Goal: Task Accomplishment & Management: Use online tool/utility

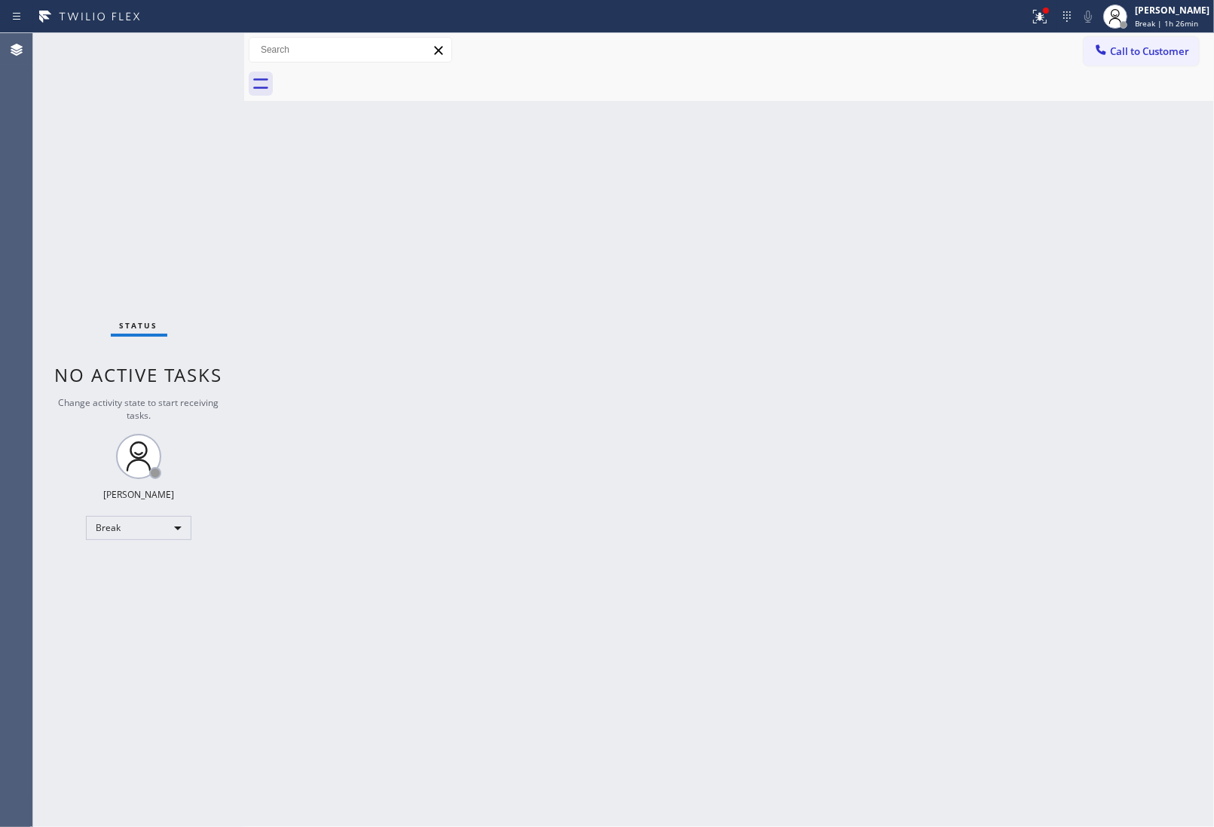
click at [530, 493] on div "Back to Dashboard Change Sender ID Customers Technicians Select a contact Outbo…" at bounding box center [729, 430] width 970 height 794
drag, startPoint x: 528, startPoint y: 493, endPoint x: 468, endPoint y: 320, distance: 183.5
click at [414, 341] on div "Back to Dashboard Change Sender ID Customers Technicians Select a contact Outbo…" at bounding box center [729, 430] width 970 height 794
click at [1166, 11] on div "[PERSON_NAME]" at bounding box center [1172, 10] width 75 height 13
click at [1113, 90] on button "Unavailable" at bounding box center [1138, 100] width 151 height 20
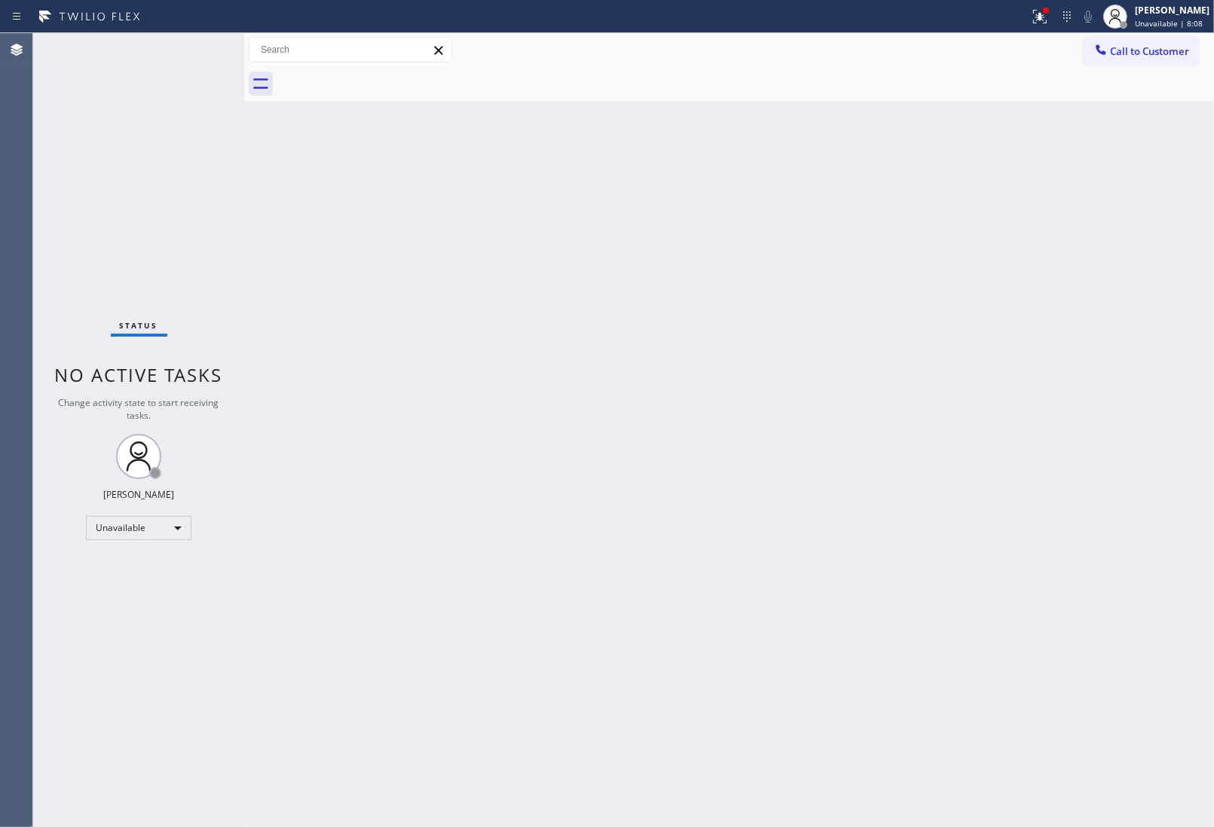
drag, startPoint x: 1145, startPoint y: 241, endPoint x: 830, endPoint y: 2, distance: 395.2
click at [1144, 241] on div "Back to Dashboard Change Sender ID Customers Technicians Select a contact Outbo…" at bounding box center [729, 430] width 970 height 794
drag, startPoint x: 1144, startPoint y: 60, endPoint x: 936, endPoint y: 148, distance: 225.8
click at [1140, 61] on button "Call to Customer" at bounding box center [1140, 51] width 115 height 29
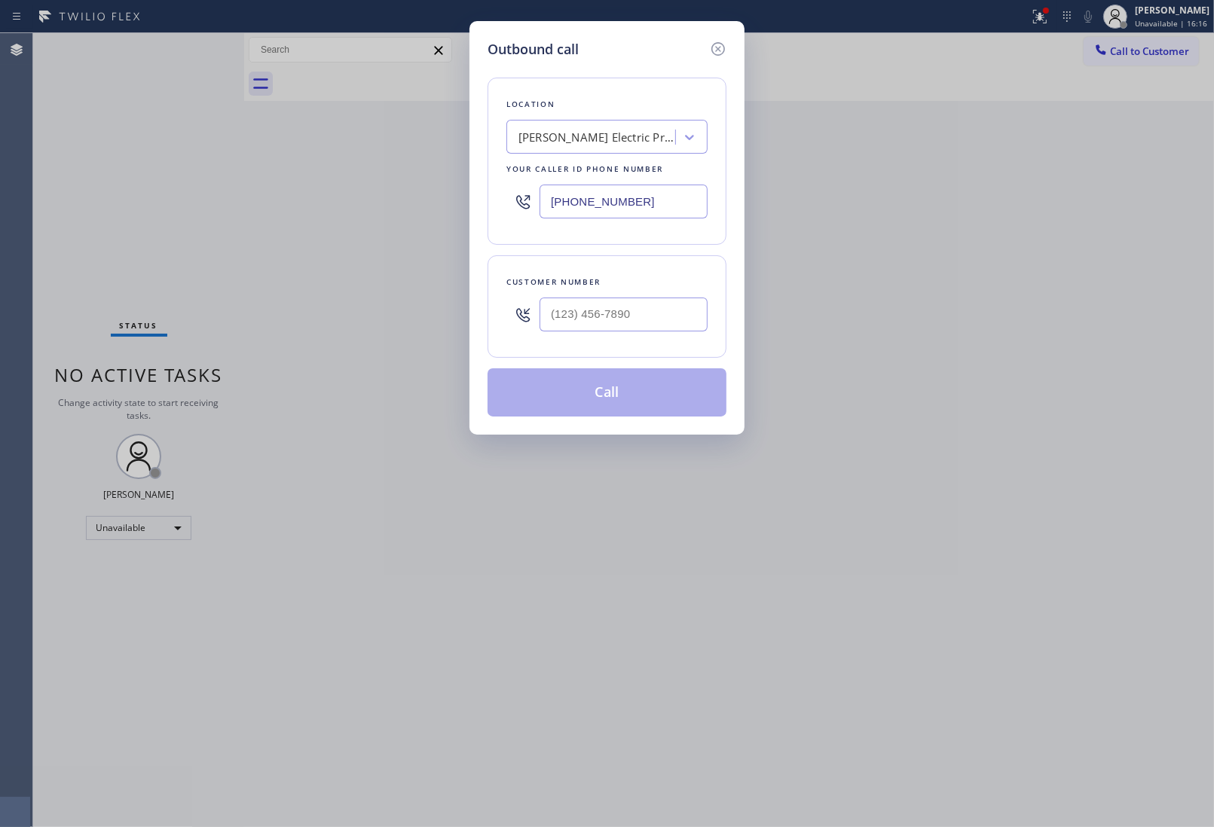
click at [640, 209] on input "[PHONE_NUMBER]" at bounding box center [623, 202] width 168 height 34
paste input "650) 727-1151"
type input "(650) 727-1151"
click at [595, 306] on input "text" at bounding box center [623, 315] width 168 height 34
paste input "650) 787-3465"
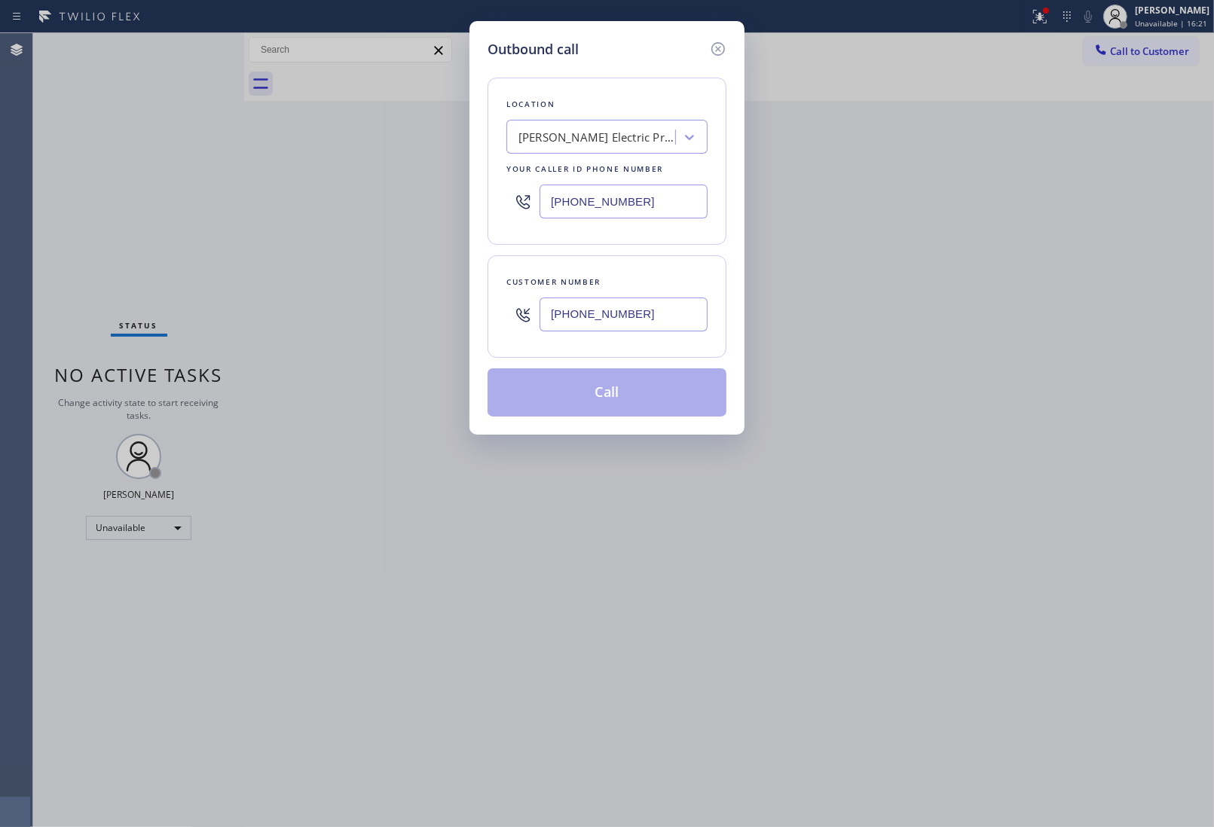
type input "(650) 787-3465"
click at [606, 204] on input "(650) 727-1151" at bounding box center [623, 202] width 168 height 34
paste input "text"
type input "(650) 727-1151"
click at [735, 502] on div "Outbound call Location Wright Electric Pros Your caller id phone number (650) 7…" at bounding box center [607, 413] width 1214 height 827
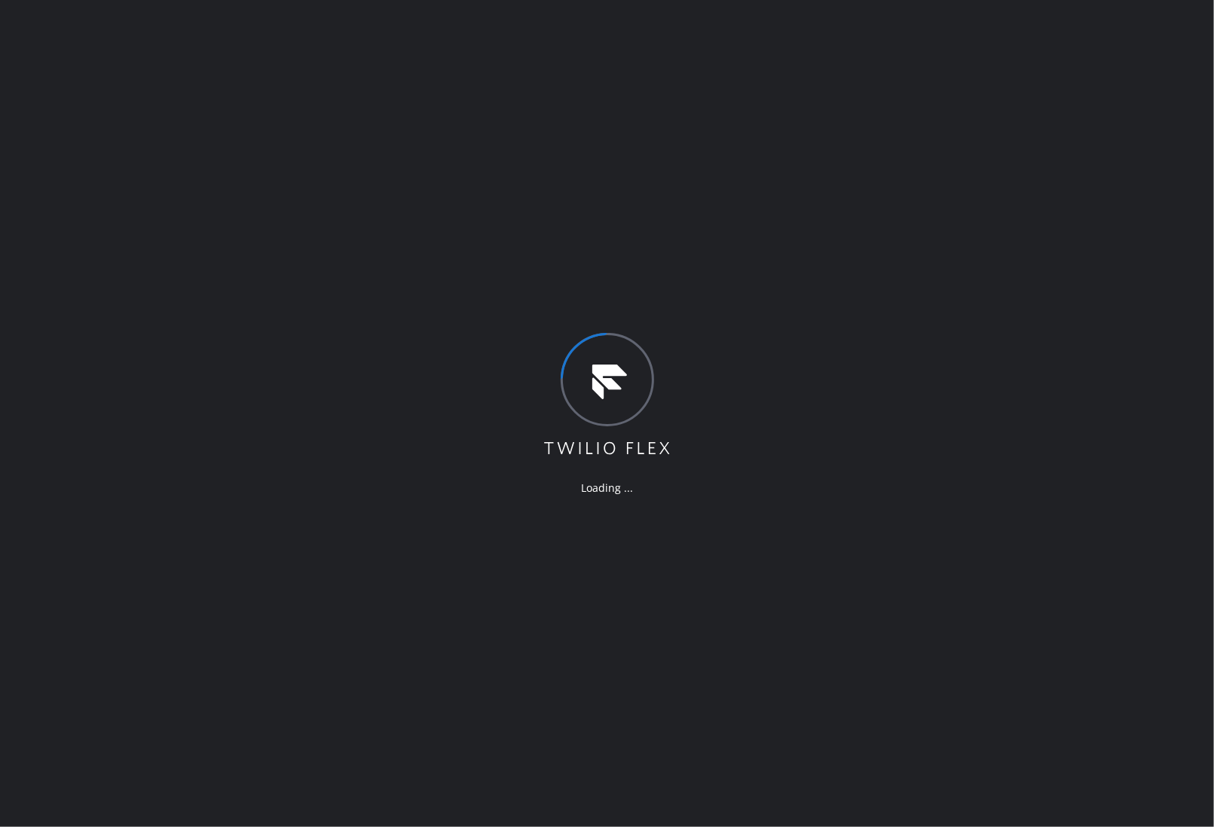
click at [1040, 170] on div "Loading ..." at bounding box center [607, 413] width 1214 height 827
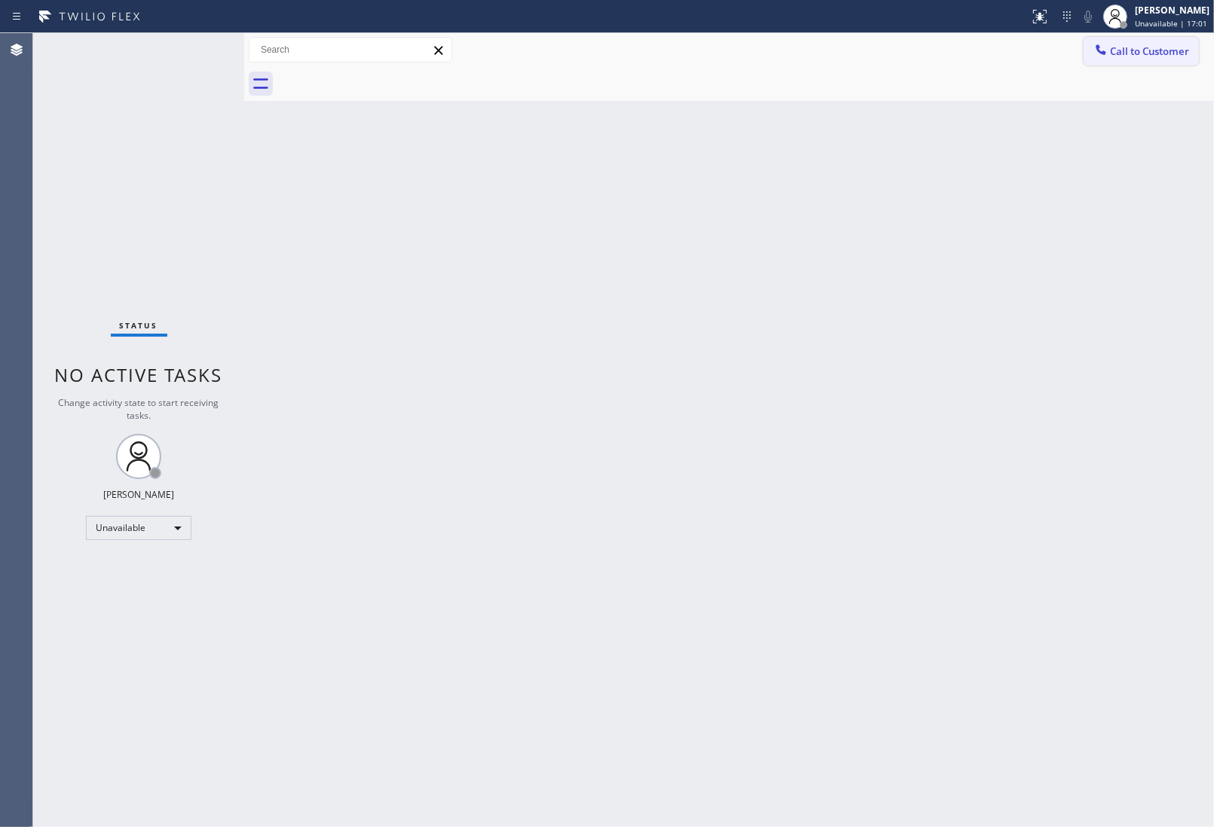
click at [1156, 50] on span "Call to Customer" at bounding box center [1149, 51] width 79 height 14
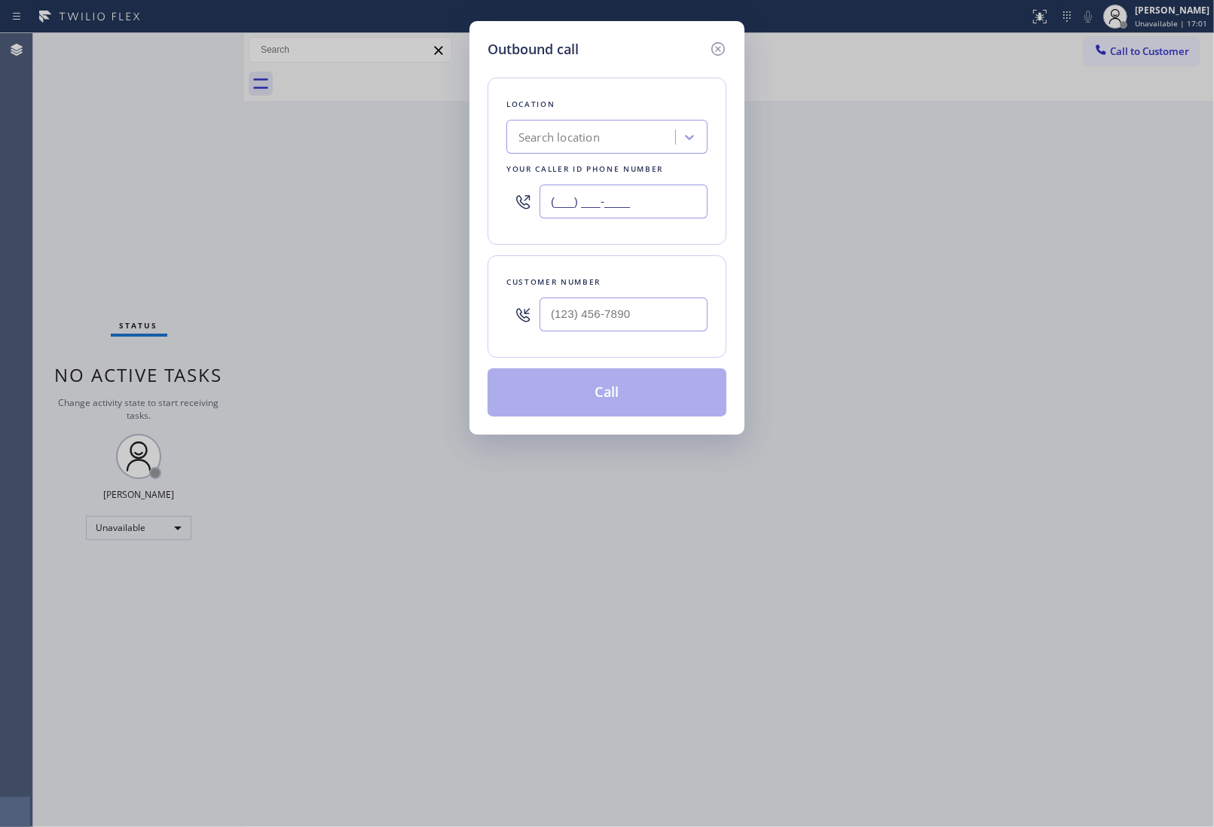
click at [608, 211] on input "(___) ___-____" at bounding box center [623, 202] width 168 height 34
paste input "650) 727-1151"
type input "[PHONE_NUMBER]"
click at [546, 313] on input "(___) ___-____" at bounding box center [623, 315] width 168 height 34
paste input "650) 787-3465"
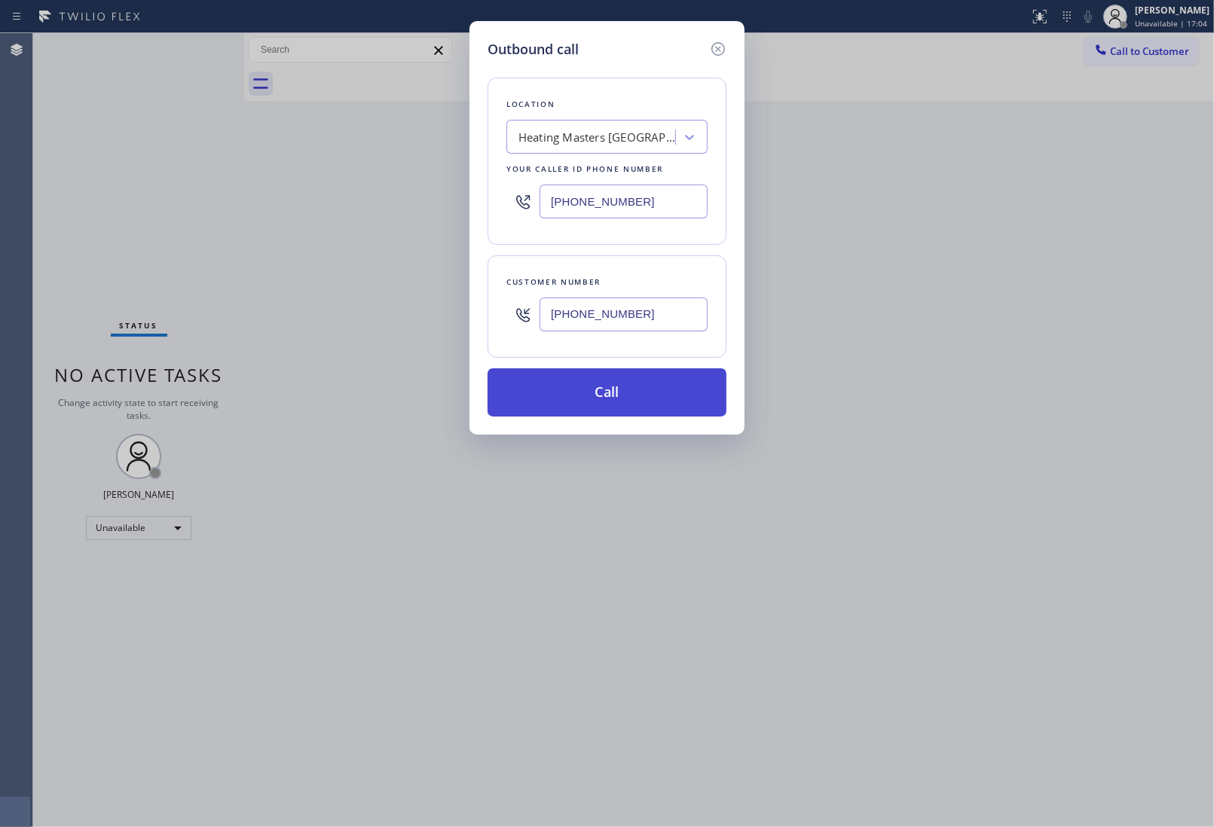
type input "[PHONE_NUMBER]"
click at [594, 399] on button "Call" at bounding box center [606, 392] width 239 height 48
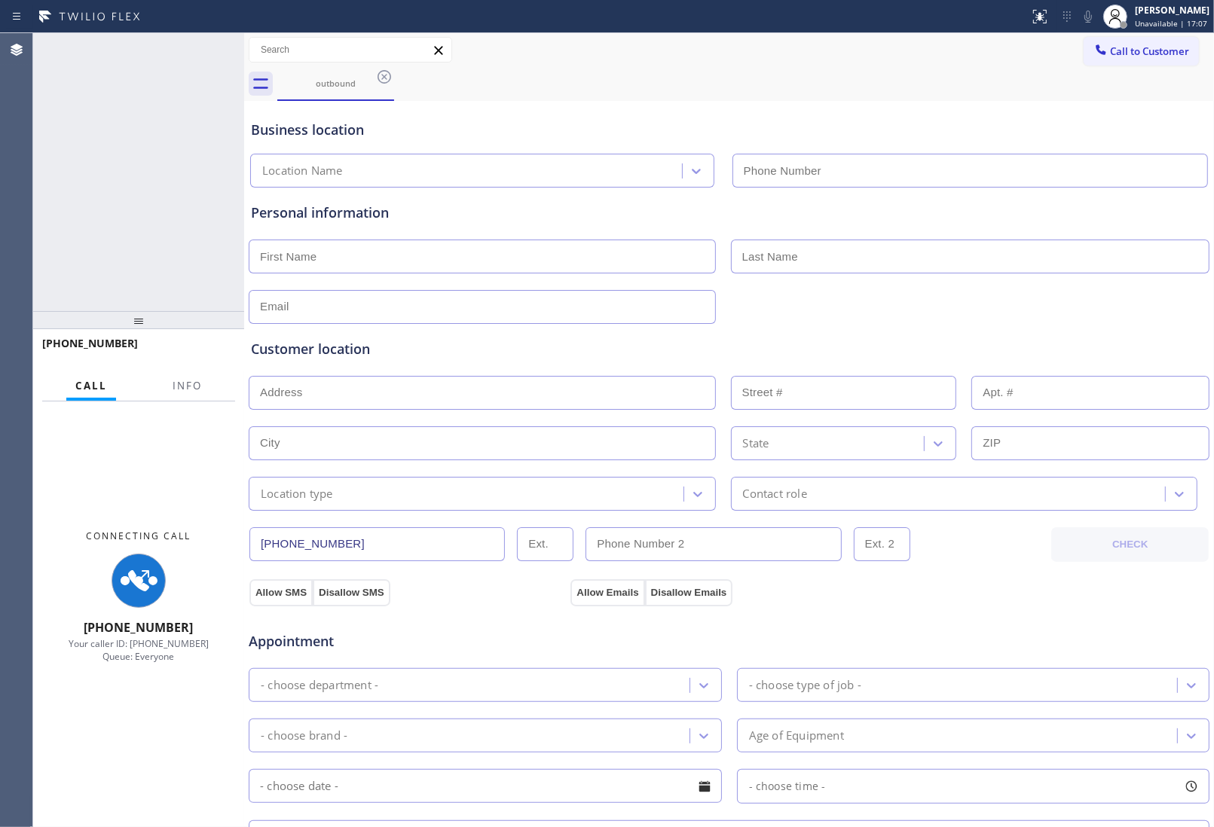
type input "[PHONE_NUMBER]"
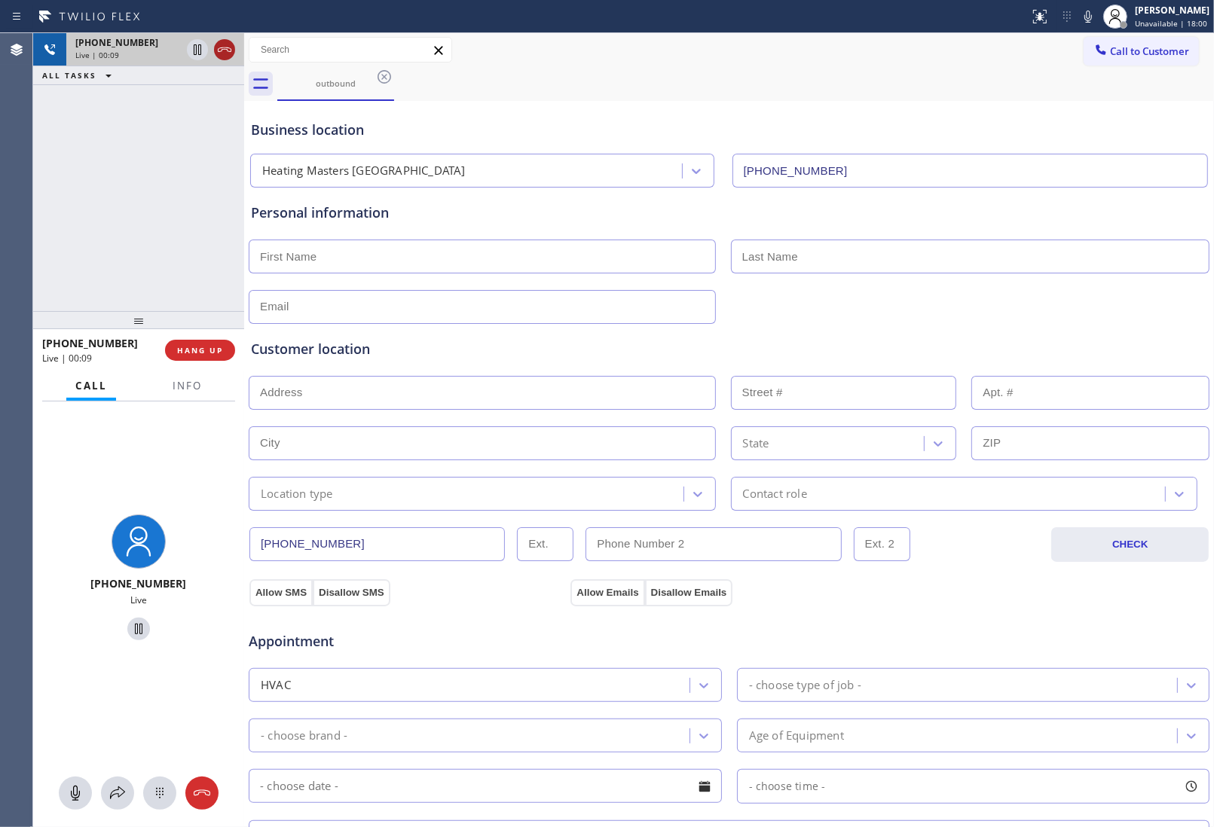
click at [232, 50] on div at bounding box center [224, 50] width 21 height 18
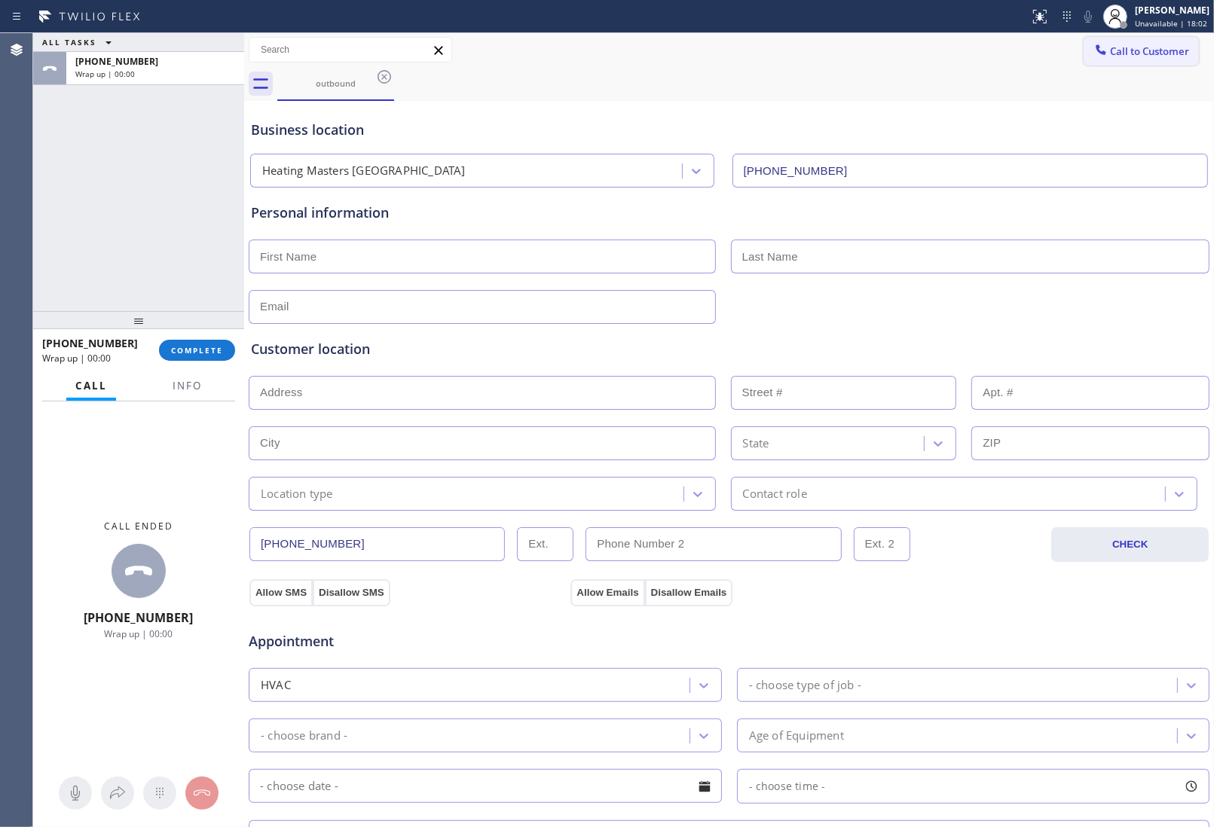
click at [1116, 60] on button "Call to Customer" at bounding box center [1140, 51] width 115 height 29
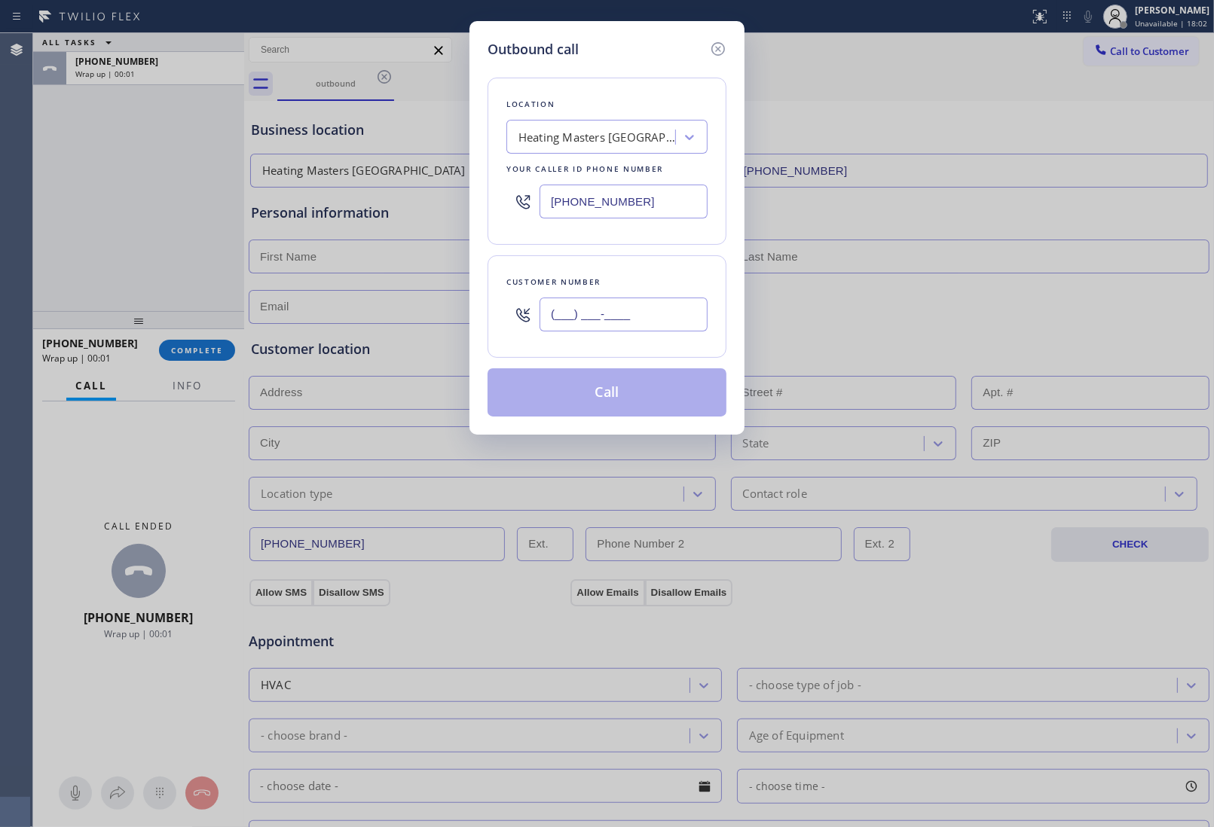
drag, startPoint x: 642, startPoint y: 307, endPoint x: 634, endPoint y: 356, distance: 49.7
click at [640, 307] on input "(___) ___-____" at bounding box center [623, 315] width 168 height 34
paste input "650) 787-3465"
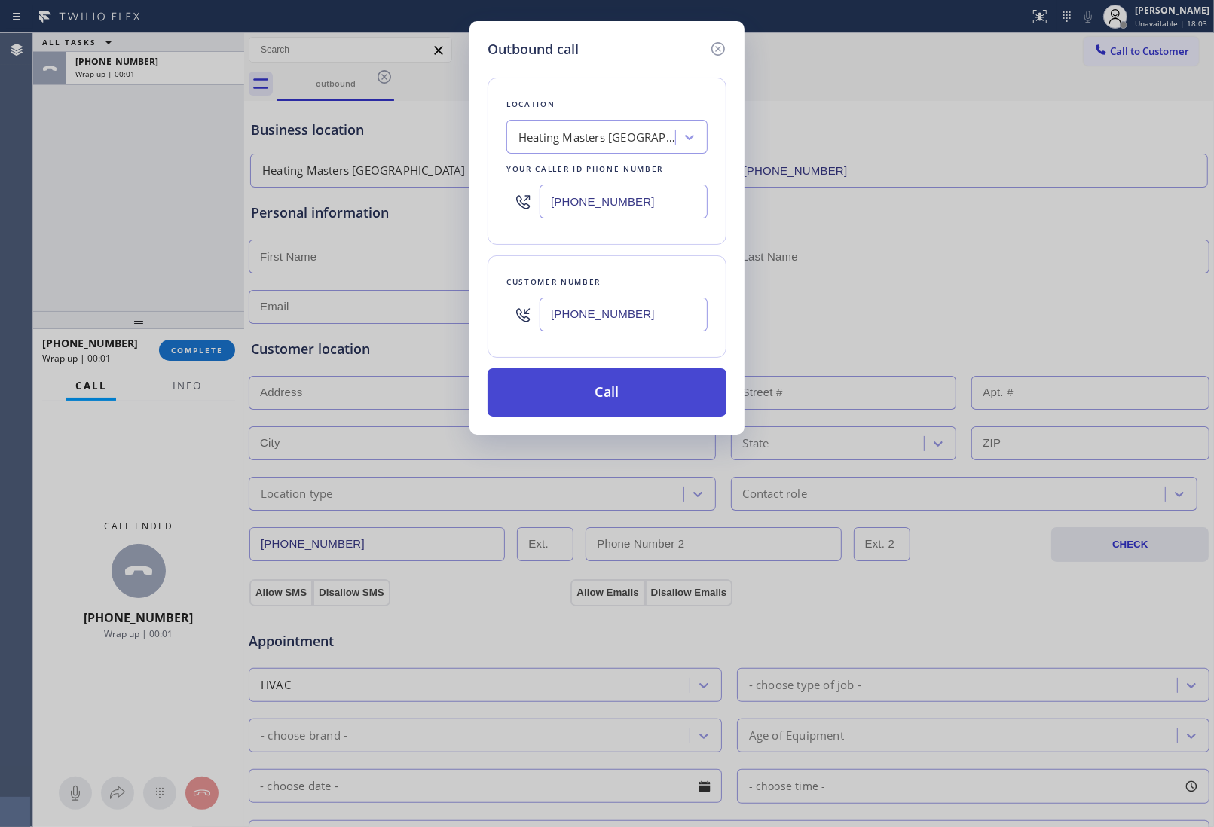
type input "(650) 787-3465"
click at [622, 392] on button "Call" at bounding box center [606, 392] width 239 height 48
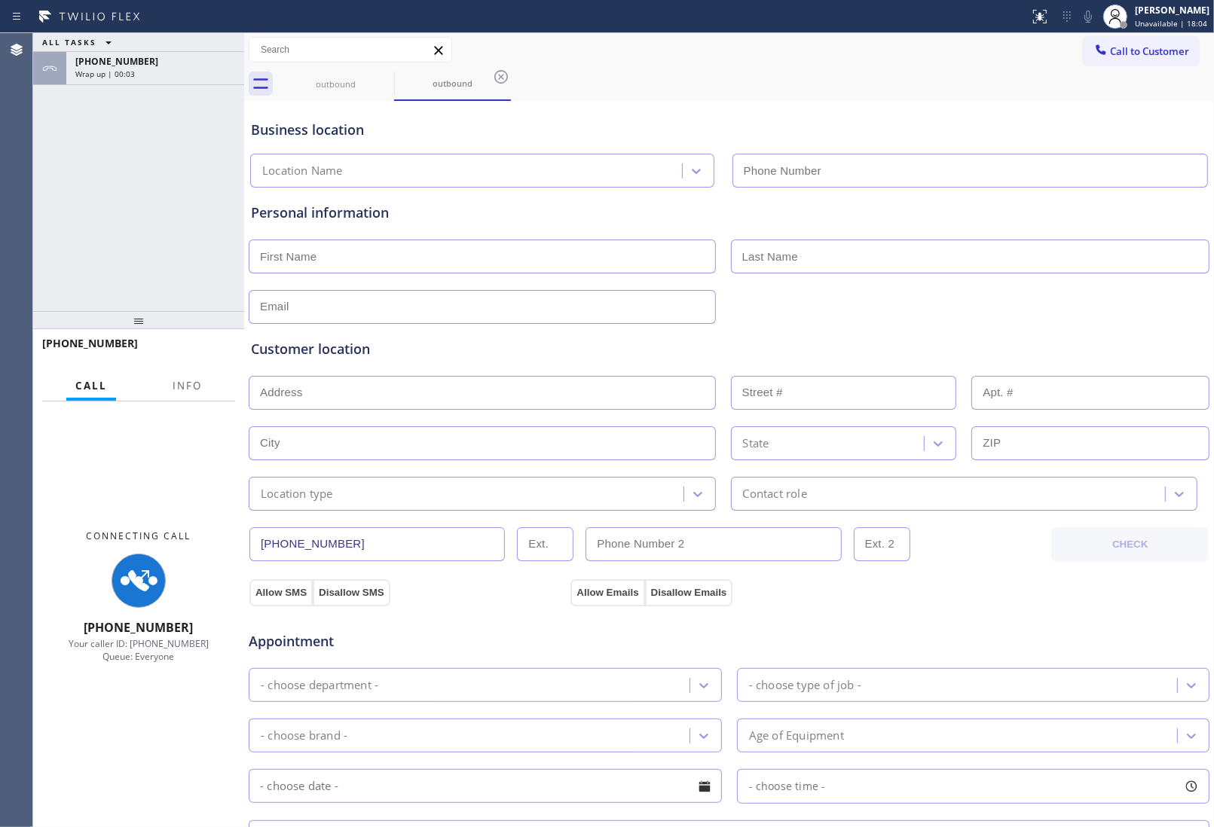
type input "[PHONE_NUMBER]"
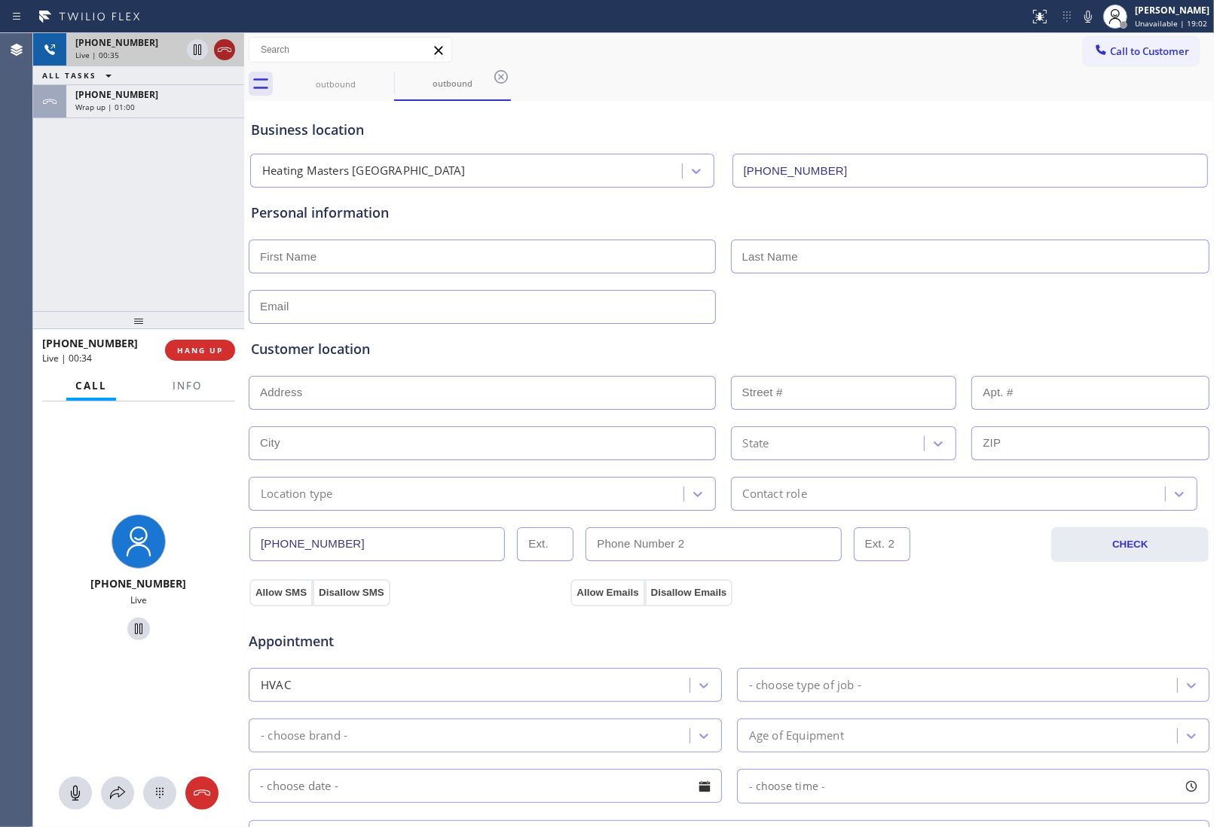
click at [226, 54] on icon at bounding box center [224, 50] width 18 height 18
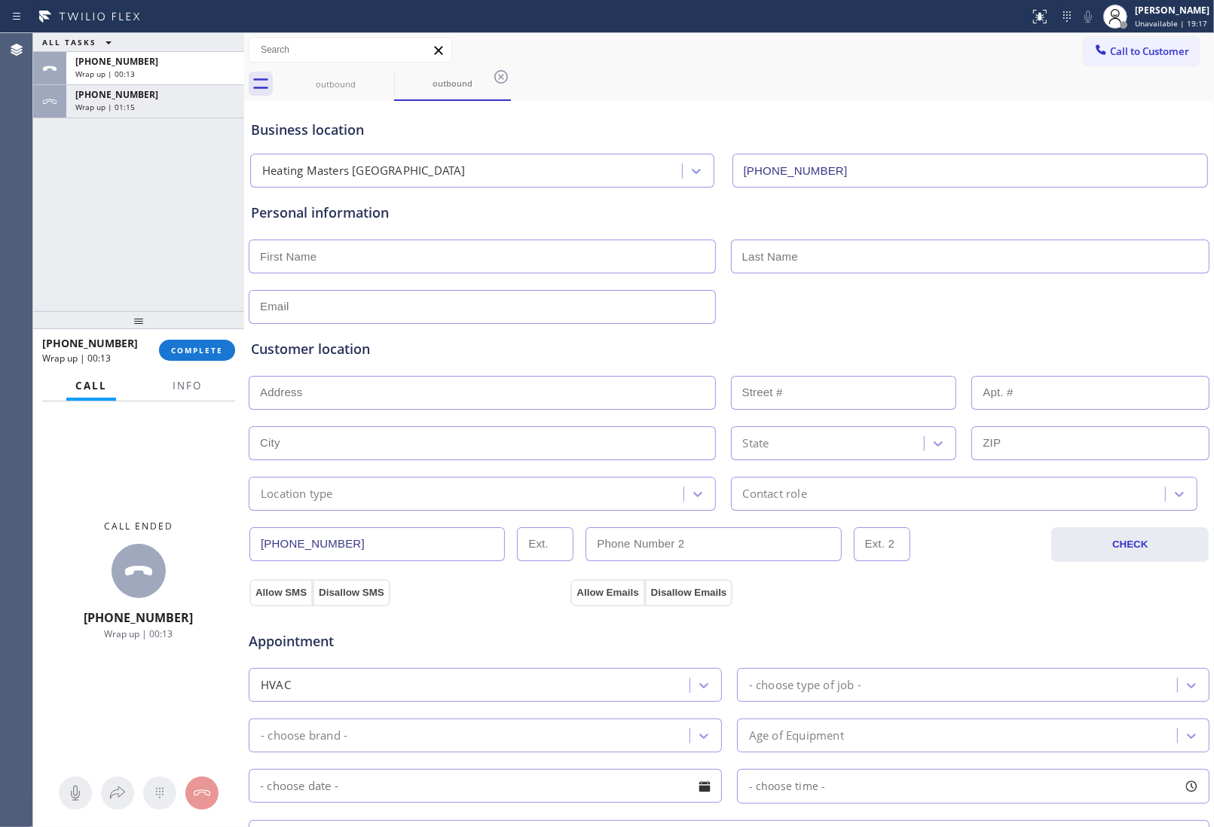
click at [1052, 622] on div "Appointment" at bounding box center [729, 632] width 964 height 38
click at [196, 350] on span "COMPLETE" at bounding box center [197, 350] width 52 height 11
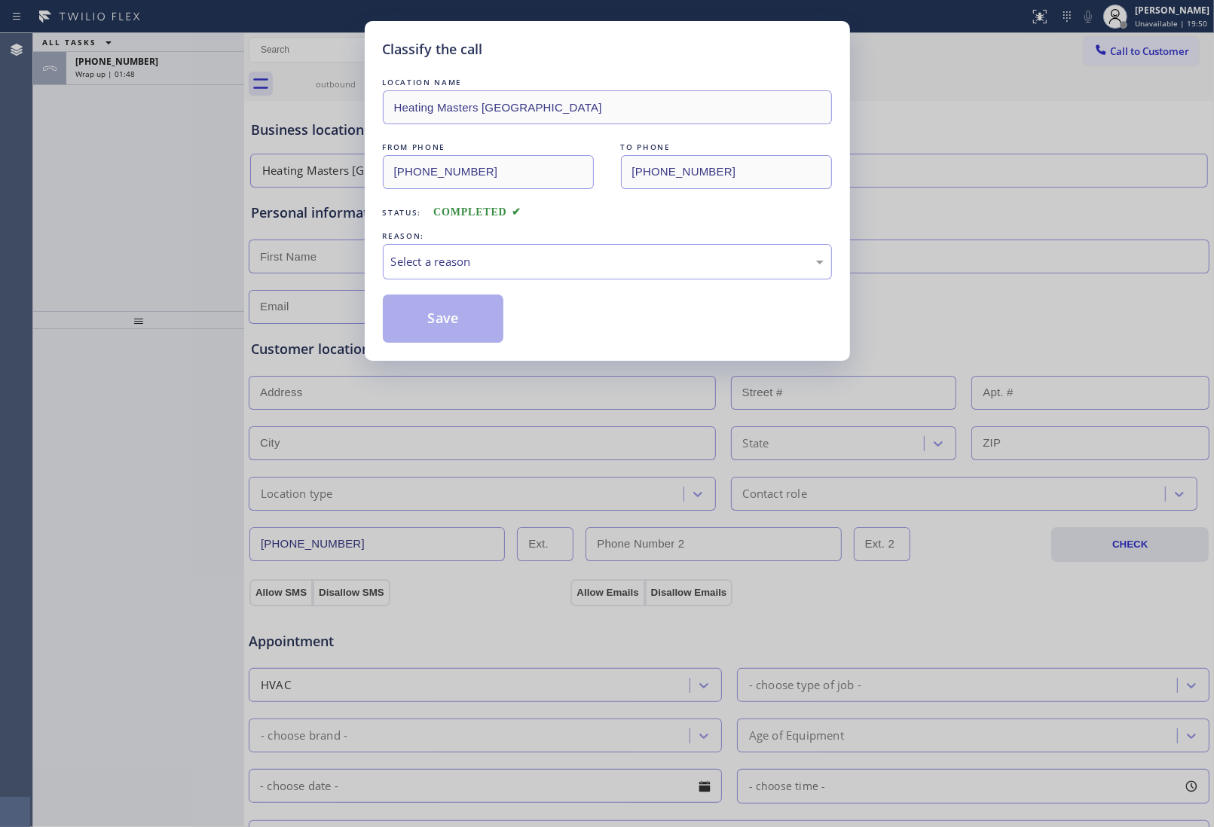
click at [1086, 231] on div "Classify the call LOCATION NAME Heating Masters San Francisco FROM PHONE (650) …" at bounding box center [607, 413] width 1214 height 827
click at [1100, 615] on div "Classify the call LOCATION NAME Heating Masters San Francisco FROM PHONE (650) …" at bounding box center [607, 413] width 1214 height 827
click at [469, 260] on div "Select a reason" at bounding box center [607, 261] width 432 height 17
click at [456, 324] on button "Save" at bounding box center [443, 319] width 121 height 48
click at [128, 74] on div "Classify the call LOCATION NAME Heating Masters San Francisco FROM PHONE (650) …" at bounding box center [607, 413] width 1214 height 827
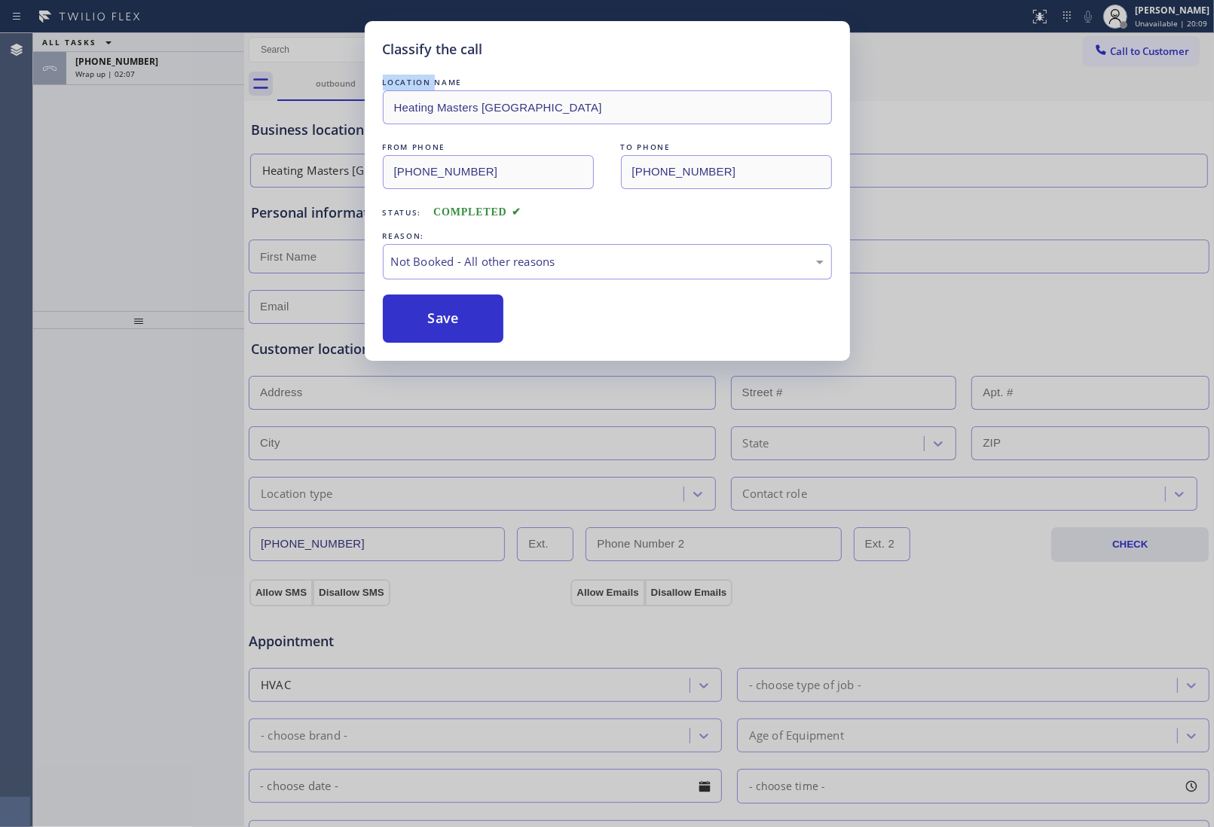
click at [128, 74] on div "Classify the call LOCATION NAME Heating Masters San Francisco FROM PHONE (650) …" at bounding box center [607, 413] width 1214 height 827
click at [128, 74] on div "Classify the call LOCATION NAME Heating Masters San Francisco FROM PHONE (650) …" at bounding box center [623, 430] width 1181 height 794
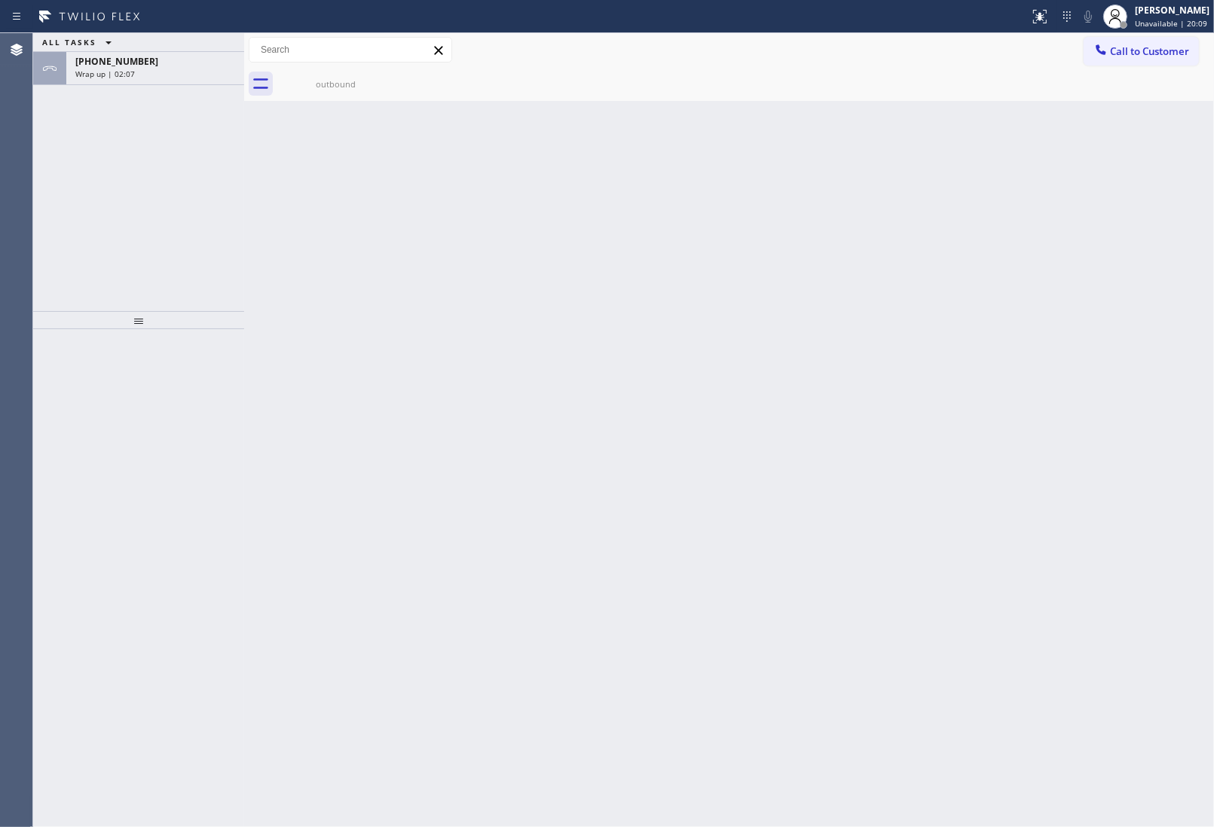
click at [128, 74] on span "Wrap up | 02:07" at bounding box center [105, 74] width 60 height 11
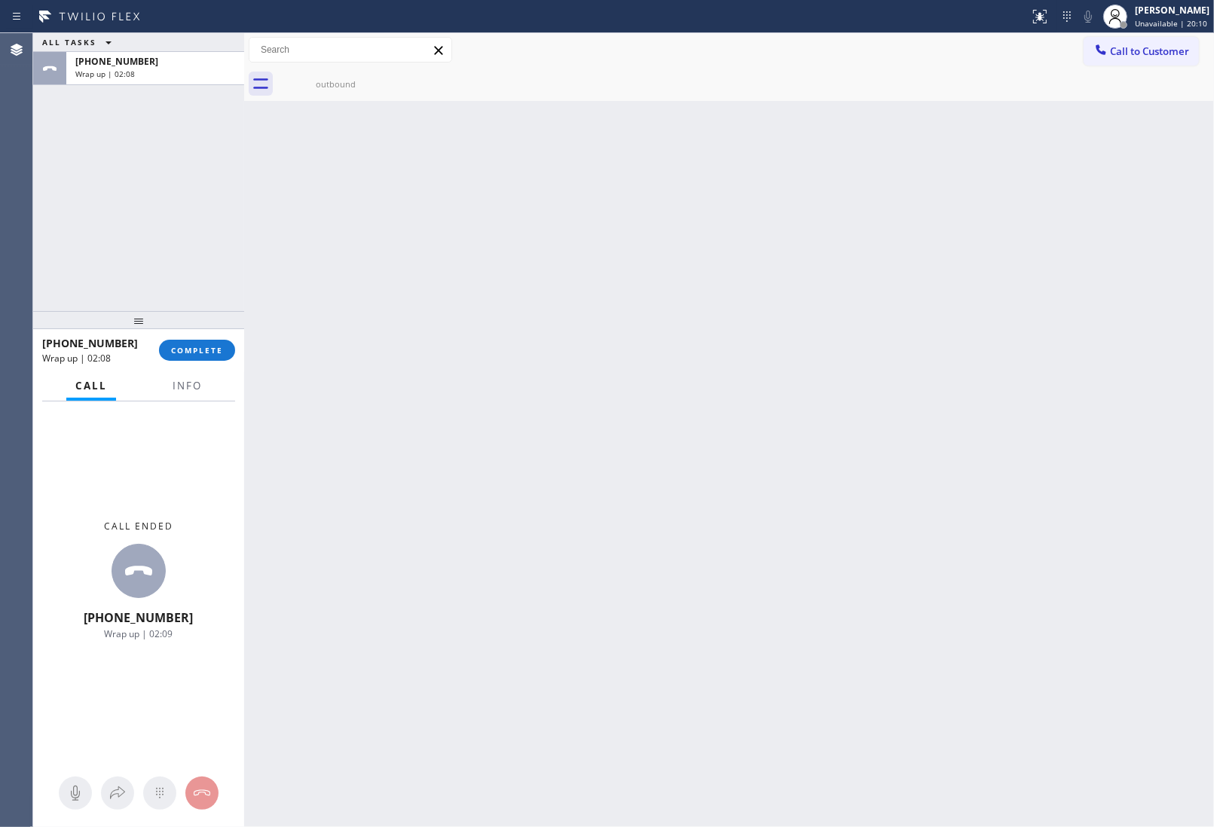
click at [128, 74] on span "Wrap up | 02:08" at bounding box center [105, 74] width 60 height 11
click at [200, 343] on button "COMPLETE" at bounding box center [197, 350] width 76 height 21
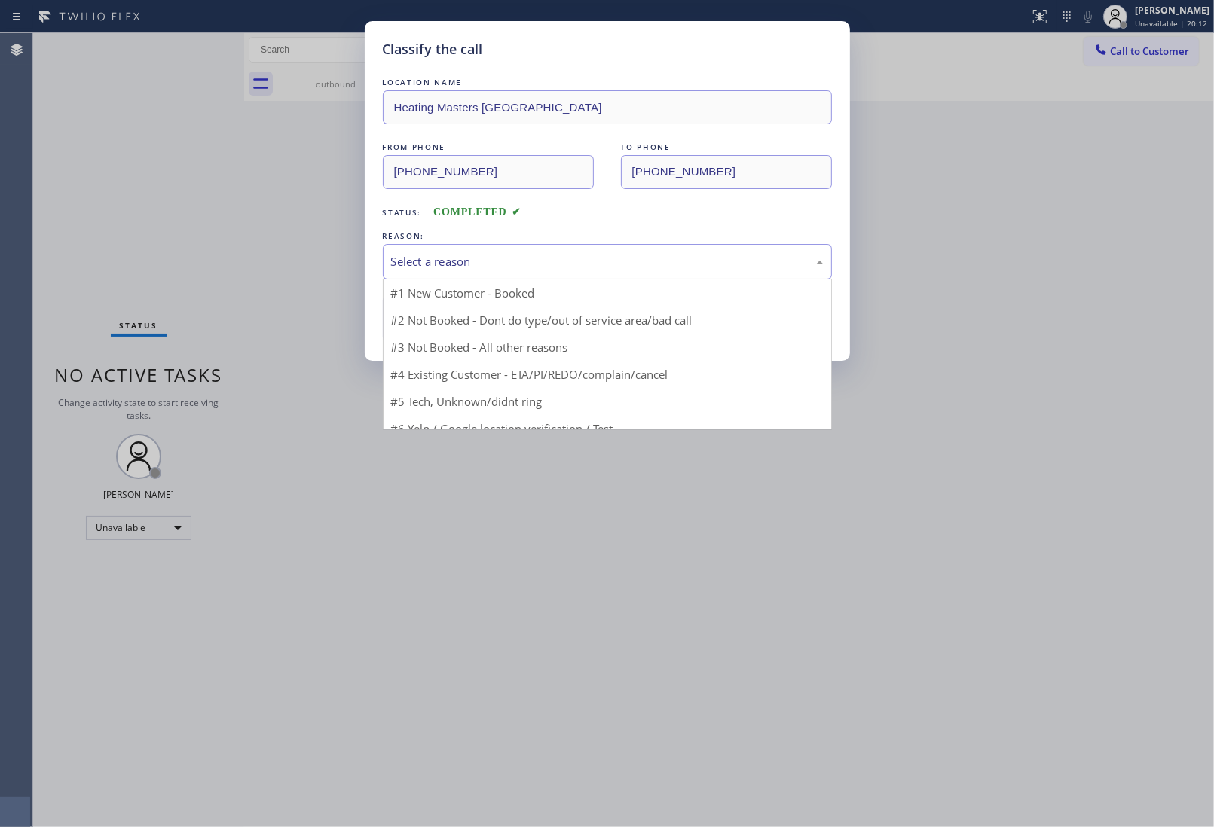
click at [472, 275] on div "Select a reason" at bounding box center [607, 261] width 449 height 35
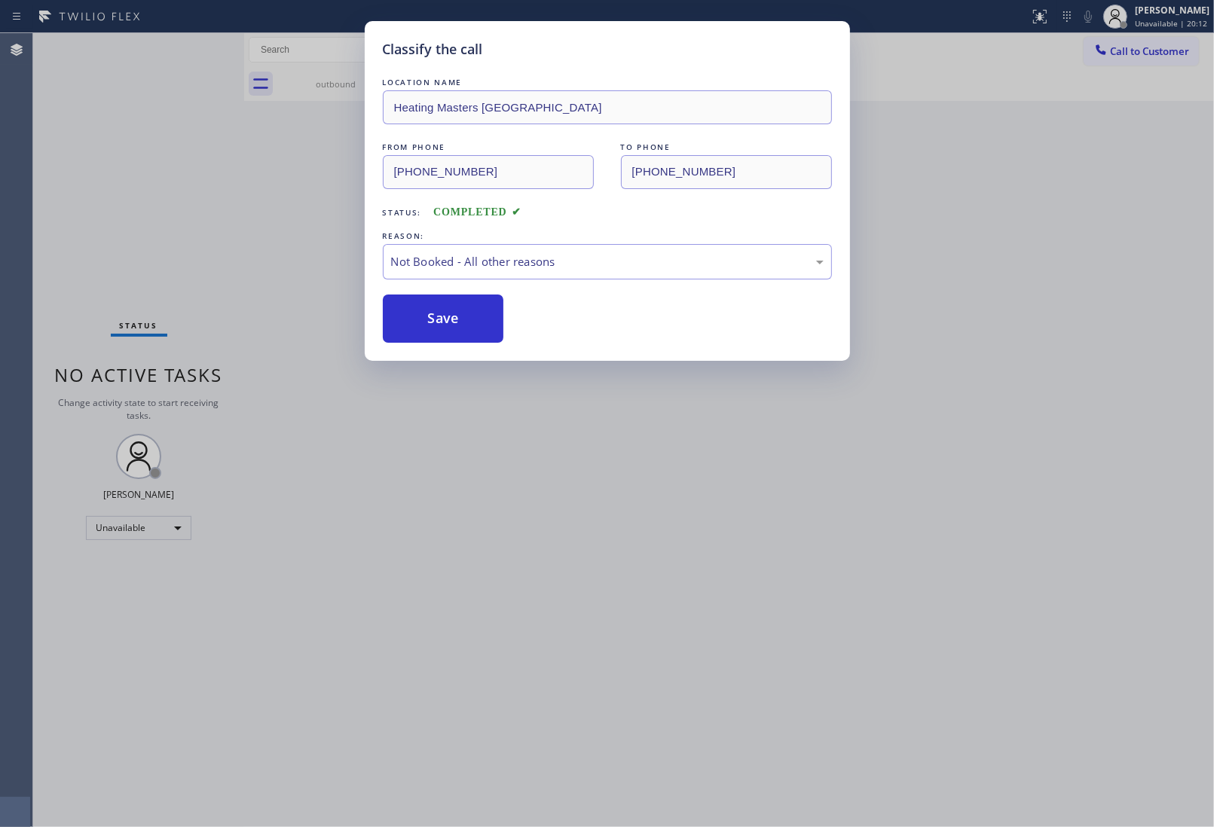
click at [448, 324] on button "Save" at bounding box center [443, 319] width 121 height 48
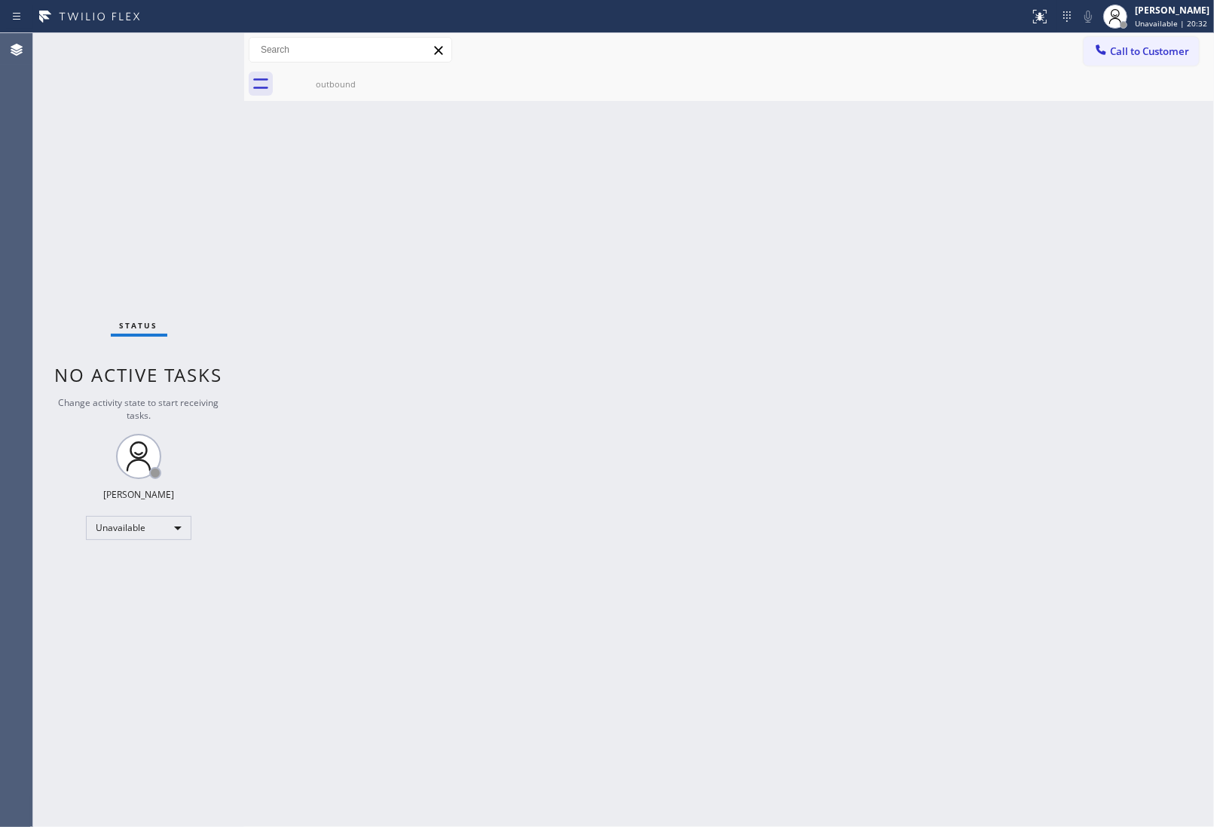
click at [1067, 468] on div "Back to Dashboard Change Sender ID Customers Technicians Select a contact Outbo…" at bounding box center [729, 430] width 970 height 794
click at [1027, 456] on div "Back to Dashboard Change Sender ID Customers Technicians Select a contact Outbo…" at bounding box center [729, 430] width 970 height 794
drag, startPoint x: 1027, startPoint y: 51, endPoint x: 1025, endPoint y: 41, distance: 10.1
click at [1025, 50] on div "Call to Customer Outbound call Location Heating Masters San Francisco Your call…" at bounding box center [729, 50] width 970 height 26
drag, startPoint x: 1134, startPoint y: 57, endPoint x: 863, endPoint y: 142, distance: 284.0
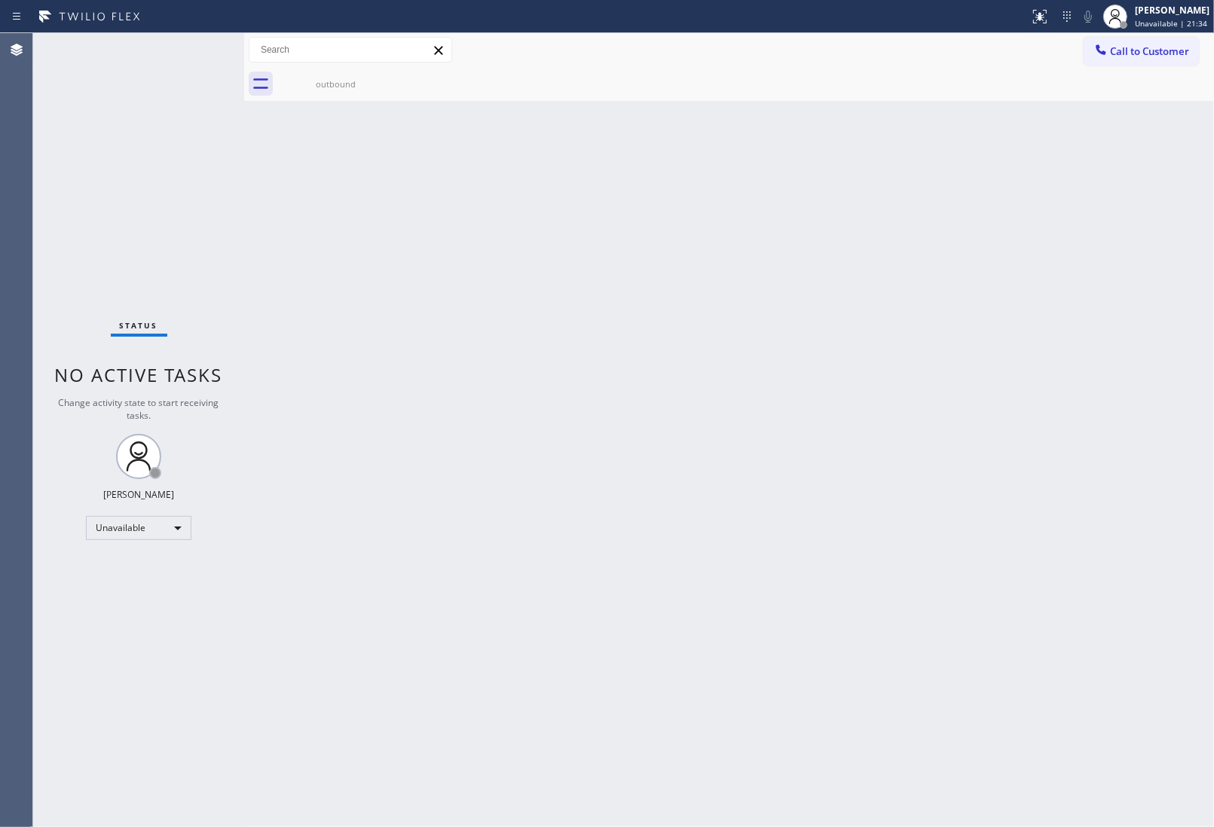
click at [1132, 57] on span "Call to Customer" at bounding box center [1149, 51] width 79 height 14
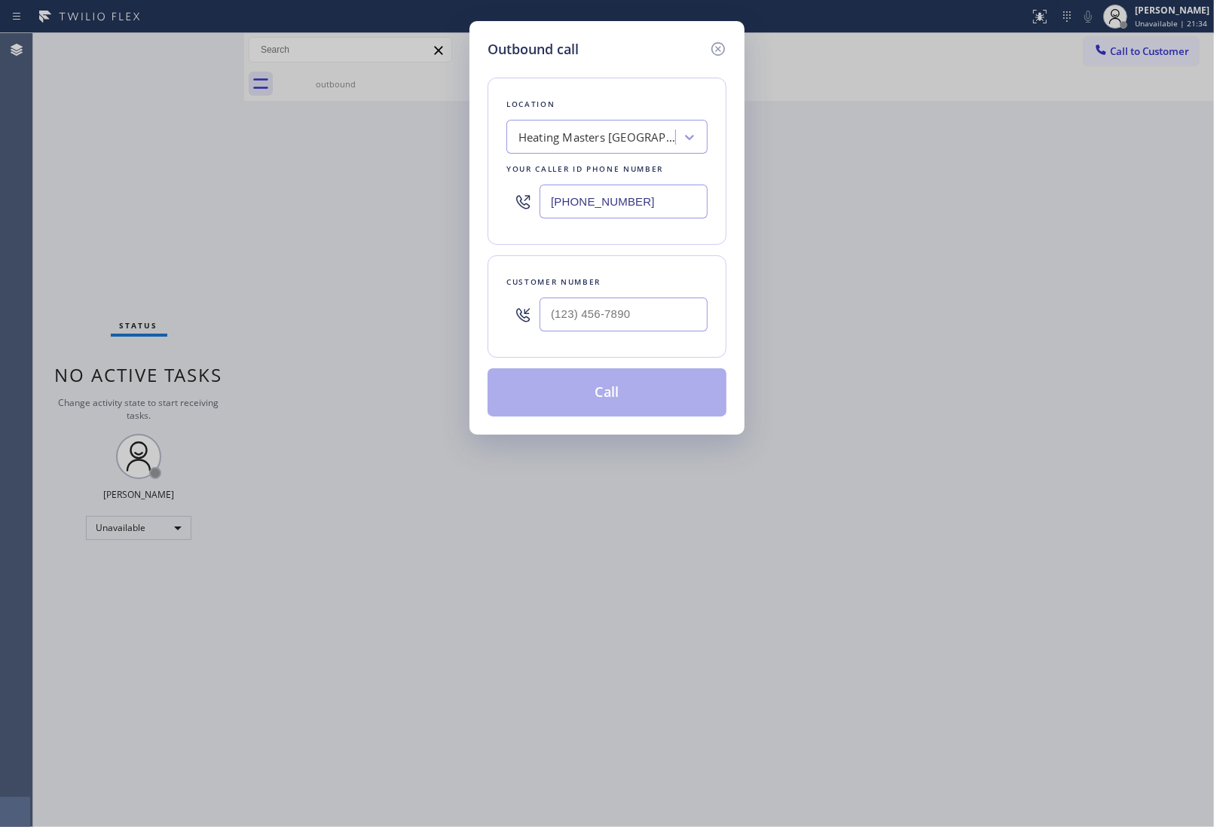
drag, startPoint x: 644, startPoint y: 203, endPoint x: 12, endPoint y: 234, distance: 632.8
click at [642, 203] on input "[PHONE_NUMBER]" at bounding box center [623, 202] width 168 height 34
paste input "866) 702-1734"
type input "(866) 702-1734"
click at [592, 298] on input "text" at bounding box center [623, 315] width 168 height 34
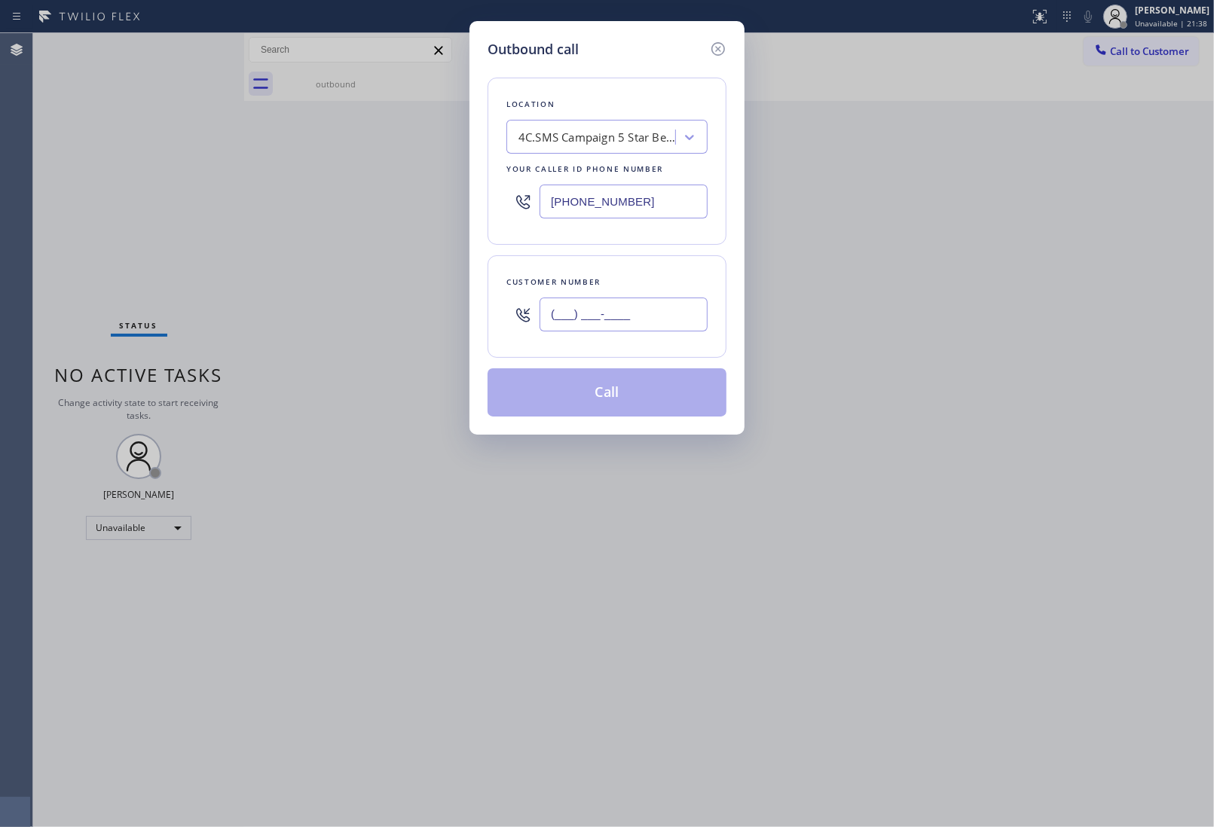
paste input "818) 674-8860"
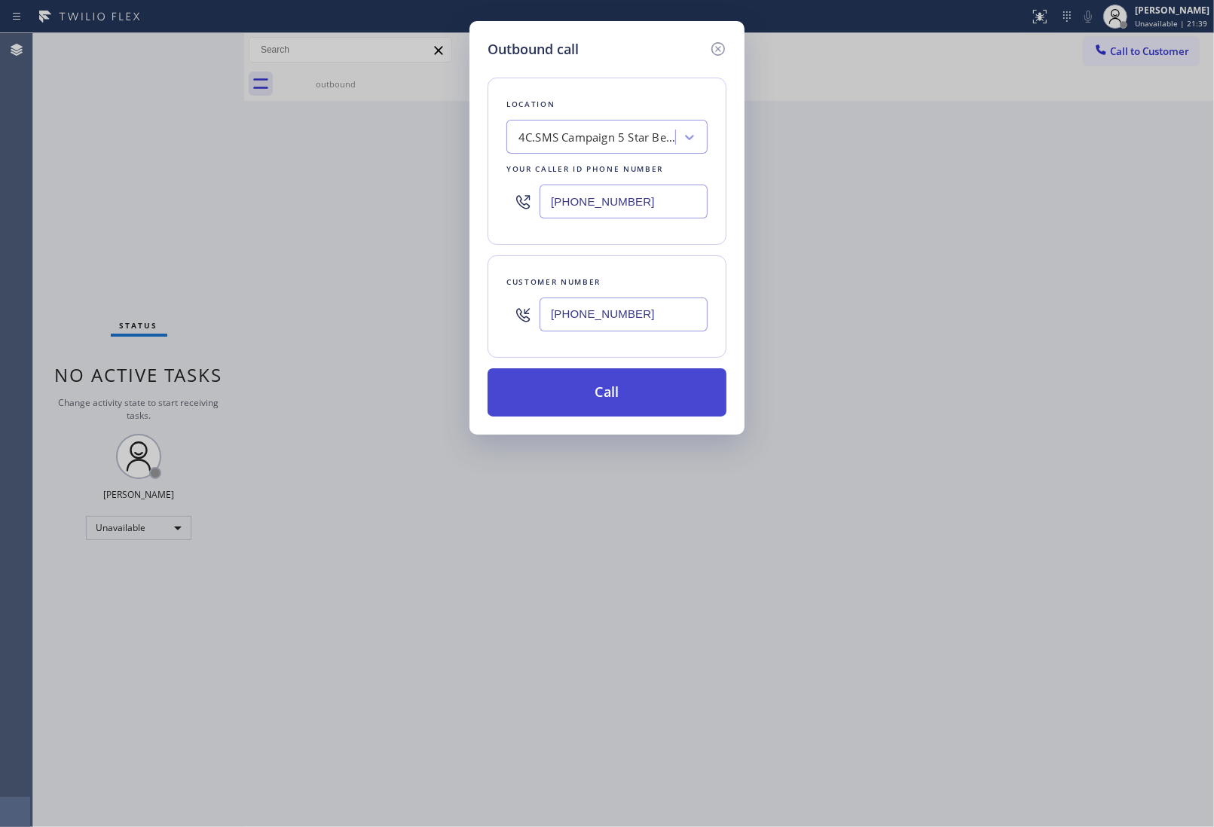
type input "(818) 674-8860"
click at [622, 400] on button "Call" at bounding box center [606, 392] width 239 height 48
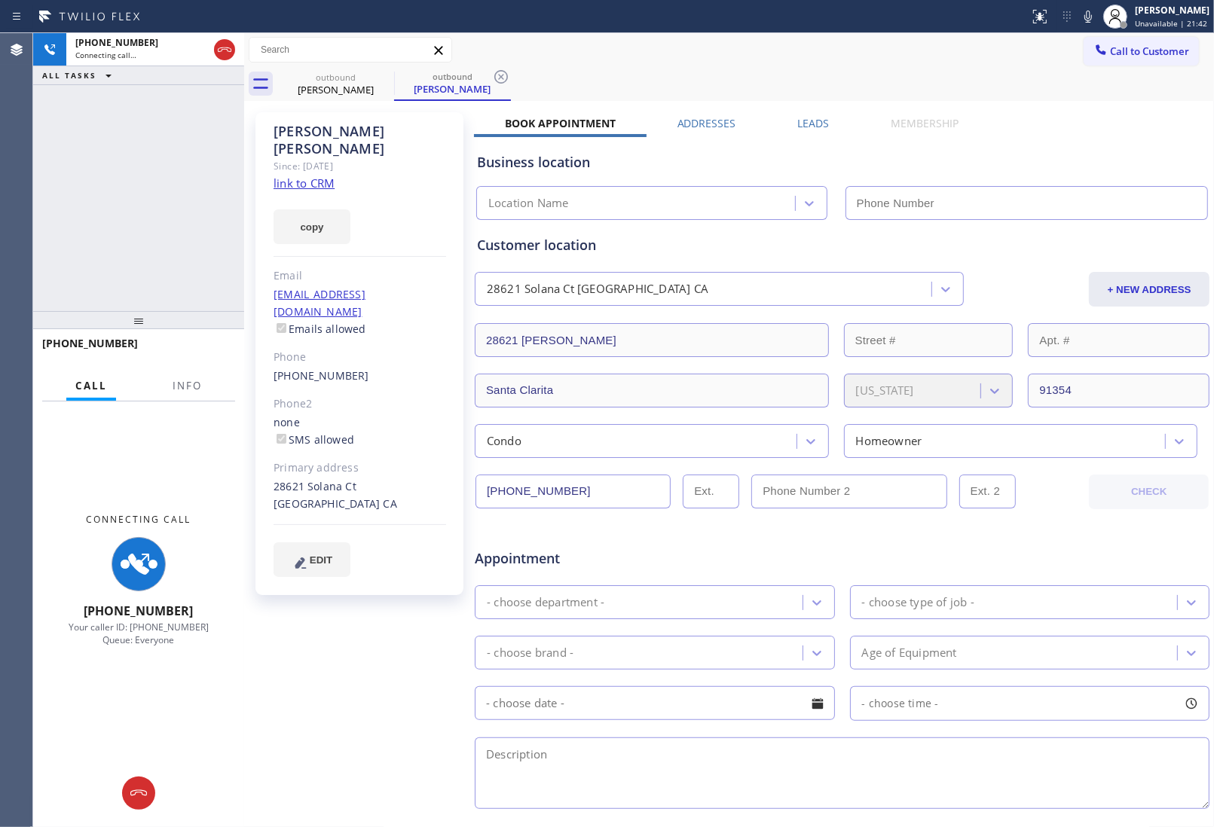
click at [295, 176] on link "link to CRM" at bounding box center [303, 183] width 61 height 15
type input "(866) 702-1734"
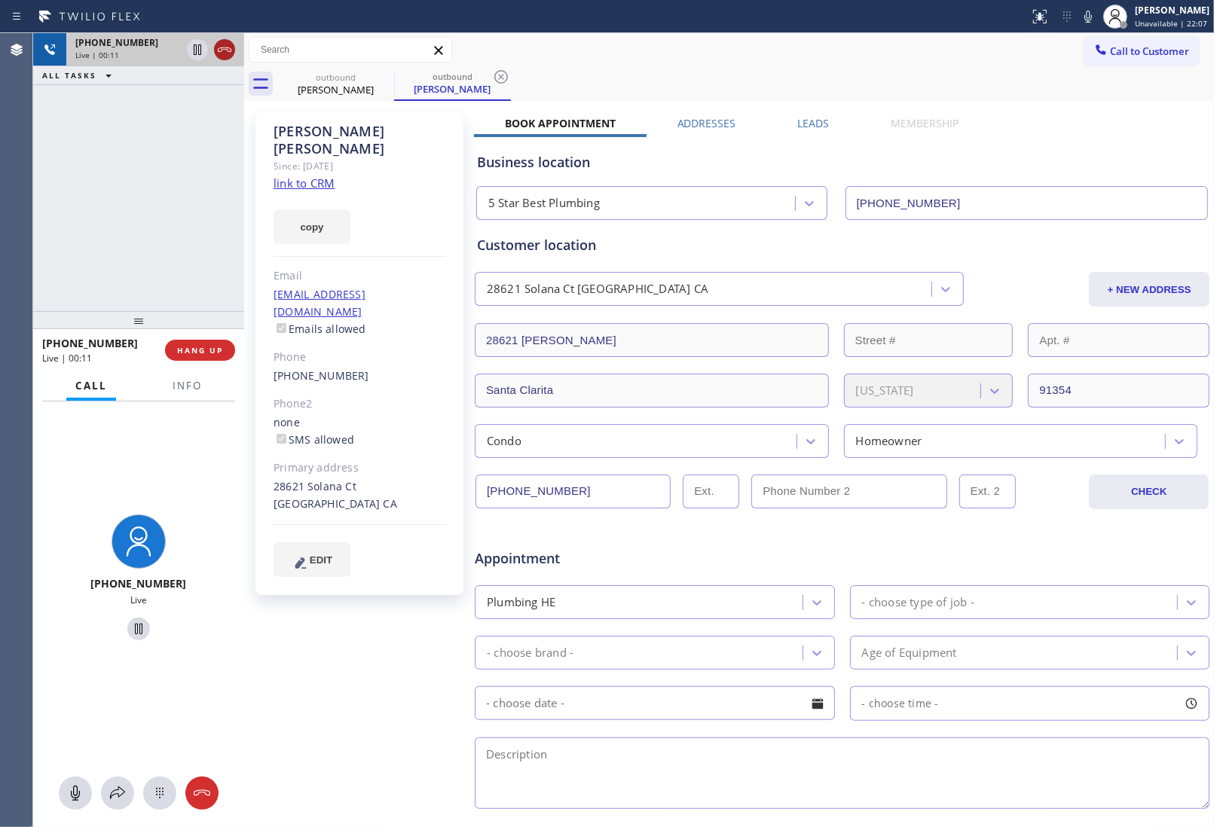
click at [220, 47] on icon at bounding box center [224, 50] width 18 height 18
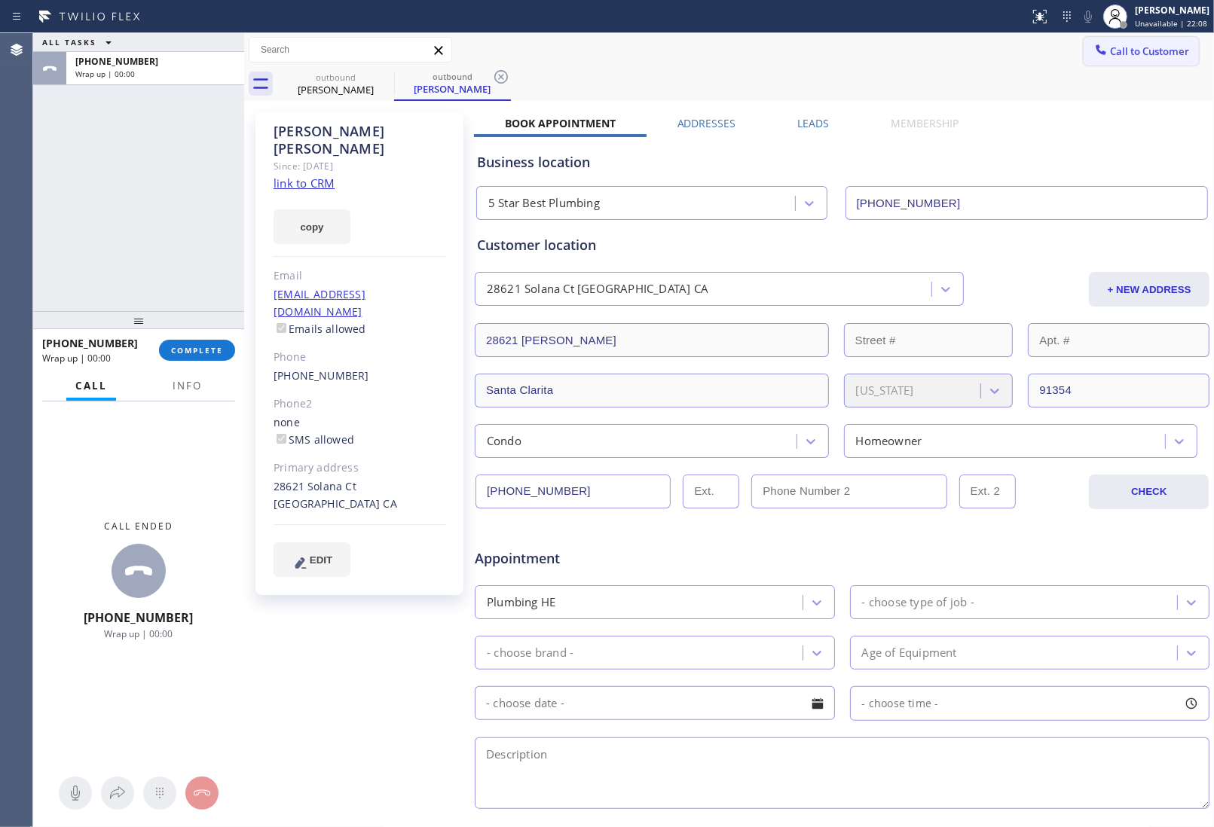
click at [1153, 44] on span "Call to Customer" at bounding box center [1149, 51] width 79 height 14
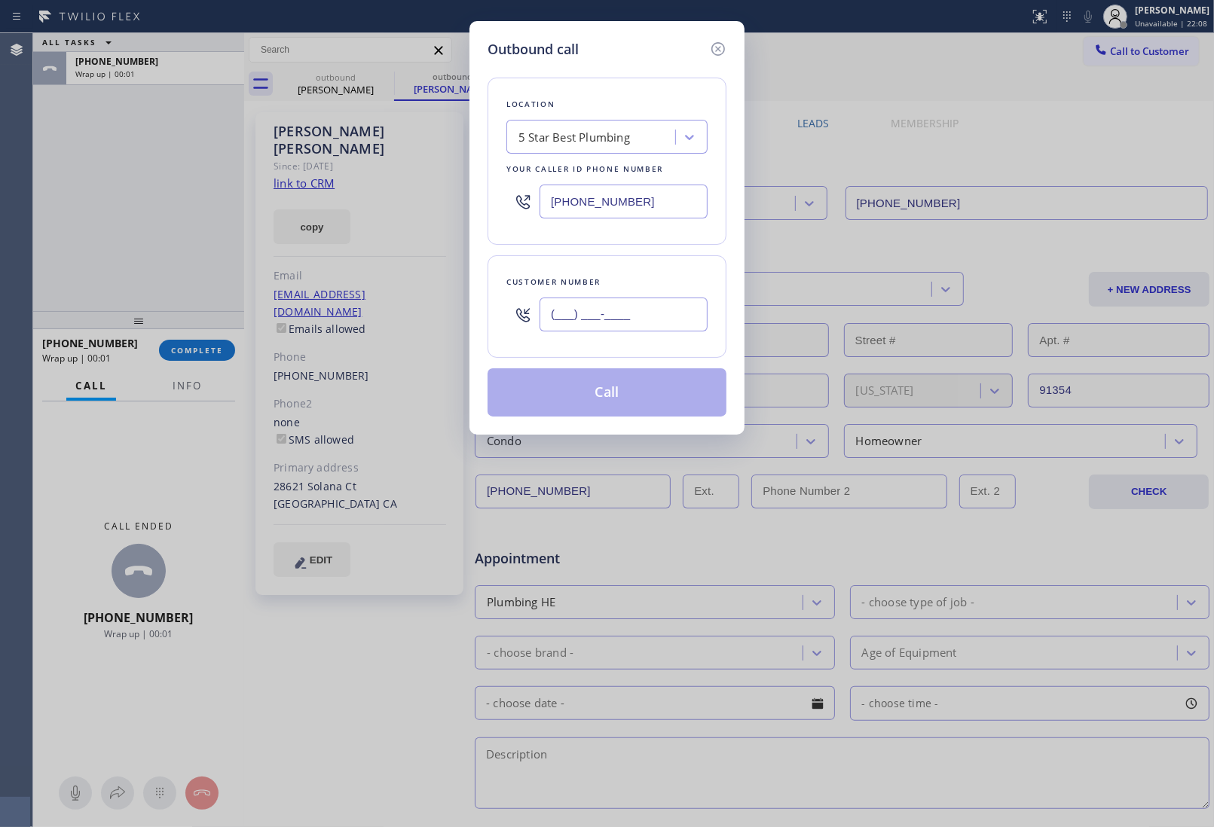
click at [564, 307] on input "(___) ___-____" at bounding box center [623, 315] width 168 height 34
paste input "818) 674-8860"
type input "(818) 674-8860"
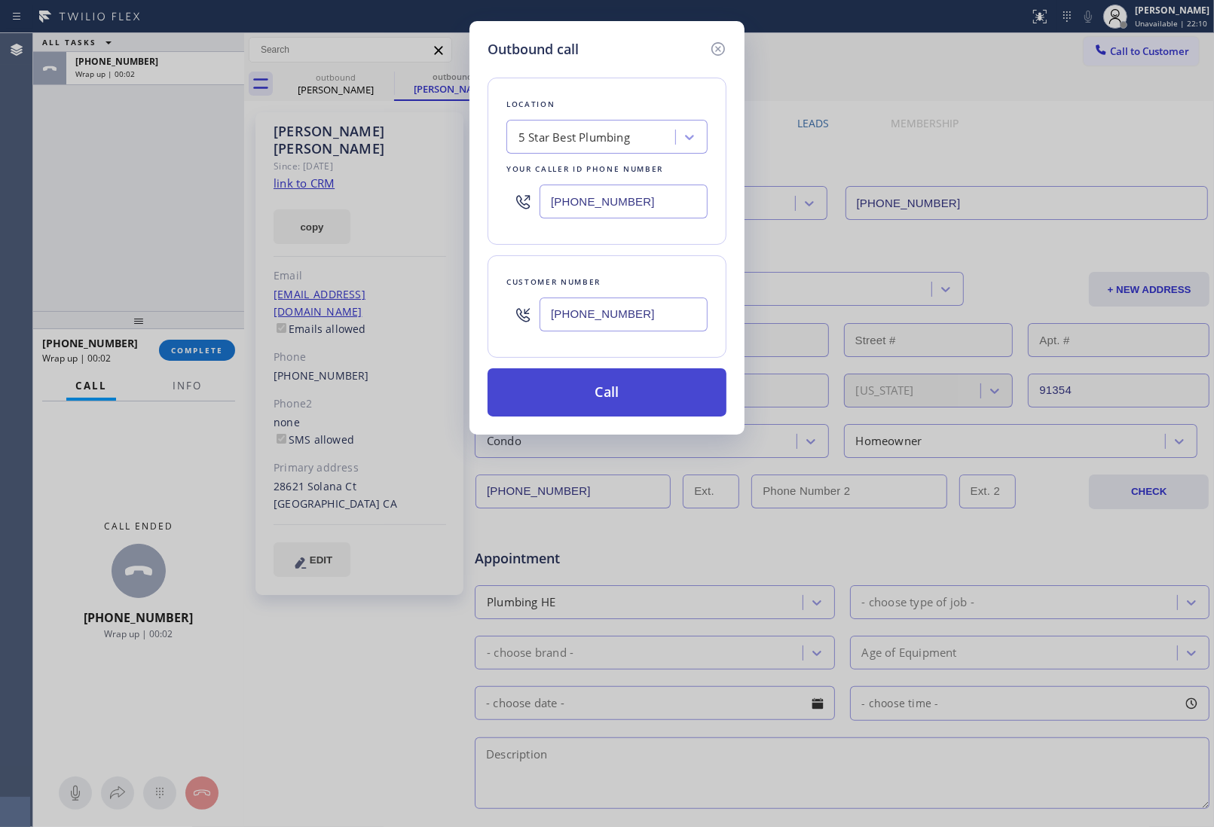
click at [624, 388] on button "Call" at bounding box center [606, 392] width 239 height 48
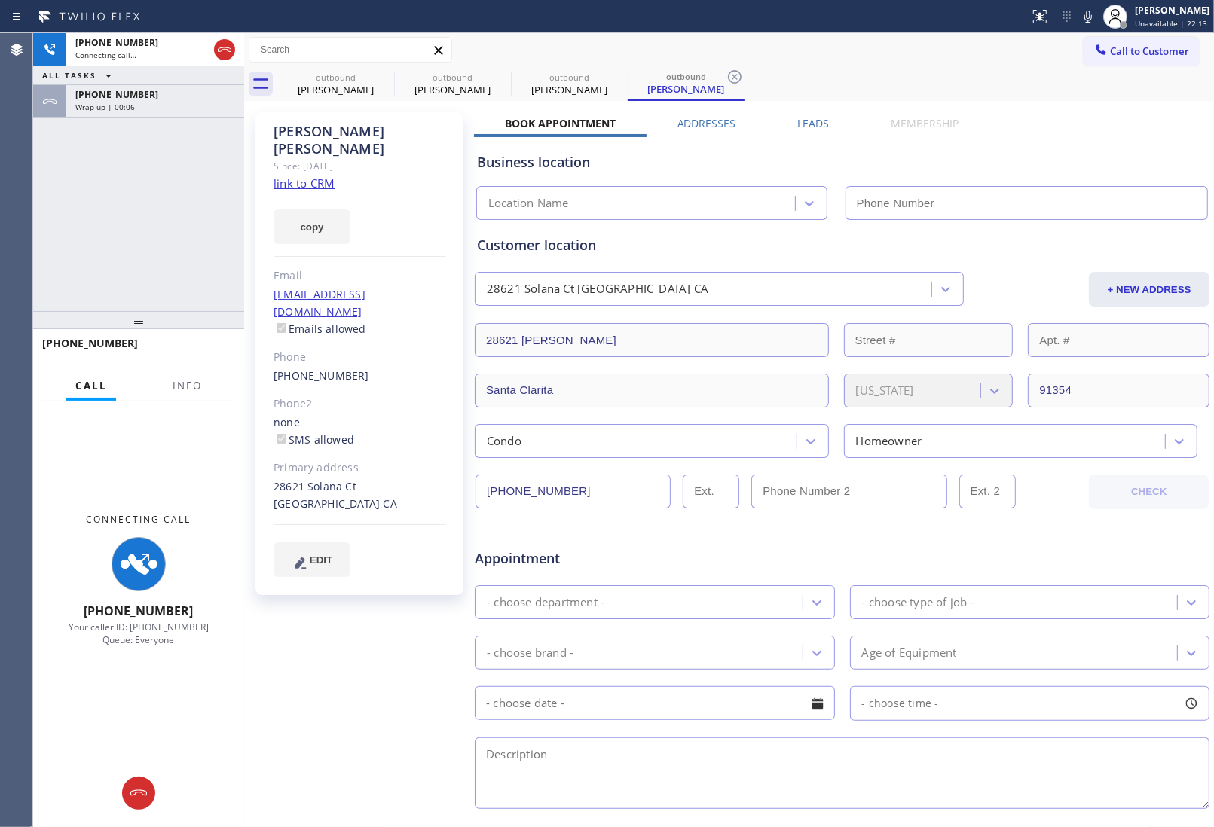
drag, startPoint x: 1086, startPoint y: 122, endPoint x: 325, endPoint y: 32, distance: 765.4
click at [1081, 125] on div "Book Appointment Addresses Leads Membership Business location Location Name Per…" at bounding box center [842, 598] width 736 height 965
type input "(866) 702-1734"
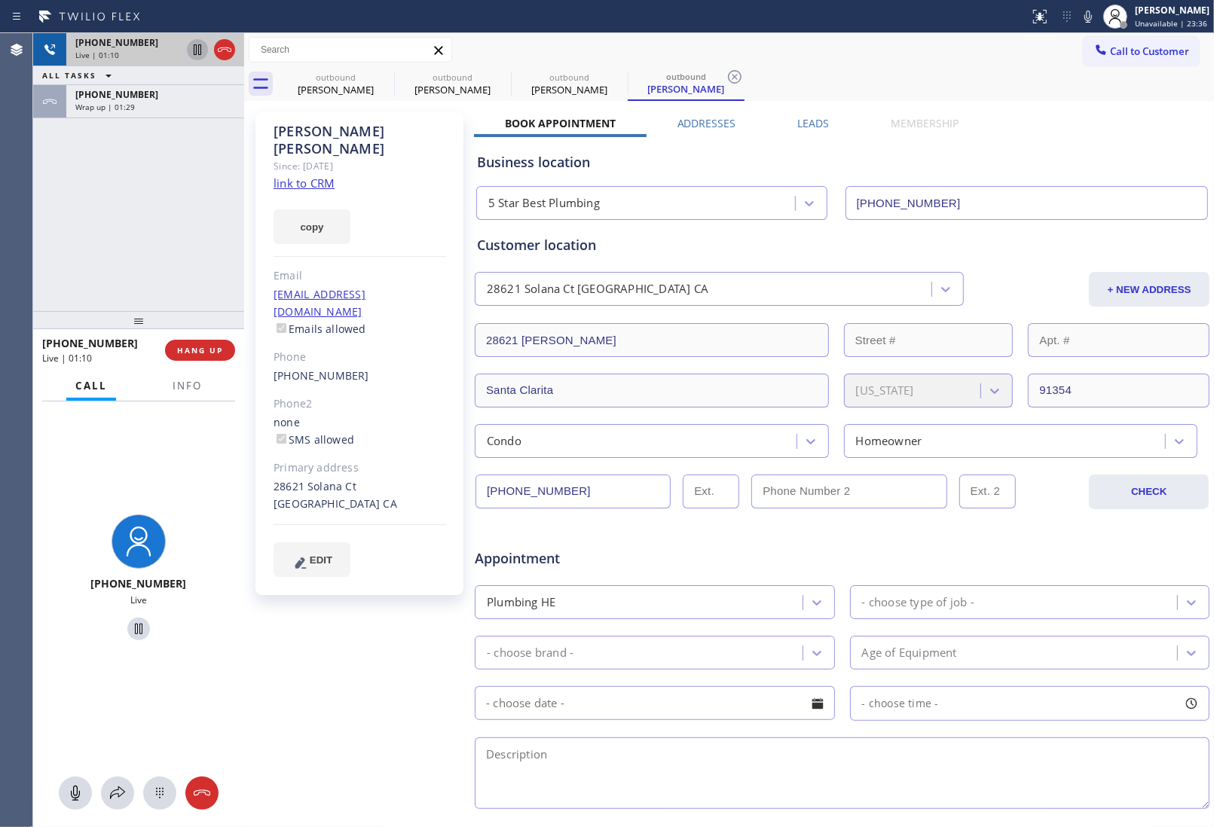
click at [194, 46] on icon at bounding box center [197, 50] width 18 height 18
click at [1083, 15] on icon at bounding box center [1088, 17] width 18 height 18
click at [192, 46] on icon at bounding box center [197, 50] width 18 height 18
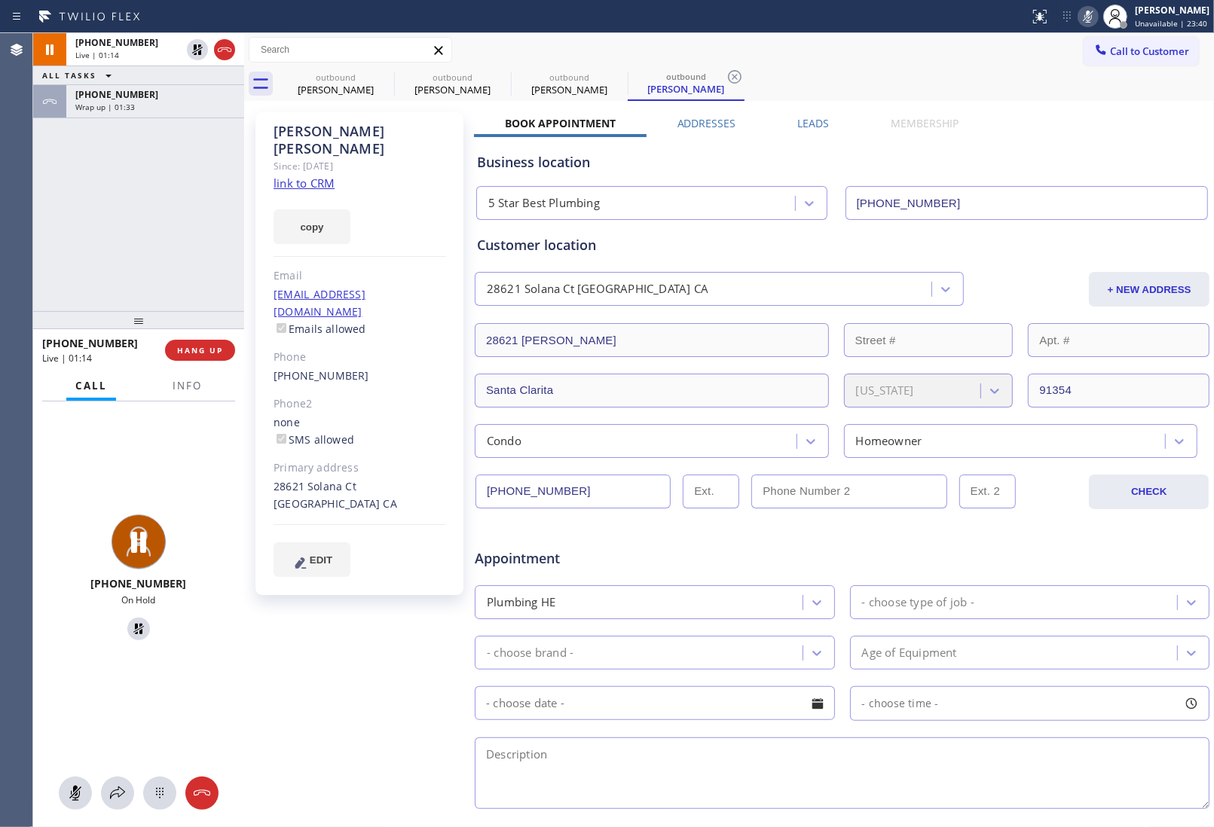
click at [1084, 16] on icon at bounding box center [1088, 17] width 8 height 12
click at [1064, 64] on div "Call to Customer Outbound call Location 5 Star Best Plumbing Your caller id pho…" at bounding box center [729, 50] width 970 height 34
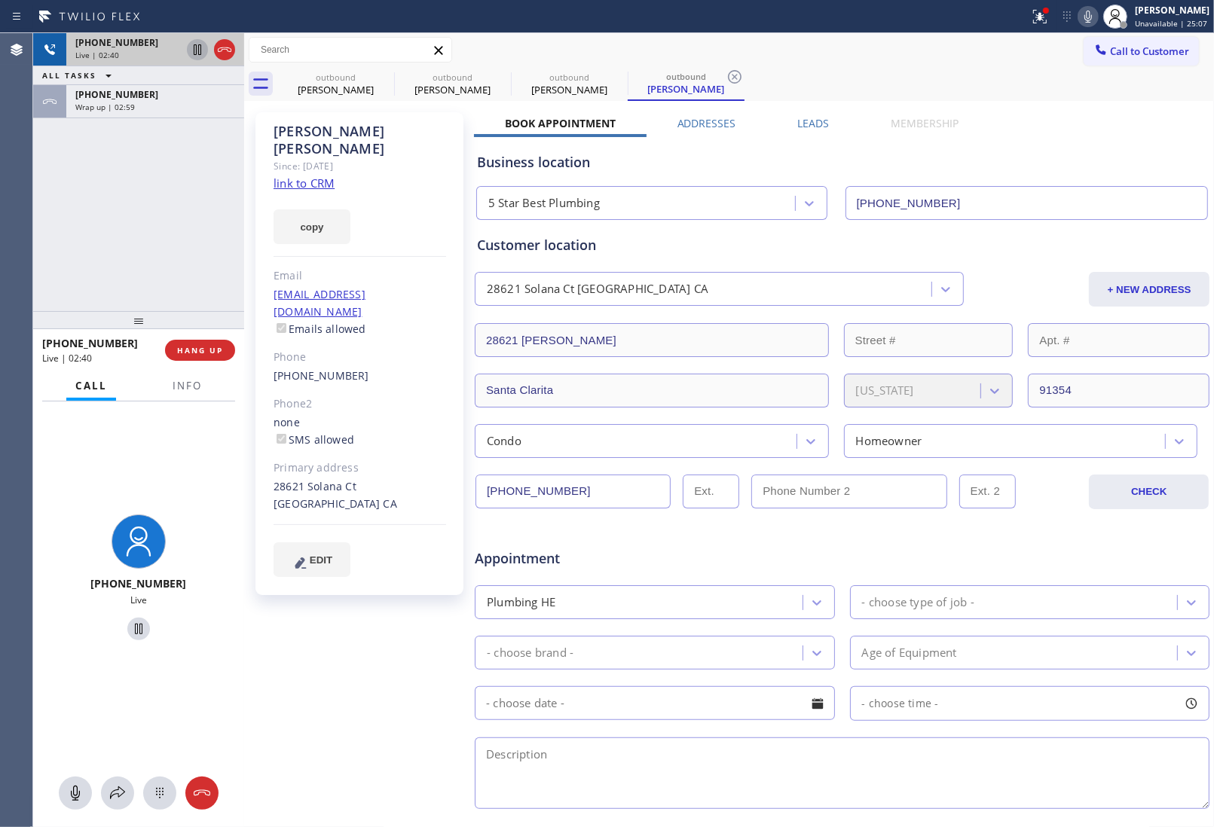
click at [197, 50] on icon at bounding box center [197, 50] width 18 height 18
click at [1079, 9] on icon at bounding box center [1088, 17] width 18 height 18
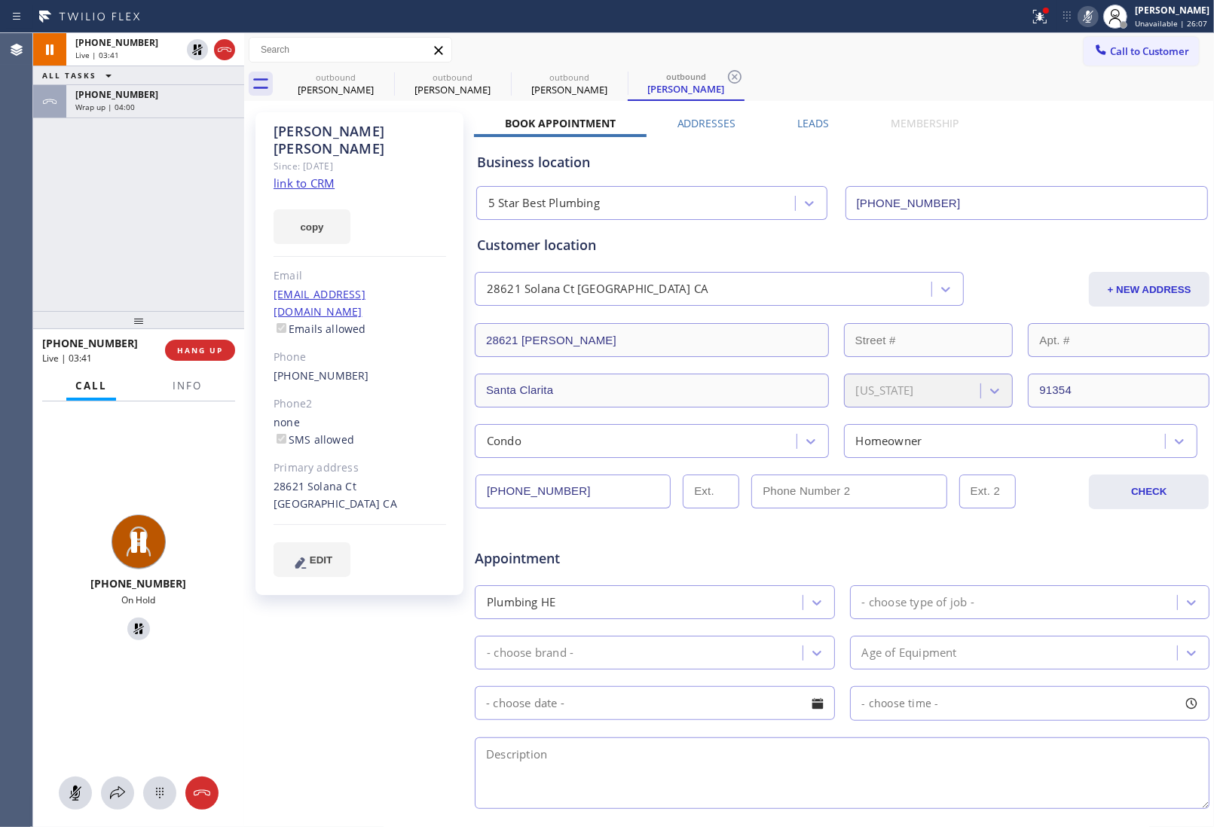
click at [1067, 182] on div "5 Star Best Plumbing (866) 702-1734" at bounding box center [842, 200] width 738 height 40
click at [197, 50] on icon at bounding box center [197, 49] width 11 height 11
click at [1079, 14] on icon at bounding box center [1088, 17] width 18 height 18
click at [1022, 484] on div "(818) 674-8860" at bounding box center [780, 492] width 610 height 34
click at [1026, 249] on div "Customer location" at bounding box center [842, 245] width 730 height 20
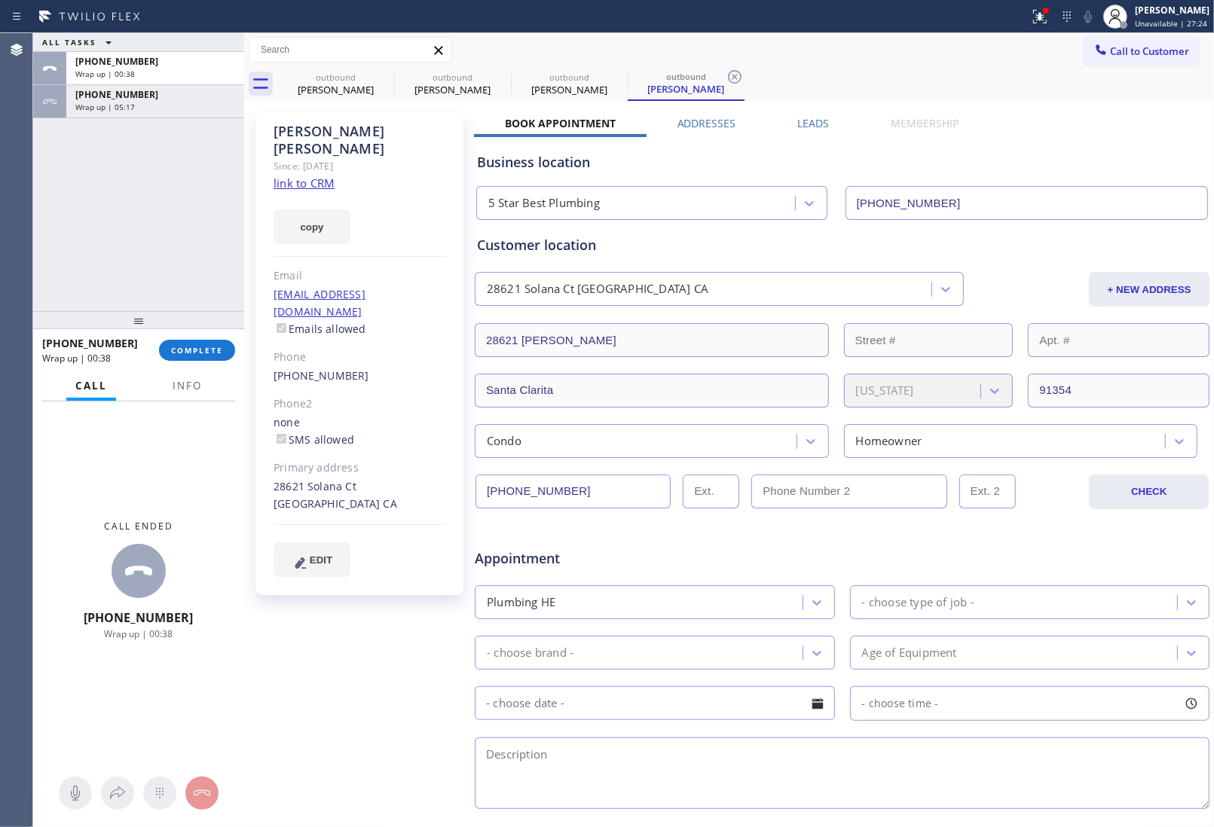
click at [1047, 518] on div "Appointment Plumbing HE - choose type of job - - choose brand - Age of Equipmen…" at bounding box center [842, 664] width 736 height 295
click at [1062, 147] on div "Business location 5 Star Best Plumbing (866) 702-1734" at bounding box center [842, 178] width 736 height 83
click at [1110, 55] on span "Call to Customer" at bounding box center [1149, 51] width 79 height 14
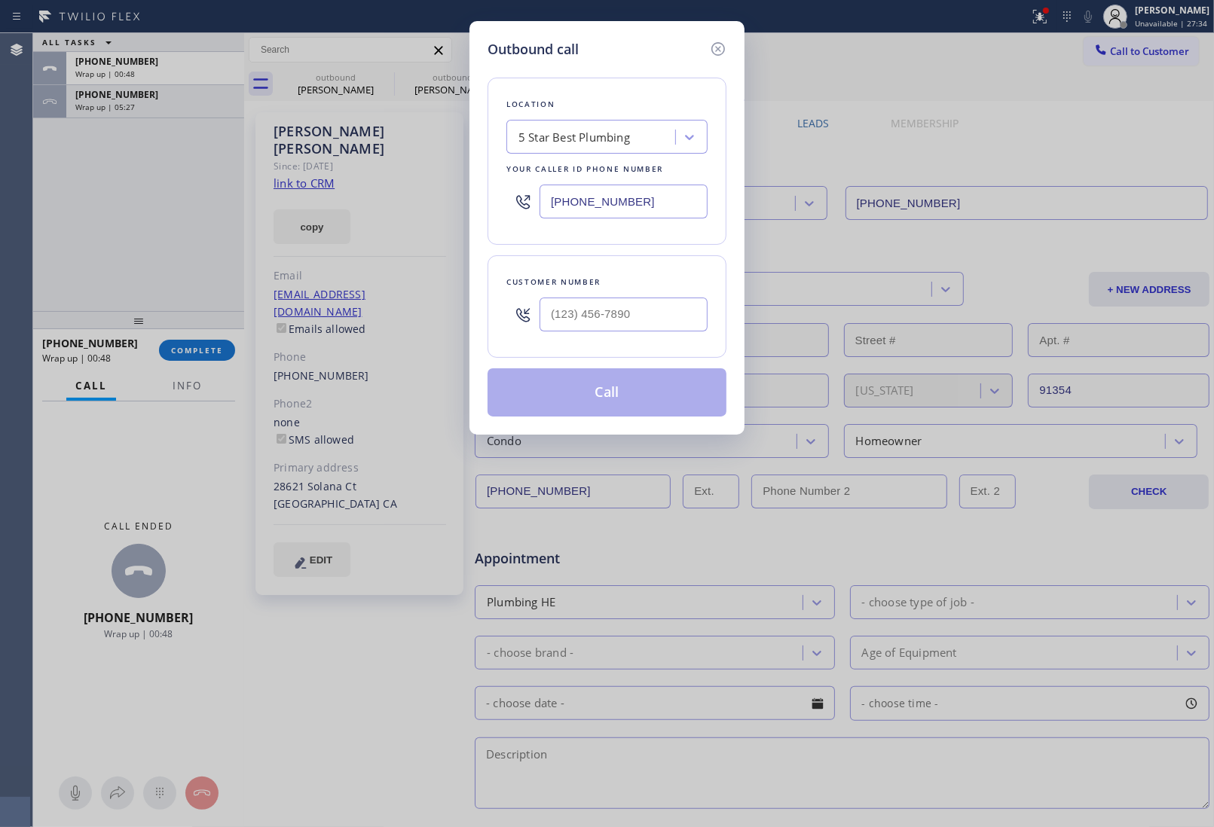
click at [592, 202] on input "(866) 702-1734" at bounding box center [623, 202] width 168 height 34
paste input "text"
type input "(866) 702-1734"
click at [606, 324] on input "(___) ___-____" at bounding box center [623, 315] width 168 height 34
paste input "415) 699-4125"
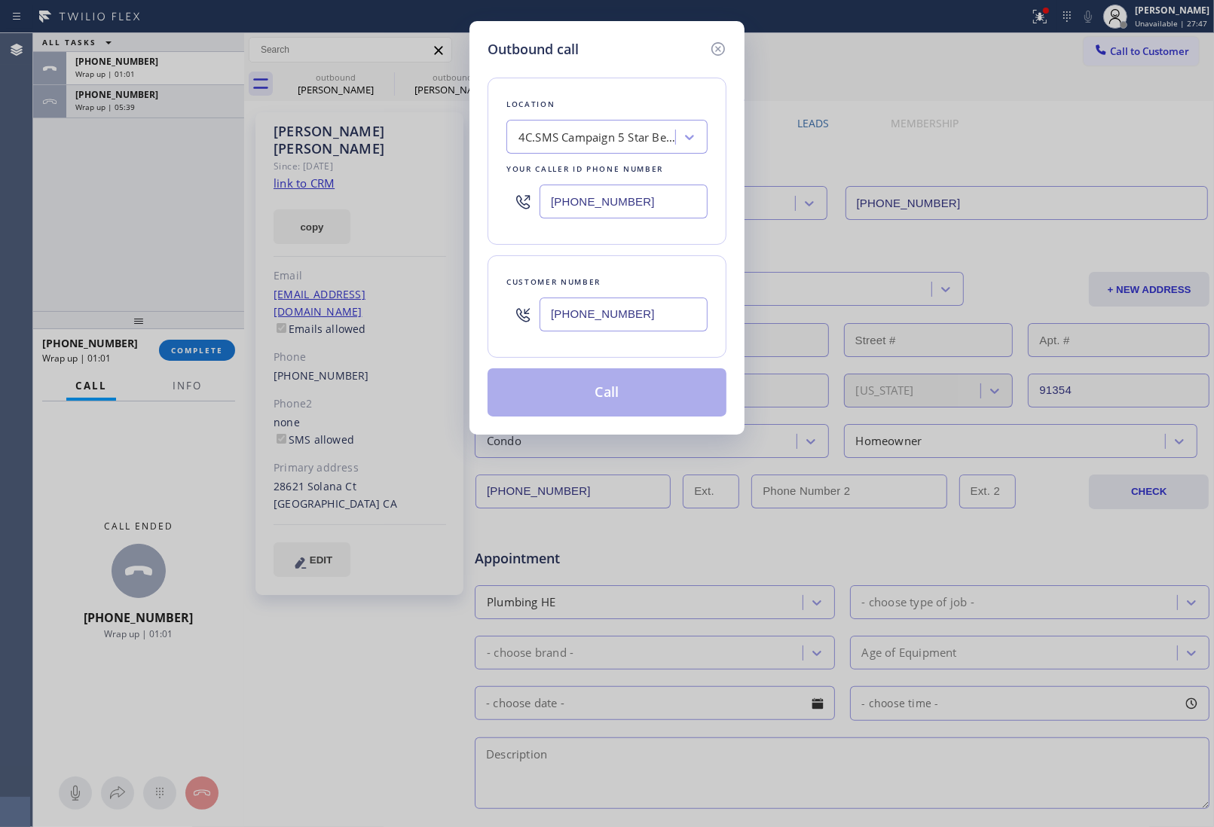
click at [1058, 209] on div "Outbound call Location 4C.SMS Campaign 5 Star Best Plumbing Your caller id phon…" at bounding box center [607, 413] width 1214 height 827
click at [656, 316] on input "(415) 699-4125" at bounding box center [623, 315] width 168 height 34
paste input "text"
click at [635, 316] on input "(415) 699-4125" at bounding box center [623, 315] width 168 height 34
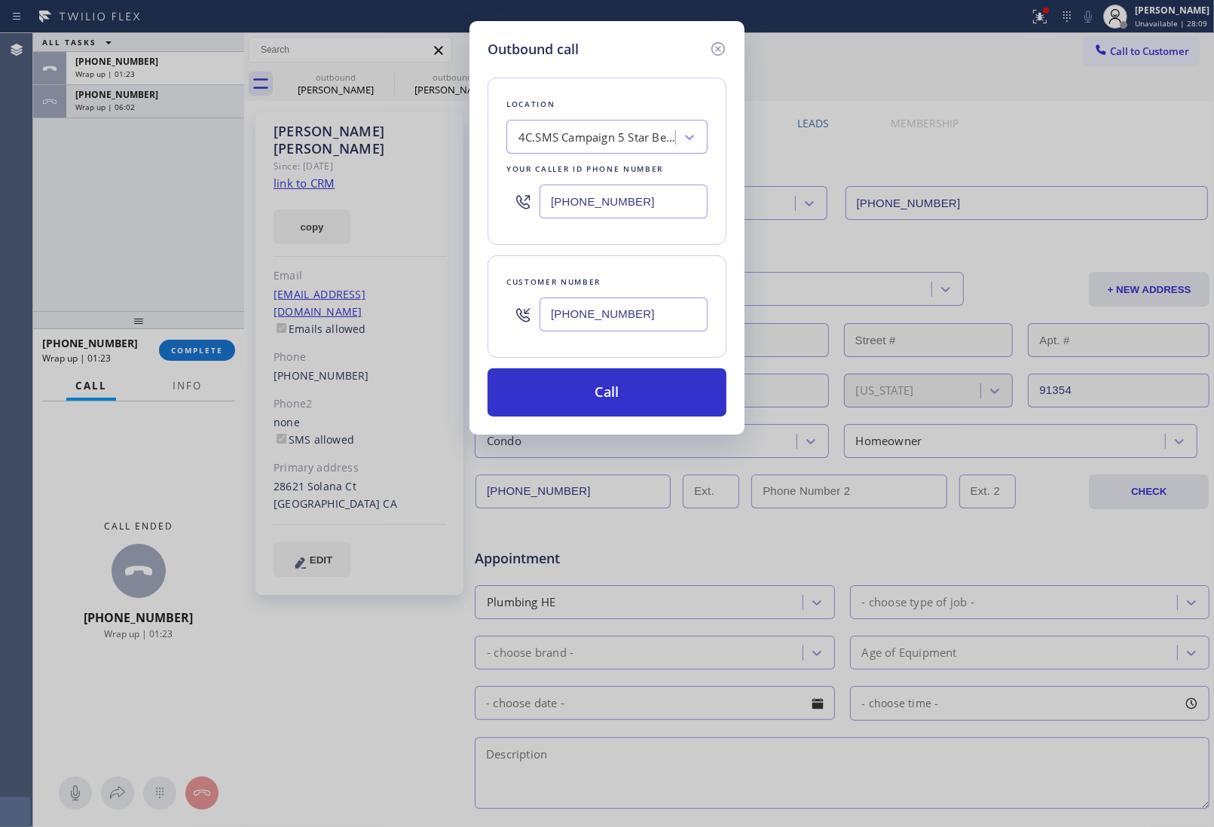
click at [611, 317] on input "(415) 699-4125" at bounding box center [623, 315] width 168 height 34
paste input "text"
type input "(415) 699-4125"
click at [640, 396] on button "Call" at bounding box center [606, 392] width 239 height 48
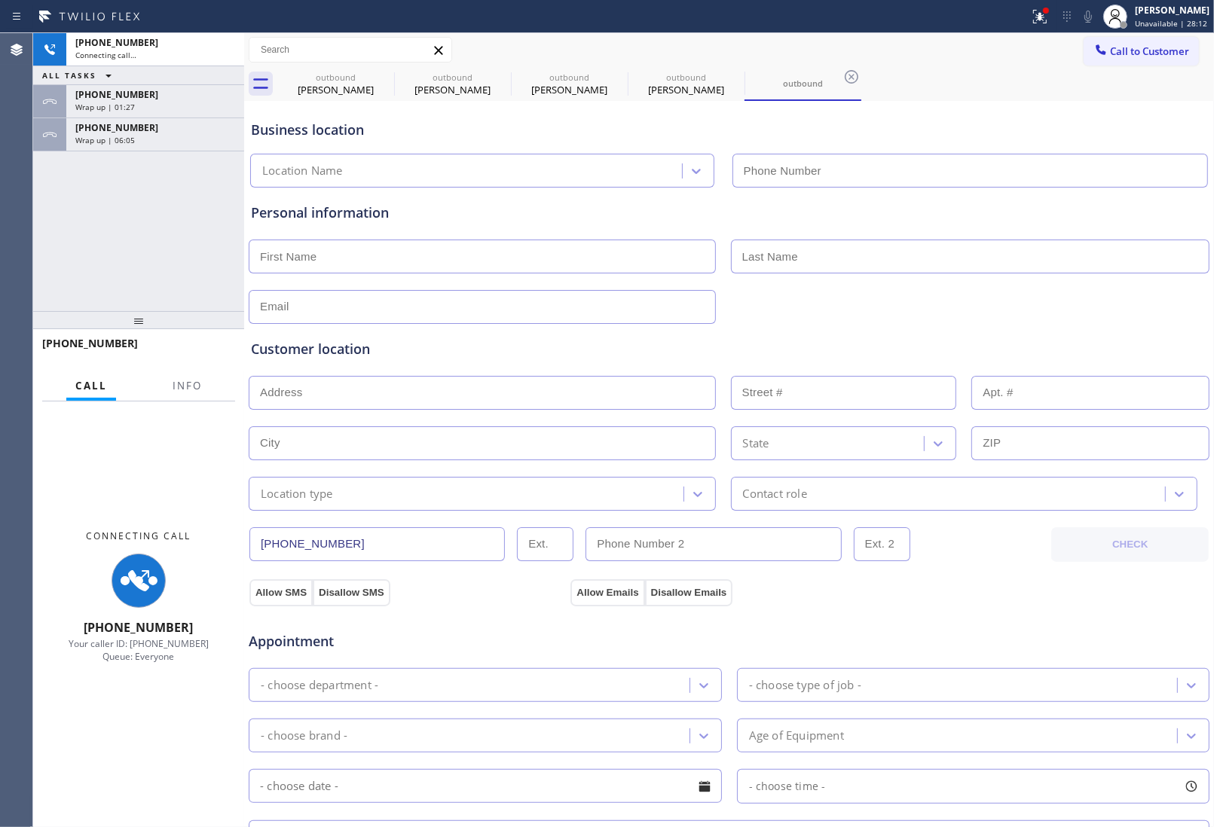
type input "(866) 702-1734"
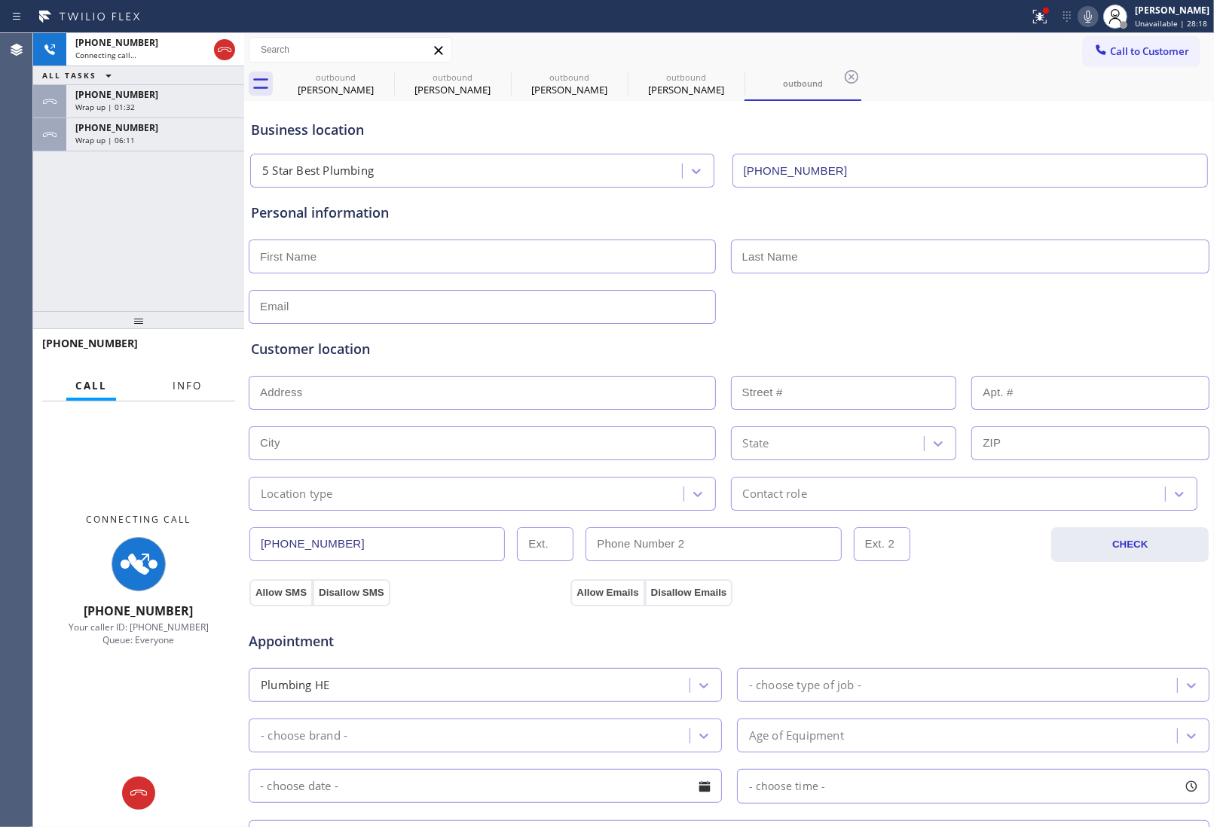
click at [188, 371] on button "Info" at bounding box center [186, 385] width 47 height 29
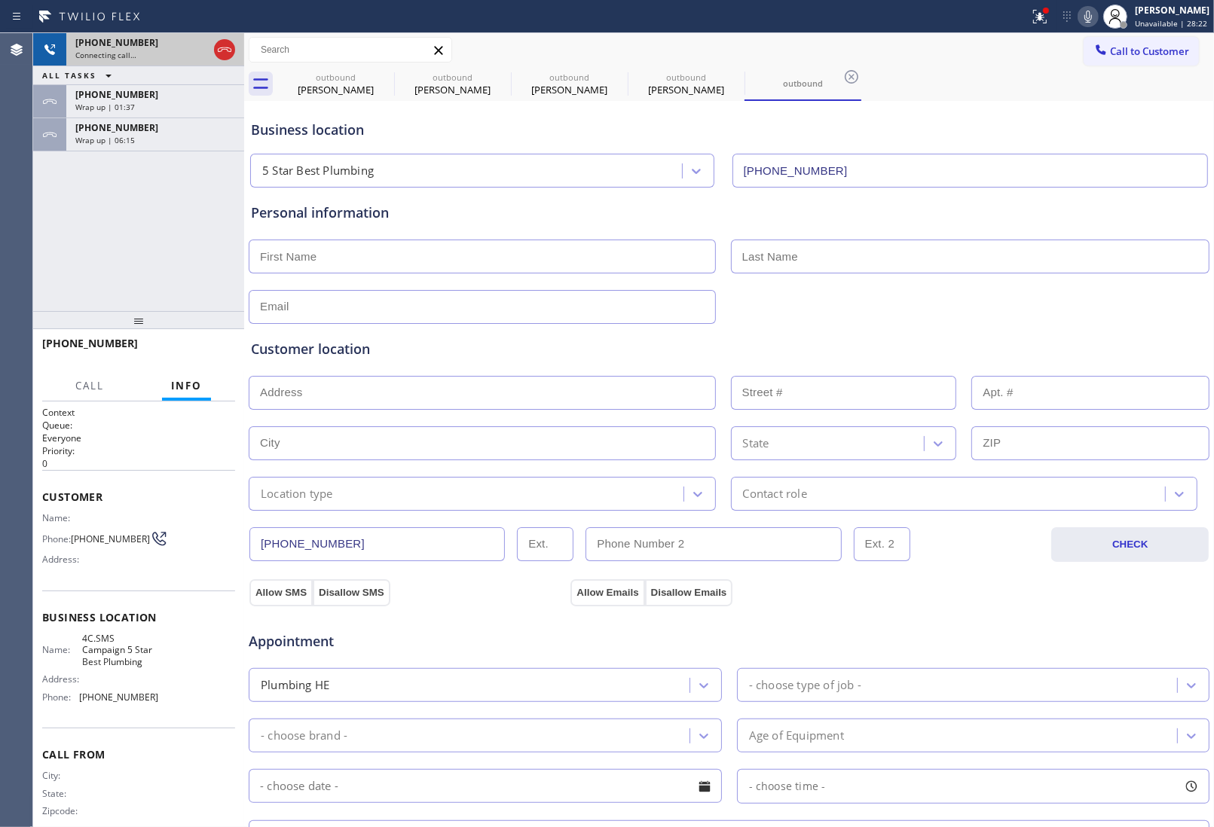
click at [211, 47] on div at bounding box center [224, 49] width 27 height 33
click at [215, 47] on icon at bounding box center [224, 50] width 18 height 18
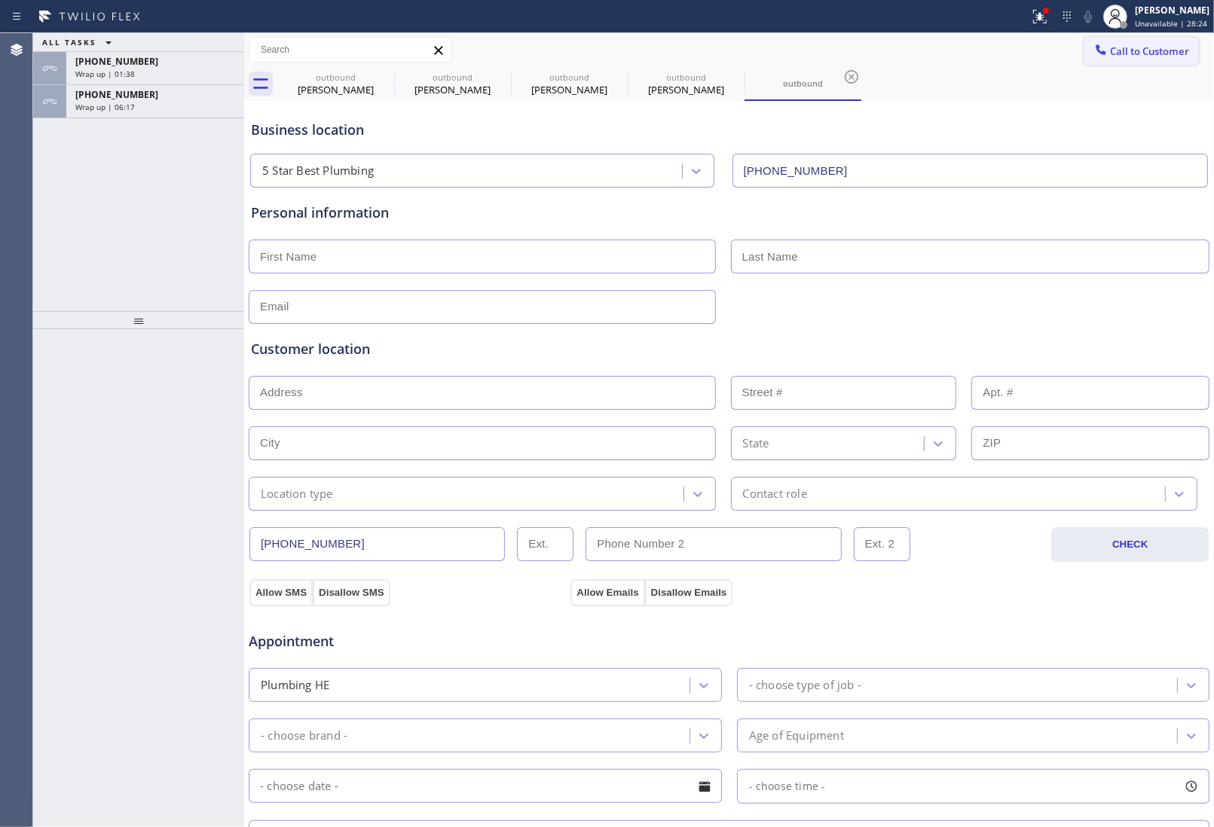
click at [1151, 53] on span "Call to Customer" at bounding box center [1149, 51] width 79 height 14
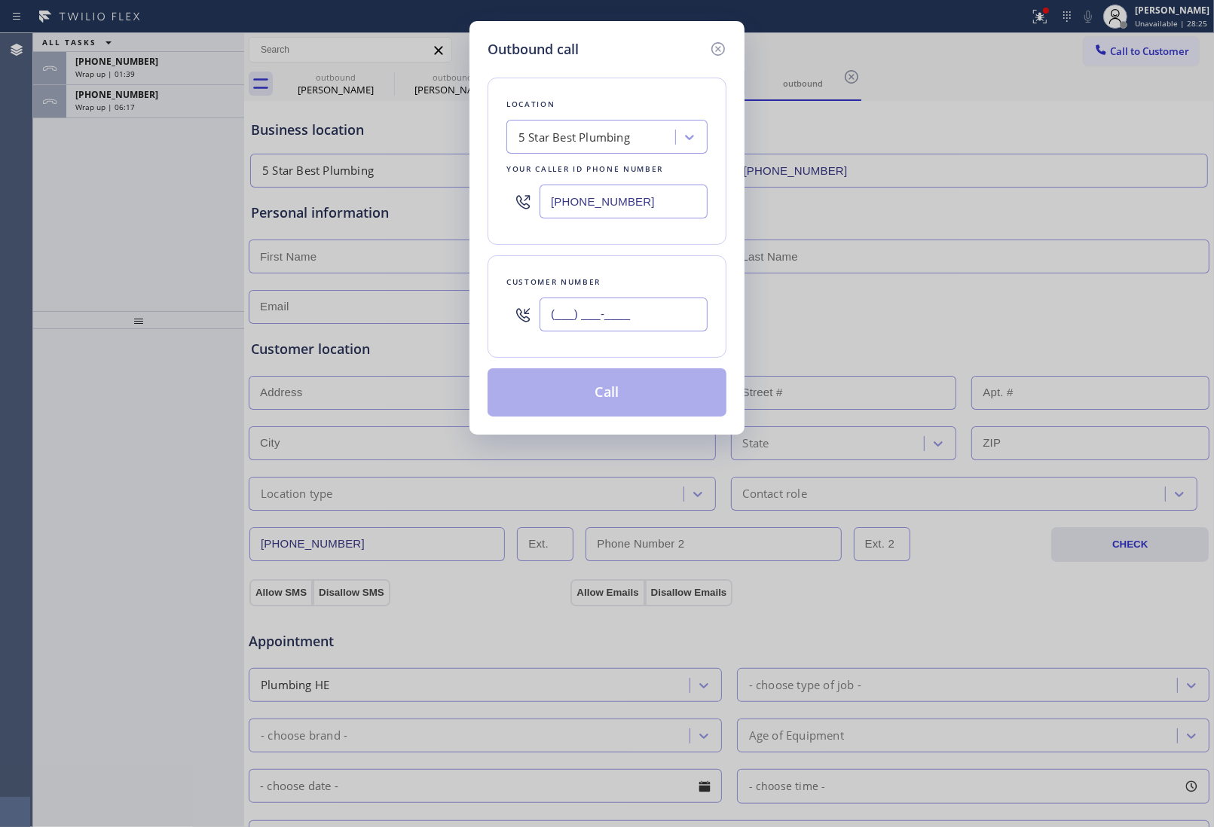
click at [605, 325] on input "(___) ___-____" at bounding box center [623, 315] width 168 height 34
paste input "415) 699-4125"
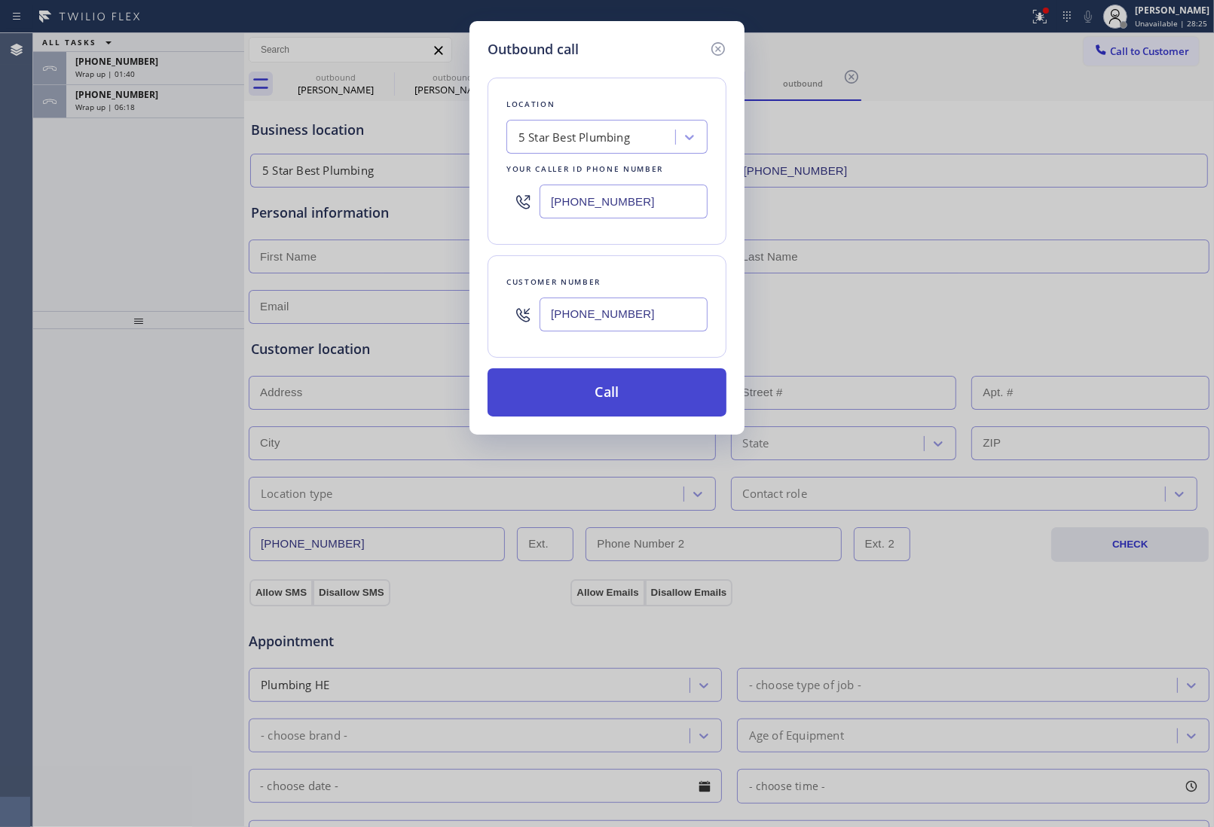
type input "(415) 699-4125"
click at [634, 405] on button "Call" at bounding box center [606, 392] width 239 height 48
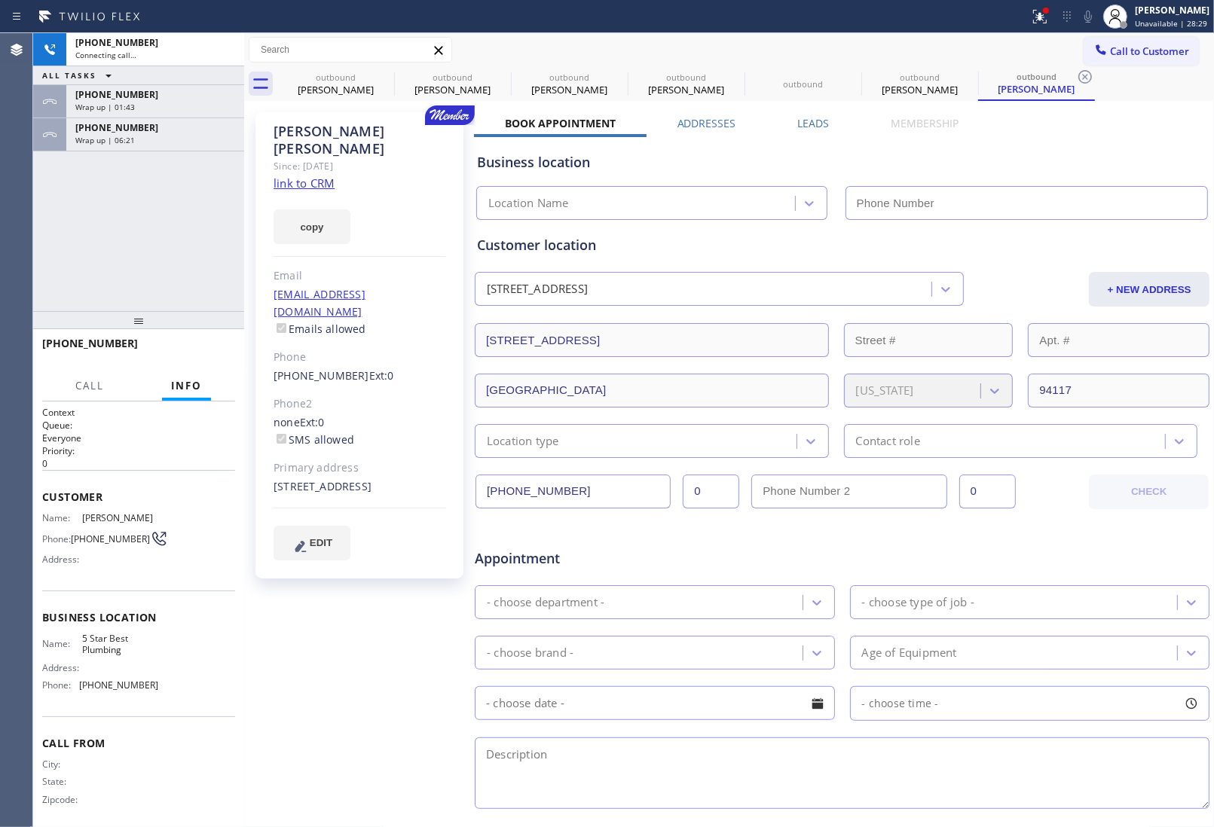
click at [310, 176] on link "link to CRM" at bounding box center [303, 183] width 61 height 15
type input "(866) 702-1734"
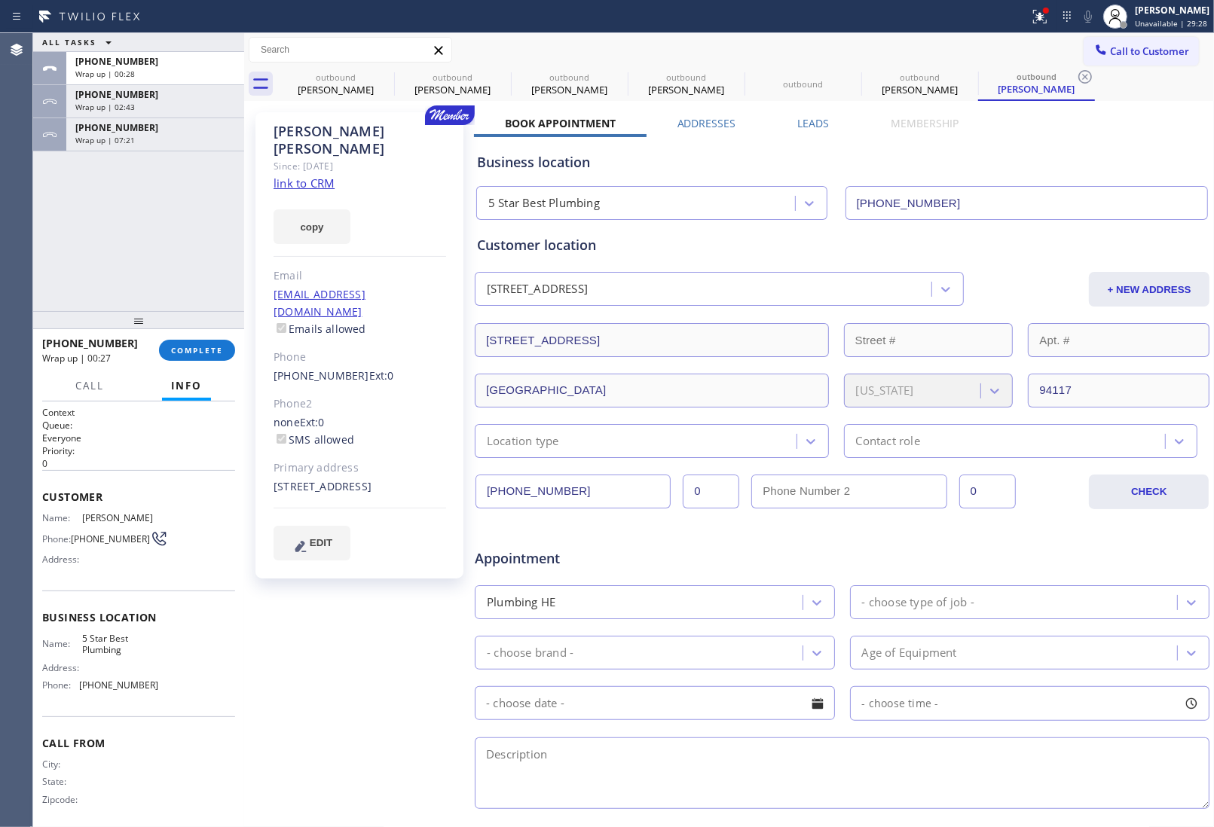
click at [1022, 530] on div "Appointment Plumbing HE - choose type of job - - choose brand - Age of Equipmen…" at bounding box center [842, 667] width 736 height 289
click at [194, 347] on span "COMPLETE" at bounding box center [197, 350] width 52 height 11
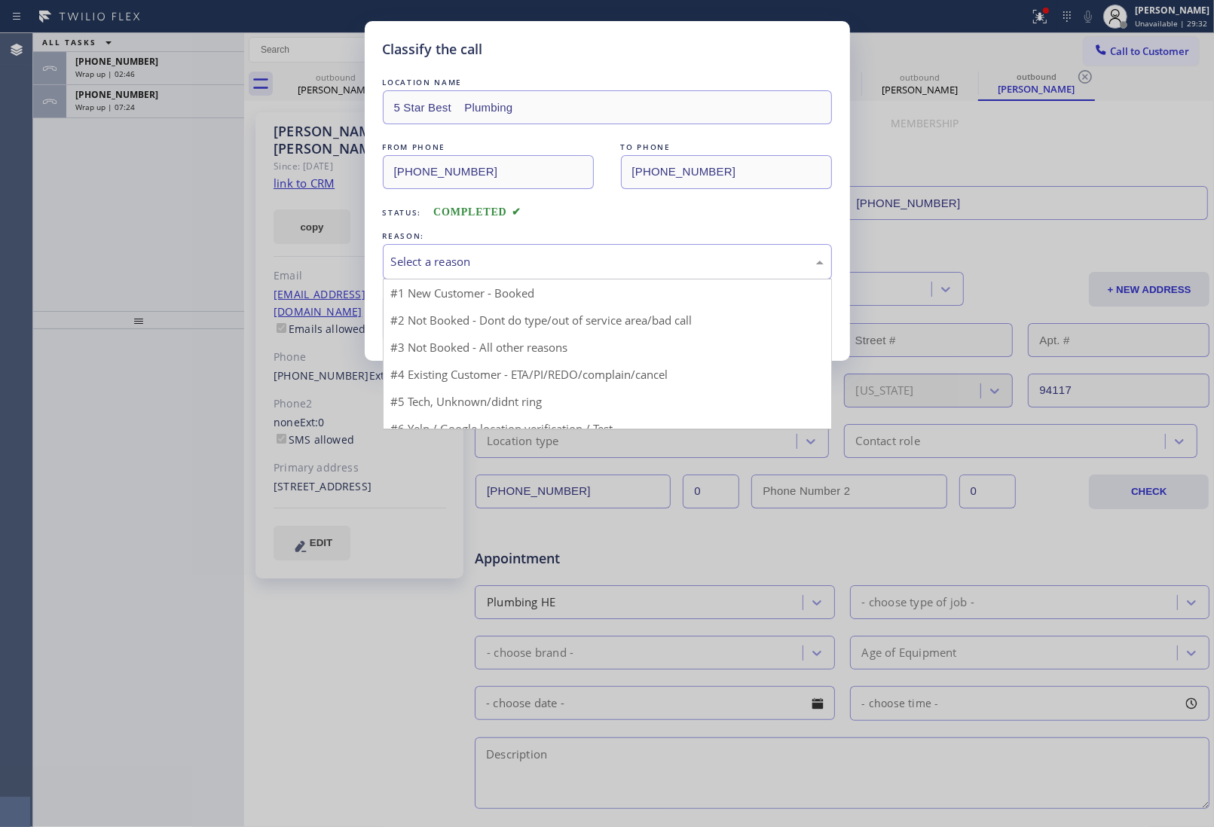
click at [447, 261] on div "Select a reason" at bounding box center [607, 261] width 432 height 17
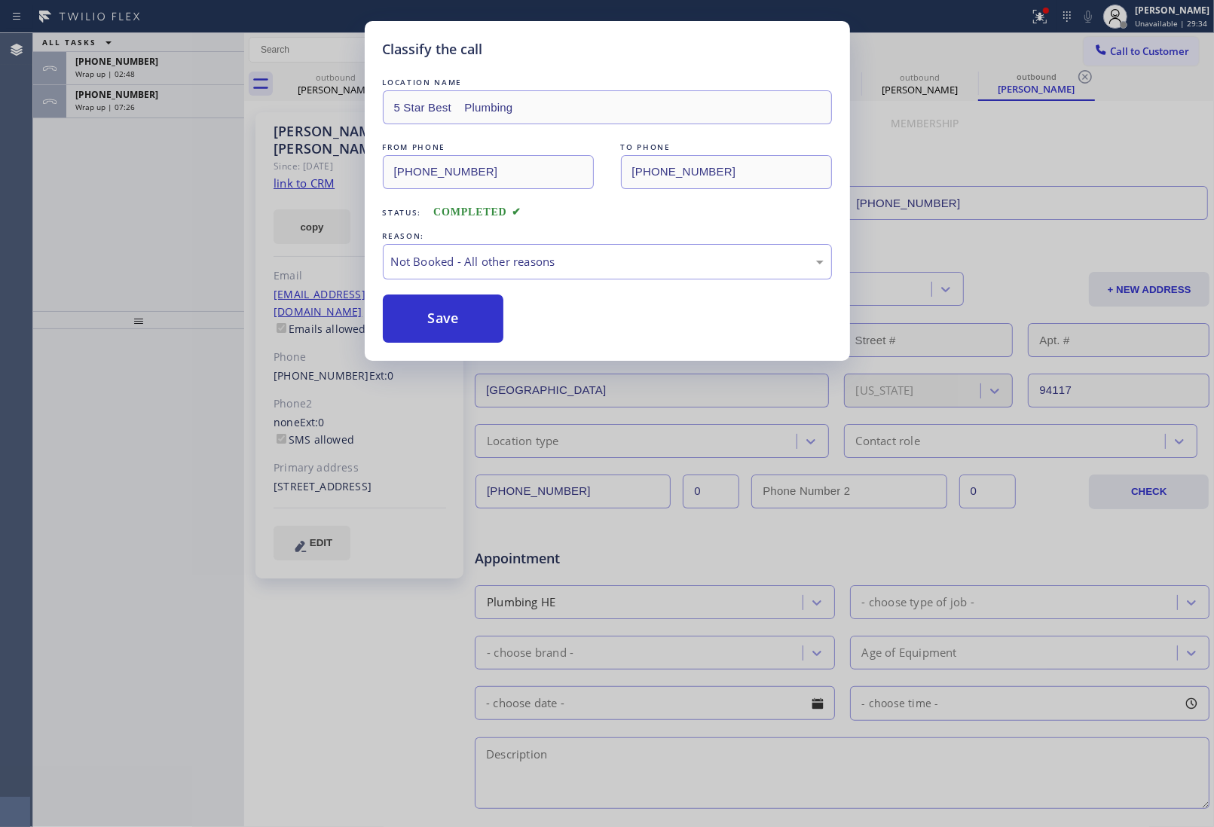
click at [439, 315] on button "Save" at bounding box center [443, 319] width 121 height 48
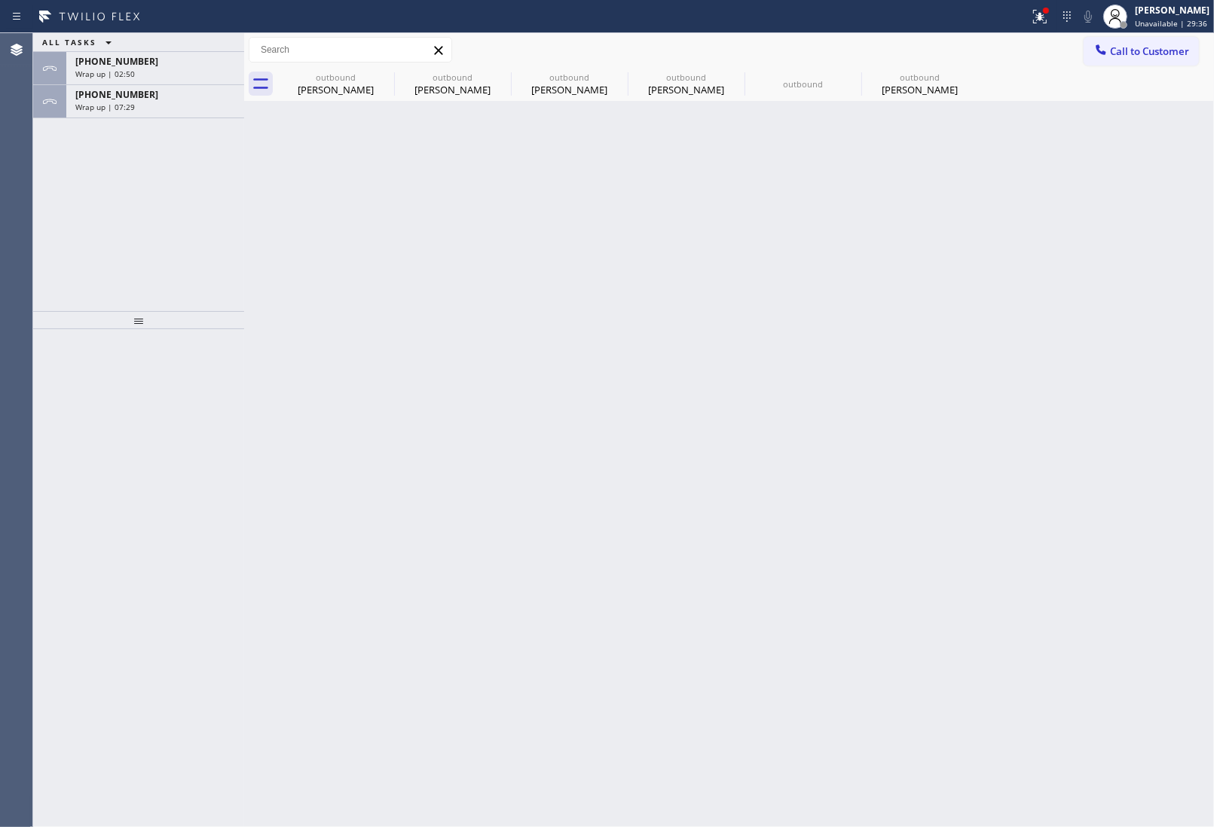
click at [1094, 321] on div "Back to Dashboard Change Sender ID Customers Technicians Select a contact Outbo…" at bounding box center [729, 430] width 970 height 794
click at [145, 99] on div "+18186748860" at bounding box center [155, 94] width 160 height 13
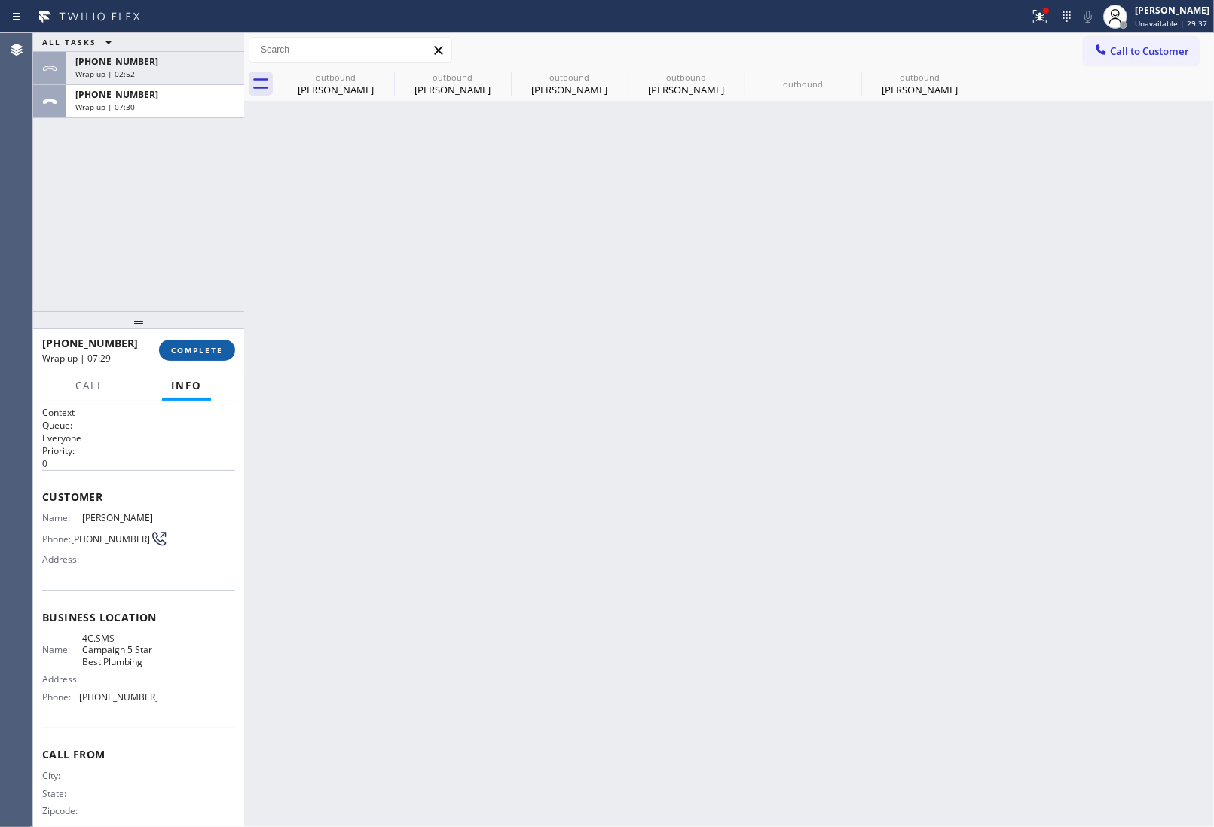
click at [203, 347] on span "COMPLETE" at bounding box center [197, 350] width 52 height 11
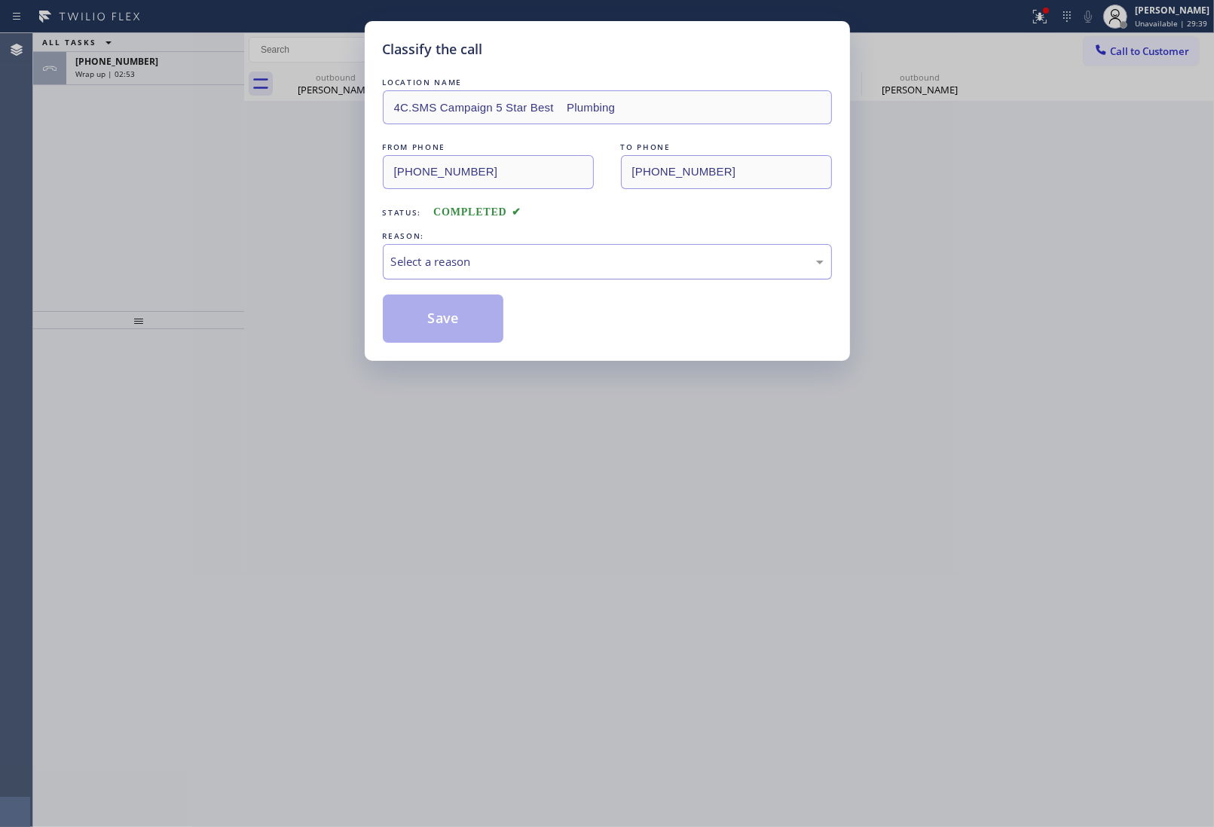
click at [433, 267] on div "Select a reason" at bounding box center [607, 261] width 432 height 17
click at [434, 316] on button "Save" at bounding box center [443, 319] width 121 height 48
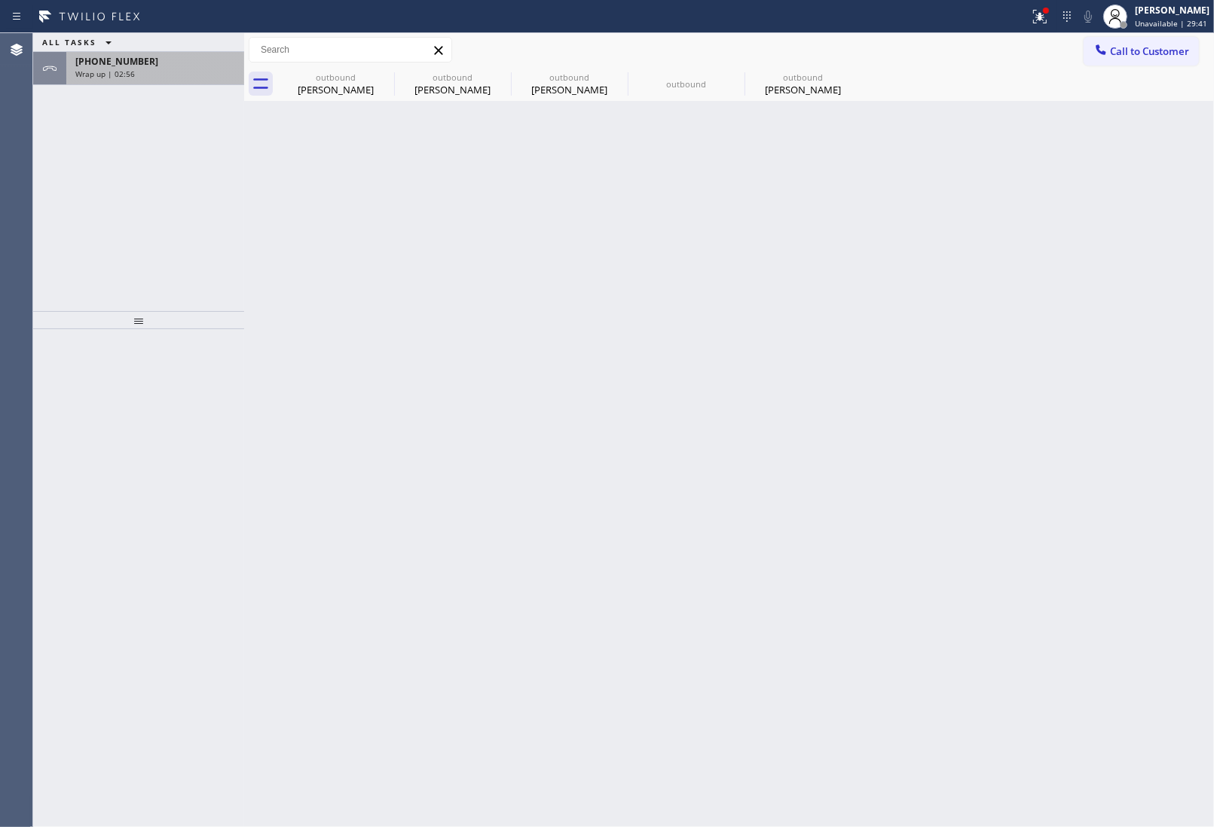
click at [152, 69] on div "Wrap up | 02:56" at bounding box center [155, 74] width 160 height 11
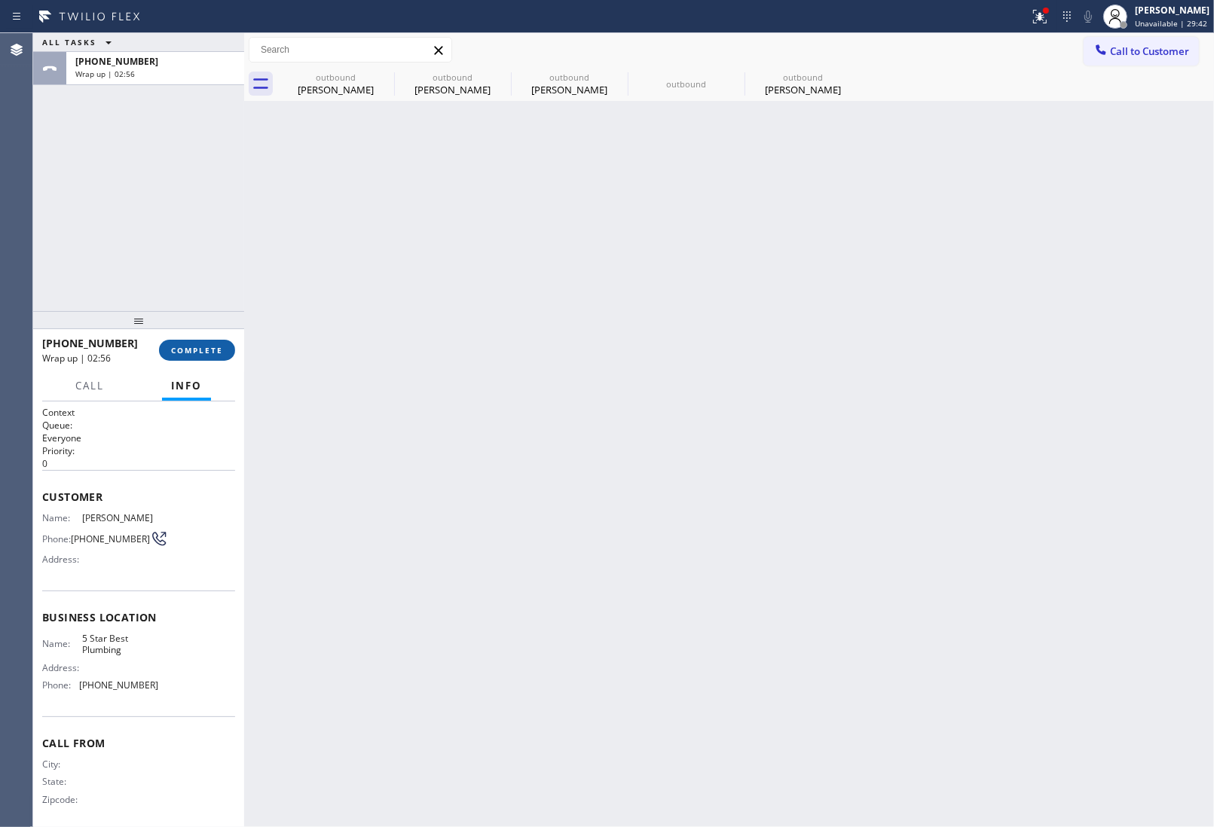
click at [206, 344] on button "COMPLETE" at bounding box center [197, 350] width 76 height 21
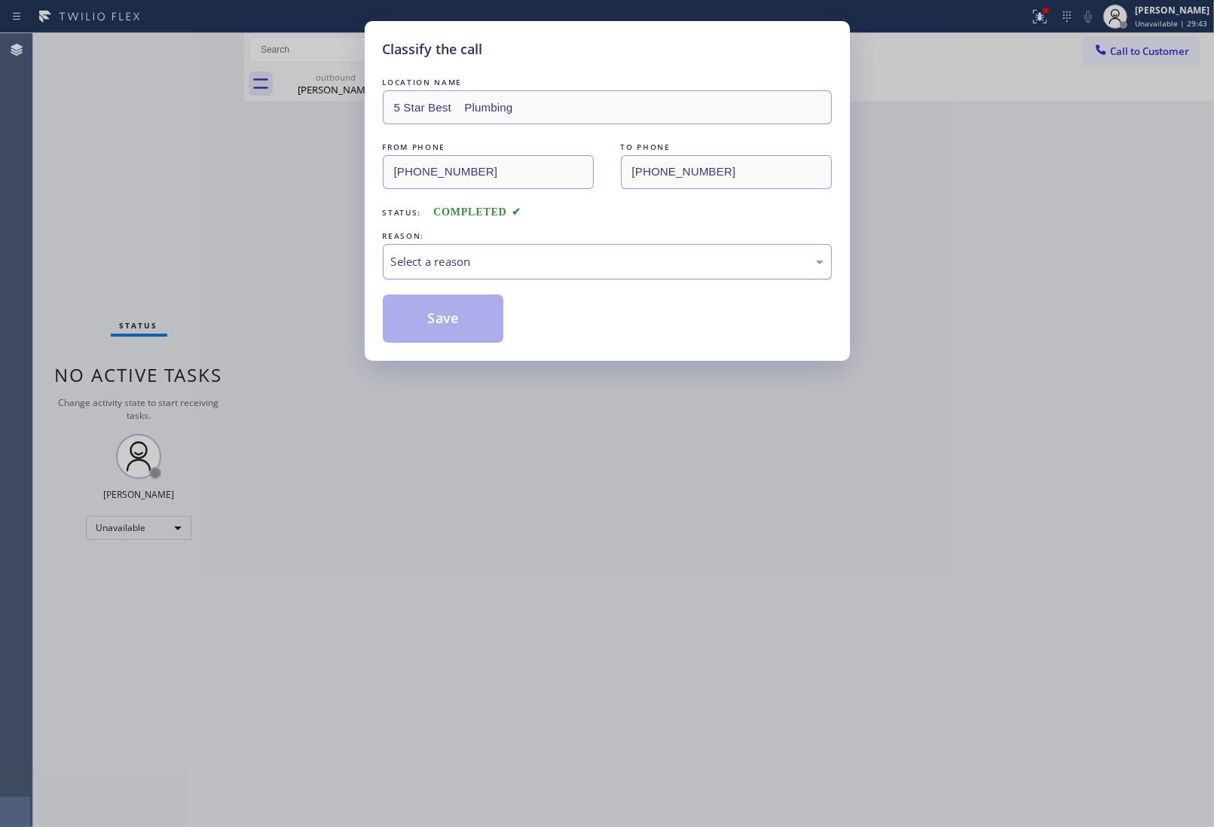
click at [468, 260] on div "Select a reason" at bounding box center [607, 261] width 432 height 17
click at [457, 328] on button "Save" at bounding box center [443, 319] width 121 height 48
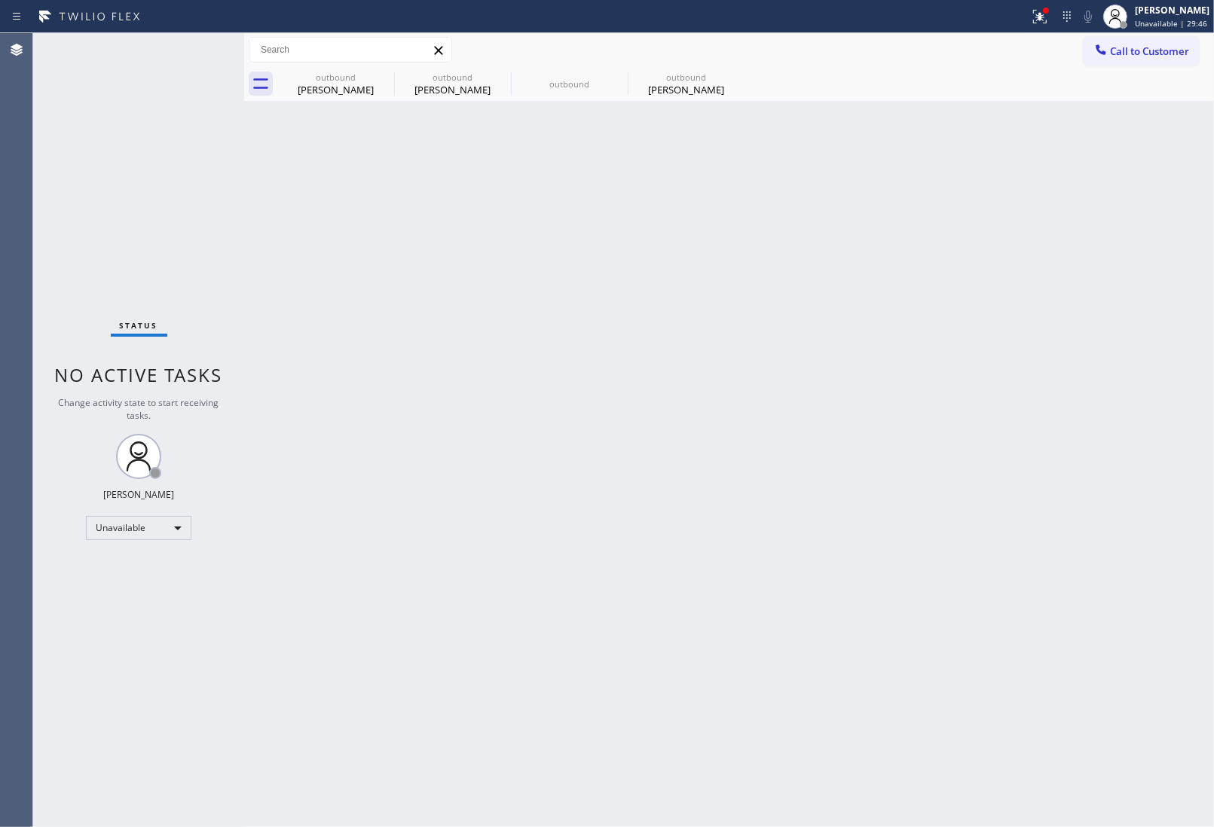
click at [1116, 565] on div "Back to Dashboard Change Sender ID Customers Technicians Select a contact Outbo…" at bounding box center [729, 430] width 970 height 794
drag, startPoint x: 362, startPoint y: 63, endPoint x: 377, endPoint y: 88, distance: 30.1
click at [375, 88] on div "Call to Customer Outbound call Location 5 Star Best Plumbing Your caller id pho…" at bounding box center [729, 67] width 970 height 68
click at [379, 83] on icon at bounding box center [384, 77] width 18 height 18
click at [494, 81] on icon at bounding box center [501, 77] width 14 height 14
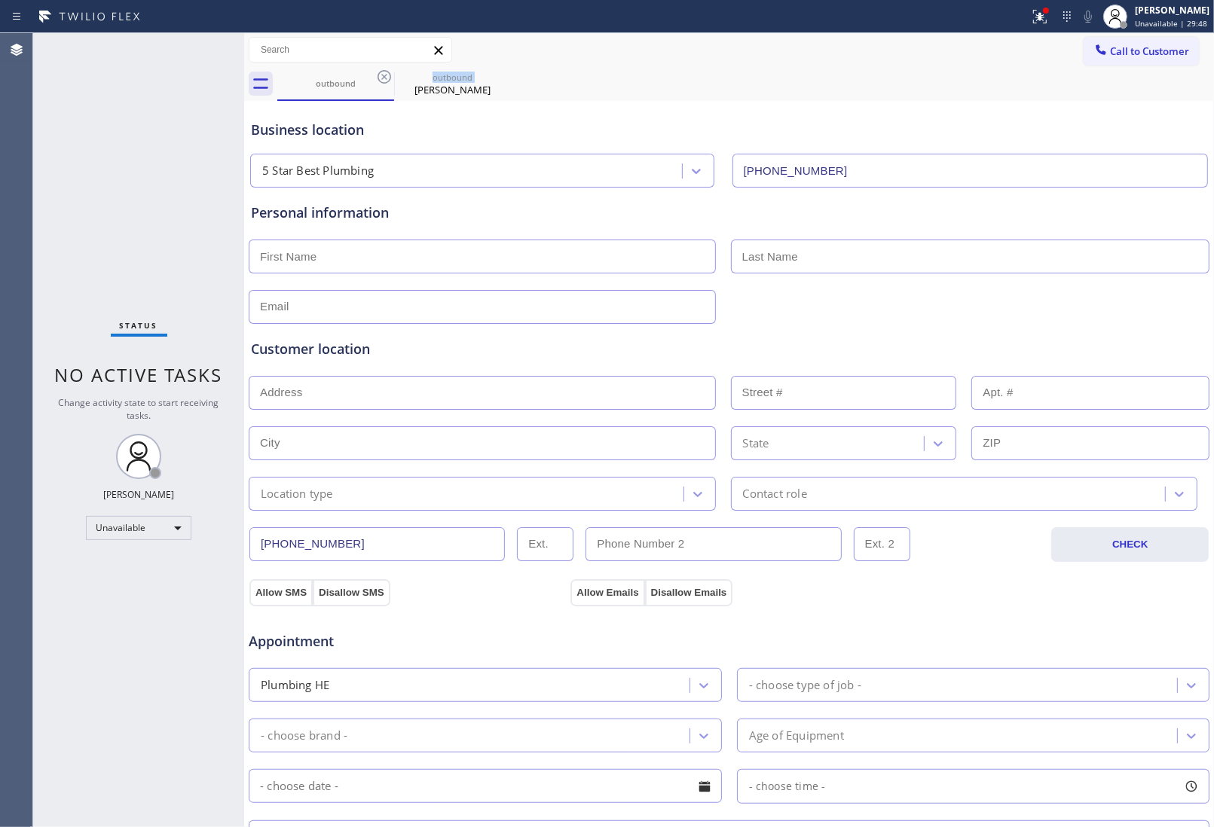
click at [379, 81] on icon at bounding box center [384, 77] width 14 height 14
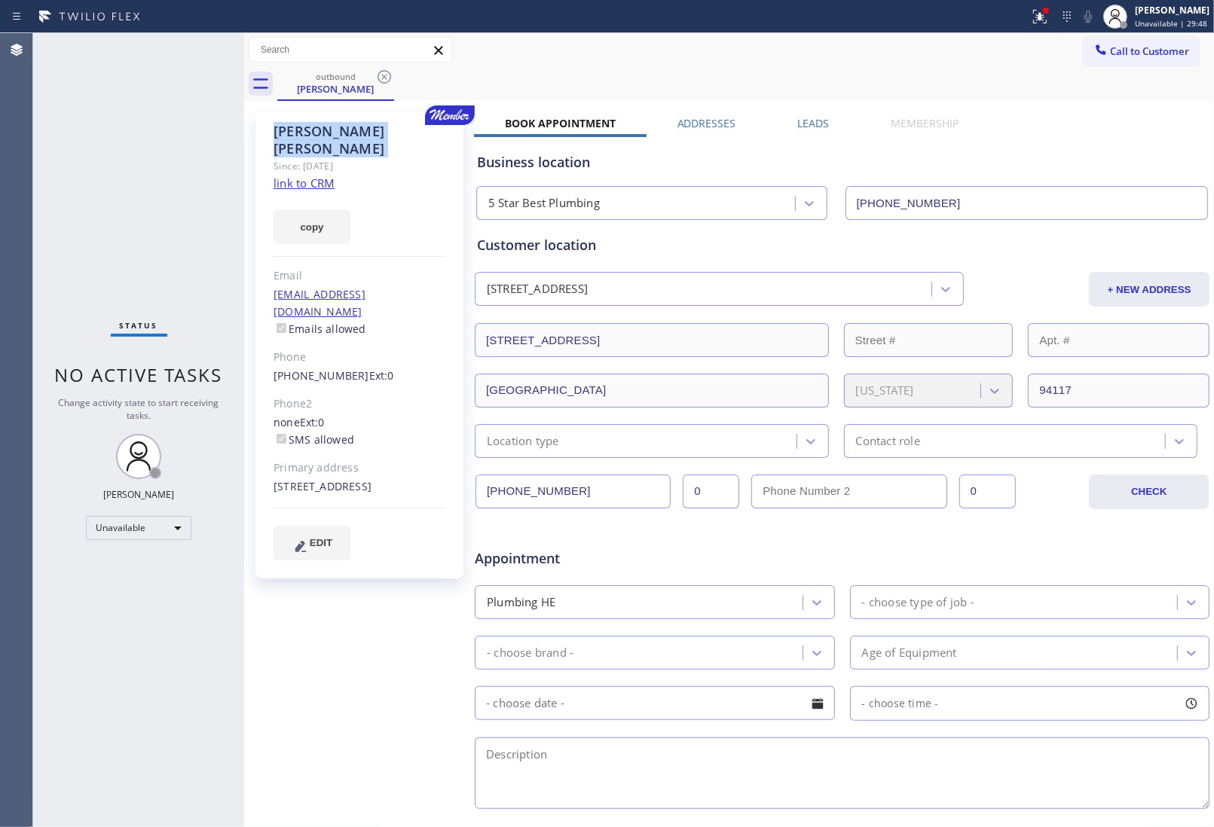
click at [379, 81] on icon at bounding box center [384, 77] width 14 height 14
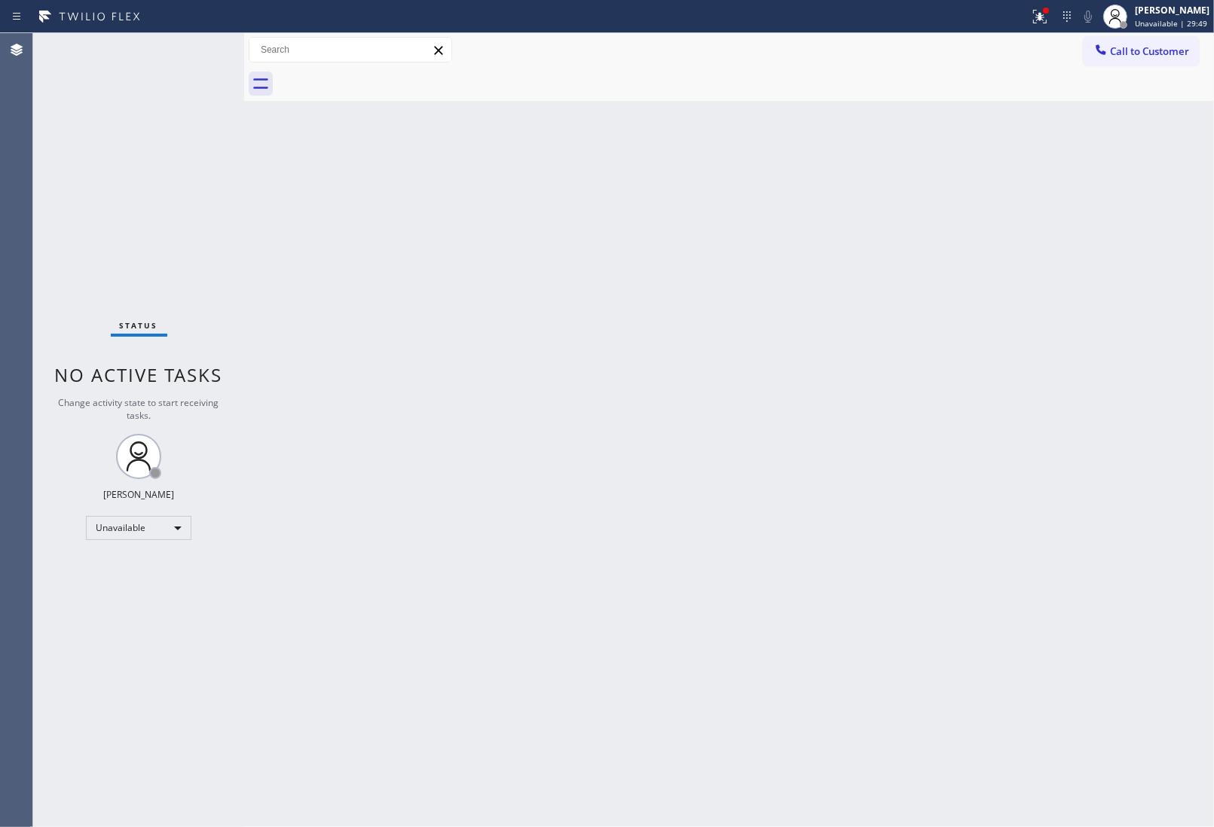
click at [379, 81] on div at bounding box center [745, 84] width 936 height 34
click at [1060, 567] on div "Back to Dashboard Change Sender ID Customers Technicians Select a contact Outbo…" at bounding box center [729, 430] width 970 height 794
click at [1209, 577] on div "Back to Dashboard Change Sender ID Customers Technicians Select a contact Outbo…" at bounding box center [729, 430] width 970 height 794
click at [1125, 47] on span "Call to Customer" at bounding box center [1149, 51] width 79 height 14
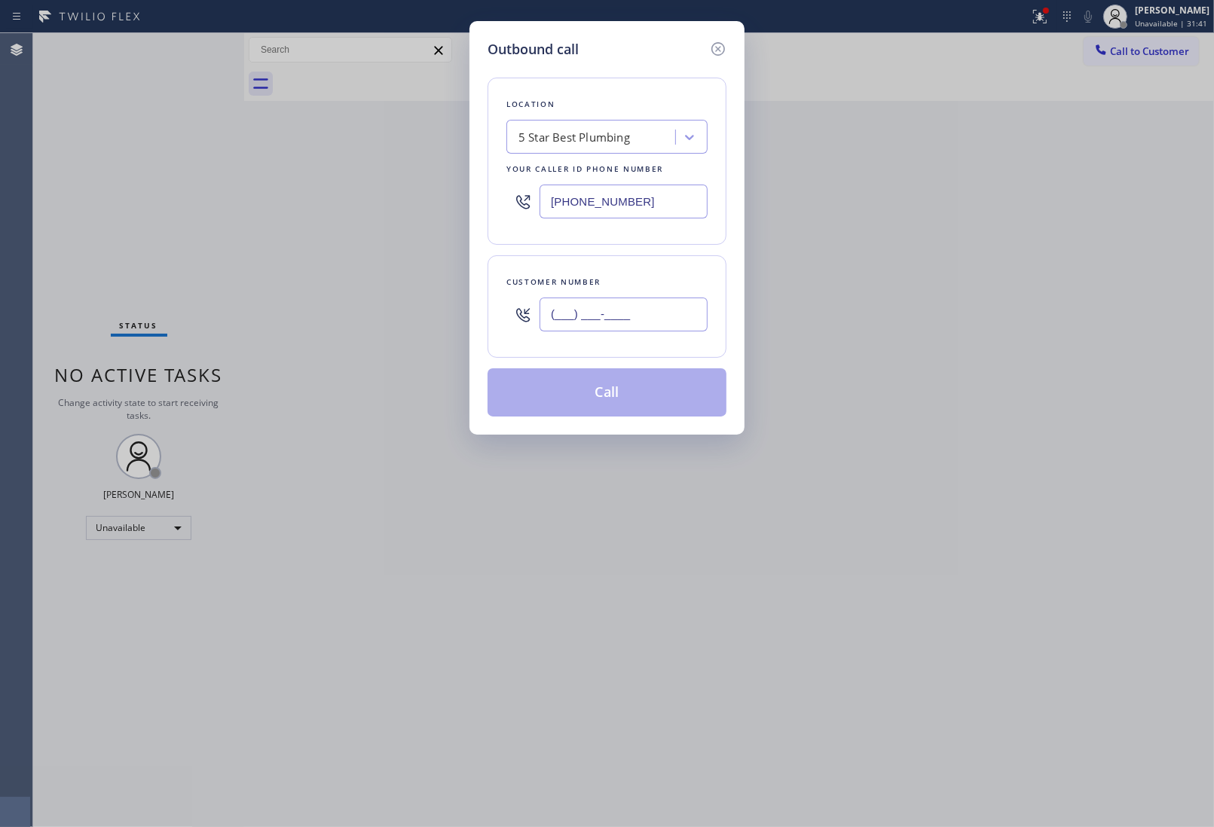
click at [614, 305] on input "(___) ___-____" at bounding box center [623, 315] width 168 height 34
paste input "818) 674-8860"
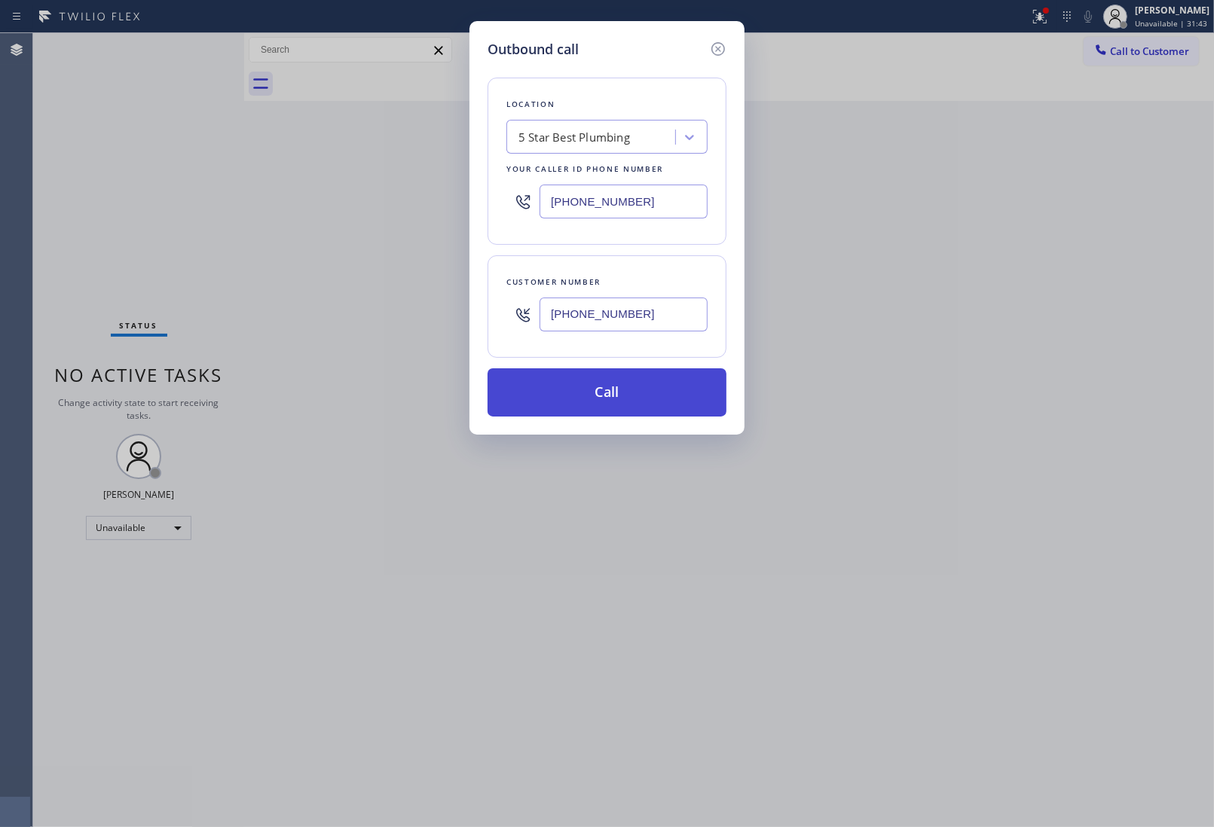
type input "(818) 674-8860"
click at [628, 386] on button "Call" at bounding box center [606, 392] width 239 height 48
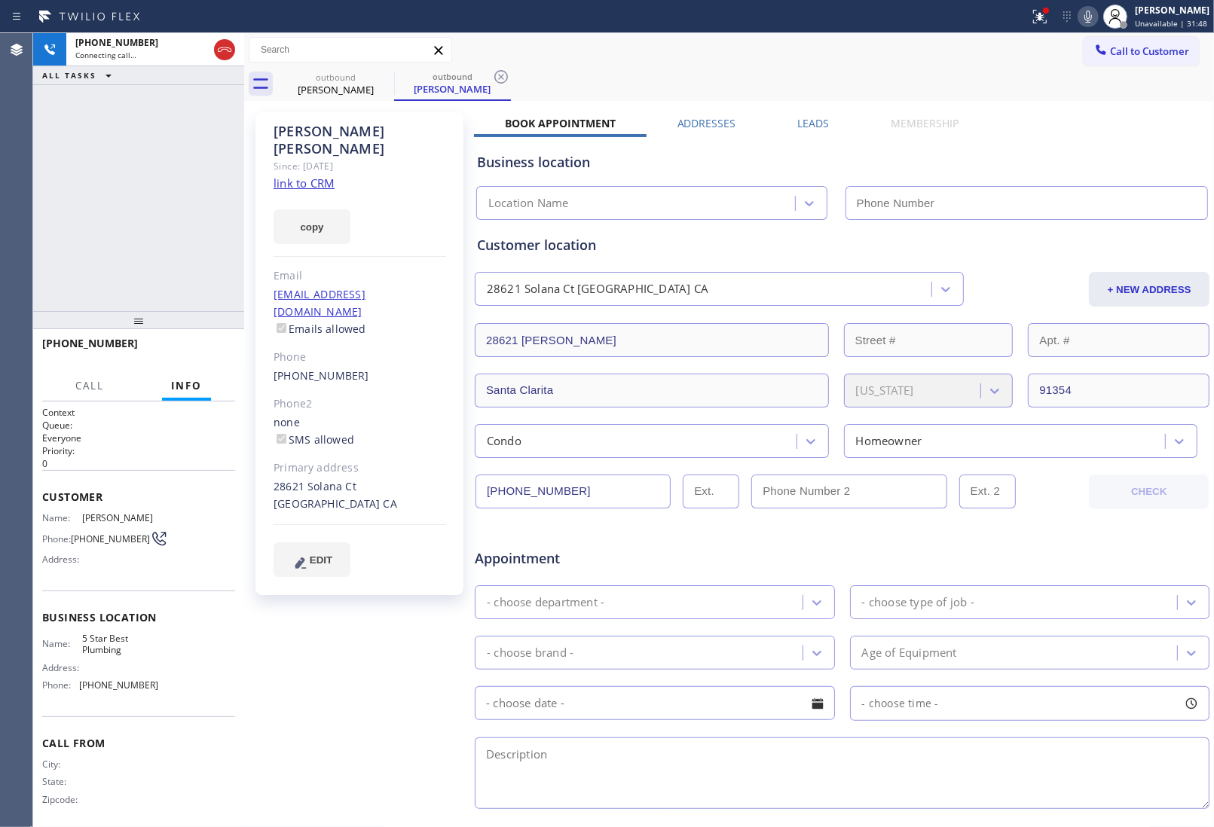
type input "(866) 702-1734"
click at [1040, 269] on div "28621 Solana Ct Santa Clarita, 91354 CA + NEW ADDRESS" at bounding box center [842, 288] width 738 height 38
drag, startPoint x: 1006, startPoint y: 273, endPoint x: 887, endPoint y: 246, distance: 121.5
click at [1006, 273] on div "+ NEW ADDRESS" at bounding box center [1088, 289] width 246 height 35
drag, startPoint x: 223, startPoint y: 47, endPoint x: 208, endPoint y: 155, distance: 108.8
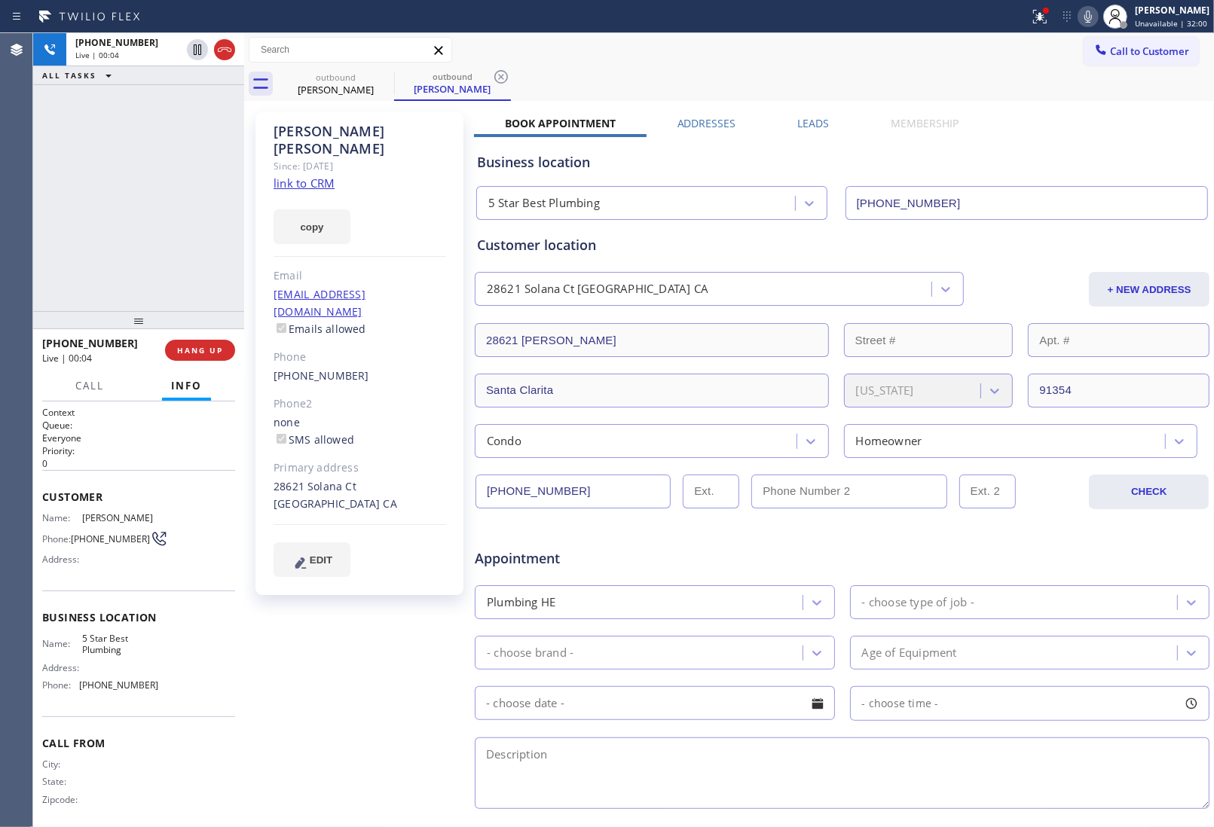
click at [224, 47] on icon at bounding box center [224, 50] width 18 height 18
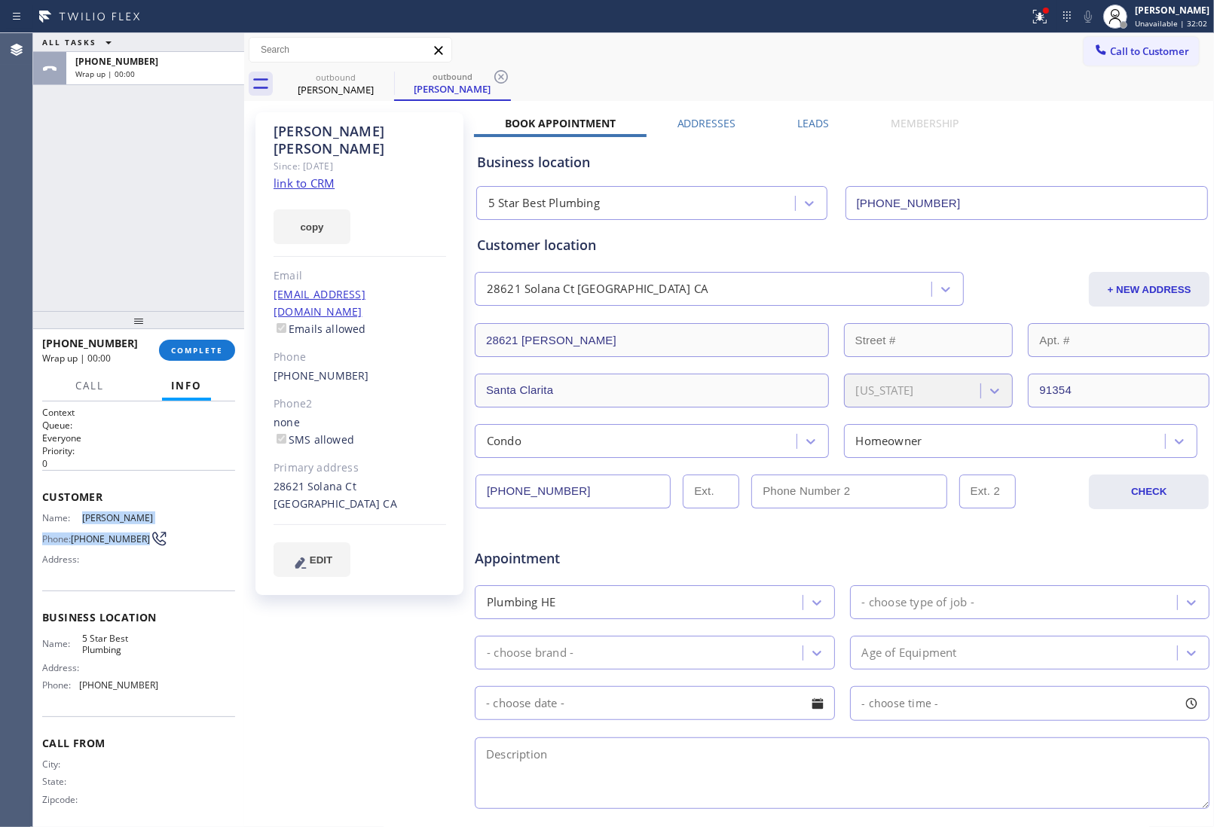
drag, startPoint x: 100, startPoint y: 545, endPoint x: 74, endPoint y: 521, distance: 35.2
click at [74, 521] on div "Name: Jesse Verette Phone: (818) 674-8860 Address:" at bounding box center [100, 542] width 116 height 60
click at [77, 521] on div "Name: Jesse Verette Phone: (818) 674-8860 Address:" at bounding box center [100, 542] width 116 height 60
drag, startPoint x: 102, startPoint y: 546, endPoint x: 77, endPoint y: 531, distance: 29.1
click at [77, 533] on span "(818) 674-8860" at bounding box center [110, 538] width 79 height 11
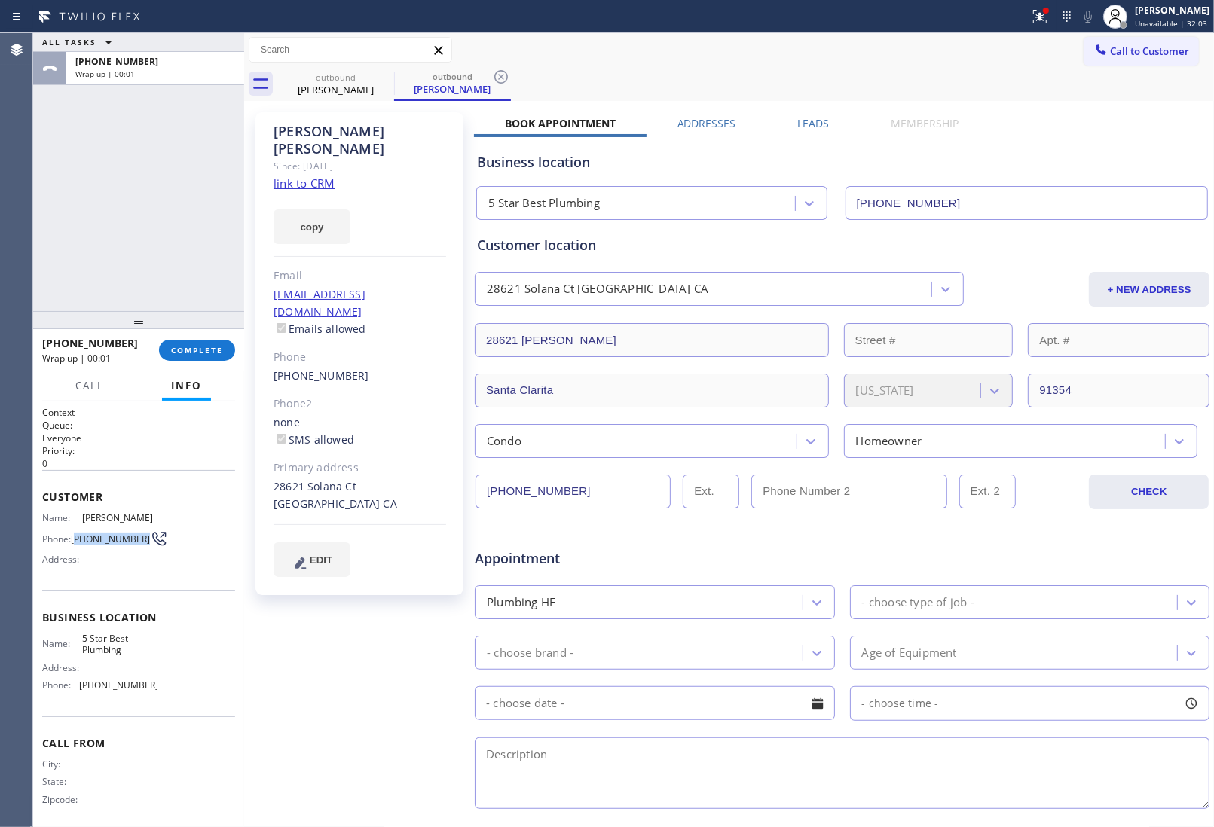
copy span "818) 674-8860"
drag, startPoint x: 1151, startPoint y: 50, endPoint x: 1115, endPoint y: 68, distance: 40.1
click at [1147, 50] on span "Call to Customer" at bounding box center [1149, 51] width 79 height 14
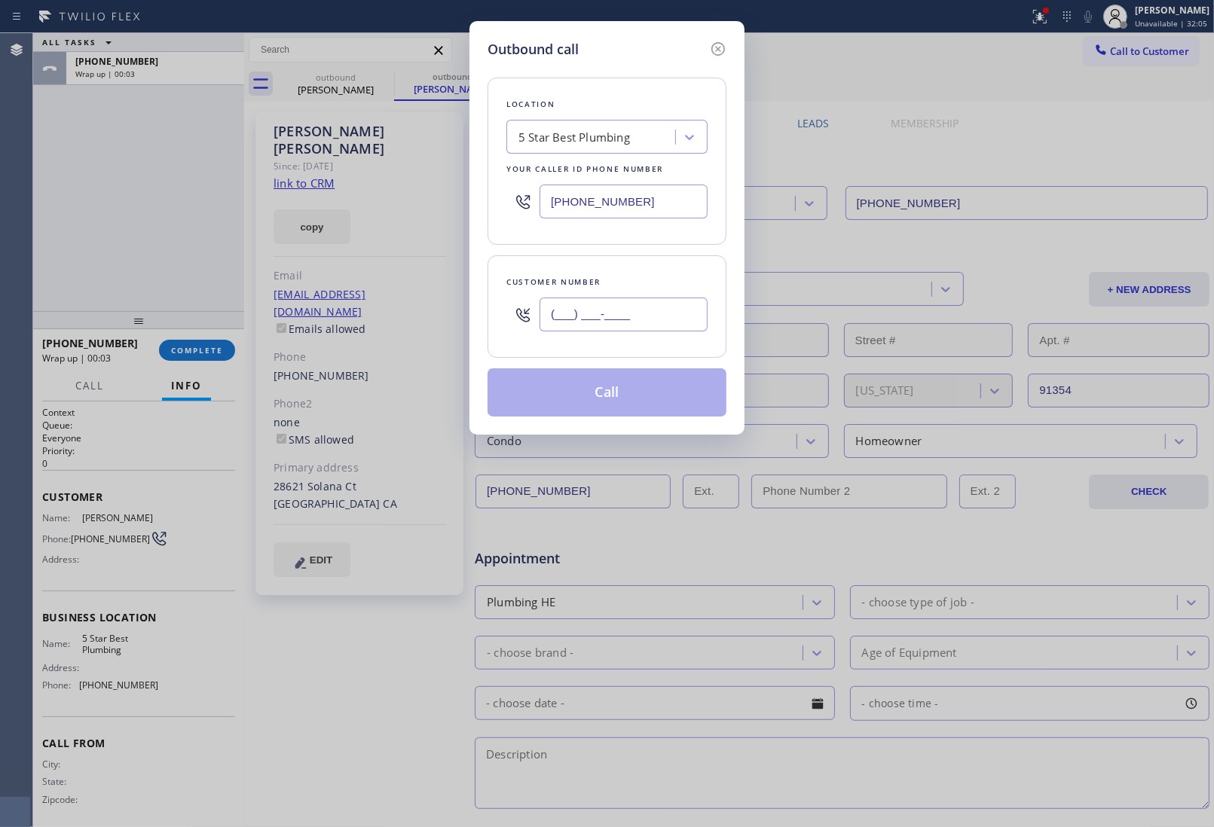
click at [649, 305] on input "(___) ___-____" at bounding box center [623, 315] width 168 height 34
paste input "818) 674-8860"
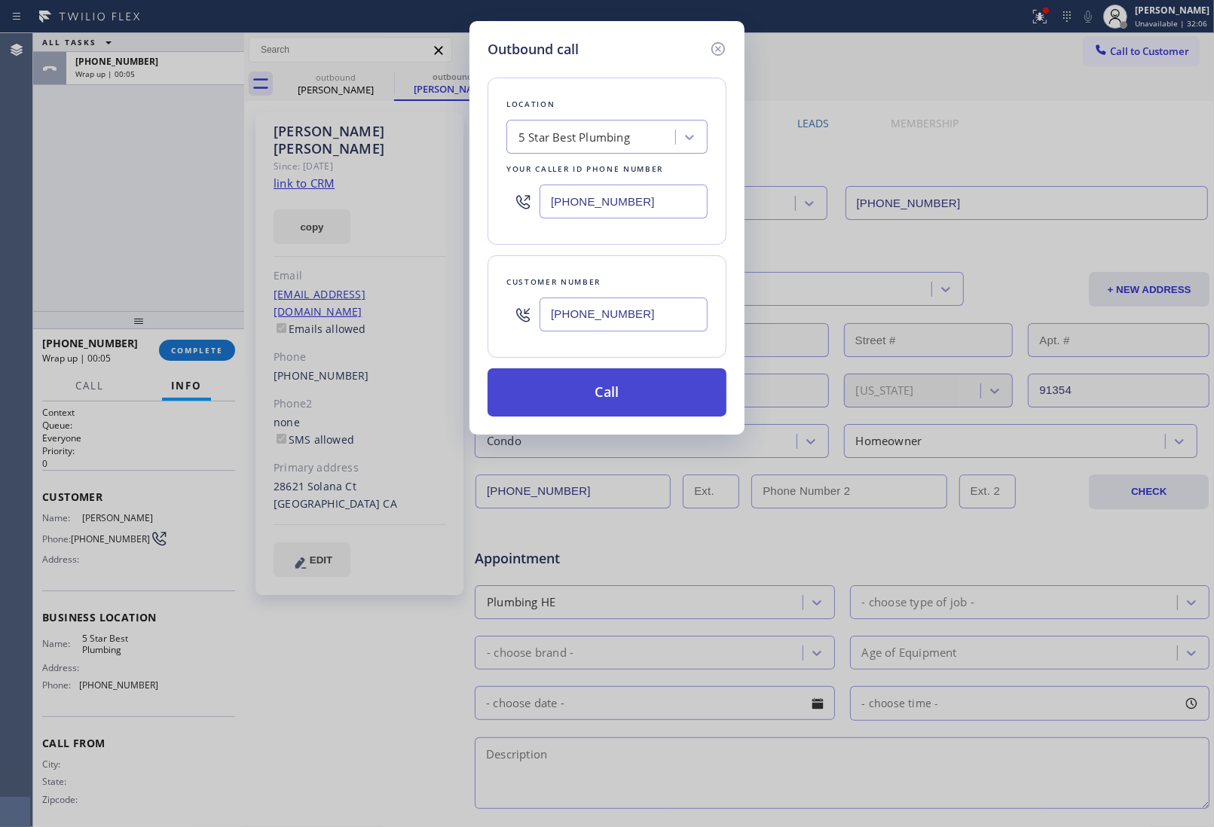
type input "(818) 674-8860"
click at [645, 397] on button "Call" at bounding box center [606, 392] width 239 height 48
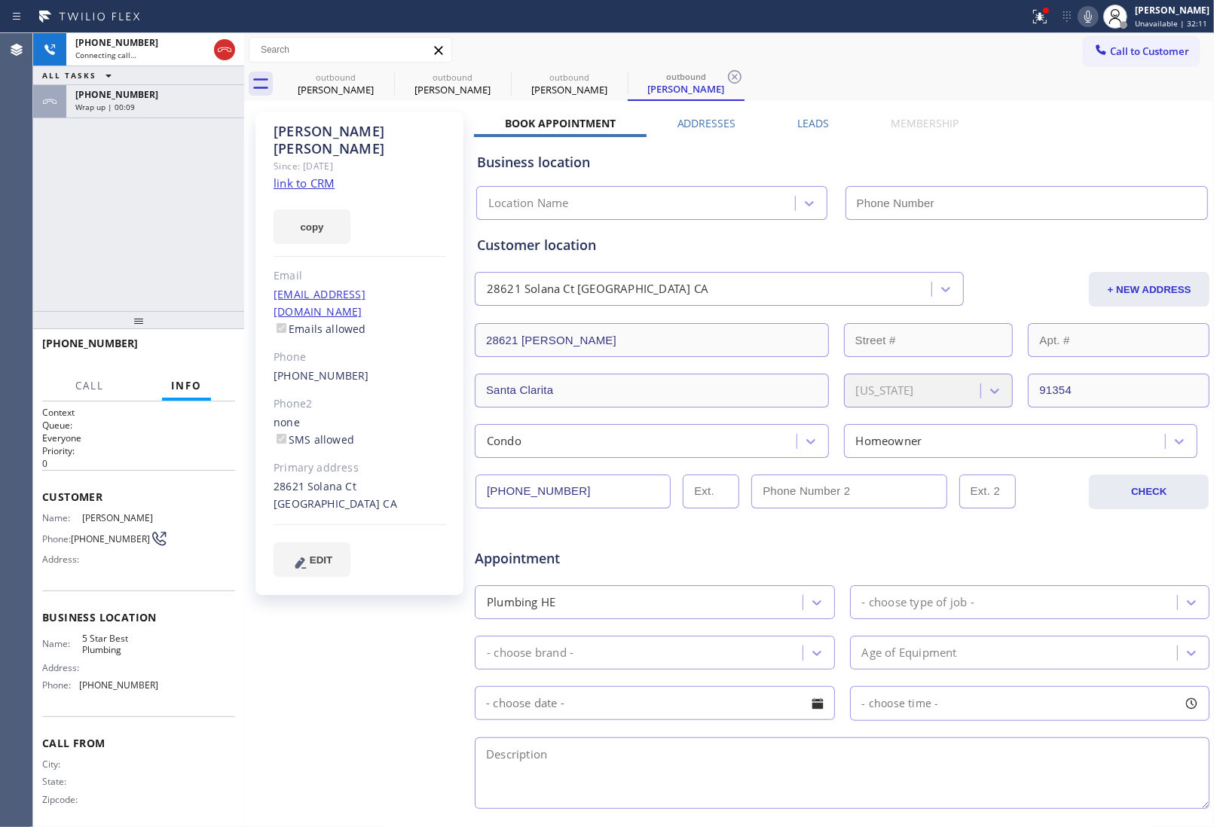
type input "(866) 702-1734"
click at [1053, 518] on div "Appointment Plumbing HE - choose type of job - - choose brand - Age of Equipmen…" at bounding box center [842, 664] width 736 height 295
click at [1021, 527] on div "Appointment Plumbing HE - choose type of job - - choose brand - Age of Equipmen…" at bounding box center [842, 667] width 736 height 289
click at [206, 353] on span "HANG UP" at bounding box center [200, 350] width 46 height 11
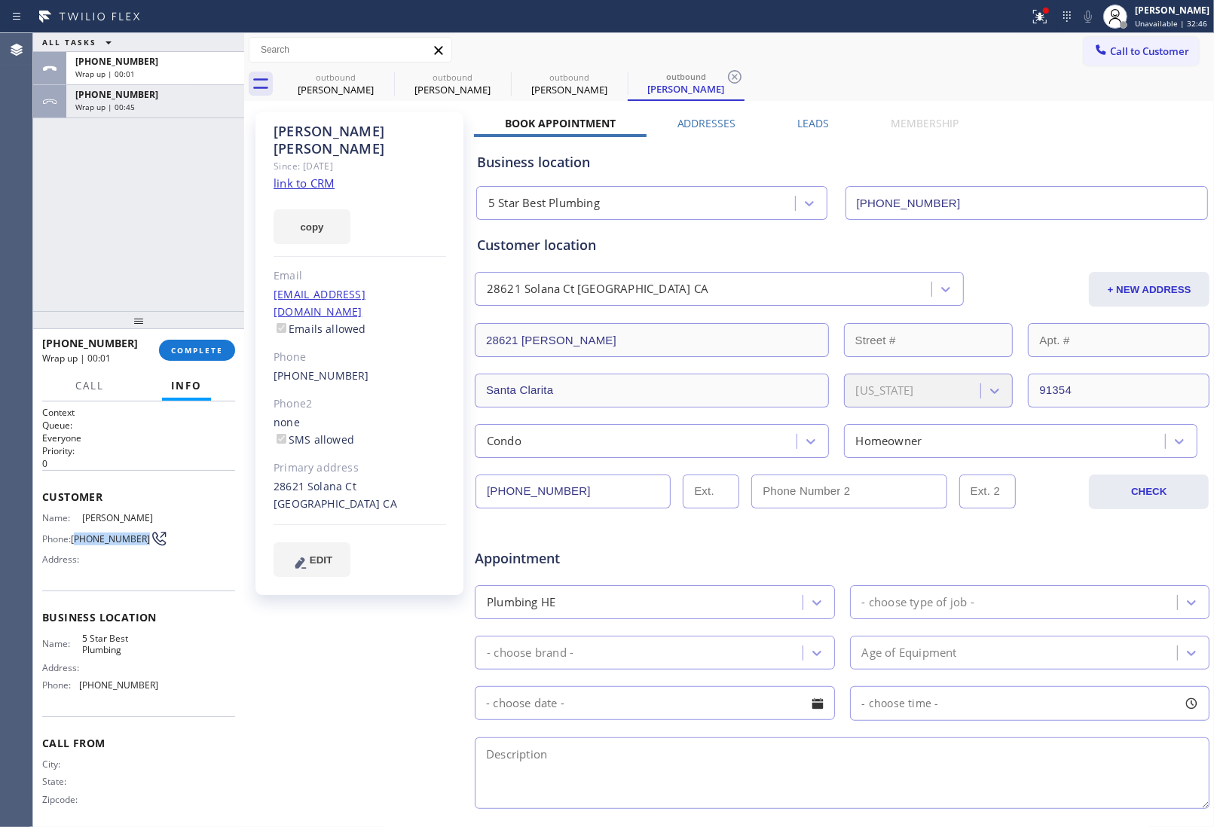
drag, startPoint x: 102, startPoint y: 544, endPoint x: 76, endPoint y: 535, distance: 27.2
click at [76, 535] on span "(818) 674-8860" at bounding box center [110, 538] width 79 height 11
copy span "818) 674-8860"
drag, startPoint x: 1136, startPoint y: 49, endPoint x: 1051, endPoint y: 113, distance: 106.5
click at [1135, 50] on span "Call to Customer" at bounding box center [1149, 51] width 79 height 14
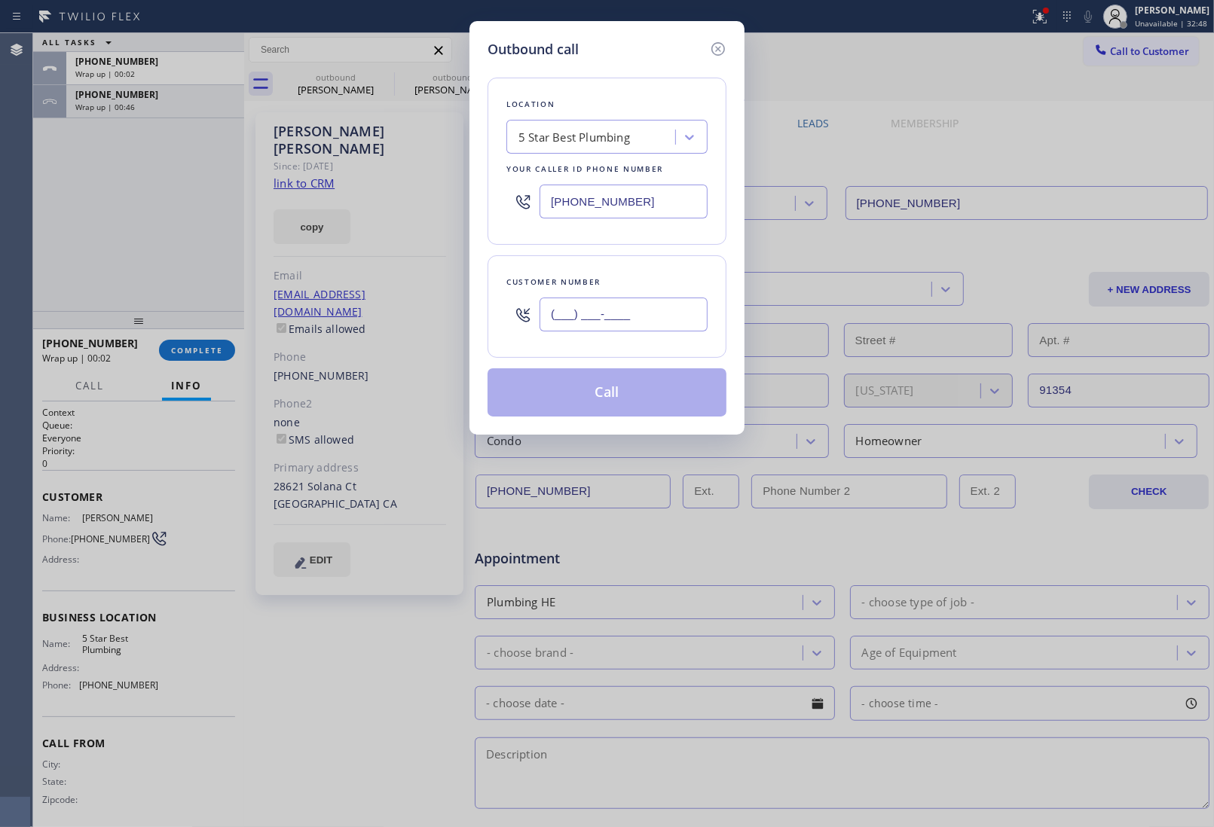
click at [626, 310] on input "(___) ___-____" at bounding box center [623, 315] width 168 height 34
paste input "818) 674-8860"
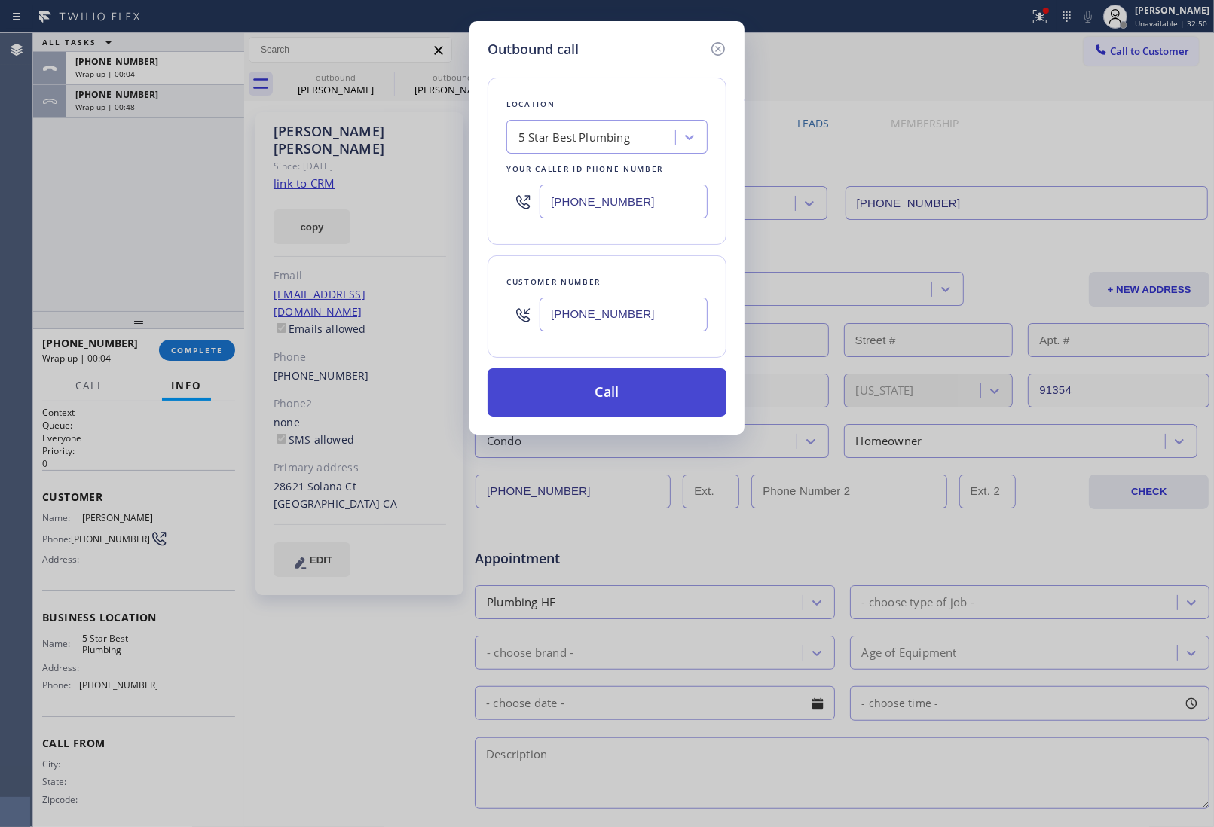
type input "(818) 674-8860"
click at [643, 392] on button "Call" at bounding box center [606, 392] width 239 height 48
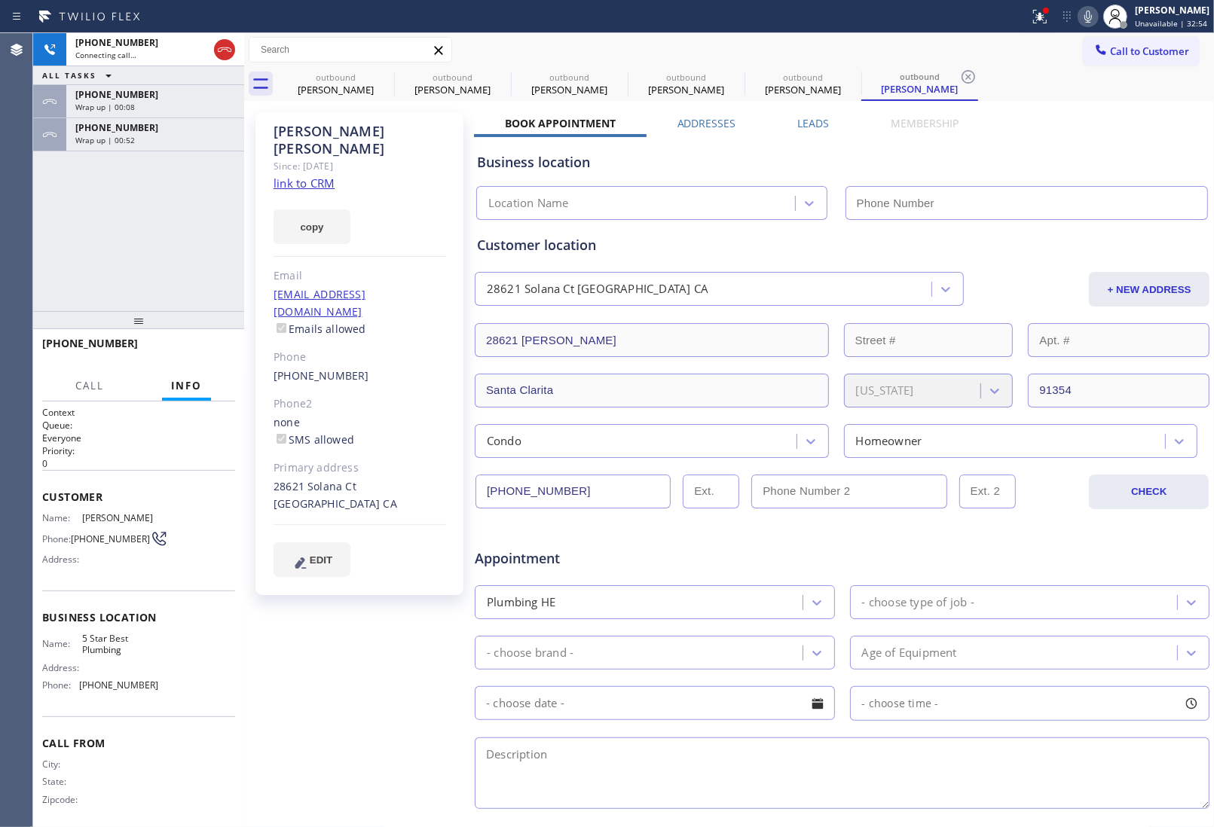
type input "(866) 702-1734"
click at [1040, 546] on div "Appointment" at bounding box center [842, 549] width 738 height 38
click at [1045, 517] on div "Appointment Plumbing HE - choose type of job - - choose brand - Age of Equipmen…" at bounding box center [842, 664] width 736 height 295
click at [1042, 503] on div "Business location 5 Star Best Plumbing (866) 702-1734 Personal information Jess…" at bounding box center [842, 594] width 736 height 914
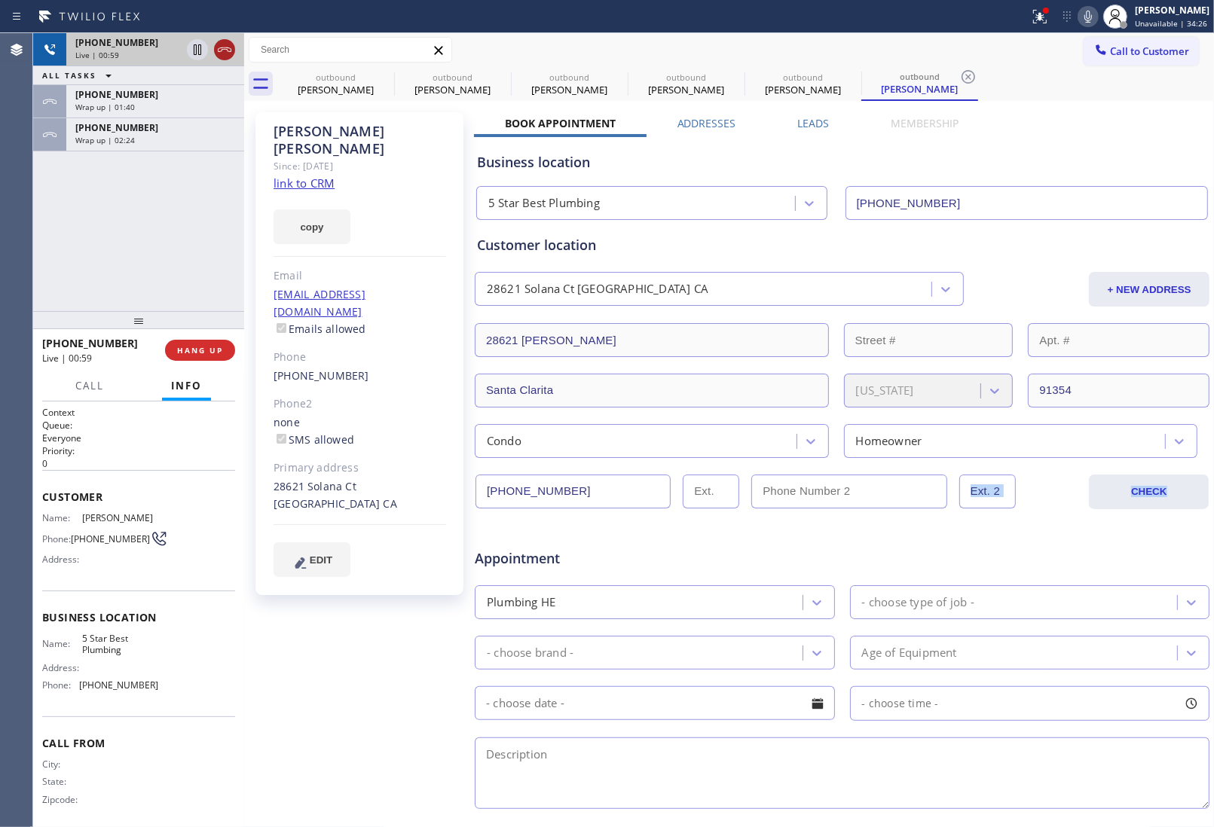
click at [223, 50] on icon at bounding box center [224, 50] width 18 height 18
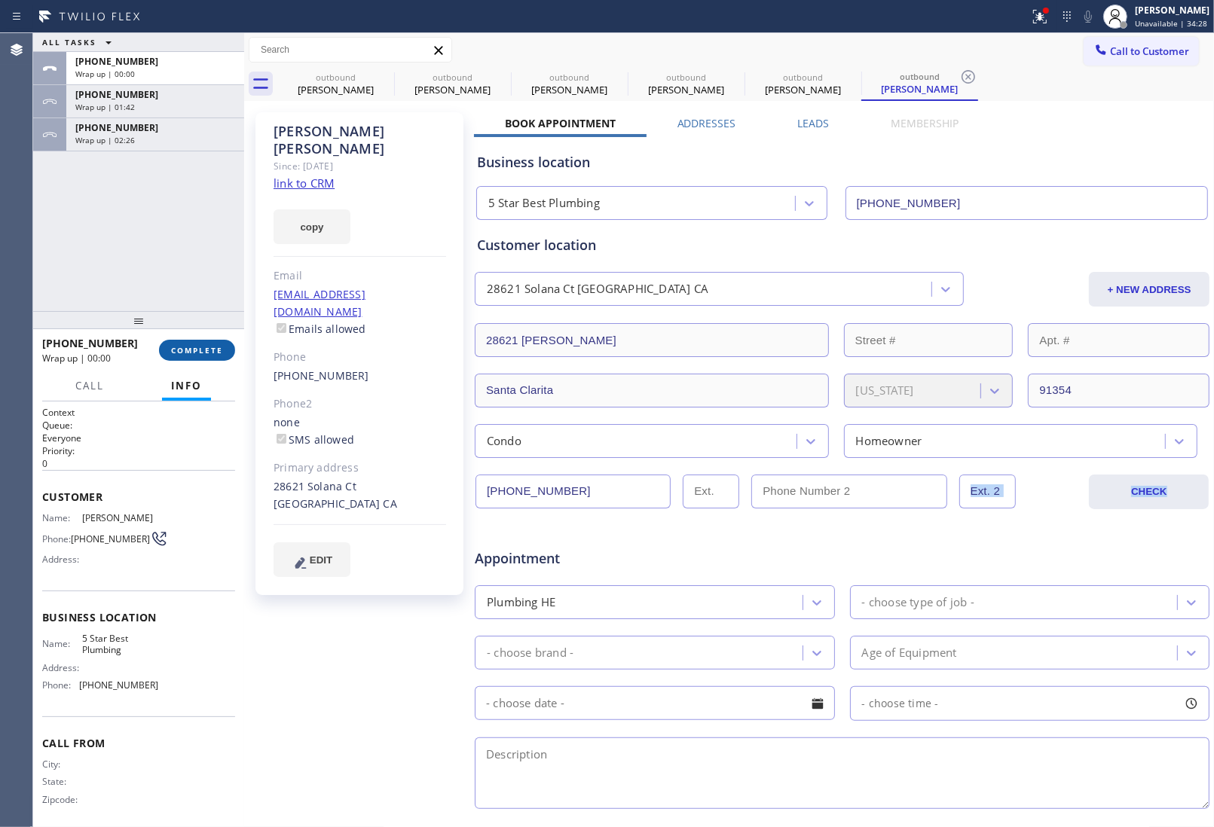
click at [190, 353] on span "COMPLETE" at bounding box center [197, 350] width 52 height 11
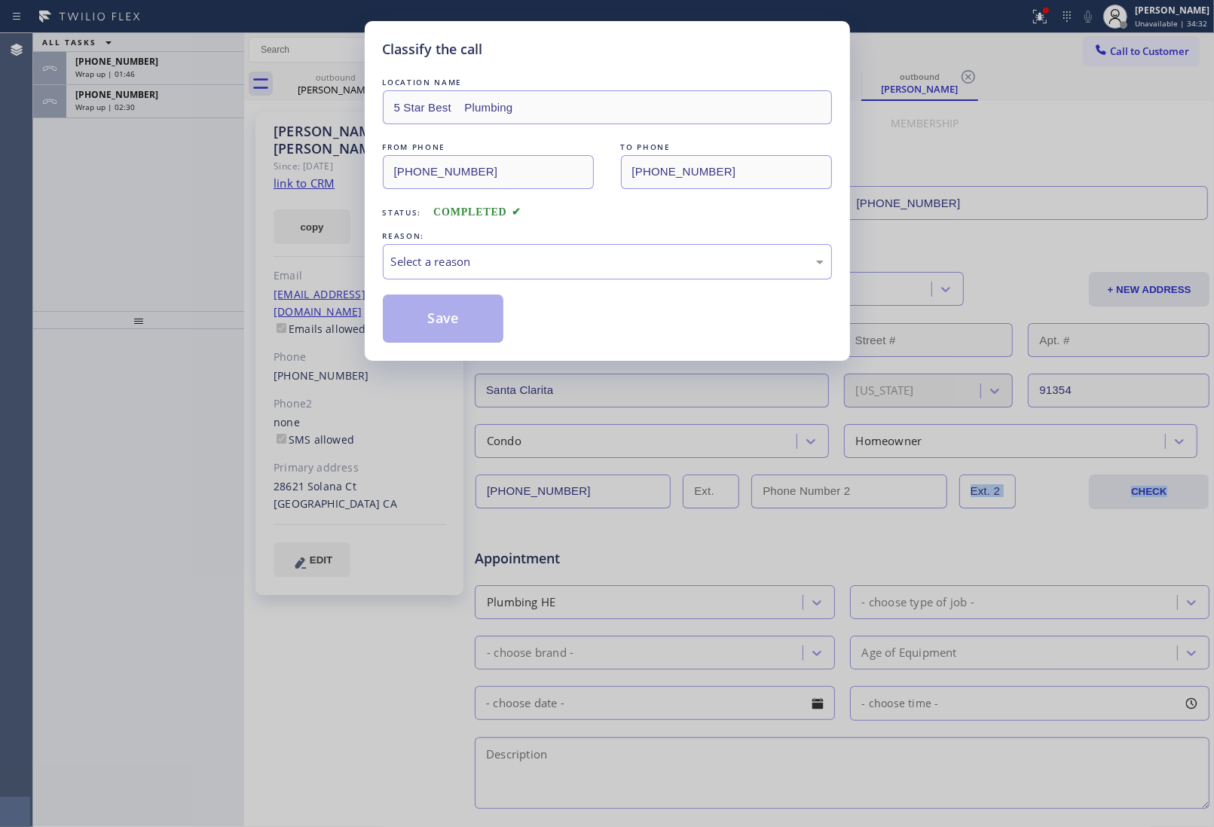
click at [1094, 185] on div "Classify the call LOCATION NAME 5 Star Best Plumbing FROM PHONE (866) 702-1734 …" at bounding box center [607, 413] width 1214 height 827
drag, startPoint x: 566, startPoint y: 240, endPoint x: 558, endPoint y: 245, distance: 9.2
click at [559, 245] on div "REASON: Select a reason" at bounding box center [607, 253] width 449 height 51
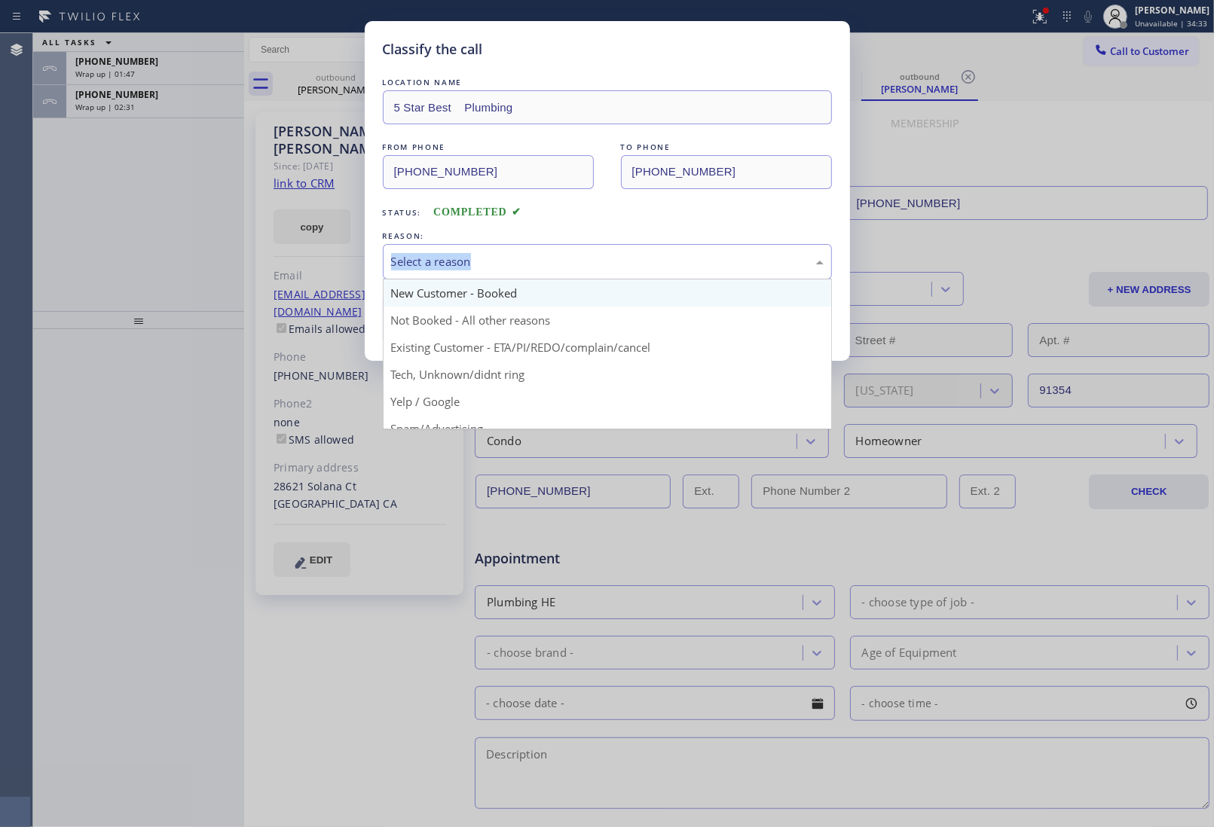
drag, startPoint x: 541, startPoint y: 260, endPoint x: 497, endPoint y: 292, distance: 54.4
click at [537, 261] on div "Select a reason" at bounding box center [607, 261] width 432 height 17
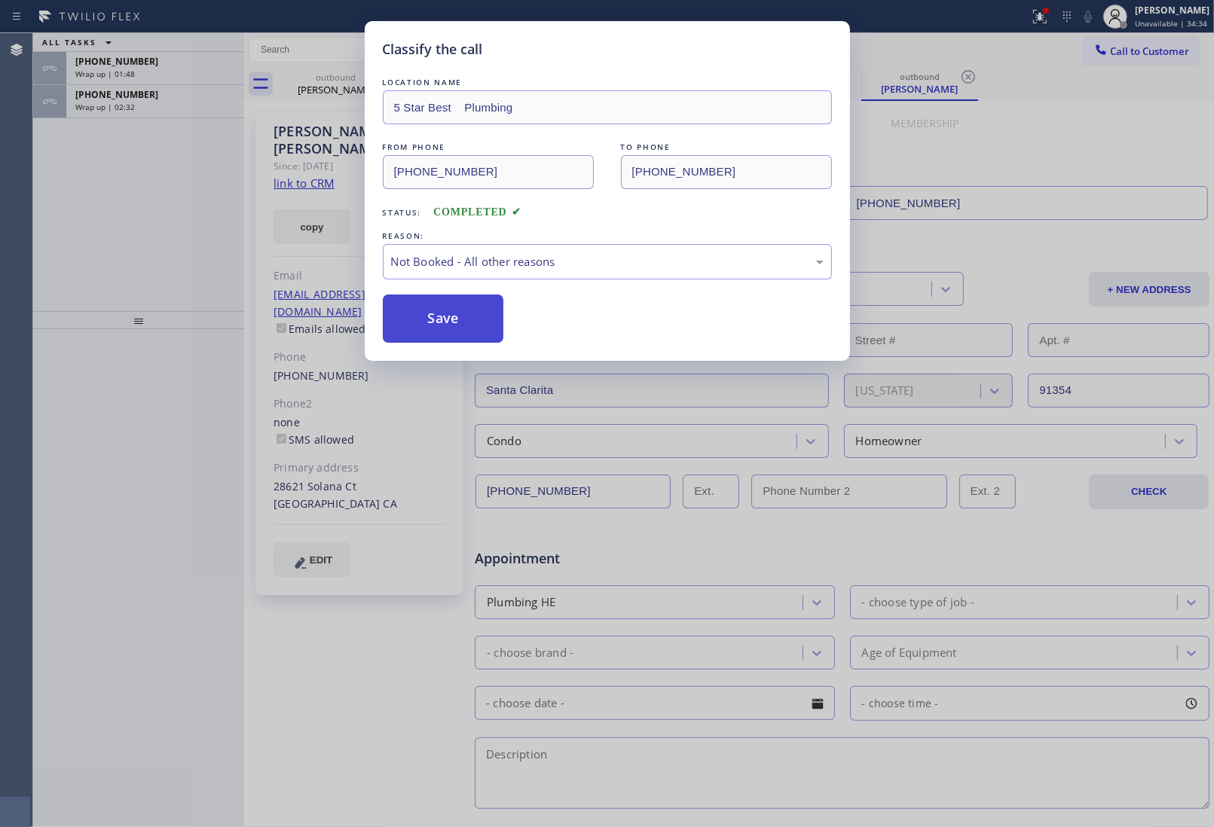
click at [453, 334] on button "Save" at bounding box center [443, 319] width 121 height 48
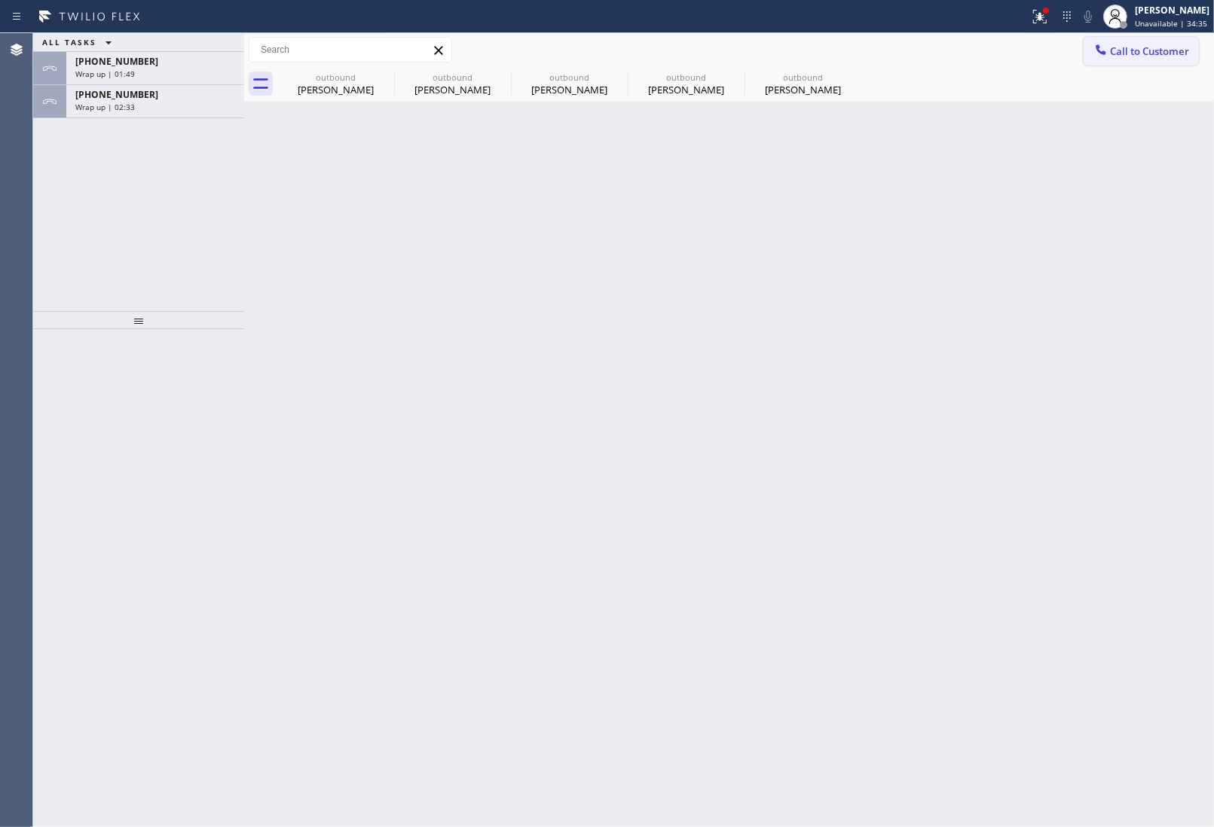
click at [1143, 51] on span "Call to Customer" at bounding box center [1149, 51] width 79 height 14
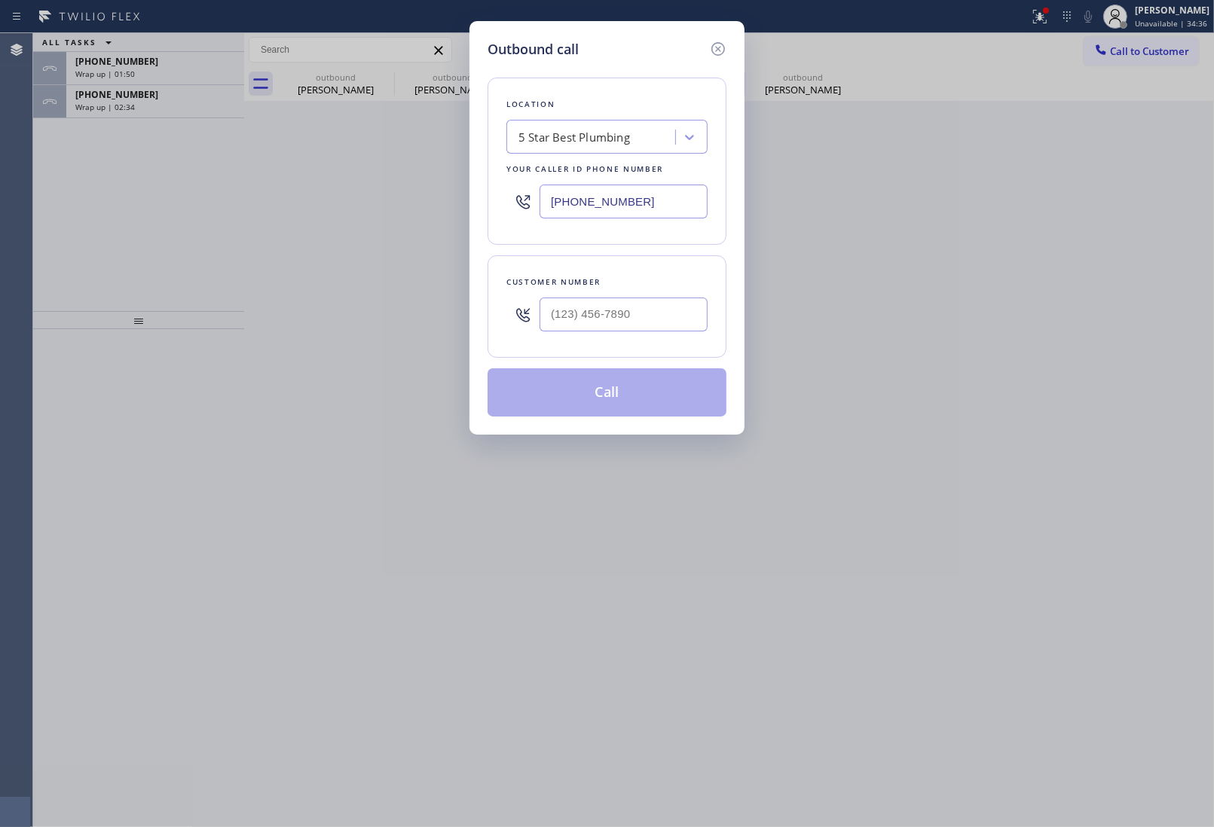
drag, startPoint x: 600, startPoint y: 205, endPoint x: 318, endPoint y: 362, distance: 322.8
click at [600, 209] on input "(866) 702-1734" at bounding box center [623, 202] width 168 height 34
paste input "714) 912-8101"
type input "(714) 912-8101"
click at [659, 307] on input "(___) ___-____" at bounding box center [623, 315] width 168 height 34
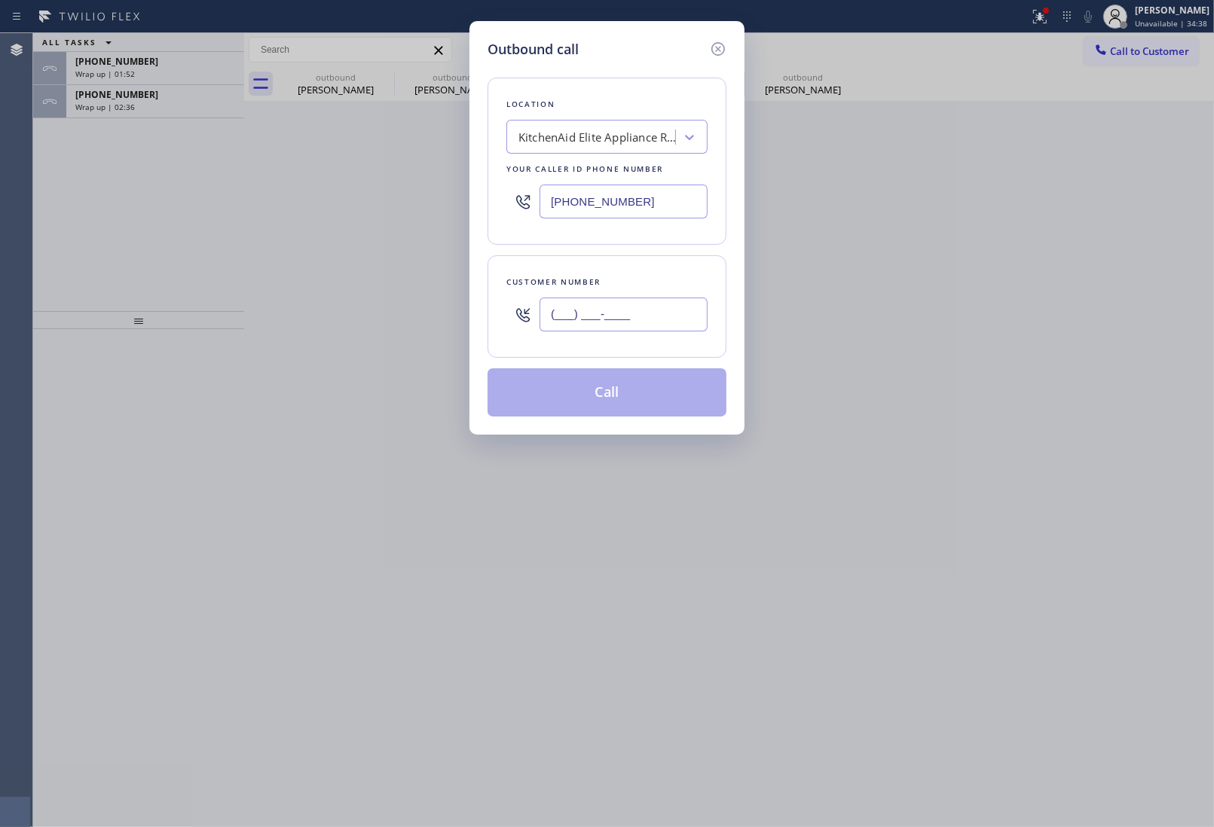
paste input "760) 360-1271"
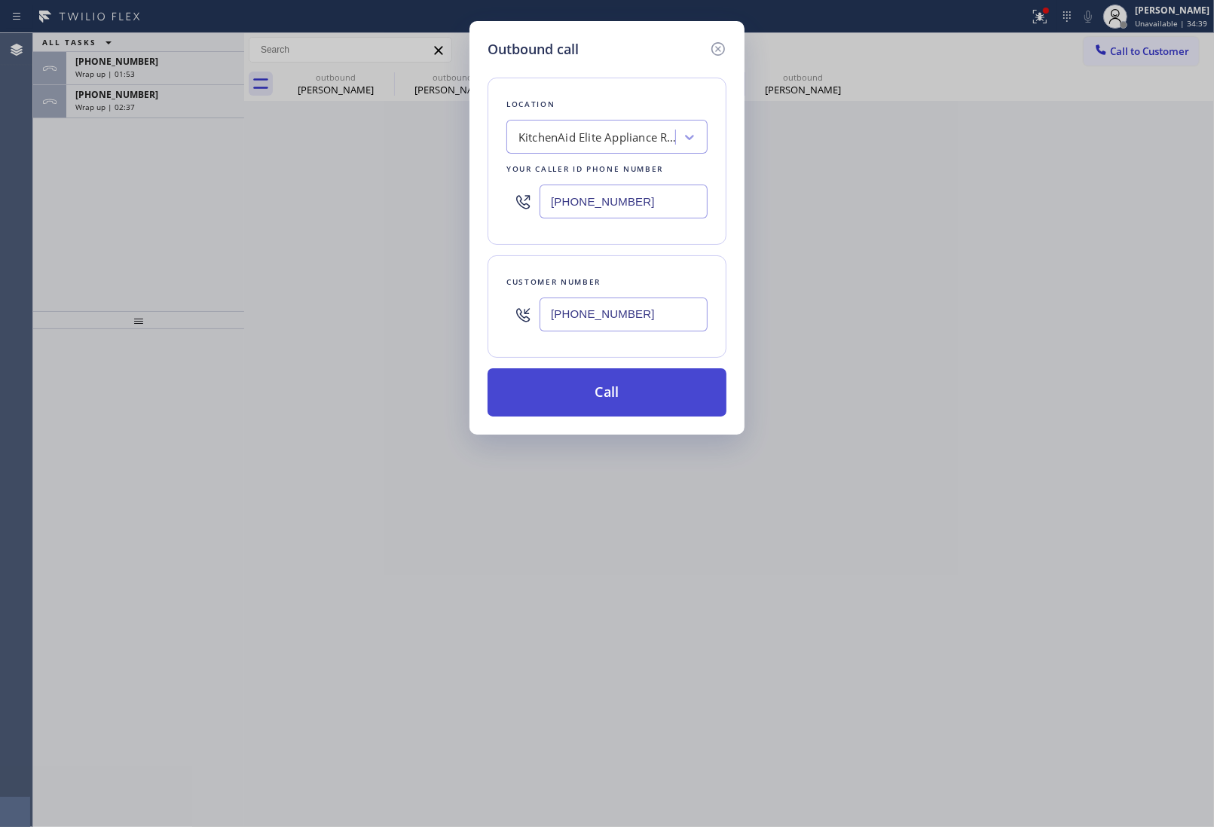
type input "(760) 360-1271"
click at [634, 382] on button "Call" at bounding box center [606, 392] width 239 height 48
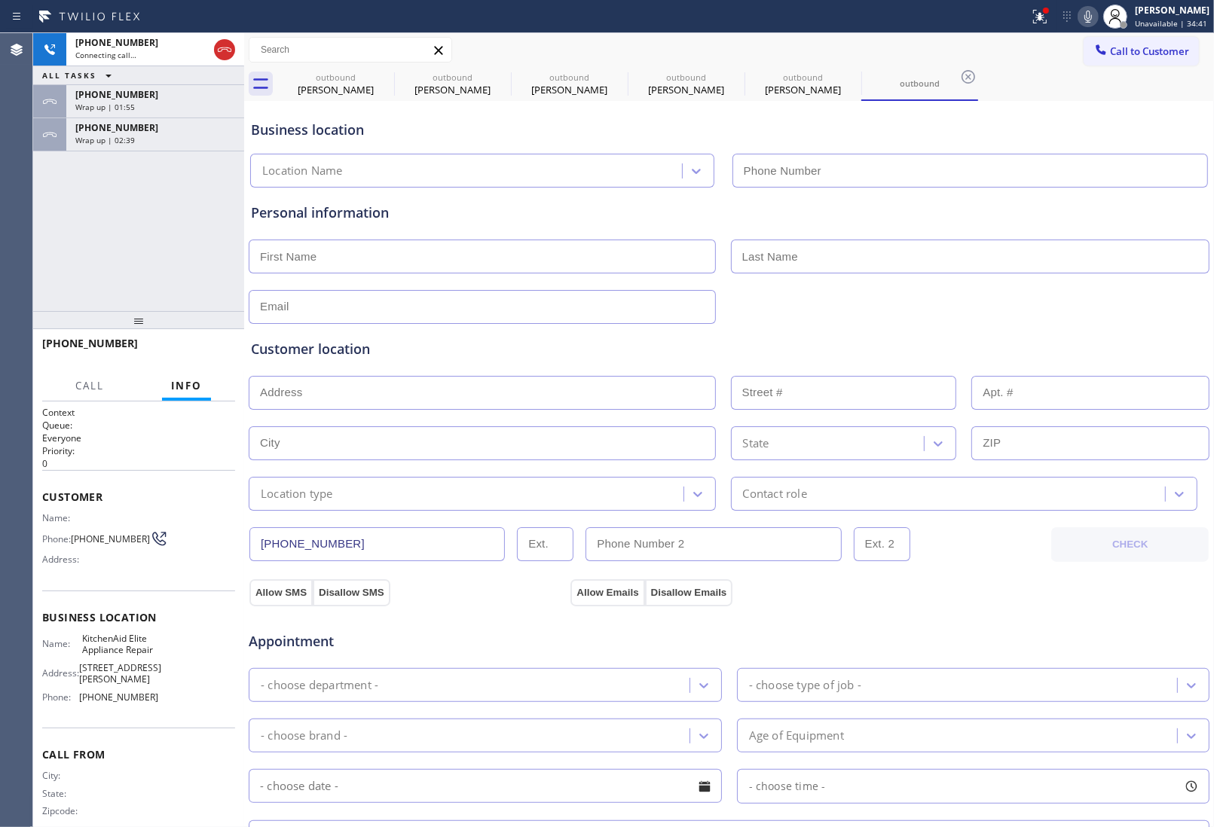
type input "(714) 912-8101"
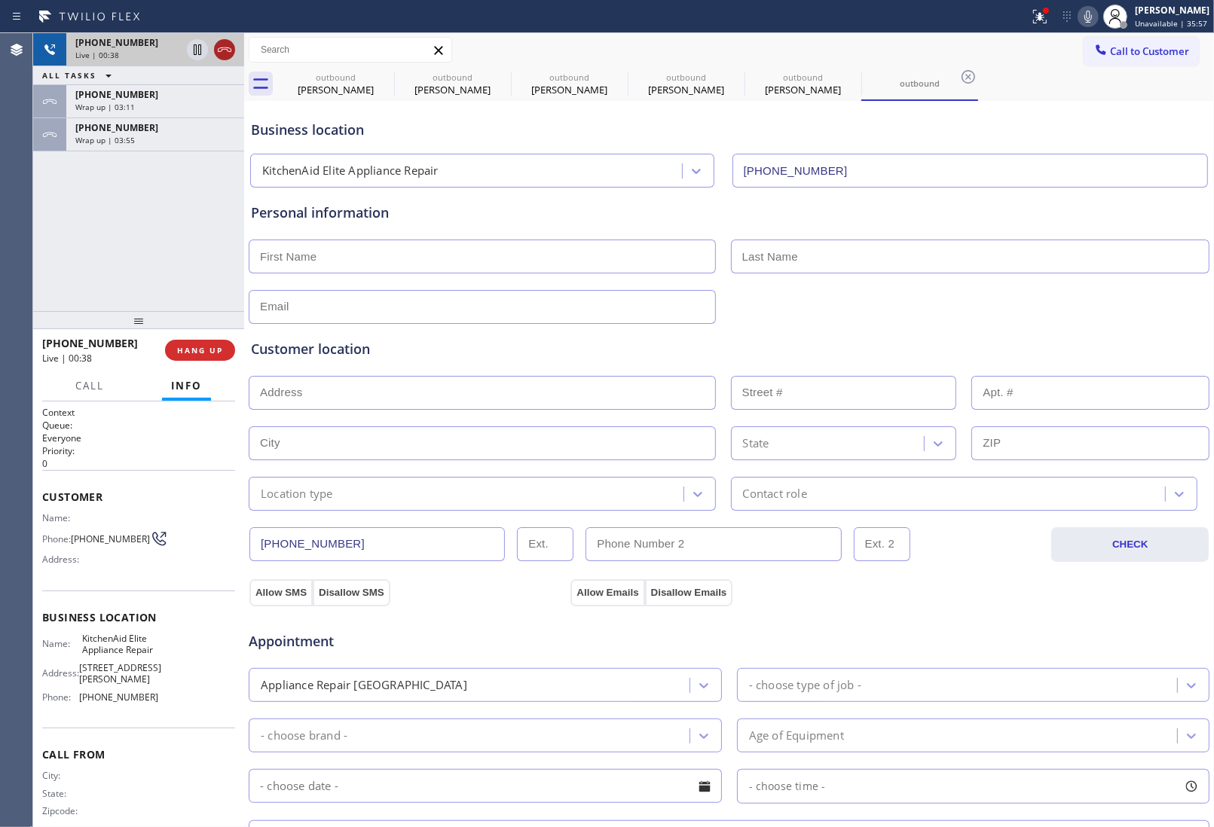
click at [219, 53] on icon at bounding box center [224, 50] width 18 height 18
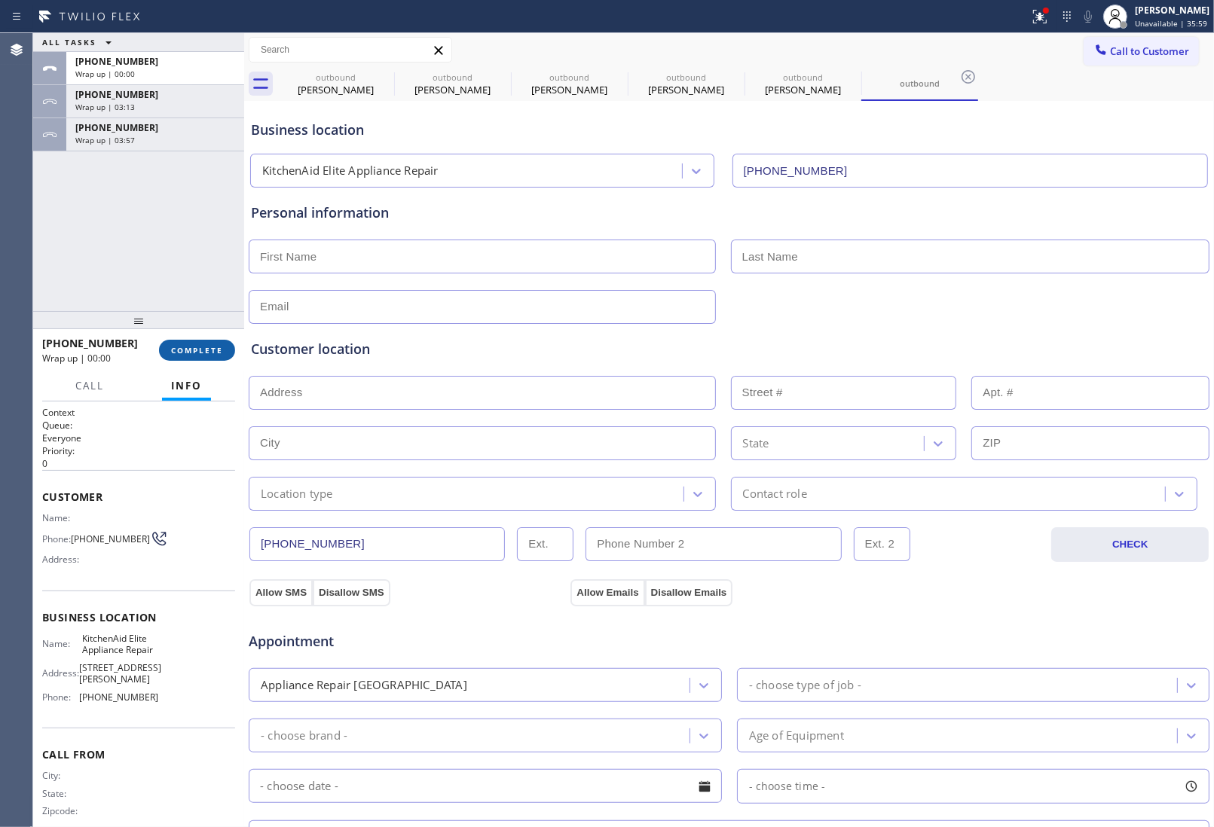
click at [200, 347] on span "COMPLETE" at bounding box center [197, 350] width 52 height 11
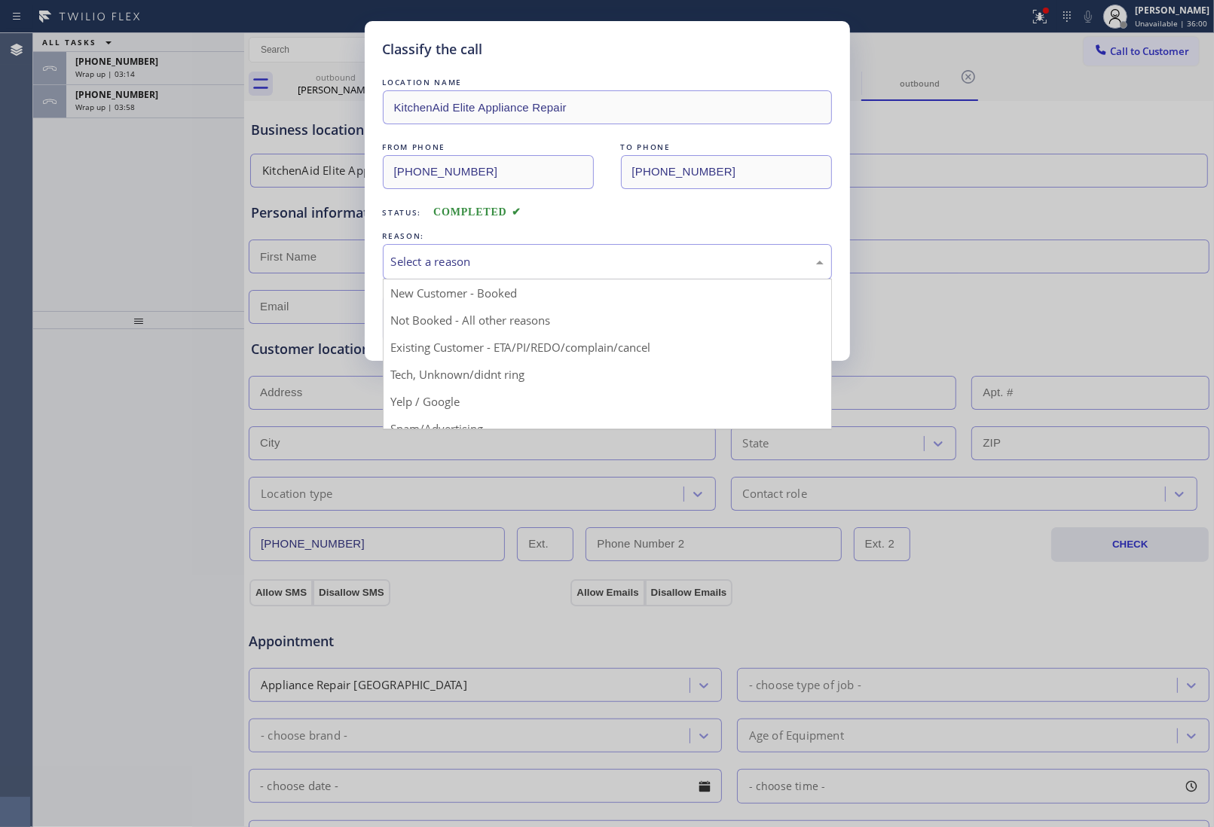
click at [492, 273] on div "Select a reason" at bounding box center [607, 261] width 449 height 35
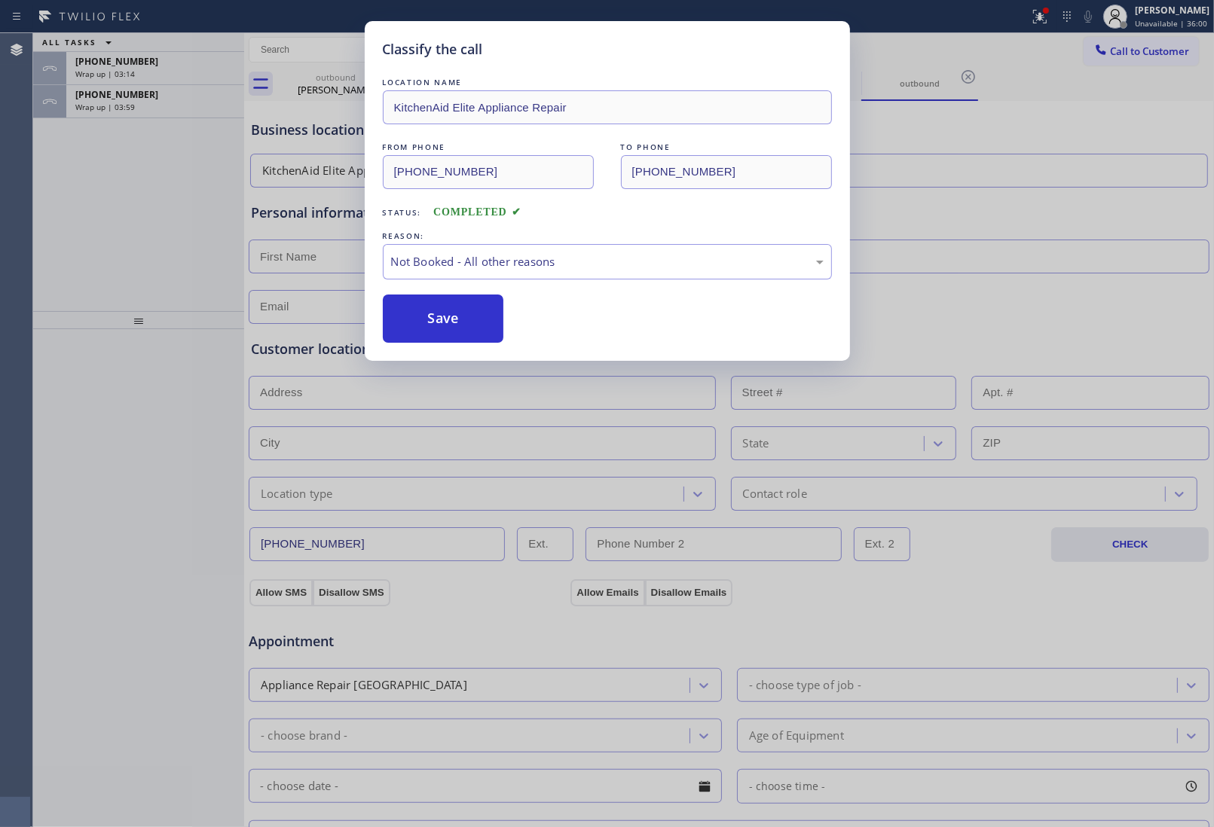
click at [453, 321] on button "Save" at bounding box center [443, 319] width 121 height 48
type input "(866) 702-1734"
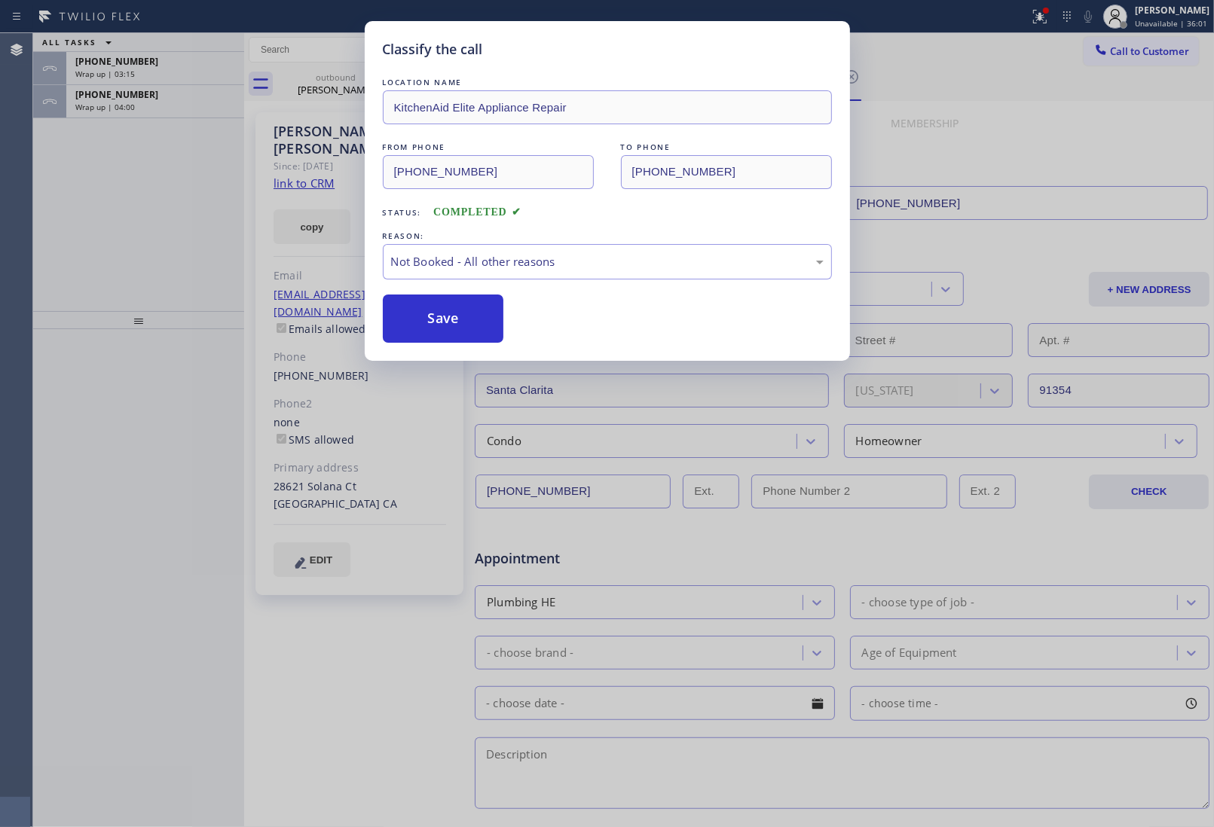
click at [153, 57] on div "+18186748860" at bounding box center [155, 61] width 160 height 13
click at [151, 58] on div "+18186748860" at bounding box center [155, 61] width 160 height 13
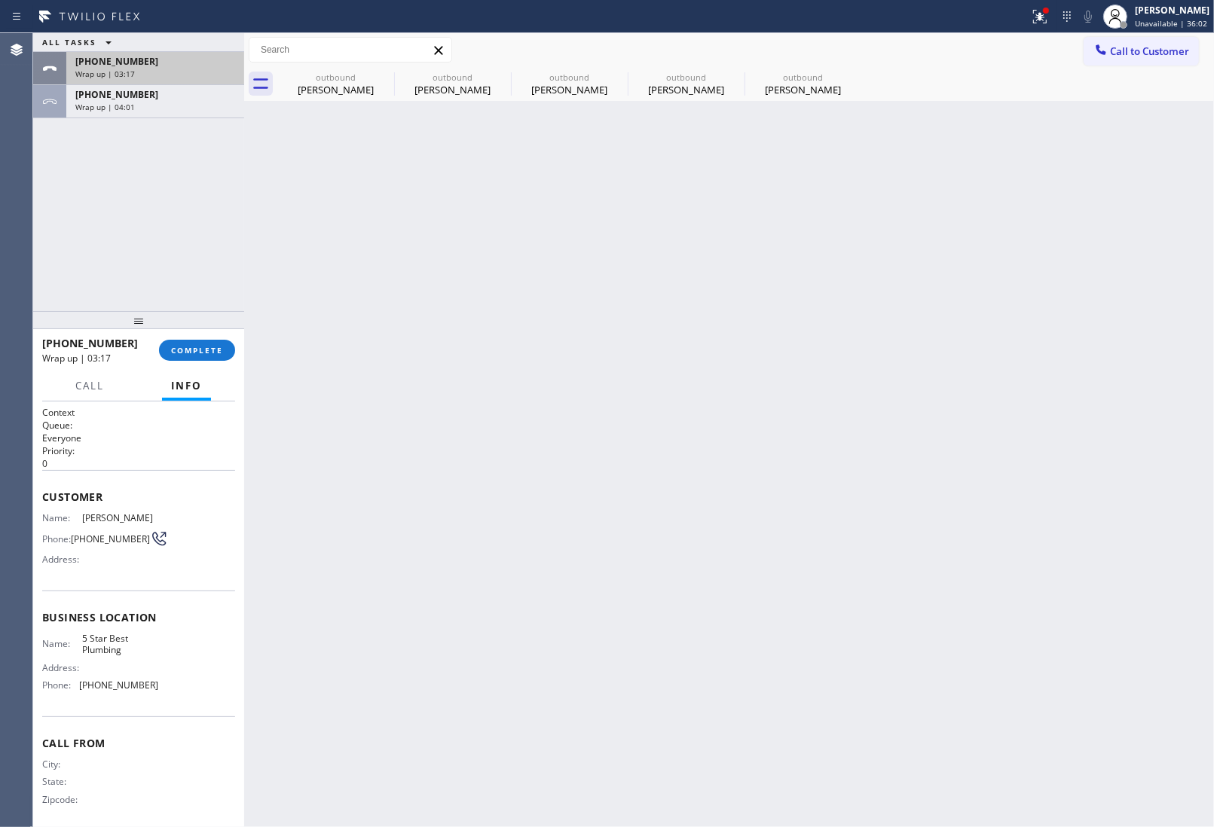
click at [151, 60] on div "+18186748860" at bounding box center [155, 61] width 160 height 13
drag, startPoint x: 181, startPoint y: 324, endPoint x: 197, endPoint y: 358, distance: 37.4
click at [186, 329] on div at bounding box center [138, 320] width 211 height 18
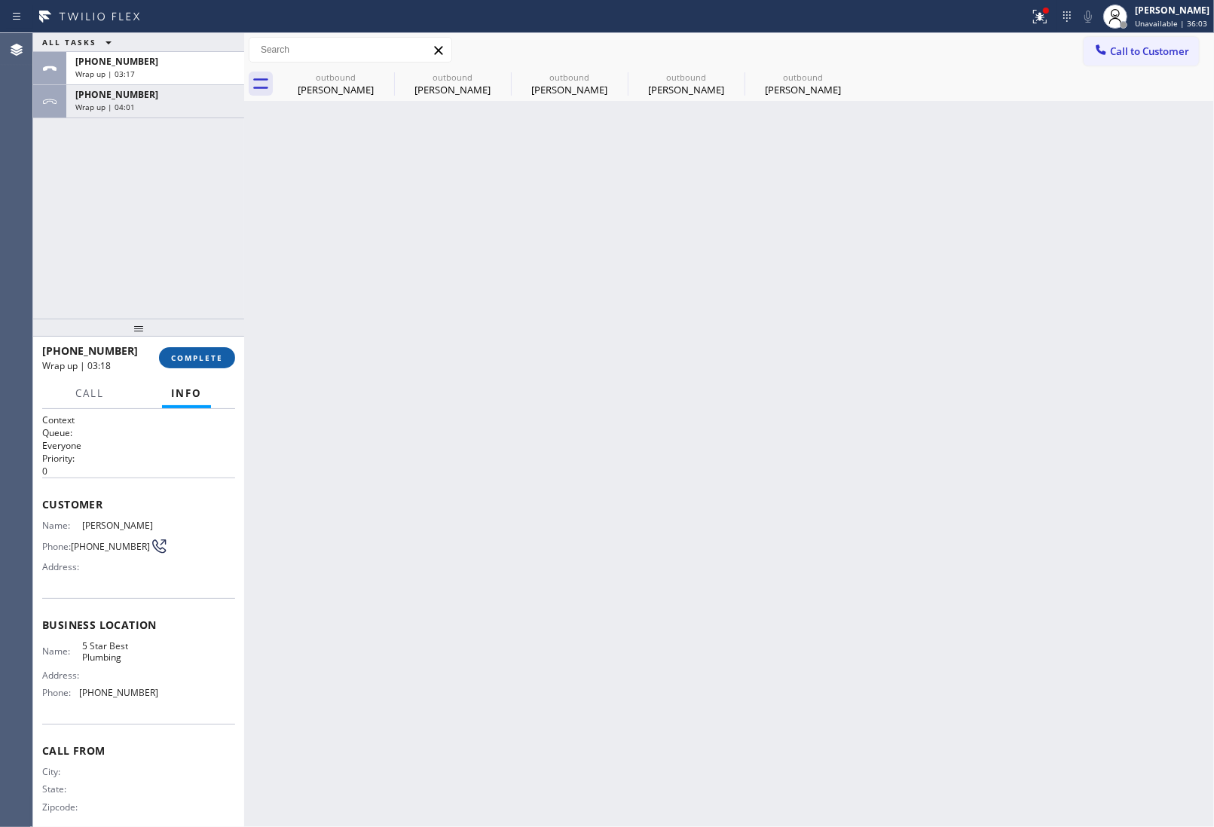
click at [197, 359] on span "COMPLETE" at bounding box center [197, 358] width 52 height 11
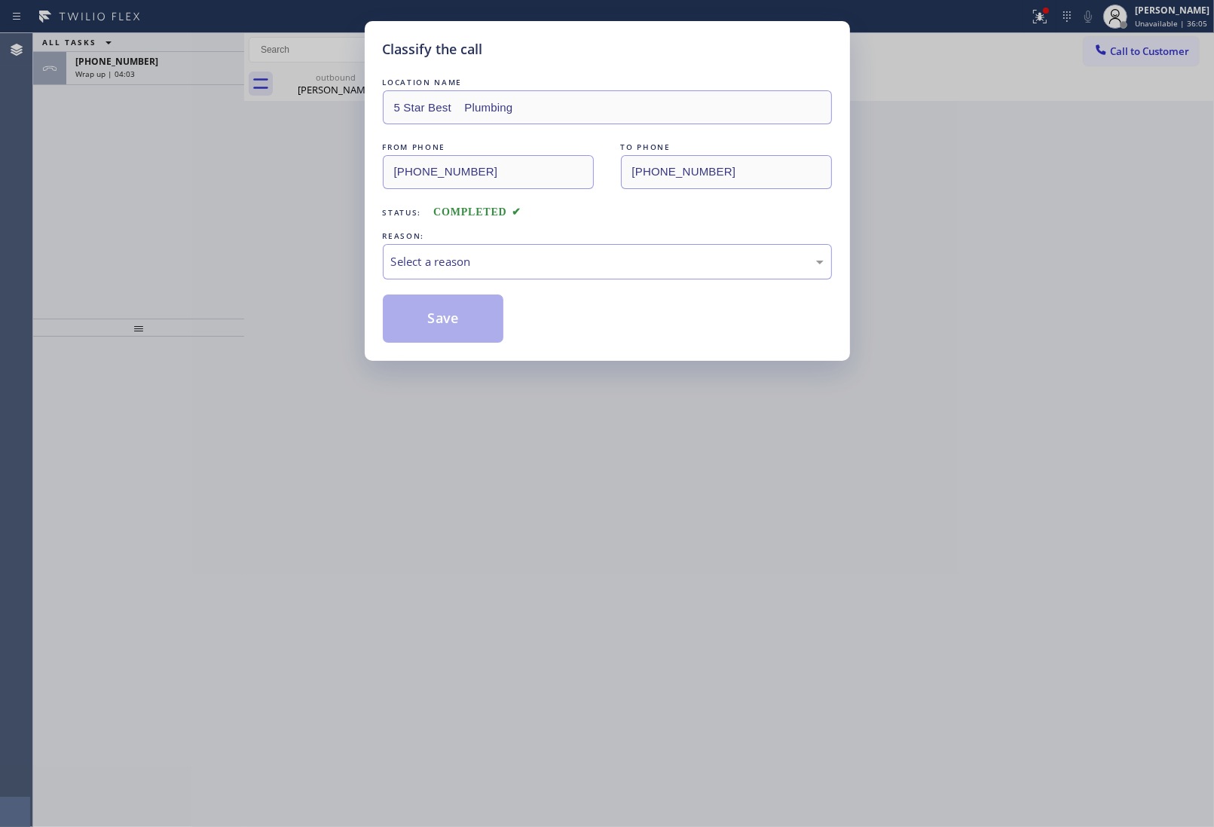
click at [536, 237] on div "REASON:" at bounding box center [607, 236] width 449 height 16
click at [524, 266] on div "Select a reason" at bounding box center [607, 261] width 432 height 17
click at [469, 310] on button "Save" at bounding box center [443, 319] width 121 height 48
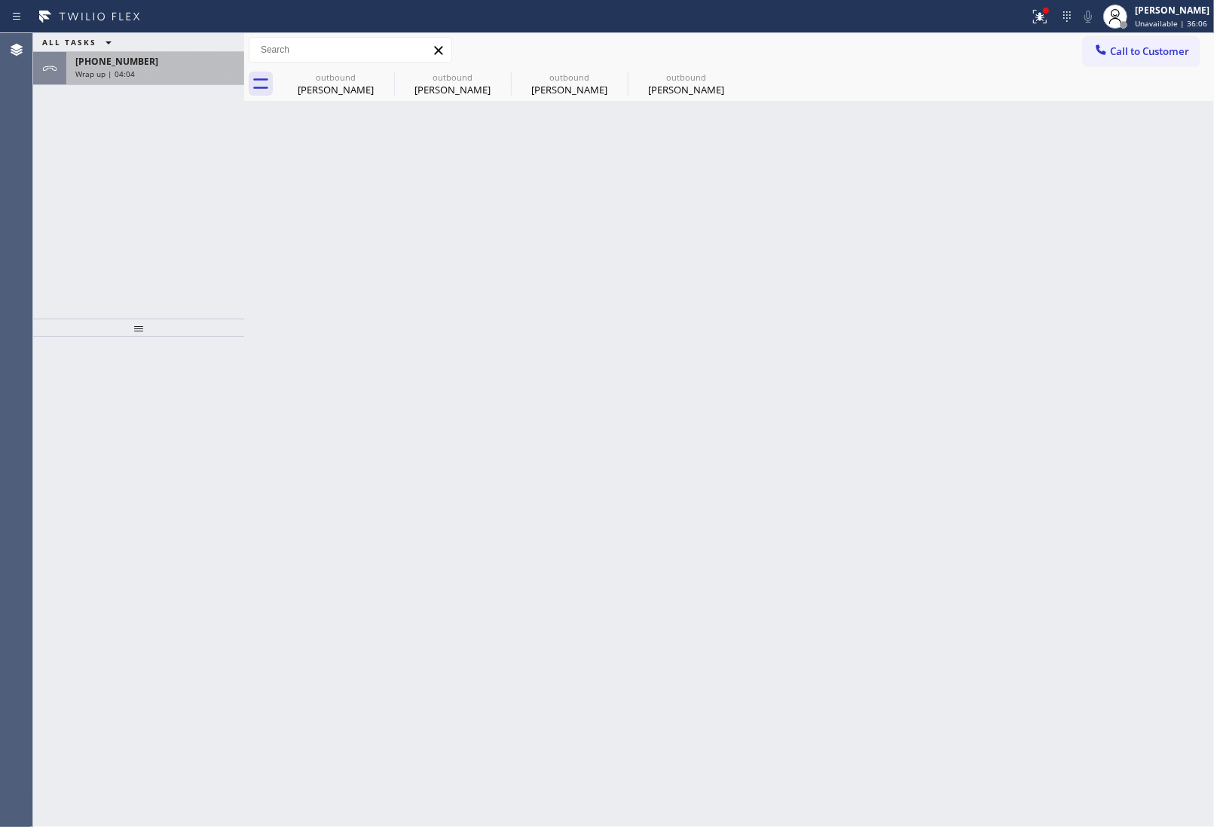
click at [143, 75] on div "Wrap up | 04:04" at bounding box center [155, 74] width 160 height 11
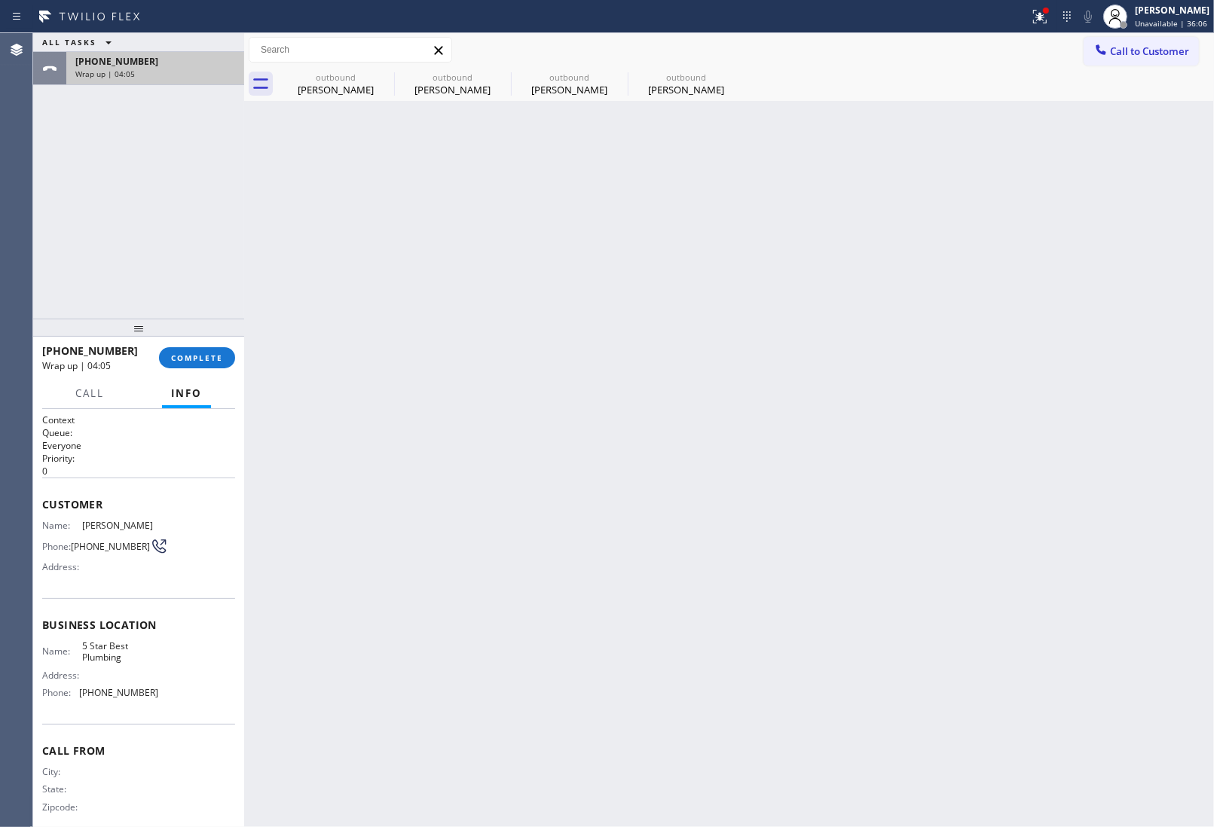
click at [143, 75] on div "Wrap up | 04:05" at bounding box center [155, 74] width 160 height 11
click at [218, 363] on button "COMPLETE" at bounding box center [197, 357] width 76 height 21
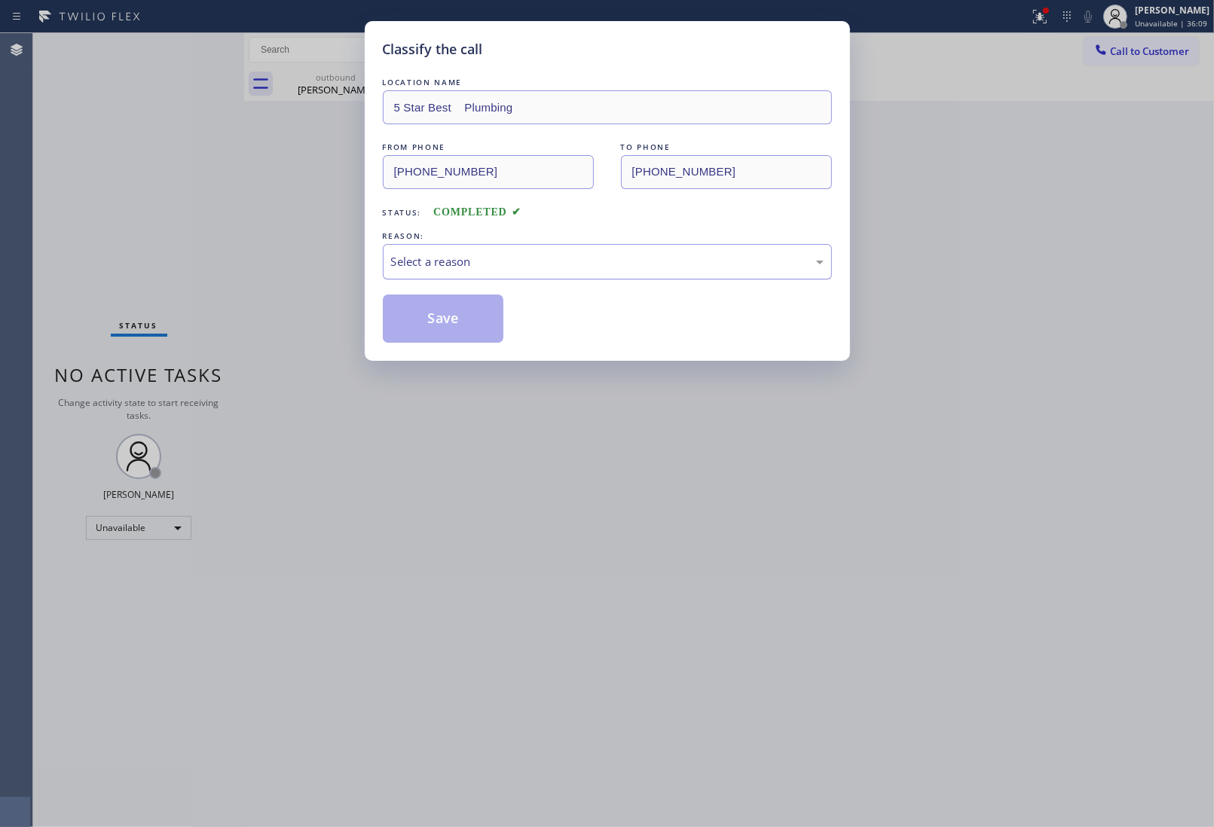
drag, startPoint x: 588, startPoint y: 256, endPoint x: 571, endPoint y: 276, distance: 25.7
click at [586, 256] on div "Select a reason" at bounding box center [607, 261] width 432 height 17
click at [449, 326] on button "Save" at bounding box center [443, 319] width 121 height 48
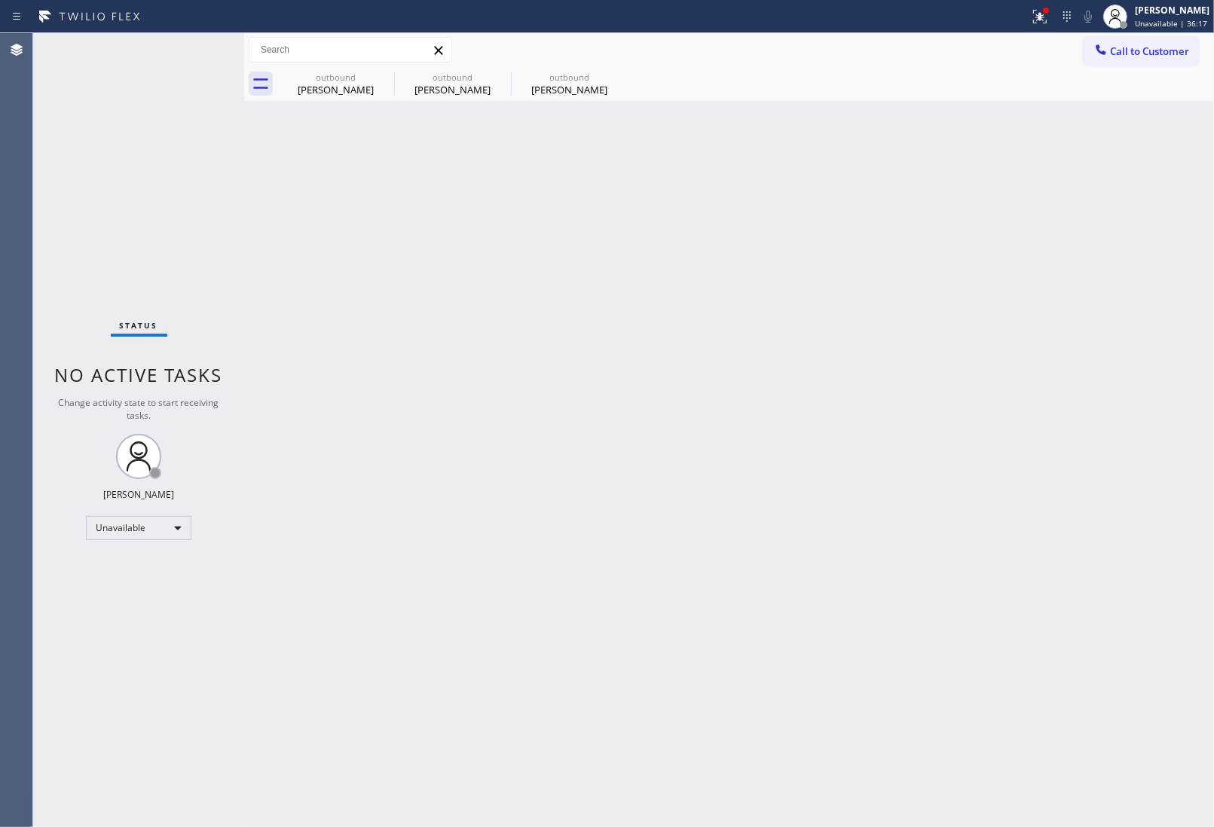
drag, startPoint x: 1107, startPoint y: 362, endPoint x: 803, endPoint y: 215, distance: 338.3
click at [1101, 356] on div "Back to Dashboard Change Sender ID Customers Technicians Select a contact Outbo…" at bounding box center [729, 430] width 970 height 794
click at [1113, 58] on button "Call to Customer" at bounding box center [1140, 51] width 115 height 29
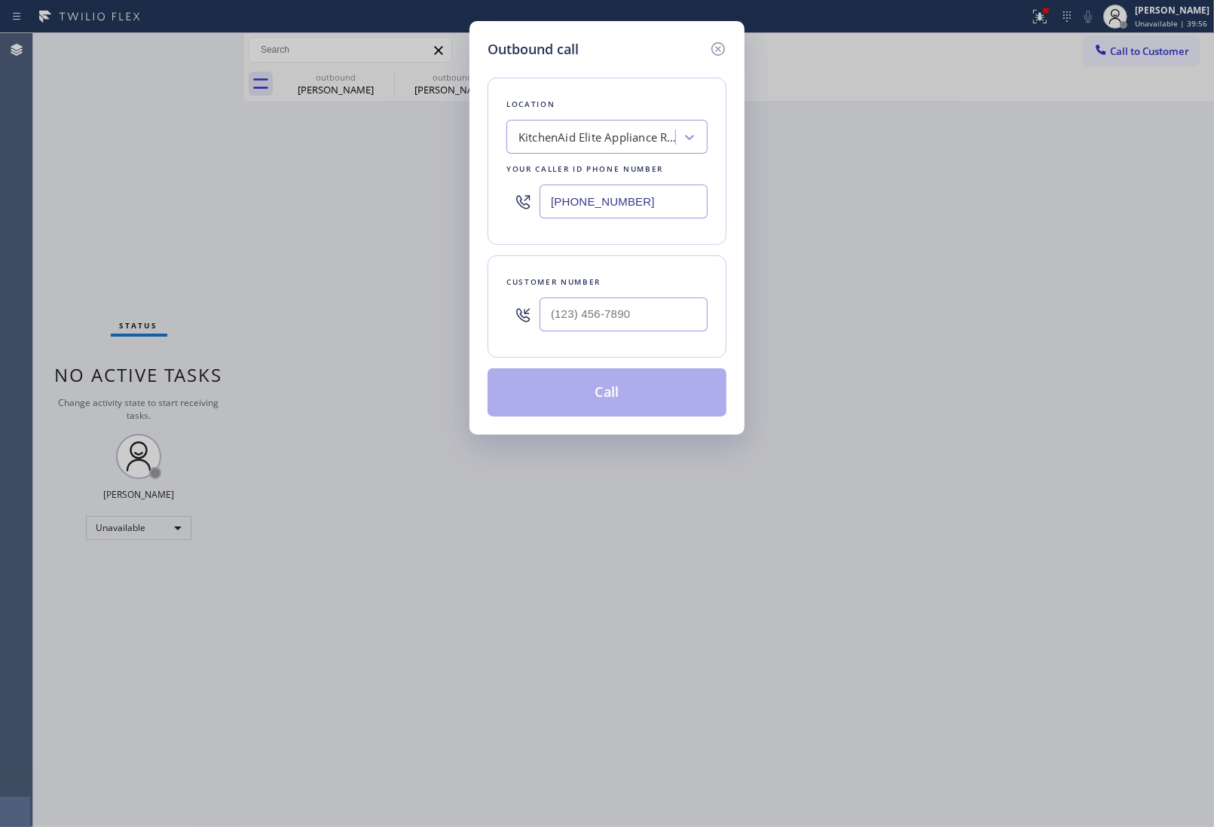
click at [548, 345] on div "Customer number" at bounding box center [606, 306] width 239 height 102
click at [566, 311] on input "(___) ___-____" at bounding box center [623, 315] width 168 height 34
paste input "718) 844-0995"
type input "(718) 844-0995"
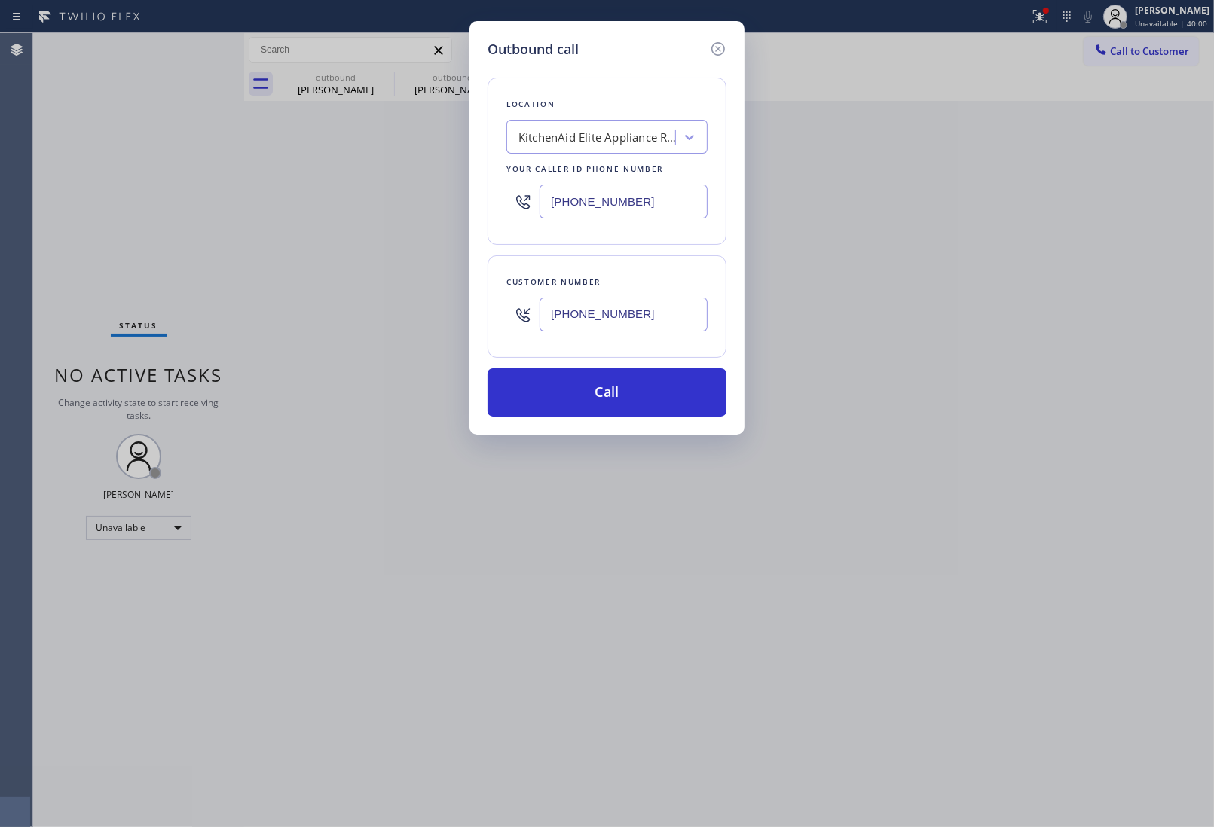
click at [569, 209] on input "(714) 912-8101" at bounding box center [623, 202] width 168 height 34
paste input "347) 284-6179"
type input "(347) 284-6179"
click at [618, 384] on button "Call" at bounding box center [606, 392] width 239 height 48
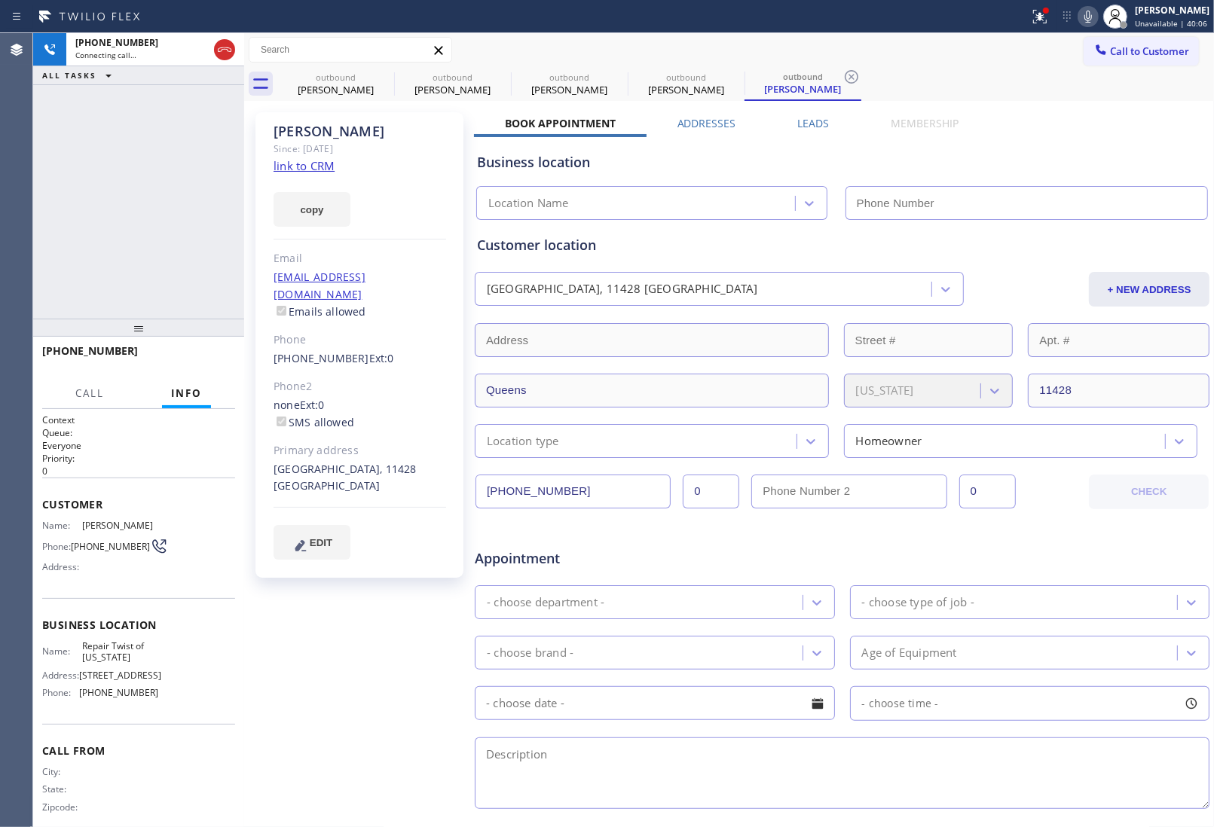
type input "(347) 284-6179"
click at [215, 353] on span "HANG UP" at bounding box center [200, 358] width 46 height 11
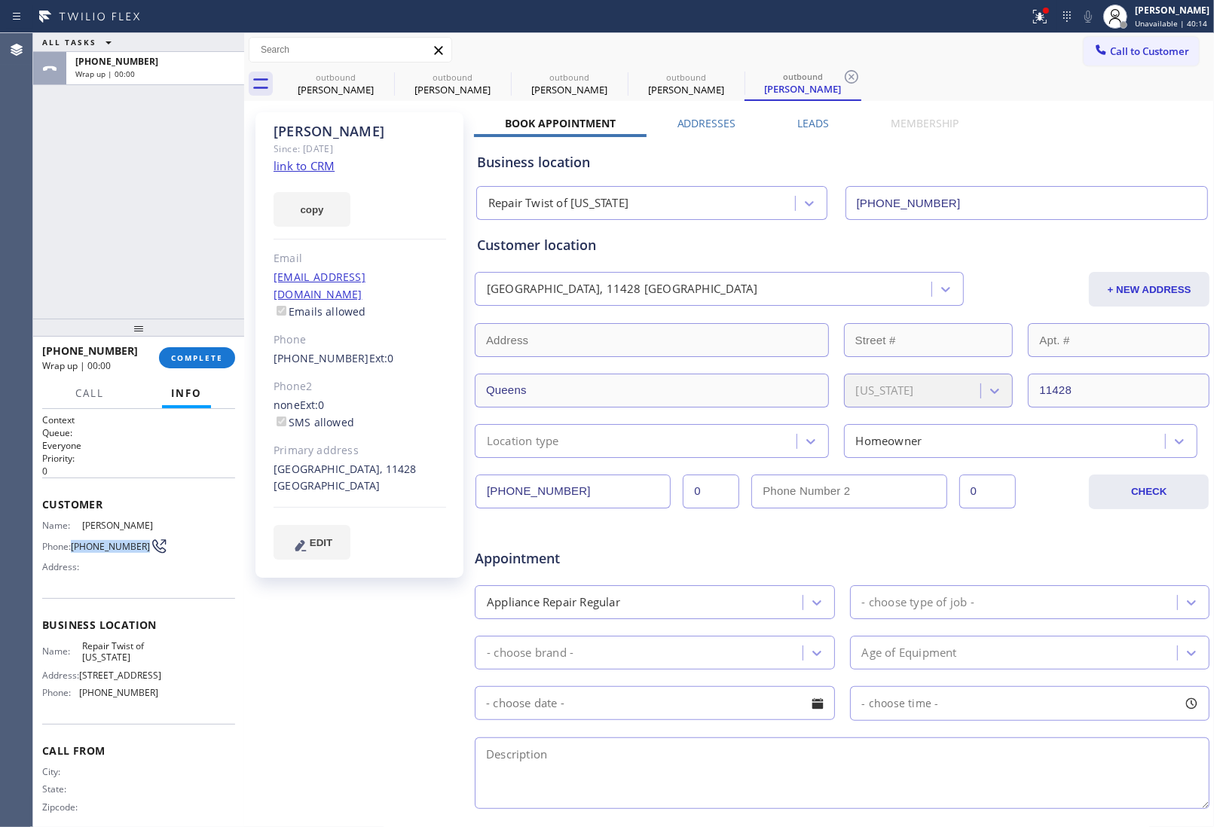
drag, startPoint x: 105, startPoint y: 552, endPoint x: 516, endPoint y: 423, distance: 430.3
click at [75, 541] on span "(718) 844-0995" at bounding box center [110, 546] width 79 height 11
copy span "718) 844-0995"
click at [1116, 57] on span "Call to Customer" at bounding box center [1149, 51] width 79 height 14
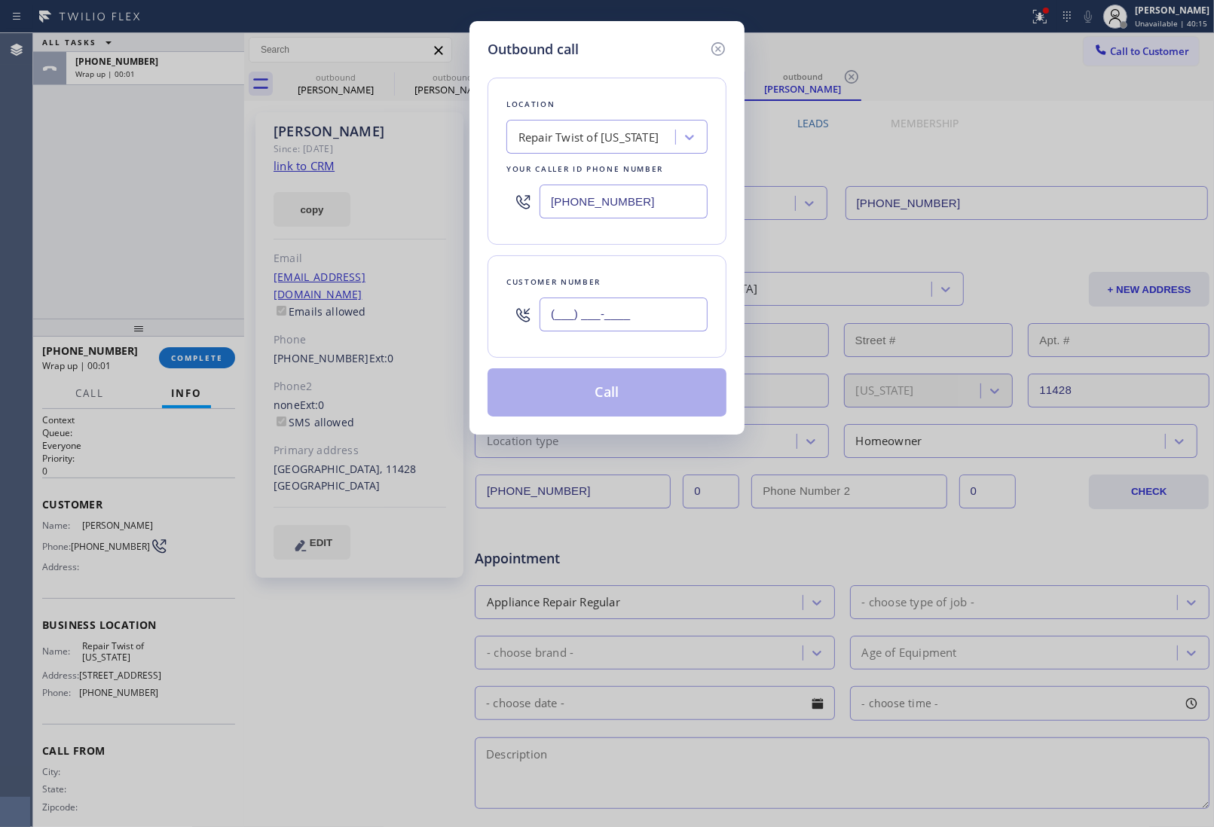
click at [582, 325] on input "(___) ___-____" at bounding box center [623, 315] width 168 height 34
paste input "718) 844-0995"
type input "(718) 844-0995"
click at [603, 126] on div "Repair Twist of New York" at bounding box center [593, 137] width 164 height 26
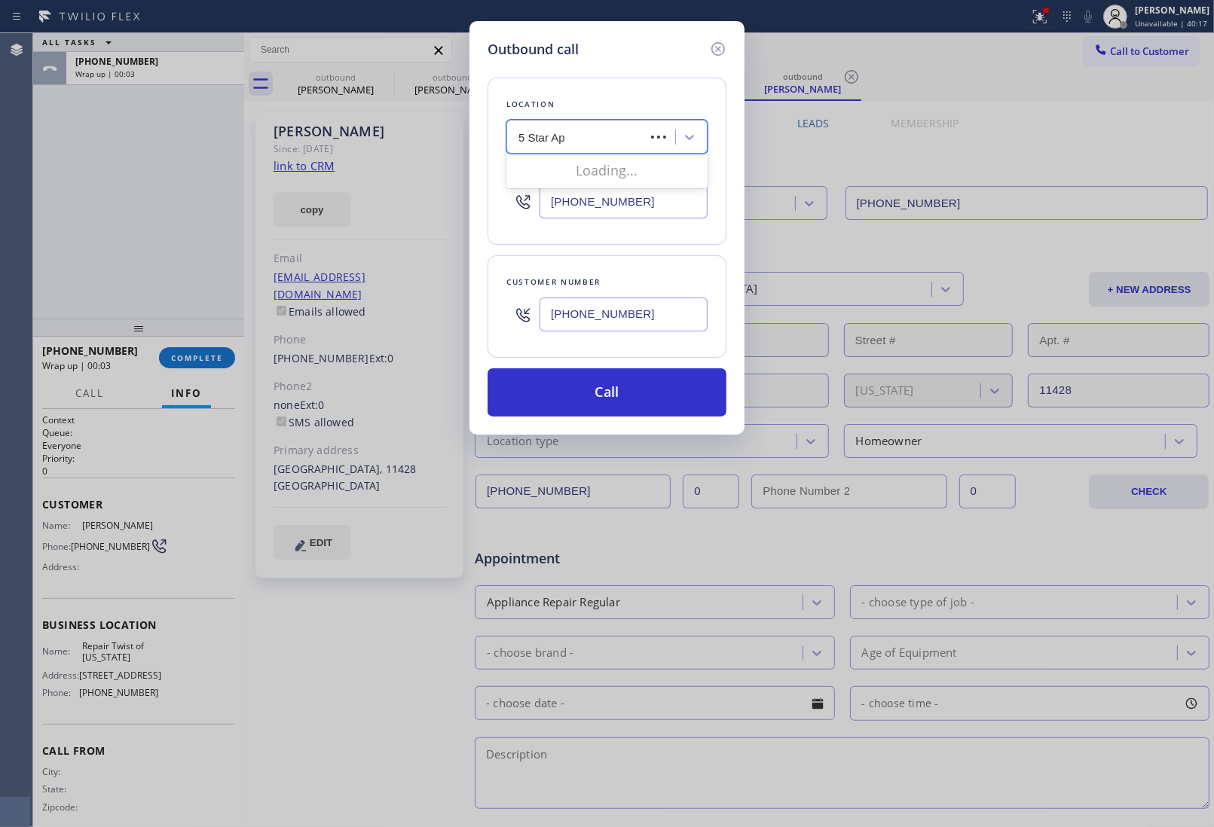
type input "5 Star App"
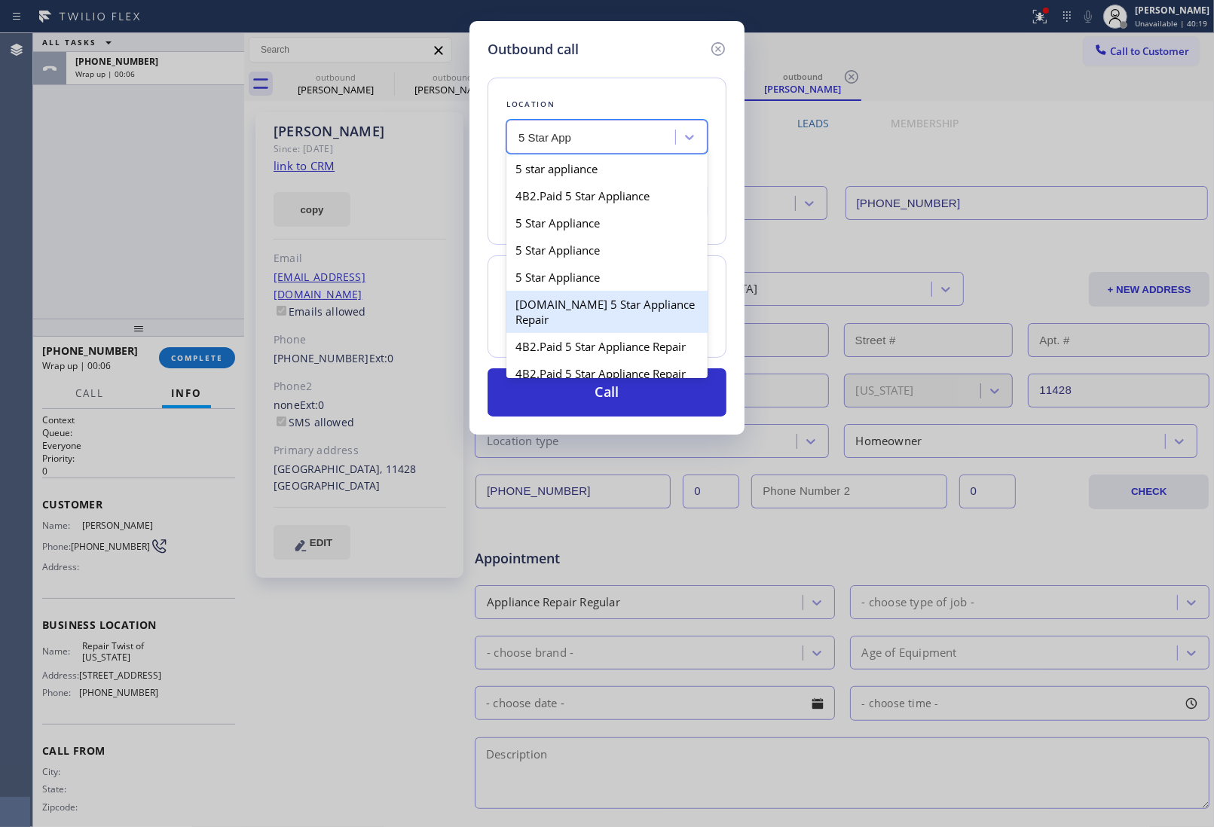
type input "(844) 524-0372"
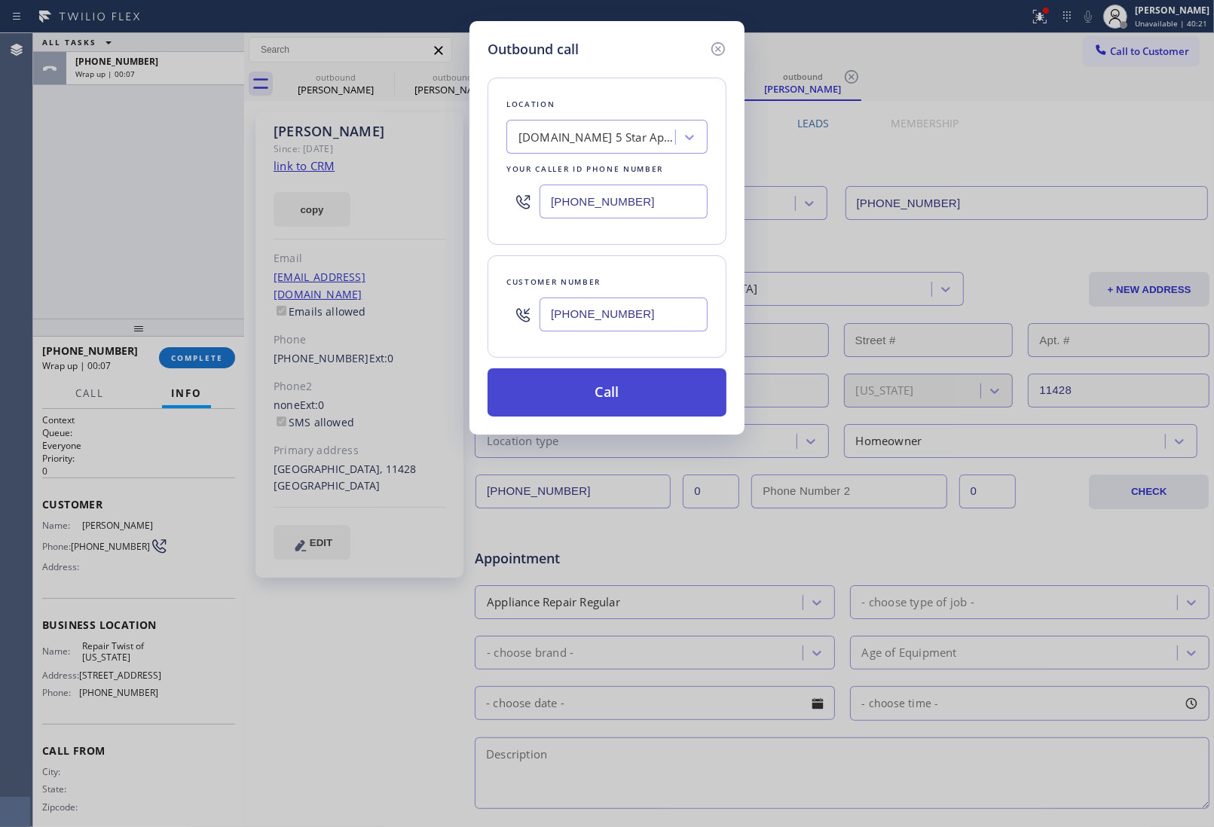
click at [594, 369] on button "Call" at bounding box center [606, 392] width 239 height 48
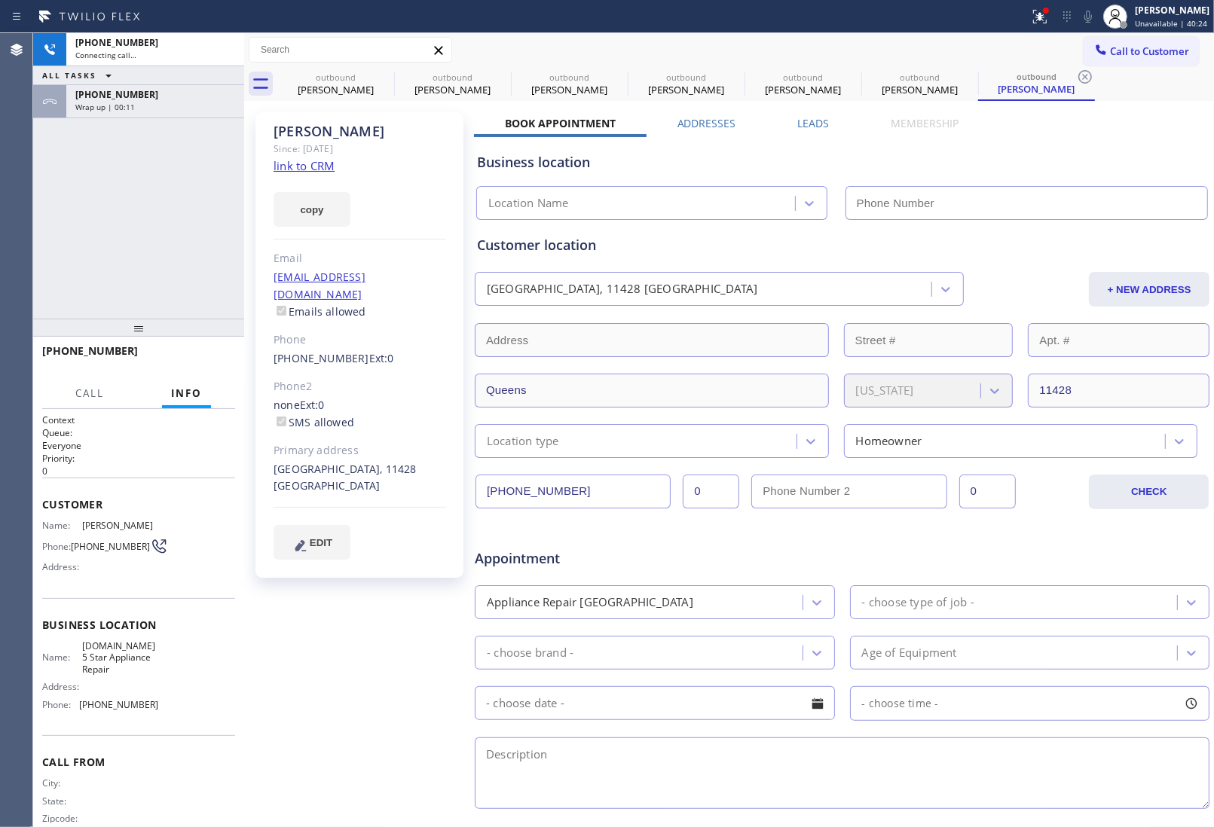
type input "(844) 524-0372"
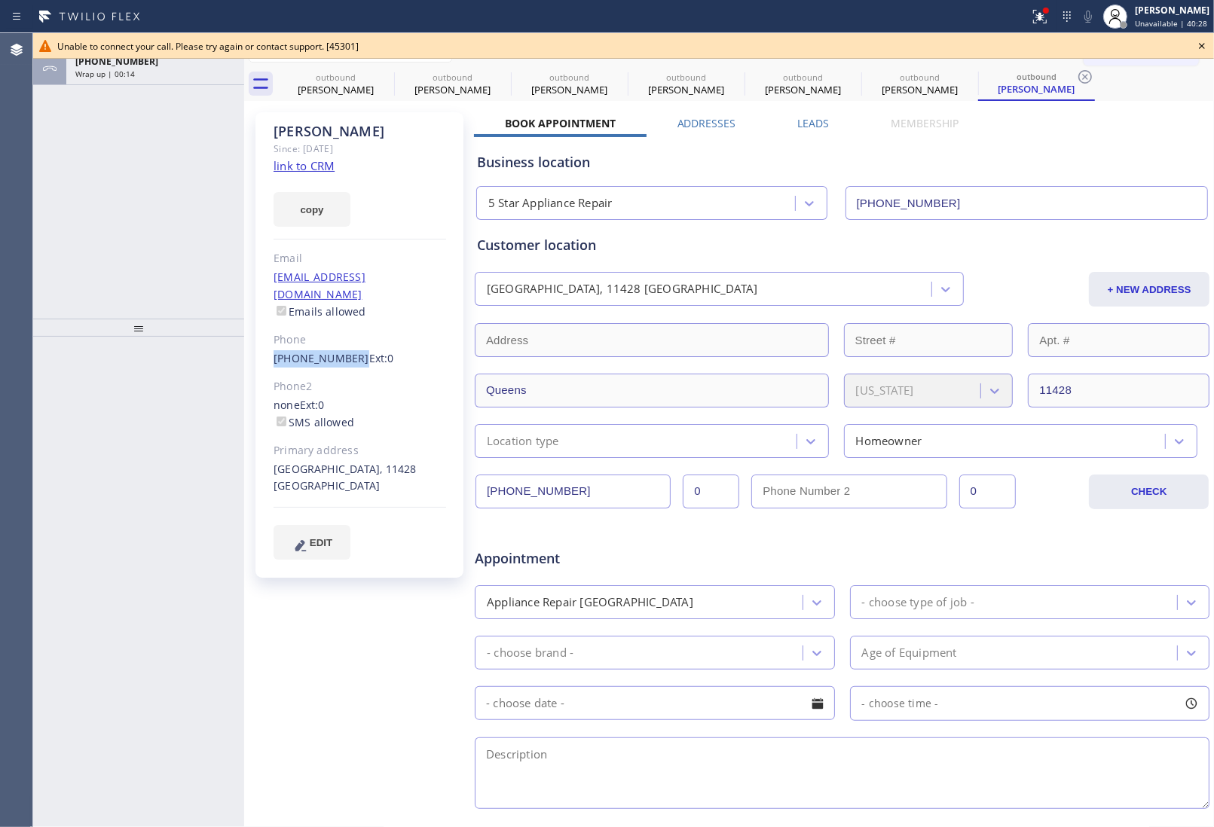
drag, startPoint x: 264, startPoint y: 348, endPoint x: 349, endPoint y: 344, distance: 84.5
click at [349, 344] on div "Anna Since: 20 may 2020 link to CRM copy Email no@email.com Emails allowed Phon…" at bounding box center [359, 345] width 208 height 466
copy link "(718) 844-0995"
click at [185, 77] on div "Wrap up | 02:31" at bounding box center [155, 74] width 160 height 11
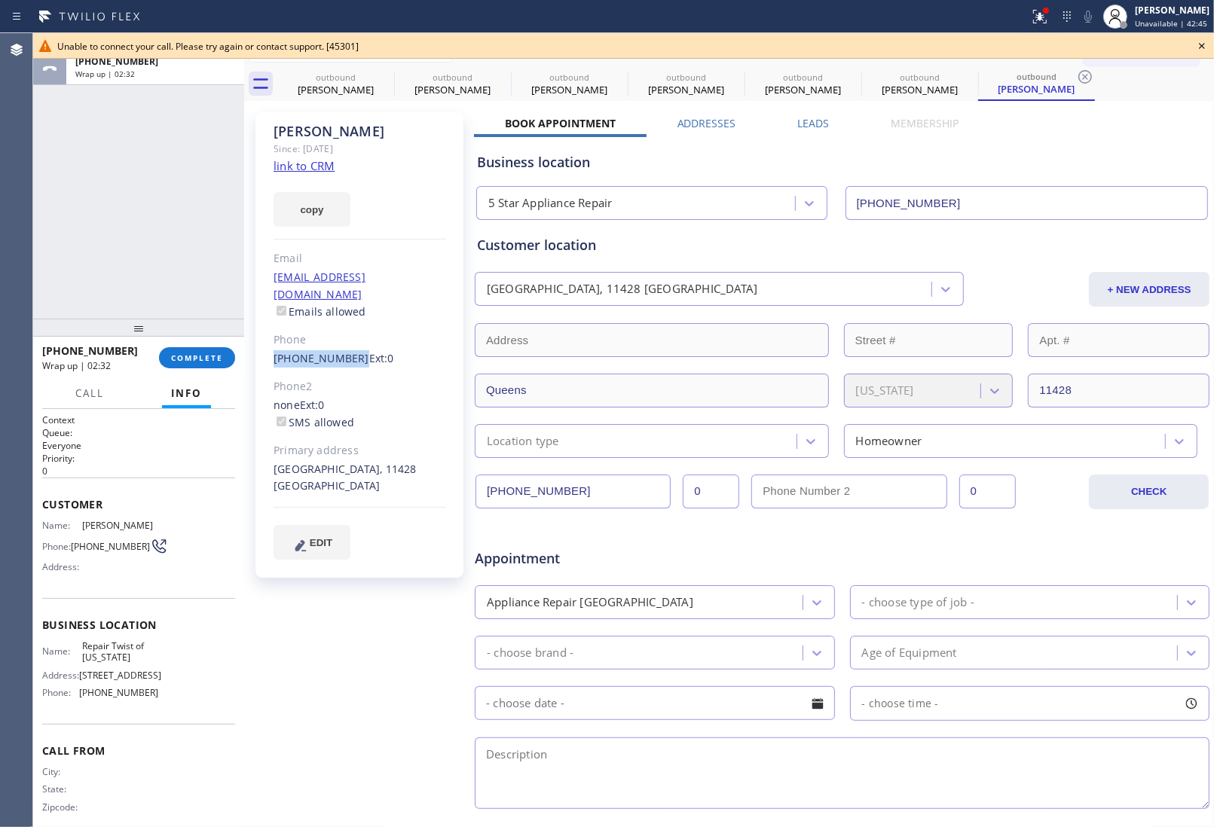
click at [187, 337] on div at bounding box center [138, 328] width 211 height 18
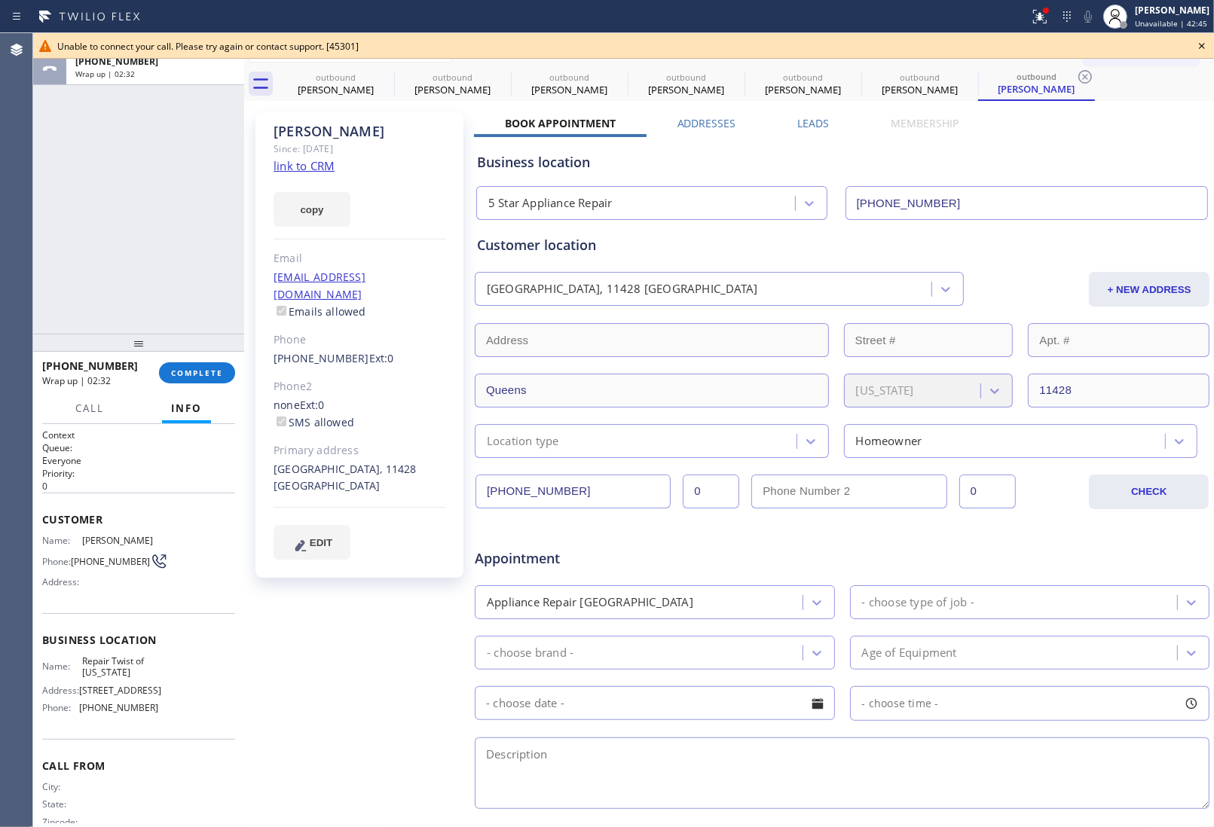
click at [187, 347] on div at bounding box center [138, 343] width 211 height 18
click at [185, 370] on span "COMPLETE" at bounding box center [197, 373] width 52 height 11
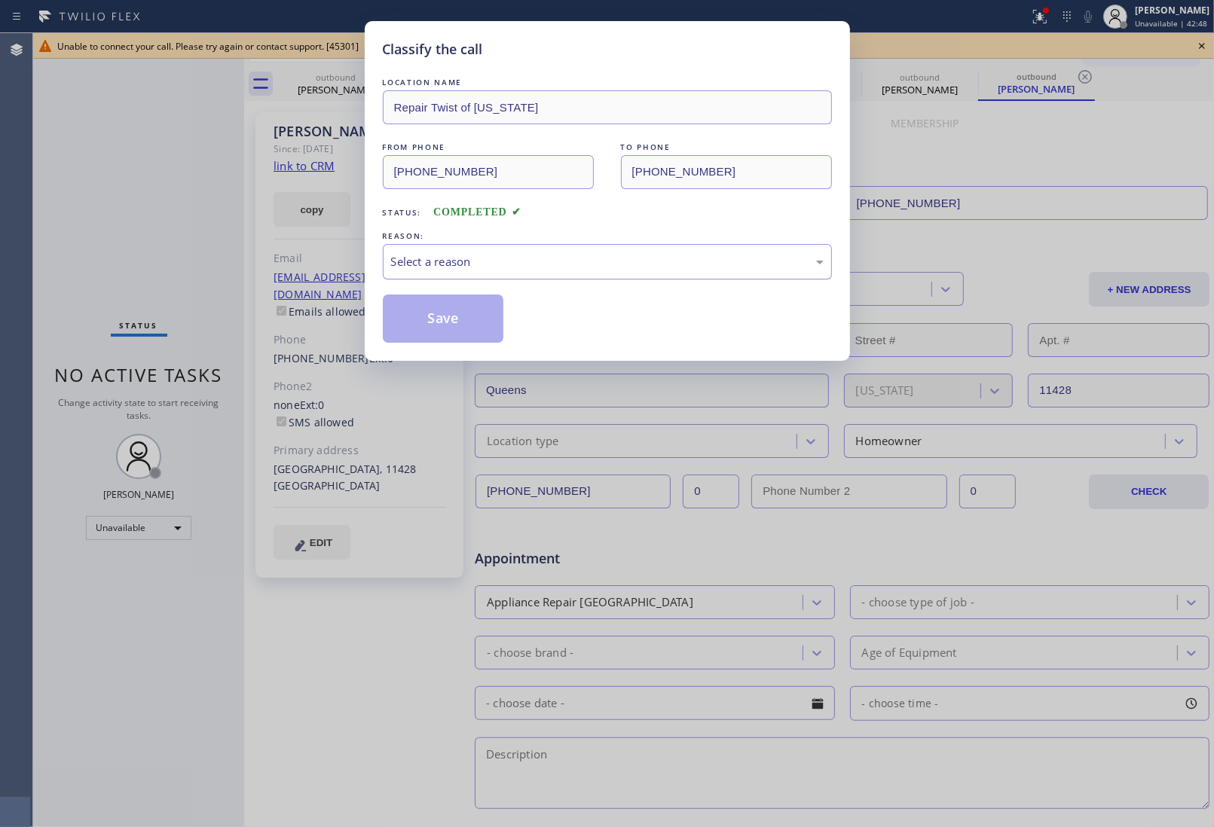
click at [413, 269] on div "Select a reason" at bounding box center [607, 261] width 432 height 17
click at [419, 328] on button "Save" at bounding box center [443, 319] width 121 height 48
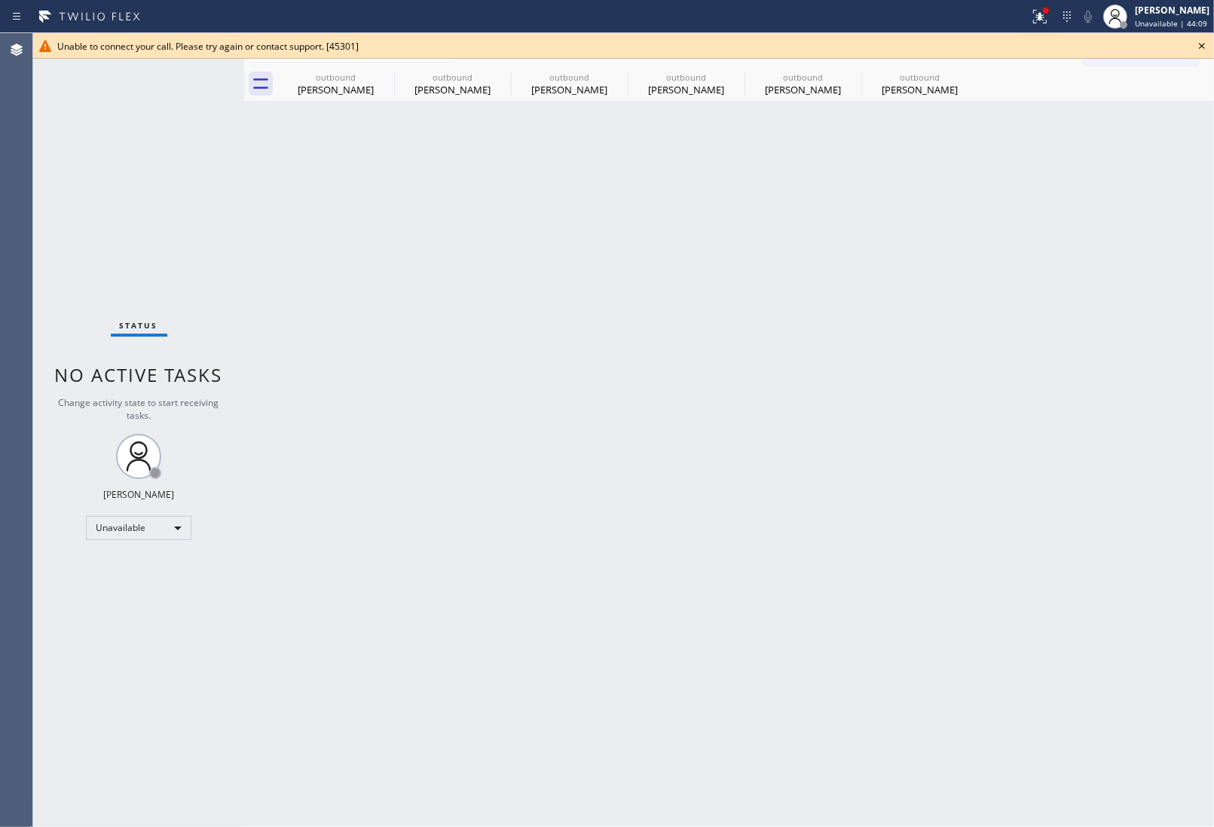
click at [1211, 45] on div "Unable to connect your call. Please try again or contact support. [45301]" at bounding box center [623, 46] width 1181 height 26
click at [1198, 40] on icon at bounding box center [1202, 46] width 18 height 18
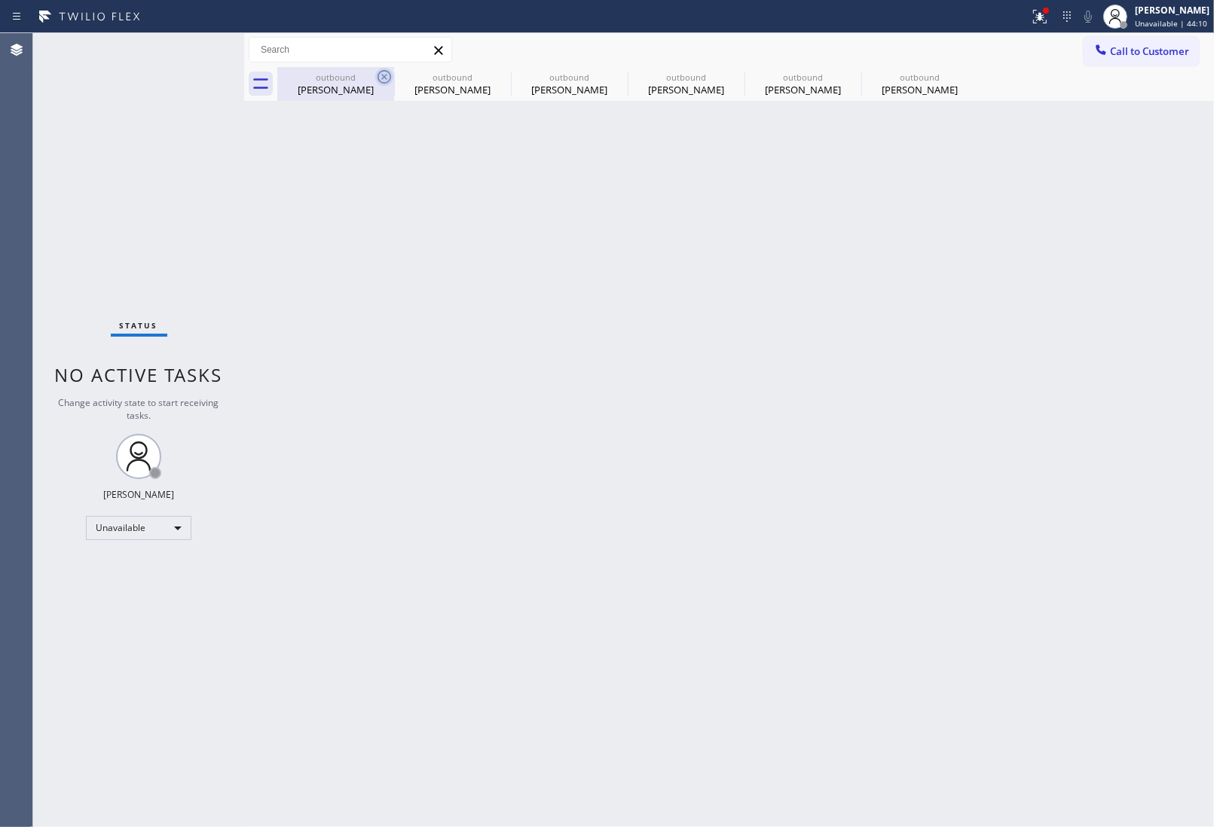
click at [389, 68] on icon at bounding box center [384, 77] width 18 height 18
click at [0, 0] on icon at bounding box center [0, 0] width 0 height 0
click at [725, 74] on icon at bounding box center [734, 77] width 18 height 18
click at [0, 0] on icon at bounding box center [0, 0] width 0 height 0
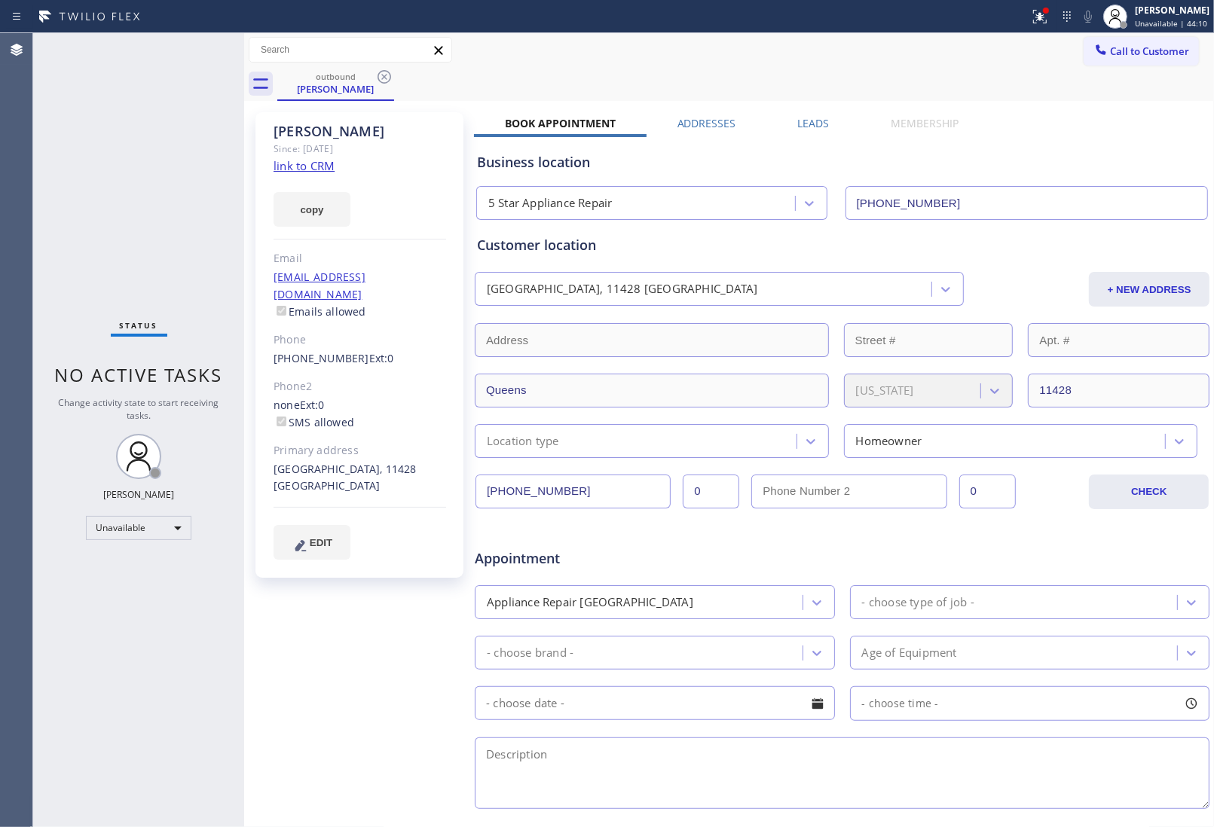
click at [389, 74] on icon at bounding box center [384, 77] width 18 height 18
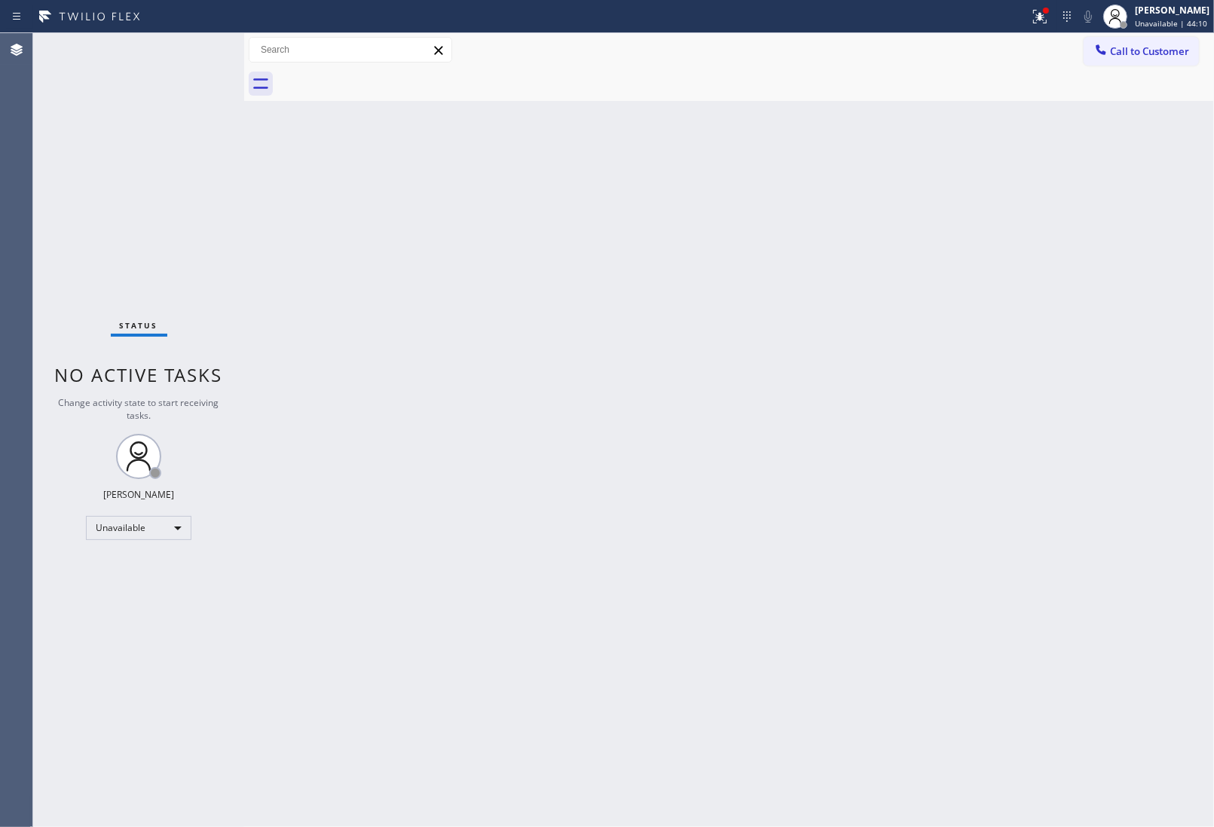
click at [389, 74] on div at bounding box center [745, 84] width 936 height 34
drag, startPoint x: 1199, startPoint y: 50, endPoint x: 1119, endPoint y: 57, distance: 80.9
click at [1198, 50] on div "Call to Customer Outbound call Location 5 Star Appliance Repair Your caller id …" at bounding box center [1148, 50] width 130 height 26
click at [1113, 50] on span "Call to Customer" at bounding box center [1149, 51] width 79 height 14
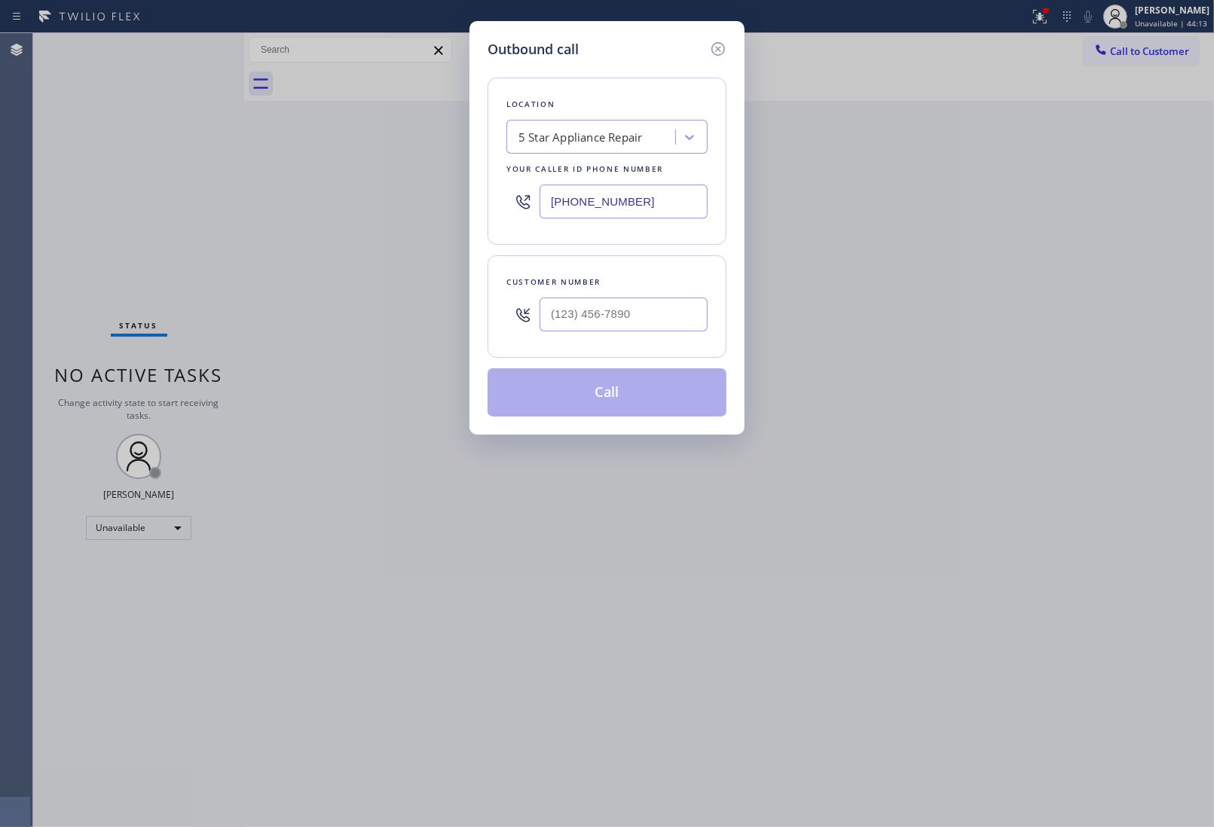
click at [600, 213] on input "(844) 524-0372" at bounding box center [623, 202] width 168 height 34
type input "(___) ___-____"
click at [610, 313] on input "text" at bounding box center [623, 315] width 168 height 34
paste input "771) 224-9441"
type input "(771) 224-9441"
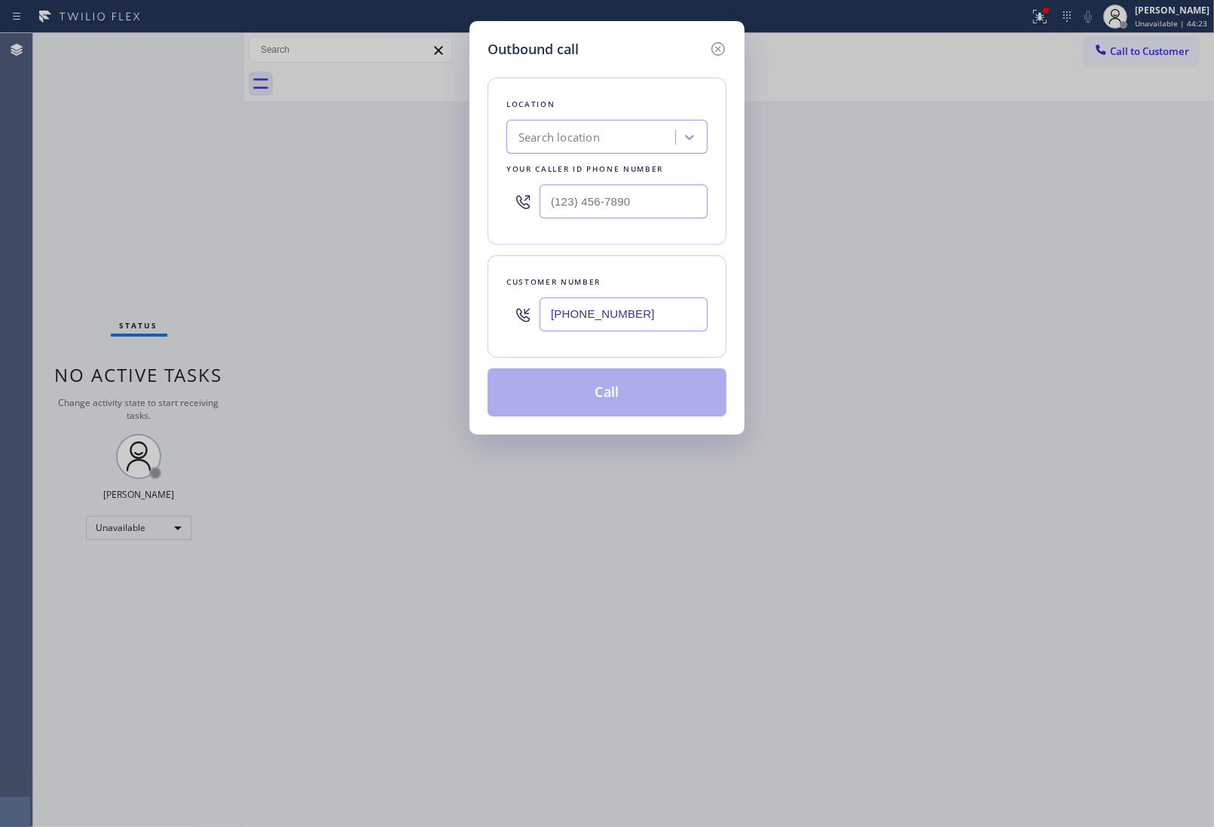
click at [626, 189] on input "text" at bounding box center [623, 202] width 168 height 34
paste input "310) 388-3916"
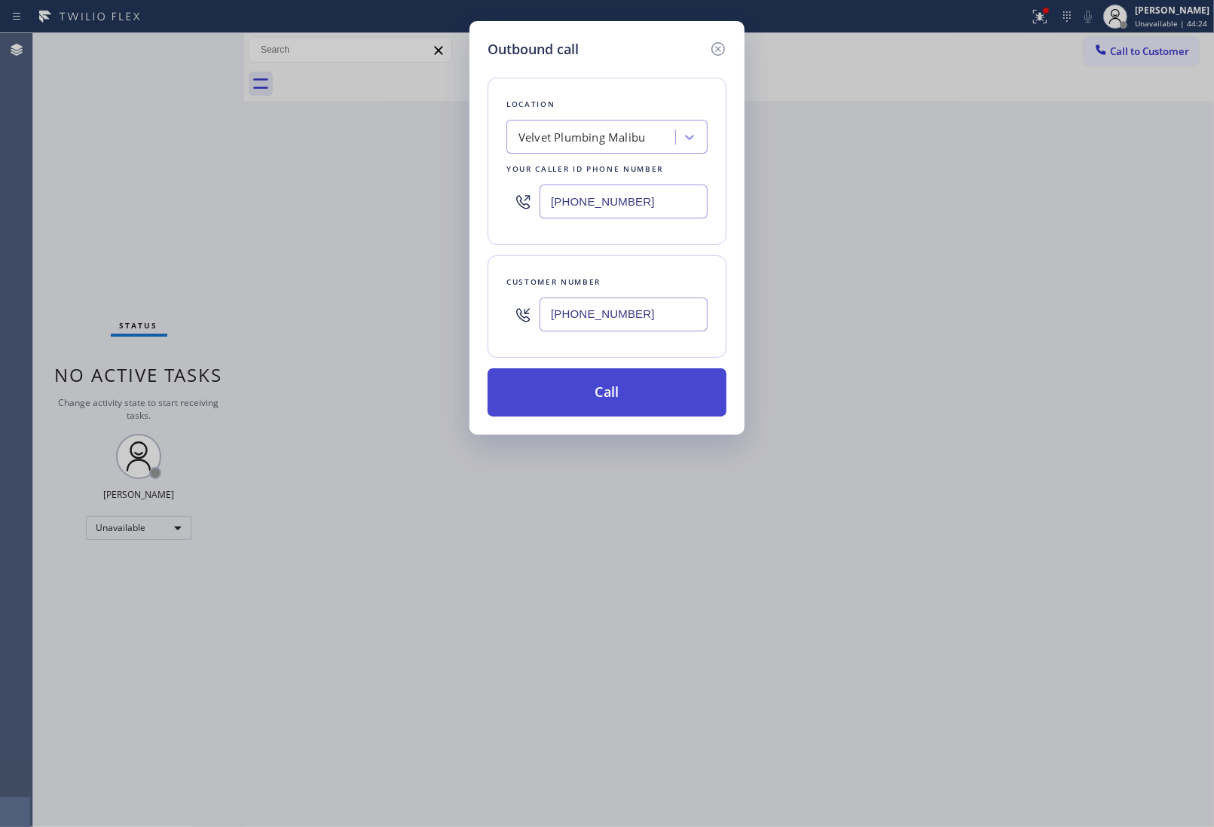
type input "(310) 388-3916"
click at [628, 400] on button "Call" at bounding box center [606, 392] width 239 height 48
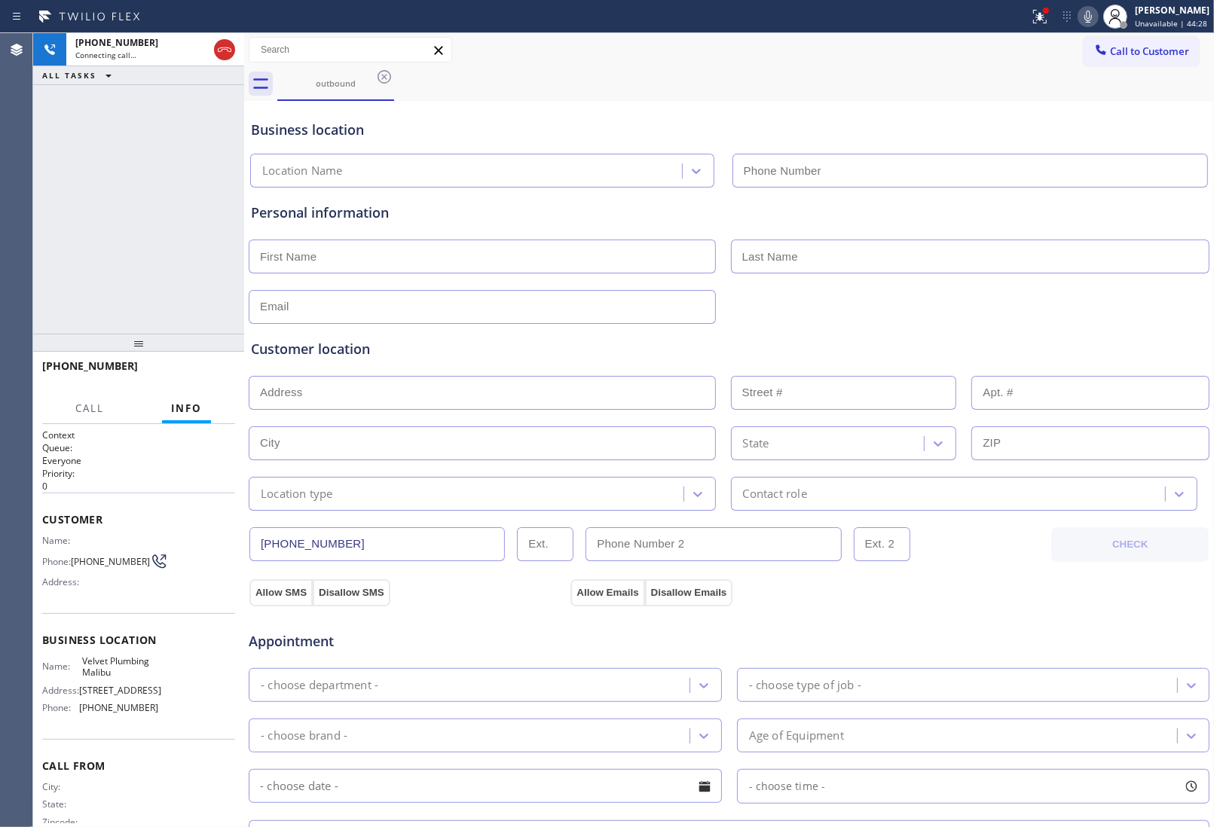
type input "(310) 388-3916"
click at [1047, 362] on div "Customer location >> ADD NEW ADDRESS << + NEW ADDRESS State Location type Conta…" at bounding box center [729, 425] width 956 height 172
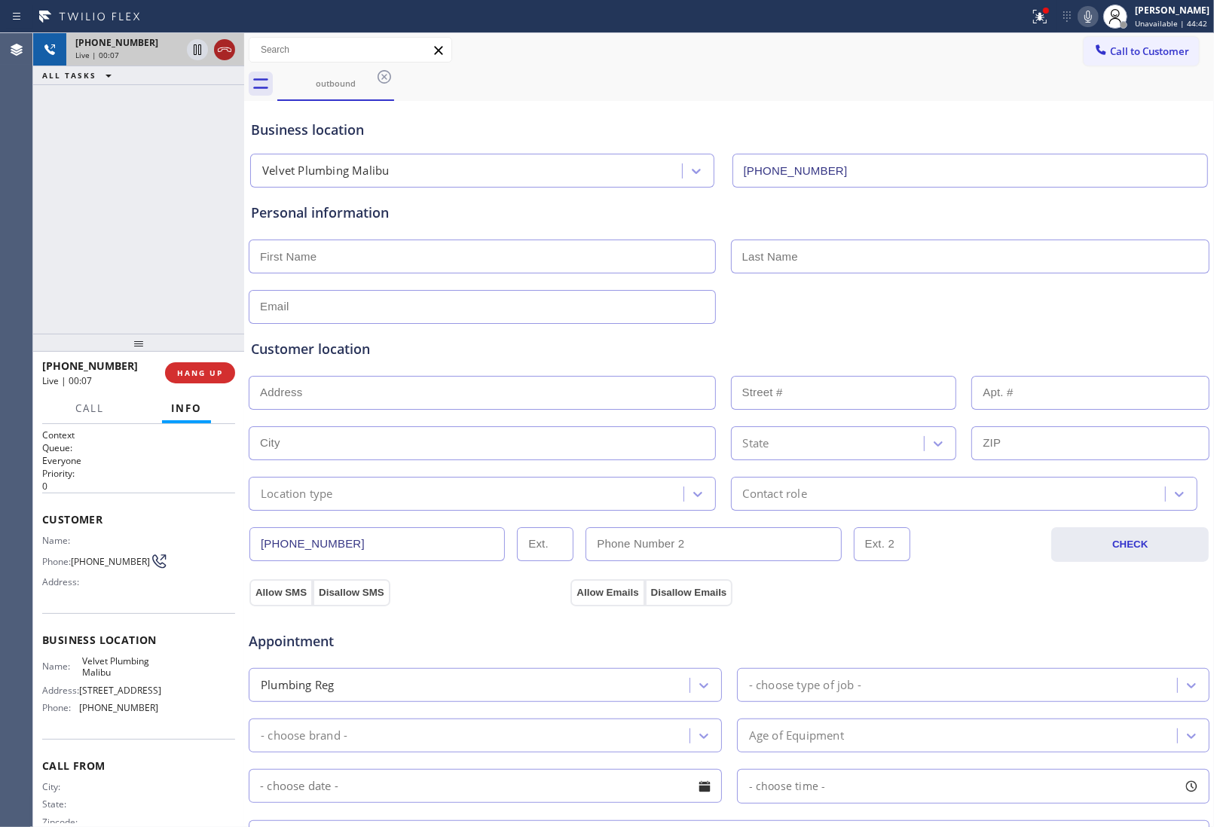
click at [219, 45] on icon at bounding box center [224, 50] width 18 height 18
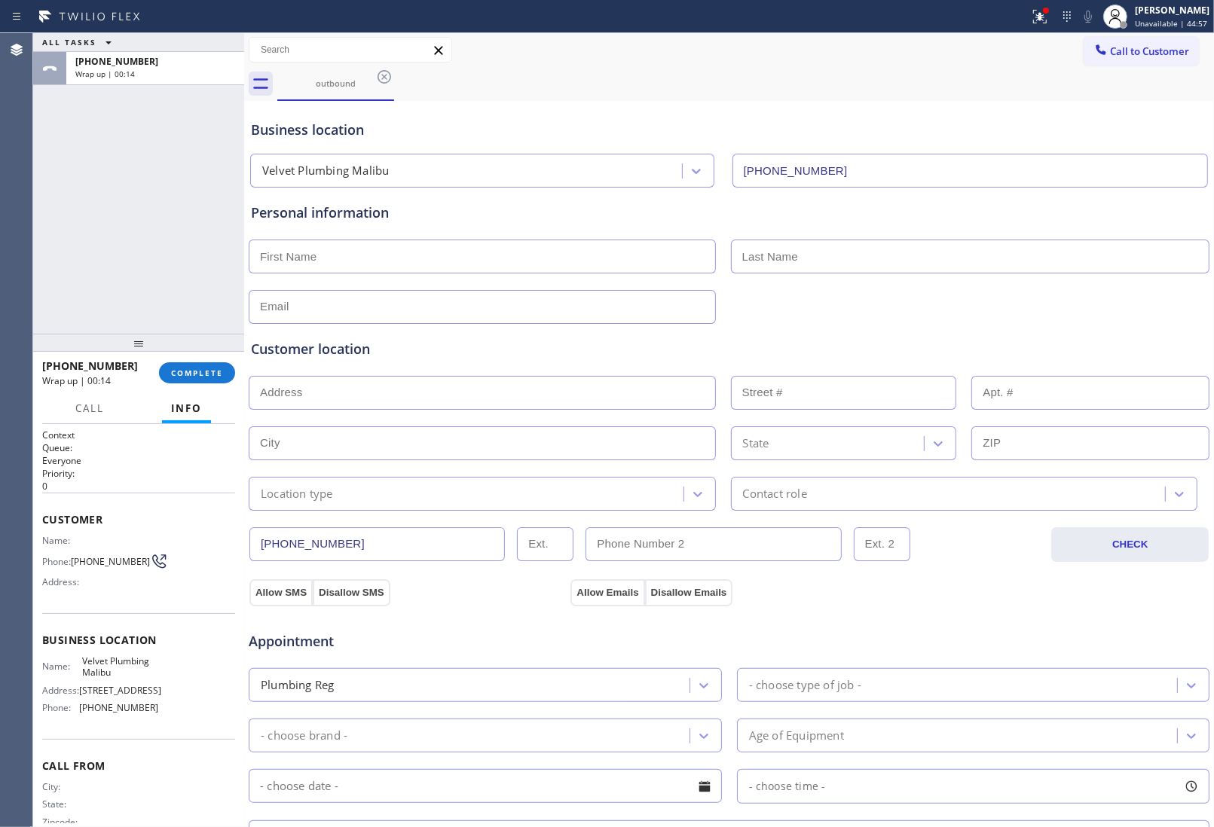
click at [1086, 317] on div at bounding box center [729, 305] width 964 height 37
click at [1136, 51] on span "Call to Customer" at bounding box center [1149, 51] width 79 height 14
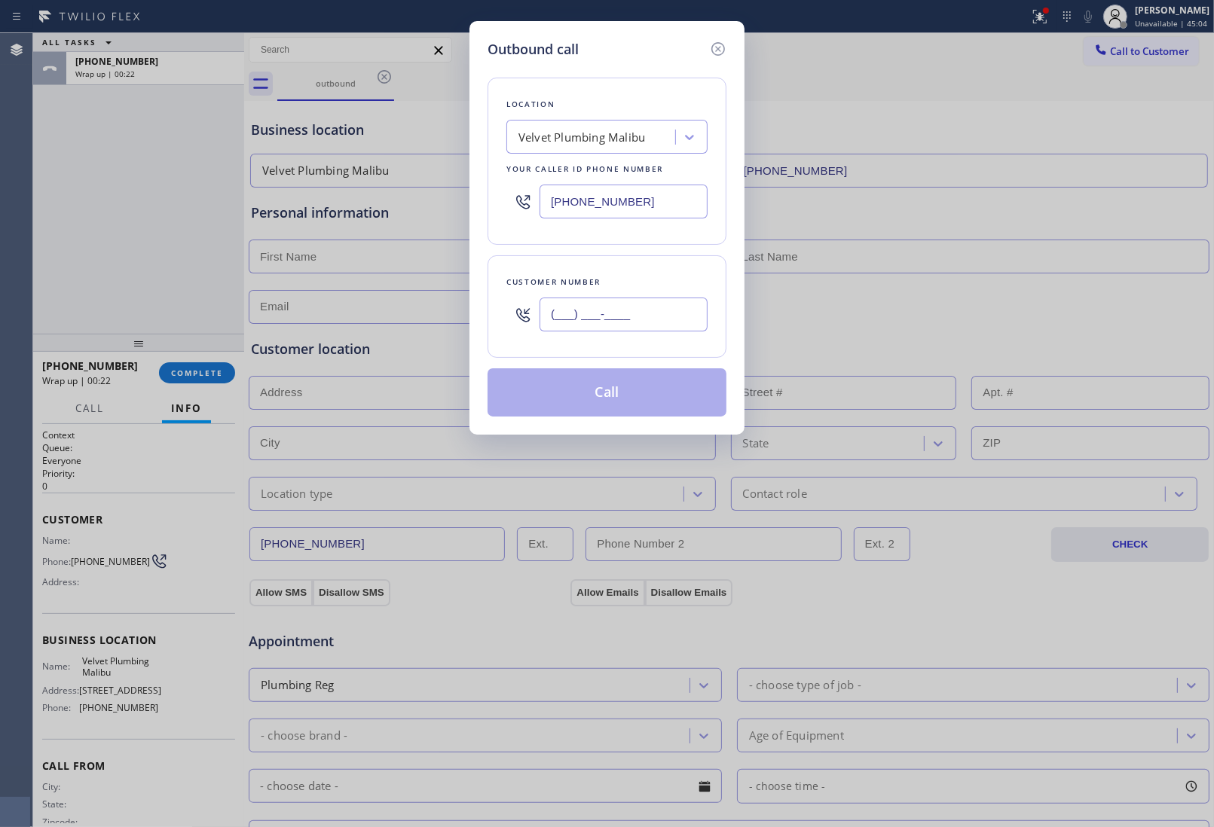
click at [622, 318] on input "(___) ___-____" at bounding box center [623, 315] width 168 height 34
paste input "760) 599-1208"
type input "(760) 599-1208"
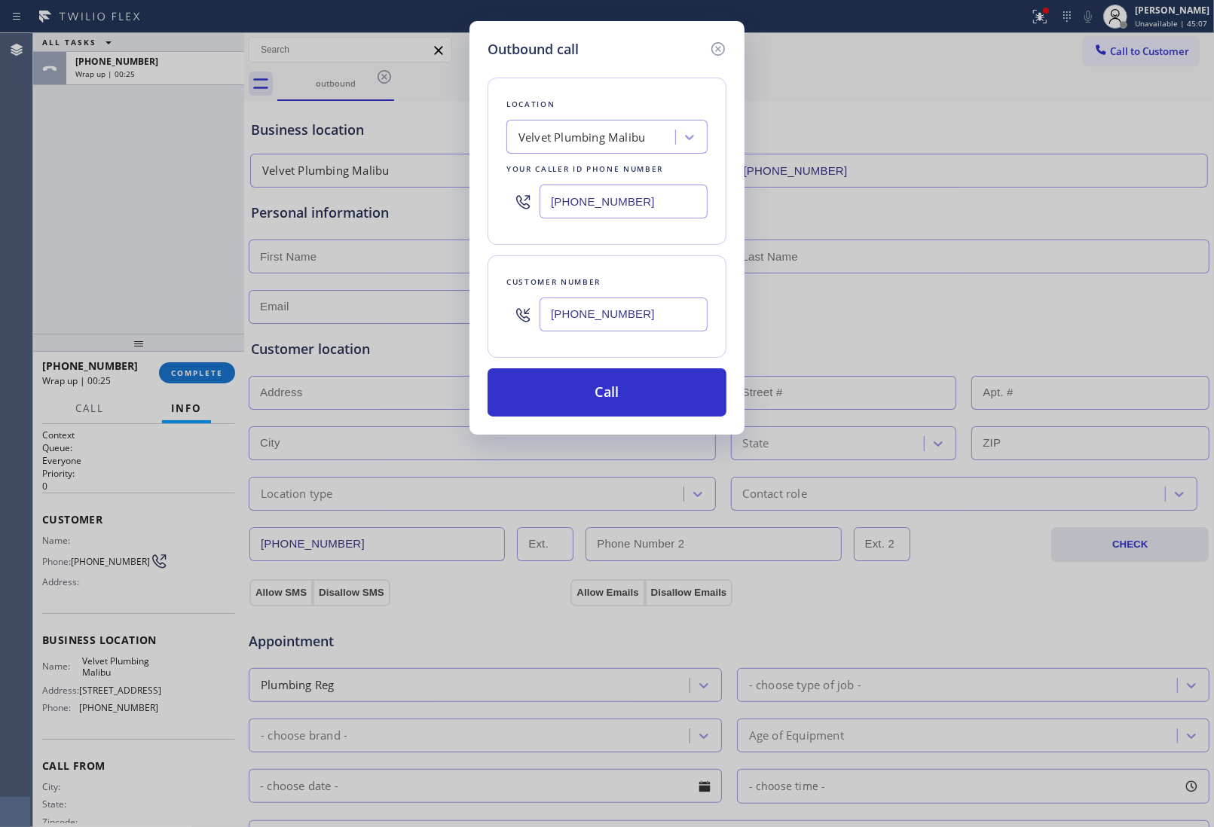
click at [601, 200] on input "(310) 388-3916" at bounding box center [623, 202] width 168 height 34
paste input "818) 862-3624"
type input "(818) 862-3624"
click at [626, 392] on button "Call" at bounding box center [606, 392] width 239 height 48
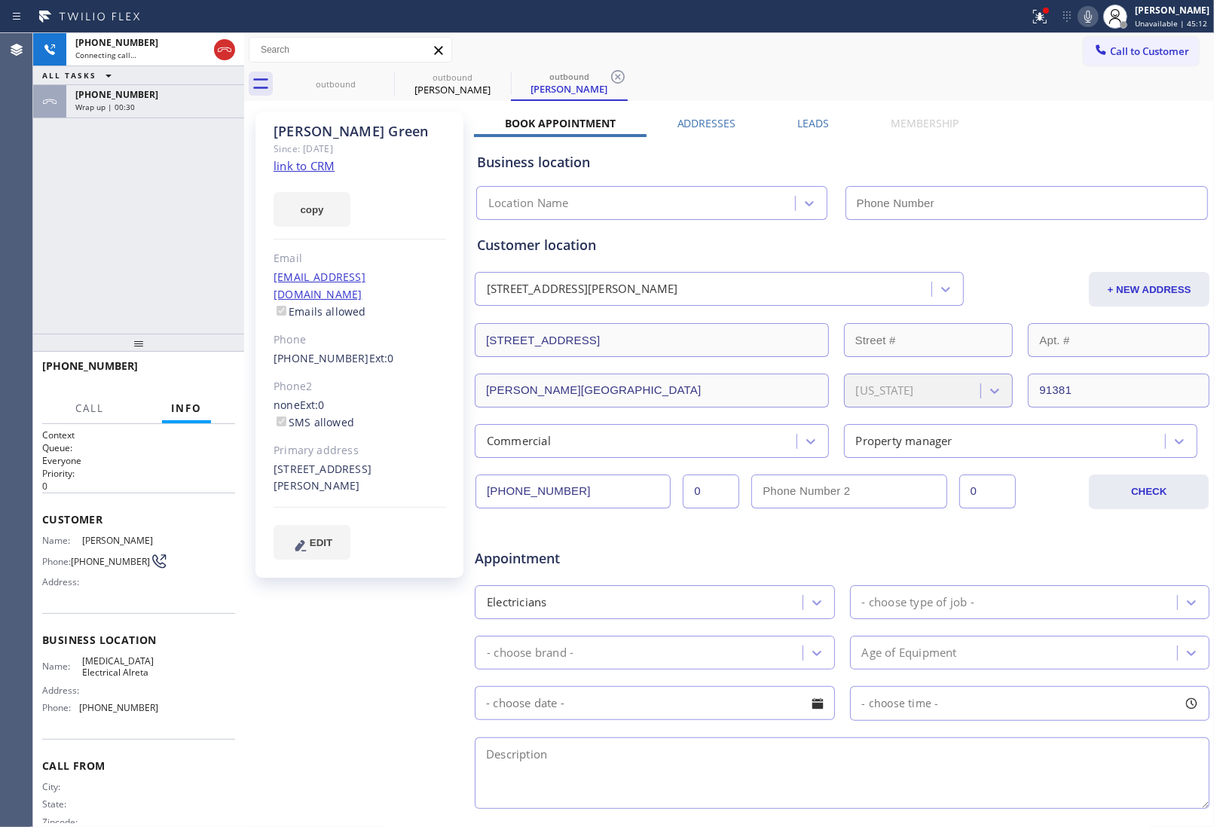
type input "(818) 862-3624"
click at [1029, 170] on div "Business location" at bounding box center [842, 162] width 730 height 20
click at [98, 400] on button "Call" at bounding box center [89, 408] width 47 height 29
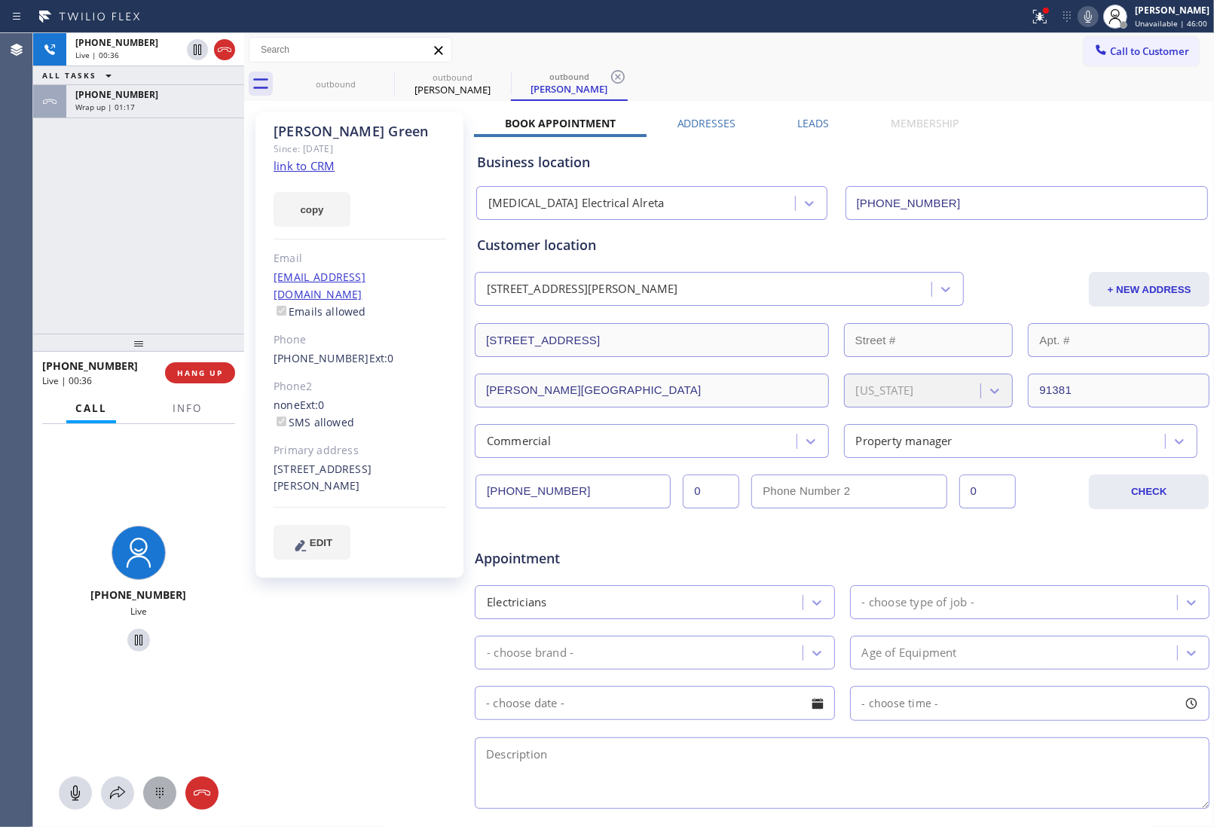
click at [157, 791] on icon at bounding box center [160, 793] width 18 height 18
click at [69, 579] on div "4 GHI" at bounding box center [75, 587] width 63 height 42
drag, startPoint x: 223, startPoint y: 36, endPoint x: 245, endPoint y: 90, distance: 58.5
click at [223, 36] on div at bounding box center [211, 49] width 54 height 33
click at [232, 53] on icon at bounding box center [224, 50] width 18 height 18
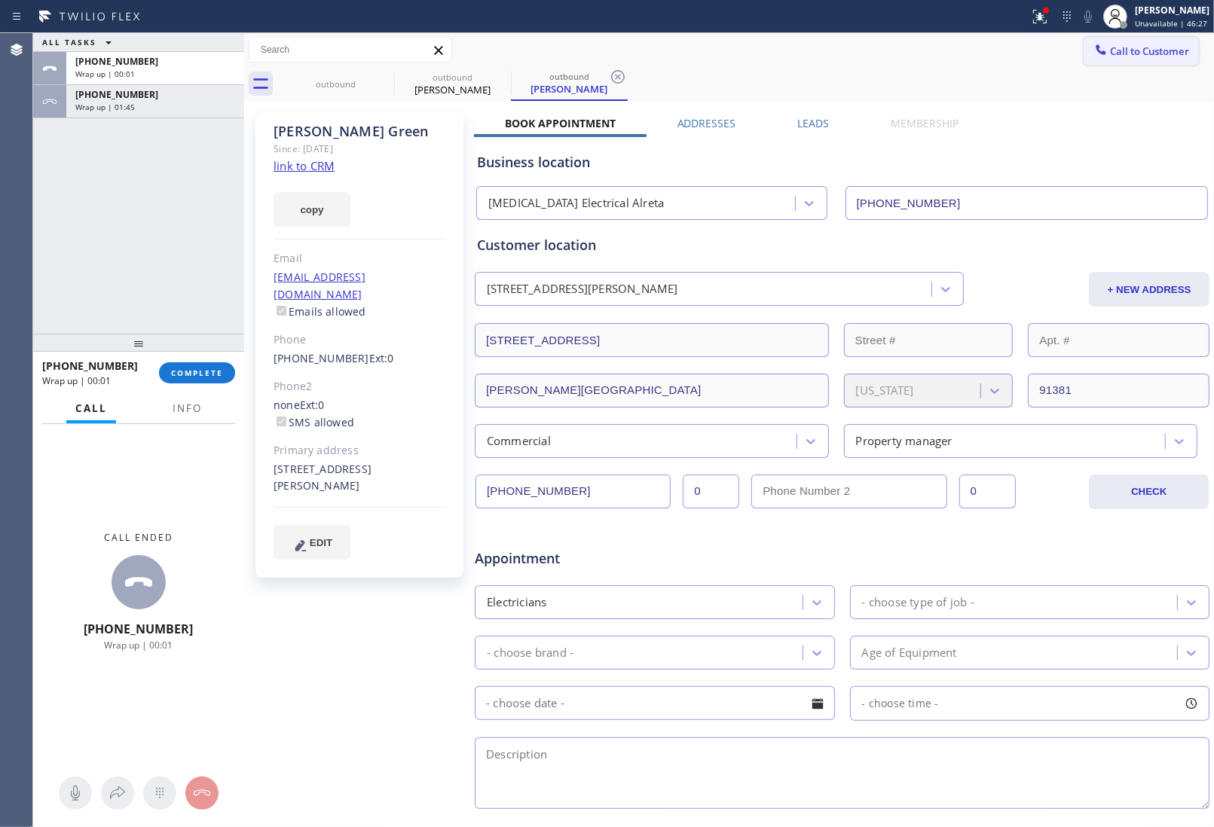
click at [1119, 53] on span "Call to Customer" at bounding box center [1149, 51] width 79 height 14
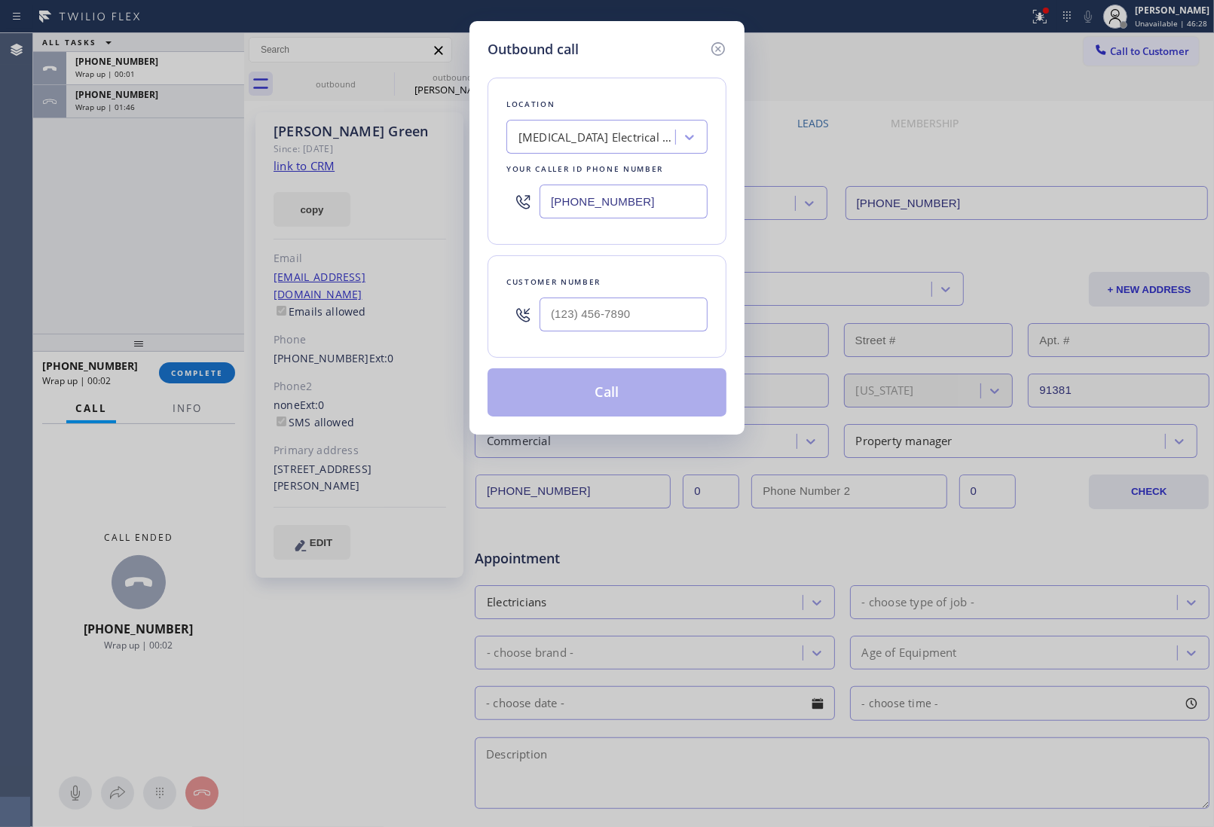
click at [592, 212] on input "(818) 862-3624" at bounding box center [623, 202] width 168 height 34
paste input "333) 070-265"
type input "(818) 862-3624"
click at [667, 306] on input "(___) ___-____" at bounding box center [623, 315] width 168 height 34
paste input "909) 329-8174"
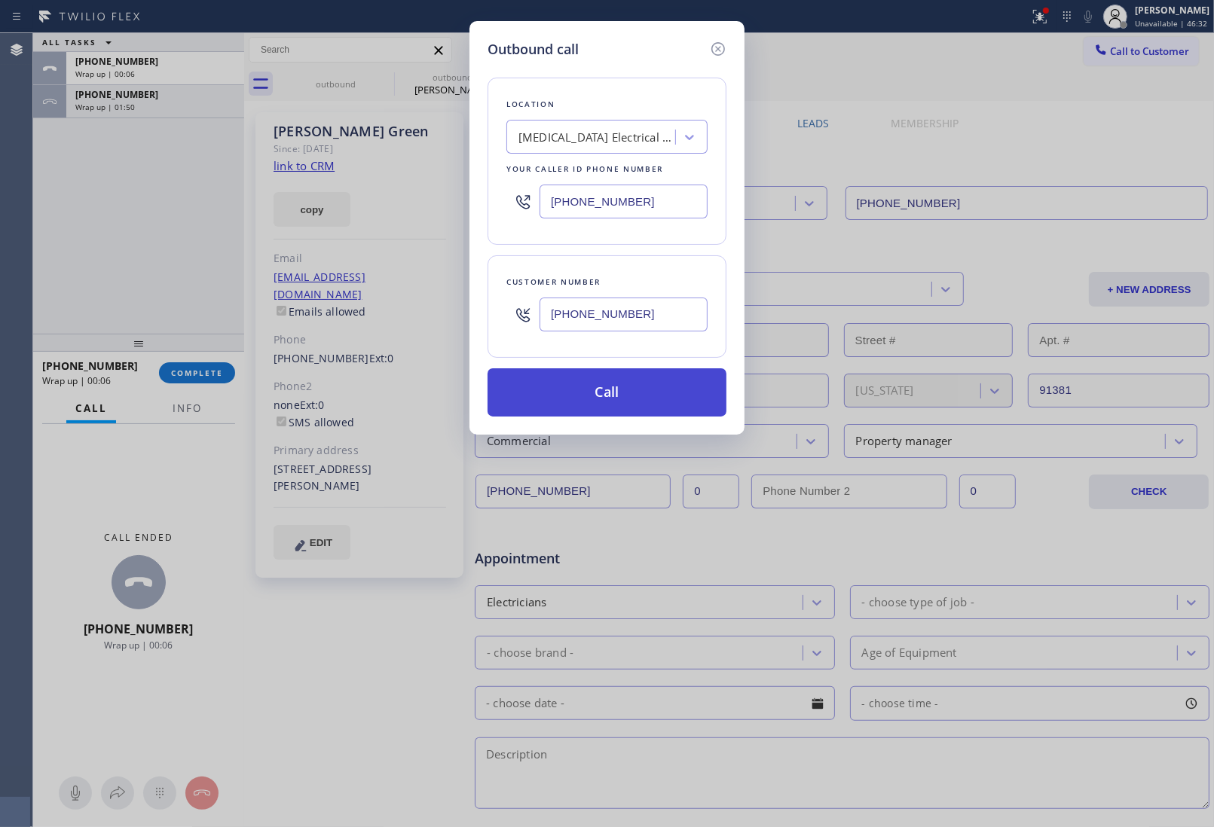
type input "(909) 329-8174"
click at [616, 399] on button "Call" at bounding box center [606, 392] width 239 height 48
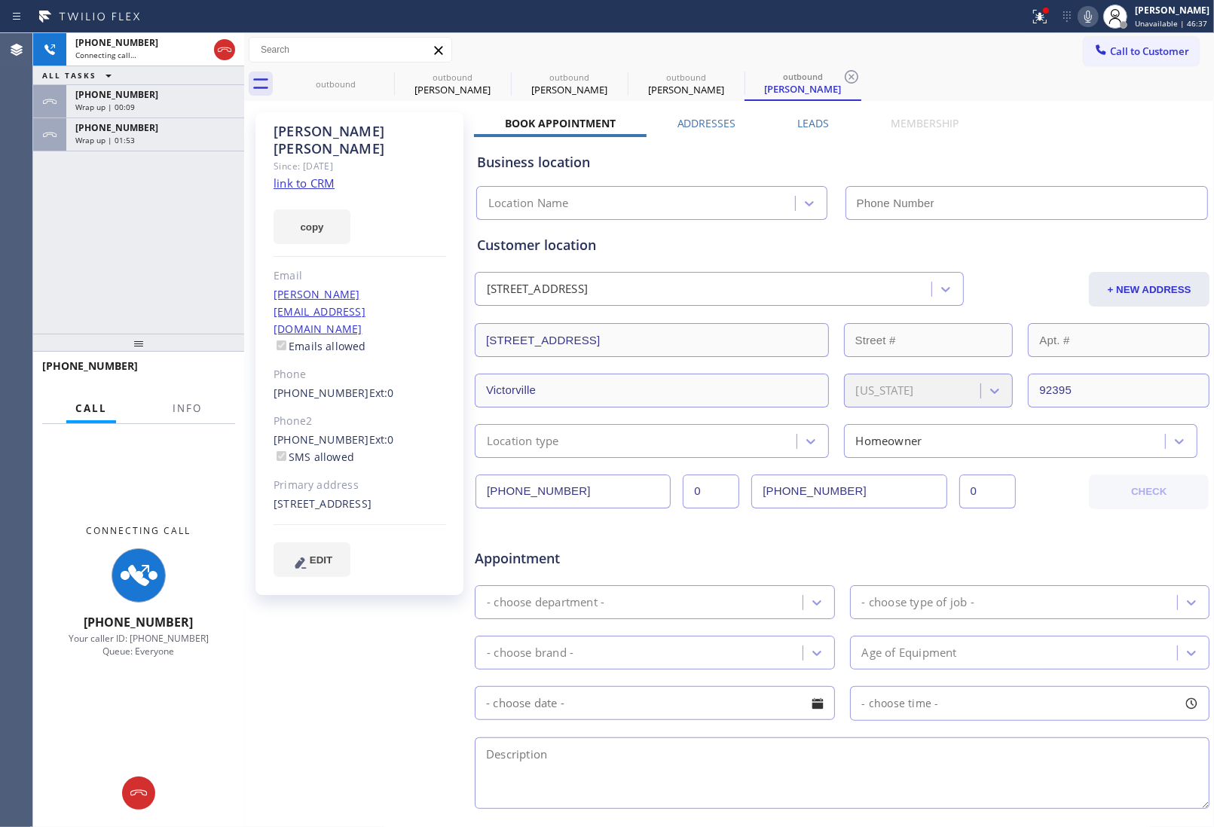
click at [313, 176] on link "link to CRM" at bounding box center [303, 183] width 61 height 15
type input "(818) 862-3624"
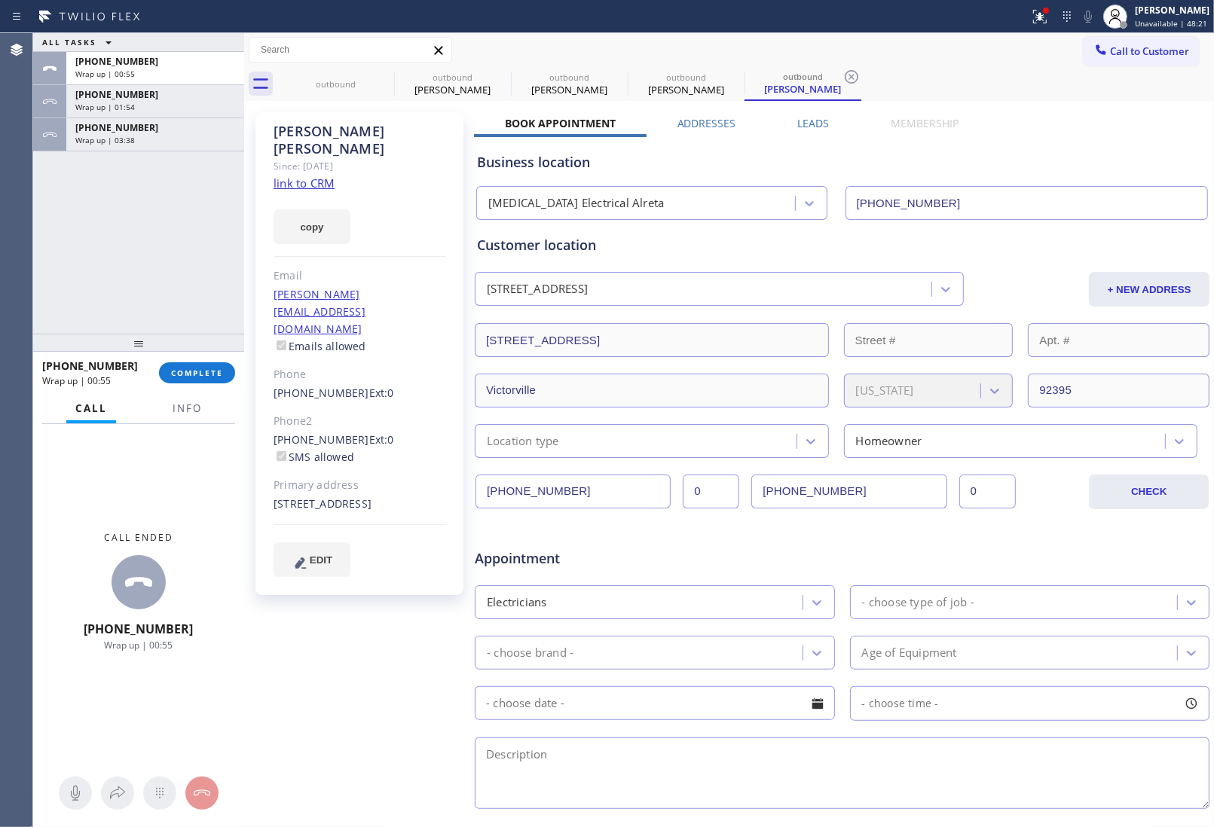
click at [1059, 544] on div "Appointment" at bounding box center [842, 549] width 738 height 38
click at [170, 394] on button "Info" at bounding box center [186, 408] width 47 height 29
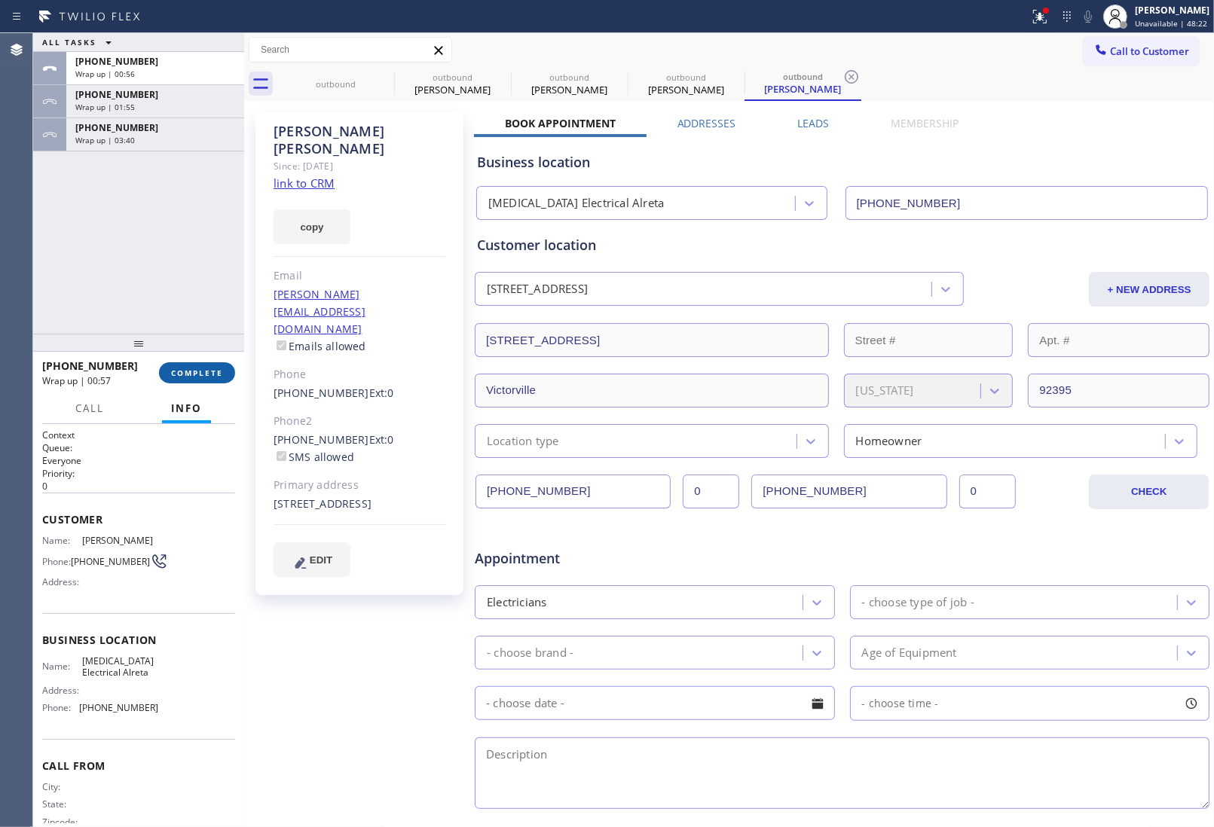
click at [185, 374] on span "COMPLETE" at bounding box center [197, 373] width 52 height 11
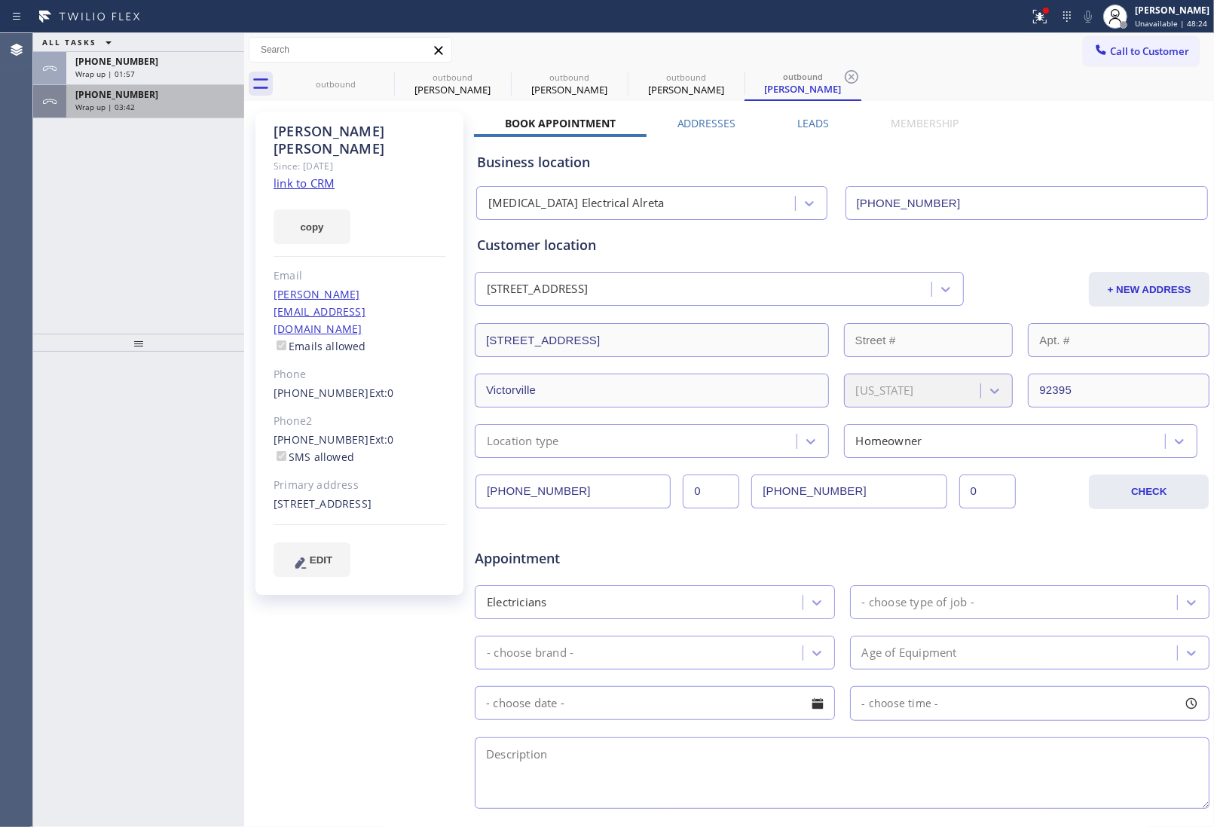
click at [156, 96] on div "+17712249441" at bounding box center [155, 94] width 160 height 13
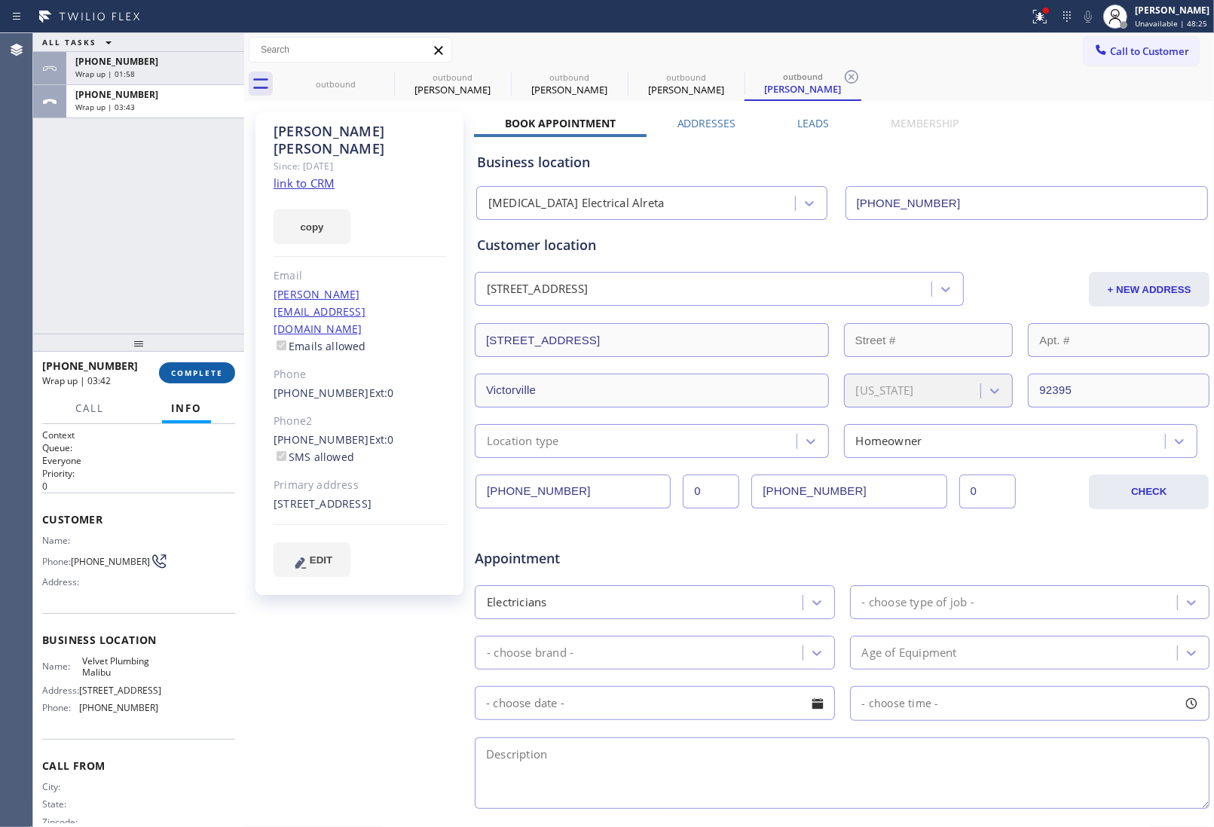
click at [216, 363] on button "COMPLETE" at bounding box center [197, 372] width 76 height 21
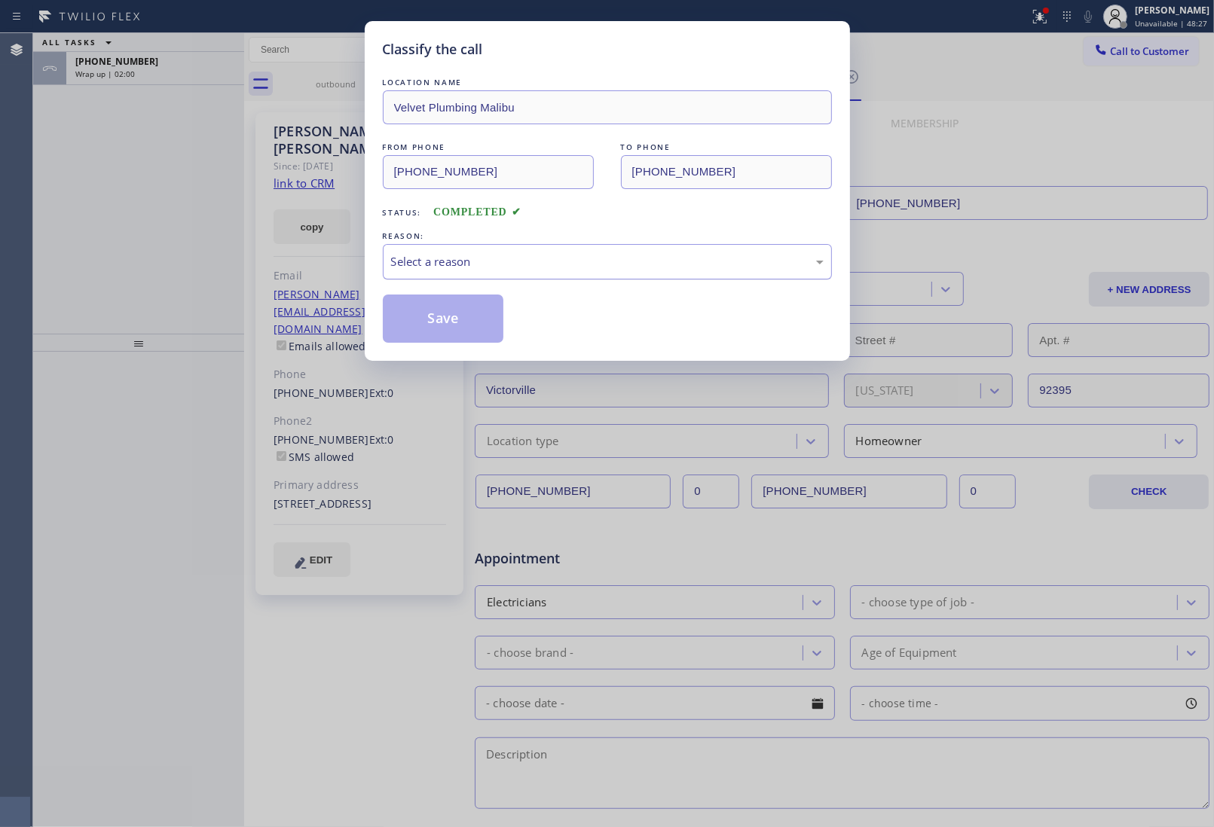
click at [541, 264] on div "Select a reason" at bounding box center [607, 261] width 432 height 17
click at [463, 332] on button "Save" at bounding box center [443, 319] width 121 height 48
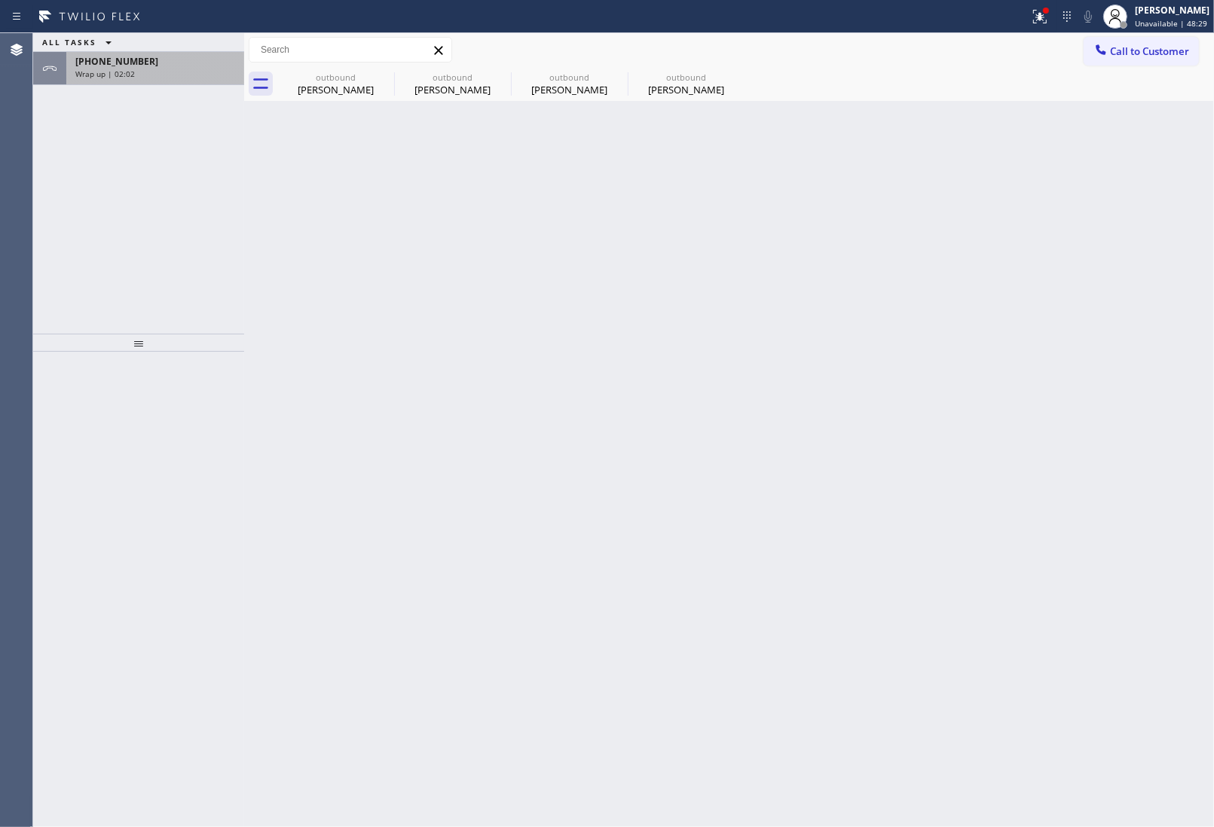
click at [166, 69] on div "Wrap up | 02:02" at bounding box center [155, 74] width 160 height 11
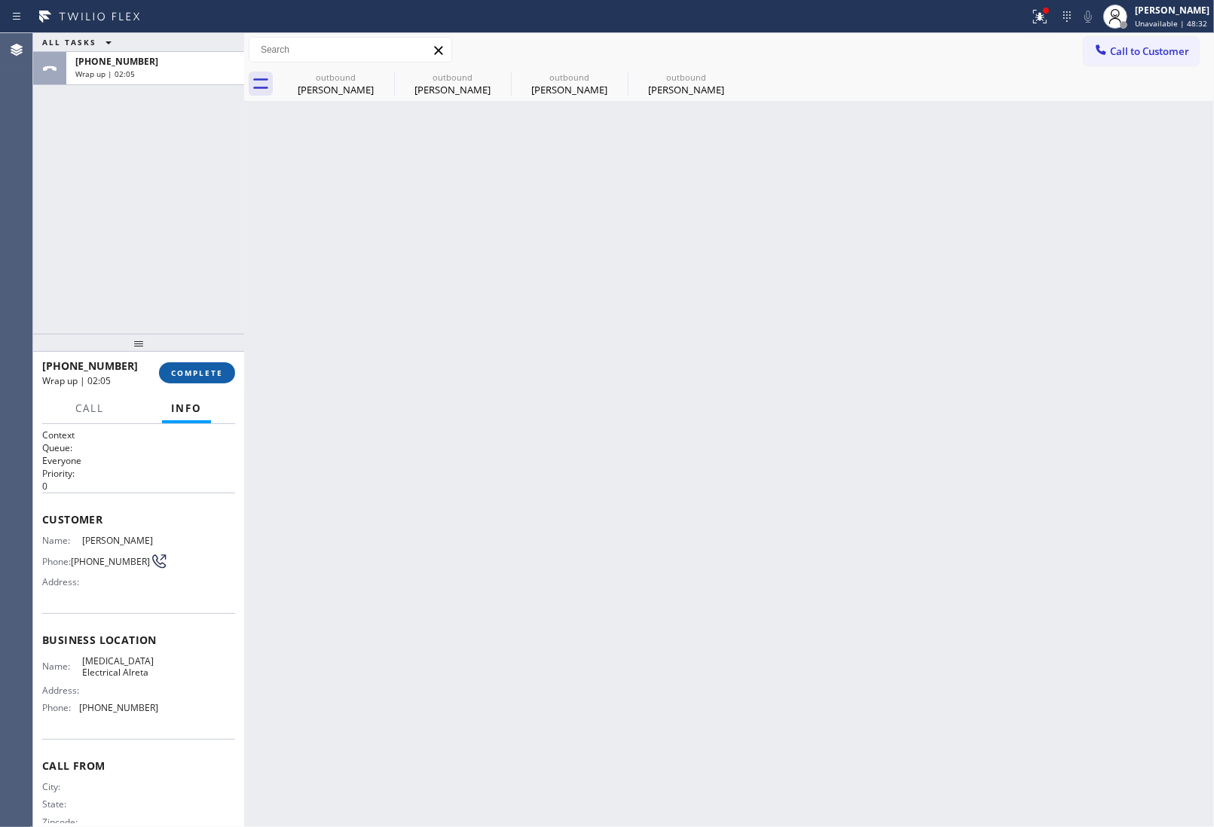
click at [232, 379] on button "COMPLETE" at bounding box center [197, 372] width 76 height 21
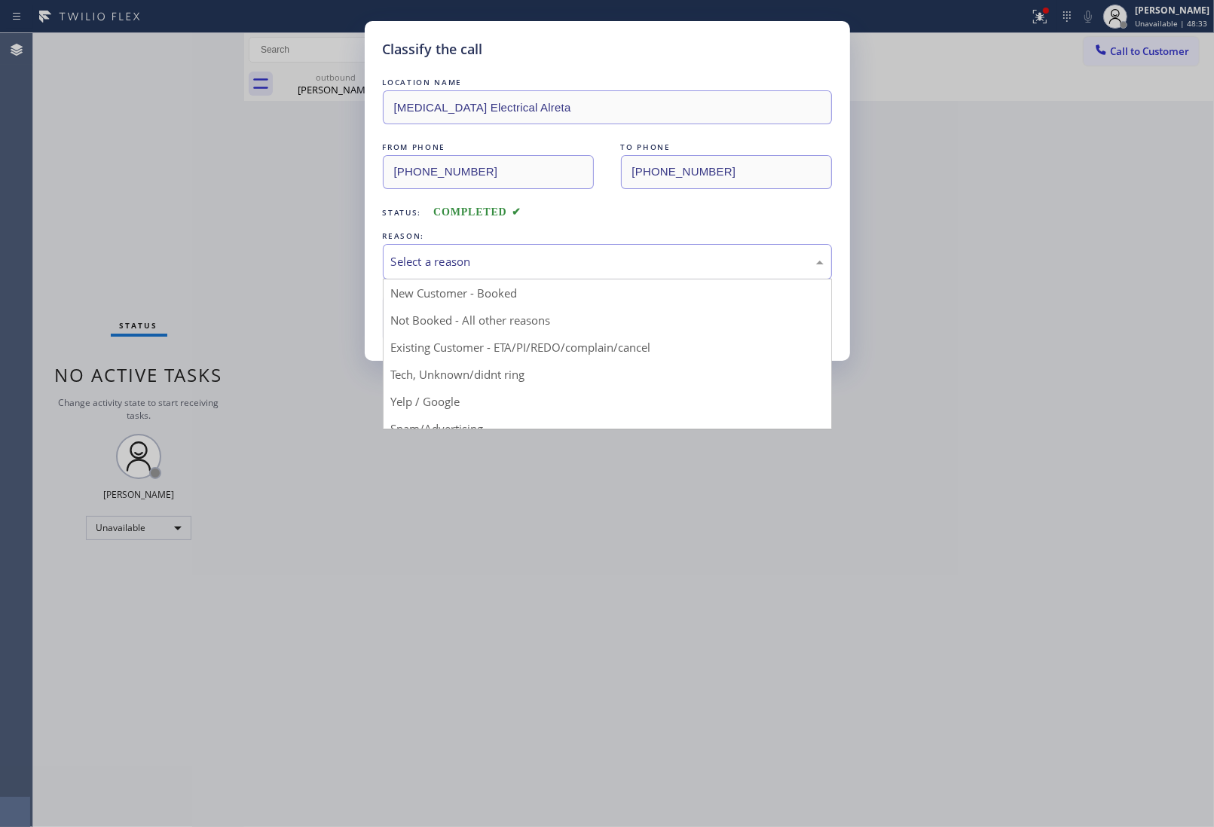
click at [524, 273] on div "Select a reason" at bounding box center [607, 261] width 449 height 35
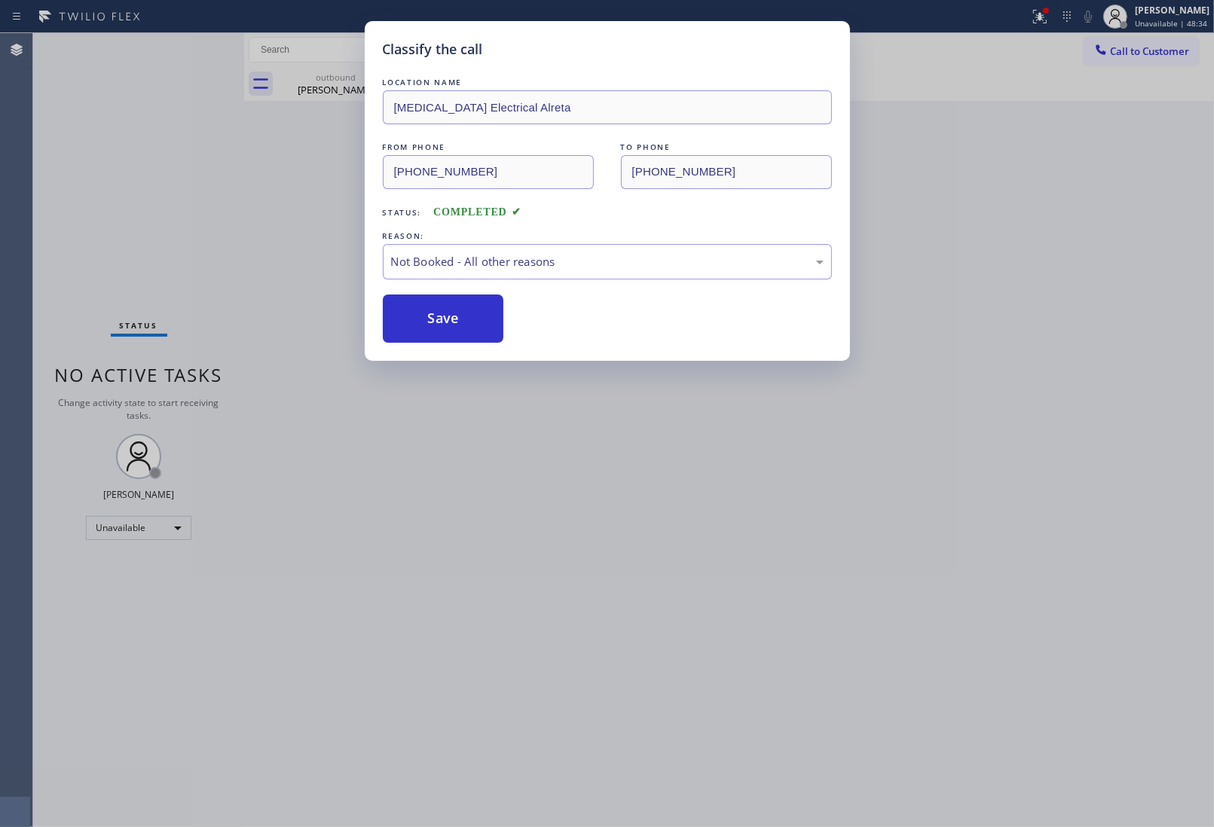
click at [465, 330] on button "Save" at bounding box center [443, 319] width 121 height 48
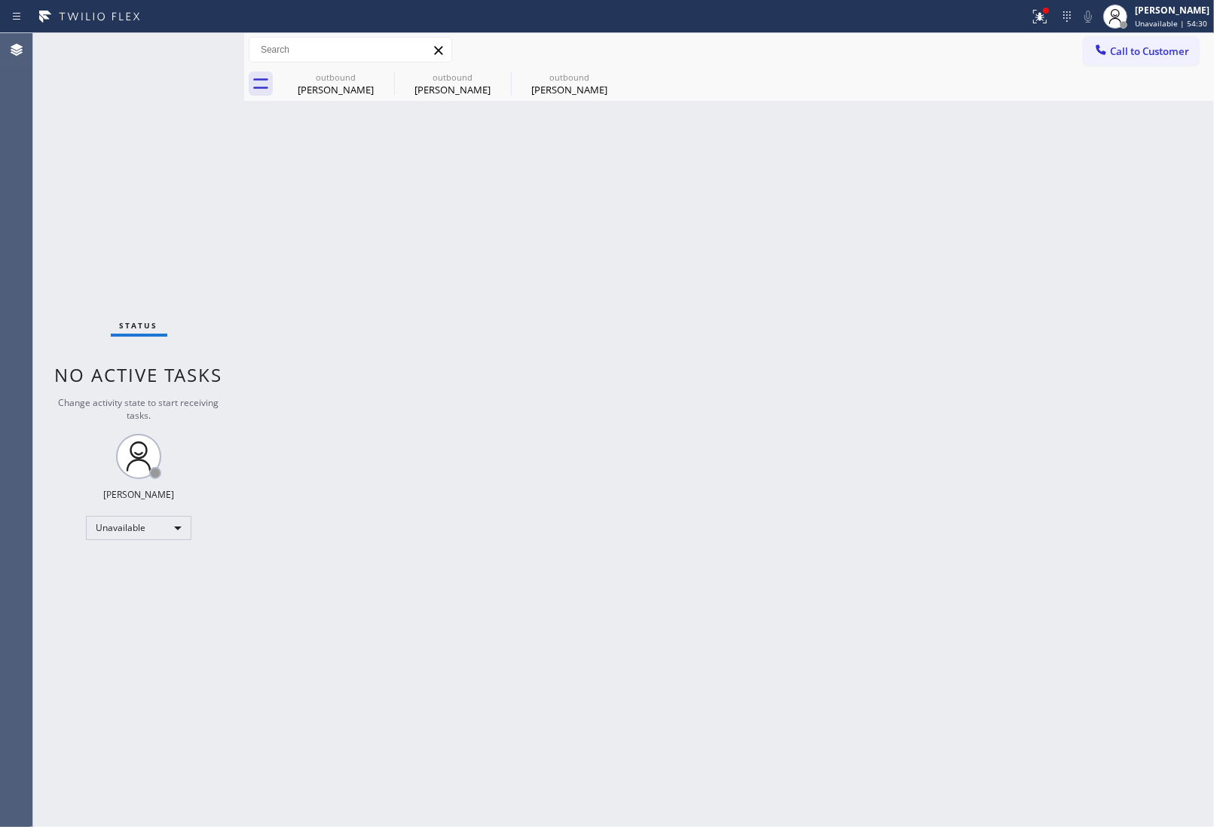
drag, startPoint x: 1067, startPoint y: 181, endPoint x: 1058, endPoint y: 185, distance: 10.1
click at [1067, 181] on div "Back to Dashboard Change Sender ID Customers Technicians Select a contact Outbo…" at bounding box center [729, 430] width 970 height 794
click at [1145, 53] on span "Call to Customer" at bounding box center [1149, 51] width 79 height 14
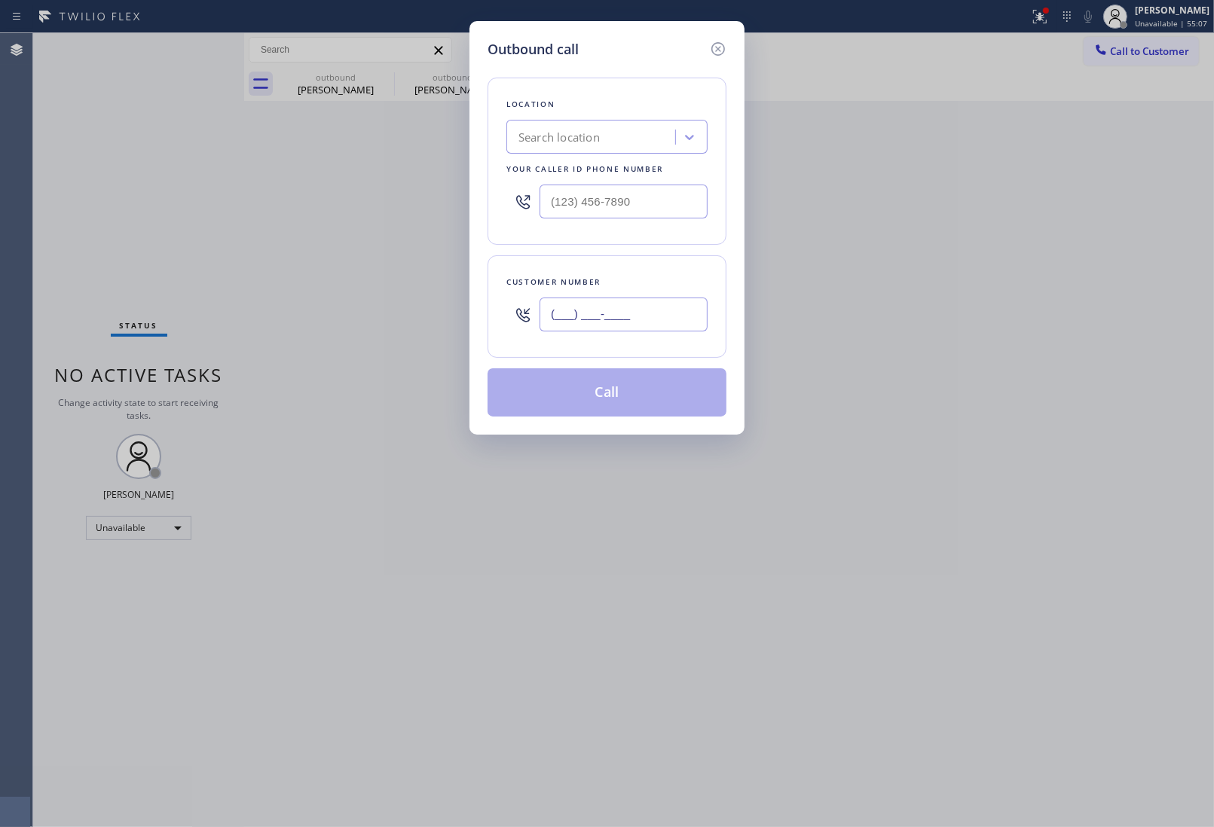
click at [637, 329] on input "(___) ___-____" at bounding box center [623, 315] width 168 height 34
paste input "917) 613-9822"
type input "(917) 613-9822"
click at [567, 202] on input "(___) ___-____" at bounding box center [623, 202] width 168 height 34
paste input "855) 731-4952"
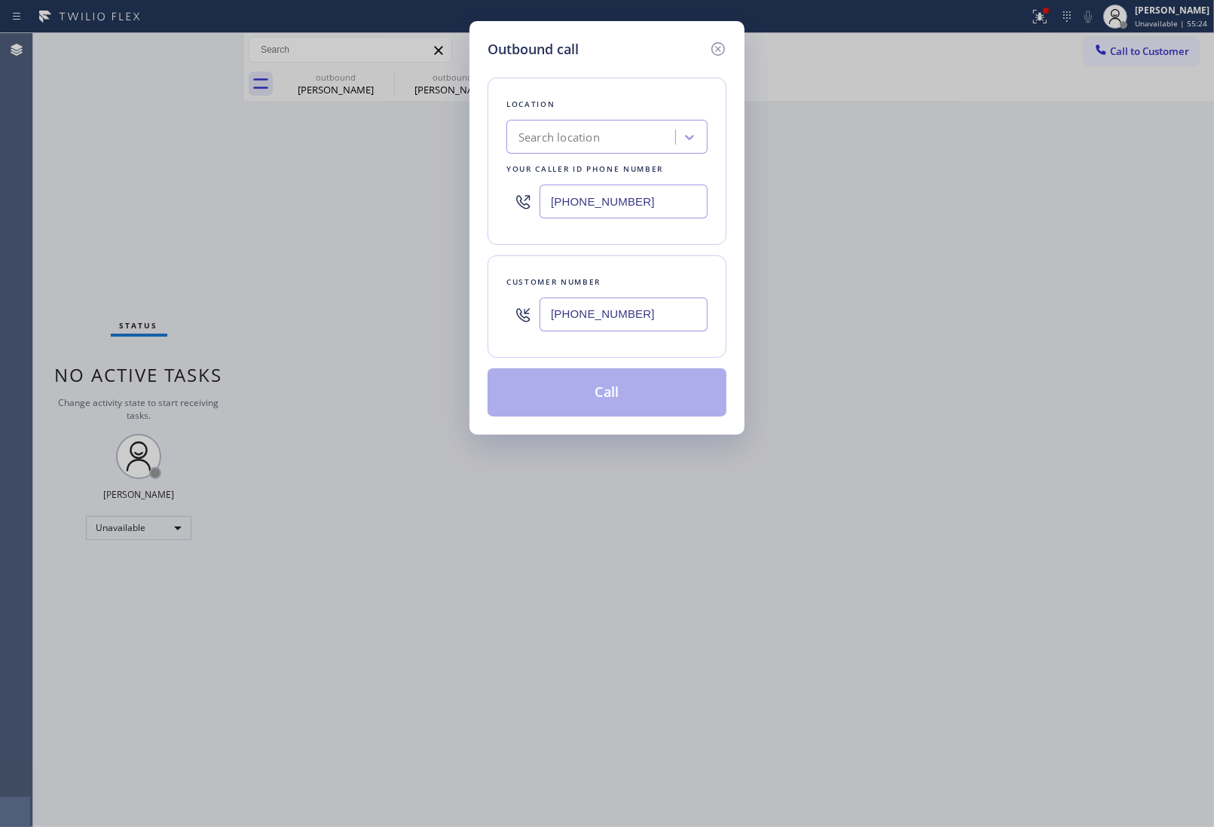
type input "[PHONE_NUMBER]"
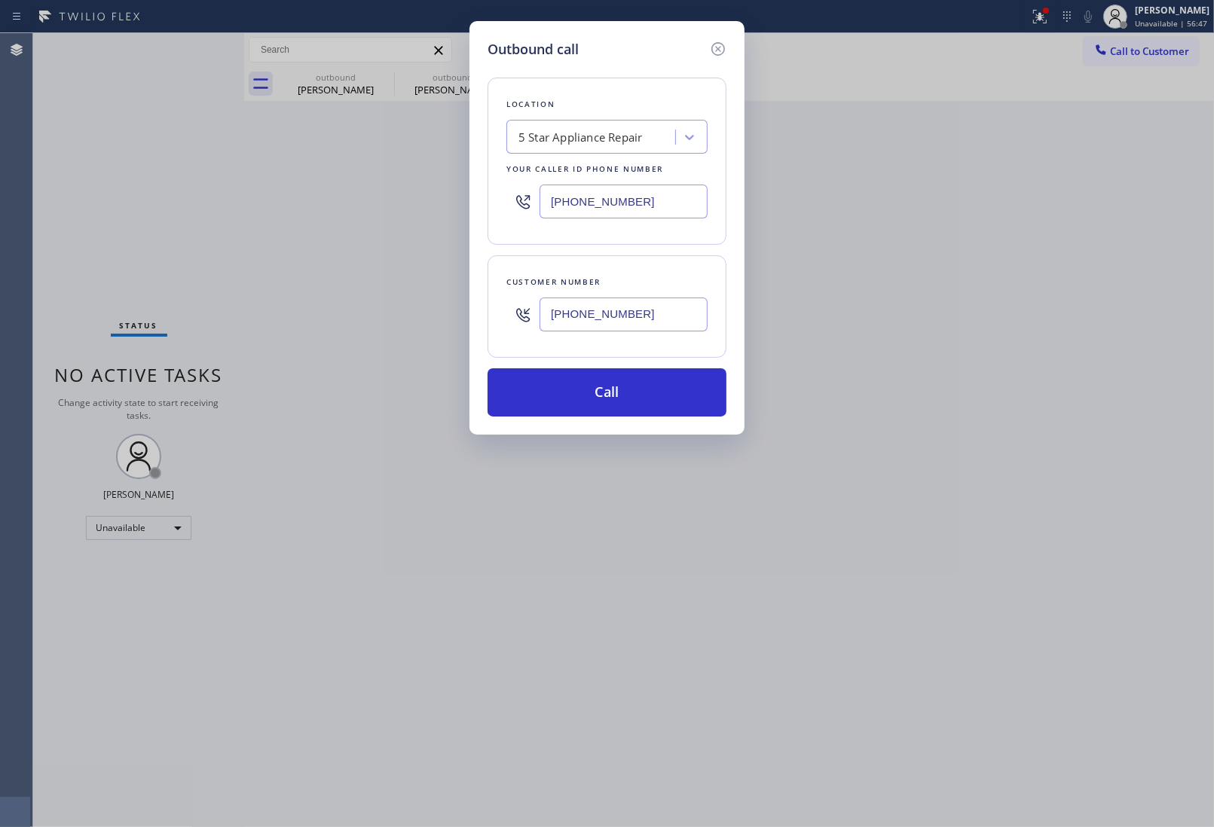
click at [1028, 501] on div "Outbound call Location 5 Star Appliance Repair Your caller id phone number (855…" at bounding box center [607, 413] width 1214 height 827
click at [645, 331] on input "(917) 613-9822" at bounding box center [623, 315] width 168 height 34
paste input "text"
type input "(917) 613-9822"
click at [561, 203] on input "[PHONE_NUMBER]" at bounding box center [623, 202] width 168 height 34
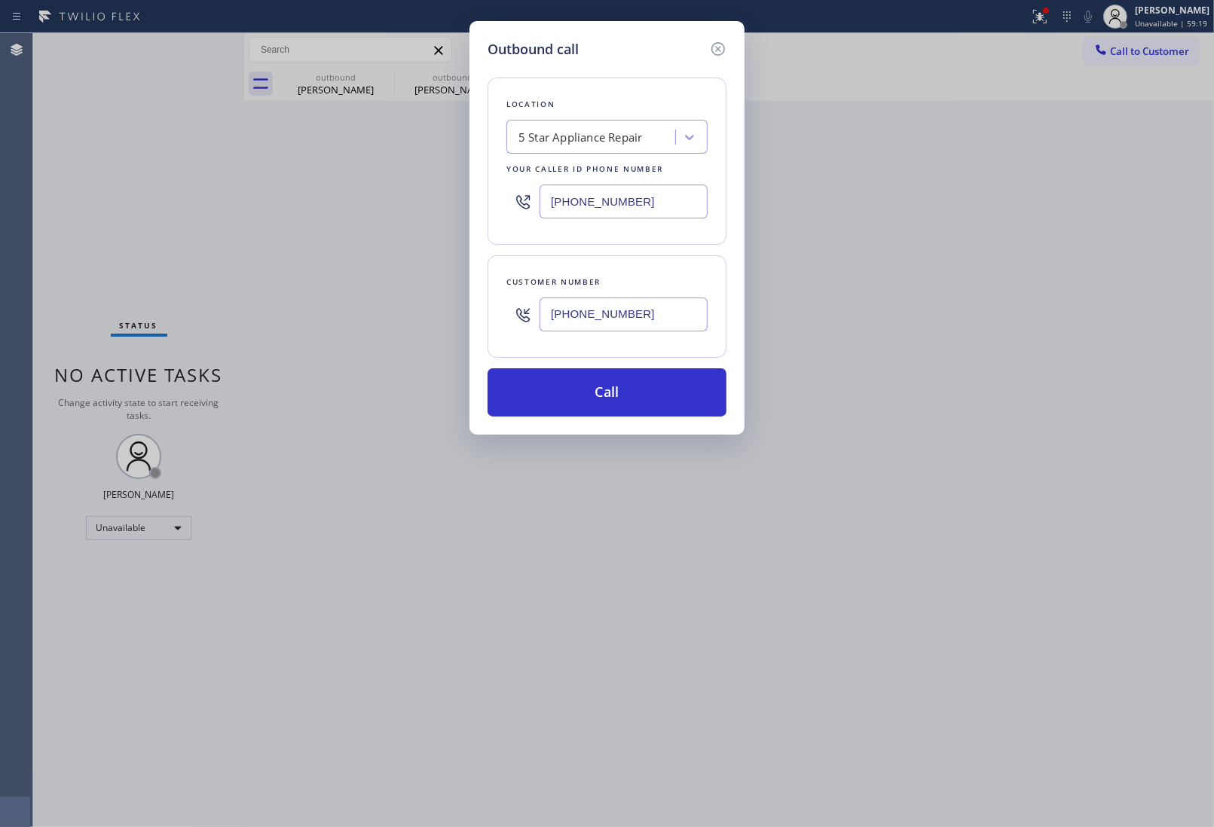
paste input "text"
type input "[PHONE_NUMBER]"
click at [620, 408] on button "Call" at bounding box center [606, 392] width 239 height 48
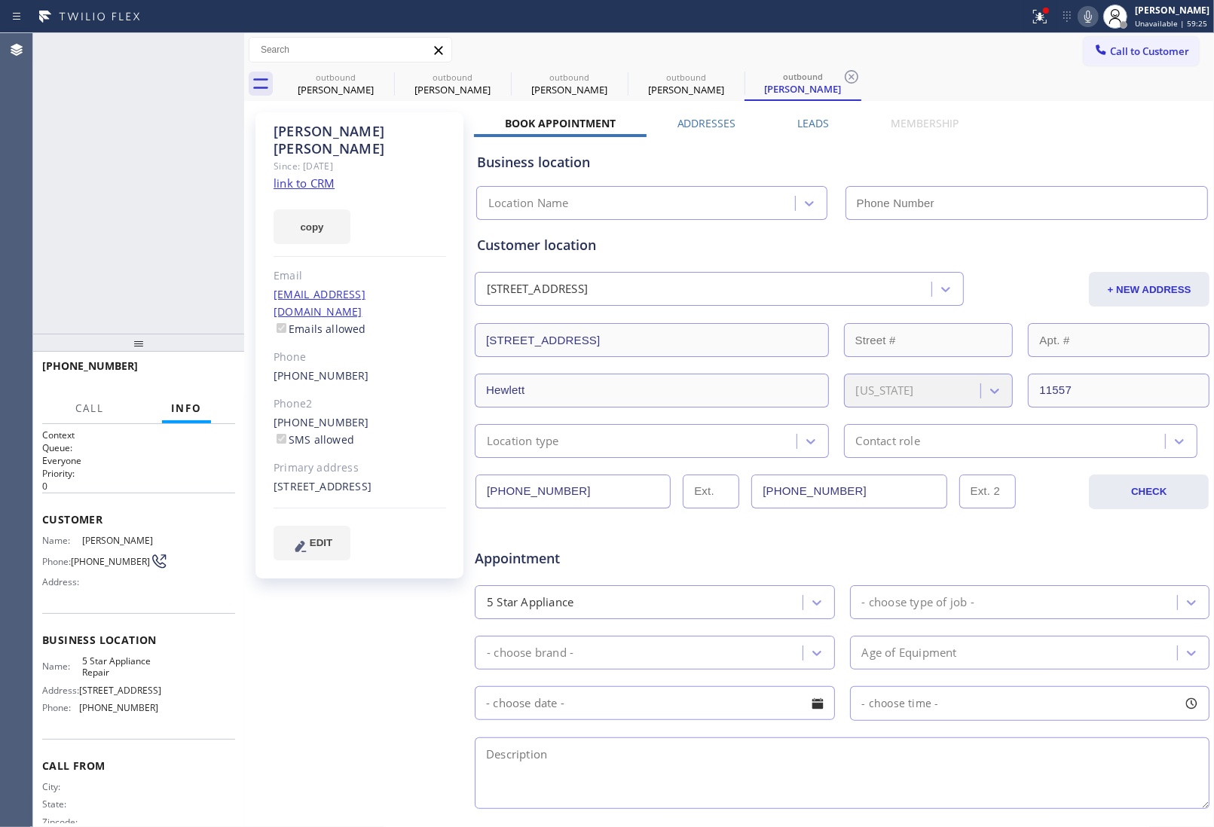
type input "[PHONE_NUMBER]"
click at [220, 365] on button "HANG UP" at bounding box center [200, 372] width 70 height 21
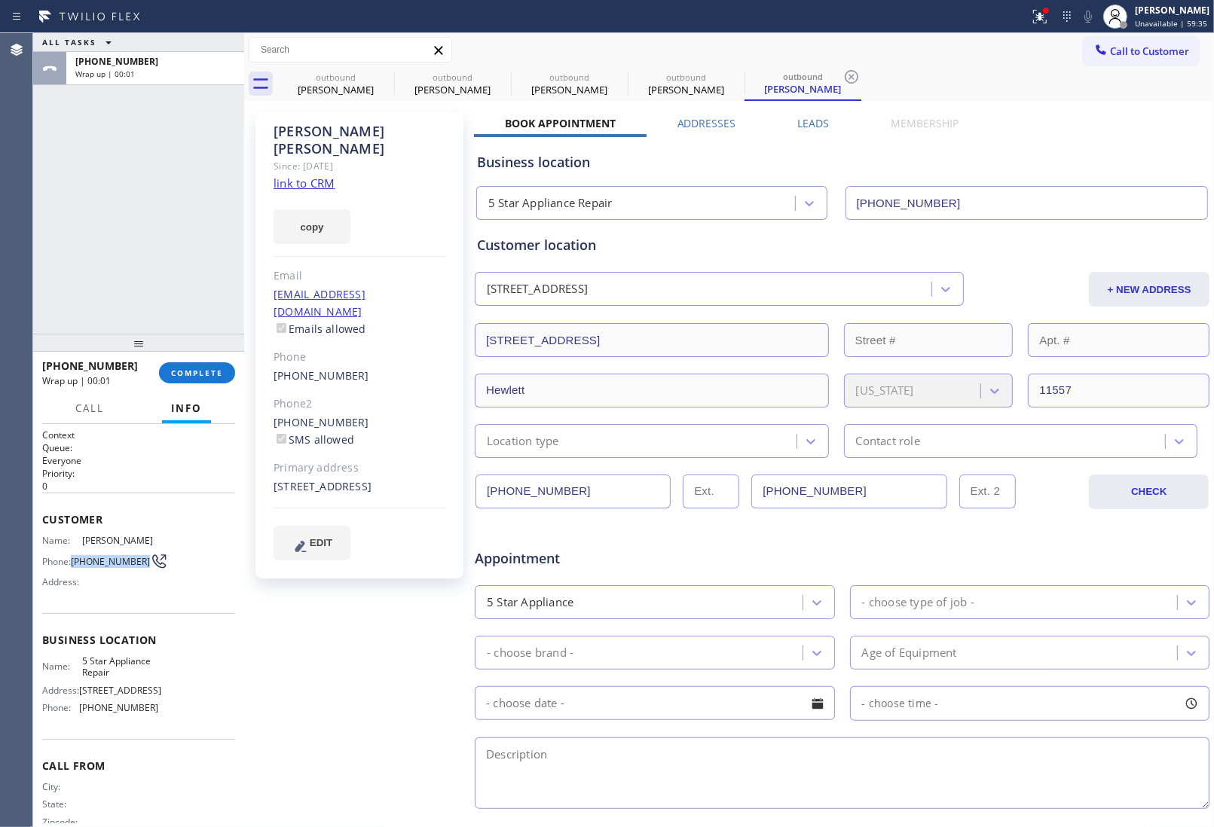
drag, startPoint x: 105, startPoint y: 586, endPoint x: 73, endPoint y: 562, distance: 40.4
click at [73, 562] on div "Name: Michael Saperstein Phone: (917) 613-9822 Address:" at bounding box center [100, 565] width 116 height 60
copy span "(917) 613-9822"
click at [1132, 41] on button "Call to Customer" at bounding box center [1140, 51] width 115 height 29
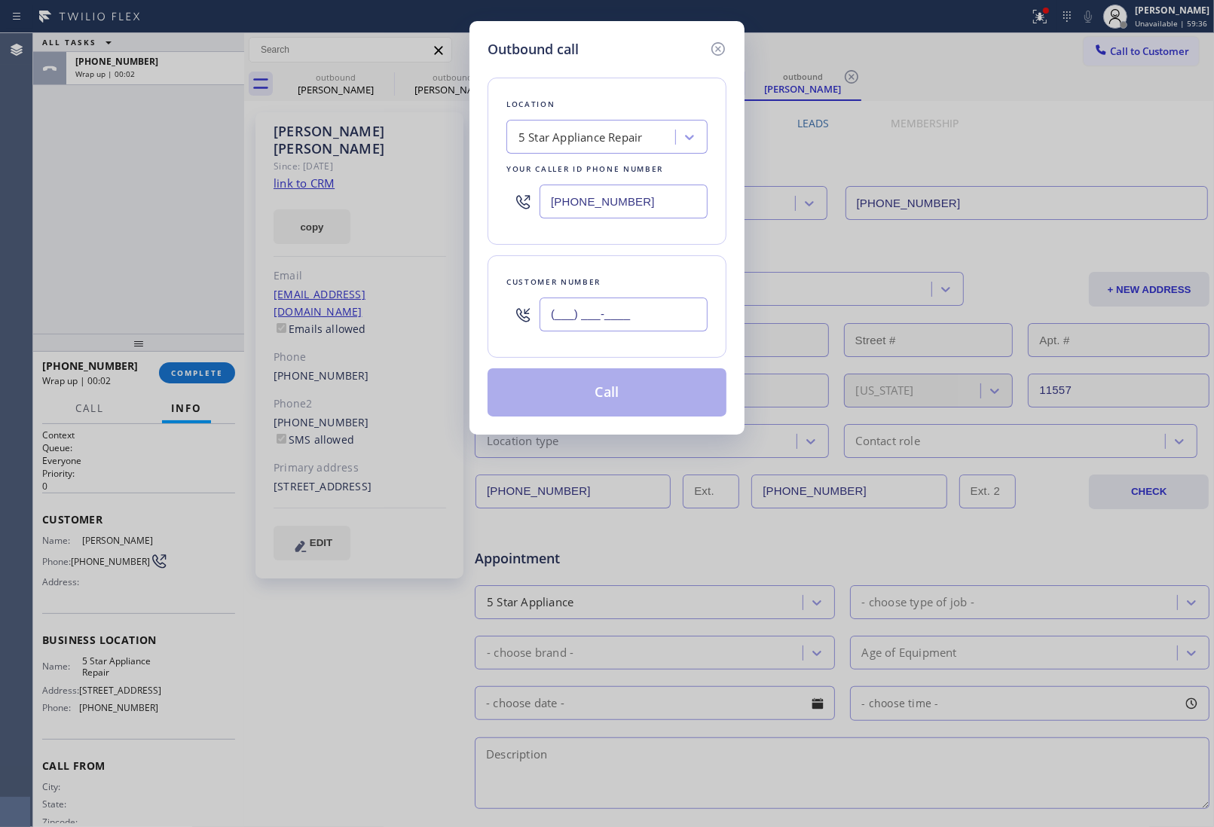
click at [619, 305] on input "(___) ___-____" at bounding box center [623, 315] width 168 height 34
paste input "917) 613-9822"
type input "(917) 613-9822"
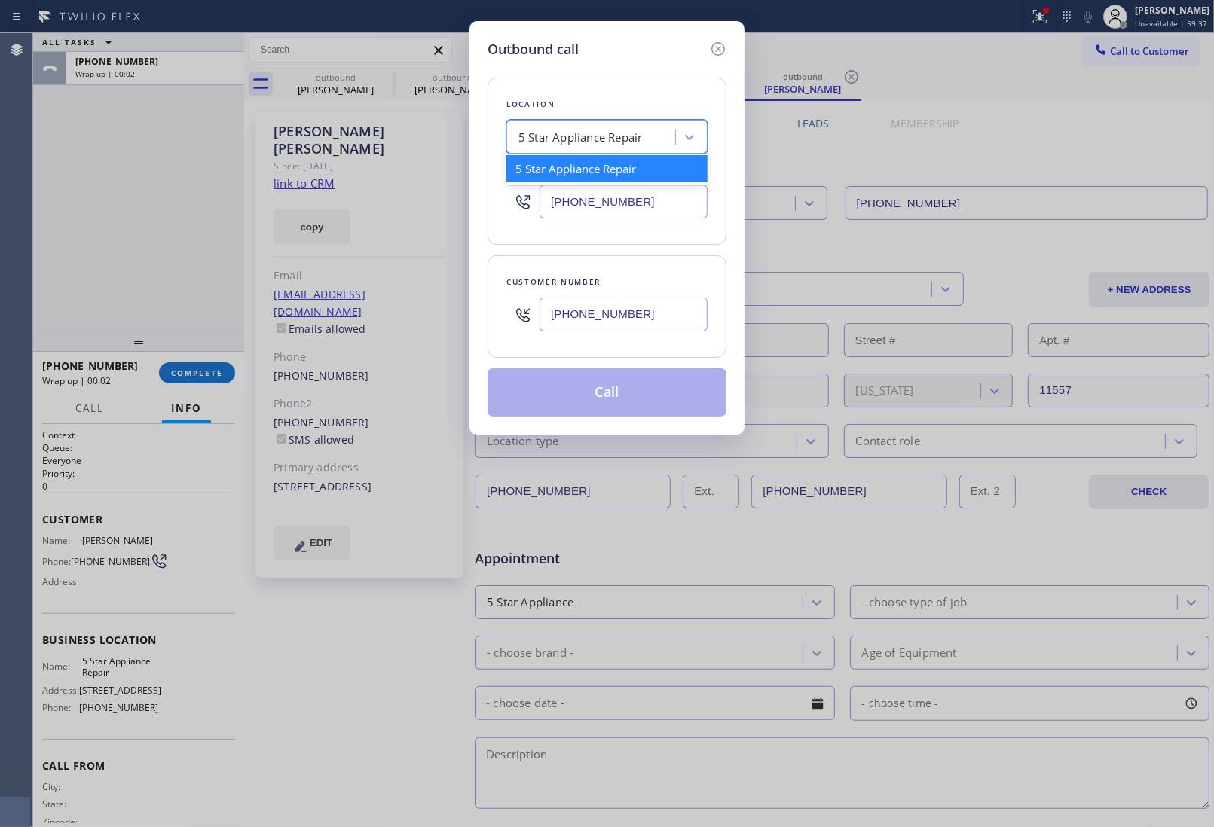
click at [611, 141] on div "5 Star Appliance Repair" at bounding box center [580, 137] width 124 height 17
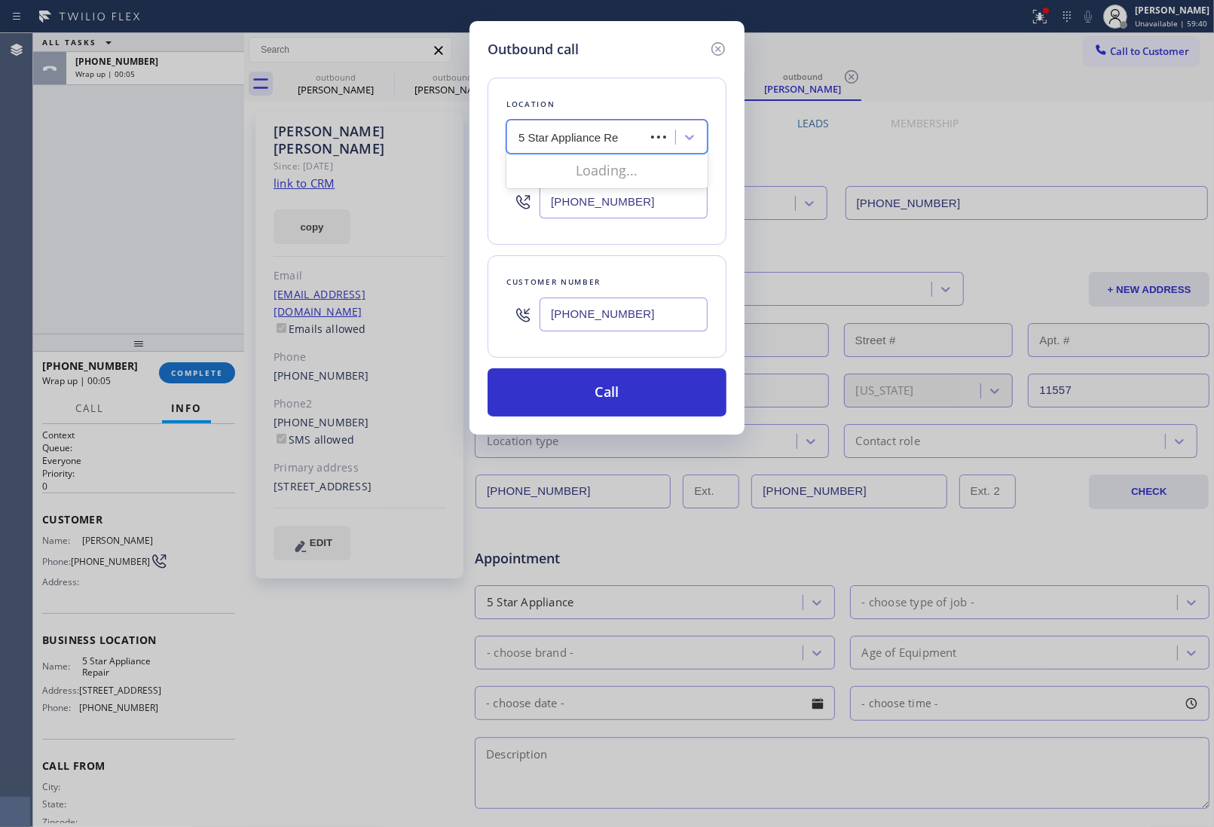
type input "5 Star Appliance Rep"
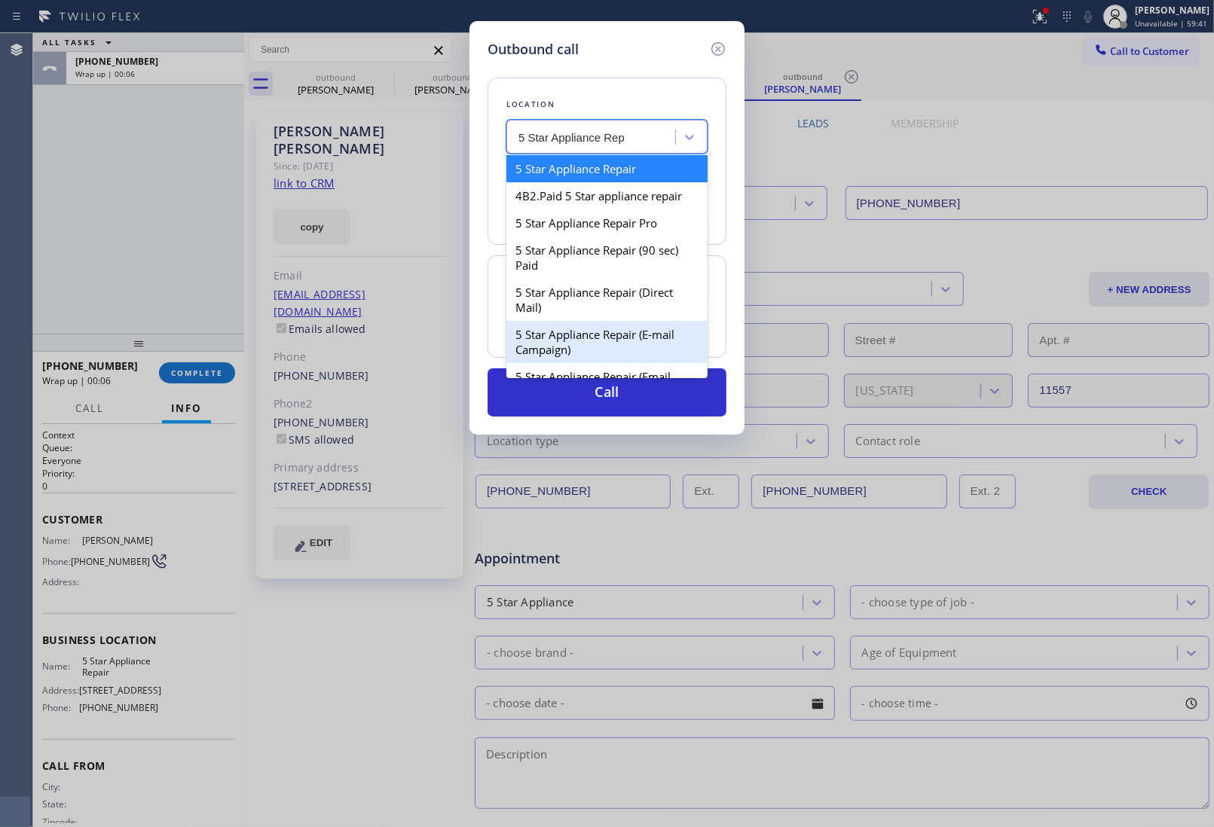
click at [638, 341] on div "5 Star Appliance Repair (E-mail Campaign)" at bounding box center [606, 342] width 201 height 42
type input "(855) 908-1519"
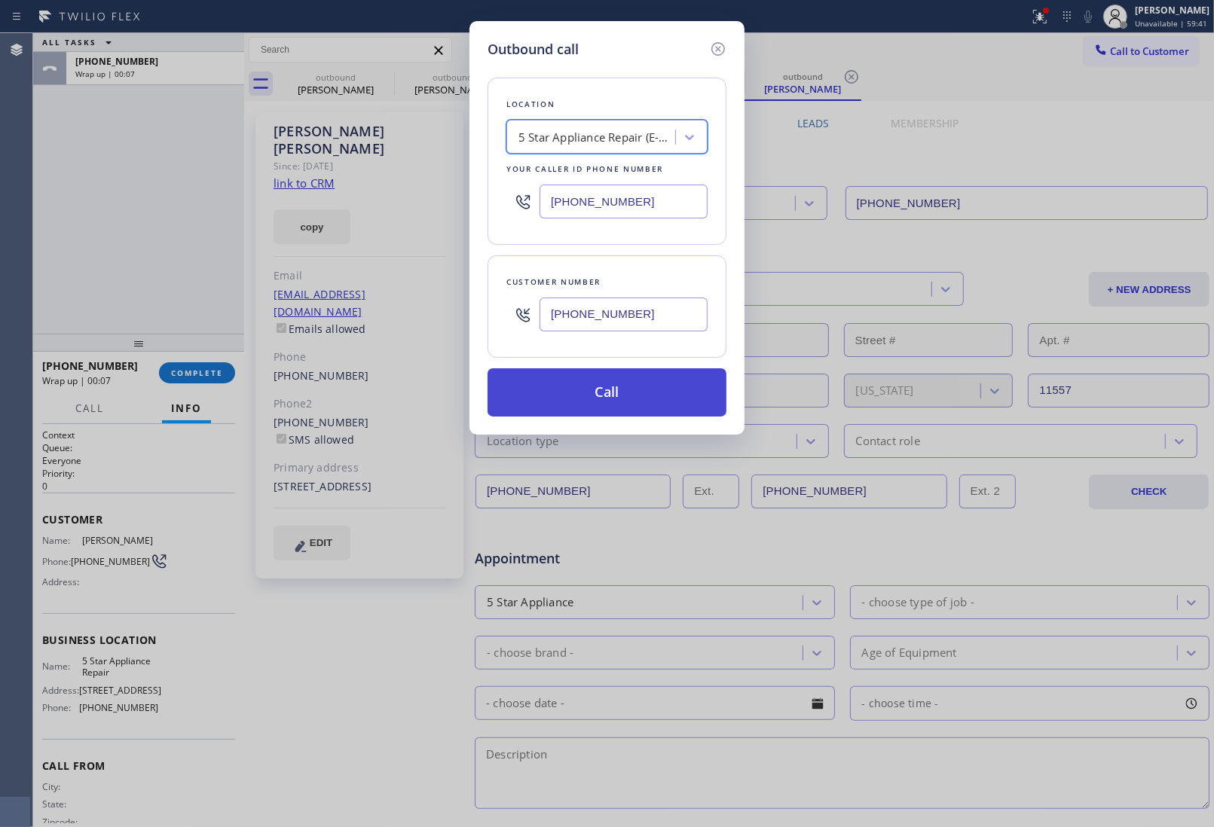
click at [619, 377] on button "Call" at bounding box center [606, 392] width 239 height 48
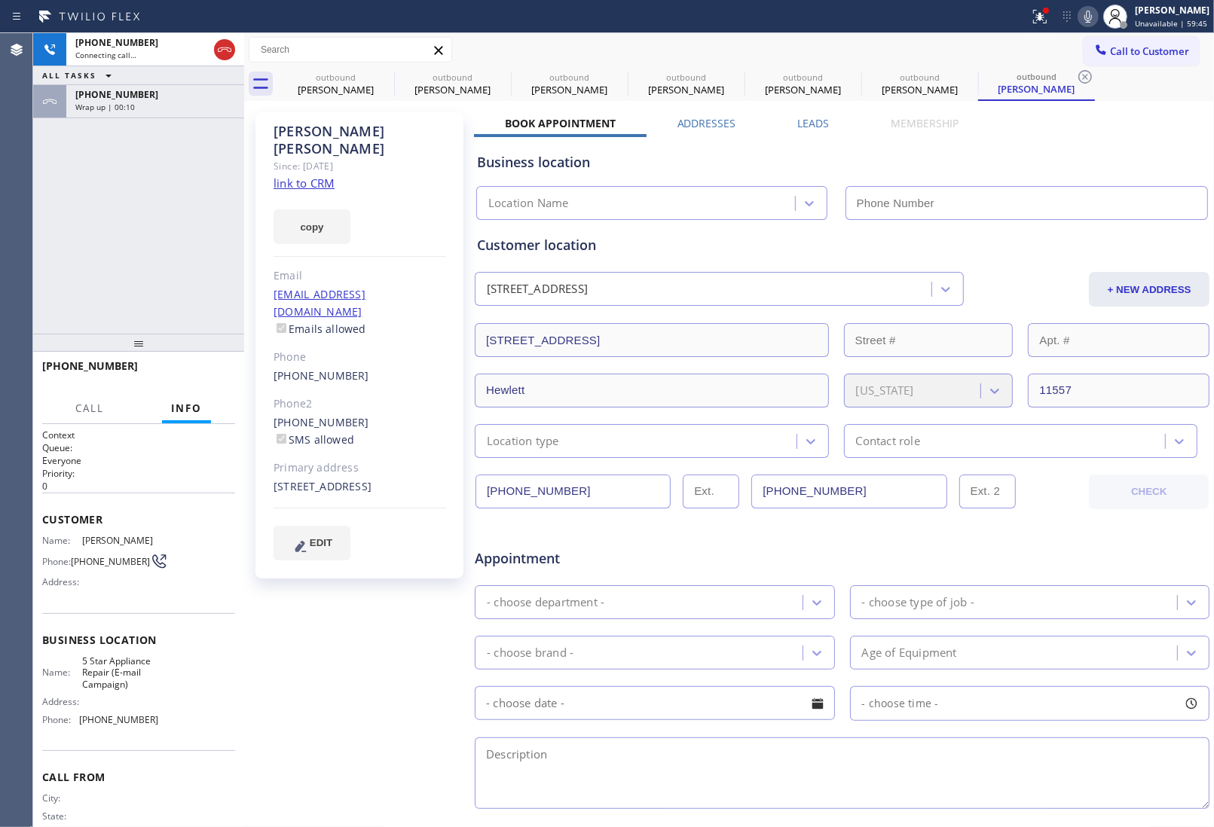
click at [1026, 518] on div "Appointment - choose department - - choose type of job - - choose brand - Age o…" at bounding box center [842, 664] width 736 height 295
type input "(855) 908-1519"
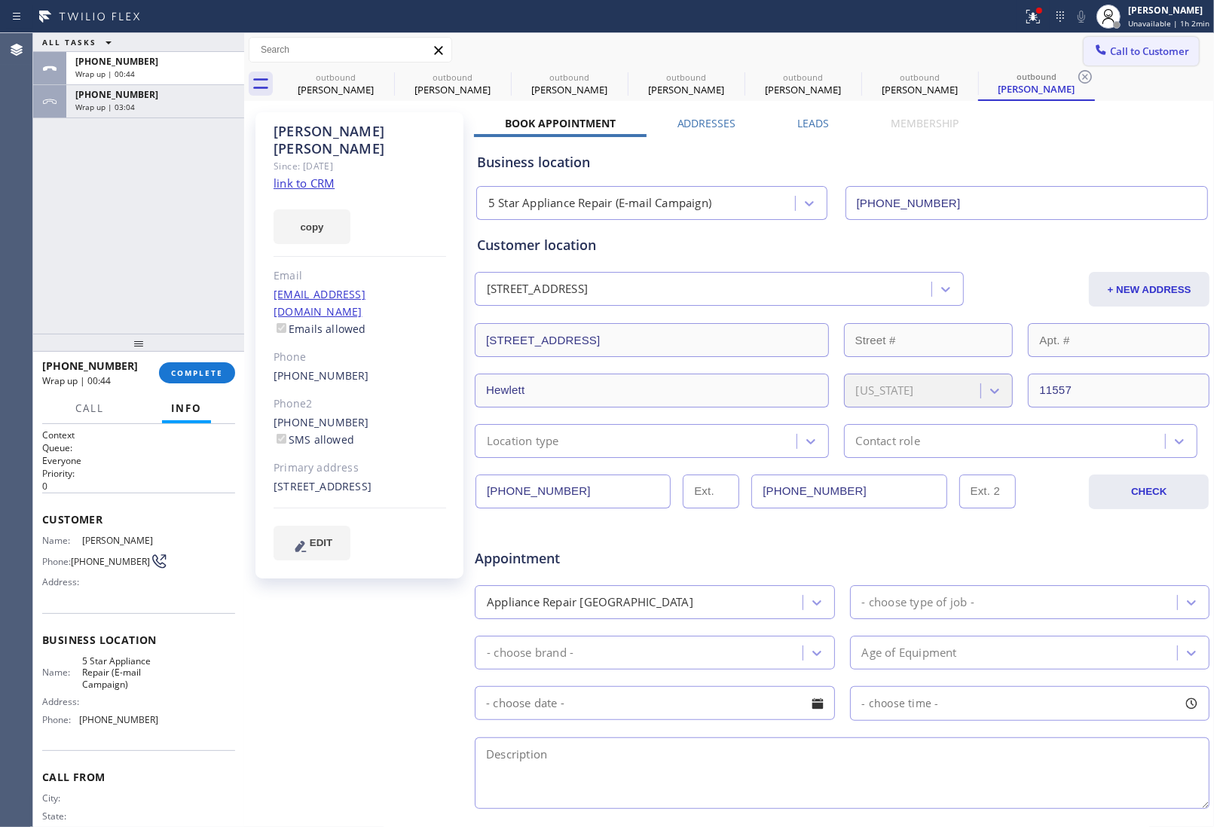
click at [1116, 39] on button "Call to Customer" at bounding box center [1140, 51] width 115 height 29
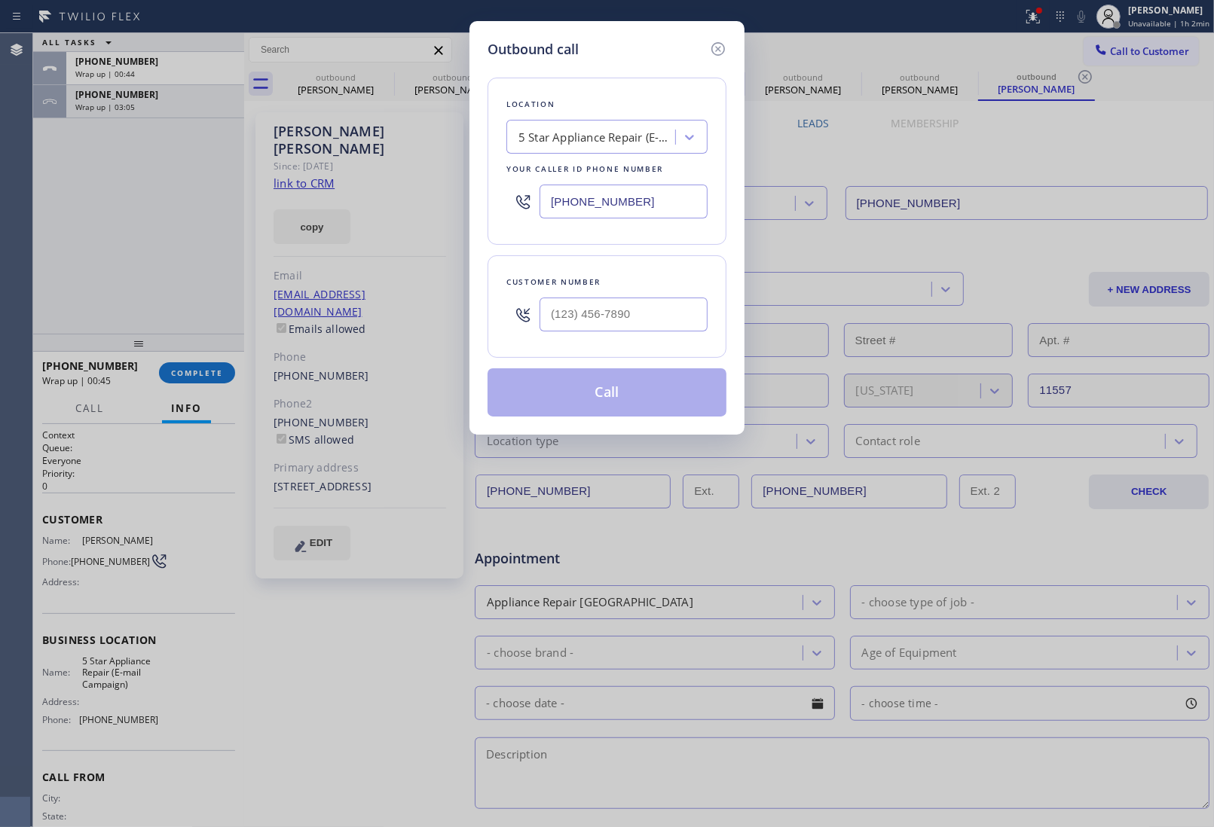
drag, startPoint x: 588, startPoint y: 200, endPoint x: 130, endPoint y: 277, distance: 464.6
click at [567, 204] on input "(855) 908-1519" at bounding box center [623, 202] width 168 height 34
paste input "415) 480-7108"
type input "(415) 480-7108"
click at [600, 331] on input "(___) ___-____" at bounding box center [623, 315] width 168 height 34
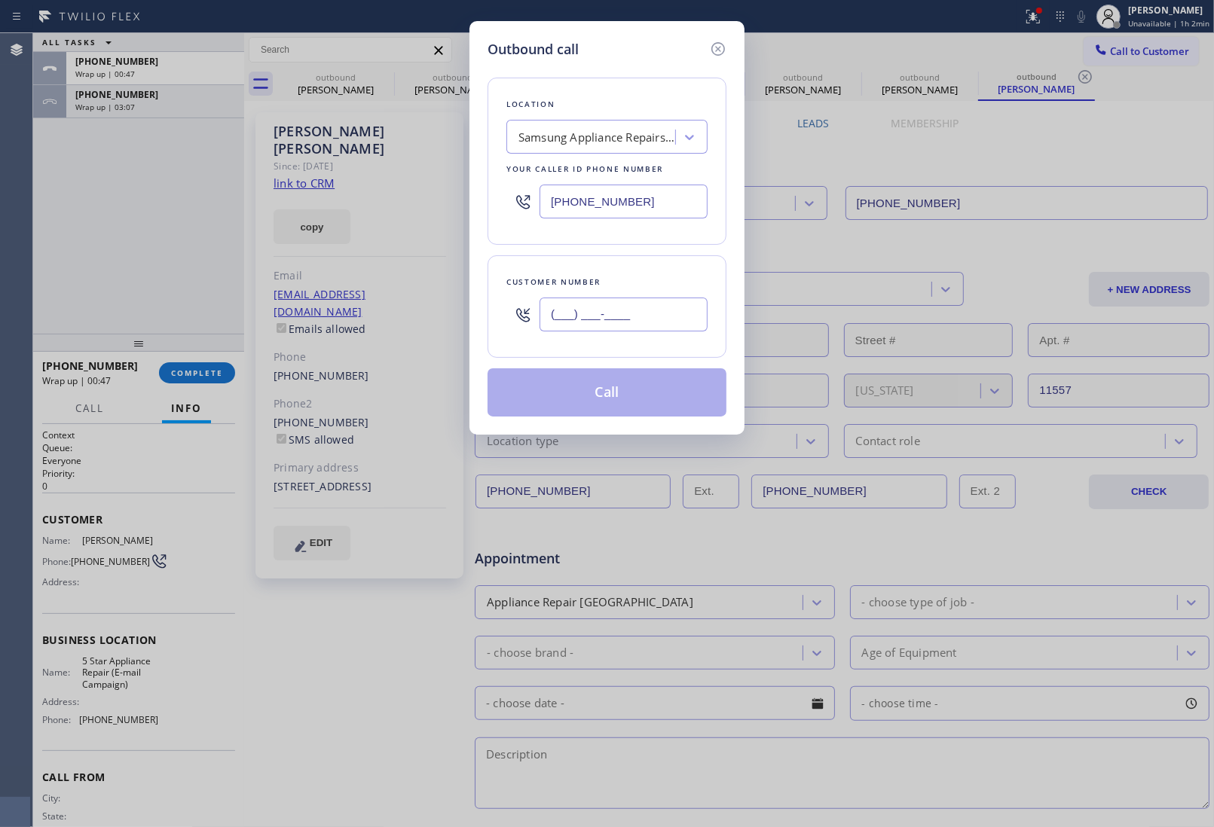
paste input "415) 346-9769"
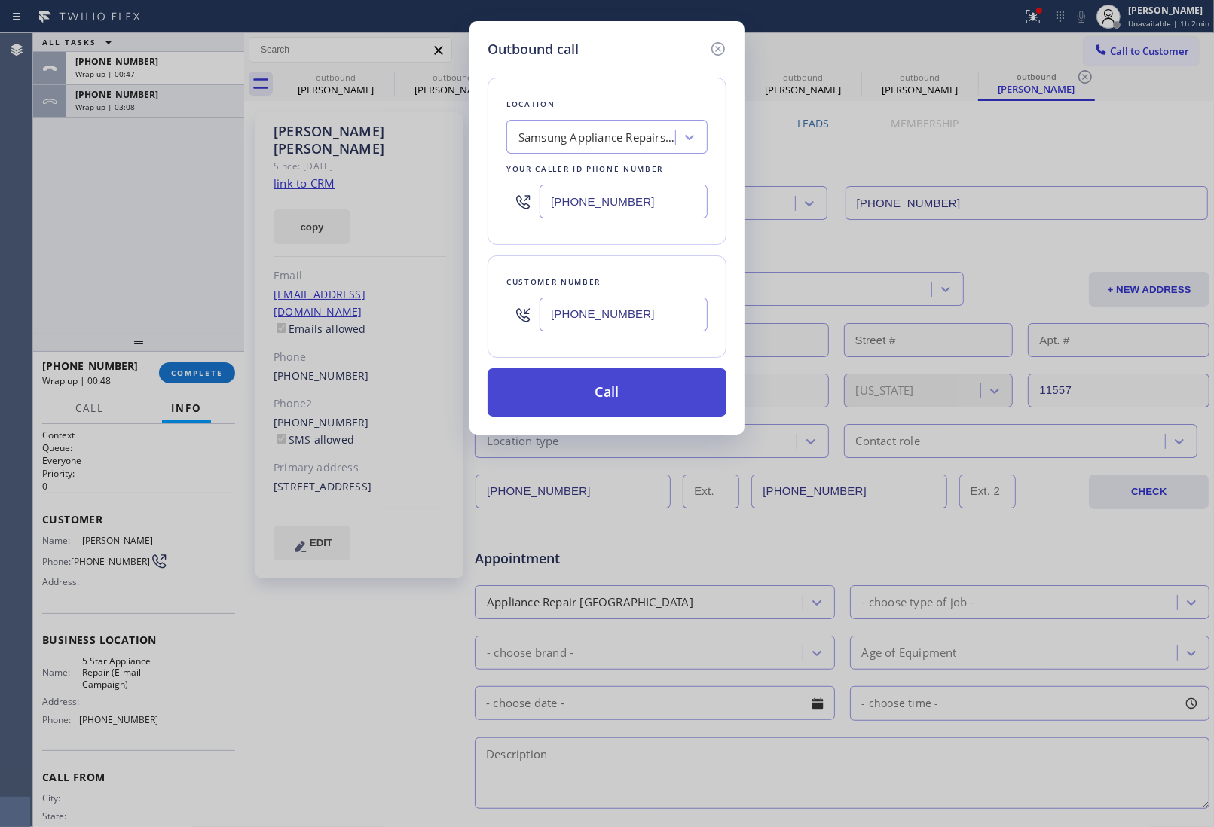
type input "(415) 346-9769"
click at [615, 393] on button "Call" at bounding box center [606, 392] width 239 height 48
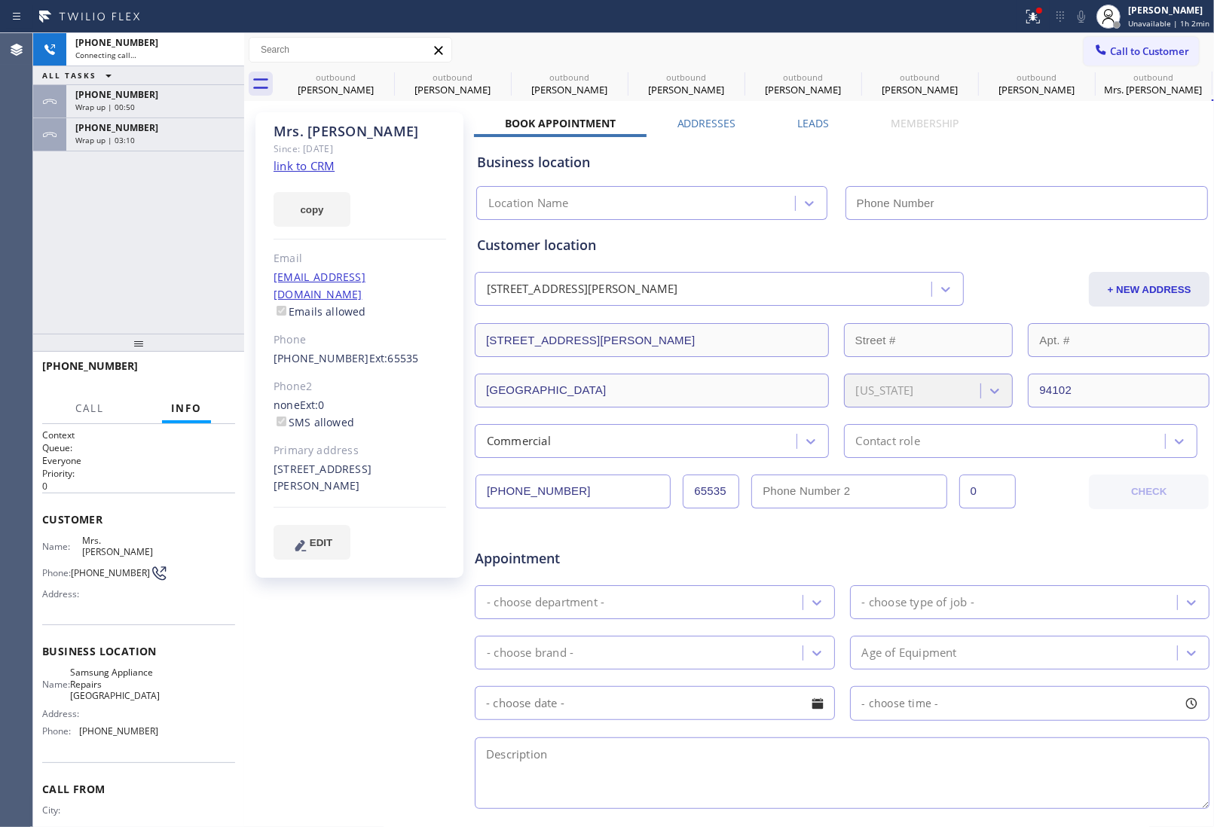
click at [313, 170] on link "link to CRM" at bounding box center [303, 165] width 61 height 15
type input "(415) 480-7108"
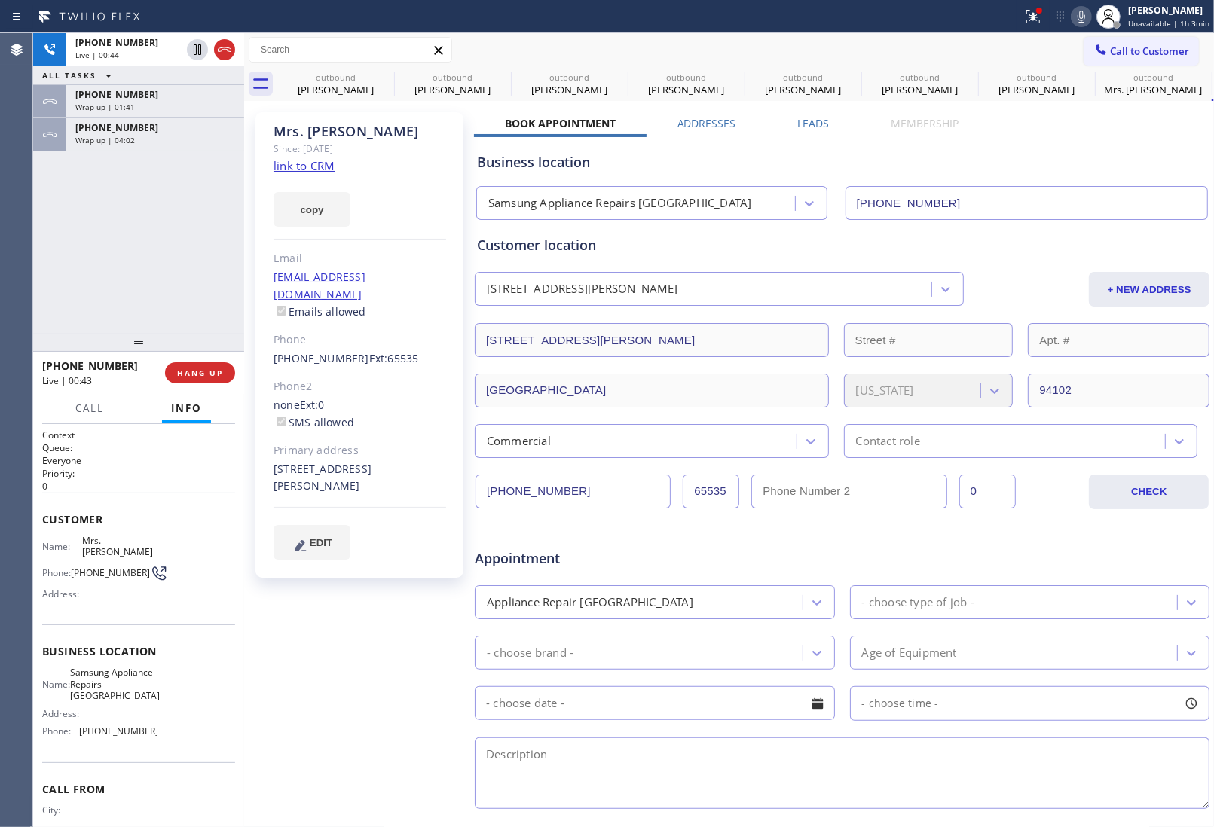
drag, startPoint x: 232, startPoint y: 50, endPoint x: 125, endPoint y: 190, distance: 175.7
click at [231, 50] on icon at bounding box center [224, 50] width 18 height 18
click at [1154, 50] on span "Call to Customer" at bounding box center [1149, 51] width 79 height 14
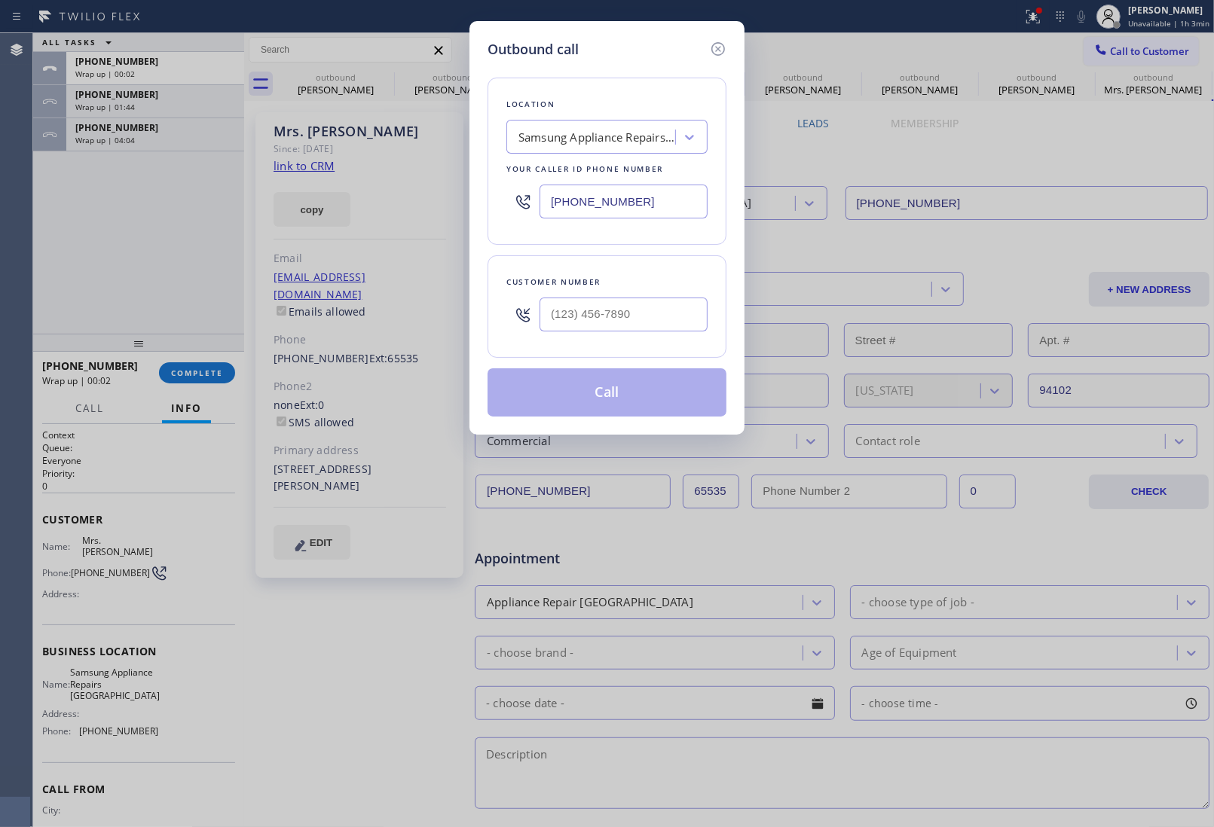
click at [630, 221] on div "(415) 480-7108" at bounding box center [606, 201] width 201 height 49
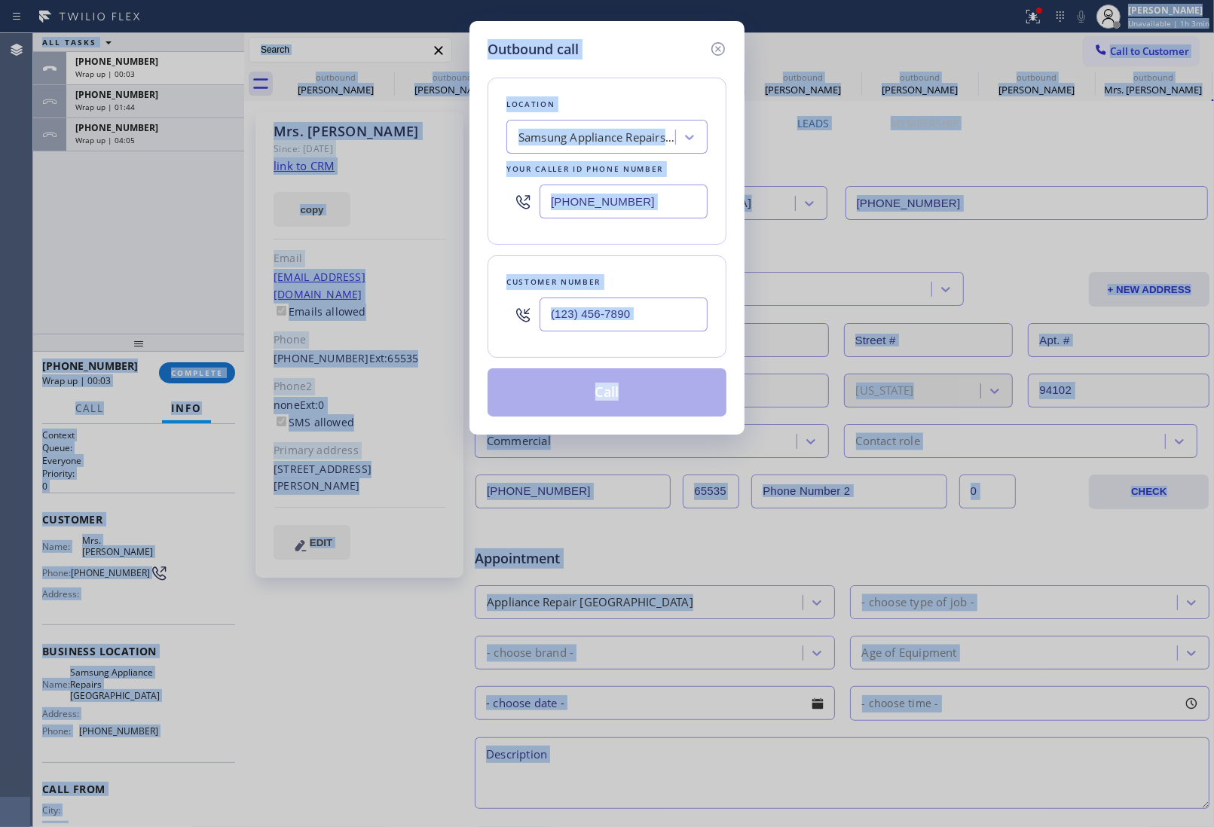
click at [650, 197] on input "(415) 480-7108" at bounding box center [623, 202] width 168 height 34
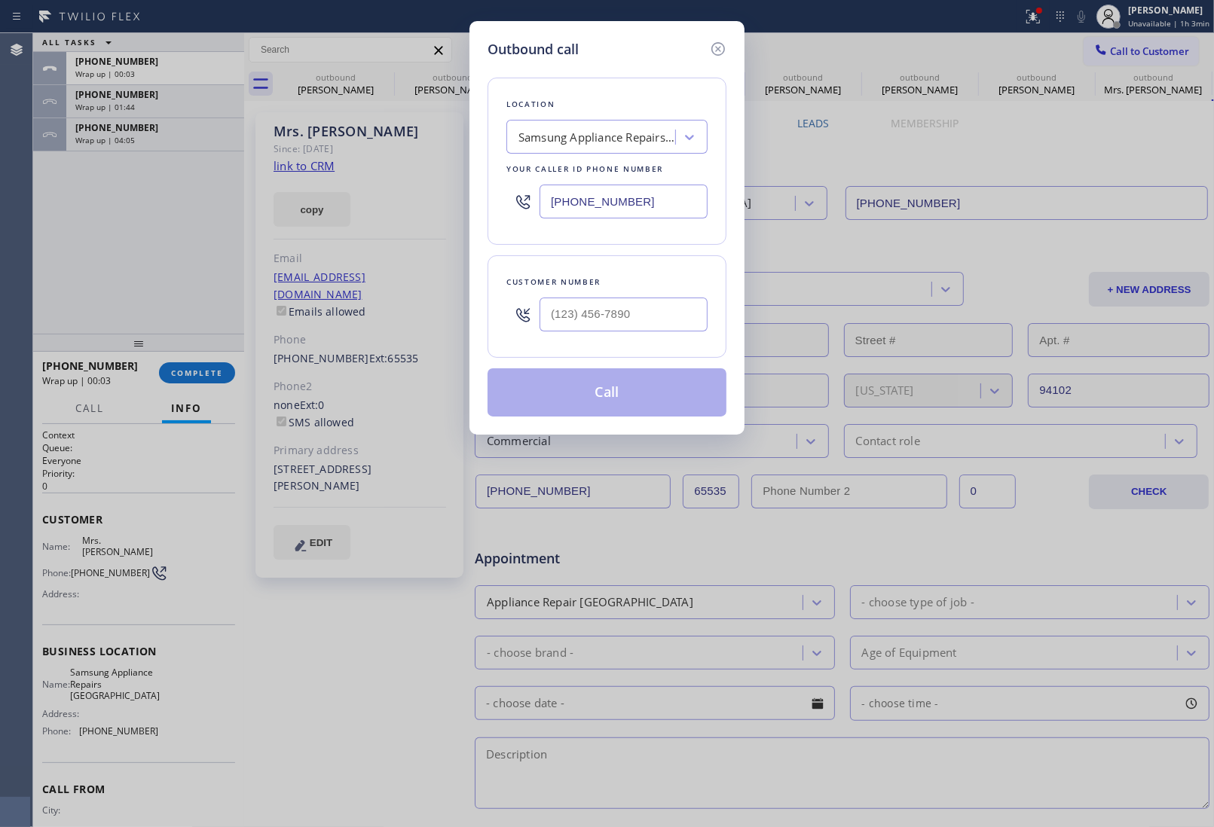
paste input "619) 762-3215"
type input "(619) 762-3215"
type input "(___) ___-____"
click at [635, 316] on input "(___) ___-____" at bounding box center [623, 315] width 168 height 34
paste input "260) 760-2649"
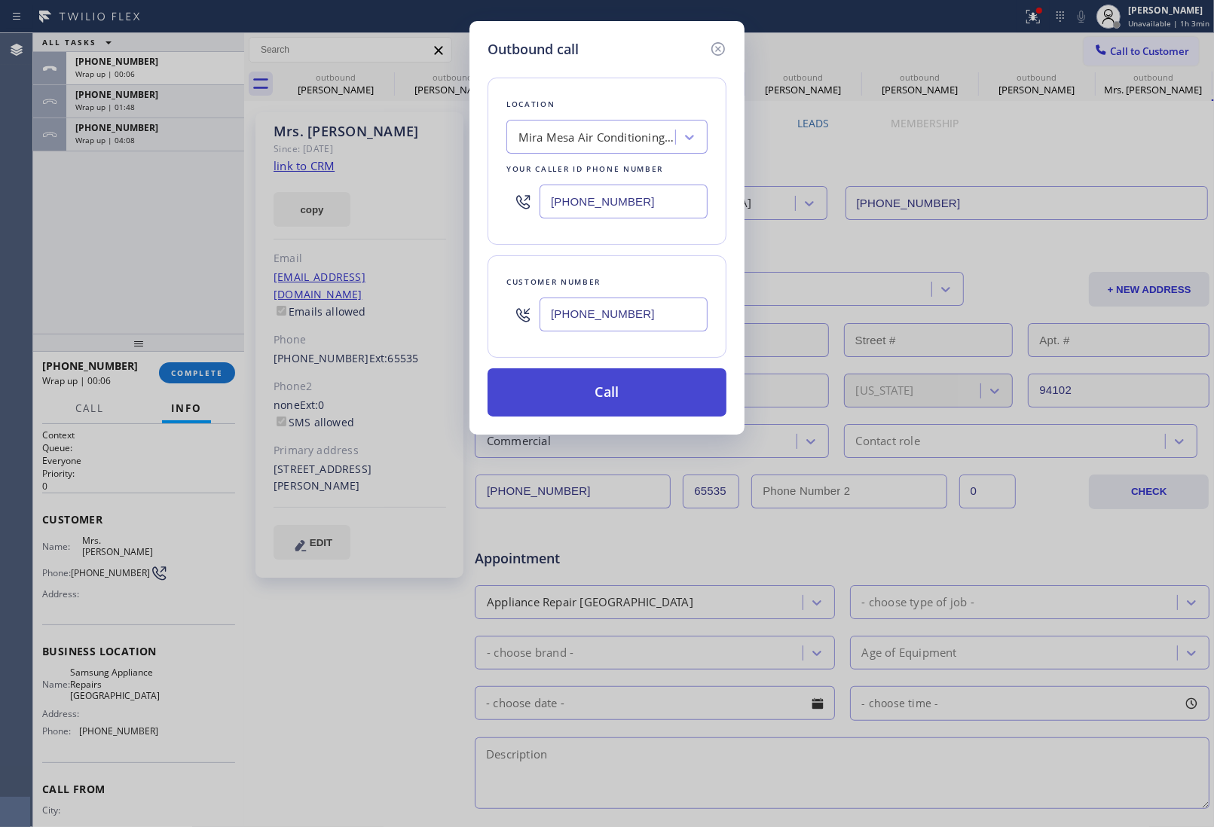
type input "(260) 760-2649"
click at [615, 397] on button "Call" at bounding box center [606, 392] width 239 height 48
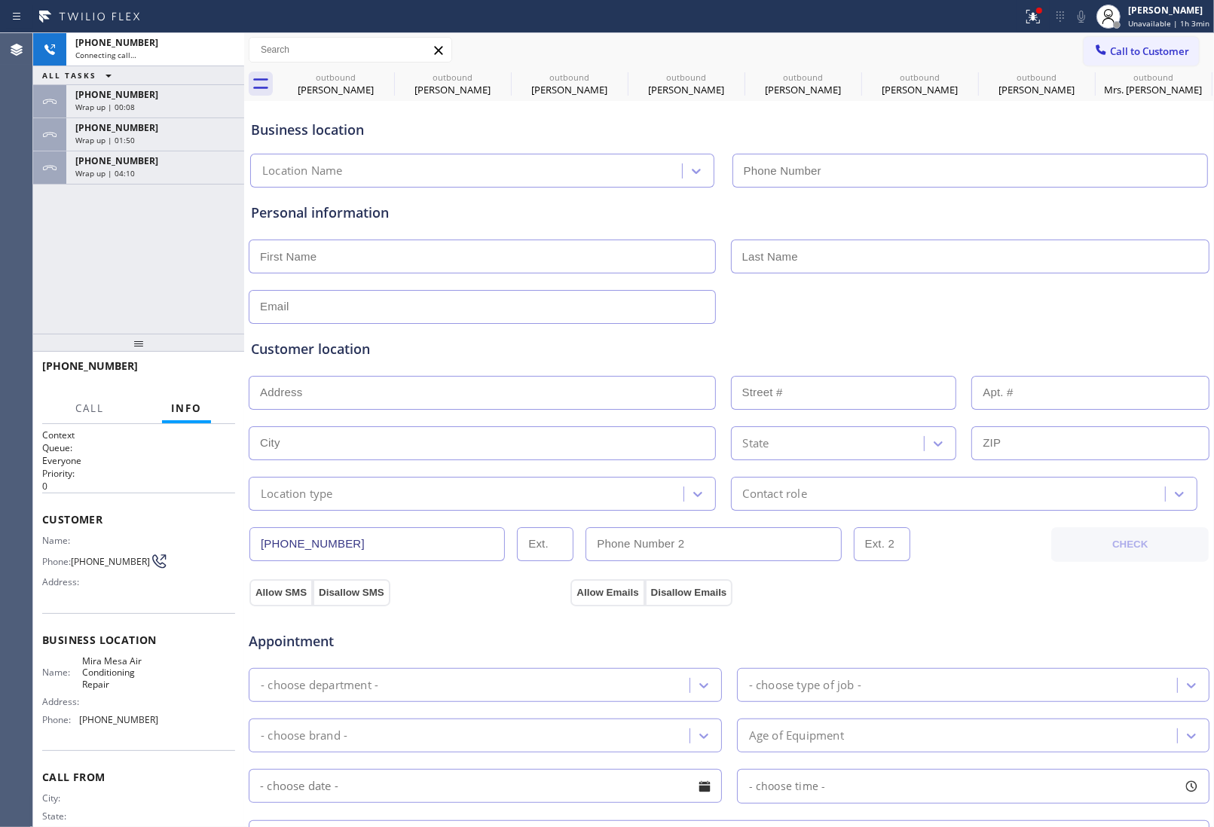
type input "(619) 762-3215"
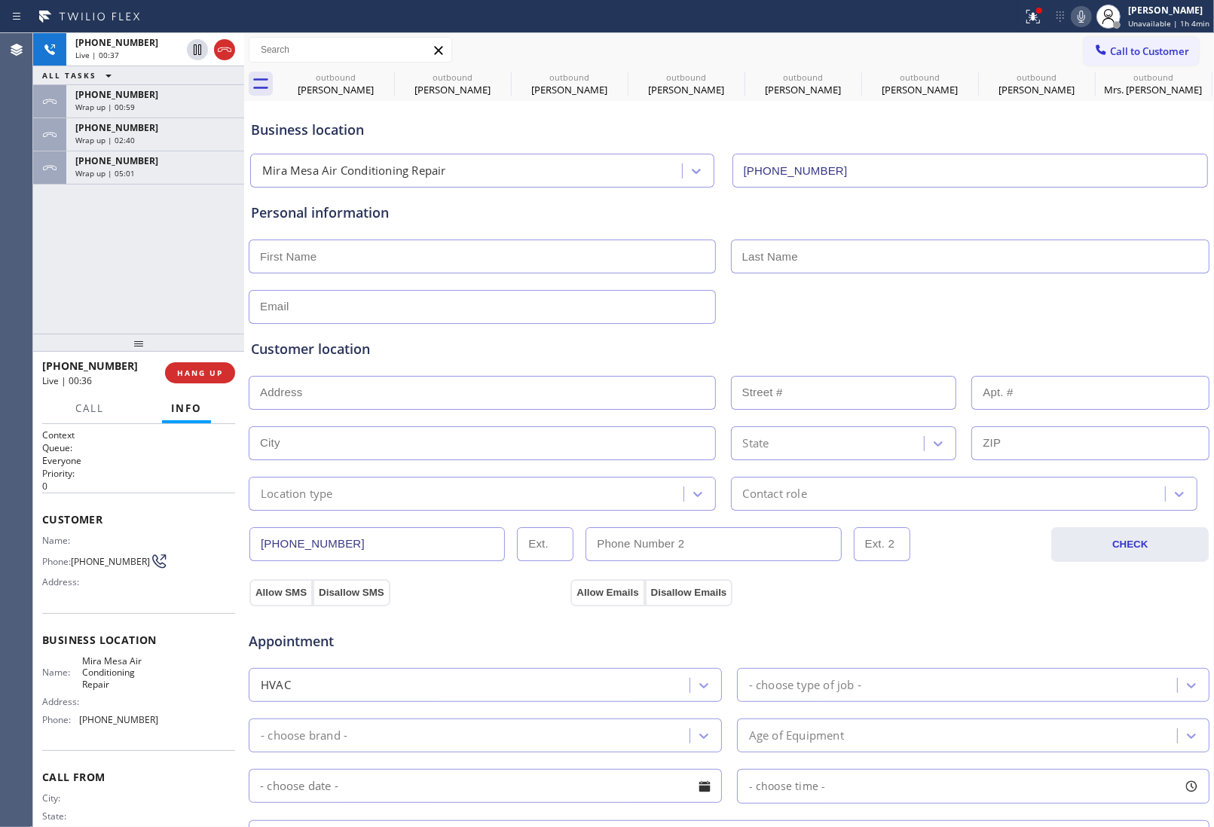
click at [1042, 582] on div "Allow SMS Disallow SMS Allow Emails Disallow Emails" at bounding box center [729, 591] width 964 height 30
click at [194, 53] on icon at bounding box center [198, 49] width 8 height 11
click at [1079, 16] on icon at bounding box center [1081, 17] width 8 height 12
click at [1052, 311] on div at bounding box center [729, 305] width 964 height 37
drag, startPoint x: 1032, startPoint y: 645, endPoint x: 1019, endPoint y: 201, distance: 443.9
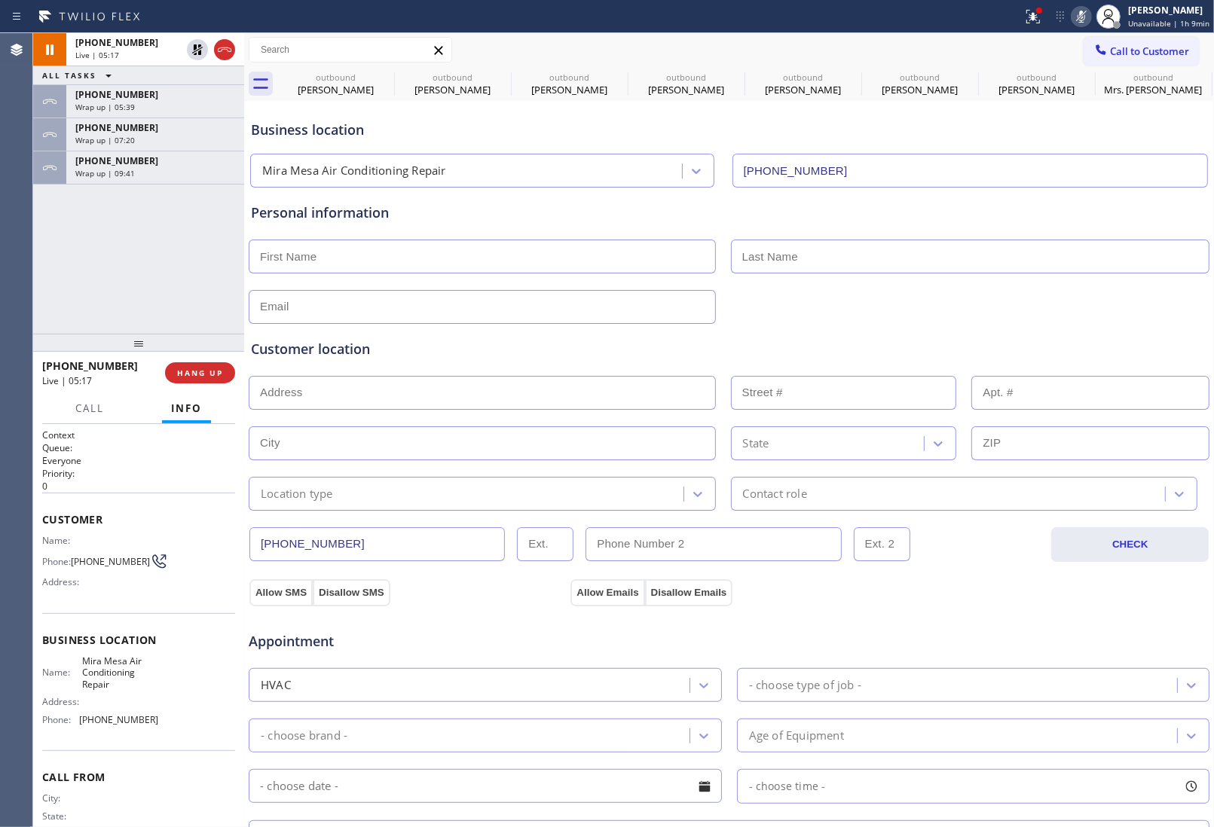
click at [1032, 643] on div "Appointment" at bounding box center [729, 632] width 964 height 38
click at [1074, 194] on div "Personal information" at bounding box center [729, 256] width 962 height 136
drag, startPoint x: 200, startPoint y: 44, endPoint x: 603, endPoint y: 860, distance: 910.0
click at [603, 826] on html "Status report Issues detected These issues could affect your workflow. Please c…" at bounding box center [607, 413] width 1214 height 827
drag, startPoint x: 1047, startPoint y: 230, endPoint x: 719, endPoint y: 217, distance: 328.0
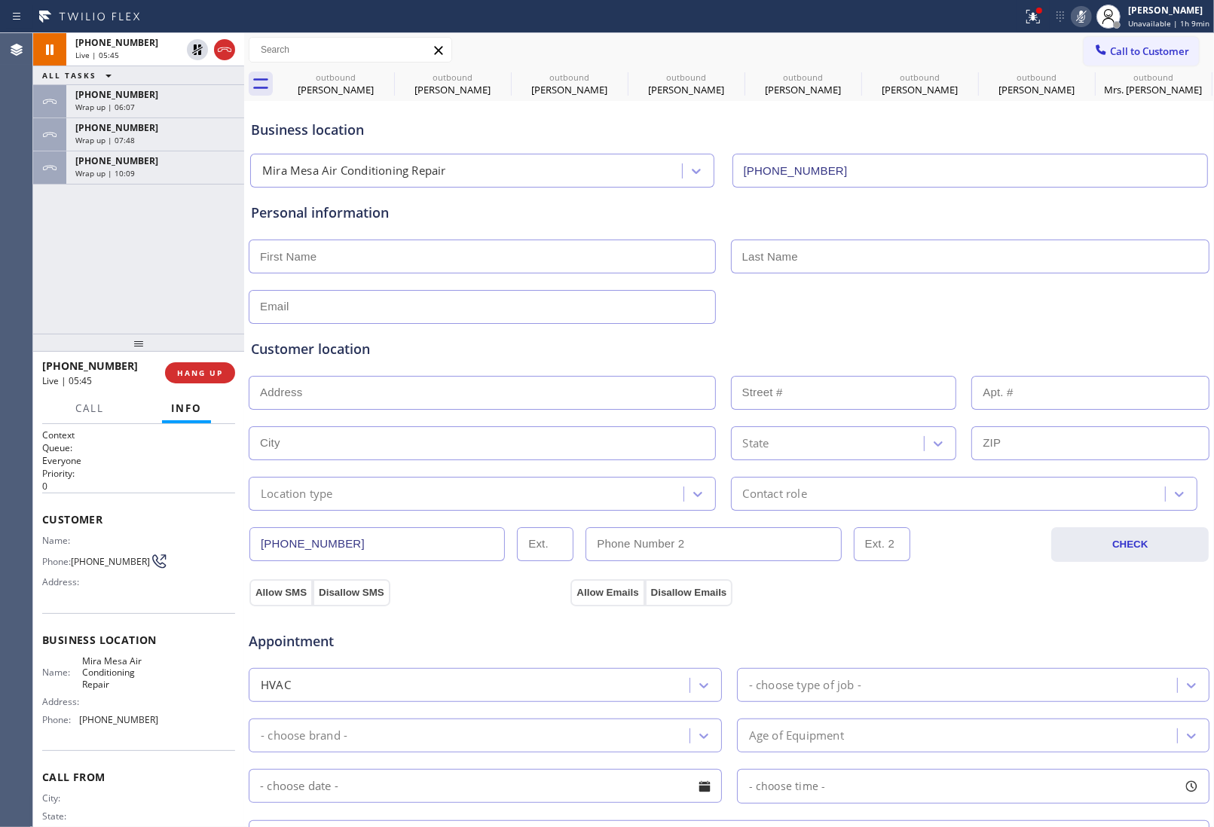
click at [1047, 230] on div "Personal information" at bounding box center [729, 263] width 956 height 121
click at [205, 47] on icon at bounding box center [197, 50] width 18 height 18
click at [1090, 17] on icon at bounding box center [1081, 17] width 18 height 18
click at [1034, 605] on div "Appointment HVAC - choose type of job - - choose brand - Age of Equipment - cho…" at bounding box center [729, 747] width 962 height 295
drag, startPoint x: 106, startPoint y: 563, endPoint x: 74, endPoint y: 554, distance: 33.6
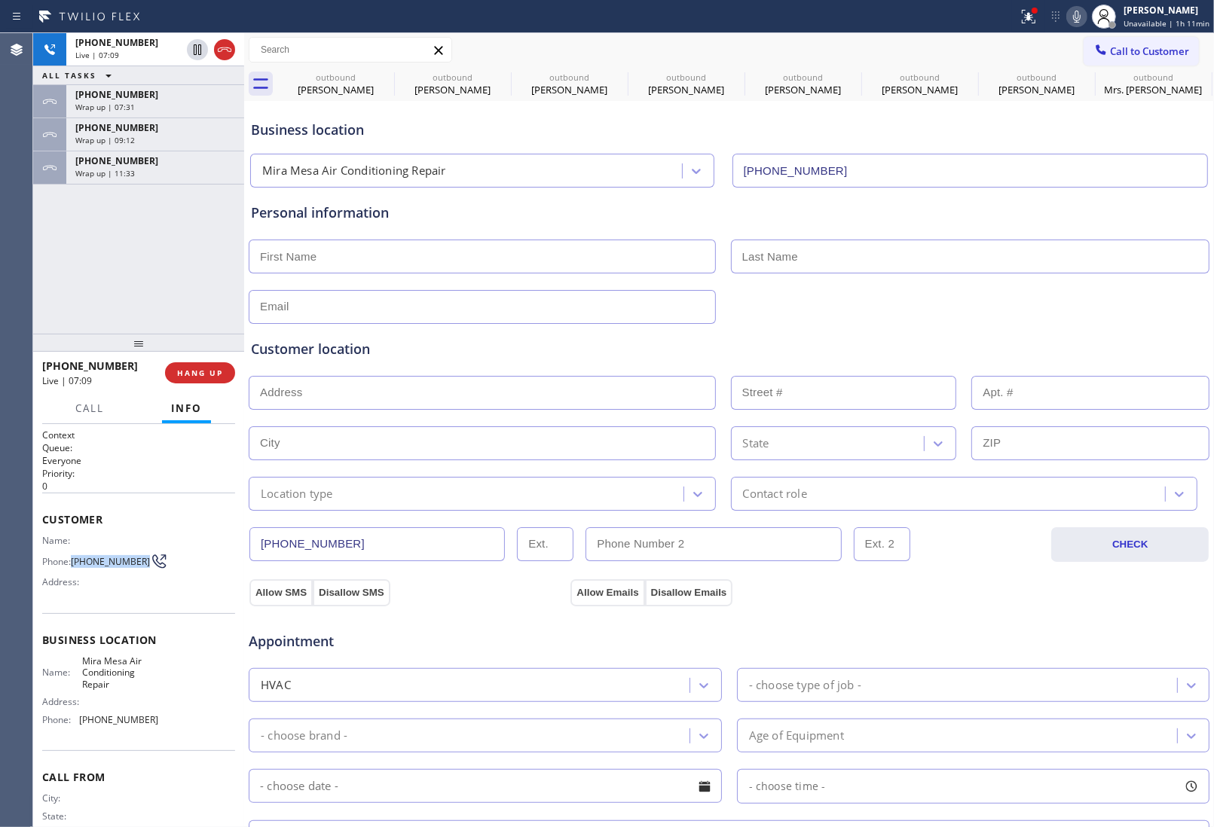
click at [74, 556] on span "(260) 760-2649" at bounding box center [110, 561] width 79 height 11
copy span "(260) 760-2649"
drag, startPoint x: 1028, startPoint y: 301, endPoint x: 1002, endPoint y: 230, distance: 76.3
click at [1028, 301] on div at bounding box center [729, 305] width 964 height 37
click at [1086, 19] on icon at bounding box center [1076, 17] width 18 height 18
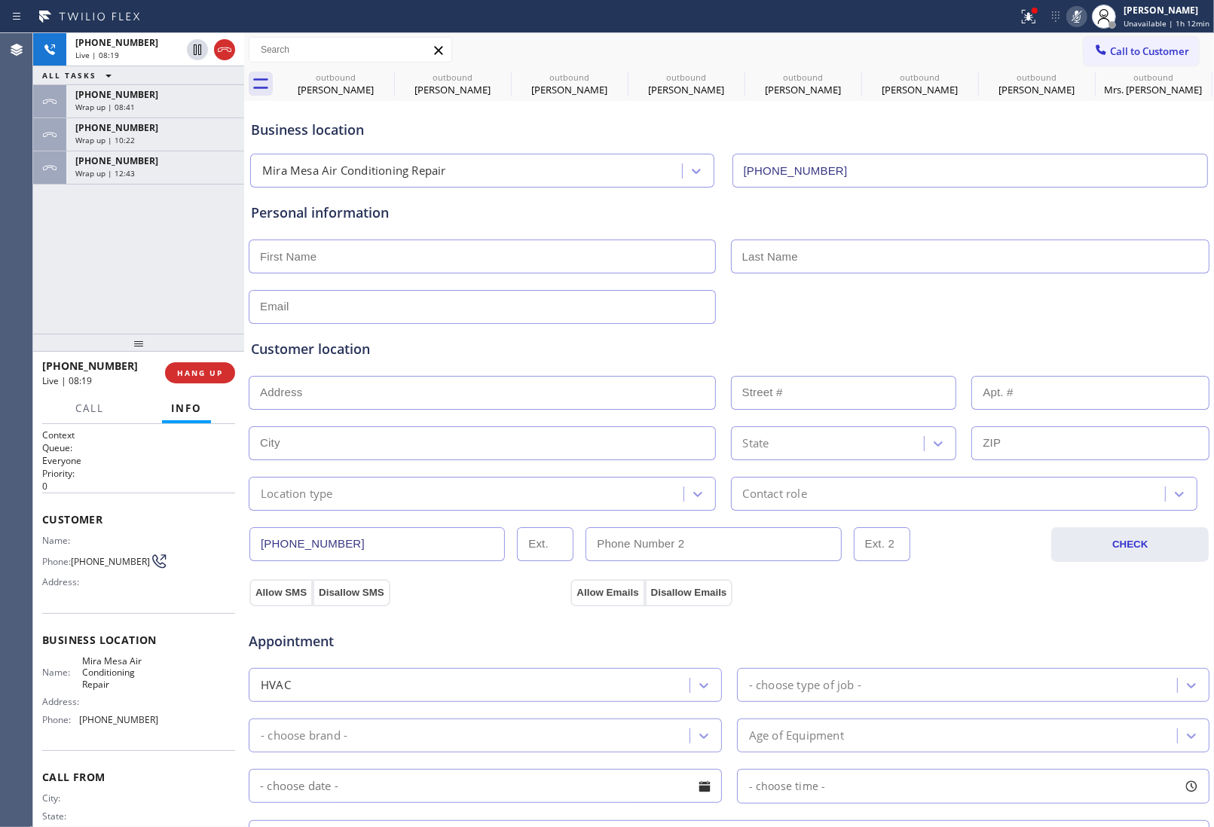
click at [1111, 154] on input "(619) 762-3215" at bounding box center [970, 171] width 476 height 34
click at [1079, 8] on icon at bounding box center [1076, 17] width 18 height 18
click at [1021, 175] on input "(619) 762-3215" at bounding box center [970, 171] width 476 height 34
click at [468, 247] on input "text" at bounding box center [482, 257] width 467 height 34
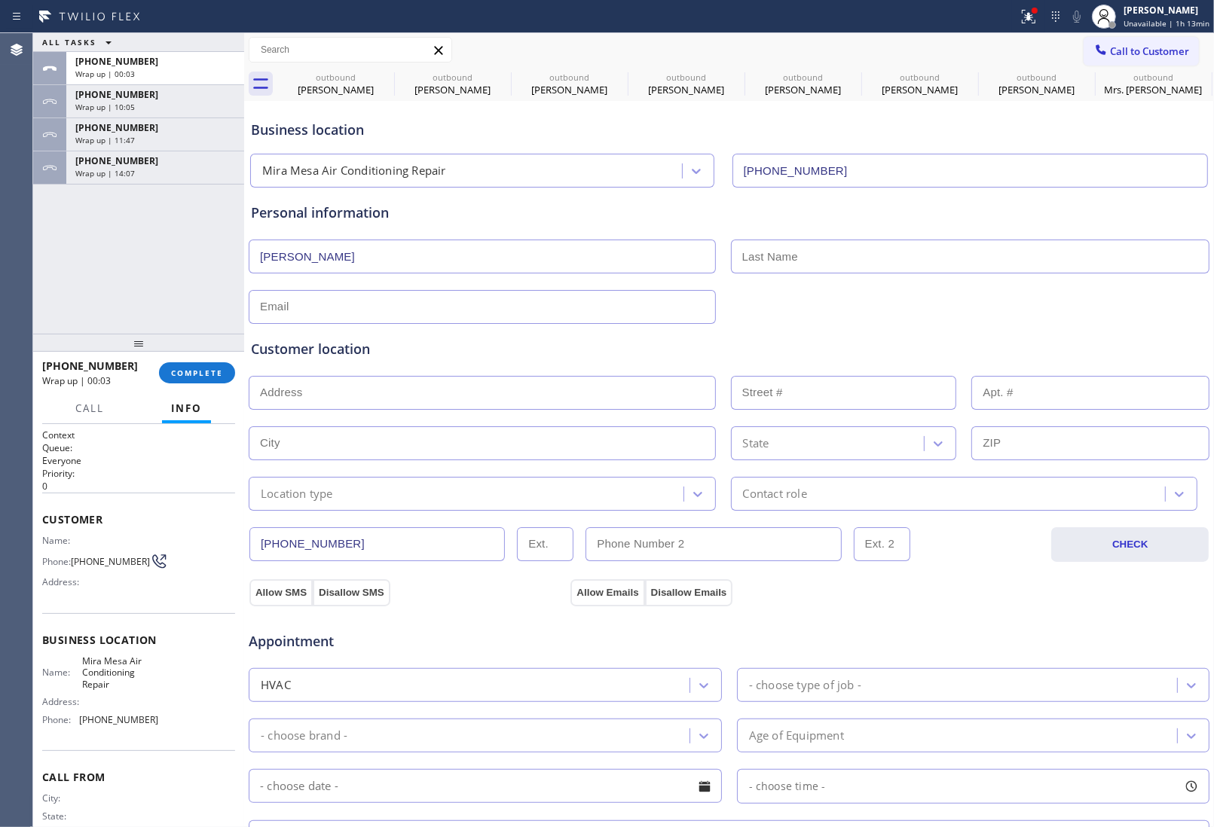
type input "Alex"
drag, startPoint x: 1060, startPoint y: 325, endPoint x: 1008, endPoint y: 313, distance: 53.5
click at [1060, 325] on div "Customer location >> ADD NEW ADDRESS << + NEW ADDRESS State Location type Conta…" at bounding box center [729, 417] width 962 height 187
click at [1040, 623] on div "Appointment" at bounding box center [729, 632] width 964 height 38
click at [1007, 324] on div "Customer location >> ADD NEW ADDRESS << + NEW ADDRESS State Location type Conta…" at bounding box center [729, 414] width 962 height 193
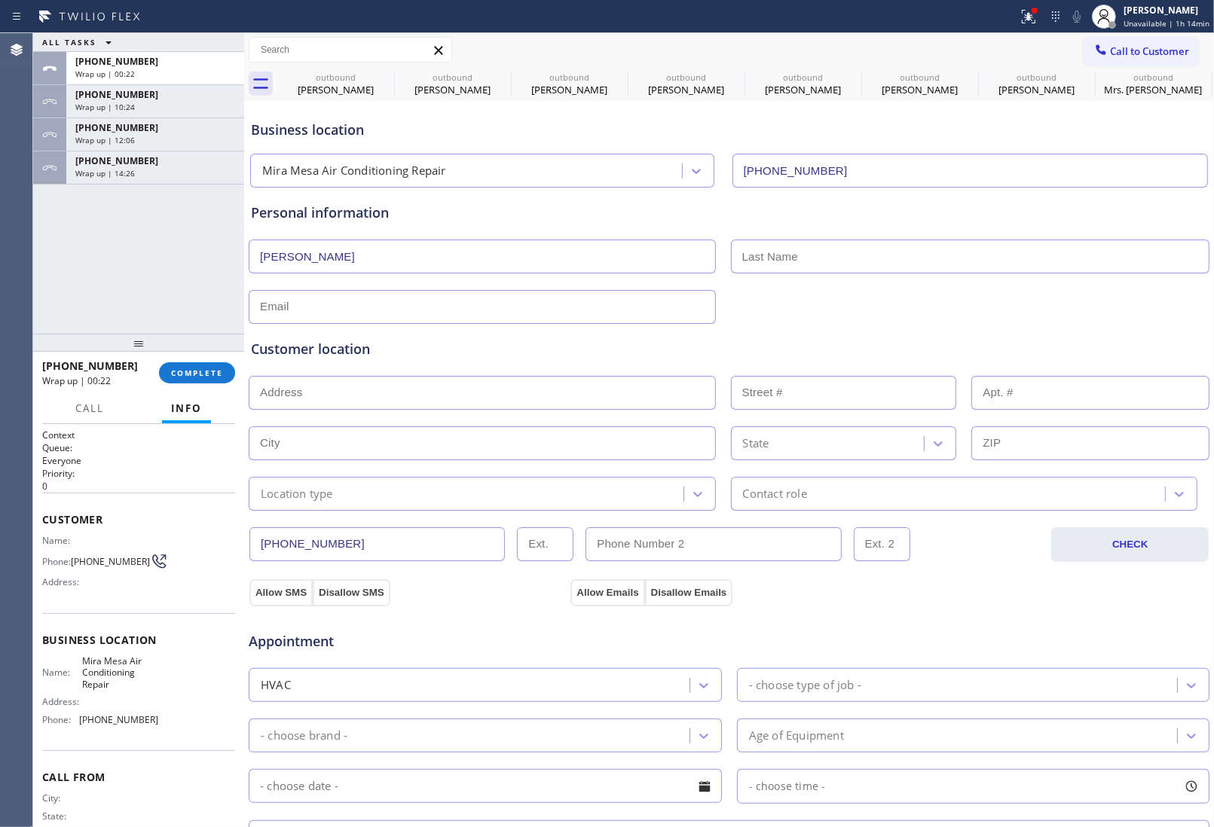
click at [876, 266] on input "text" at bounding box center [970, 257] width 479 height 34
paste input "Mcquillan"
click at [756, 255] on input "Mcquillan" at bounding box center [970, 257] width 479 height 34
type input "McQuillan"
type input "no@gmail.com"
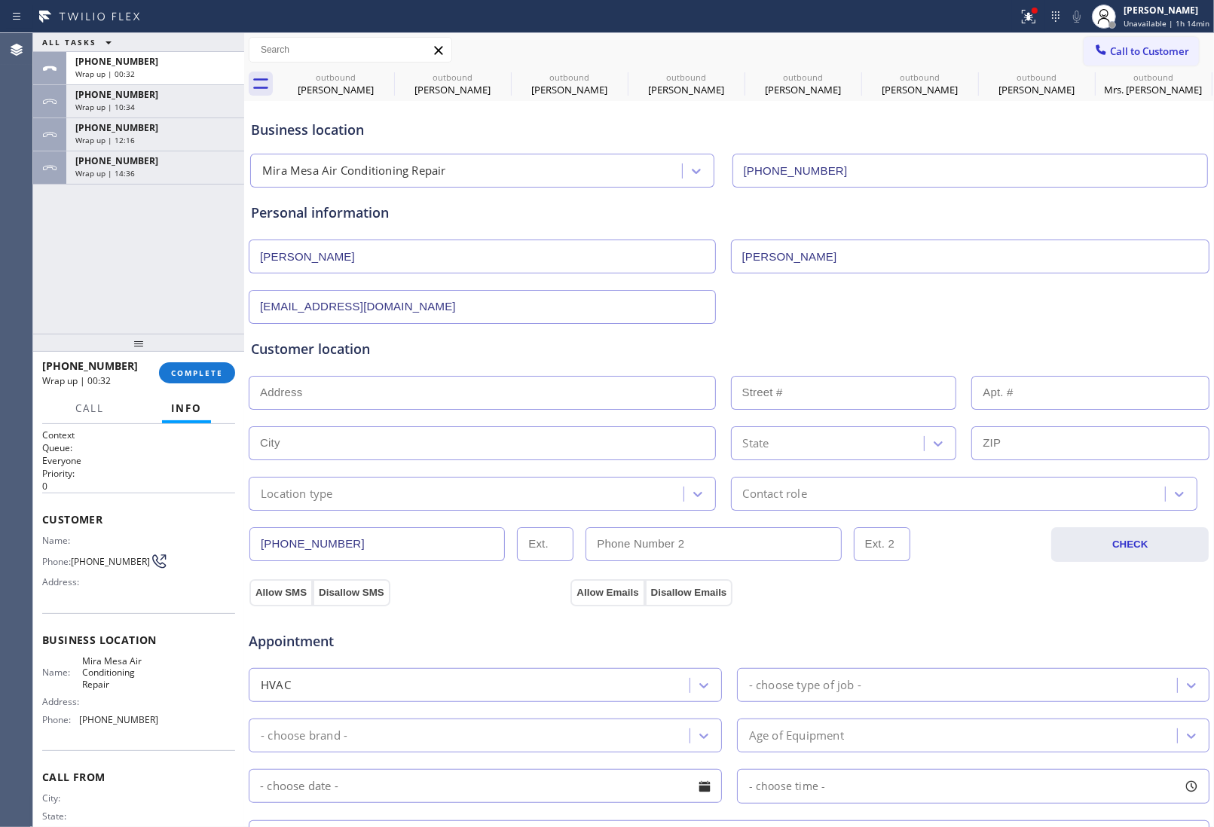
click at [385, 404] on input "text" at bounding box center [482, 393] width 467 height 34
paste input "11425 Eastwind Point, San Diego, CA 92131"
type input "11425 Eastwind Point"
type input "11425"
type input "San Diego"
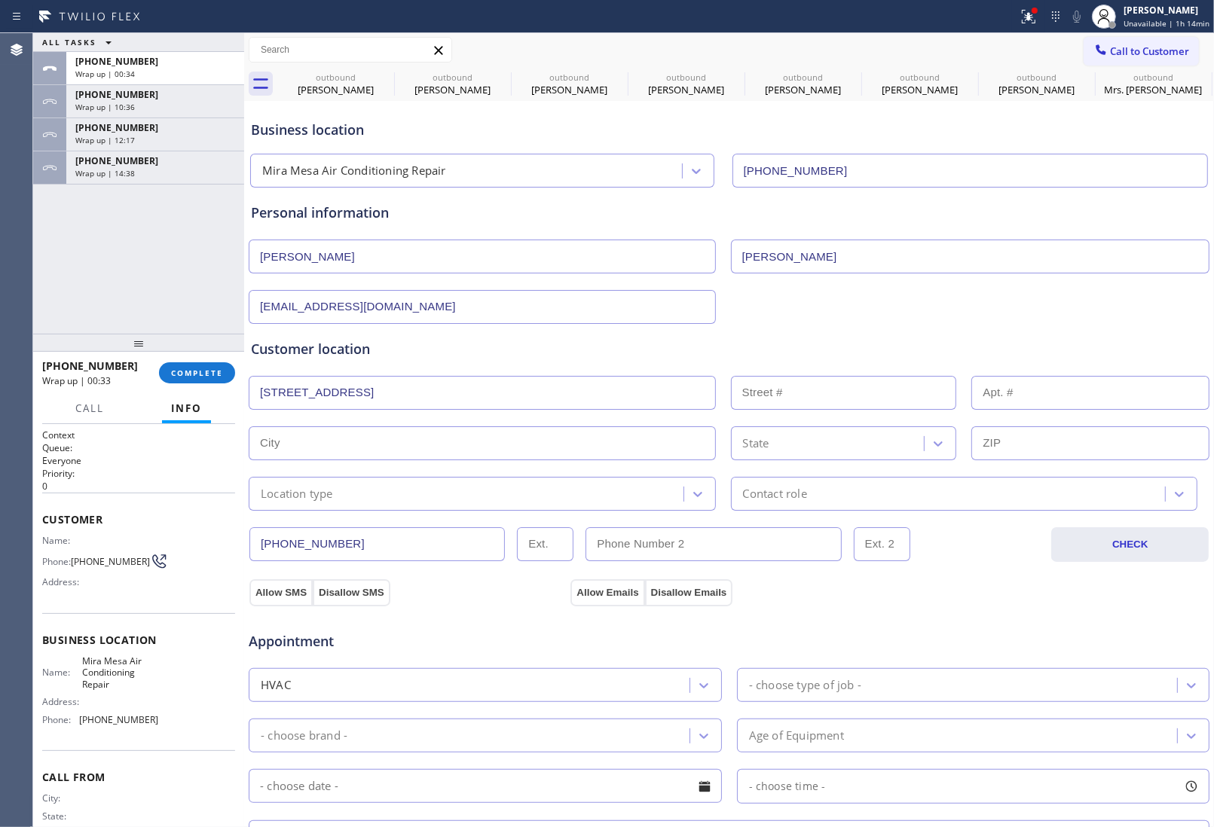
type input "92131"
click at [319, 494] on div "Location type" at bounding box center [297, 493] width 72 height 17
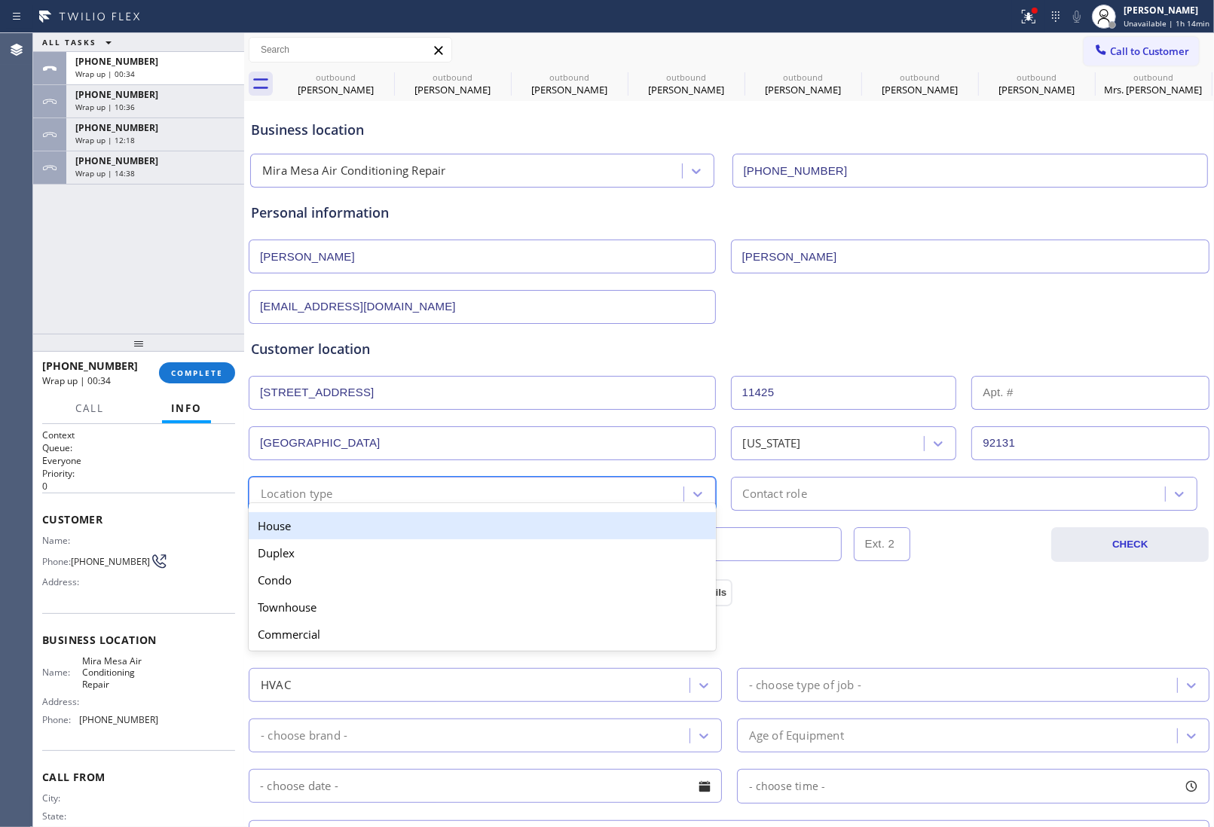
drag, startPoint x: 322, startPoint y: 529, endPoint x: 378, endPoint y: 529, distance: 55.7
click at [325, 529] on div "House" at bounding box center [482, 525] width 467 height 27
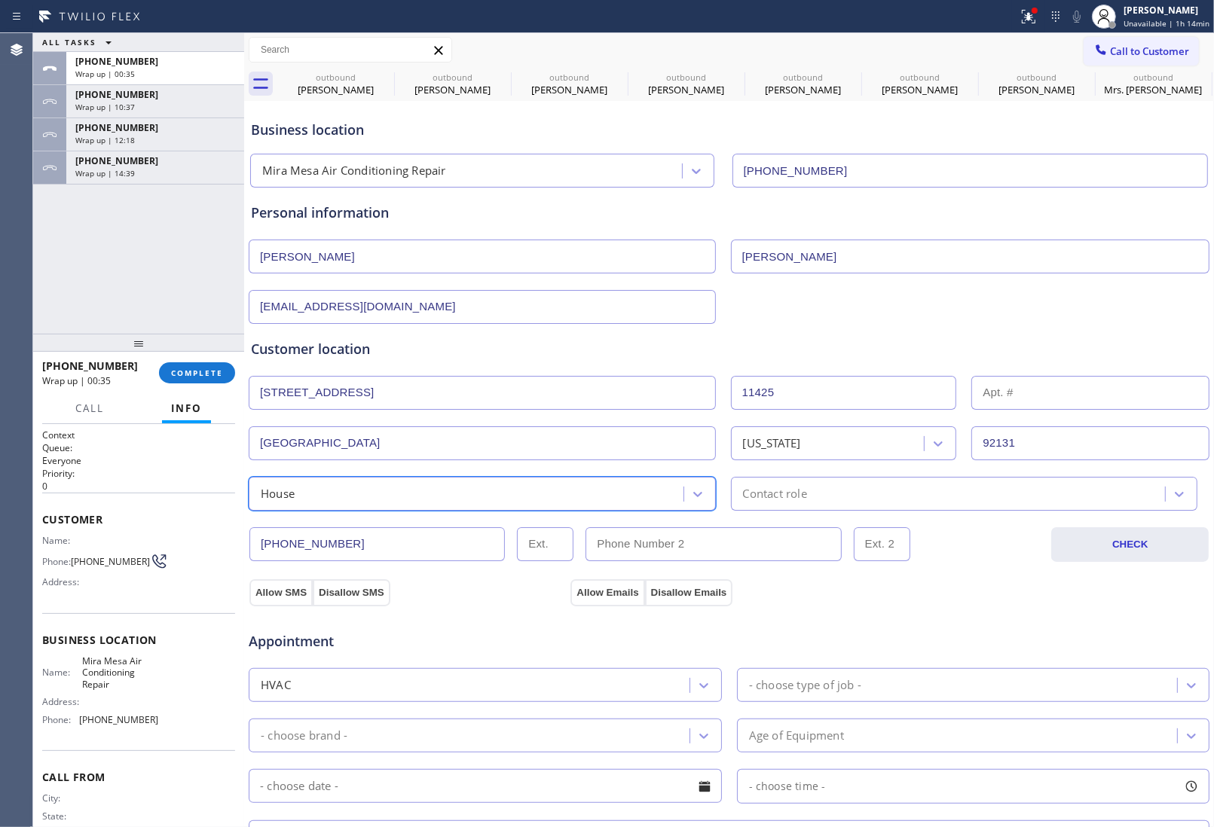
click at [814, 507] on div "Contact role" at bounding box center [964, 494] width 467 height 34
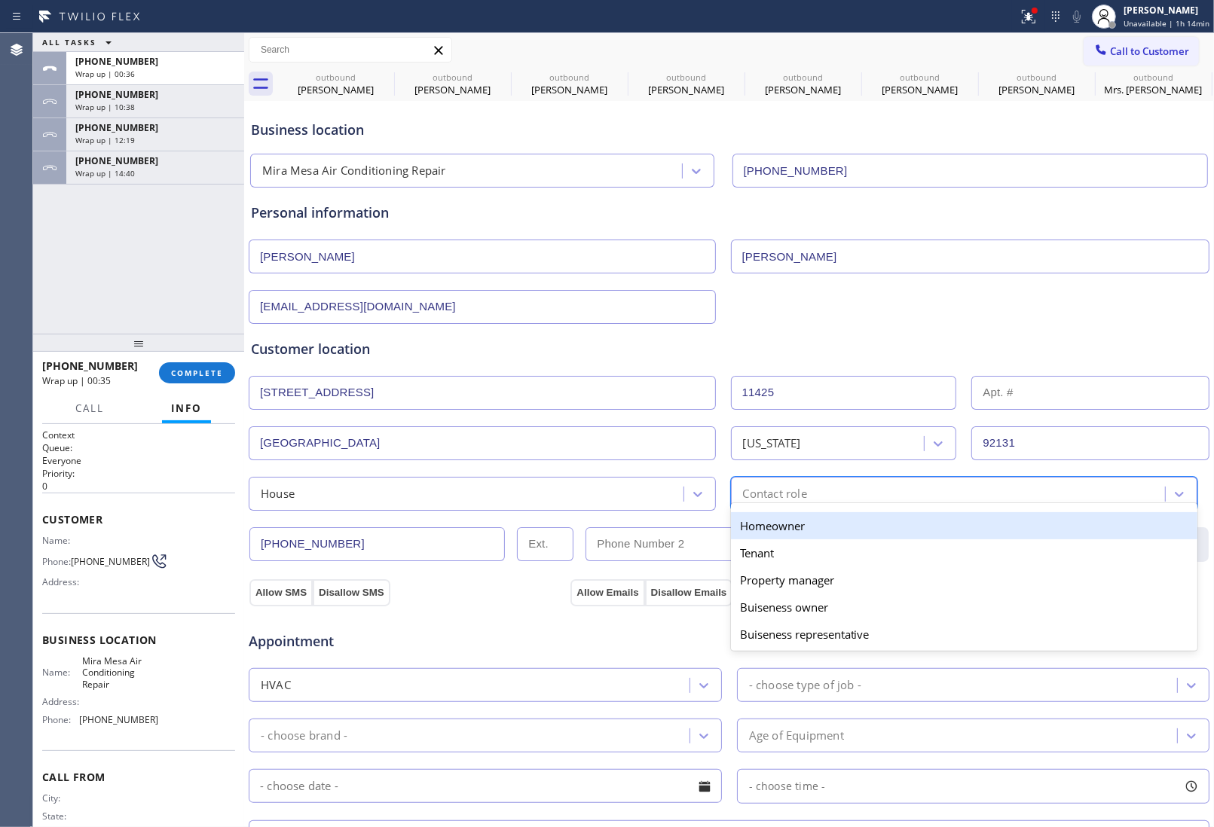
click at [786, 536] on div "Homeowner" at bounding box center [964, 525] width 467 height 27
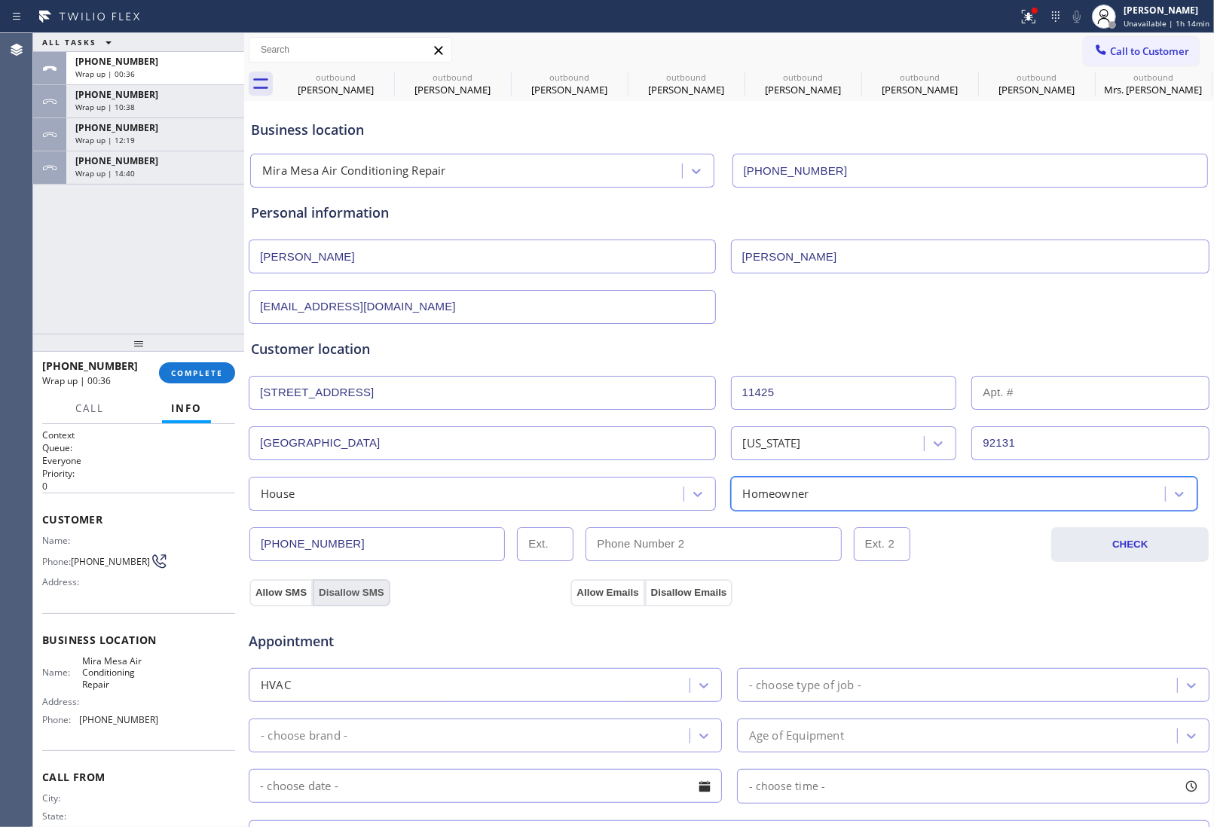
drag, startPoint x: 276, startPoint y: 585, endPoint x: 332, endPoint y: 593, distance: 57.0
click at [292, 588] on button "Allow SMS" at bounding box center [280, 592] width 63 height 27
click at [603, 591] on button "Allow Emails" at bounding box center [607, 592] width 74 height 27
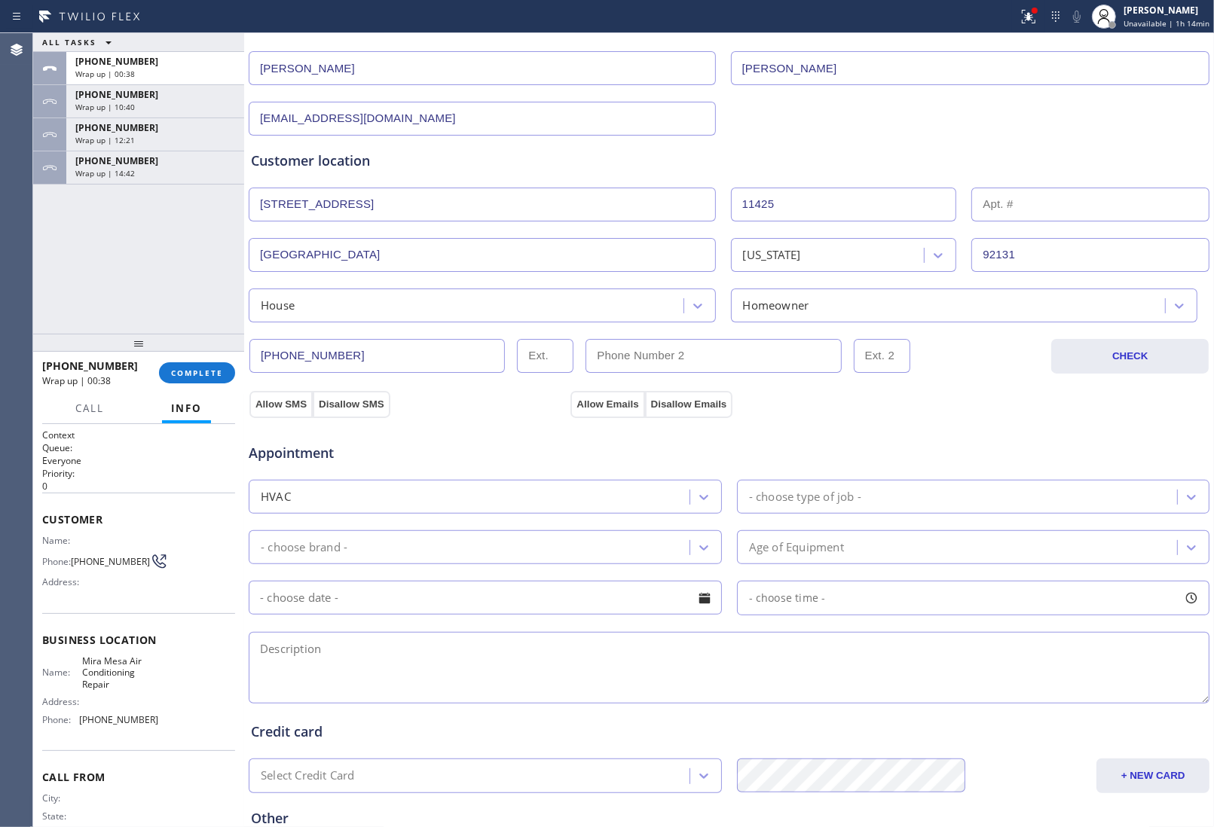
click at [865, 492] on div "- choose type of job -" at bounding box center [959, 497] width 436 height 26
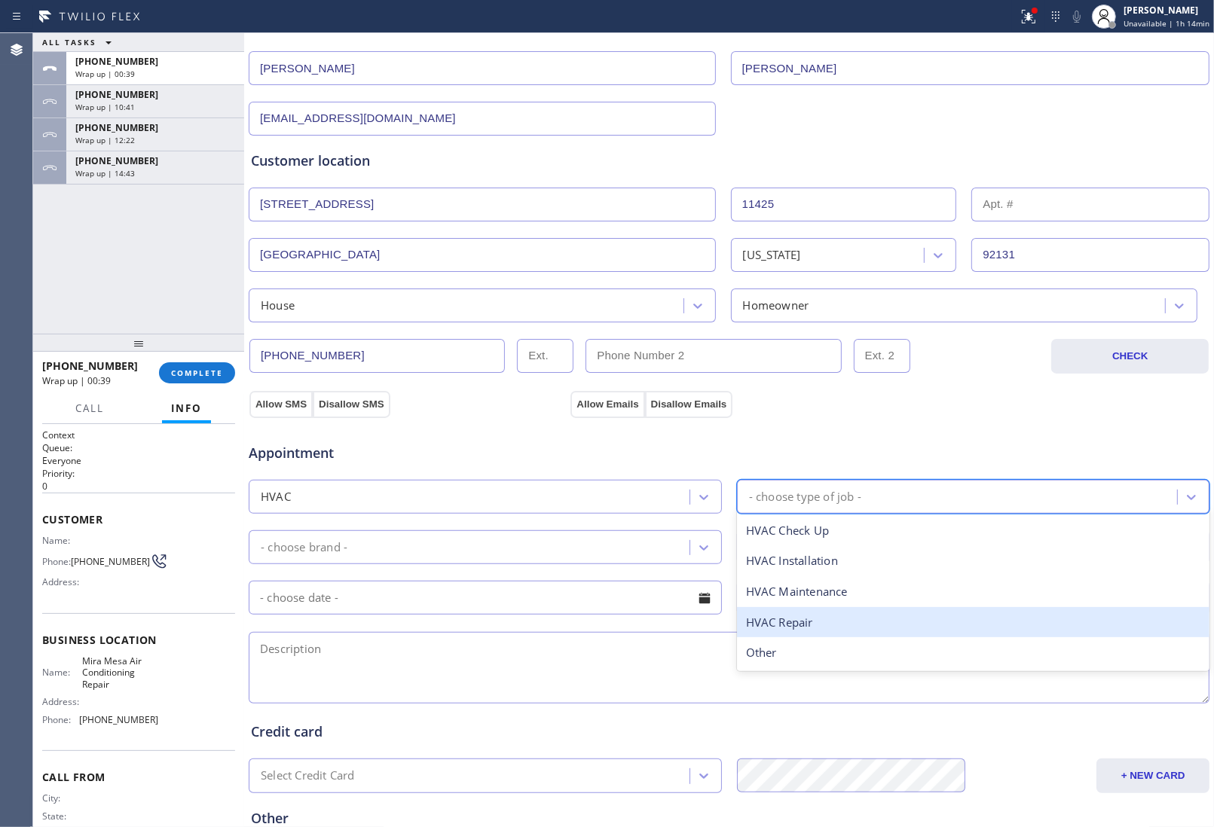
click at [808, 635] on div "HVAC Repair" at bounding box center [973, 622] width 473 height 31
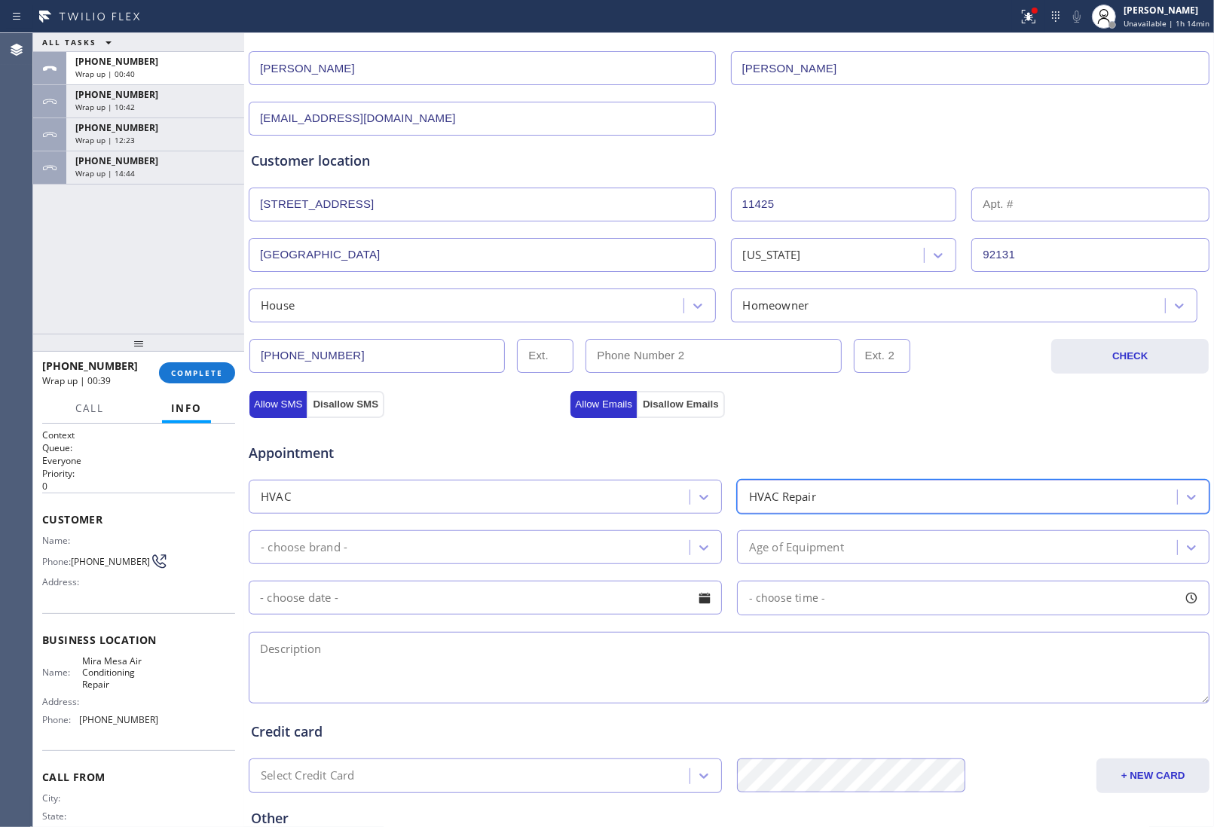
click at [543, 559] on div "- choose brand -" at bounding box center [471, 547] width 436 height 26
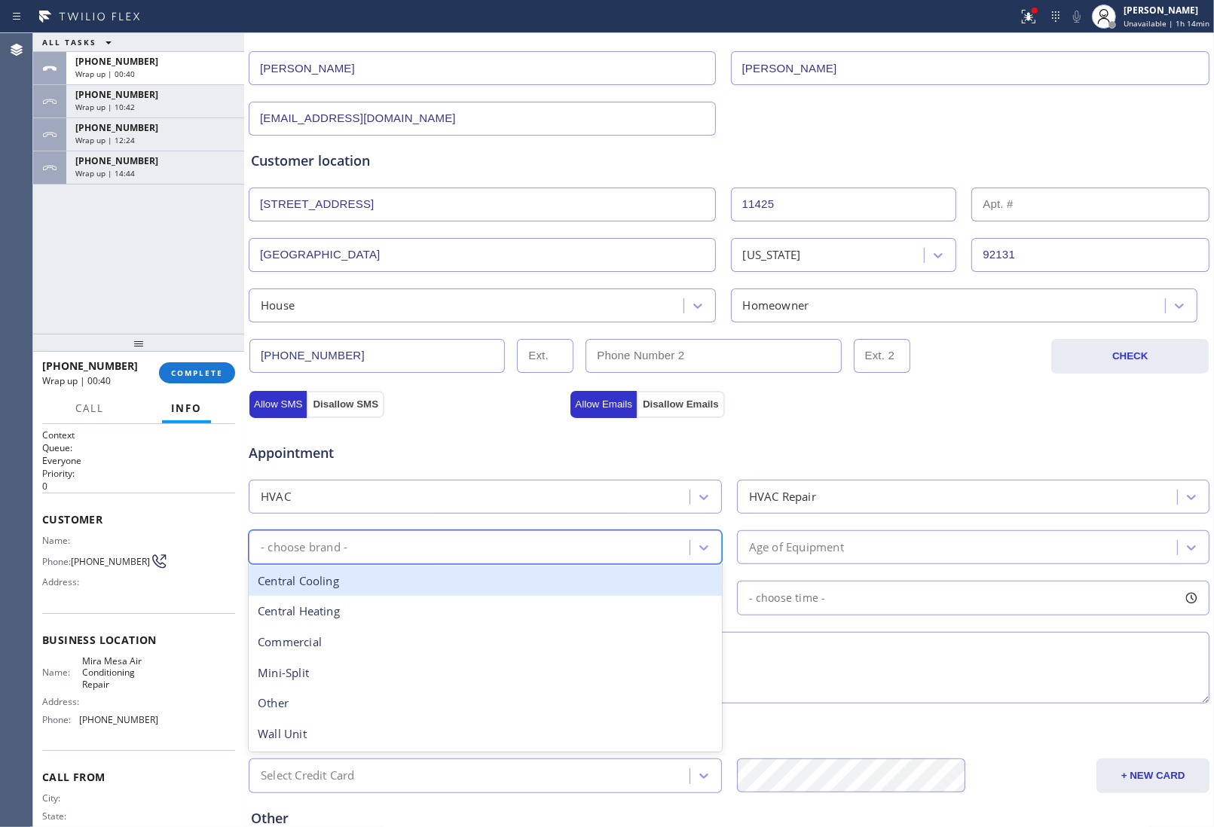
click at [457, 581] on div "Central Cooling" at bounding box center [485, 581] width 473 height 31
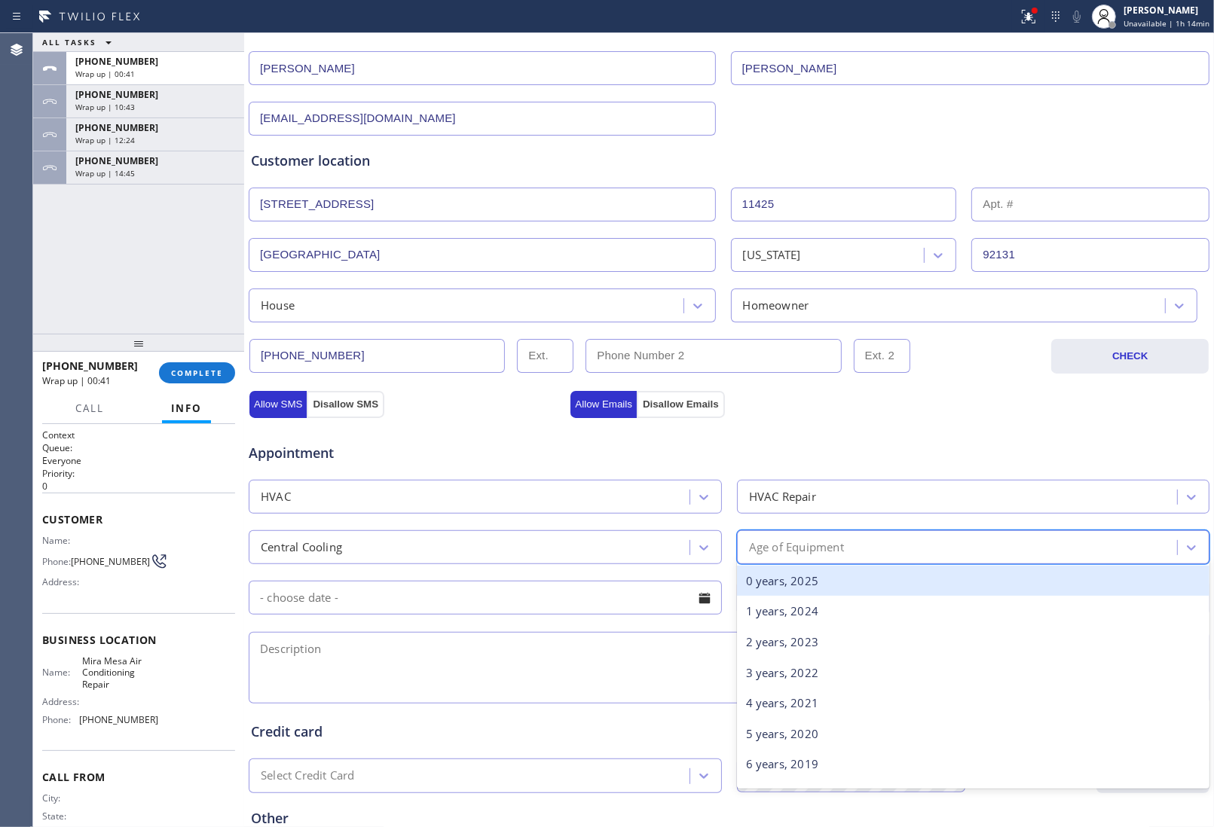
click at [797, 535] on div "Age of Equipment" at bounding box center [973, 547] width 473 height 34
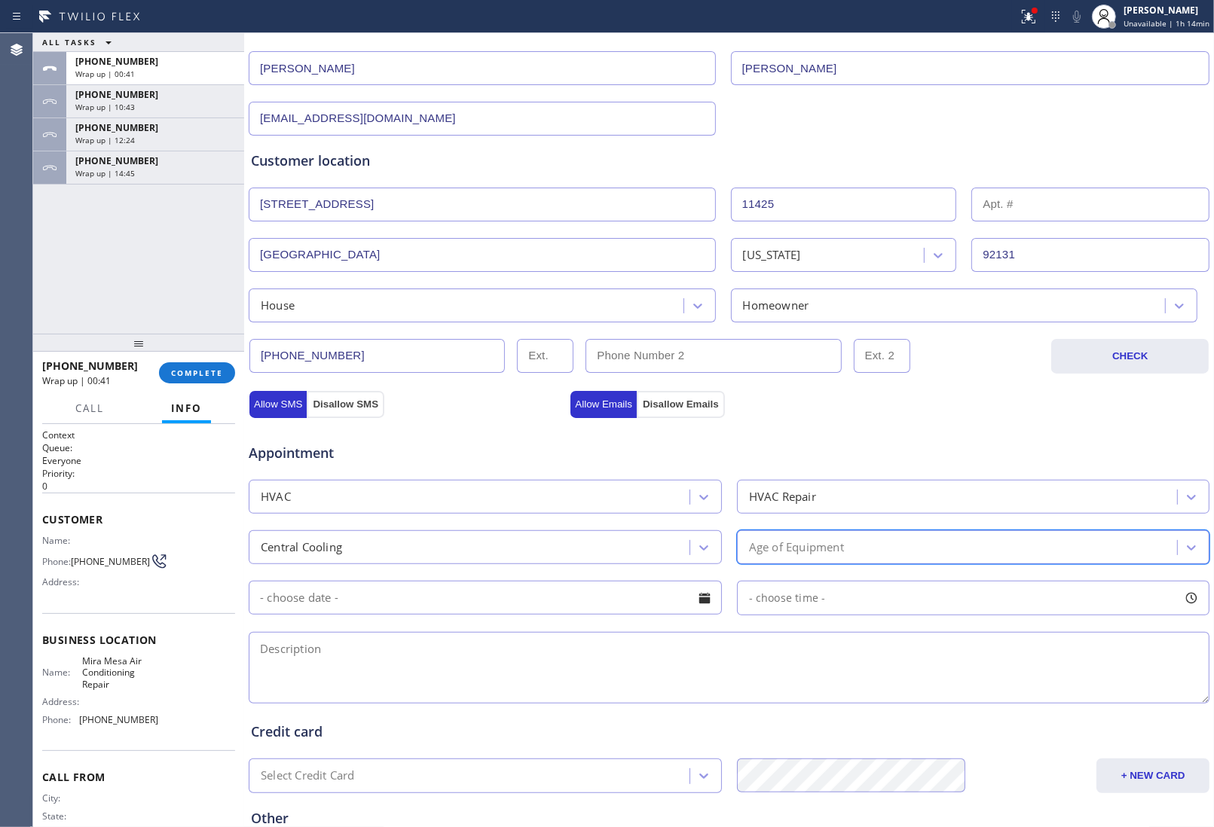
click at [801, 556] on div "Age of Equipment" at bounding box center [796, 547] width 95 height 17
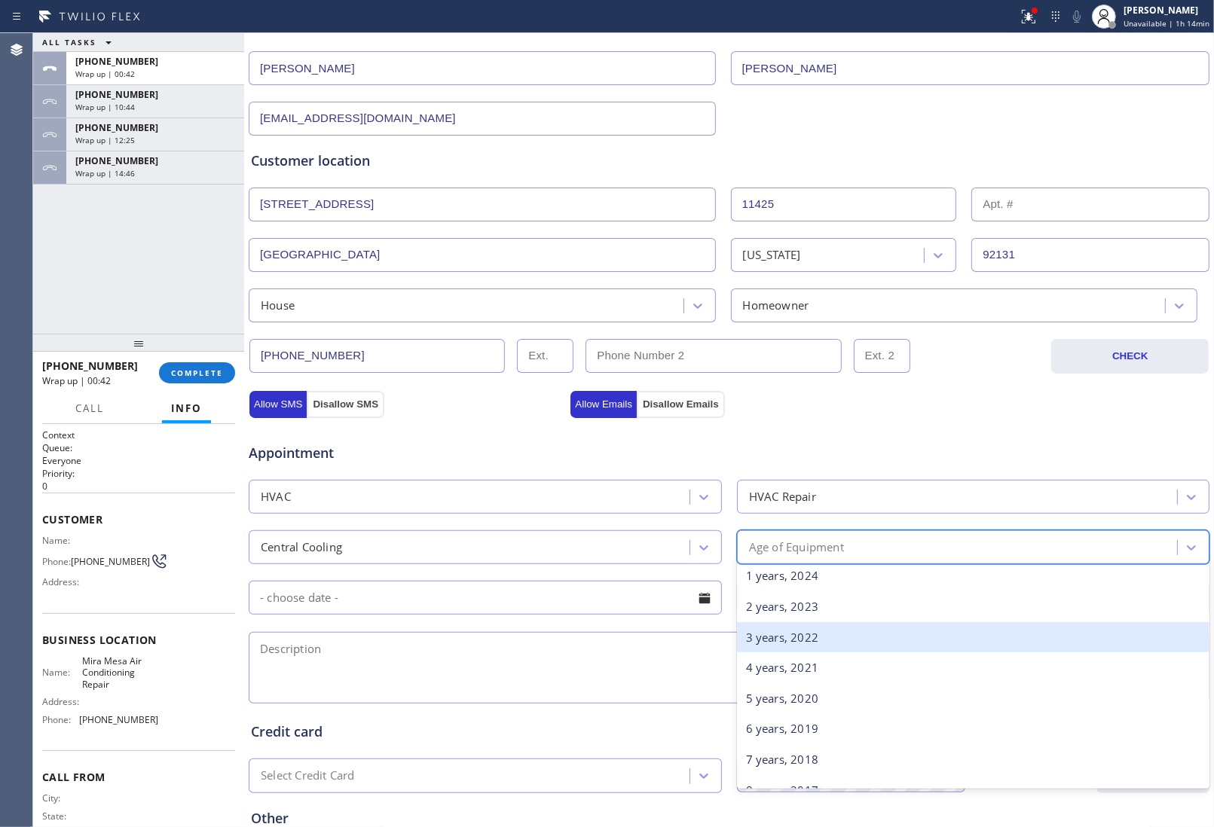
scroll to position [94, 0]
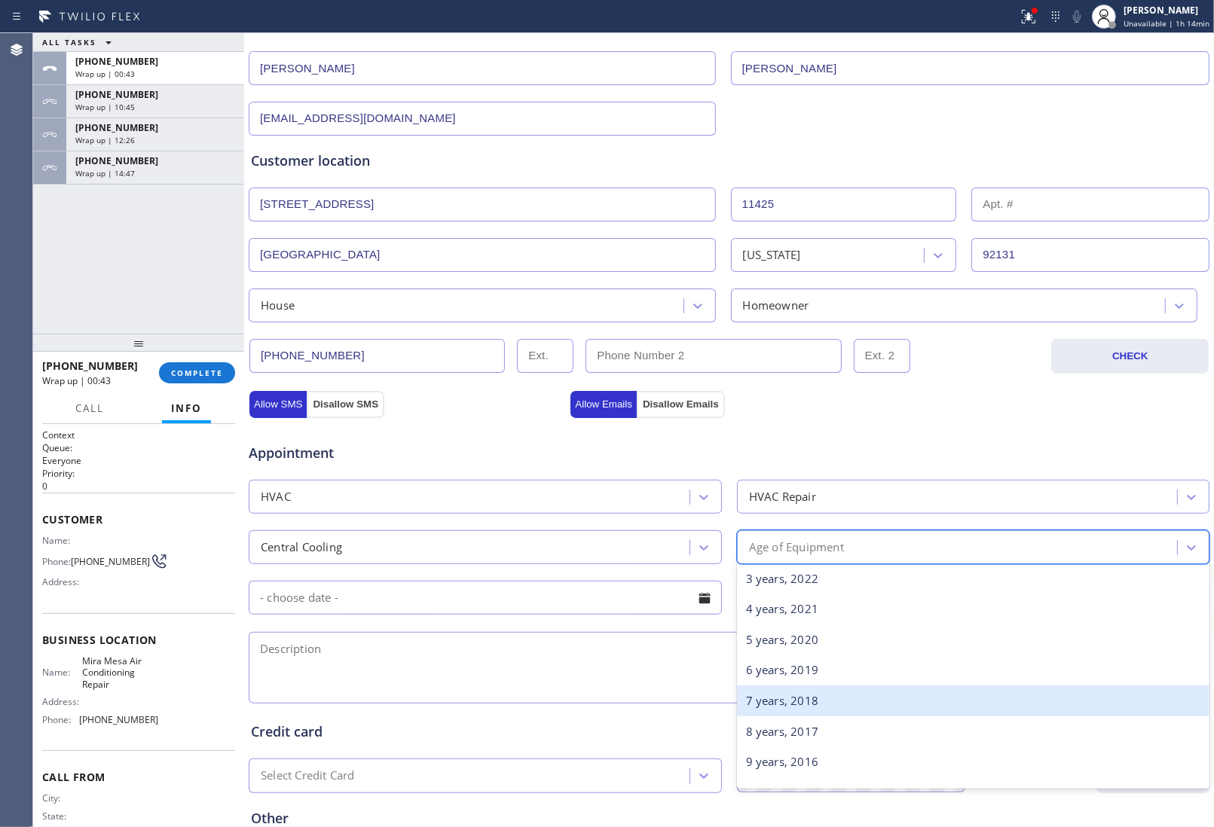
click at [778, 708] on div "7 years, 2018" at bounding box center [973, 701] width 473 height 31
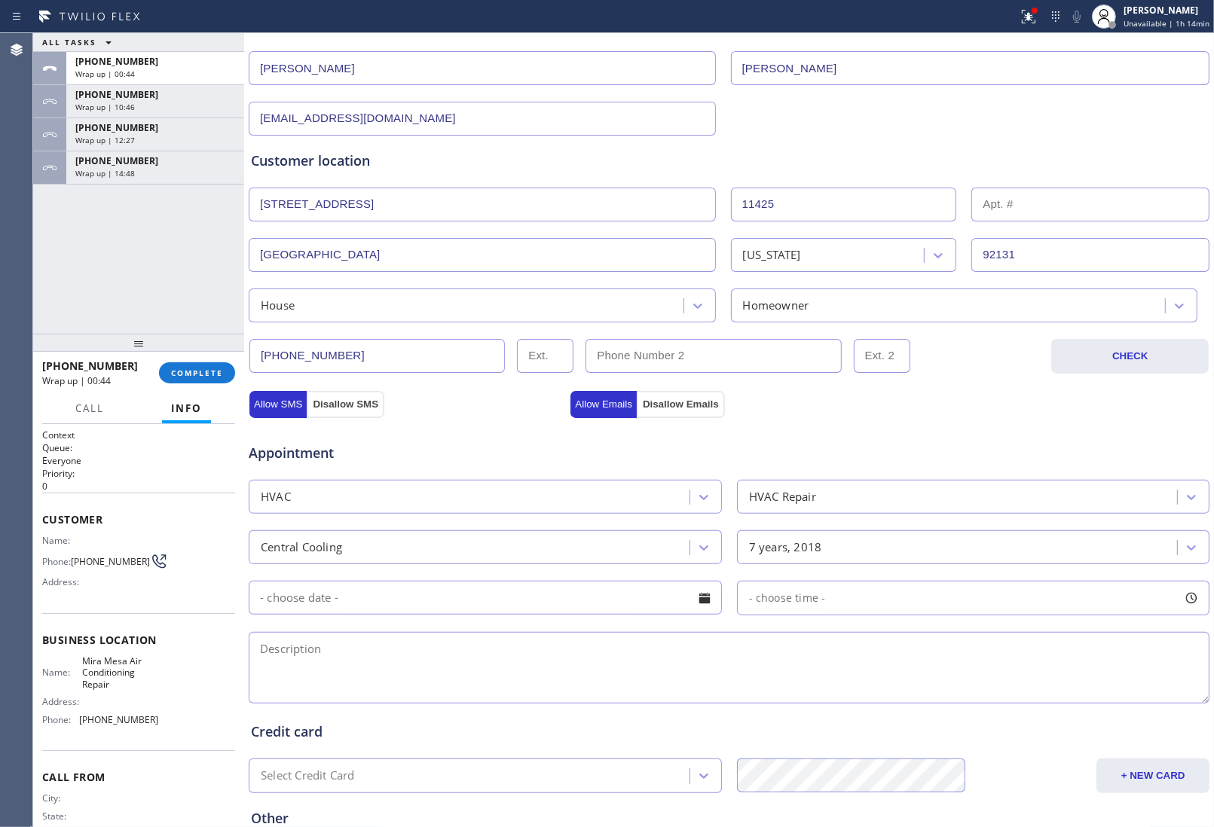
click at [414, 609] on input "text" at bounding box center [485, 598] width 473 height 34
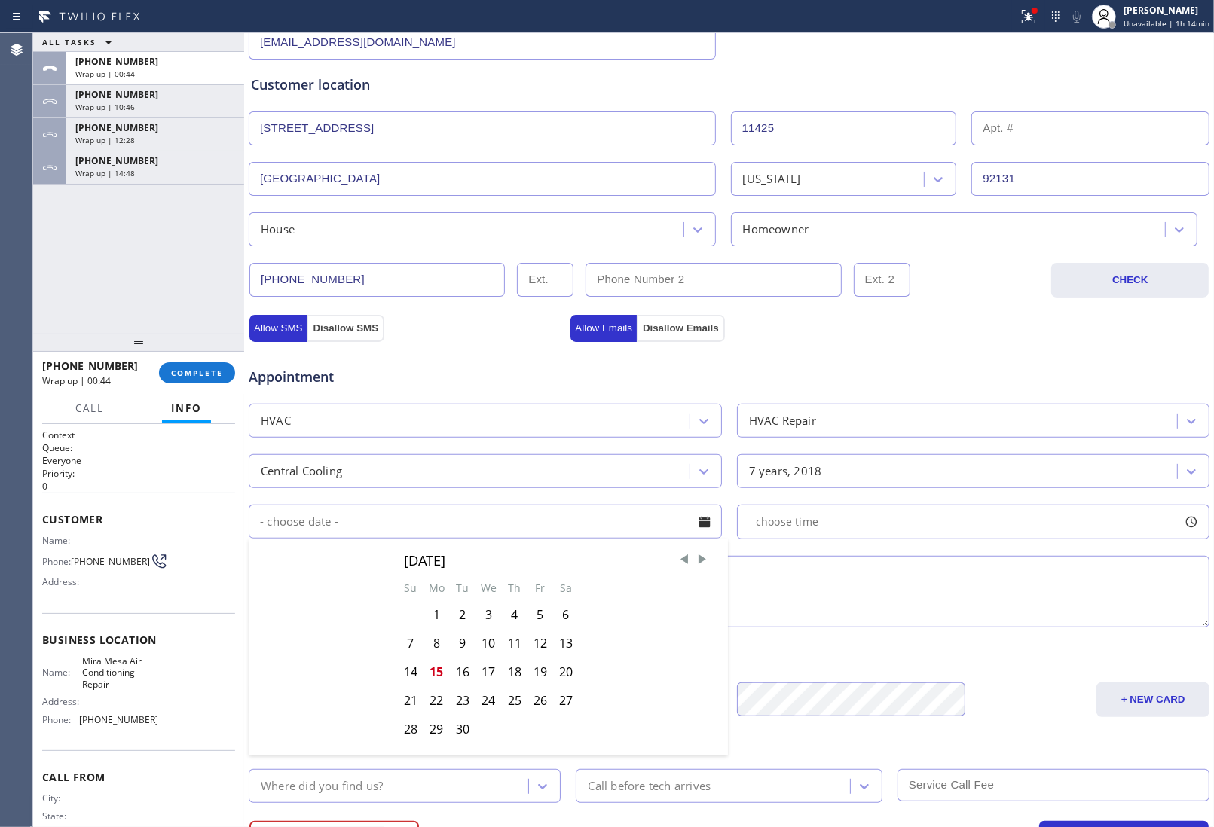
scroll to position [343, 0]
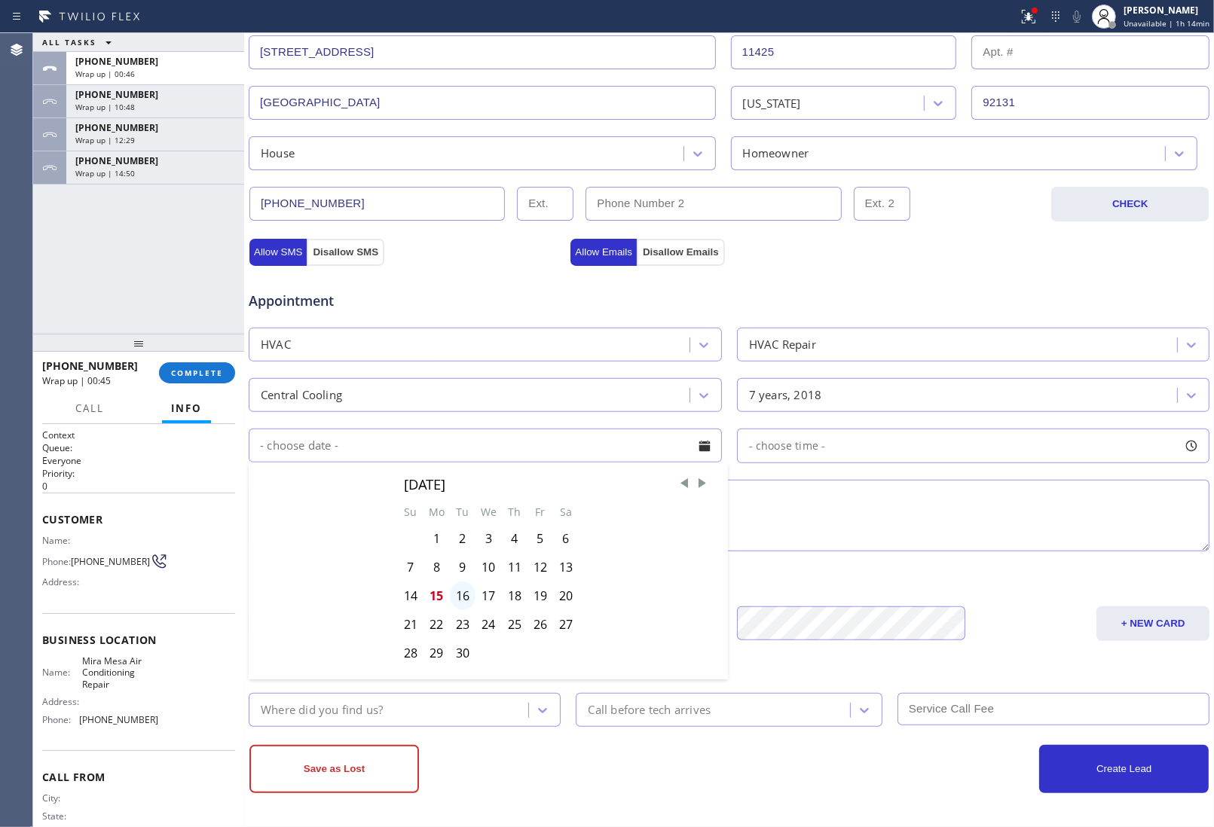
click at [458, 597] on div "16" at bounding box center [463, 596] width 26 height 29
type input "09/16/2025"
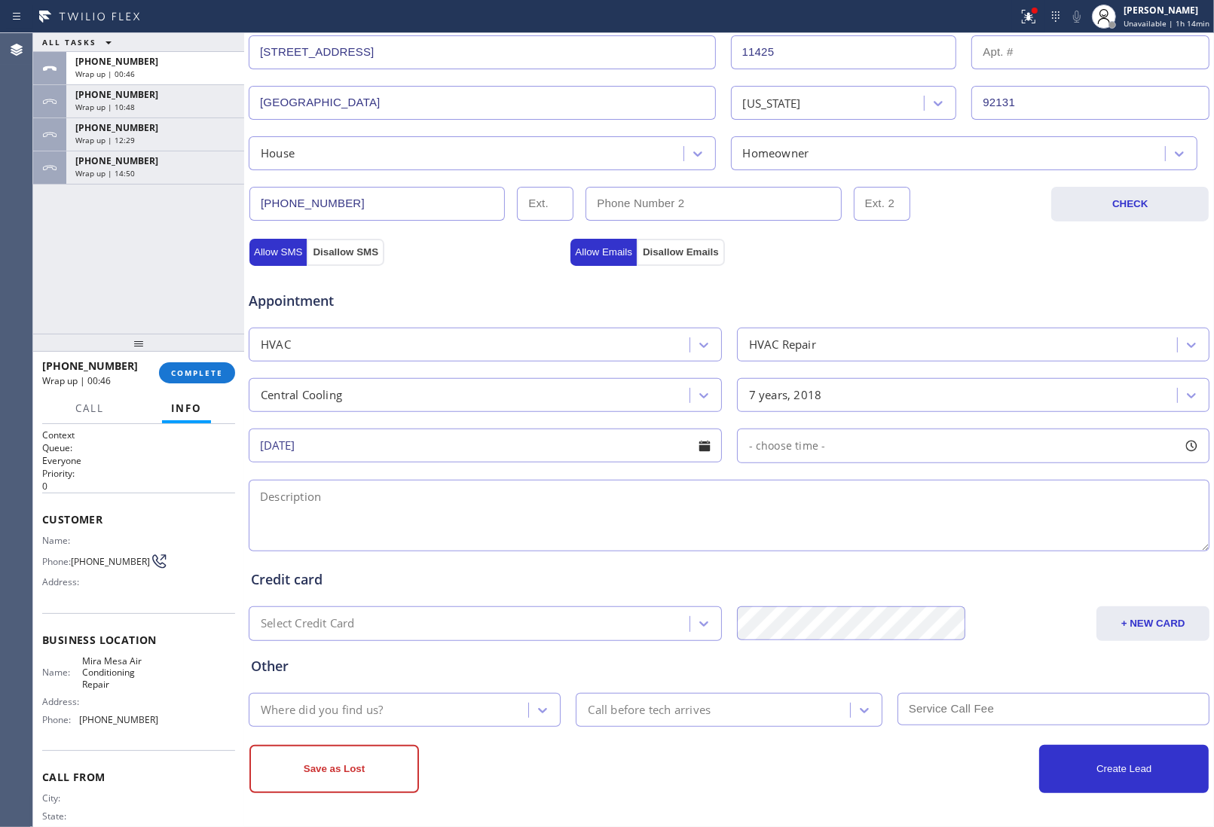
click at [802, 456] on div "- choose time -" at bounding box center [973, 446] width 473 height 35
drag, startPoint x: 747, startPoint y: 536, endPoint x: 889, endPoint y: 559, distance: 144.3
click at [889, 559] on div "FROM TILL 8:00 AM 12:00 PM" at bounding box center [962, 517] width 451 height 108
click at [541, 527] on textarea at bounding box center [729, 516] width 961 height 72
paste textarea "Central AC | Condenser Outside Accesible | 10 Yrs | The fan is not working caus…"
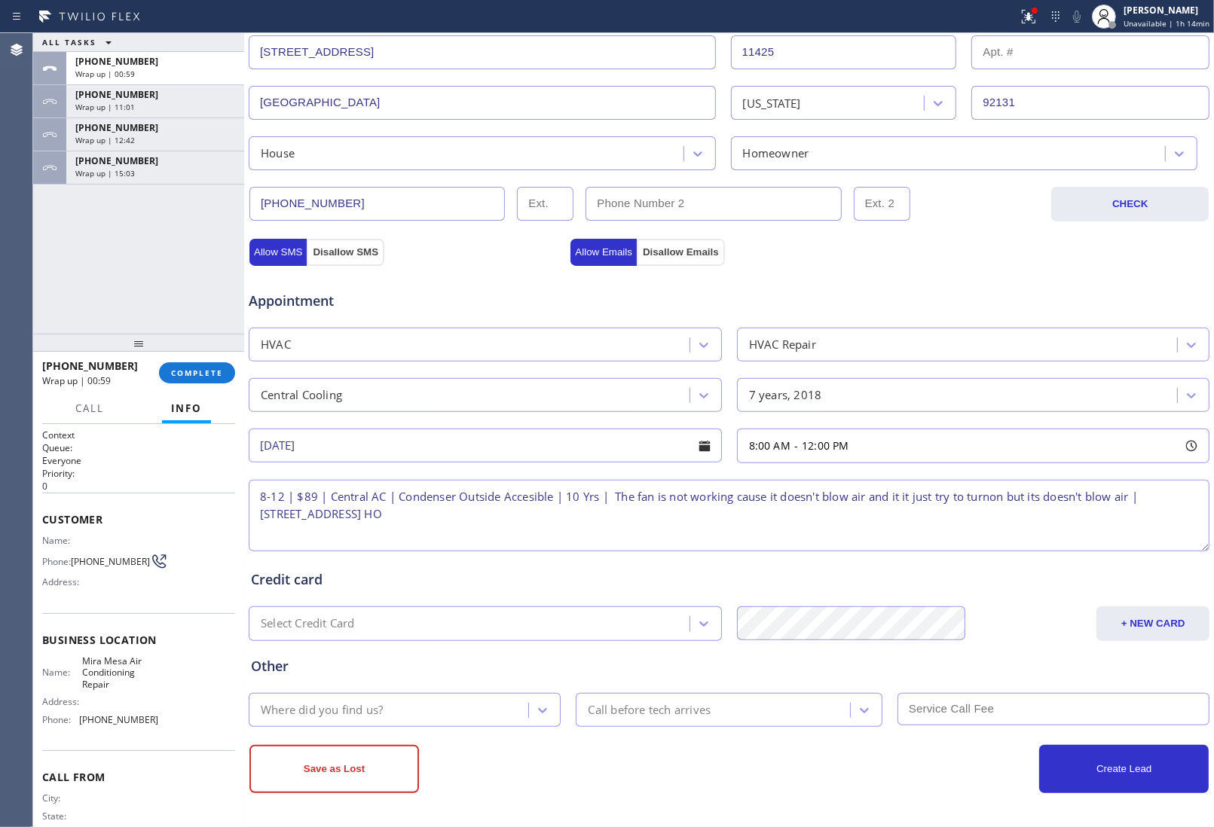
click at [524, 487] on textarea "8-12 | $89 | Central AC | Condenser Outside Accesible | 10 Yrs | The fan is not…" at bounding box center [729, 516] width 961 height 72
click at [992, 501] on textarea "8-12 | $89 | Central AC | Condenser Outside Accessible | 10 Yrs | The fan is no…" at bounding box center [729, 516] width 961 height 72
drag, startPoint x: 997, startPoint y: 495, endPoint x: 1008, endPoint y: 495, distance: 11.3
click at [998, 494] on textarea "8-12 | $89 | Central AC | Condenser Outside Accessible | 10 Yrs | The fan is no…" at bounding box center [729, 516] width 961 height 72
click at [582, 521] on textarea "8-12 | $89 | Central AC | Condenser Outside Accessible | 10 Yrs | The fan is no…" at bounding box center [729, 516] width 961 height 72
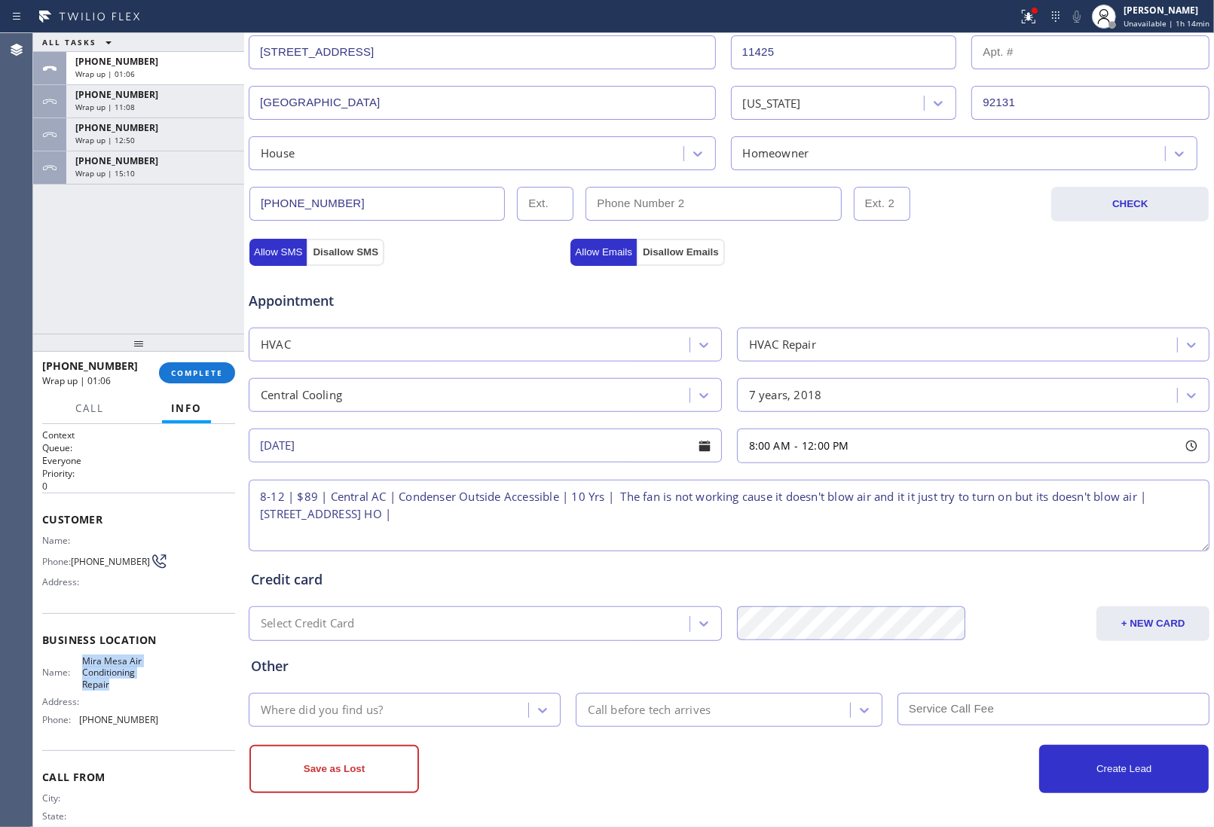
drag, startPoint x: 108, startPoint y: 692, endPoint x: 80, endPoint y: 660, distance: 42.2
click at [70, 660] on div "Name: Mira Mesa Air Conditioning Repair" at bounding box center [100, 672] width 116 height 35
copy span "Mira Mesa Air Conditioning Repair"
click at [597, 522] on textarea "8-12 | $89 | Central AC | Condenser Outside Accessible | 10 Yrs | The fan is no…" at bounding box center [729, 516] width 961 height 72
paste textarea "Mira Mesa Air Conditioning Repair"
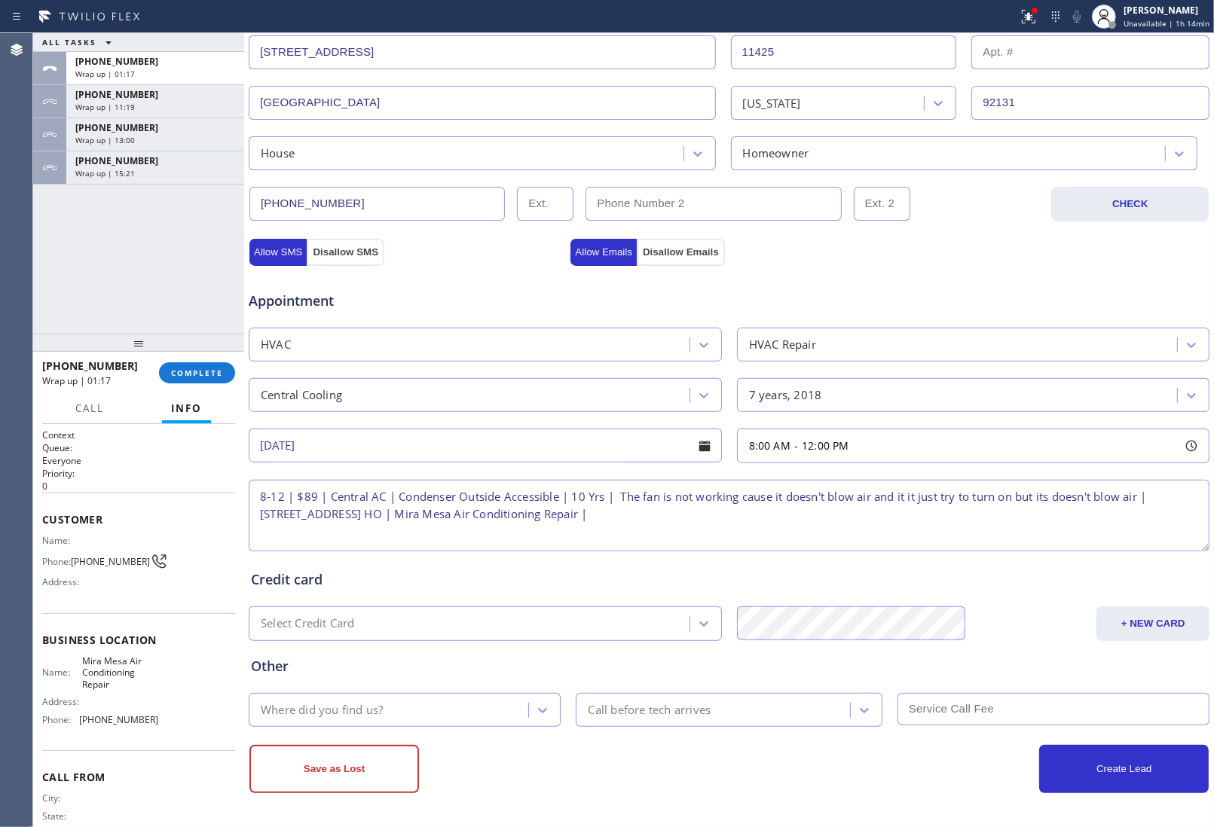
click at [838, 533] on textarea "8-12 | $89 | Central AC | Condenser Outside Accessible | 10 Yrs | The fan is no…" at bounding box center [729, 516] width 961 height 72
paste textarea "lease call 30 minutes prior to arrival."
click at [950, 513] on textarea "8-12 | $89 | Central AC | Condenser Outside Accessible | 10 Yrs | The fan is no…" at bounding box center [729, 516] width 961 height 72
click at [965, 515] on textarea "8-12 | $89 | Central AC | Condenser Outside Accessible | 10 Yrs | The fan is no…" at bounding box center [729, 516] width 961 height 72
click at [758, 514] on textarea "8-12 | $89 | Central AC | Condenser Outside Accessible | 10 Yrs | The fan is no…" at bounding box center [729, 516] width 961 height 72
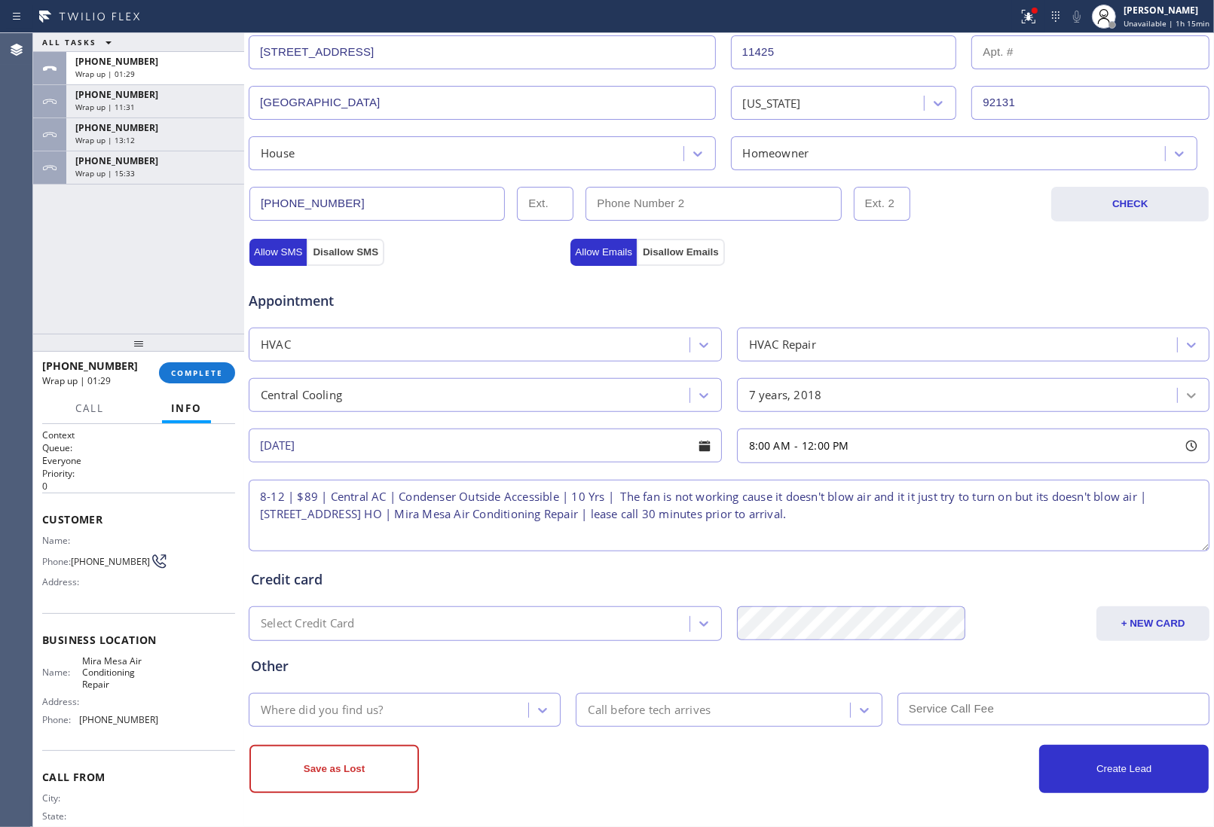
paste textarea "P"
click at [1016, 522] on textarea "8-12 | $89 | Central AC | Condenser Outside Accessible | 10 Yrs | The fan is no…" at bounding box center [729, 516] width 961 height 72
paste textarea "(260) 760-2649"
type textarea "8-12 | $89 | Central AC | Condenser Outside Accessible | 10 Yrs | The fan is no…"
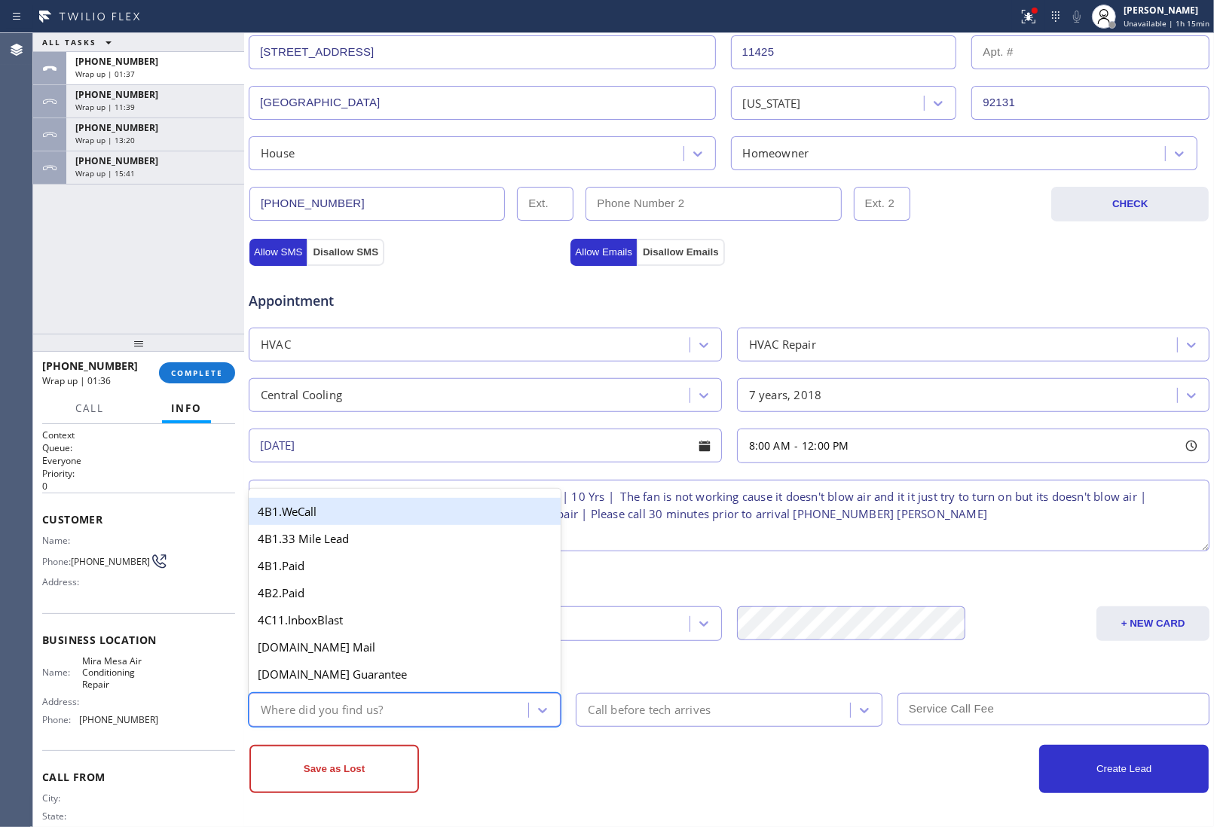
click at [394, 720] on div "Where did you find us?" at bounding box center [390, 710] width 275 height 26
type input "go"
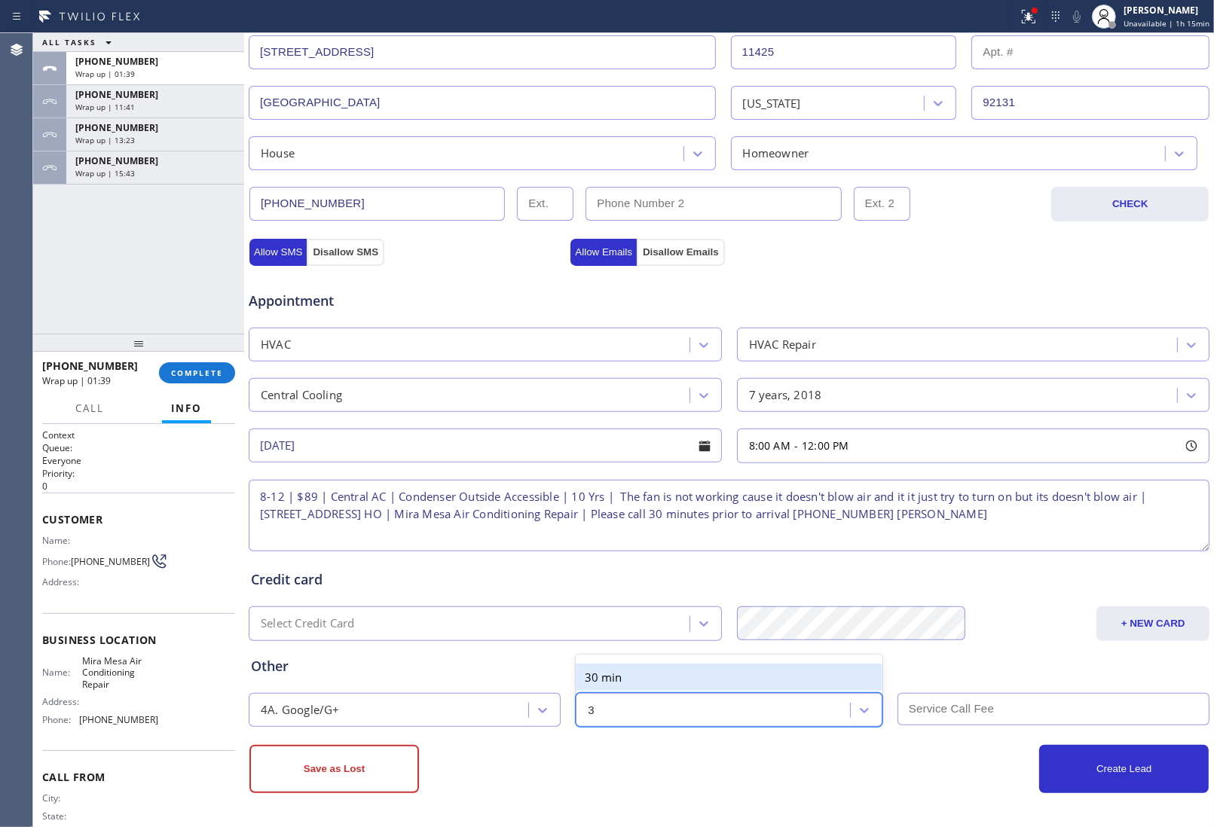
type input "30"
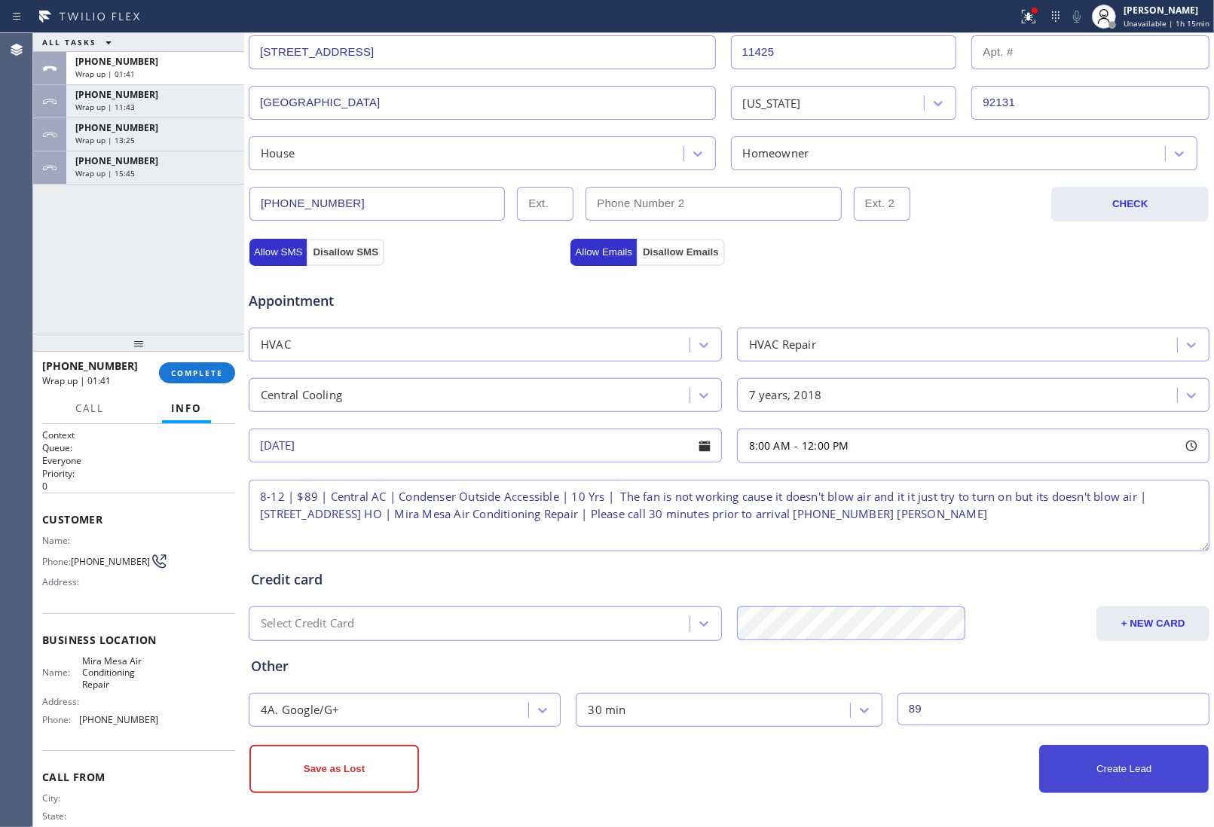
type input "89"
click at [1086, 774] on button "Create Lead" at bounding box center [1124, 769] width 170 height 48
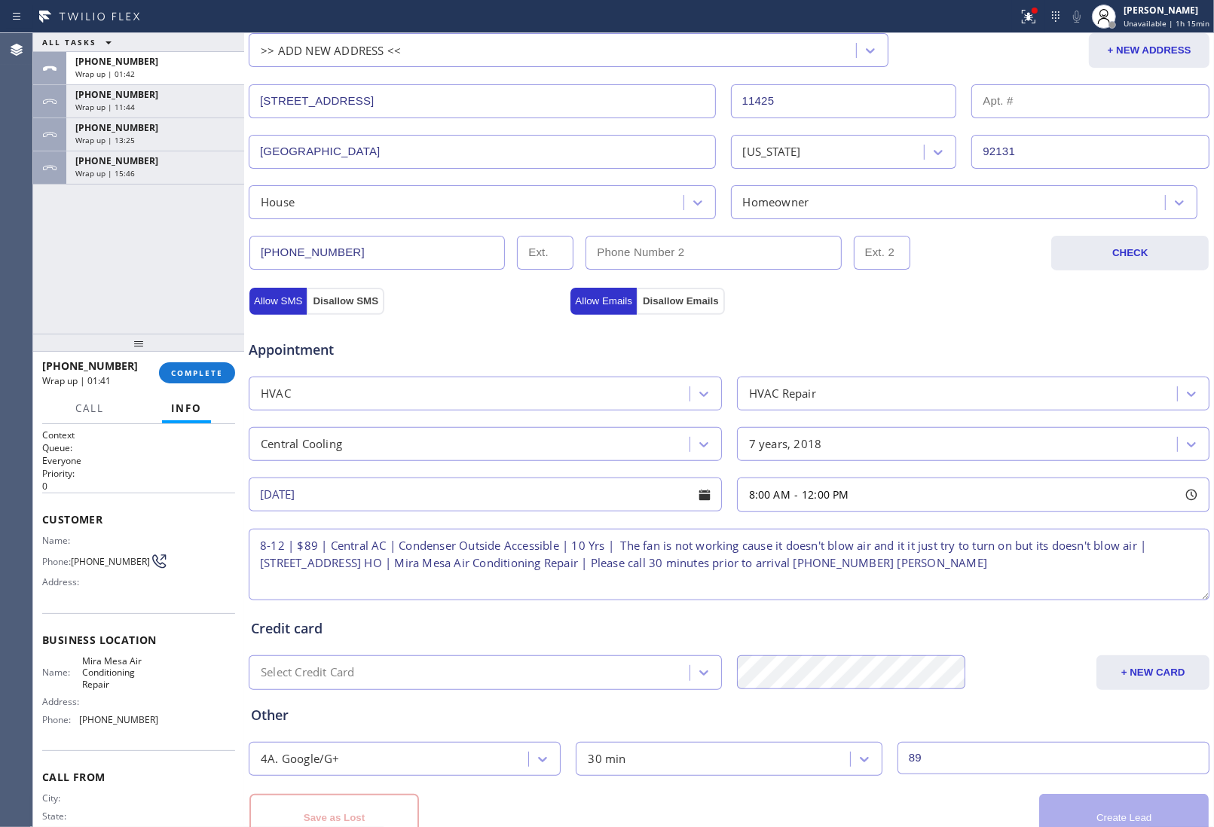
scroll to position [393, 0]
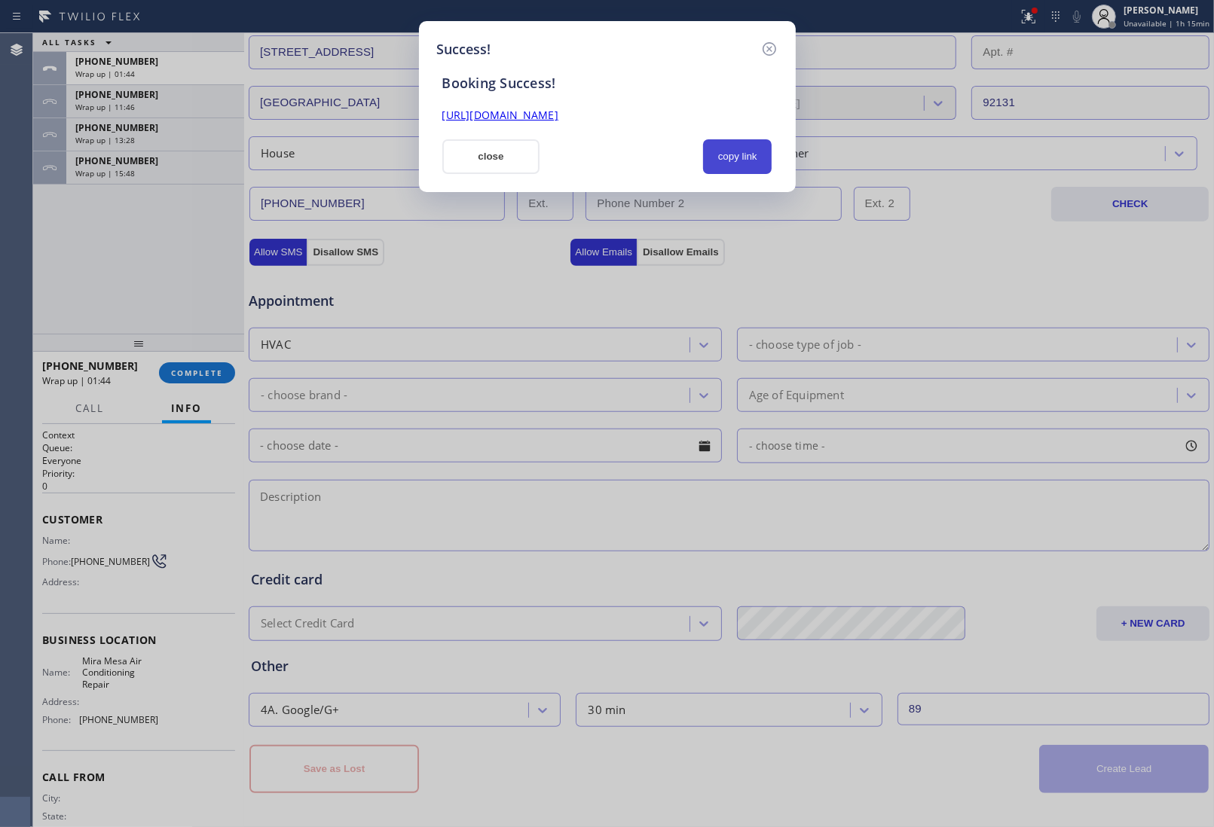
click at [738, 155] on button "copy link" at bounding box center [737, 156] width 69 height 35
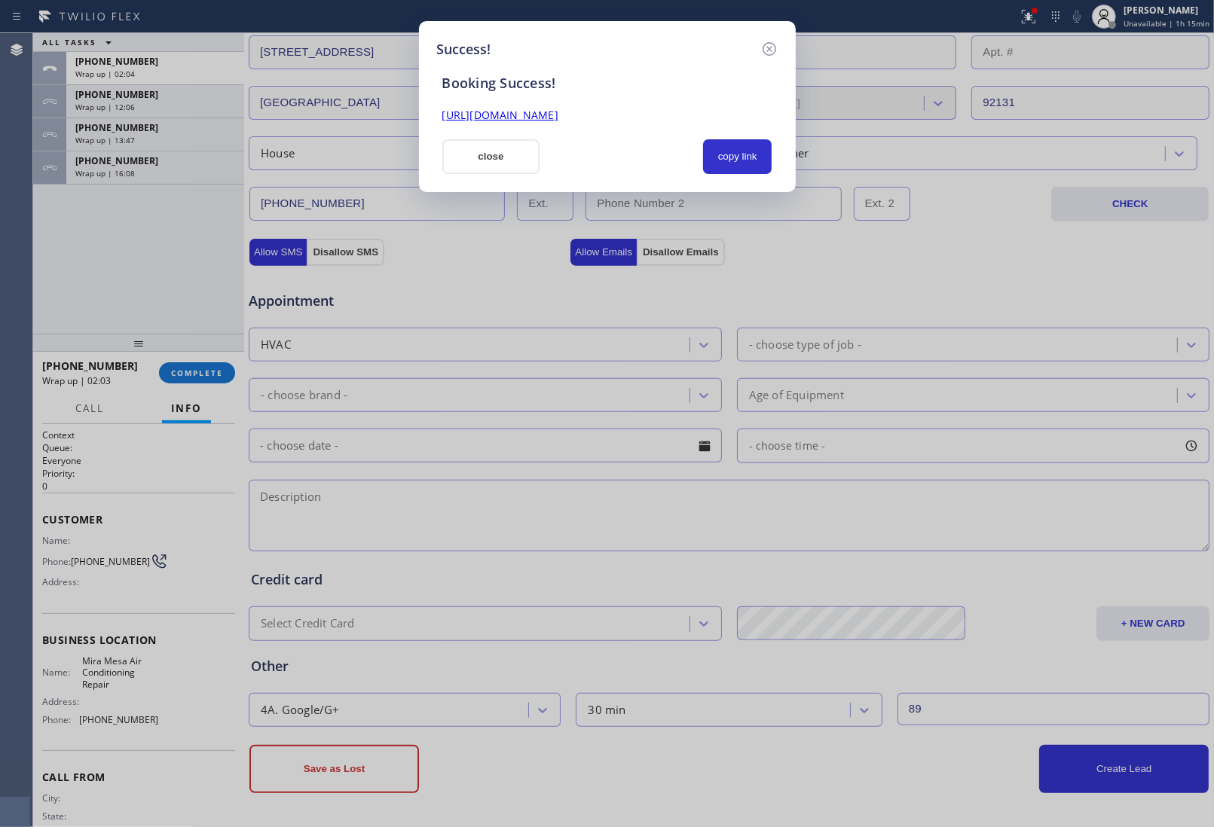
click at [1051, 453] on div "Success! Booking Success! https://erp.apollosoft.co/customer/762771#portlet_lea…" at bounding box center [607, 413] width 1214 height 827
click at [502, 155] on button "close" at bounding box center [491, 156] width 98 height 35
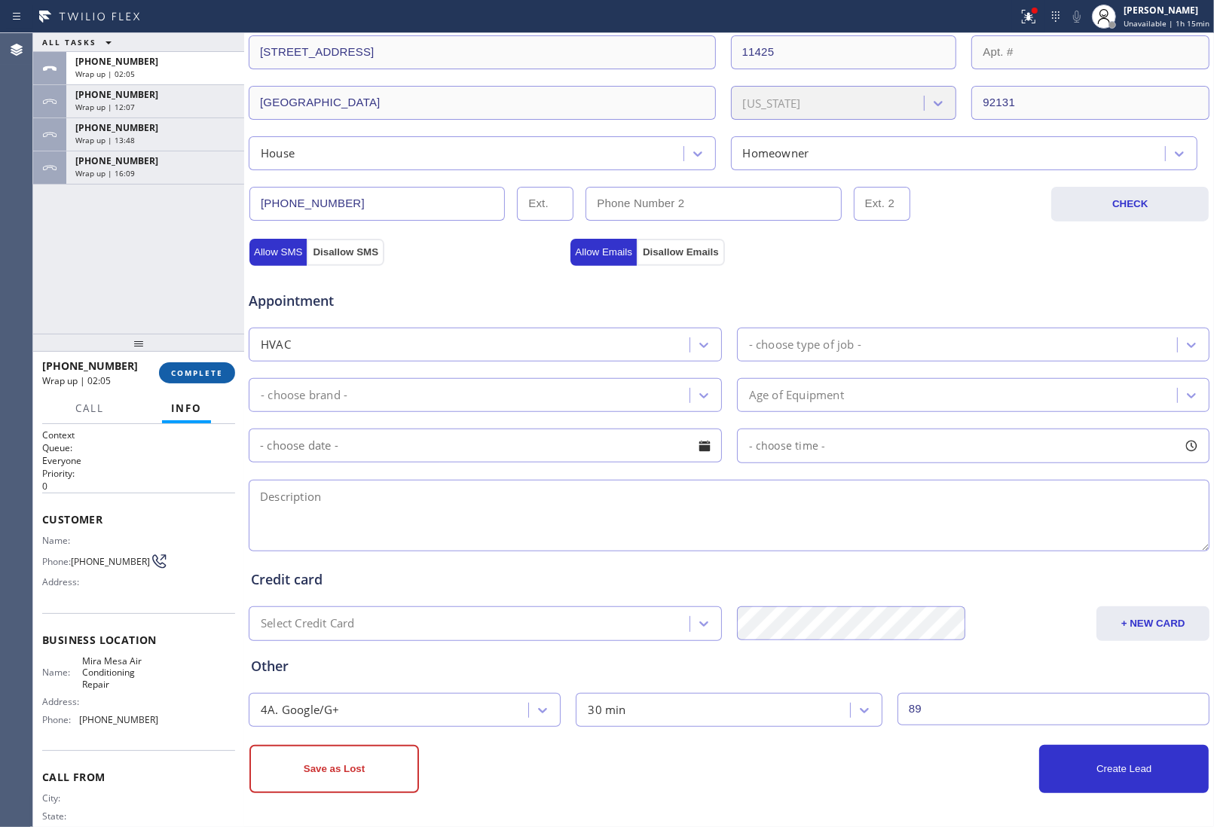
click at [207, 364] on button "COMPLETE" at bounding box center [197, 372] width 76 height 21
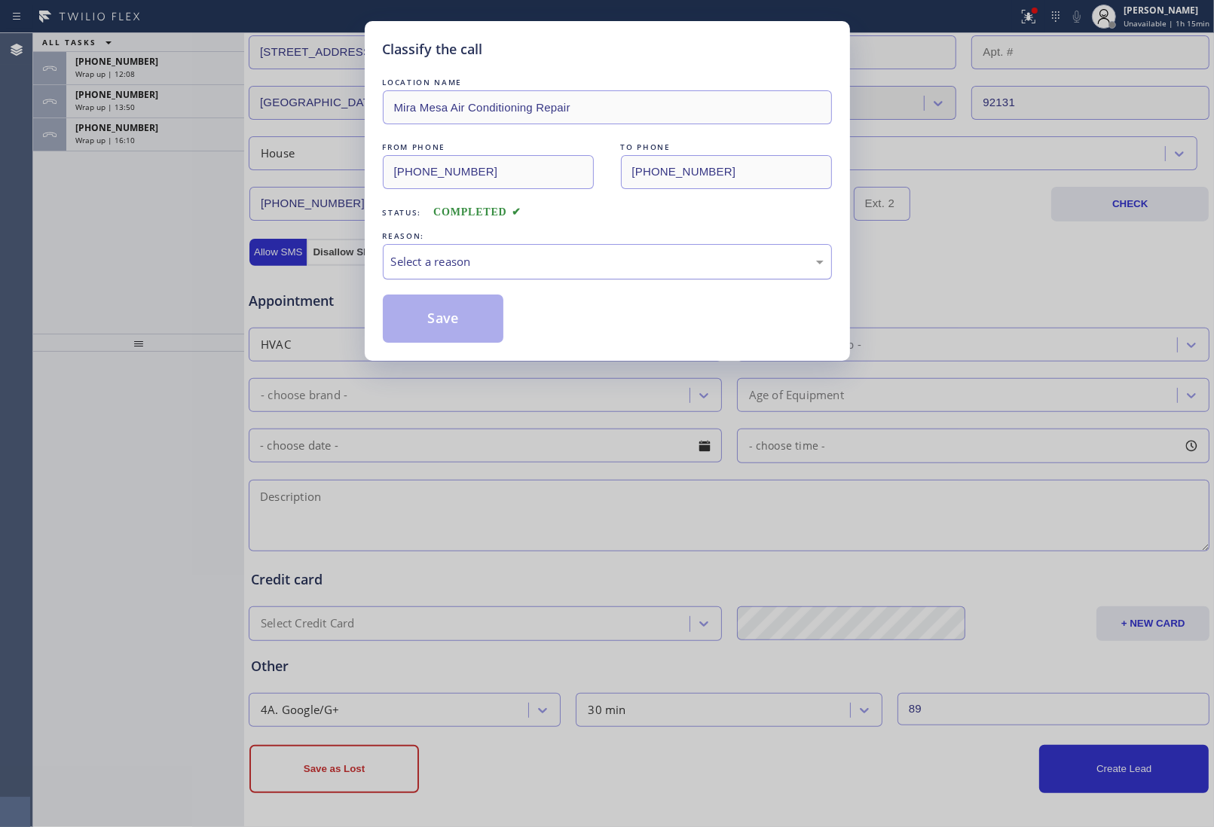
click at [472, 268] on div "Select a reason" at bounding box center [607, 261] width 432 height 17
click at [457, 307] on button "Save" at bounding box center [443, 319] width 121 height 48
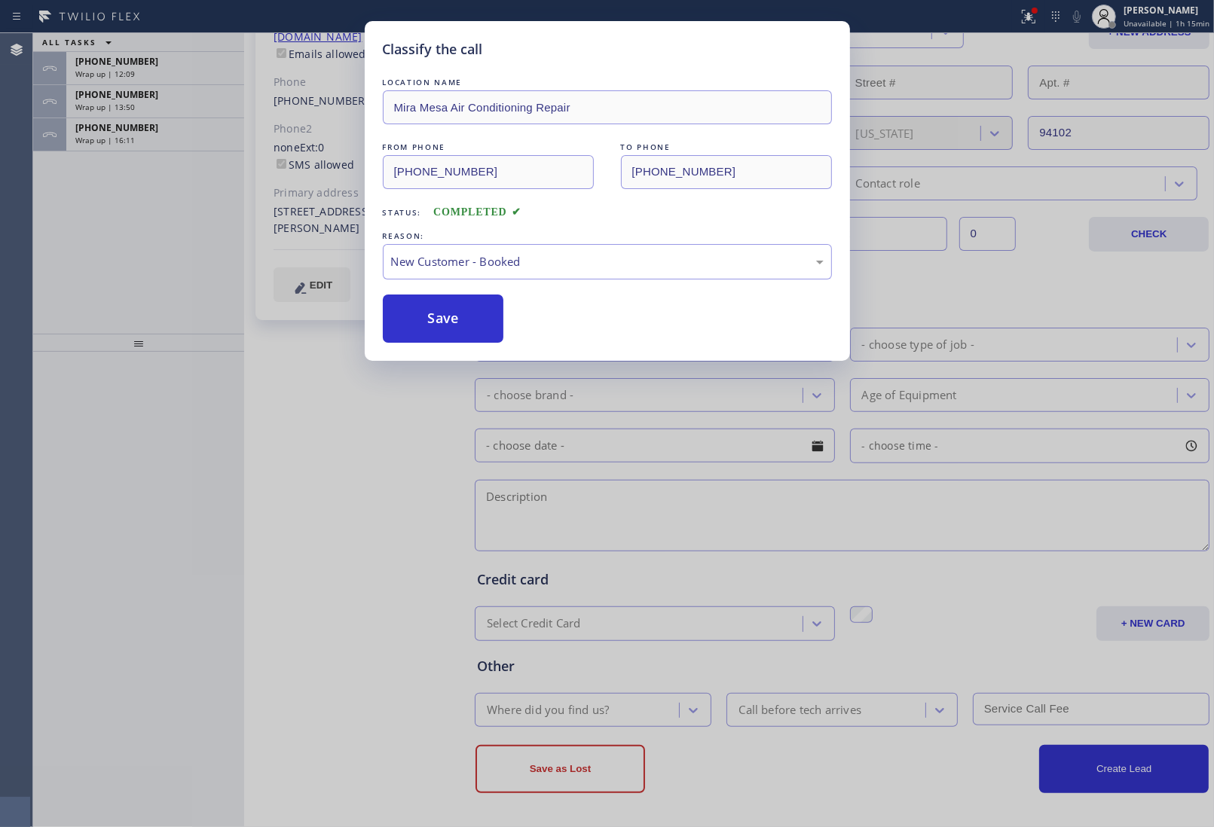
scroll to position [258, 0]
click at [164, 79] on div "+14153469769 Wrap up | 12:10" at bounding box center [152, 68] width 172 height 33
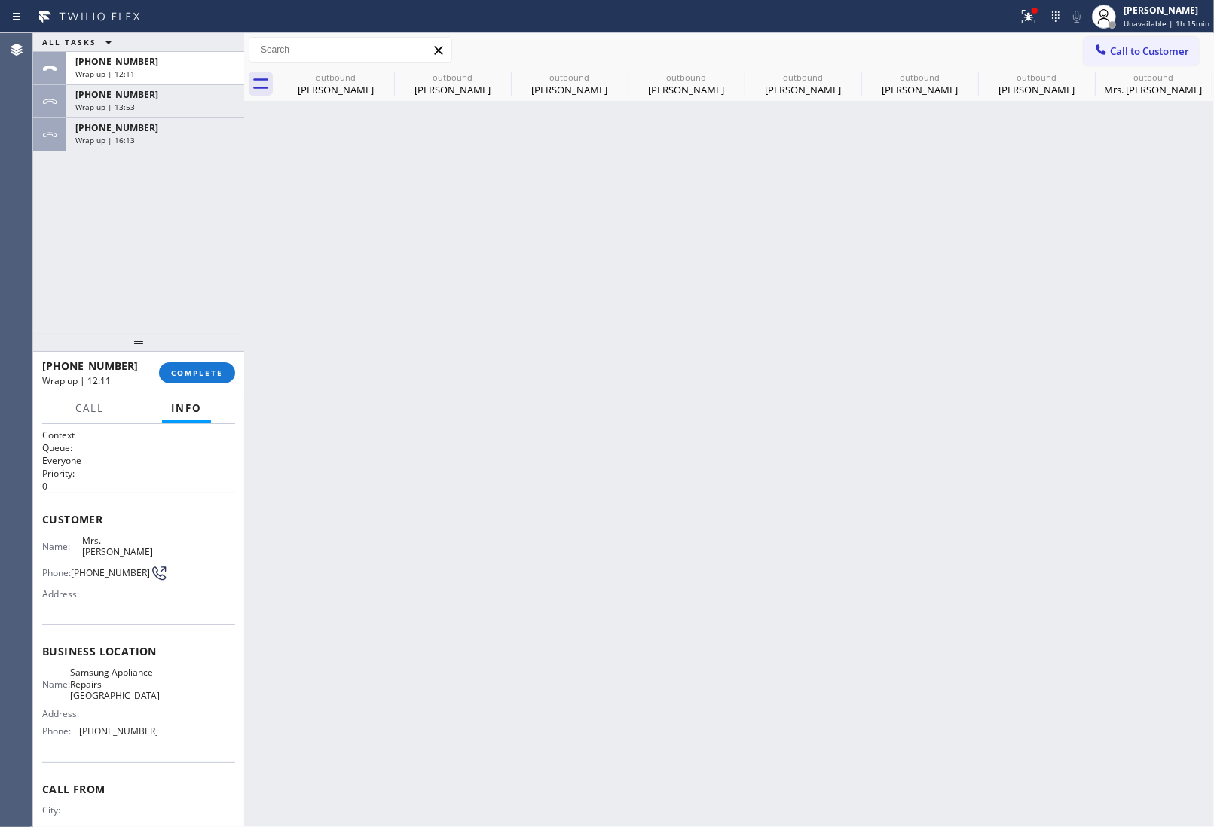
click at [164, 79] on div "+14153469769 Wrap up | 12:11" at bounding box center [152, 68] width 172 height 33
click at [205, 366] on button "COMPLETE" at bounding box center [197, 372] width 76 height 21
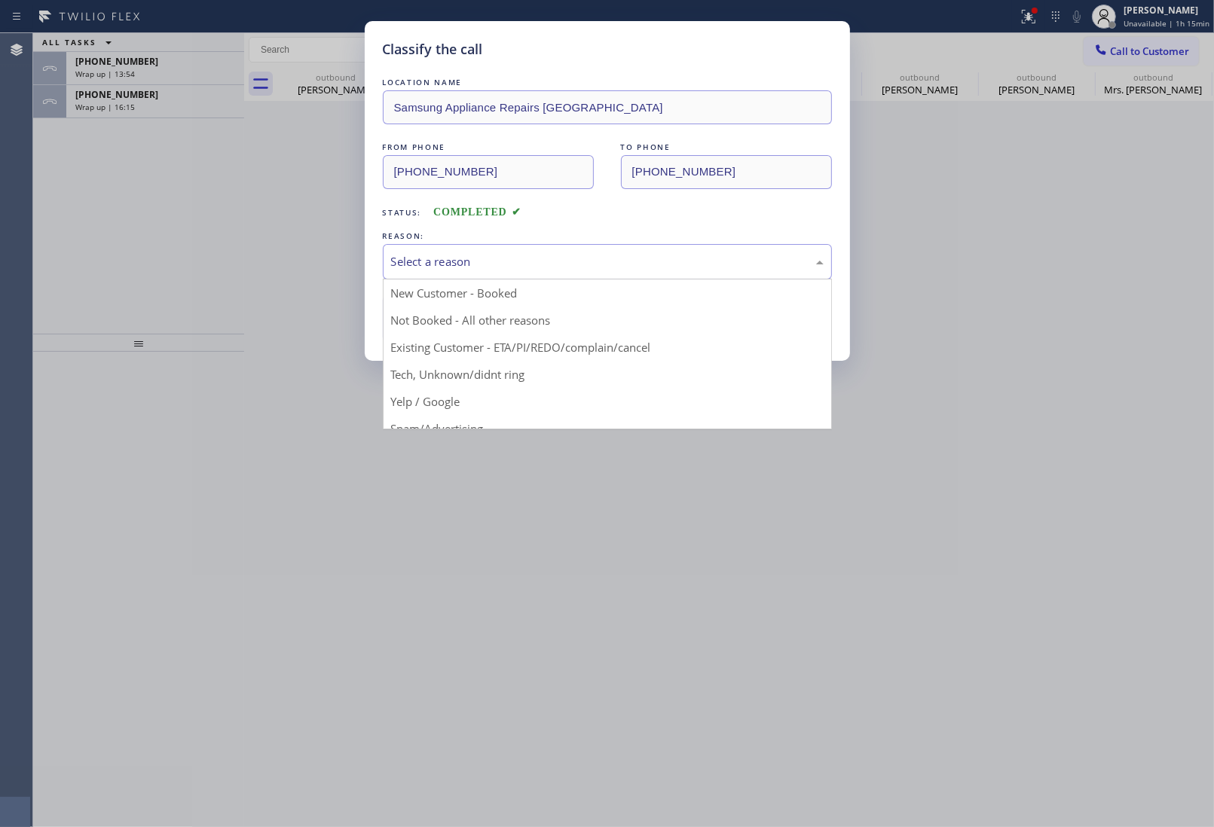
click at [454, 272] on div "Select a reason" at bounding box center [607, 261] width 449 height 35
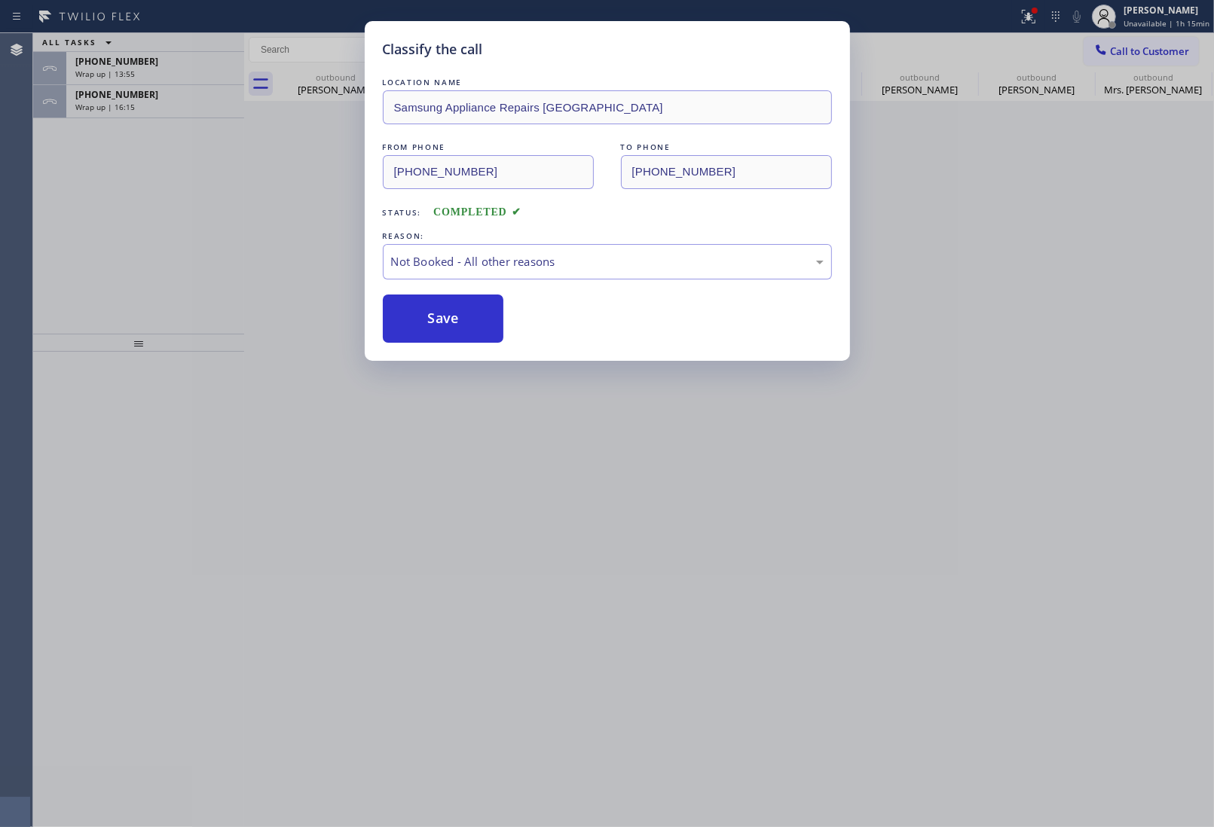
click at [439, 331] on button "Save" at bounding box center [443, 319] width 121 height 48
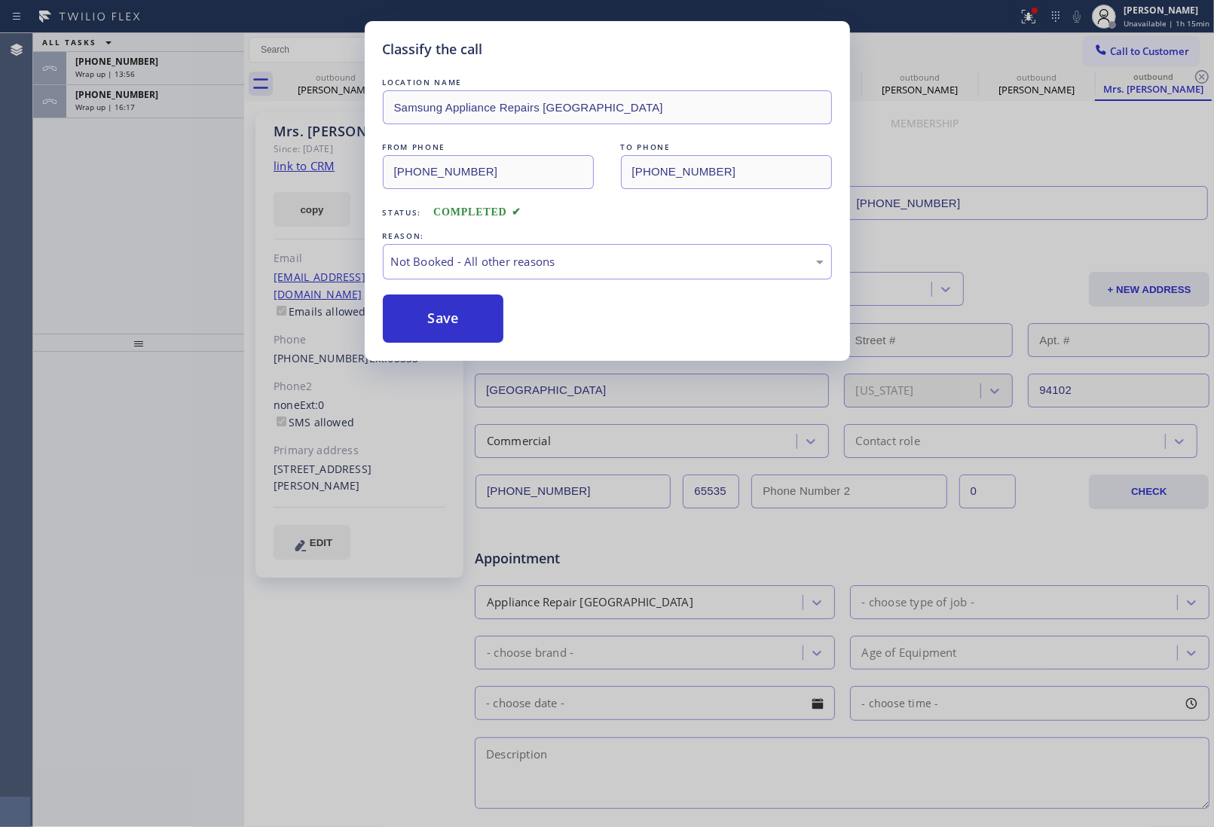
click at [159, 61] on div "+19176139822" at bounding box center [155, 61] width 160 height 13
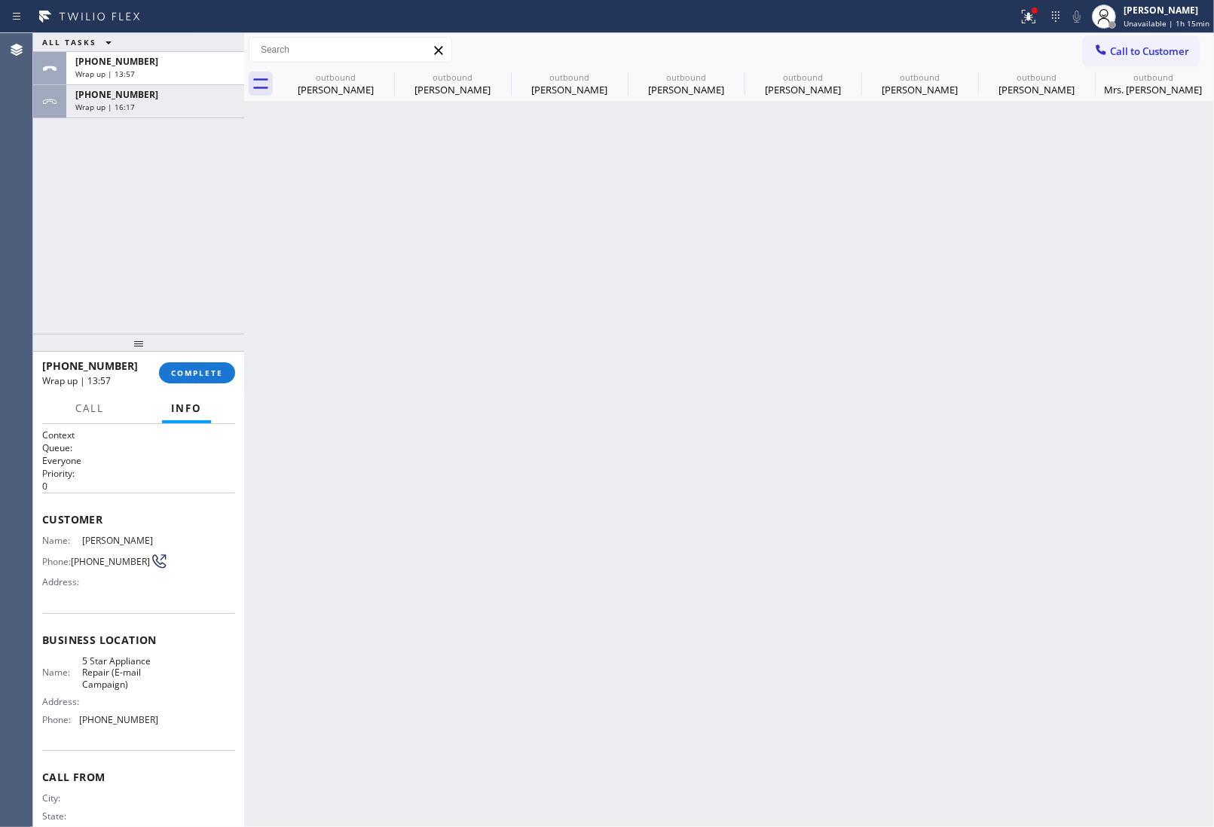
click at [159, 61] on div "+19176139822" at bounding box center [155, 61] width 160 height 13
click at [191, 371] on span "COMPLETE" at bounding box center [197, 373] width 52 height 11
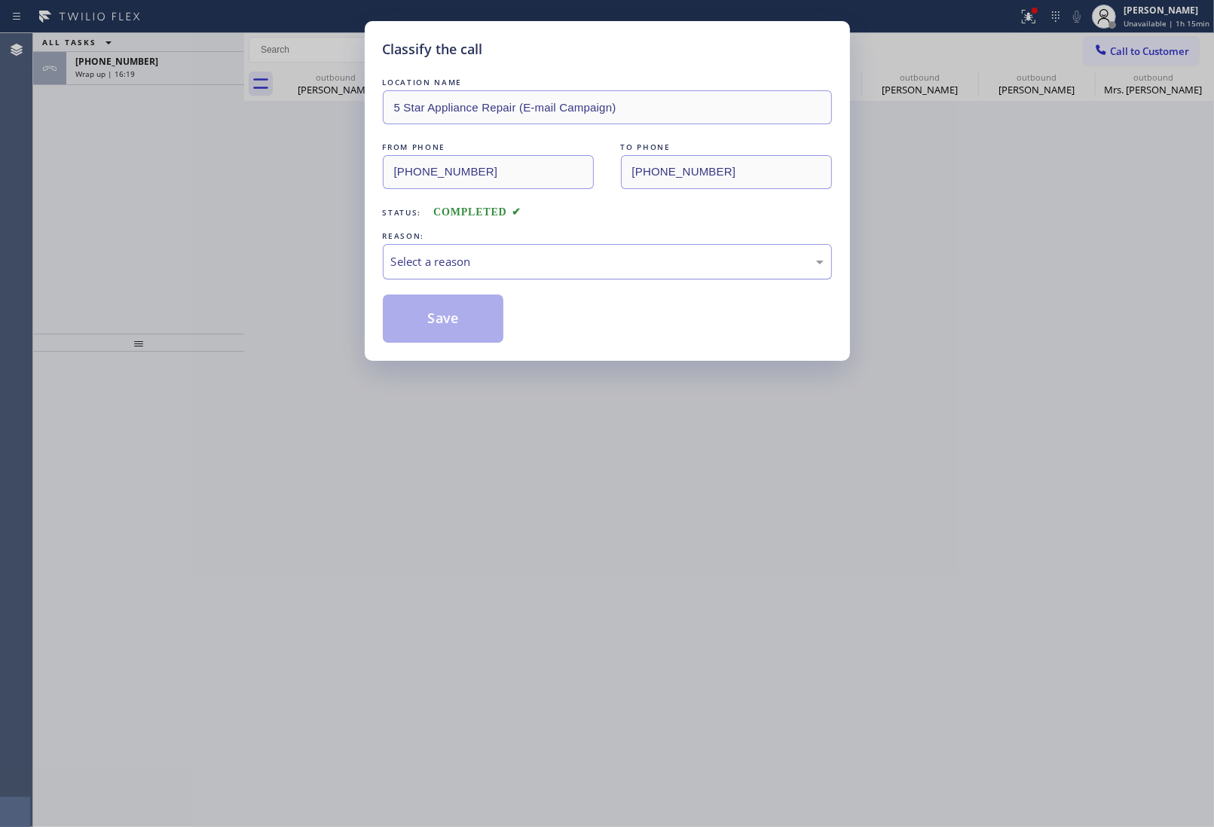
click at [481, 258] on div "Select a reason" at bounding box center [607, 261] width 432 height 17
click at [439, 318] on button "Save" at bounding box center [443, 319] width 121 height 48
type input "(855) 908-1519"
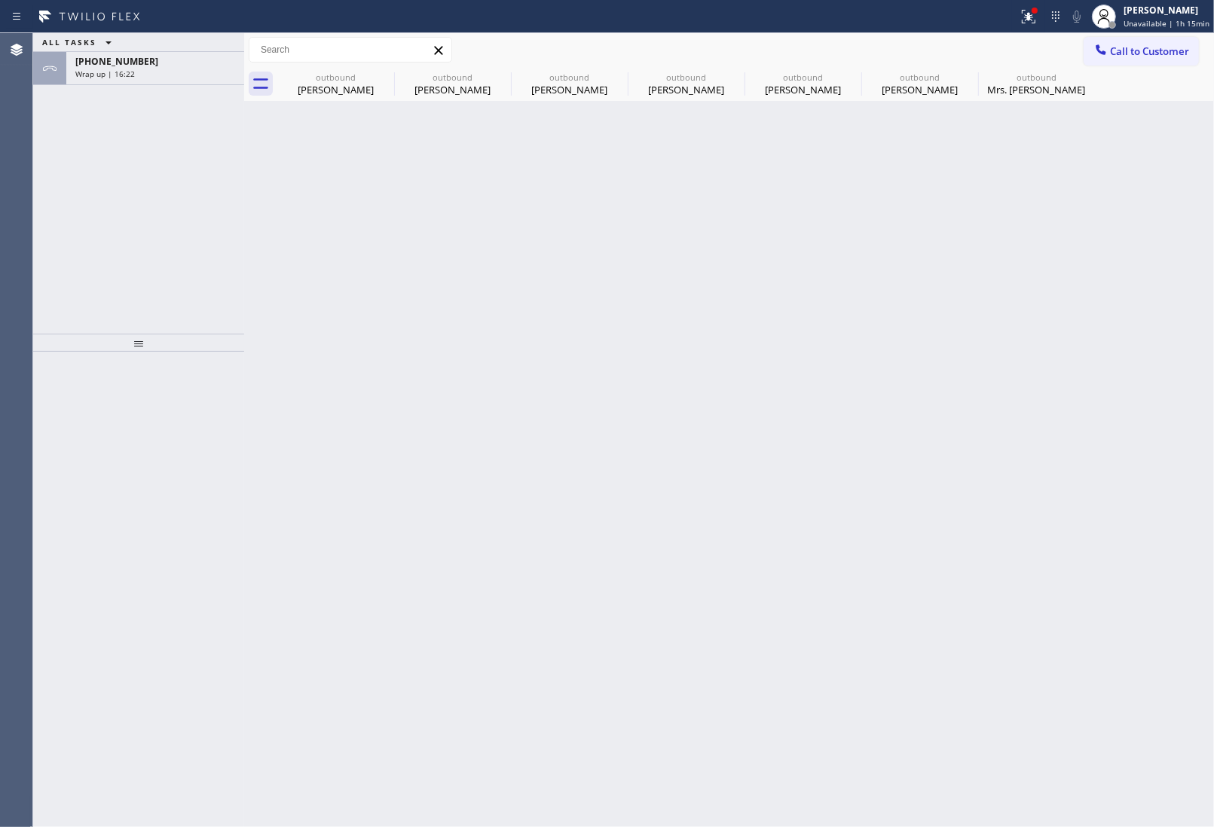
click at [162, 77] on div "Wrap up | 16:22" at bounding box center [155, 74] width 160 height 11
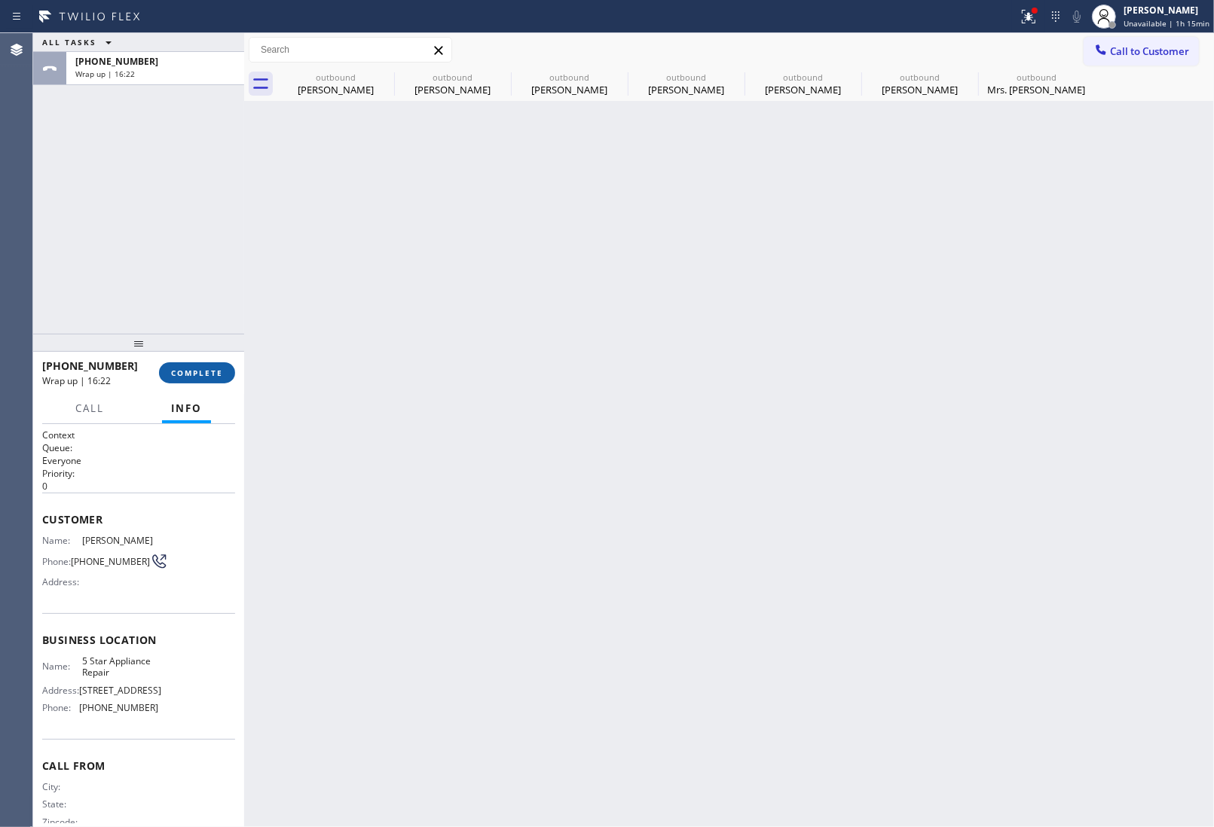
click at [200, 374] on span "COMPLETE" at bounding box center [197, 373] width 52 height 11
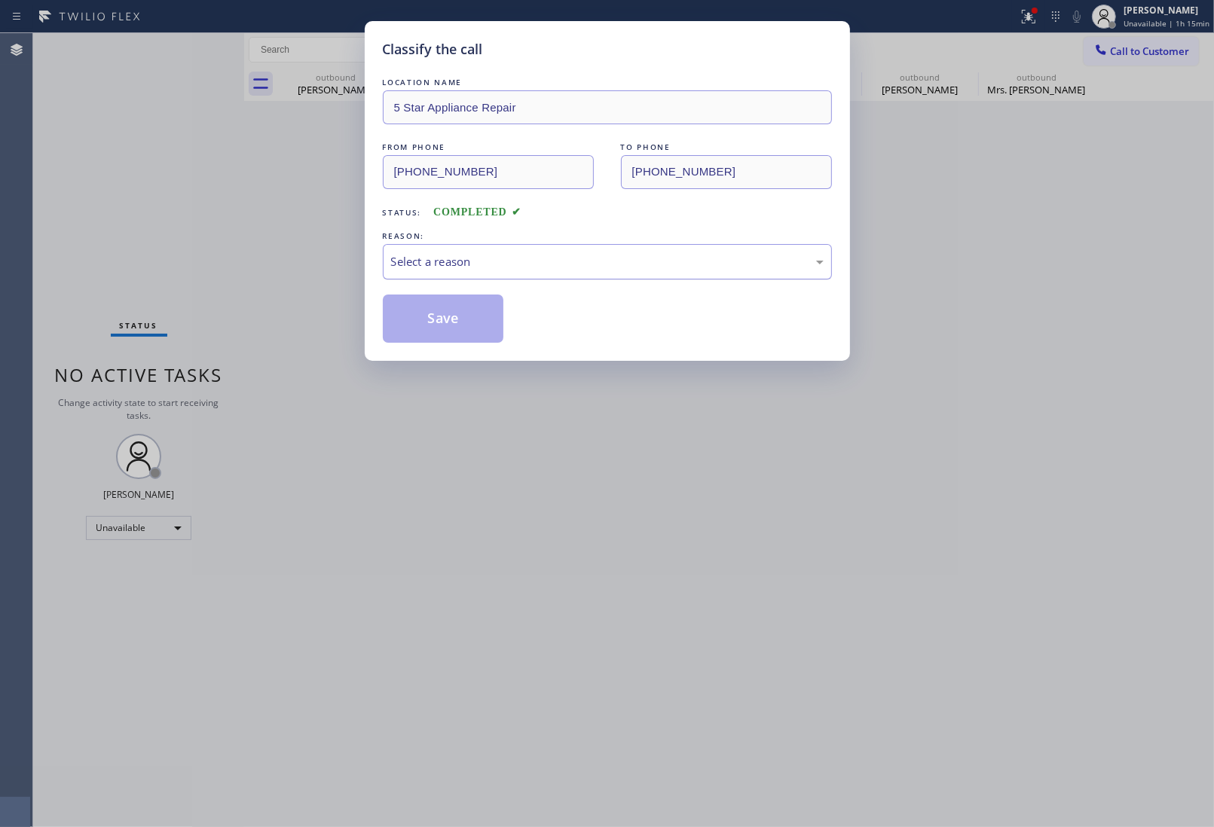
click at [499, 261] on div "Select a reason" at bounding box center [607, 261] width 432 height 17
click at [461, 331] on button "Save" at bounding box center [443, 319] width 121 height 48
type input "[PHONE_NUMBER]"
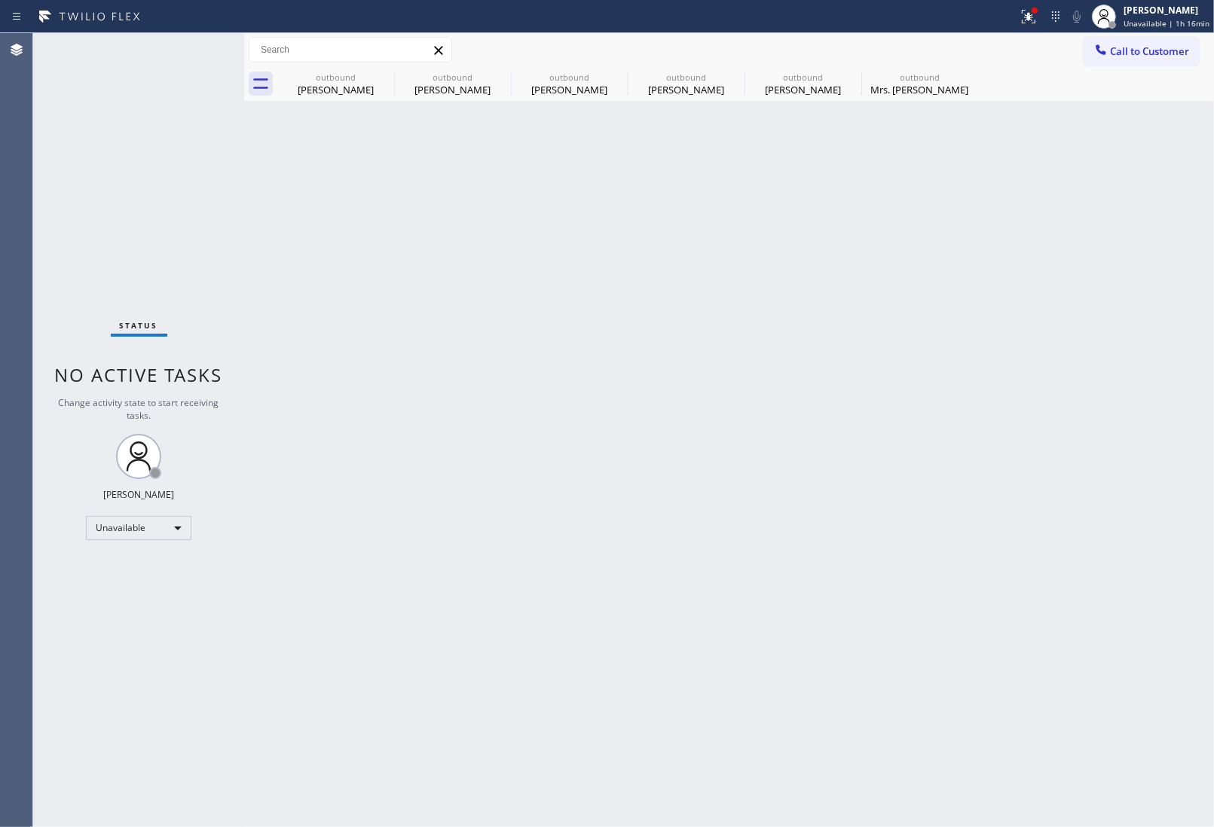
click at [1123, 61] on button "Call to Customer" at bounding box center [1140, 51] width 115 height 29
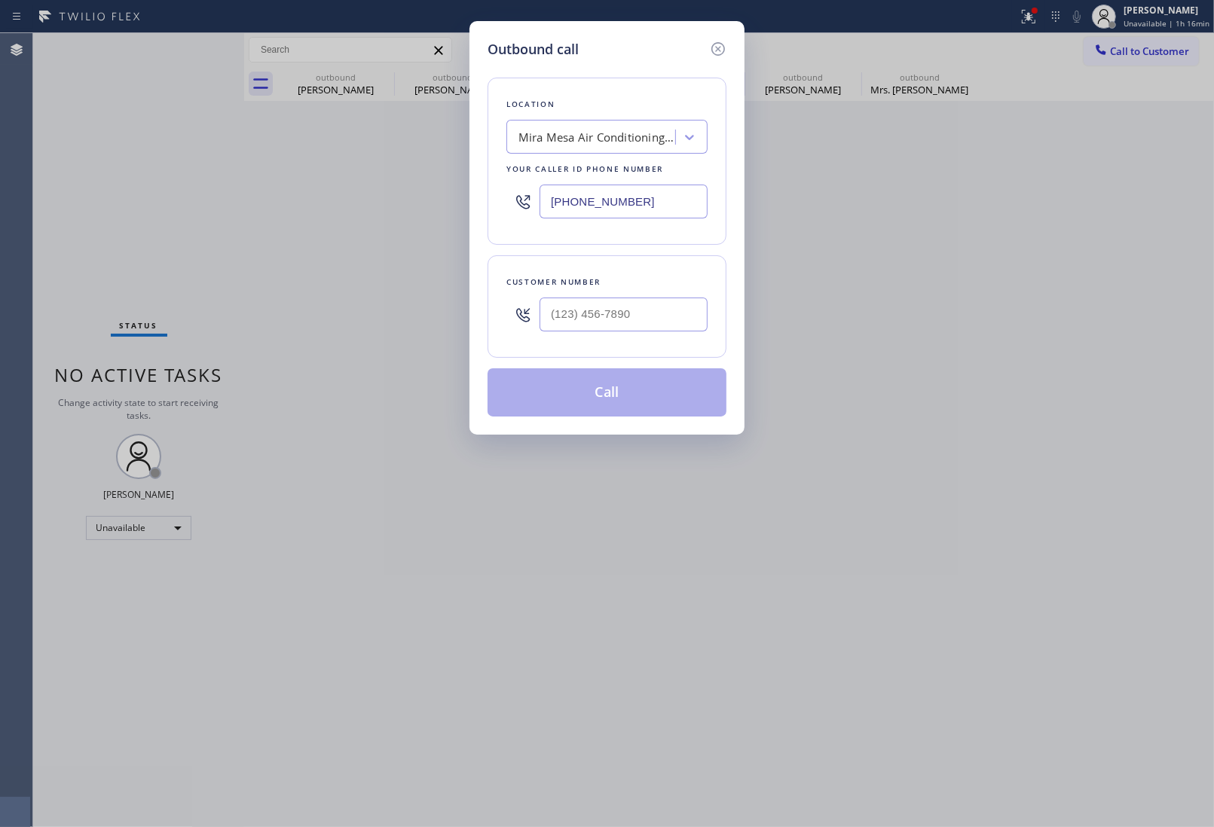
click at [601, 192] on input "(619) 762-3215" at bounding box center [623, 202] width 168 height 34
paste input "720) 307-728"
type input "(720) 307-7285"
click at [588, 319] on input "(___) ___-____" at bounding box center [623, 315] width 168 height 34
paste input "720) 995-6486"
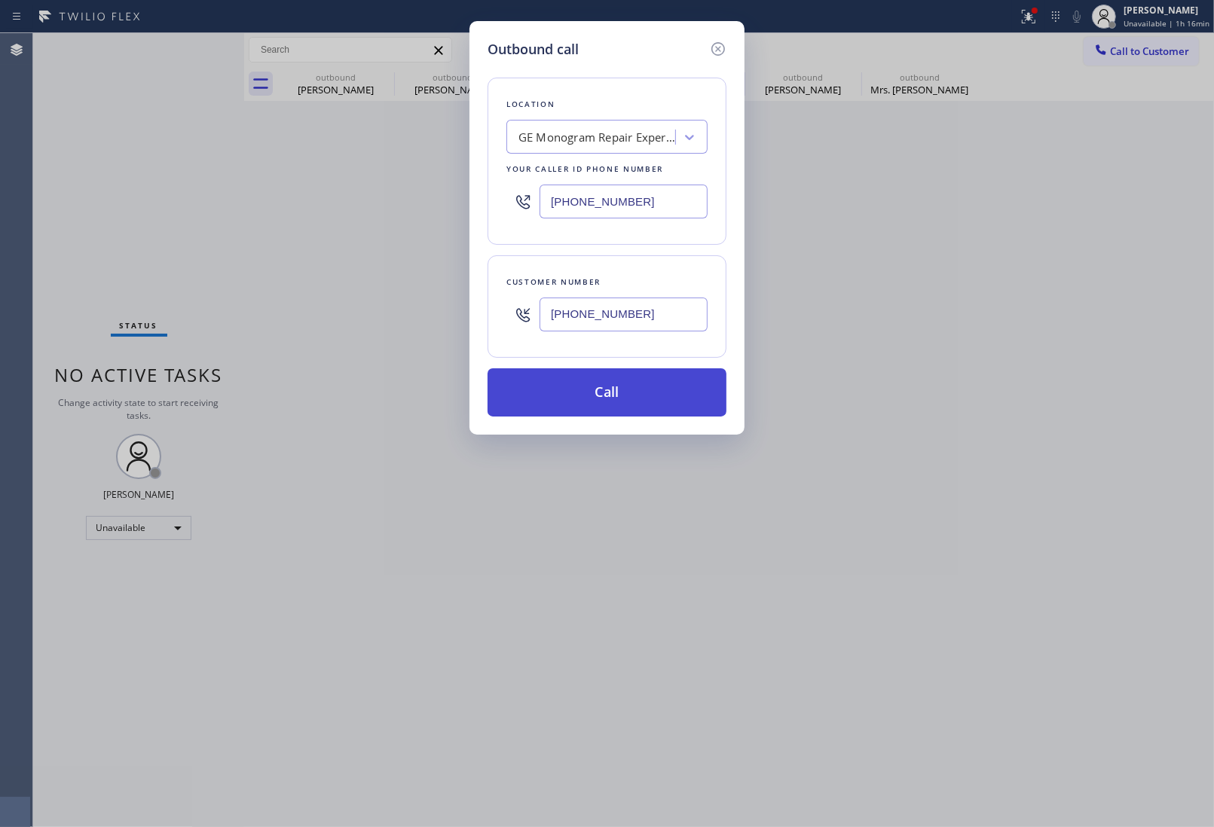
type input "(720) 995-6486"
drag, startPoint x: 603, startPoint y: 386, endPoint x: 43, endPoint y: 469, distance: 565.8
click at [603, 392] on button "Call" at bounding box center [606, 392] width 239 height 48
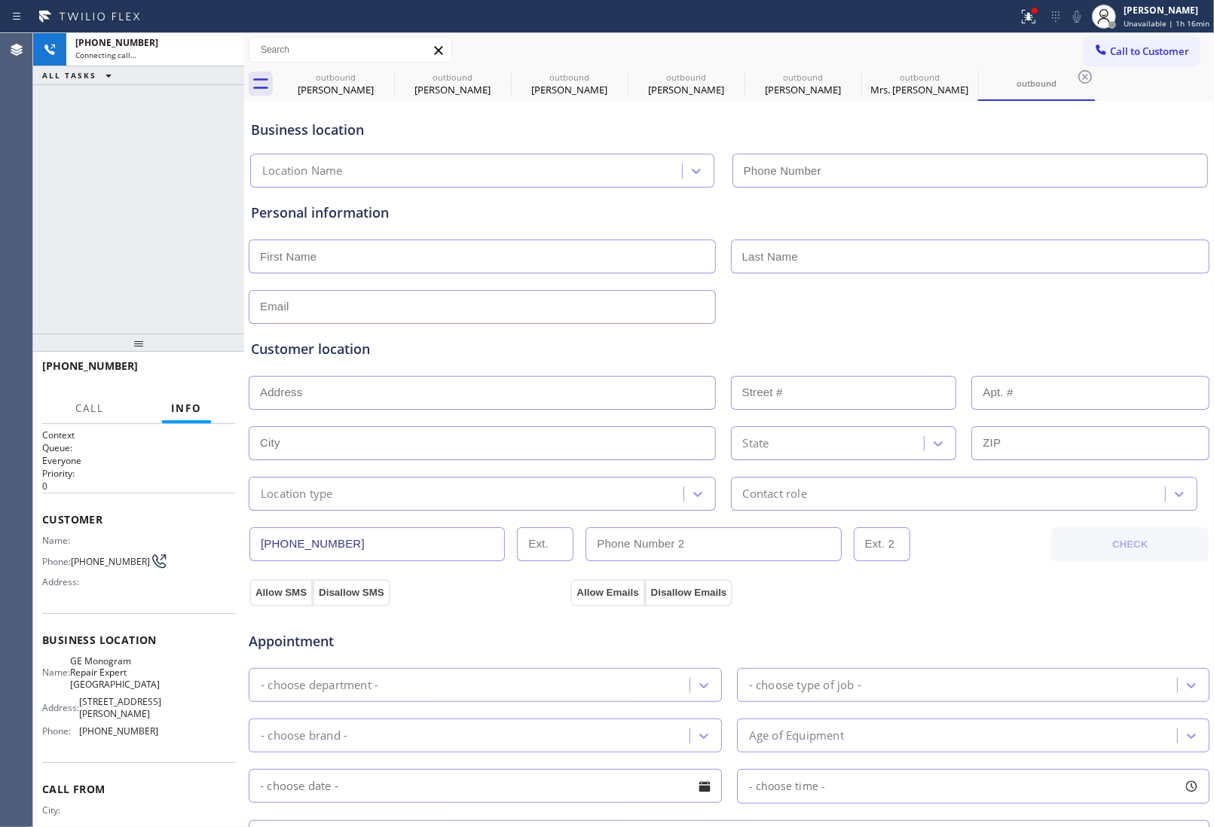
type input "(720) 307-7285"
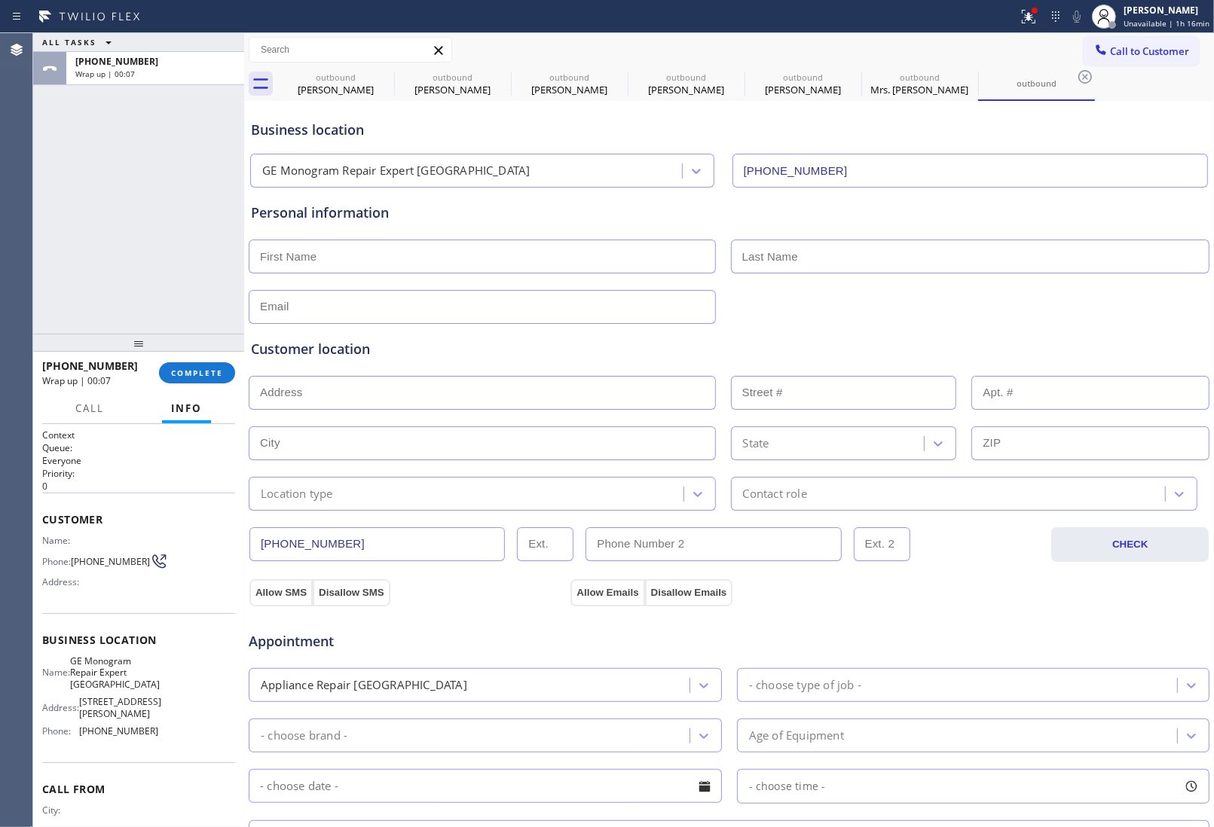
drag, startPoint x: 1076, startPoint y: 305, endPoint x: 1165, endPoint y: 182, distance: 152.6
click at [1090, 296] on div at bounding box center [729, 305] width 964 height 37
click at [1121, 54] on span "Call to Customer" at bounding box center [1149, 51] width 79 height 14
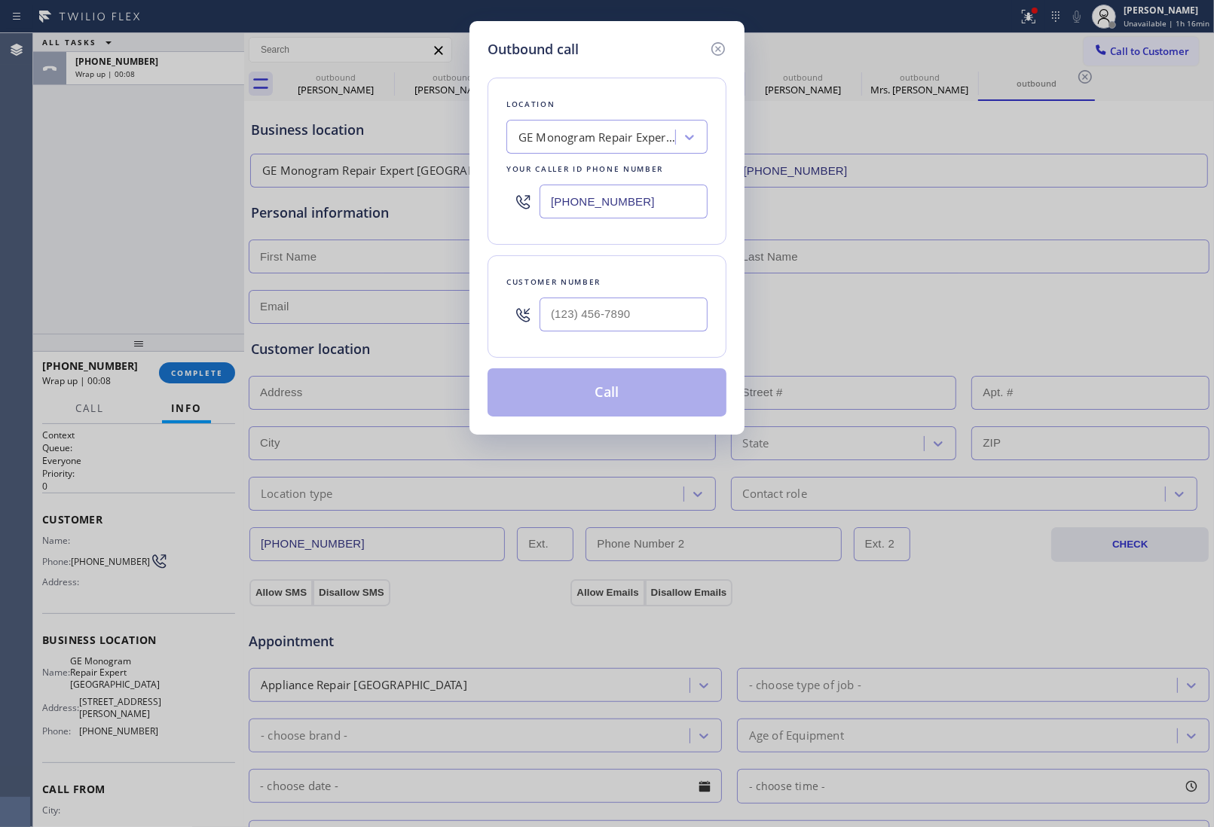
click at [629, 201] on input "(720) 307-7285" at bounding box center [623, 202] width 168 height 34
paste input "305) 747-7090"
type input "(305) 747-7090"
type input "(___) ___-____"
click at [614, 322] on input "(___) ___-____" at bounding box center [623, 315] width 168 height 34
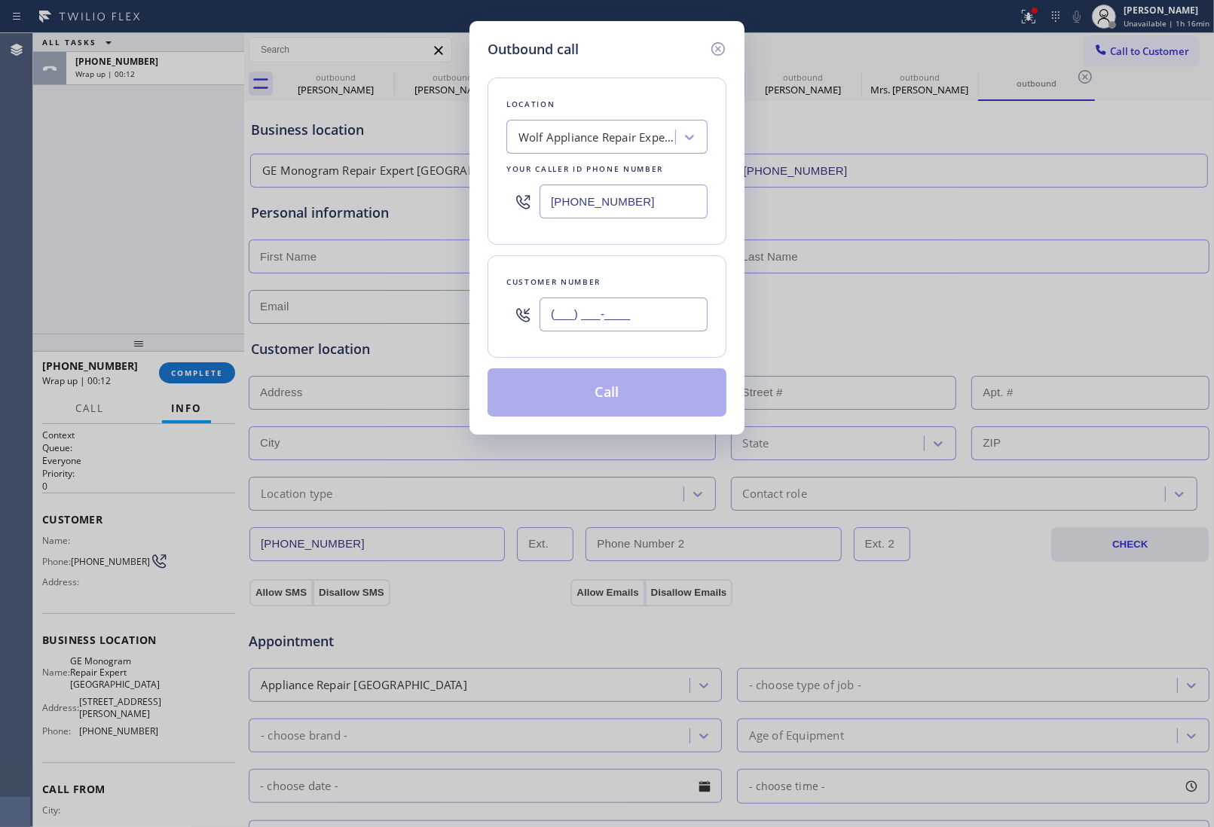
paste input "786) 284-0016"
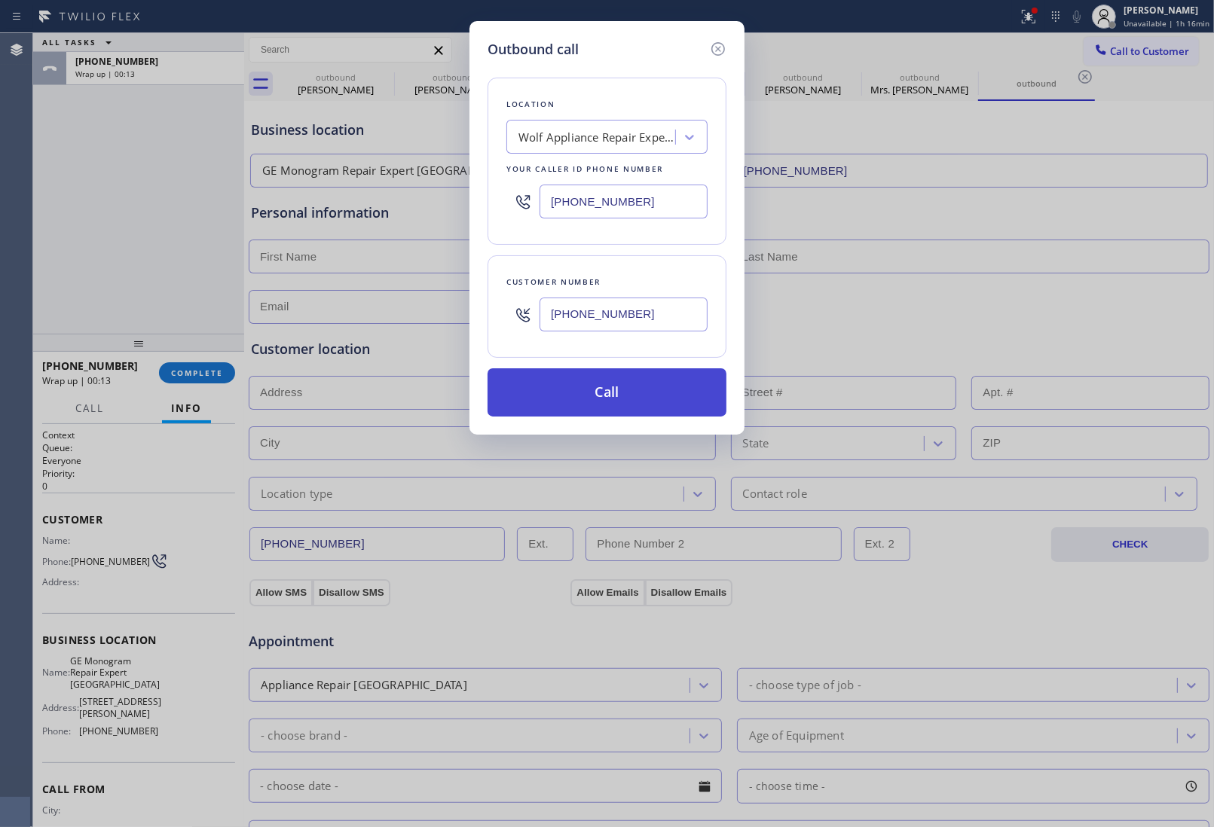
type input "(786) 284-0016"
click at [614, 404] on button "Call" at bounding box center [606, 392] width 239 height 48
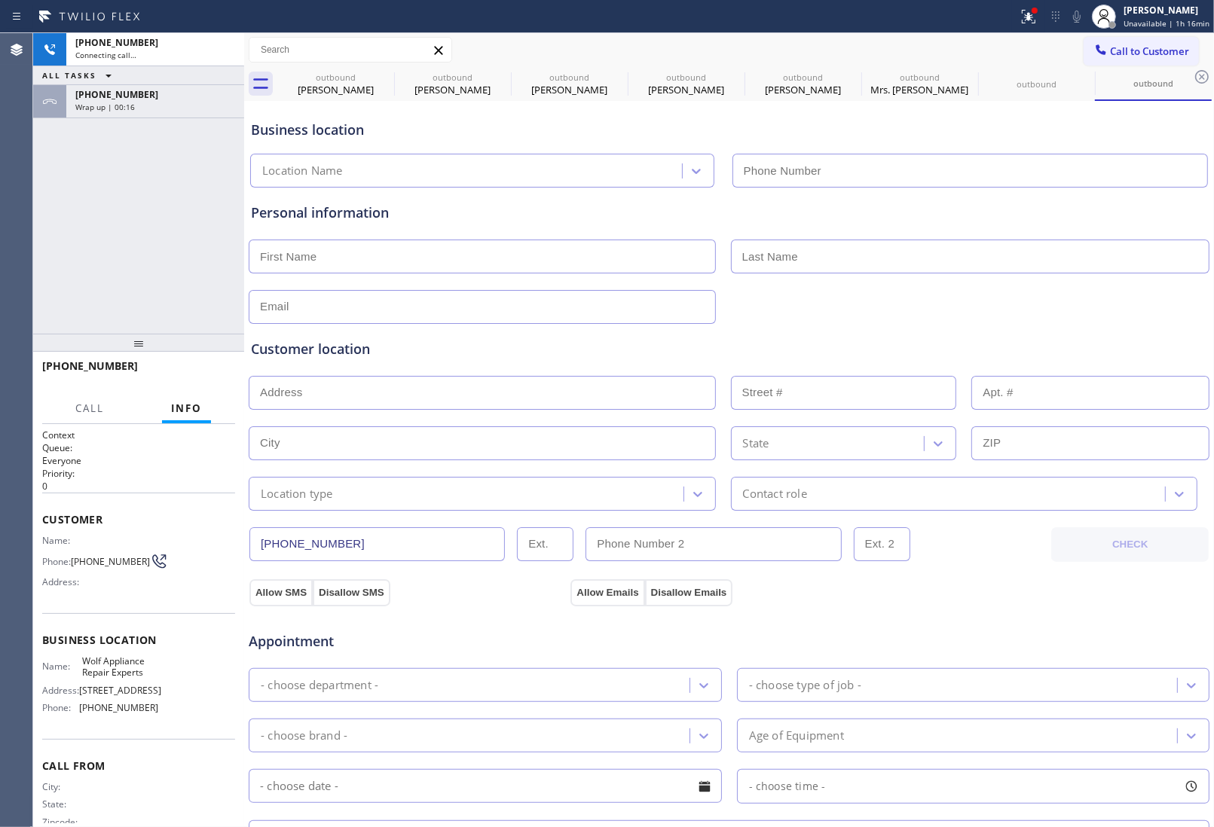
type input "(305) 747-7090"
click at [1151, 320] on div "Customer location >> ADD NEW ADDRESS << + NEW ADDRESS State Location type Conta…" at bounding box center [729, 414] width 962 height 193
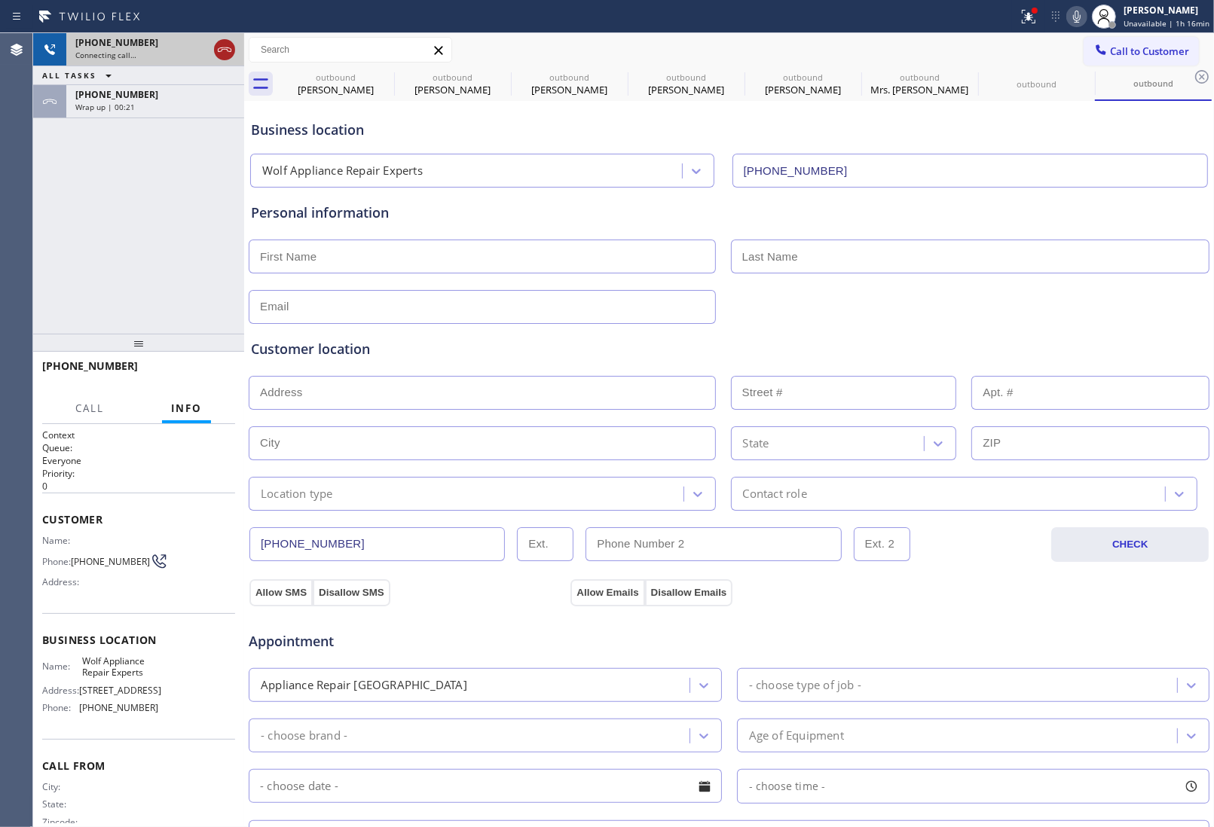
click at [231, 46] on icon at bounding box center [224, 50] width 18 height 18
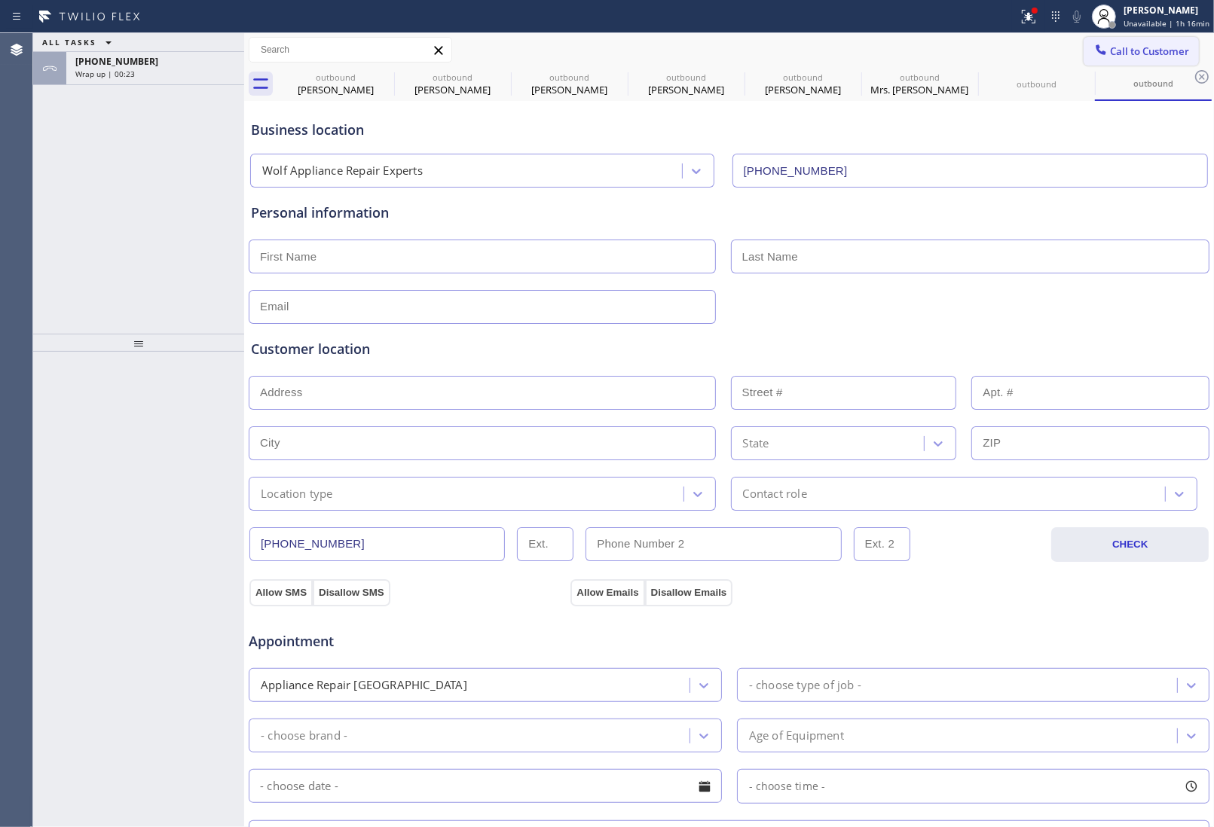
click at [1138, 60] on button "Call to Customer" at bounding box center [1140, 51] width 115 height 29
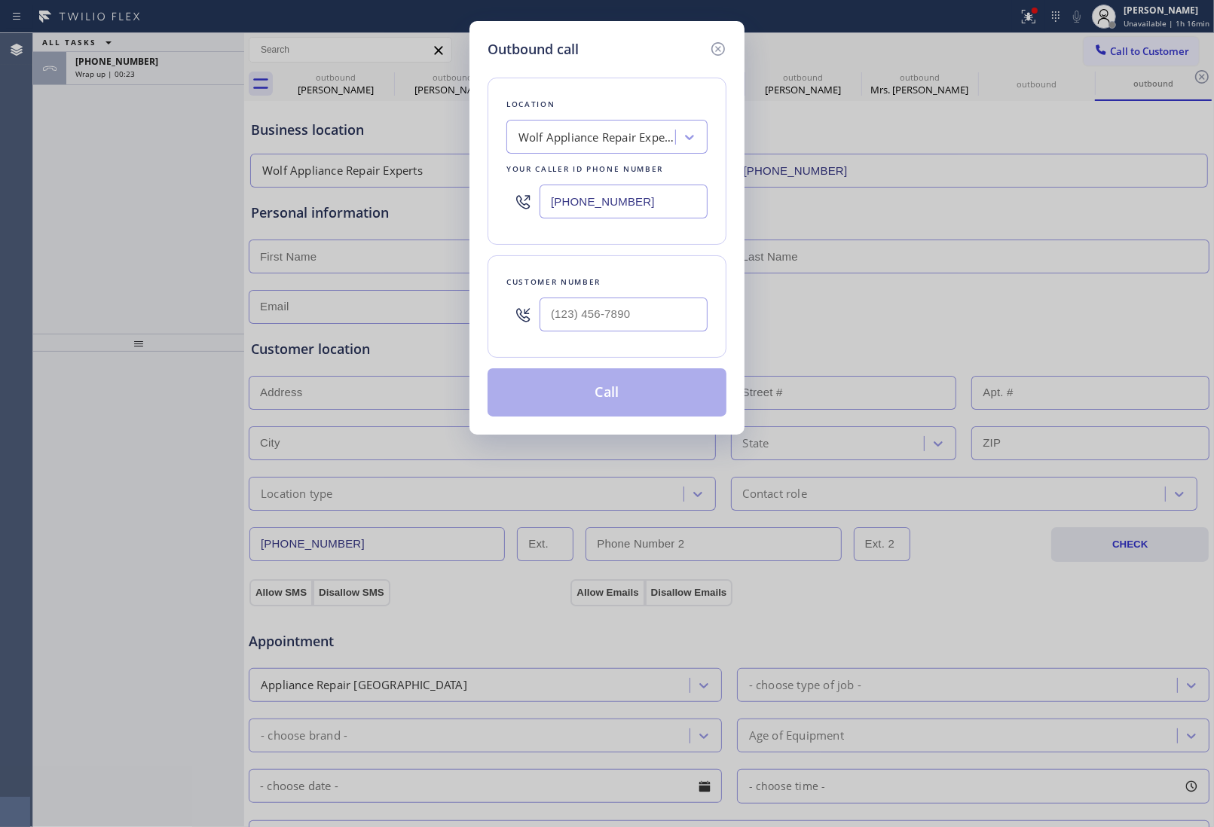
drag, startPoint x: 628, startPoint y: 200, endPoint x: 62, endPoint y: 404, distance: 601.5
click at [619, 202] on input "(305) 747-7090" at bounding box center [623, 202] width 168 height 34
paste input "949) 732-1277"
type input "(949) 732-1277"
type input "(___) ___-____"
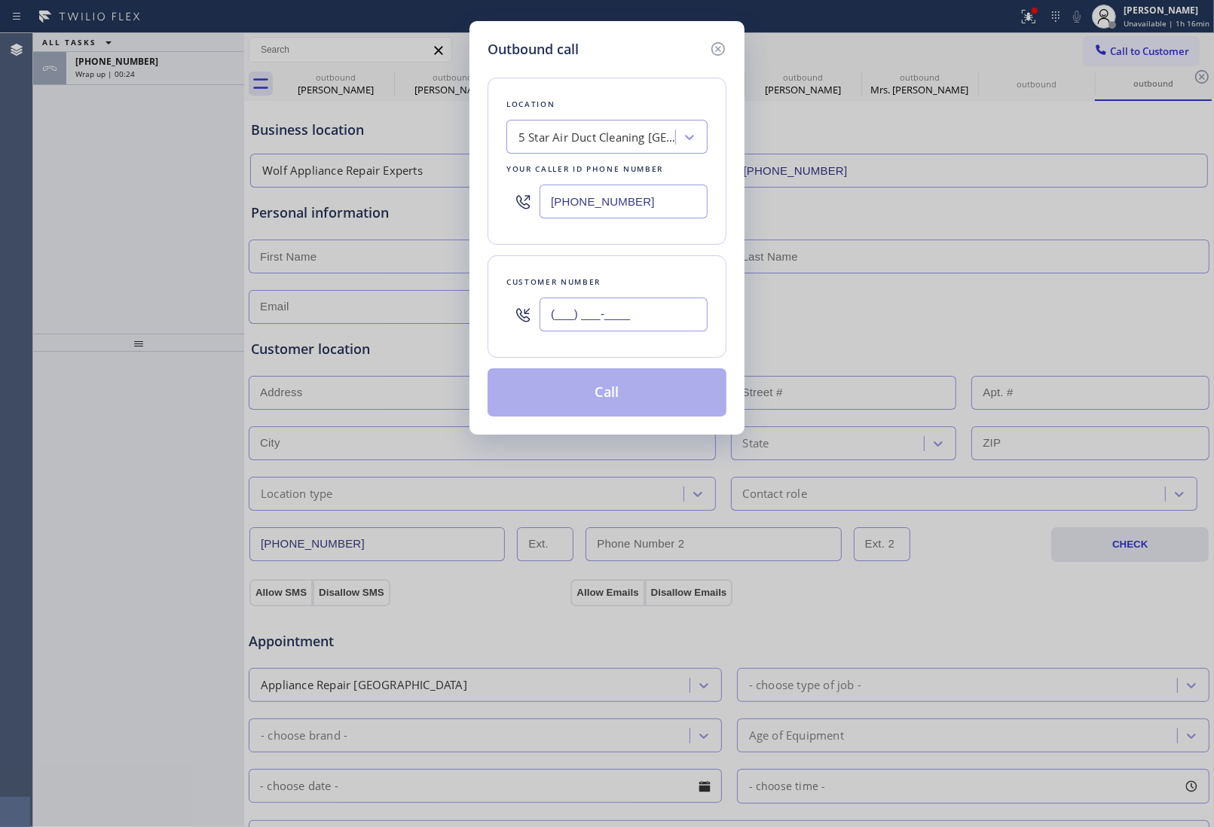
click at [634, 318] on input "(___) ___-____" at bounding box center [623, 315] width 168 height 34
paste input "949) 393-7800"
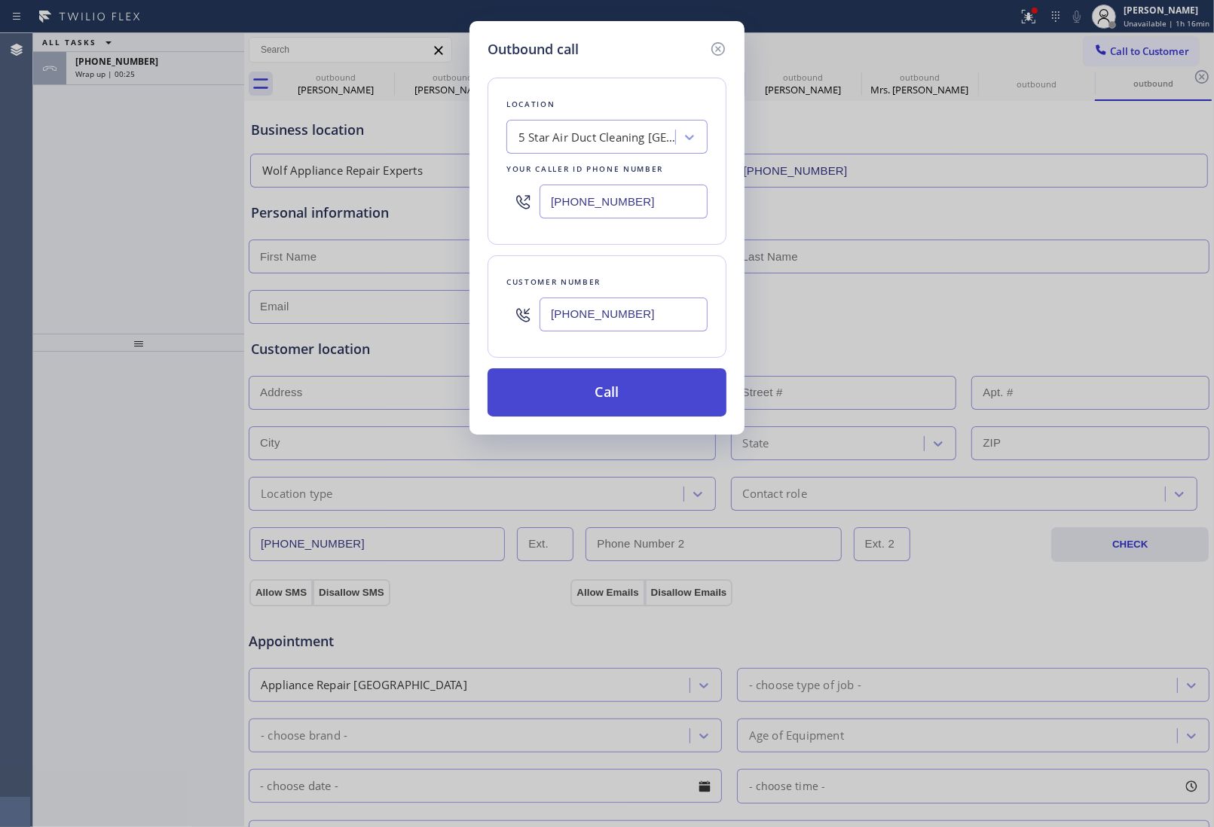
type input "(949) 393-7800"
click at [615, 393] on button "Call" at bounding box center [606, 392] width 239 height 48
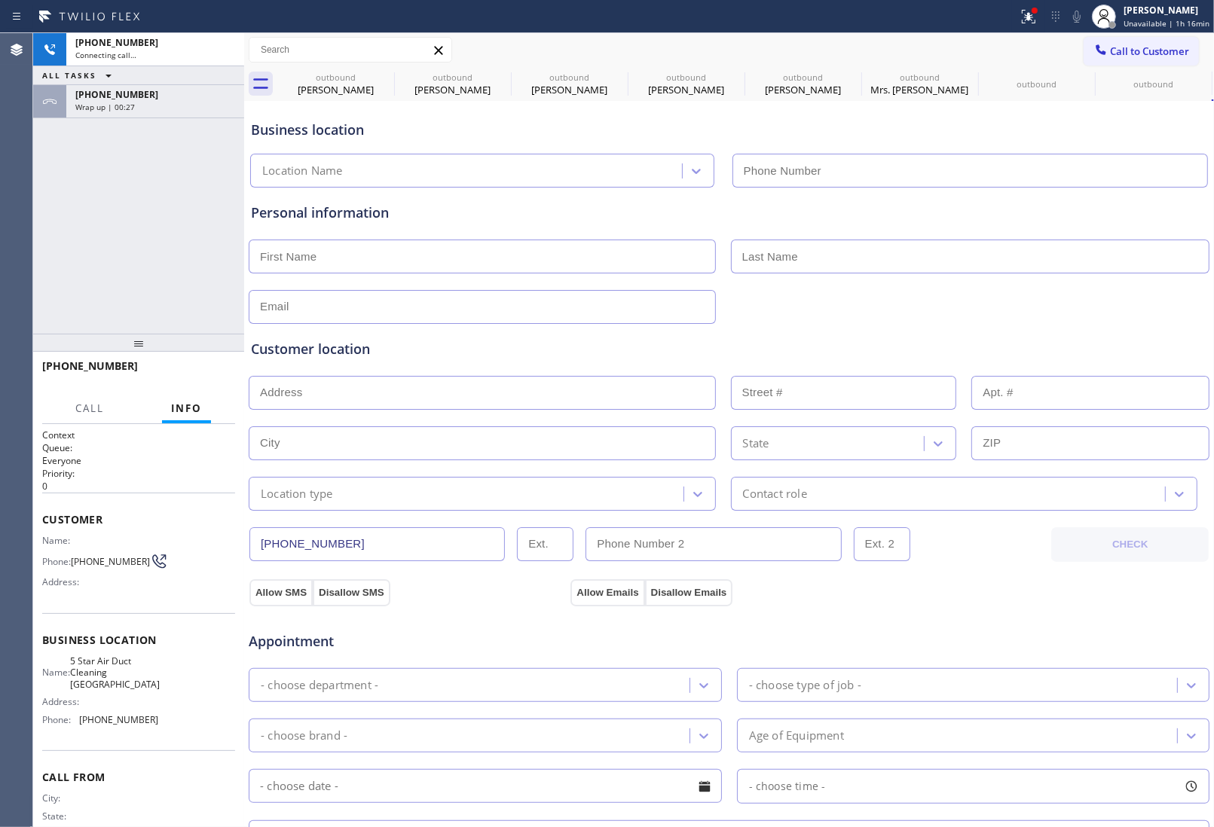
type input "(949) 732-1277"
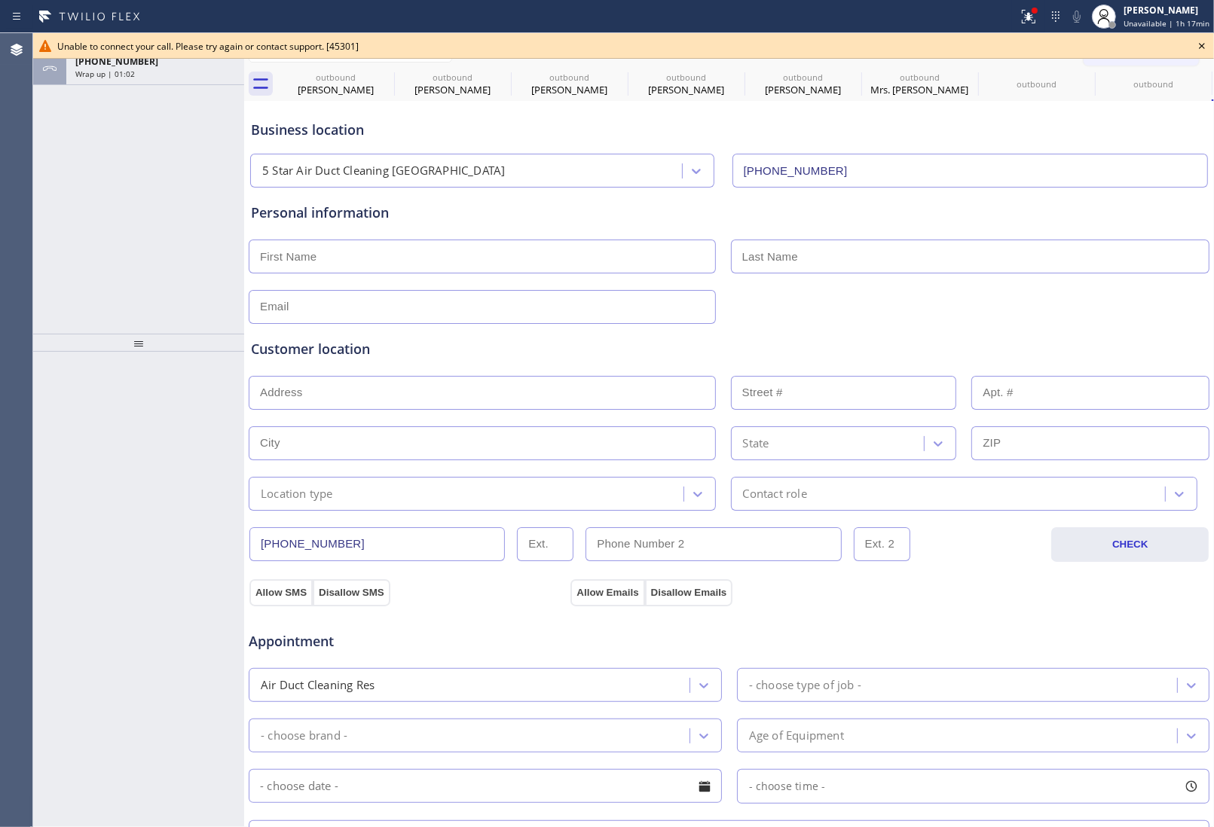
click at [1204, 41] on icon at bounding box center [1202, 46] width 18 height 18
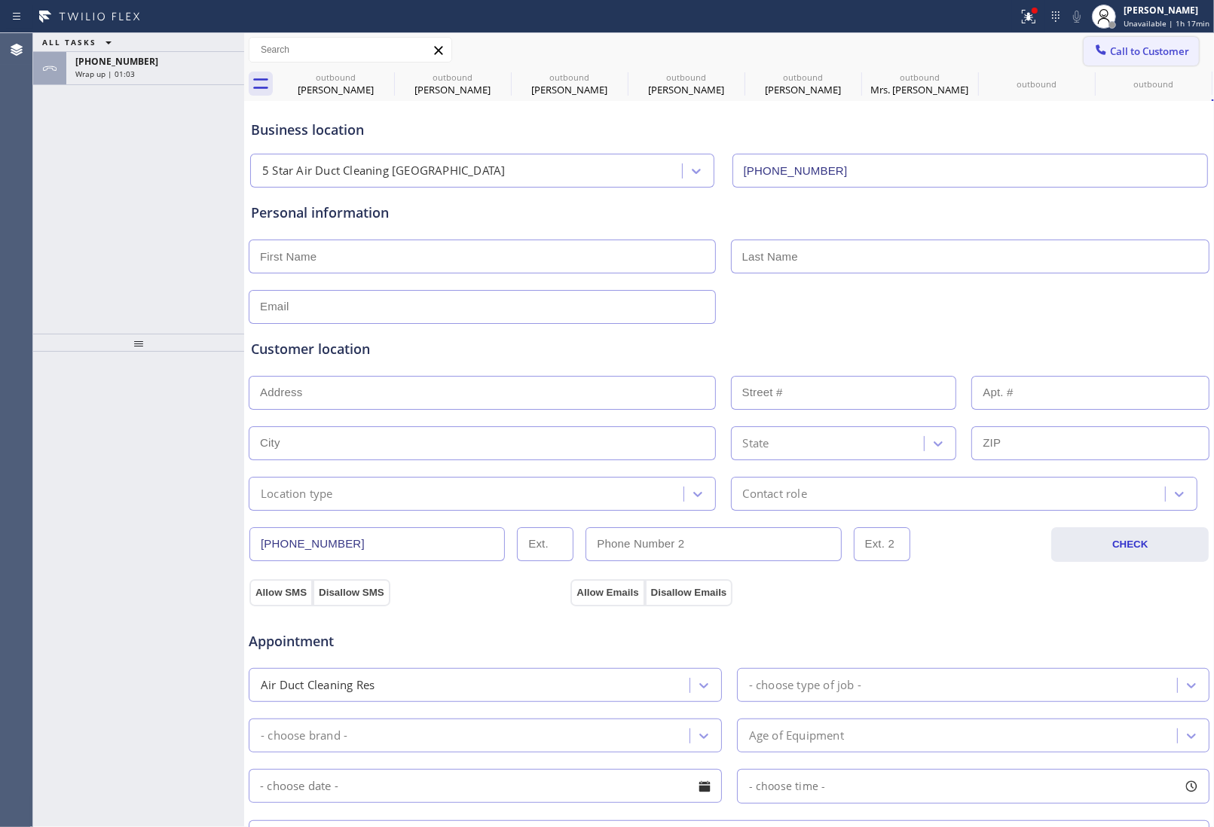
click at [1094, 50] on div at bounding box center [1101, 51] width 18 height 18
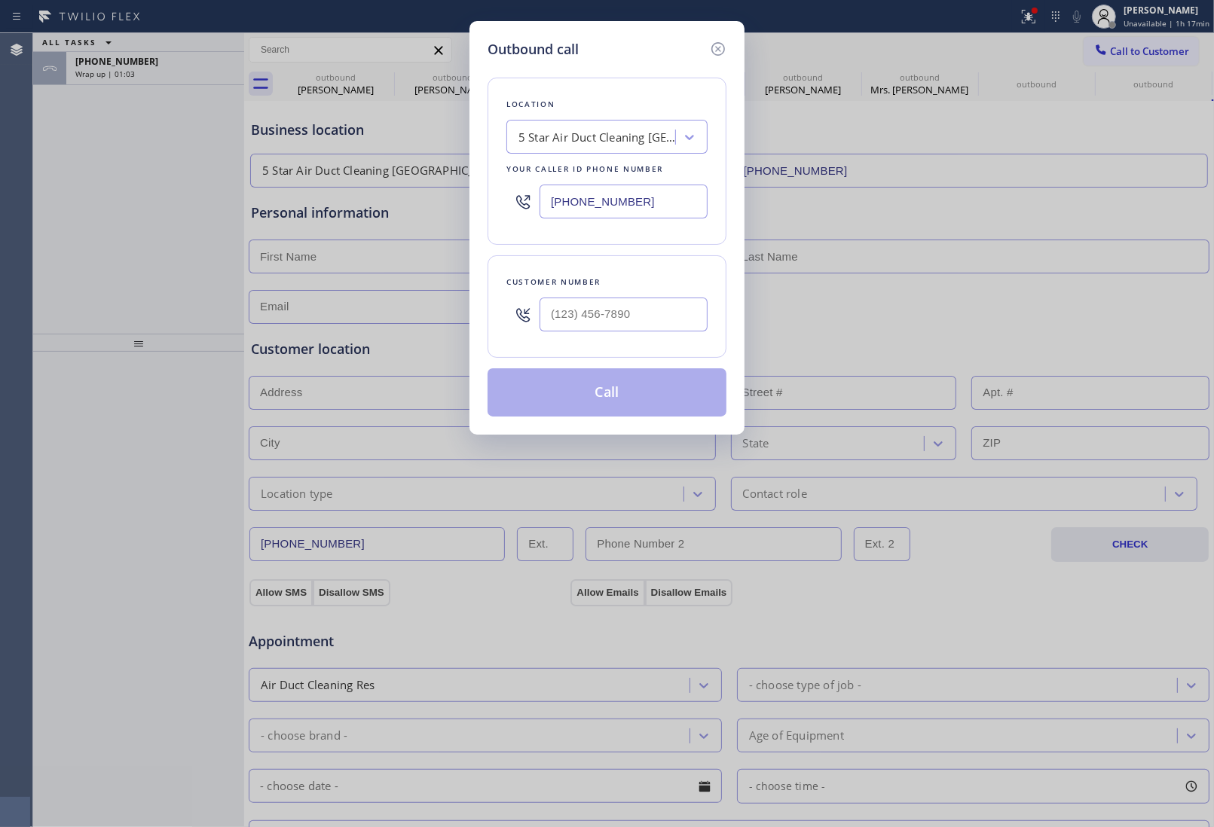
click at [606, 205] on input "(949) 732-1277" at bounding box center [623, 202] width 168 height 34
paste input "650) 620-7948"
type input "(650) 620-7948"
type input "(___) ___-____"
click at [570, 315] on input "text" at bounding box center [623, 315] width 168 height 34
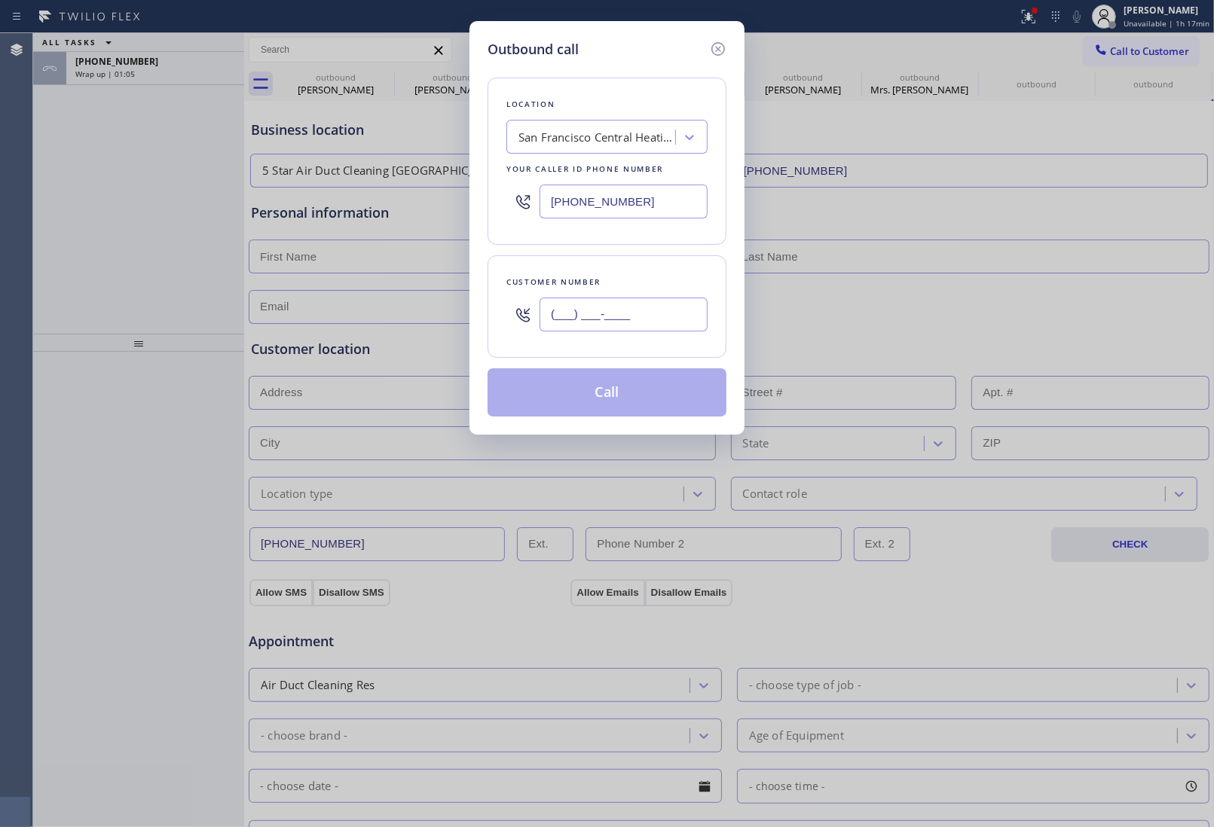
paste input "650) 220-0083"
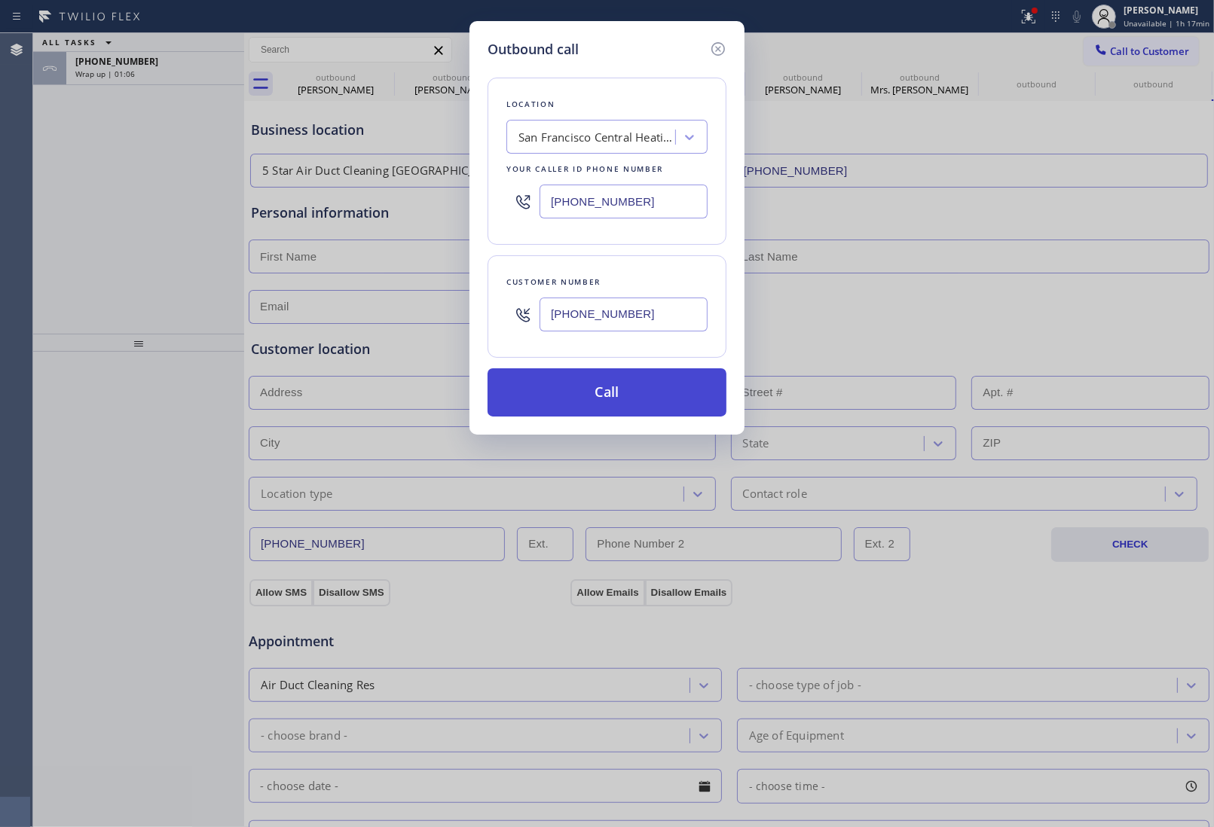
type input "(650) 220-0083"
click at [567, 396] on button "Call" at bounding box center [606, 392] width 239 height 48
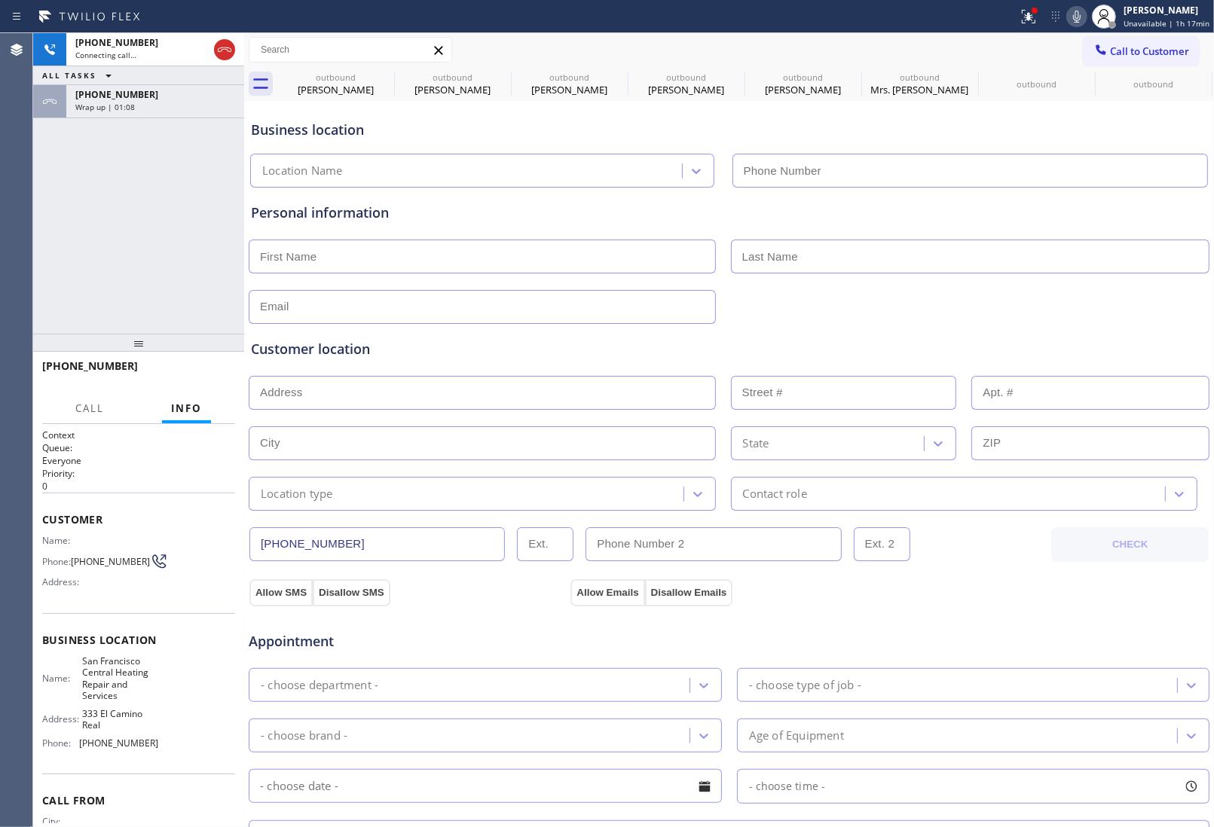
type input "(650) 620-7948"
click at [1029, 634] on div "Appointment" at bounding box center [729, 632] width 964 height 38
drag, startPoint x: 201, startPoint y: 366, endPoint x: 139, endPoint y: 258, distance: 124.2
click at [139, 258] on div "+16502200083 Live | 00:34 ALL TASKS ALL TASKS ACTIVE TASKS TASKS IN WRAP UP +17…" at bounding box center [138, 430] width 211 height 794
click at [139, 258] on div "+16502200083 Live | 00:35 ALL TASKS ALL TASKS ACTIVE TASKS TASKS IN WRAP UP +17…" at bounding box center [138, 183] width 211 height 301
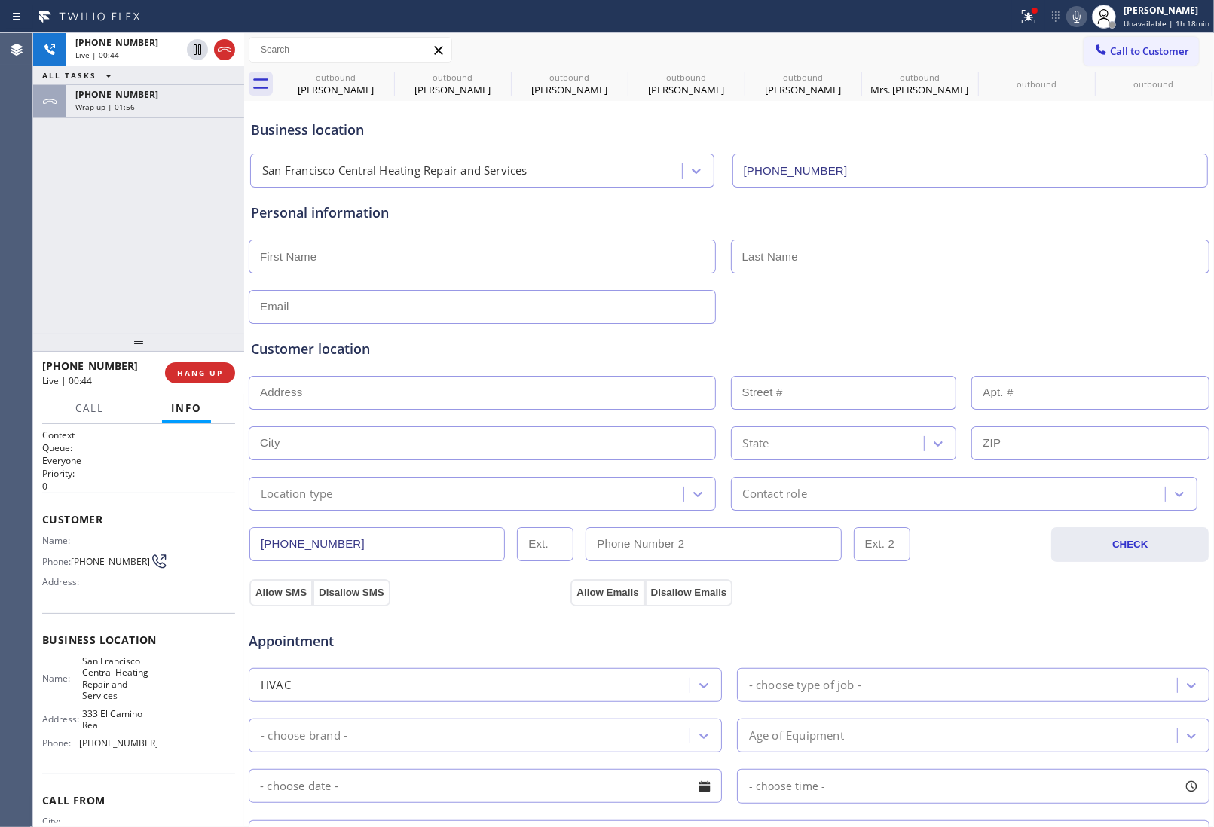
click at [1057, 588] on div "Allow SMS Disallow SMS Allow Emails Disallow Emails" at bounding box center [729, 591] width 964 height 30
click at [212, 377] on span "HANG UP" at bounding box center [200, 373] width 46 height 11
click at [1138, 50] on span "Call to Customer" at bounding box center [1149, 51] width 79 height 14
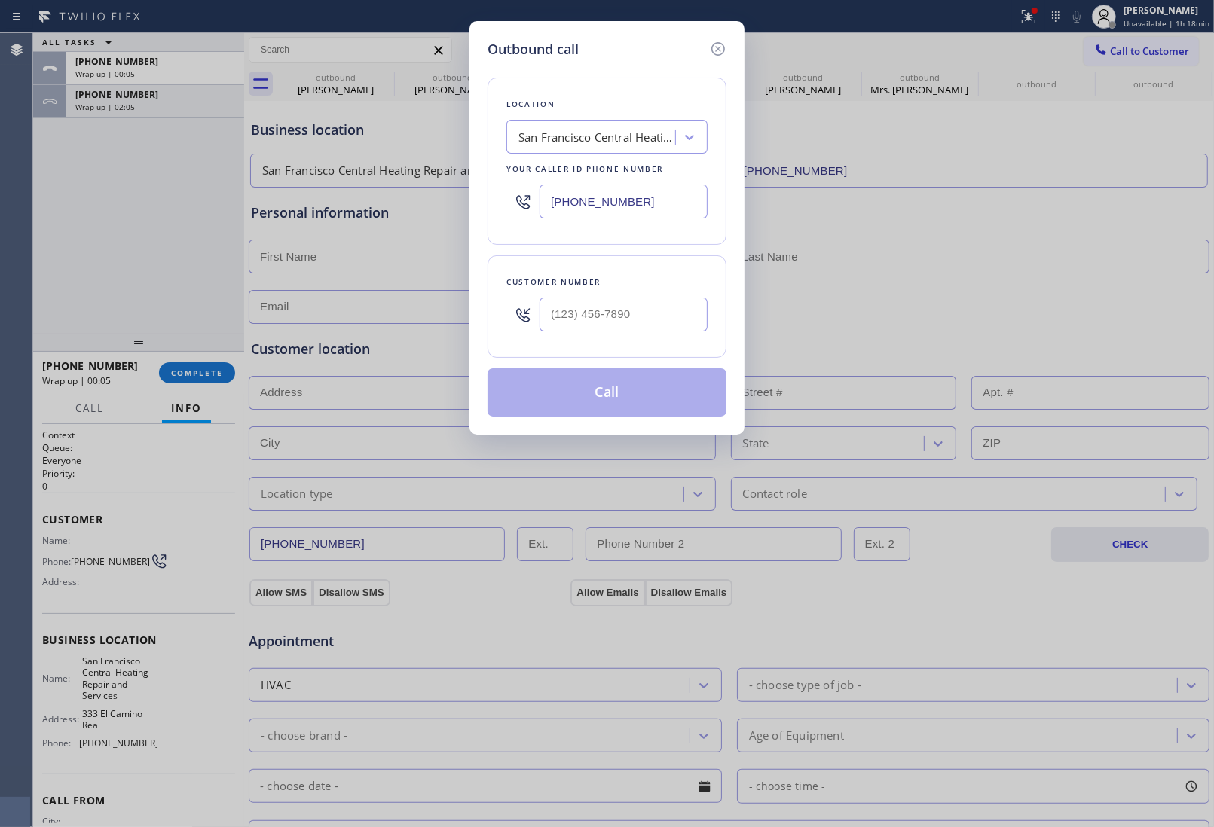
click at [586, 204] on input "(650) 620-7948" at bounding box center [623, 202] width 168 height 34
paste input "213) 318-4864"
type input "(213) 318-4864"
click at [597, 313] on input "(___) ___-____" at bounding box center [623, 315] width 168 height 34
paste input "213) 786-9509"
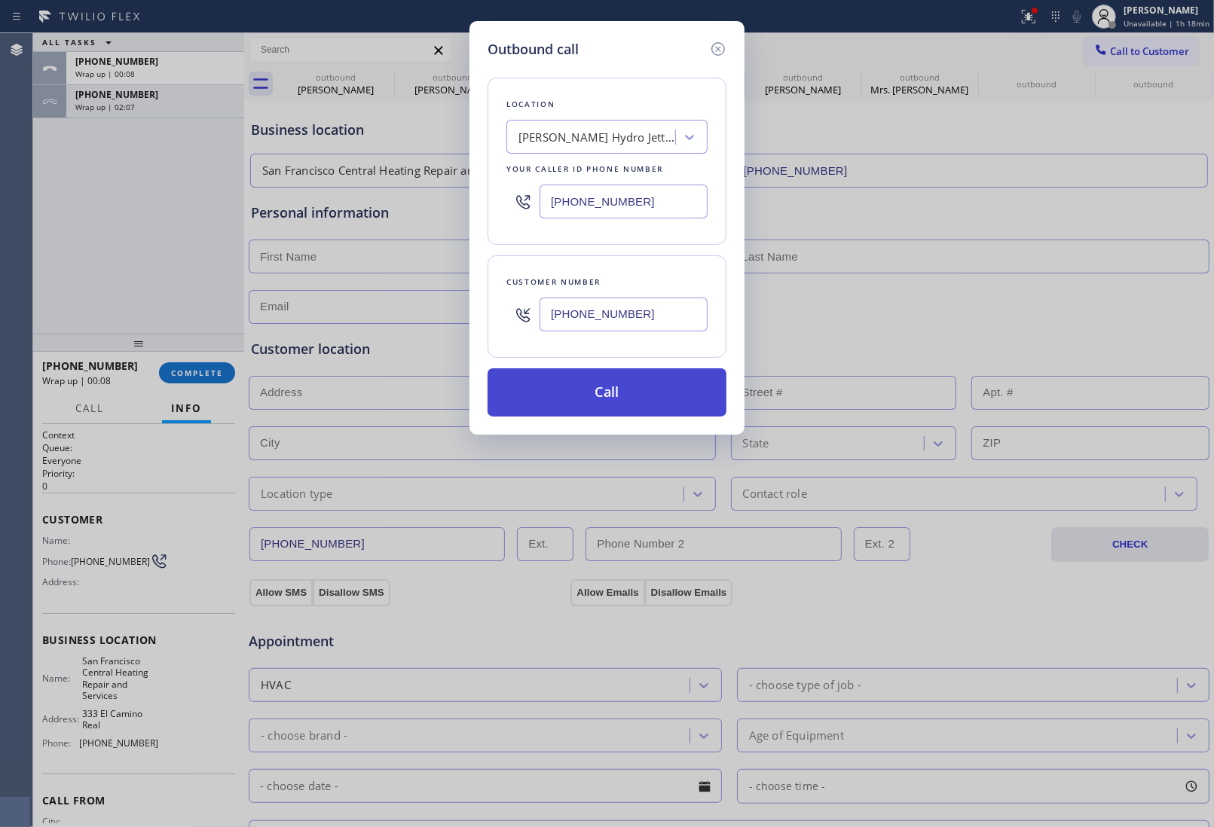
type input "(213) 786-9509"
click at [614, 396] on button "Call" at bounding box center [606, 392] width 239 height 48
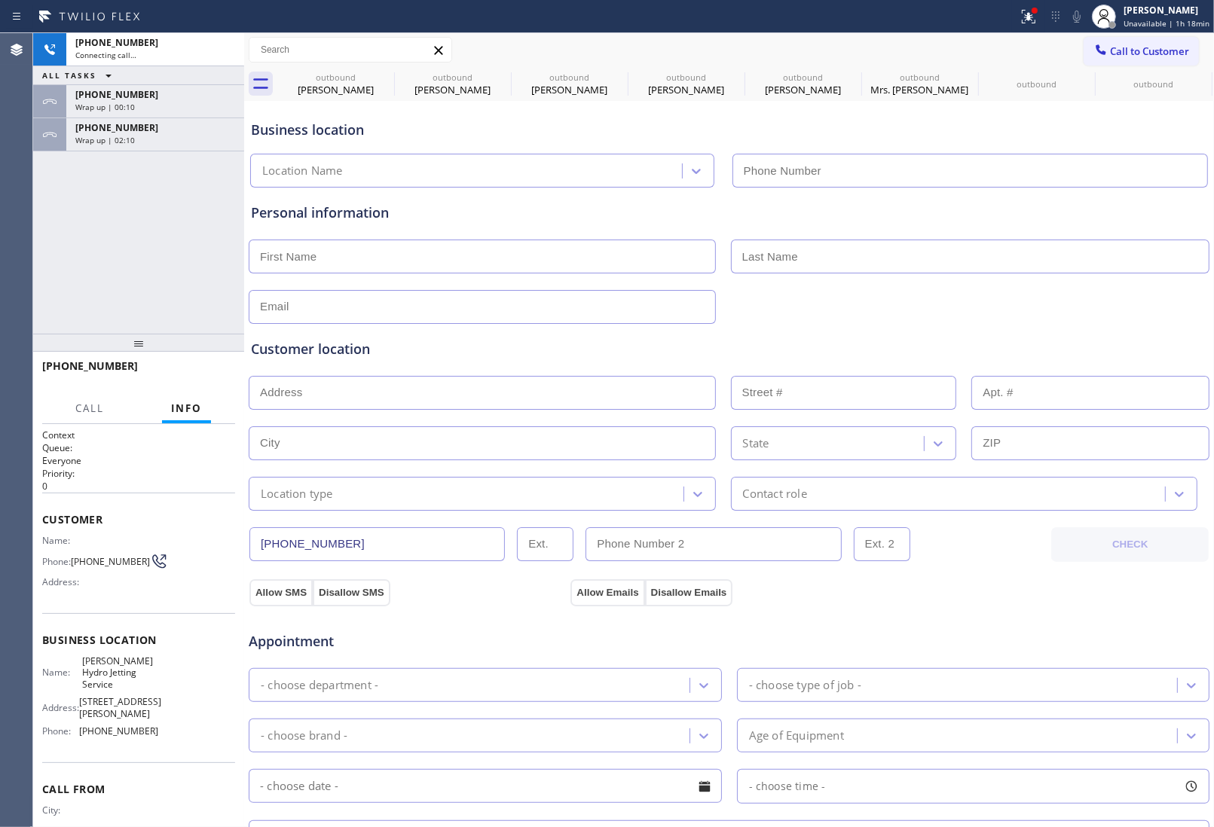
type input "(213) 318-4864"
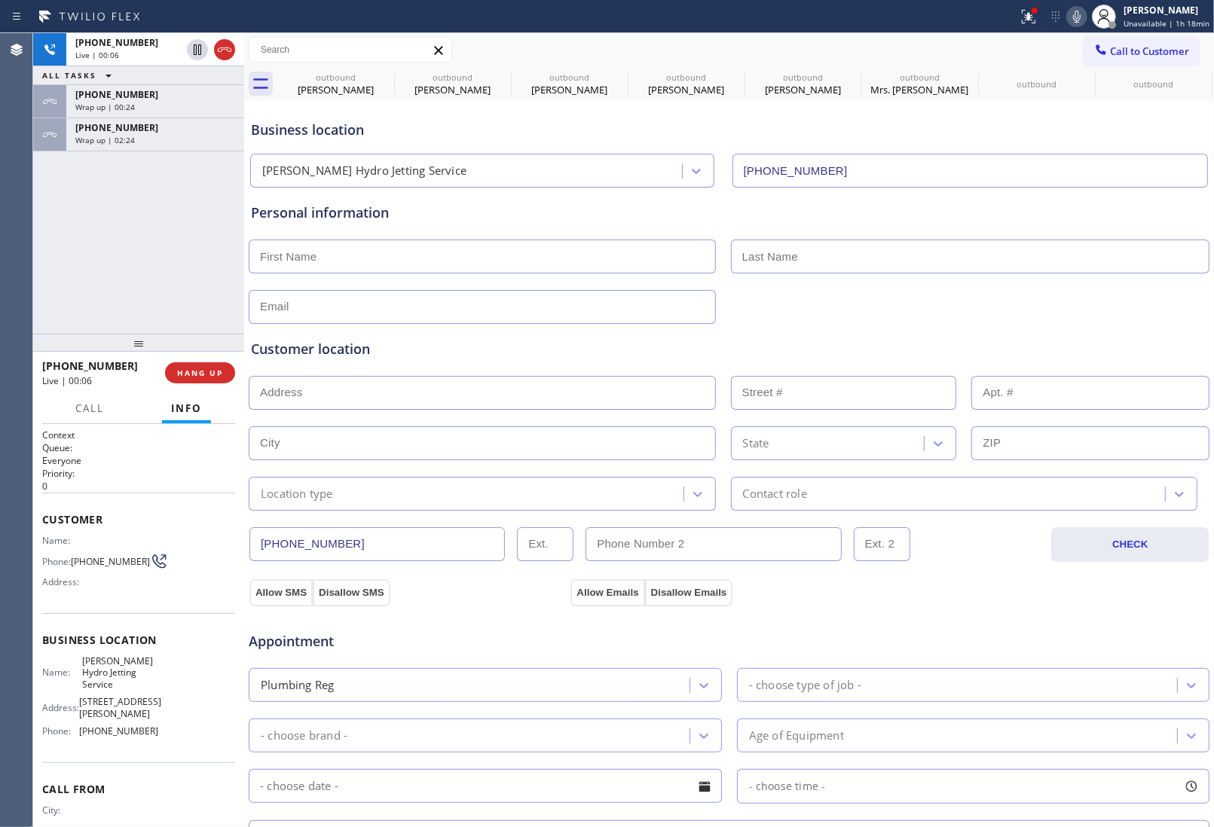
click at [1128, 286] on div "Personal information" at bounding box center [729, 263] width 956 height 121
click at [209, 51] on div at bounding box center [211, 49] width 54 height 33
click at [226, 47] on icon at bounding box center [224, 50] width 18 height 18
click at [209, 365] on button "HANG UP" at bounding box center [200, 372] width 70 height 21
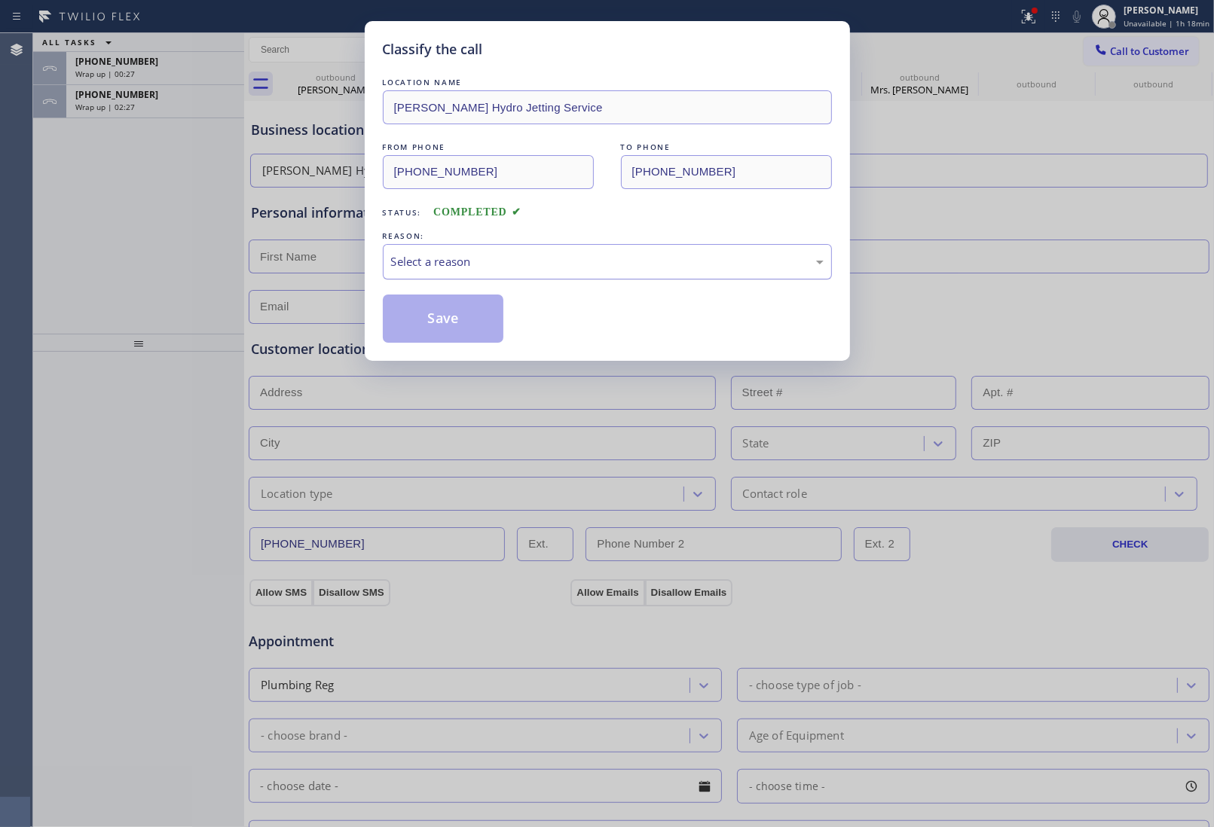
drag, startPoint x: 536, startPoint y: 281, endPoint x: 499, endPoint y: 271, distance: 37.5
click at [532, 281] on div "LOCATION NAME Beverly Park Hydro Jetting Service FROM PHONE (213) 318-4864 TO P…" at bounding box center [607, 209] width 449 height 268
click at [495, 273] on div "Select a reason" at bounding box center [607, 261] width 449 height 35
click at [466, 310] on button "Save" at bounding box center [443, 319] width 121 height 48
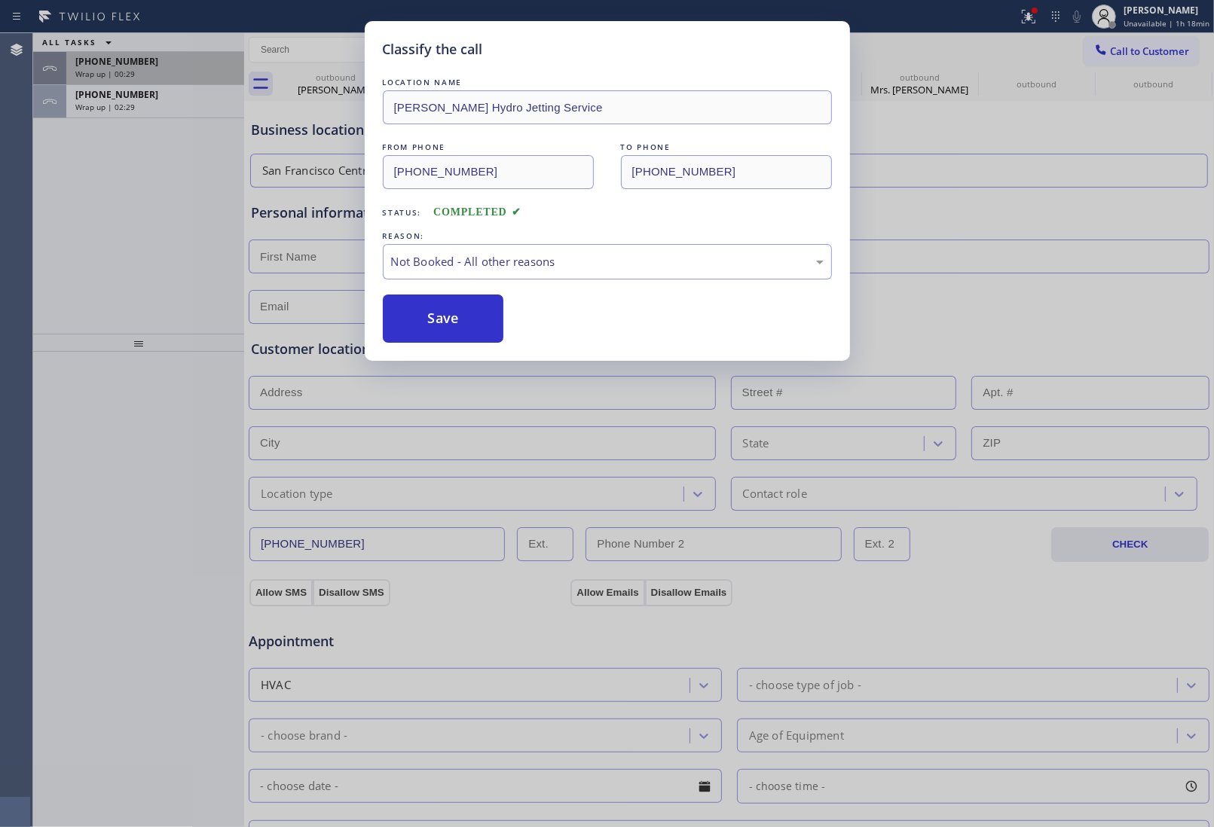
click at [166, 75] on div "Wrap up | 00:29" at bounding box center [155, 74] width 160 height 11
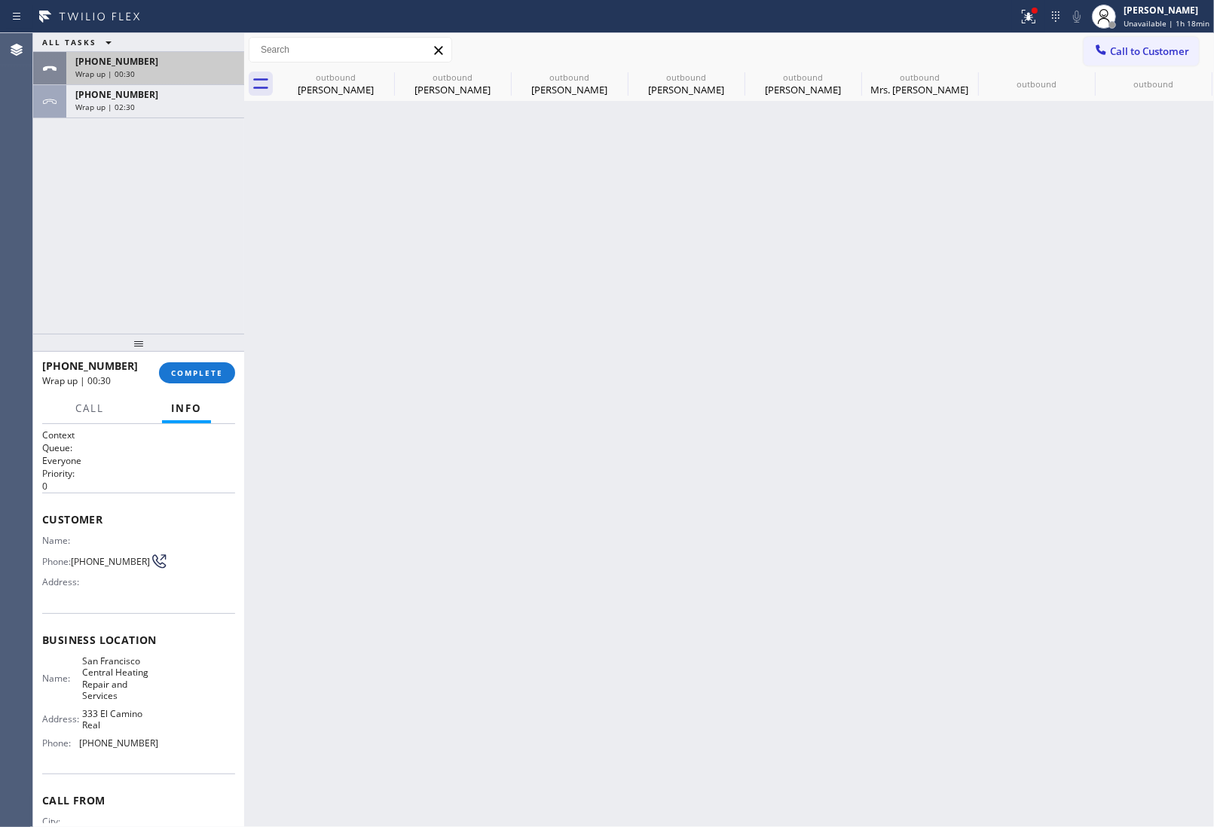
click at [166, 75] on div "Wrap up | 00:30" at bounding box center [155, 74] width 160 height 11
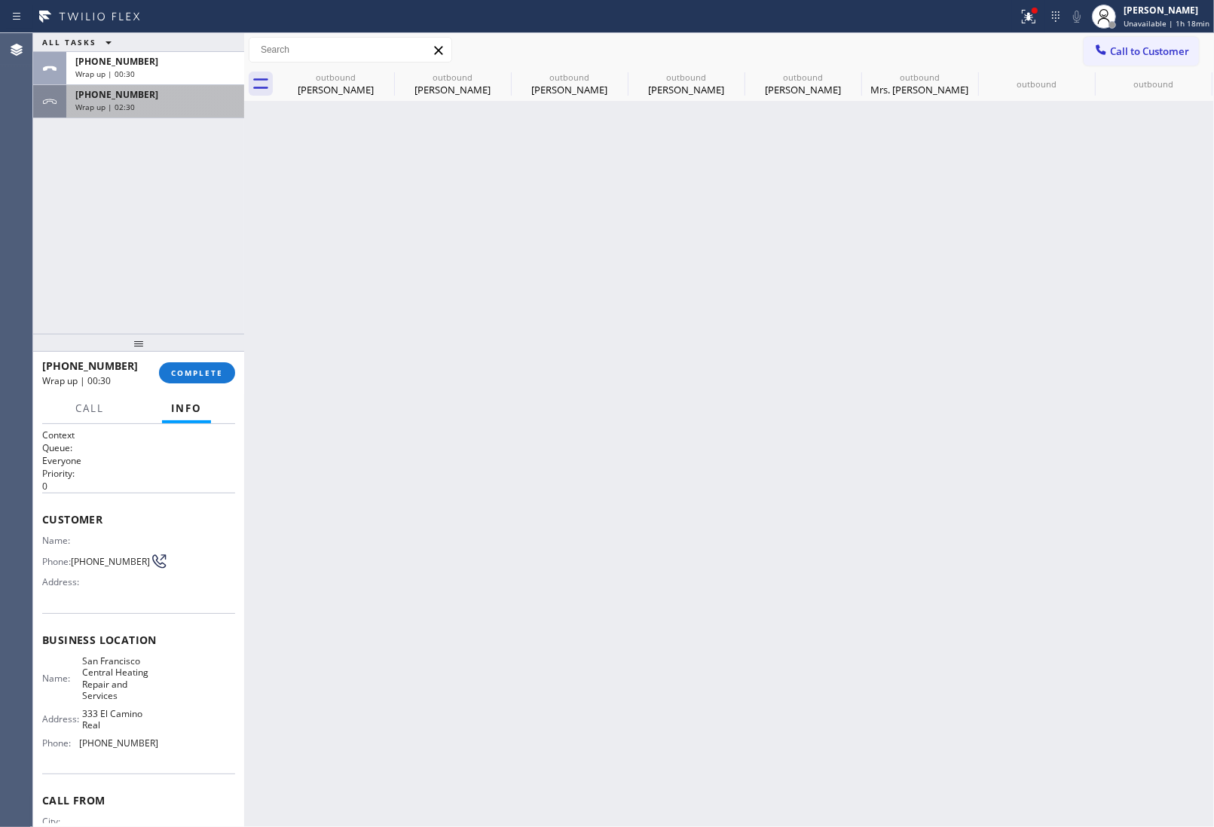
click at [153, 92] on div "+17209956486" at bounding box center [155, 94] width 160 height 13
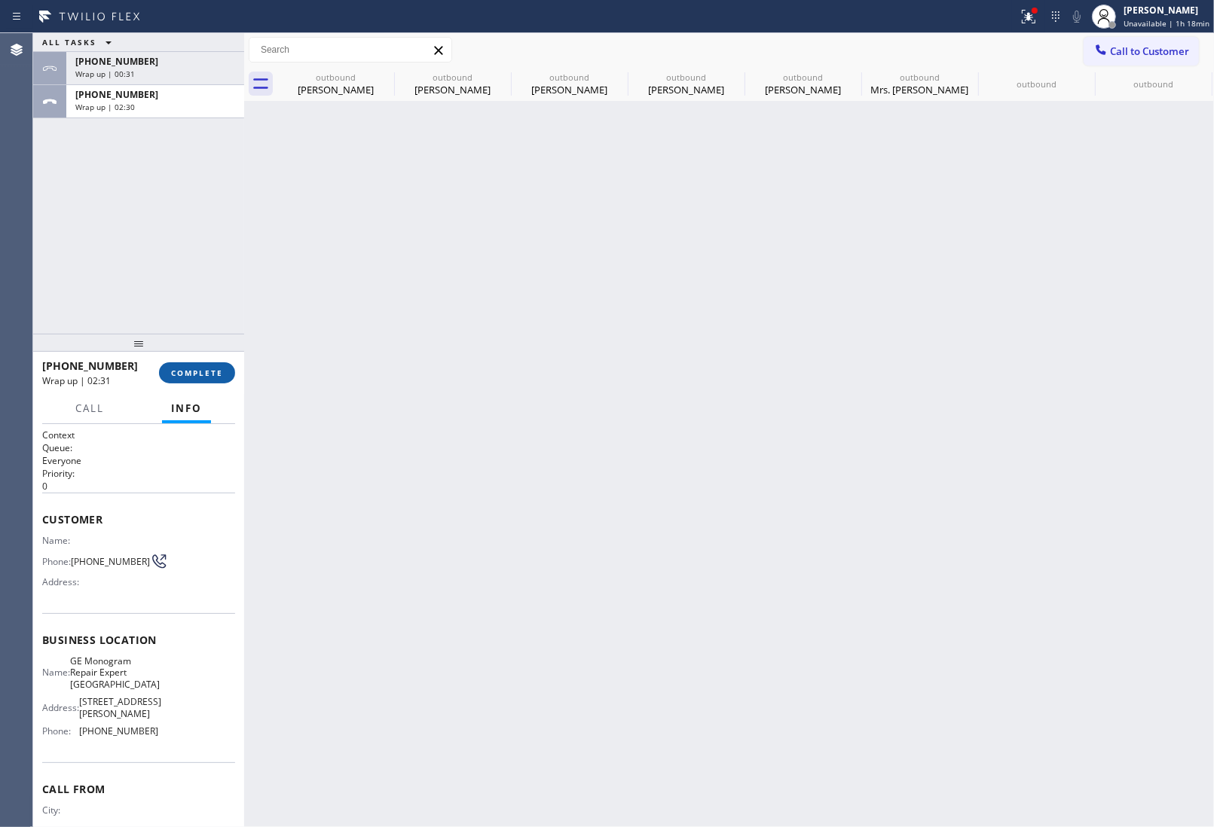
click at [219, 366] on button "COMPLETE" at bounding box center [197, 372] width 76 height 21
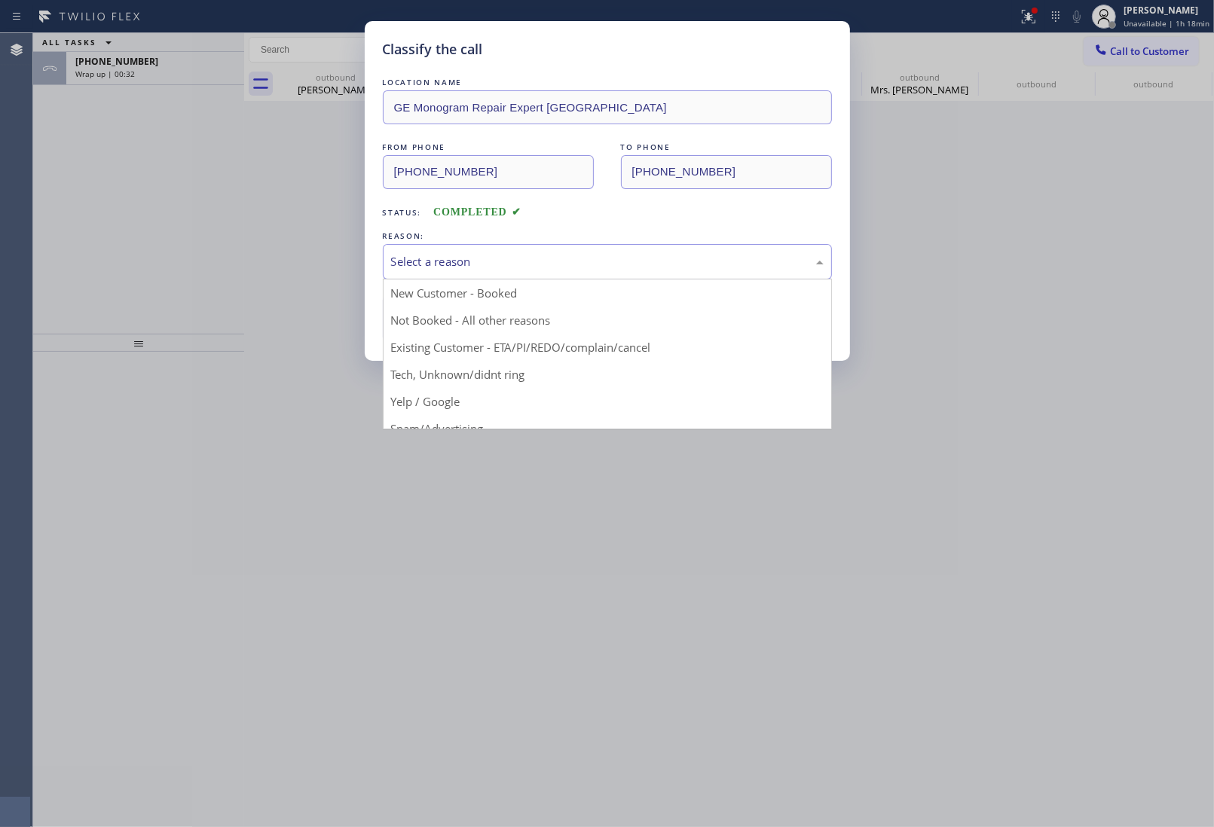
drag, startPoint x: 469, startPoint y: 257, endPoint x: 469, endPoint y: 267, distance: 10.6
click at [463, 249] on div "Select a reason" at bounding box center [607, 261] width 449 height 35
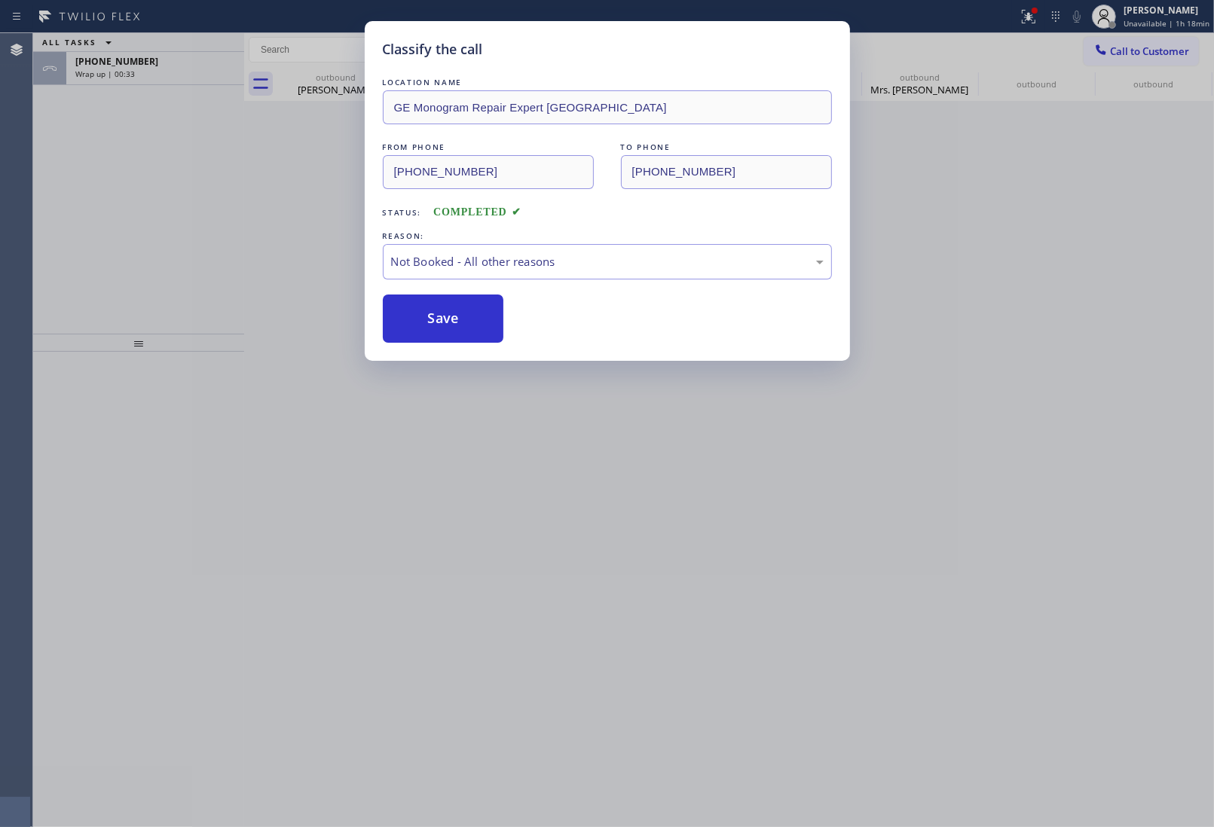
click at [441, 316] on button "Save" at bounding box center [443, 319] width 121 height 48
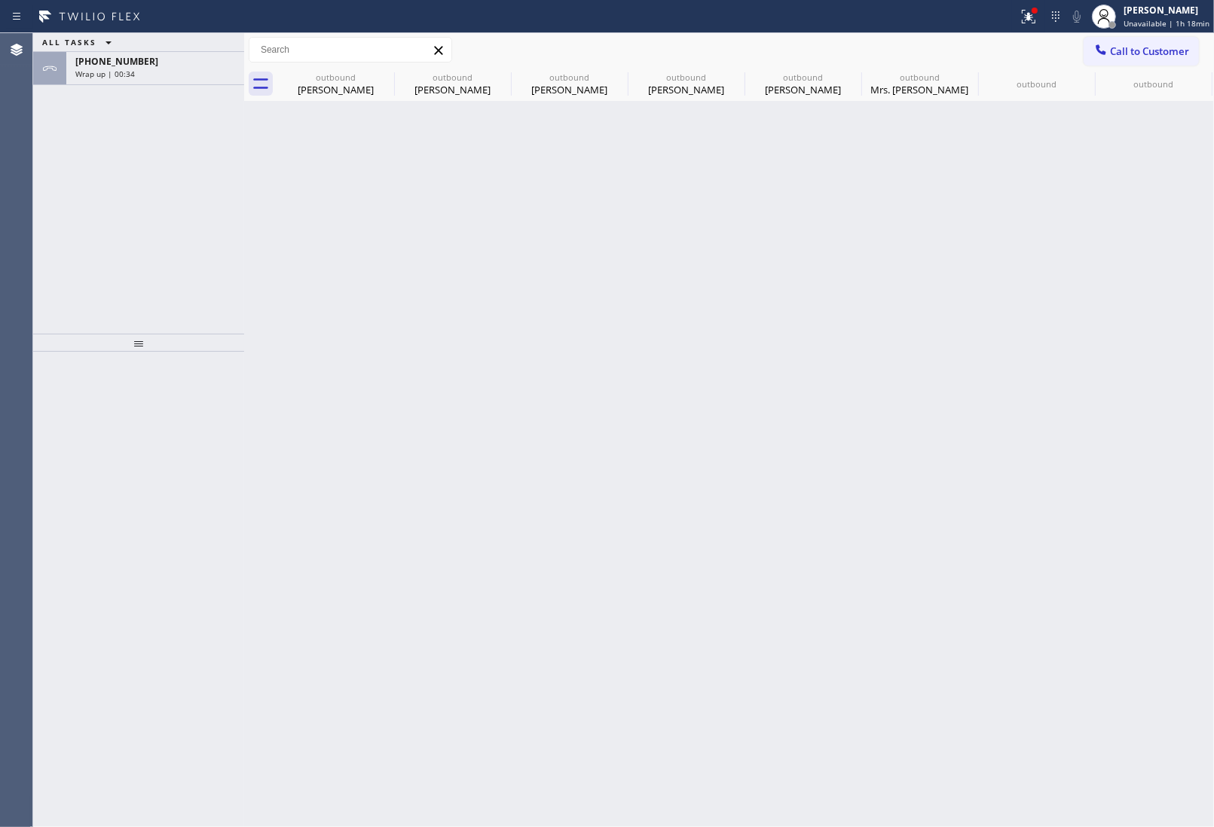
drag, startPoint x: 124, startPoint y: 72, endPoint x: 143, endPoint y: 104, distance: 36.8
click at [123, 72] on span "Wrap up | 00:34" at bounding box center [105, 74] width 60 height 11
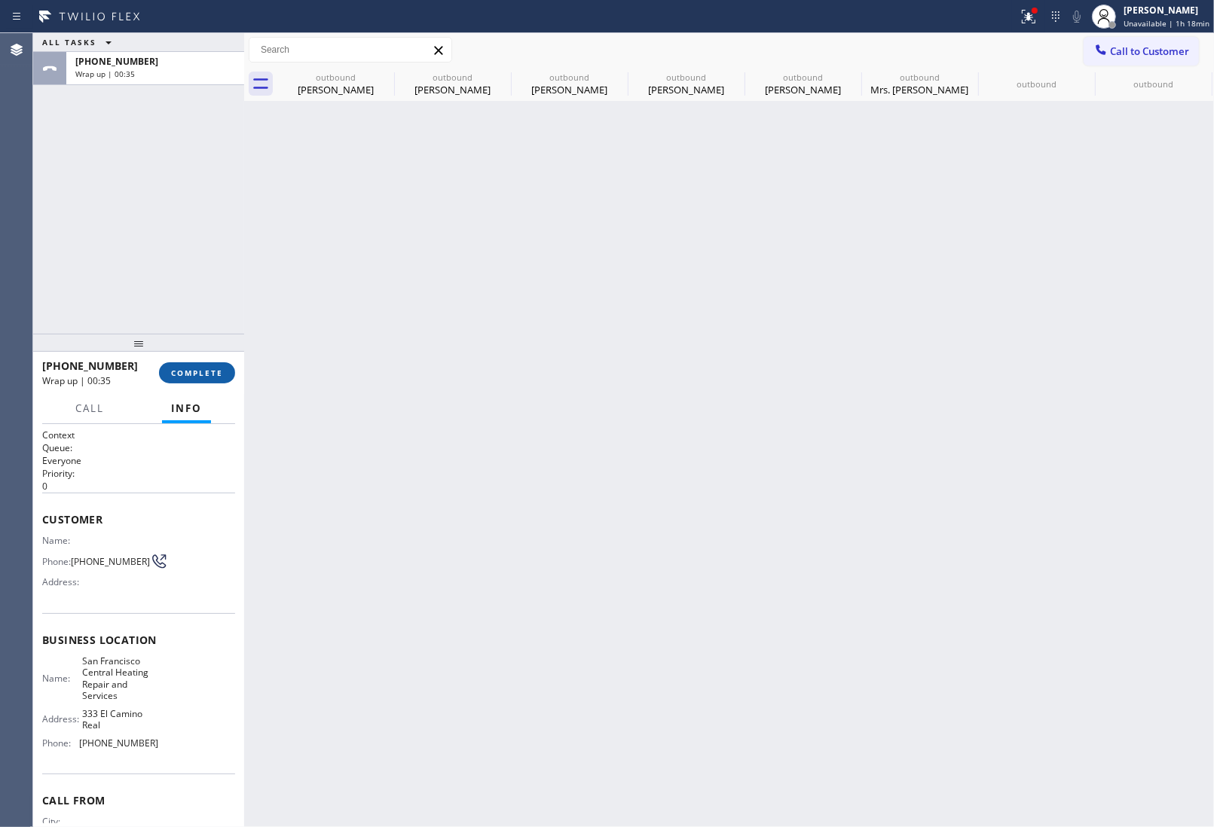
click at [220, 363] on button "COMPLETE" at bounding box center [197, 372] width 76 height 21
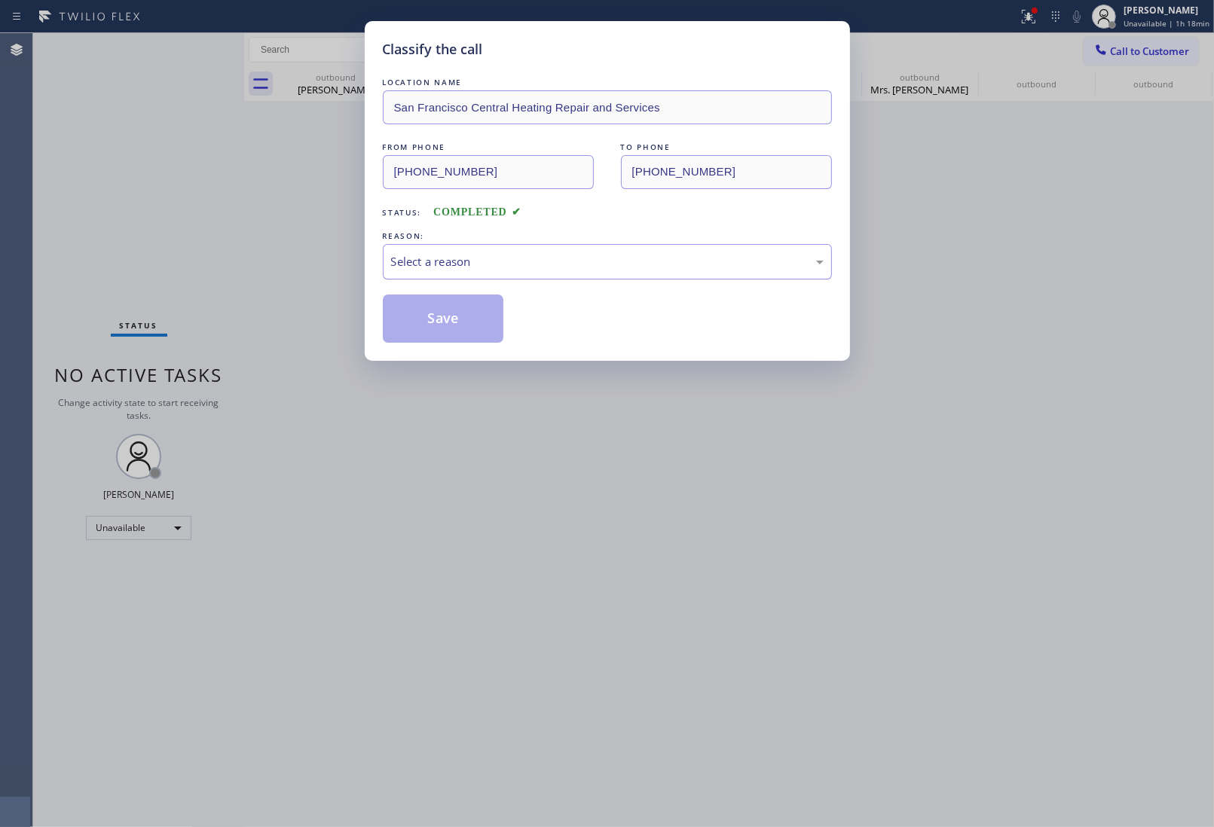
click at [522, 249] on div "Select a reason" at bounding box center [607, 261] width 449 height 35
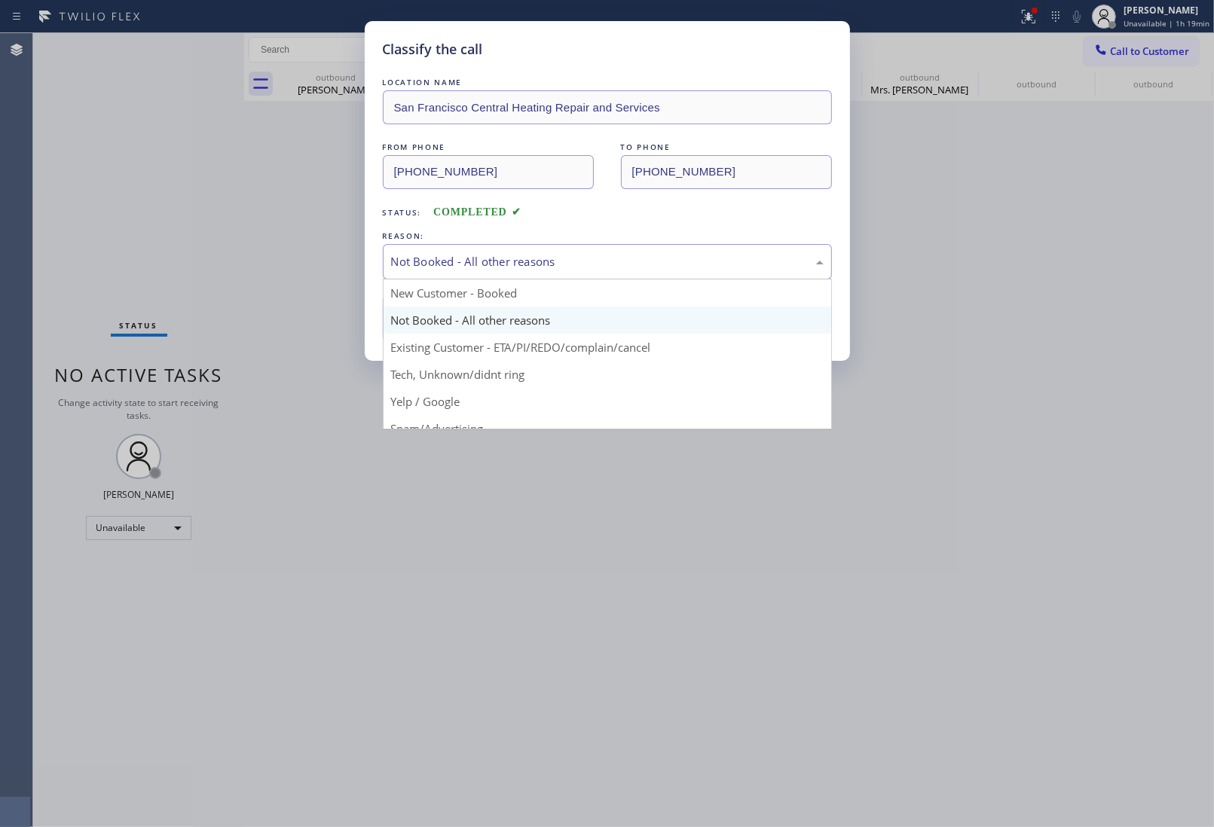
click at [462, 261] on div "Not Booked - All other reasons" at bounding box center [607, 261] width 432 height 17
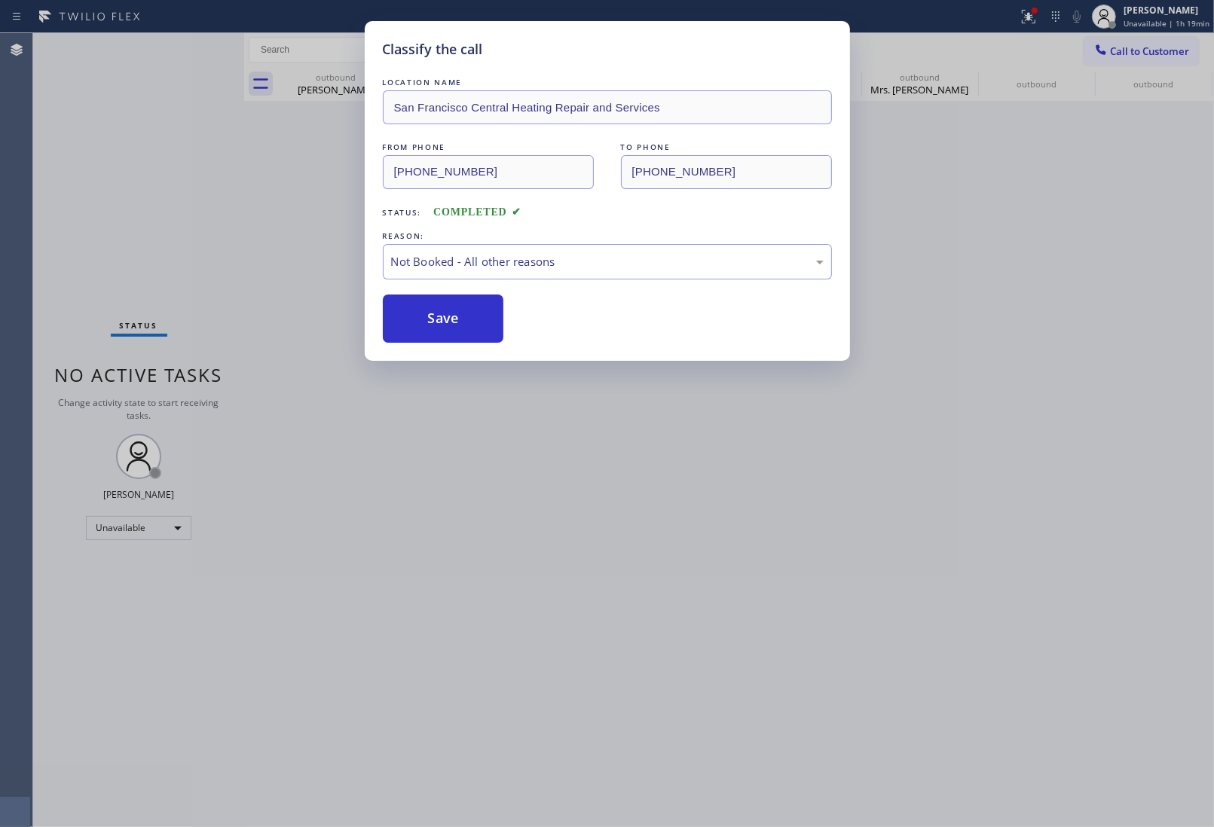
click at [464, 315] on button "Save" at bounding box center [443, 319] width 121 height 48
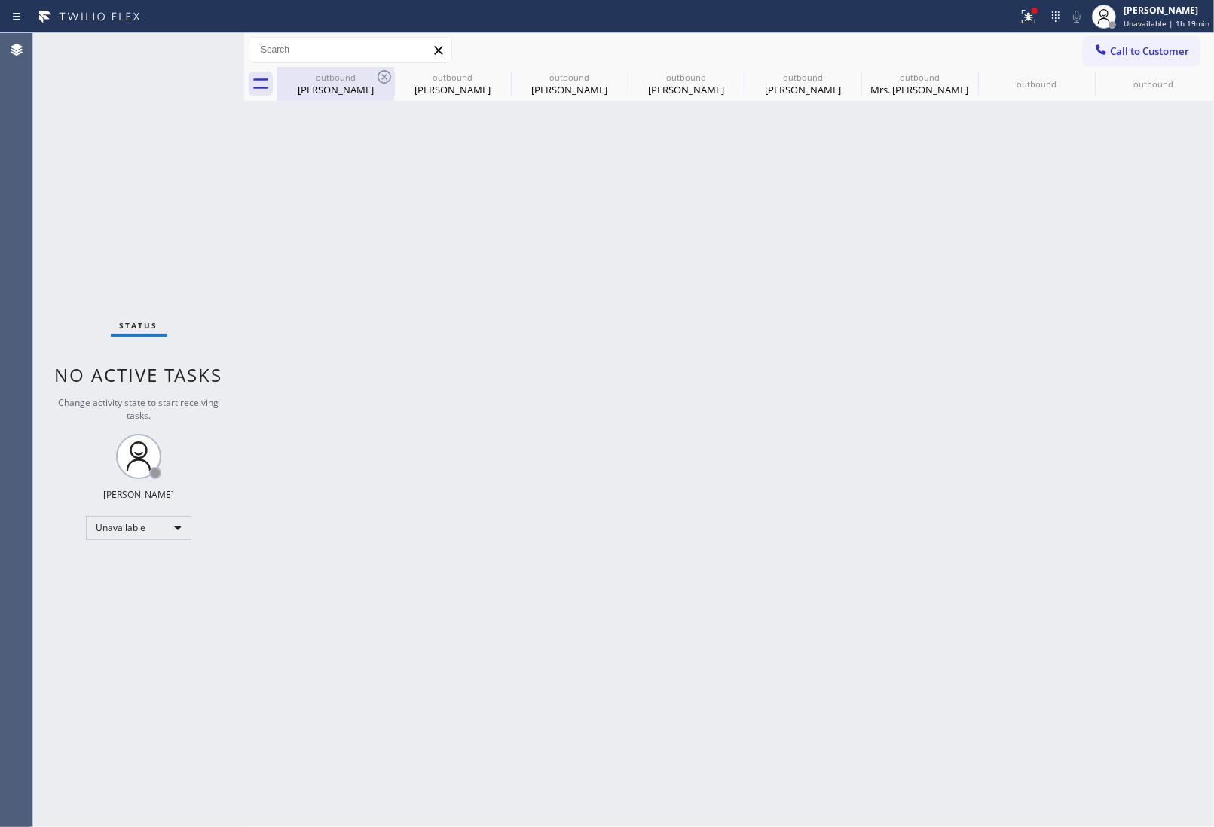
click at [373, 74] on div "outbound" at bounding box center [336, 77] width 114 height 11
click at [374, 74] on div "outbound Alex Green" at bounding box center [335, 84] width 117 height 34
type input "(818) 862-3624"
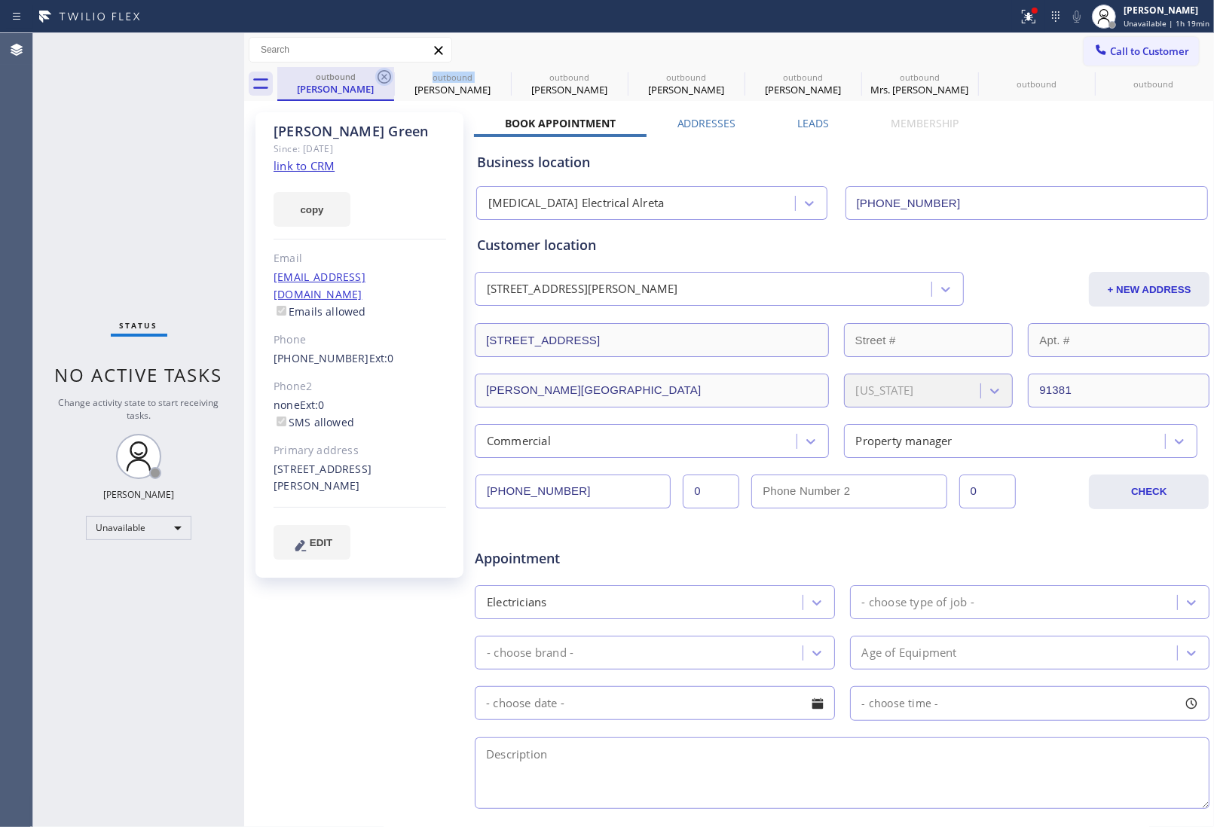
click at [375, 74] on icon at bounding box center [384, 77] width 18 height 18
click at [0, 0] on icon at bounding box center [0, 0] width 0 height 0
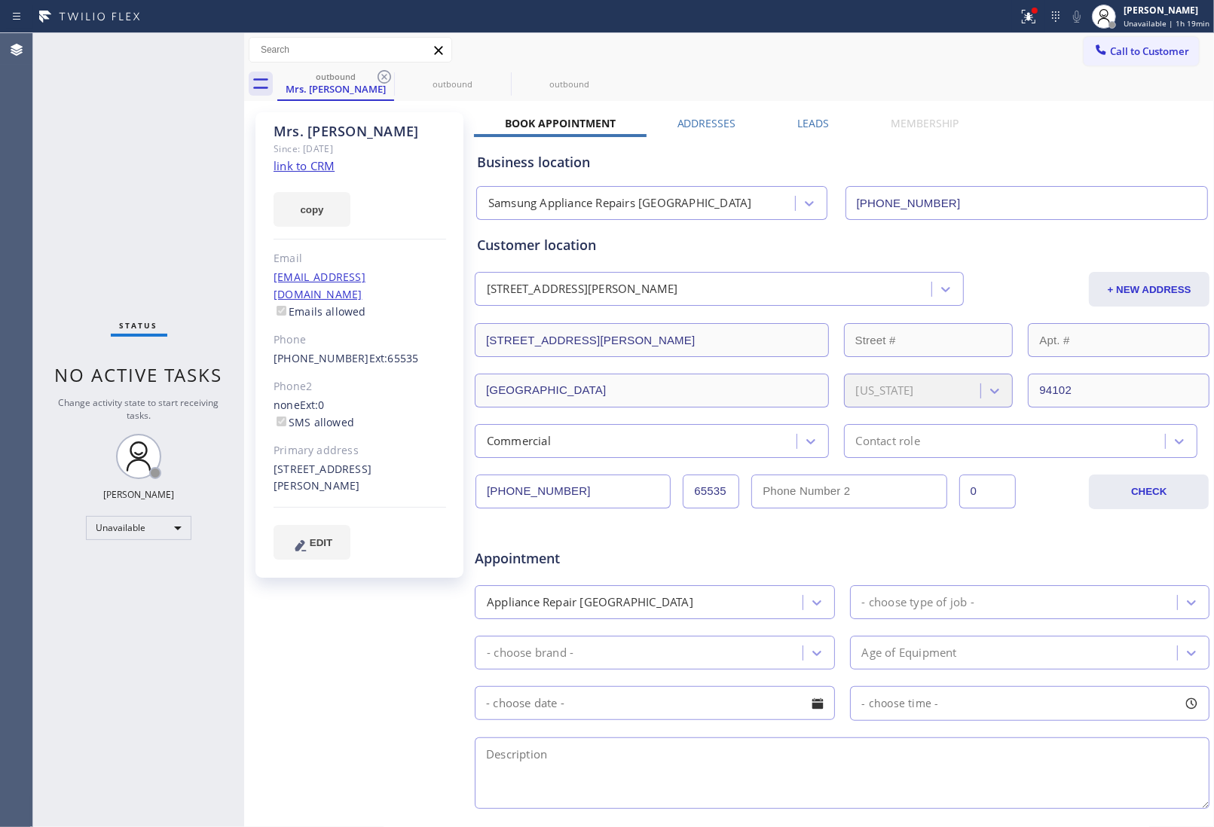
click at [375, 74] on icon at bounding box center [384, 77] width 18 height 18
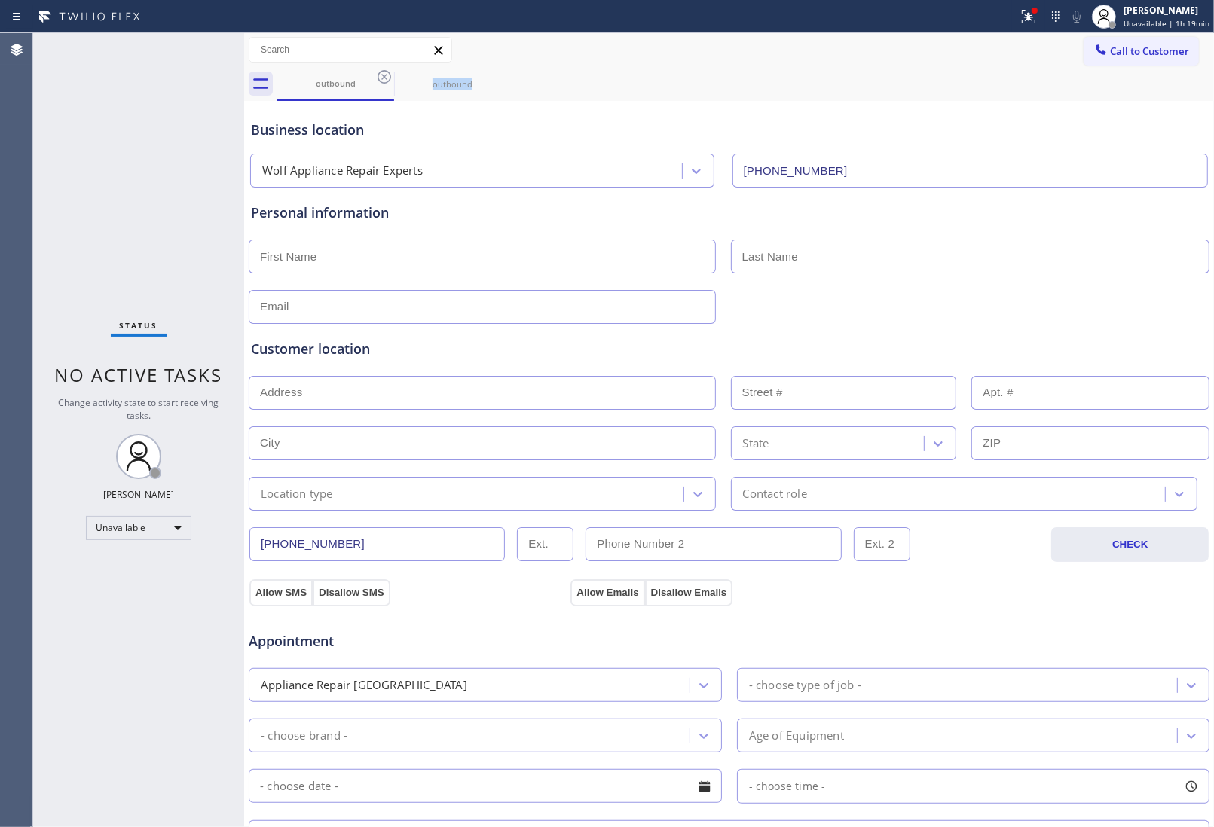
click at [375, 74] on icon at bounding box center [384, 77] width 18 height 18
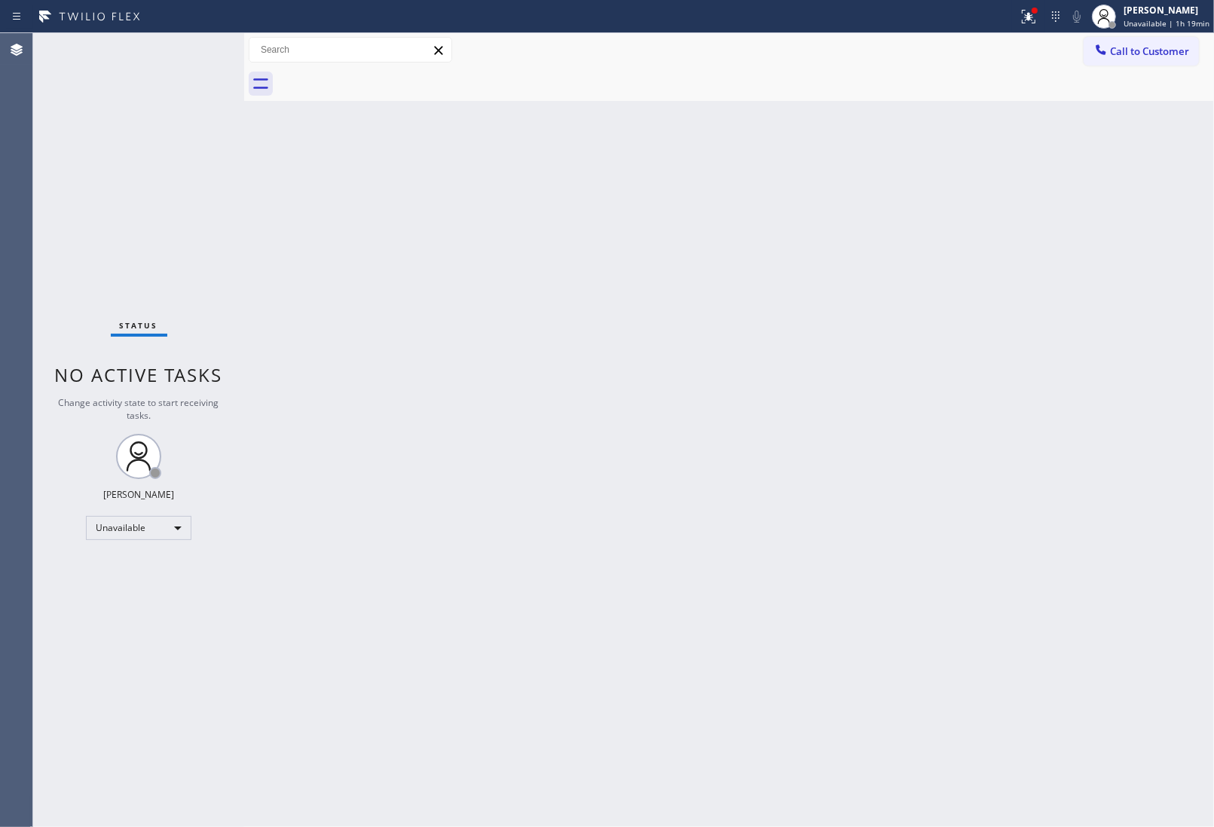
drag, startPoint x: 374, startPoint y: 74, endPoint x: 703, endPoint y: 699, distance: 706.3
click at [377, 77] on div at bounding box center [745, 84] width 936 height 34
drag, startPoint x: 1160, startPoint y: 497, endPoint x: 1147, endPoint y: 487, distance: 17.2
click at [1160, 498] on div "Back to Dashboard Change Sender ID Customers Technicians Select a contact Outbo…" at bounding box center [729, 430] width 970 height 794
click at [1128, 38] on button "Call to Customer" at bounding box center [1140, 51] width 115 height 29
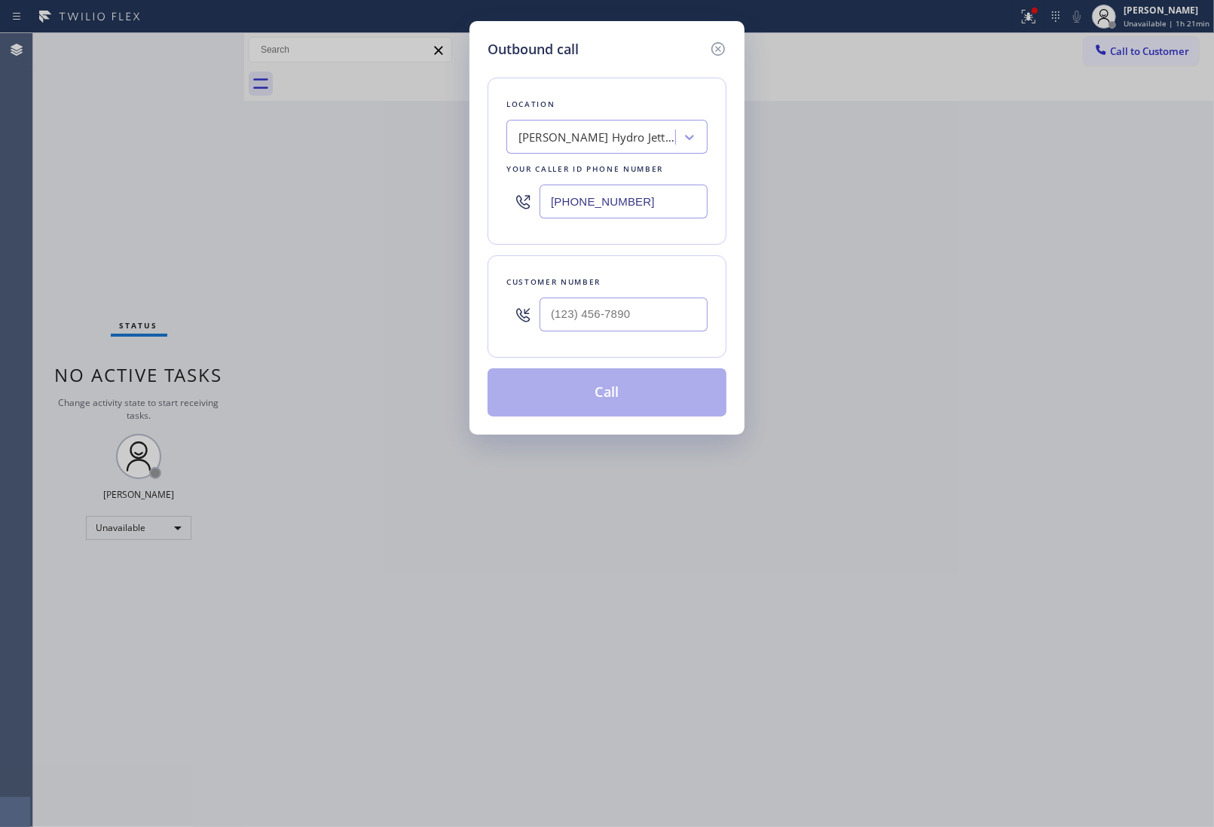
drag, startPoint x: 600, startPoint y: 208, endPoint x: 511, endPoint y: 234, distance: 92.5
click at [596, 208] on input "(213) 318-4864" at bounding box center [623, 202] width 168 height 34
paste input "818) 485-4467"
type input "(818) 485-4467"
click at [564, 322] on input "(___) ___-____" at bounding box center [623, 315] width 168 height 34
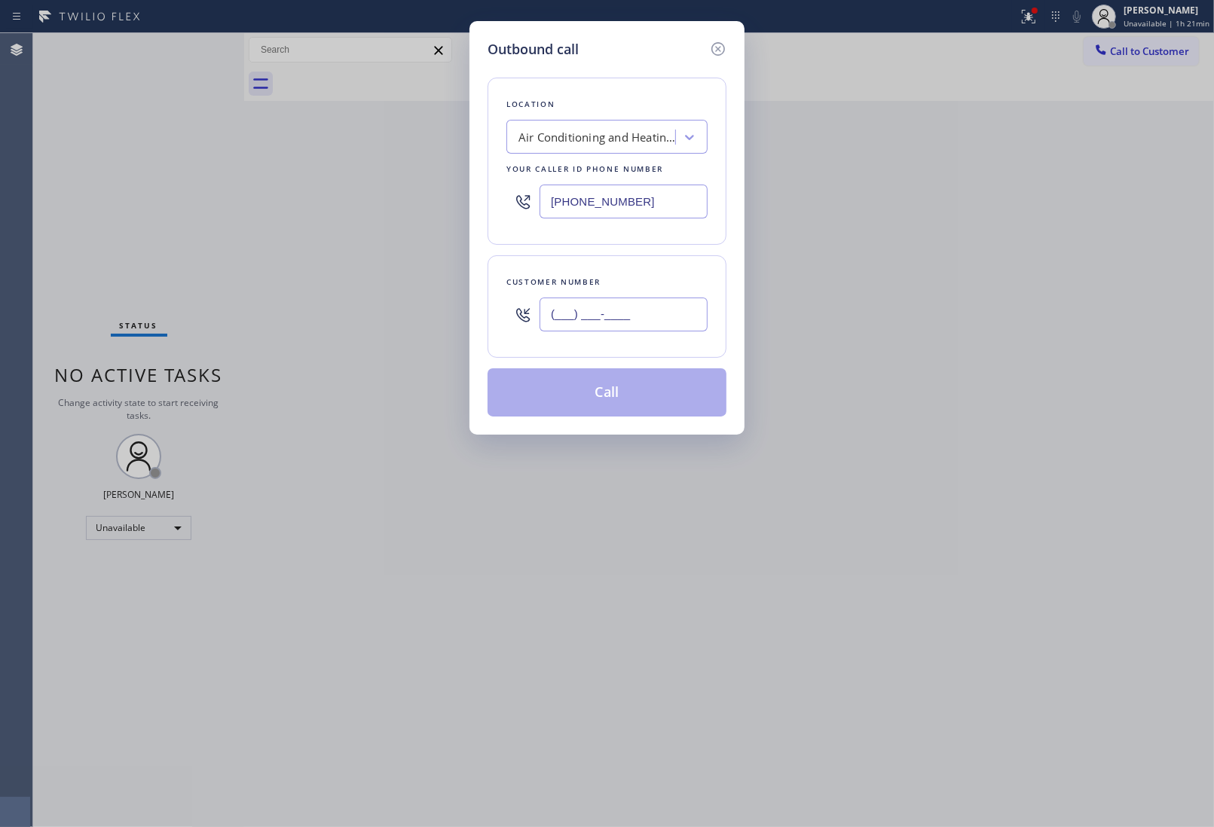
paste input "184) 436-941"
click at [585, 326] on input "(184) 436-941_" at bounding box center [623, 315] width 168 height 34
paste input "818) 443-6941"
type input "(818) 443-6941"
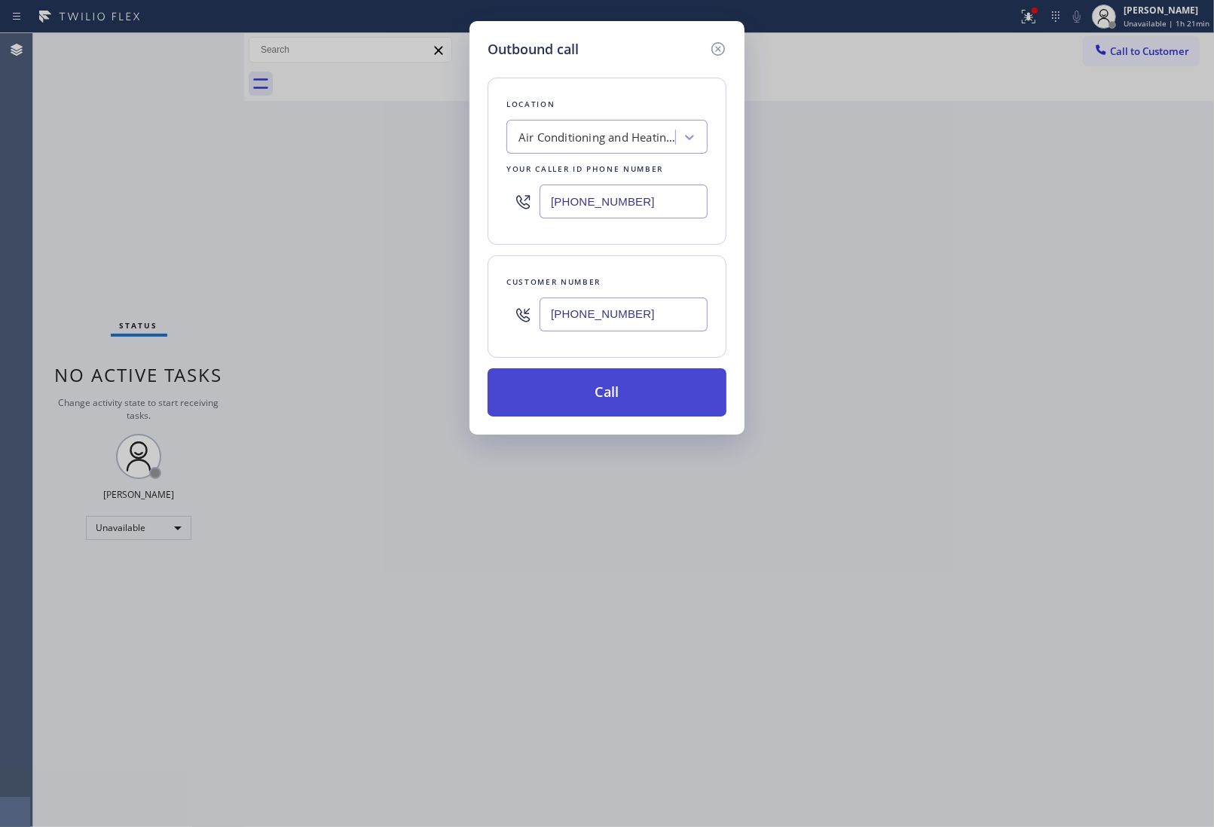
click at [620, 404] on button "Call" at bounding box center [606, 392] width 239 height 48
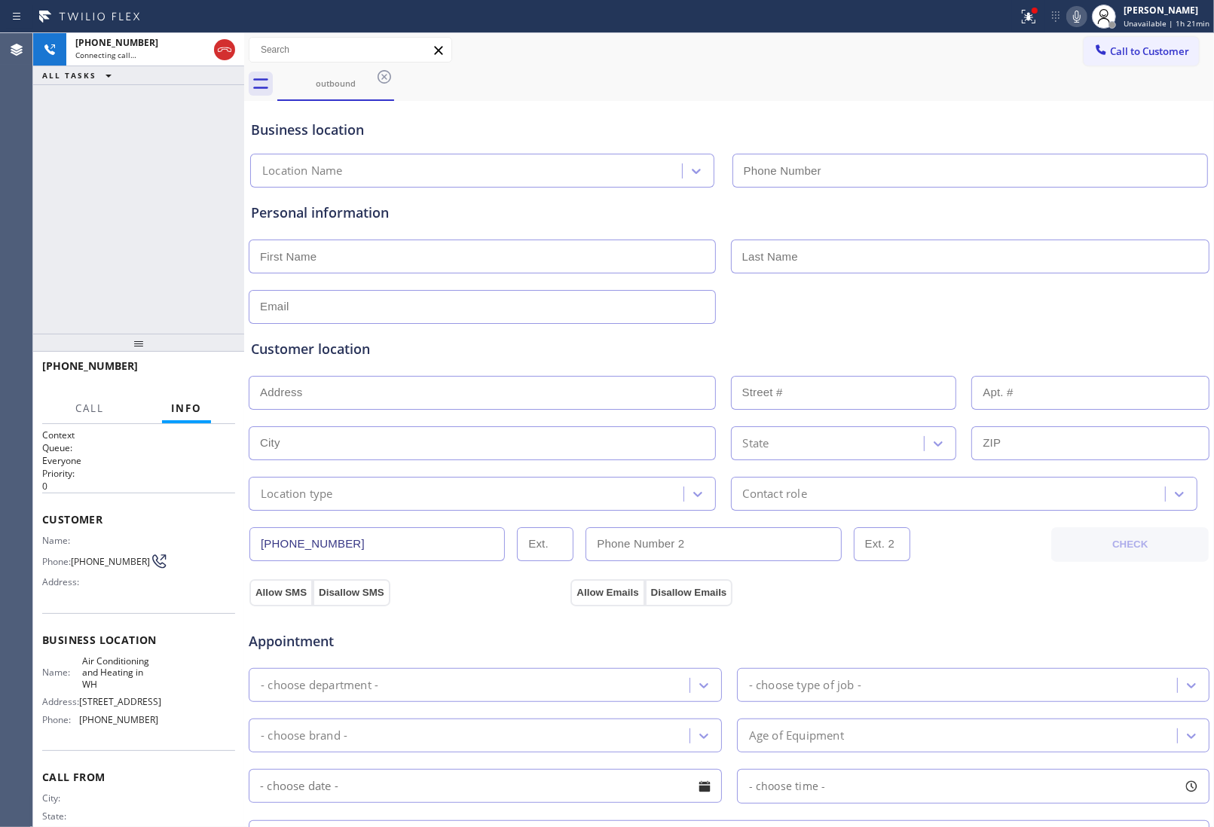
type input "(818) 485-4467"
click at [1004, 469] on div "Customer location >> ADD NEW ADDRESS << + NEW ADDRESS State Location type Conta…" at bounding box center [729, 425] width 956 height 172
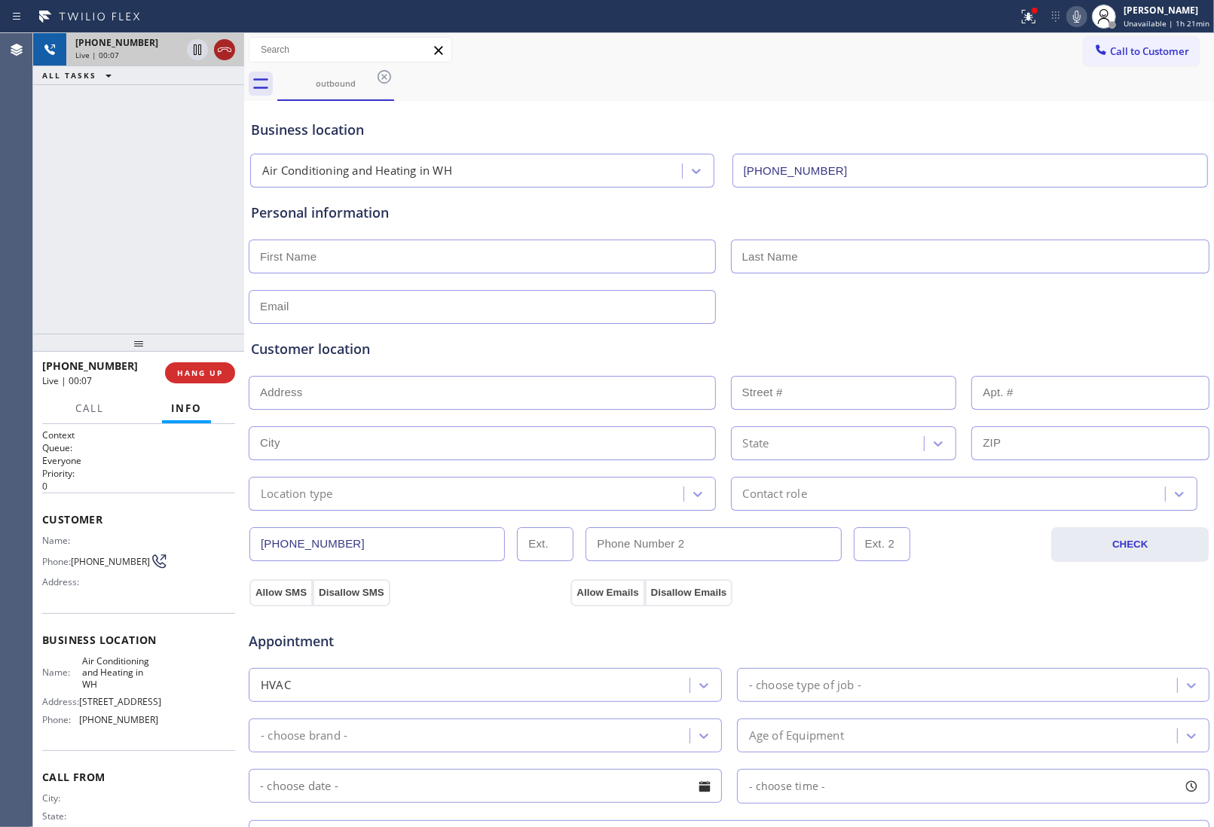
click at [234, 50] on div at bounding box center [224, 50] width 21 height 18
click at [207, 364] on button "HANG UP" at bounding box center [200, 372] width 70 height 21
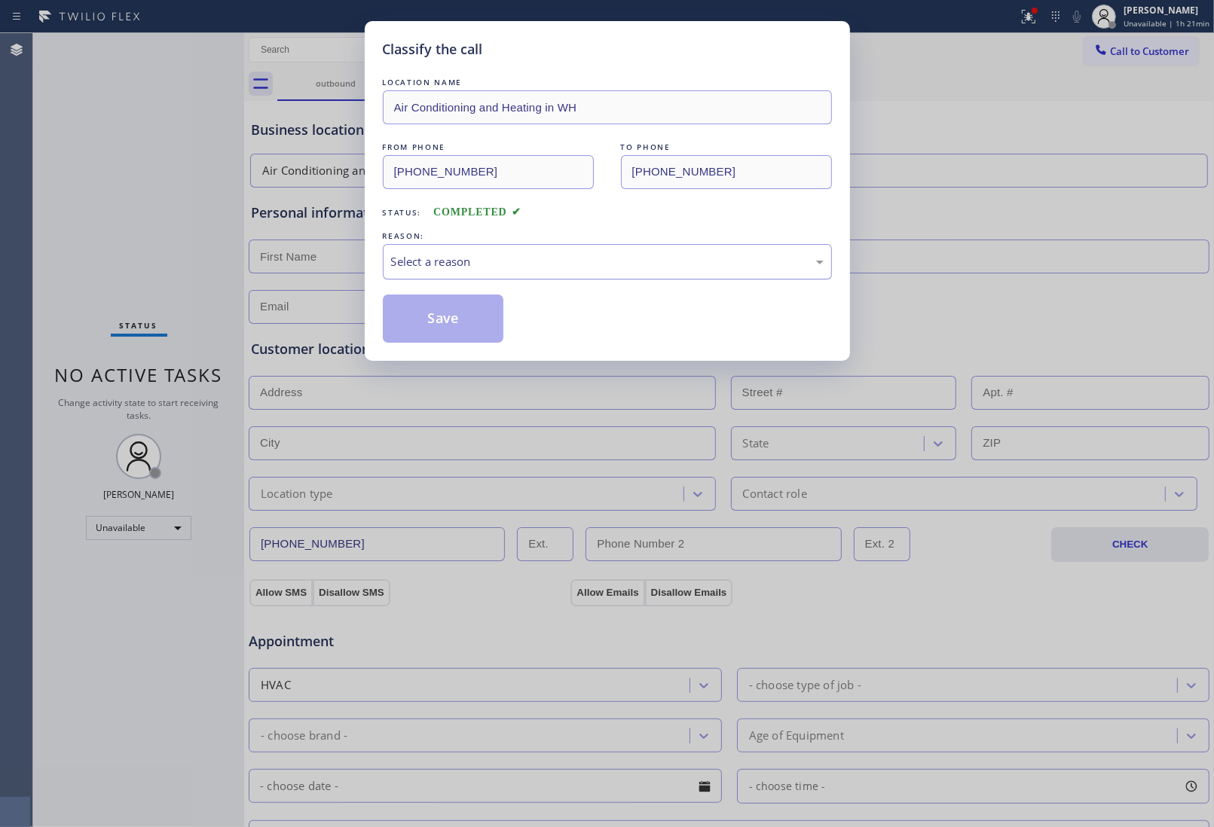
click at [487, 264] on div "Select a reason" at bounding box center [607, 261] width 432 height 17
drag, startPoint x: 443, startPoint y: 319, endPoint x: 503, endPoint y: 487, distance: 179.2
click at [439, 337] on button "Save" at bounding box center [443, 319] width 121 height 48
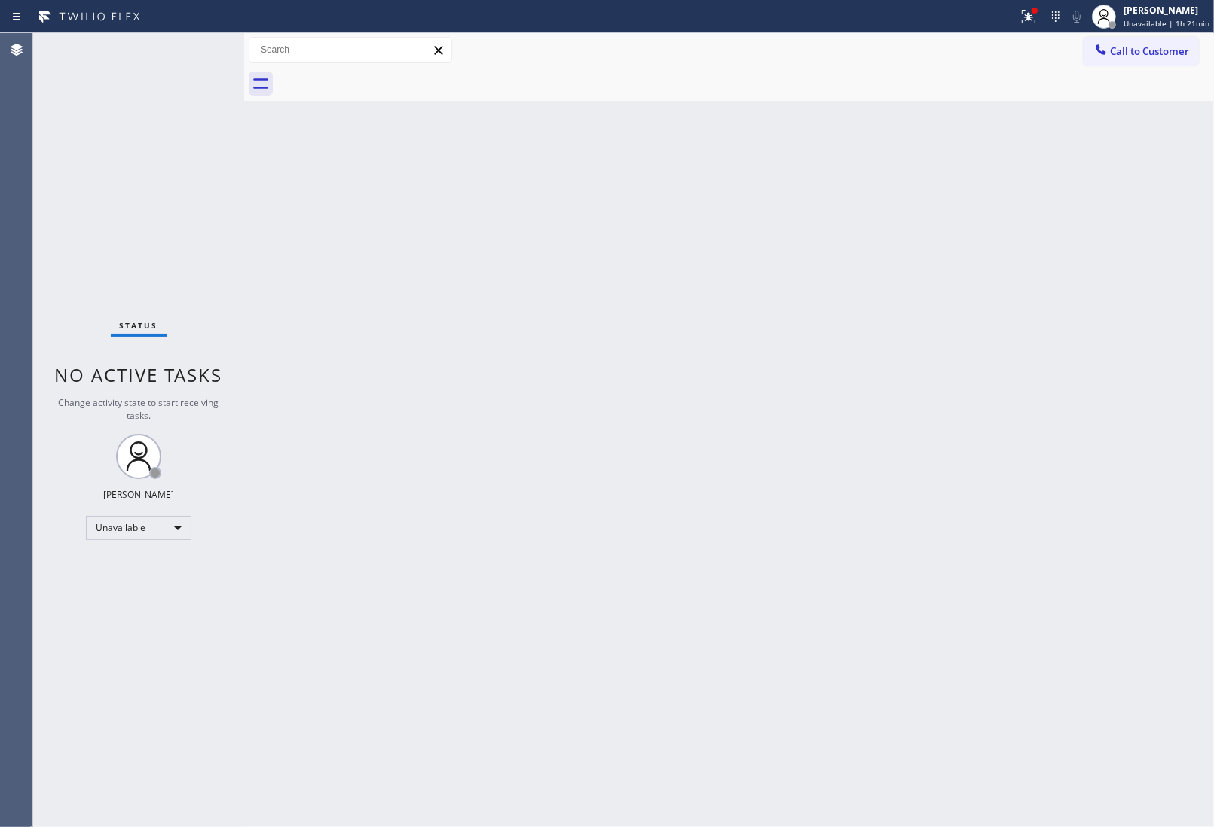
click at [1127, 517] on div "Back to Dashboard Change Sender ID Customers Technicians Select a contact Outbo…" at bounding box center [729, 430] width 970 height 794
click at [1131, 63] on div "Call to Customer Outbound call Location Air Conditioning and Heating in WH Your…" at bounding box center [729, 67] width 970 height 68
click at [1123, 47] on span "Call to Customer" at bounding box center [1149, 51] width 79 height 14
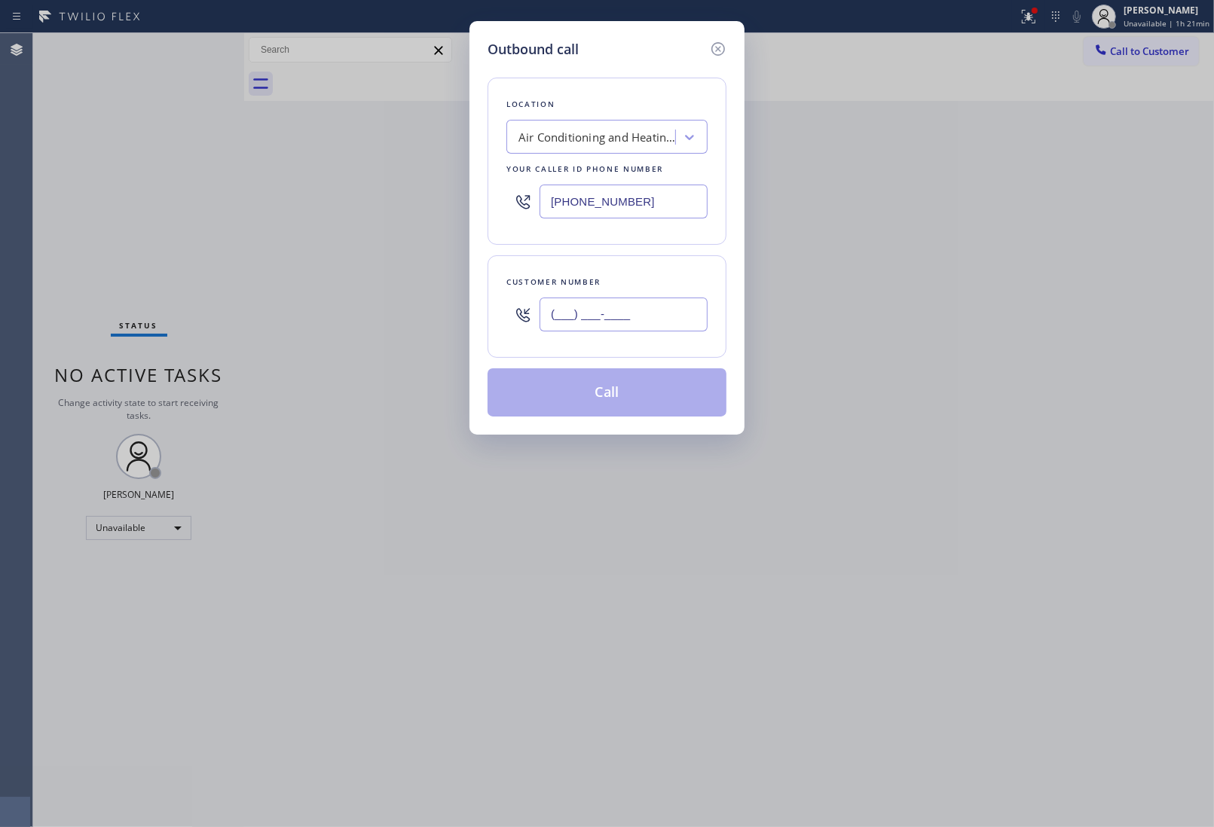
click at [669, 324] on input "(___) ___-____" at bounding box center [623, 315] width 168 height 34
paste input "text"
paste input "820) 758-6433"
type input "[PHONE_NUMBER]"
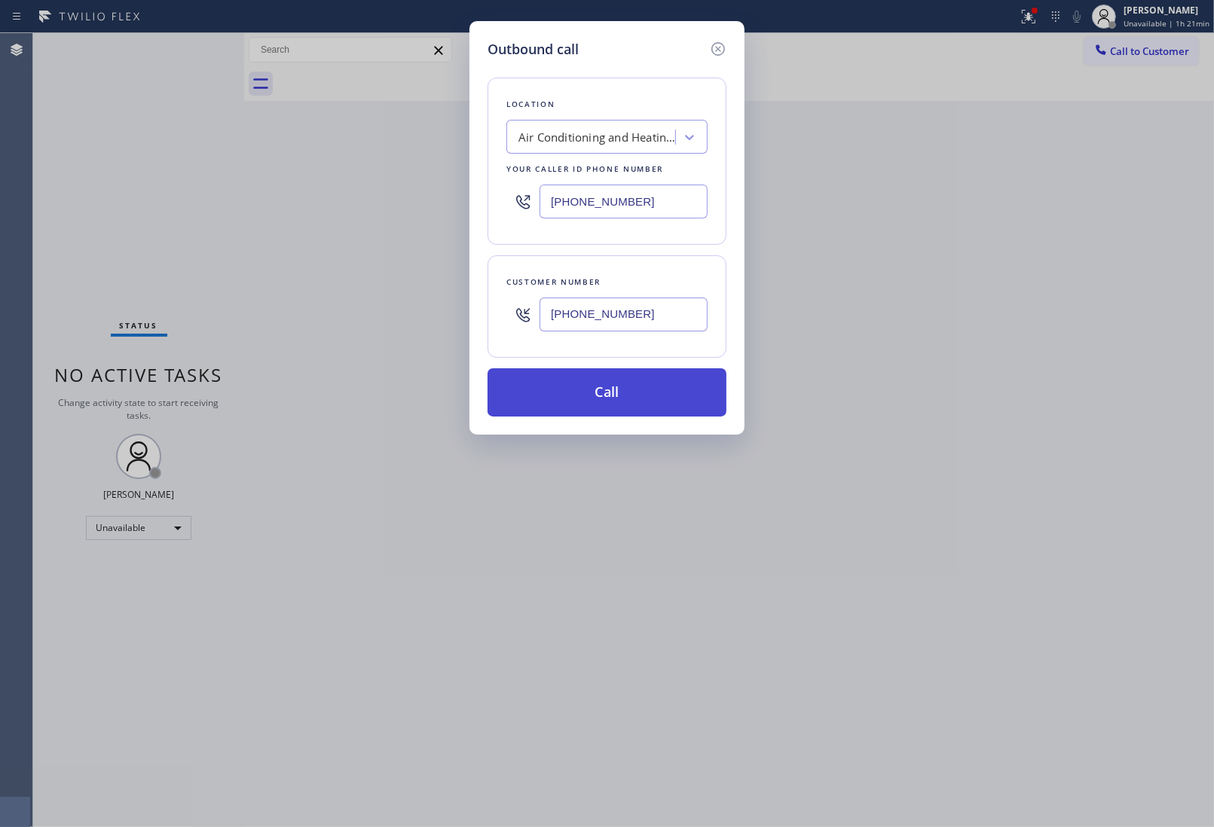
drag, startPoint x: 661, startPoint y: 398, endPoint x: 1188, endPoint y: 588, distance: 560.7
click at [677, 404] on button "Call" at bounding box center [606, 392] width 239 height 48
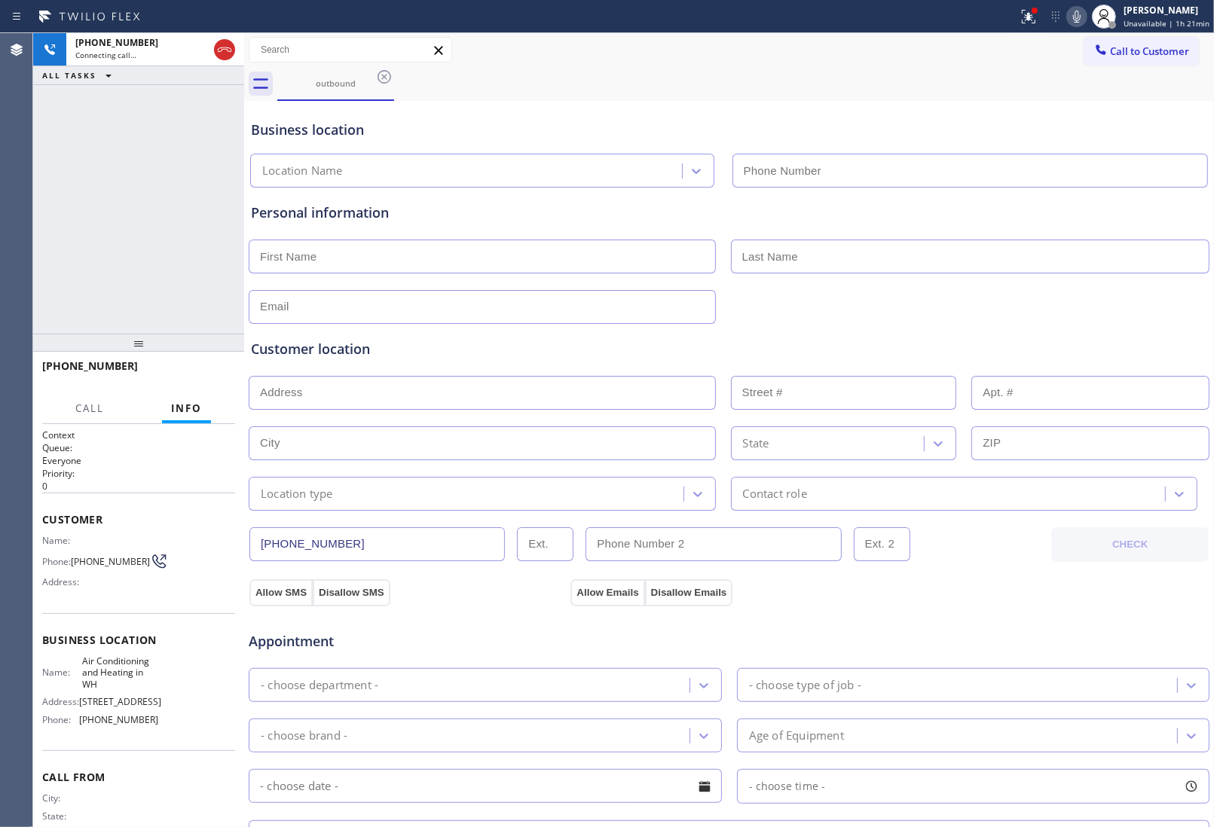
type input "(818) 485-4467"
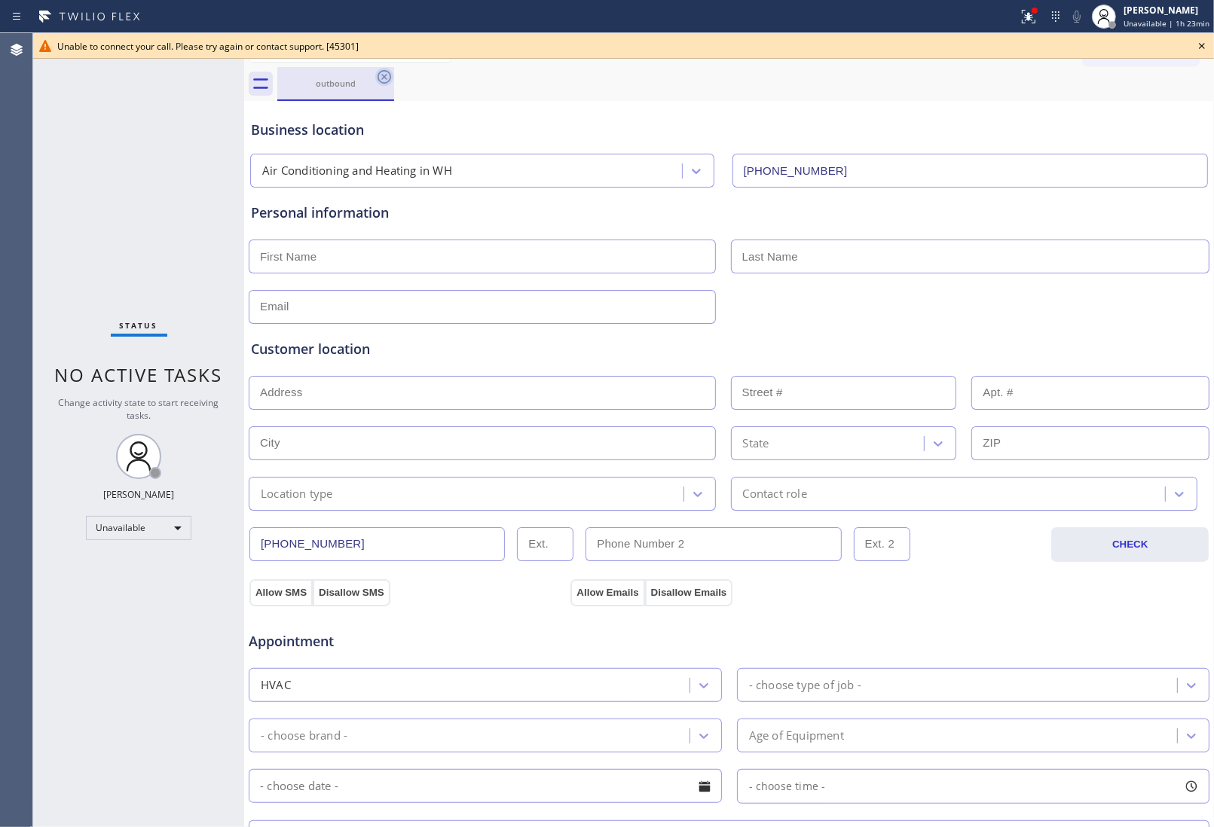
click at [389, 73] on icon at bounding box center [384, 77] width 14 height 14
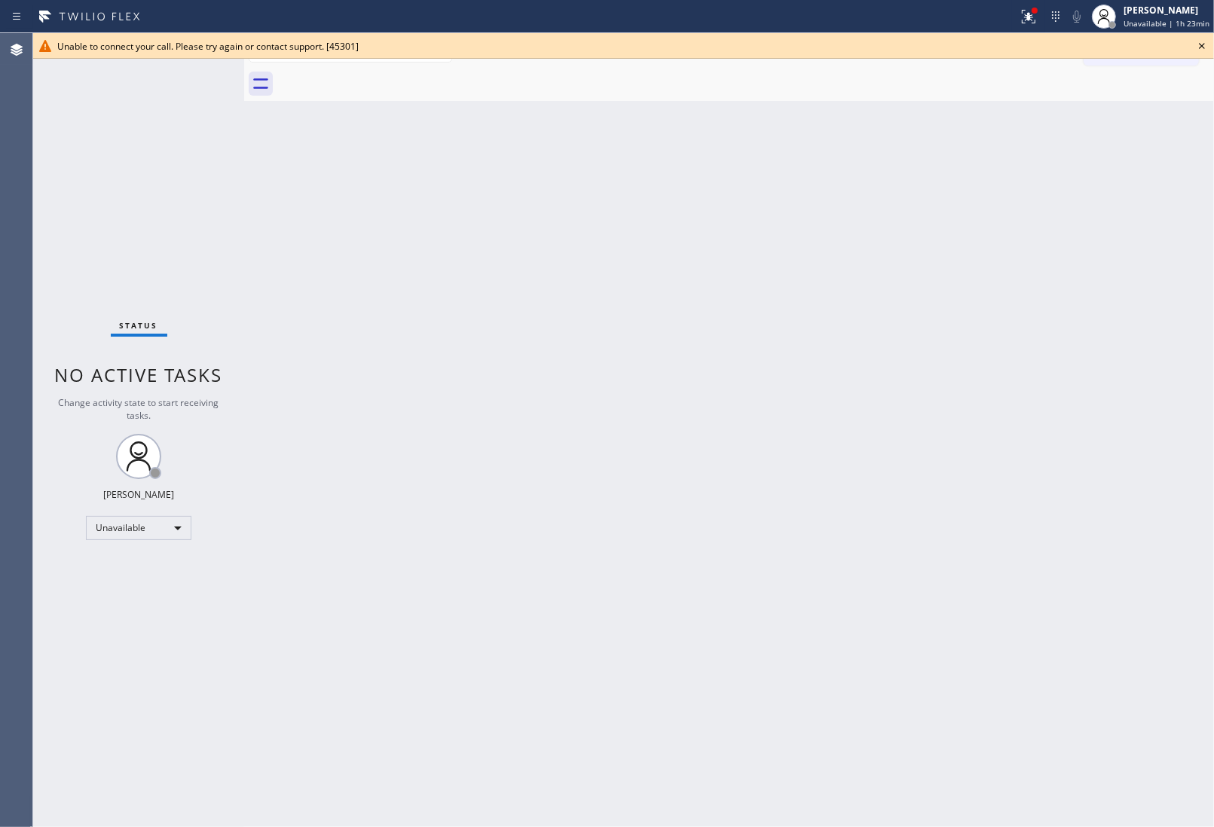
drag, startPoint x: 1055, startPoint y: 234, endPoint x: 1149, endPoint y: 134, distance: 137.0
click at [1058, 232] on div "Back to Dashboard Change Sender ID Customers Technicians Select a contact Outbo…" at bounding box center [729, 430] width 970 height 794
click at [1204, 37] on icon at bounding box center [1202, 46] width 18 height 18
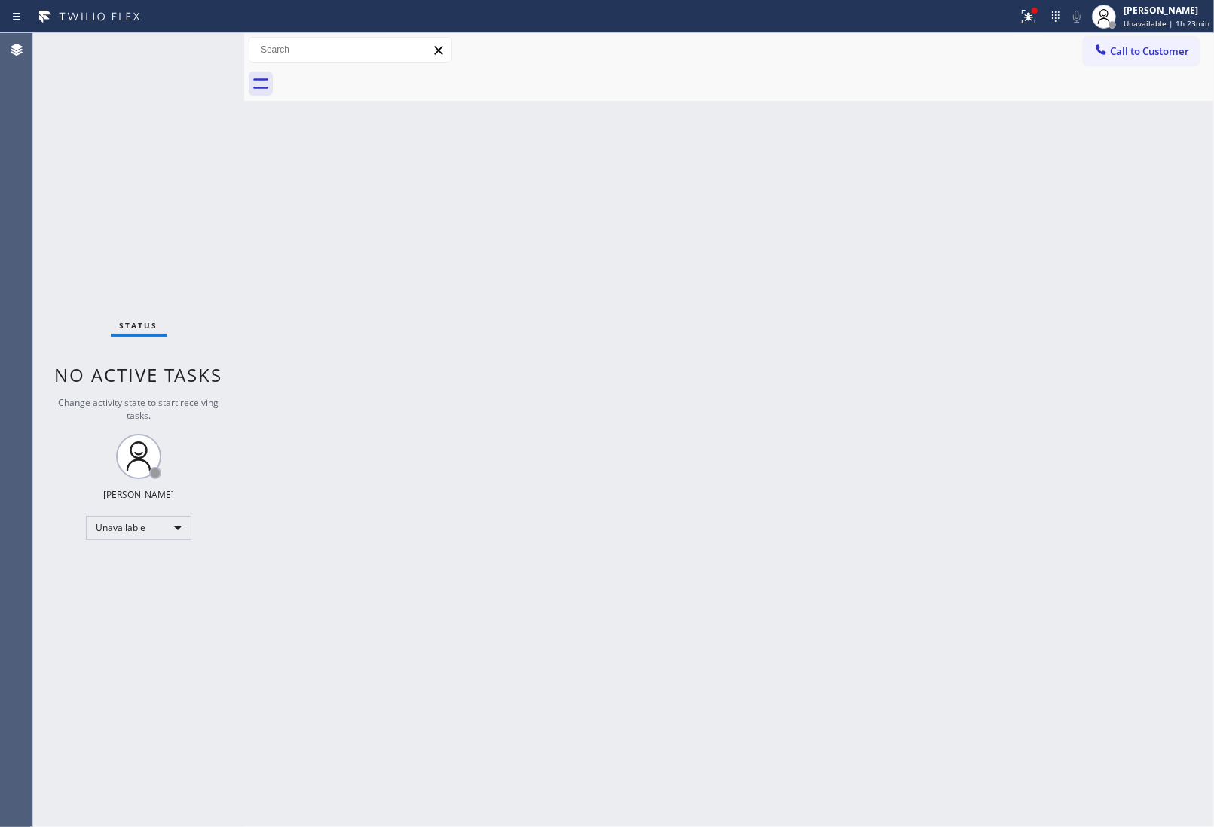
click at [1199, 38] on div "Call to Customer Outbound call Location Air Conditioning and Heating in WH Your…" at bounding box center [1148, 50] width 130 height 26
click at [1164, 44] on span "Call to Customer" at bounding box center [1149, 51] width 79 height 14
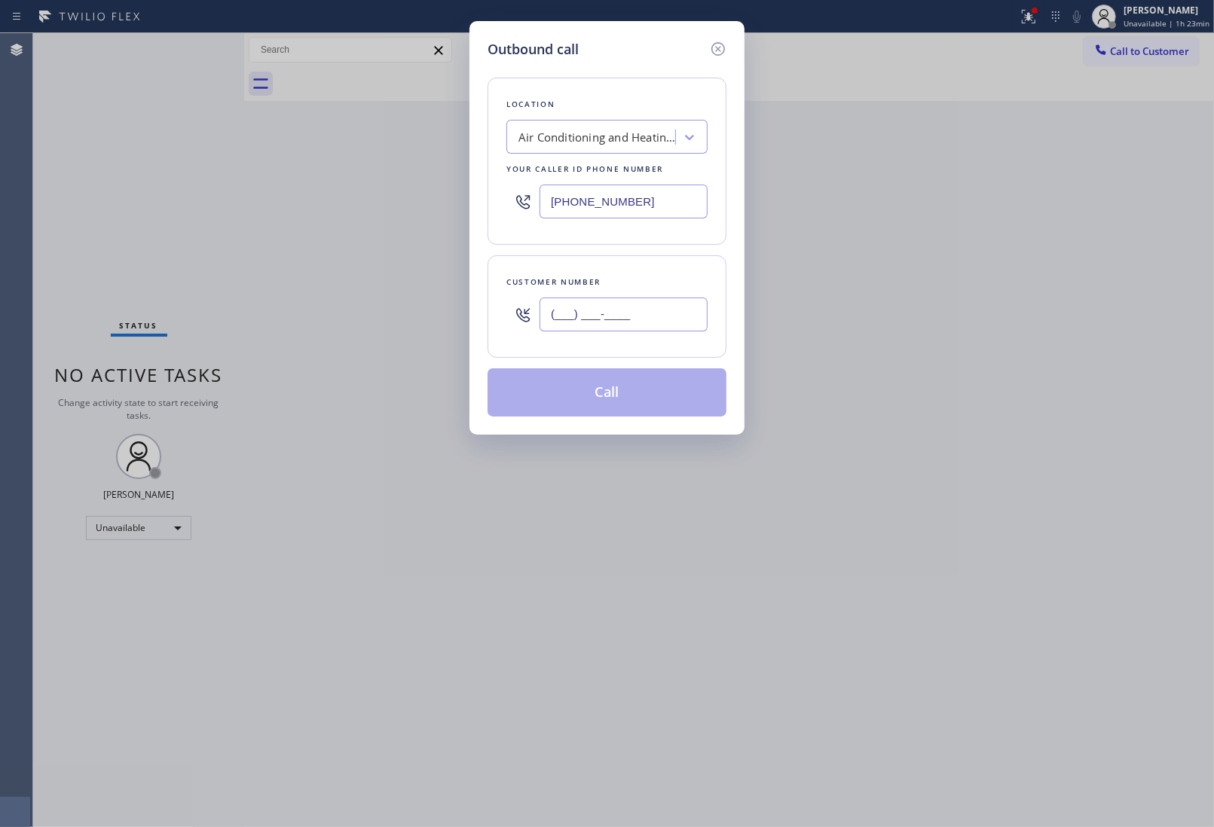
click at [644, 313] on input "(___) ___-____" at bounding box center [623, 315] width 168 height 34
click at [641, 313] on input "(___) ___-____" at bounding box center [623, 315] width 168 height 34
paste input "820) 758-6433"
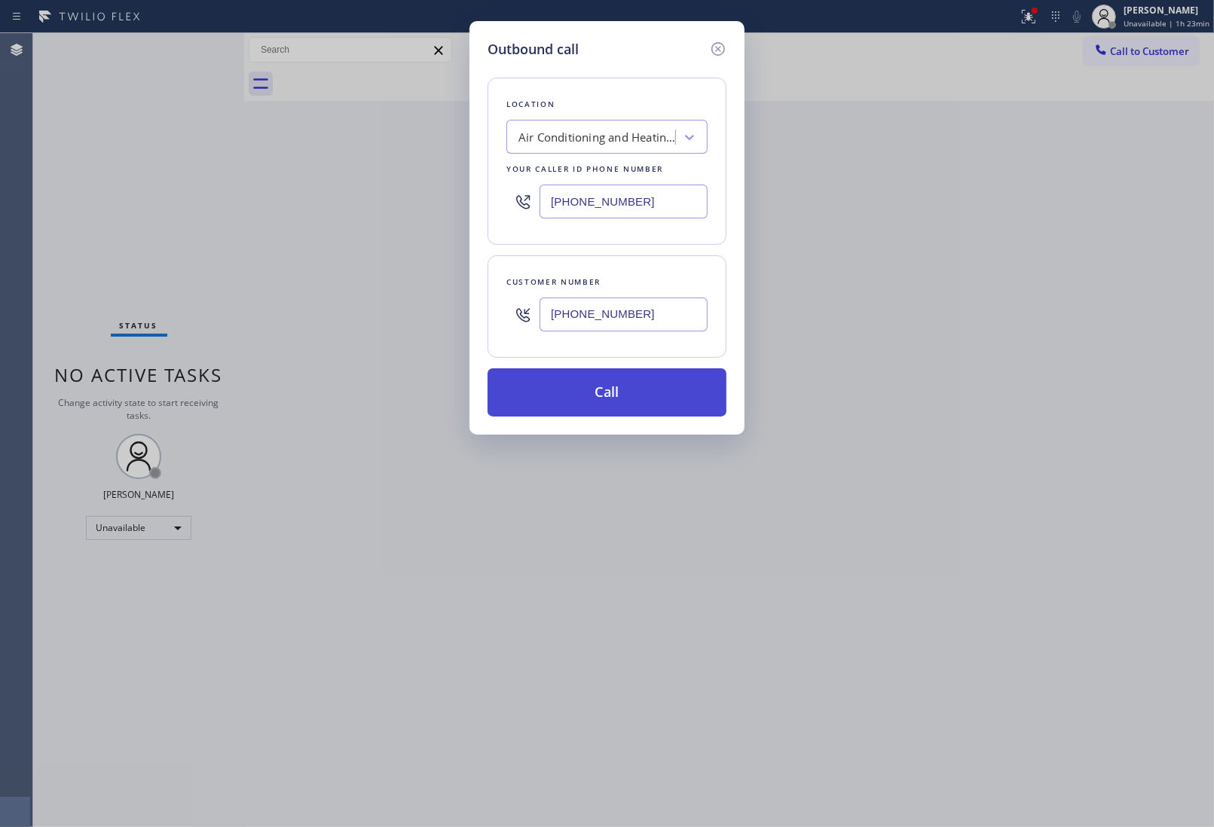
type input "[PHONE_NUMBER]"
click at [612, 400] on button "Call" at bounding box center [606, 392] width 239 height 48
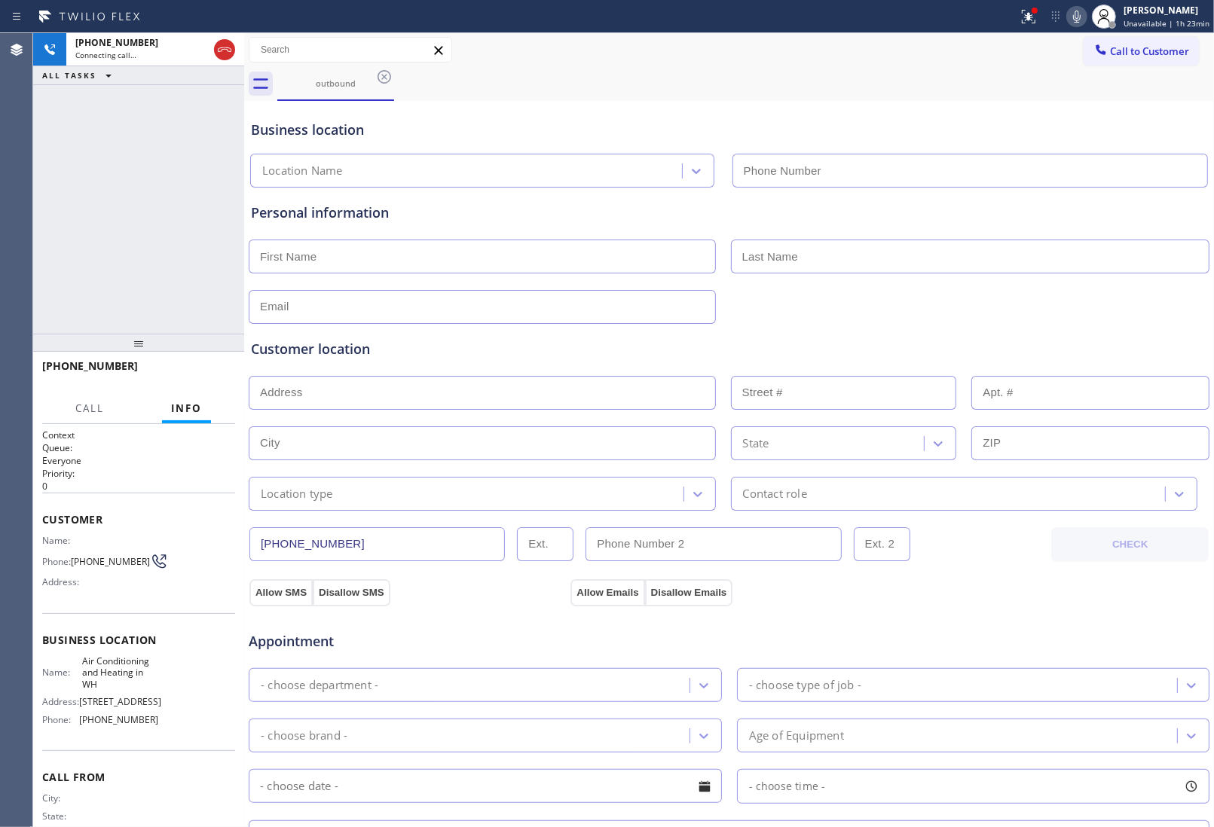
type input "(818) 485-4467"
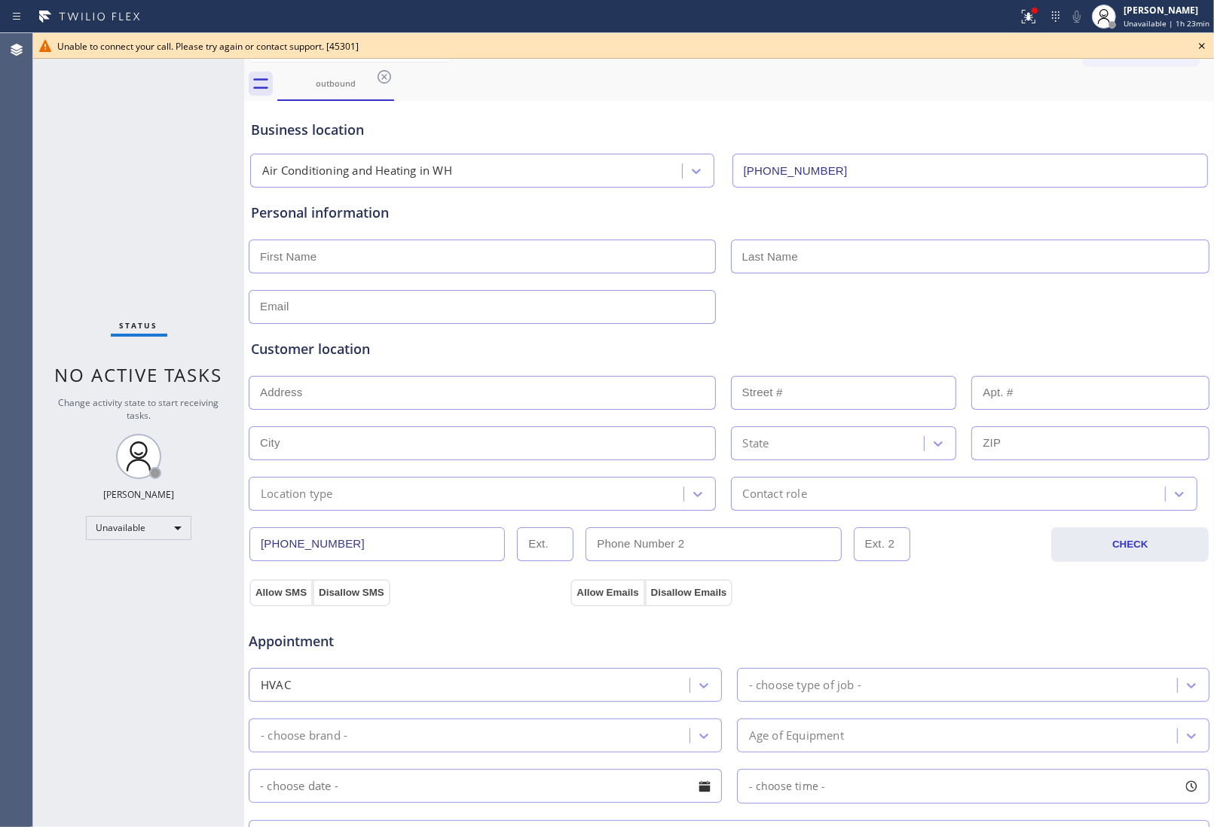
drag, startPoint x: 1177, startPoint y: 95, endPoint x: 1189, endPoint y: 62, distance: 35.3
click at [1179, 87] on div "outbound" at bounding box center [745, 84] width 936 height 34
click at [1203, 40] on icon at bounding box center [1202, 46] width 18 height 18
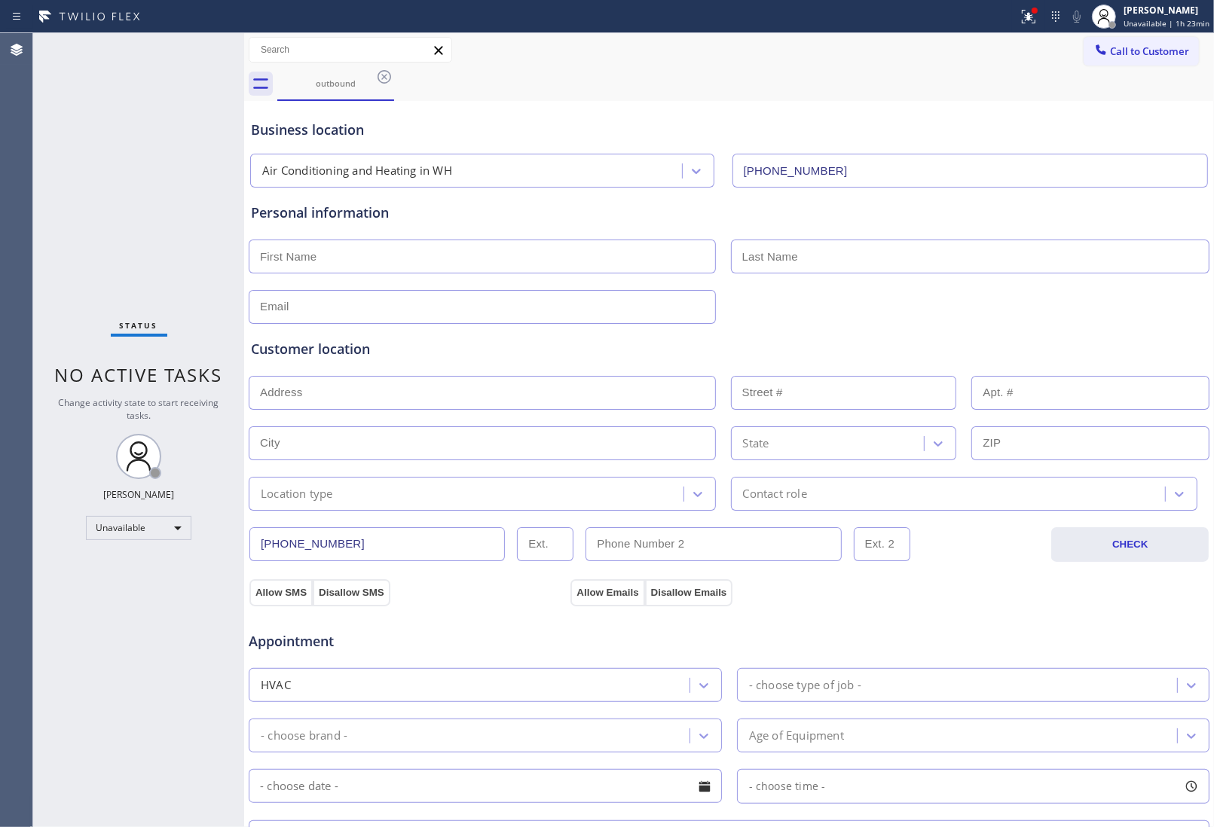
drag, startPoint x: 1170, startPoint y: 53, endPoint x: 817, endPoint y: 211, distance: 386.1
click at [1169, 53] on span "Call to Customer" at bounding box center [1149, 51] width 79 height 14
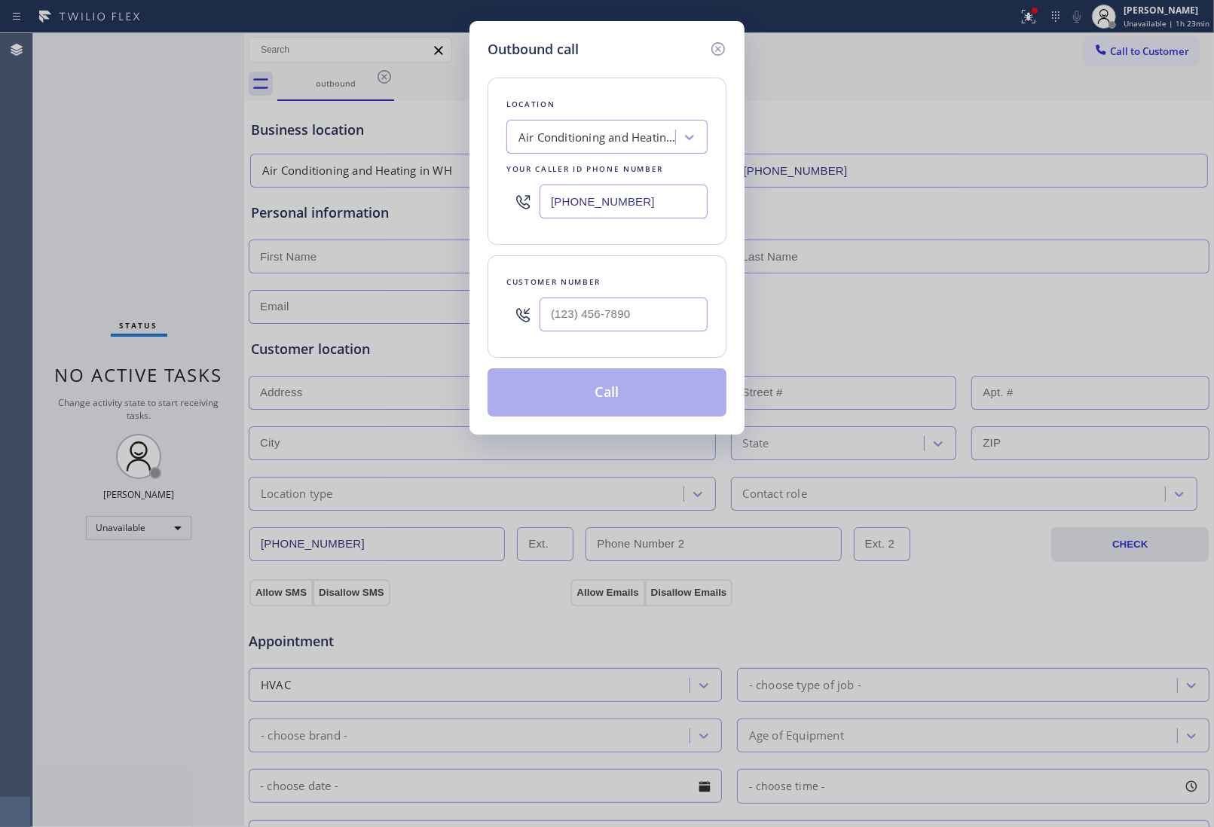
click at [619, 335] on div at bounding box center [623, 314] width 168 height 49
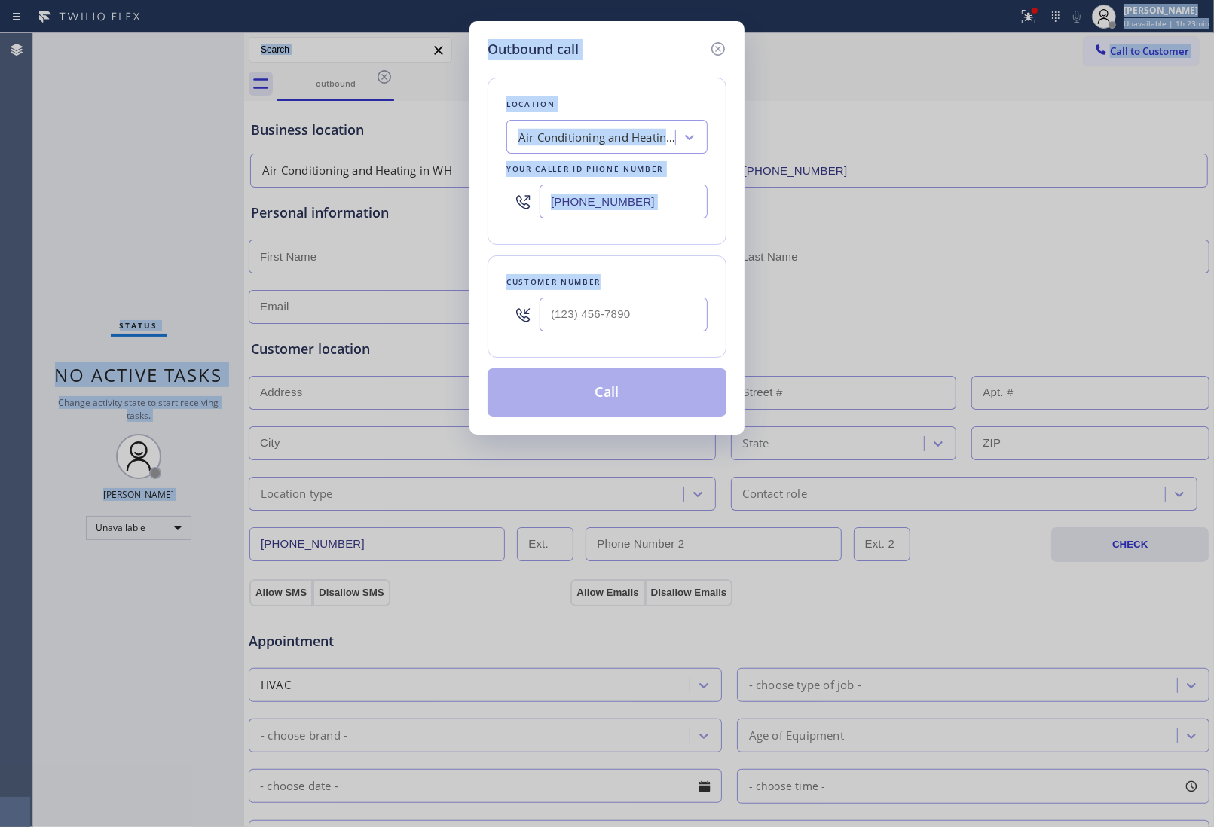
click at [619, 331] on div at bounding box center [623, 314] width 168 height 49
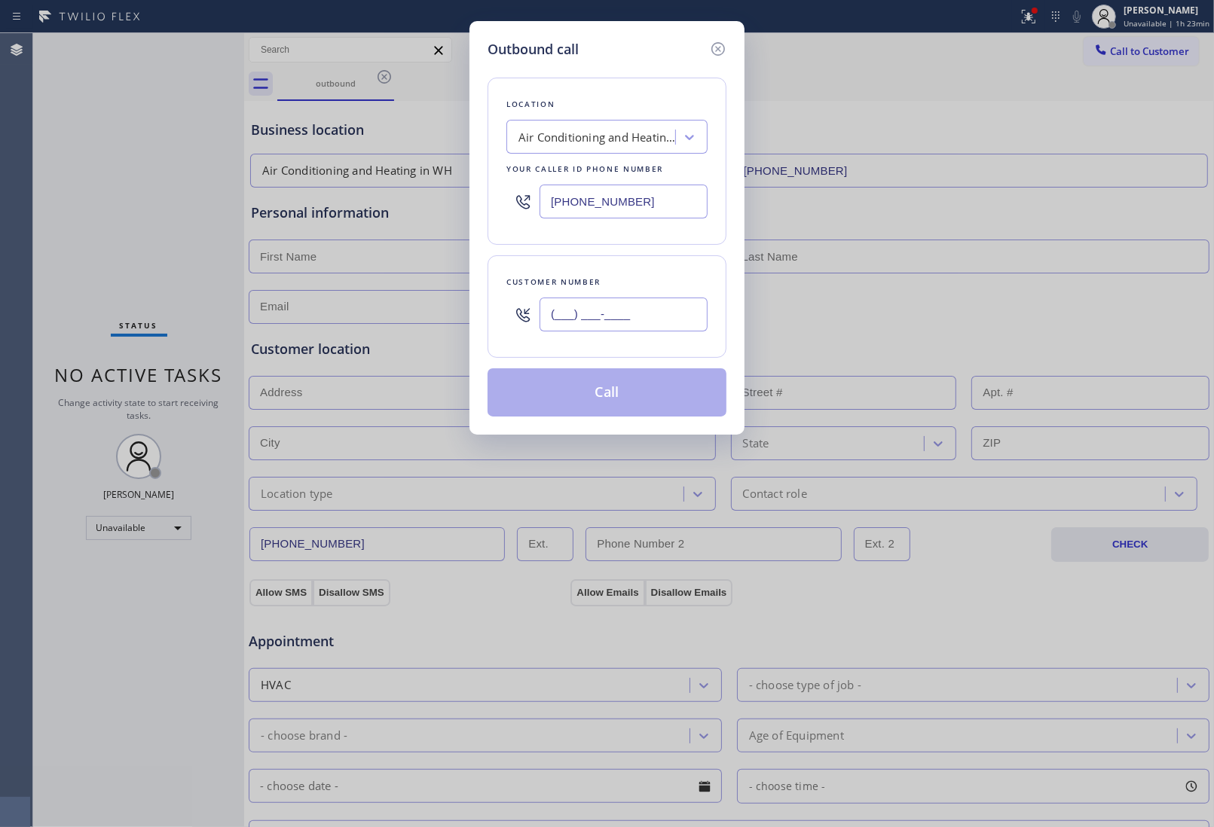
click at [619, 319] on input "(___) ___-____" at bounding box center [623, 315] width 168 height 34
paste input "820) 758-6433"
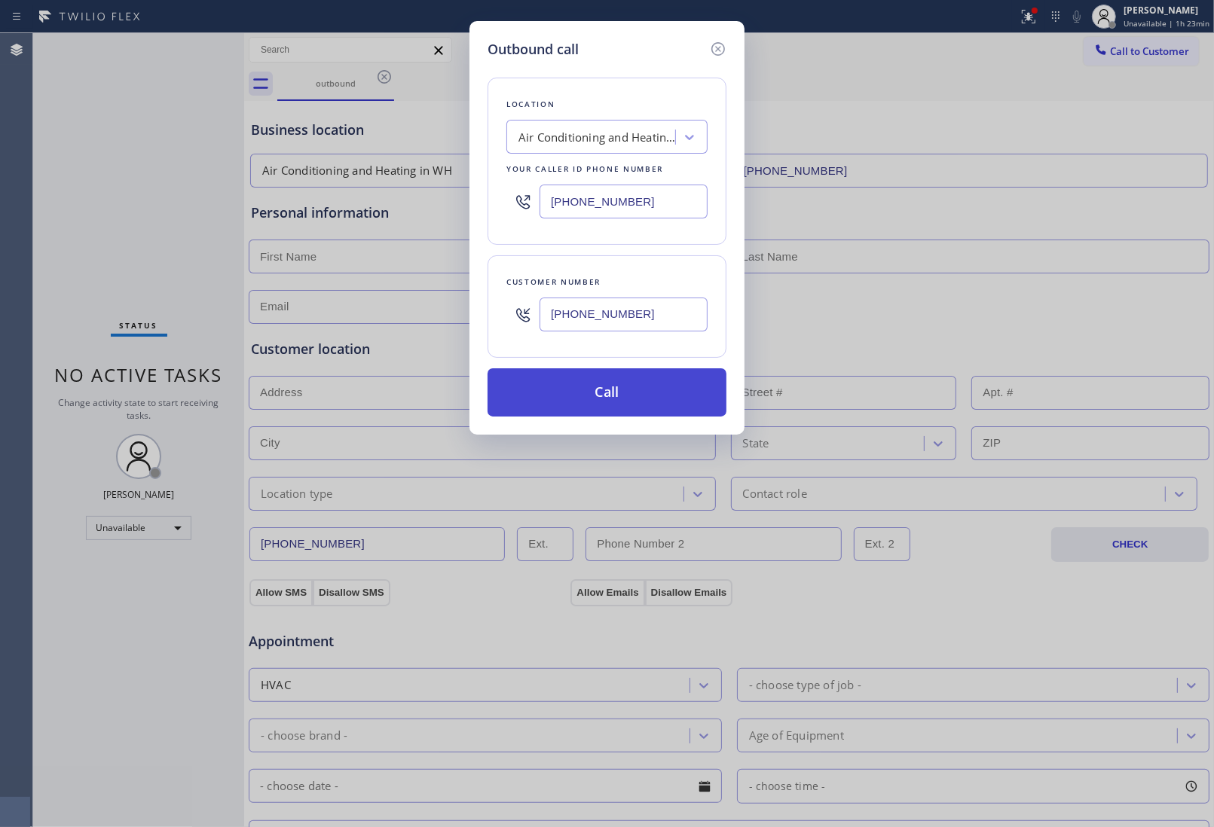
type input "[PHONE_NUMBER]"
click at [624, 390] on button "Call" at bounding box center [606, 392] width 239 height 48
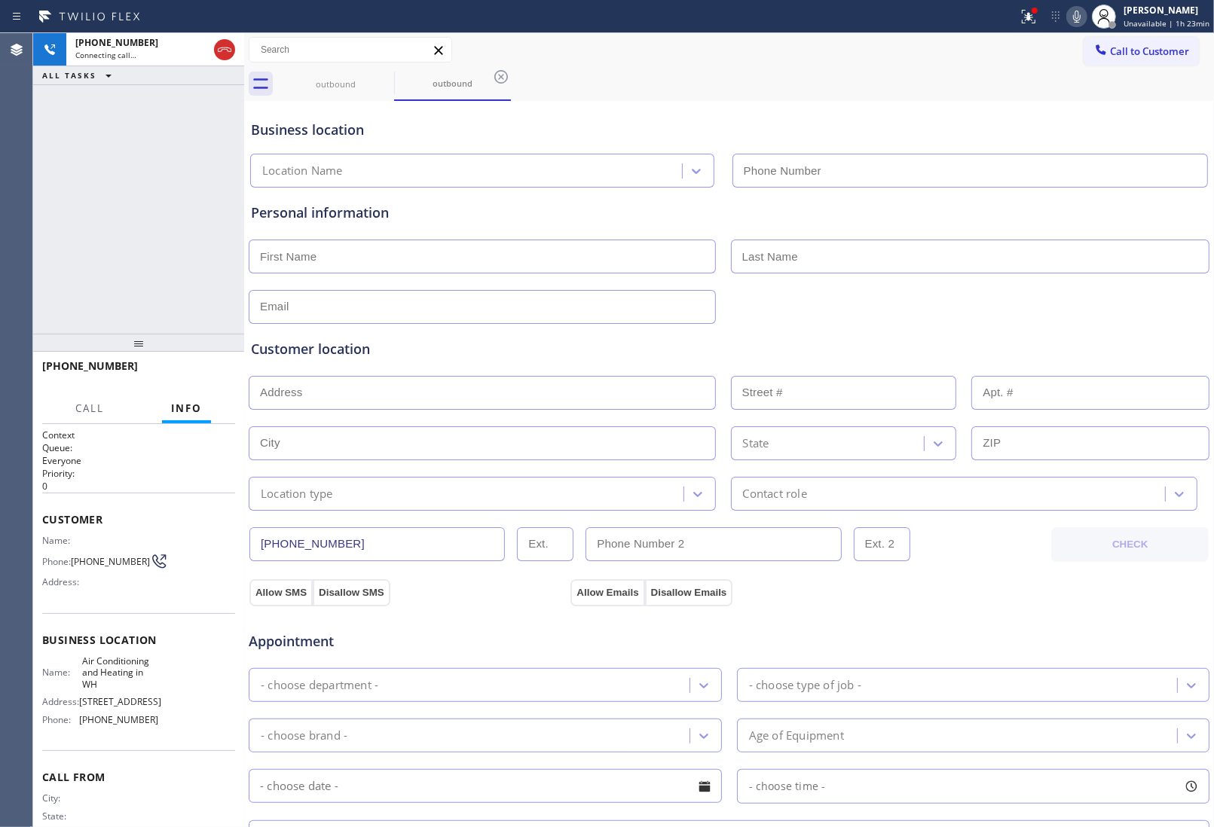
type input "(818) 485-4467"
drag, startPoint x: 1036, startPoint y: 331, endPoint x: 328, endPoint y: 276, distance: 710.3
click at [1036, 331] on div "Customer location >> ADD NEW ADDRESS << + NEW ADDRESS State Location type Conta…" at bounding box center [729, 417] width 962 height 187
click at [384, 72] on icon at bounding box center [384, 77] width 18 height 18
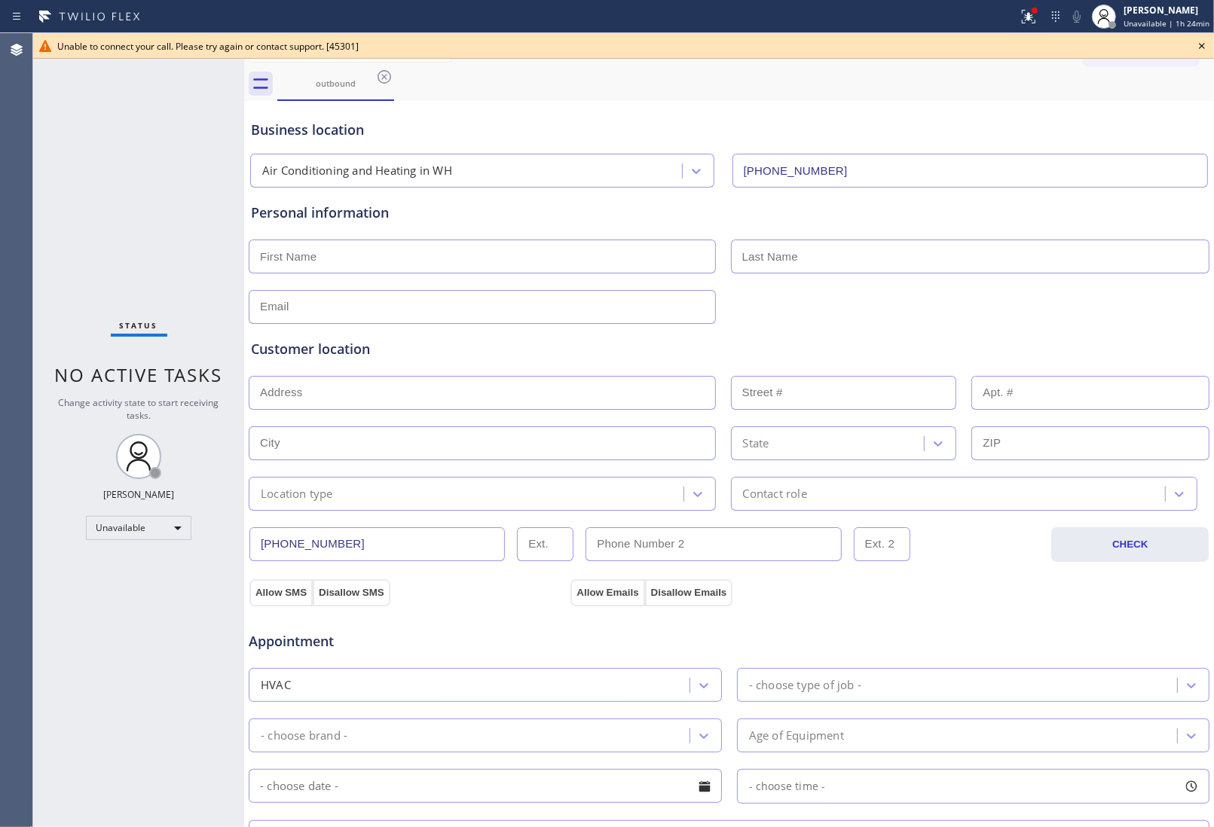
click at [1124, 108] on div "Business location Air Conditioning and Heating in WH (818) 485-4467" at bounding box center [729, 146] width 962 height 83
click at [1202, 44] on icon at bounding box center [1202, 46] width 18 height 18
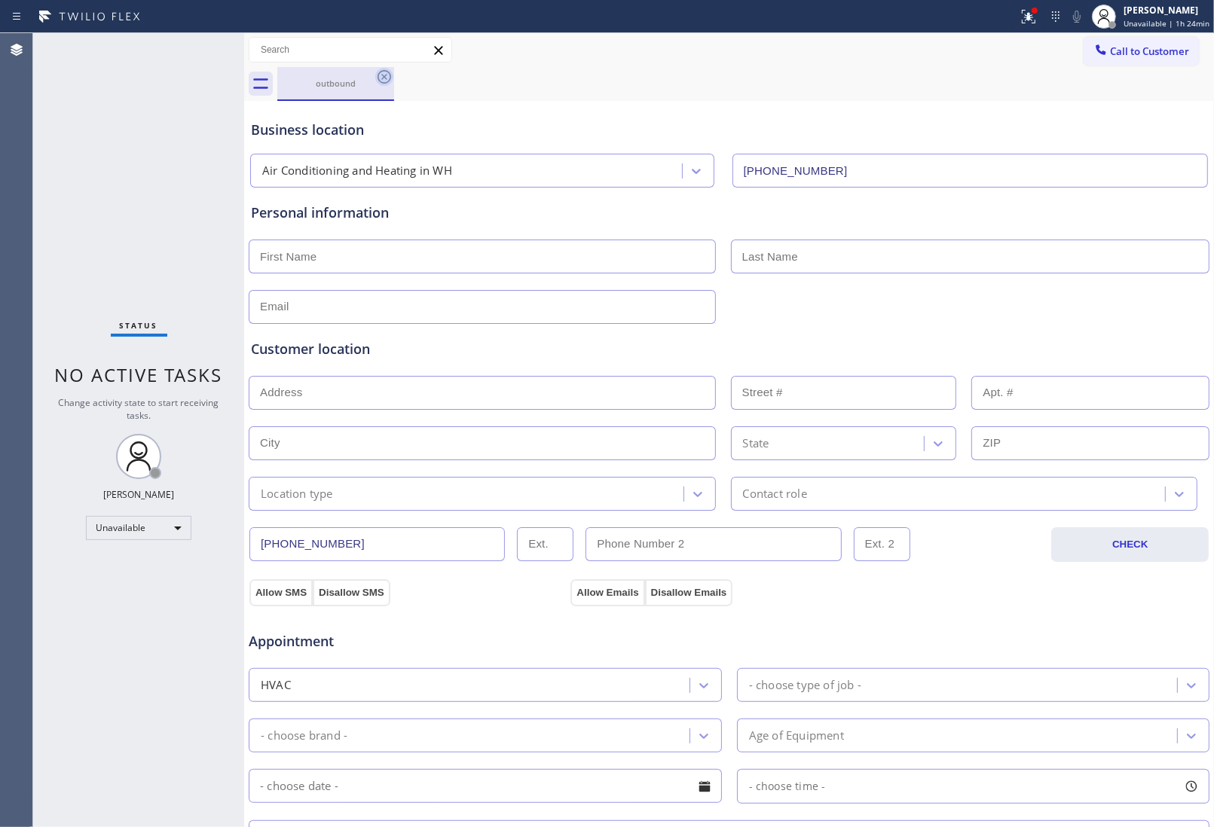
click at [383, 81] on icon at bounding box center [384, 77] width 18 height 18
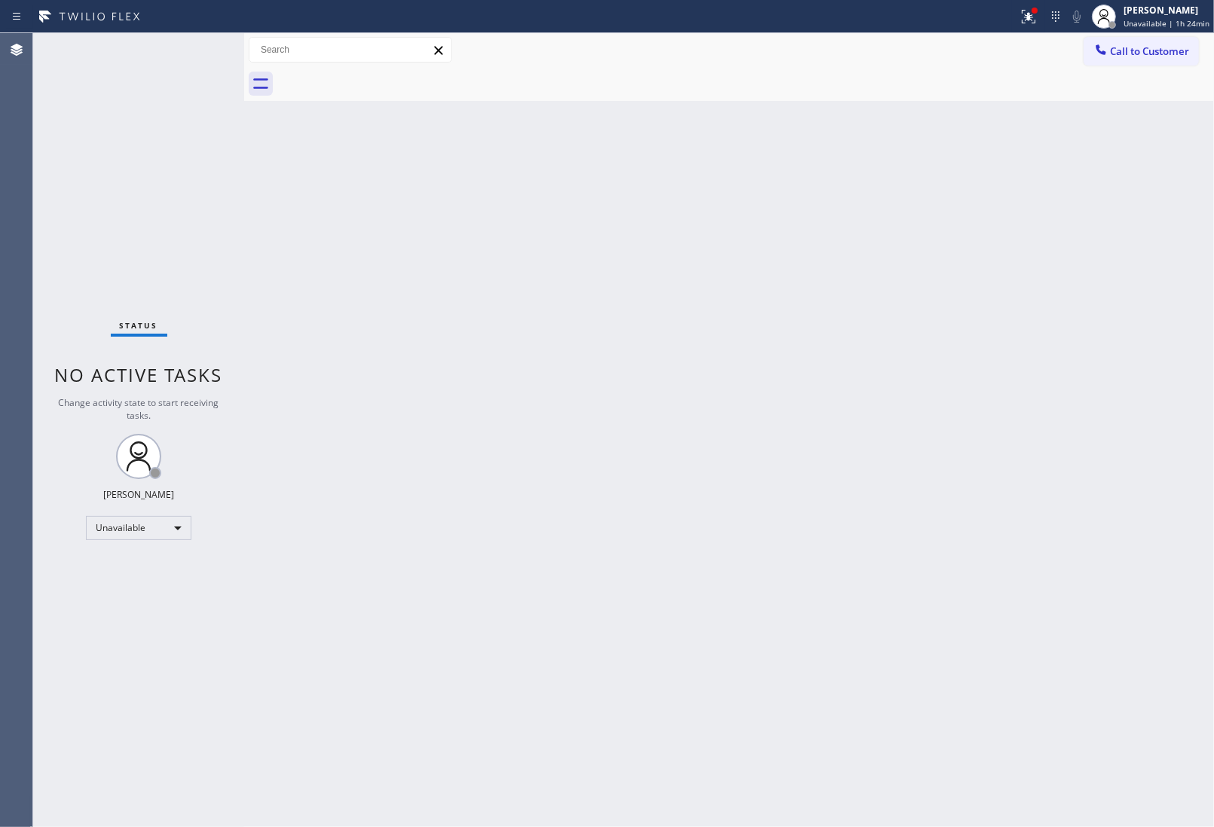
click at [382, 81] on div at bounding box center [745, 84] width 936 height 34
click at [1145, 57] on span "Call to Customer" at bounding box center [1149, 51] width 79 height 14
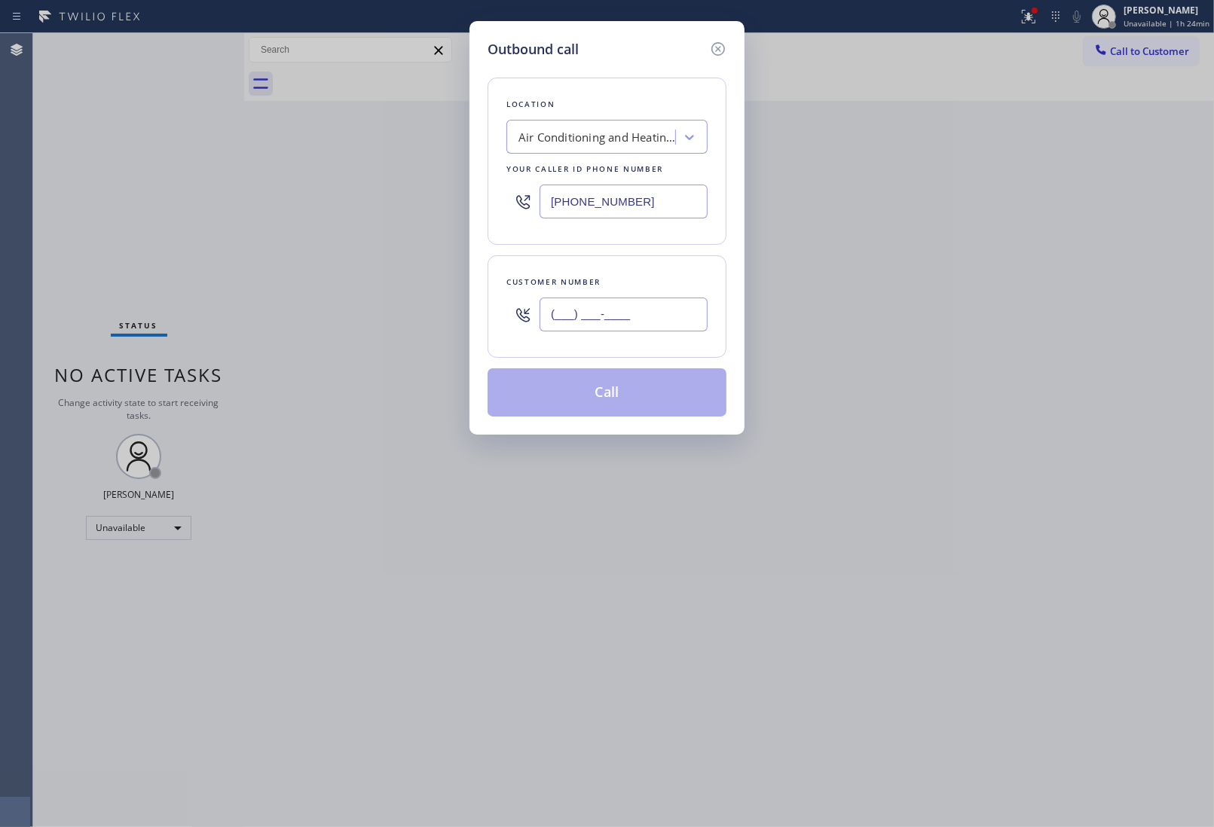
click at [646, 325] on input "(___) ___-____" at bounding box center [623, 315] width 168 height 34
paste input "820) 758-6433"
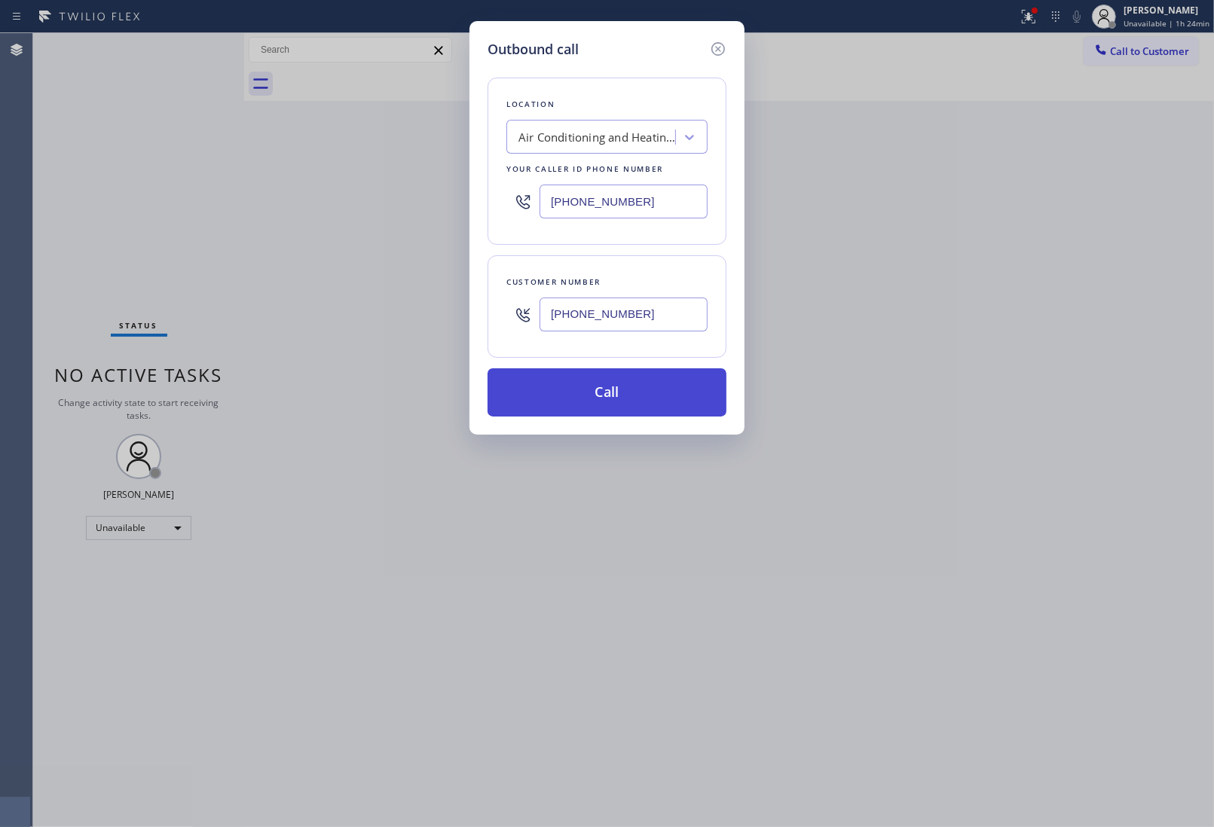
type input "[PHONE_NUMBER]"
click at [655, 399] on button "Call" at bounding box center [606, 392] width 239 height 48
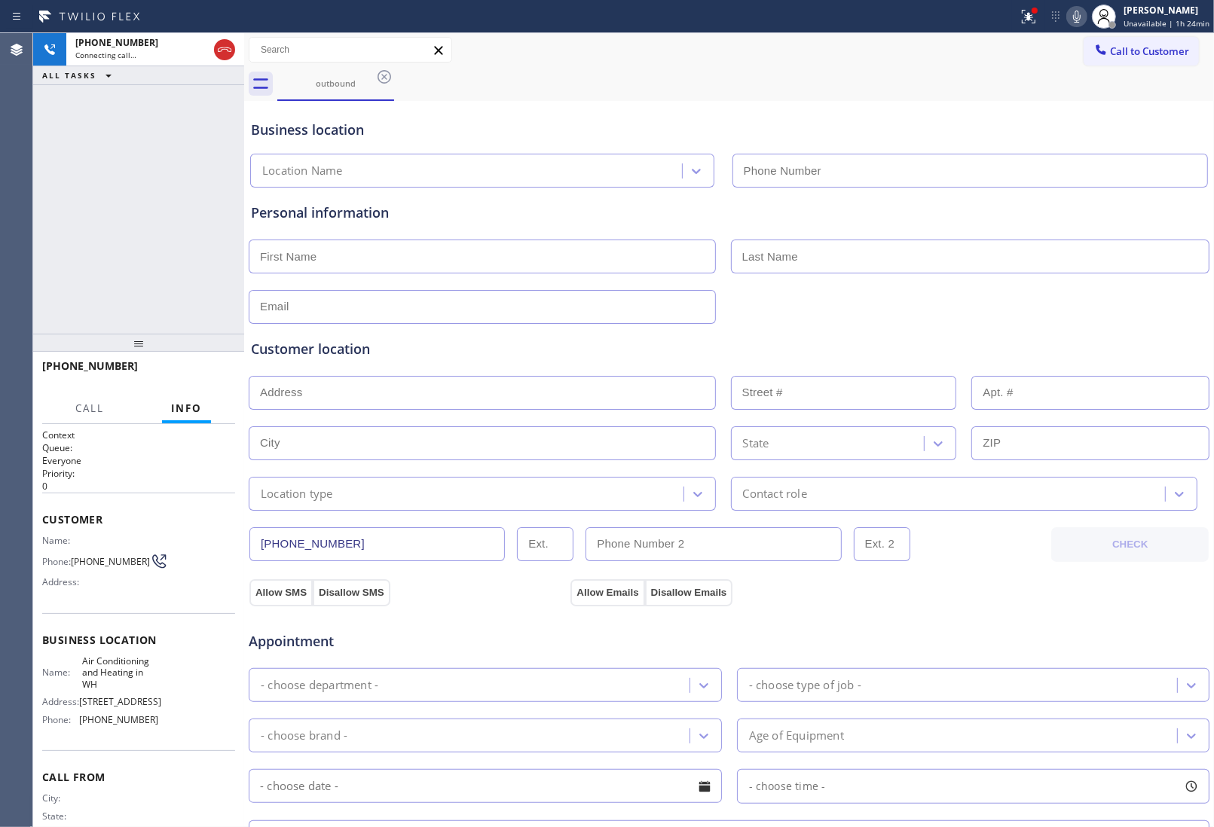
type input "(818) 485-4467"
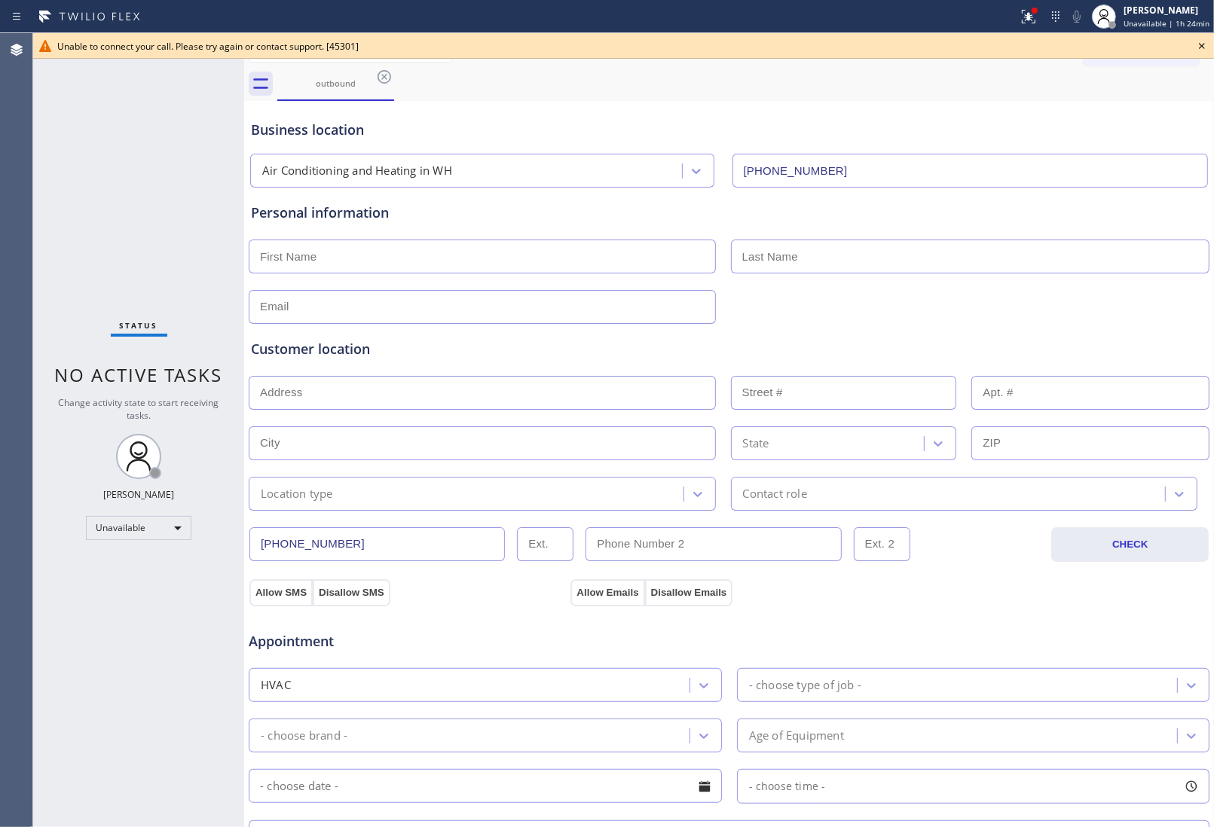
click at [1199, 44] on icon at bounding box center [1202, 46] width 18 height 18
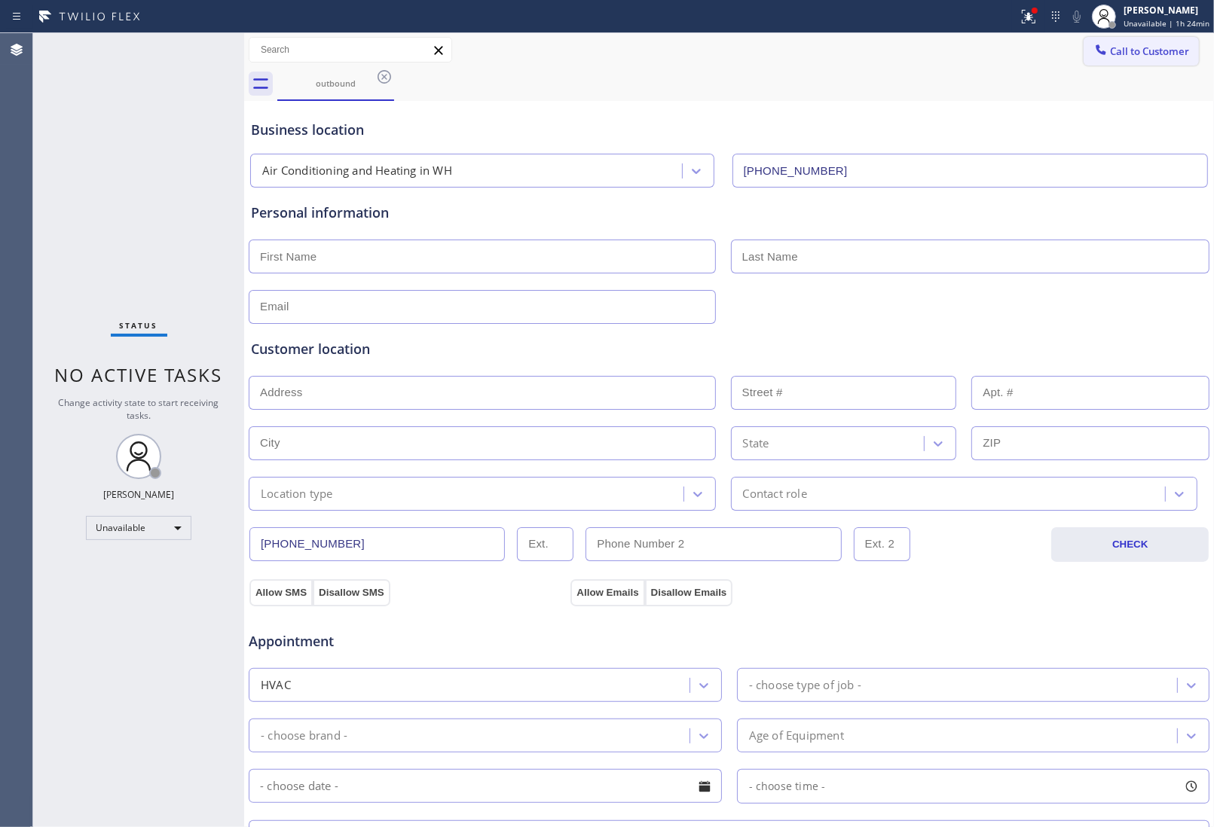
click at [1174, 42] on button "Call to Customer" at bounding box center [1140, 51] width 115 height 29
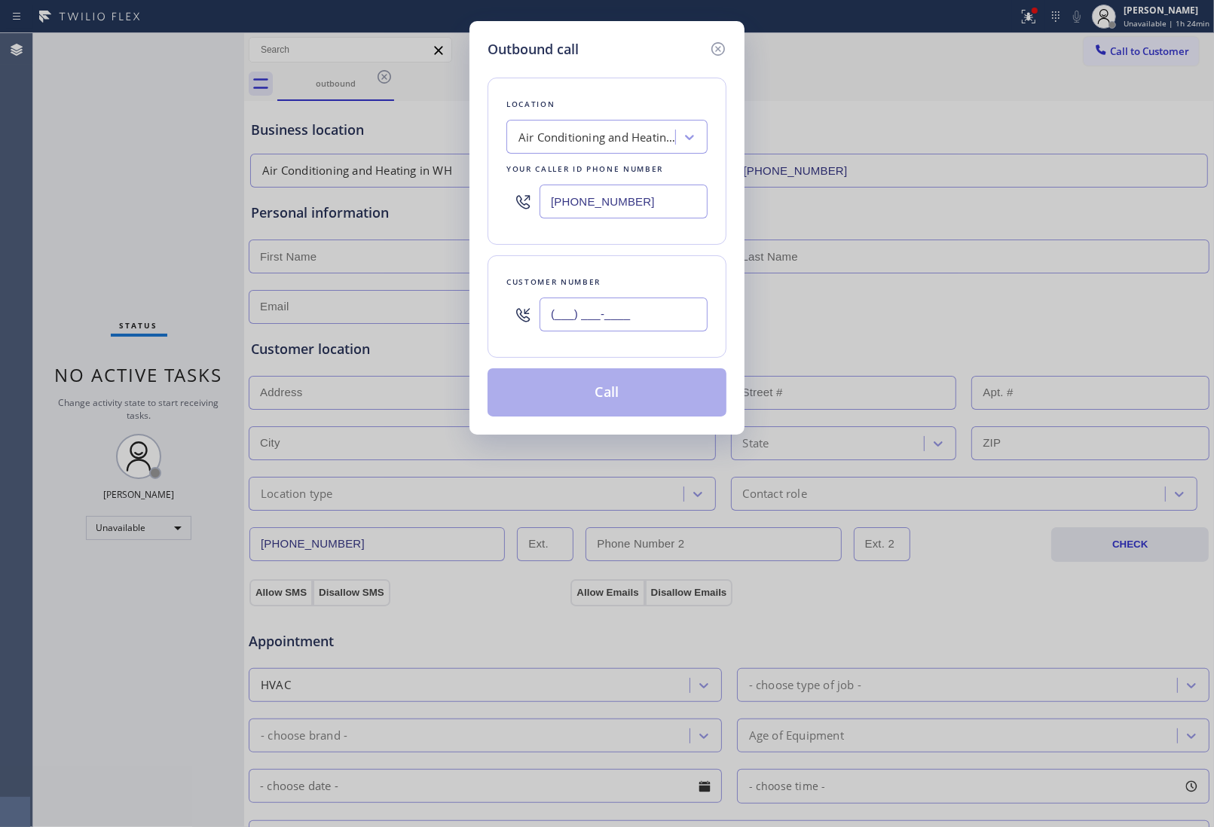
click at [618, 319] on input "(___) ___-____" at bounding box center [623, 315] width 168 height 34
paste input "820) 758-6433"
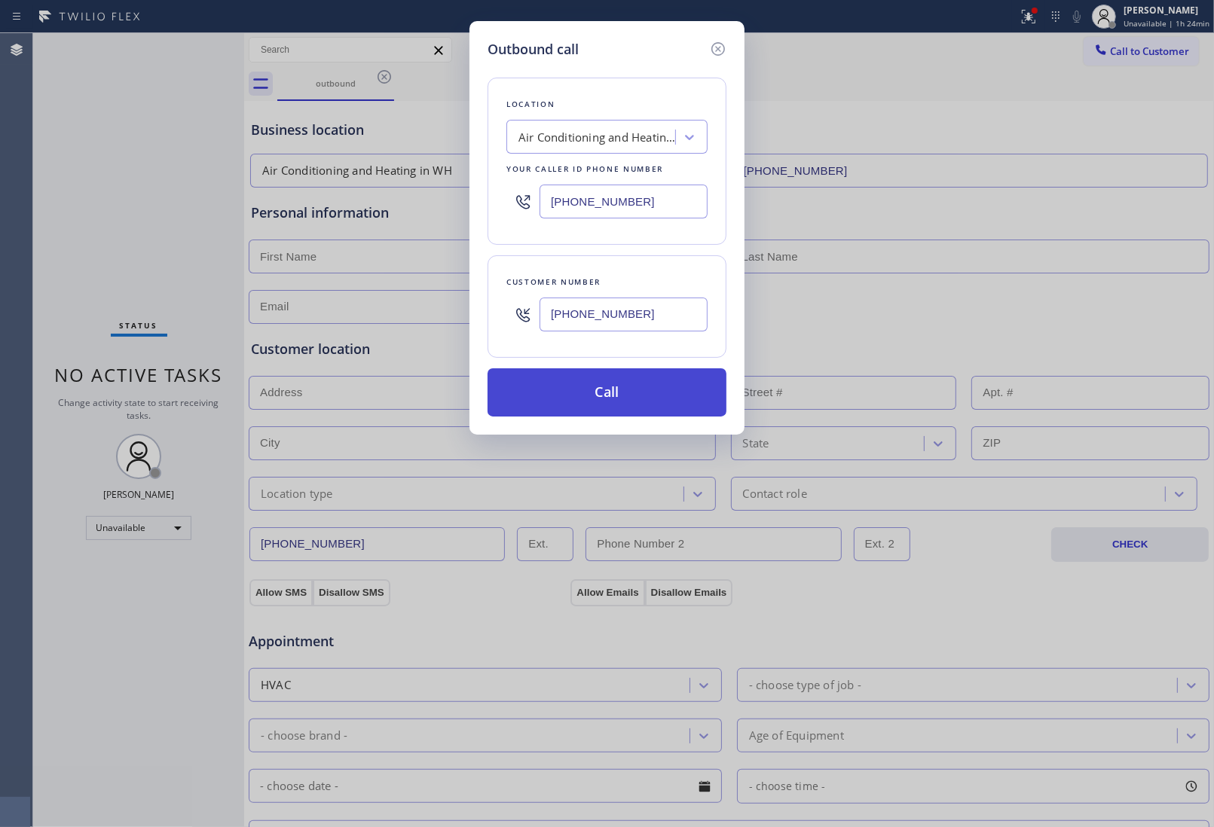
type input "[PHONE_NUMBER]"
click at [616, 394] on button "Call" at bounding box center [606, 392] width 239 height 48
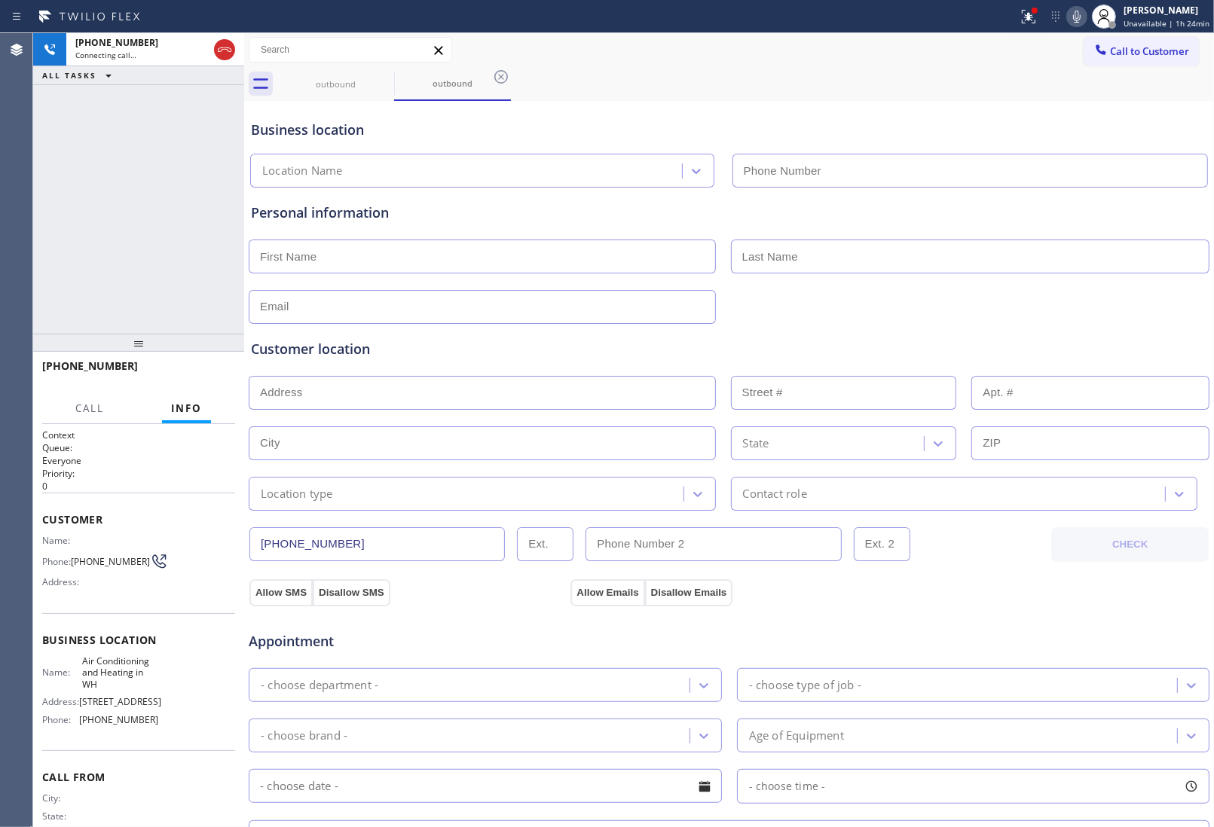
type input "(818) 485-4467"
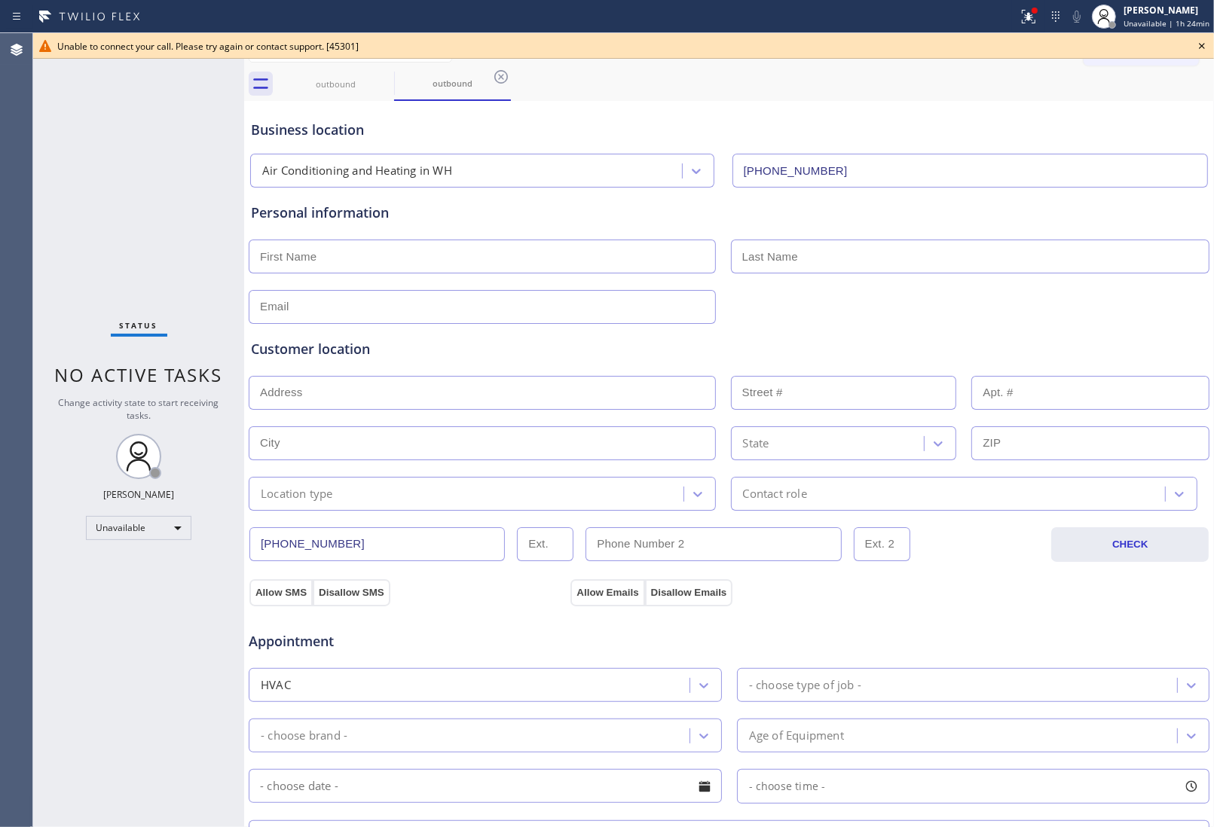
drag, startPoint x: 1205, startPoint y: 51, endPoint x: 1185, endPoint y: 49, distance: 20.5
click at [1205, 49] on icon at bounding box center [1202, 46] width 18 height 18
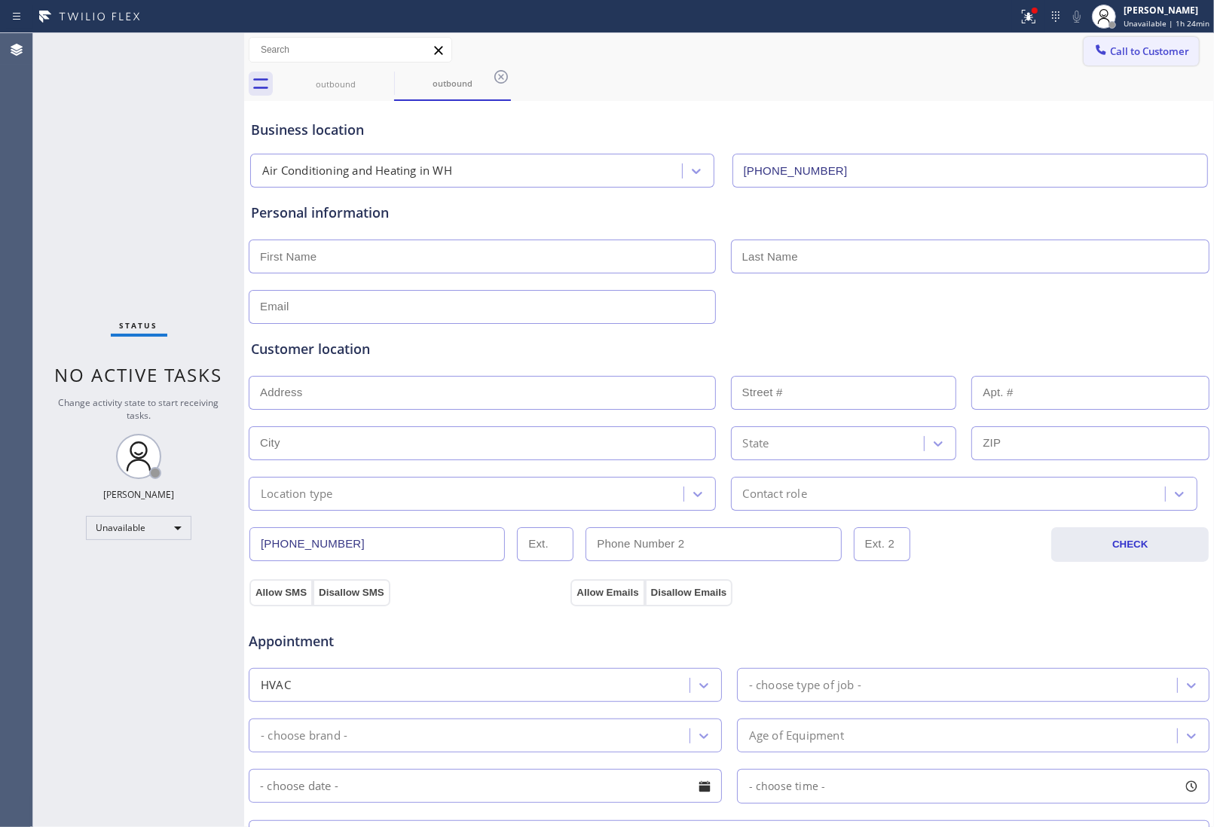
click at [1168, 47] on span "Call to Customer" at bounding box center [1149, 51] width 79 height 14
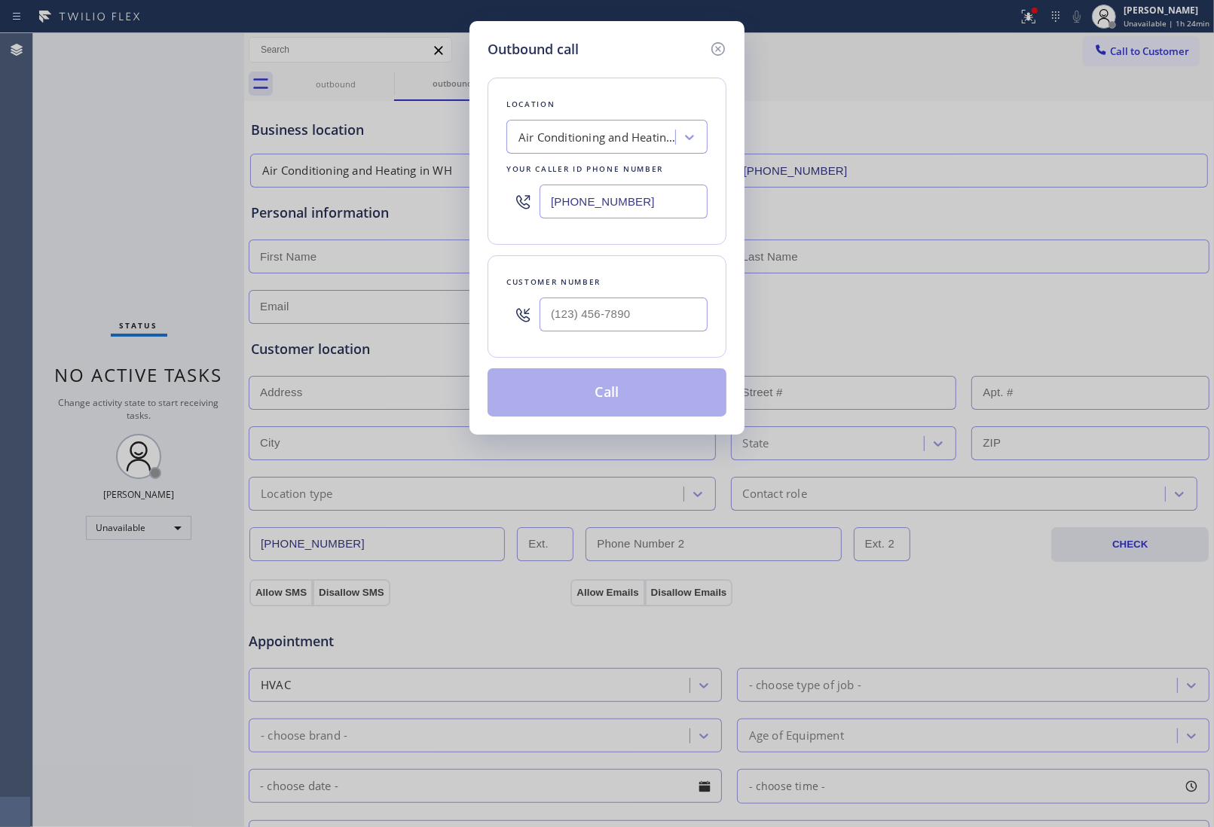
click at [575, 218] on div "(818) 485-4467" at bounding box center [606, 201] width 201 height 49
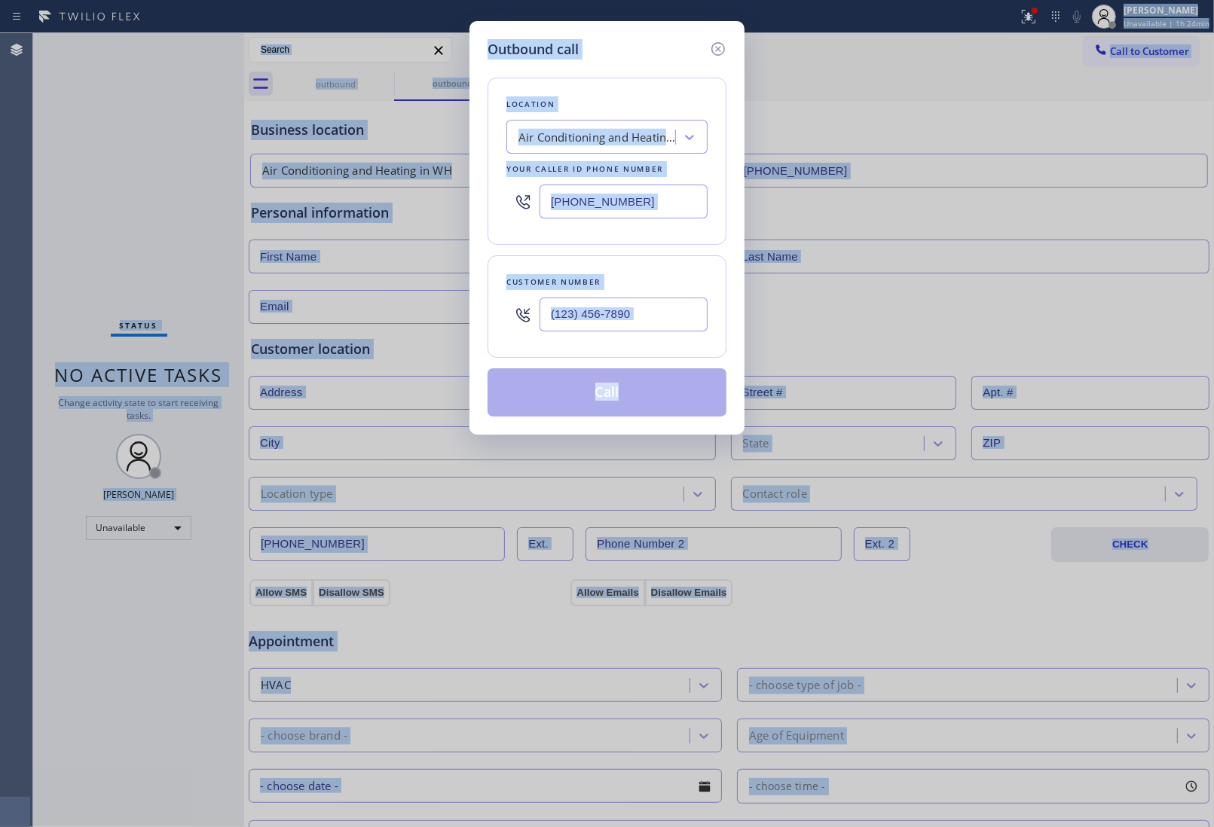
click at [629, 203] on input "(818) 485-4467" at bounding box center [623, 202] width 168 height 34
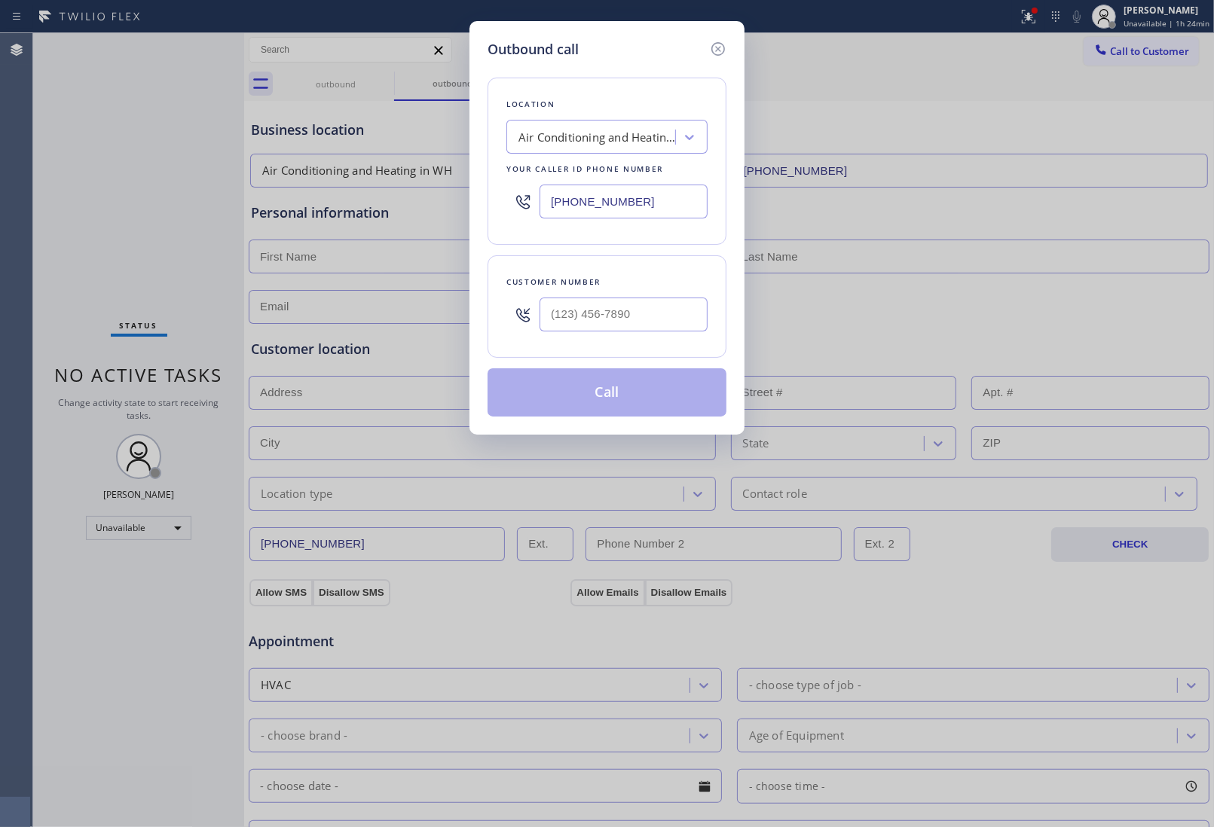
paste input "148) 808-626_"
type input "(148) 808-626_"
click at [627, 325] on input "text" at bounding box center [623, 315] width 168 height 34
paste input "714) 750-4833"
type input "(714) 750-4833"
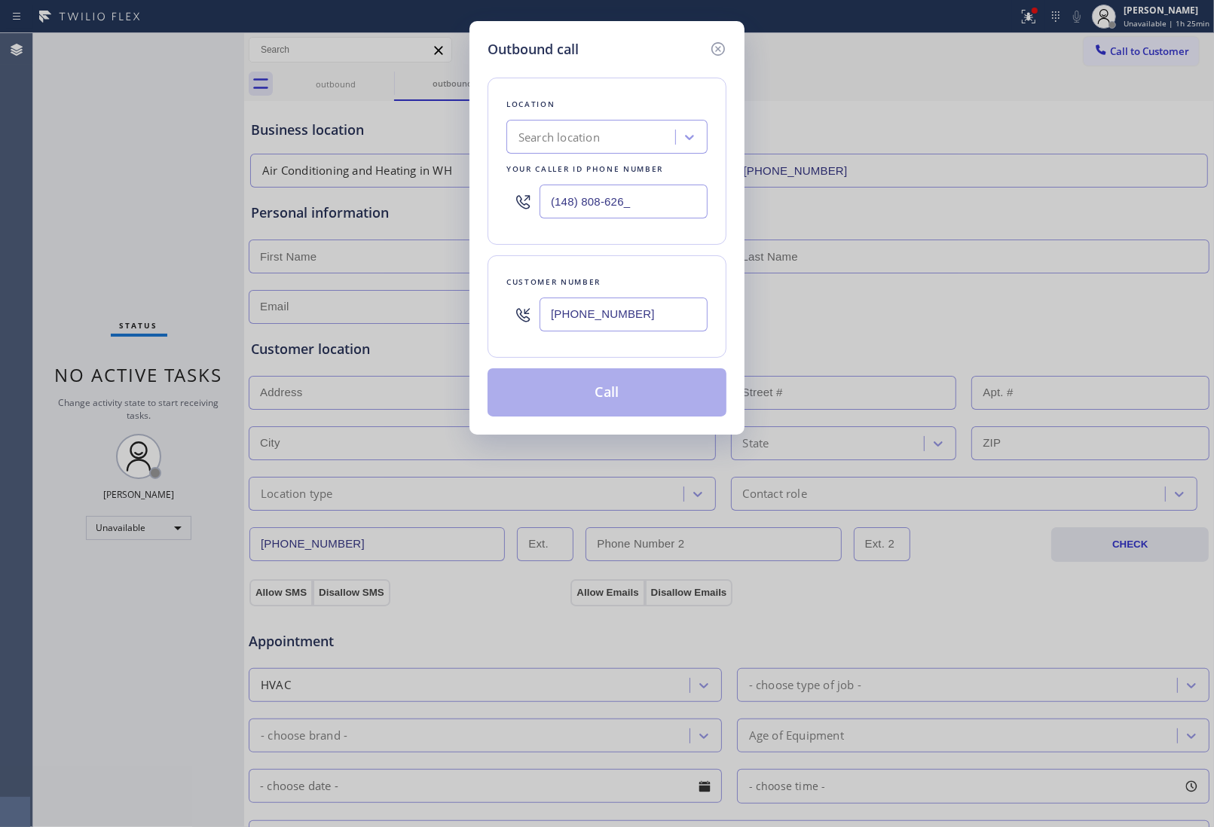
drag, startPoint x: 610, startPoint y: 200, endPoint x: 653, endPoint y: 261, distance: 74.6
click at [610, 200] on input "(148) 808-626_" at bounding box center [623, 202] width 168 height 34
paste input "714) 880-8626"
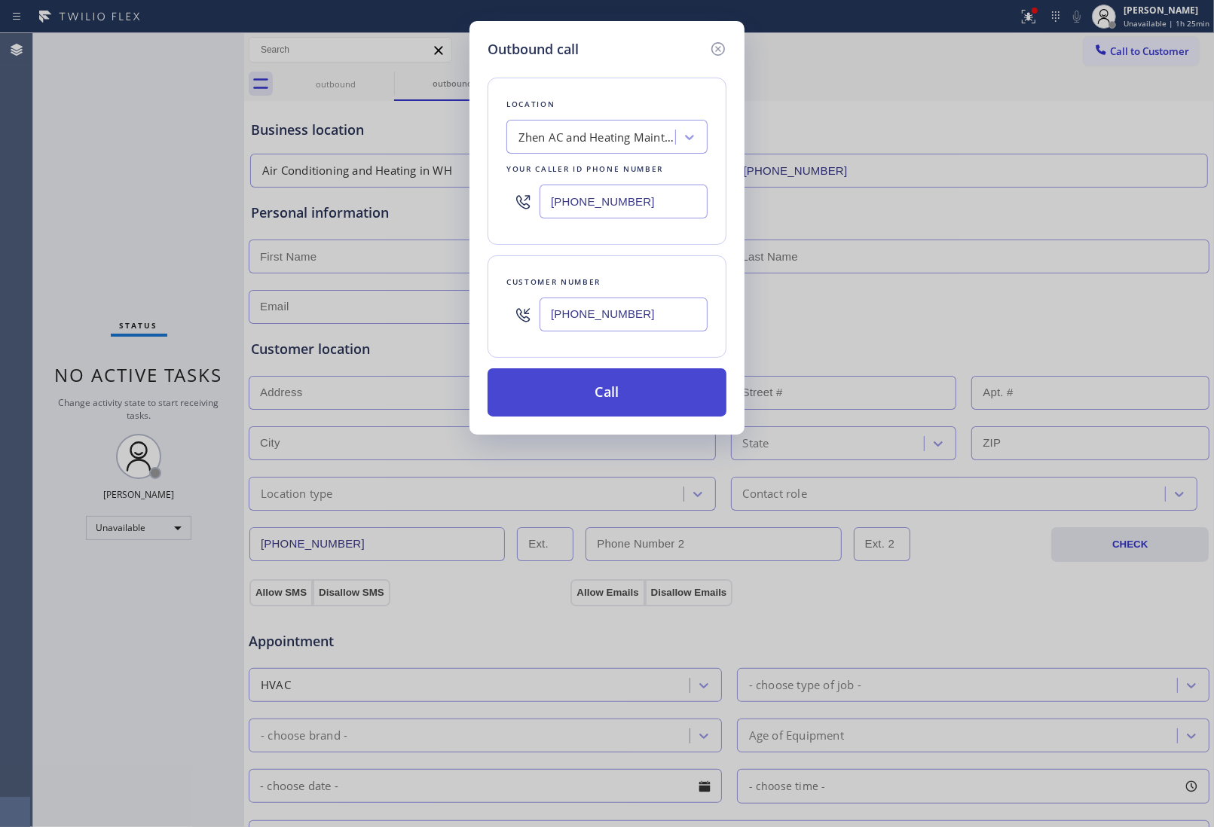
type input "(714) 880-8626"
click at [631, 396] on button "Call" at bounding box center [606, 392] width 239 height 48
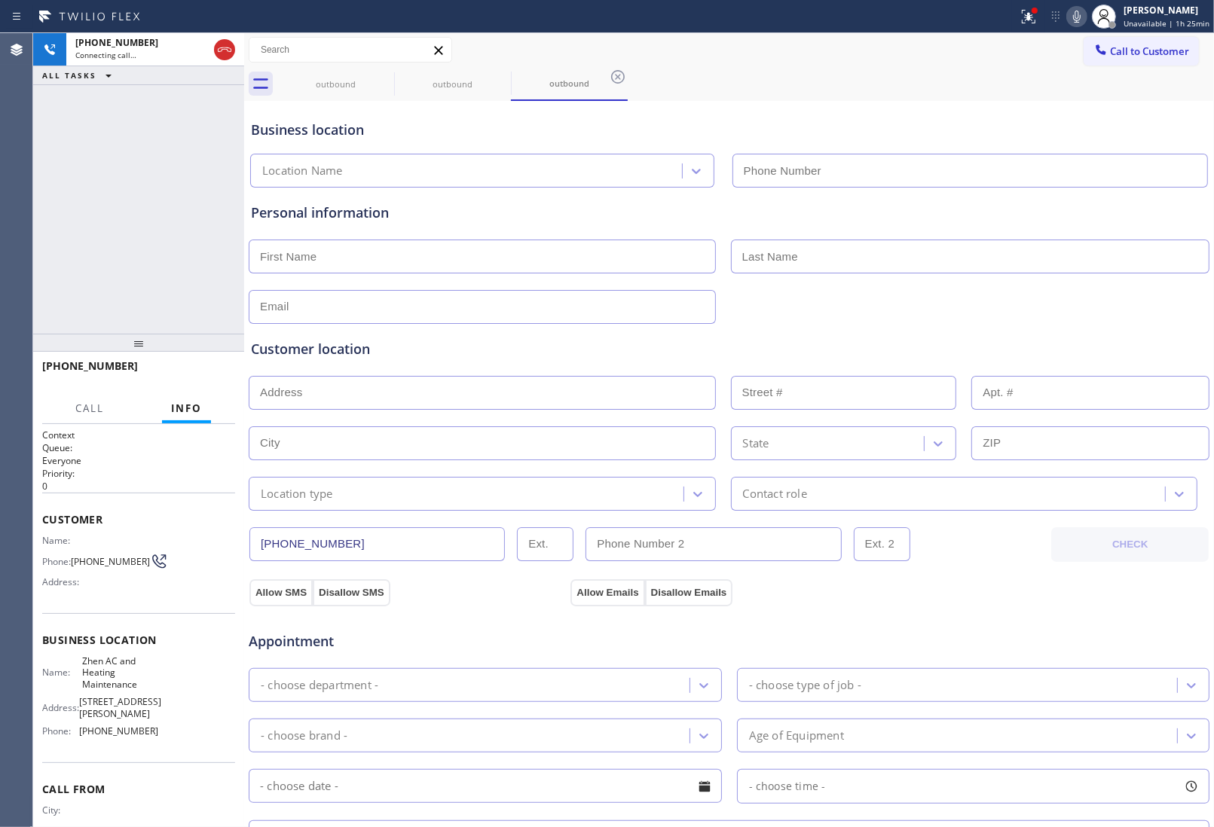
type input "(714) 880-8626"
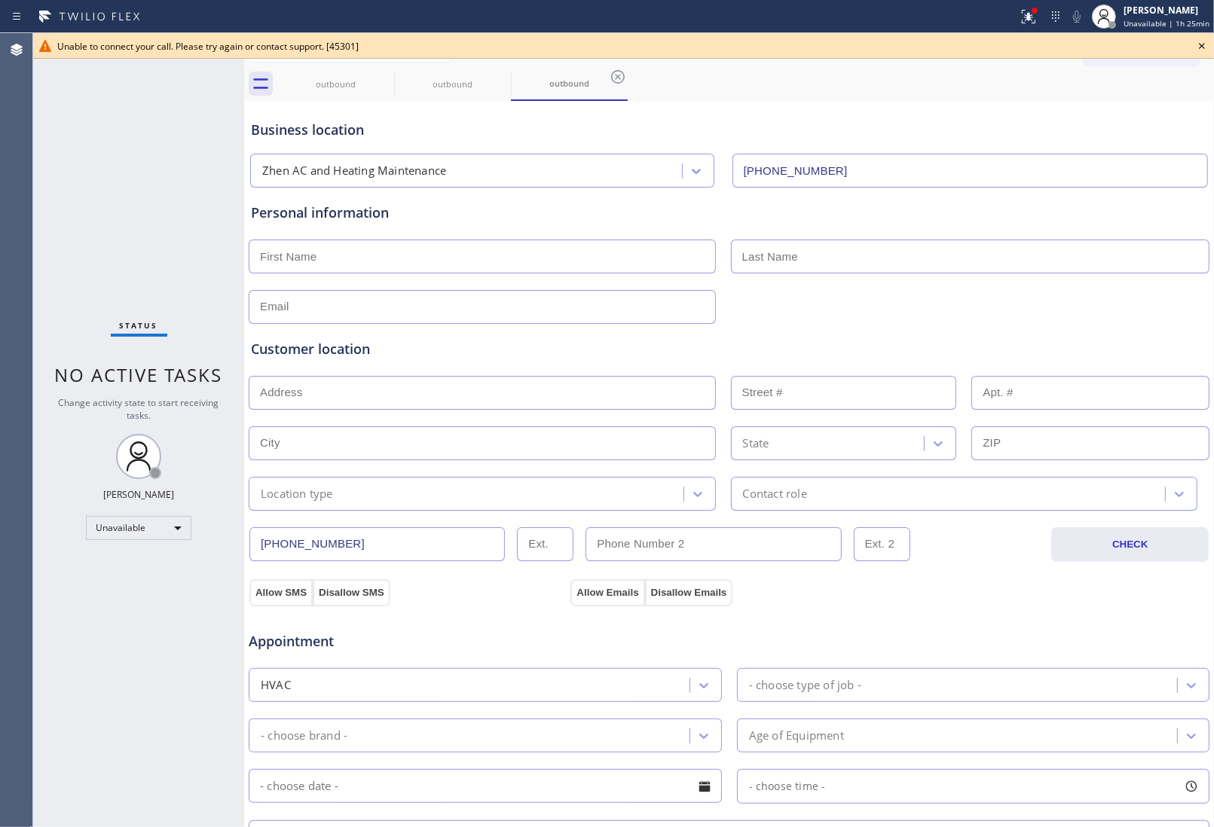
click at [1196, 44] on icon at bounding box center [1202, 46] width 18 height 18
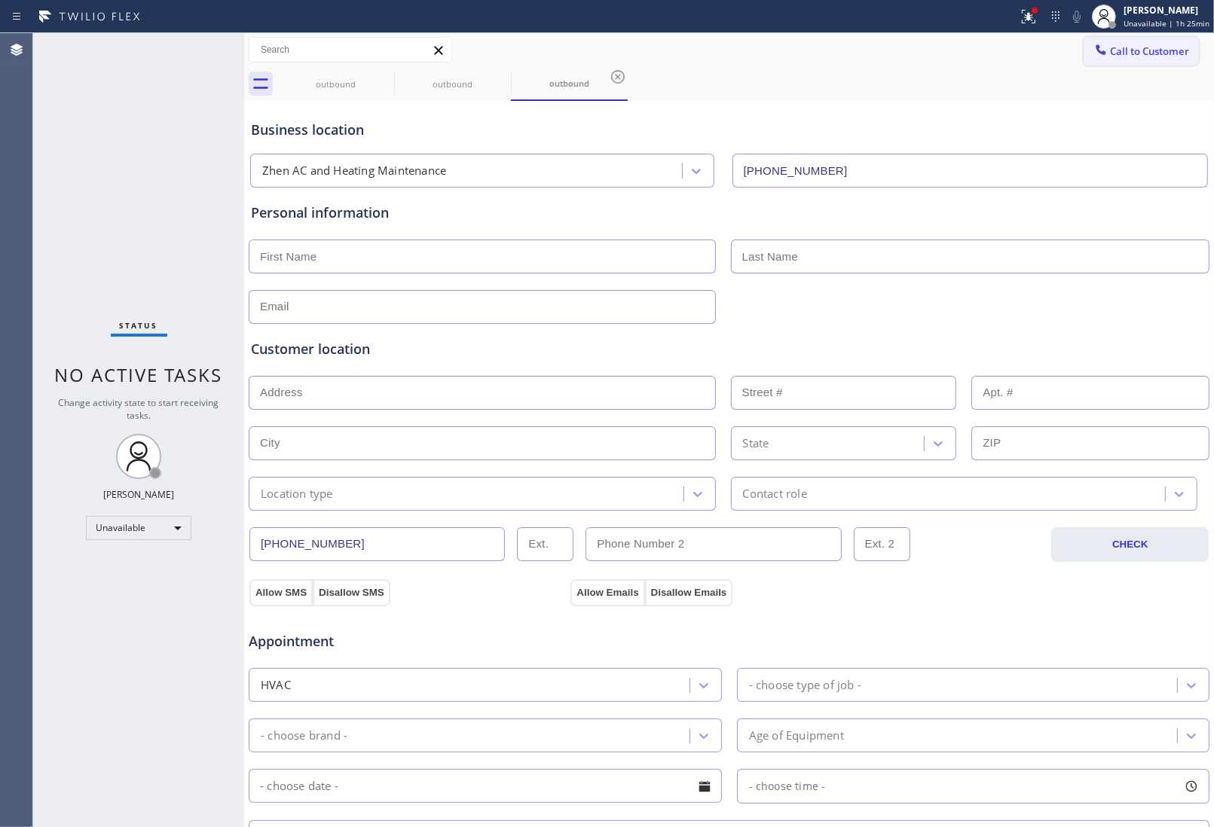
click at [1165, 53] on span "Call to Customer" at bounding box center [1149, 51] width 79 height 14
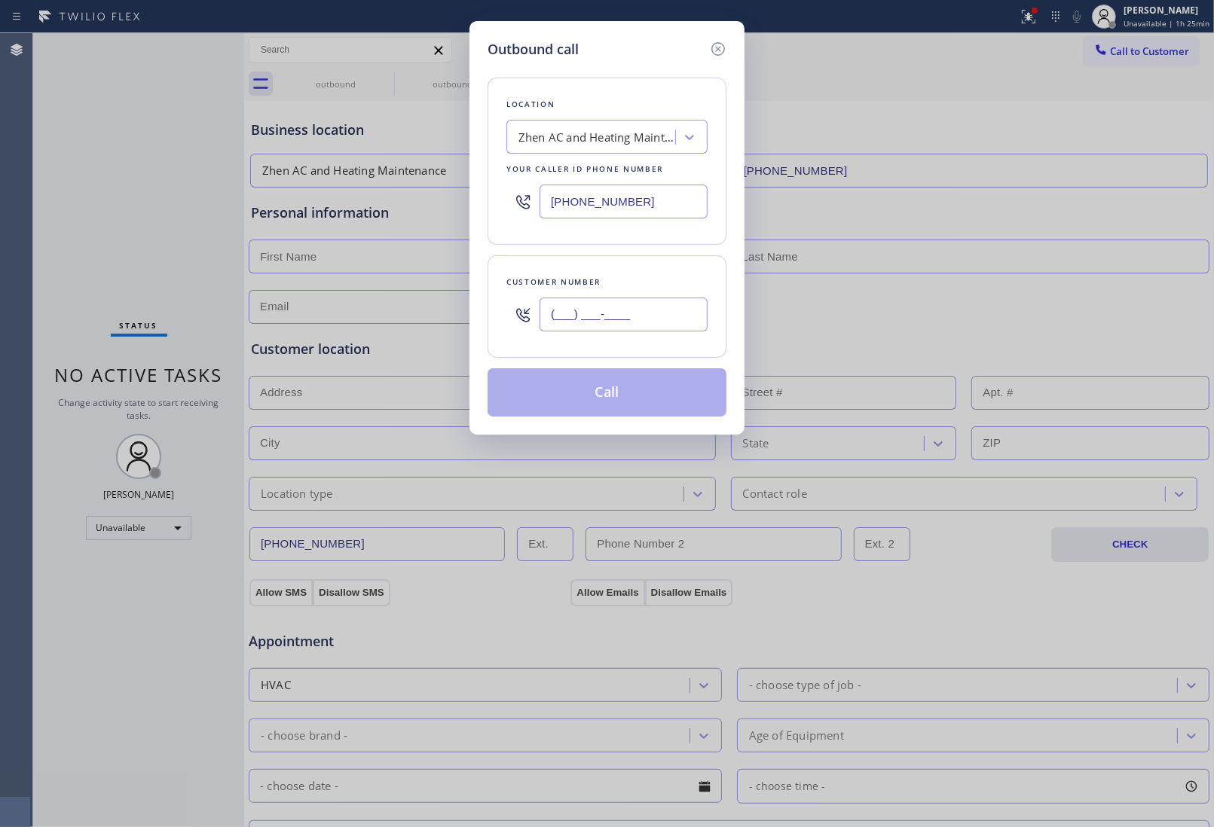
click at [665, 321] on input "(___) ___-____" at bounding box center [623, 315] width 168 height 34
paste input "714) 750-4833"
type input "(714) 750-4833"
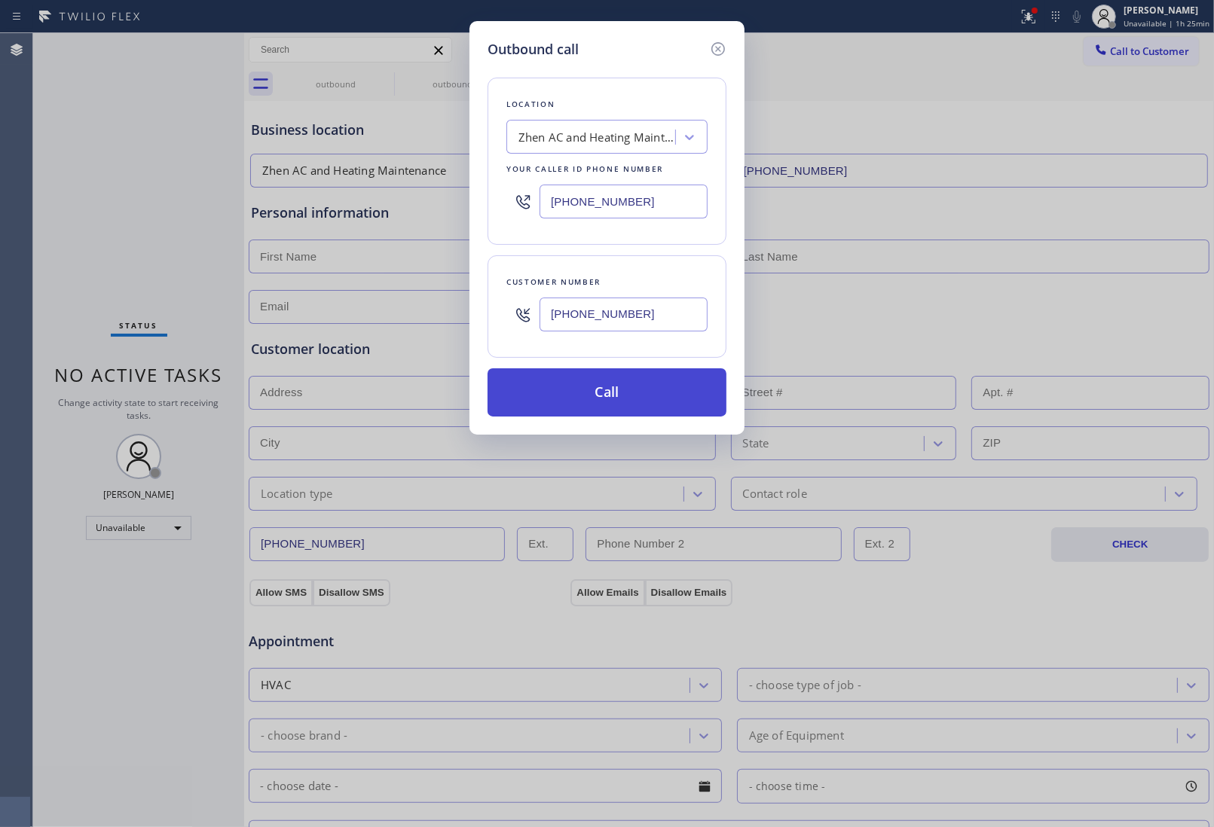
click at [637, 392] on button "Call" at bounding box center [606, 392] width 239 height 48
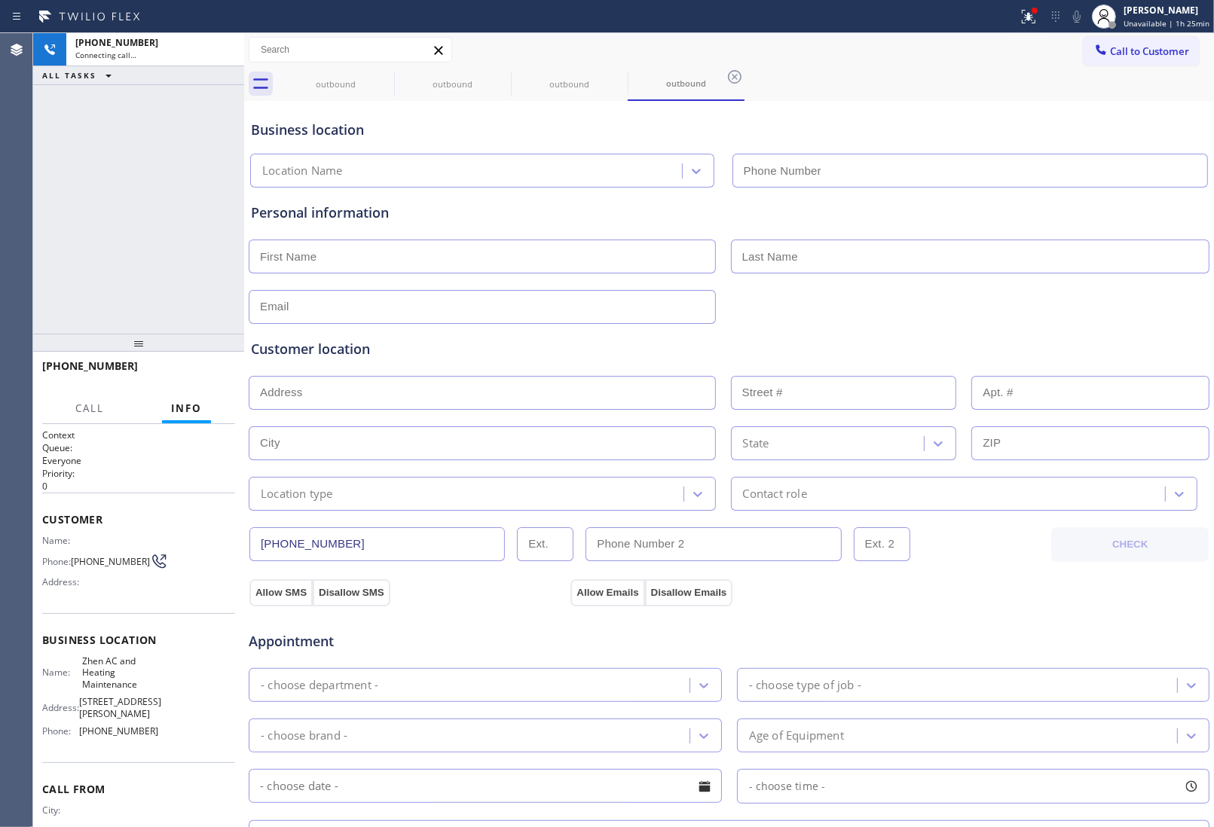
type input "(714) 880-8626"
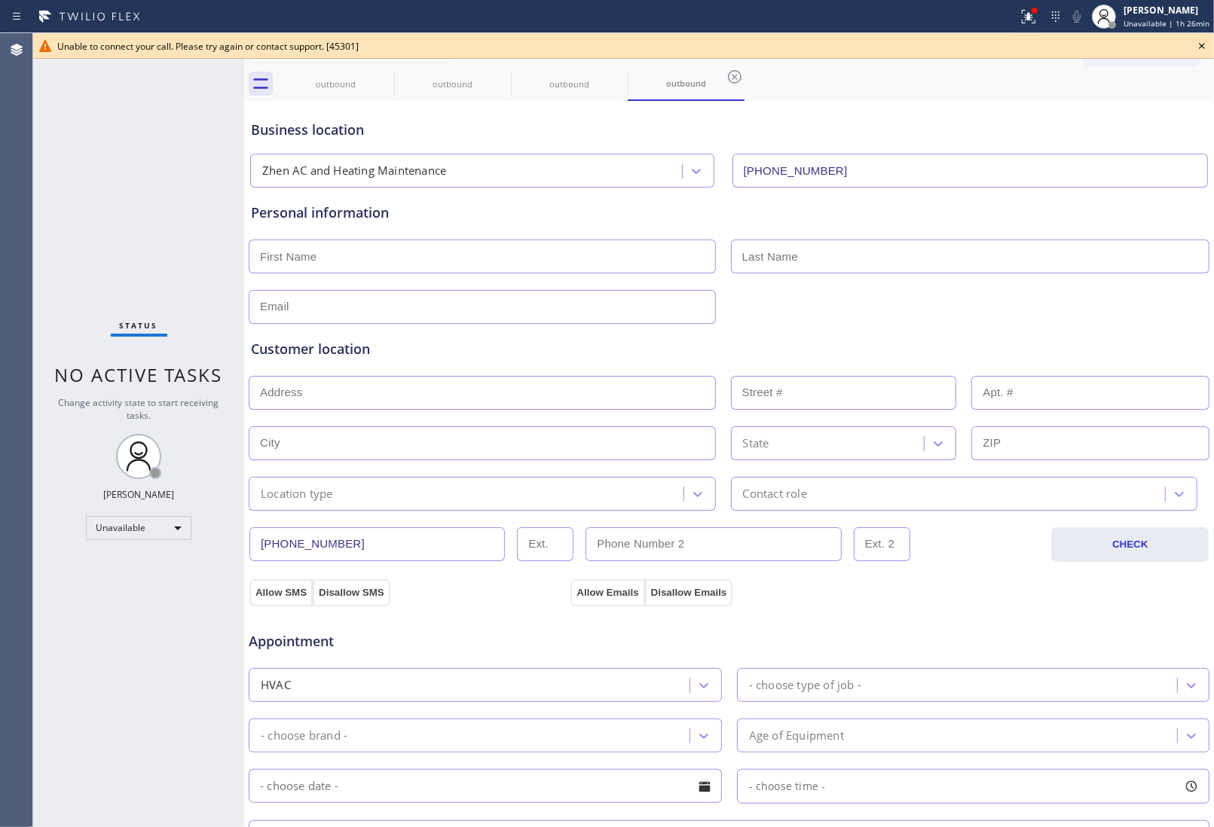
click at [1116, 66] on div "Call to Customer Outbound call Location Zhen AC and Heating Maintenance Your ca…" at bounding box center [729, 67] width 970 height 68
click at [1196, 43] on icon at bounding box center [1202, 46] width 18 height 18
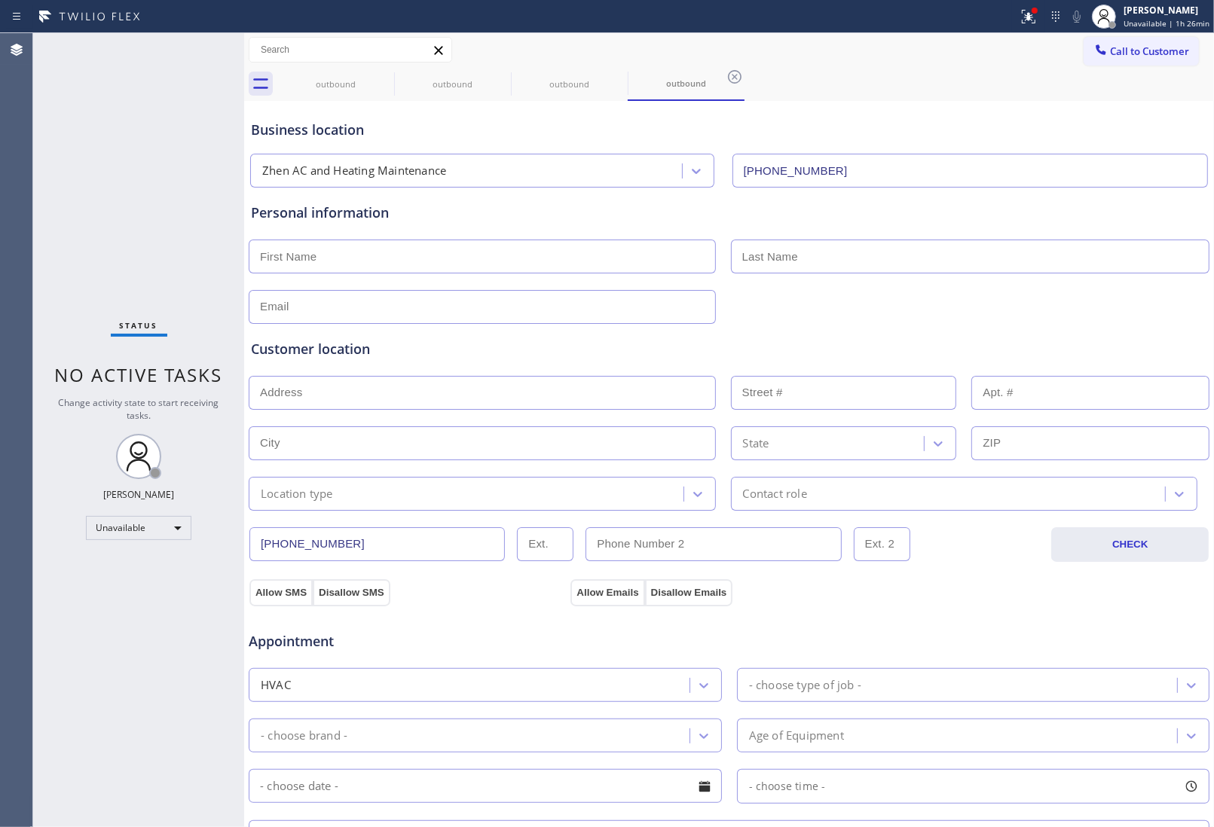
drag, startPoint x: 1153, startPoint y: 49, endPoint x: 1022, endPoint y: 129, distance: 153.5
click at [1150, 50] on span "Call to Customer" at bounding box center [1149, 51] width 79 height 14
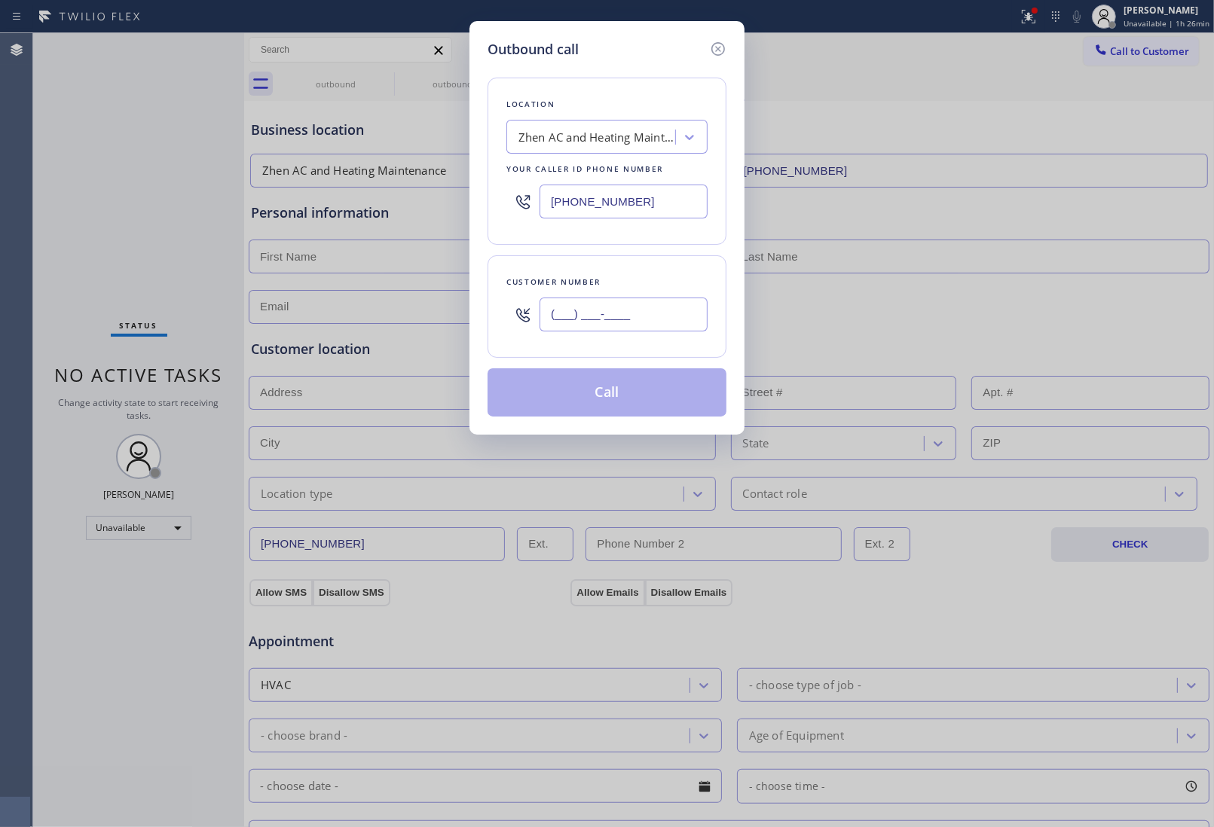
click at [652, 320] on input "(___) ___-____" at bounding box center [623, 315] width 168 height 34
paste input "714) 750-4833"
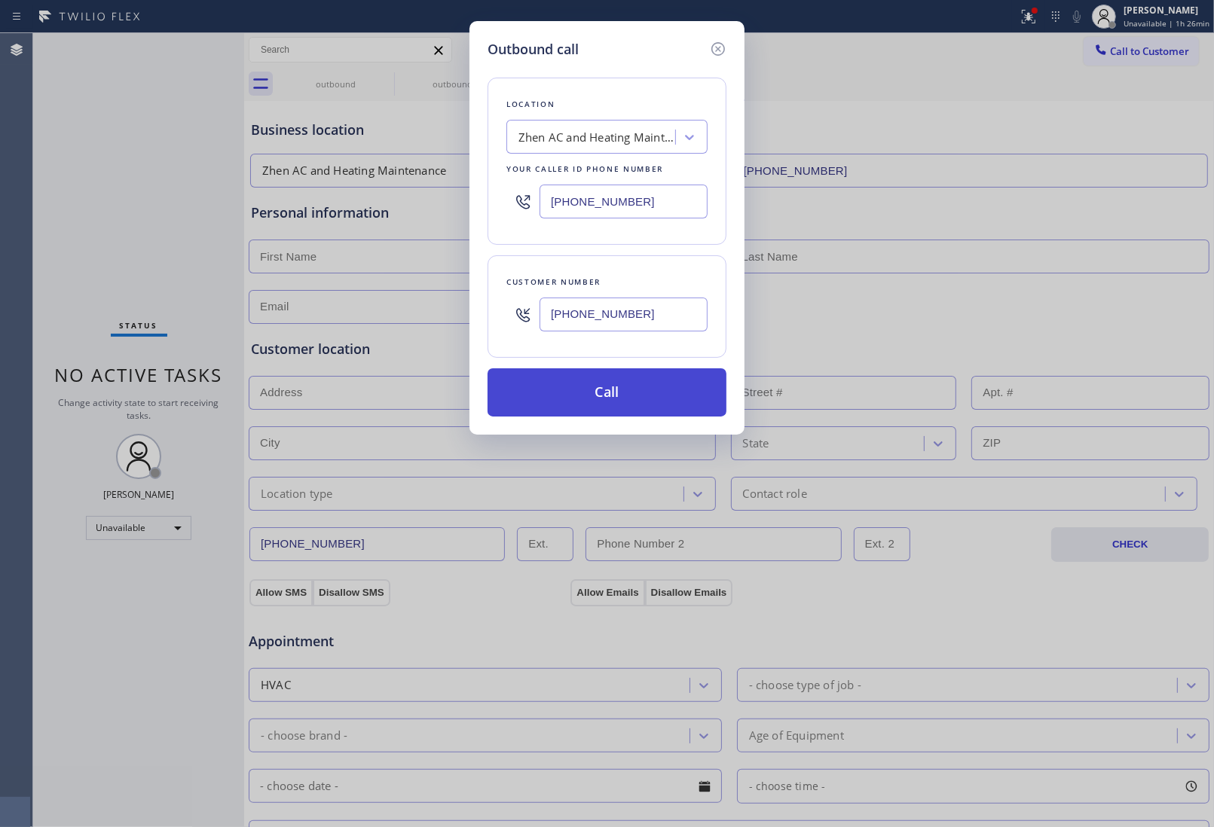
type input "(714) 750-4833"
click at [658, 396] on button "Call" at bounding box center [606, 392] width 239 height 48
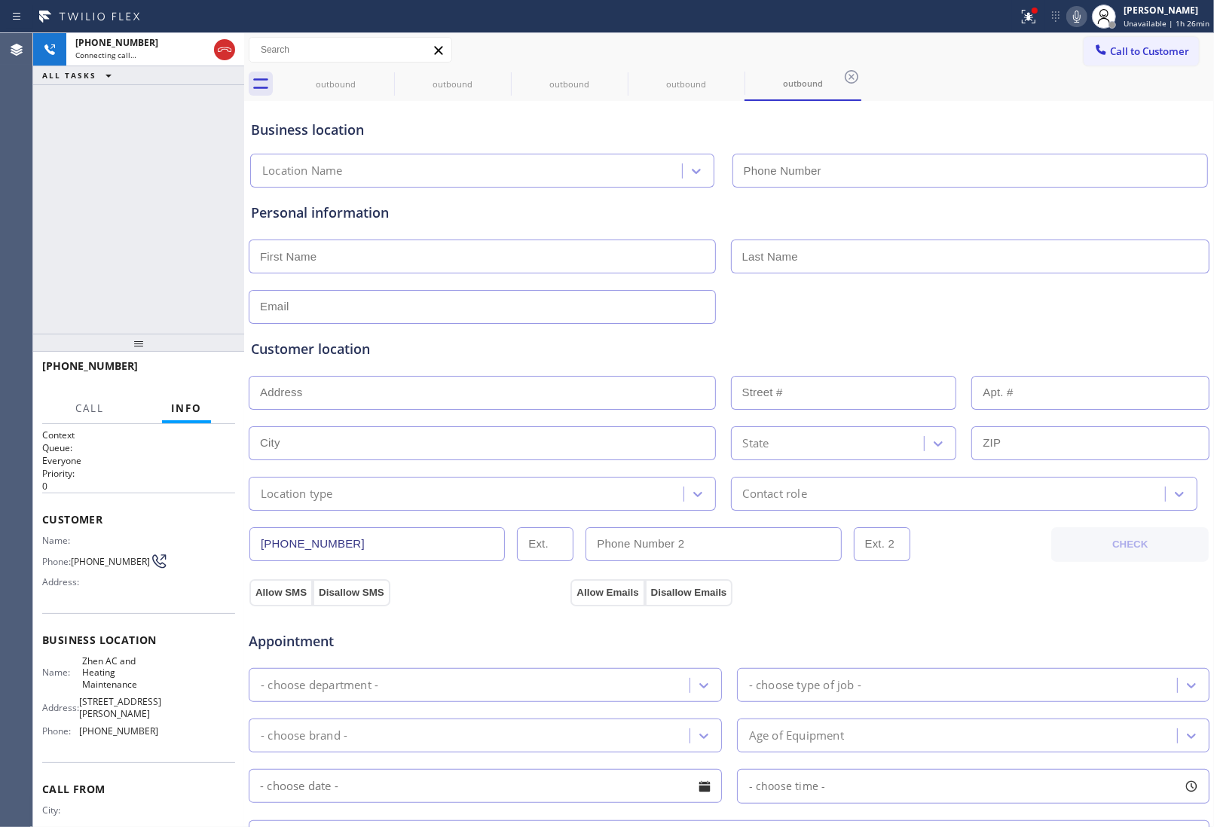
type input "(714) 880-8626"
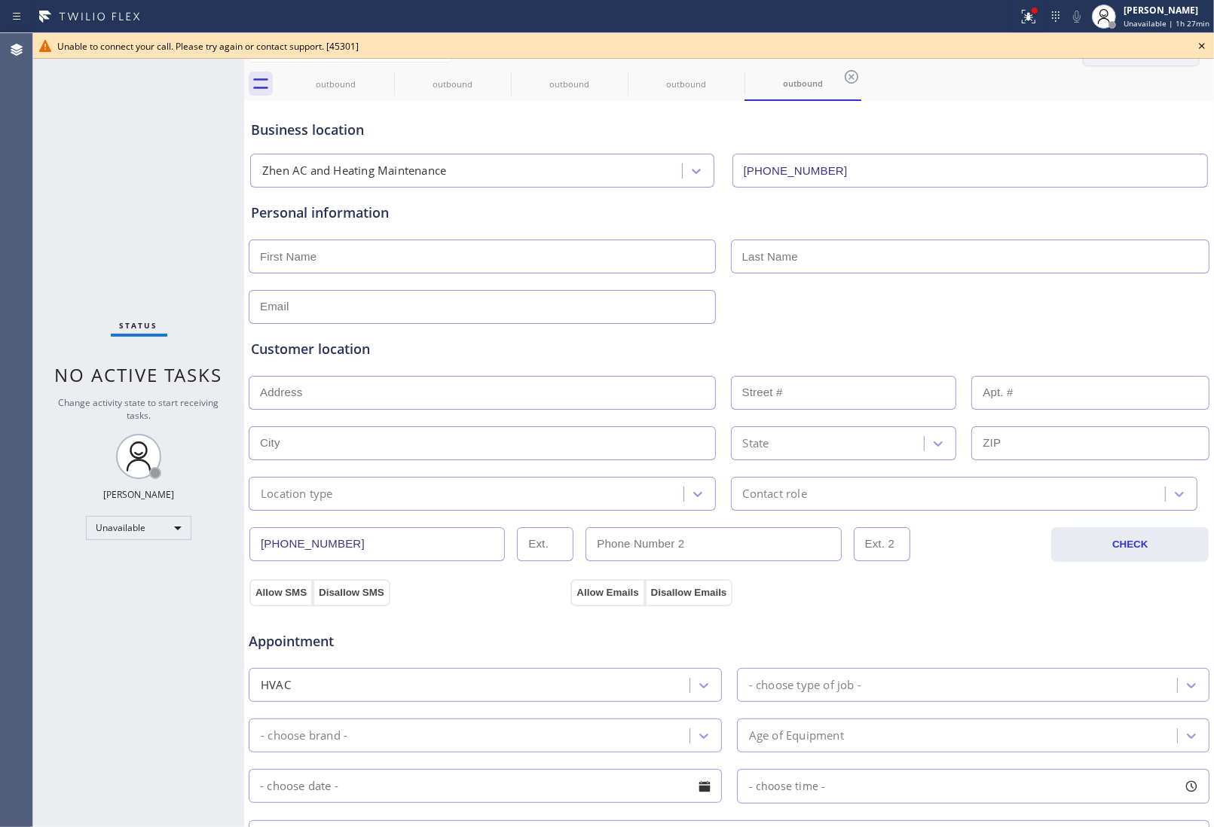
drag, startPoint x: 1202, startPoint y: 47, endPoint x: 1145, endPoint y: 50, distance: 57.3
click at [1202, 47] on icon at bounding box center [1202, 46] width 6 height 6
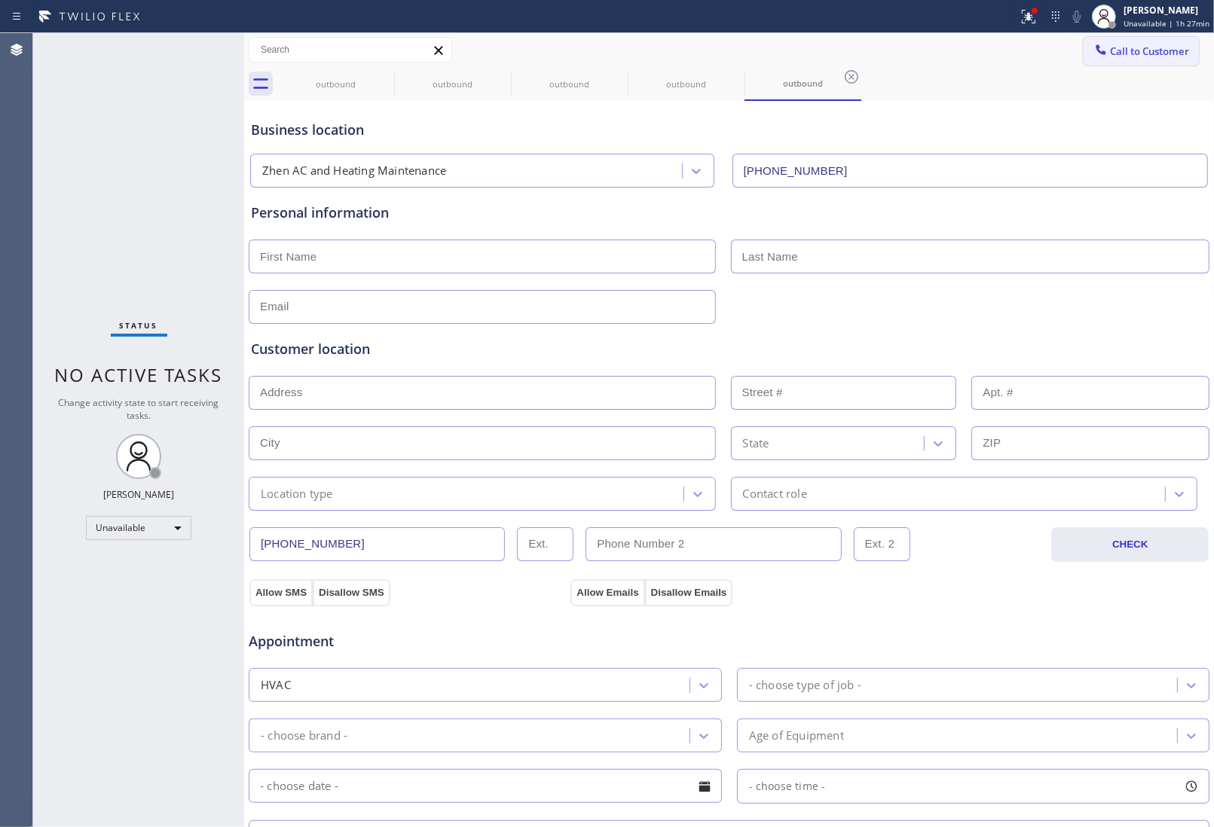
click at [1102, 58] on button "Call to Customer" at bounding box center [1140, 51] width 115 height 29
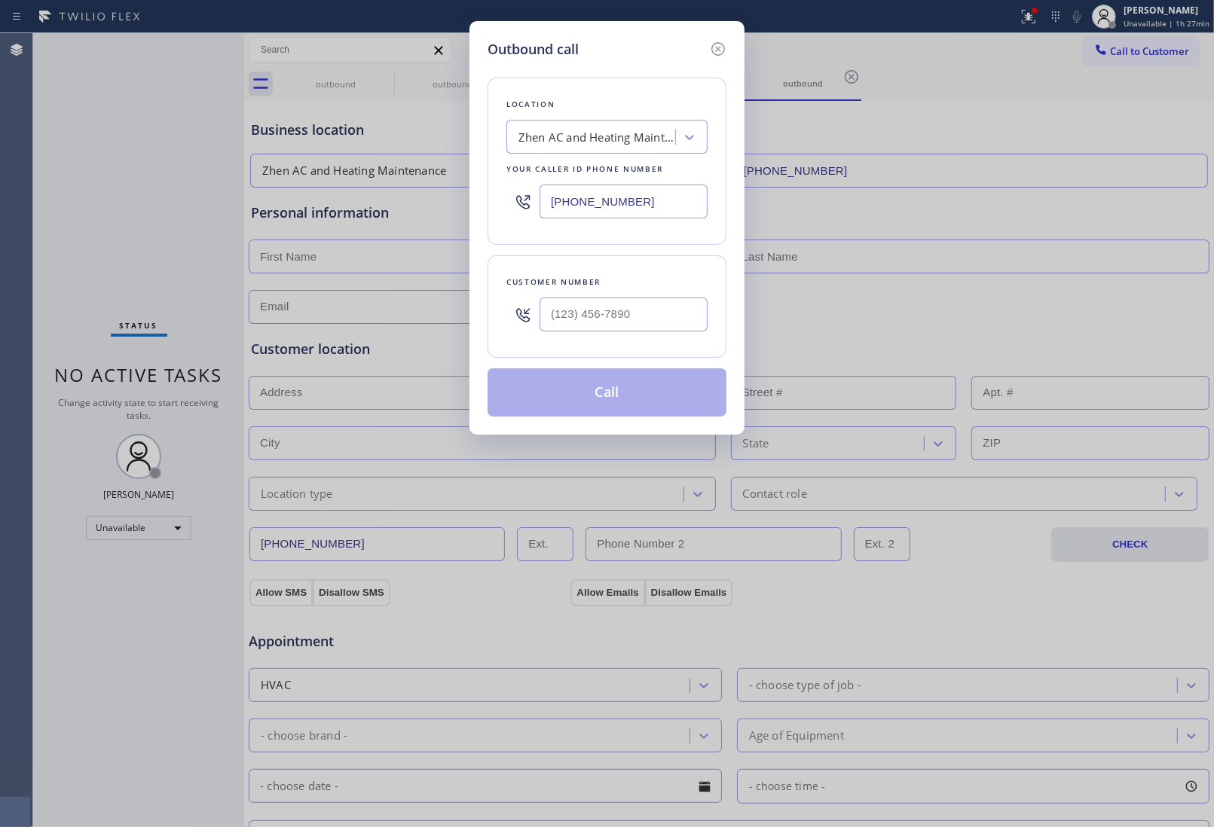
drag, startPoint x: 665, startPoint y: 201, endPoint x: 96, endPoint y: 371, distance: 594.4
click at [643, 212] on input "(714) 880-8626" at bounding box center [623, 202] width 168 height 34
paste input "855) 999-4417"
type input "(855) 999-4417"
click at [652, 315] on input "text" at bounding box center [623, 315] width 168 height 34
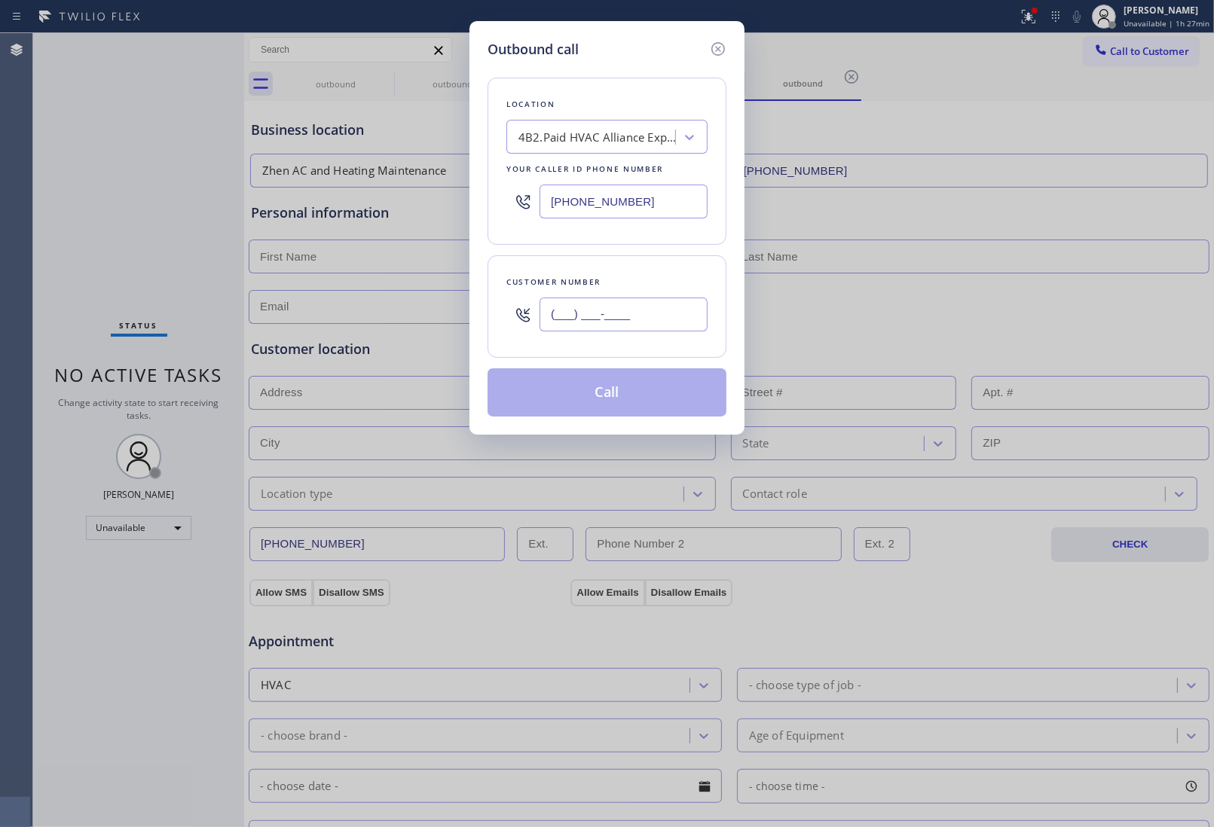
paste input "832) 640-8405"
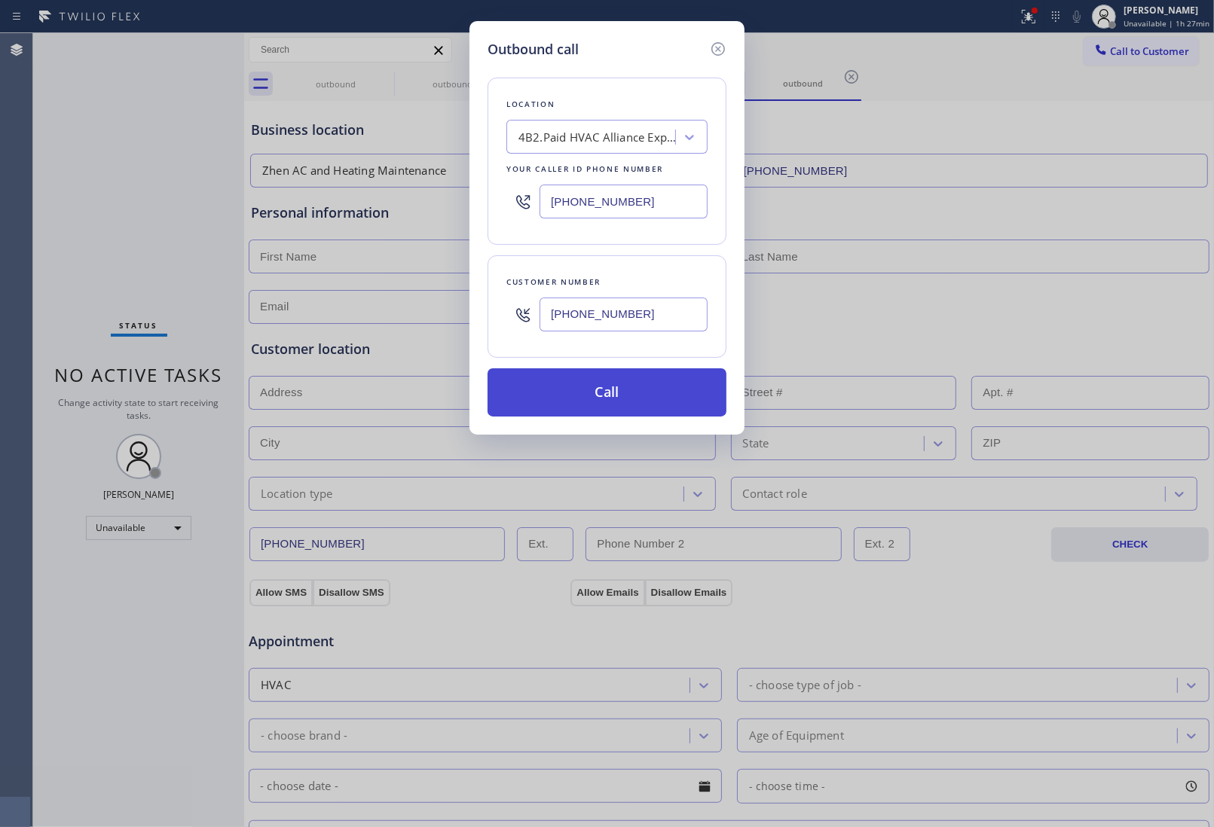
type input "(832) 640-8405"
click at [616, 390] on button "Call" at bounding box center [606, 392] width 239 height 48
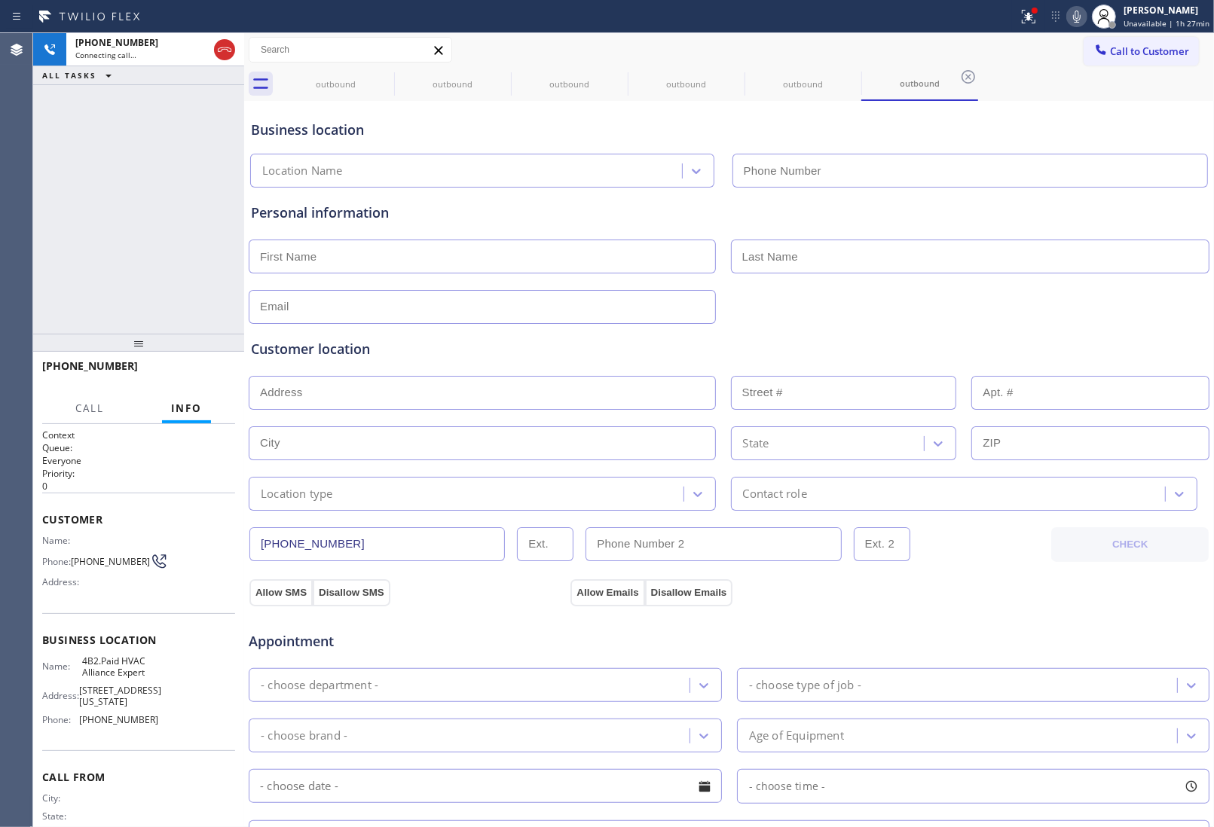
type input "(855) 999-4417"
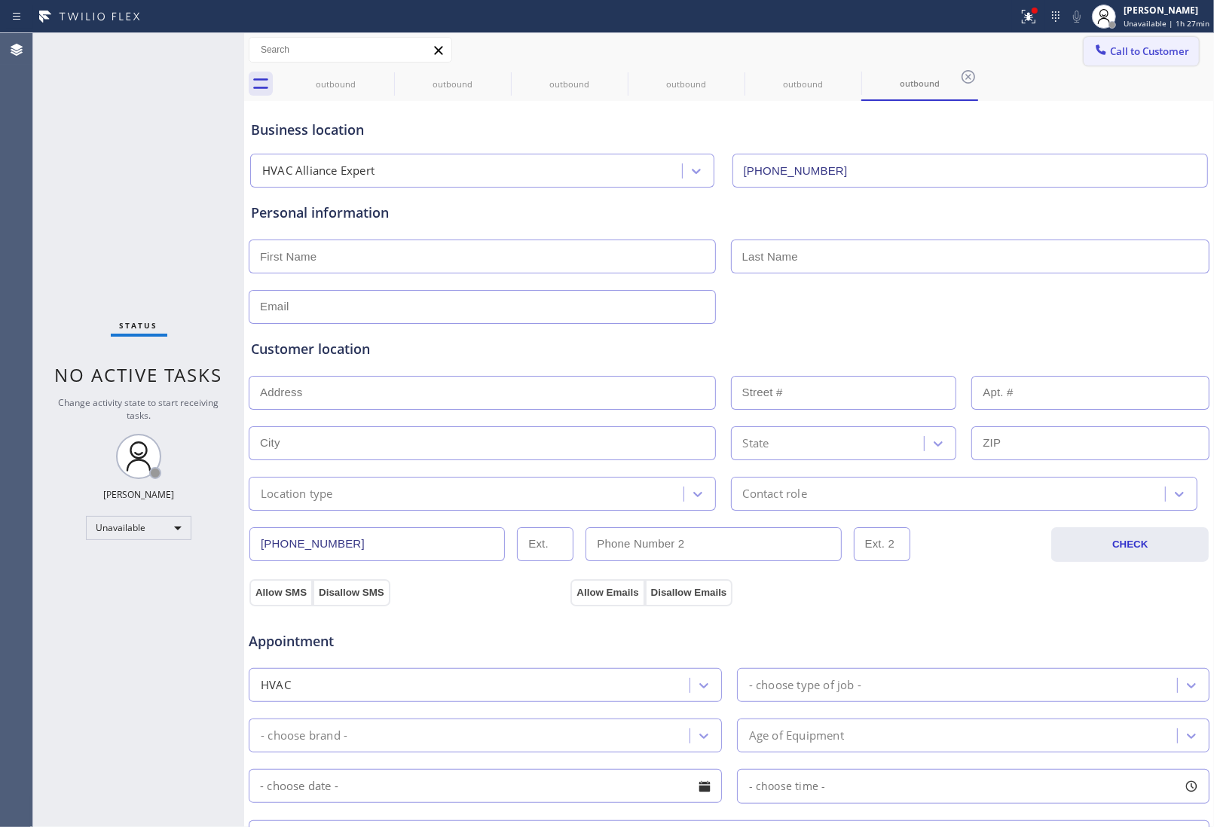
click at [1153, 47] on span "Call to Customer" at bounding box center [1149, 51] width 79 height 14
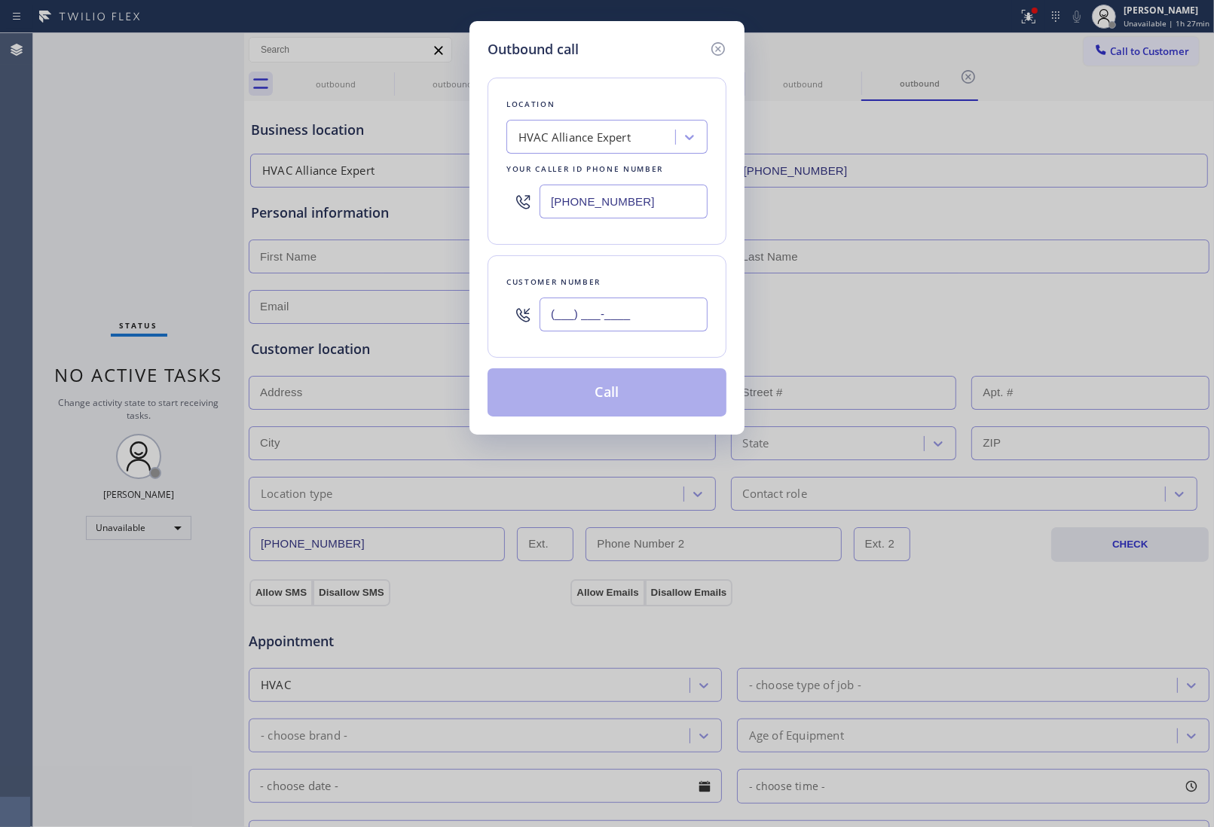
click at [603, 316] on input "(___) ___-____" at bounding box center [623, 315] width 168 height 34
paste input "832) 640-8405"
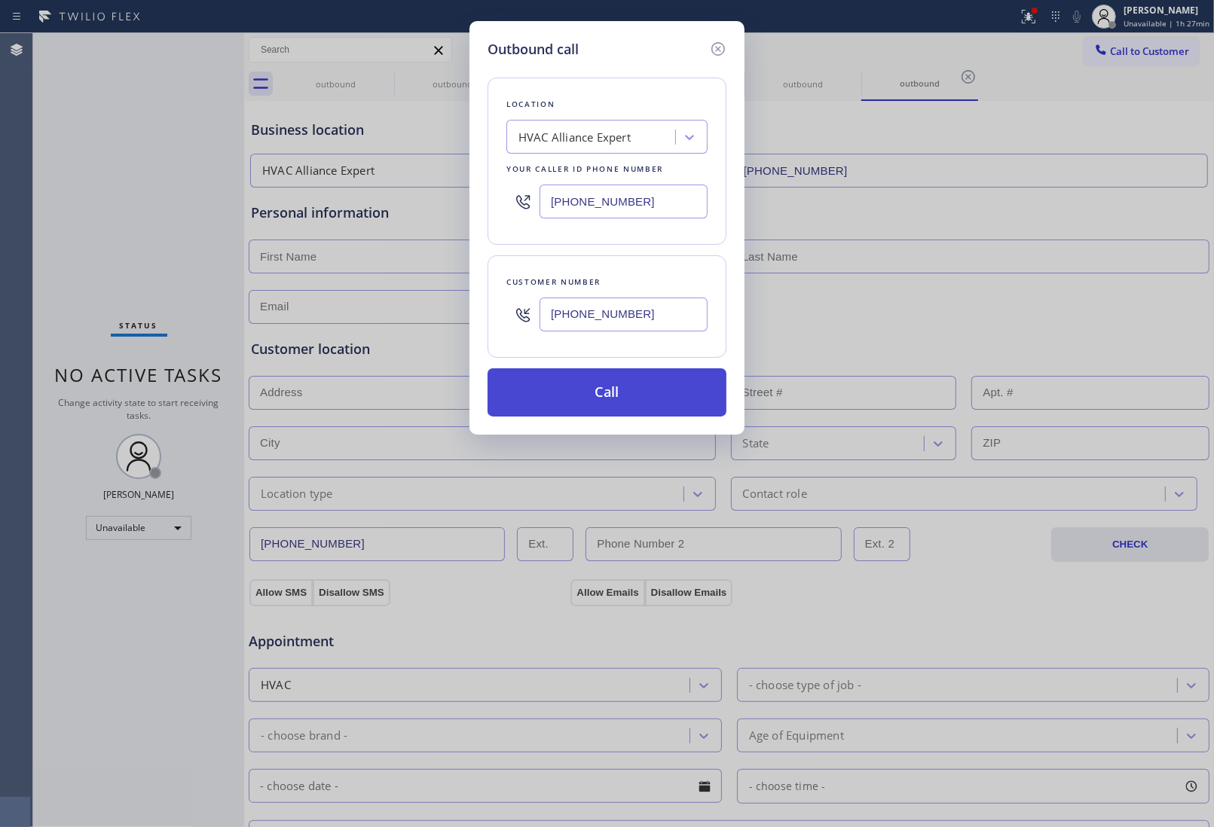
type input "(832) 640-8405"
drag, startPoint x: 615, startPoint y: 401, endPoint x: 533, endPoint y: 11, distance: 397.9
click at [612, 396] on button "Call" at bounding box center [606, 392] width 239 height 48
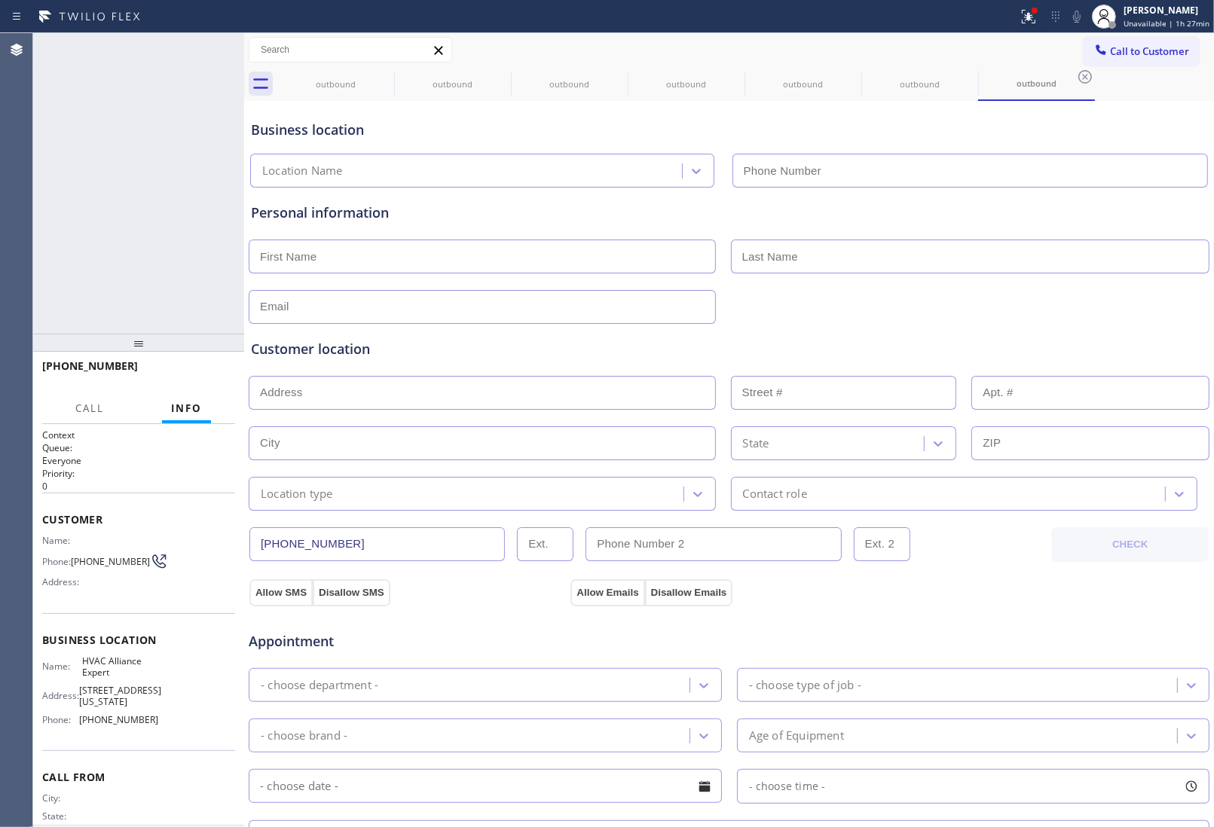
type input "(855) 999-4417"
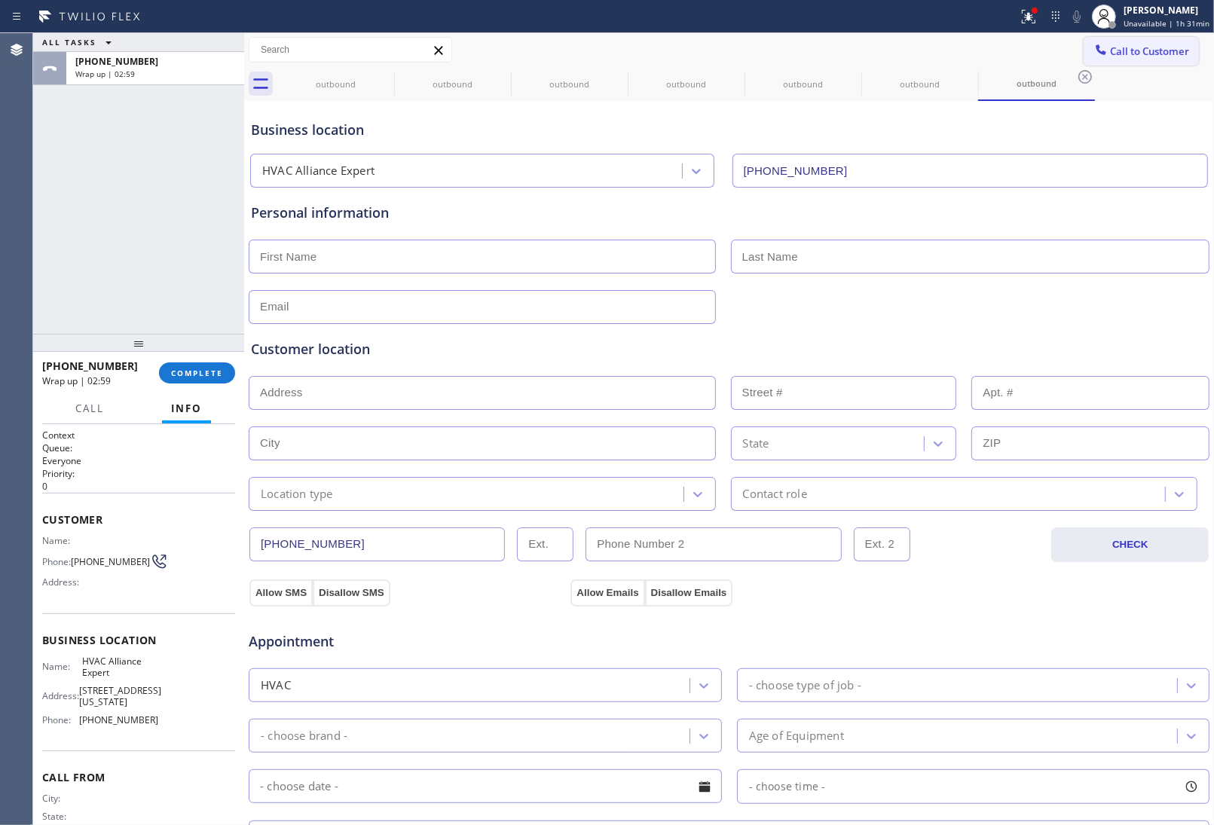
click at [1111, 61] on button "Call to Customer" at bounding box center [1140, 51] width 115 height 29
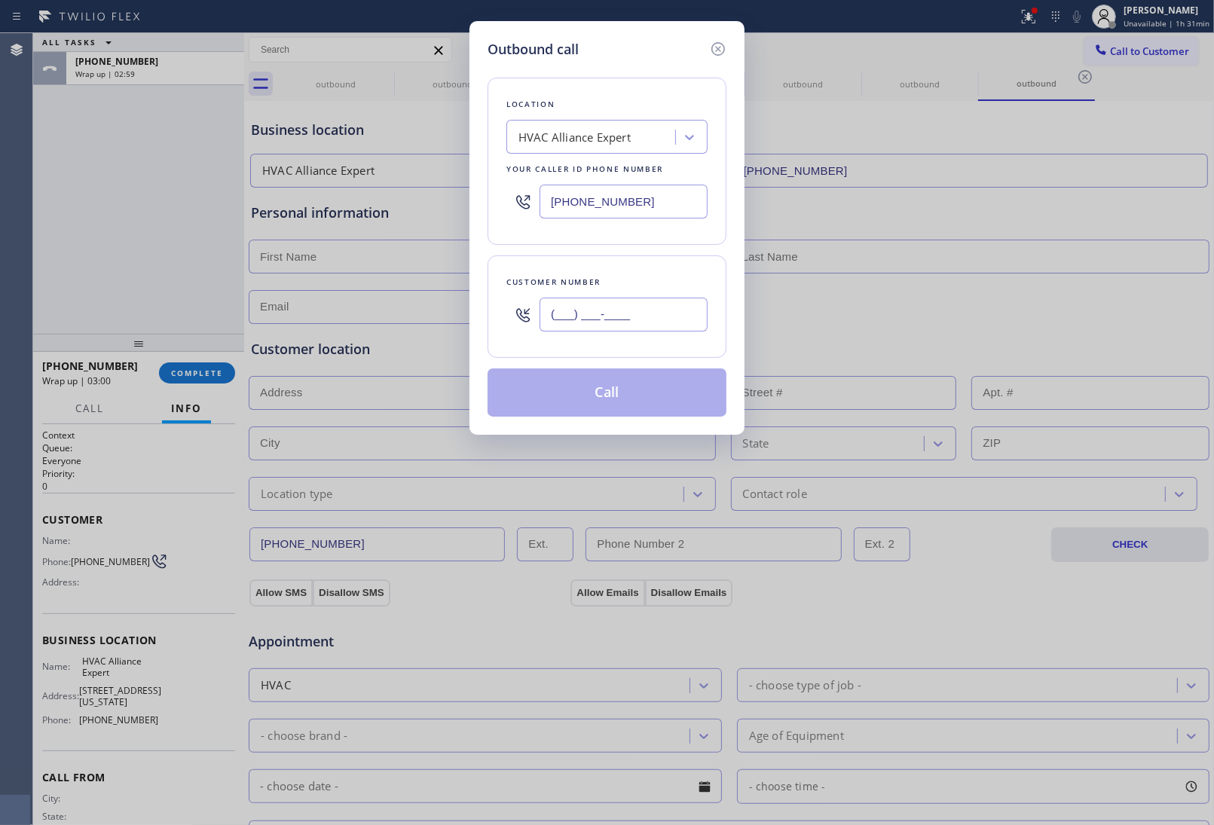
click at [665, 310] on input "(___) ___-____" at bounding box center [623, 315] width 168 height 34
paste input "820) 758-6433"
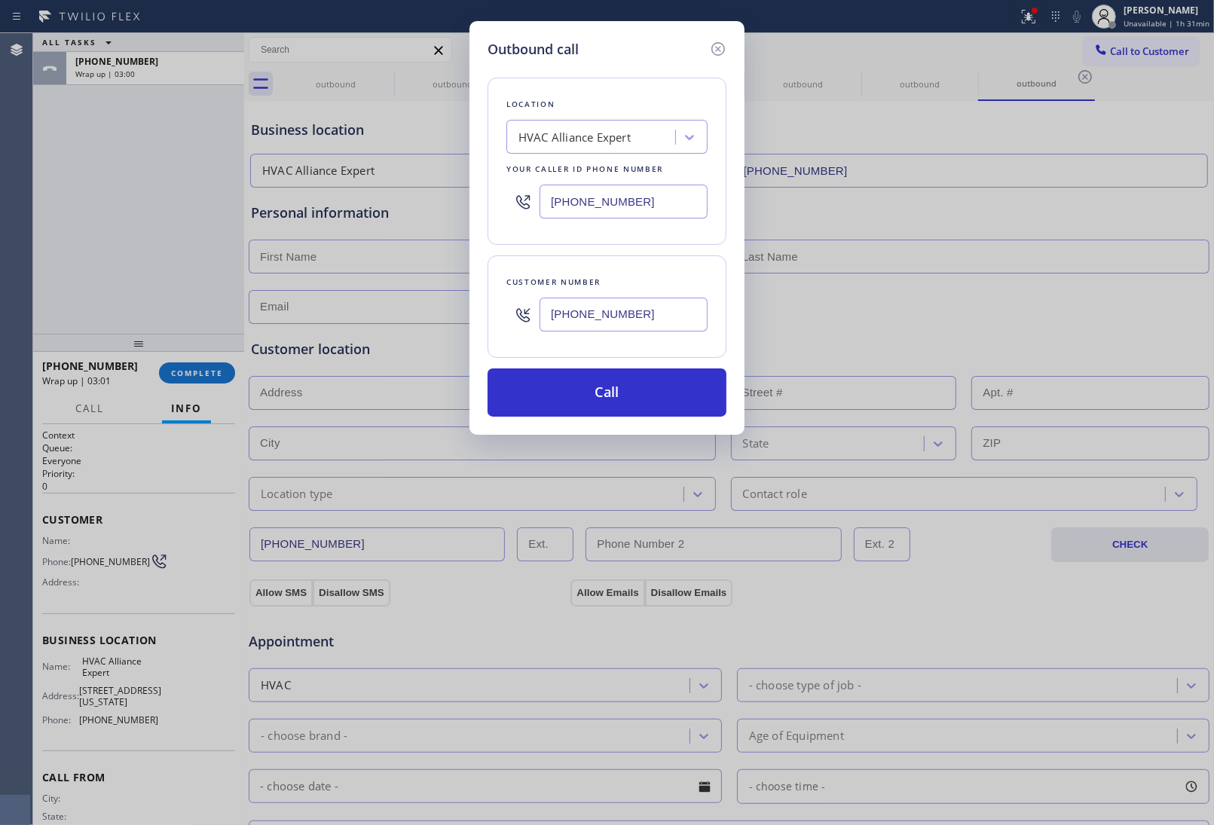
type input "[PHONE_NUMBER]"
click at [612, 144] on div "HVAC Alliance Expert" at bounding box center [574, 137] width 112 height 17
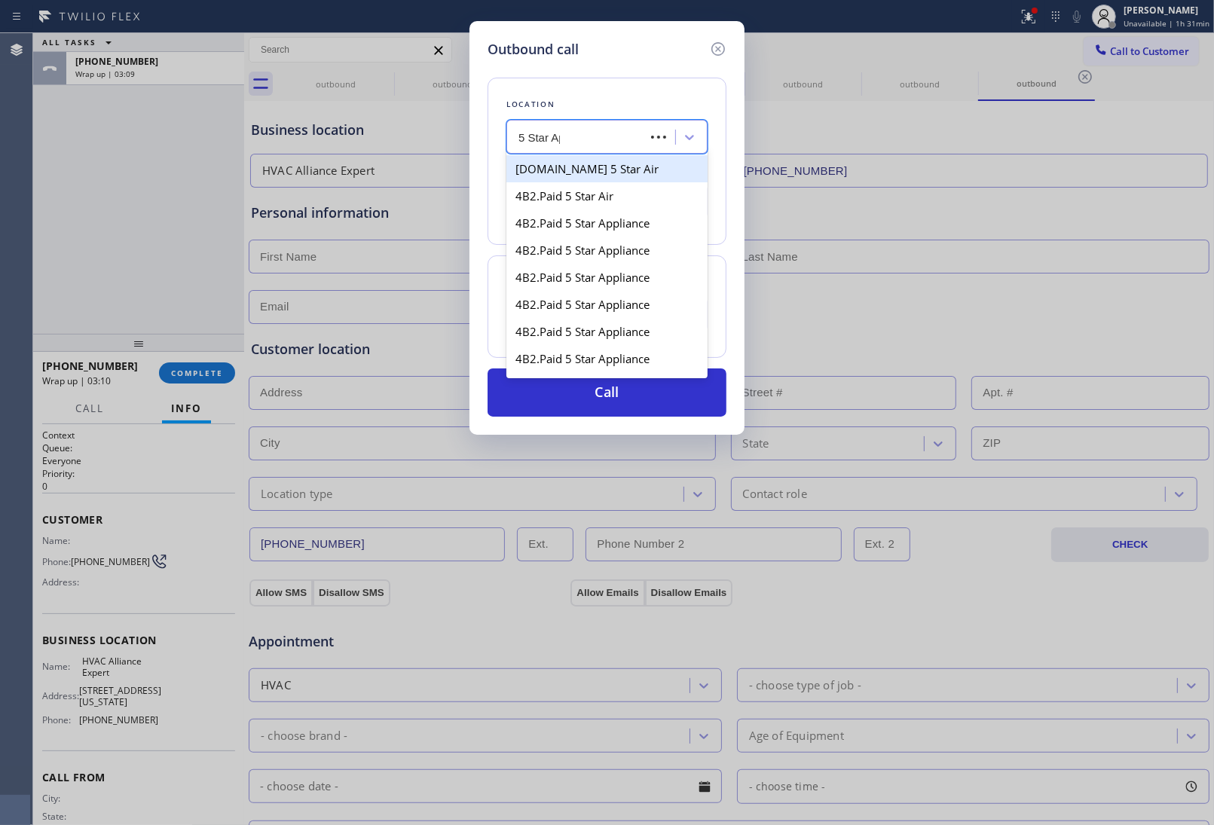
type input "5 Star App"
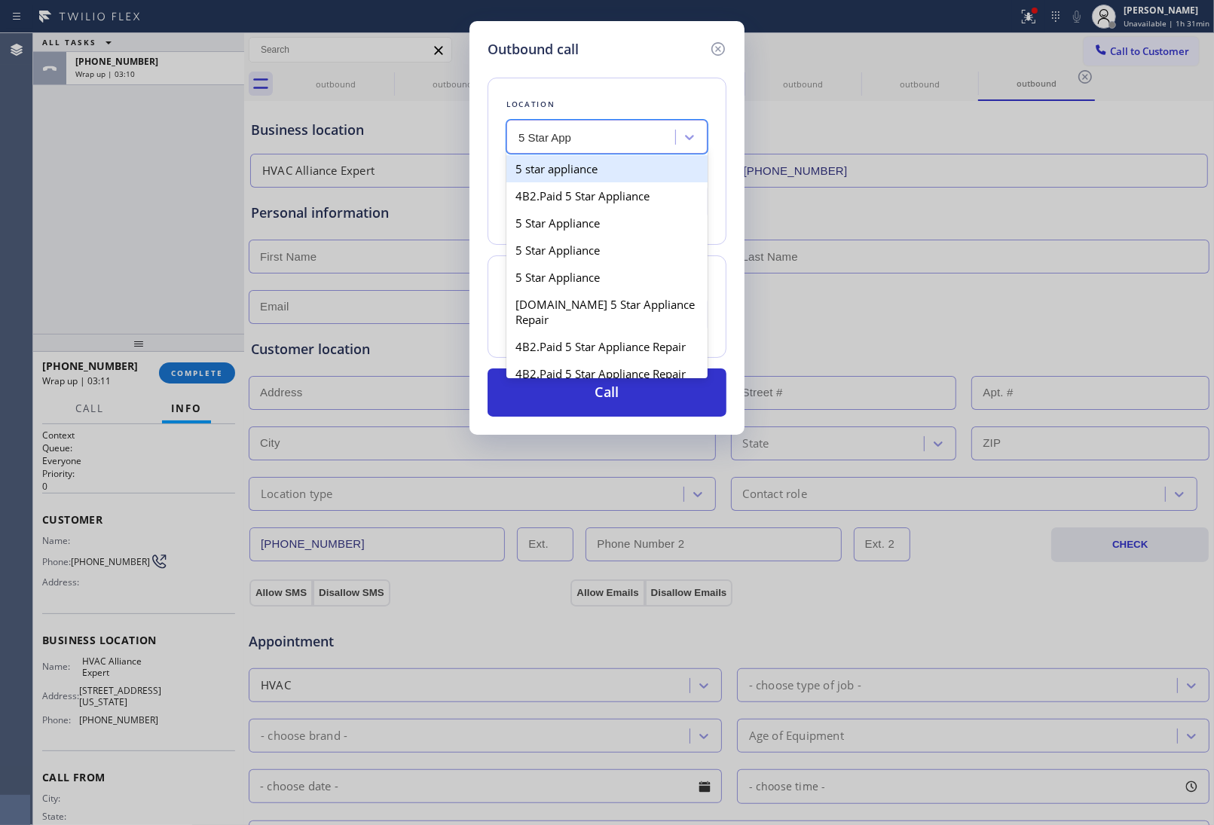
type input "(213) 687-2604"
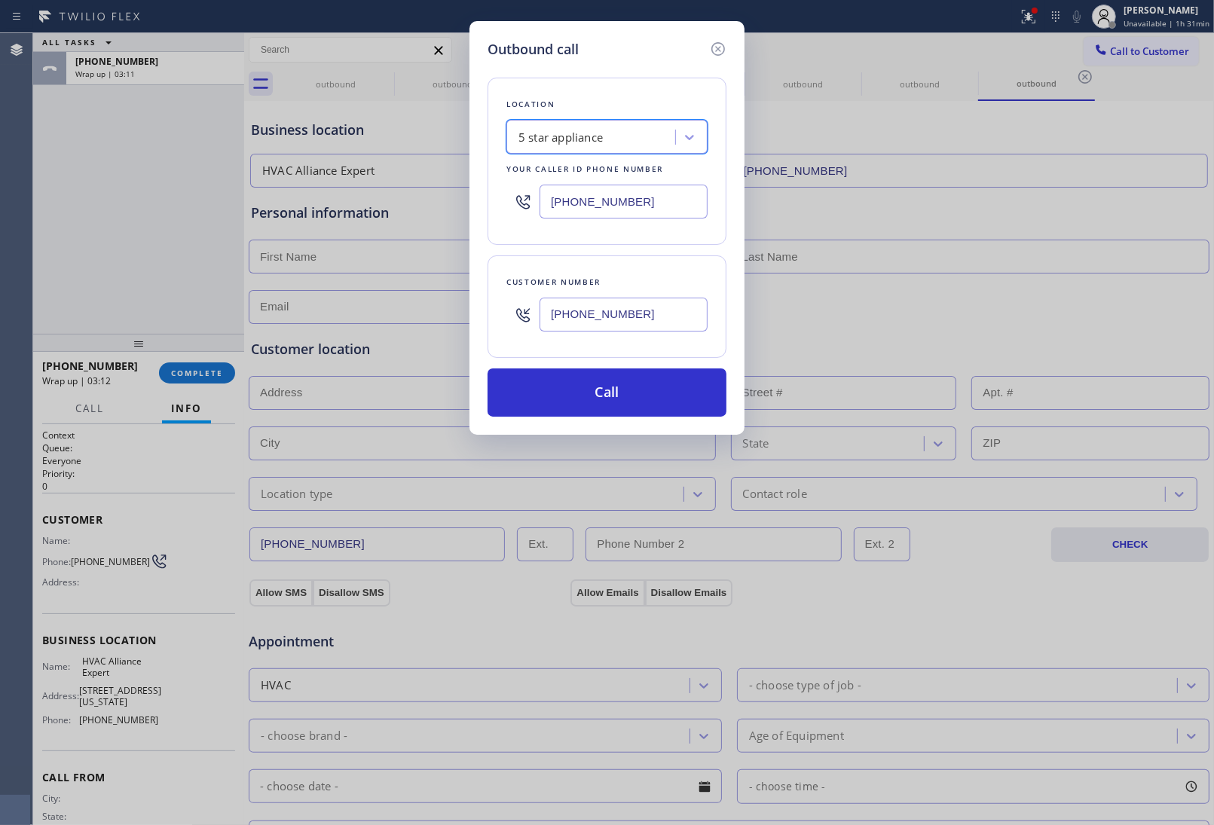
click at [562, 348] on div "Customer number (820) 758-6433" at bounding box center [606, 306] width 239 height 102
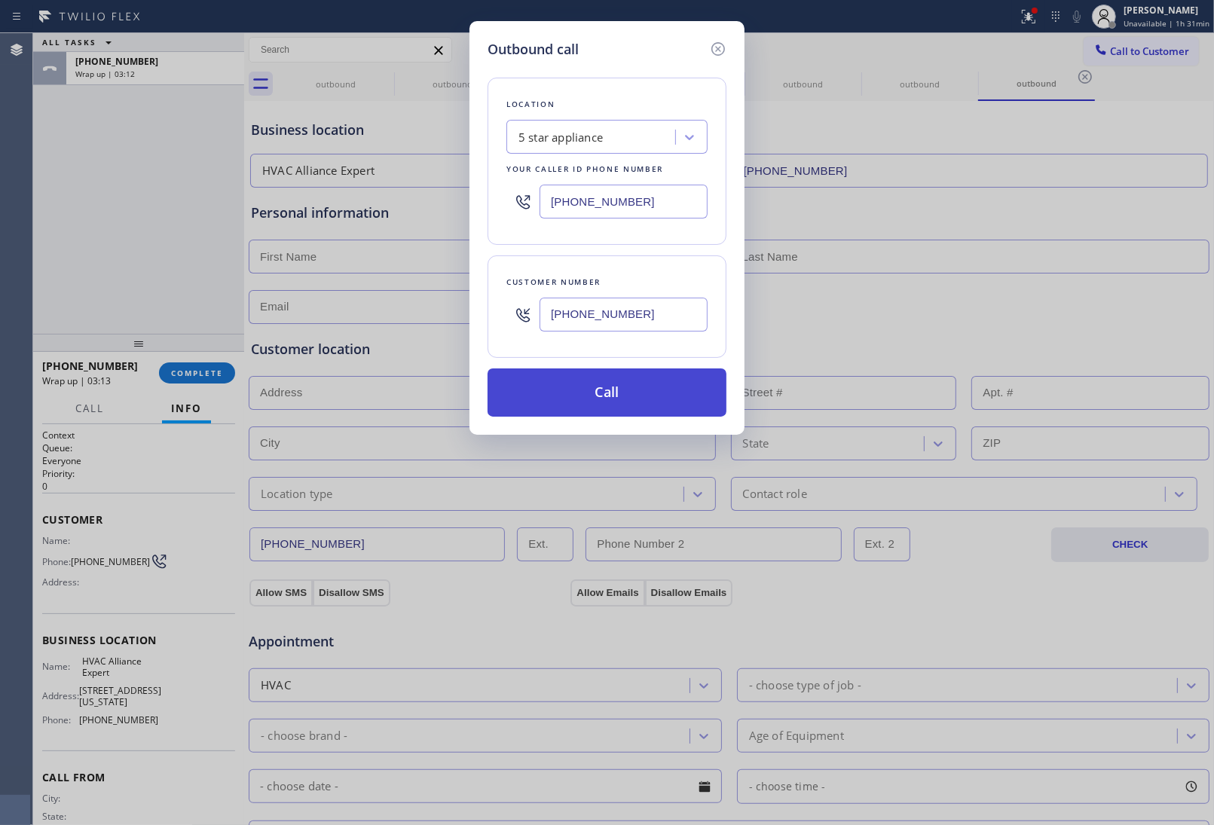
click at [573, 381] on button "Call" at bounding box center [606, 392] width 239 height 48
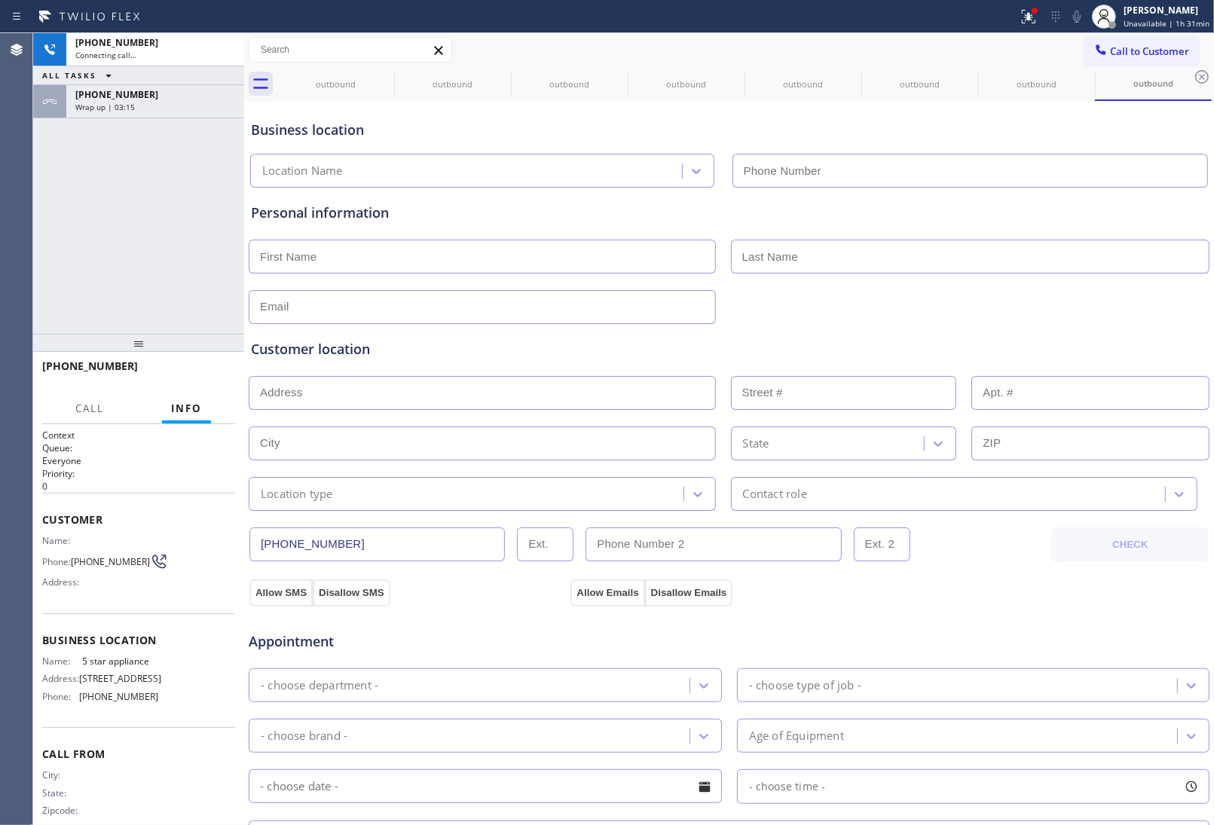
type input "(213) 687-2604"
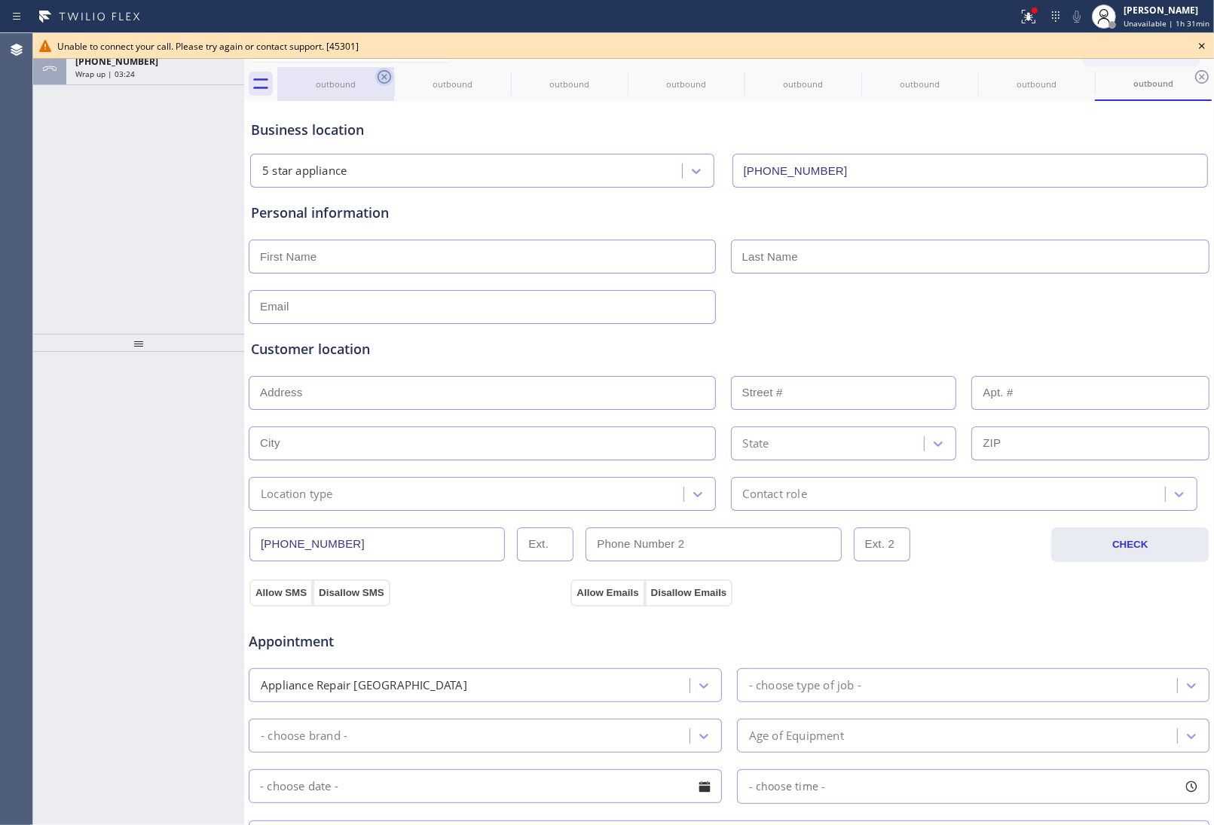
click at [383, 68] on div "Call to Customer Outbound call Location 5 star appliance Your caller id phone n…" at bounding box center [729, 67] width 970 height 68
click at [386, 70] on icon at bounding box center [384, 77] width 14 height 14
click at [0, 0] on icon at bounding box center [0, 0] width 0 height 0
click at [386, 70] on icon at bounding box center [384, 77] width 14 height 14
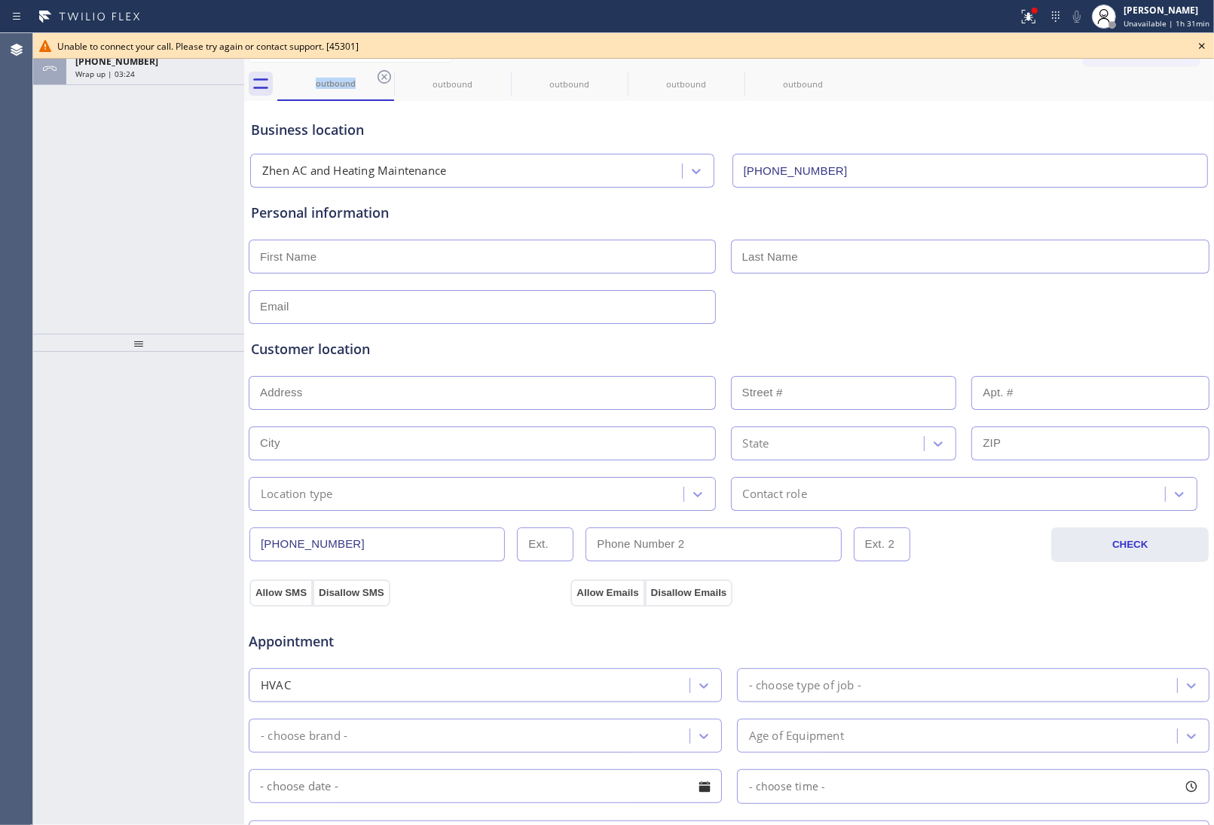
click at [0, 0] on icon at bounding box center [0, 0] width 0 height 0
click at [386, 70] on icon at bounding box center [384, 77] width 14 height 14
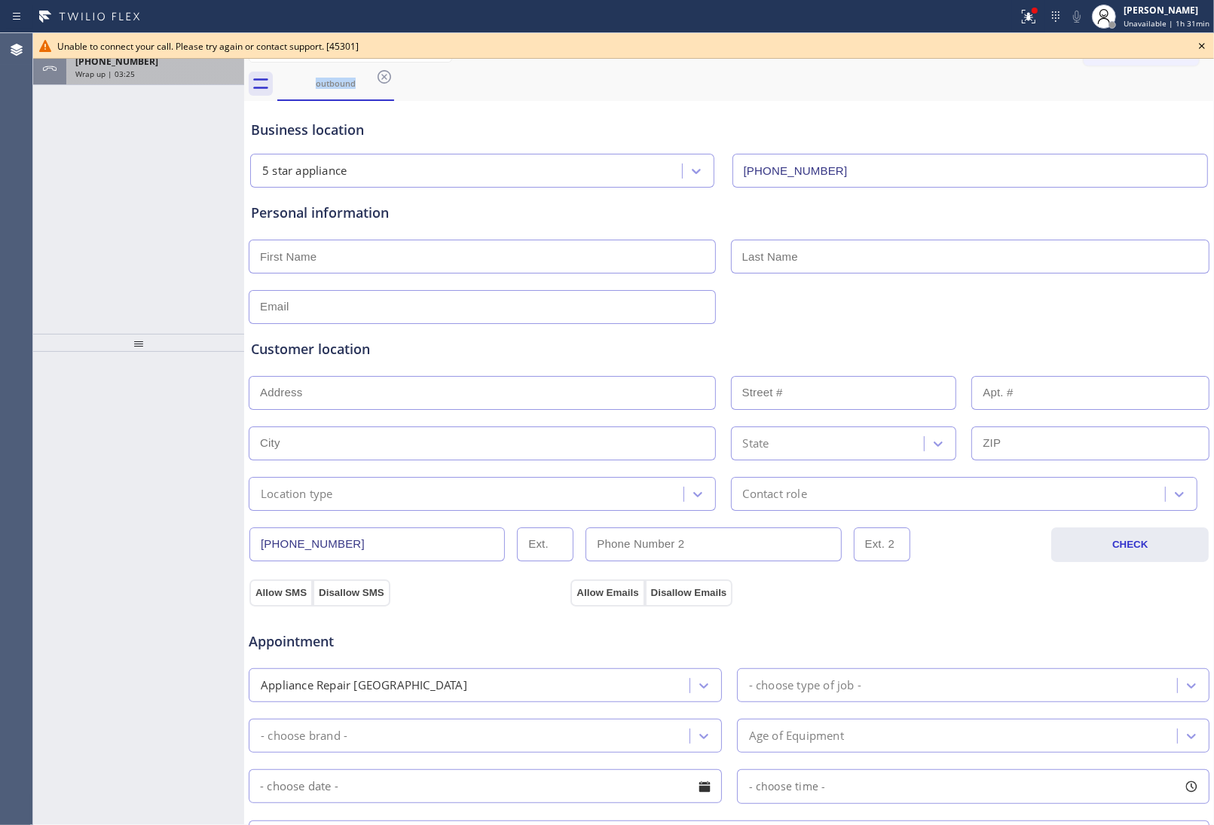
click at [171, 84] on div "+18326408405 Wrap up | 03:25" at bounding box center [138, 68] width 211 height 33
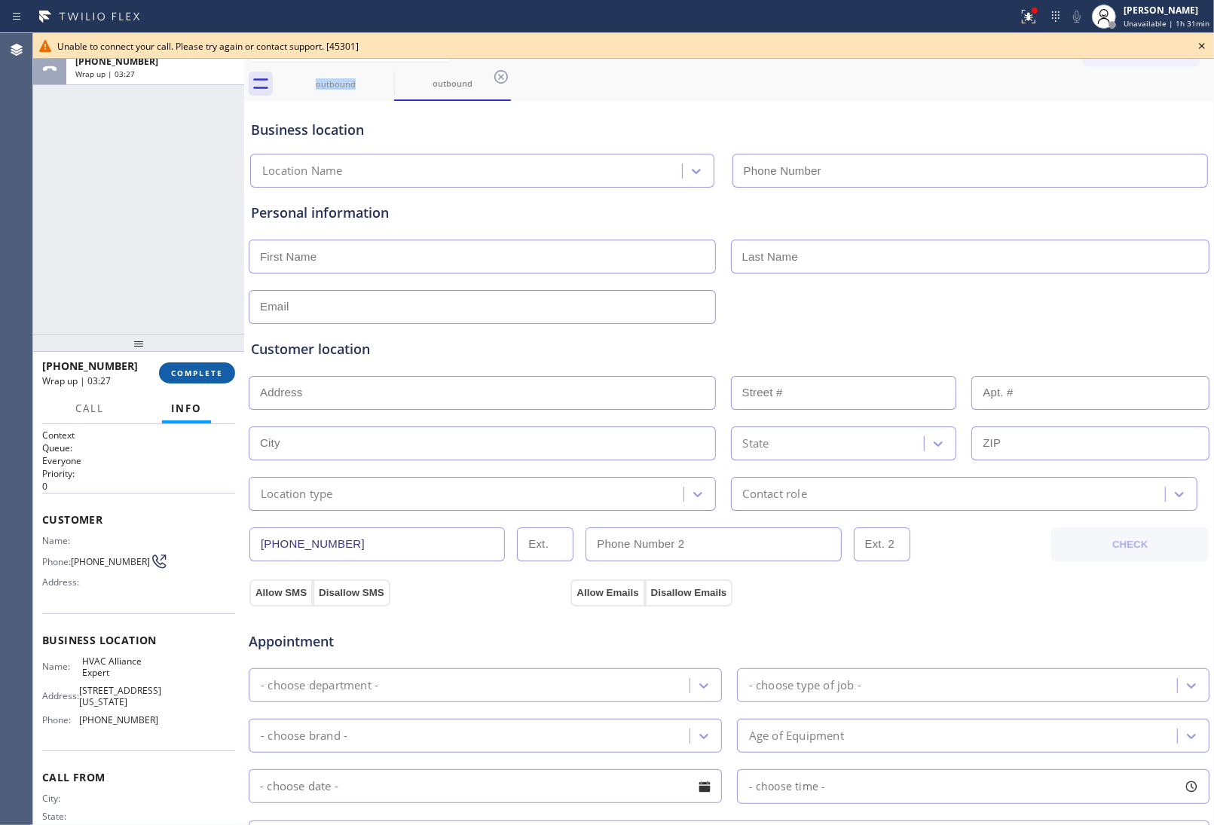
click at [201, 378] on button "COMPLETE" at bounding box center [197, 372] width 76 height 21
type input "(855) 999-4417"
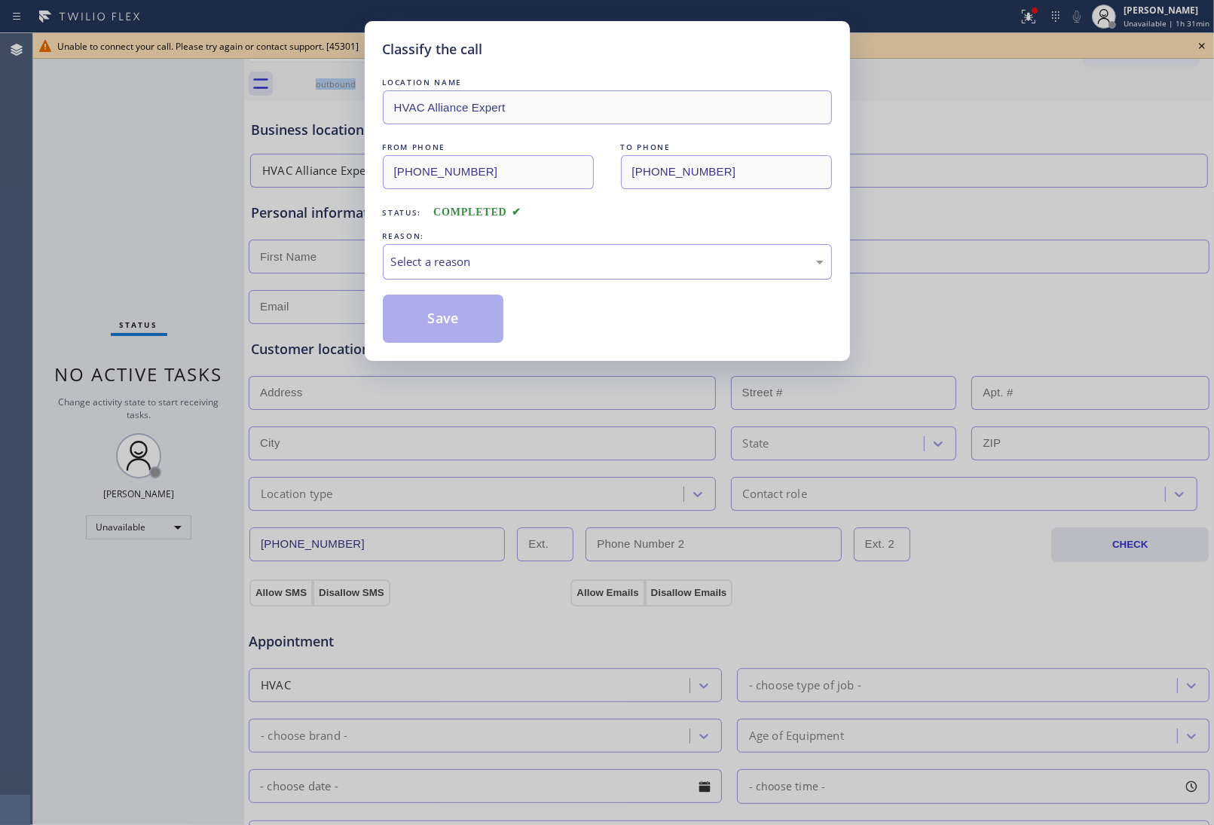
click at [498, 268] on div "Select a reason" at bounding box center [607, 261] width 432 height 17
click at [472, 328] on button "Save" at bounding box center [443, 319] width 121 height 48
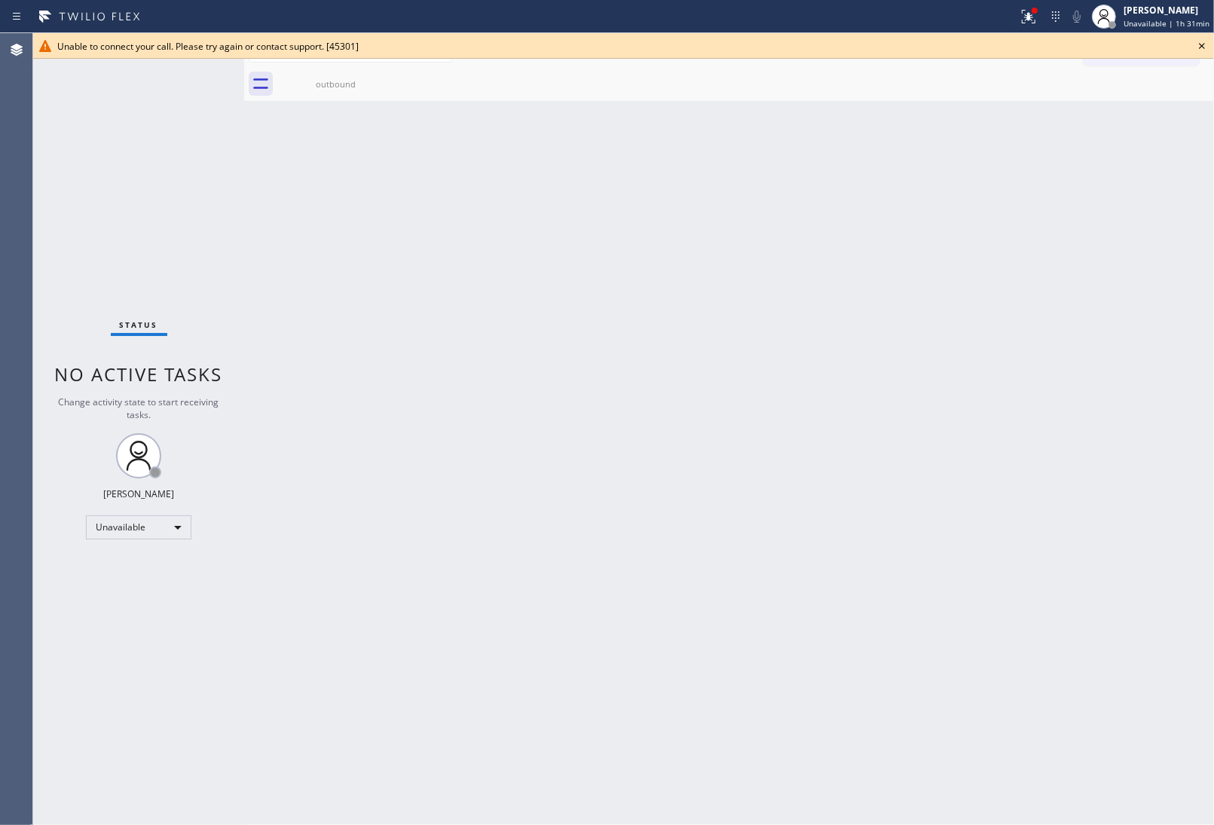
click at [1195, 47] on icon at bounding box center [1202, 46] width 18 height 18
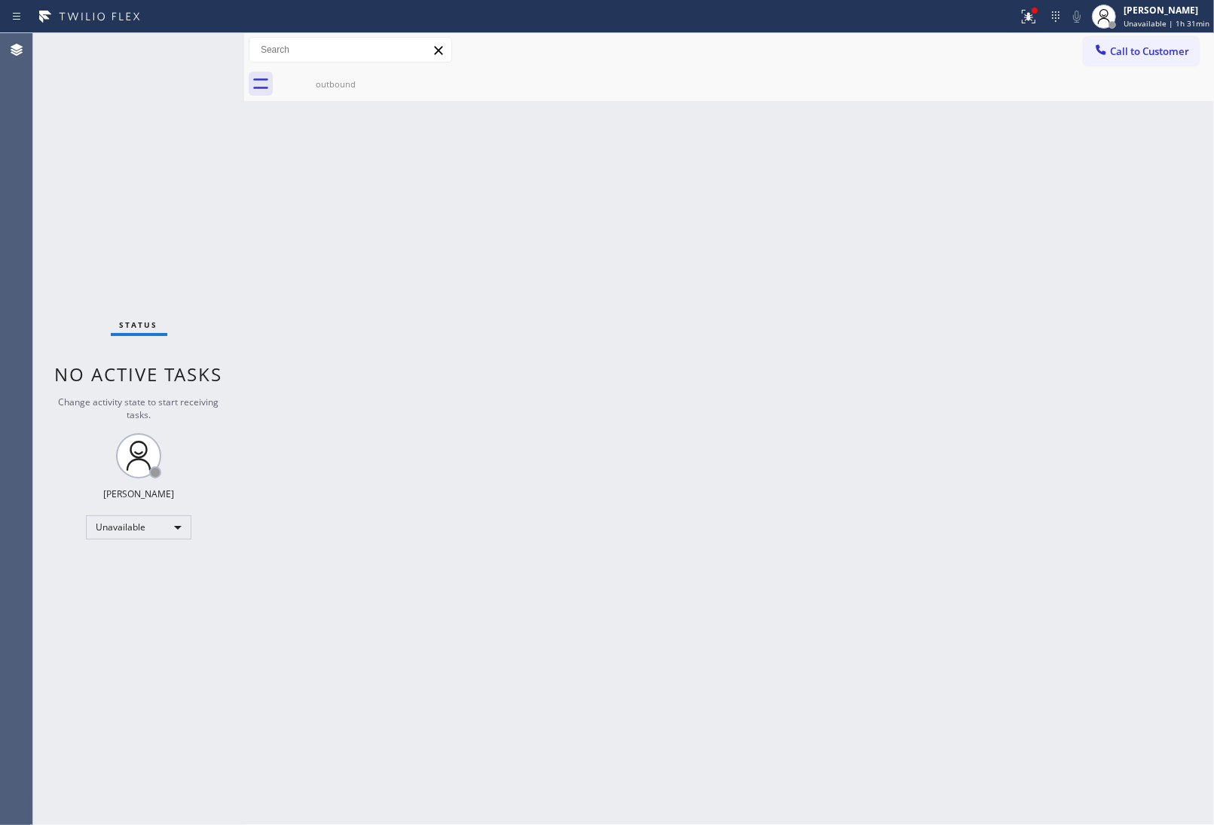
drag, startPoint x: 1132, startPoint y: 61, endPoint x: 1113, endPoint y: 73, distance: 22.4
click at [1132, 60] on button "Call to Customer" at bounding box center [1140, 51] width 115 height 29
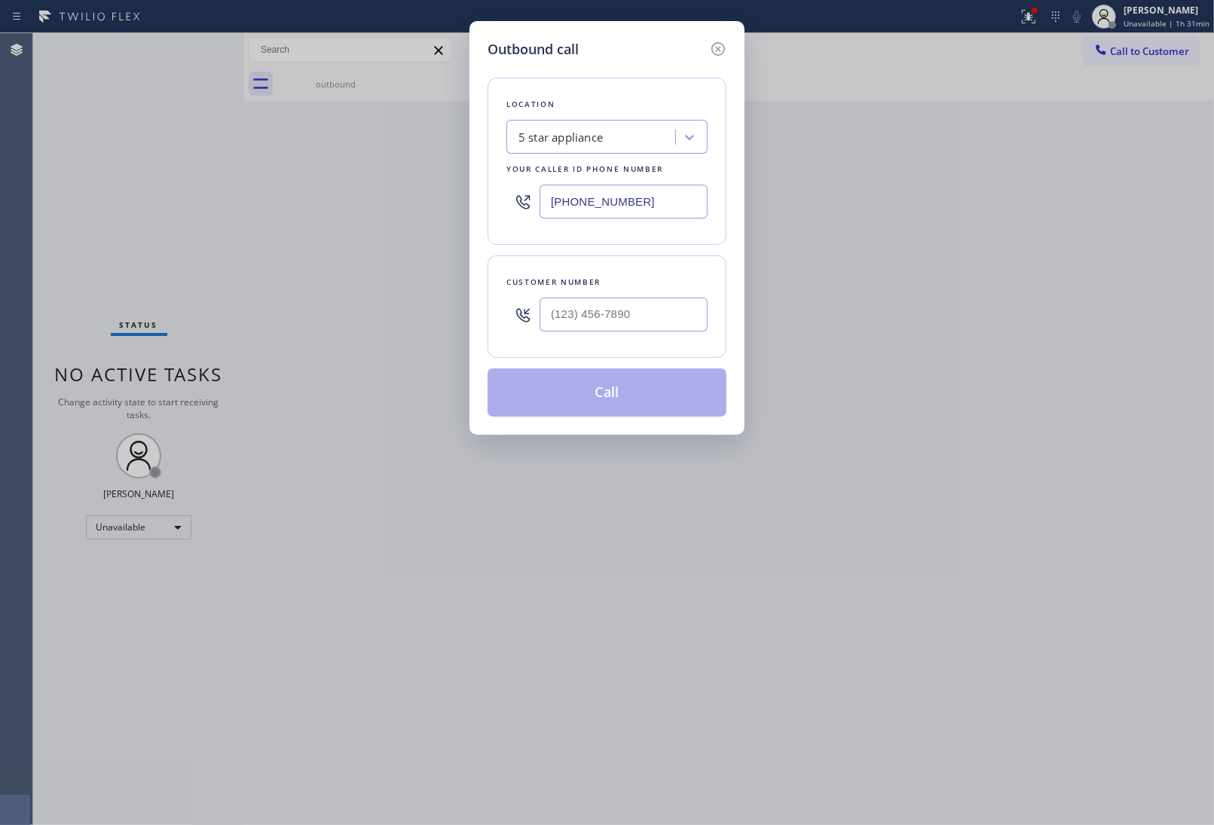
click at [628, 334] on div at bounding box center [623, 314] width 168 height 49
click at [627, 318] on input "(___) ___-____" at bounding box center [623, 315] width 168 height 34
paste input "820) 758-6433"
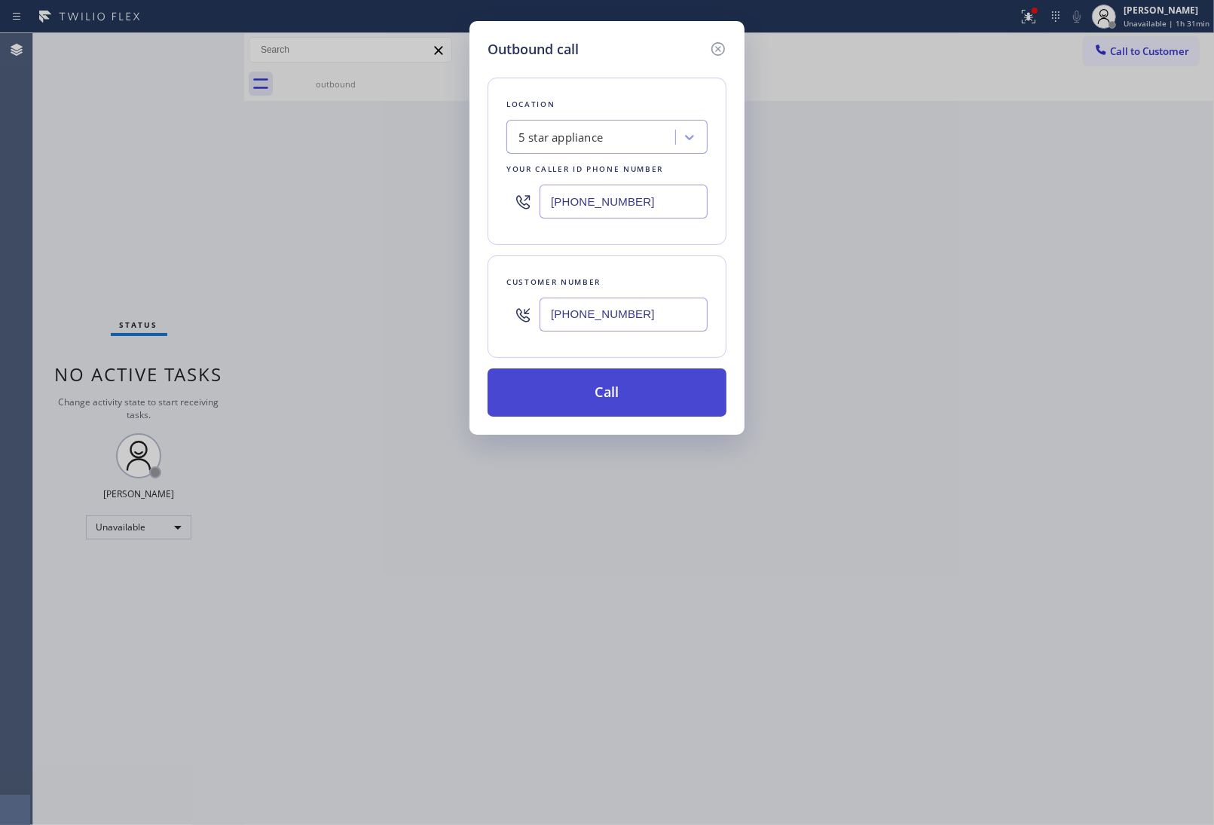
type input "[PHONE_NUMBER]"
click at [620, 398] on button "Call" at bounding box center [606, 392] width 239 height 48
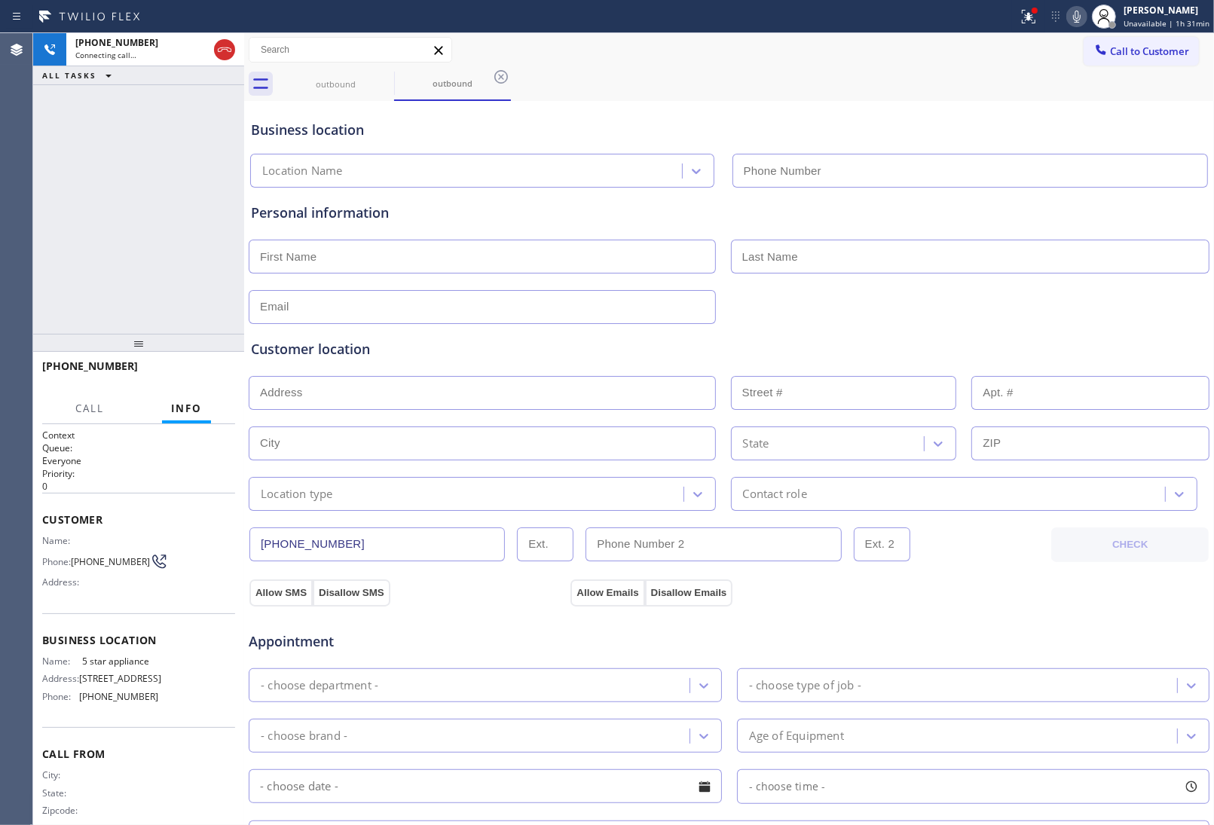
type input "(213) 687-2604"
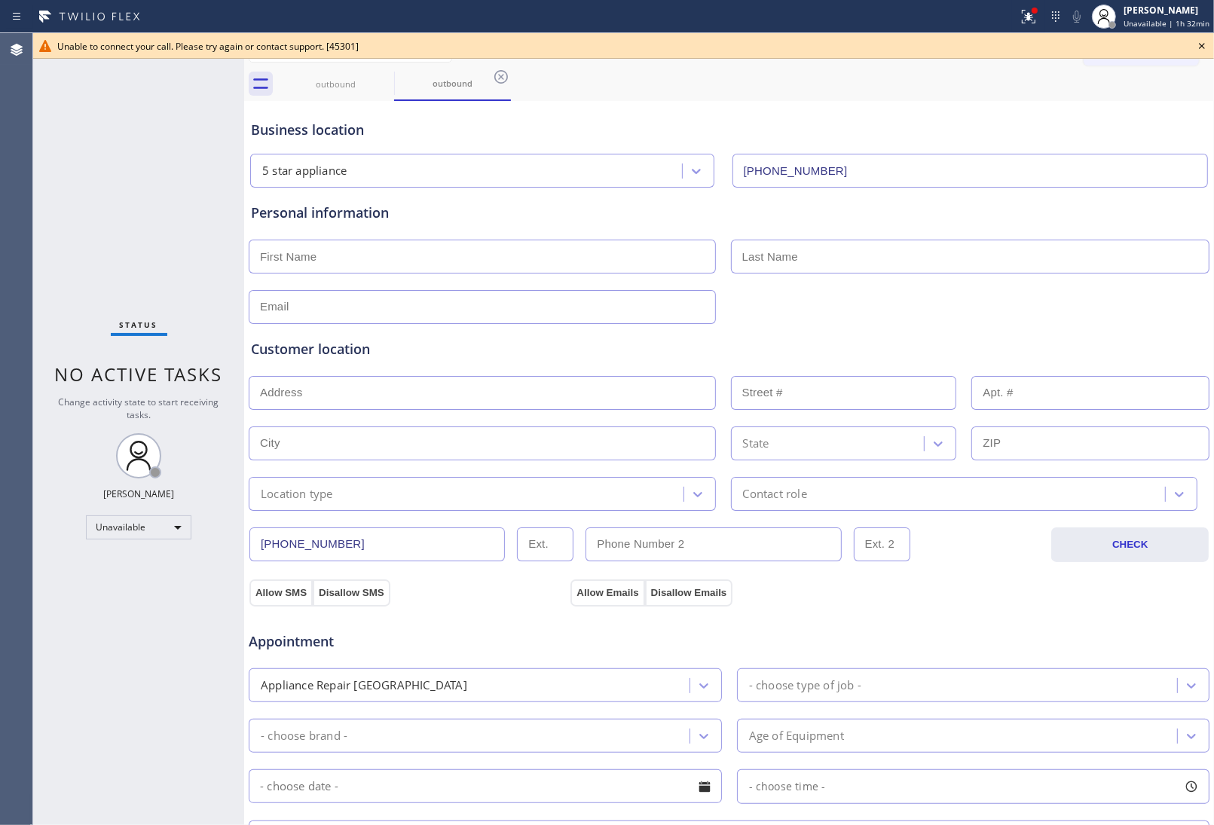
click at [1199, 44] on icon at bounding box center [1202, 46] width 18 height 18
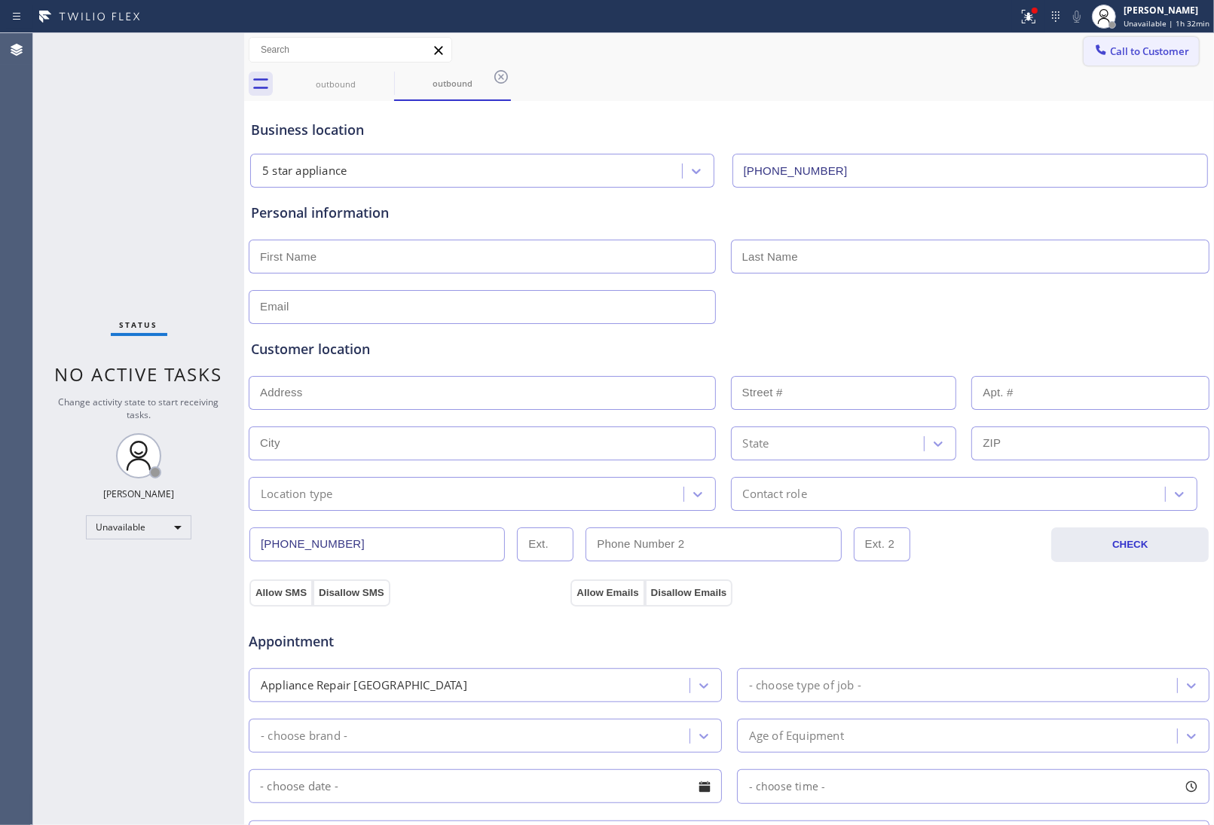
click at [1164, 38] on button "Call to Customer" at bounding box center [1140, 51] width 115 height 29
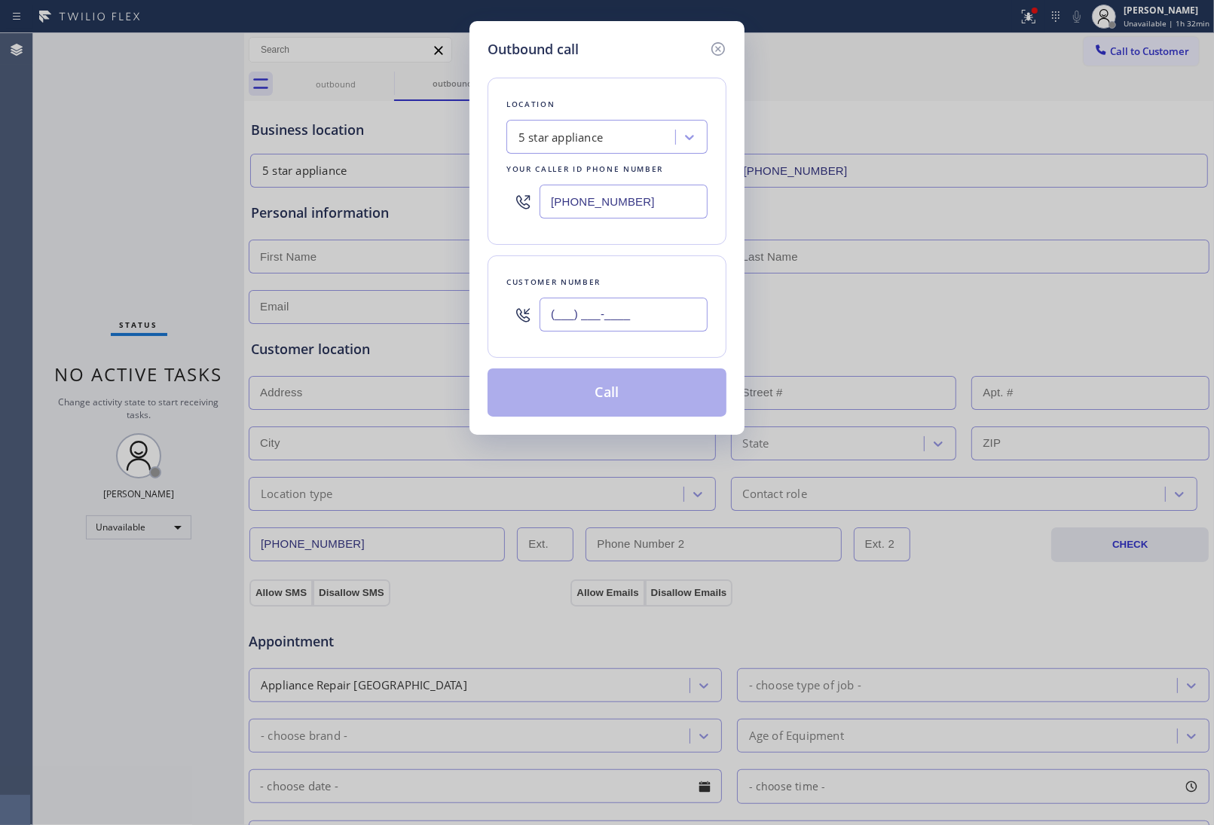
click at [612, 320] on input "(___) ___-____" at bounding box center [623, 315] width 168 height 34
paste input "820) 758-6433"
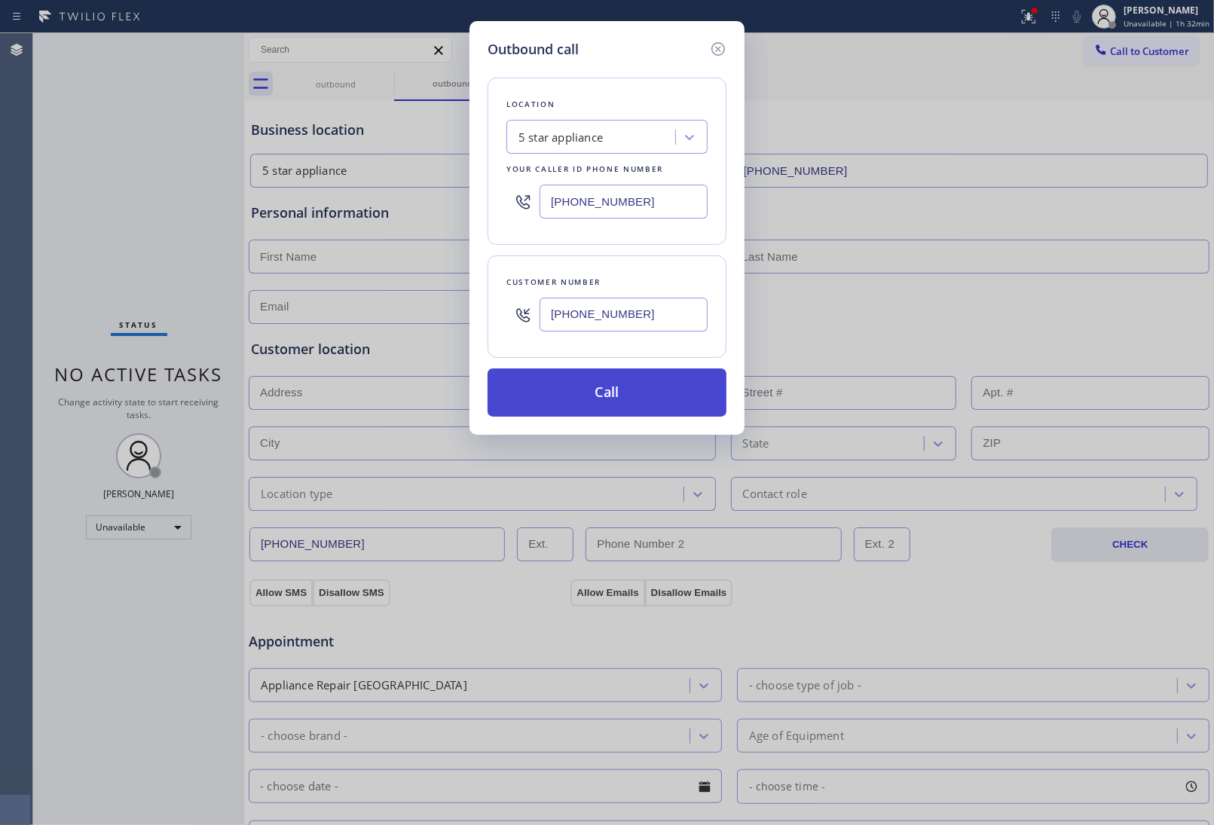
type input "[PHONE_NUMBER]"
click at [609, 399] on button "Call" at bounding box center [606, 392] width 239 height 48
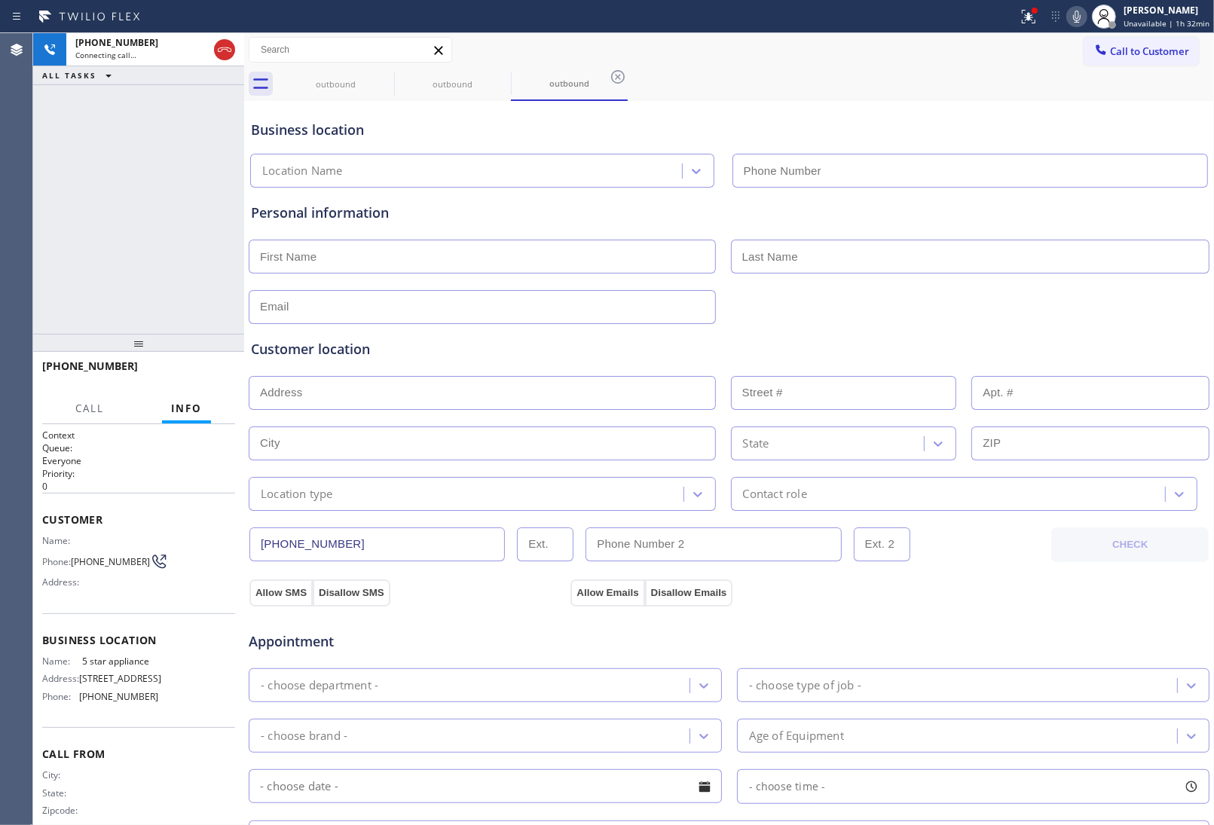
type input "(213) 687-2604"
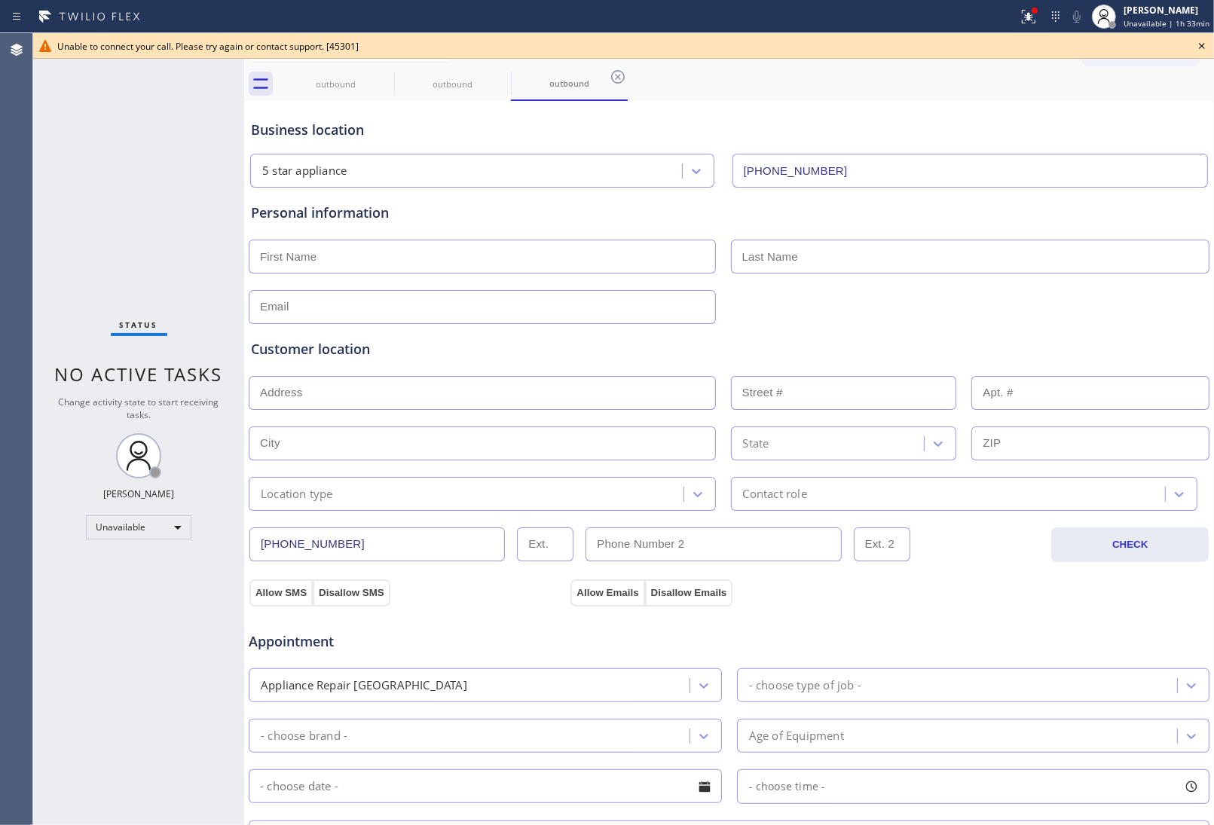
drag, startPoint x: 1080, startPoint y: 108, endPoint x: 1135, endPoint y: 51, distance: 78.8
click at [1080, 105] on div "Business location 5 star appliance (213) 687-2604" at bounding box center [729, 146] width 962 height 83
click at [1211, 36] on div "Unable to connect your call. Please try again or contact support. [45301]" at bounding box center [623, 46] width 1181 height 26
click at [1195, 39] on icon at bounding box center [1202, 46] width 18 height 18
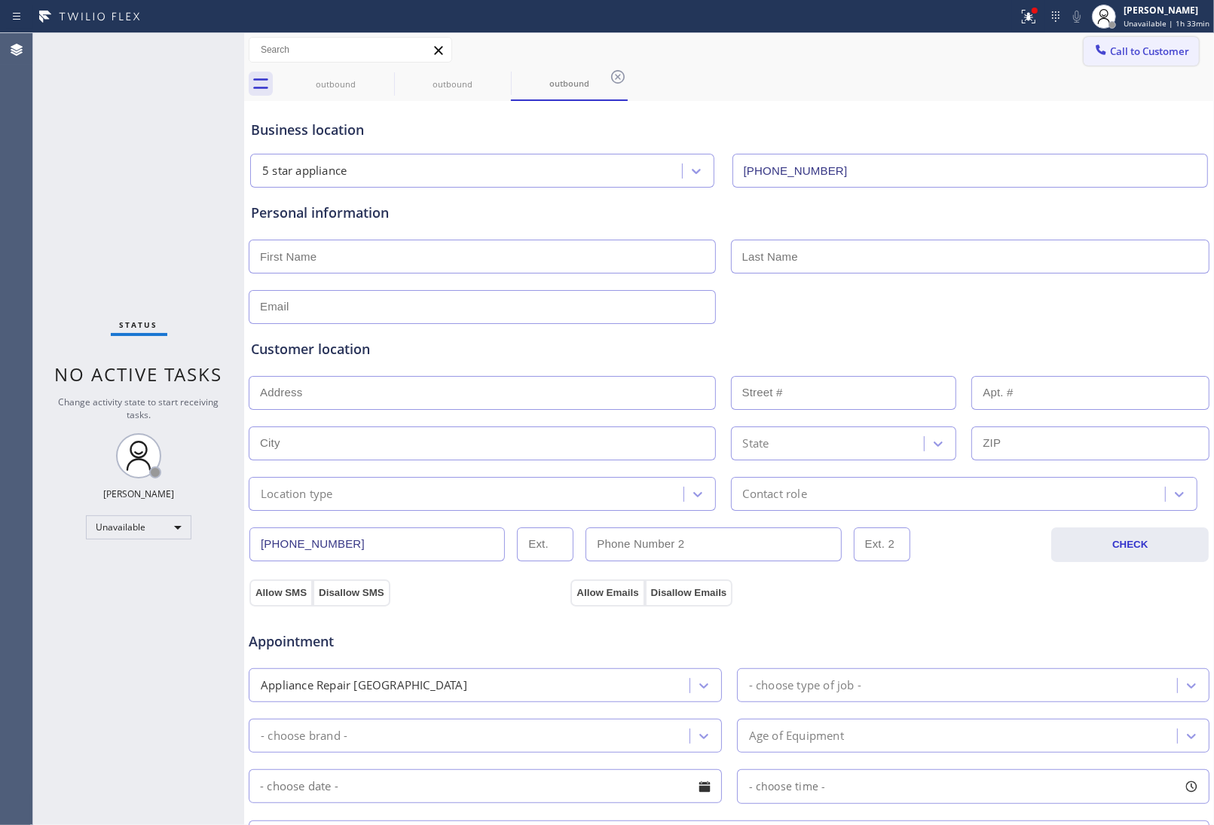
click at [1175, 43] on button "Call to Customer" at bounding box center [1140, 51] width 115 height 29
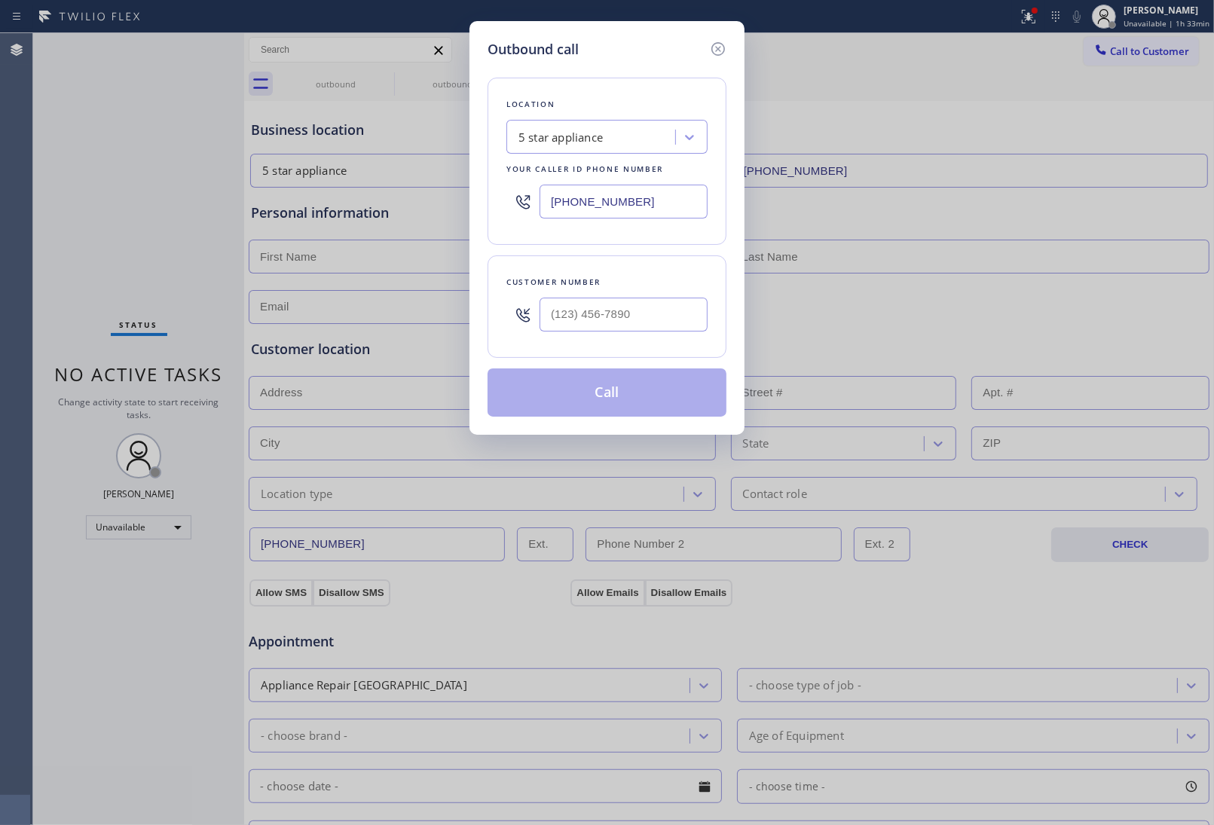
click at [649, 196] on input "(213) 687-2604" at bounding box center [623, 202] width 168 height 34
paste input "855) 999-4417"
type input "(855) 999-4417"
click at [594, 309] on input "text" at bounding box center [623, 315] width 168 height 34
paste input "832) 640-8405"
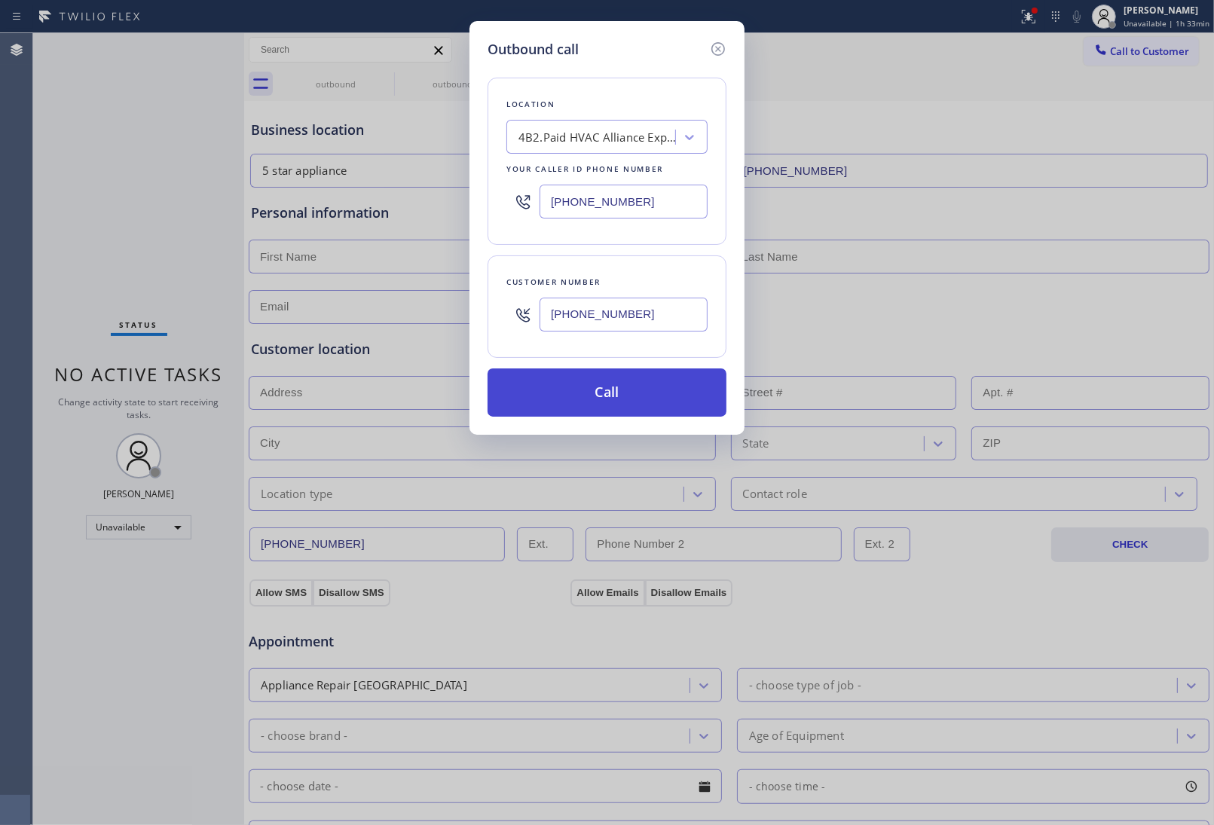
type input "(832) 640-8405"
click at [646, 392] on button "Call" at bounding box center [606, 392] width 239 height 48
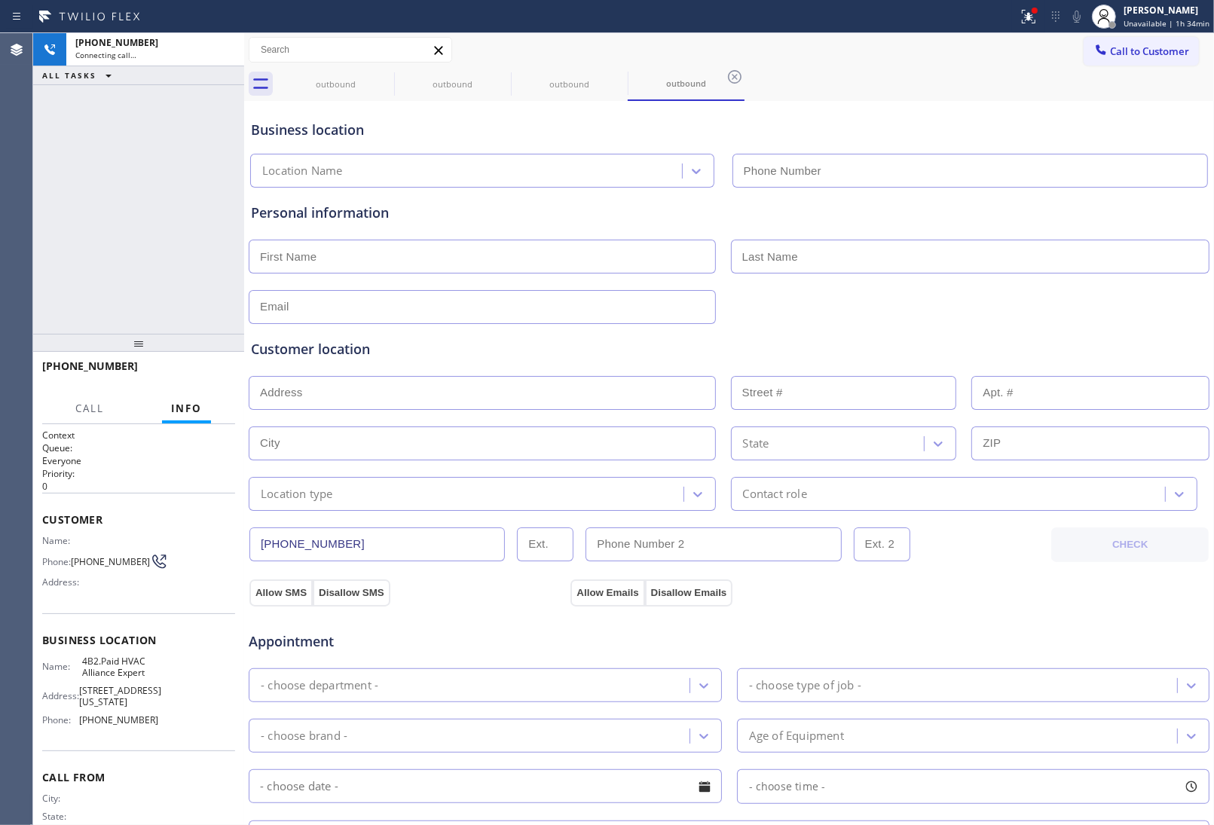
type input "(855) 999-4417"
click at [1078, 285] on div "Personal information" at bounding box center [729, 263] width 956 height 121
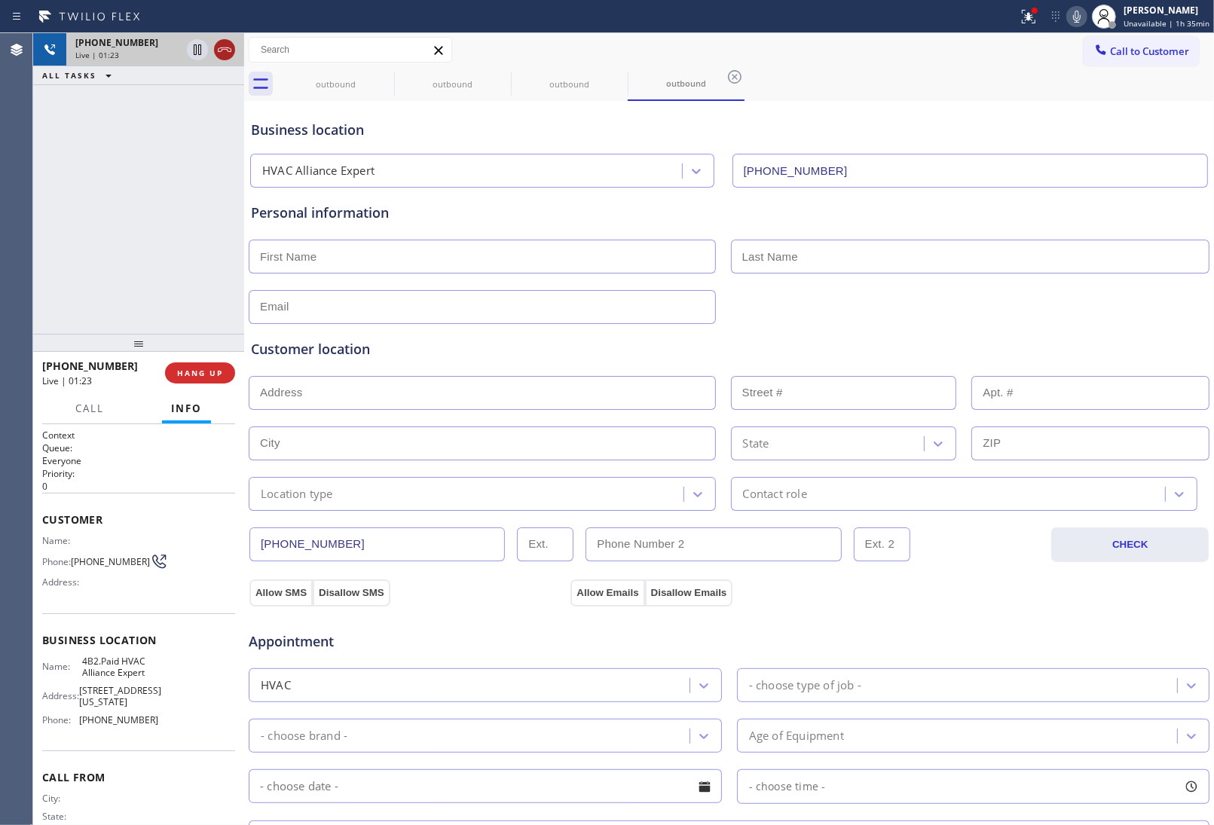
drag, startPoint x: 220, startPoint y: 55, endPoint x: 183, endPoint y: 484, distance: 431.0
click at [221, 55] on icon at bounding box center [224, 50] width 18 height 18
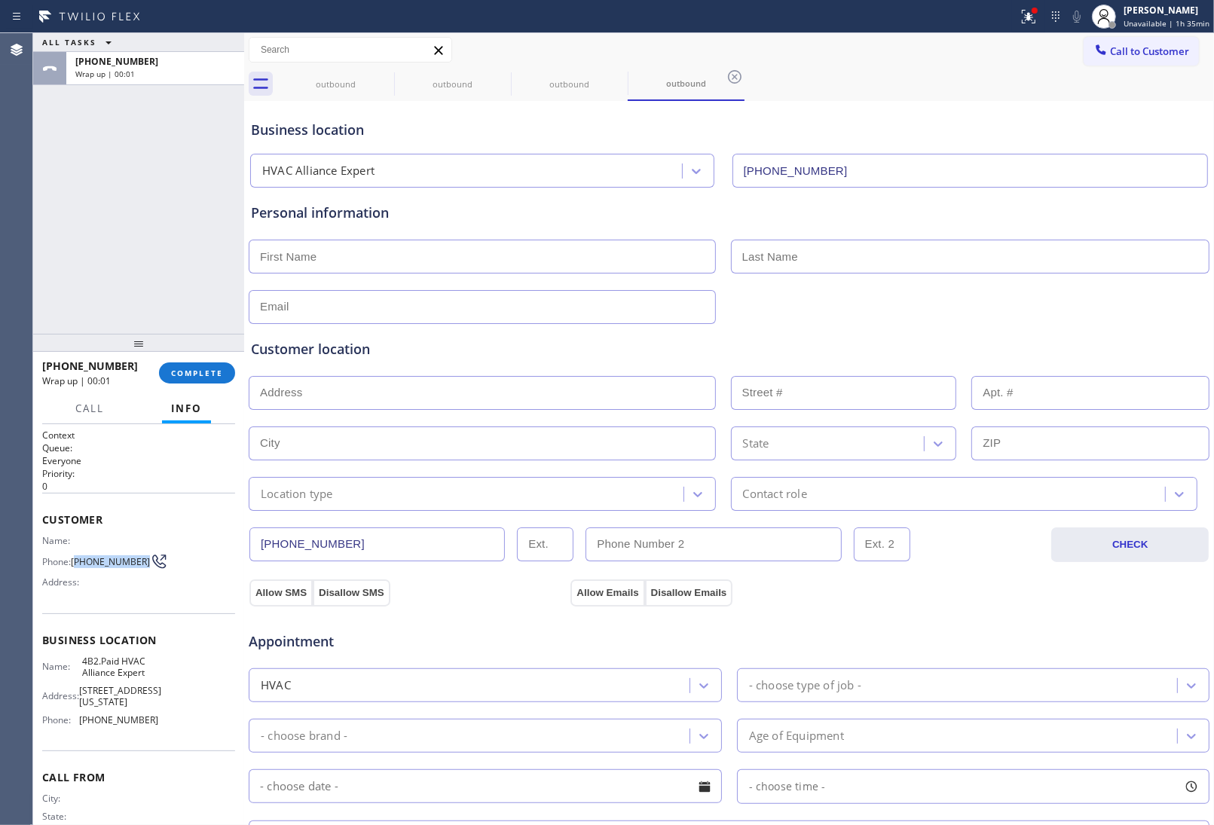
drag, startPoint x: 114, startPoint y: 566, endPoint x: 76, endPoint y: 548, distance: 41.8
click at [76, 548] on div "Name: Phone: (832) 640-8405 Address:" at bounding box center [100, 565] width 116 height 60
copy span "832) 640-8405"
click at [1051, 338] on div "Customer location >> ADD NEW ADDRESS << + NEW ADDRESS State Location type Conta…" at bounding box center [729, 417] width 962 height 187
click at [1136, 47] on span "Call to Customer" at bounding box center [1149, 51] width 79 height 14
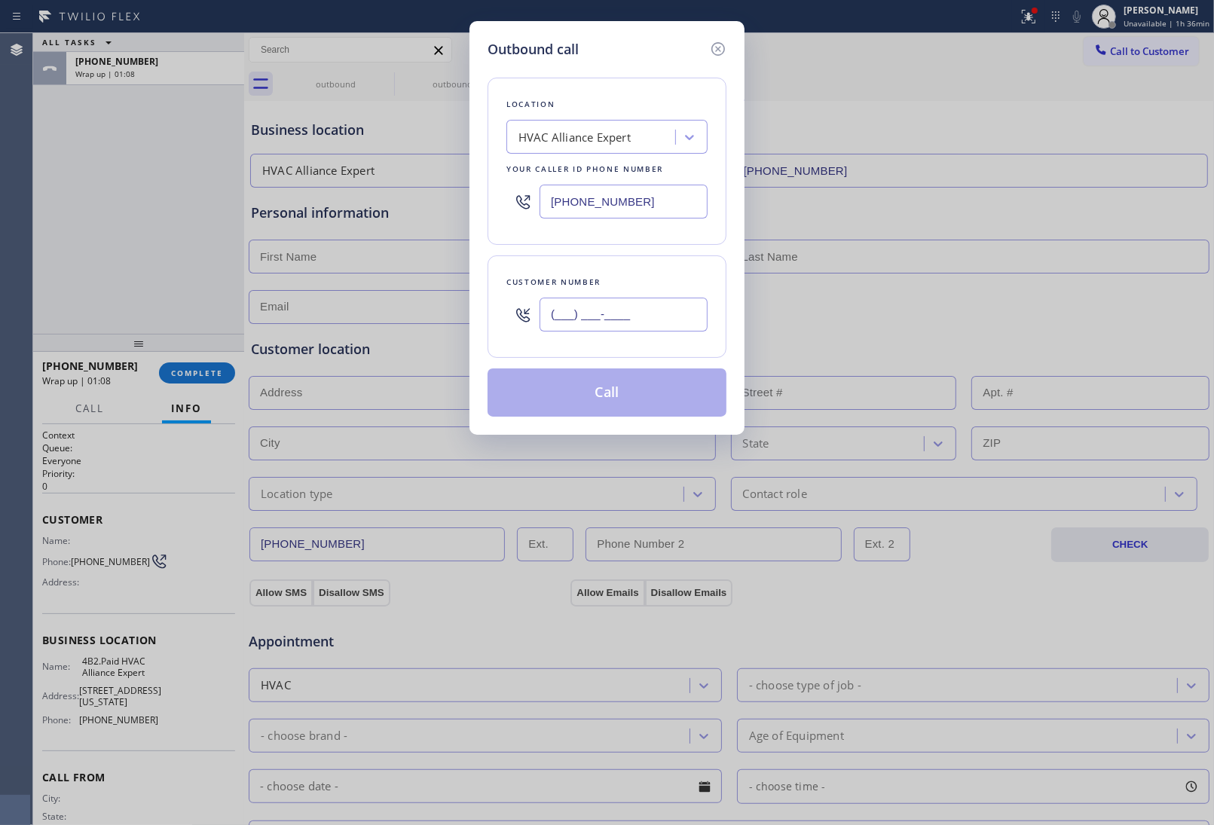
click at [664, 315] on input "(___) ___-____" at bounding box center [623, 315] width 168 height 34
paste input "820) 758-6433"
type input "[PHONE_NUMBER]"
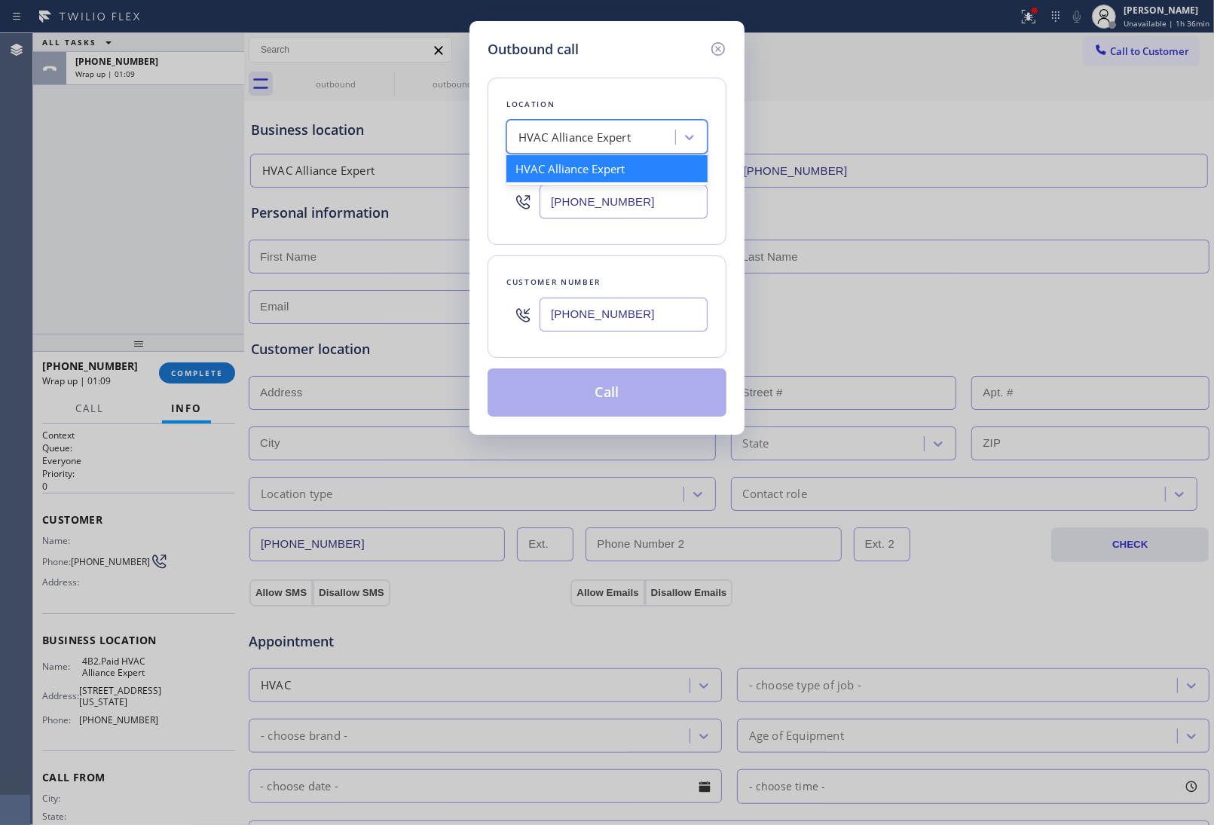
click at [585, 145] on div "HVAC Alliance Expert" at bounding box center [574, 137] width 112 height 17
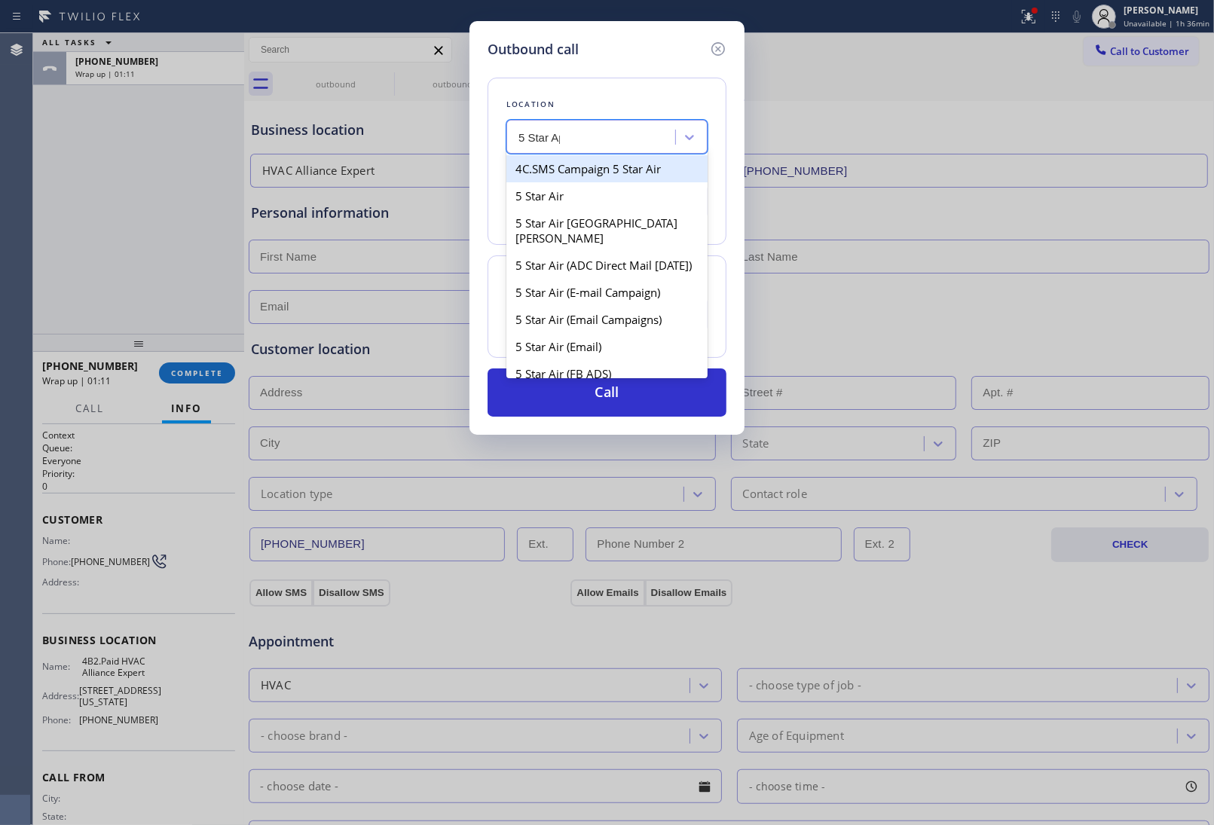
type input "5 Star App"
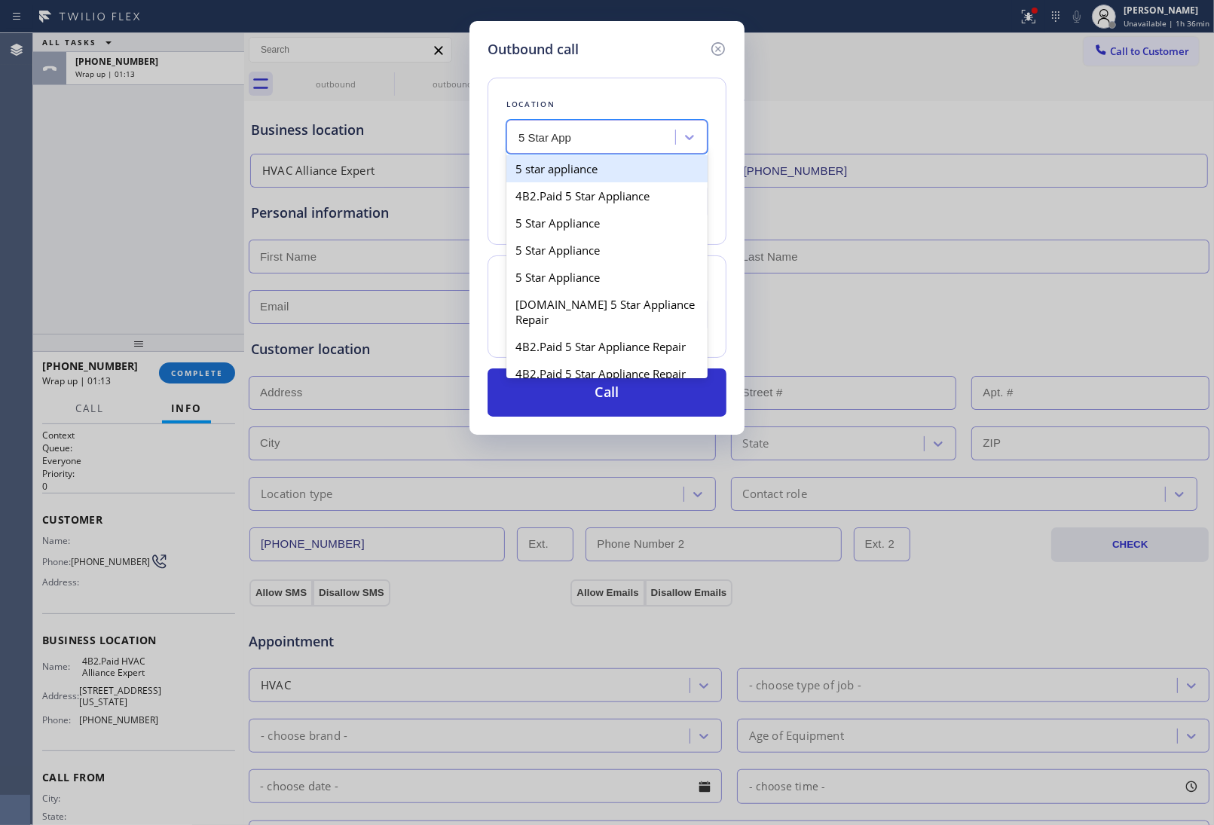
click at [581, 173] on div "5 star appliance" at bounding box center [606, 168] width 201 height 27
type input "(213) 687-2604"
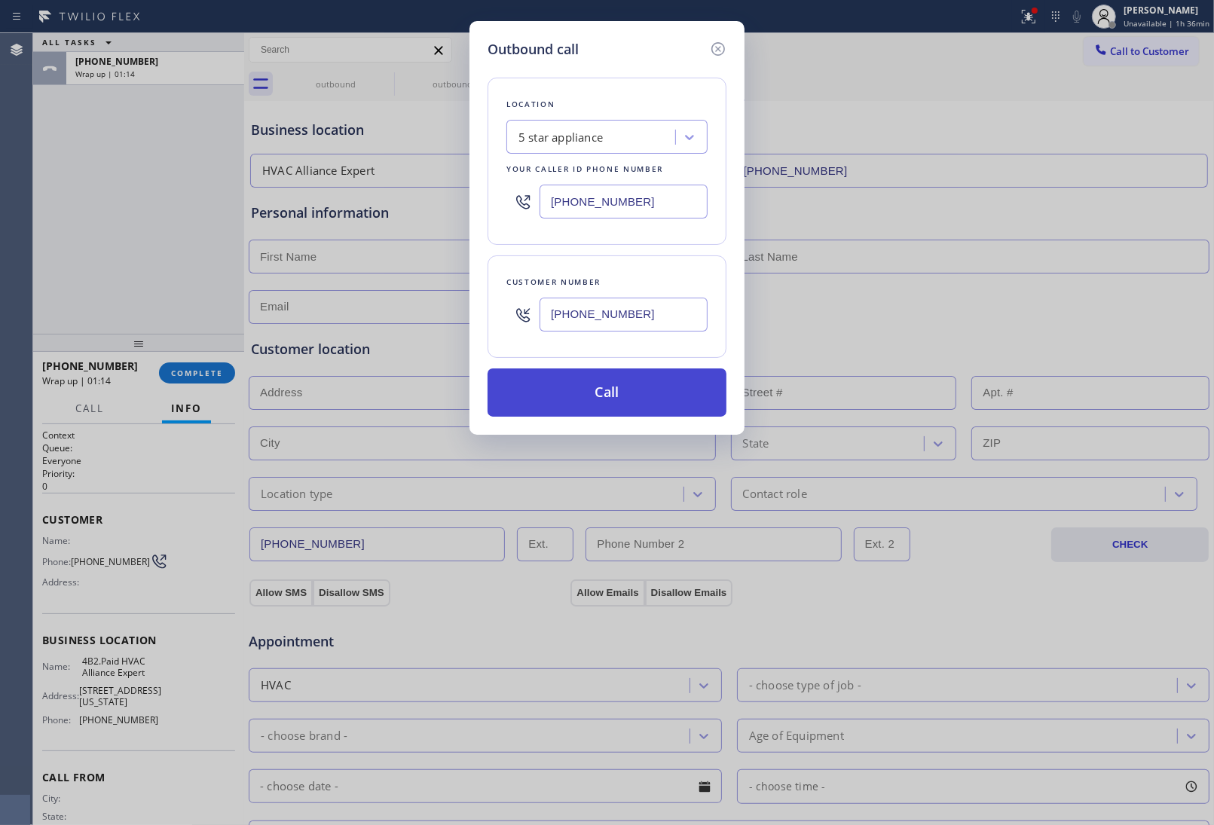
click at [608, 386] on button "Call" at bounding box center [606, 392] width 239 height 48
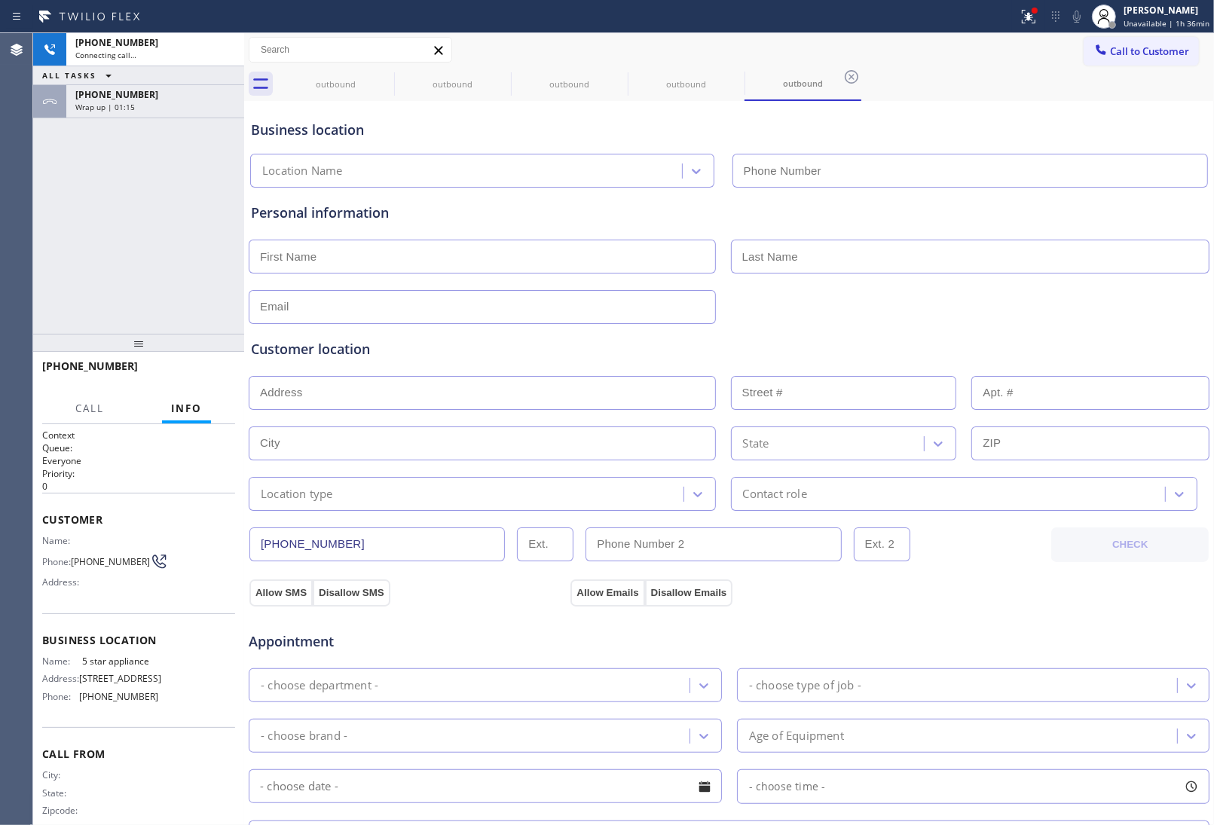
type input "(213) 687-2604"
click at [196, 368] on span "HANG UP" at bounding box center [200, 373] width 46 height 11
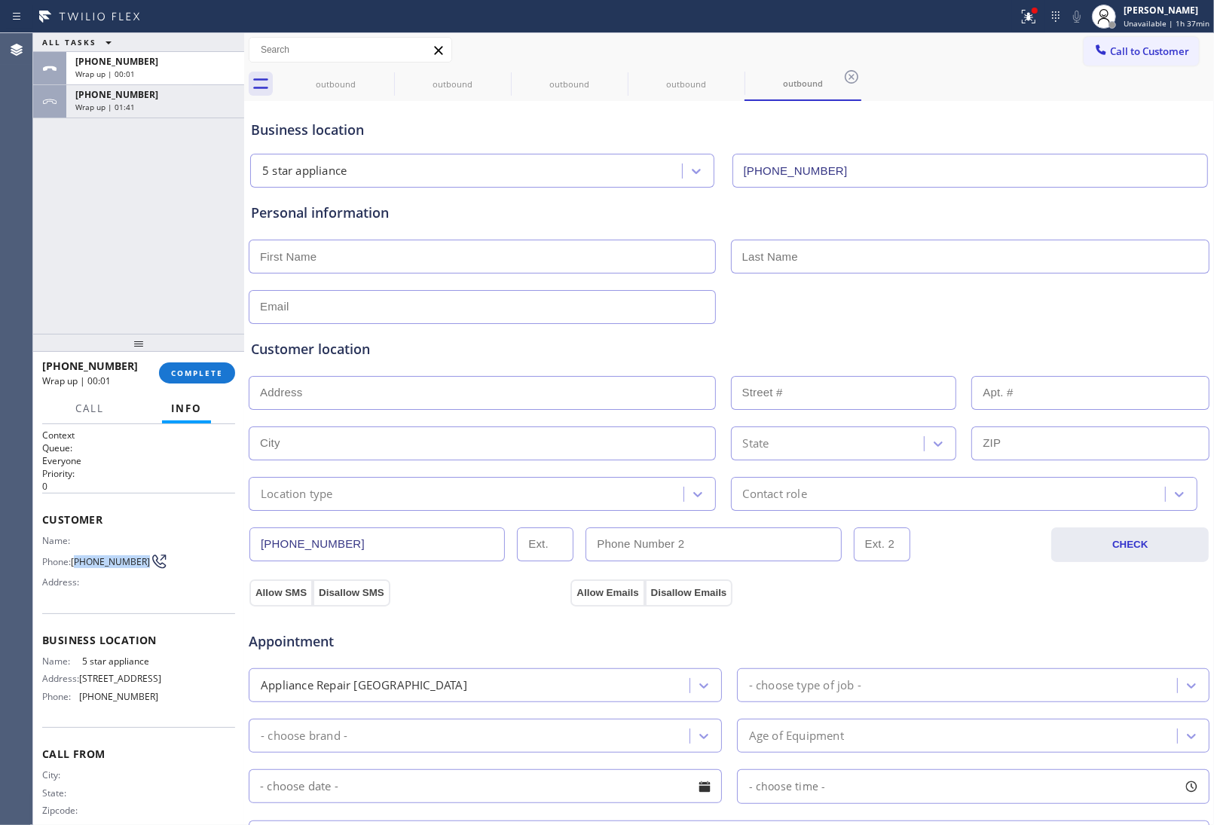
drag, startPoint x: 102, startPoint y: 565, endPoint x: 77, endPoint y: 551, distance: 29.3
click at [77, 556] on span "[PHONE_NUMBER]" at bounding box center [110, 561] width 79 height 11
copy span "820) 758-6433"
click at [185, 362] on button "COMPLETE" at bounding box center [197, 372] width 76 height 21
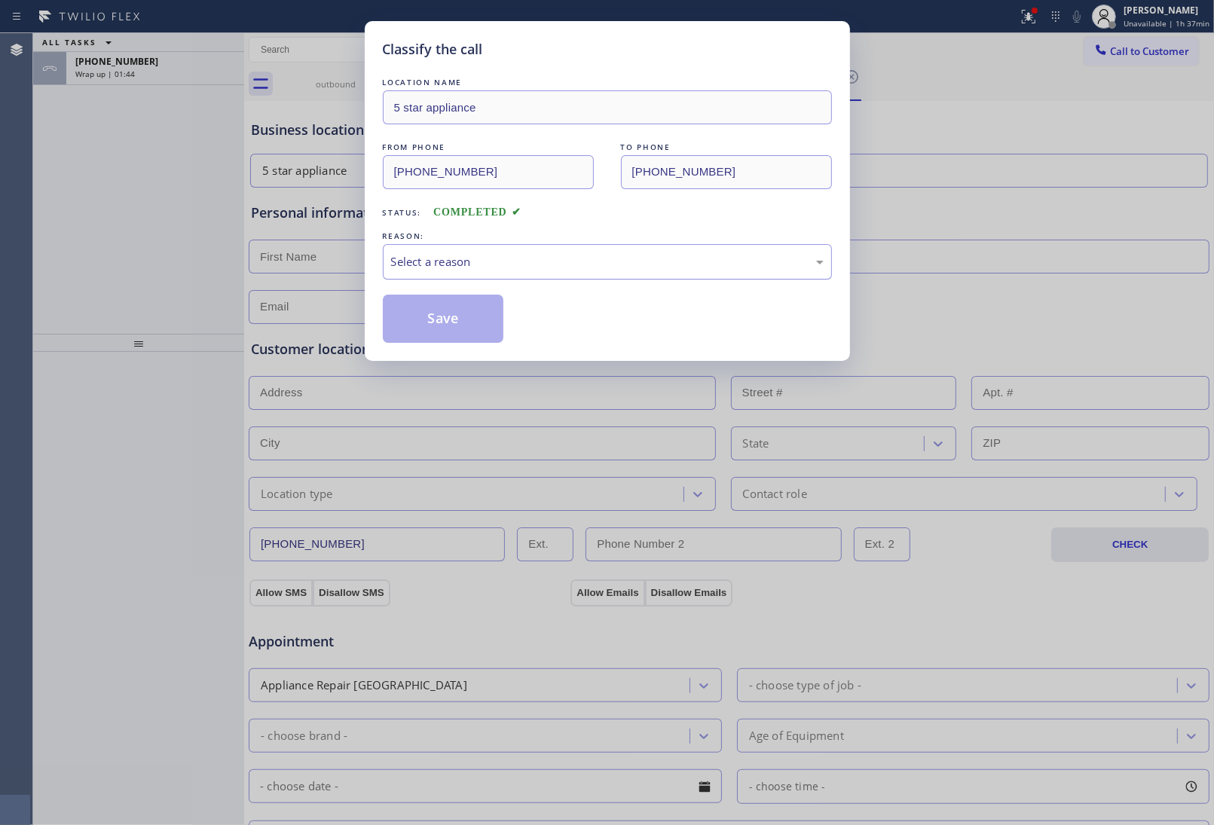
click at [563, 264] on div "Select a reason" at bounding box center [607, 261] width 432 height 17
click at [487, 325] on button "Save" at bounding box center [443, 319] width 121 height 48
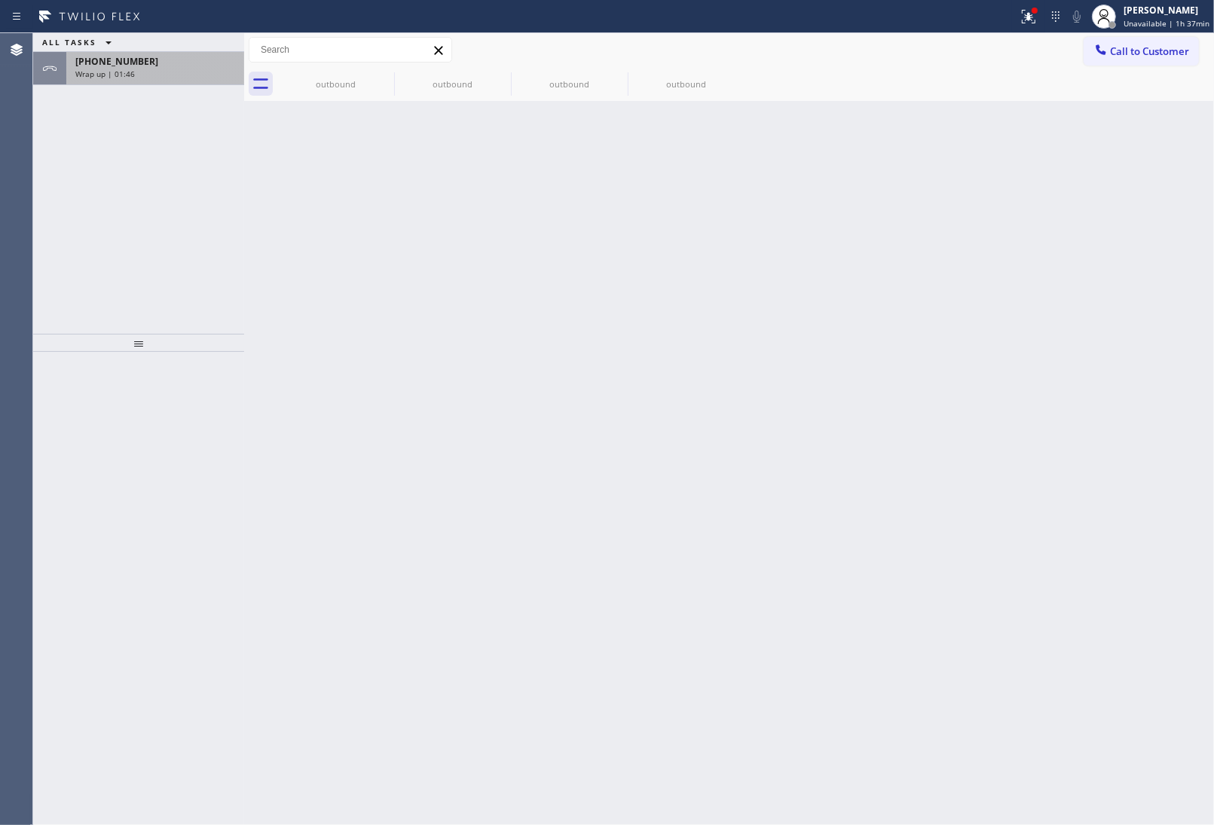
click at [186, 74] on div "Wrap up | 01:46" at bounding box center [155, 74] width 160 height 11
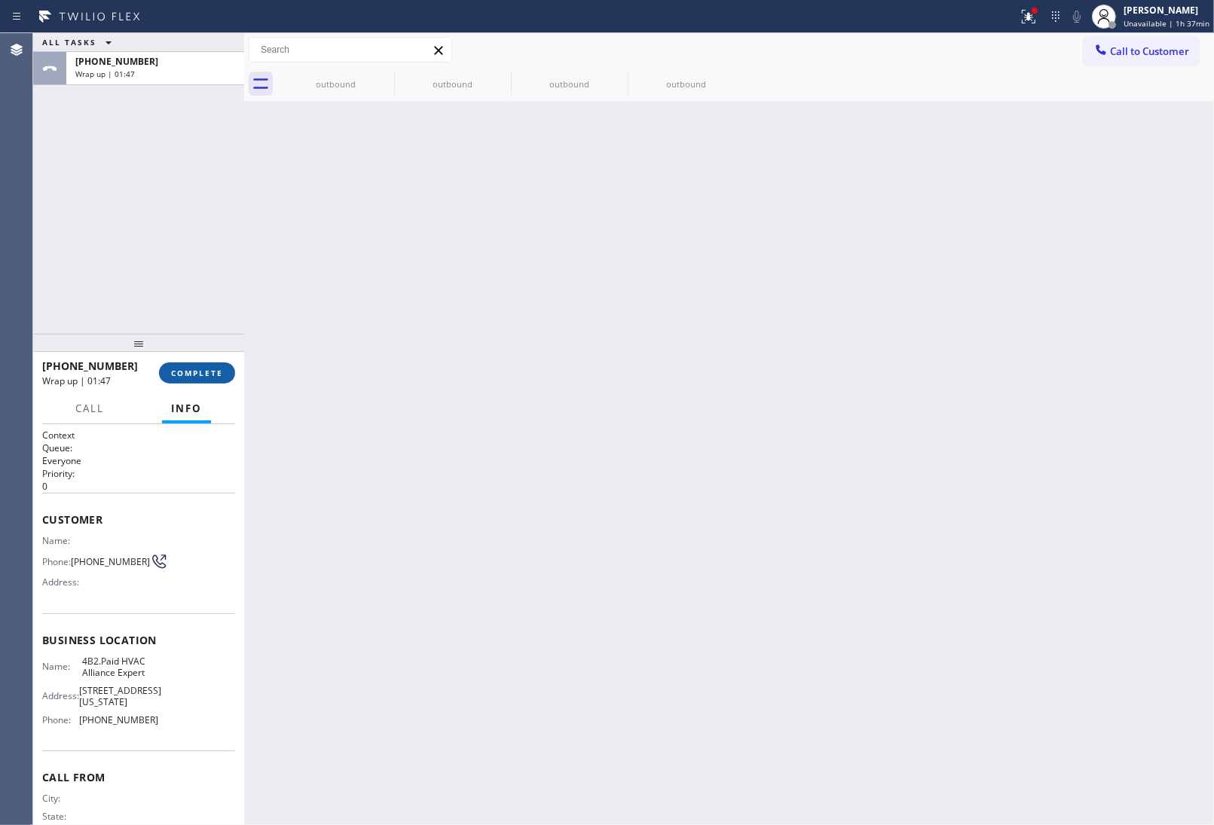
click at [211, 368] on span "COMPLETE" at bounding box center [197, 373] width 52 height 11
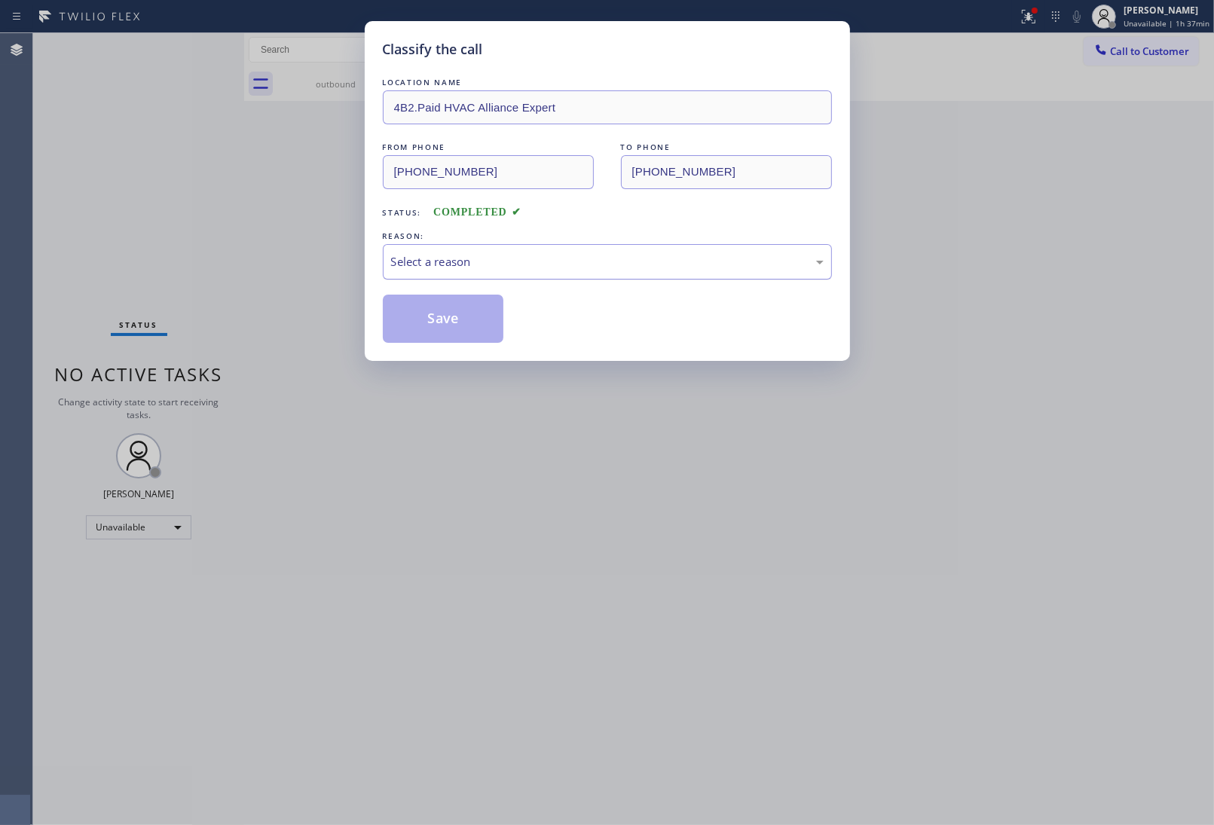
click at [457, 264] on div "Select a reason" at bounding box center [607, 261] width 432 height 17
click at [458, 311] on button "Save" at bounding box center [443, 319] width 121 height 48
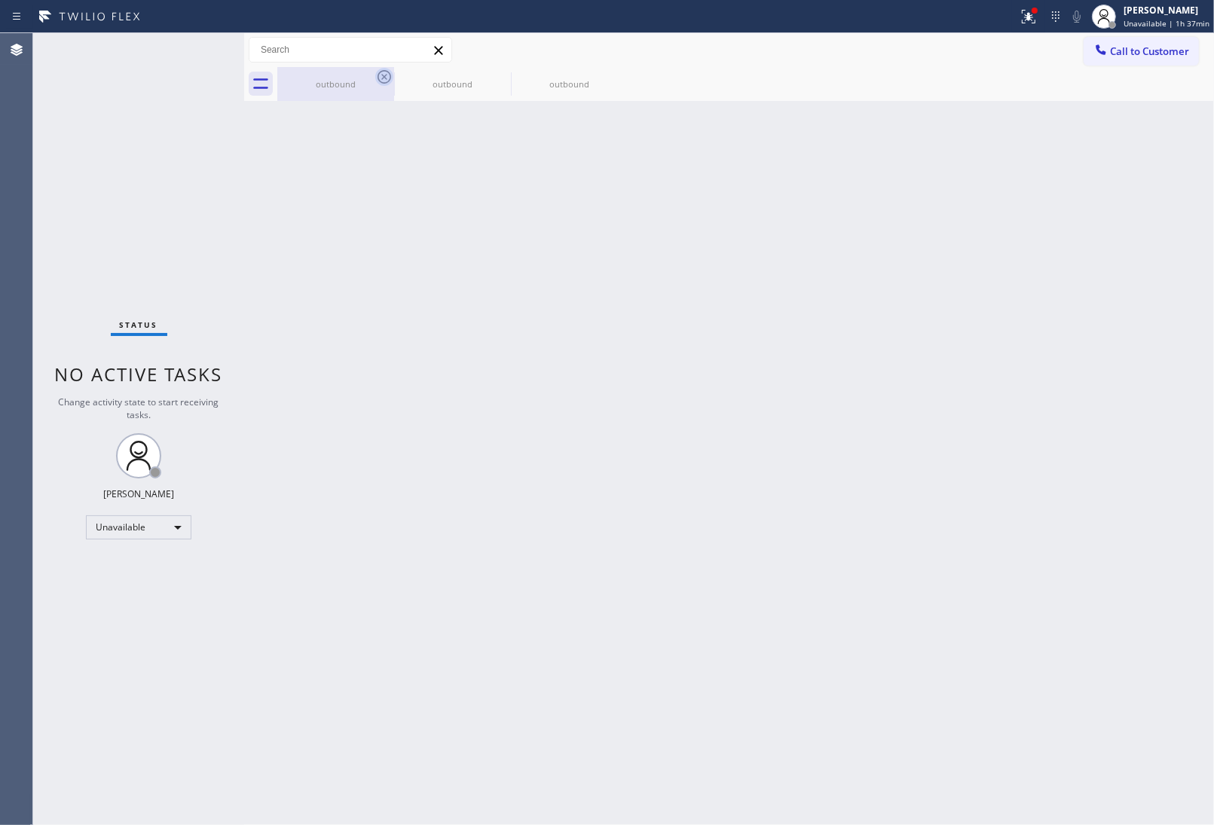
click at [378, 75] on icon at bounding box center [384, 77] width 14 height 14
click at [0, 0] on icon at bounding box center [0, 0] width 0 height 0
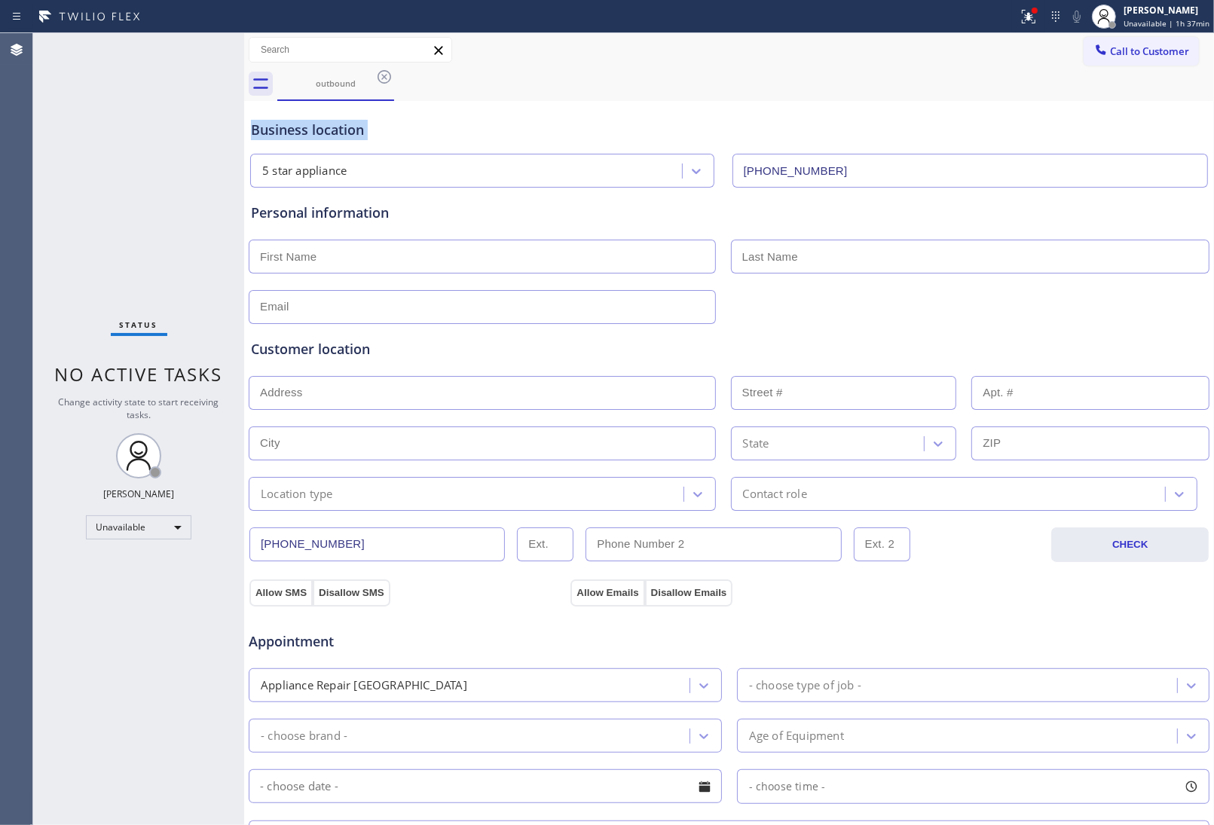
click at [378, 75] on icon at bounding box center [384, 77] width 14 height 14
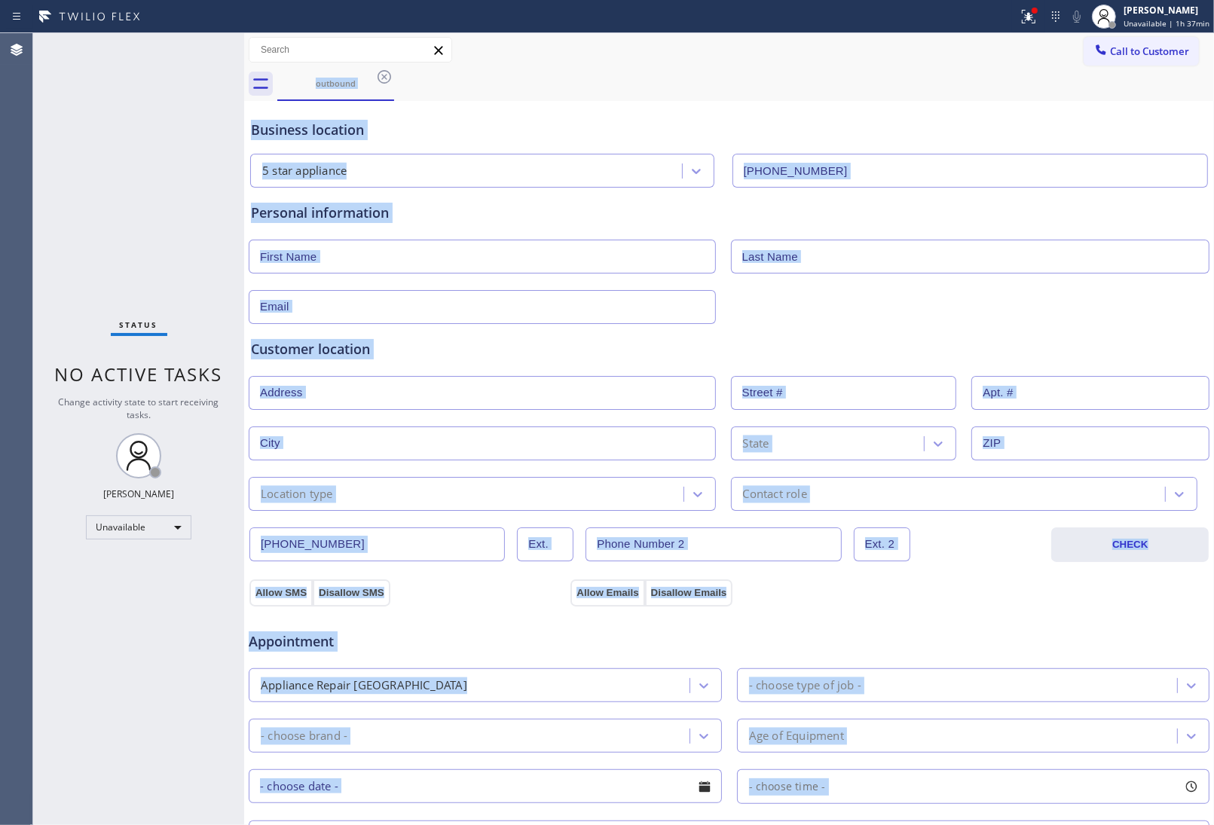
click at [378, 75] on div "outbound" at bounding box center [745, 84] width 936 height 34
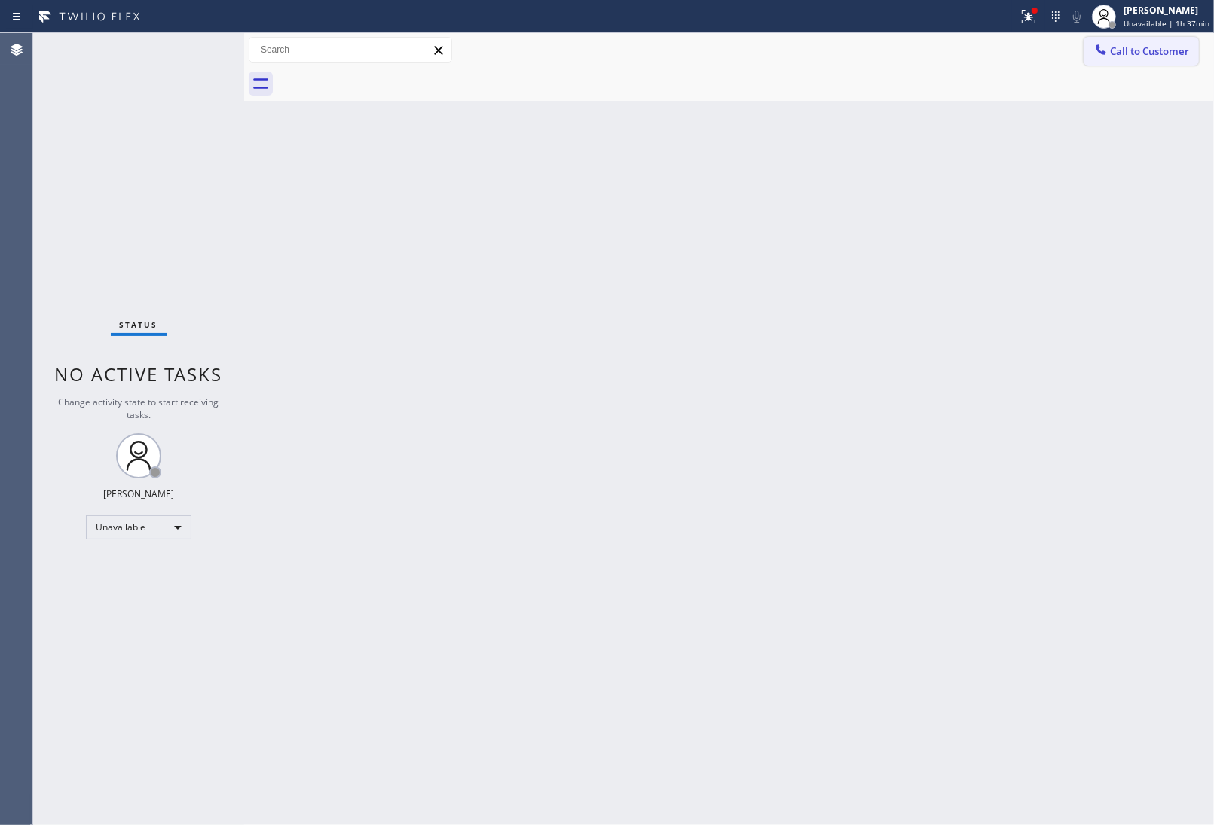
click at [1142, 53] on span "Call to Customer" at bounding box center [1149, 51] width 79 height 14
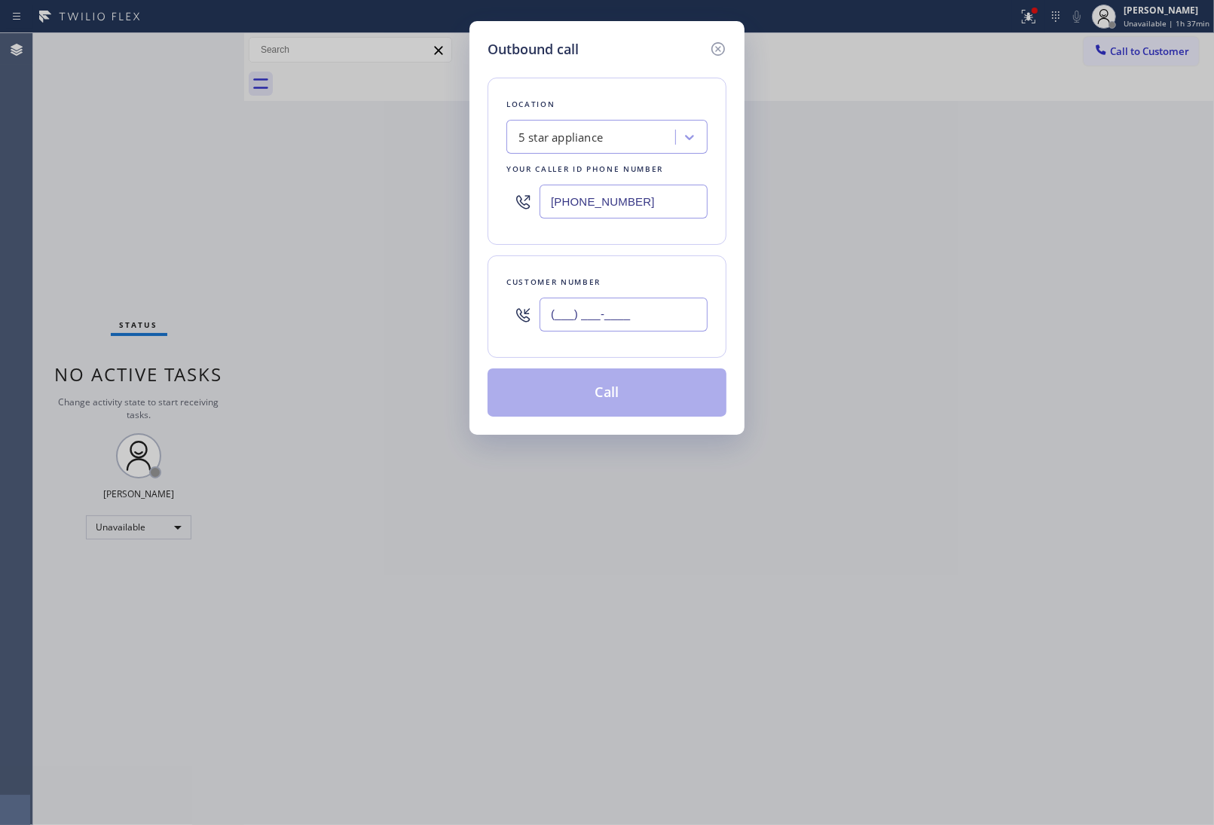
paste input "text"
click at [637, 326] on input "(___) ___-____" at bounding box center [623, 315] width 168 height 34
paste input "820) 758-6433"
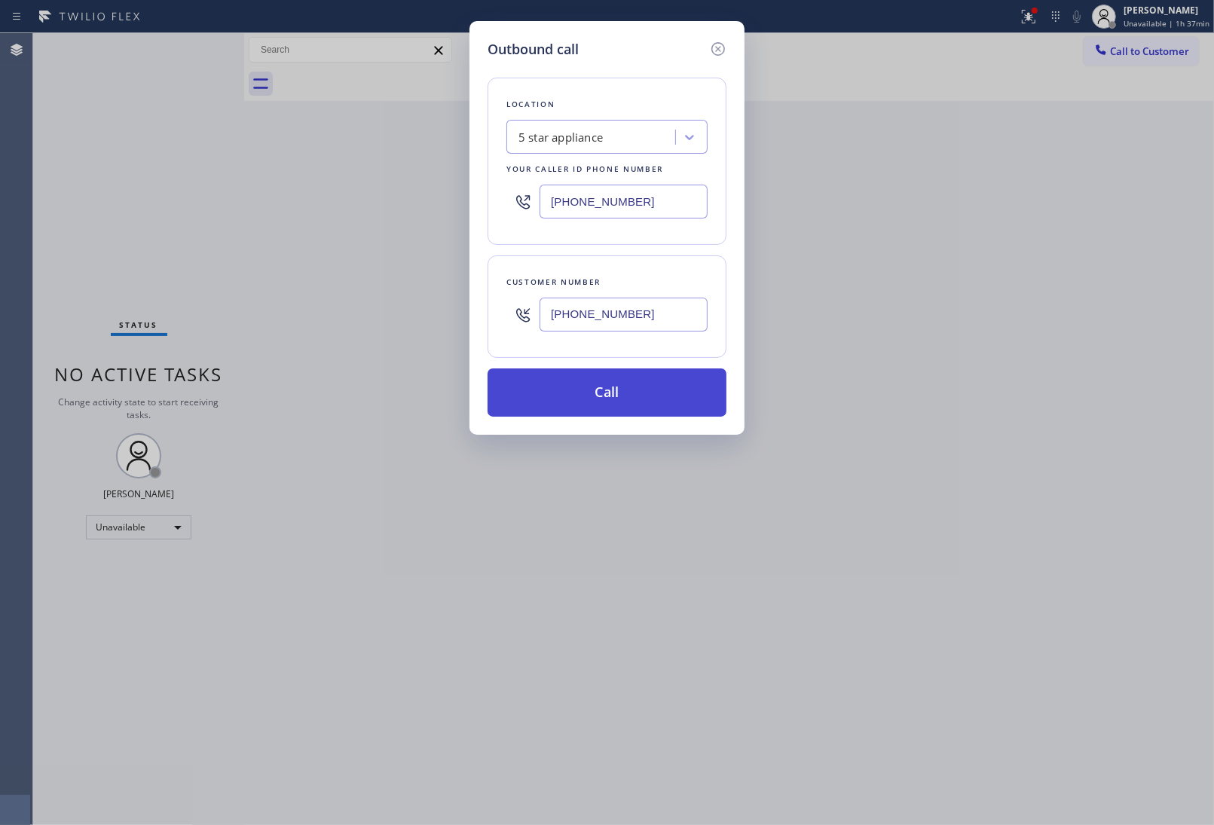
type input "[PHONE_NUMBER]"
click at [637, 400] on button "Call" at bounding box center [606, 392] width 239 height 48
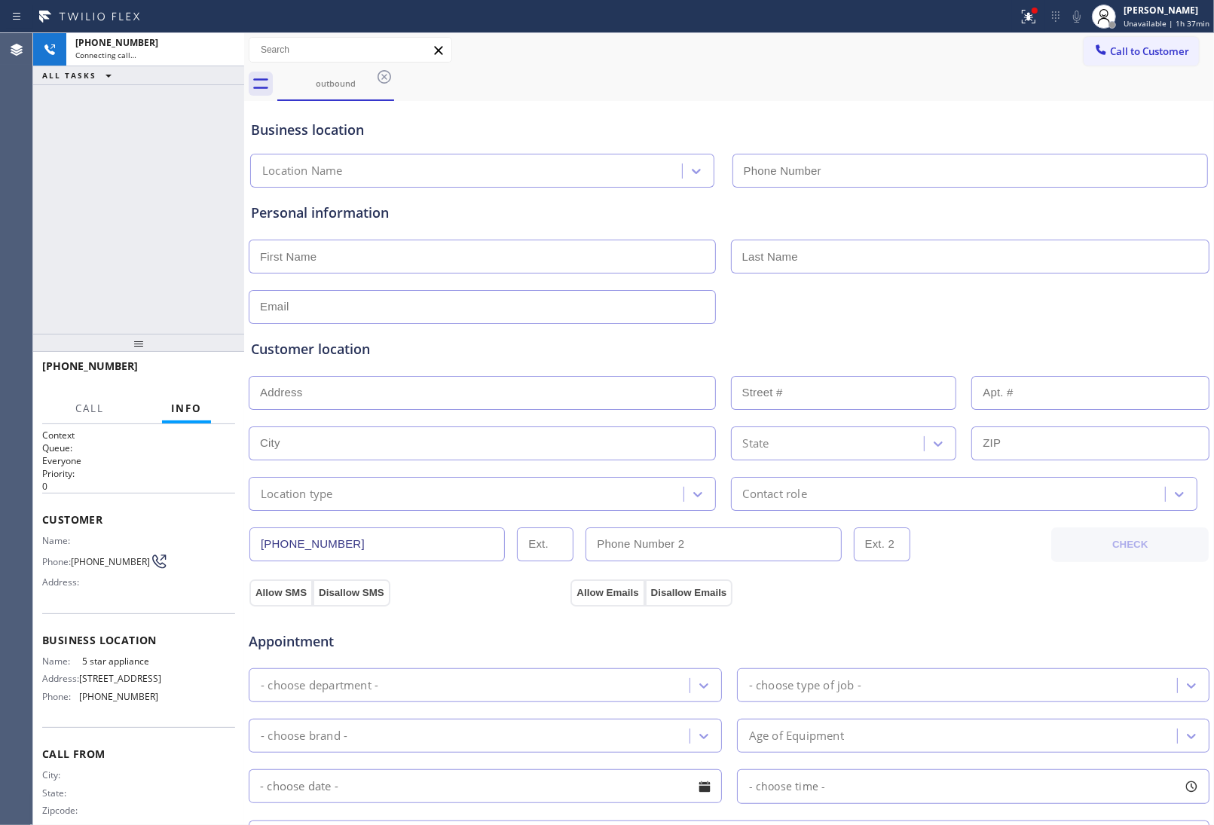
type input "(213) 687-2604"
click at [1012, 301] on div at bounding box center [729, 305] width 964 height 37
click at [916, 612] on div "Appointment Appliance Repair High End - choose type of job - - choose brand - A…" at bounding box center [729, 750] width 962 height 289
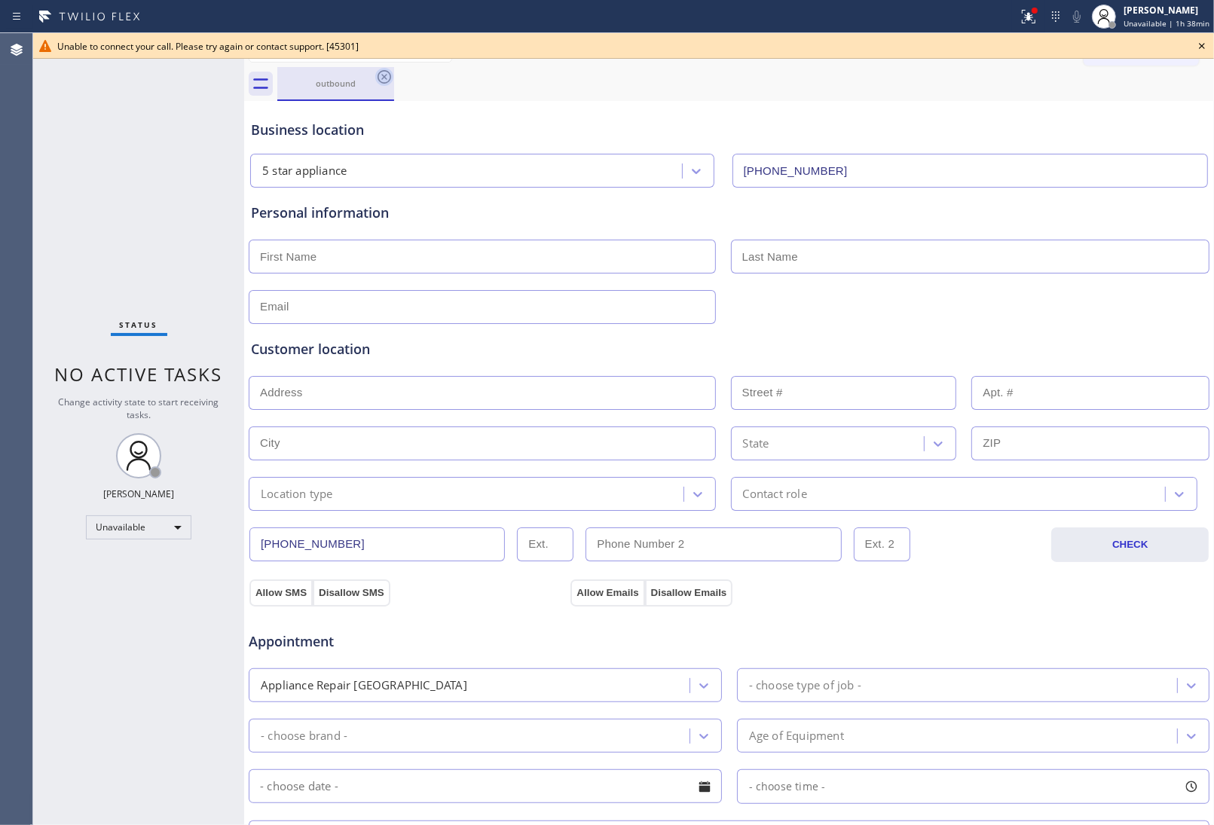
click at [386, 73] on icon at bounding box center [384, 77] width 18 height 18
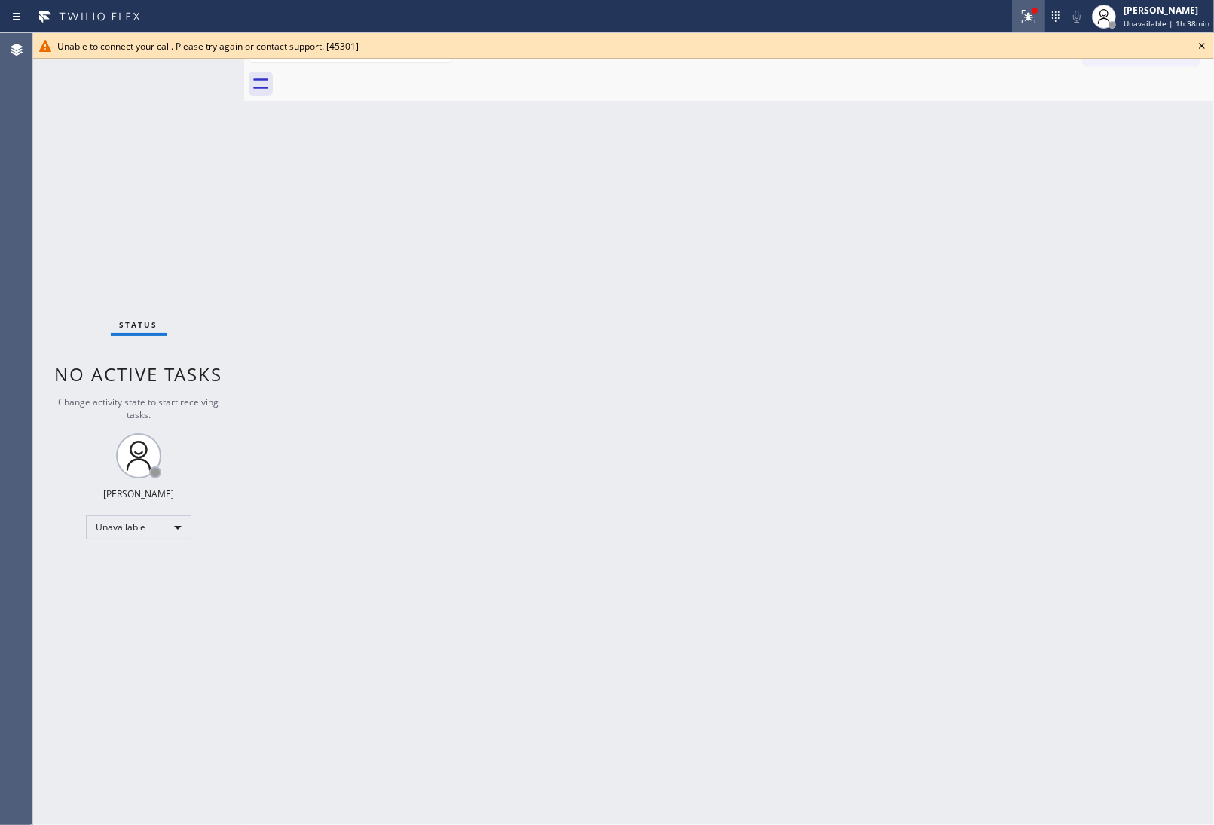
click at [1025, 13] on icon at bounding box center [1028, 17] width 18 height 18
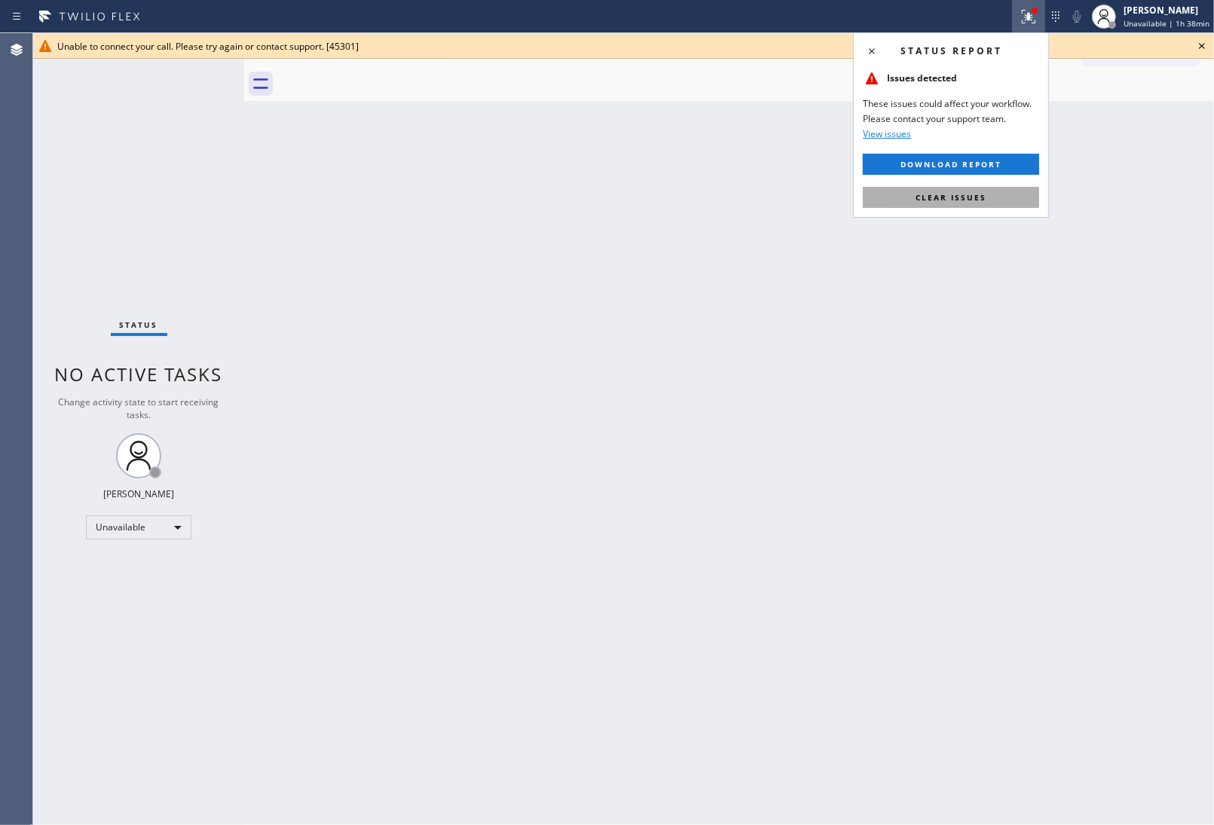
click at [1002, 193] on button "Clear issues" at bounding box center [951, 197] width 176 height 21
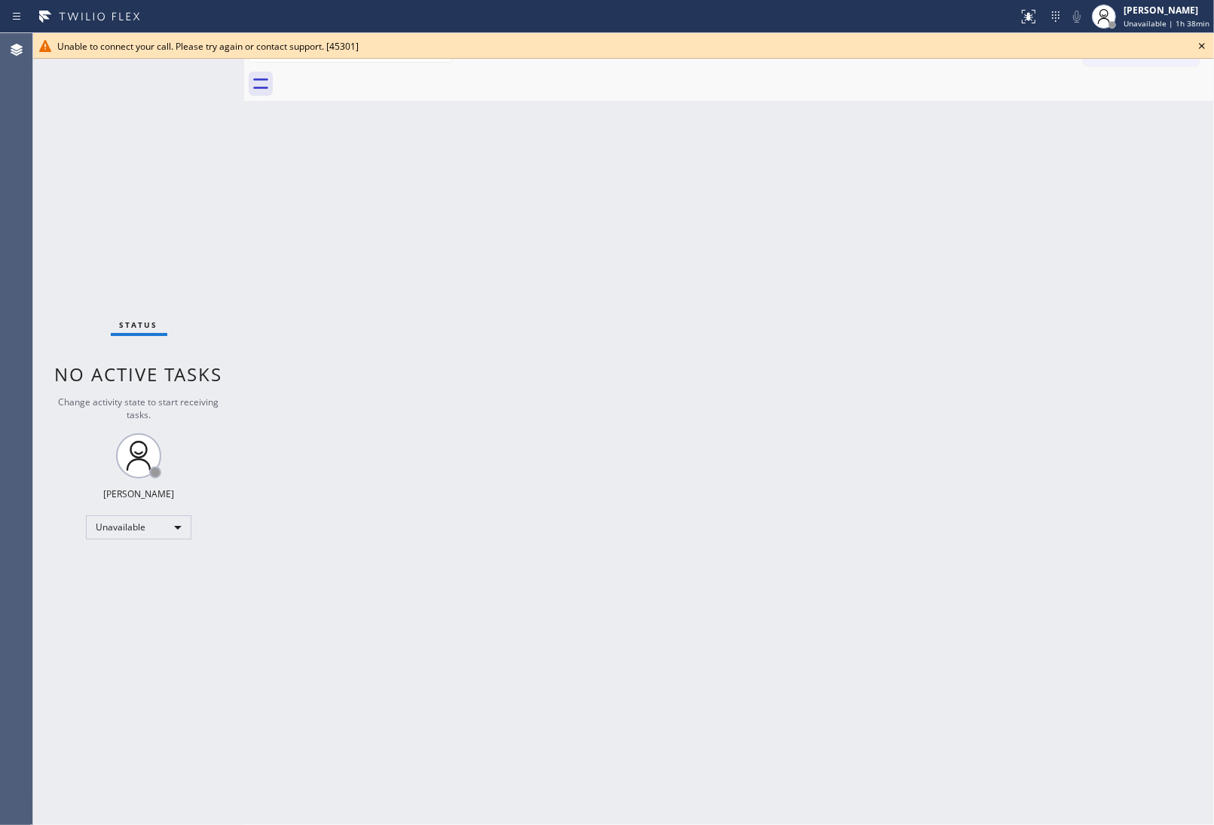
click at [1195, 47] on icon at bounding box center [1202, 46] width 18 height 18
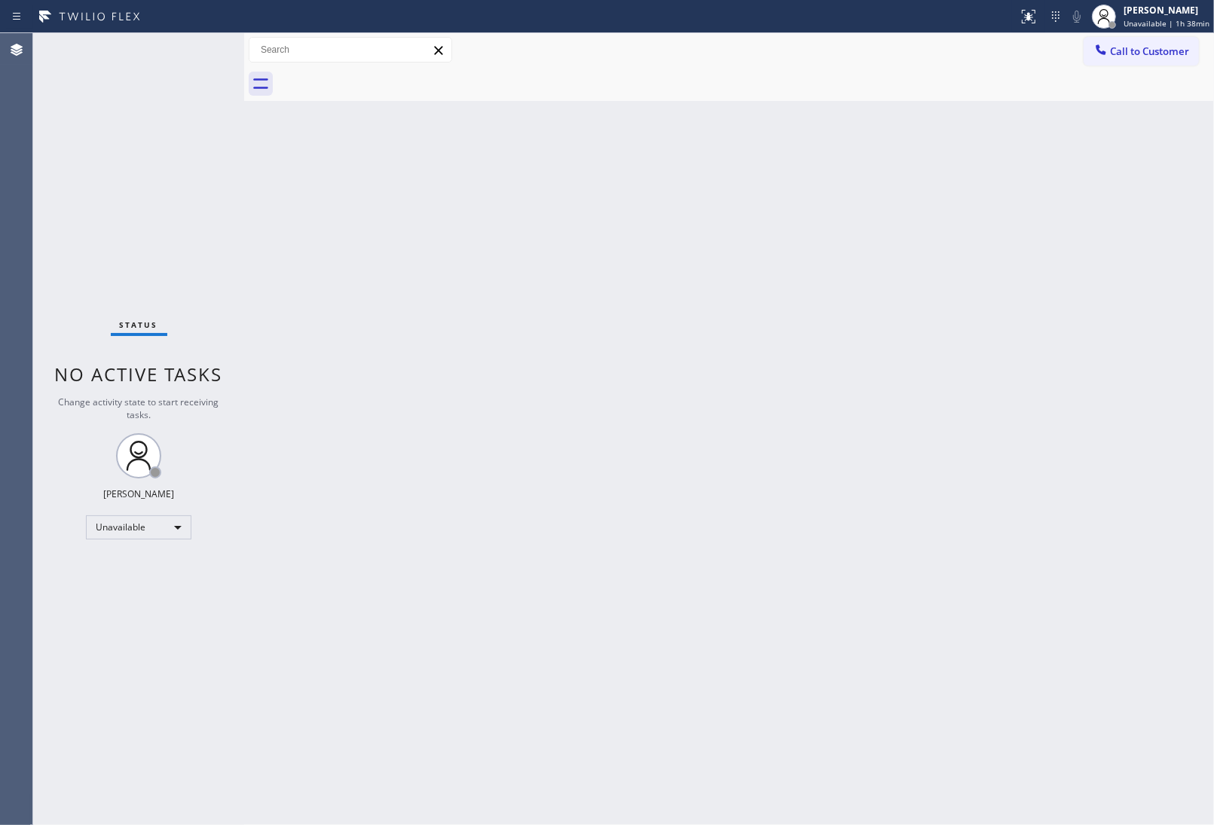
click at [1202, 45] on div "Call to Customer Outbound call Location 5 star appliance Your caller id phone n…" at bounding box center [1148, 50] width 130 height 26
click at [1162, 45] on span "Call to Customer" at bounding box center [1149, 51] width 79 height 14
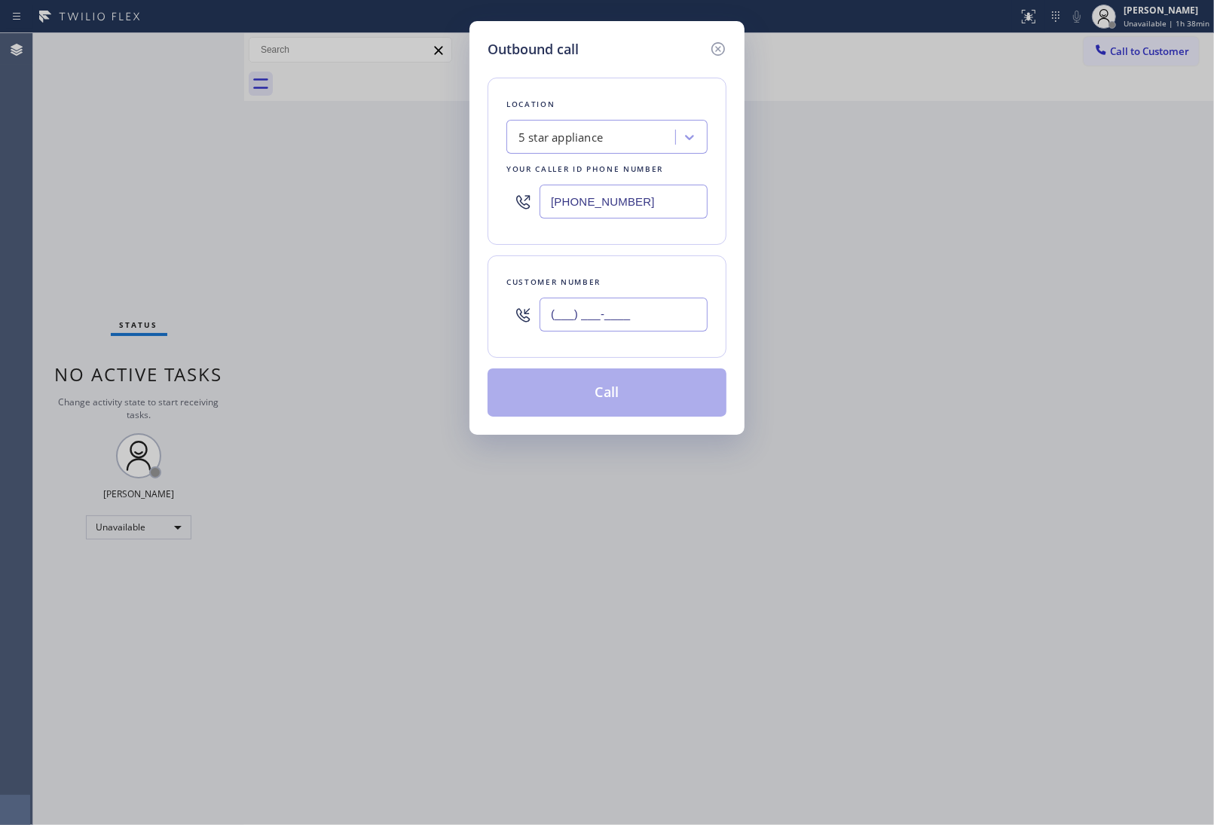
click at [597, 310] on input "(___) ___-____" at bounding box center [623, 315] width 168 height 34
paste input "820) 758-6433"
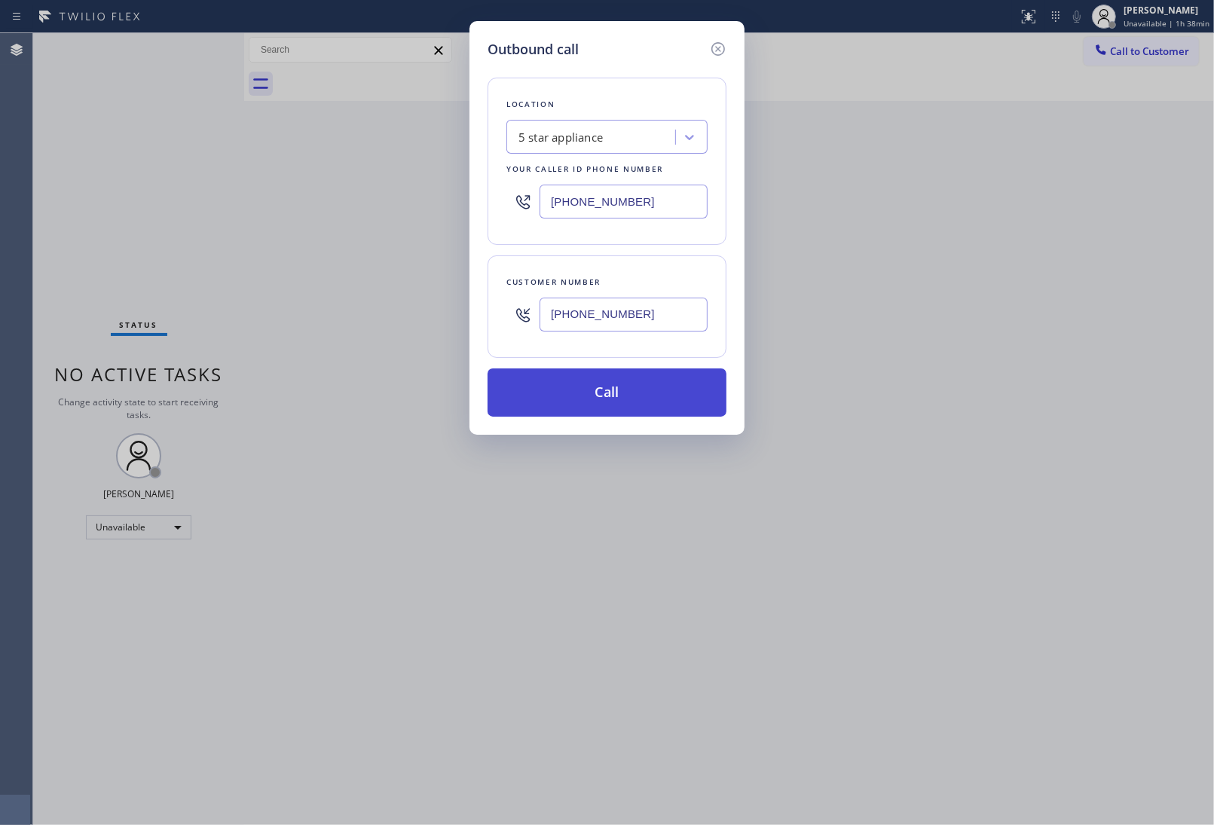
type input "[PHONE_NUMBER]"
click at [626, 396] on button "Call" at bounding box center [606, 392] width 239 height 48
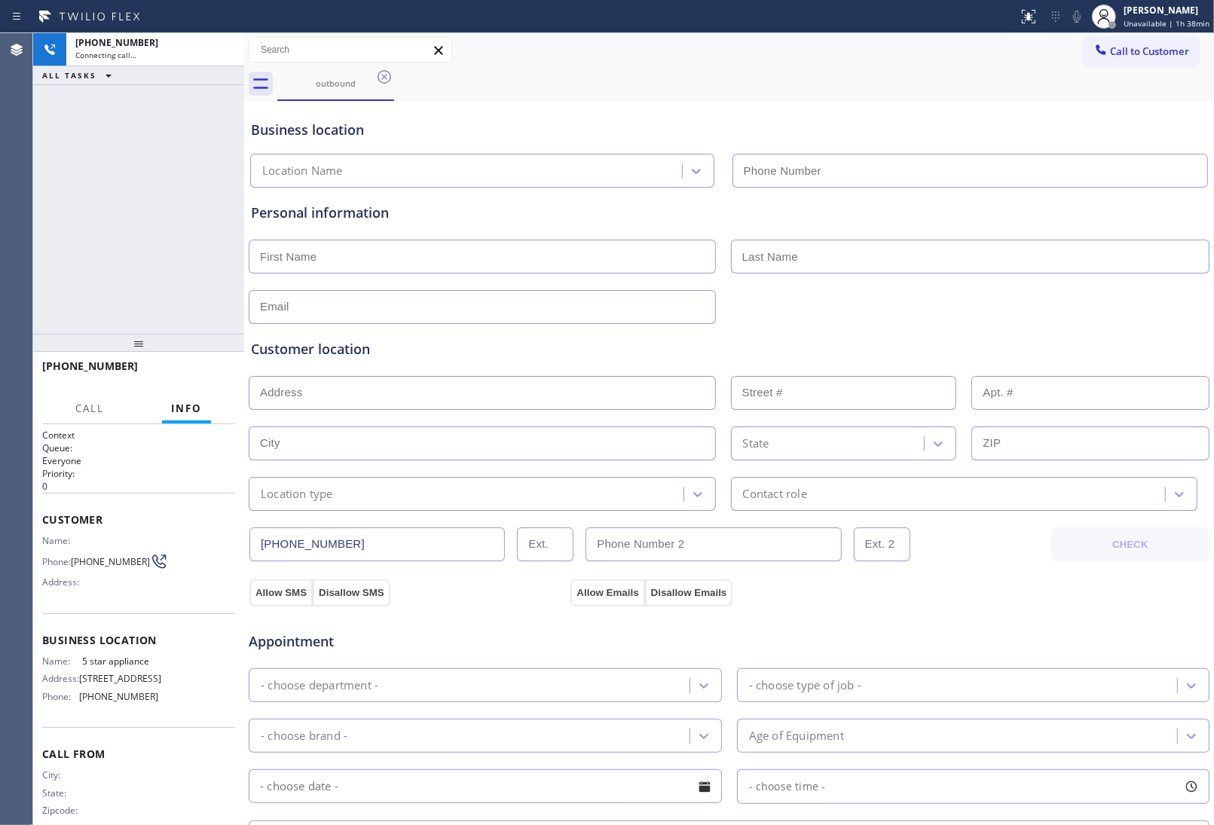
type input "(213) 687-2604"
click at [1093, 565] on div "Allow SMS Disallow SMS Allow Emails Disallow Emails" at bounding box center [729, 584] width 962 height 44
click at [1168, 257] on input "text" at bounding box center [970, 257] width 479 height 34
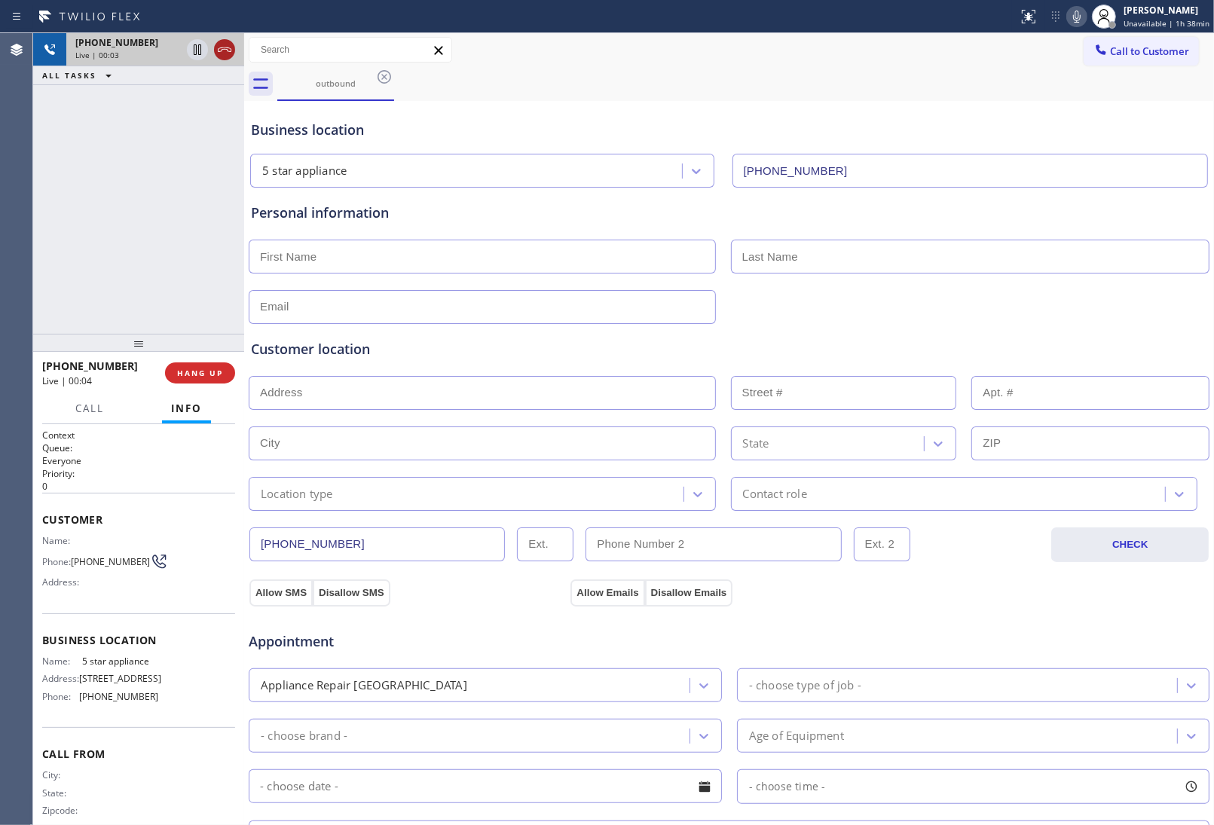
click at [230, 47] on icon at bounding box center [224, 50] width 18 height 18
click at [1140, 35] on div "Call to Customer Outbound call Location 5 star appliance Your caller id phone n…" at bounding box center [729, 50] width 970 height 34
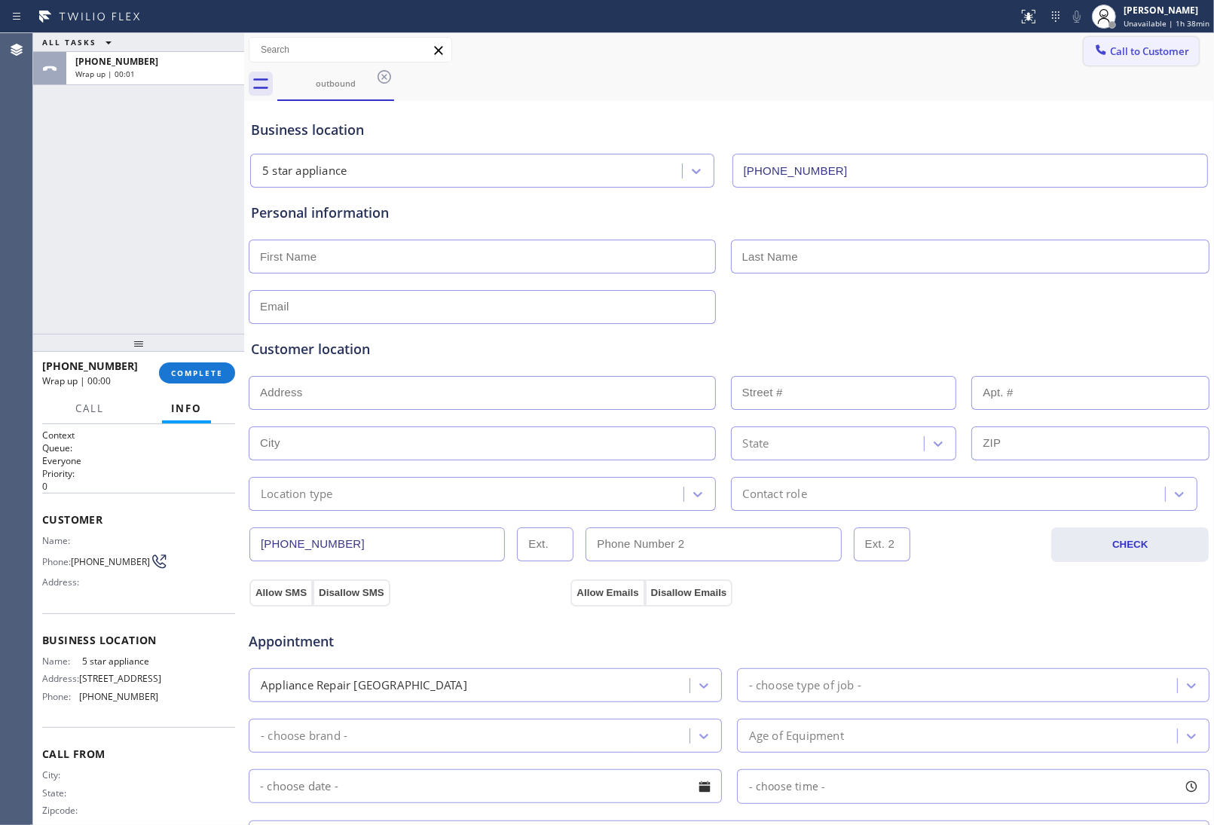
click at [1119, 63] on button "Call to Customer" at bounding box center [1140, 51] width 115 height 29
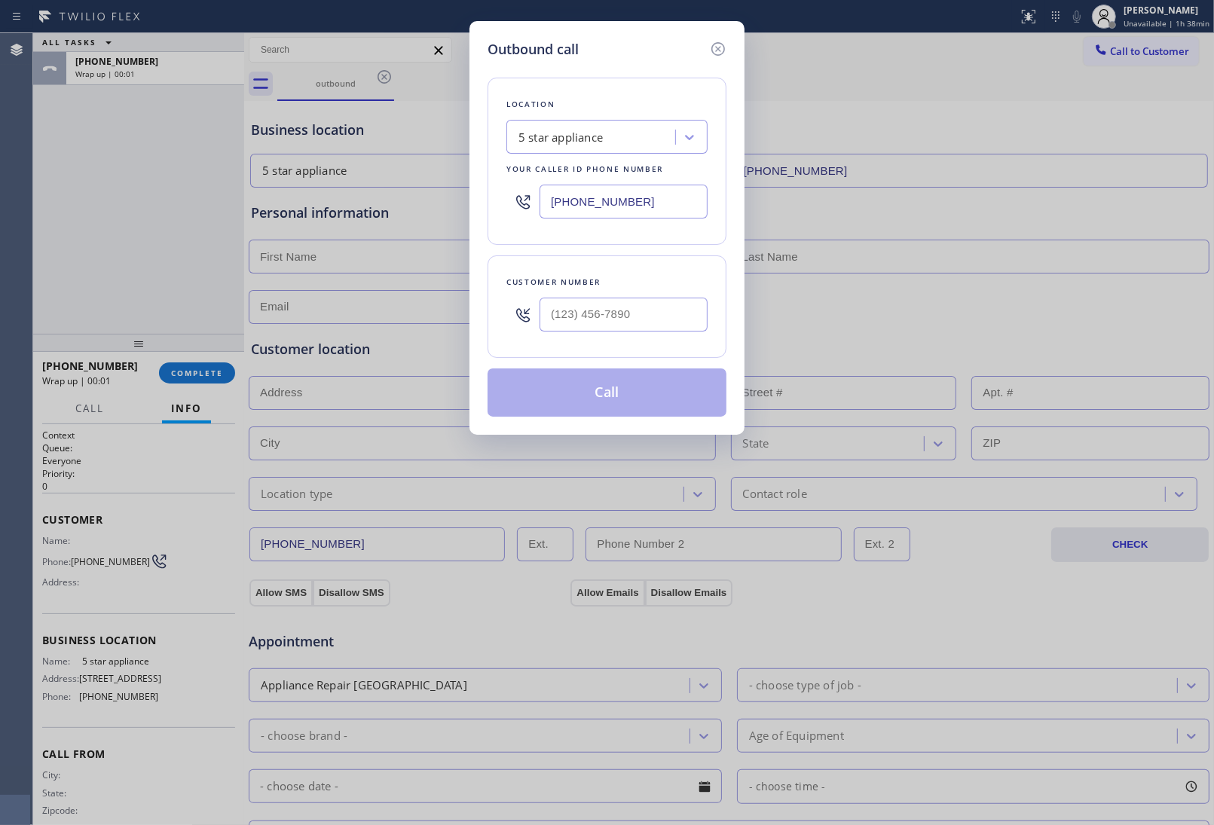
click at [631, 304] on div at bounding box center [623, 314] width 168 height 49
click at [631, 315] on input "(___) ___-____" at bounding box center [623, 315] width 168 height 34
paste input "820) 758-6433"
type input "[PHONE_NUMBER]"
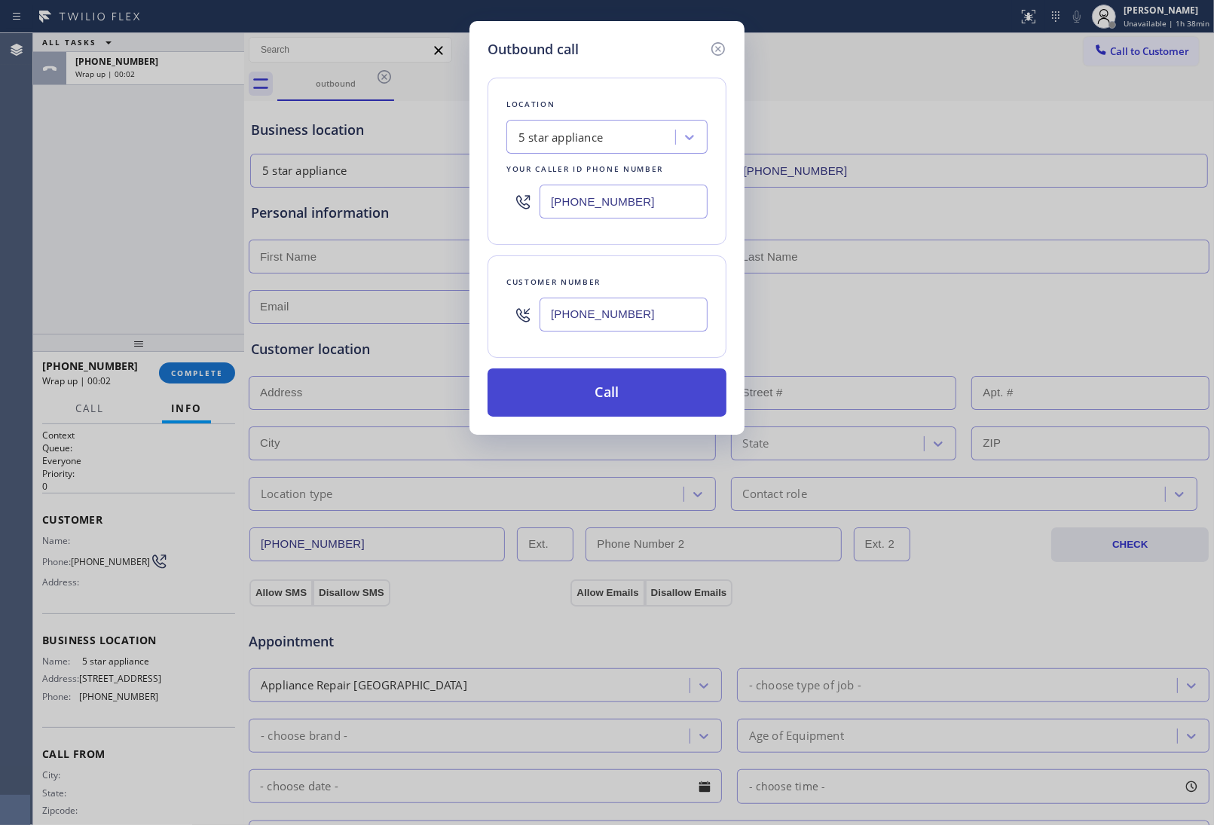
click at [631, 399] on button "Call" at bounding box center [606, 392] width 239 height 48
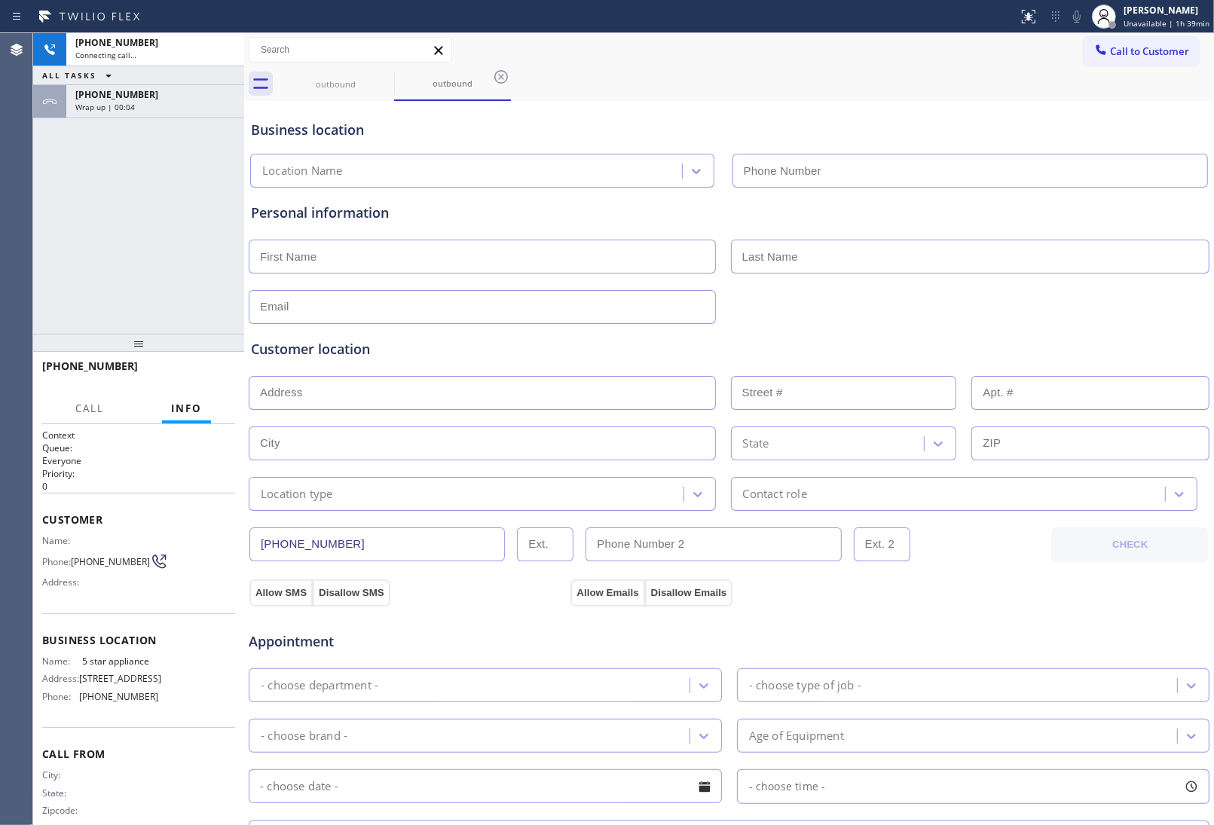
type input "(213) 687-2604"
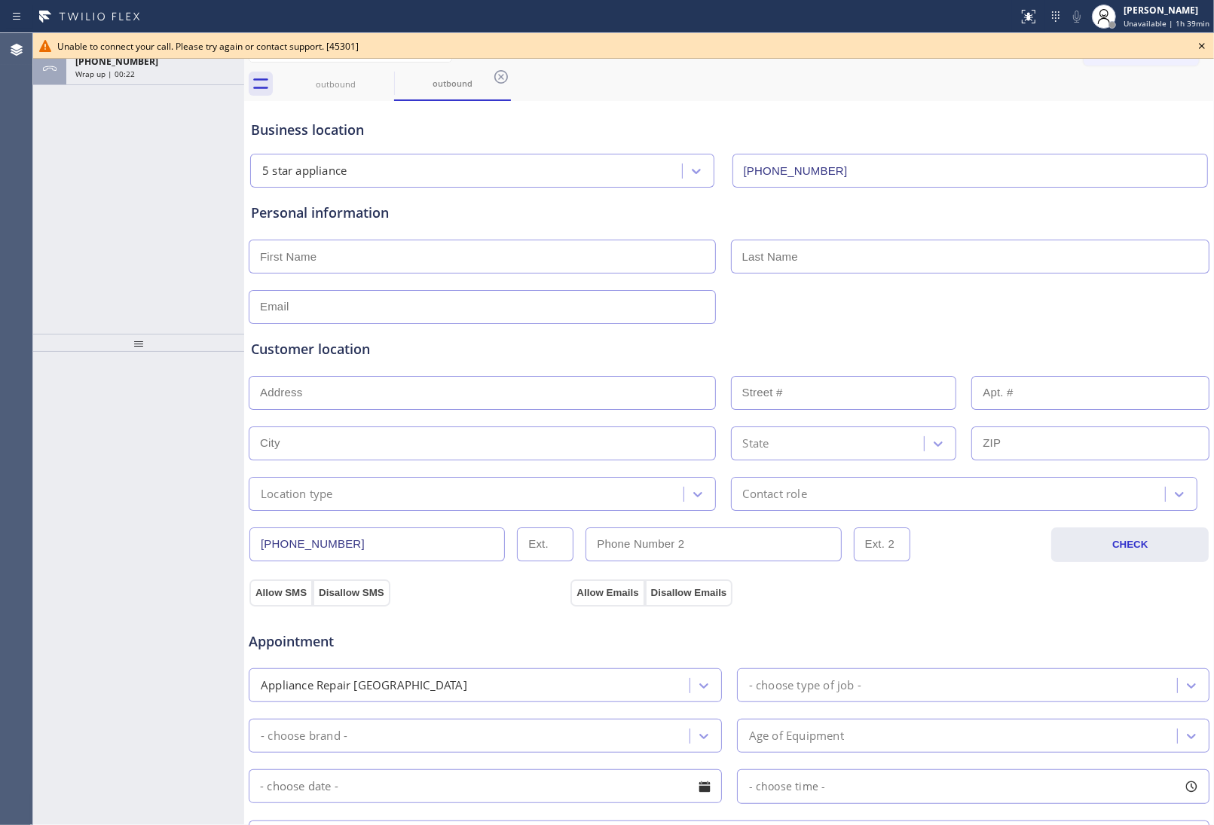
click at [1083, 207] on div "Personal information" at bounding box center [729, 213] width 956 height 20
click at [1199, 47] on icon at bounding box center [1202, 46] width 18 height 18
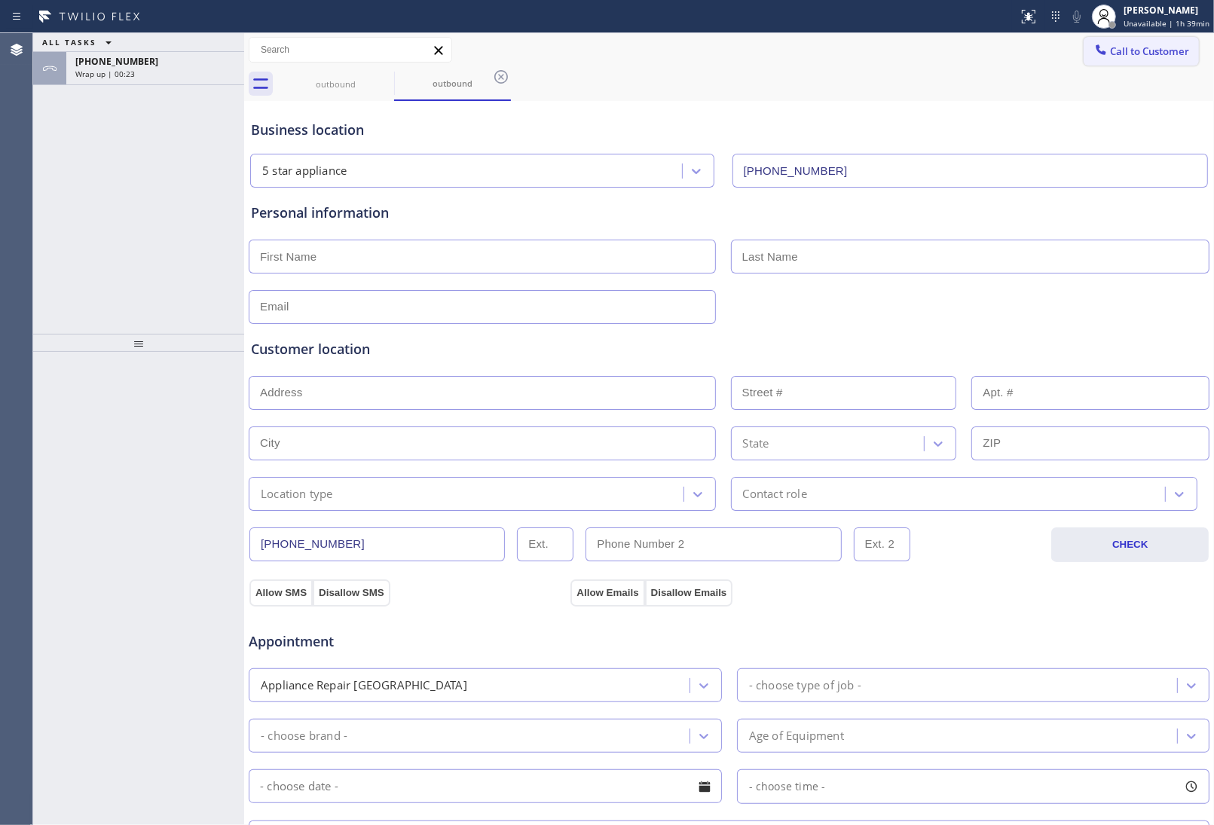
click at [1138, 38] on button "Call to Customer" at bounding box center [1140, 51] width 115 height 29
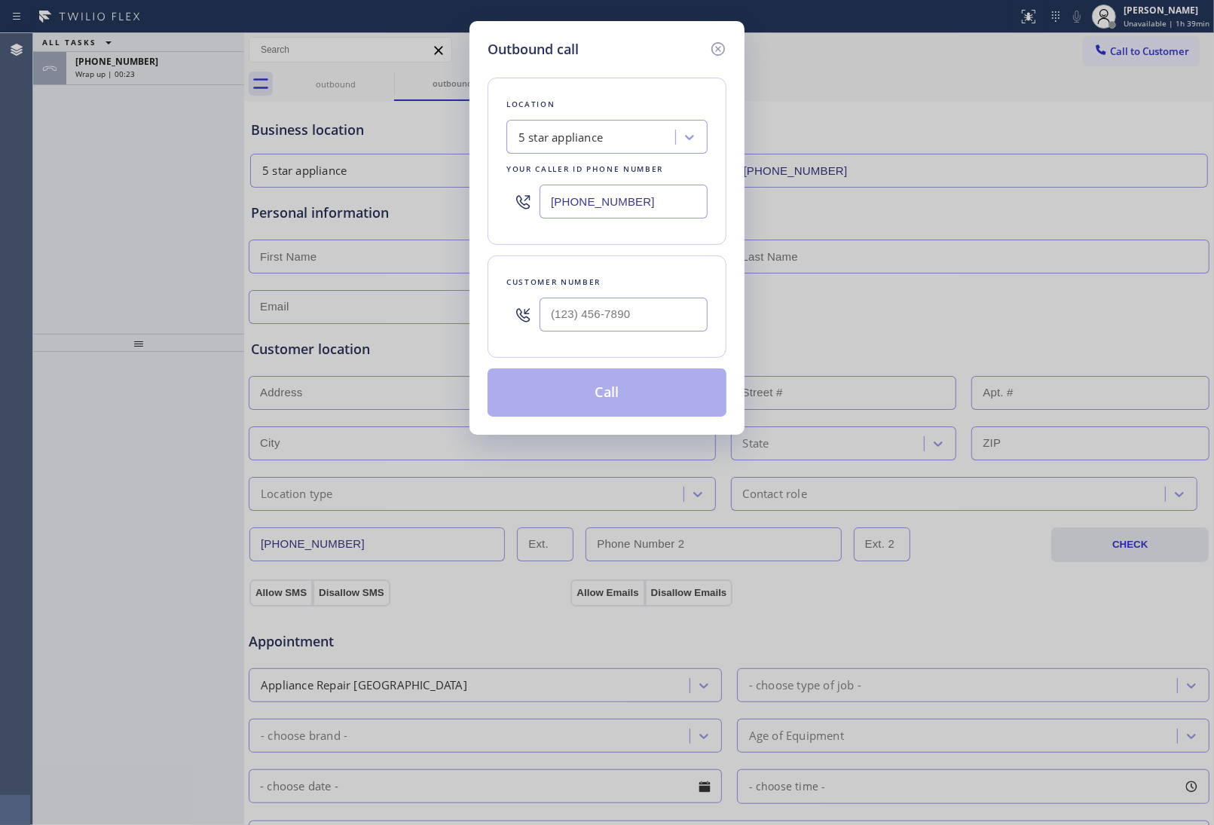
click at [615, 340] on div "Customer number" at bounding box center [606, 306] width 239 height 102
click at [612, 321] on input "(___) ___-____" at bounding box center [623, 315] width 168 height 34
paste input "820) 758-6433"
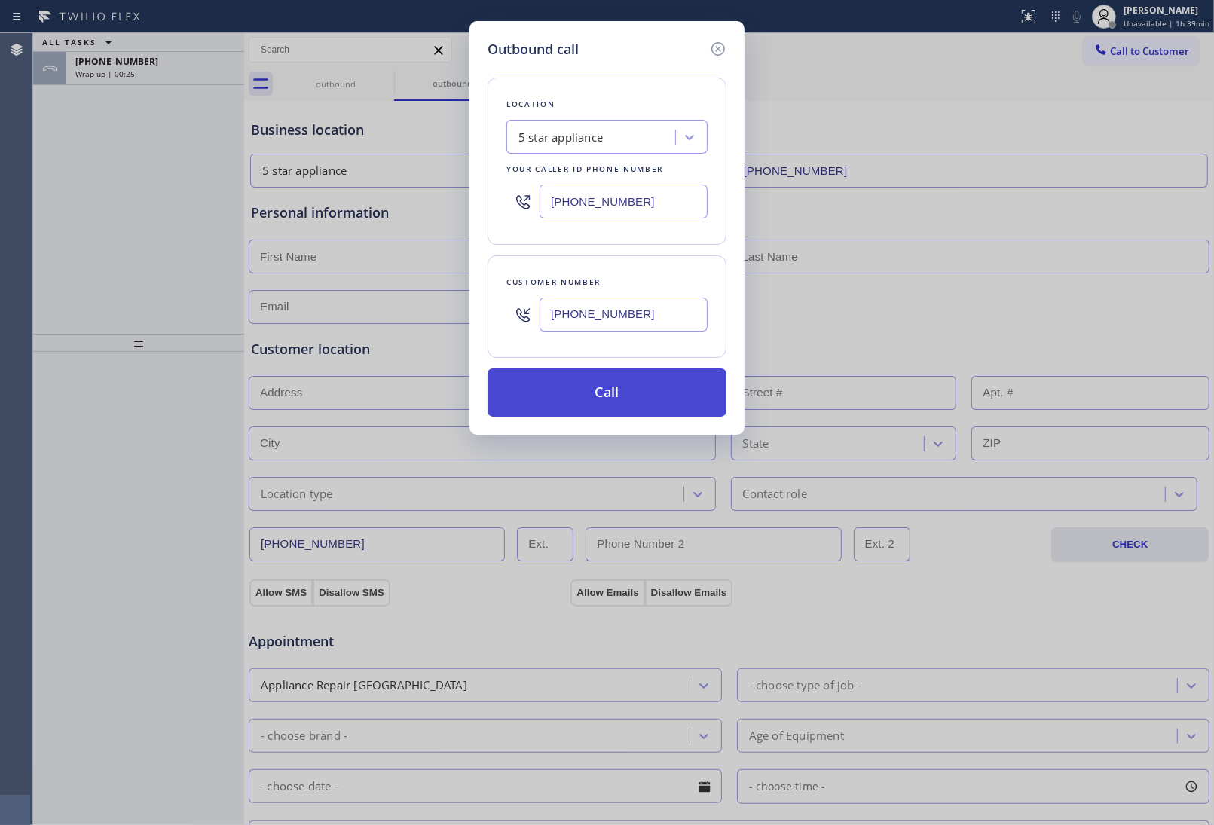
type input "[PHONE_NUMBER]"
click at [615, 386] on button "Call" at bounding box center [606, 392] width 239 height 48
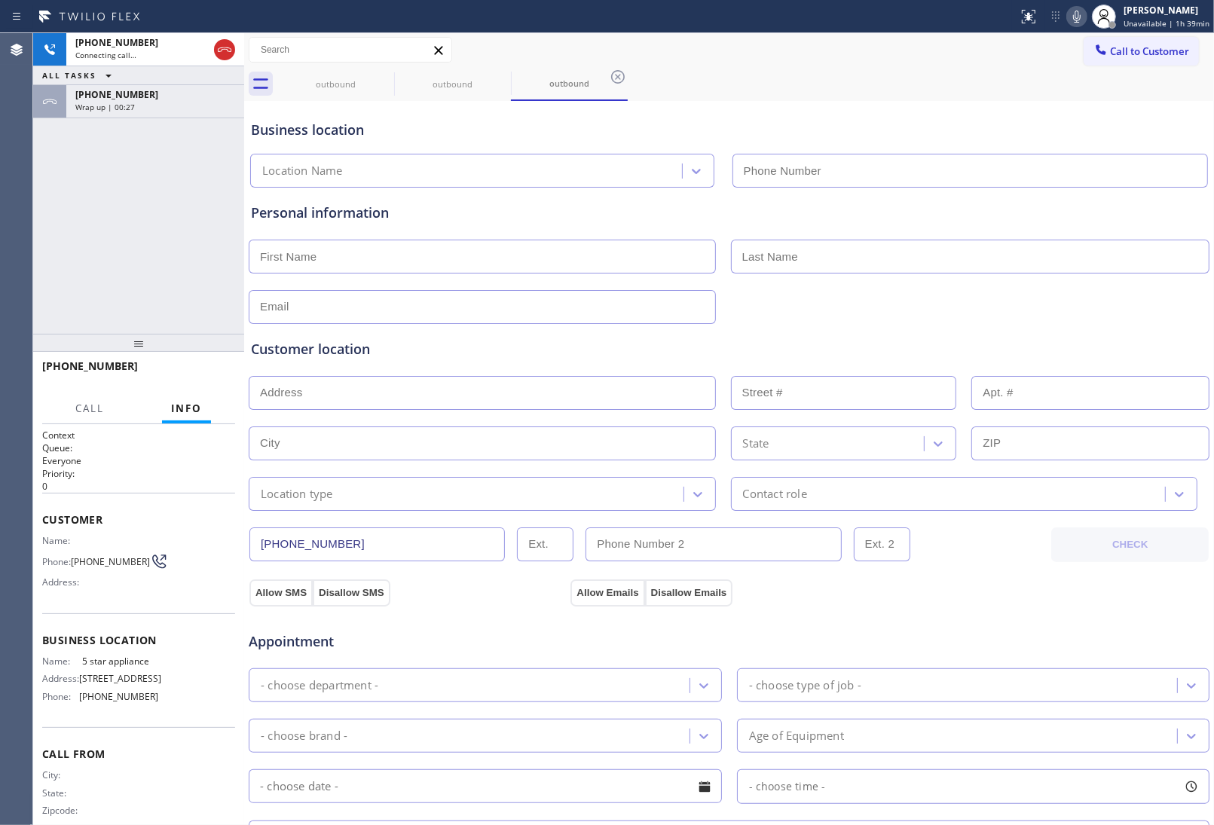
type input "(213) 687-2604"
drag, startPoint x: 1022, startPoint y: 649, endPoint x: 1013, endPoint y: 655, distance: 11.3
click at [1022, 649] on div "Appointment" at bounding box center [729, 632] width 964 height 38
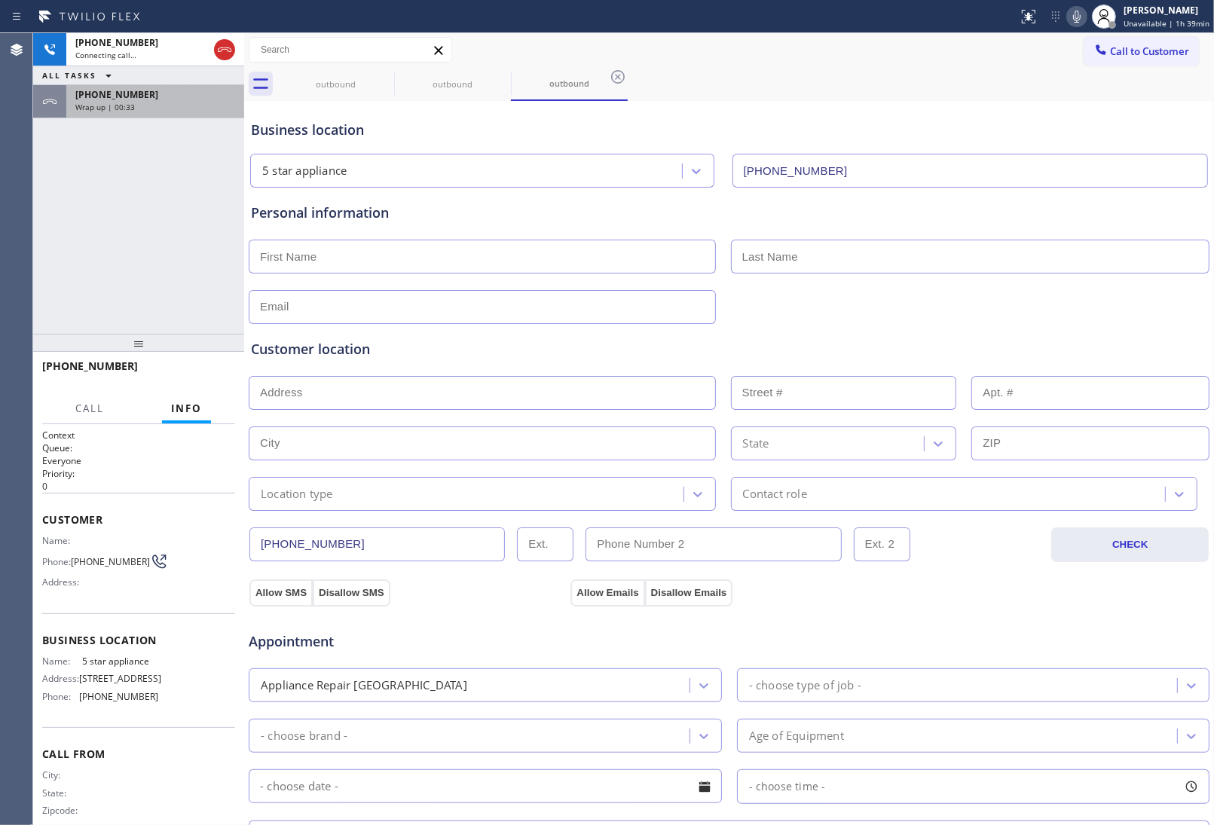
click at [90, 88] on span "[PHONE_NUMBER]" at bounding box center [116, 94] width 83 height 13
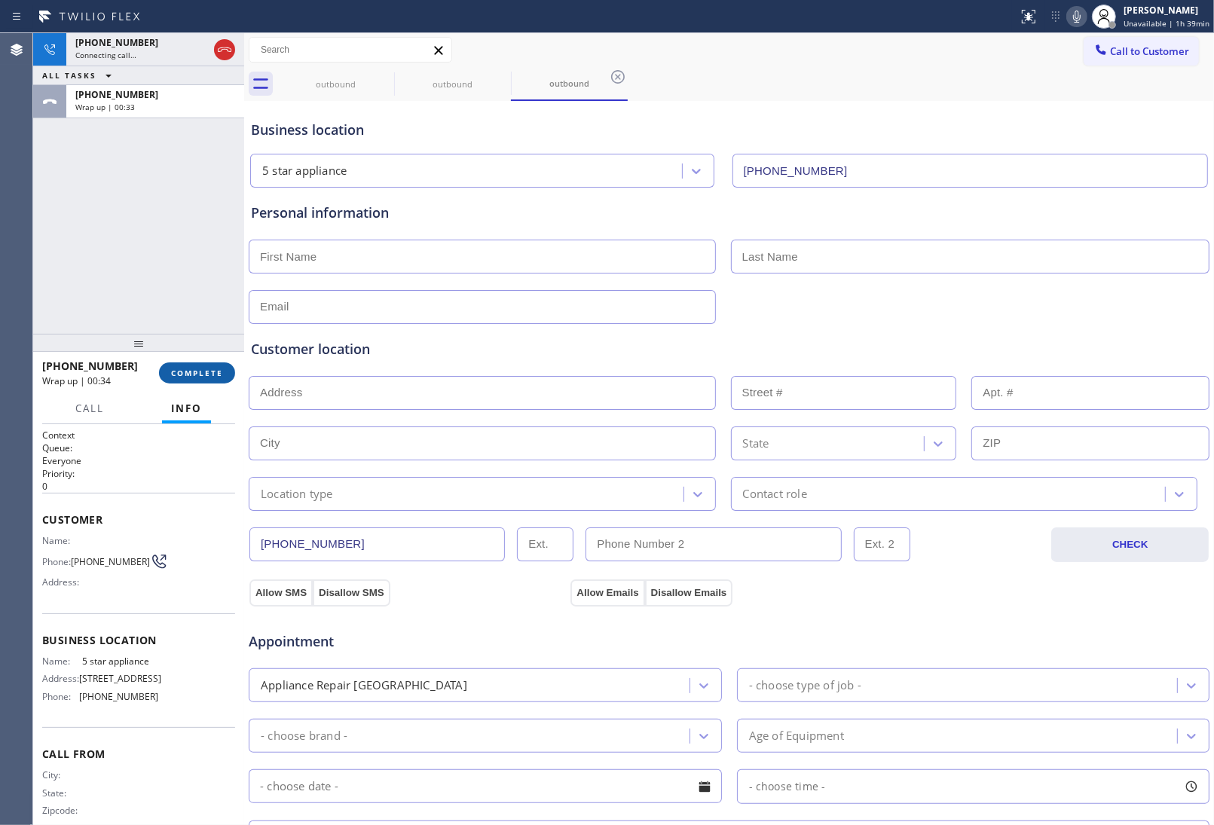
click at [226, 375] on button "COMPLETE" at bounding box center [197, 372] width 76 height 21
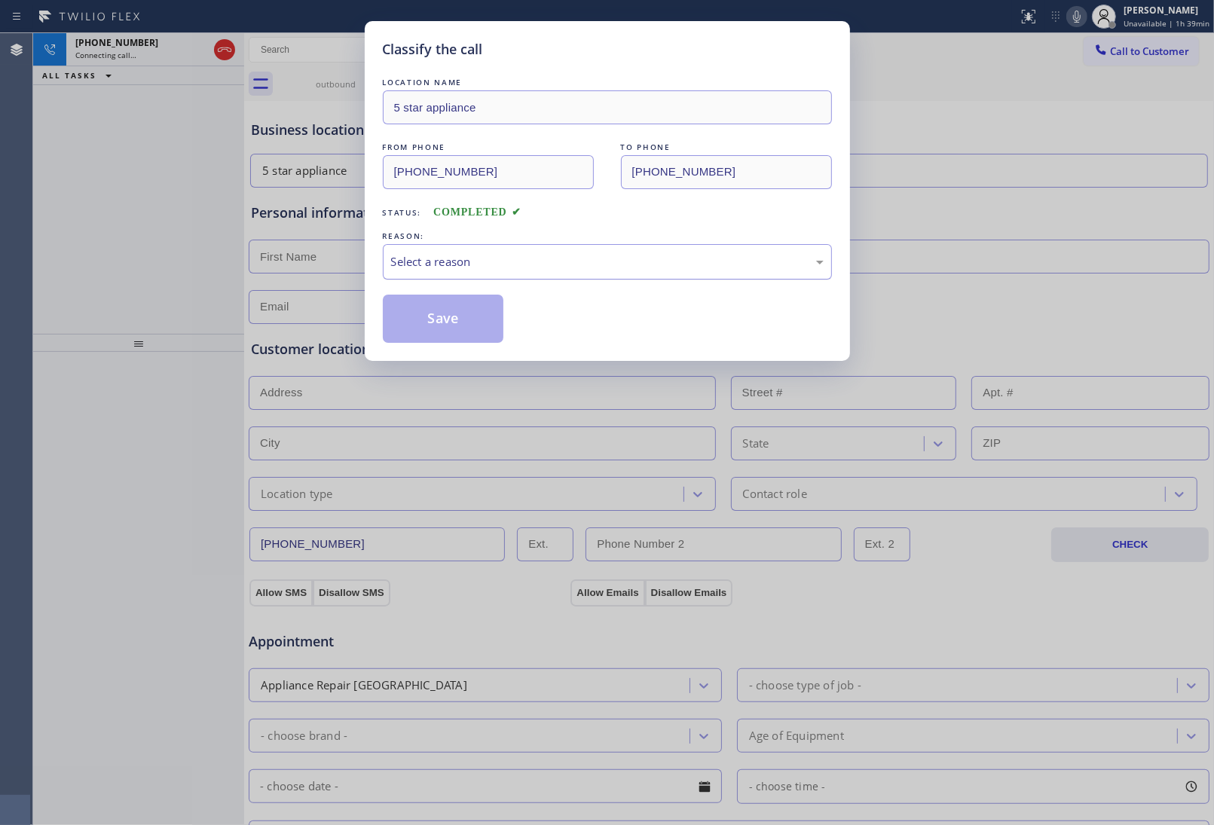
click at [510, 262] on div "Select a reason" at bounding box center [607, 261] width 432 height 17
click at [477, 321] on button "Save" at bounding box center [443, 319] width 121 height 48
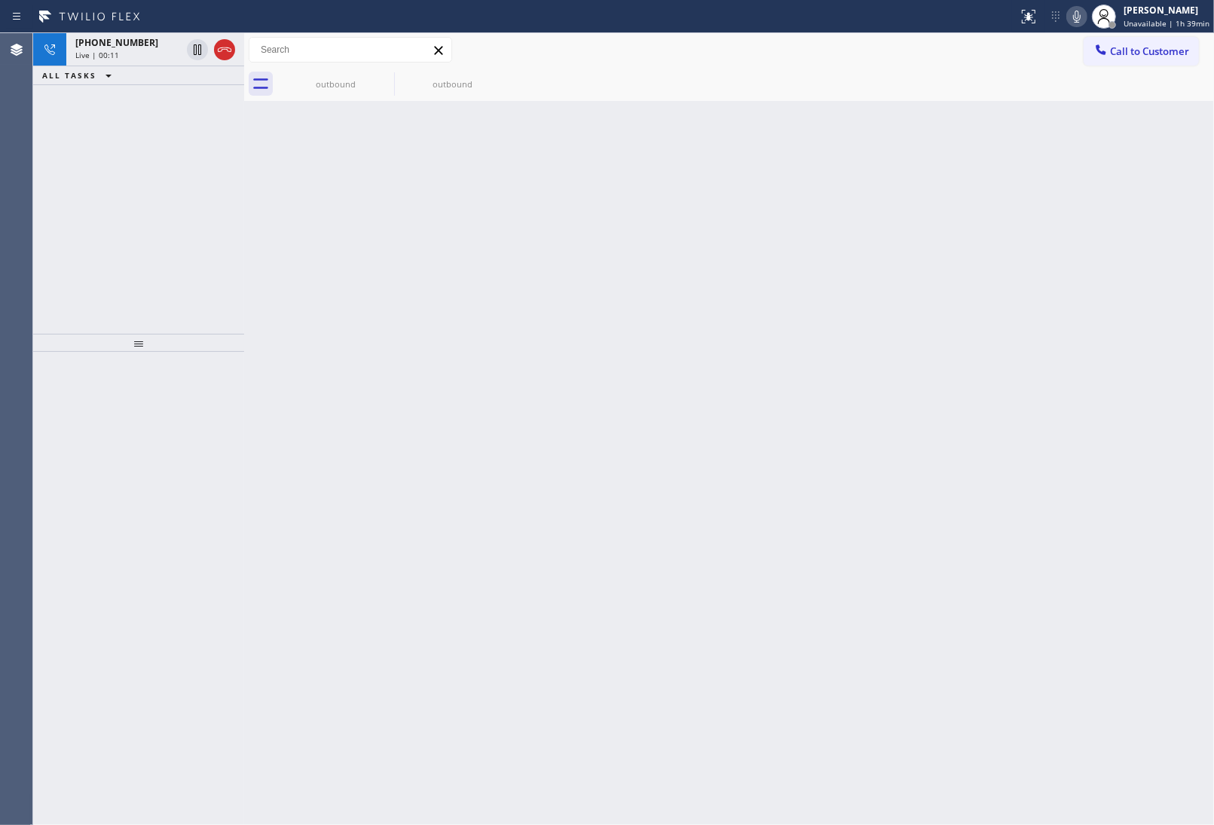
click at [1101, 211] on div "Back to Dashboard Change Sender ID Customers Technicians Select a contact Outbo…" at bounding box center [729, 429] width 970 height 792
click at [224, 49] on icon at bounding box center [225, 49] width 14 height 5
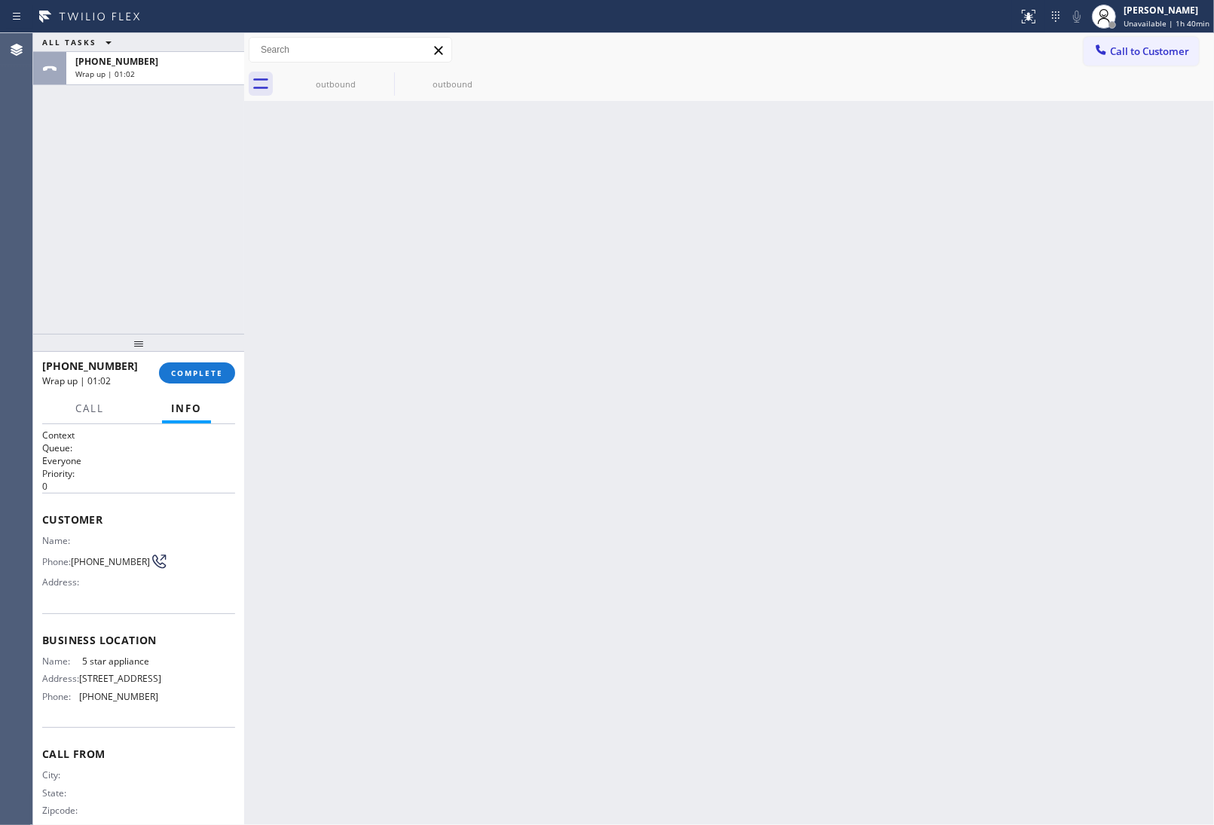
drag, startPoint x: 1082, startPoint y: 223, endPoint x: 1101, endPoint y: 151, distance: 74.0
click at [1082, 223] on div "Back to Dashboard Change Sender ID Customers Technicians Select a contact Outbo…" at bounding box center [729, 429] width 970 height 792
click at [1109, 47] on div at bounding box center [1101, 51] width 18 height 18
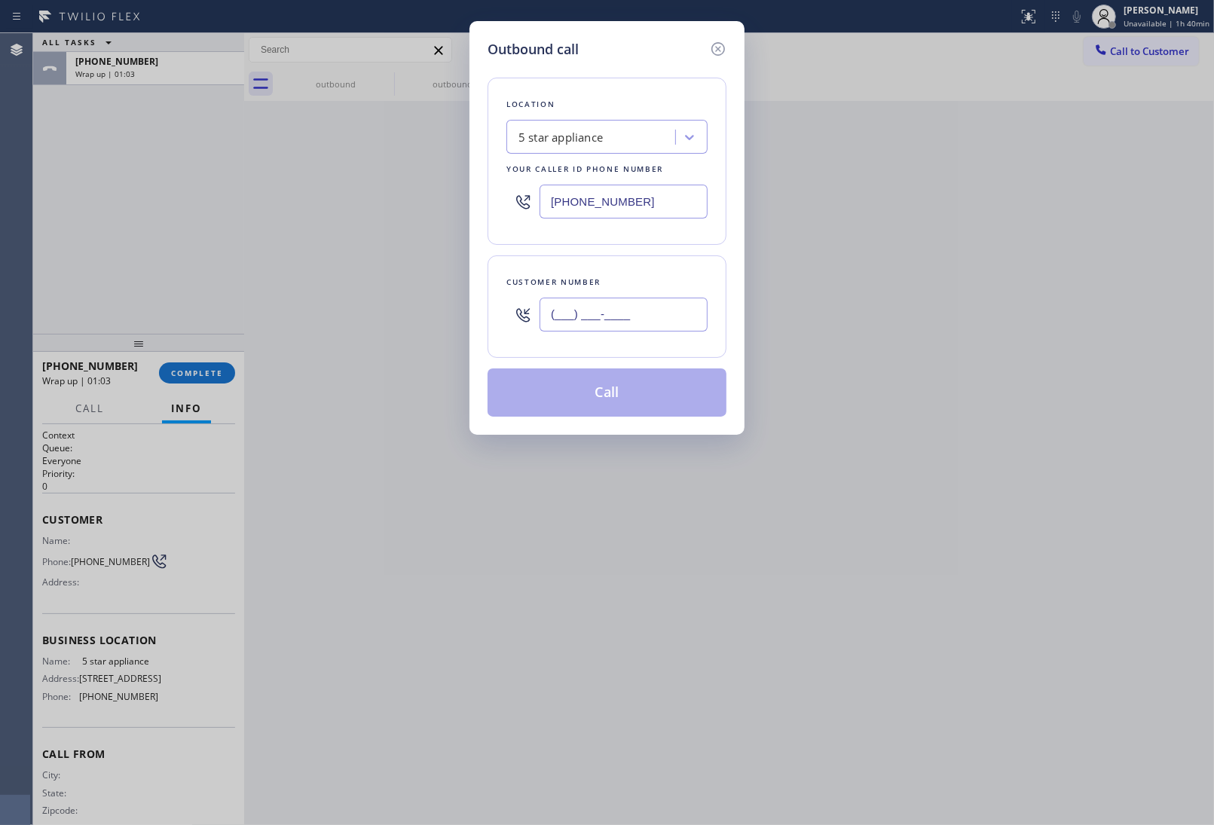
click at [619, 314] on input "(___) ___-____" at bounding box center [623, 315] width 168 height 34
paste input "820) 758-6433"
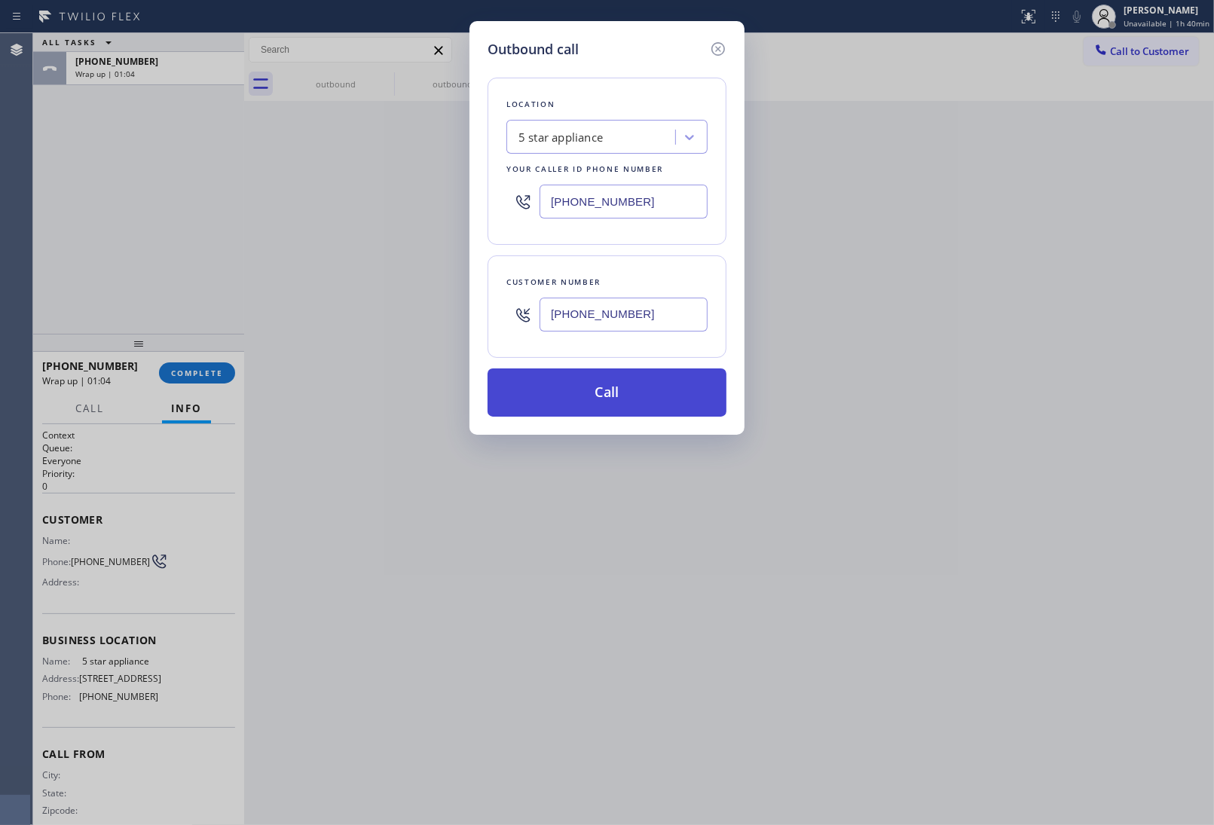
type input "[PHONE_NUMBER]"
click at [667, 402] on button "Call" at bounding box center [606, 392] width 239 height 48
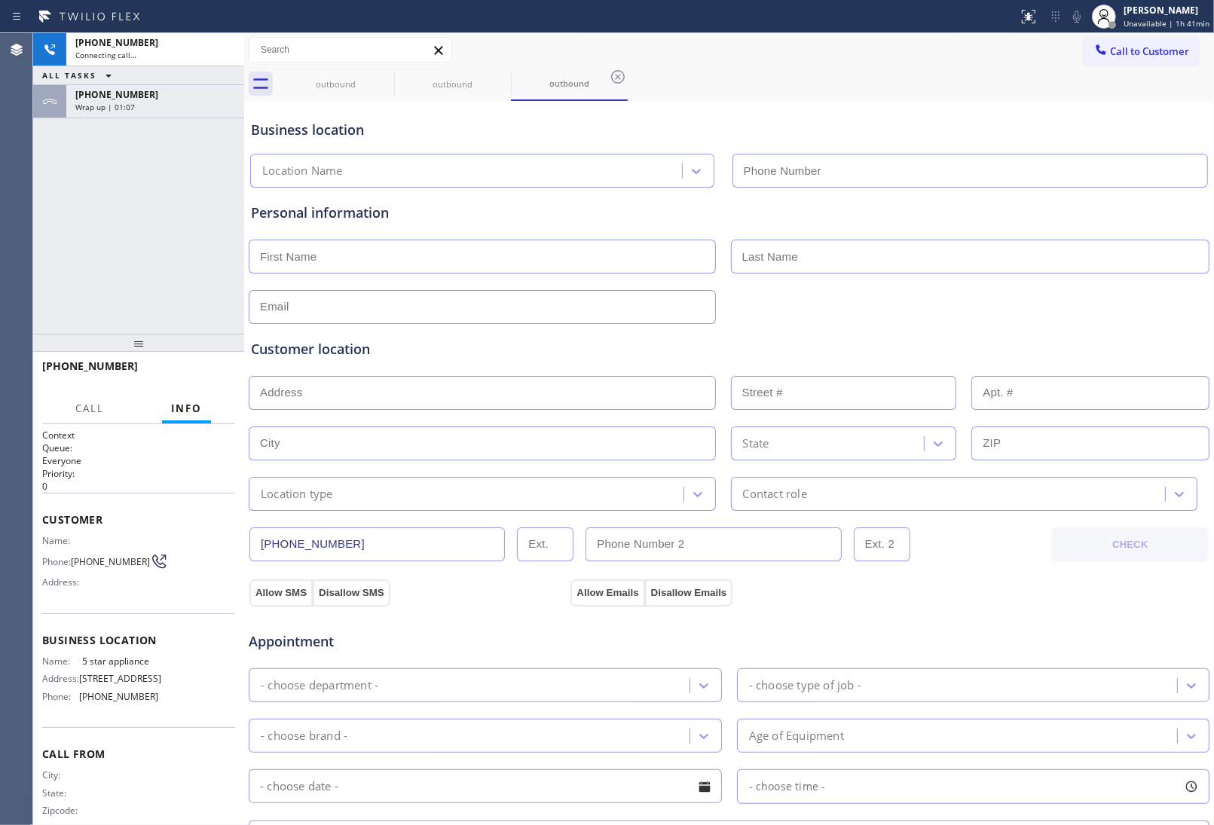
type input "(213) 687-2604"
click at [1170, 78] on div "outbound outbound outbound" at bounding box center [745, 84] width 936 height 34
click at [1151, 50] on span "Call to Customer" at bounding box center [1149, 51] width 79 height 14
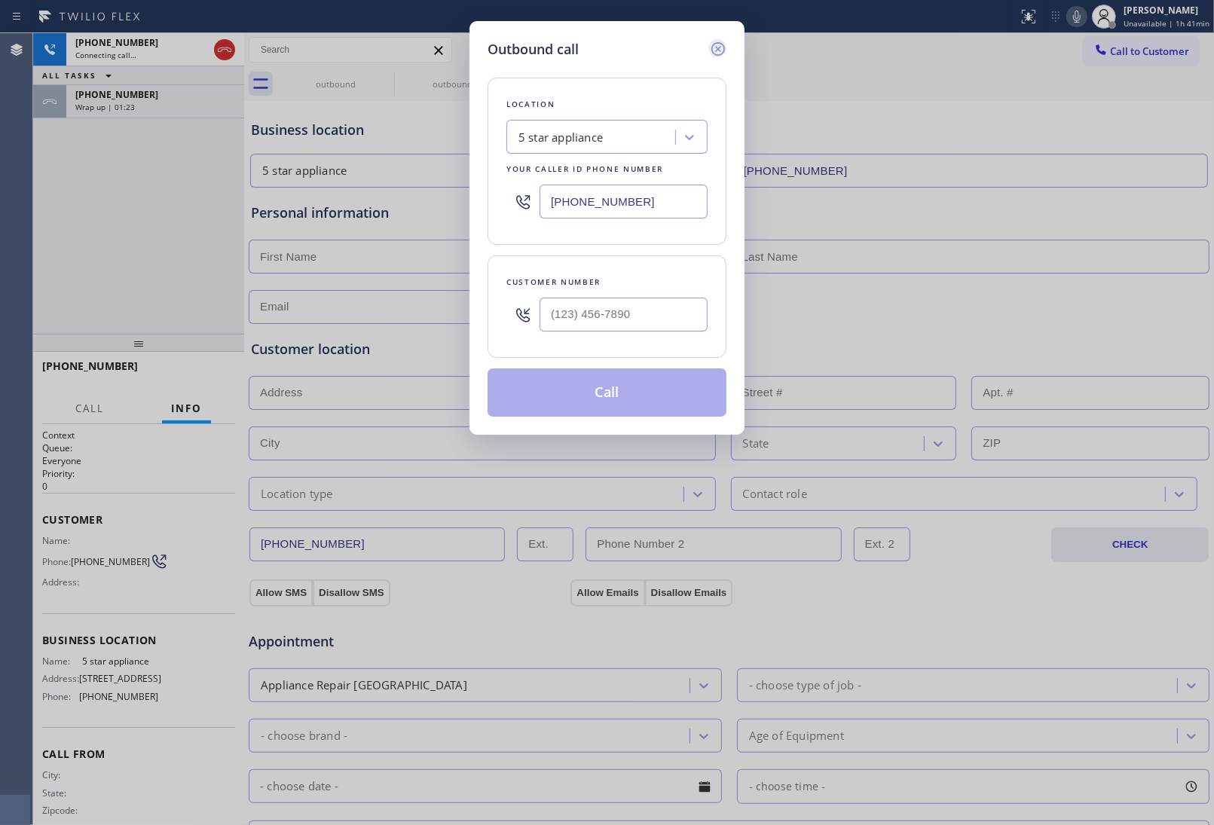
click at [718, 47] on icon at bounding box center [718, 49] width 18 height 18
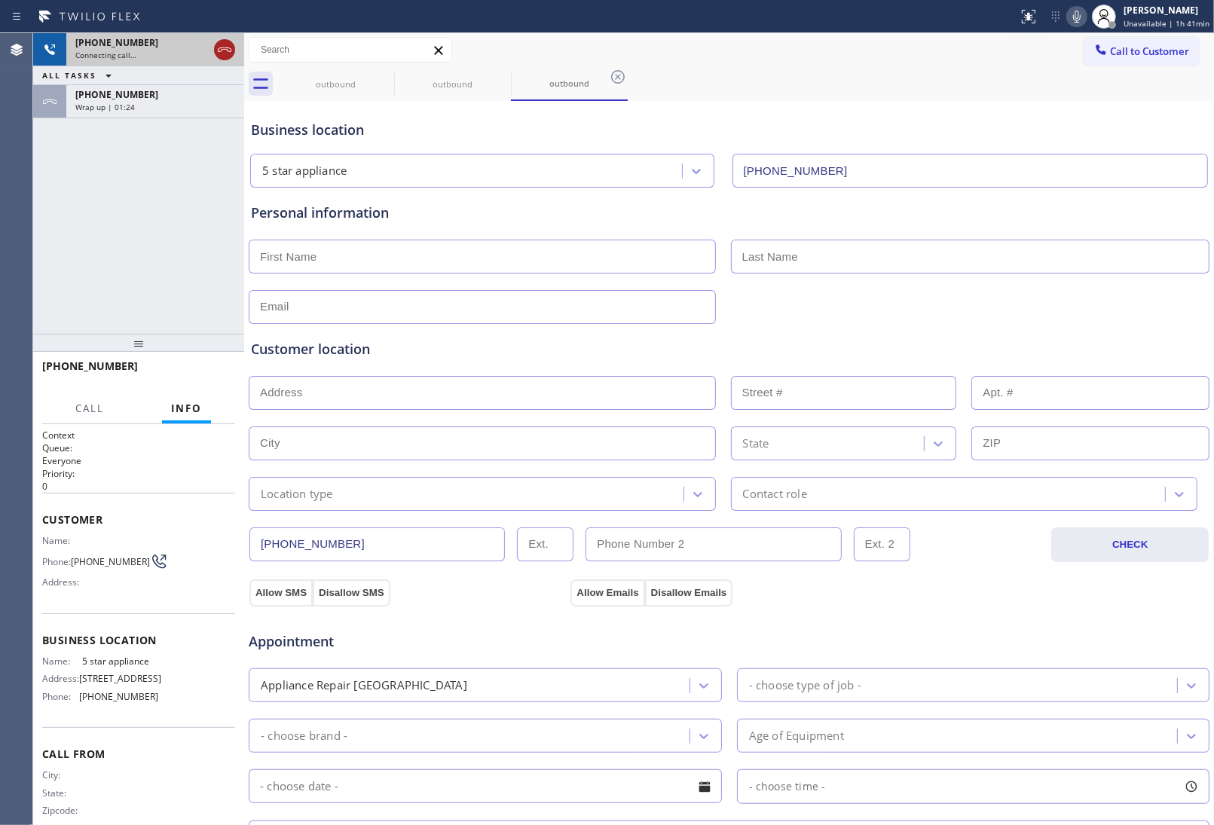
click at [228, 50] on icon at bounding box center [224, 50] width 18 height 18
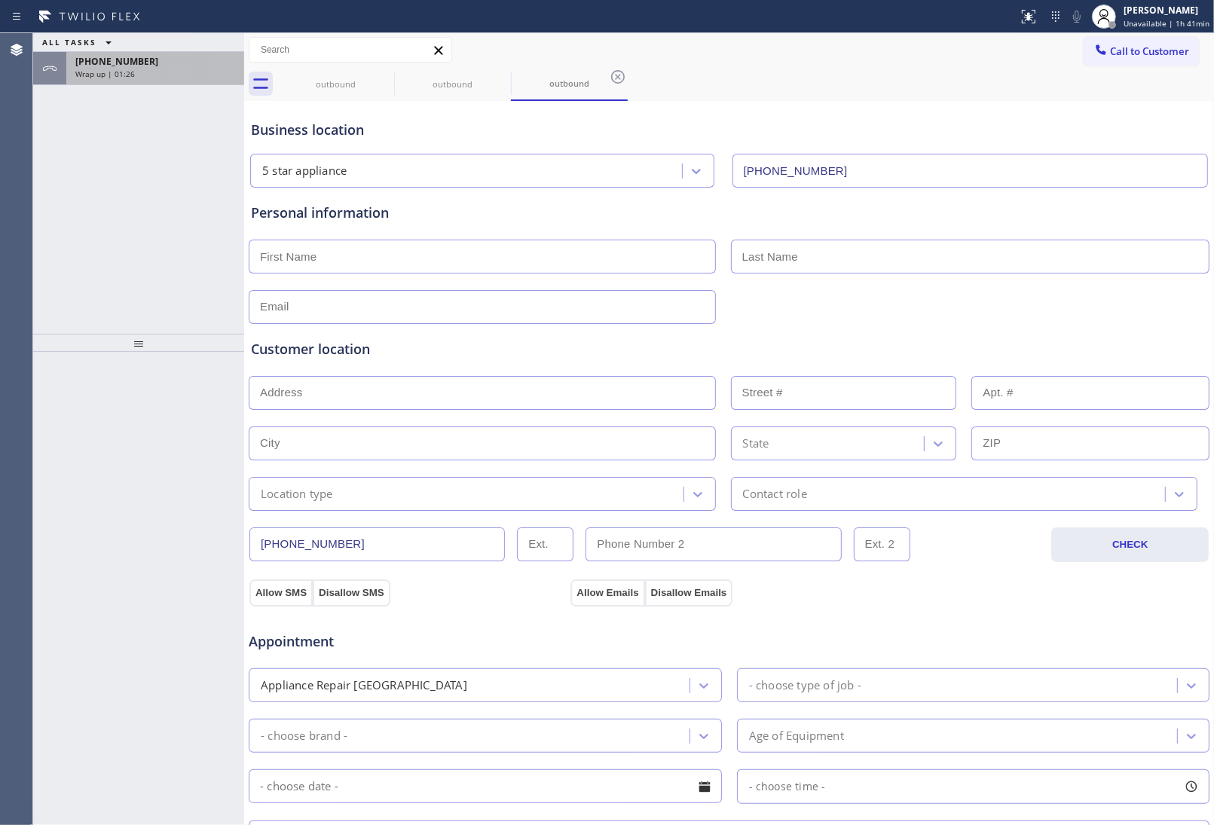
click at [149, 69] on div "Wrap up | 01:26" at bounding box center [155, 74] width 160 height 11
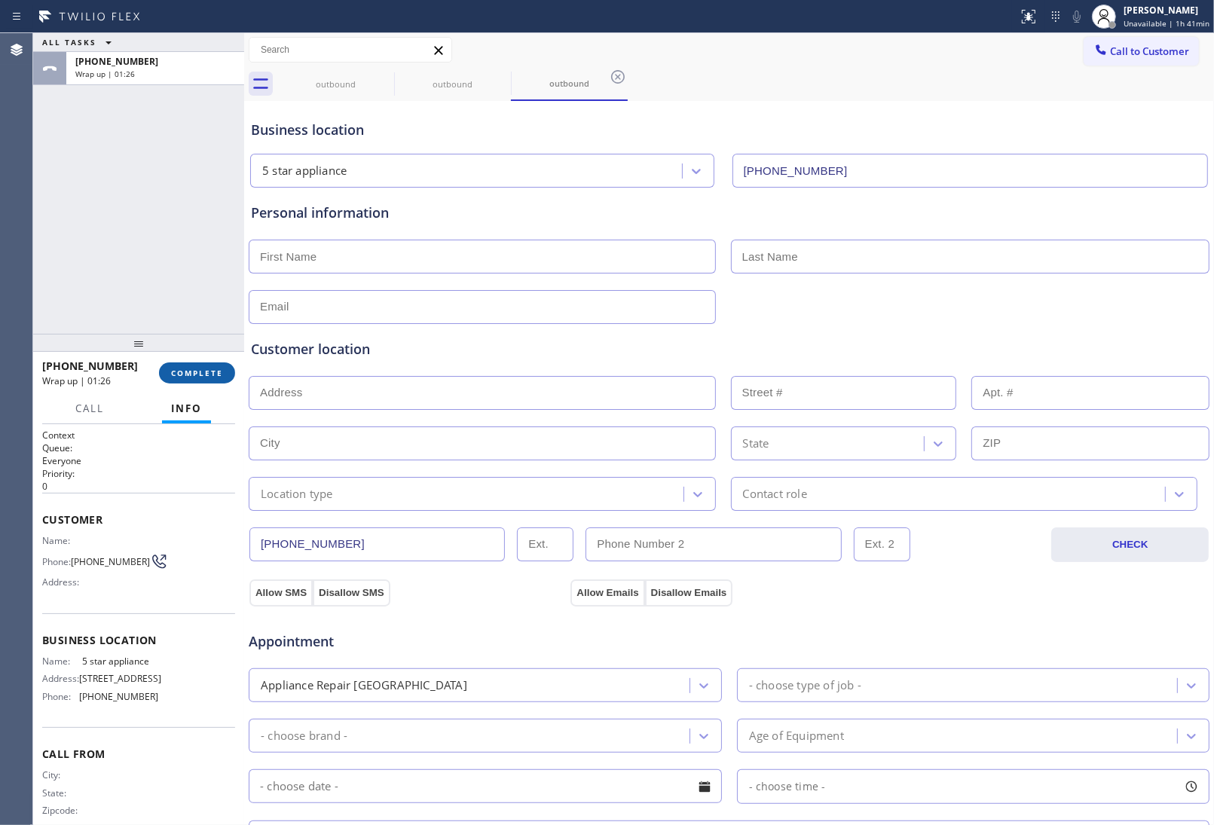
click at [202, 371] on span "COMPLETE" at bounding box center [197, 373] width 52 height 11
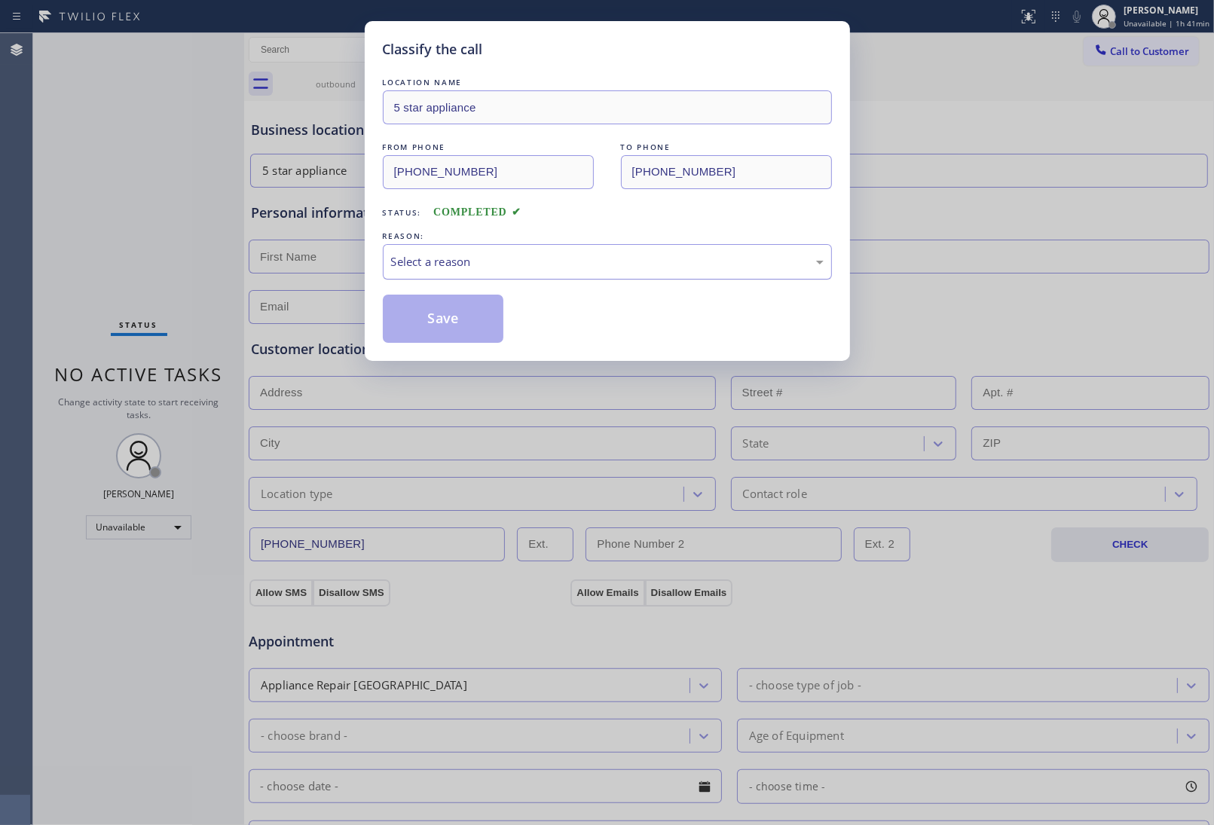
click at [533, 276] on div "Select a reason" at bounding box center [607, 261] width 449 height 35
click at [453, 328] on button "Save" at bounding box center [443, 319] width 121 height 48
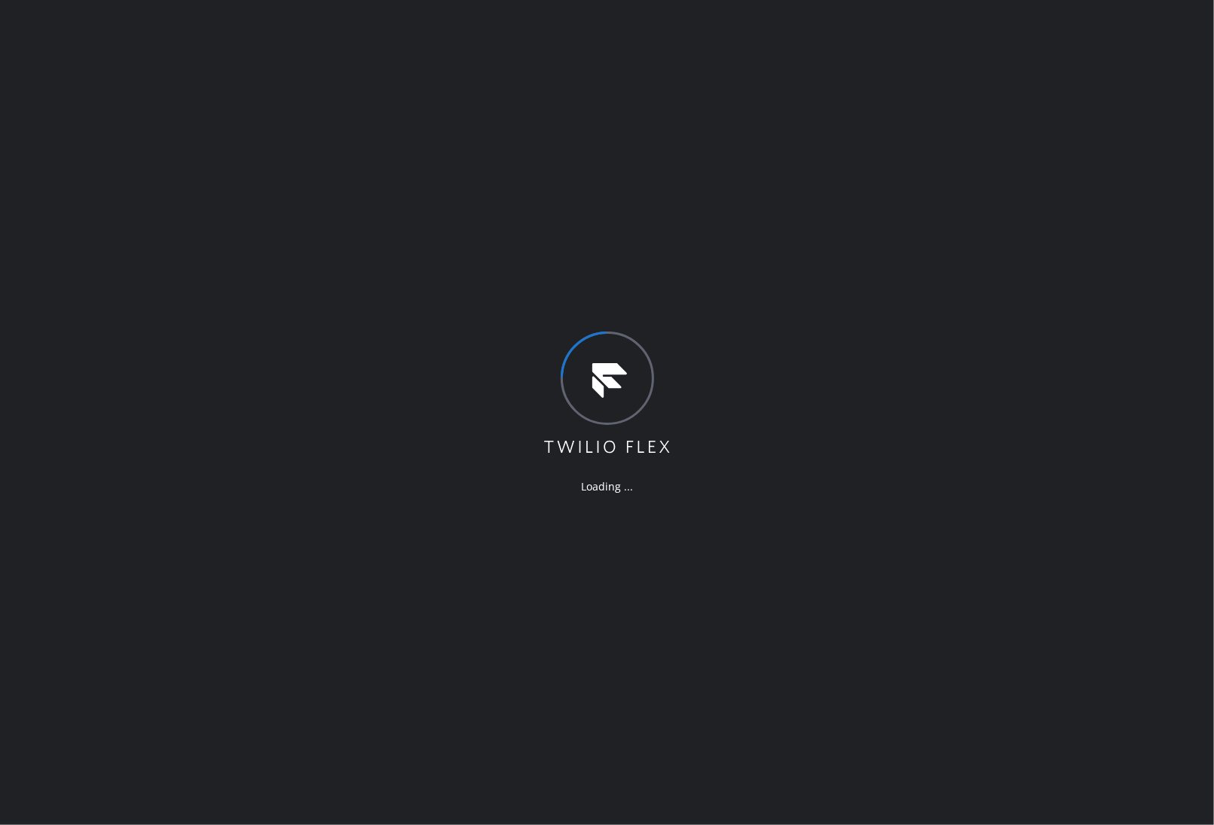
click at [1093, 91] on div "Loading ..." at bounding box center [607, 412] width 1214 height 825
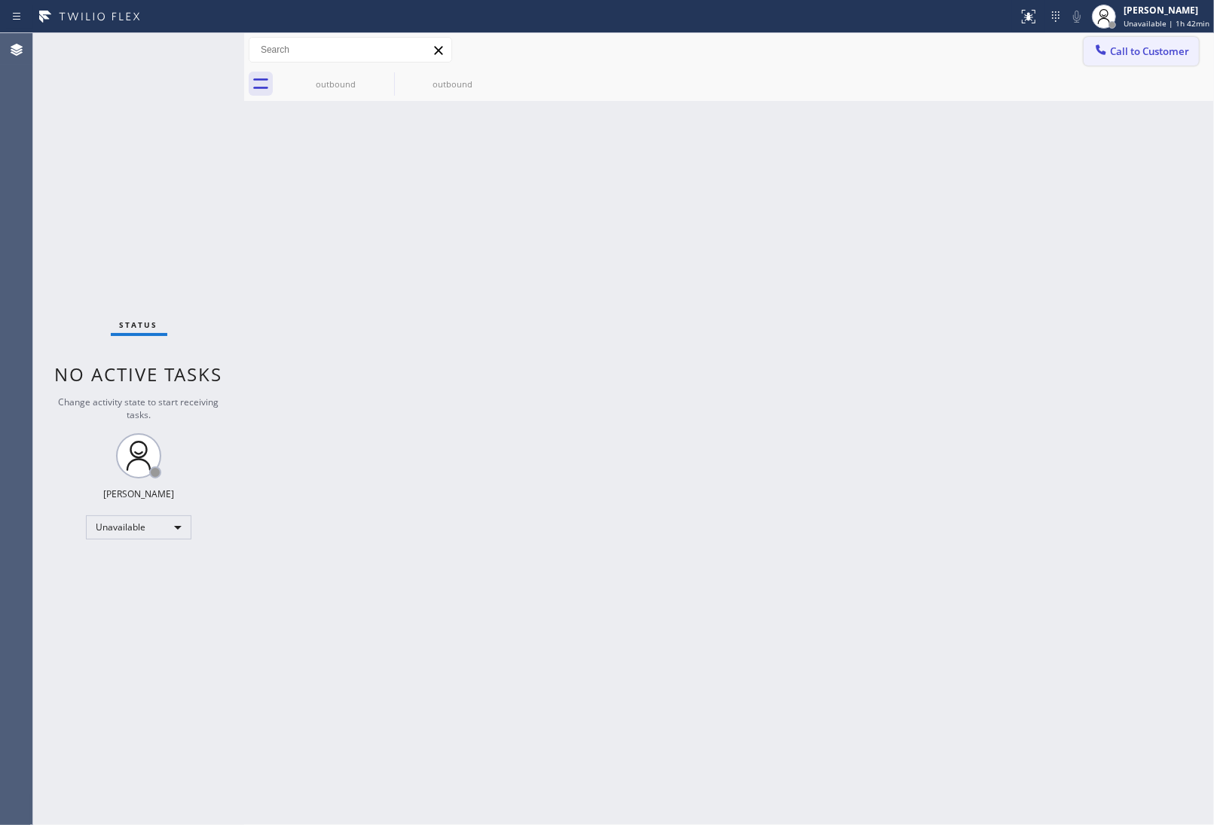
click at [1107, 55] on icon at bounding box center [1100, 49] width 15 height 15
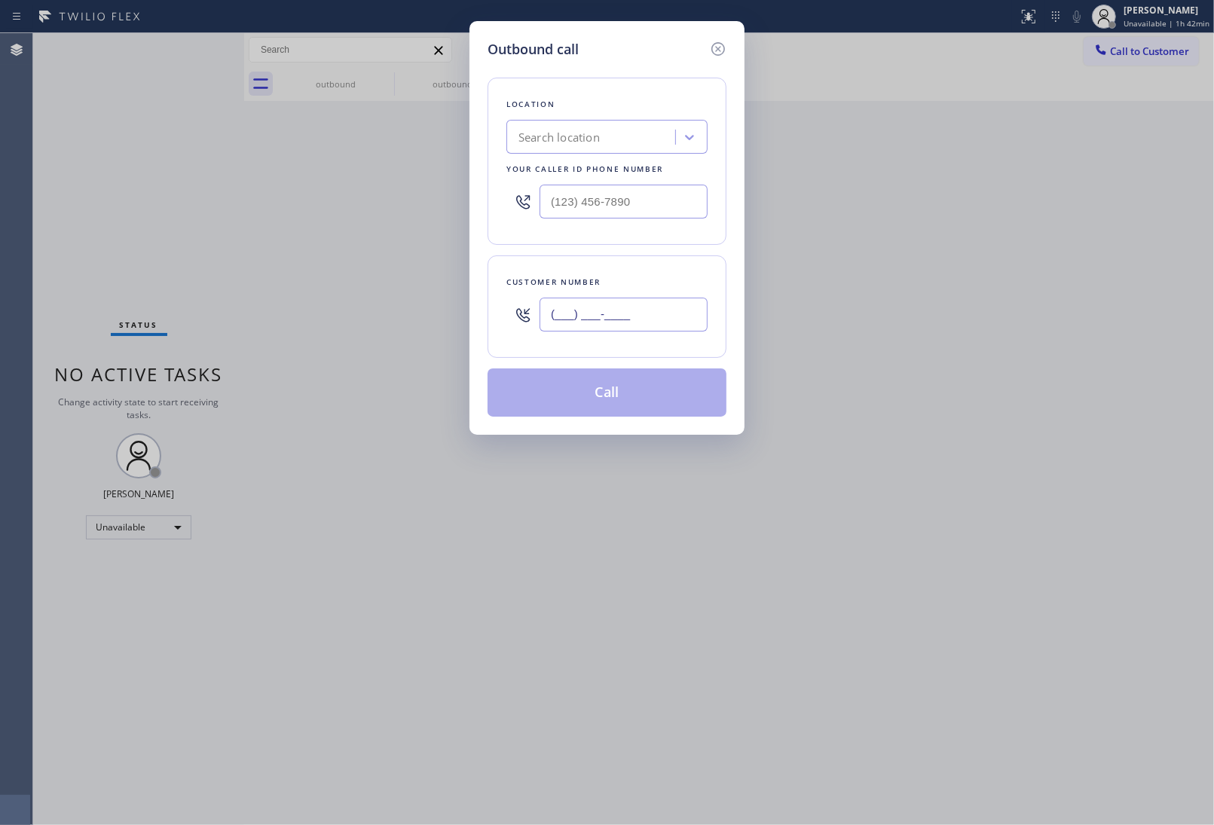
click at [626, 325] on input "(___) ___-____" at bounding box center [623, 315] width 168 height 34
paste input "908) 921-1347"
type input "(908) 921-1347"
click at [594, 197] on input "(___) ___-____" at bounding box center [623, 202] width 168 height 34
type input "(5__) ___-____"
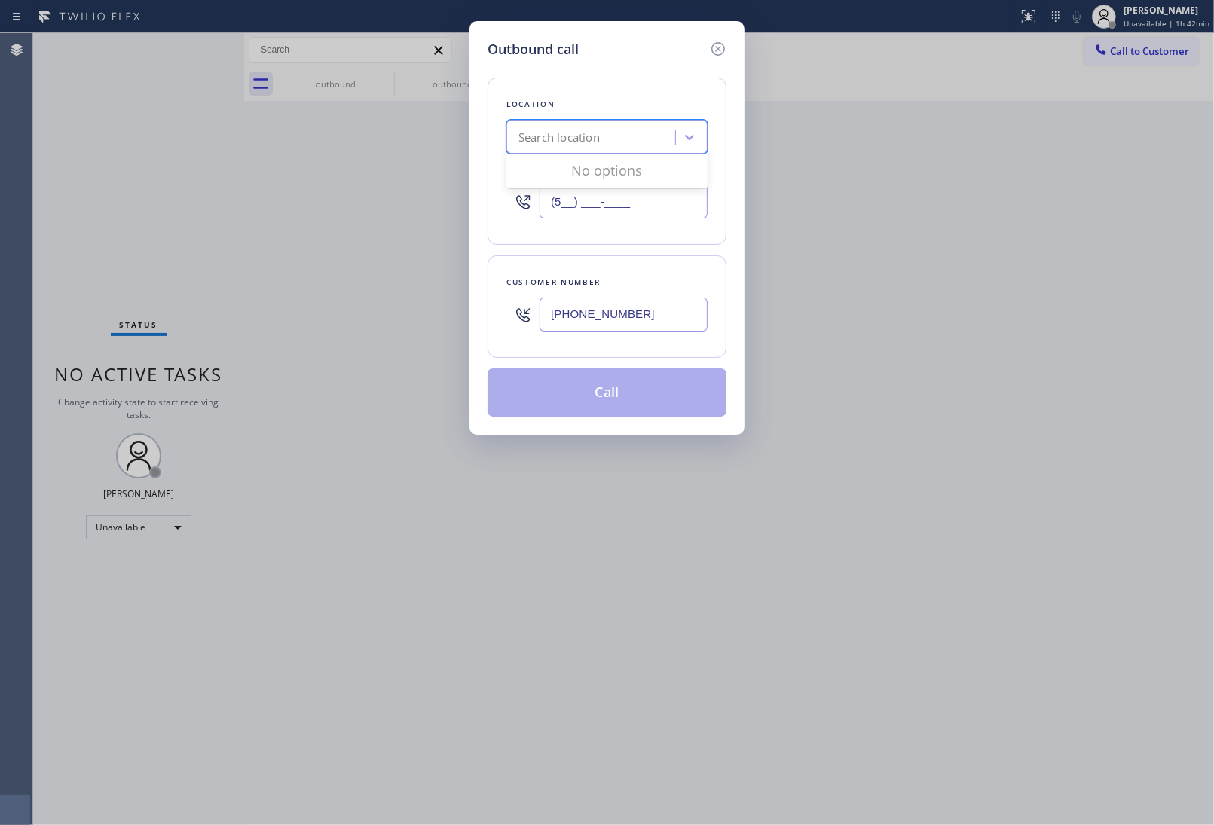
click at [578, 134] on div "Search location" at bounding box center [558, 137] width 81 height 17
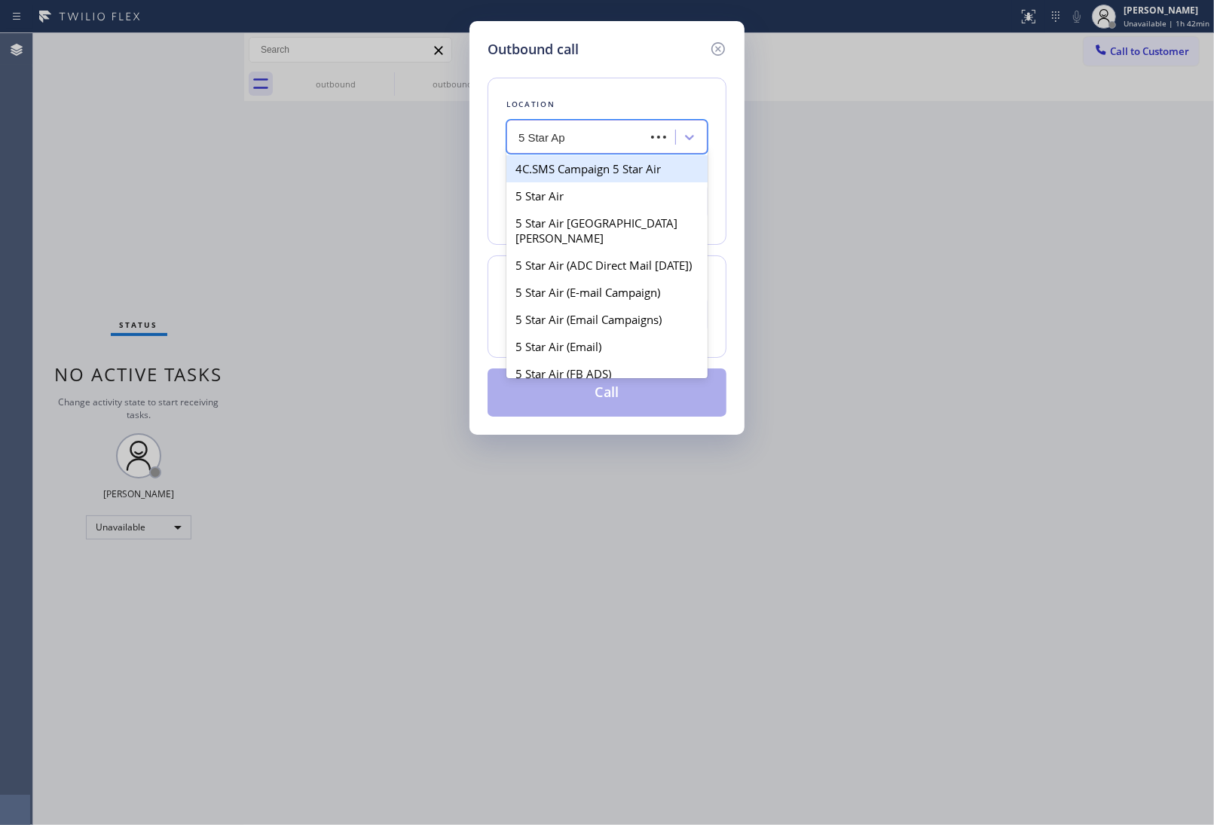
type input "5 Star App"
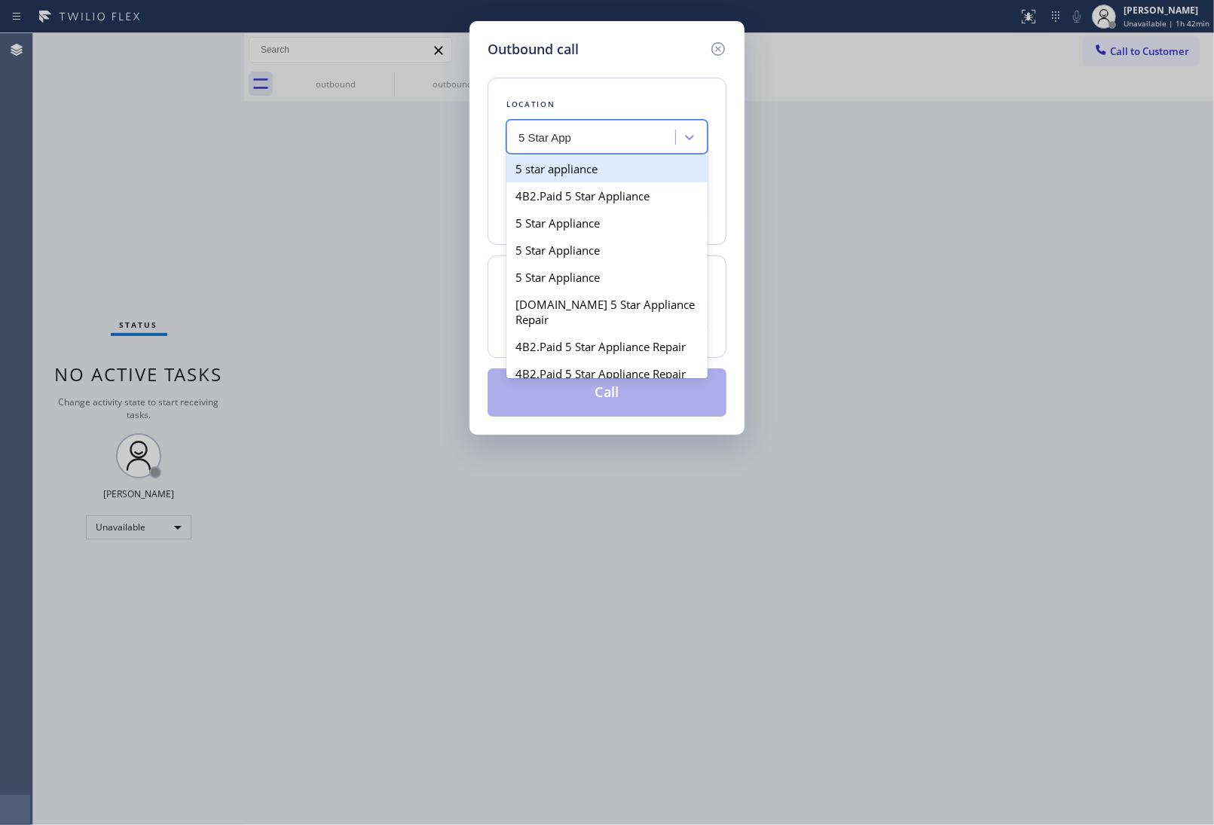
type input "[PHONE_NUMBER]"
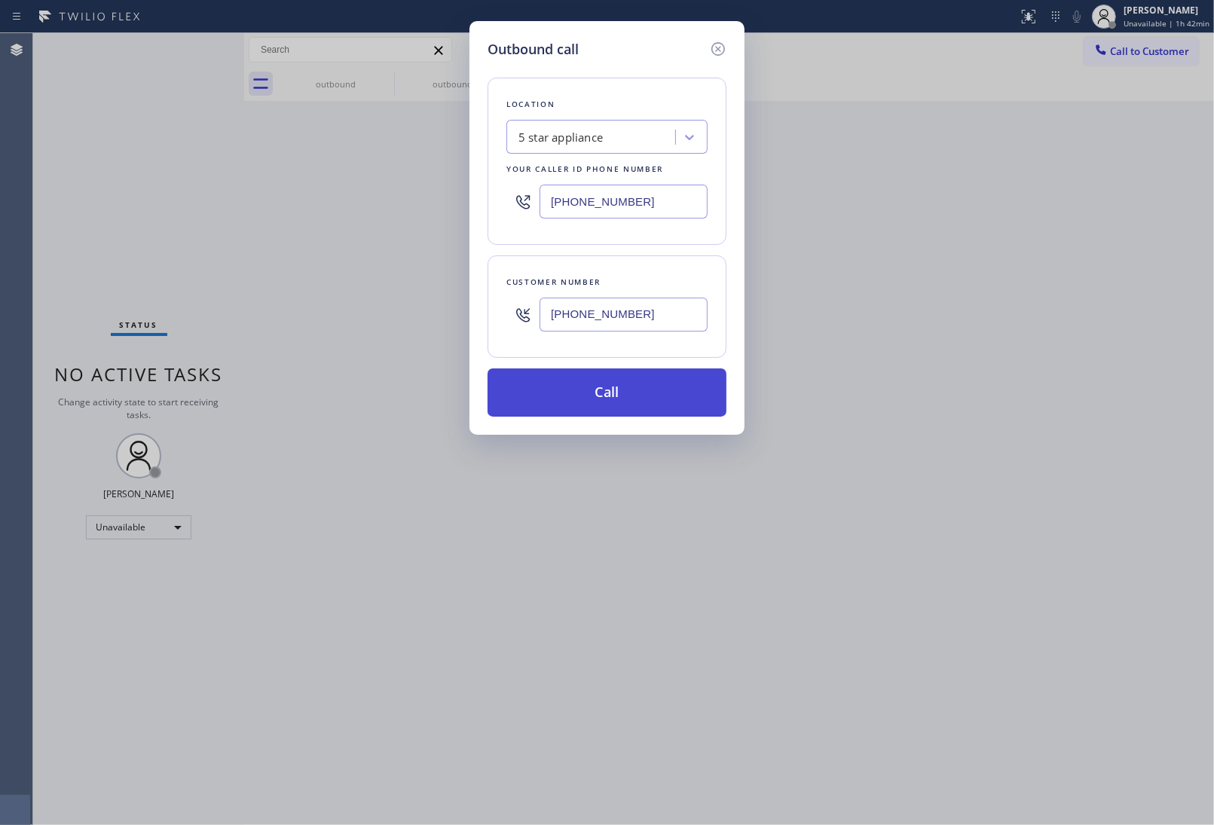
drag, startPoint x: 597, startPoint y: 408, endPoint x: 594, endPoint y: 402, distance: 7.8
click at [594, 402] on button "Call" at bounding box center [606, 392] width 239 height 48
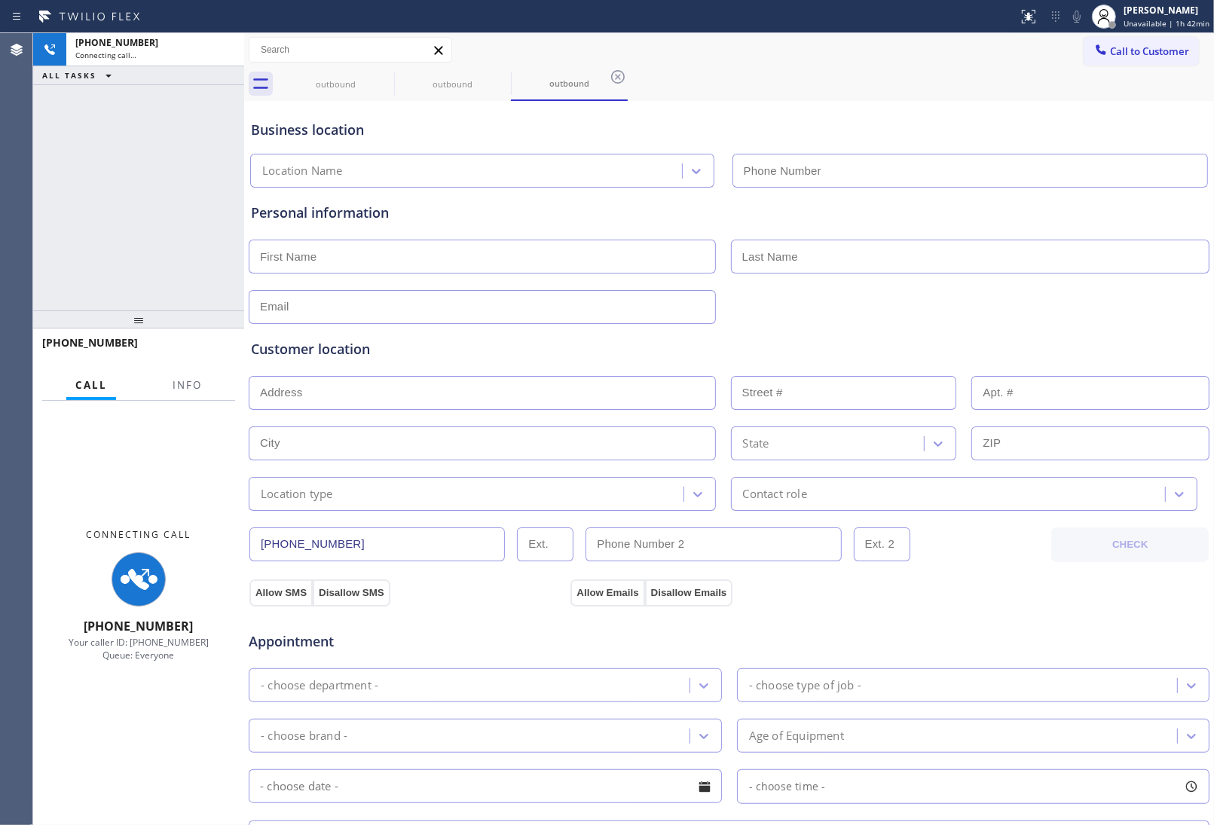
type input "[PHONE_NUMBER]"
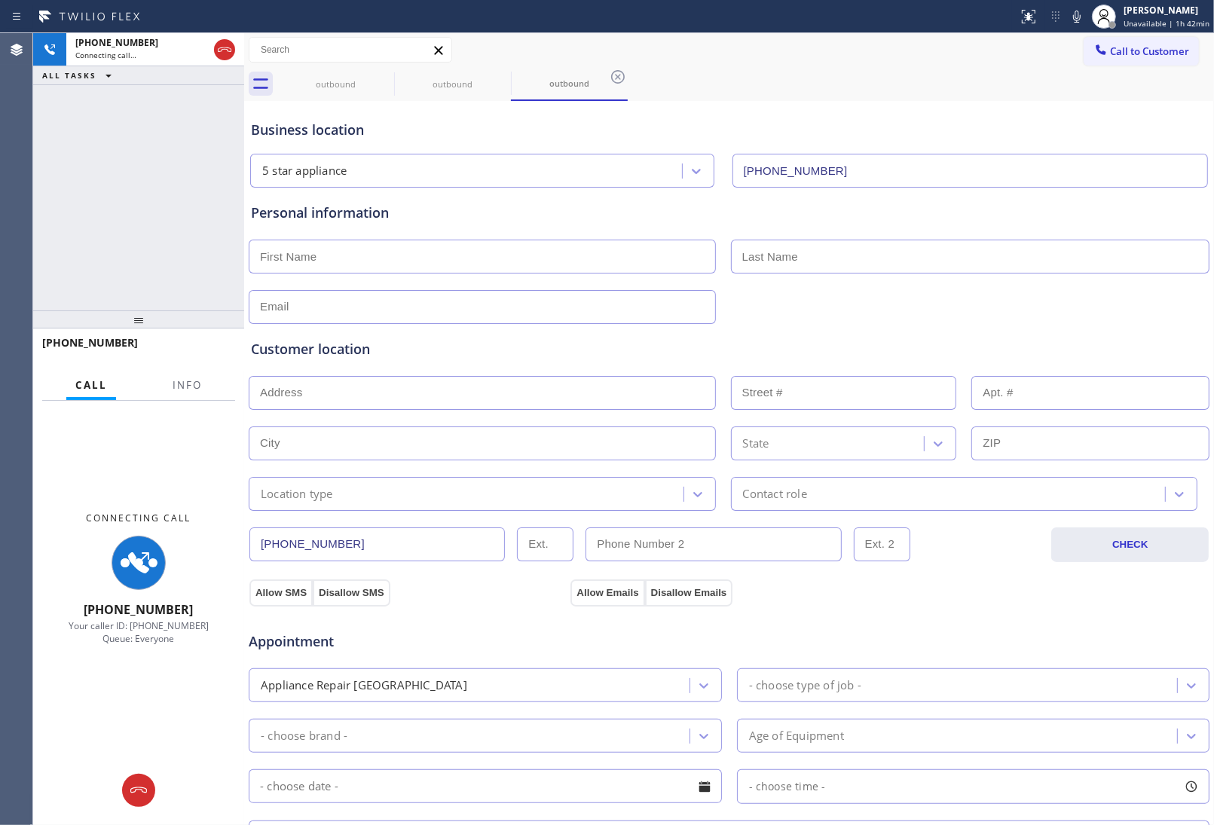
click at [1139, 314] on div at bounding box center [729, 305] width 964 height 37
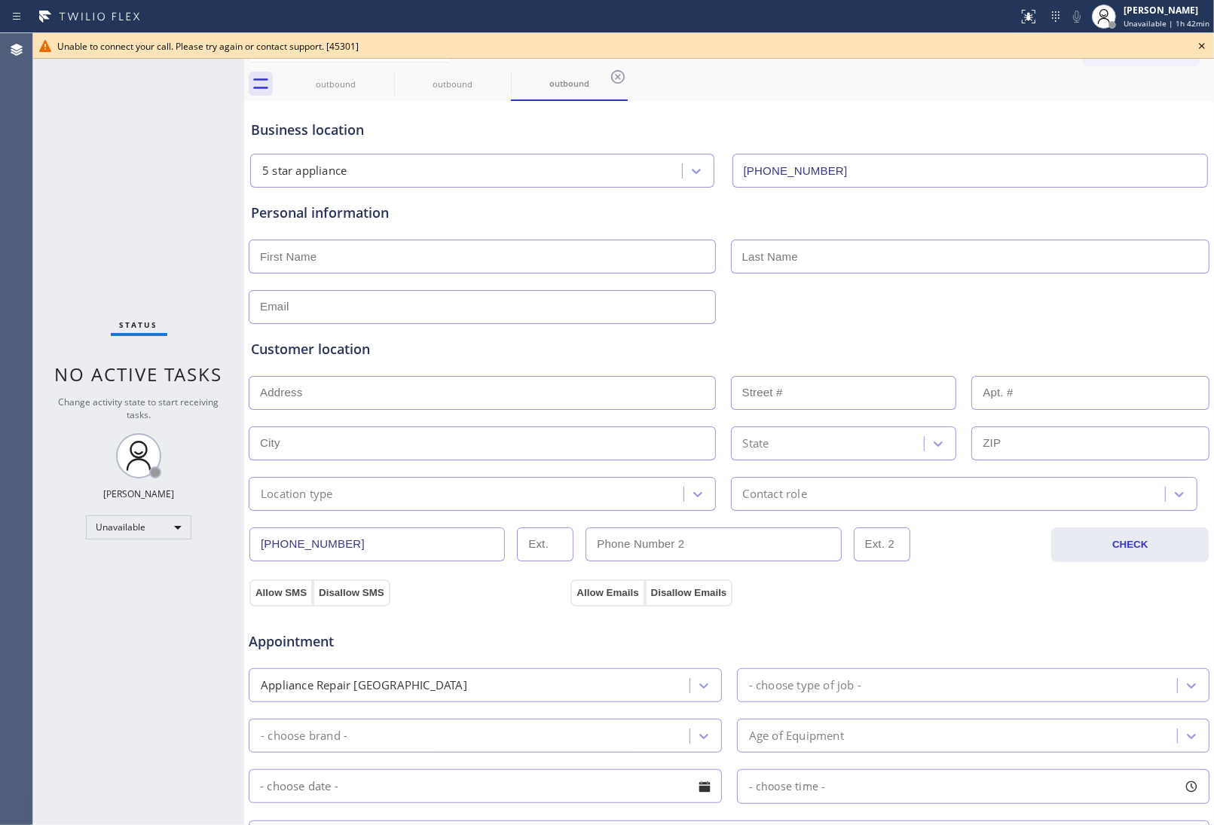
click at [1204, 47] on icon at bounding box center [1202, 46] width 6 height 6
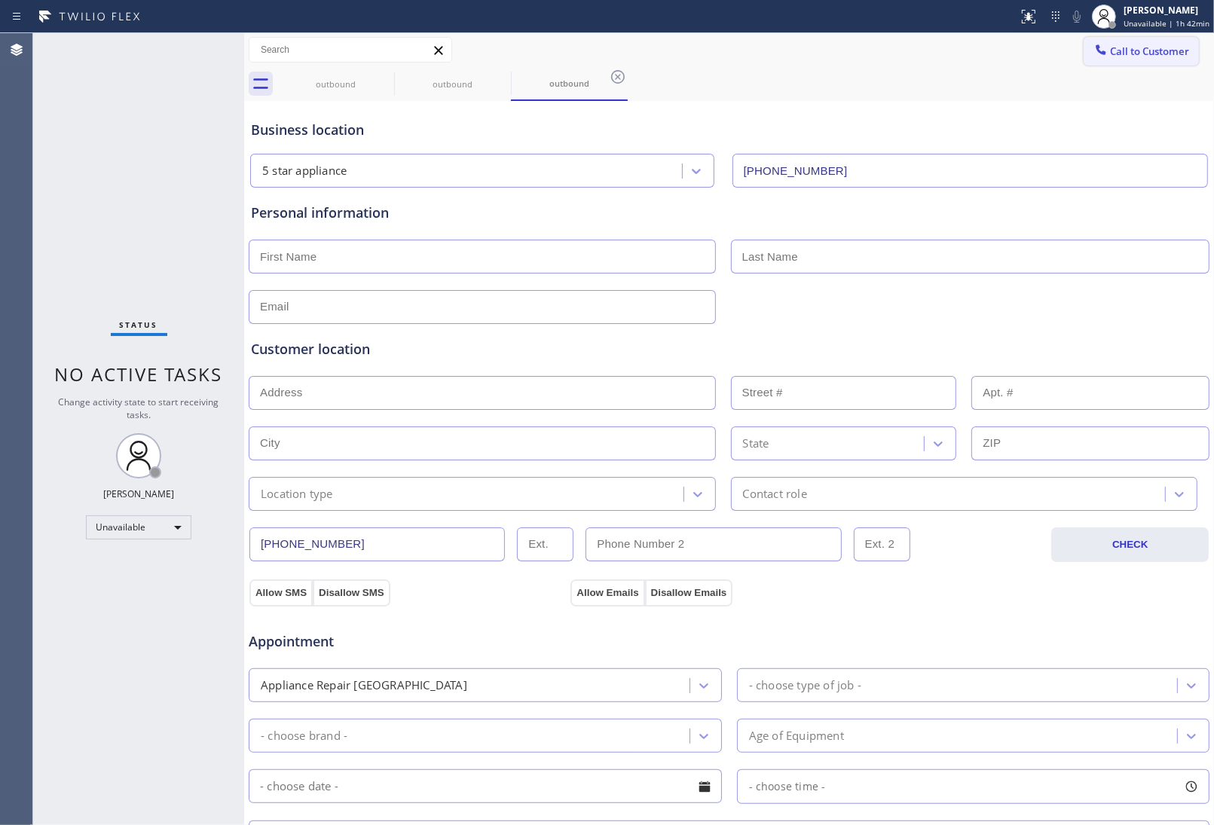
click at [1142, 45] on span "Call to Customer" at bounding box center [1149, 51] width 79 height 14
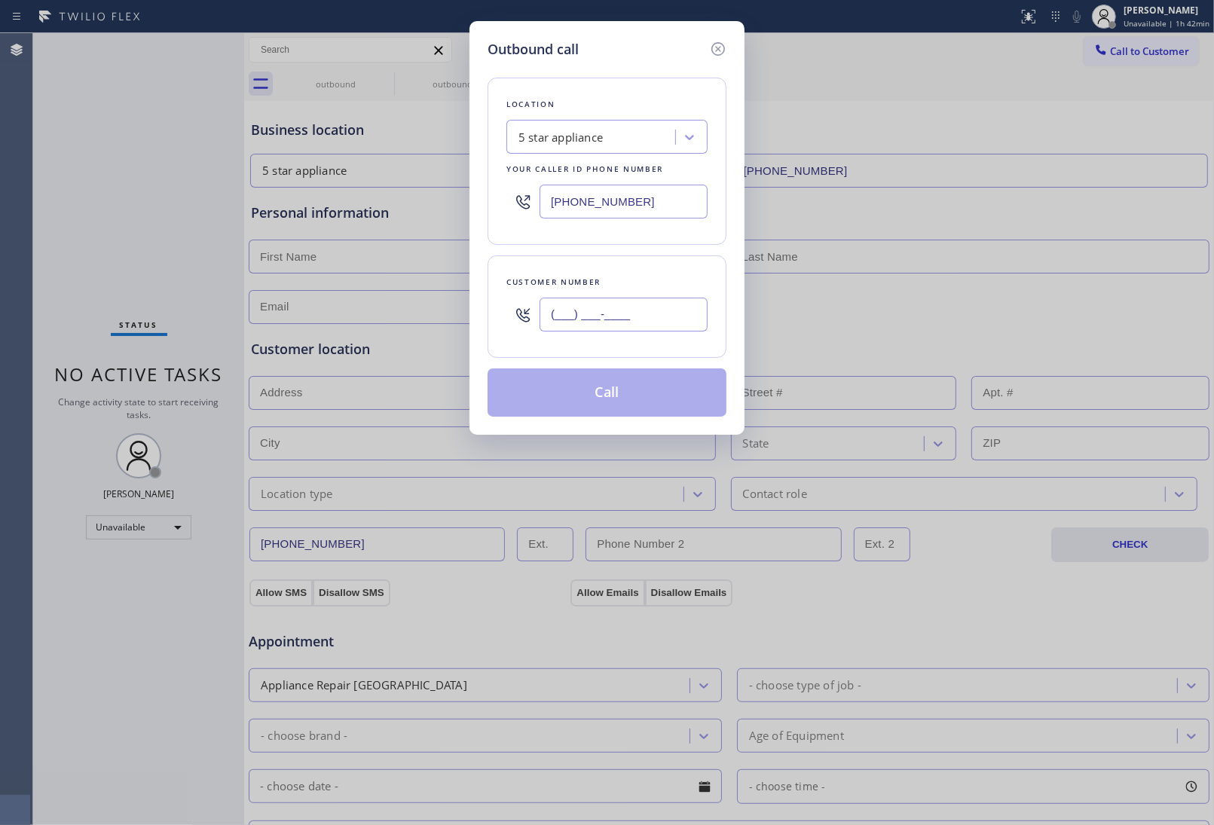
click at [646, 311] on input "(___) ___-____" at bounding box center [623, 315] width 168 height 34
paste input "908) 921-1347"
type input "(908) 921-1347"
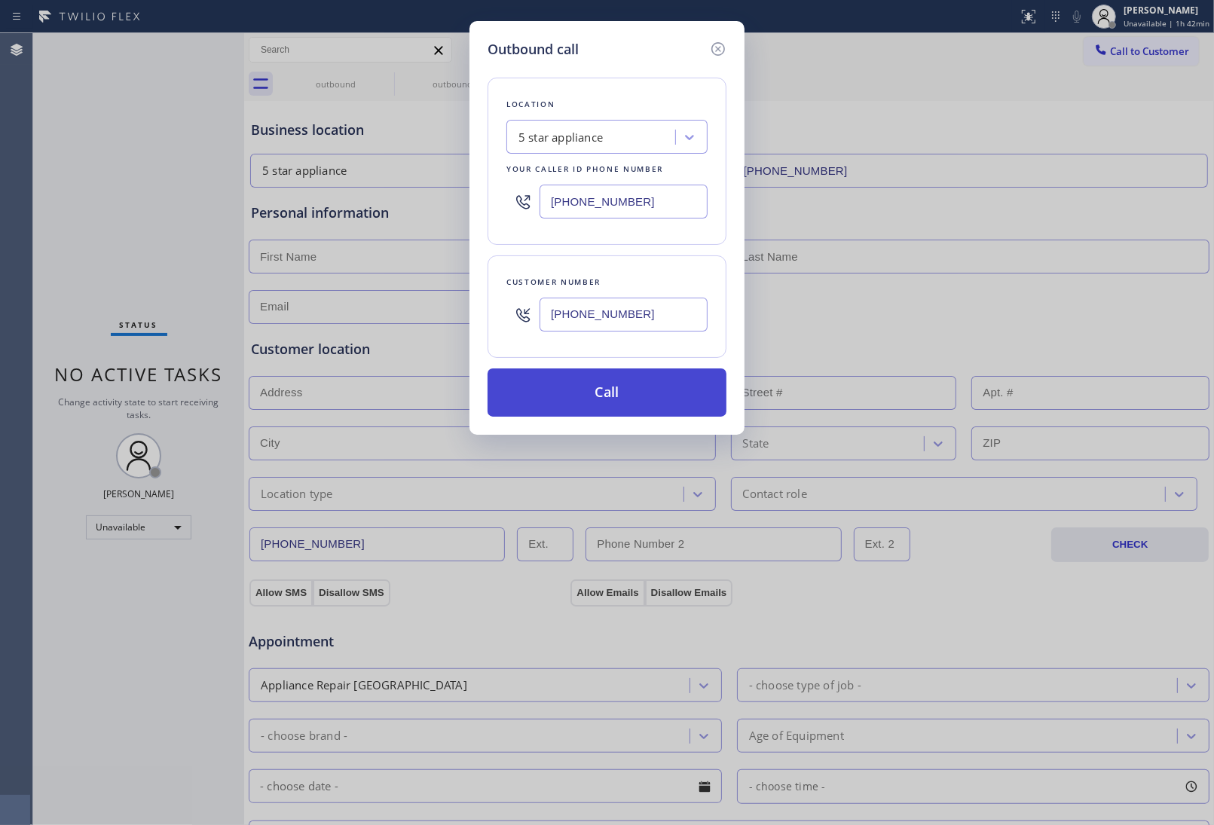
click at [653, 390] on button "Call" at bounding box center [606, 392] width 239 height 48
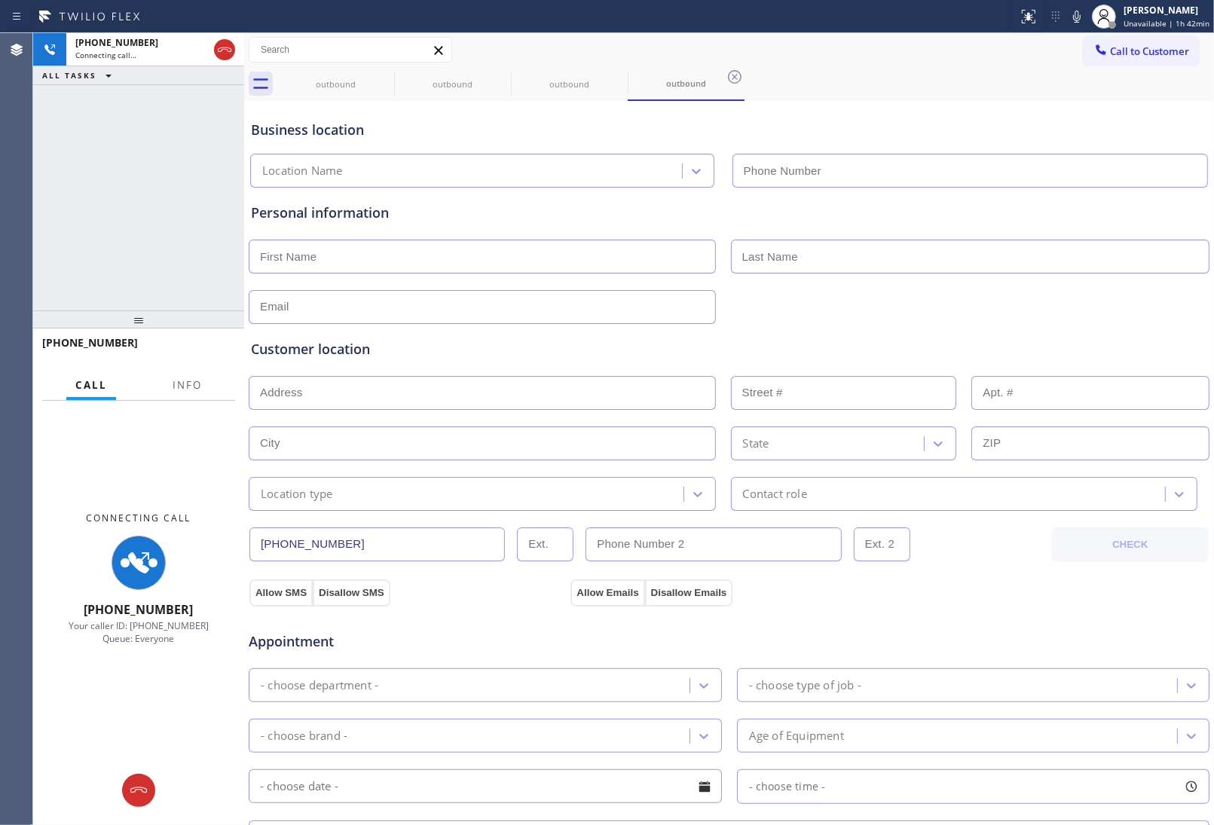
type input "(213) 687-2604"
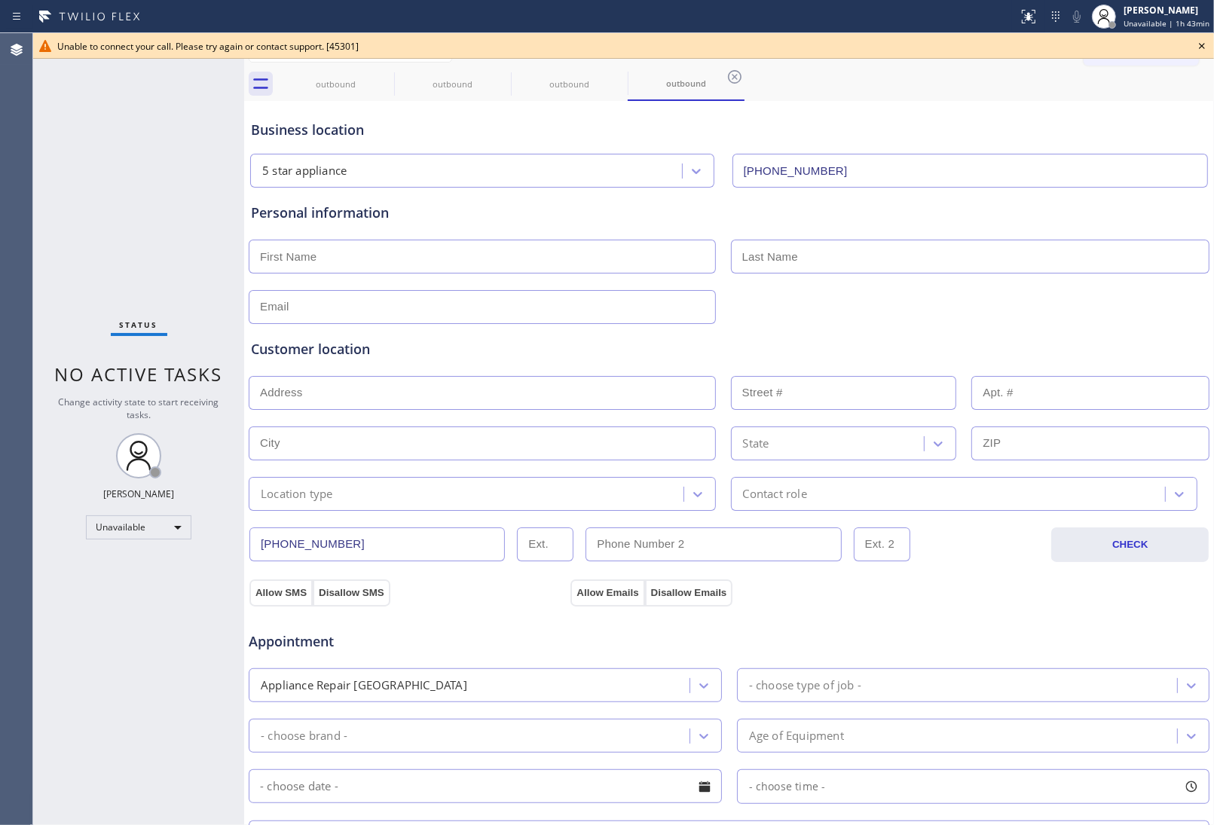
click at [1206, 35] on div "Unable to connect your call. Please try again or contact support. [45301]" at bounding box center [623, 46] width 1181 height 26
click at [1202, 39] on icon at bounding box center [1202, 46] width 18 height 18
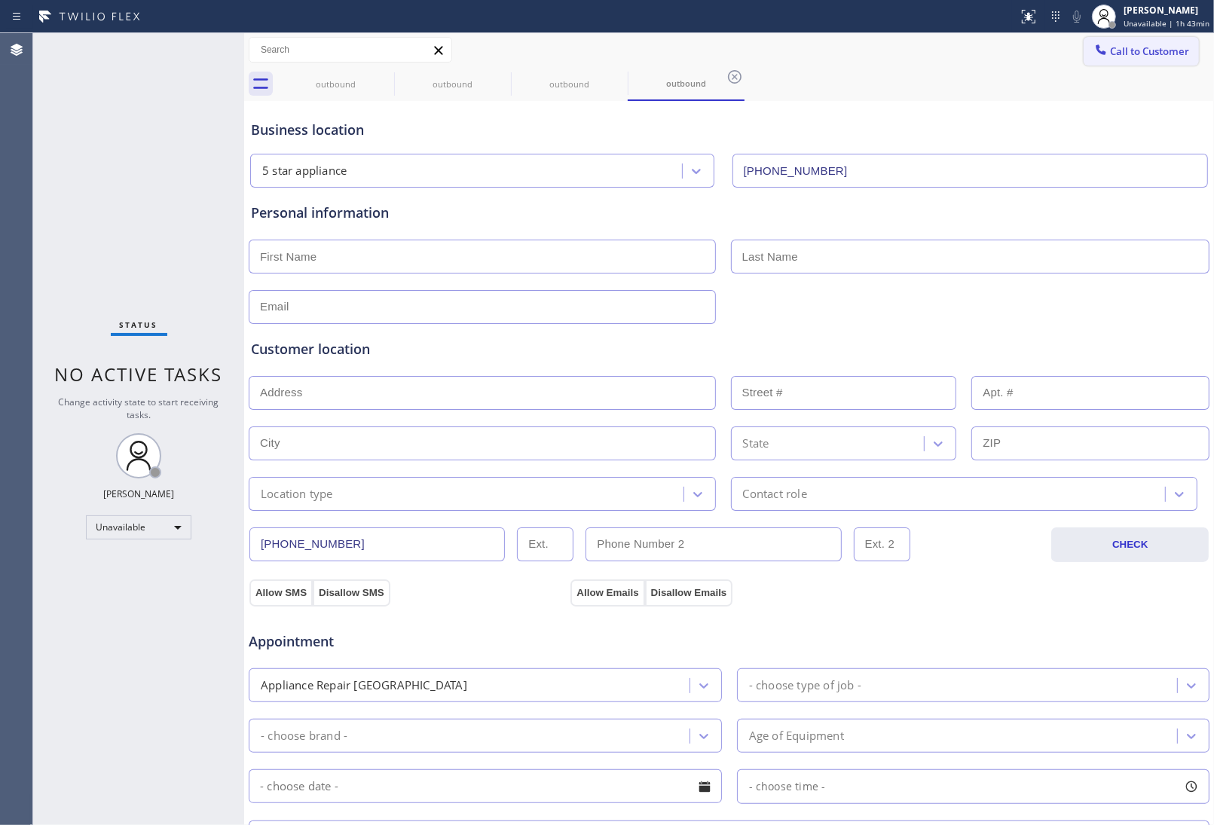
click at [1183, 40] on button "Call to Customer" at bounding box center [1140, 51] width 115 height 29
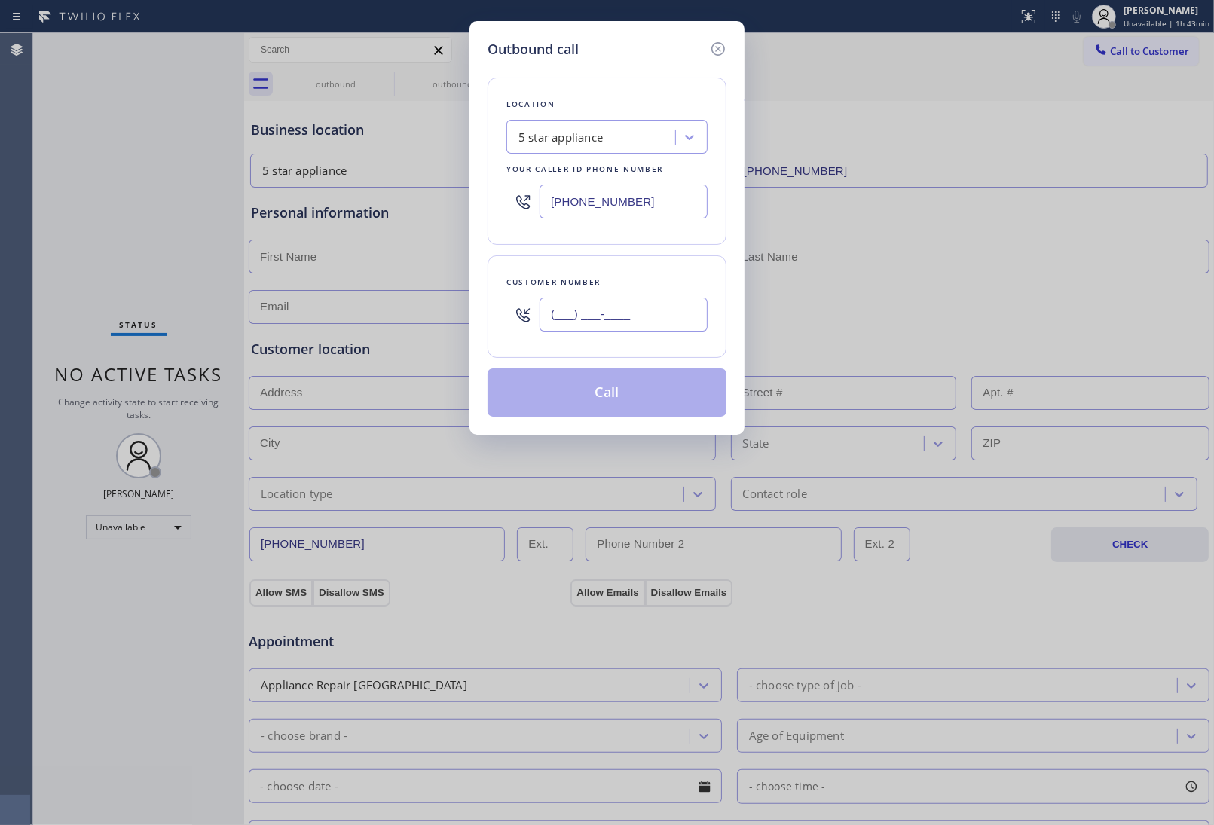
click at [580, 329] on input "(___) ___-____" at bounding box center [623, 315] width 168 height 34
paste input "908) 921-1347"
type input "(908) 921-1347"
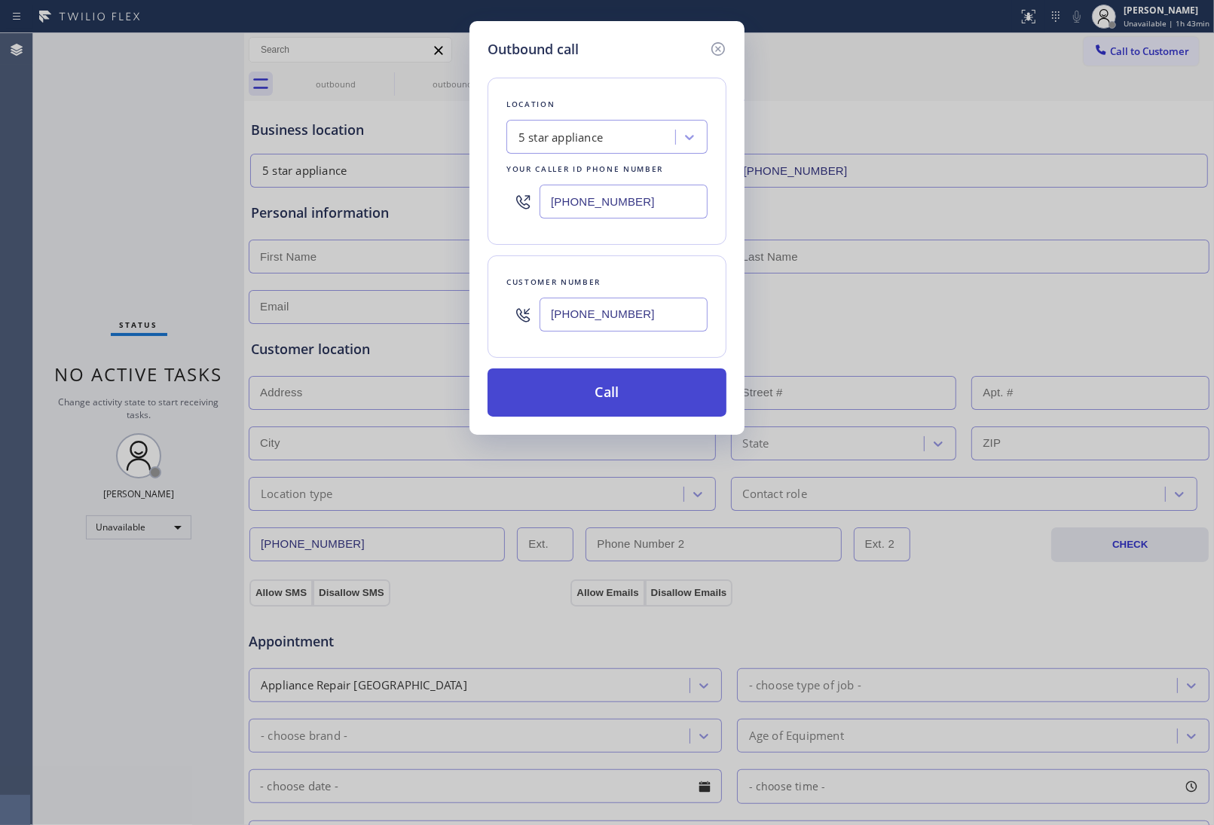
click at [619, 396] on button "Call" at bounding box center [606, 392] width 239 height 48
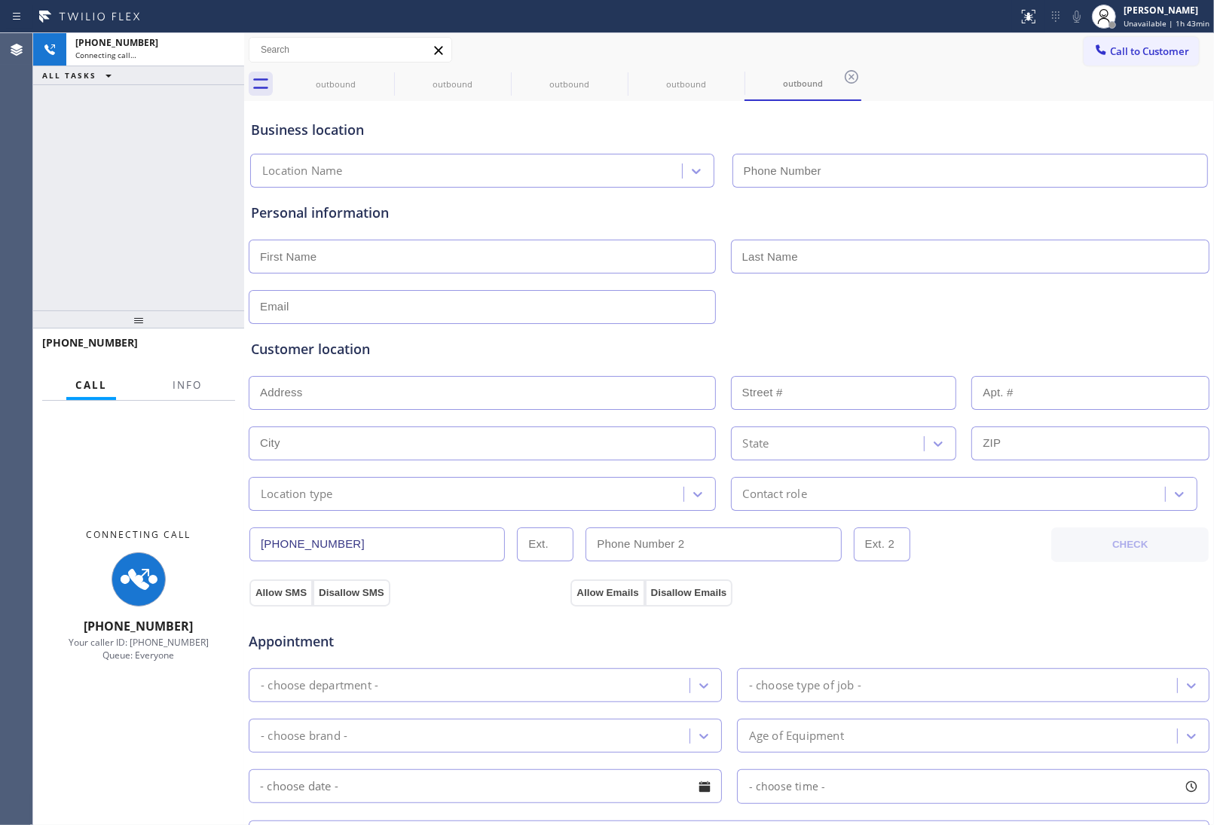
type input "(213) 687-2604"
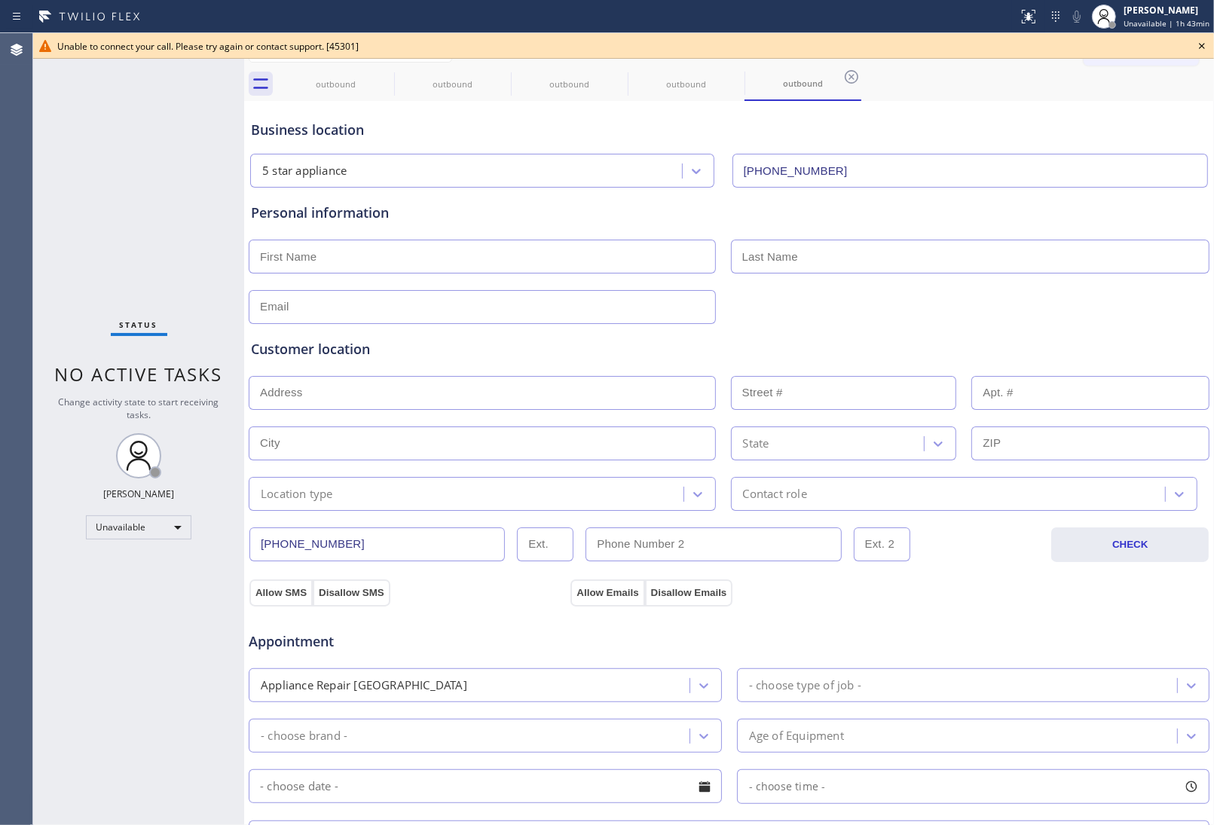
drag, startPoint x: 1115, startPoint y: 341, endPoint x: 1096, endPoint y: 343, distance: 19.0
click at [1115, 341] on div "Customer location" at bounding box center [729, 349] width 956 height 20
click at [1202, 41] on icon at bounding box center [1202, 46] width 18 height 18
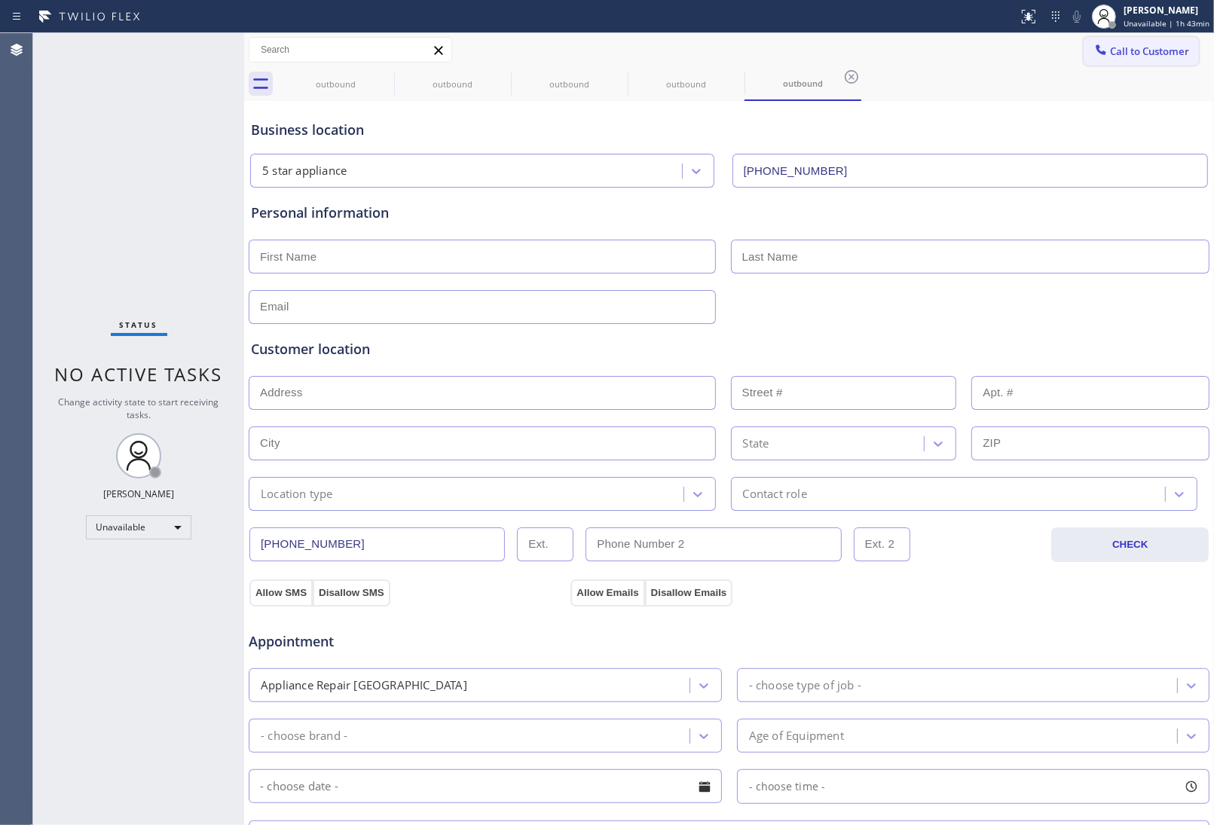
click at [1179, 47] on button "Call to Customer" at bounding box center [1140, 51] width 115 height 29
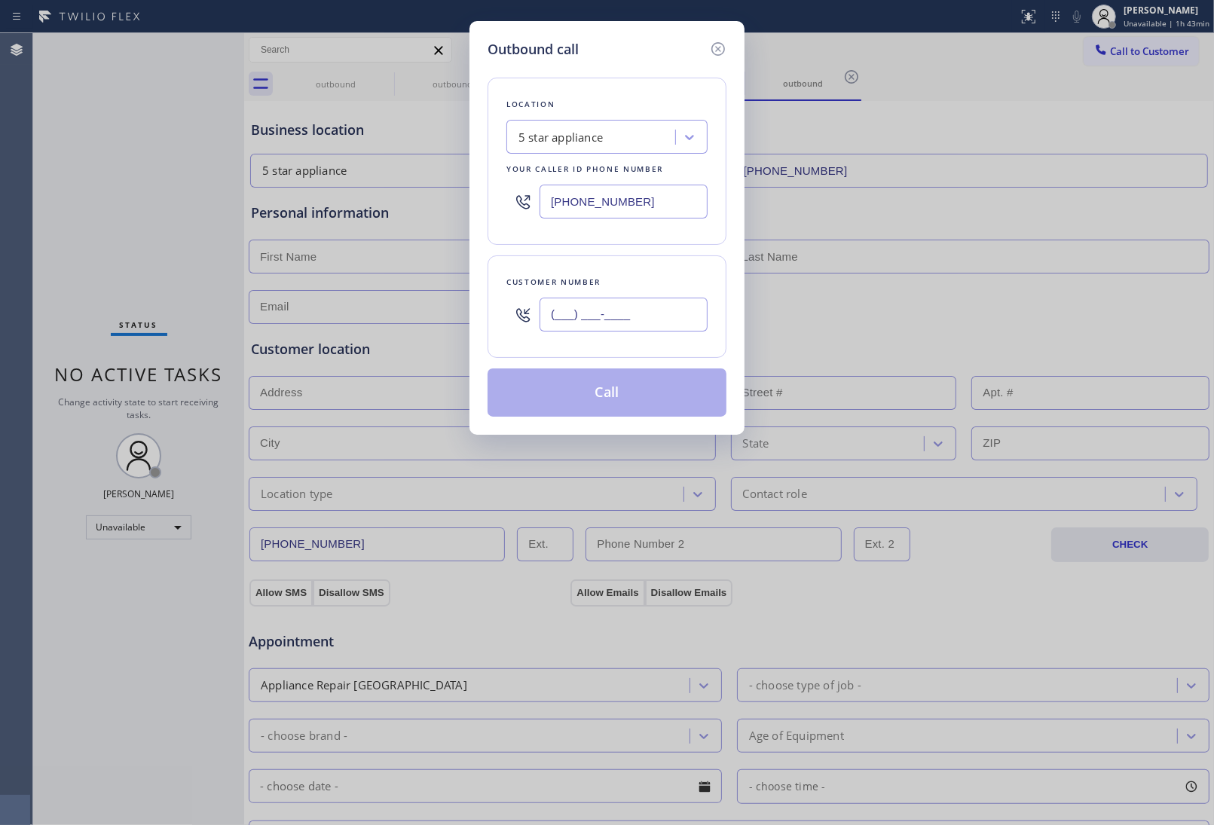
click at [630, 319] on input "(___) ___-____" at bounding box center [623, 315] width 168 height 34
paste input "908) 921-1347"
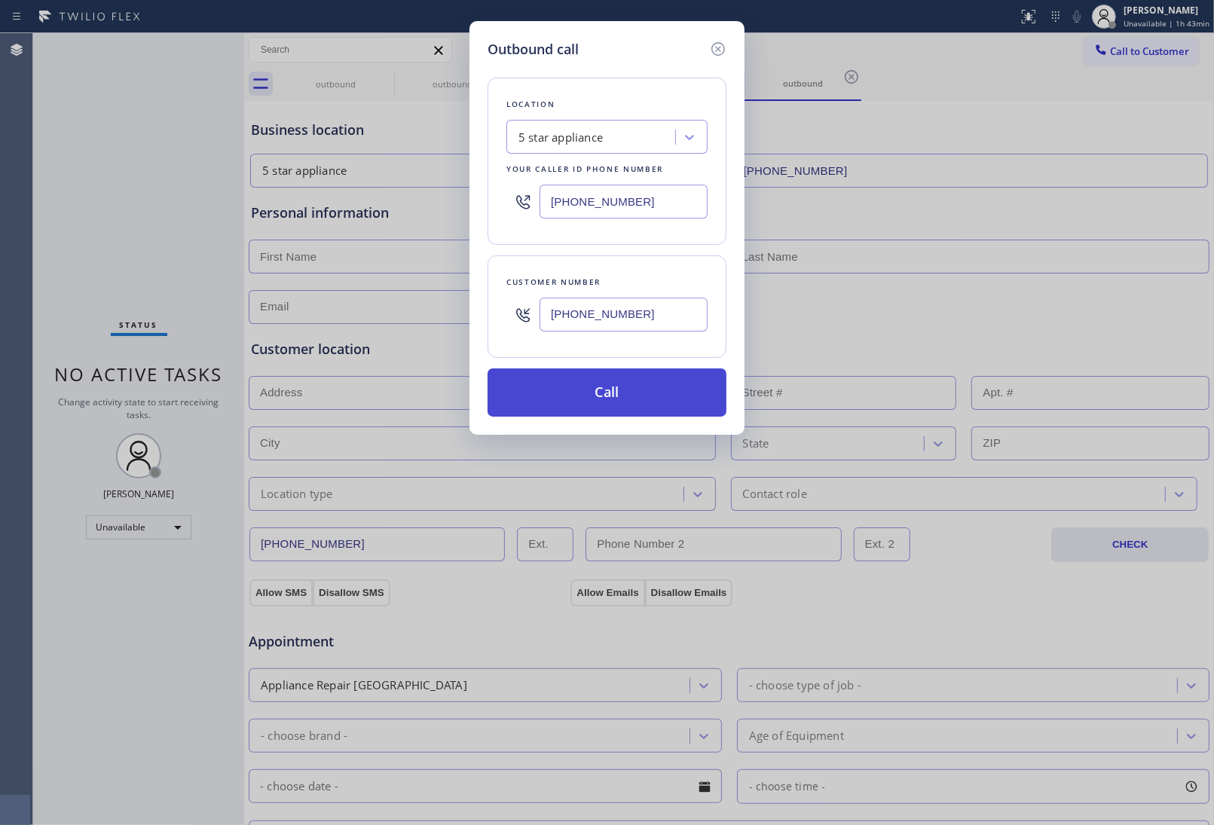
type input "(908) 921-1347"
click at [644, 405] on button "Call" at bounding box center [606, 392] width 239 height 48
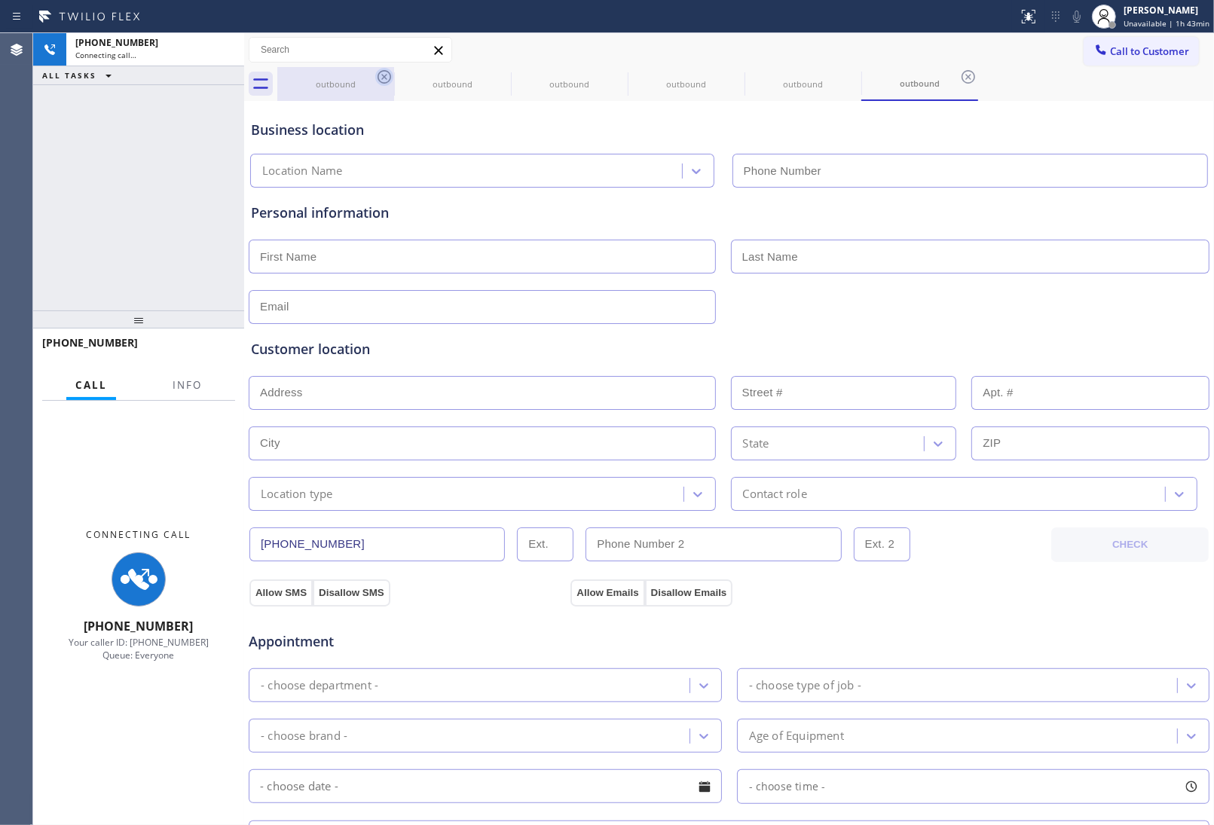
type input "(213) 687-2604"
click at [386, 72] on icon at bounding box center [384, 77] width 18 height 18
click at [0, 0] on icon at bounding box center [0, 0] width 0 height 0
click at [386, 72] on icon at bounding box center [384, 77] width 18 height 18
click at [0, 0] on icon at bounding box center [0, 0] width 0 height 0
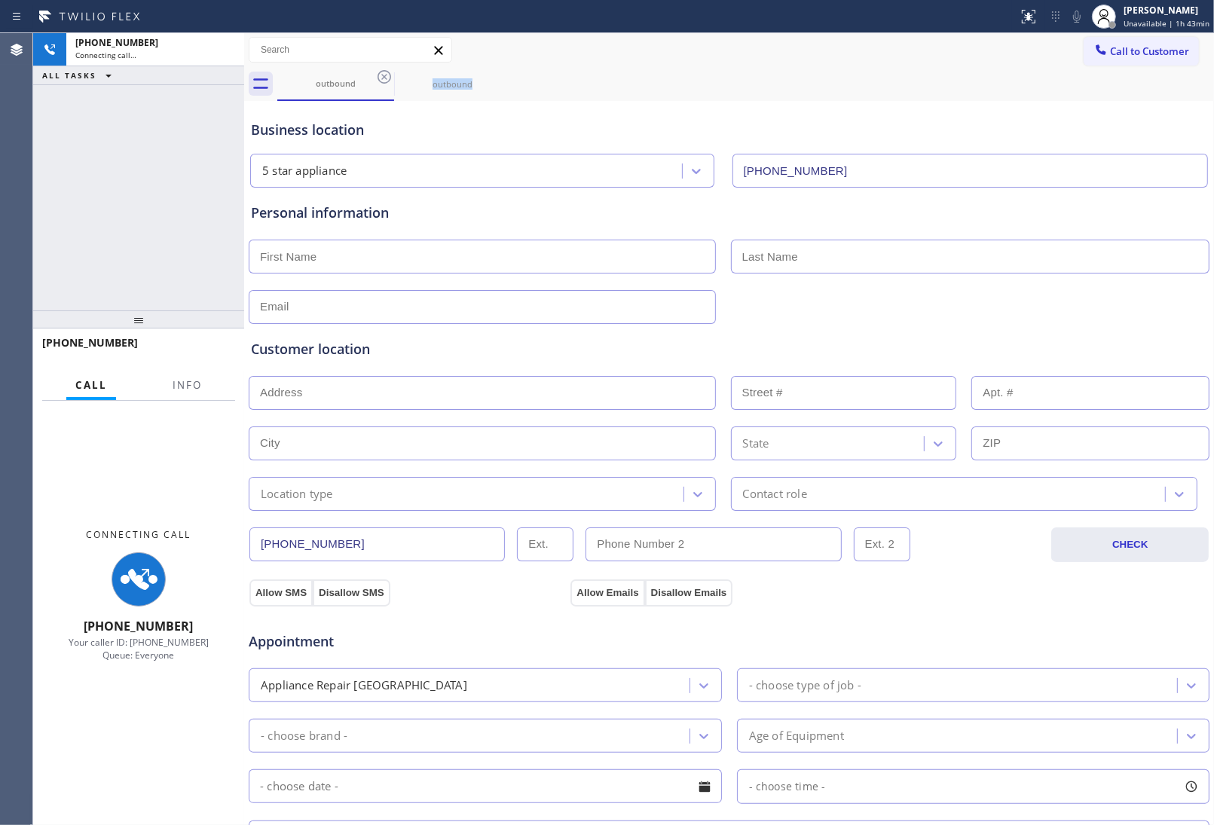
click at [386, 72] on icon at bounding box center [384, 77] width 18 height 18
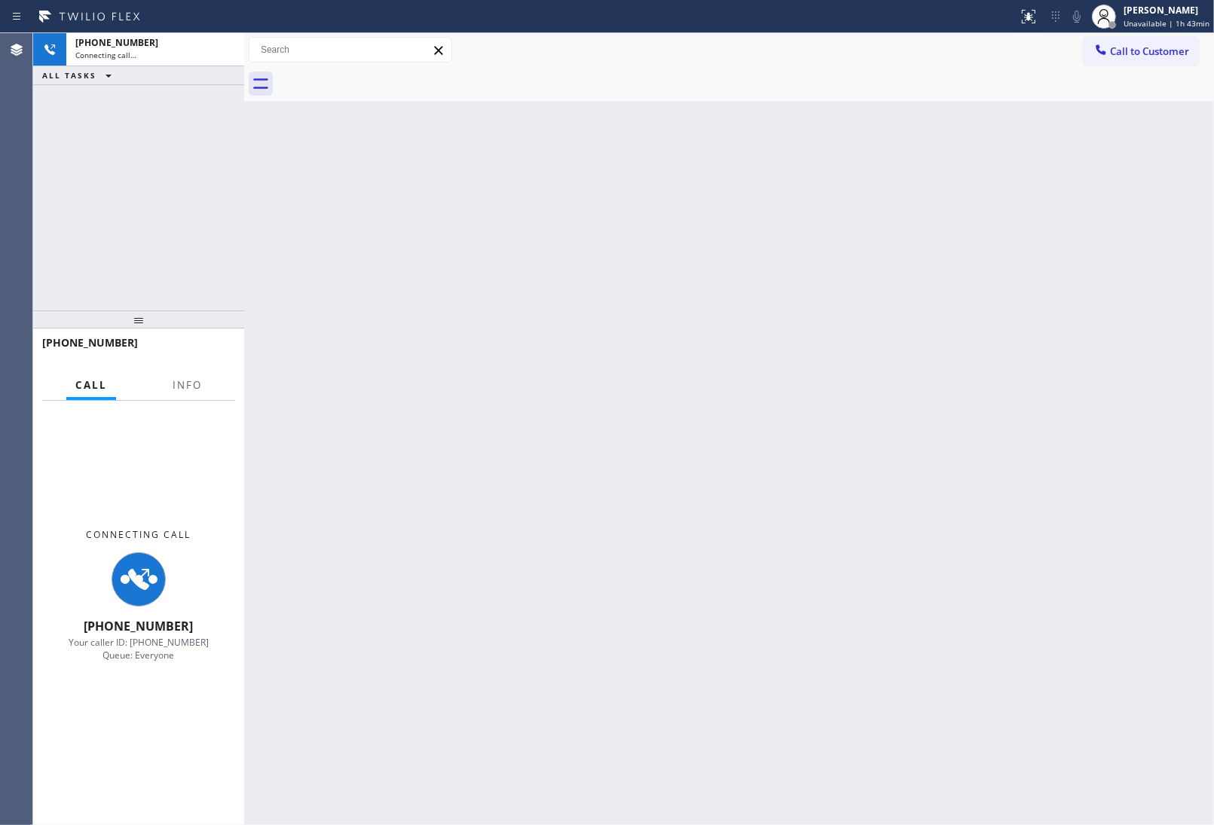
click at [1157, 404] on div "Back to Dashboard Change Sender ID Customers Technicians Select a contact Outbo…" at bounding box center [729, 429] width 970 height 792
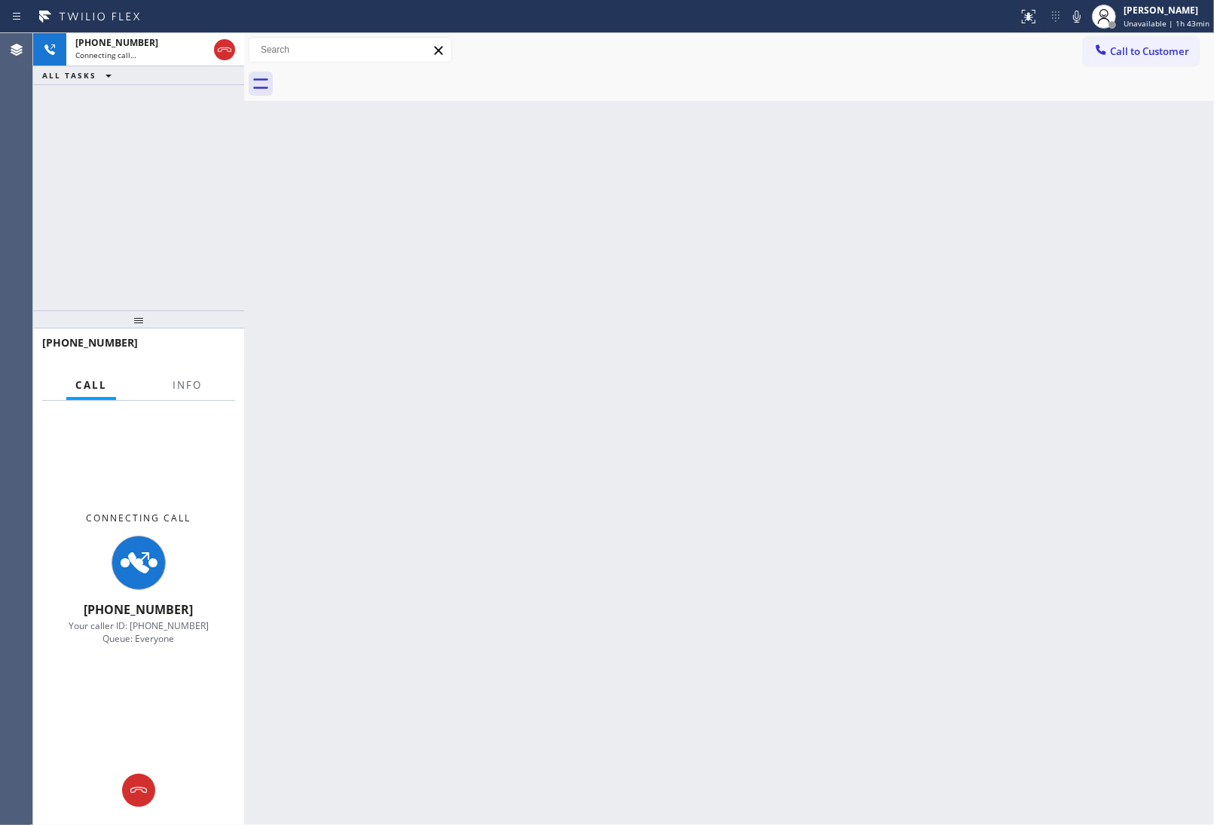
click at [505, 488] on div "Back to Dashboard Change Sender ID Customers Technicians Select a contact Outbo…" at bounding box center [729, 429] width 970 height 792
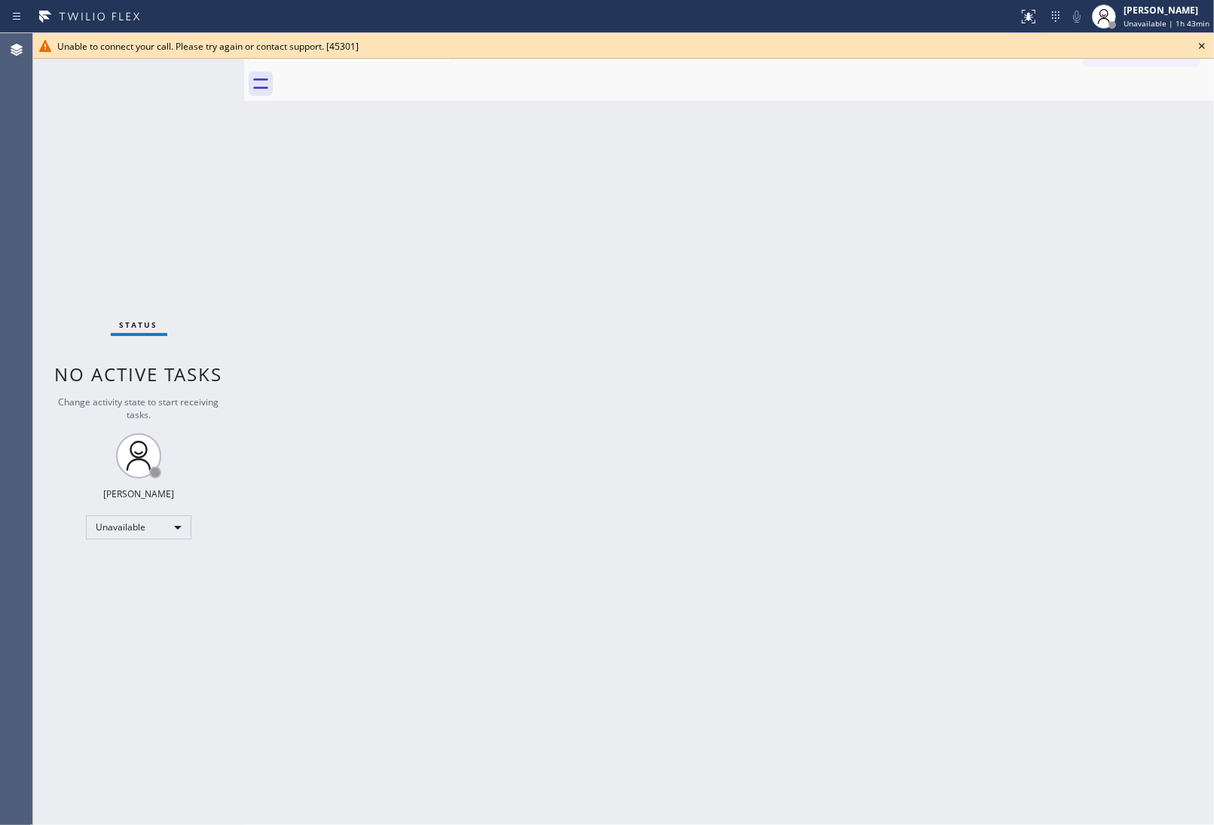
click at [1199, 38] on icon at bounding box center [1202, 46] width 18 height 18
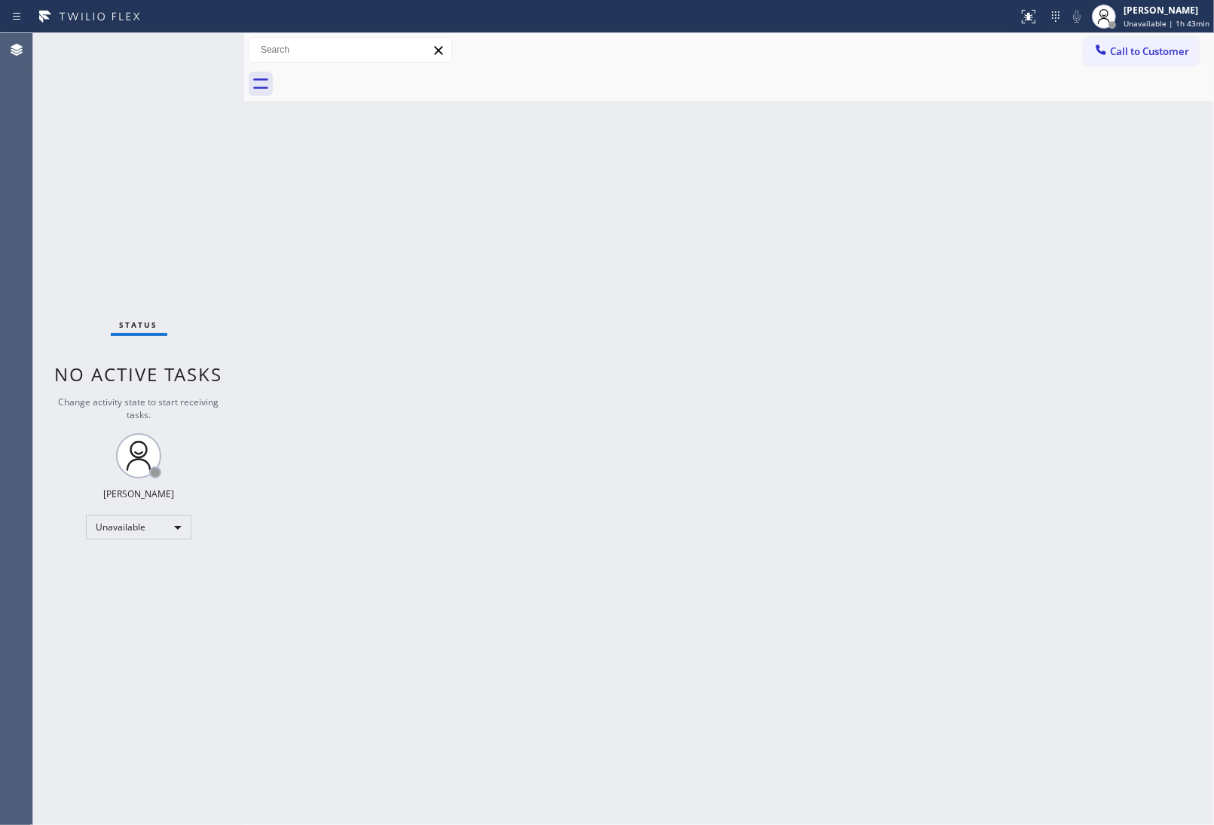
click at [1193, 47] on button "Call to Customer" at bounding box center [1140, 51] width 115 height 29
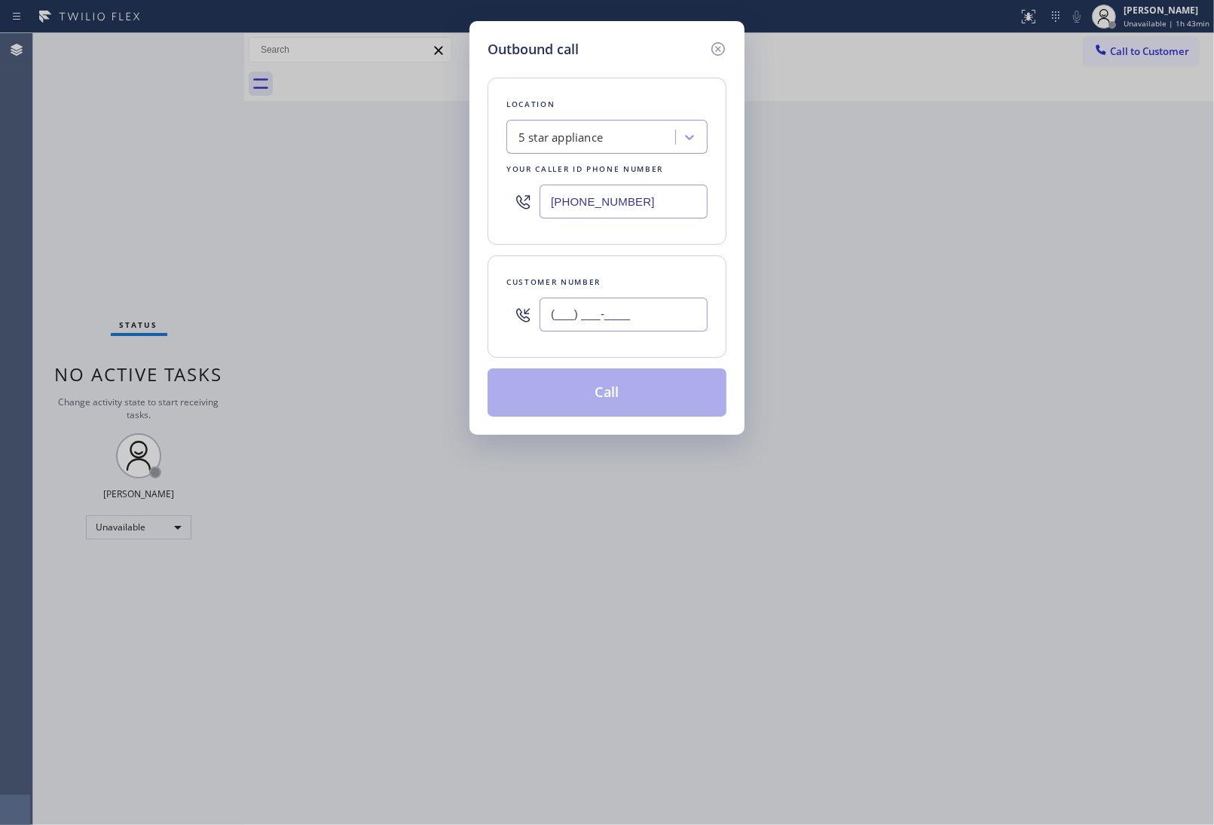
click at [629, 320] on input "(___) ___-____" at bounding box center [623, 315] width 168 height 34
paste input "908) 921-1347"
type input "(908) 921-1347"
click at [625, 392] on button "Call" at bounding box center [606, 392] width 239 height 48
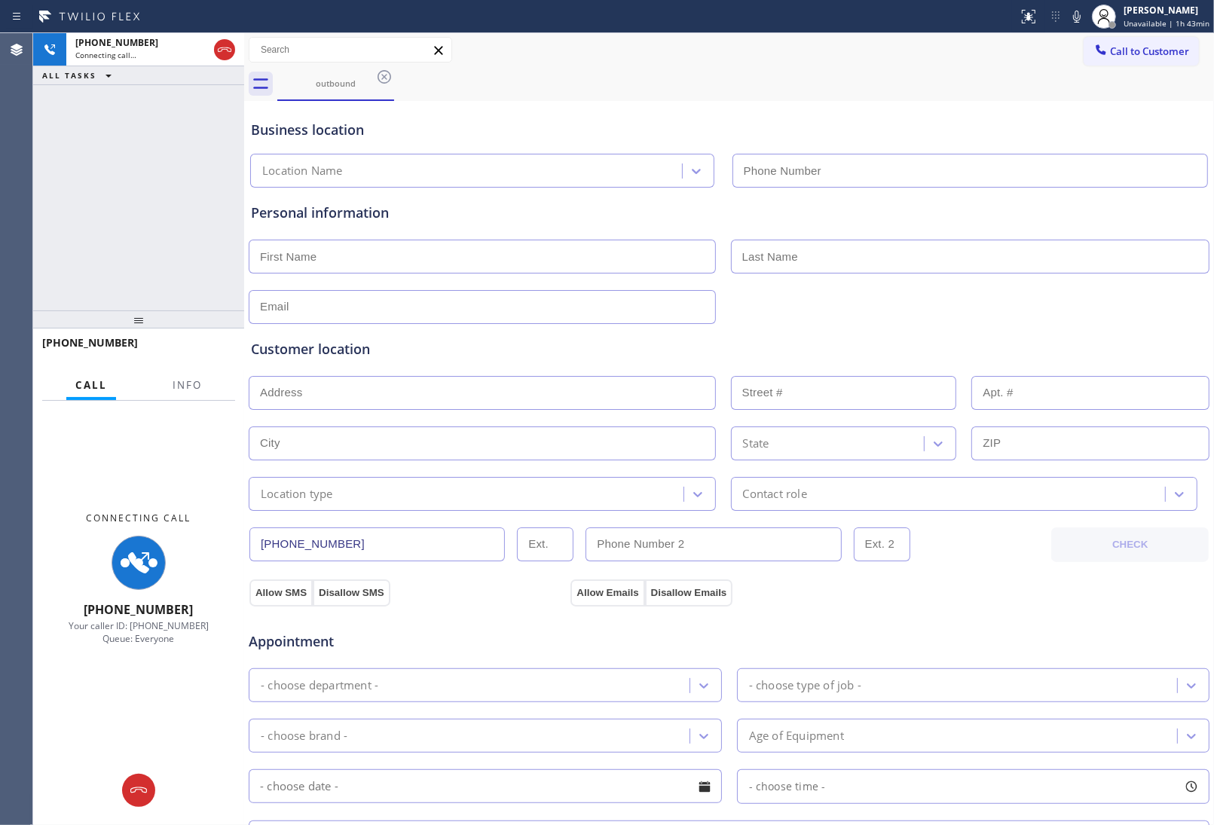
type input "(213) 687-2604"
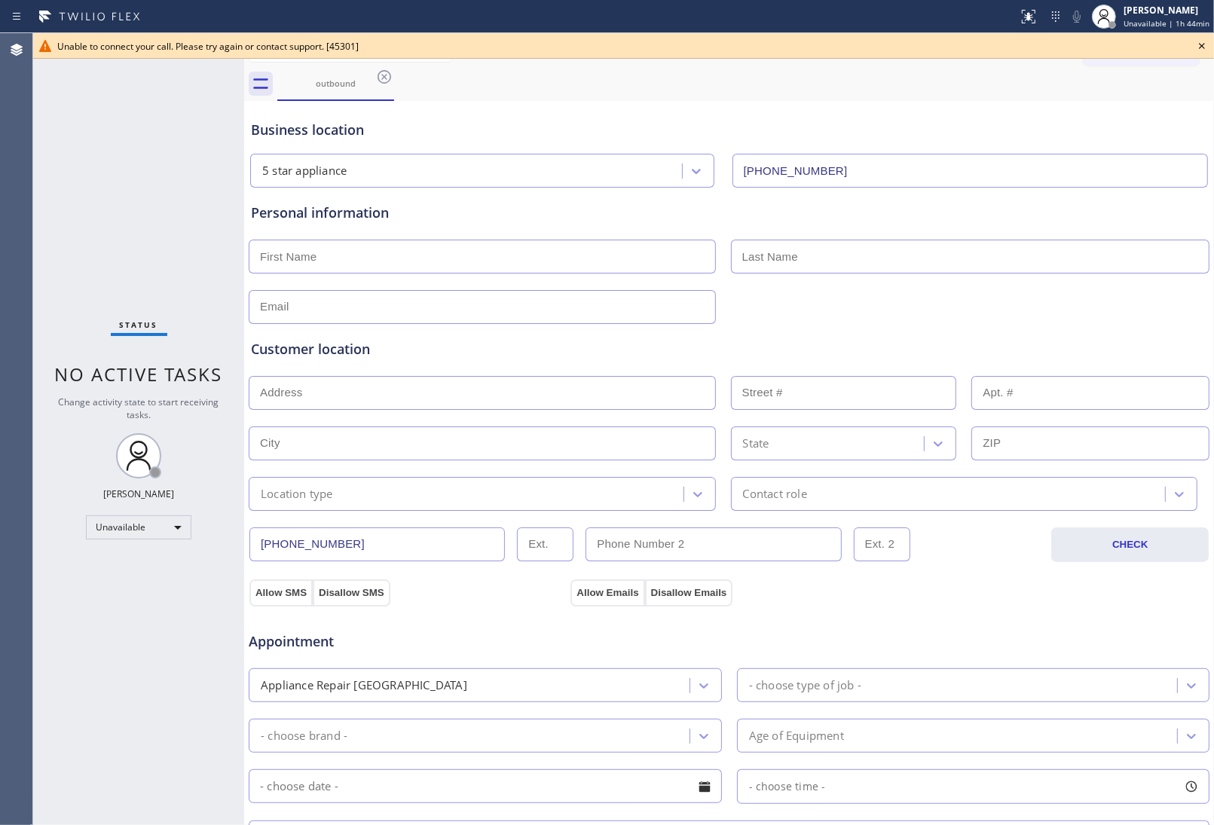
click at [1195, 46] on icon at bounding box center [1202, 46] width 18 height 18
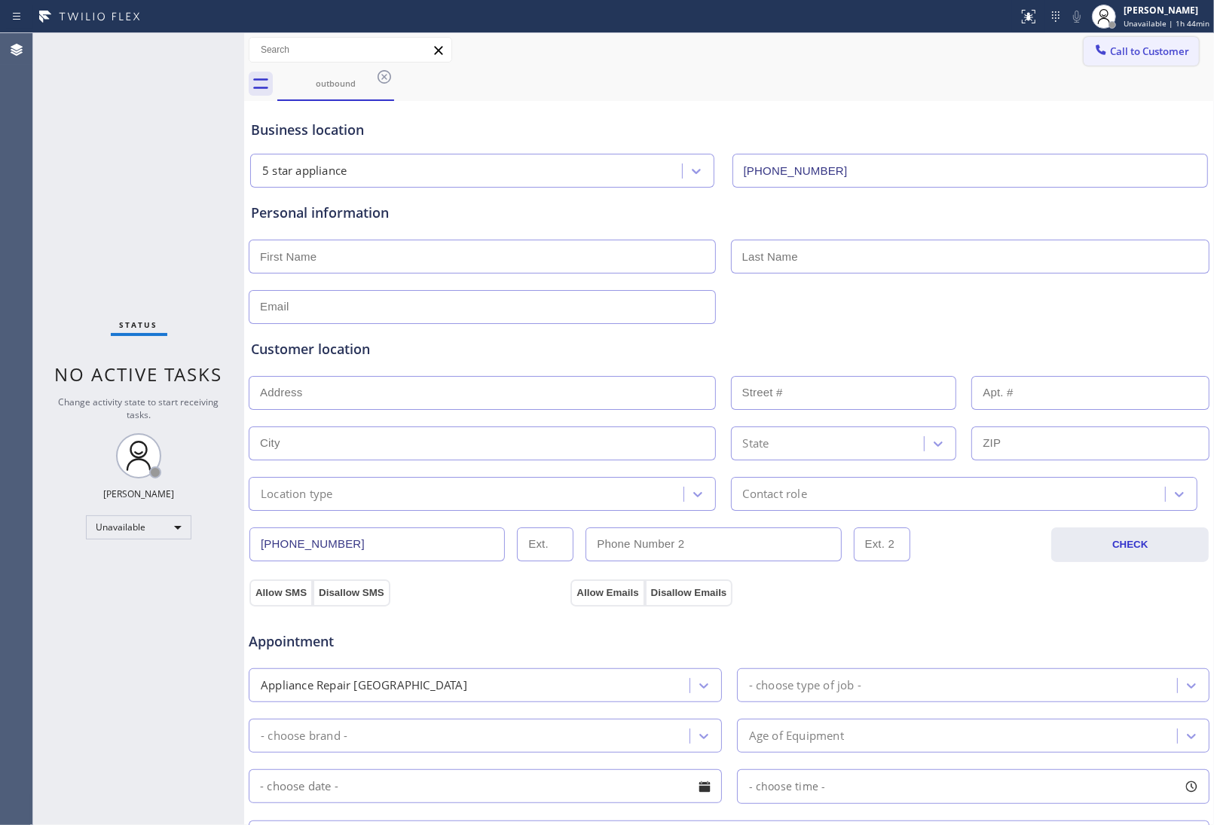
click at [1142, 35] on div "Call to Customer Outbound call Location 5 star appliance Your caller id phone n…" at bounding box center [729, 50] width 970 height 34
click at [1140, 42] on button "Call to Customer" at bounding box center [1140, 51] width 115 height 29
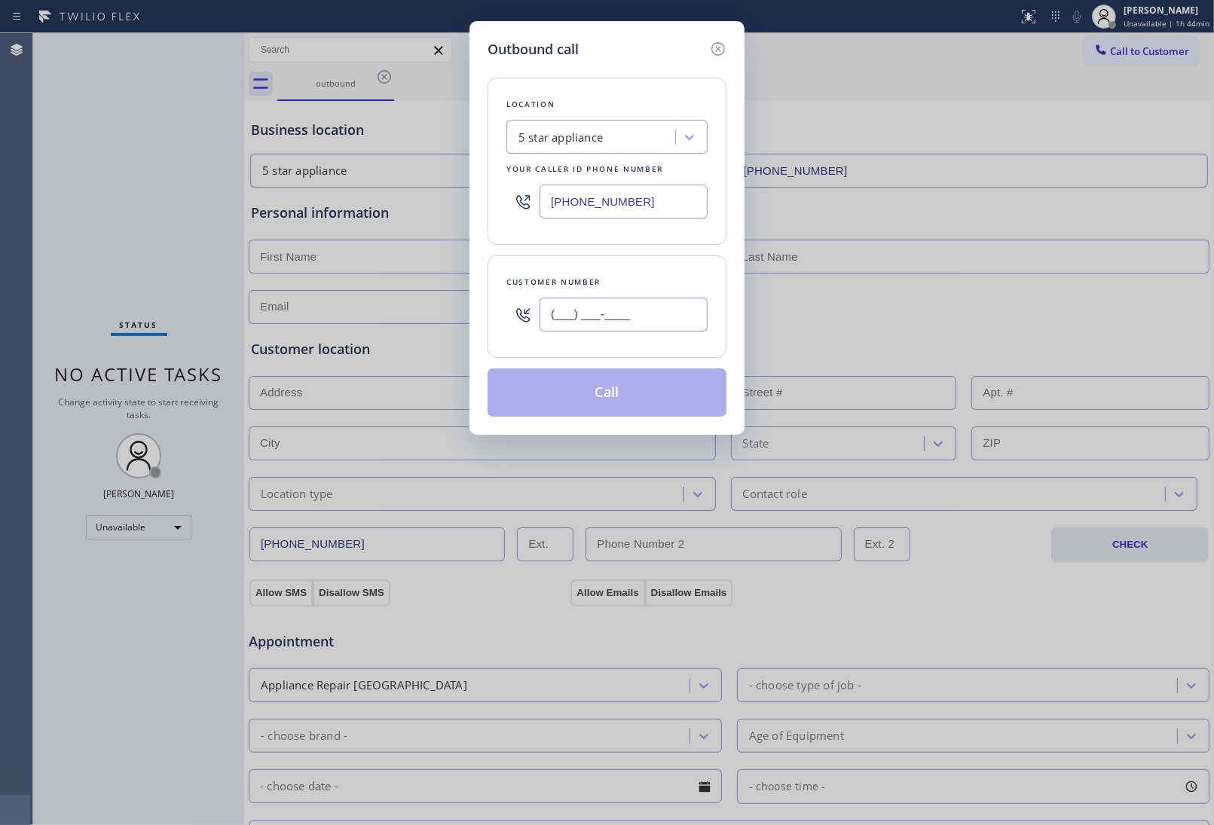
click at [652, 314] on input "(___) ___-____" at bounding box center [623, 315] width 168 height 34
paste input "908) 921-1347"
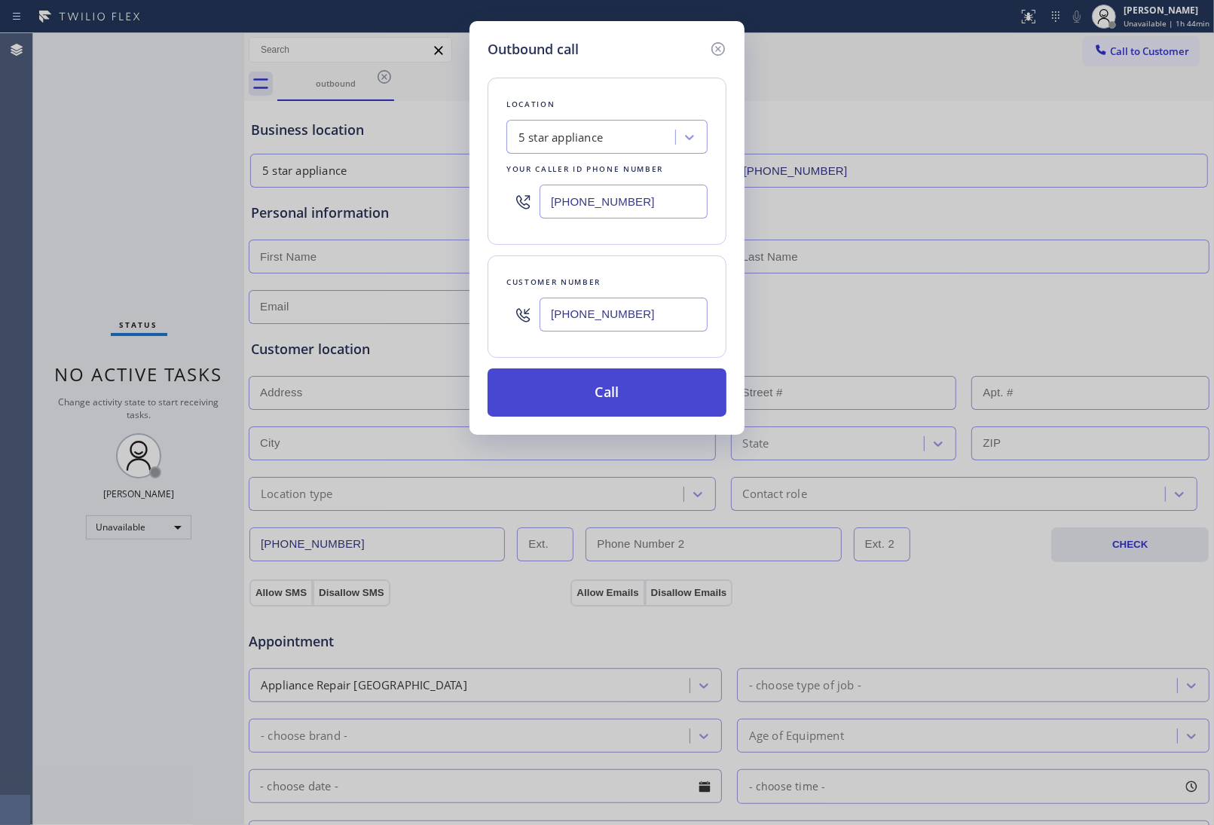
type input "(908) 921-1347"
click at [629, 396] on button "Call" at bounding box center [606, 392] width 239 height 48
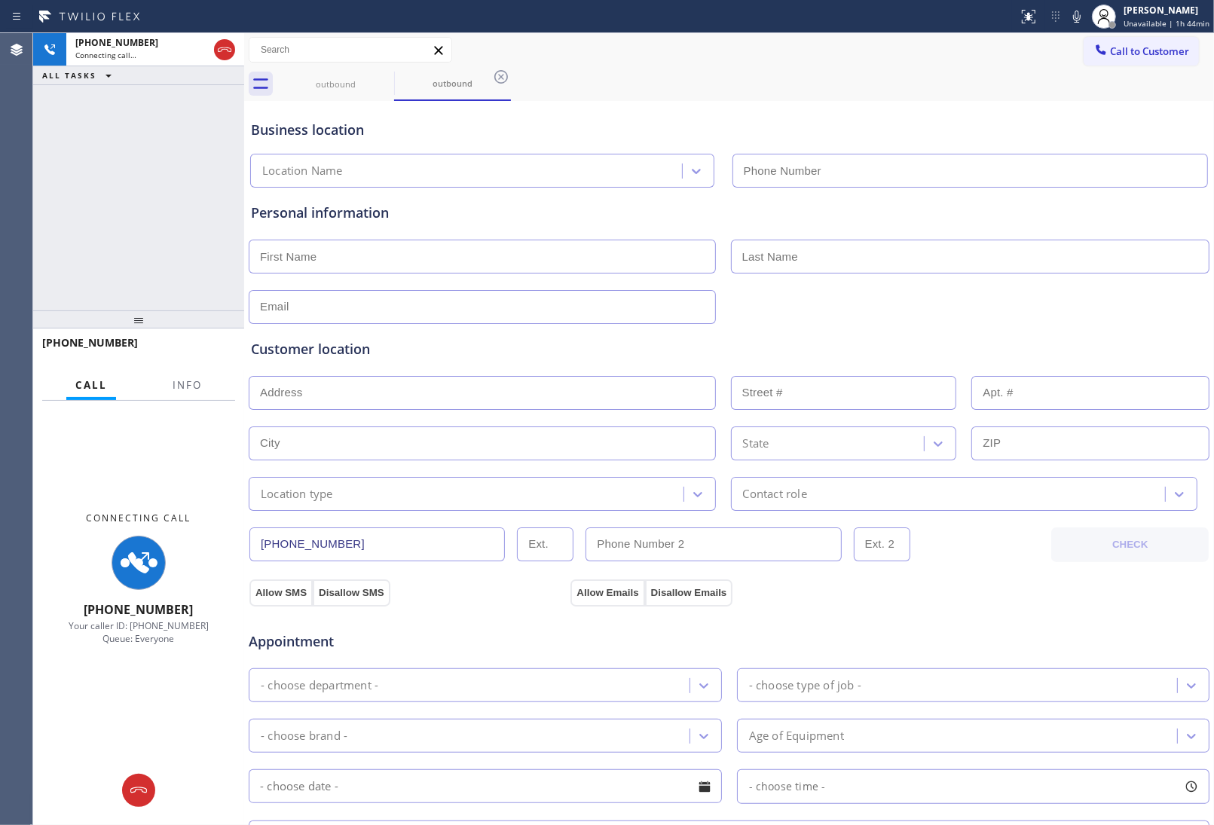
type input "(213) 687-2604"
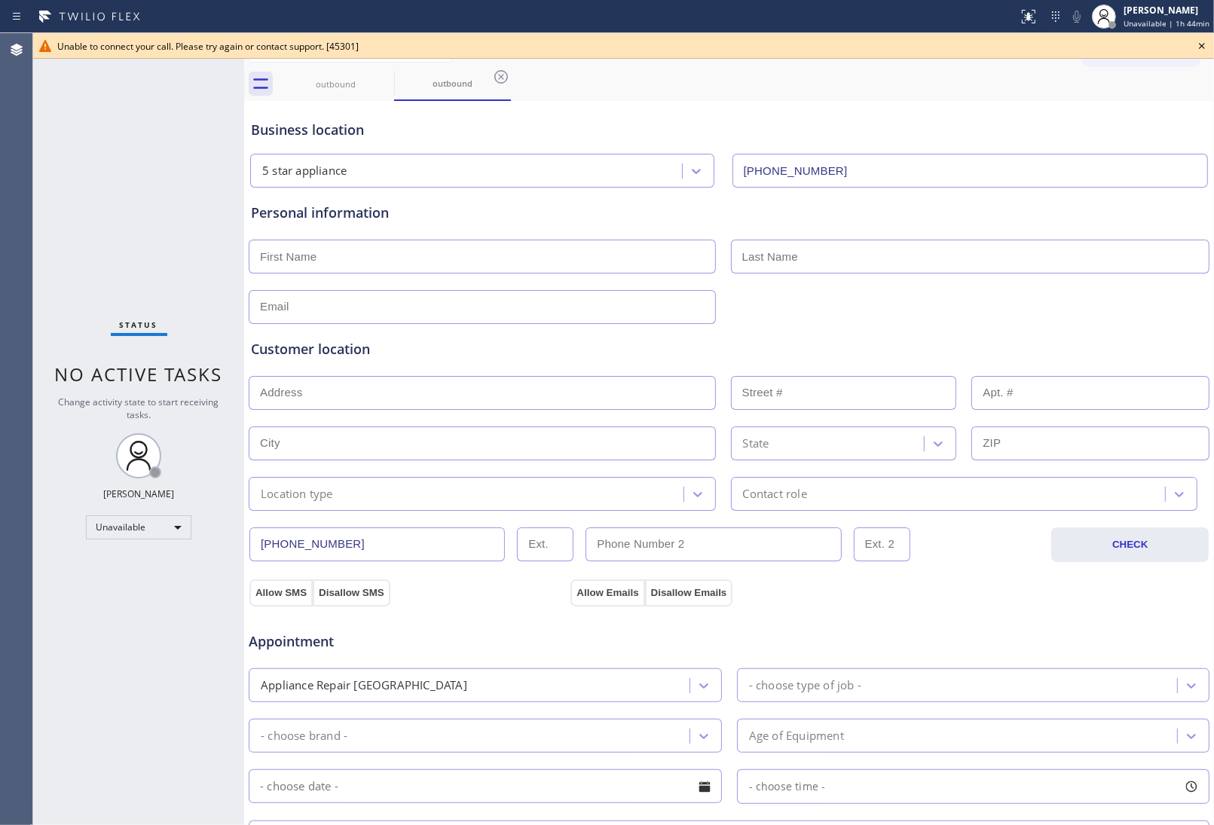
click at [1062, 224] on div "Personal information" at bounding box center [729, 263] width 956 height 121
click at [1196, 47] on icon at bounding box center [1202, 46] width 18 height 18
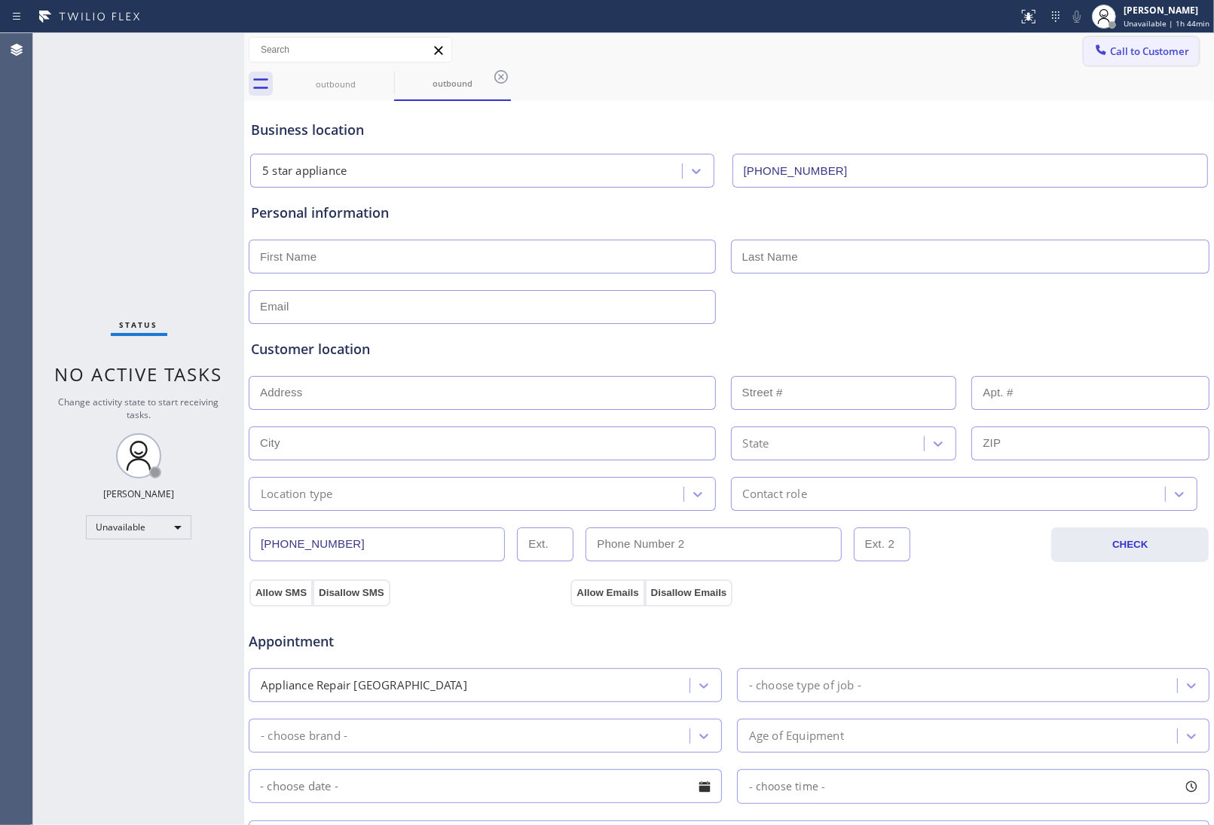
click at [1159, 49] on span "Call to Customer" at bounding box center [1149, 51] width 79 height 14
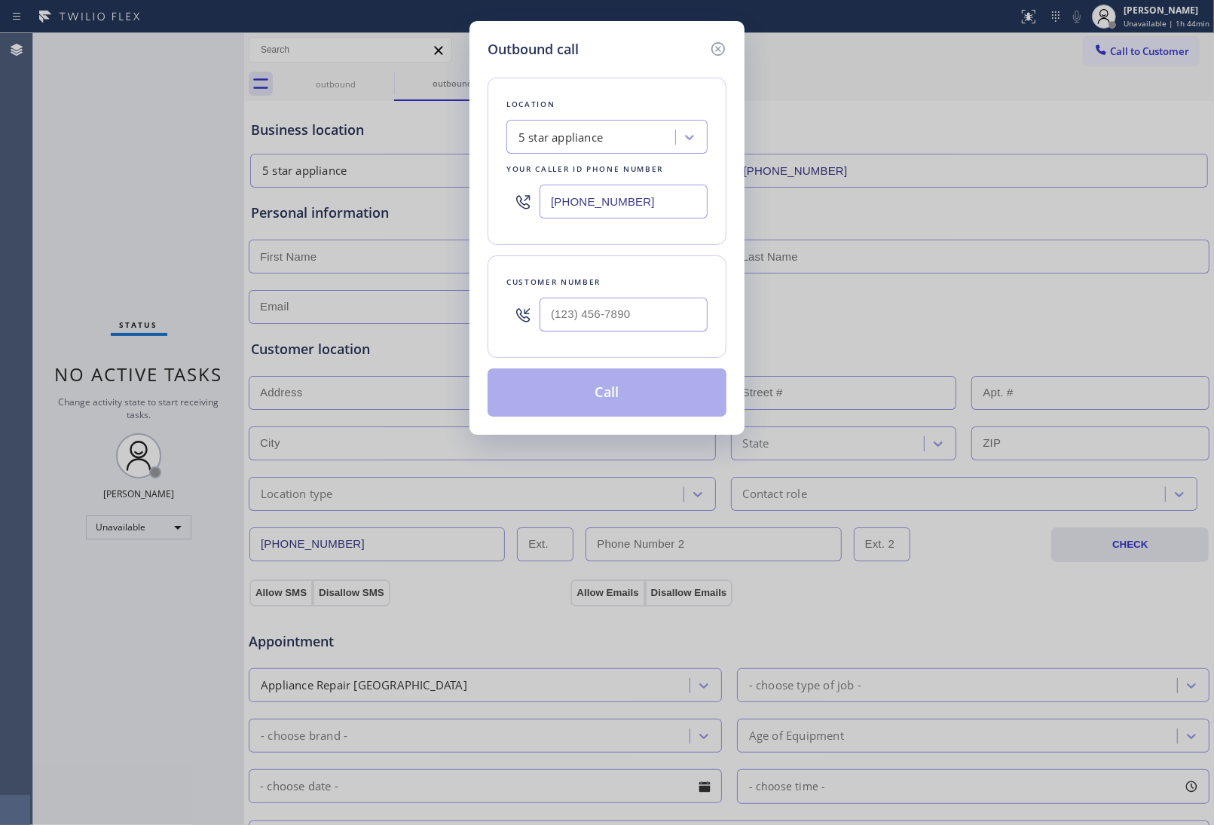
click at [573, 335] on div at bounding box center [623, 314] width 168 height 49
click at [588, 313] on input "(___) ___-____" at bounding box center [623, 315] width 168 height 34
paste input "908) 921-1347"
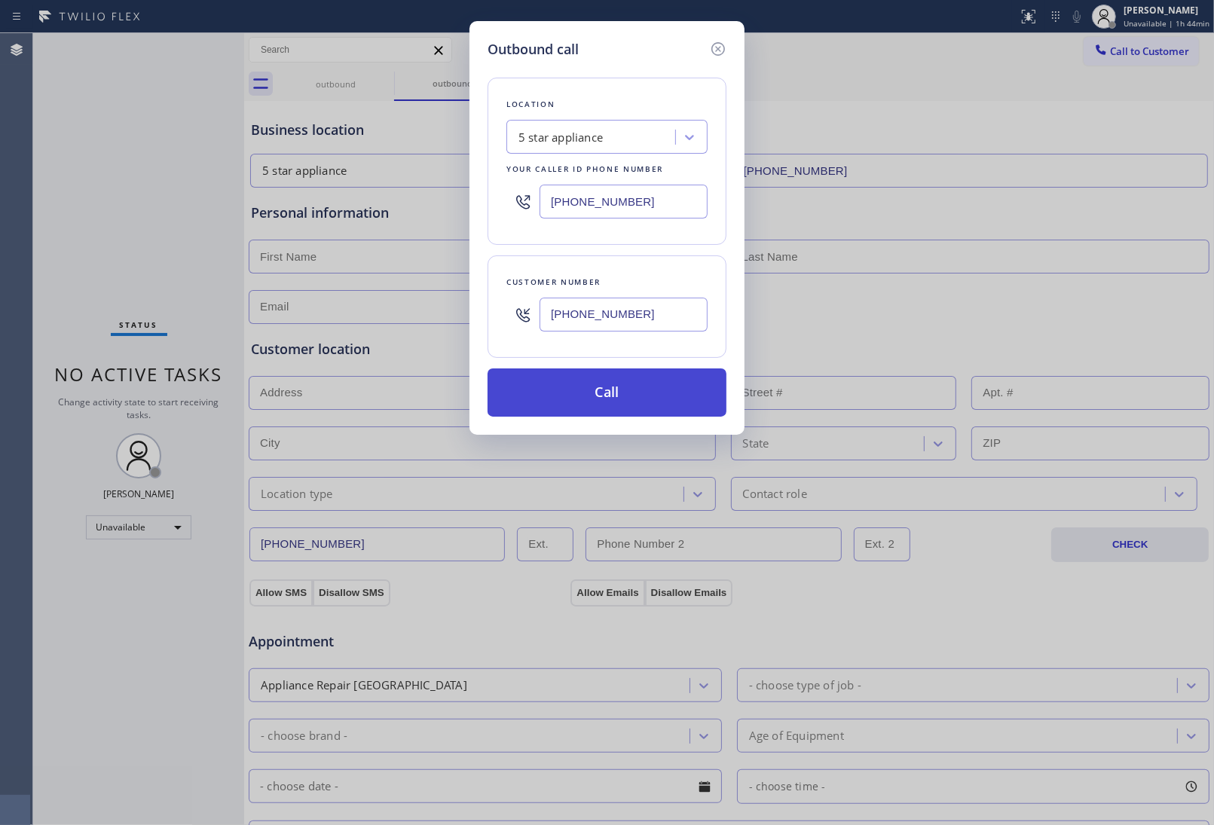
type input "(908) 921-1347"
click at [620, 398] on button "Call" at bounding box center [606, 392] width 239 height 48
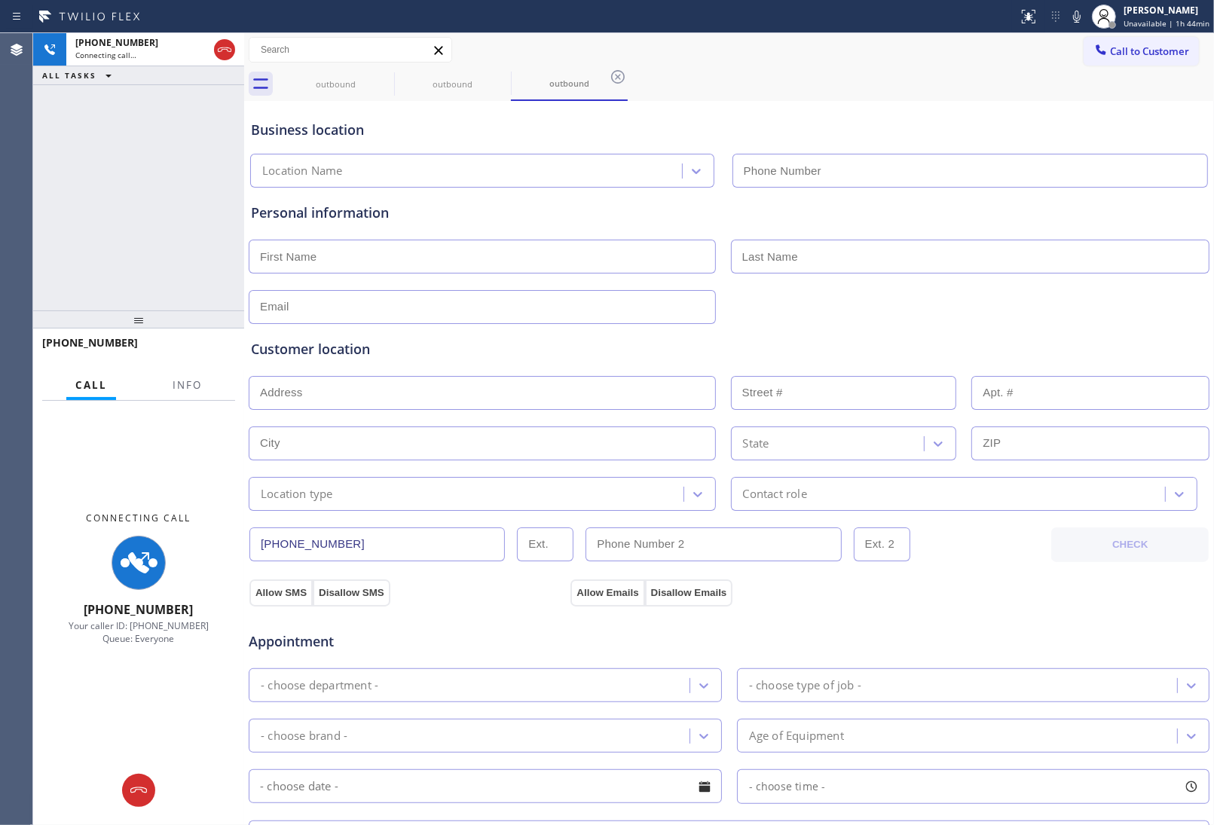
type input "(213) 687-2604"
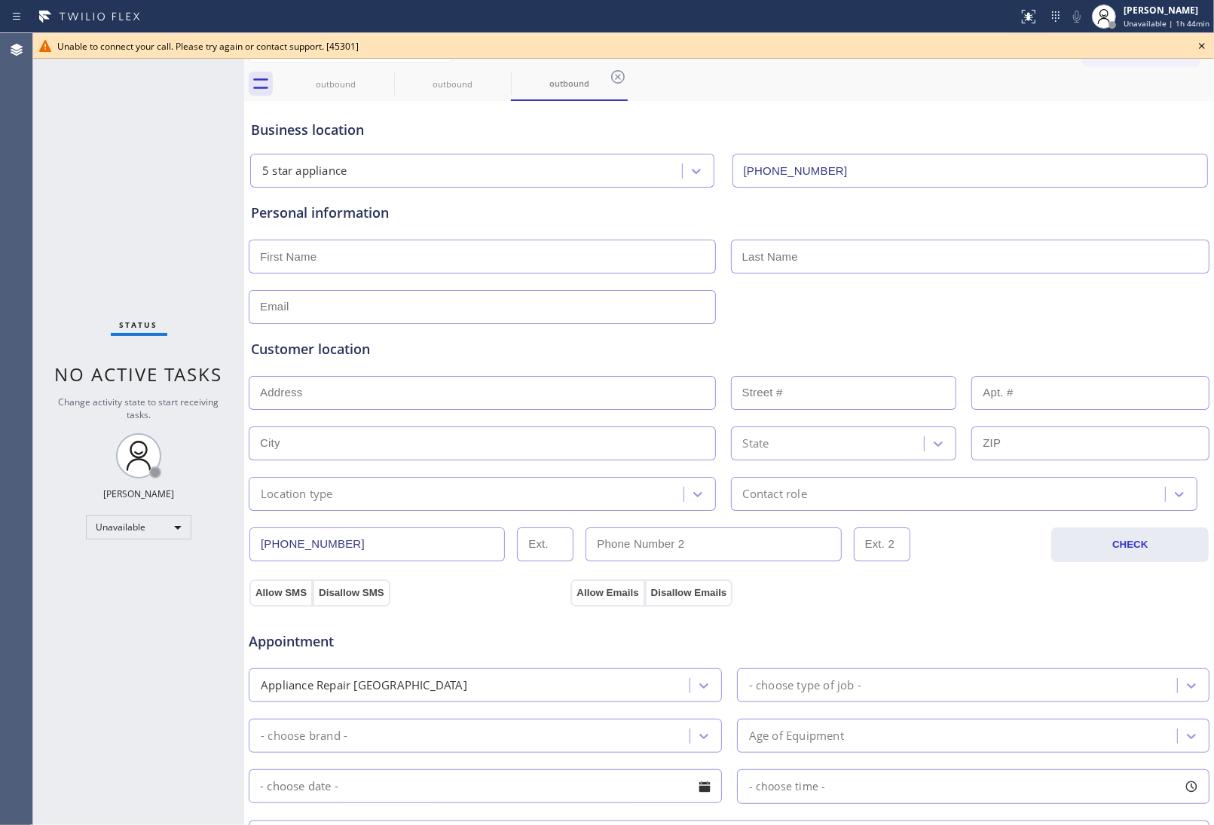
click at [1199, 41] on icon at bounding box center [1202, 46] width 18 height 18
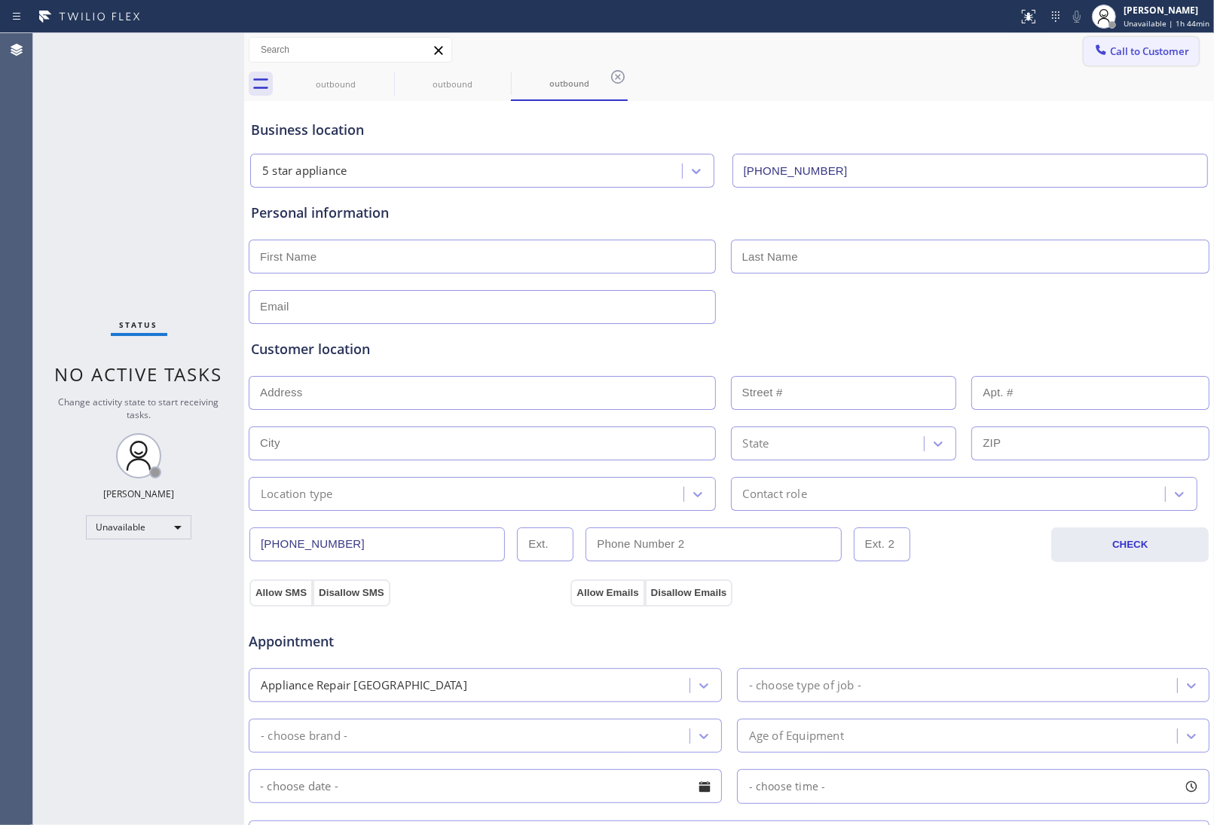
click at [1110, 53] on span "Call to Customer" at bounding box center [1149, 51] width 79 height 14
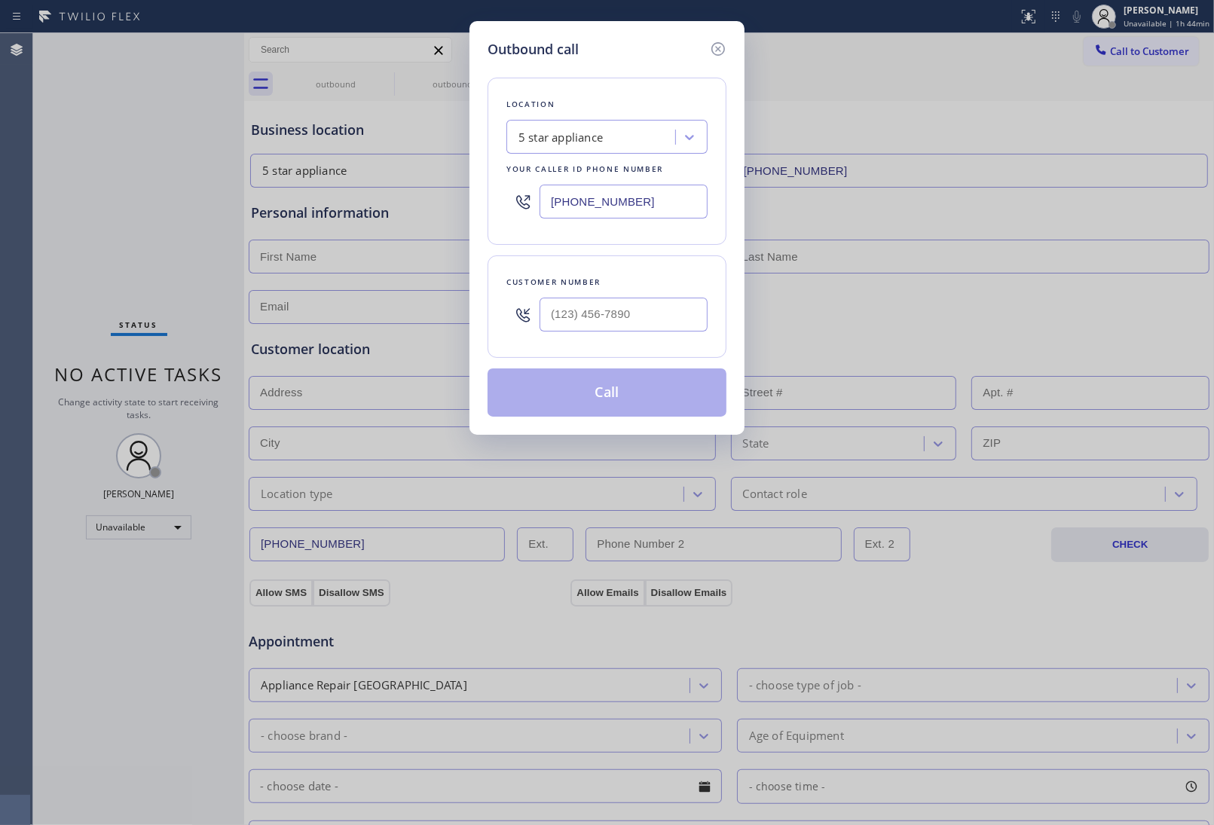
click at [596, 333] on div at bounding box center [623, 314] width 168 height 49
click at [594, 317] on input "(___) ___-____" at bounding box center [623, 315] width 168 height 34
paste input "908) 921-1347"
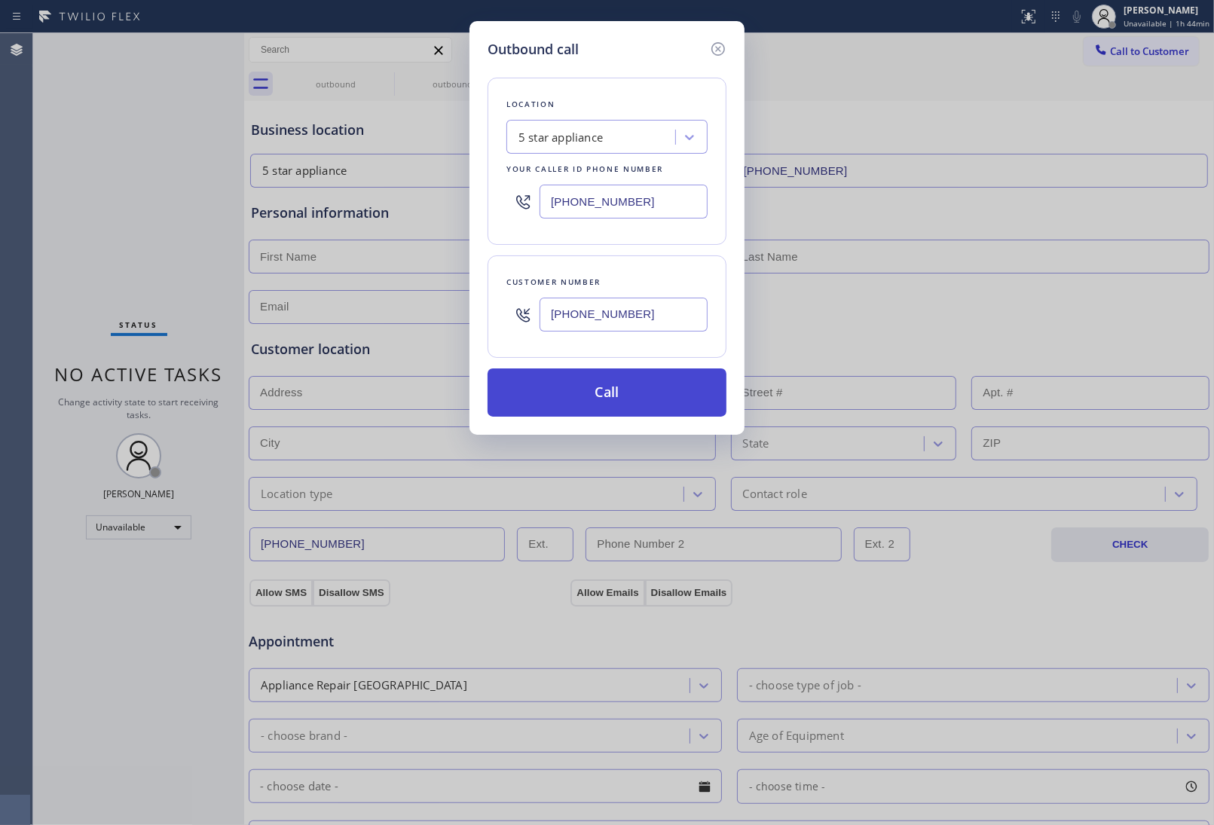
type input "(908) 921-1347"
click at [637, 408] on button "Call" at bounding box center [606, 392] width 239 height 48
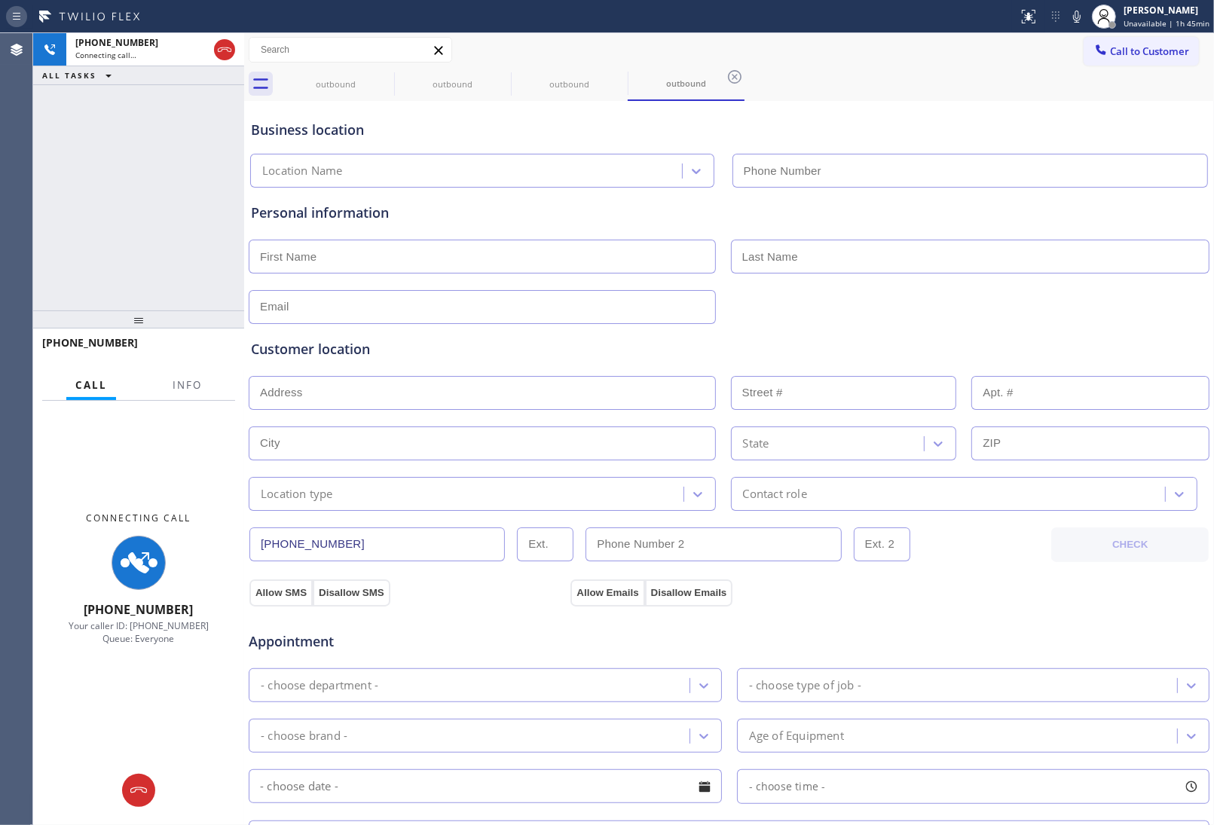
type input "(213) 687-2604"
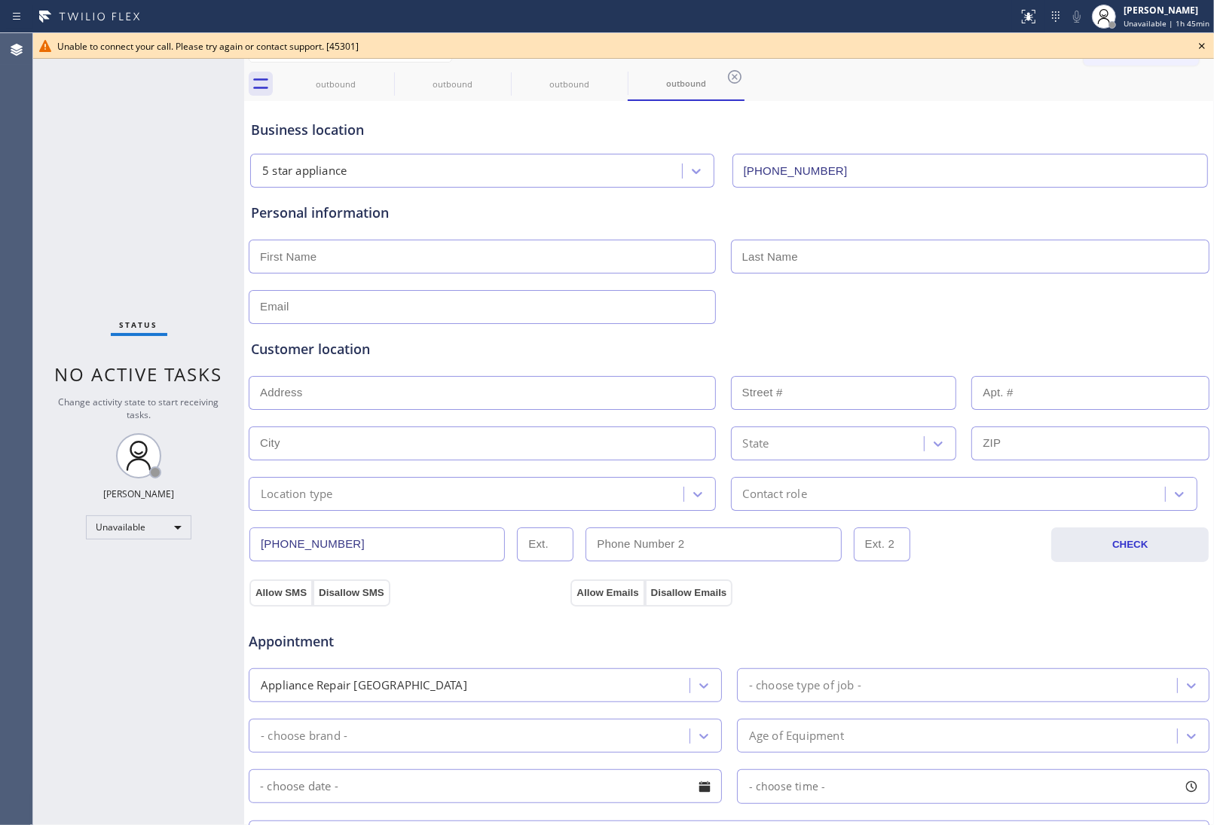
click at [1064, 237] on div at bounding box center [729, 255] width 964 height 37
click at [1203, 49] on icon at bounding box center [1202, 46] width 18 height 18
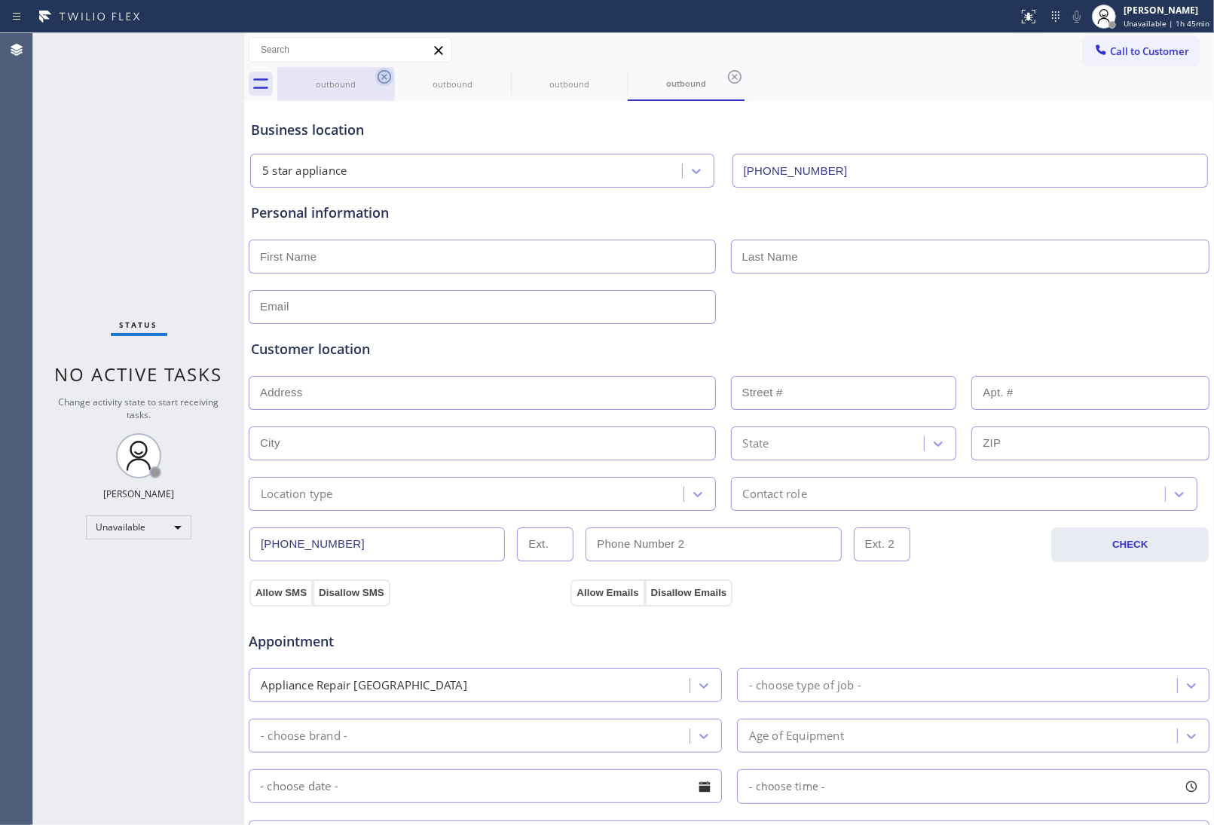
click at [384, 83] on icon at bounding box center [384, 77] width 14 height 14
click at [0, 0] on icon at bounding box center [0, 0] width 0 height 0
click at [384, 83] on icon at bounding box center [384, 77] width 14 height 14
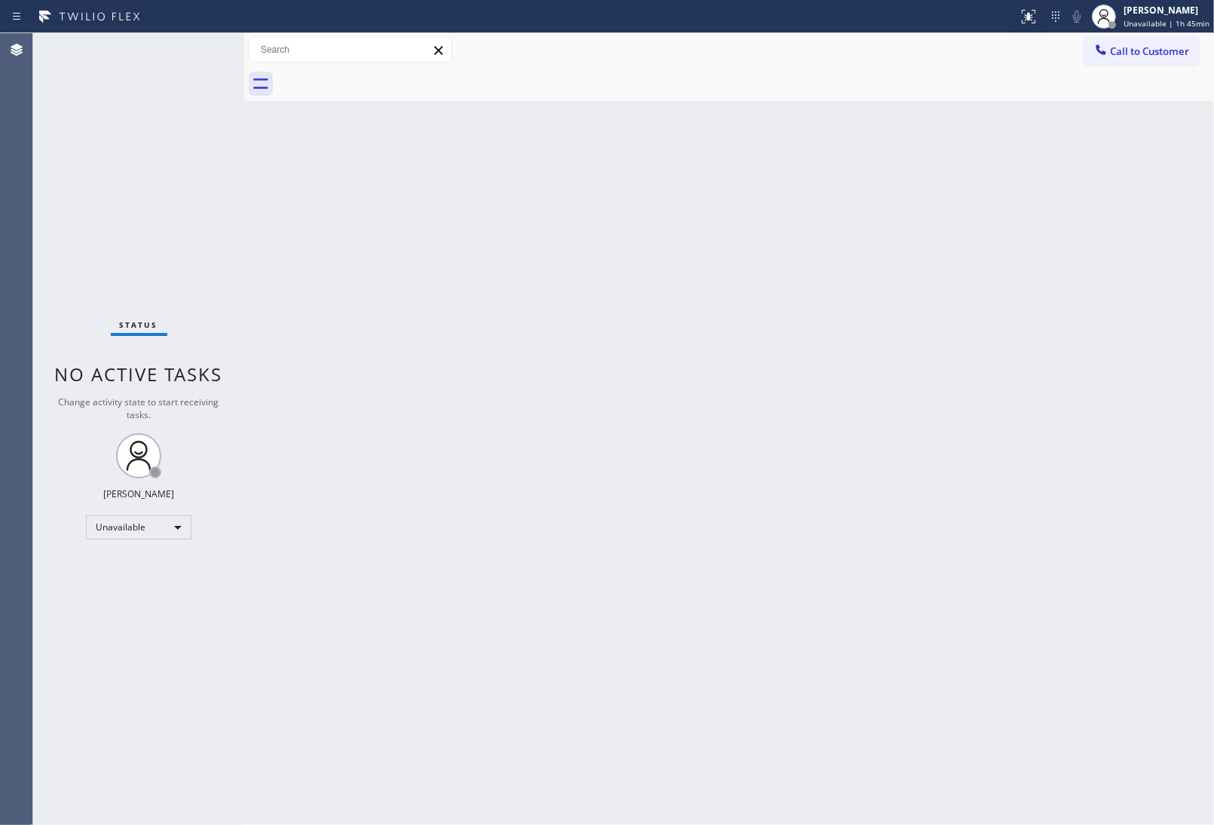
click at [384, 83] on div at bounding box center [745, 84] width 936 height 34
click at [1160, 43] on button "Call to Customer" at bounding box center [1140, 51] width 115 height 29
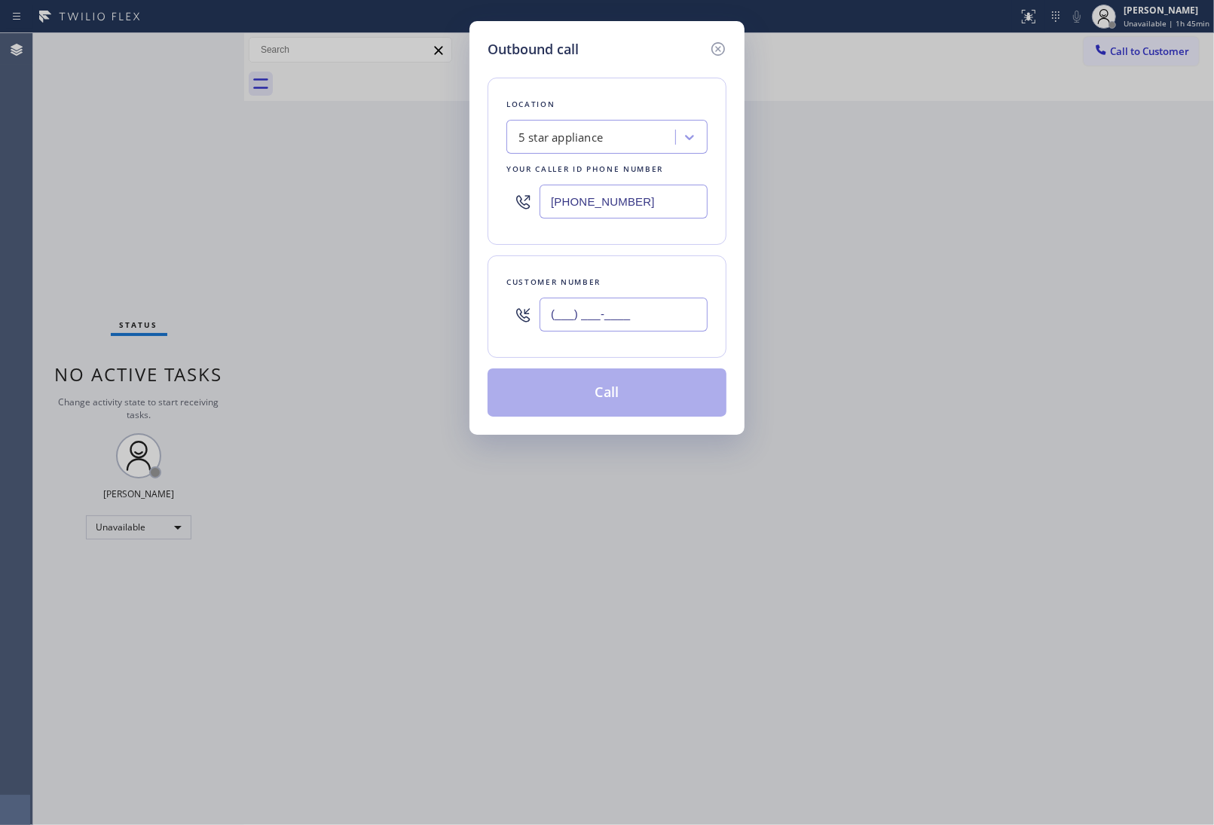
click at [606, 320] on input "(___) ___-____" at bounding box center [623, 315] width 168 height 34
paste input "908) 921-1347"
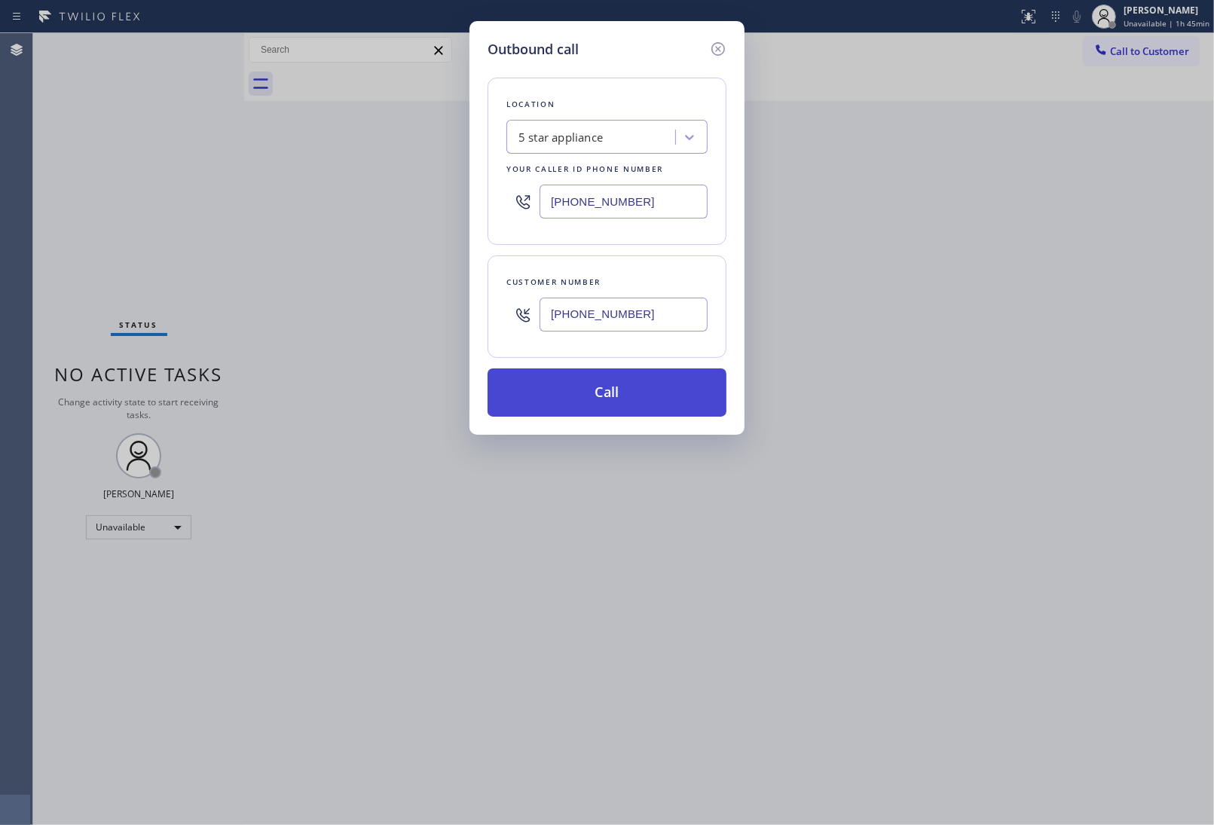
type input "(908) 921-1347"
click at [655, 386] on button "Call" at bounding box center [606, 392] width 239 height 48
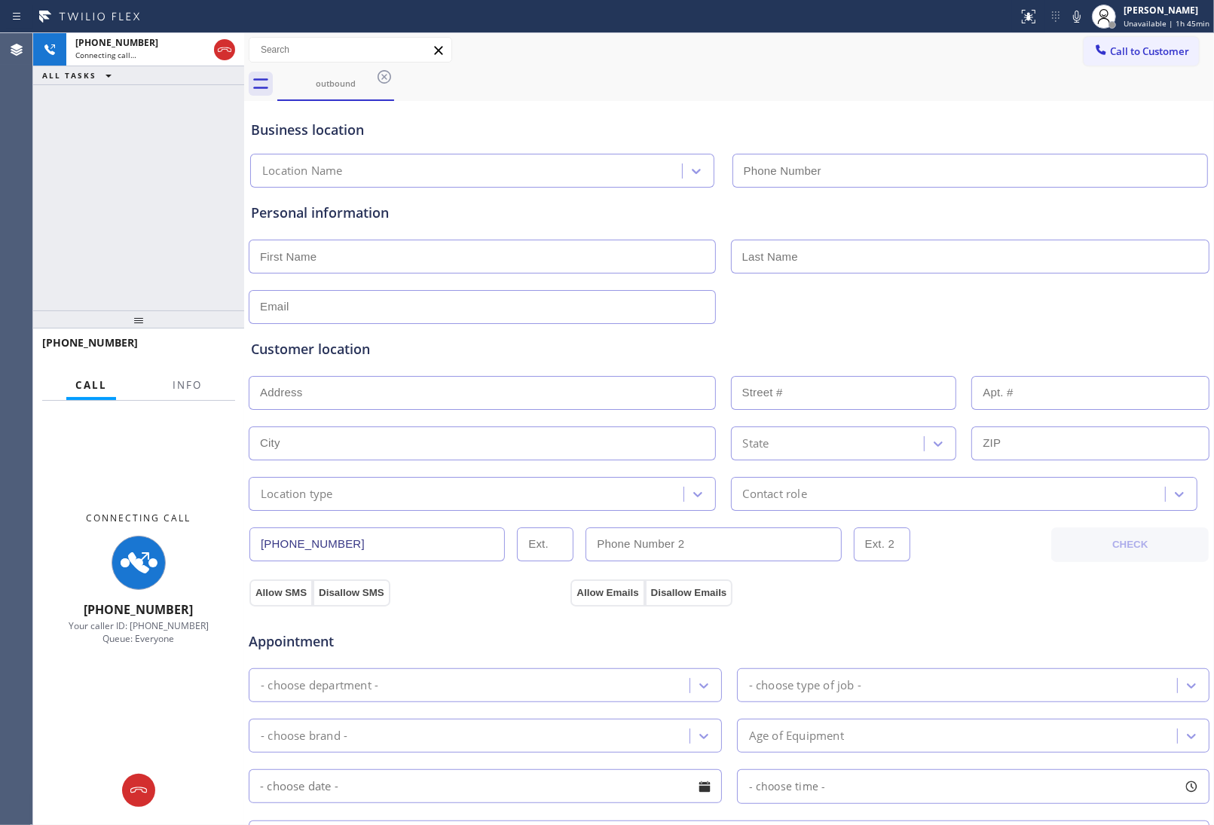
type input "(213) 687-2604"
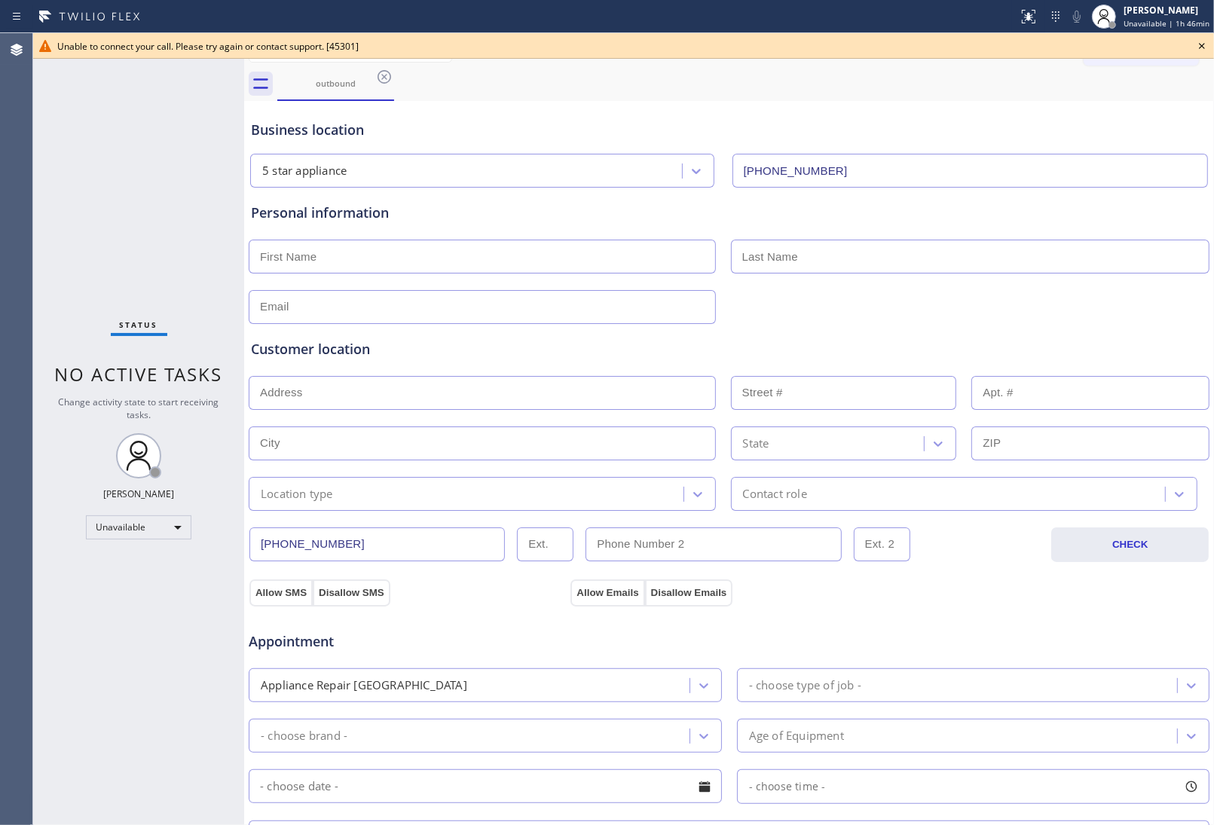
click at [1193, 50] on icon at bounding box center [1202, 46] width 18 height 18
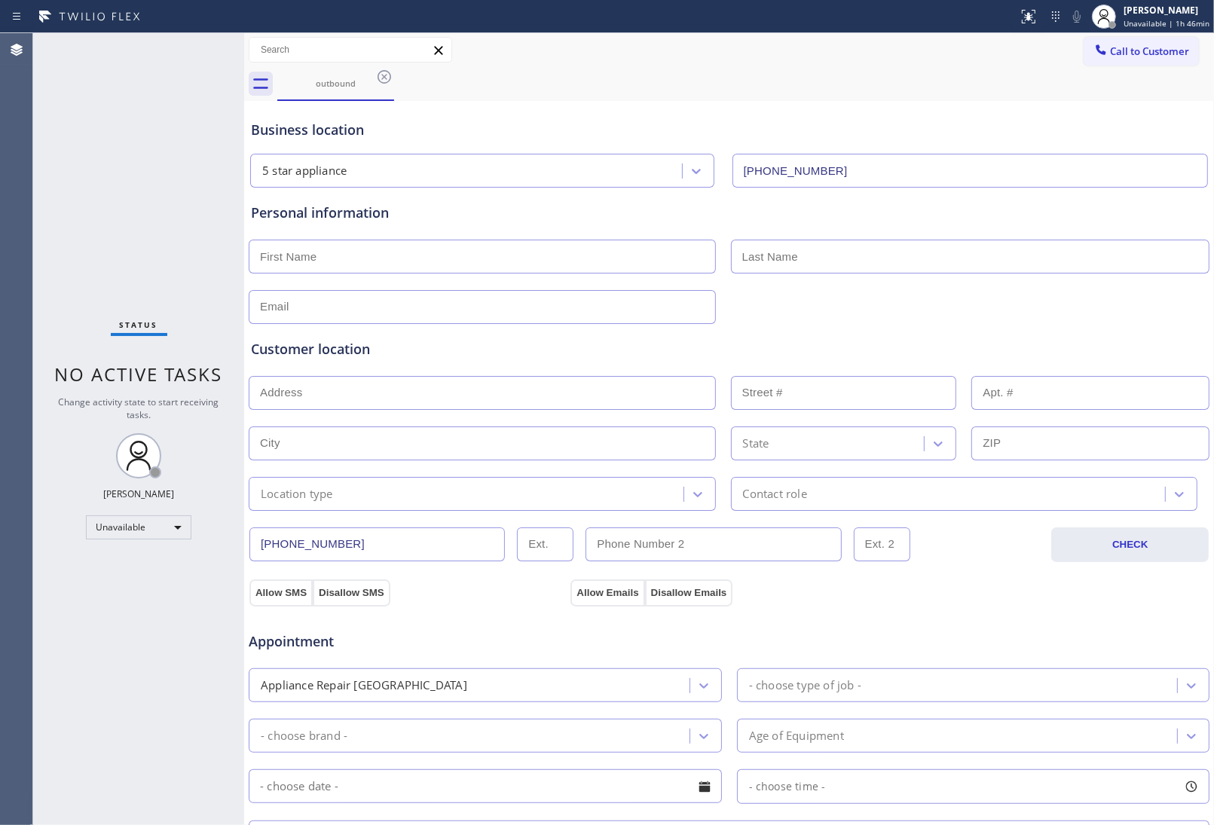
click at [1191, 50] on div "Call to Customer Outbound call Location 5 star appliance Your caller id phone n…" at bounding box center [1148, 50] width 130 height 26
click at [1138, 59] on button "Call to Customer" at bounding box center [1140, 51] width 115 height 29
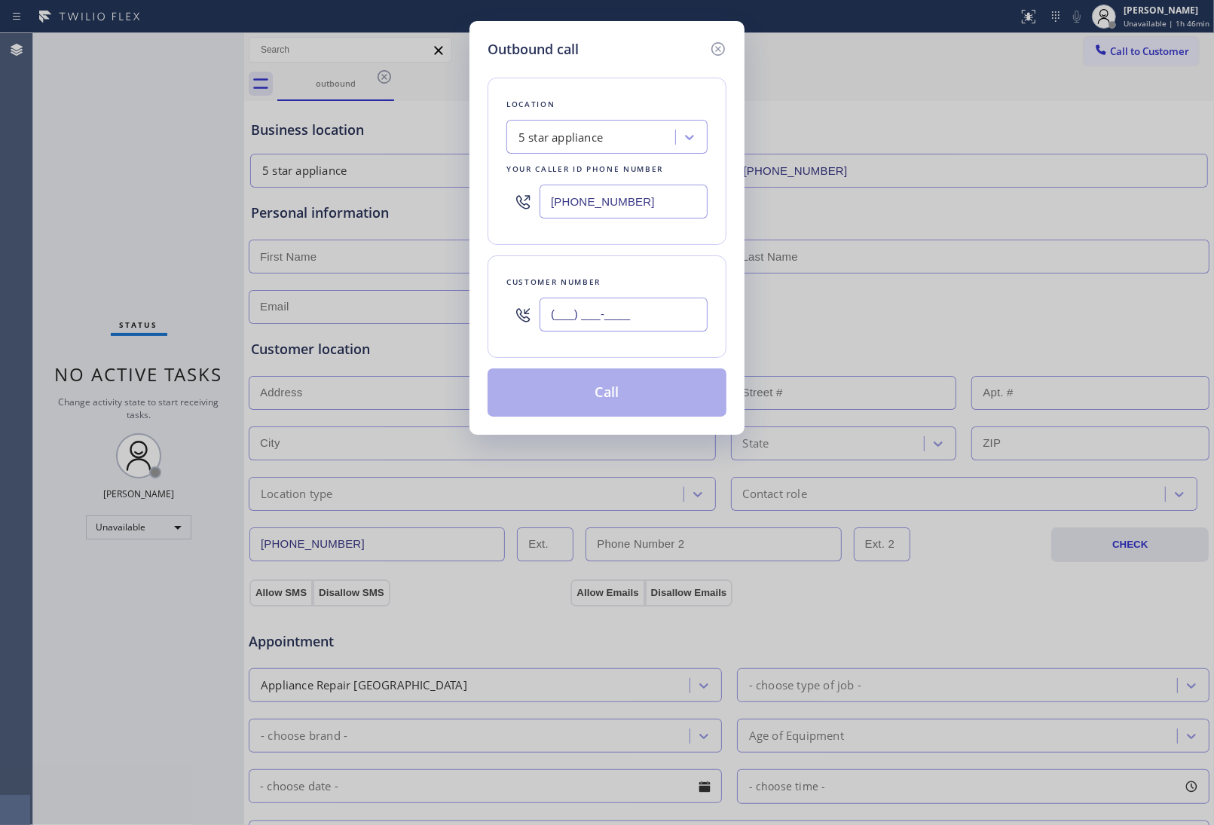
click at [588, 316] on input "(___) ___-____" at bounding box center [623, 315] width 168 height 34
paste input "908) 921-1347"
type input "(908) 921-1347"
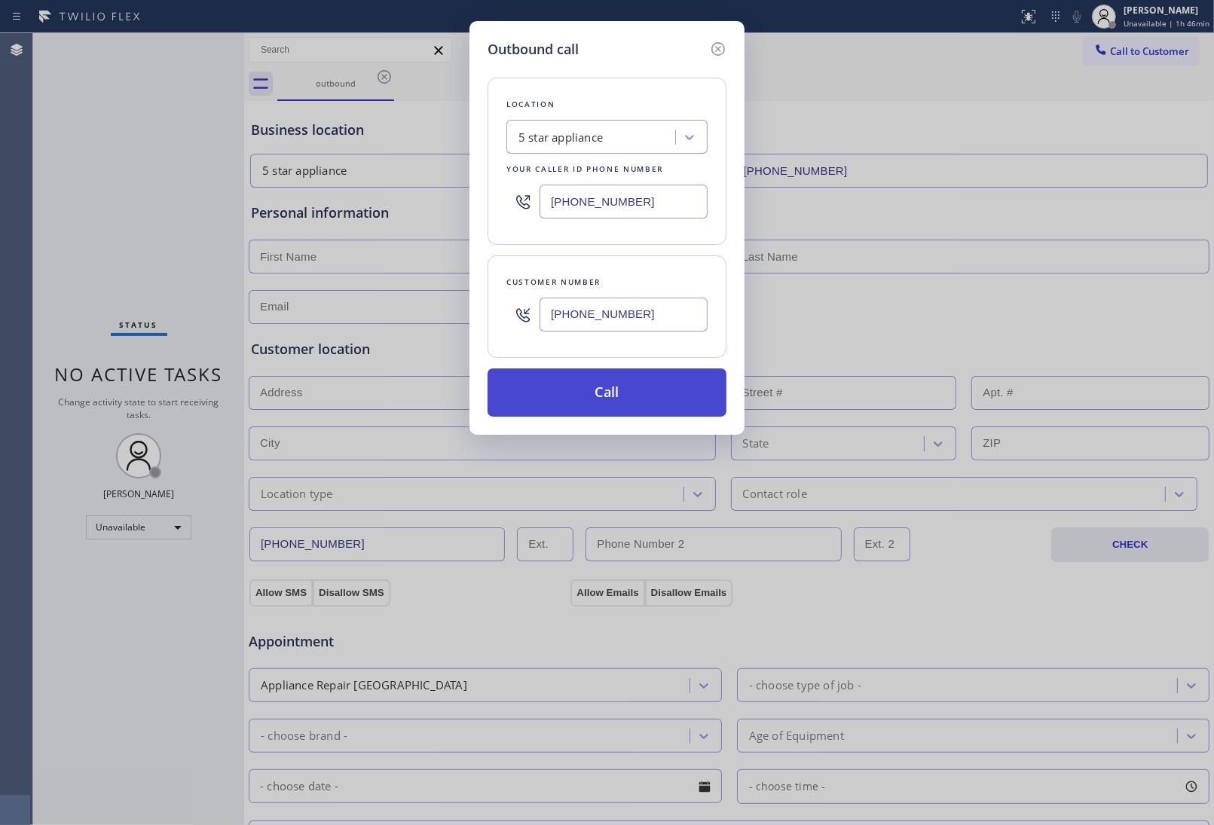
click at [634, 389] on button "Call" at bounding box center [606, 392] width 239 height 48
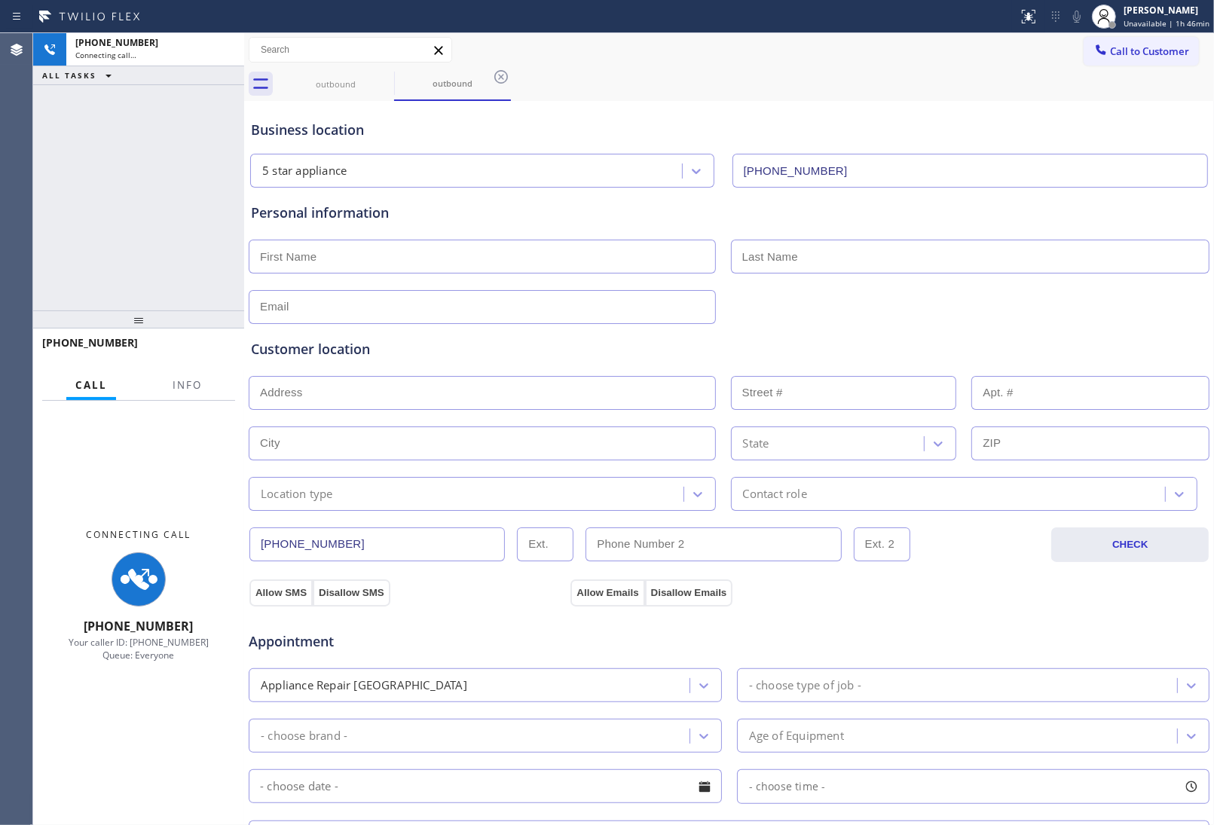
type input "(213) 687-2604"
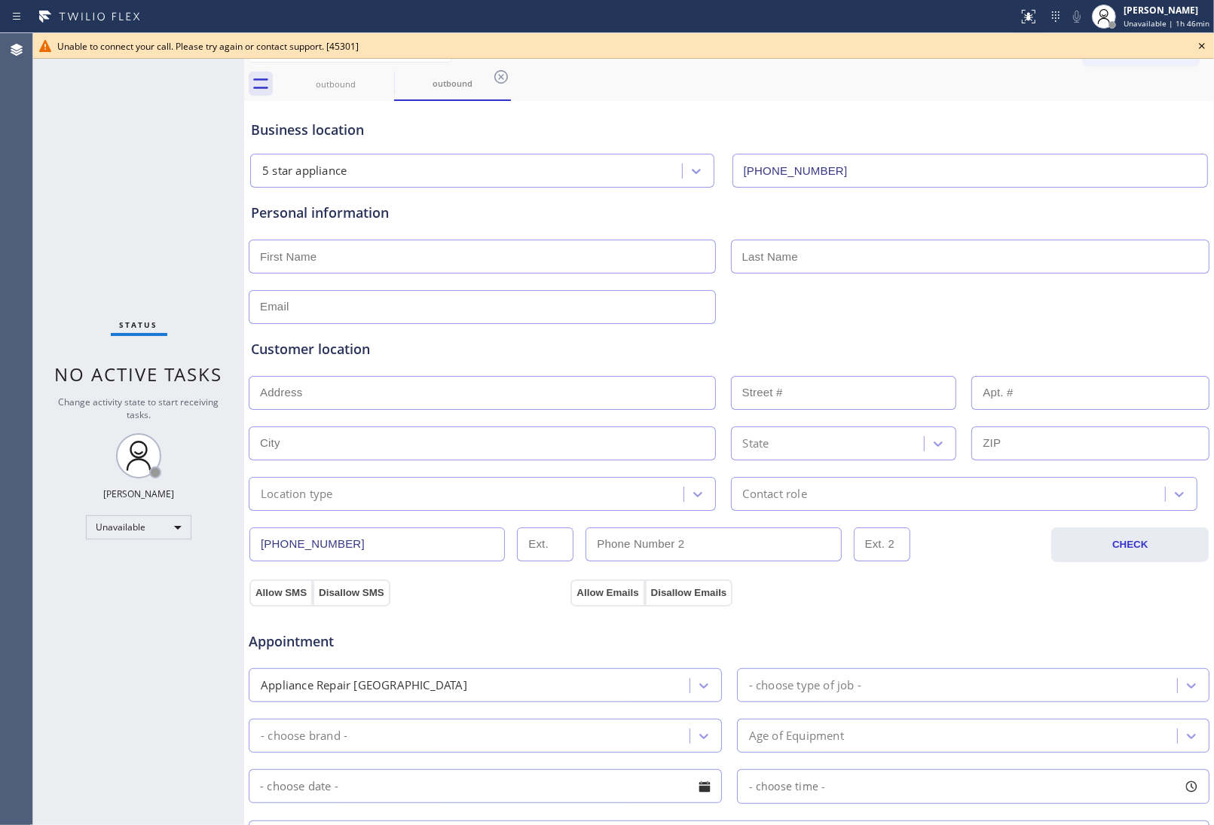
drag, startPoint x: 1124, startPoint y: 236, endPoint x: 1094, endPoint y: 220, distance: 34.0
click at [1124, 237] on div at bounding box center [729, 255] width 964 height 37
click at [1202, 50] on icon at bounding box center [1202, 46] width 18 height 18
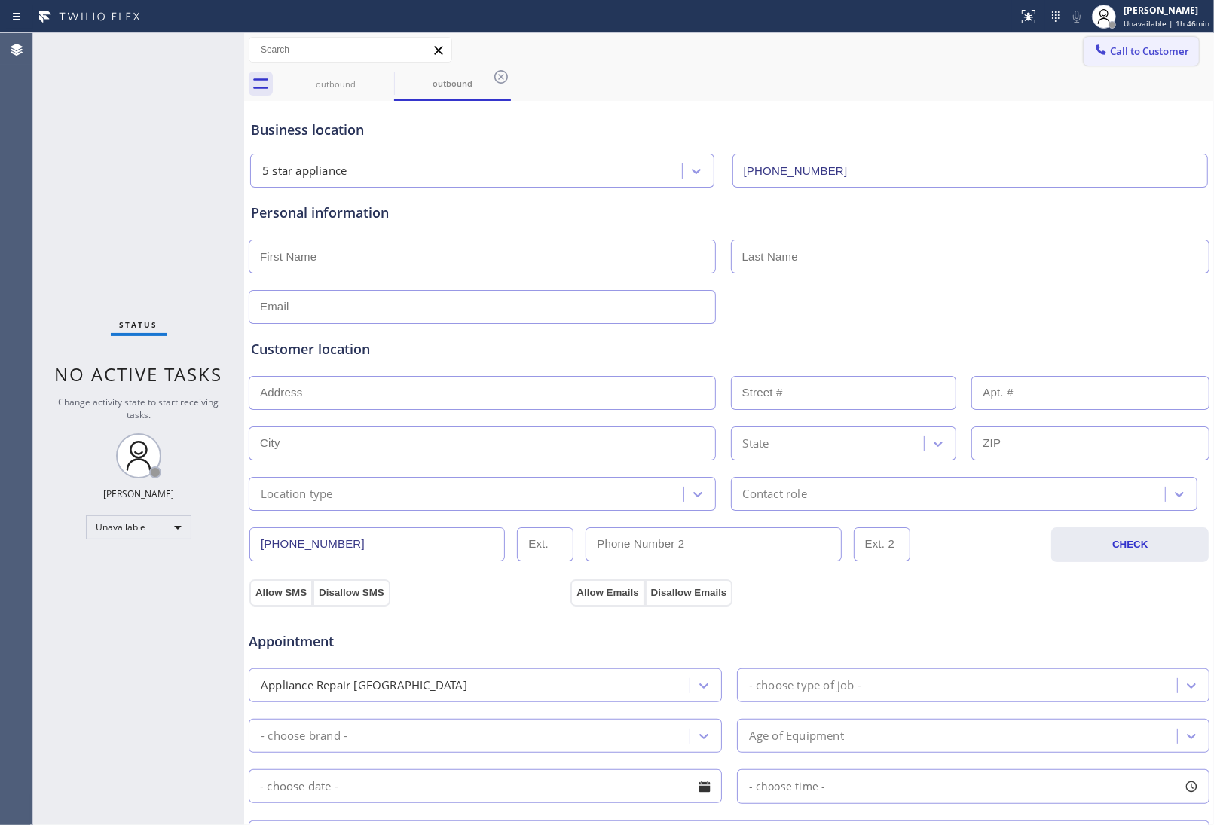
click at [1174, 41] on button "Call to Customer" at bounding box center [1140, 51] width 115 height 29
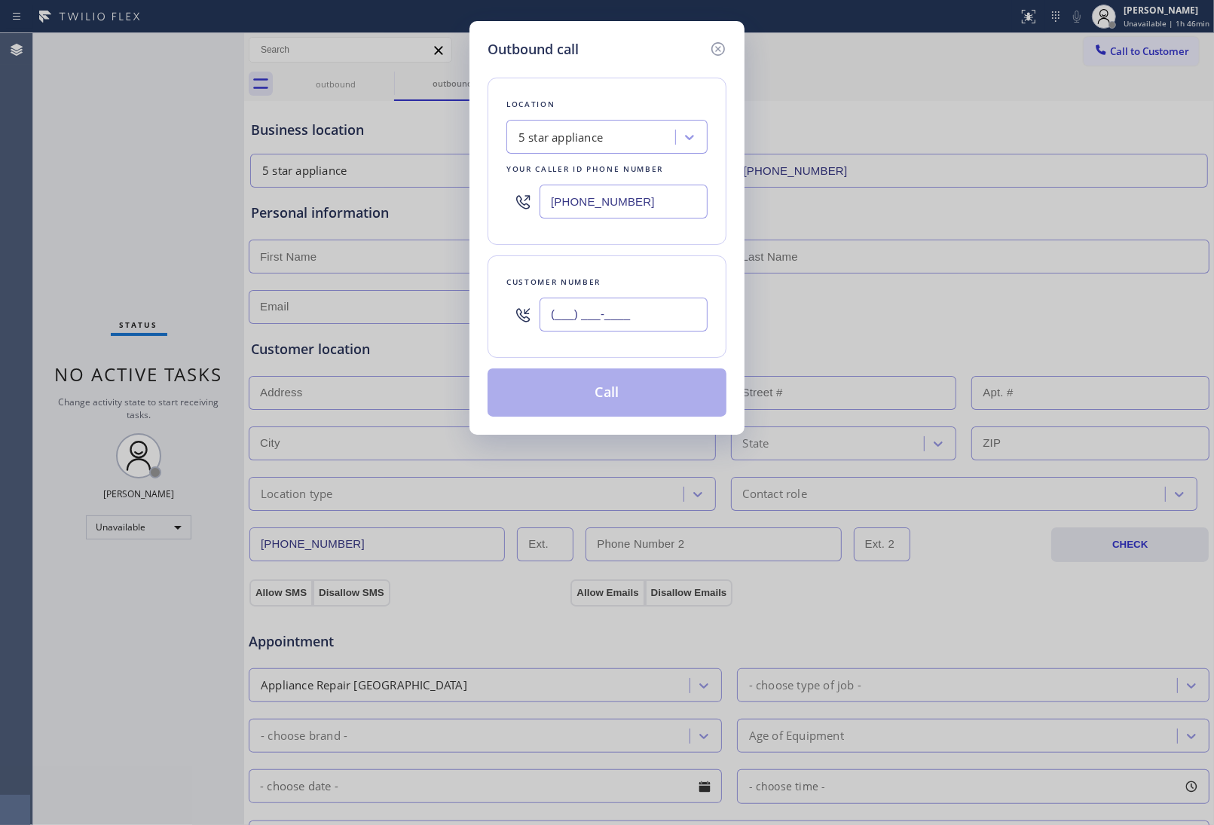
click at [627, 315] on input "(___) ___-____" at bounding box center [623, 315] width 168 height 34
paste input "908) 921-1347"
type input "(908) 921-1347"
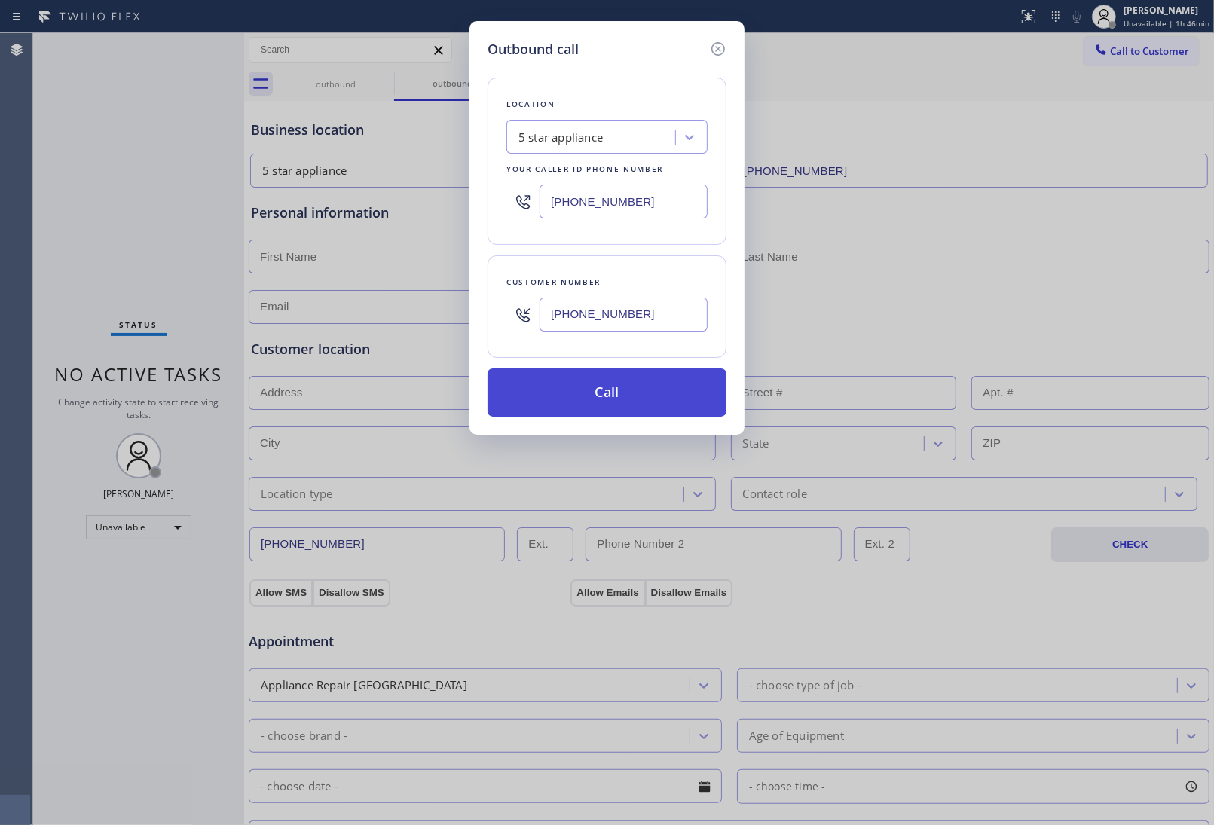
click at [631, 403] on button "Call" at bounding box center [606, 392] width 239 height 48
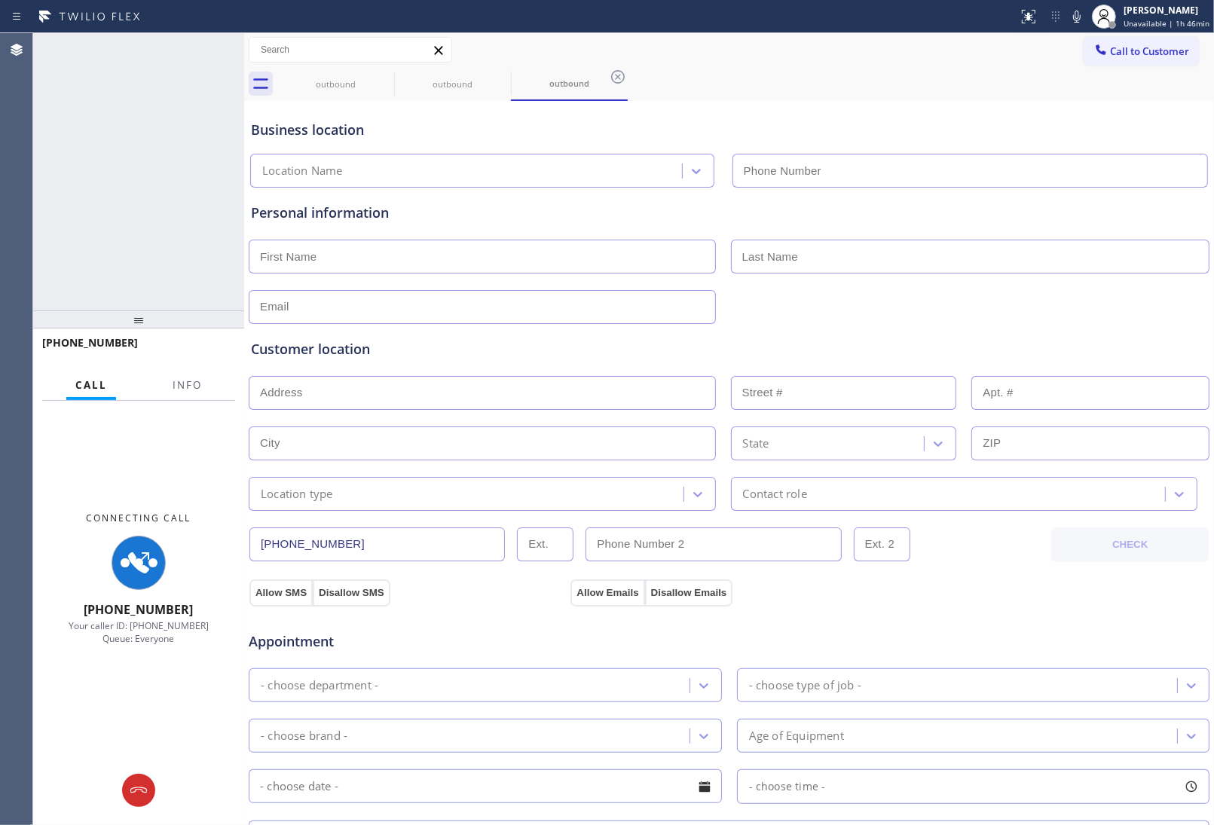
type input "(213) 687-2604"
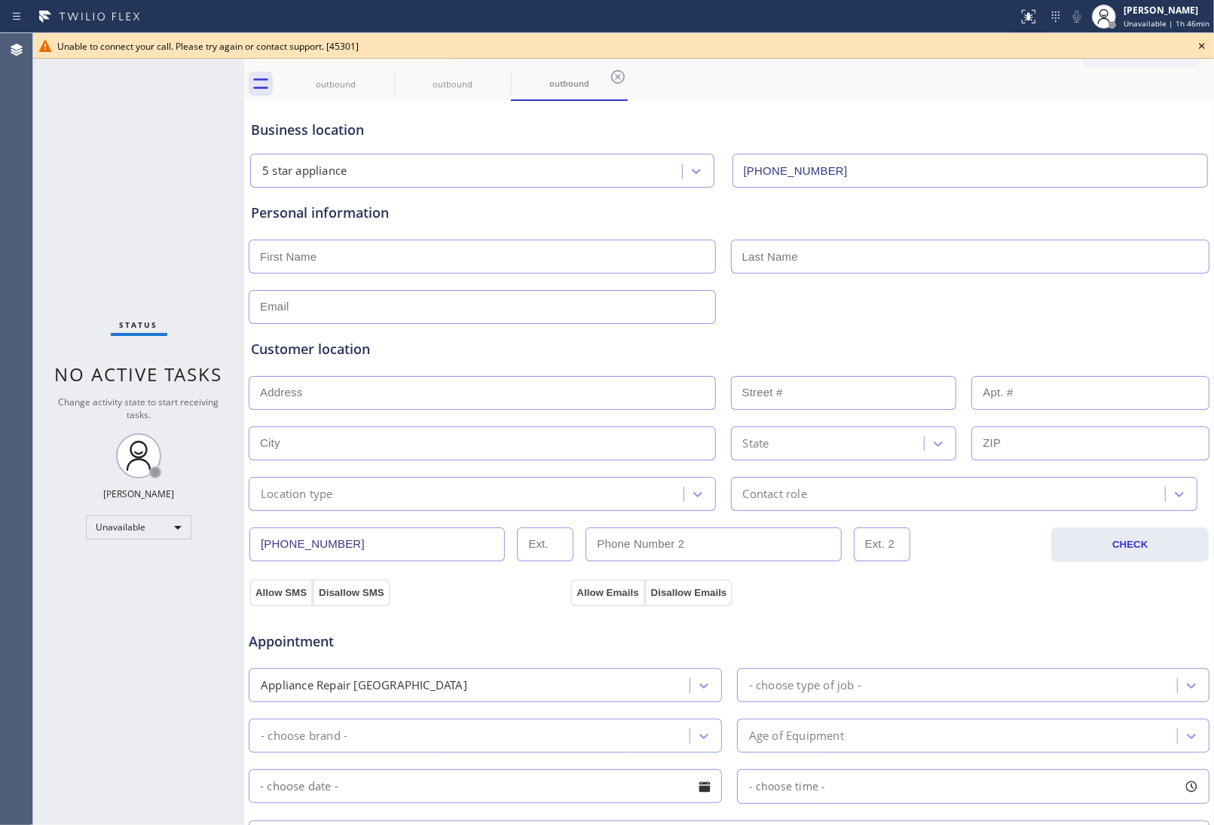
drag, startPoint x: 1202, startPoint y: 41, endPoint x: 1191, endPoint y: 43, distance: 10.7
click at [1200, 41] on icon at bounding box center [1202, 46] width 18 height 18
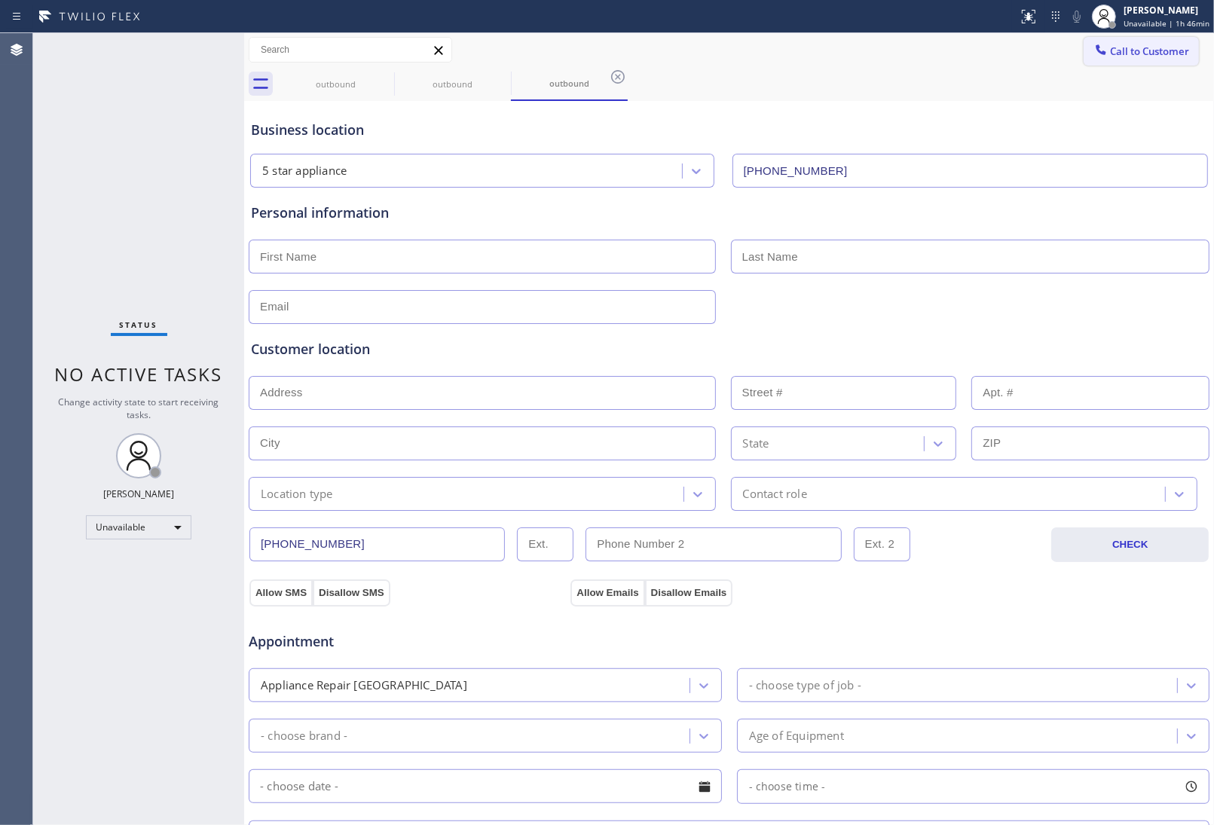
click at [1175, 43] on button "Call to Customer" at bounding box center [1140, 51] width 115 height 29
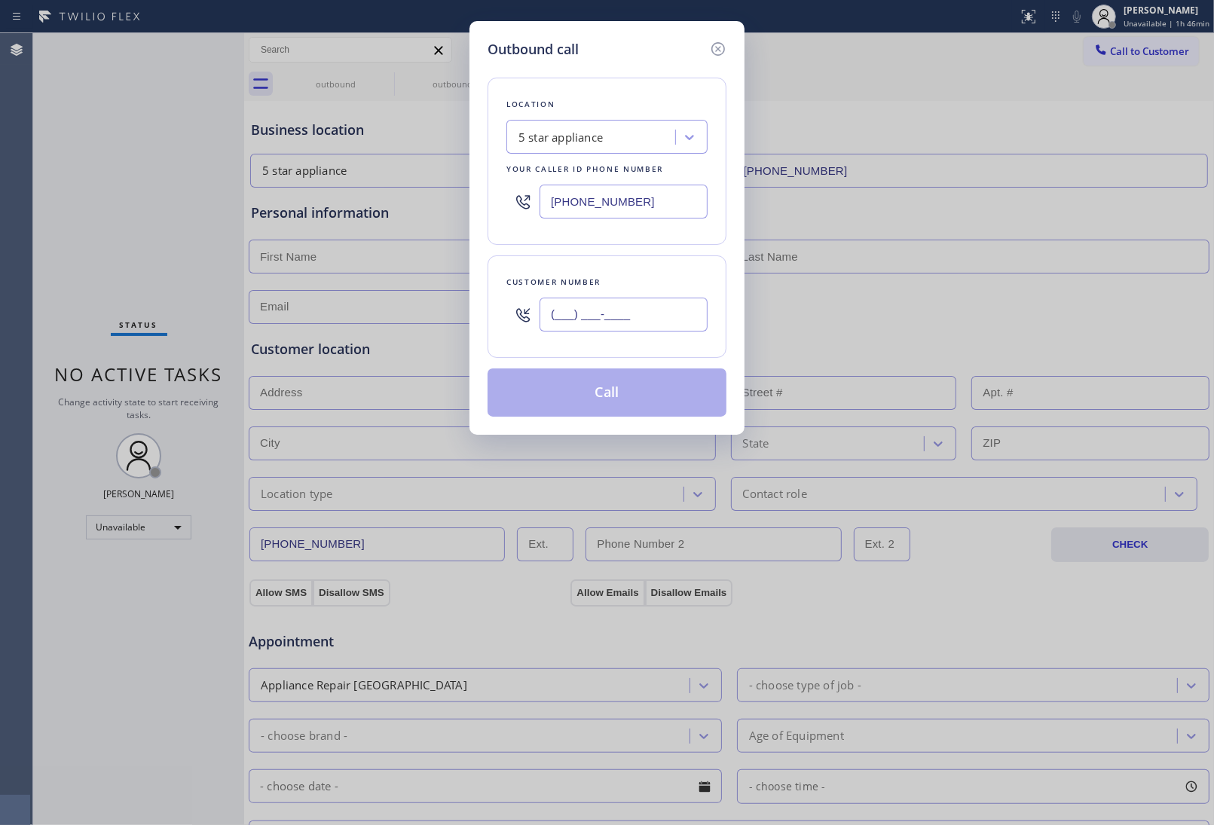
click at [619, 309] on input "(___) ___-____" at bounding box center [623, 315] width 168 height 34
paste input "908) 921-1347"
type input "(908) 921-1347"
click at [606, 393] on button "Call" at bounding box center [606, 392] width 239 height 48
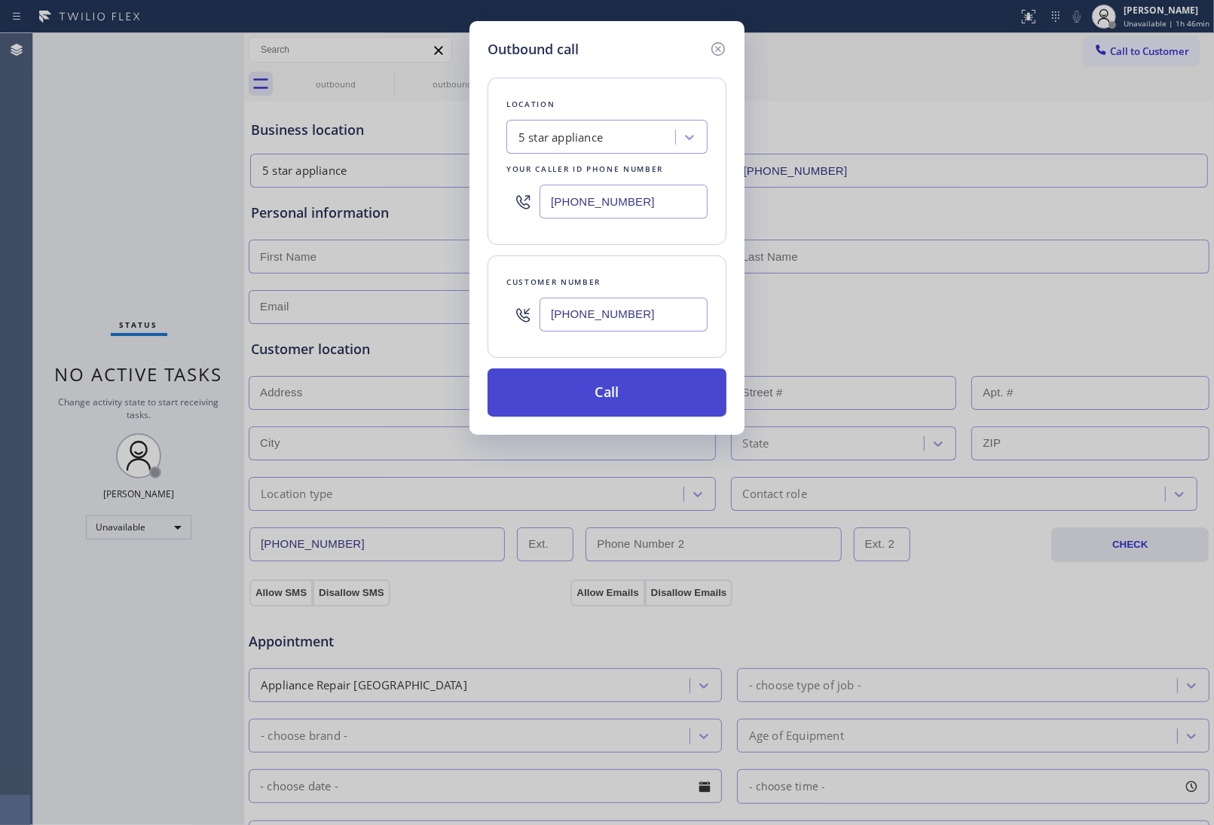
click at [606, 393] on button "Call" at bounding box center [606, 392] width 239 height 48
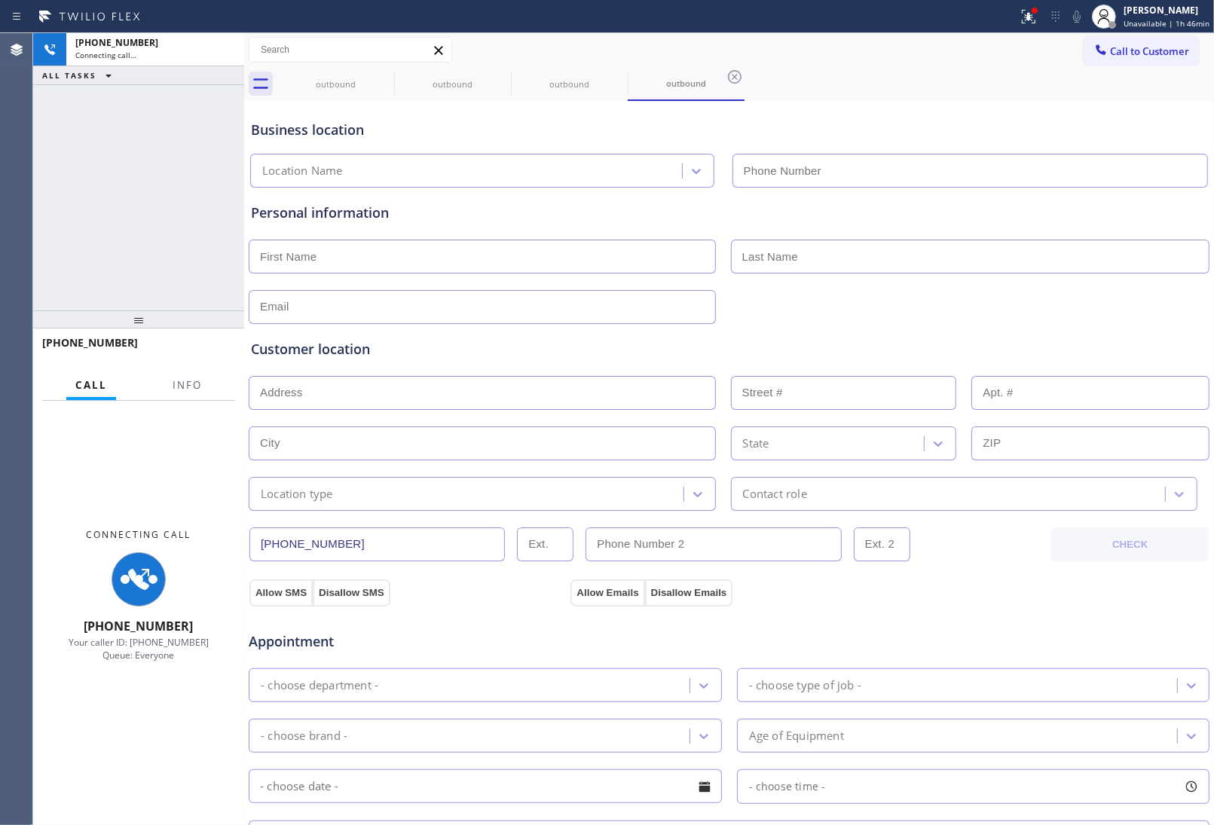
type input "(213) 687-2604"
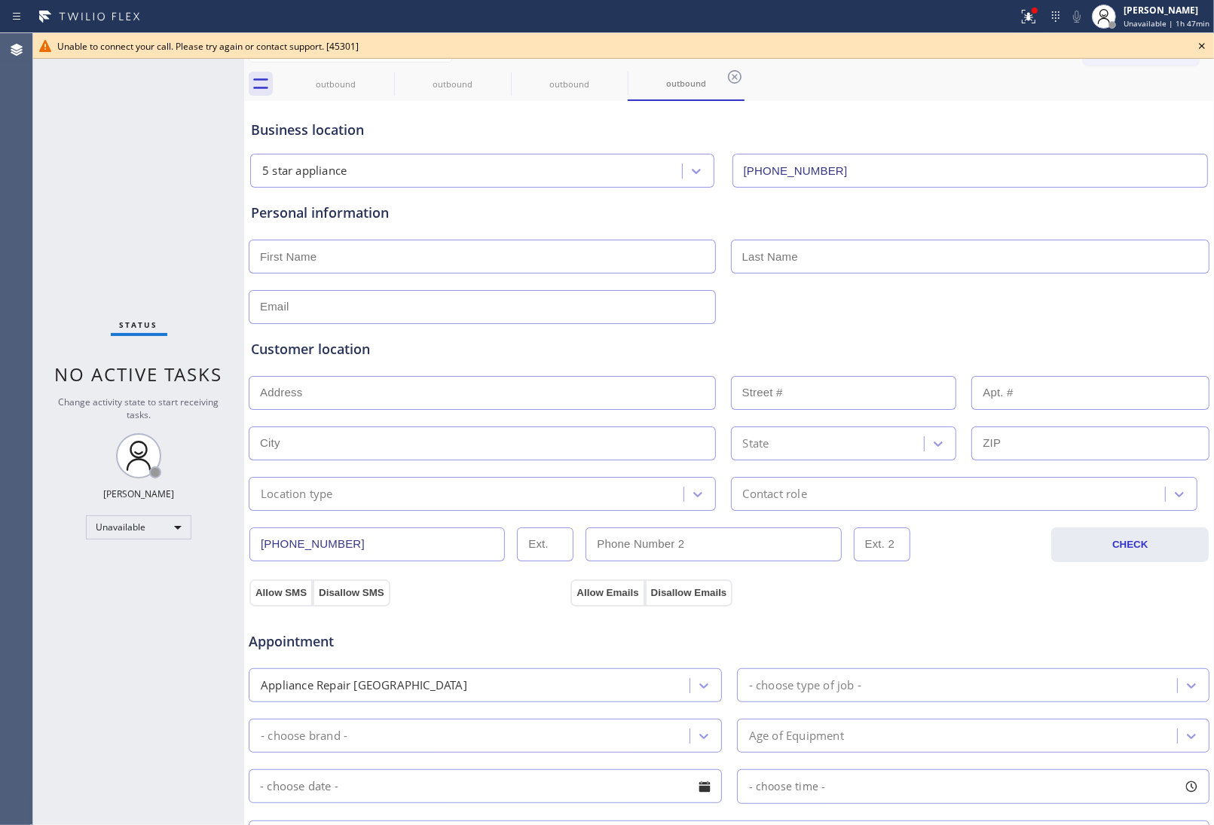
drag, startPoint x: 1057, startPoint y: 111, endPoint x: 571, endPoint y: 159, distance: 488.3
click at [1053, 111] on div "Business location 5 star appliance (213) 687-2604" at bounding box center [729, 146] width 962 height 83
click at [385, 75] on icon at bounding box center [384, 77] width 14 height 14
click at [0, 0] on icon at bounding box center [0, 0] width 0 height 0
click at [385, 75] on icon at bounding box center [384, 77] width 14 height 14
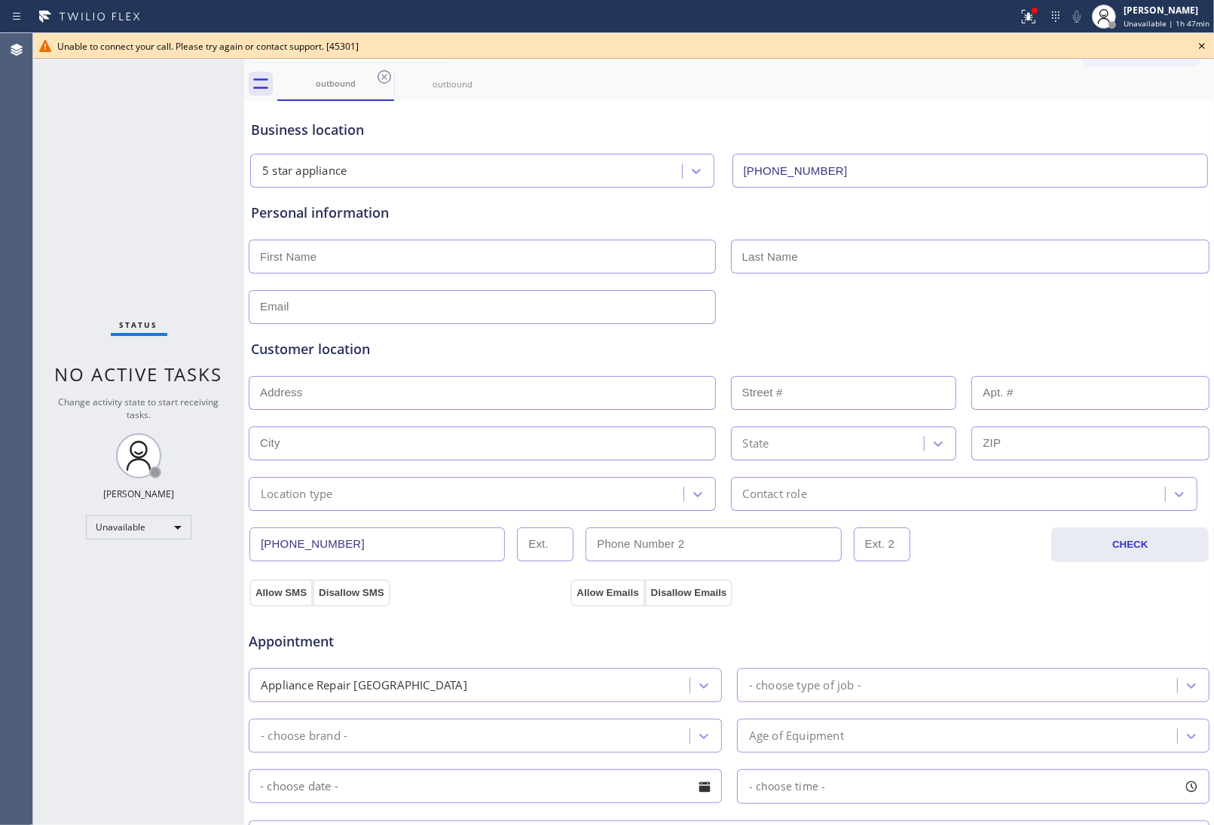
click at [0, 0] on icon at bounding box center [0, 0] width 0 height 0
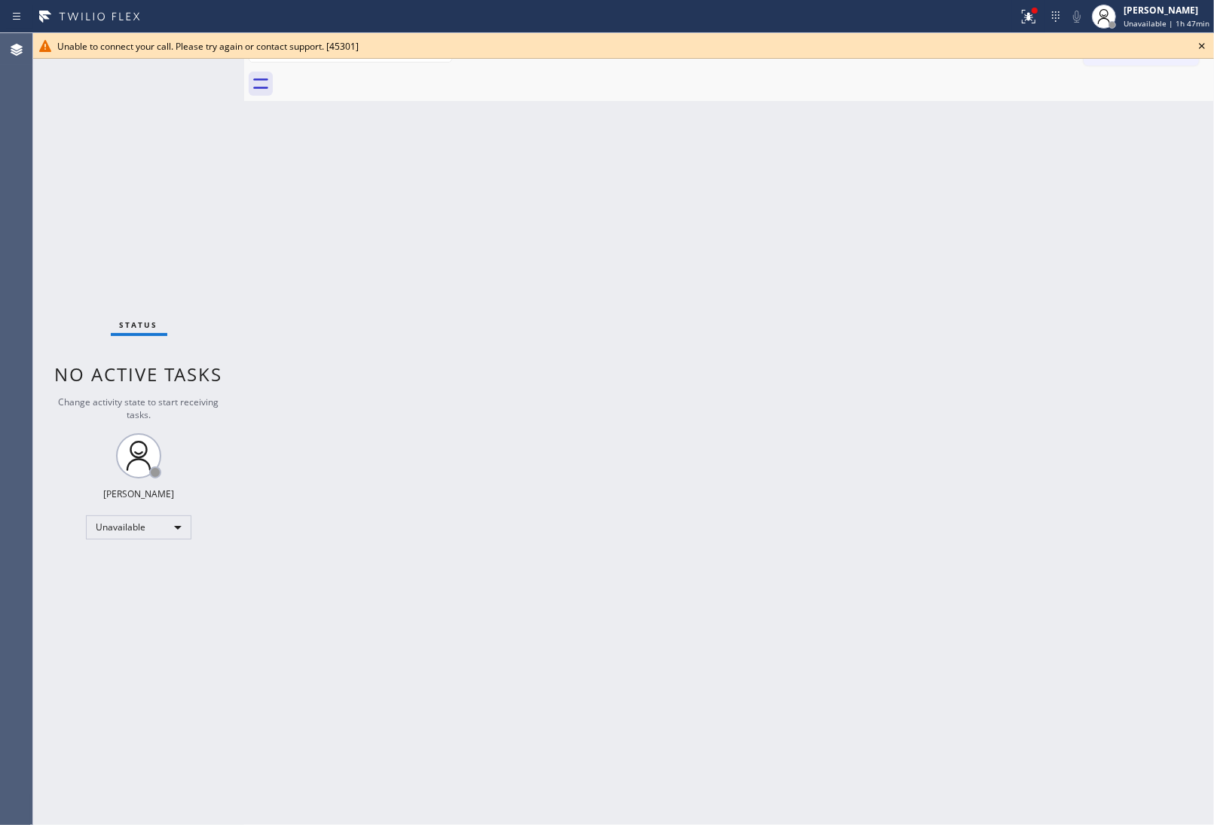
click at [385, 75] on div at bounding box center [745, 84] width 936 height 34
click at [1198, 42] on icon at bounding box center [1202, 46] width 18 height 18
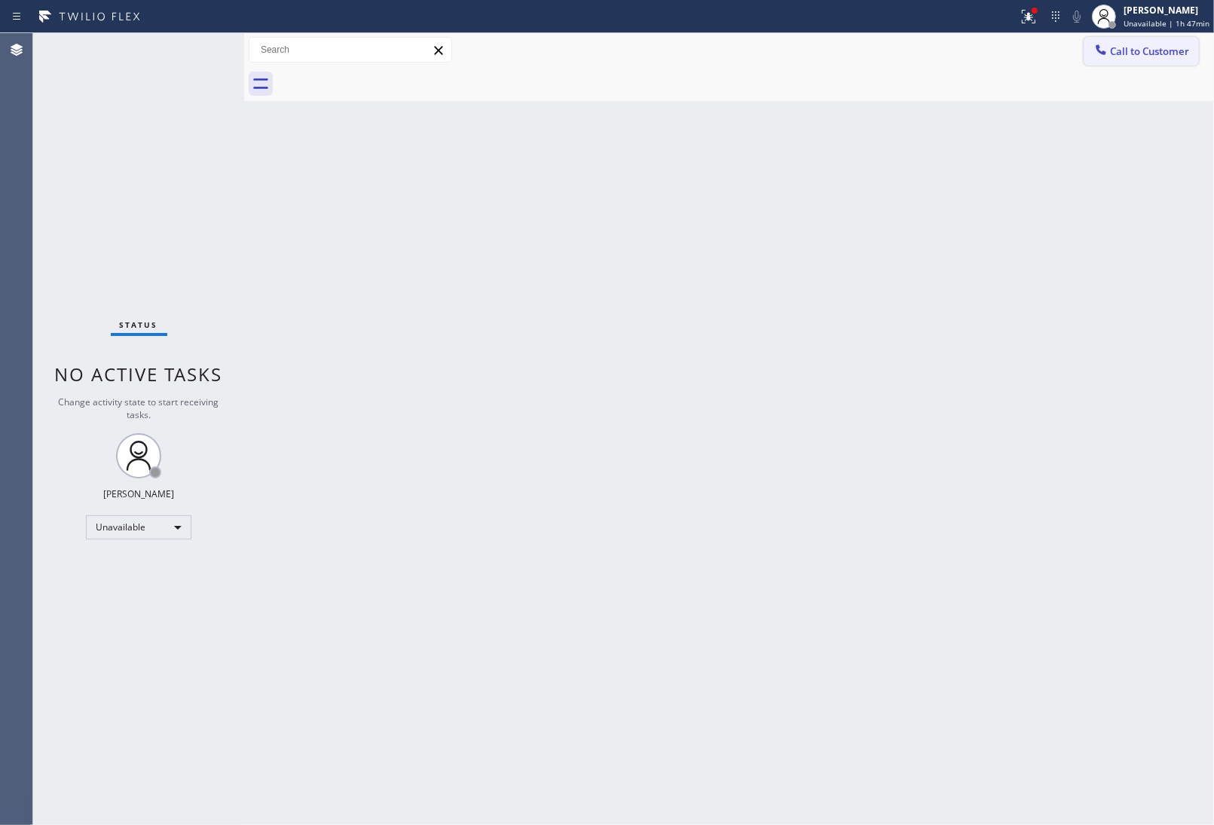
click at [1155, 41] on button "Call to Customer" at bounding box center [1140, 51] width 115 height 29
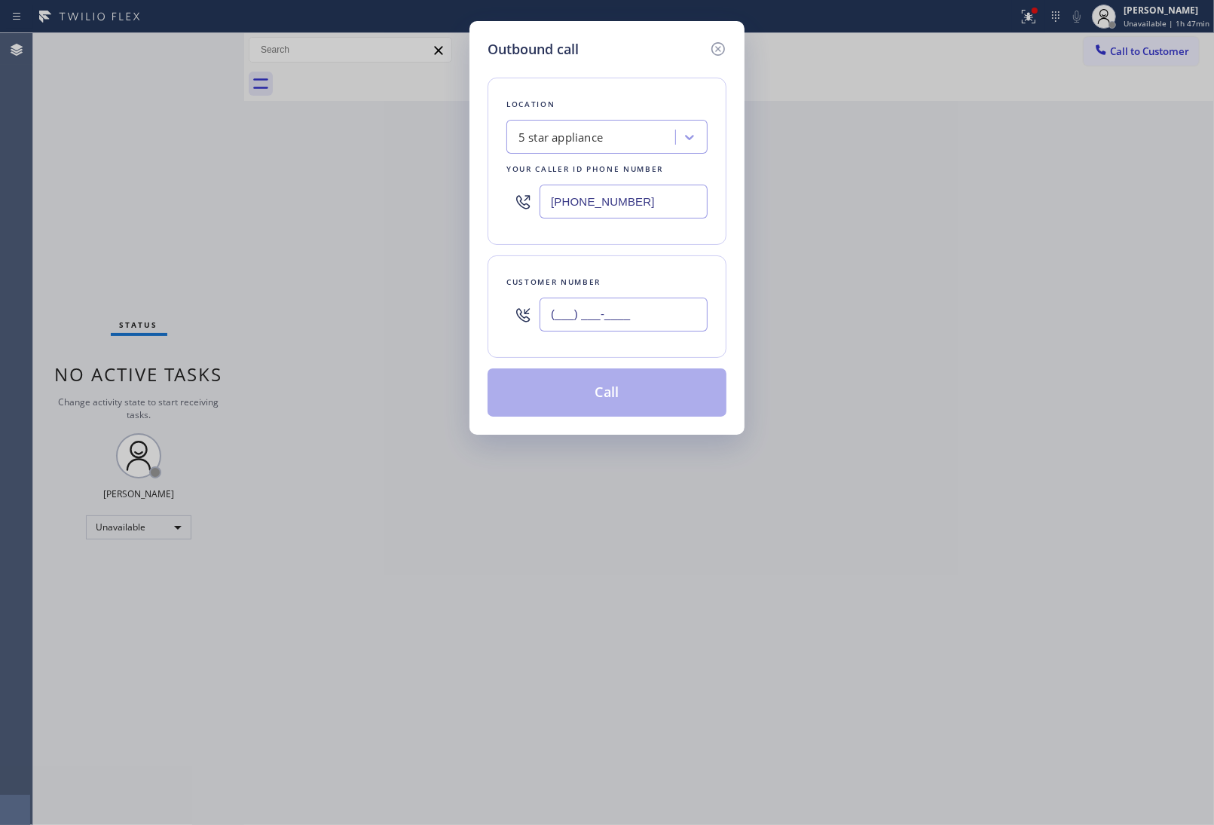
click at [577, 322] on input "(___) ___-____" at bounding box center [623, 315] width 168 height 34
paste input "908) 921-1347"
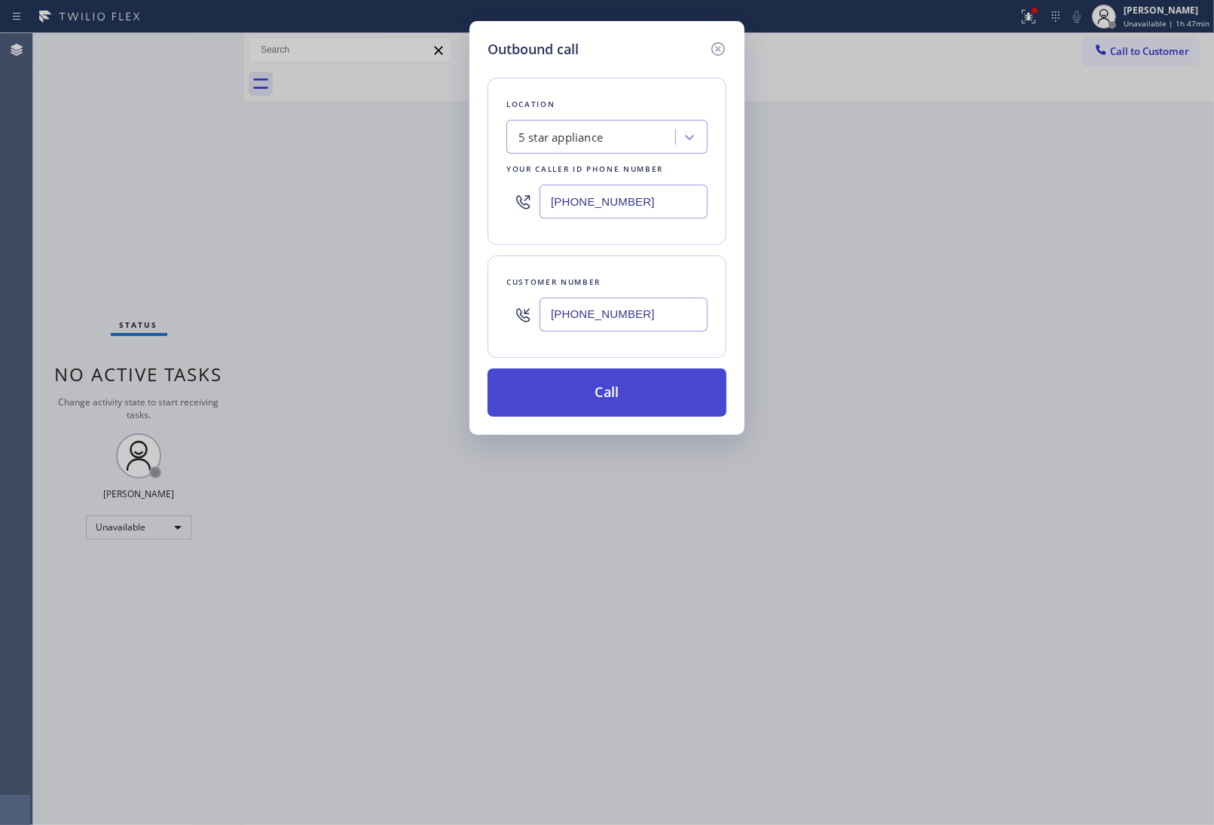
type input "(908) 921-1347"
click at [637, 403] on button "Call" at bounding box center [606, 392] width 239 height 48
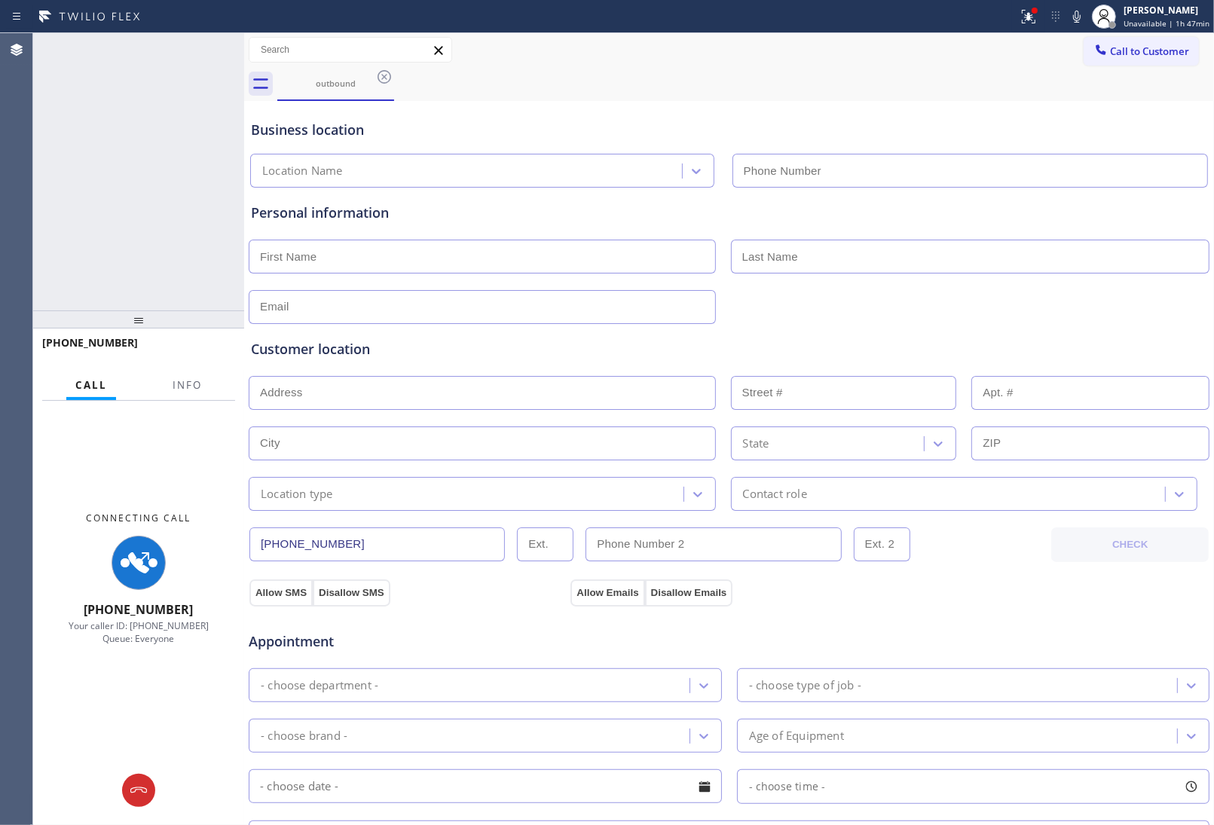
type input "(213) 687-2604"
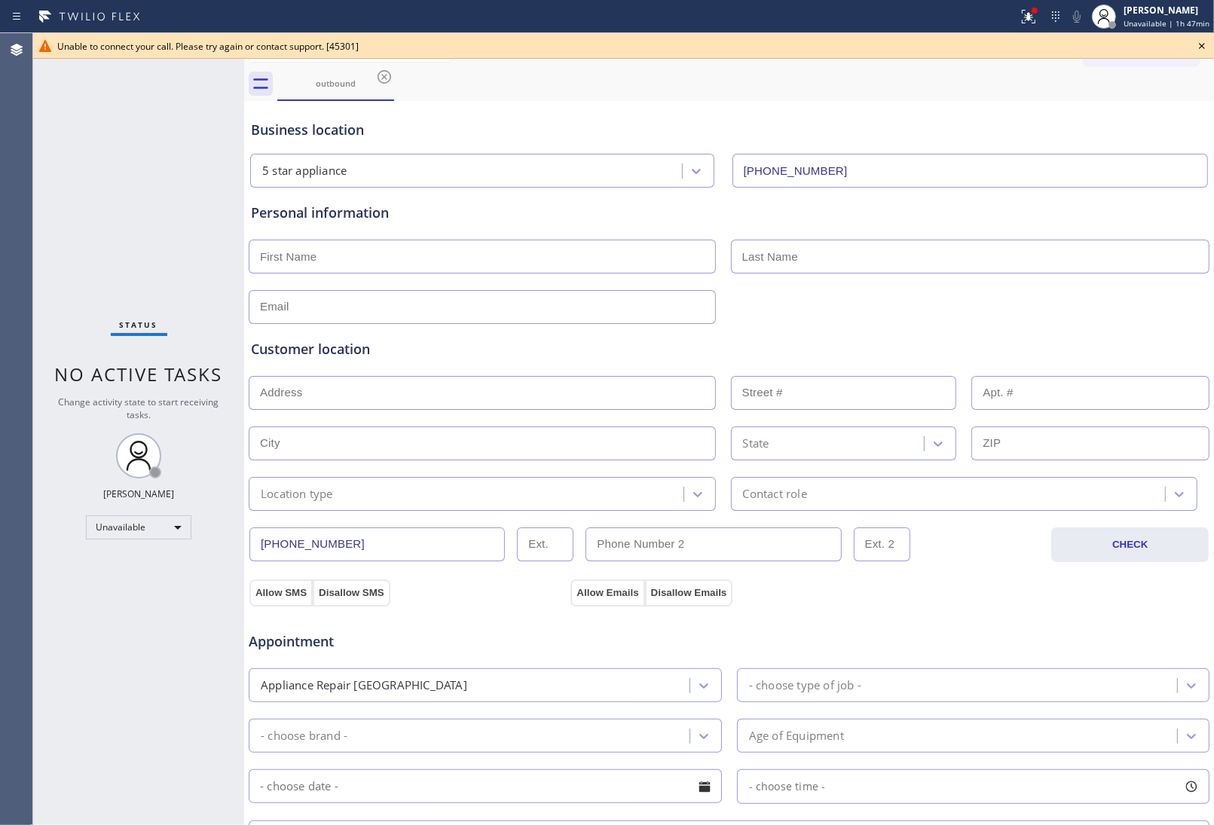
click at [1199, 49] on icon at bounding box center [1202, 46] width 18 height 18
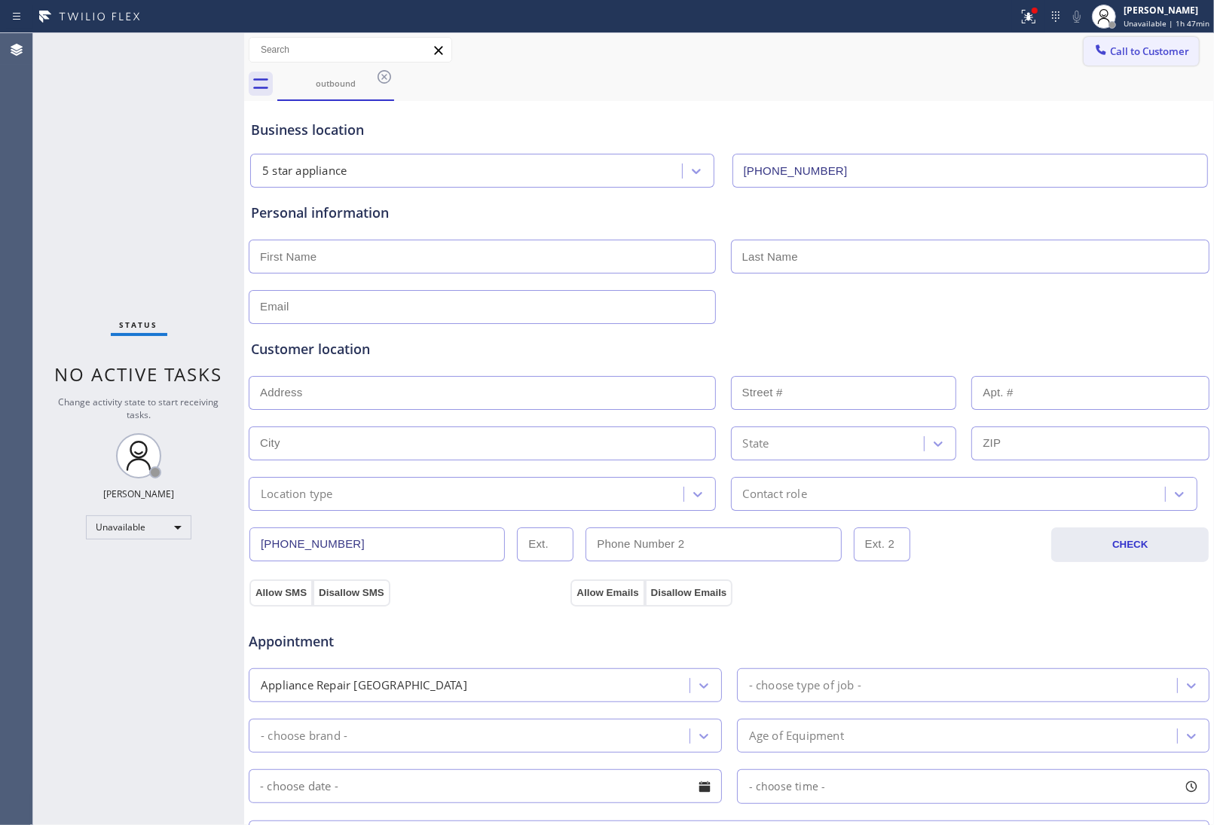
click at [1143, 45] on span "Call to Customer" at bounding box center [1149, 51] width 79 height 14
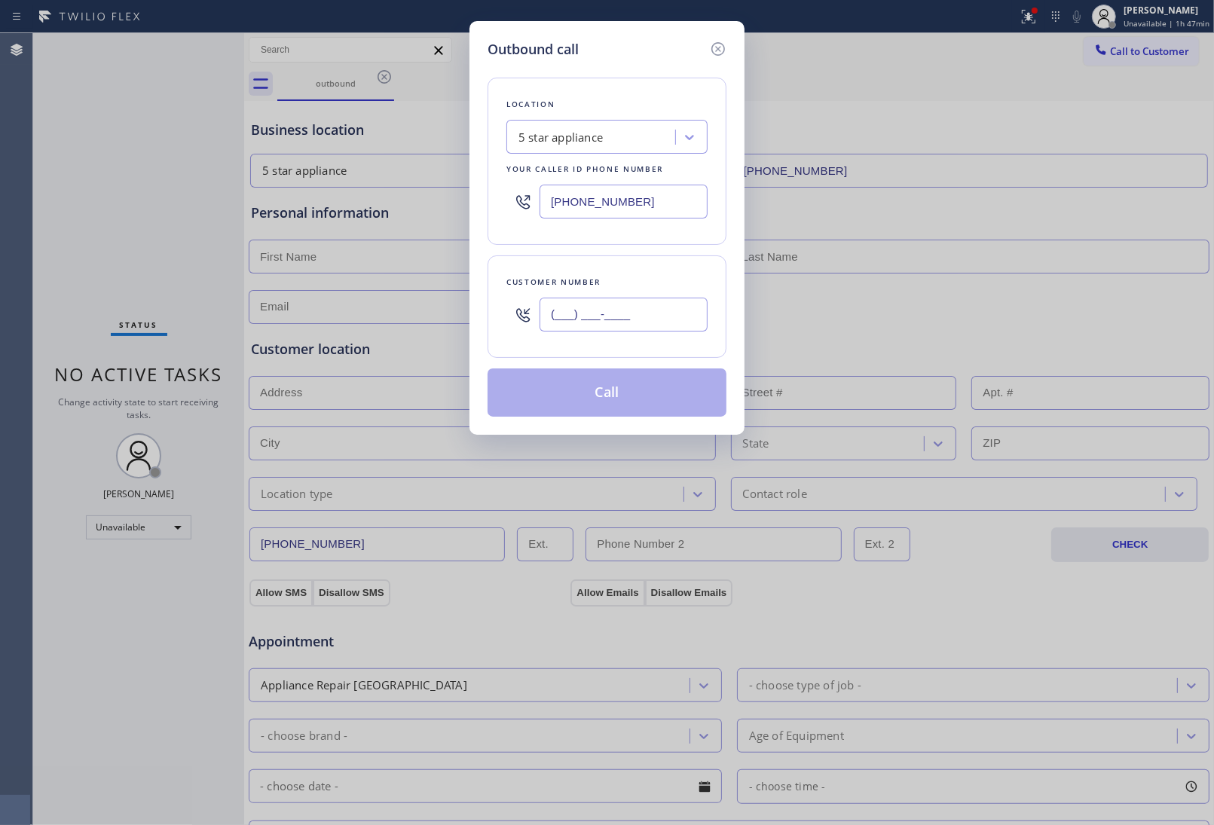
drag, startPoint x: 584, startPoint y: 315, endPoint x: 631, endPoint y: 329, distance: 48.9
click at [585, 315] on input "(___) ___-____" at bounding box center [623, 315] width 168 height 34
paste input "908) 921-1347"
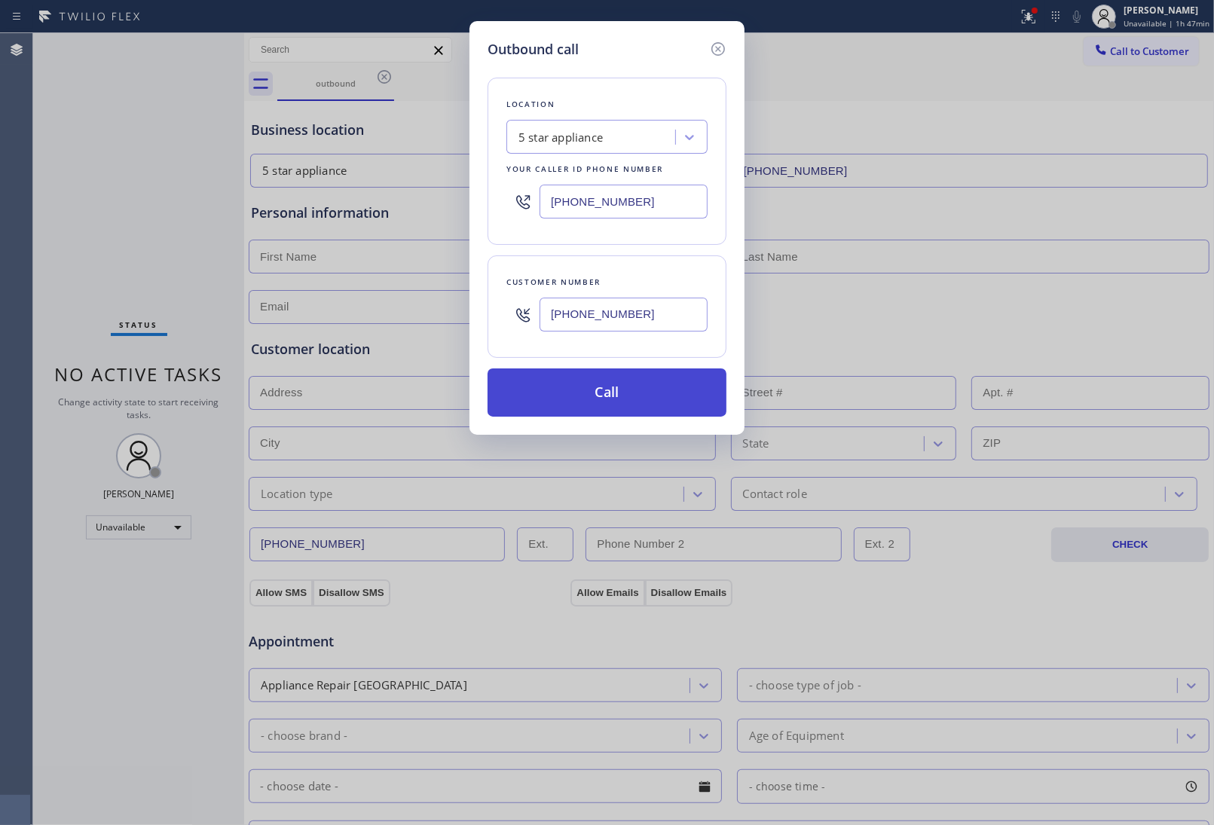
type input "(908) 921-1347"
click at [626, 398] on button "Call" at bounding box center [606, 392] width 239 height 48
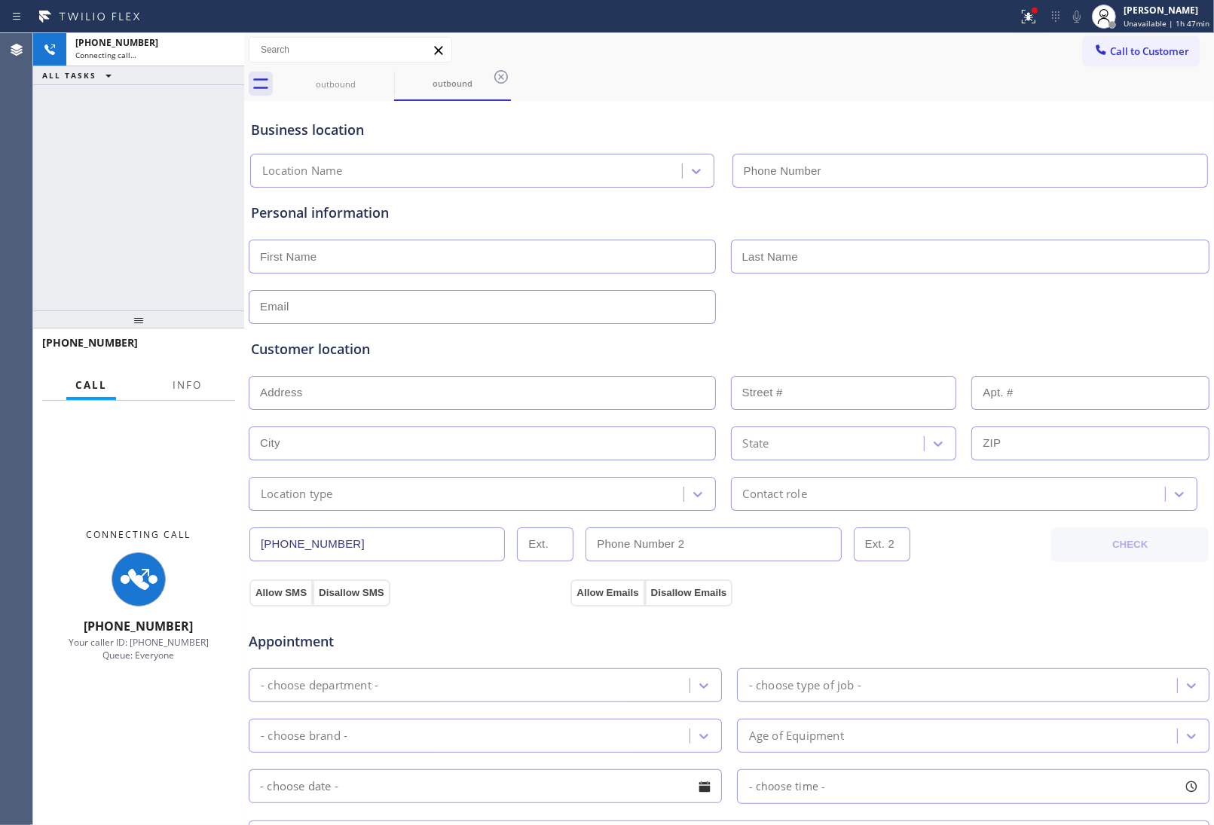
type input "(213) 687-2604"
click at [1098, 121] on div "Business location" at bounding box center [729, 130] width 956 height 20
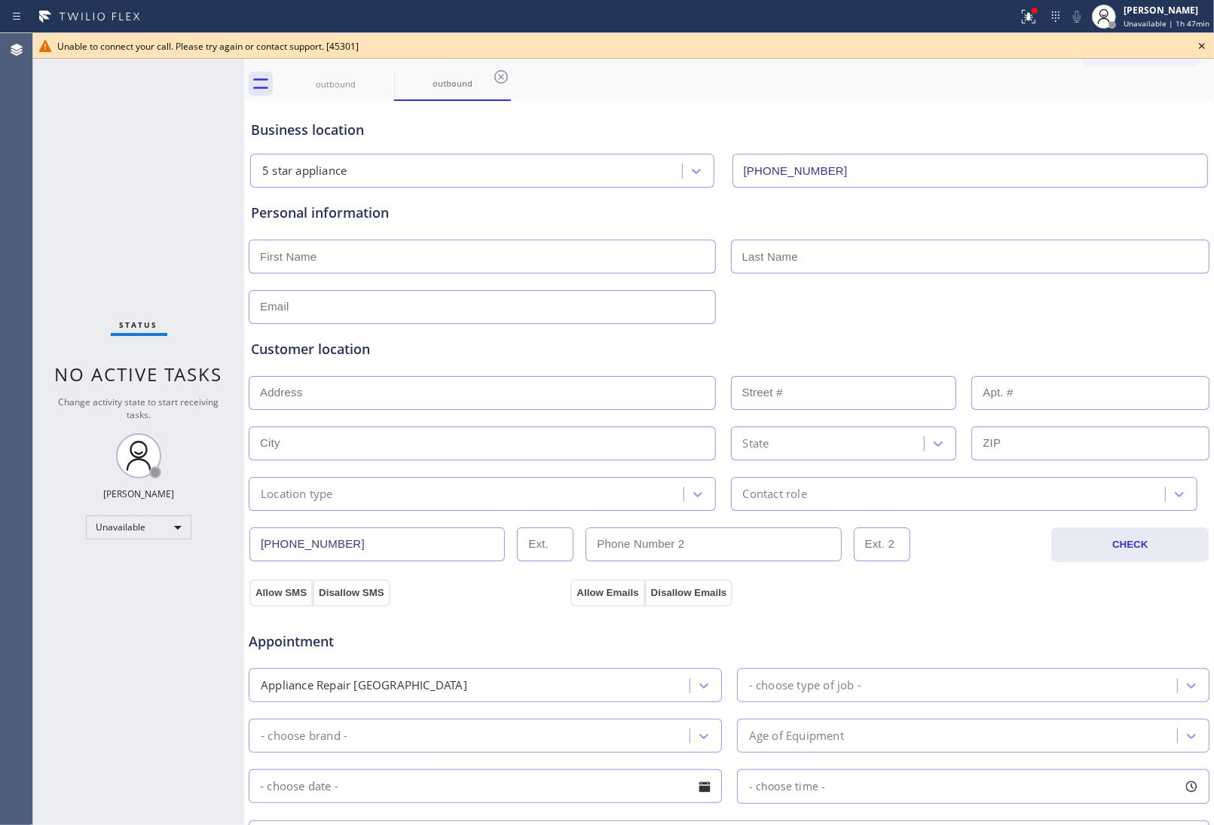
click at [1138, 166] on input "(213) 687-2604" at bounding box center [970, 171] width 476 height 34
click at [384, 73] on icon at bounding box center [384, 77] width 18 height 18
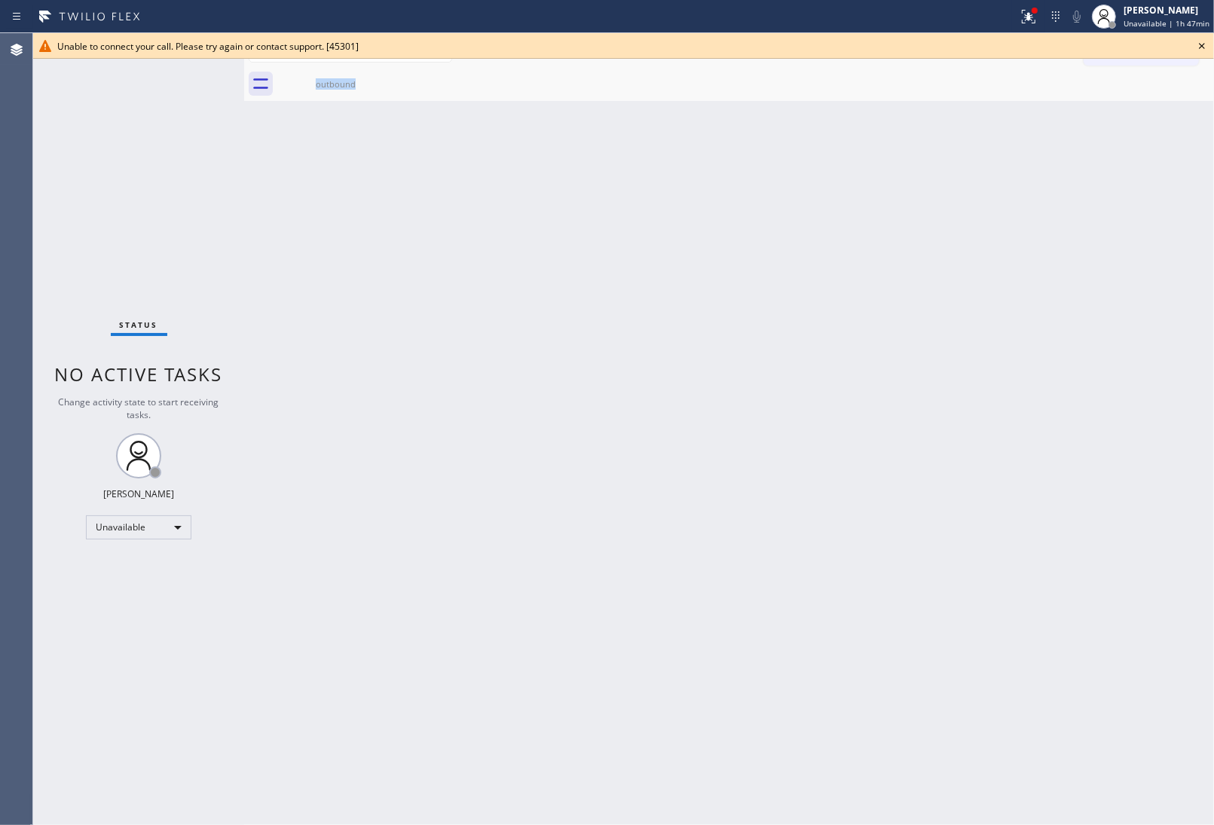
click at [384, 73] on div "outbound" at bounding box center [335, 84] width 117 height 34
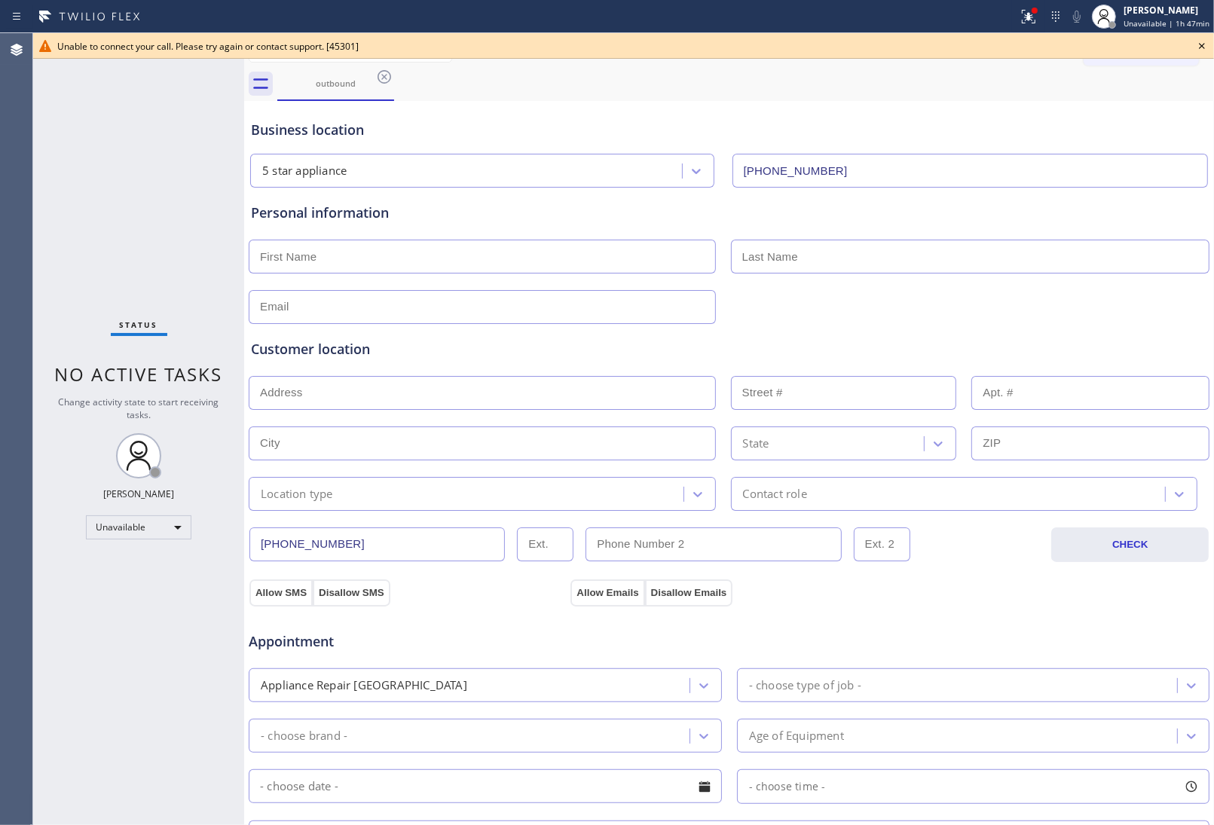
click at [1206, 50] on icon at bounding box center [1202, 46] width 18 height 18
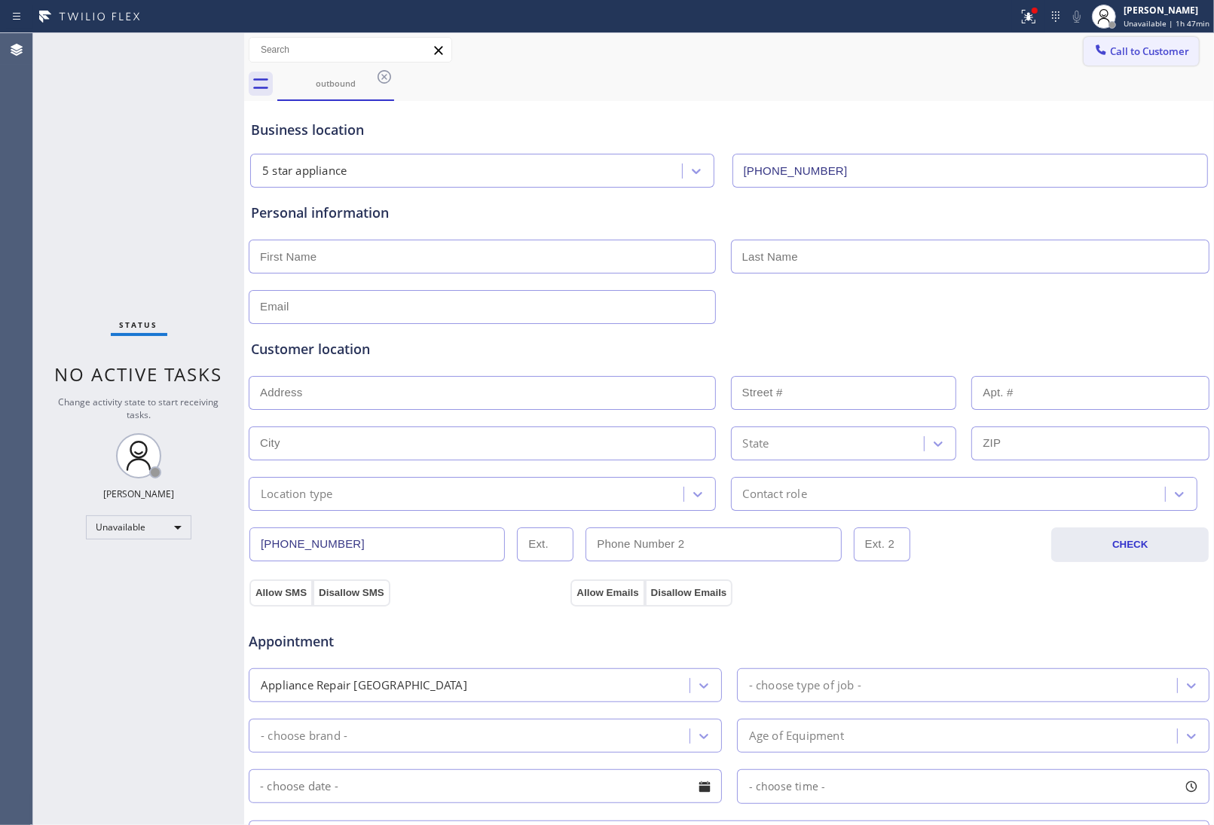
click at [1168, 44] on span "Call to Customer" at bounding box center [1149, 51] width 79 height 14
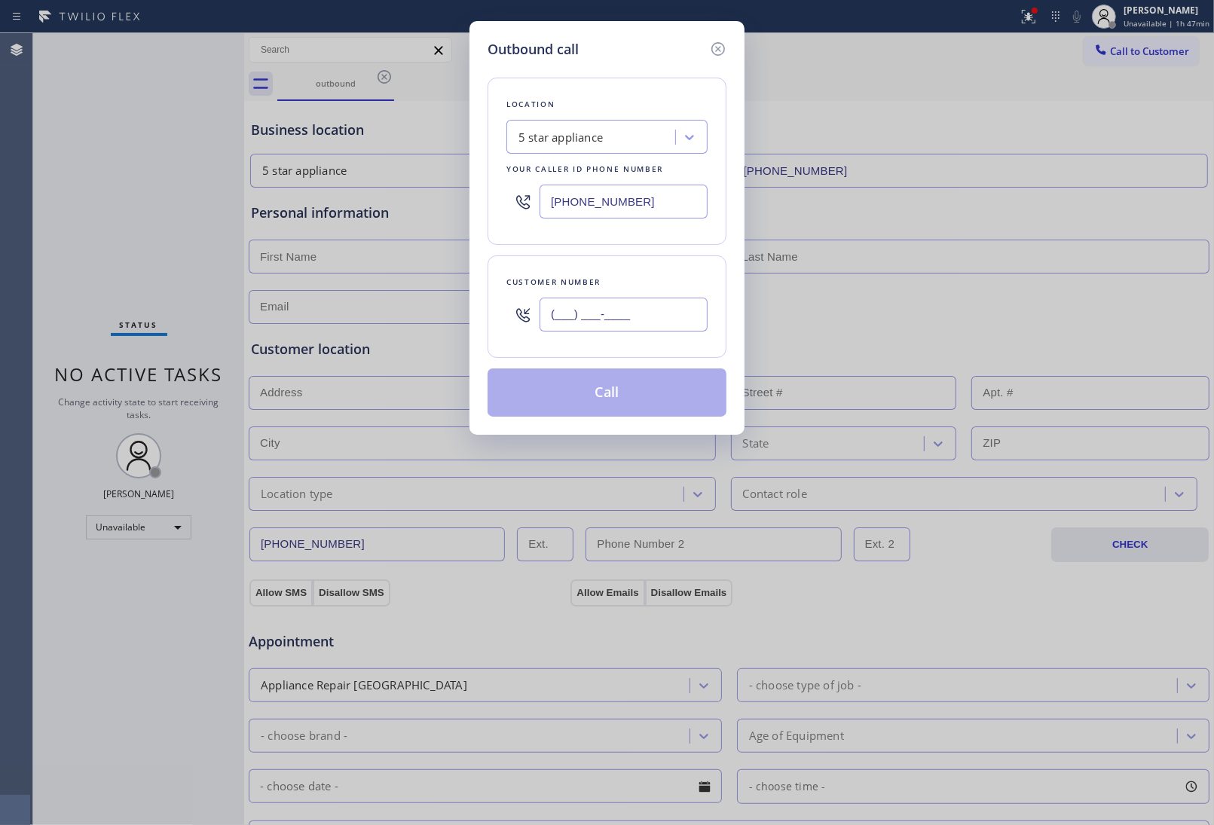
click at [654, 307] on input "(___) ___-____" at bounding box center [623, 315] width 168 height 34
paste input "908) 921-1347"
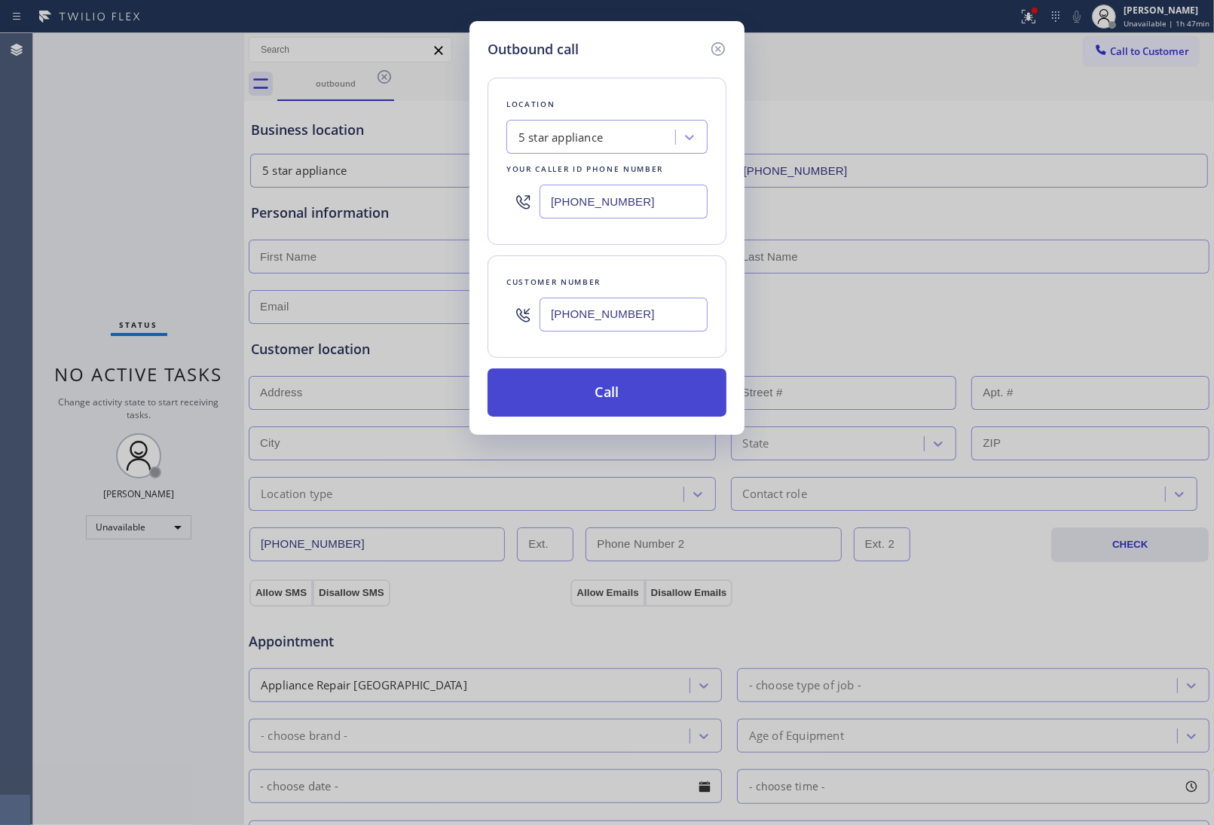
type input "(908) 921-1347"
click at [626, 396] on button "Call" at bounding box center [606, 392] width 239 height 48
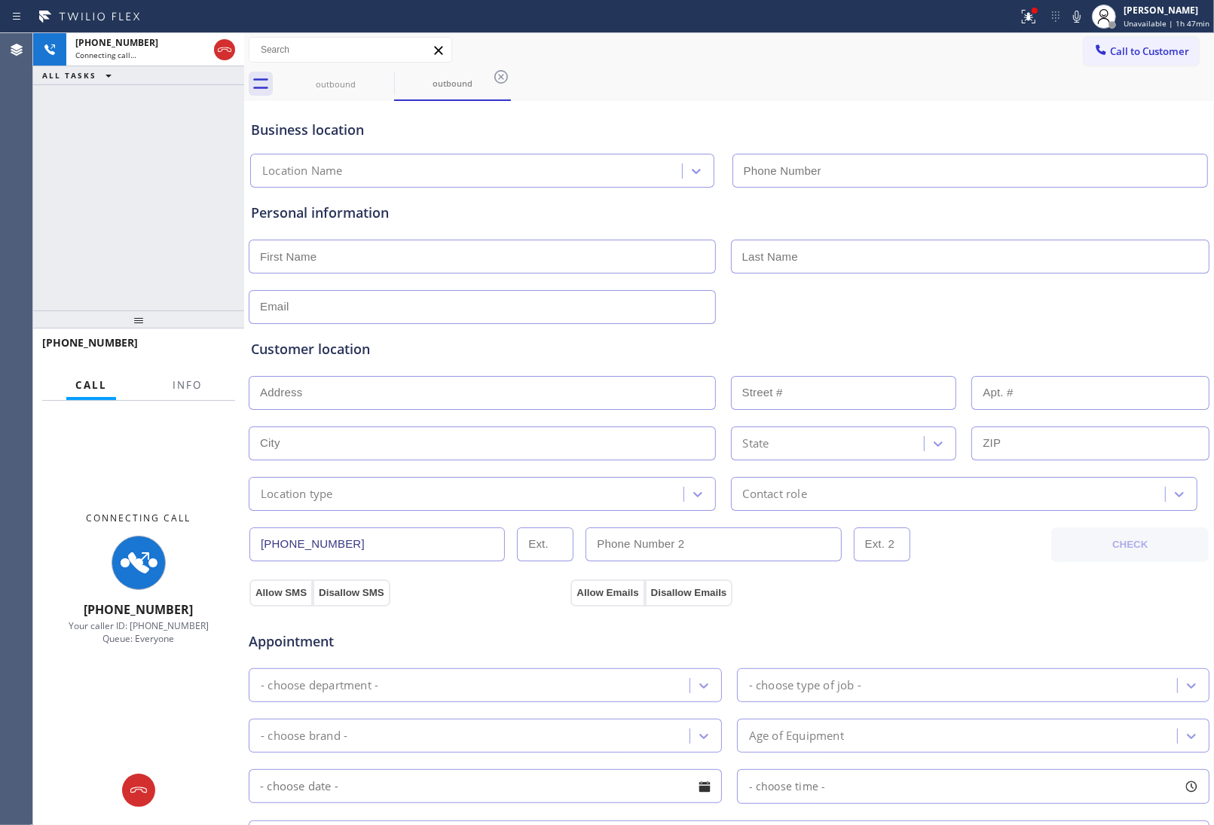
type input "(213) 687-2604"
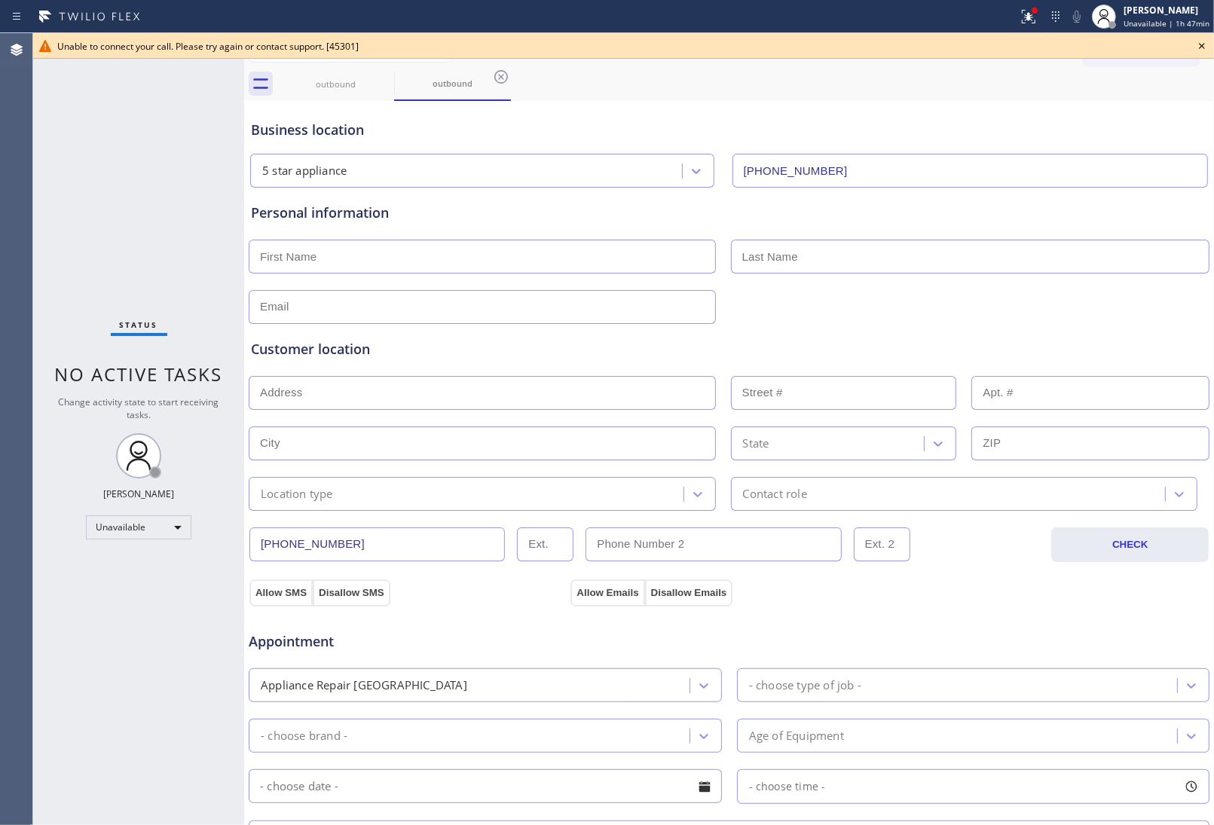
click at [1055, 285] on div "Personal information" at bounding box center [729, 263] width 956 height 121
click at [1199, 38] on icon at bounding box center [1202, 46] width 18 height 18
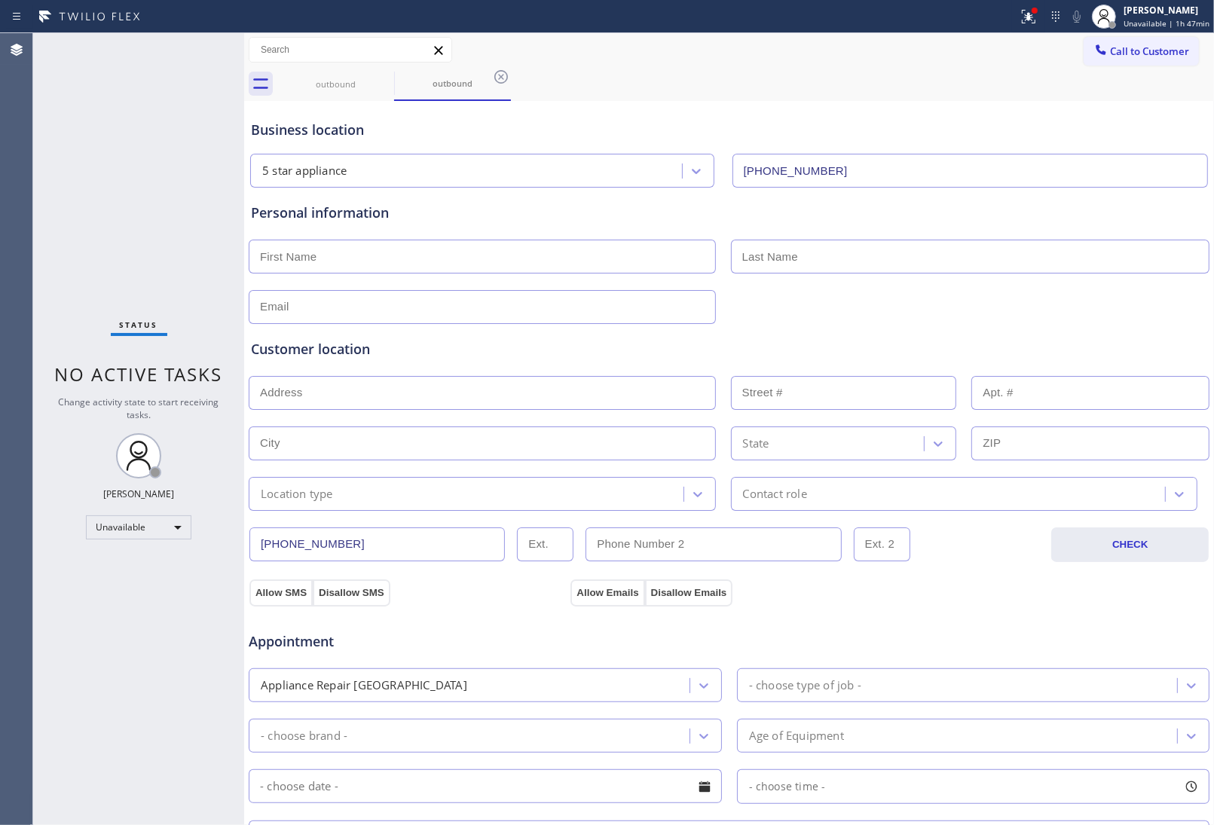
drag, startPoint x: 1160, startPoint y: 42, endPoint x: 1047, endPoint y: 121, distance: 137.5
click at [1159, 42] on button "Call to Customer" at bounding box center [1140, 51] width 115 height 29
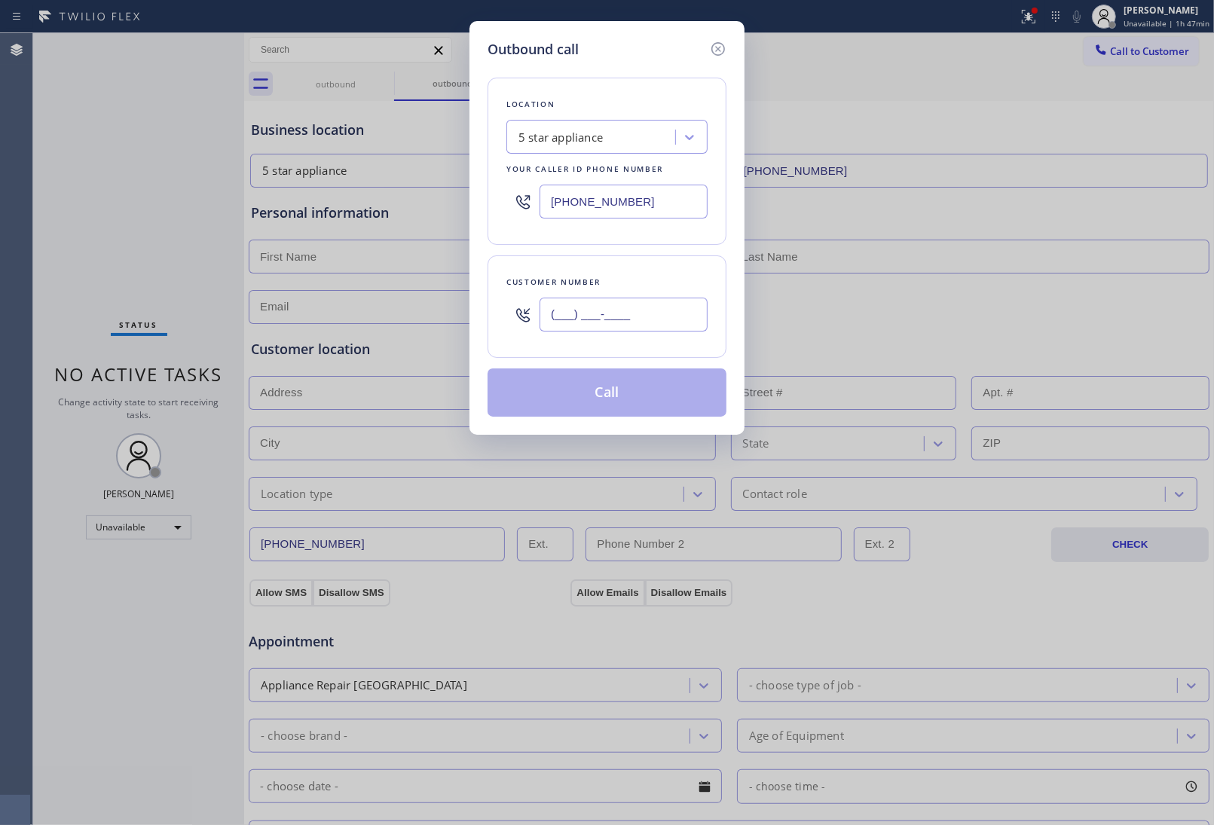
click at [624, 329] on input "(___) ___-____" at bounding box center [623, 315] width 168 height 34
paste input "908) 921-1347"
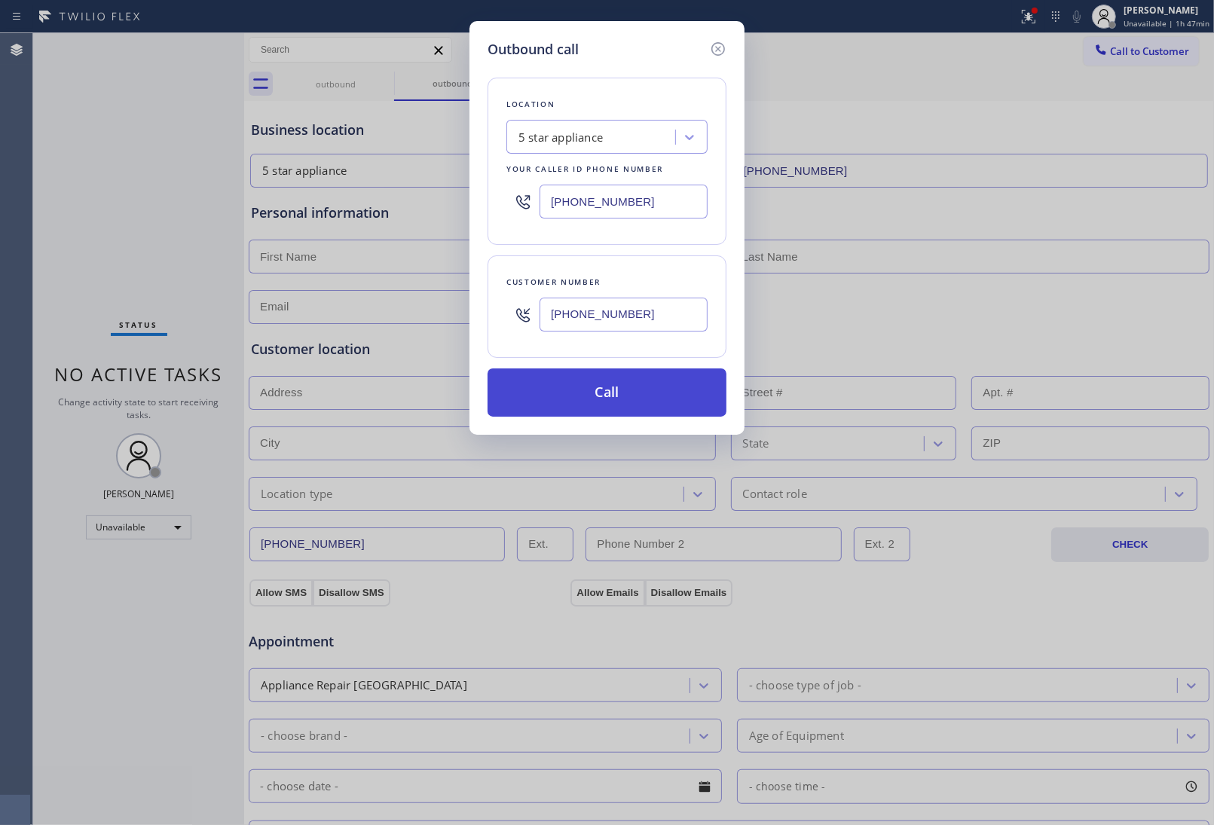
type input "(908) 921-1347"
click at [623, 389] on button "Call" at bounding box center [606, 392] width 239 height 48
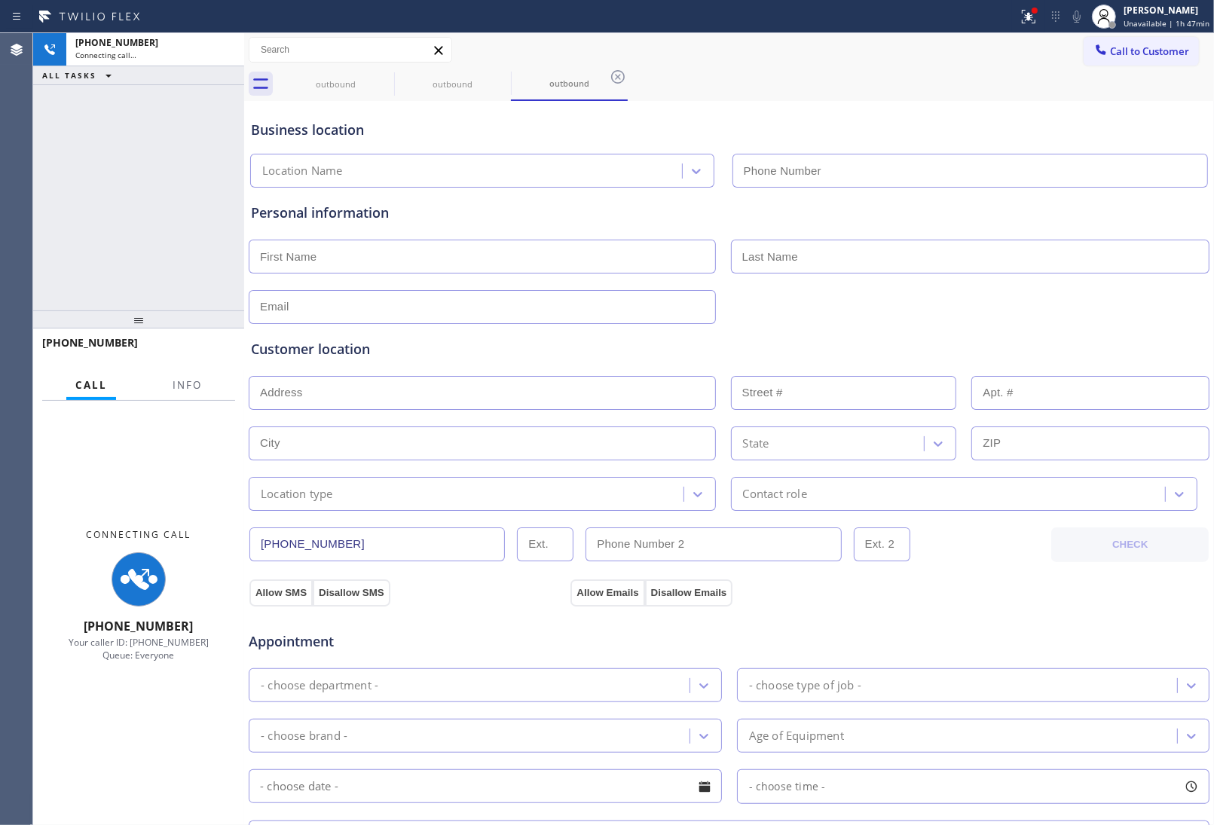
type input "(213) 687-2604"
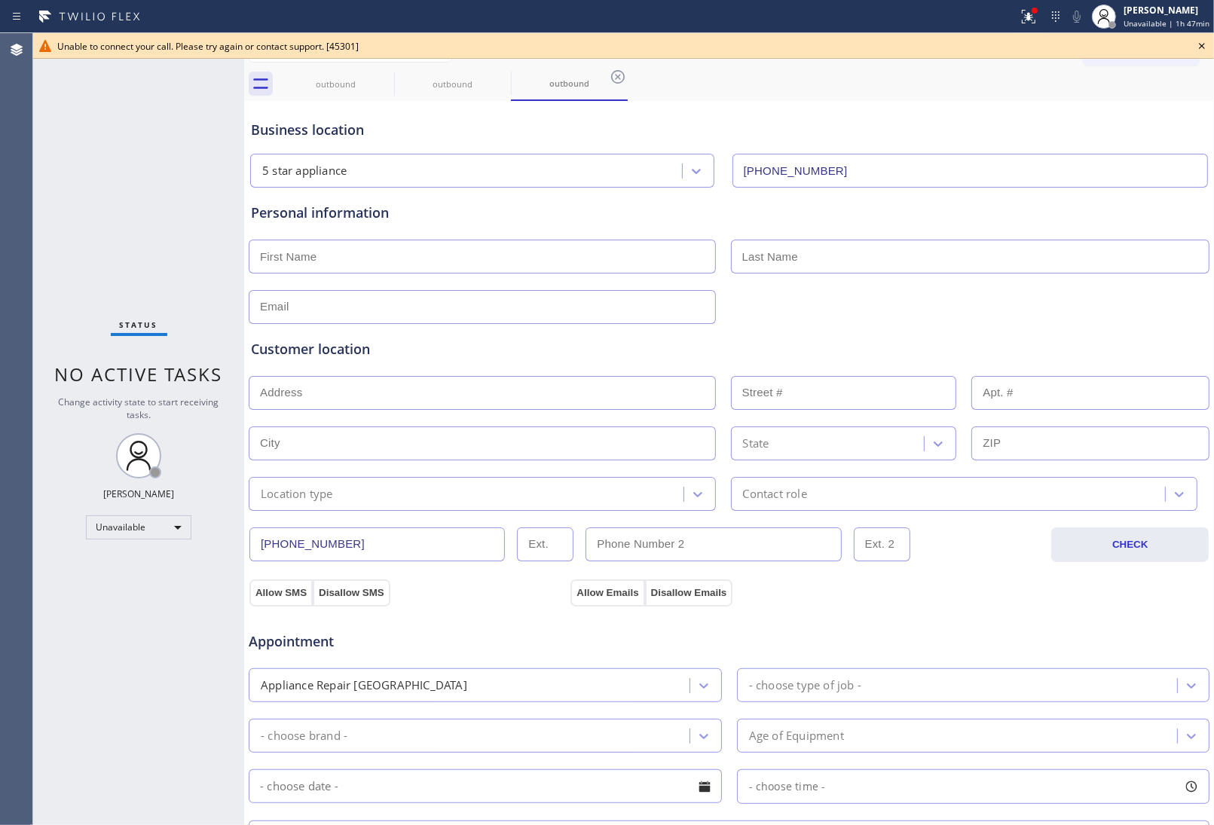
click at [1199, 47] on icon at bounding box center [1202, 46] width 18 height 18
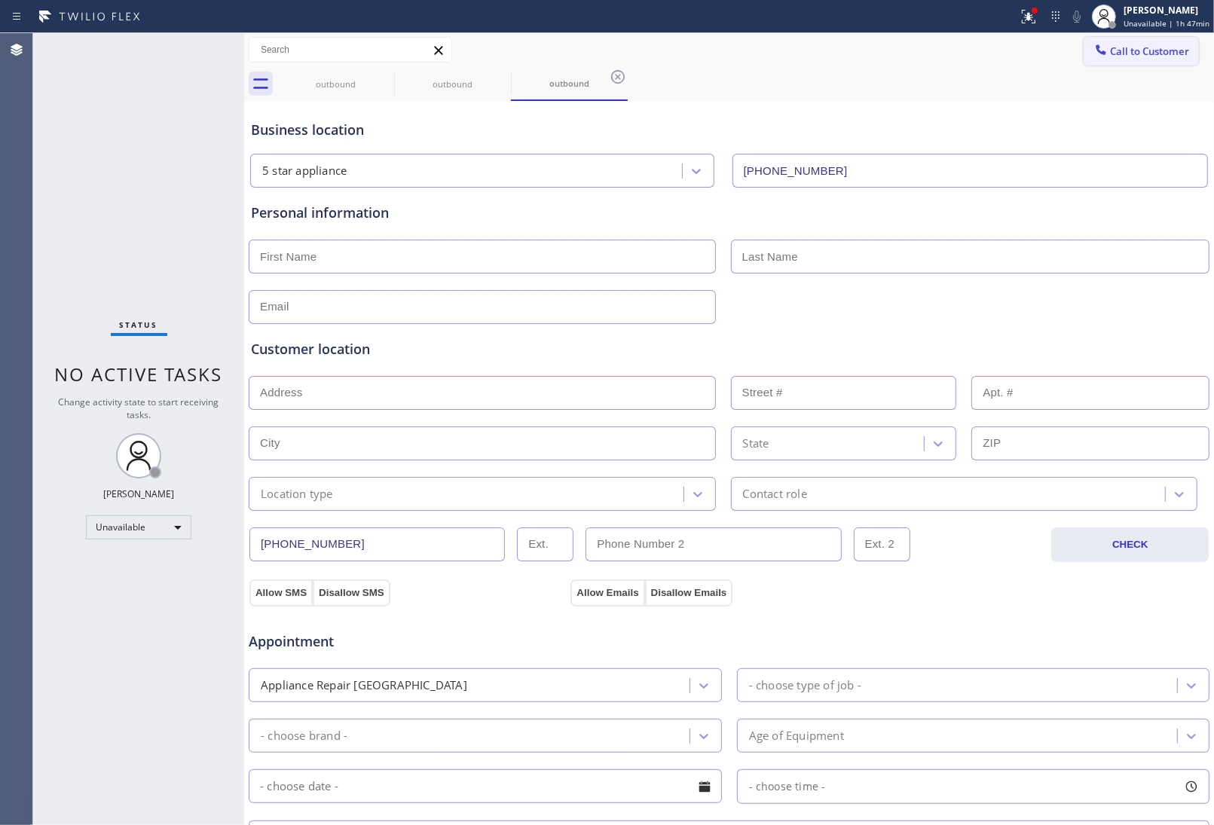
click at [1173, 41] on button "Call to Customer" at bounding box center [1140, 51] width 115 height 29
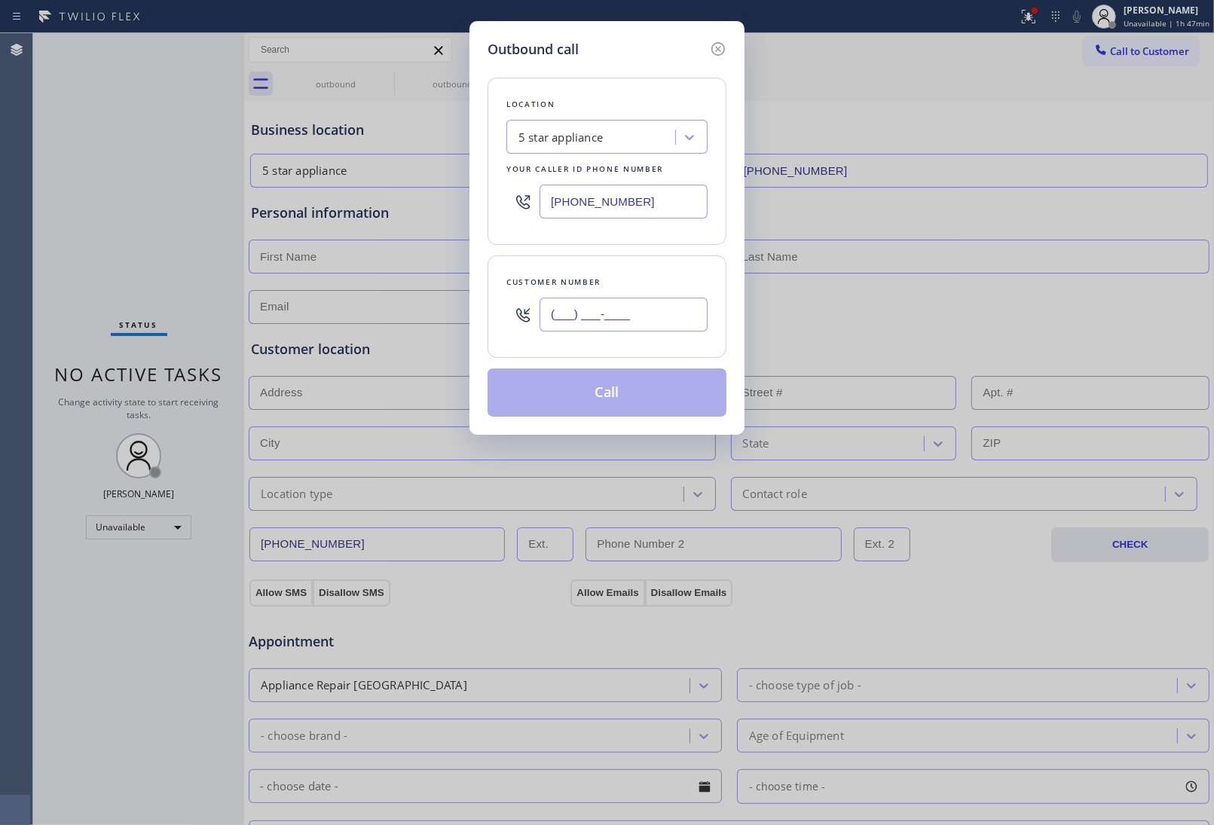
click at [608, 306] on input "(___) ___-____" at bounding box center [623, 315] width 168 height 34
paste input "908) 921-1347"
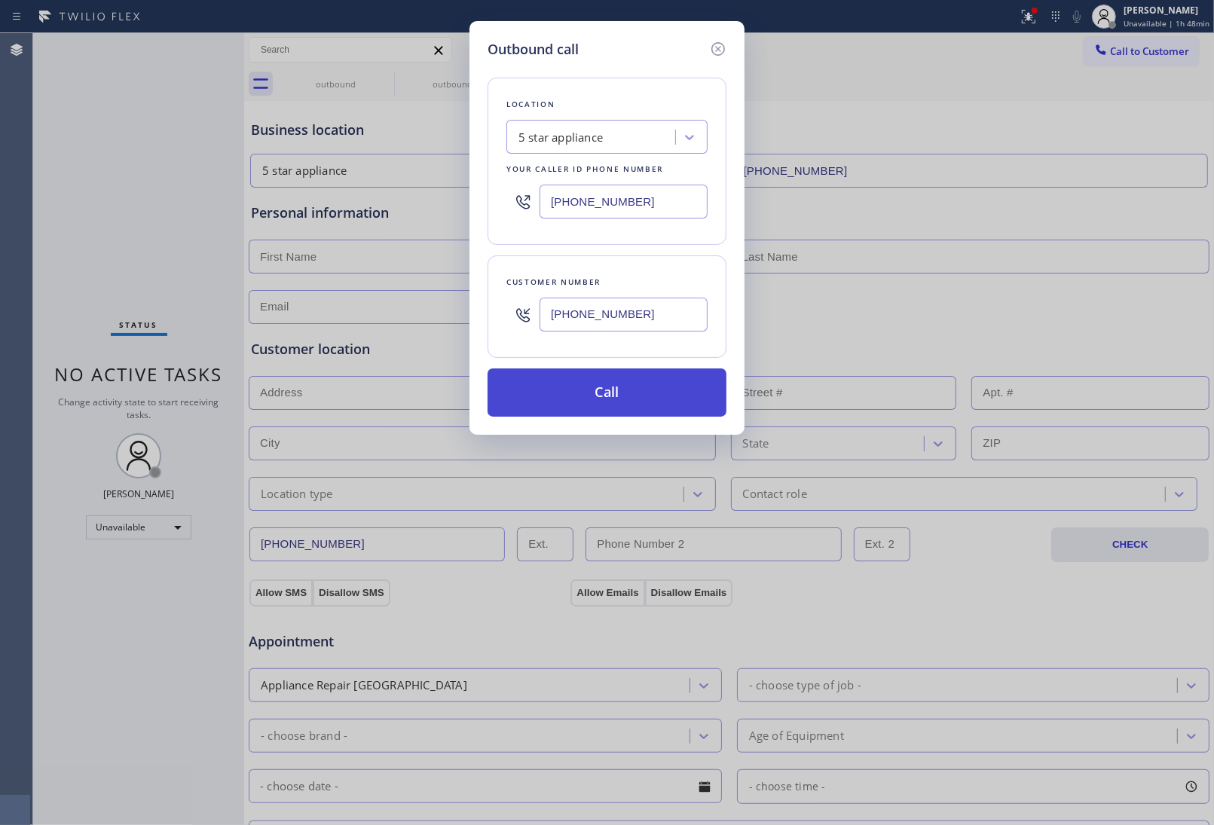
type input "(908) 921-1347"
click at [626, 392] on button "Call" at bounding box center [606, 392] width 239 height 48
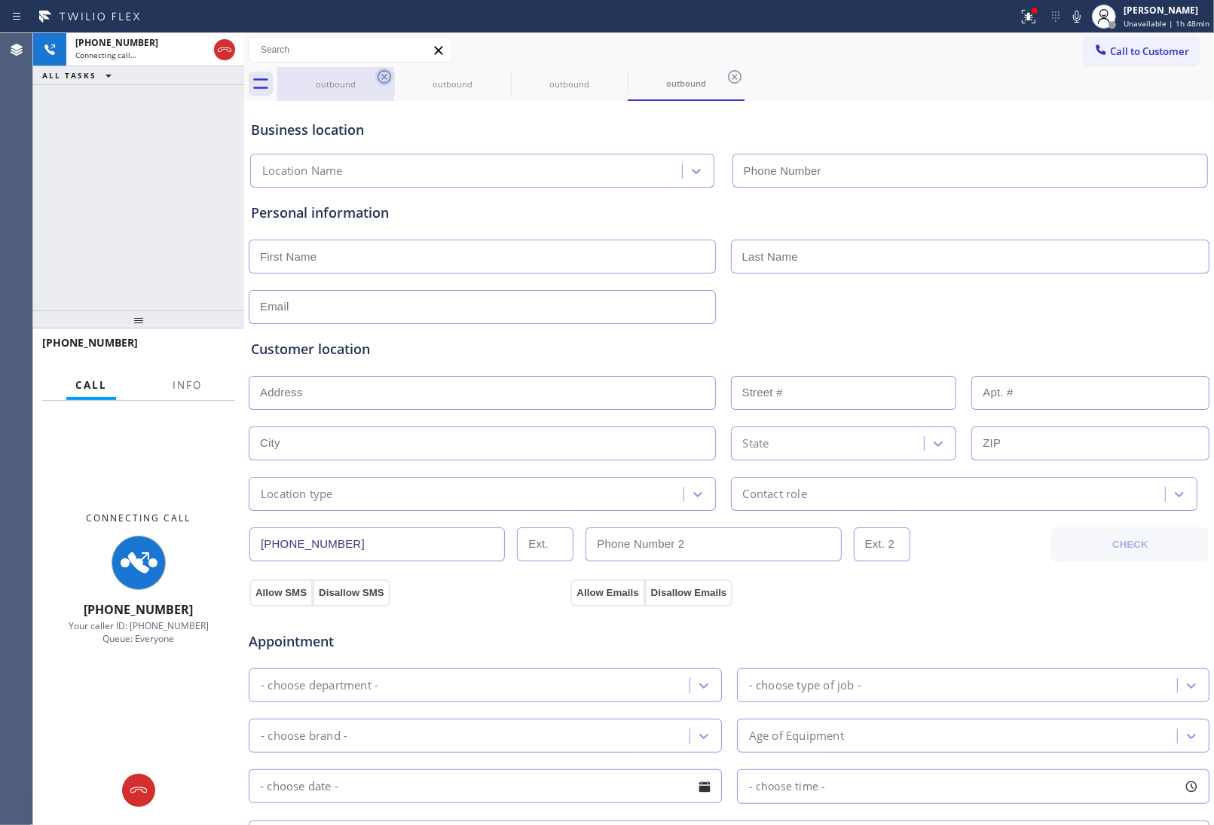
click at [389, 79] on icon at bounding box center [384, 77] width 18 height 18
click at [0, 0] on icon at bounding box center [0, 0] width 0 height 0
type input "(213) 687-2604"
click at [1059, 267] on input "text" at bounding box center [970, 257] width 479 height 34
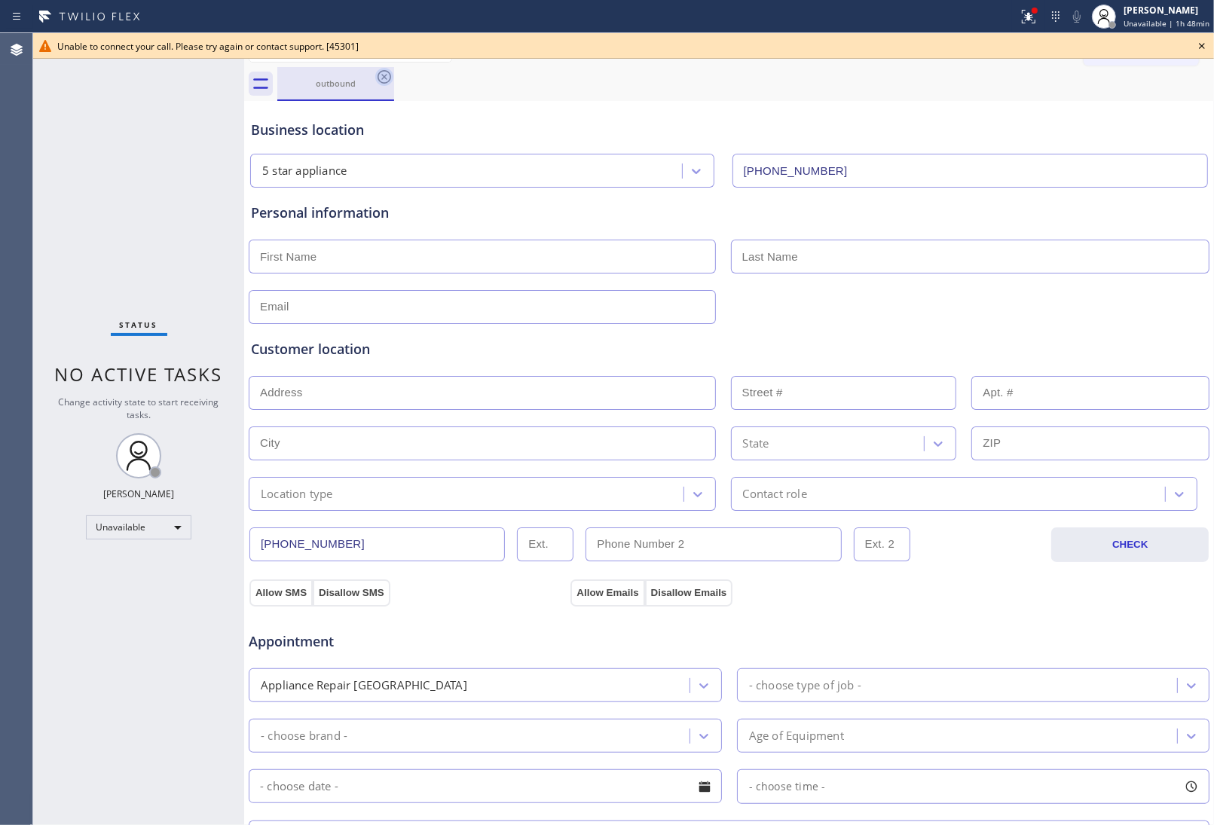
click at [383, 75] on icon at bounding box center [384, 77] width 14 height 14
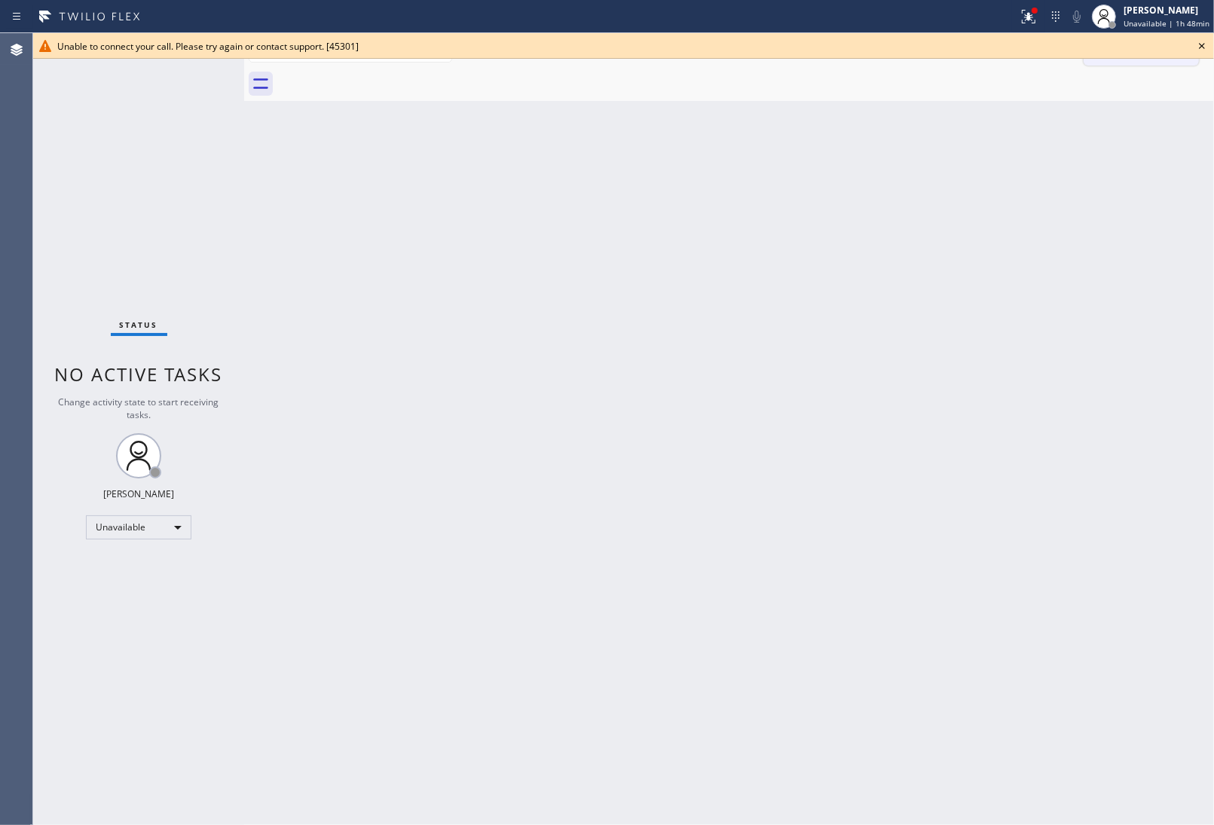
drag, startPoint x: 1196, startPoint y: 44, endPoint x: 1187, endPoint y: 46, distance: 9.3
click at [1196, 44] on icon at bounding box center [1202, 46] width 18 height 18
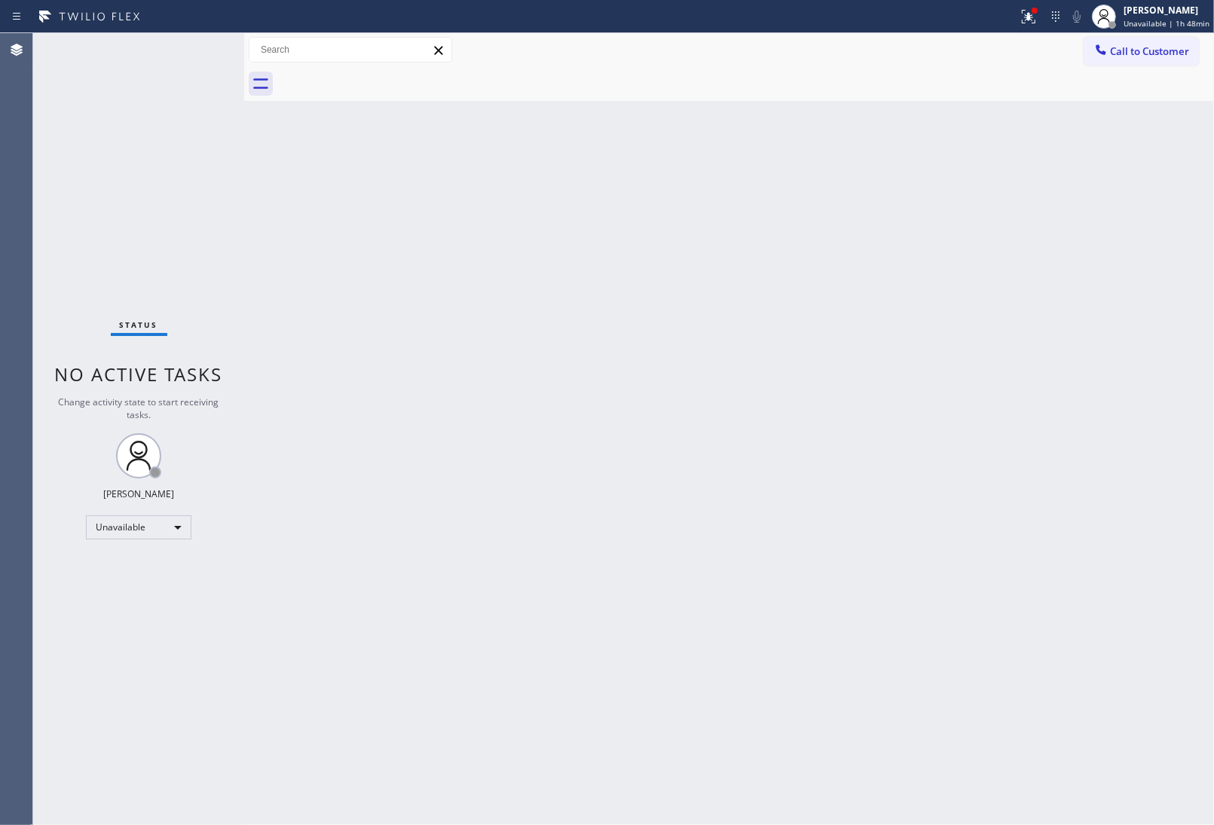
click at [1143, 47] on span "Call to Customer" at bounding box center [1149, 51] width 79 height 14
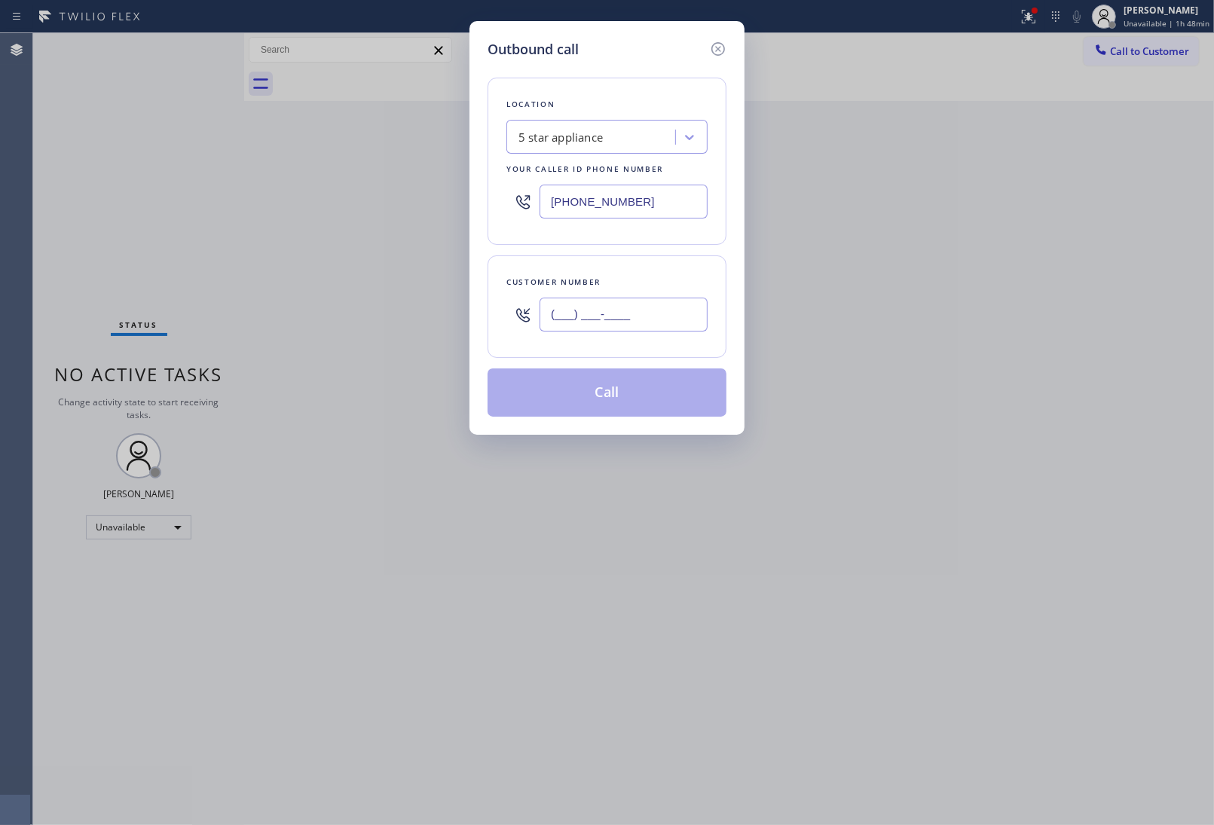
click at [657, 302] on input "(___) ___-____" at bounding box center [623, 315] width 168 height 34
paste input "908) 921-1347"
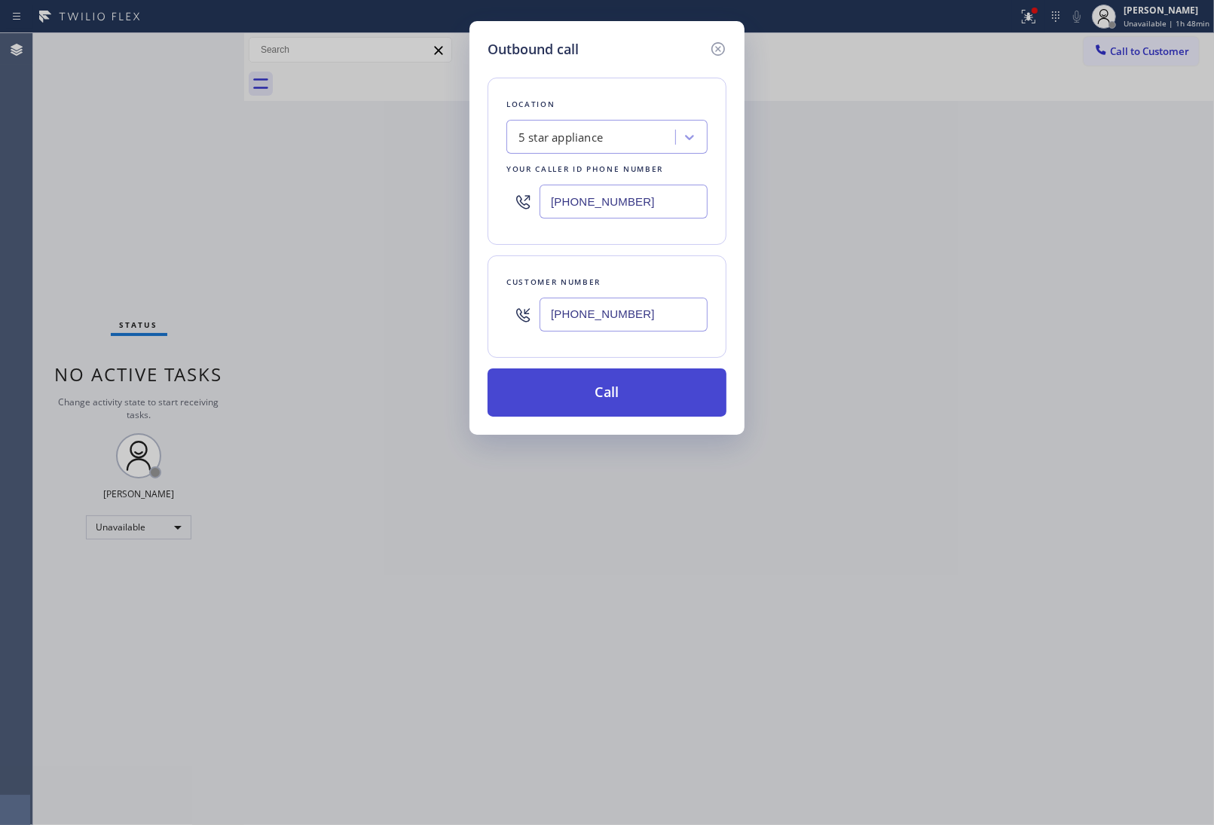
type input "(908) 921-1347"
click at [620, 401] on button "Call" at bounding box center [606, 392] width 239 height 48
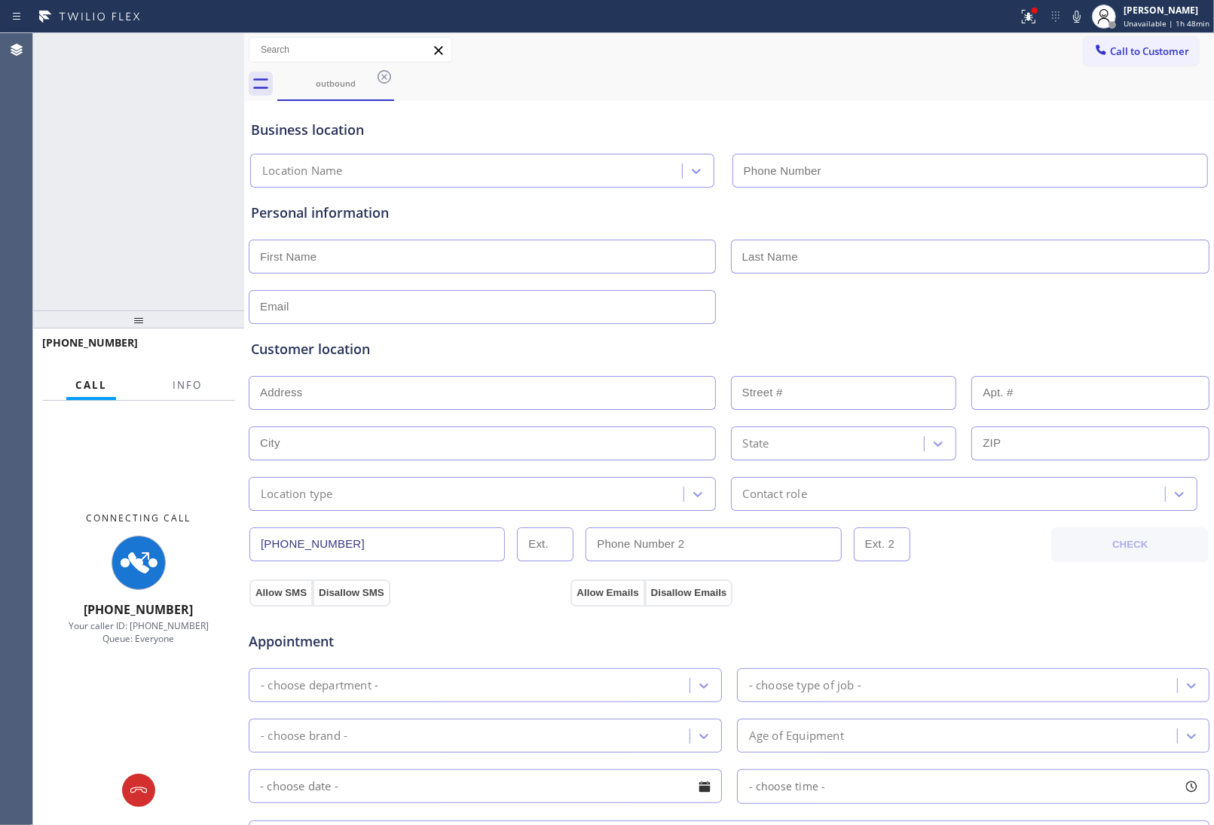
type input "(213) 687-2604"
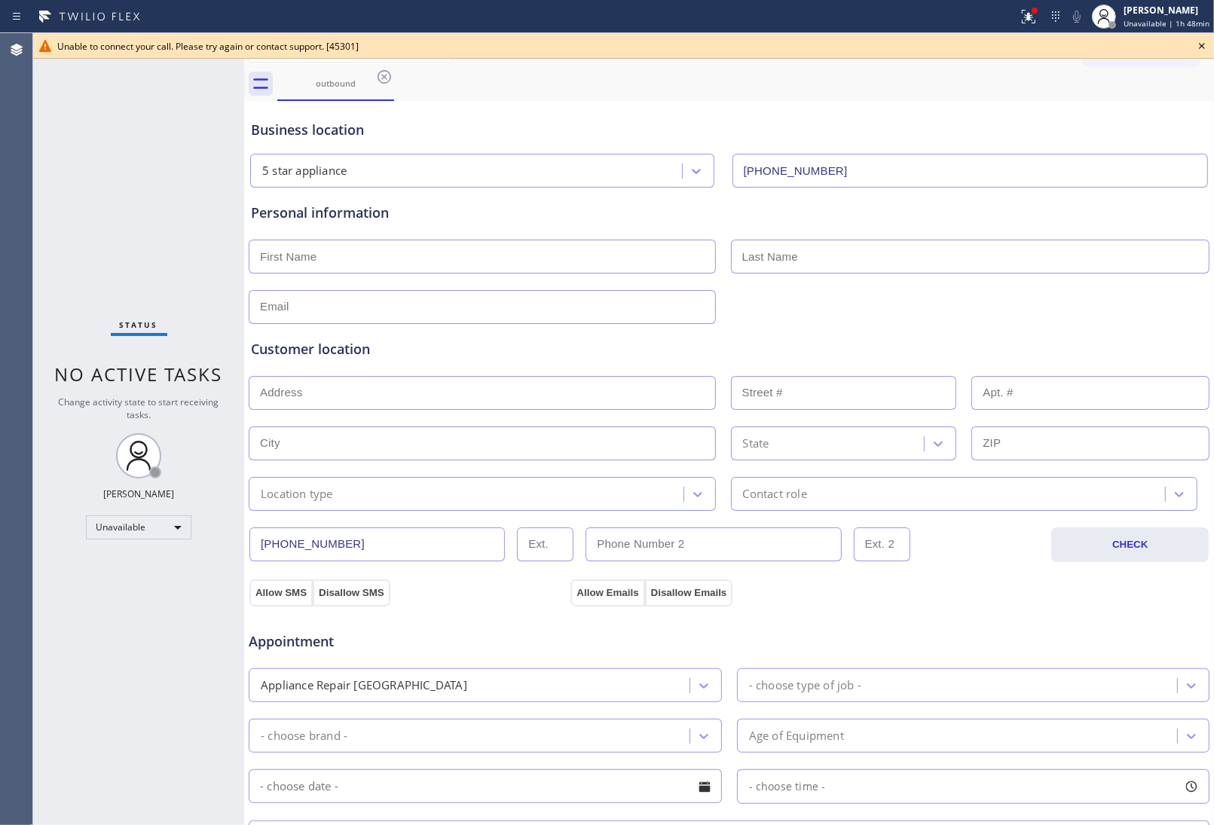
click at [1195, 44] on icon at bounding box center [1202, 46] width 18 height 18
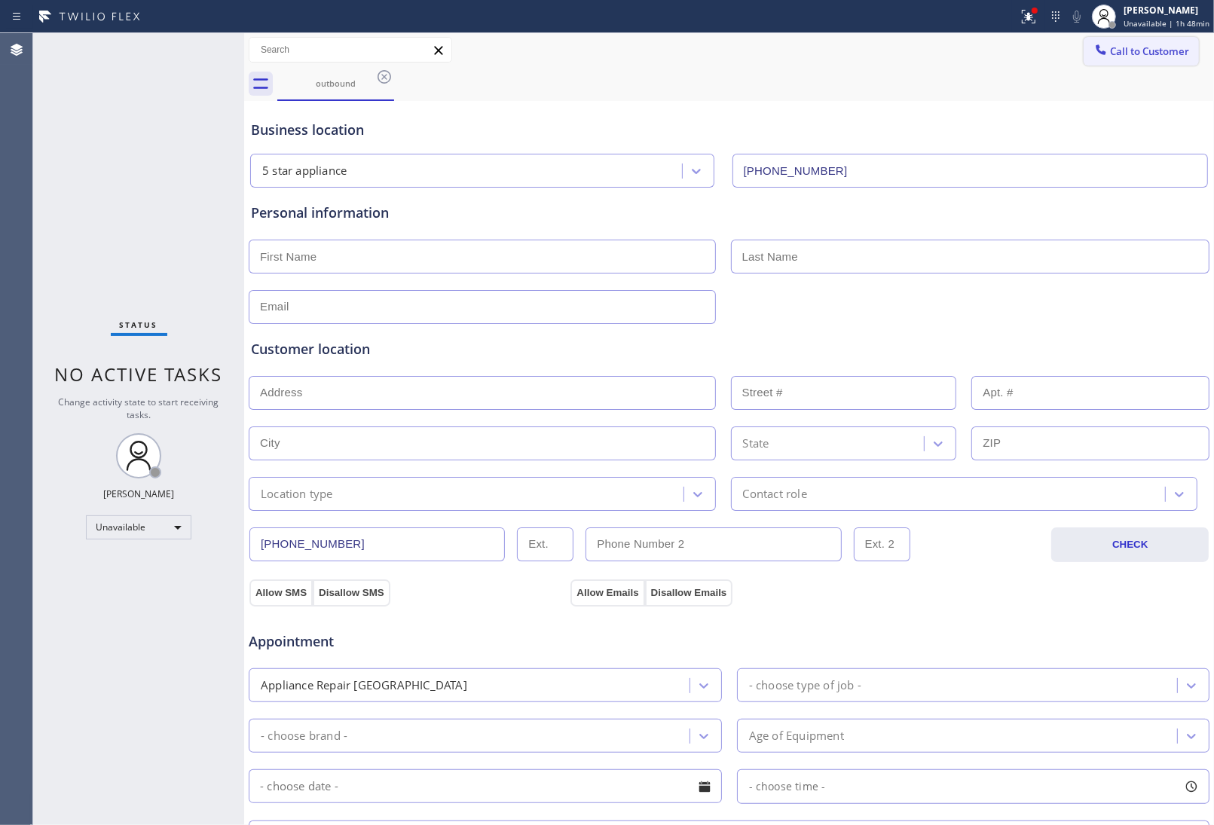
click at [1176, 45] on span "Call to Customer" at bounding box center [1149, 51] width 79 height 14
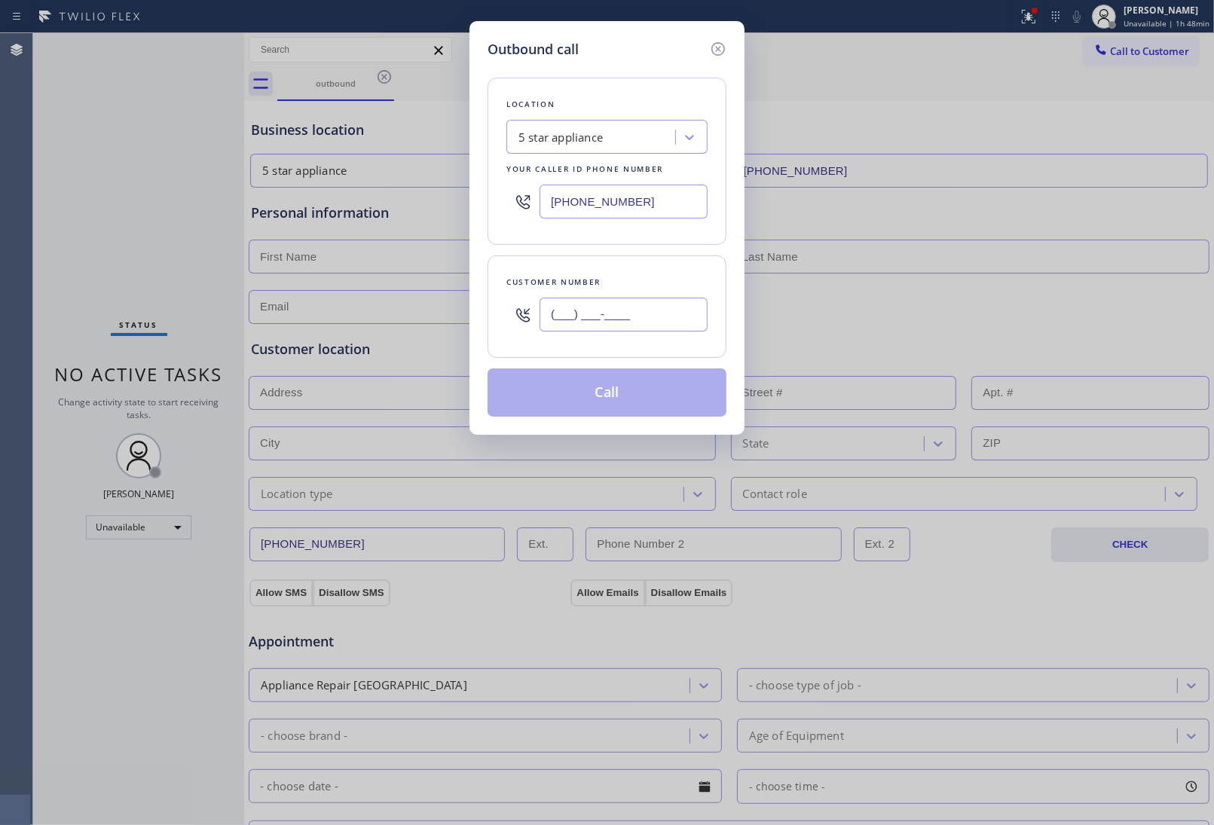
click at [616, 313] on input "(___) ___-____" at bounding box center [623, 315] width 168 height 34
paste input "908) 921-1347"
type input "(908) 921-1347"
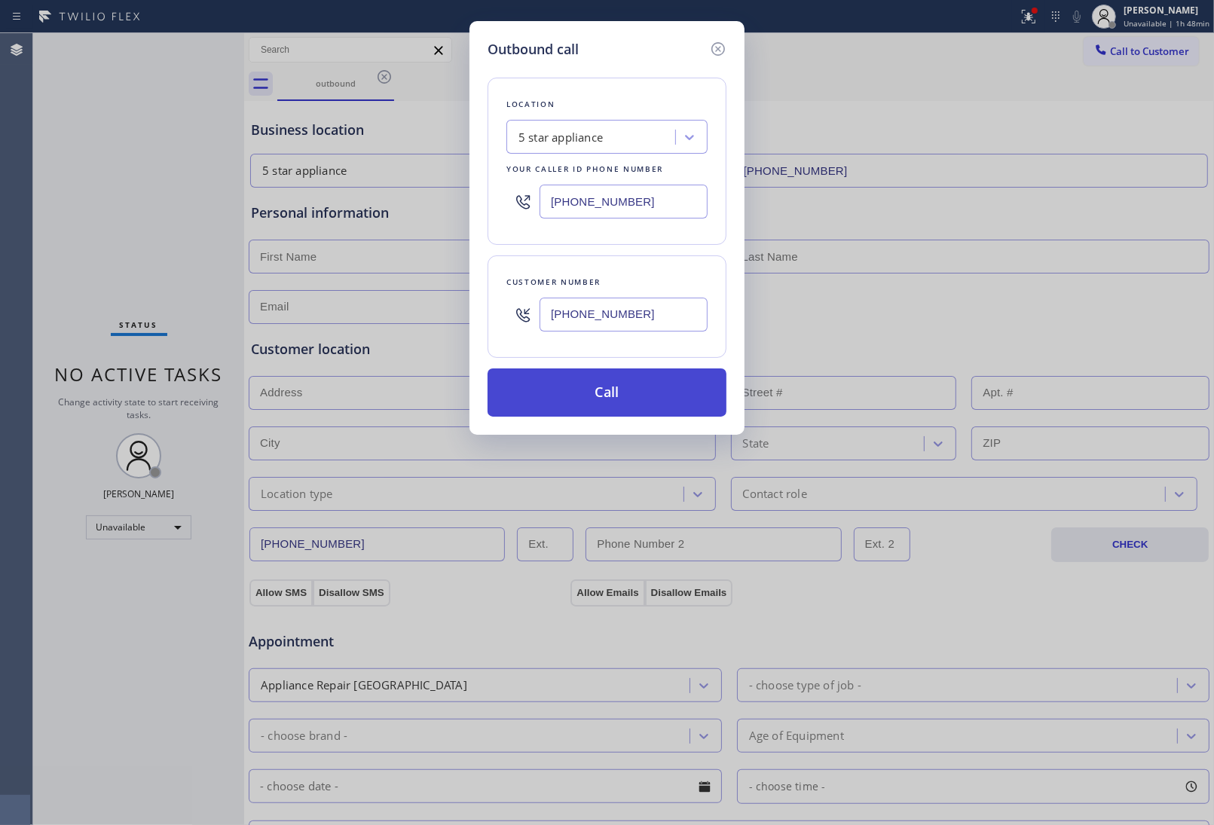
click at [612, 382] on button "Call" at bounding box center [606, 392] width 239 height 48
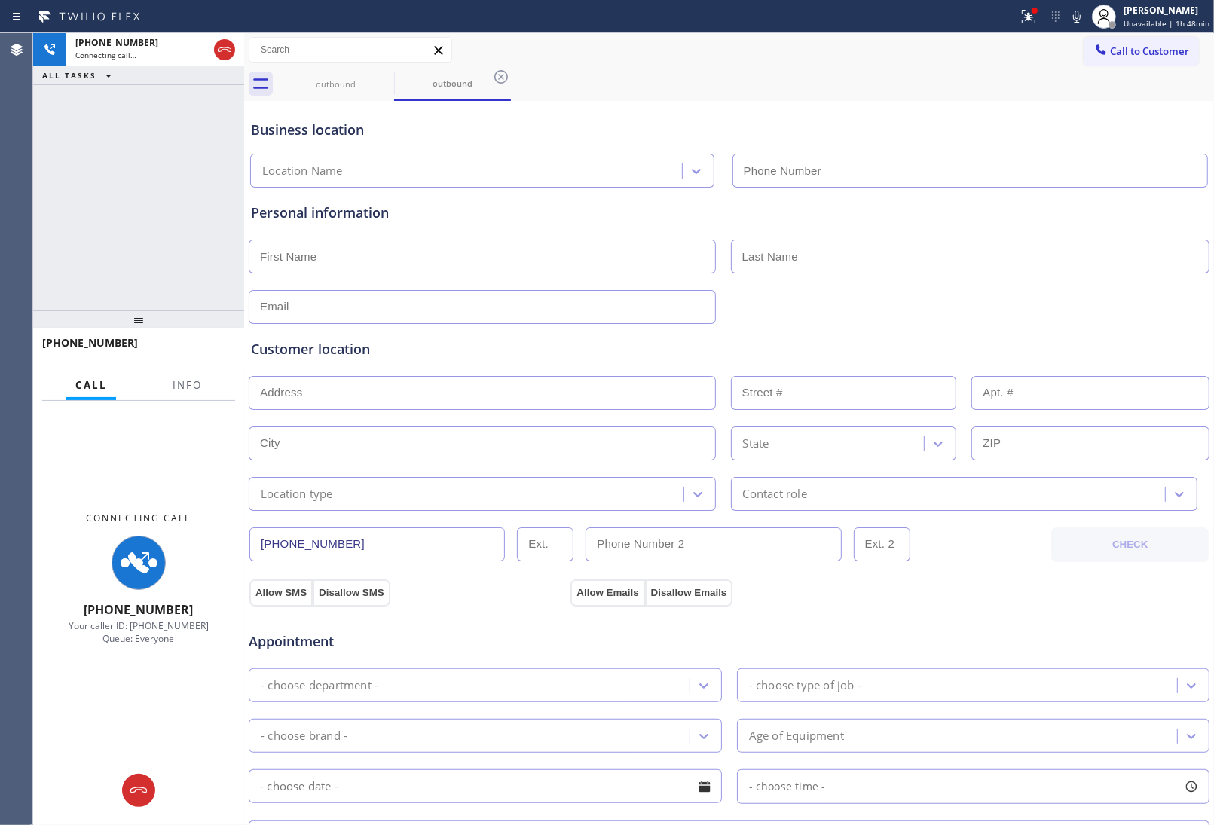
type input "(213) 687-2604"
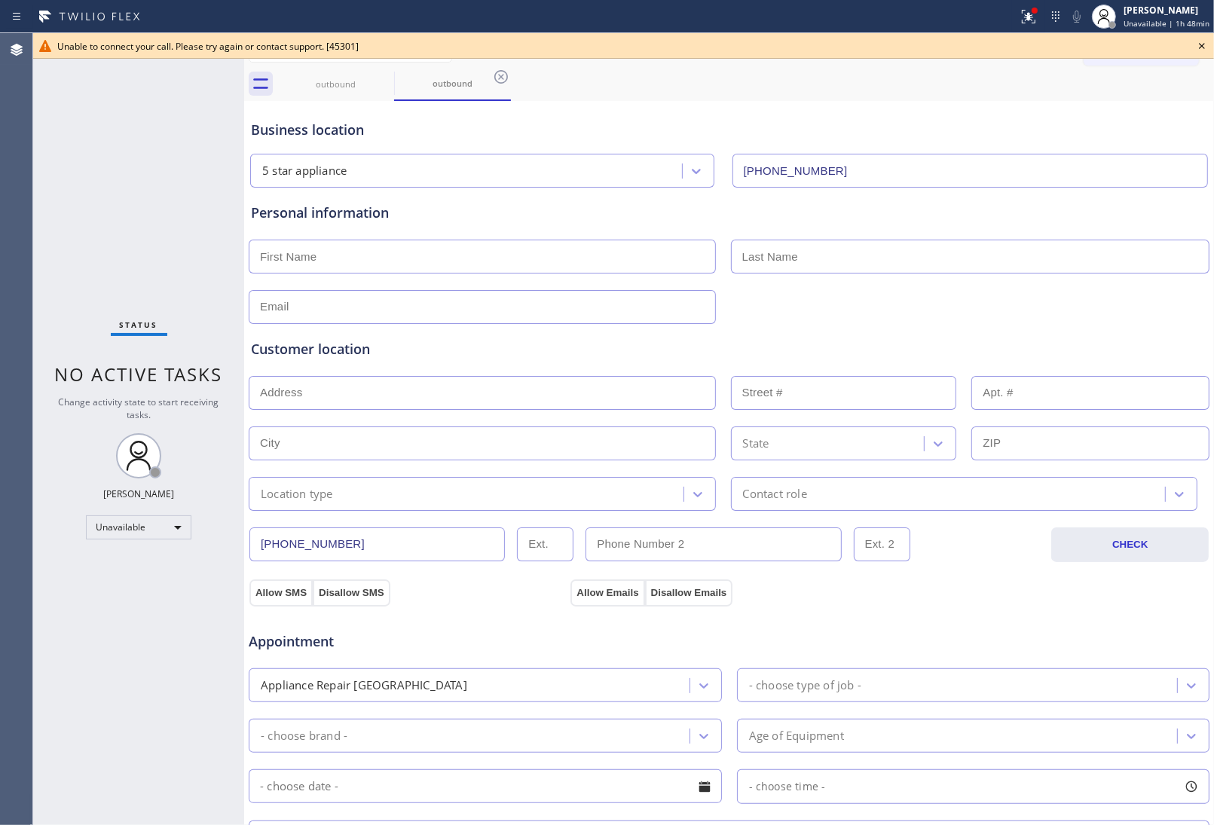
click at [1078, 246] on input "text" at bounding box center [970, 257] width 479 height 34
click at [380, 73] on icon at bounding box center [384, 77] width 18 height 18
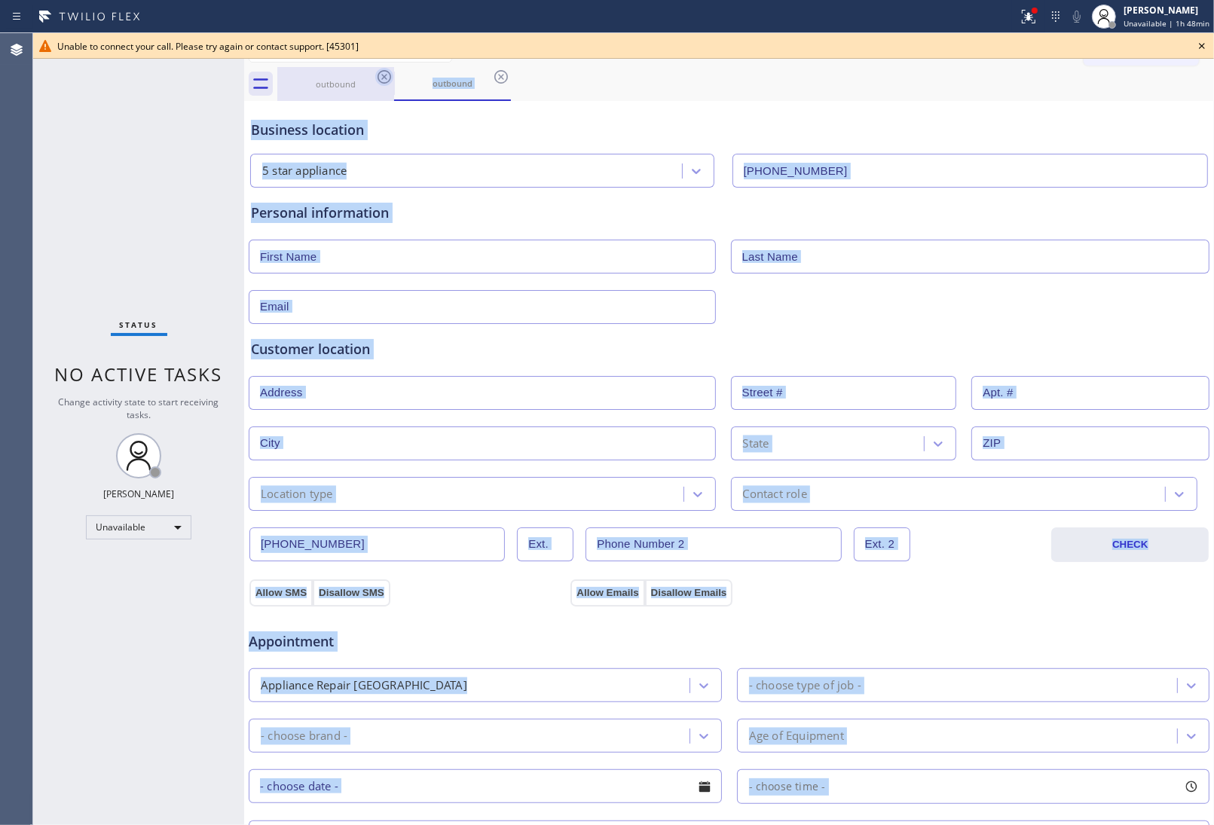
click at [394, 73] on div "outbound" at bounding box center [452, 84] width 117 height 34
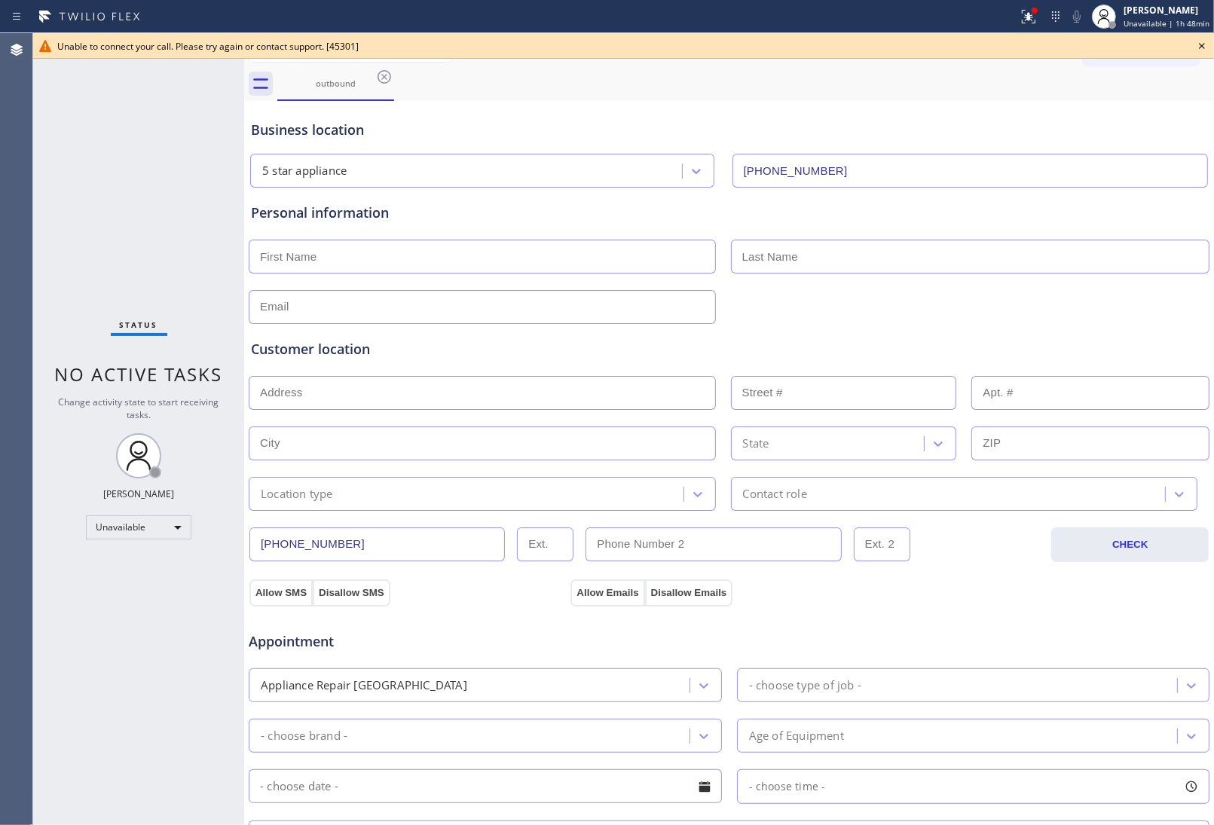
click at [1196, 46] on icon at bounding box center [1202, 46] width 18 height 18
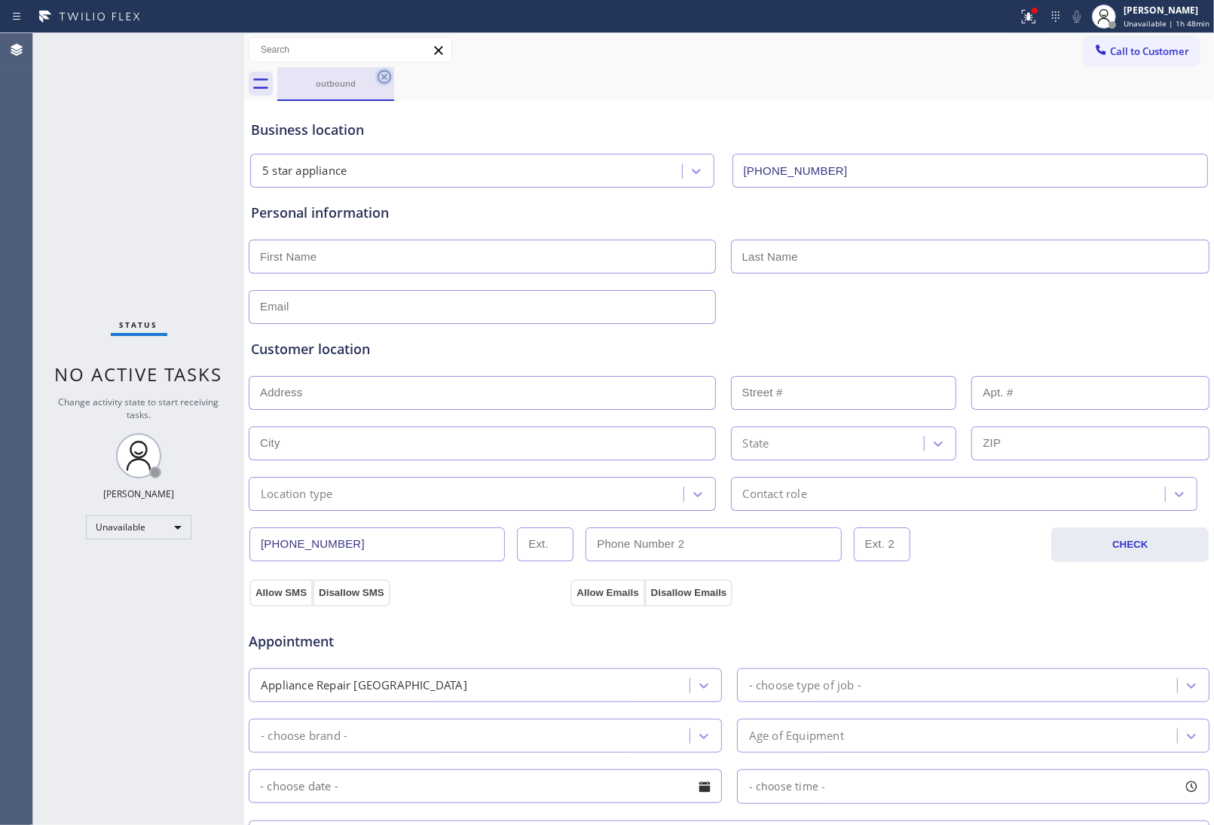
click at [383, 76] on icon at bounding box center [384, 77] width 14 height 14
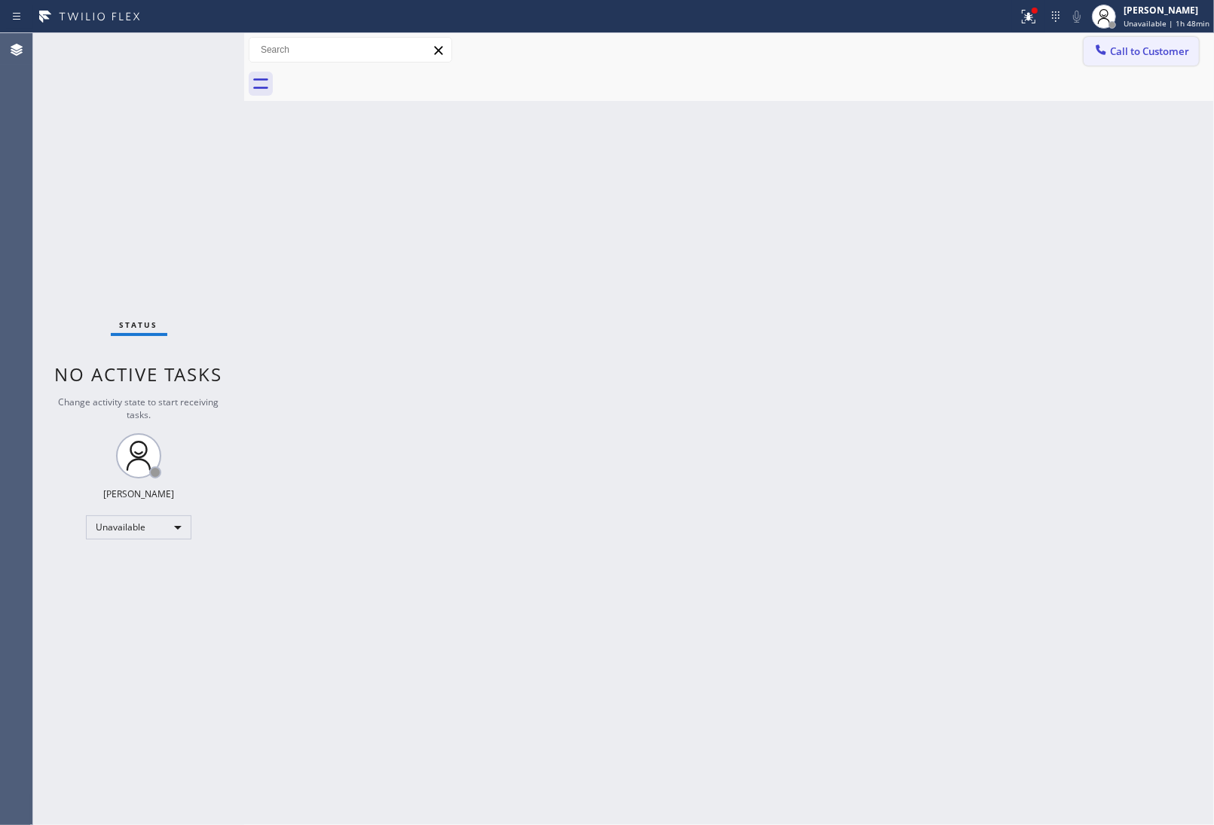
click at [1150, 44] on span "Call to Customer" at bounding box center [1149, 51] width 79 height 14
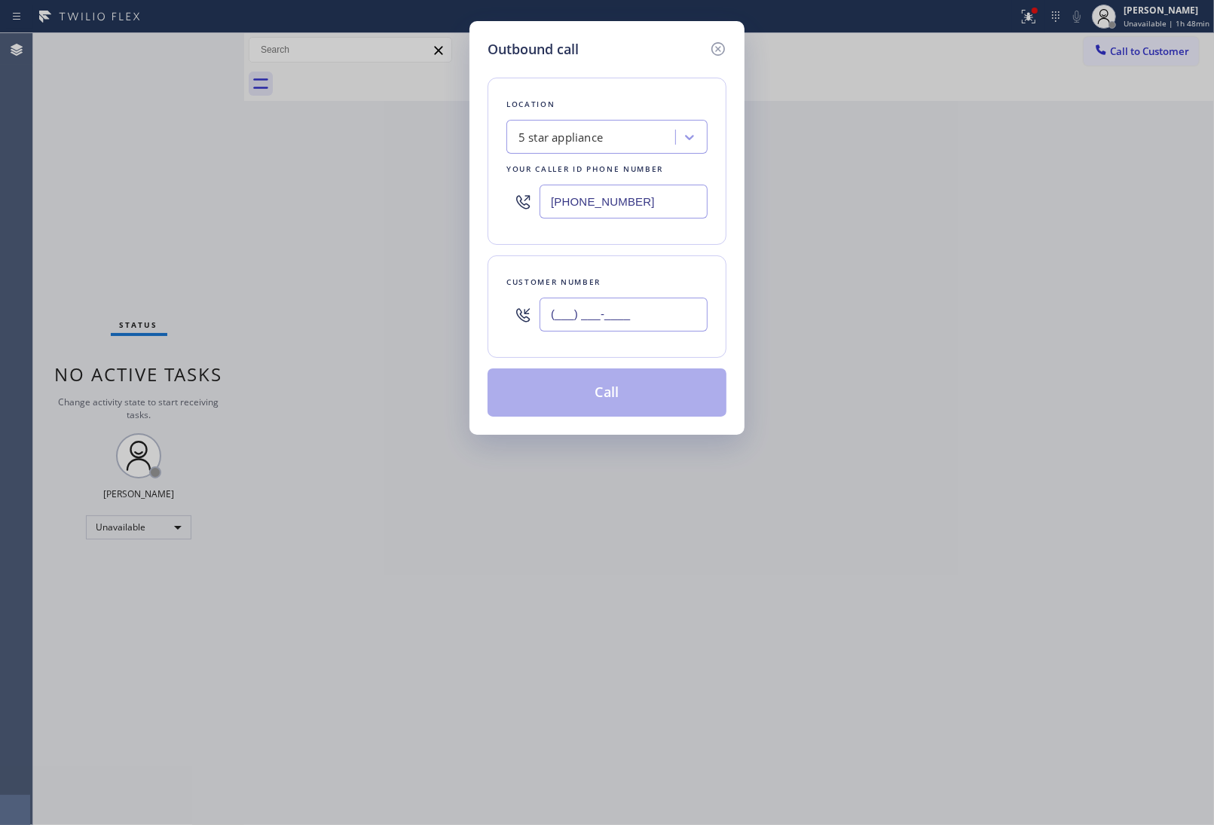
click at [641, 318] on input "(___) ___-____" at bounding box center [623, 315] width 168 height 34
paste input "908) 921-1347"
type input "(908) 921-1347"
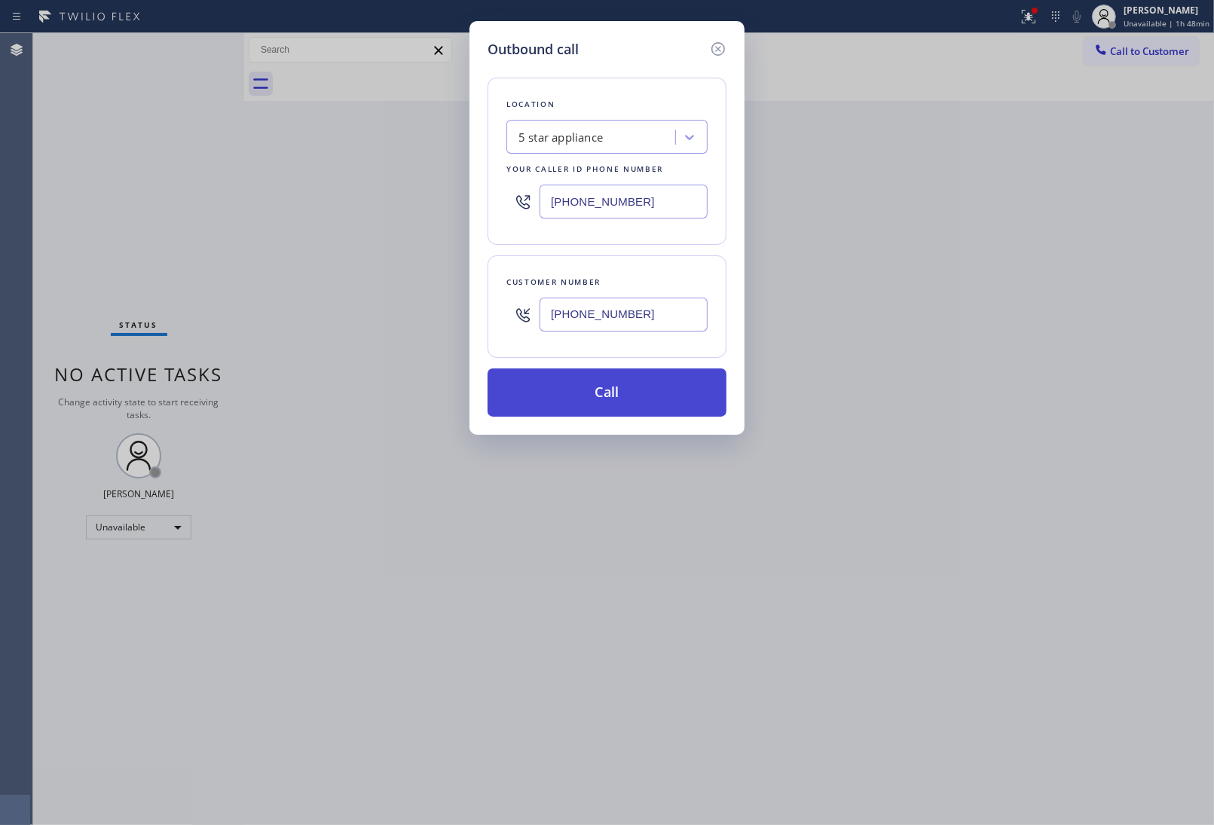
click at [655, 385] on button "Call" at bounding box center [606, 392] width 239 height 48
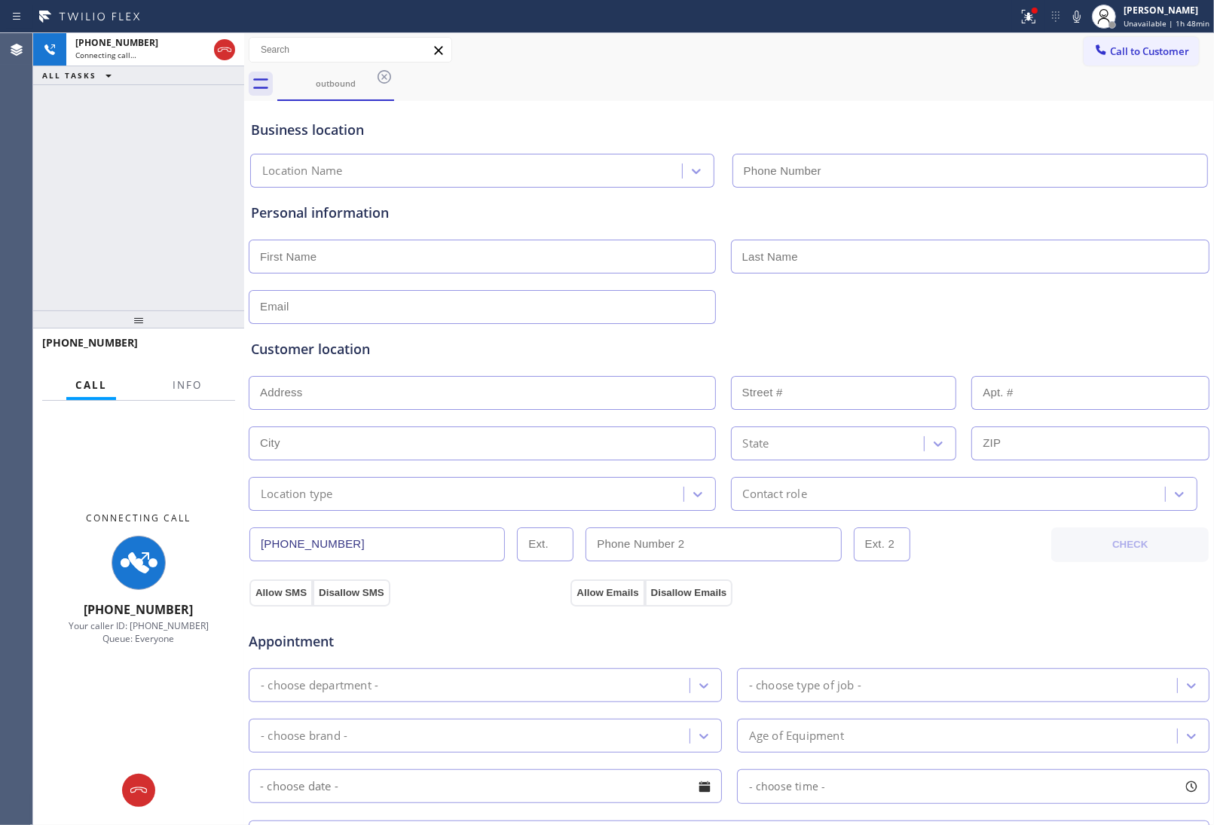
type input "(213) 687-2604"
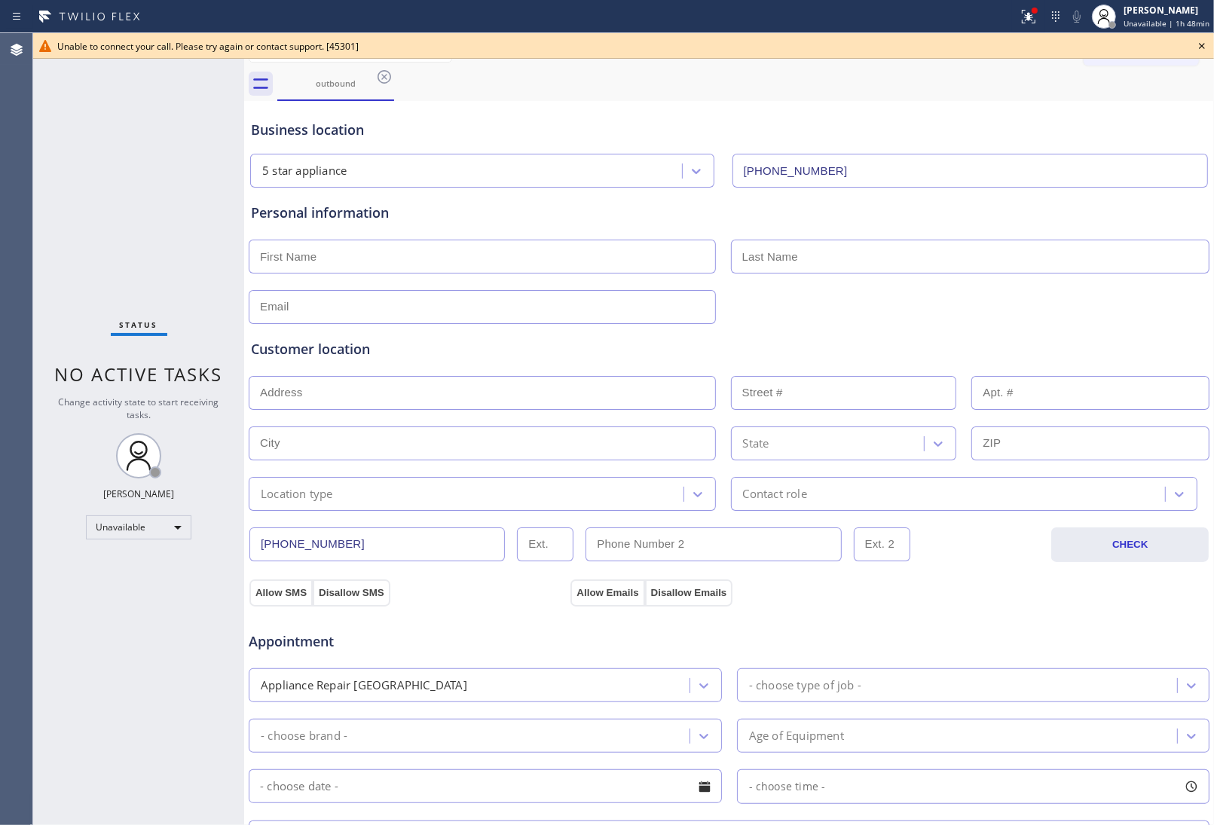
click at [1202, 50] on icon at bounding box center [1202, 46] width 18 height 18
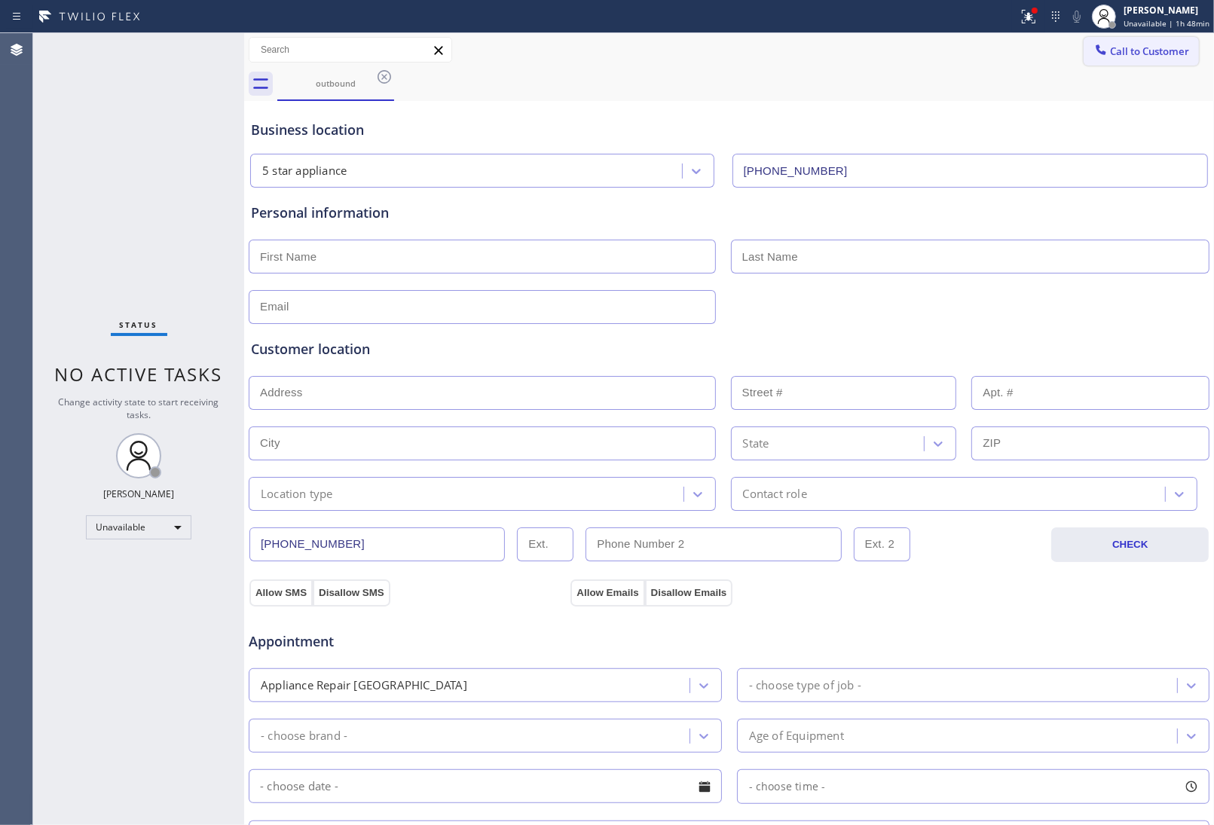
click at [1150, 44] on span "Call to Customer" at bounding box center [1149, 51] width 79 height 14
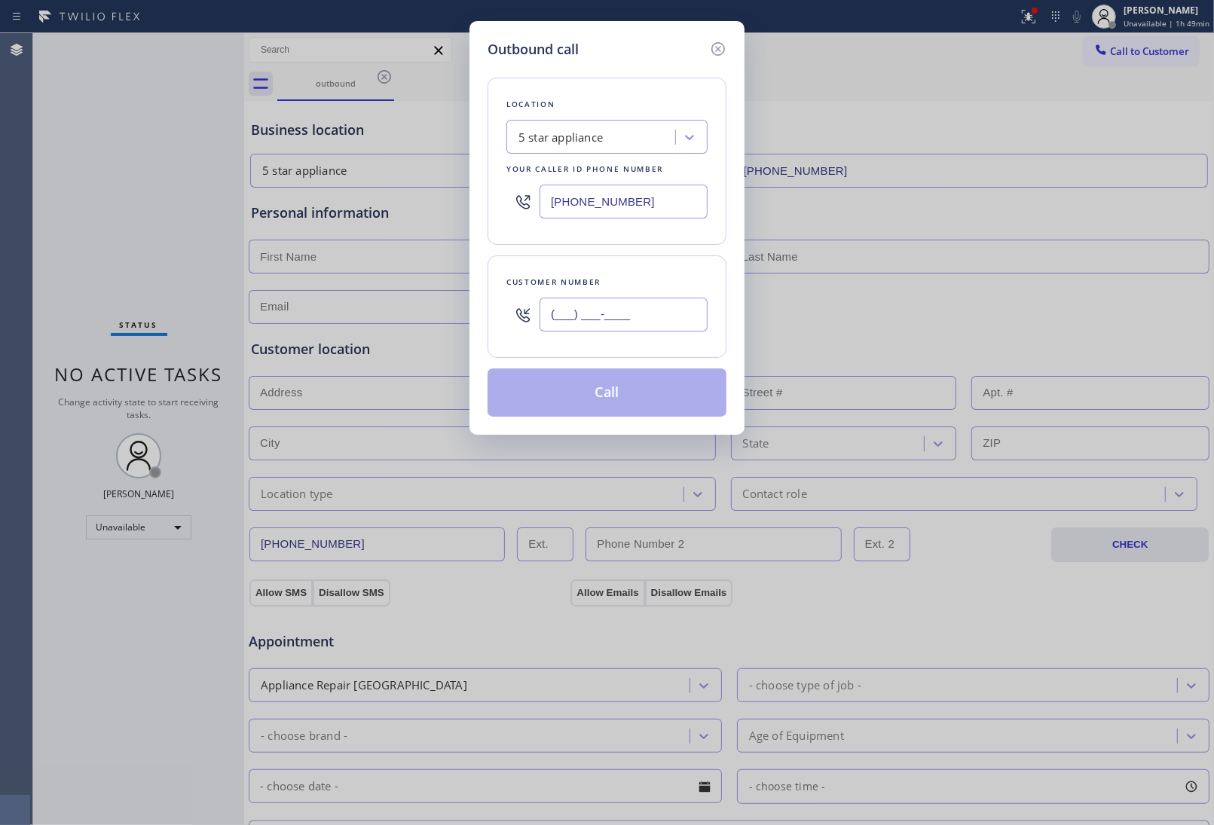
click at [639, 302] on input "(___) ___-____" at bounding box center [623, 315] width 168 height 34
paste input "908) 921-1347"
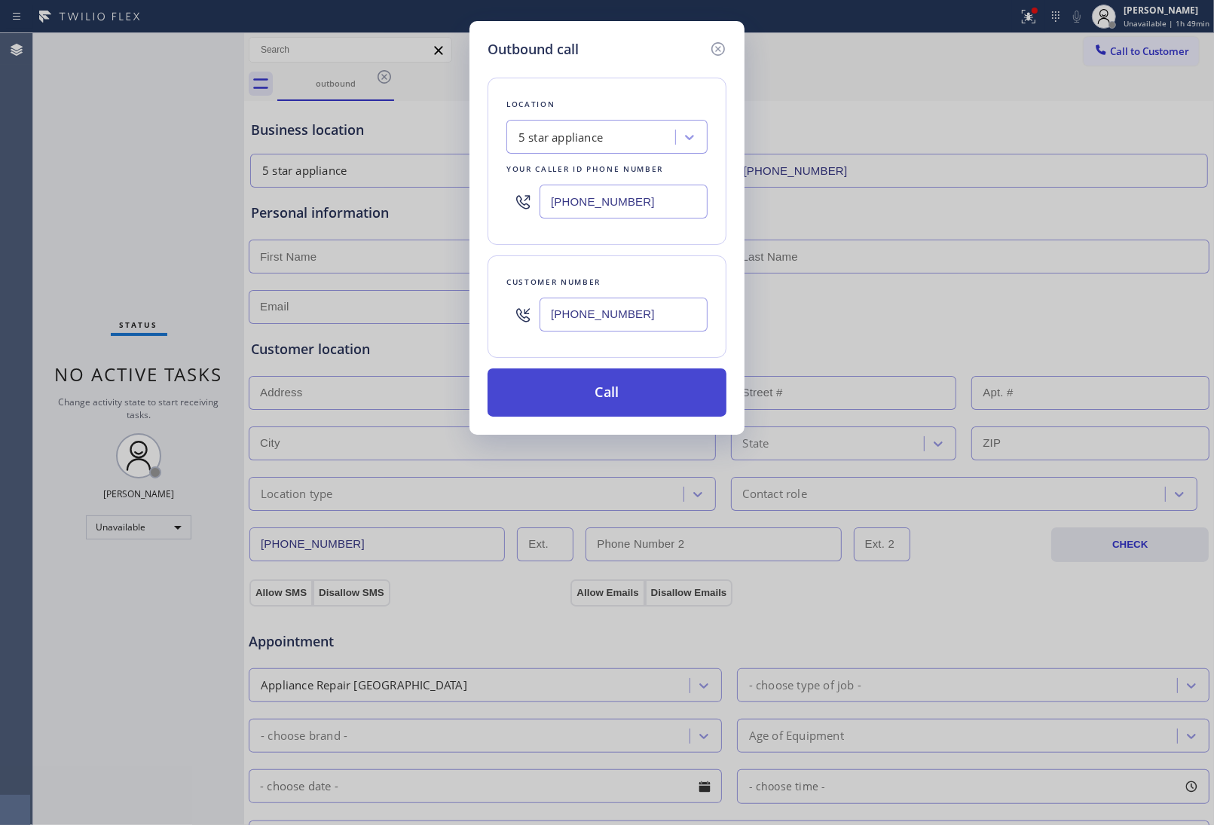
type input "(908) 921-1347"
click at [620, 398] on button "Call" at bounding box center [606, 392] width 239 height 48
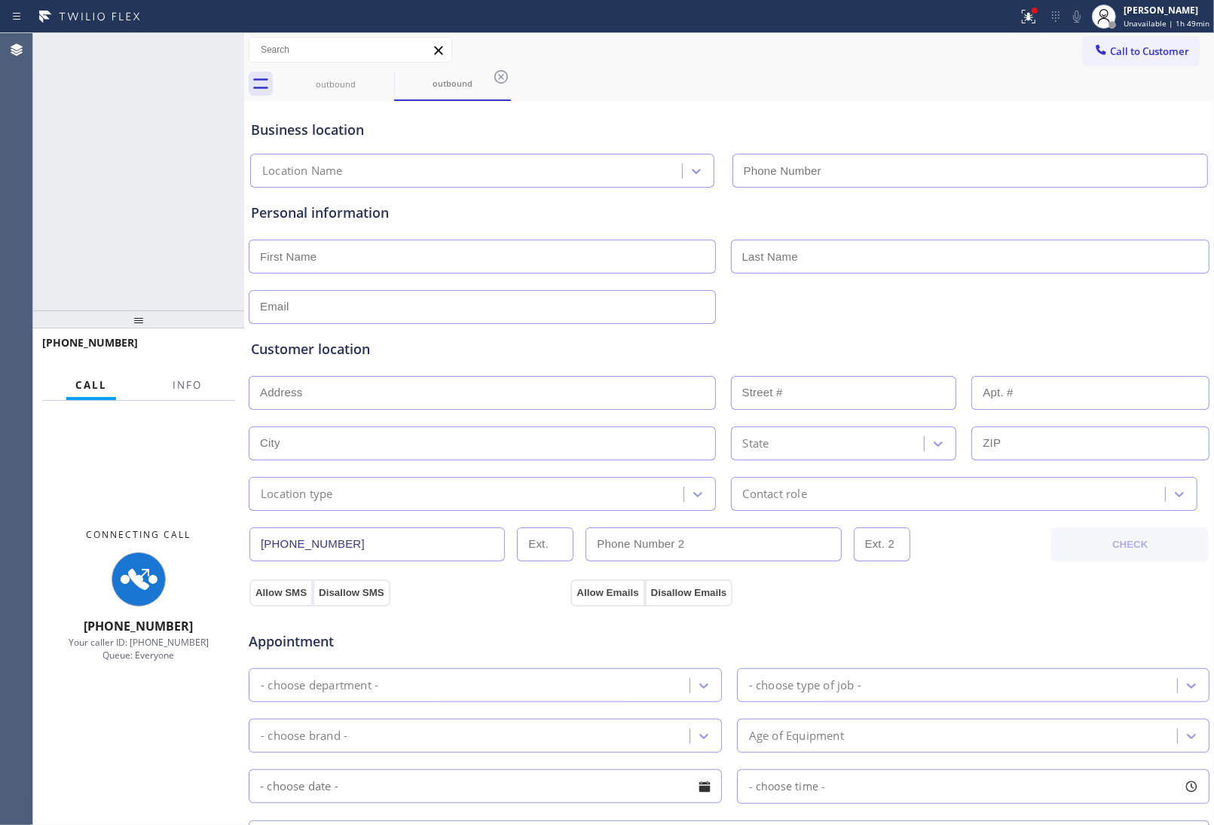
type input "(213) 687-2604"
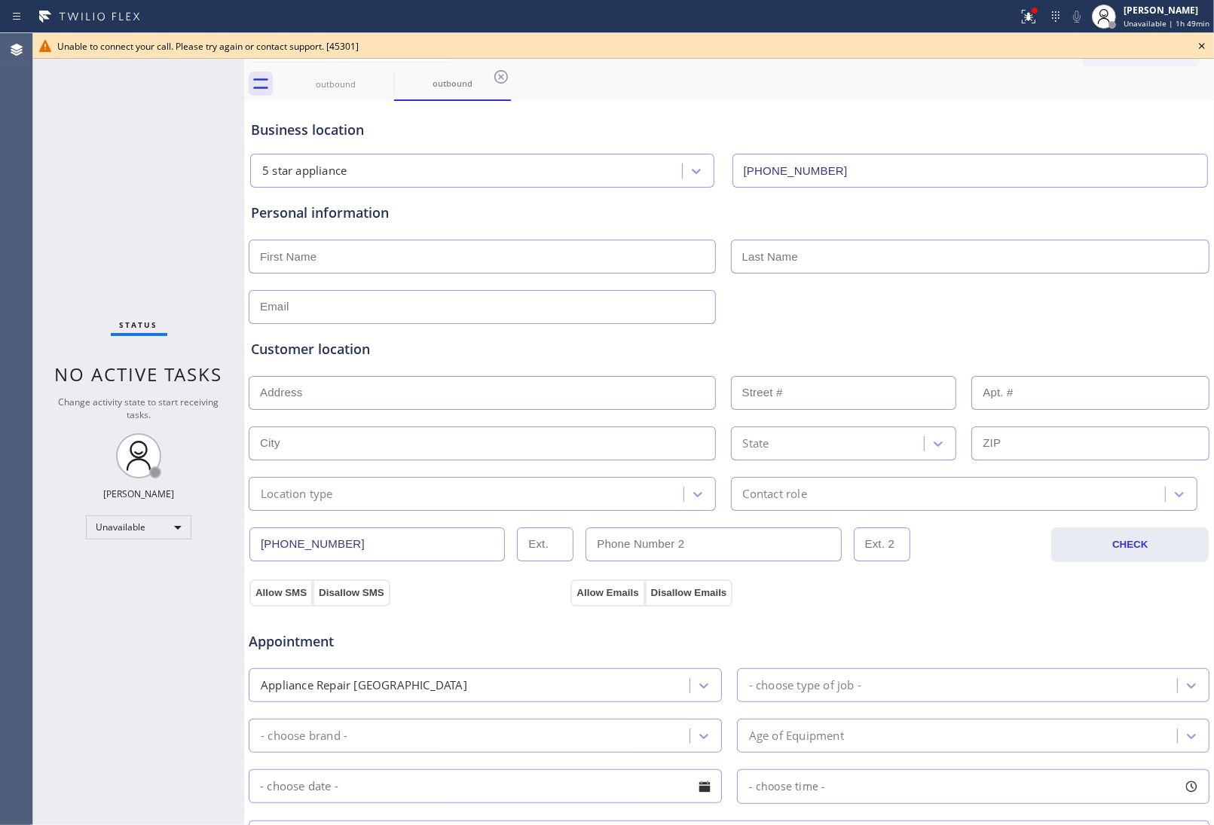
click at [1206, 43] on icon at bounding box center [1202, 46] width 18 height 18
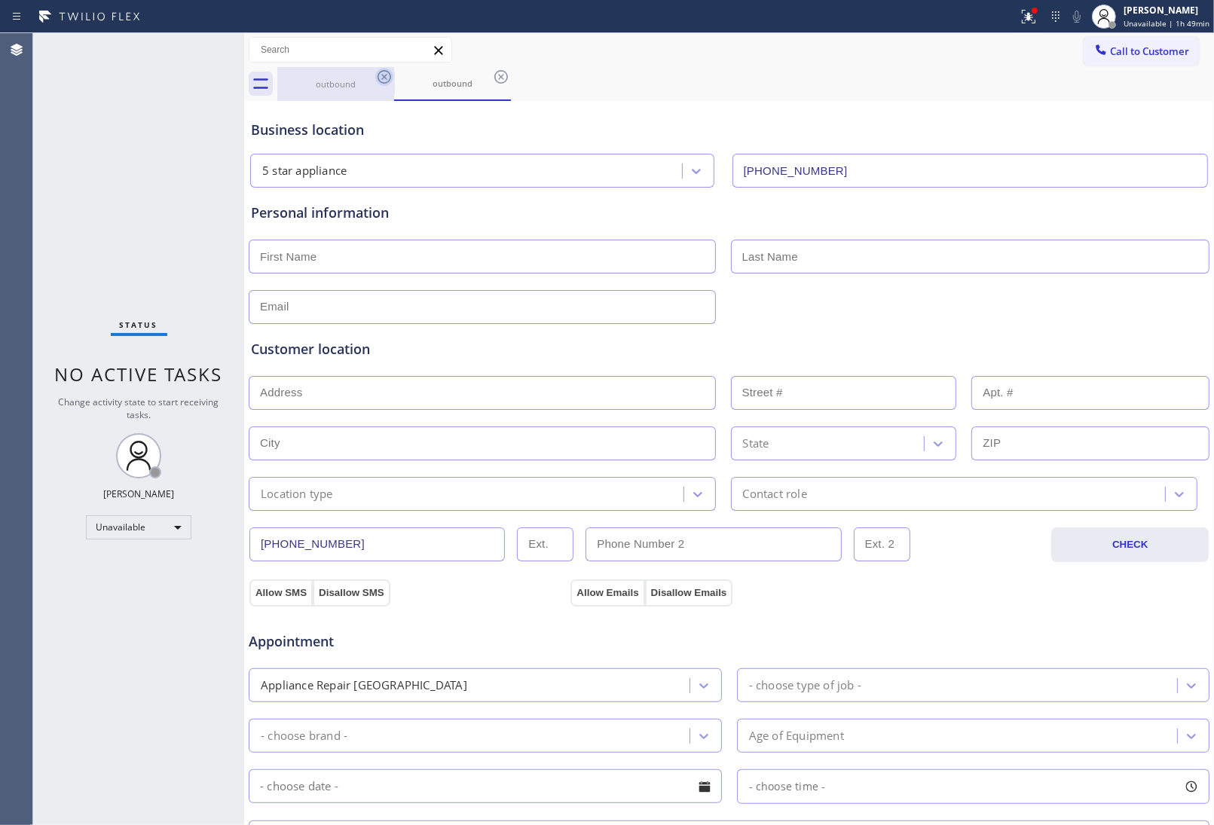
click at [381, 76] on icon at bounding box center [384, 77] width 18 height 18
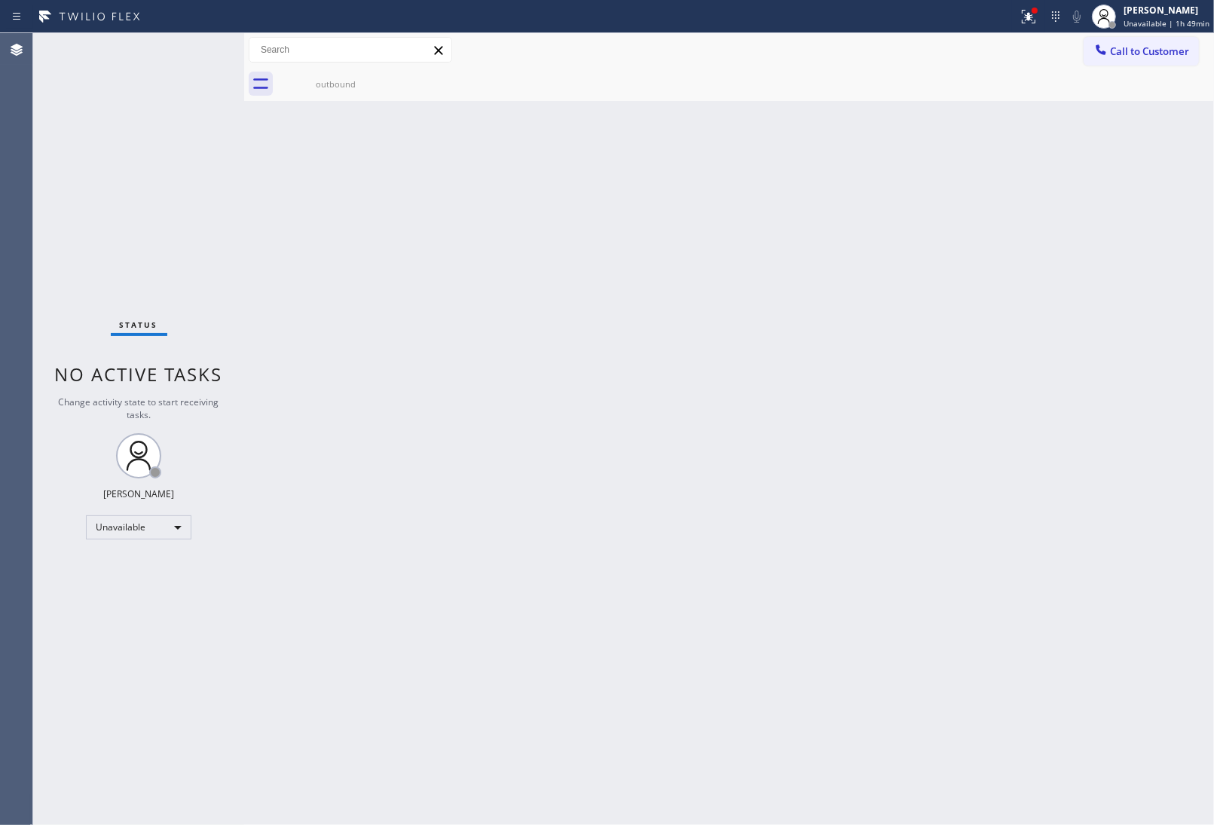
click at [0, 0] on icon at bounding box center [0, 0] width 0 height 0
drag, startPoint x: 381, startPoint y: 76, endPoint x: 630, endPoint y: 79, distance: 248.6
click at [0, 0] on icon at bounding box center [0, 0] width 0 height 0
drag, startPoint x: 1146, startPoint y: 55, endPoint x: 825, endPoint y: 166, distance: 339.5
click at [1145, 55] on span "Call to Customer" at bounding box center [1149, 51] width 79 height 14
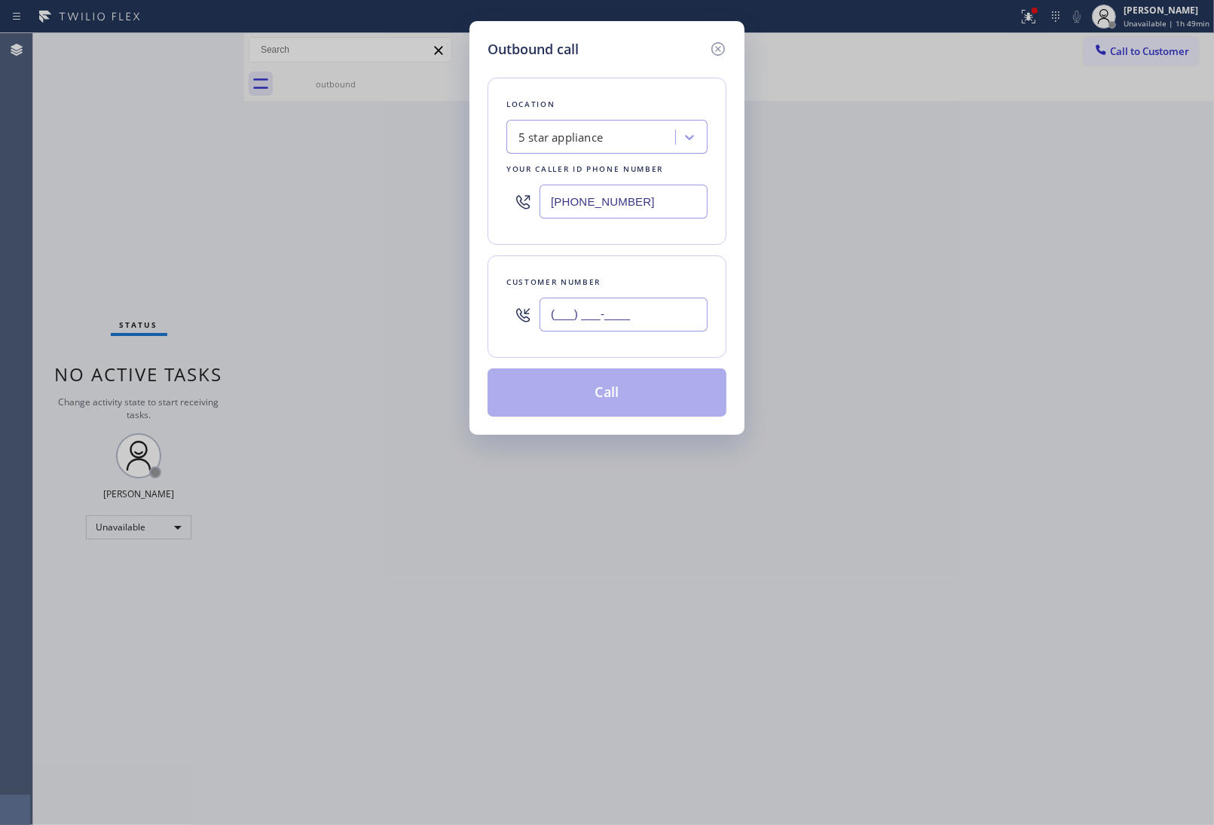
click at [627, 320] on input "(___) ___-____" at bounding box center [623, 315] width 168 height 34
paste input "908) 921-1347"
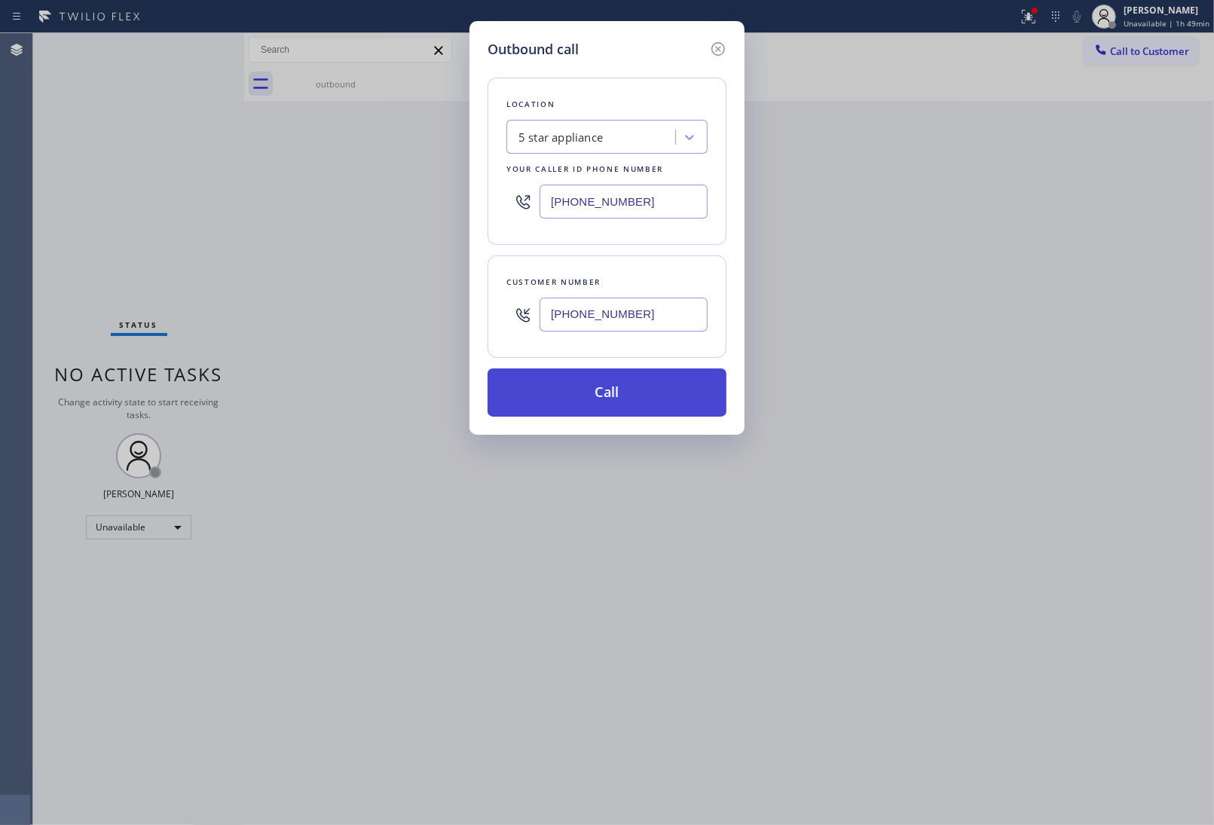
type input "(908) 921-1347"
click at [625, 389] on button "Call" at bounding box center [606, 392] width 239 height 48
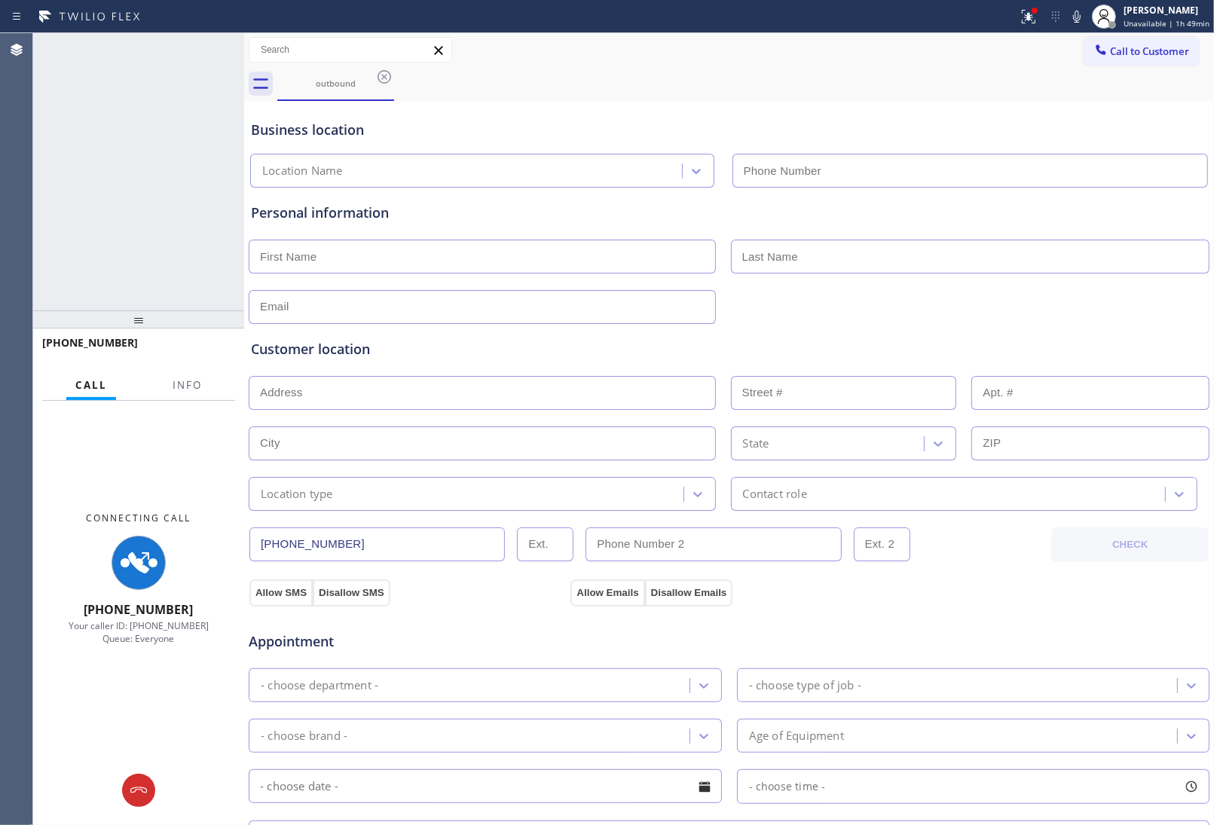
type input "(213) 687-2604"
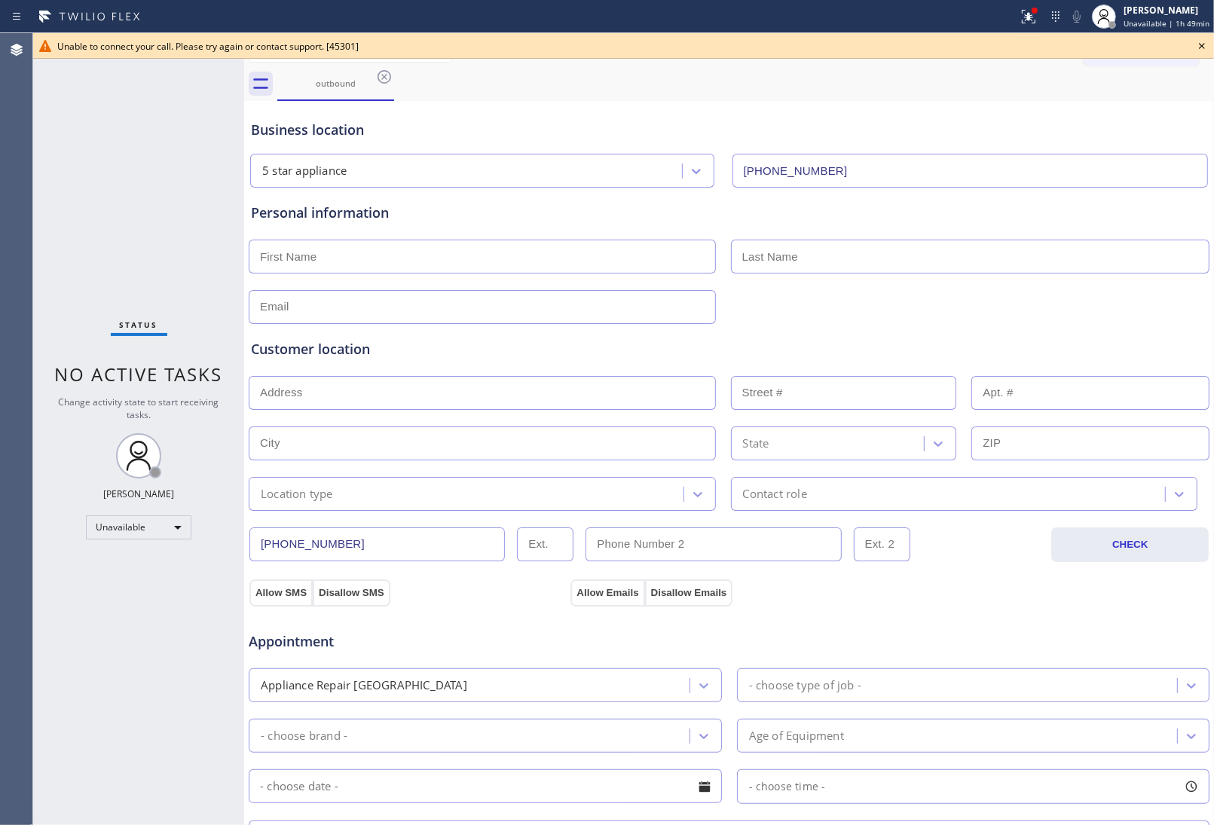
click at [1199, 53] on icon at bounding box center [1202, 46] width 18 height 18
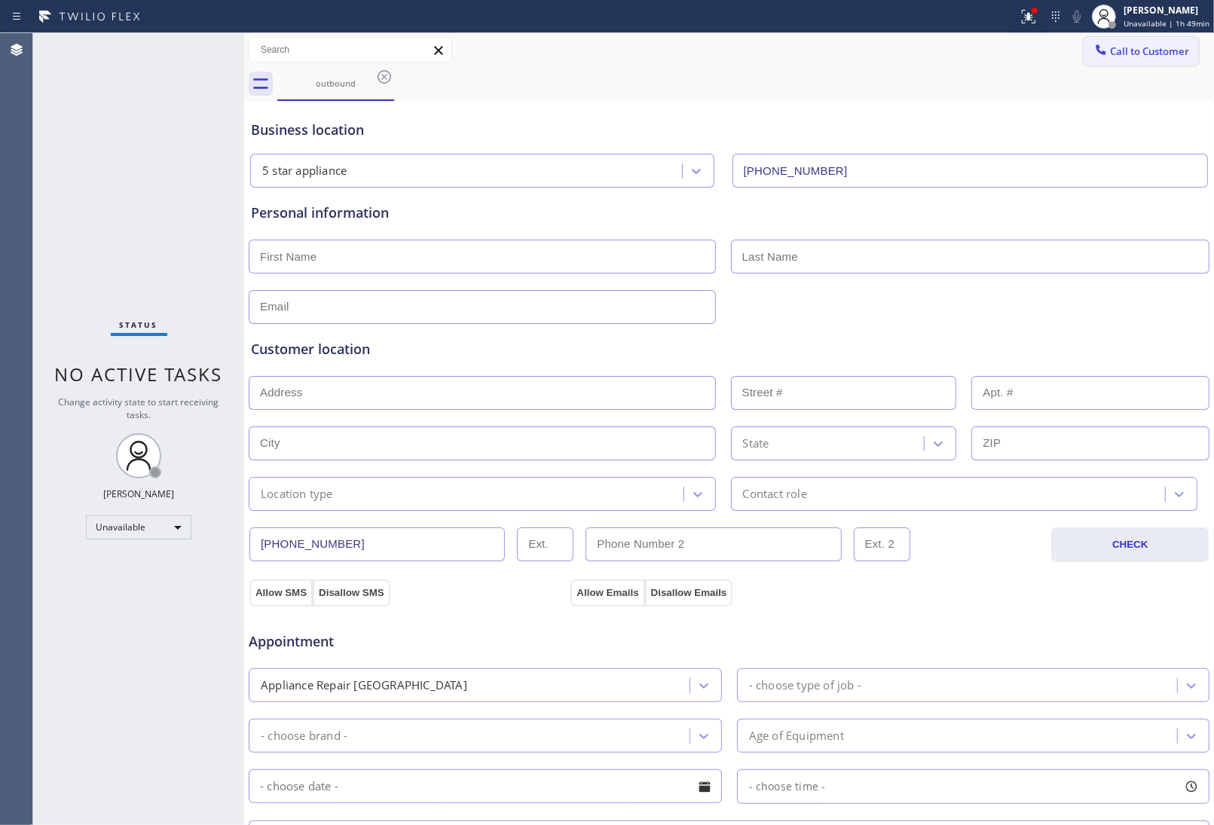
click at [1177, 53] on button "Call to Customer" at bounding box center [1140, 51] width 115 height 29
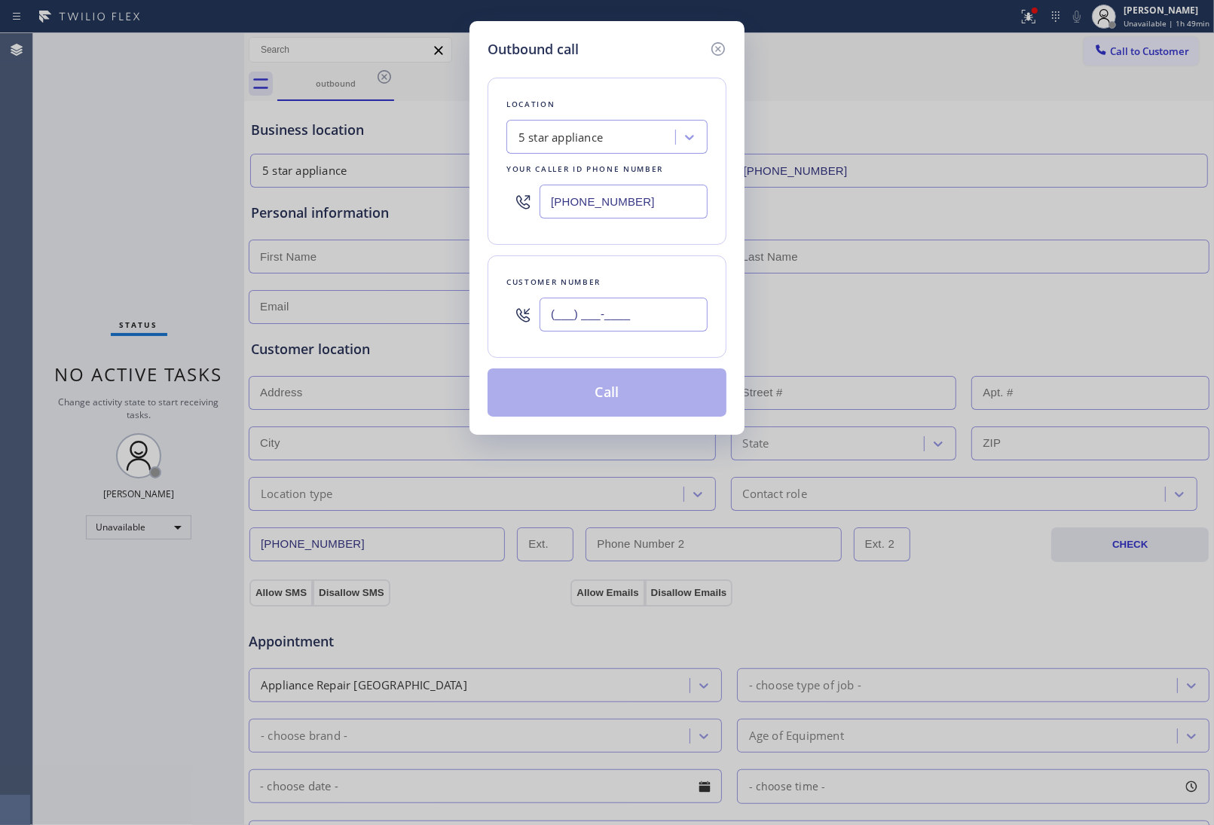
drag, startPoint x: 591, startPoint y: 321, endPoint x: 611, endPoint y: 318, distance: 19.8
click at [592, 321] on input "(___) ___-____" at bounding box center [623, 315] width 168 height 34
paste input "908) 921-1347"
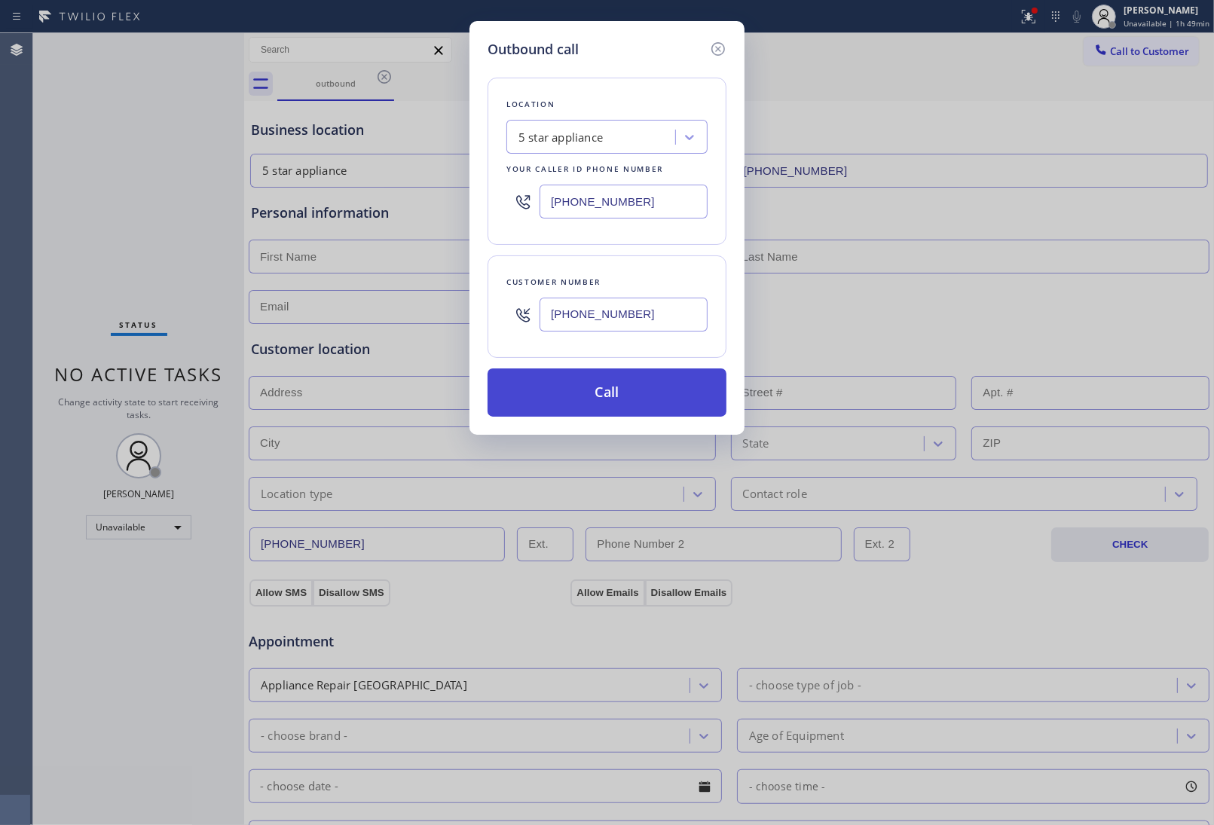
type input "(908) 921-1347"
click at [628, 396] on button "Call" at bounding box center [606, 392] width 239 height 48
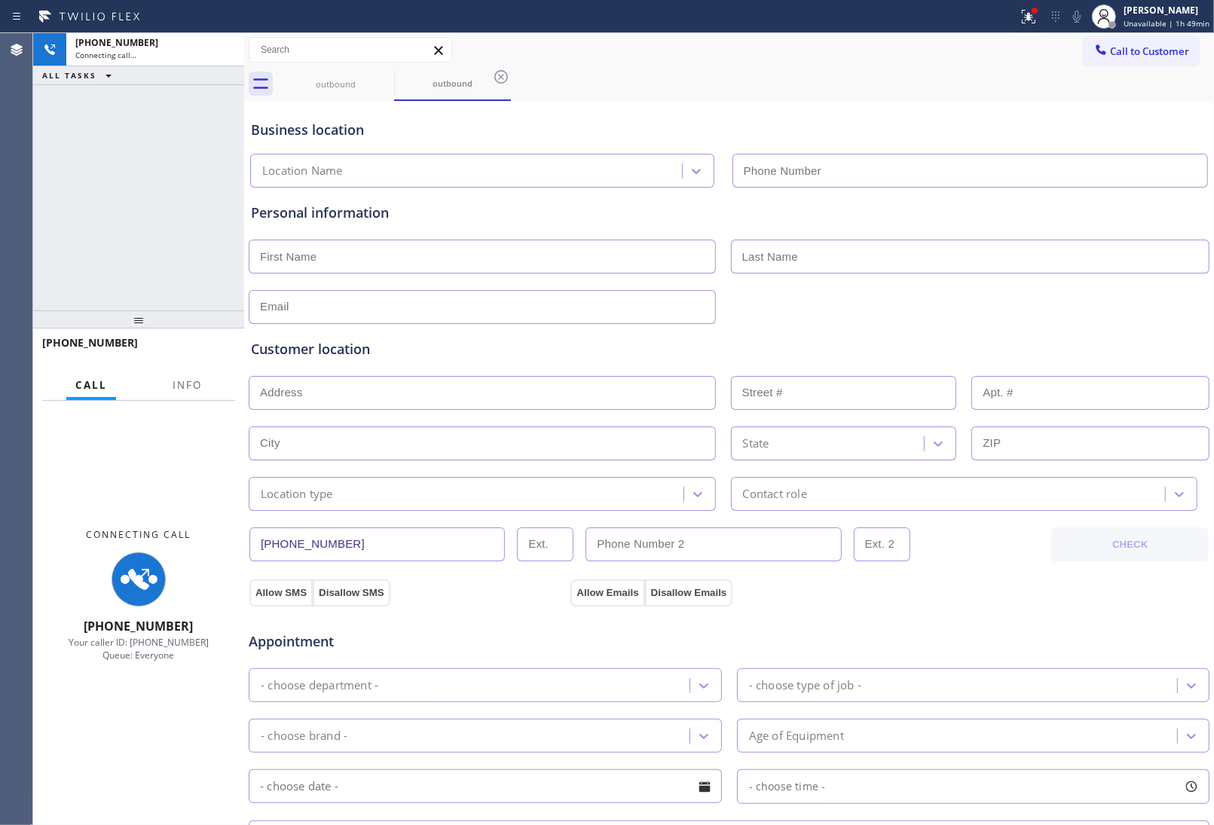
type input "(213) 687-2604"
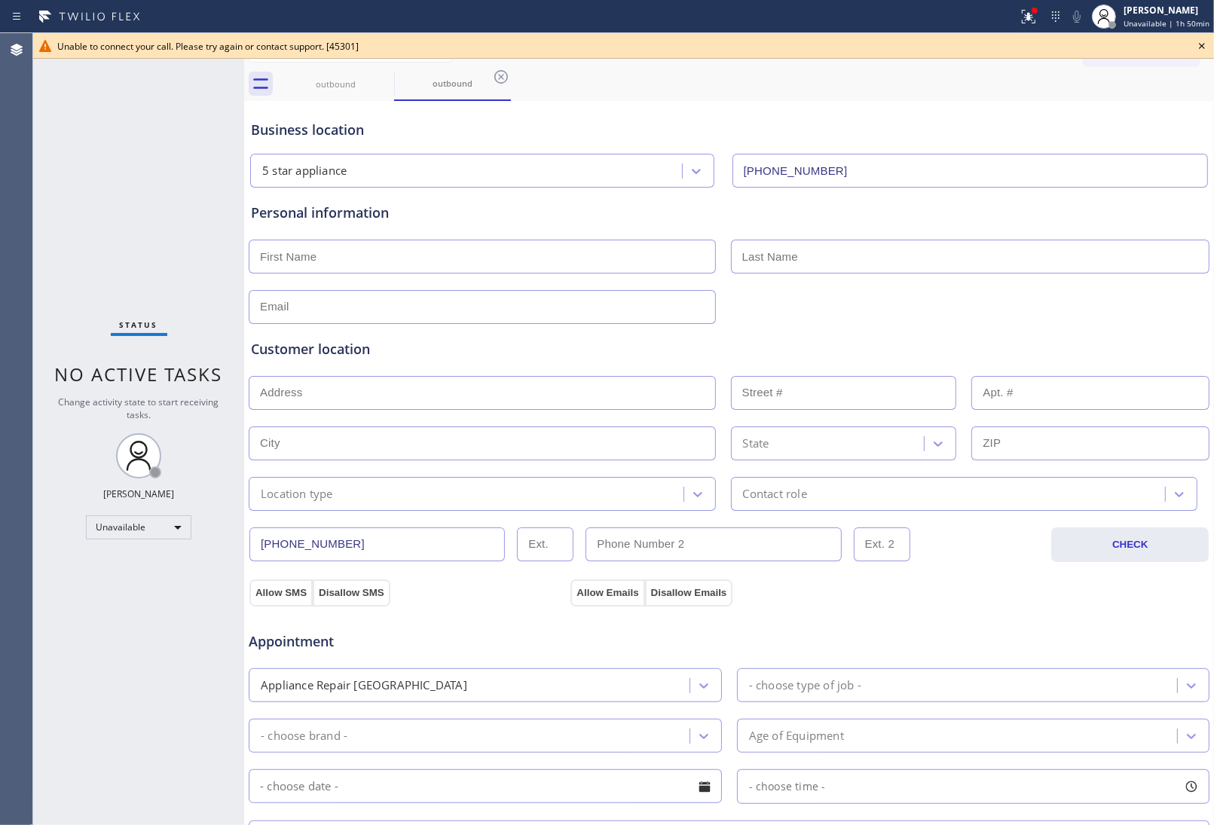
click at [950, 133] on div "Business location" at bounding box center [729, 130] width 956 height 20
click at [383, 80] on icon at bounding box center [384, 77] width 18 height 18
click at [492, 80] on icon at bounding box center [501, 77] width 18 height 18
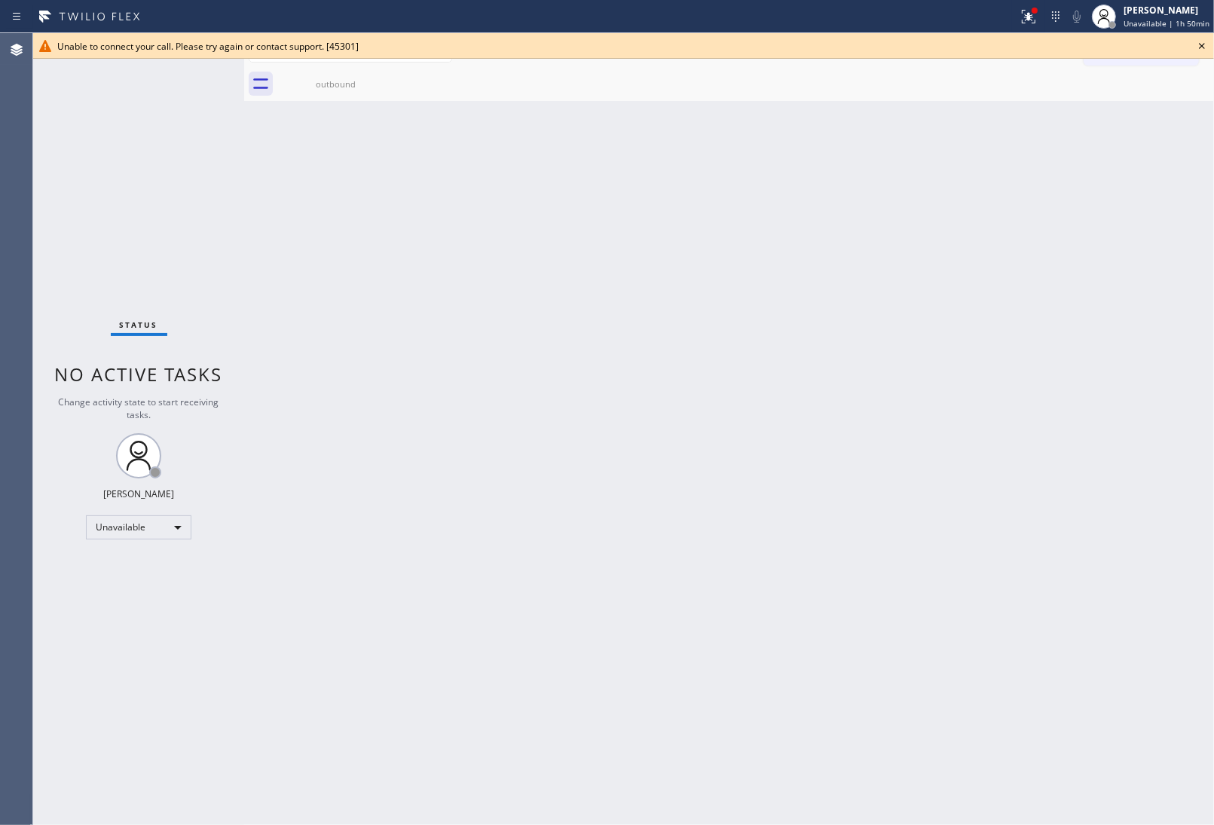
click at [1206, 38] on icon at bounding box center [1202, 46] width 18 height 18
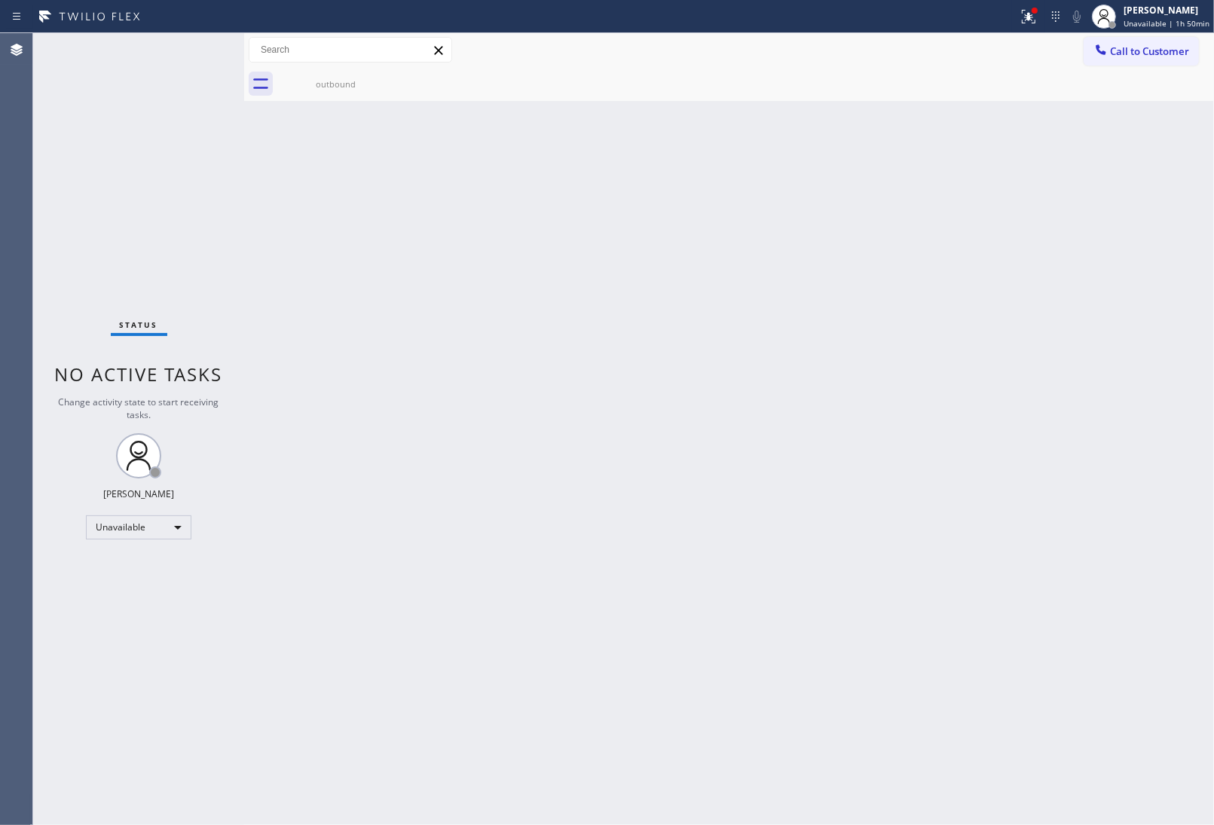
drag, startPoint x: 1166, startPoint y: 44, endPoint x: 1008, endPoint y: 113, distance: 172.7
click at [1162, 47] on span "Call to Customer" at bounding box center [1149, 51] width 79 height 14
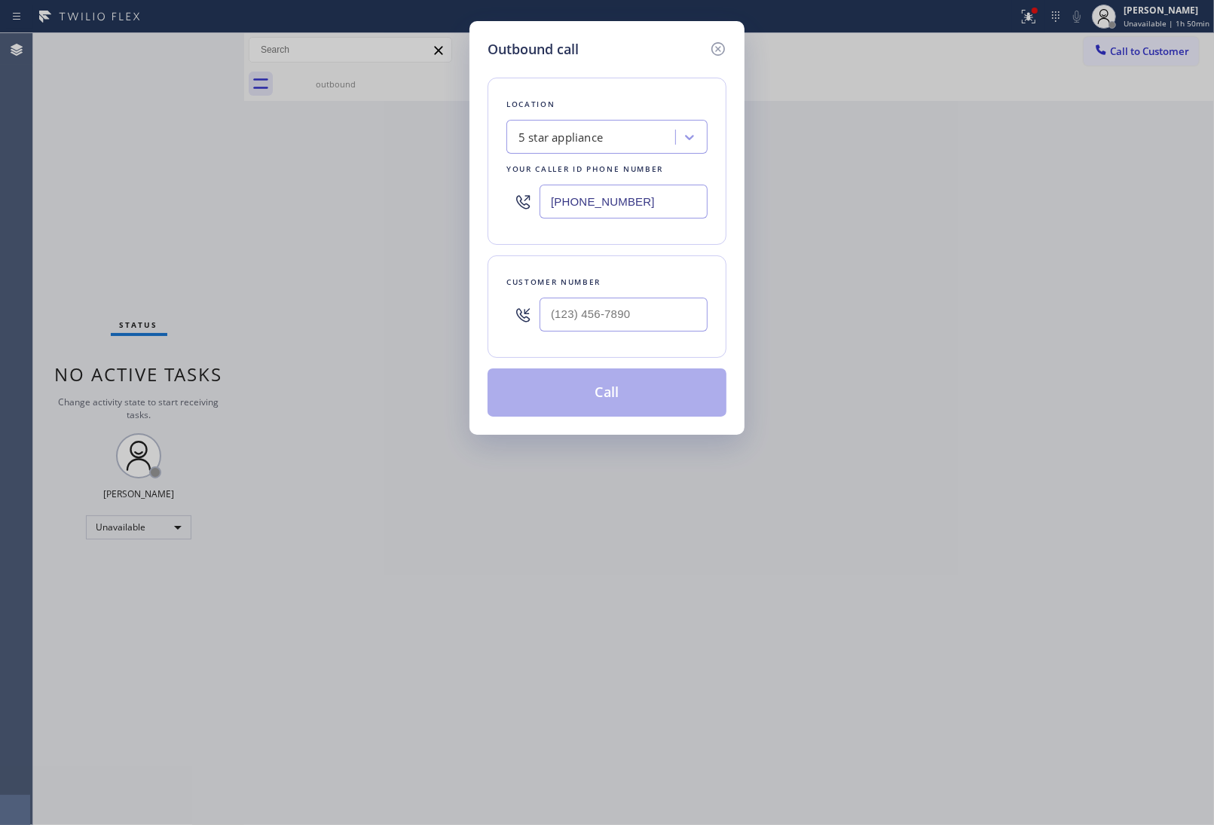
drag, startPoint x: 610, startPoint y: 281, endPoint x: 607, endPoint y: 295, distance: 14.6
click at [608, 292] on div "Customer number" at bounding box center [606, 306] width 239 height 102
click at [609, 330] on input "(___) ___-____" at bounding box center [623, 315] width 168 height 34
paste input "908) 921-1347"
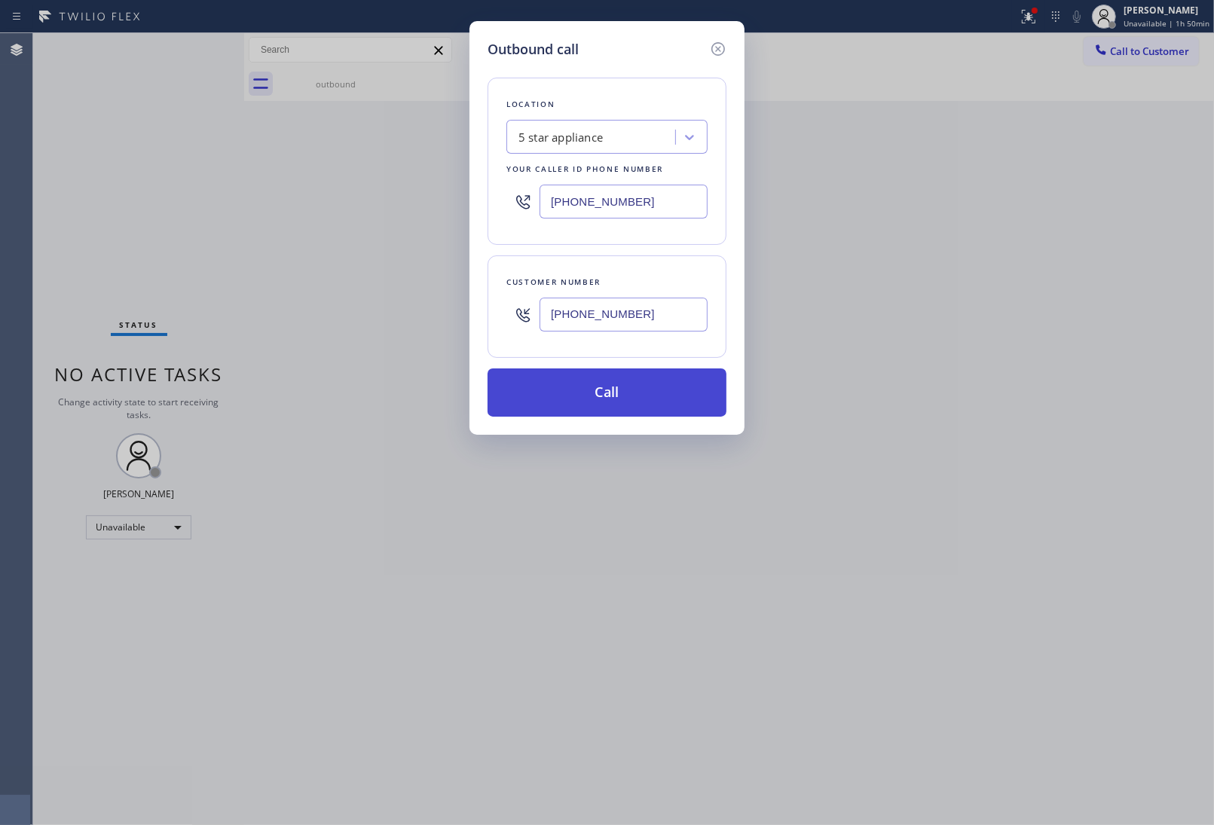
type input "(908) 921-1347"
click at [609, 397] on button "Call" at bounding box center [606, 392] width 239 height 48
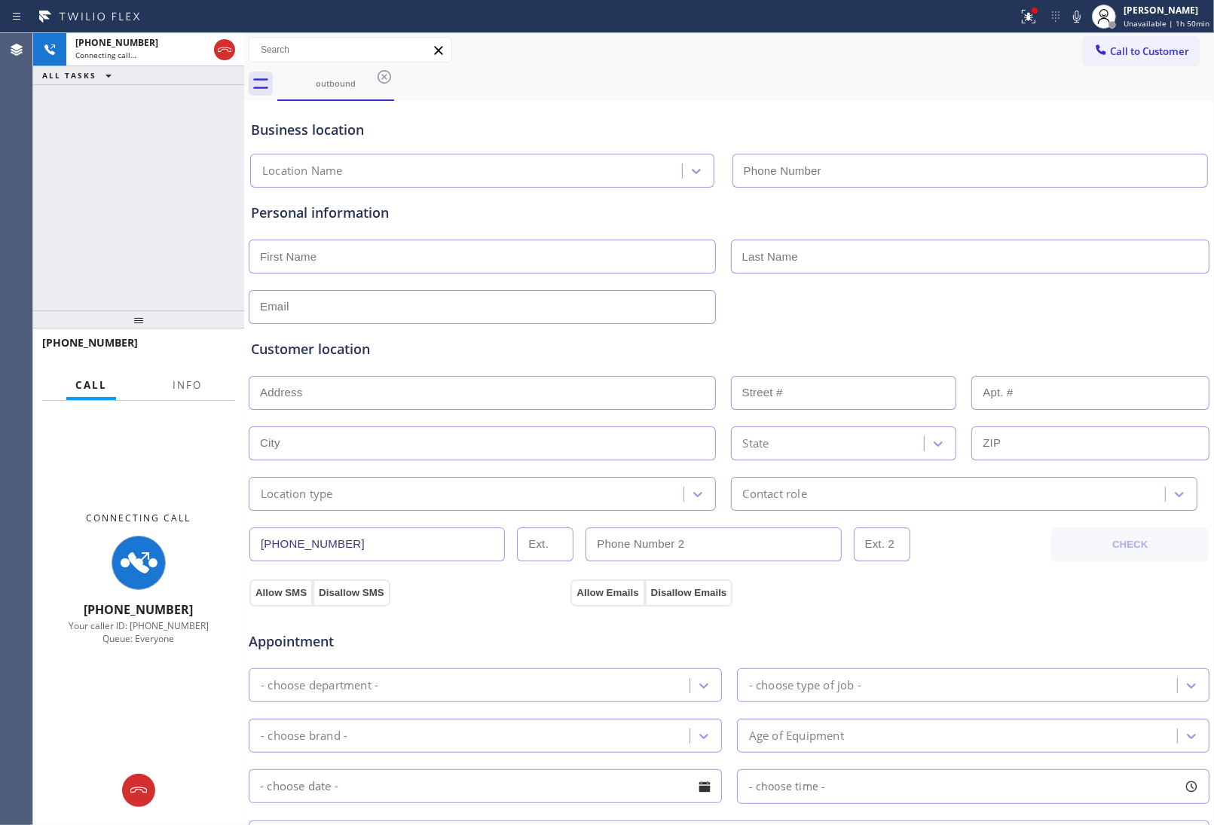
type input "(213) 687-2604"
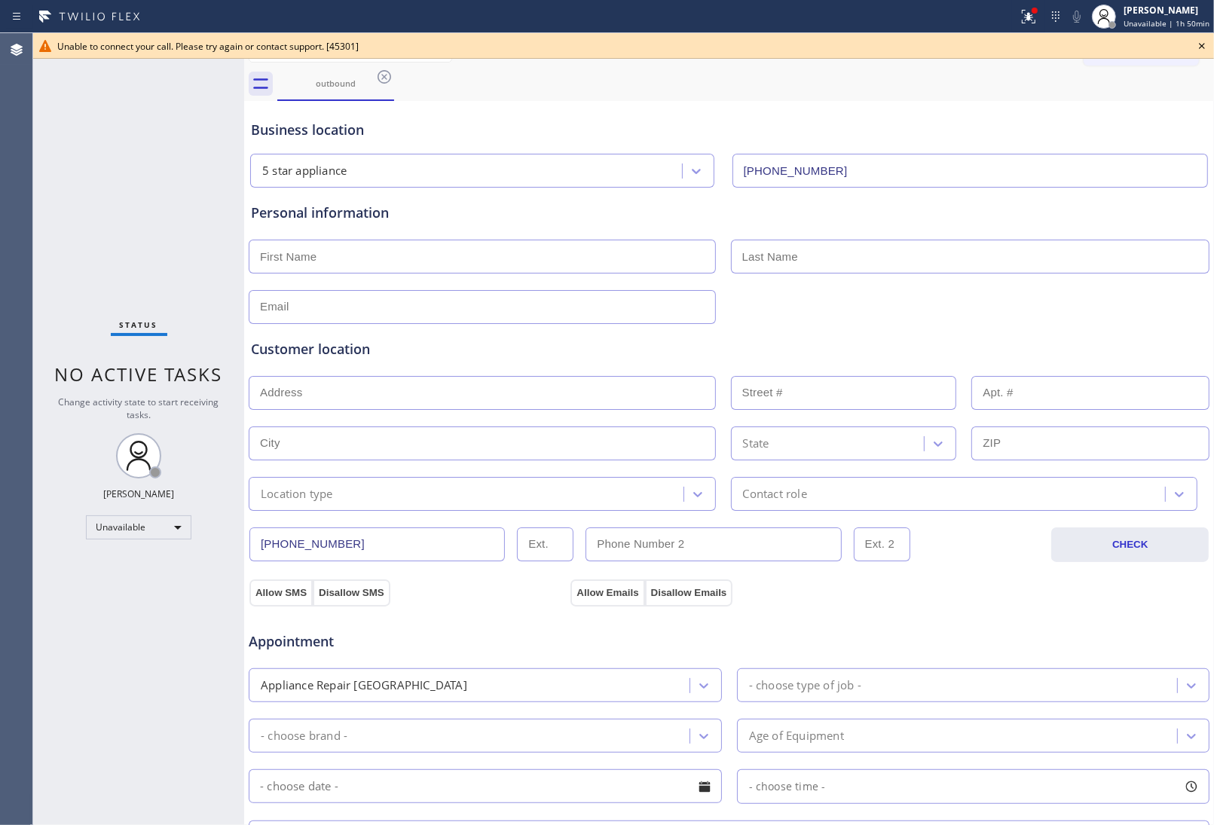
click at [1195, 46] on icon at bounding box center [1202, 46] width 18 height 18
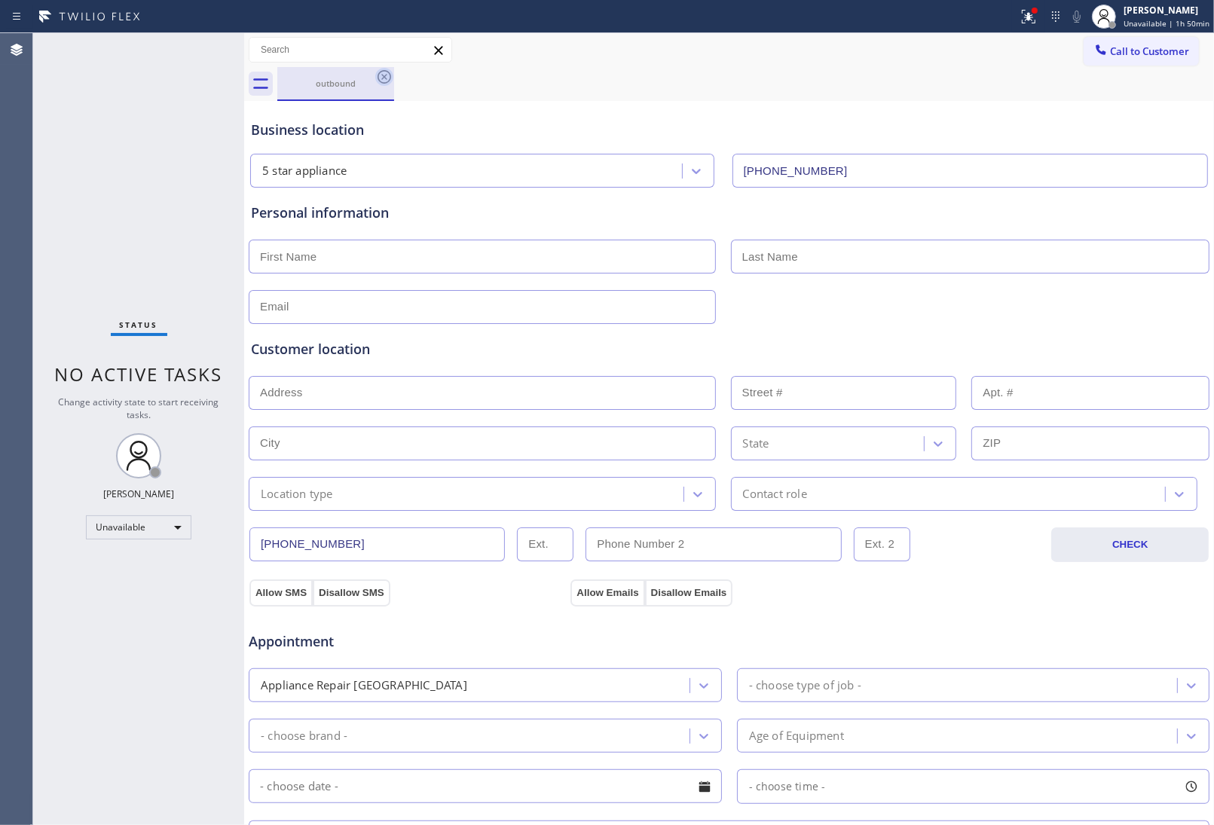
click at [384, 72] on icon at bounding box center [384, 77] width 18 height 18
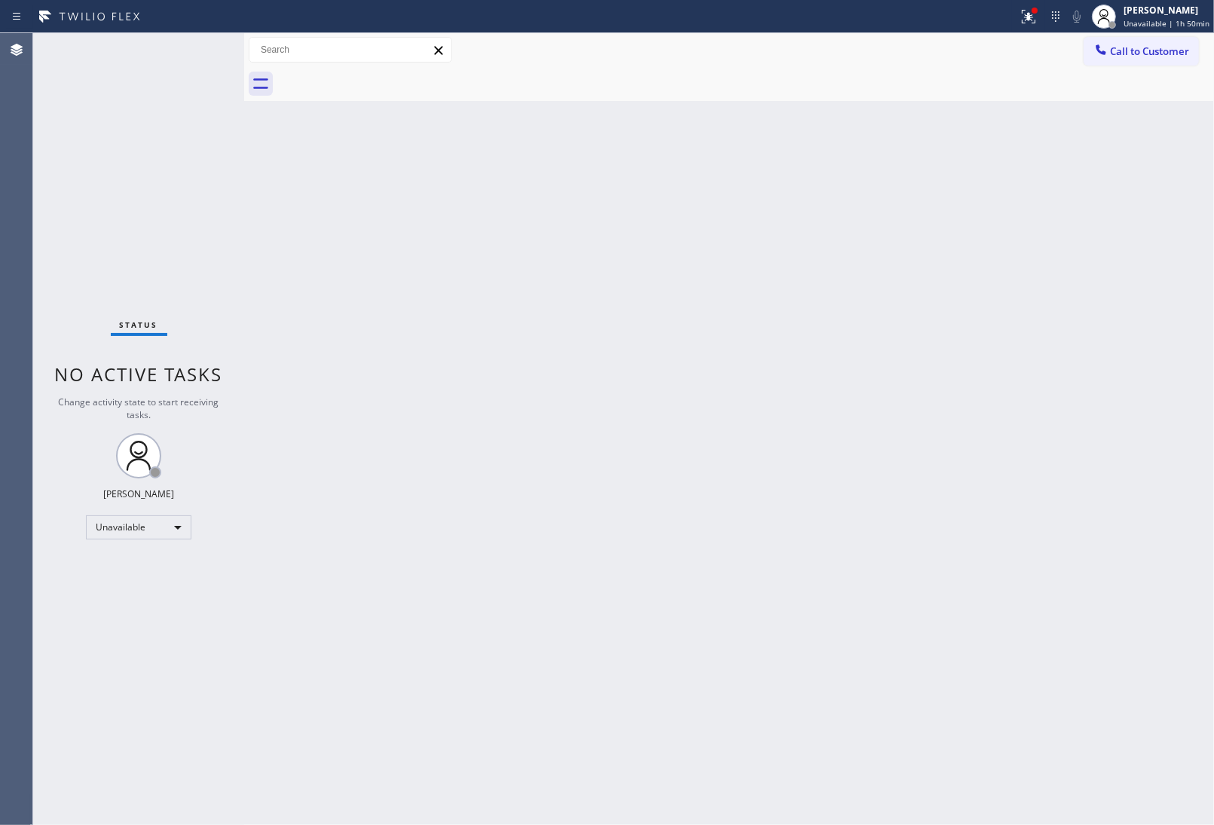
click at [384, 72] on div at bounding box center [745, 84] width 936 height 34
click at [1145, 53] on span "Call to Customer" at bounding box center [1149, 51] width 79 height 14
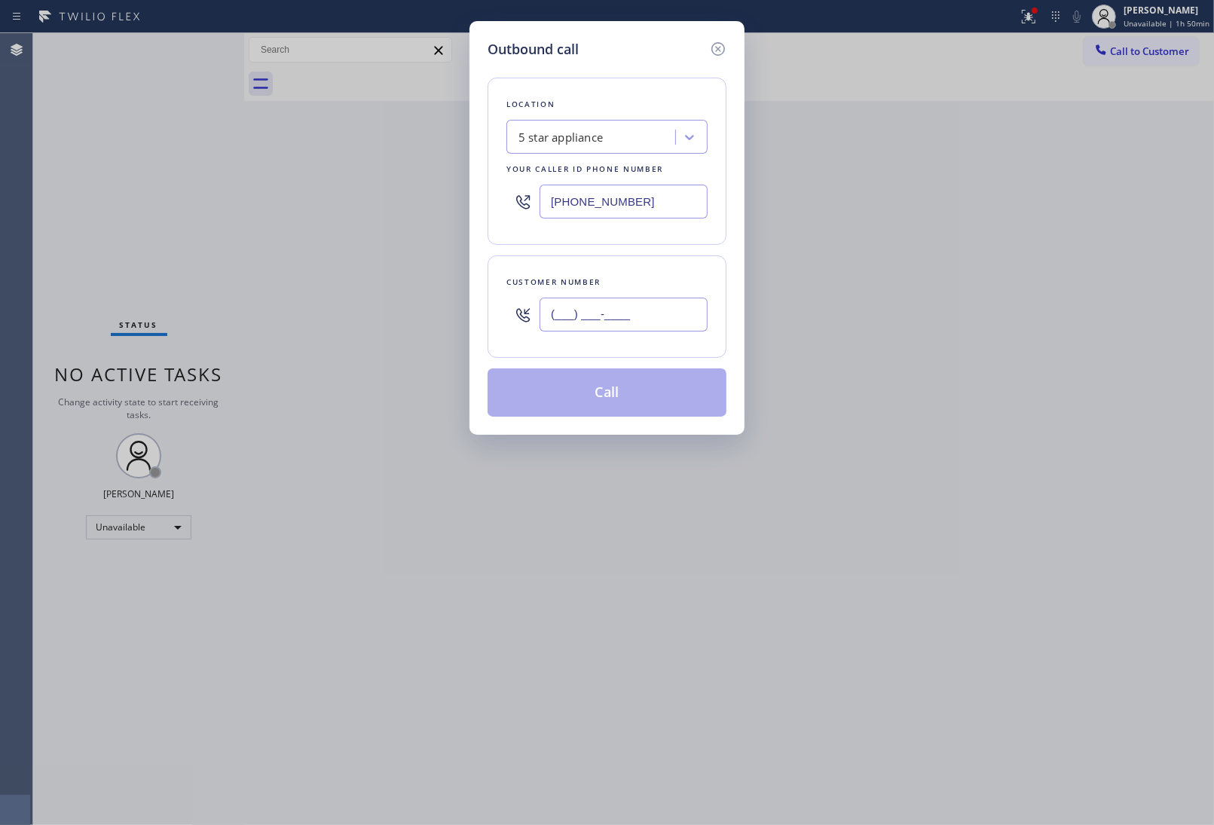
click at [629, 316] on input "(___) ___-____" at bounding box center [623, 315] width 168 height 34
paste input "908) 921-1347"
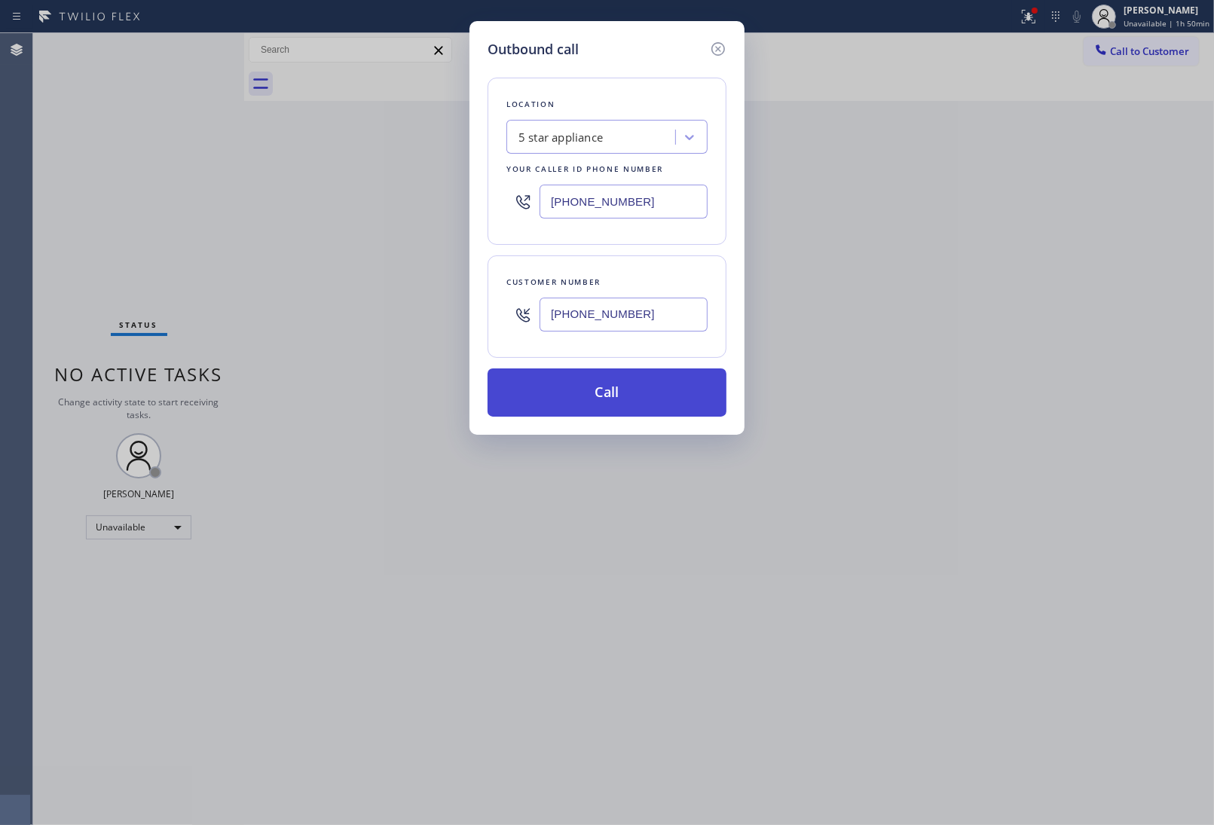
type input "(908) 921-1347"
click at [612, 392] on button "Call" at bounding box center [606, 392] width 239 height 48
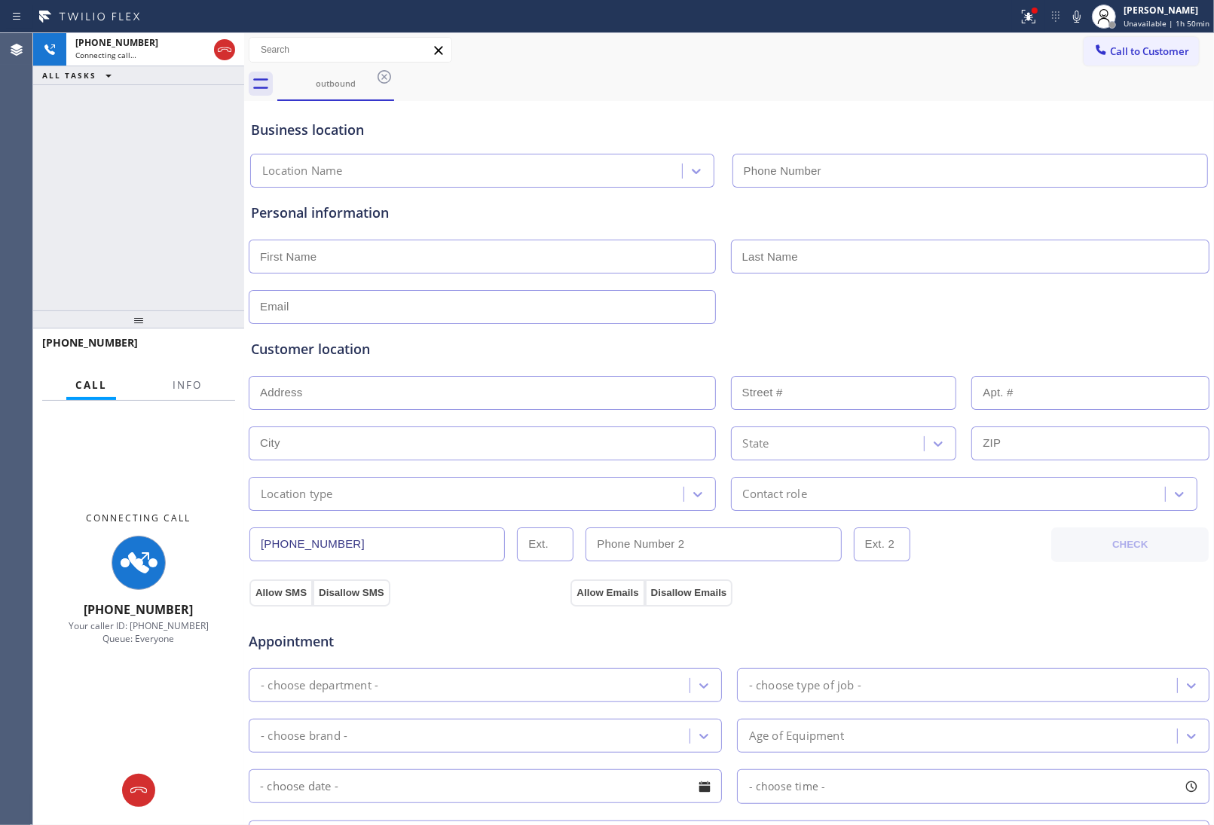
type input "(213) 687-2604"
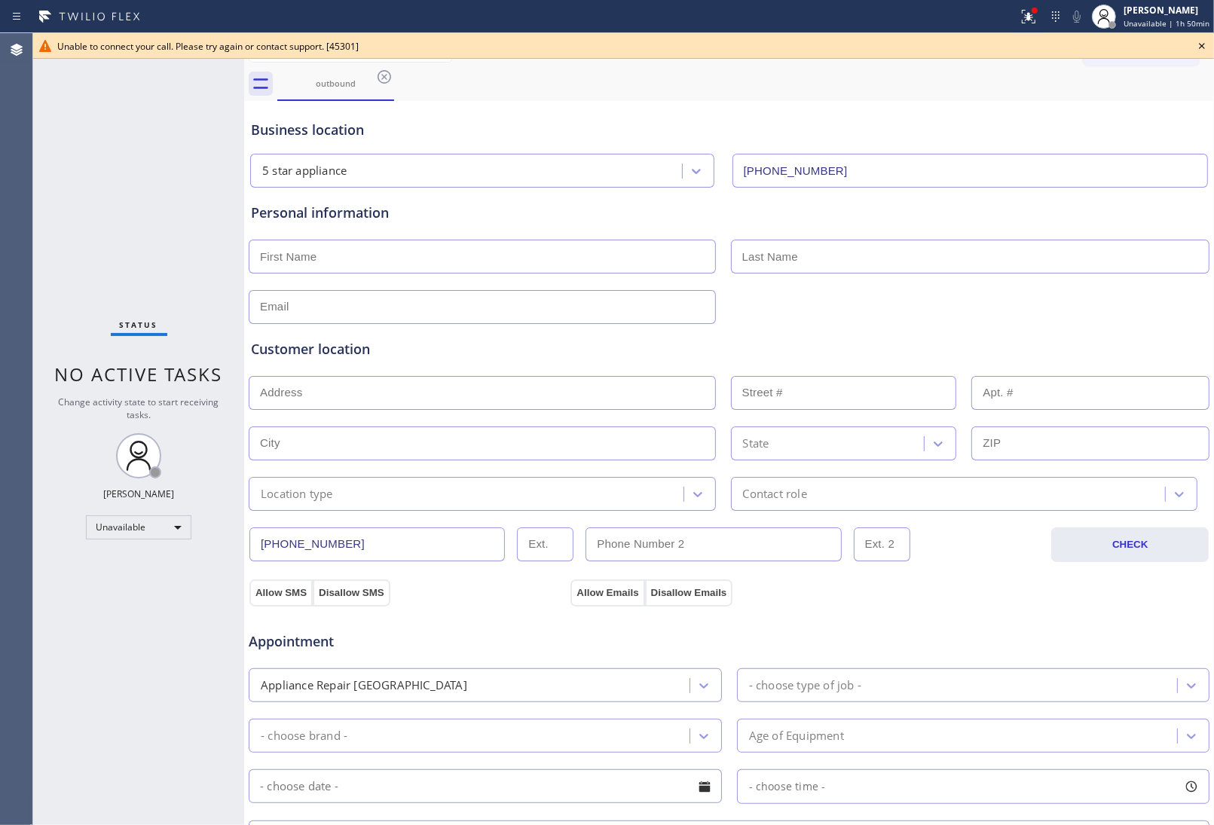
click at [1198, 47] on icon at bounding box center [1202, 46] width 18 height 18
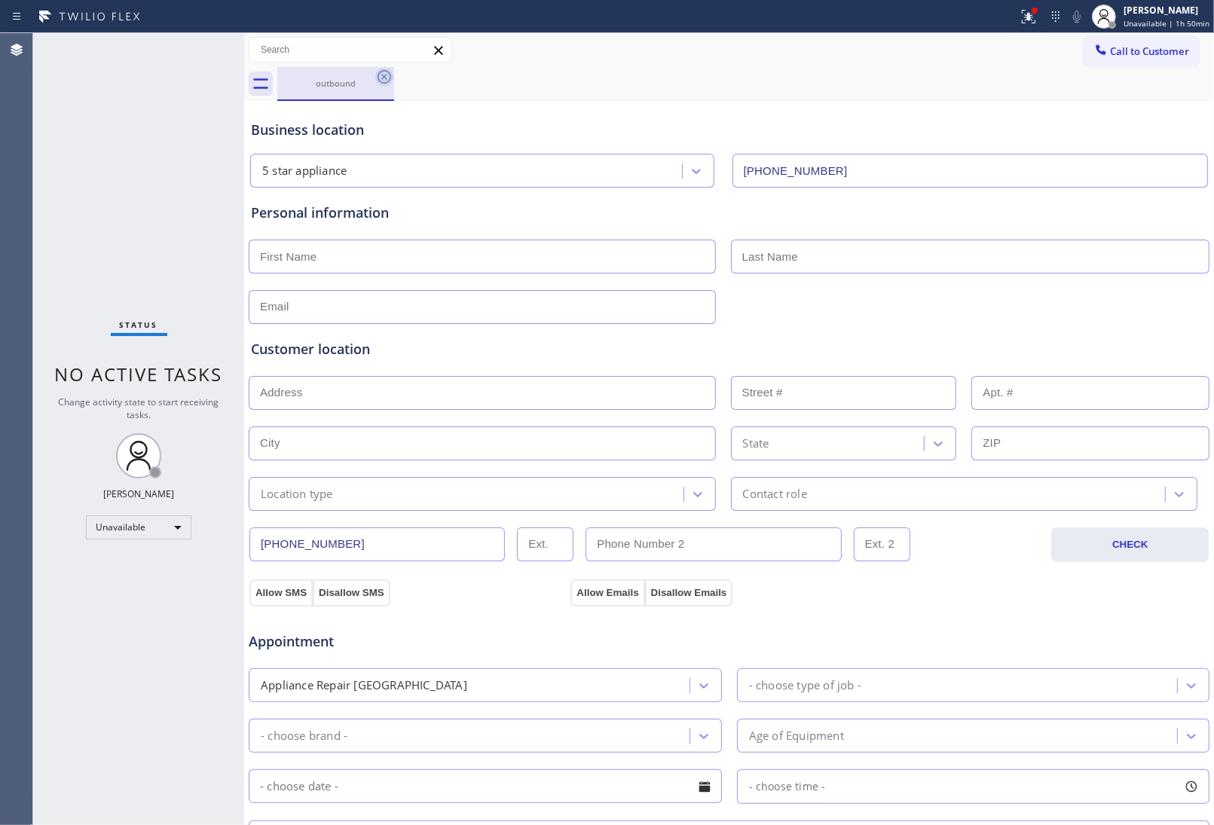
click at [384, 70] on icon at bounding box center [384, 77] width 14 height 14
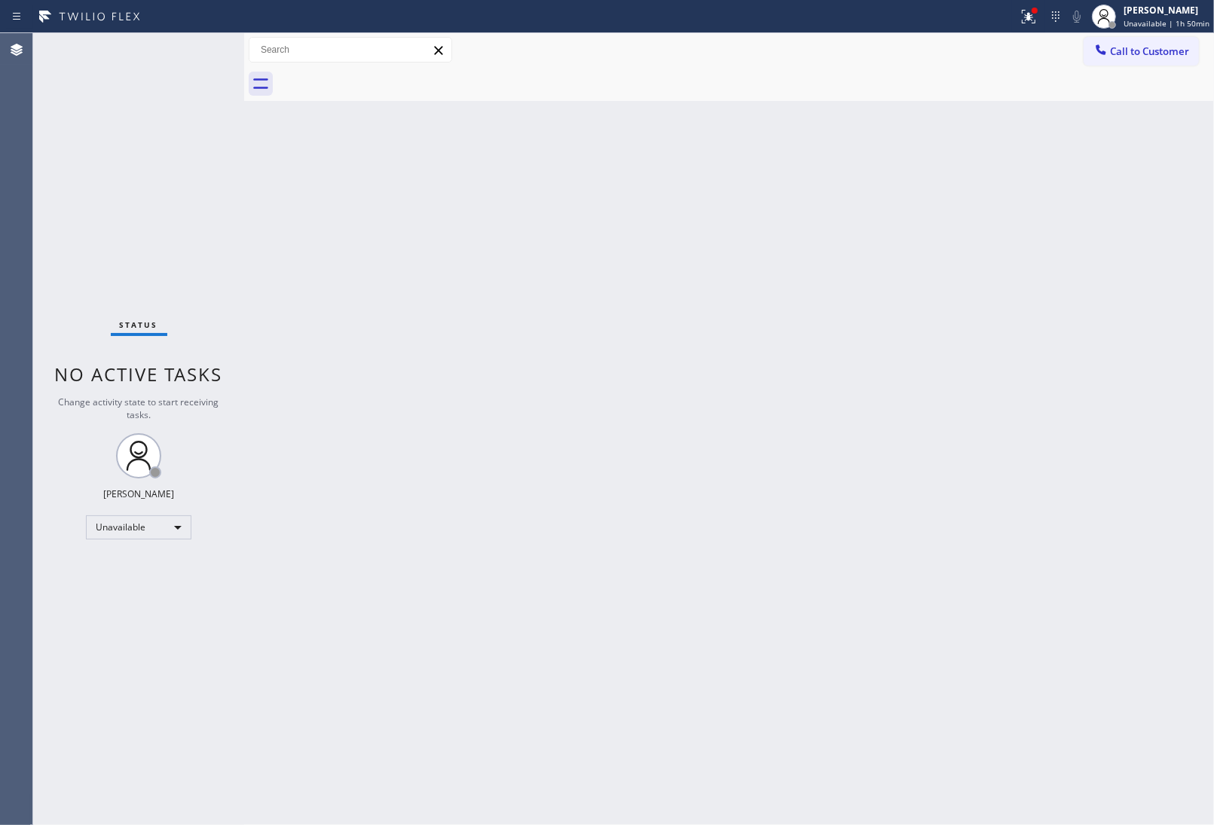
click at [384, 70] on div at bounding box center [745, 84] width 936 height 34
drag, startPoint x: 1145, startPoint y: 36, endPoint x: 1117, endPoint y: 59, distance: 35.9
click at [1143, 40] on button "Call to Customer" at bounding box center [1140, 51] width 115 height 29
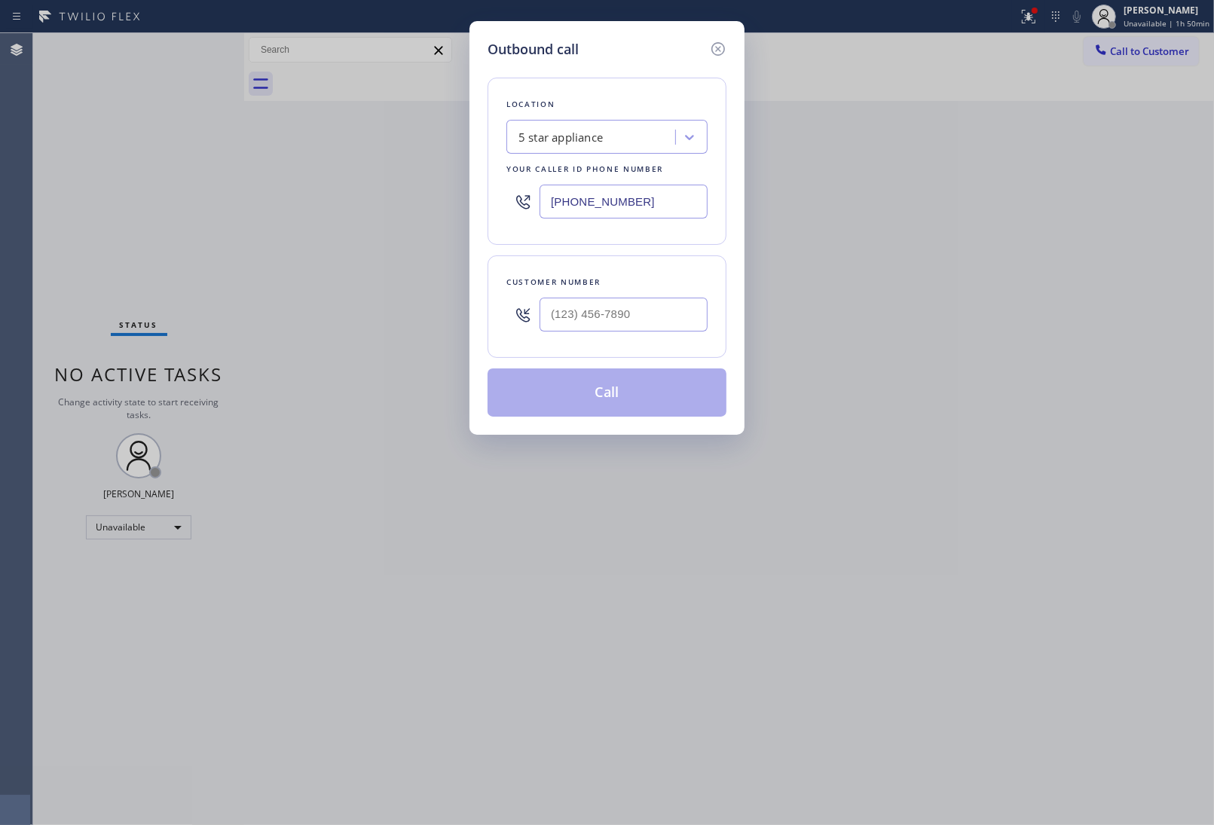
click at [573, 334] on div at bounding box center [623, 314] width 168 height 49
click at [575, 318] on input "(___) ___-____" at bounding box center [623, 315] width 168 height 34
paste input "908) 921-1347"
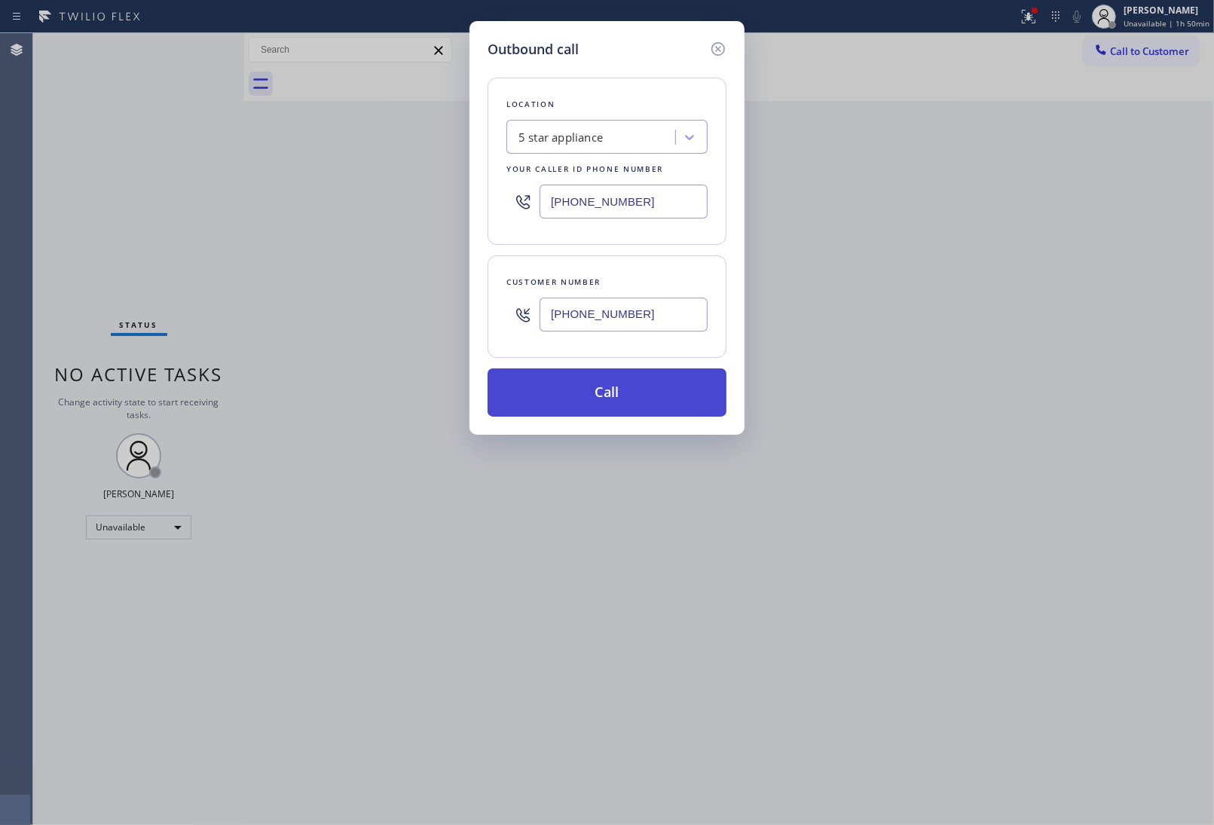
type input "(908) 921-1347"
click at [607, 396] on button "Call" at bounding box center [606, 392] width 239 height 48
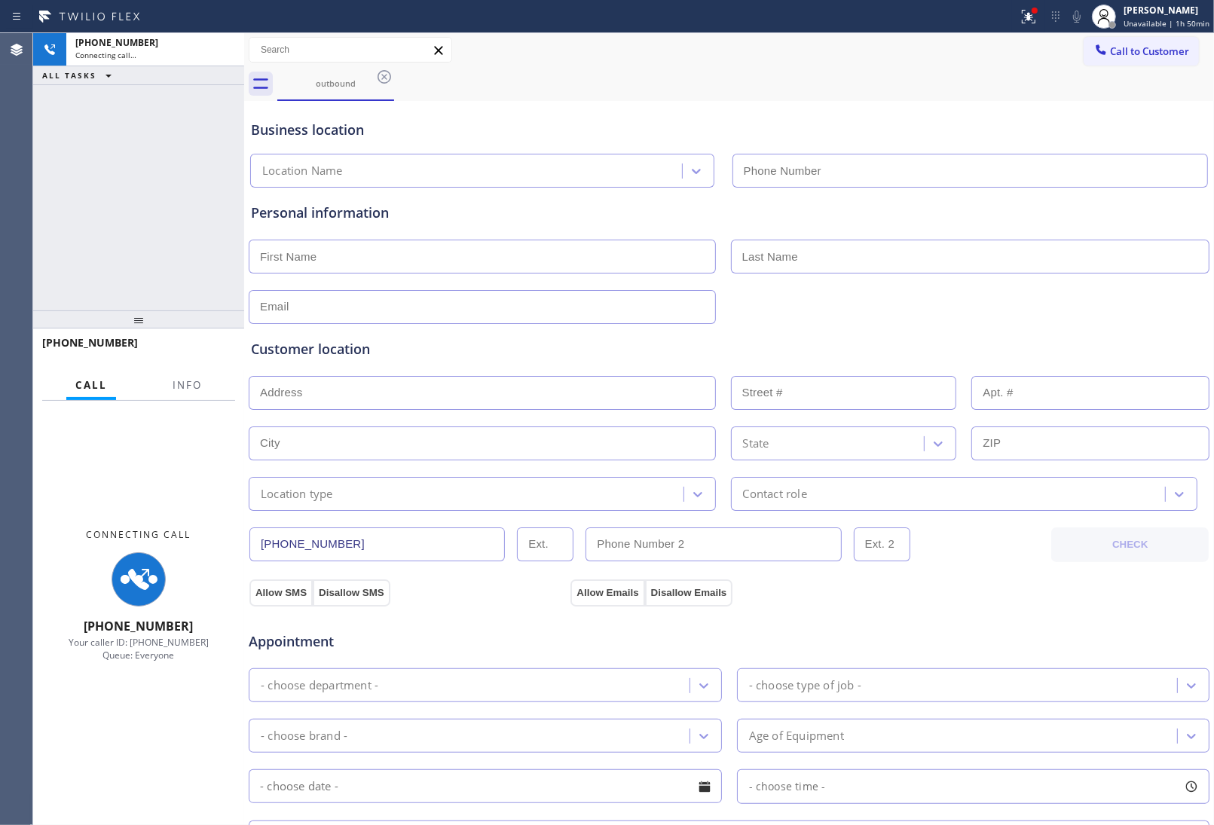
type input "(213) 687-2604"
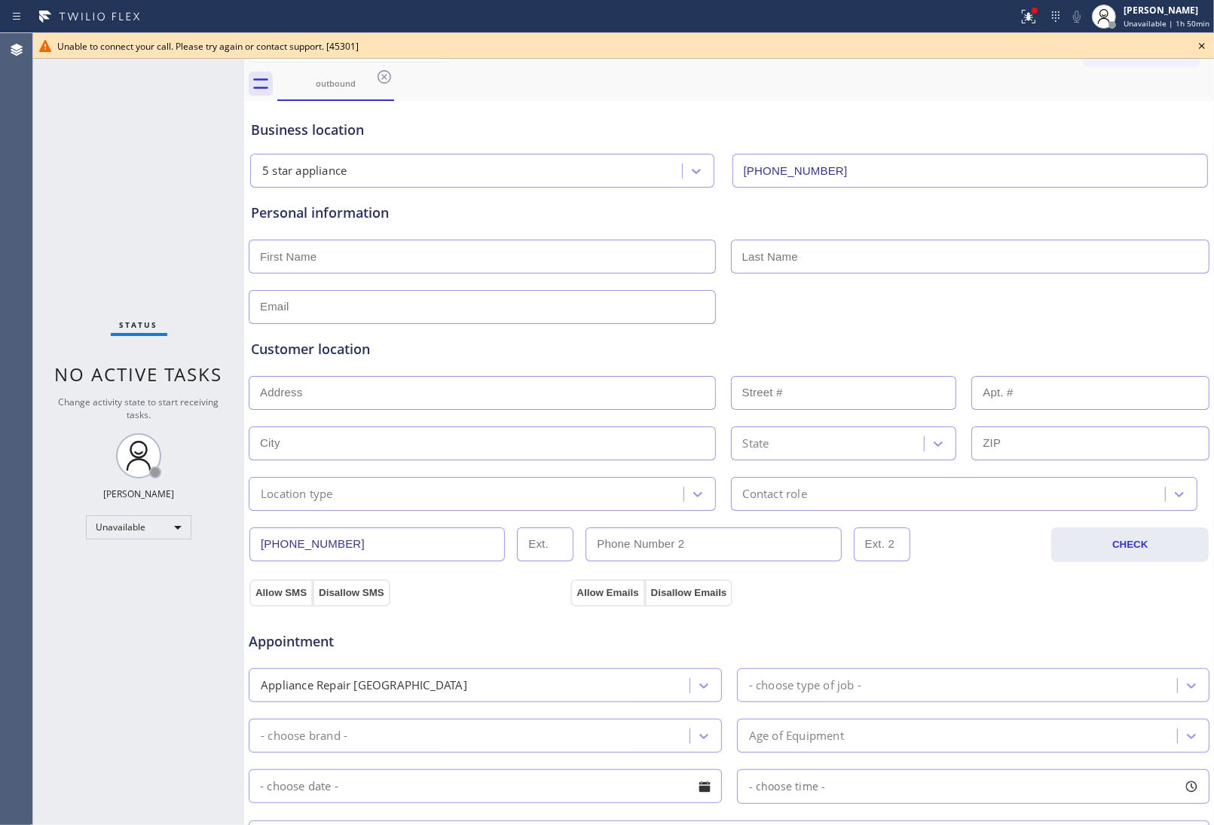
click at [1203, 47] on icon at bounding box center [1202, 46] width 18 height 18
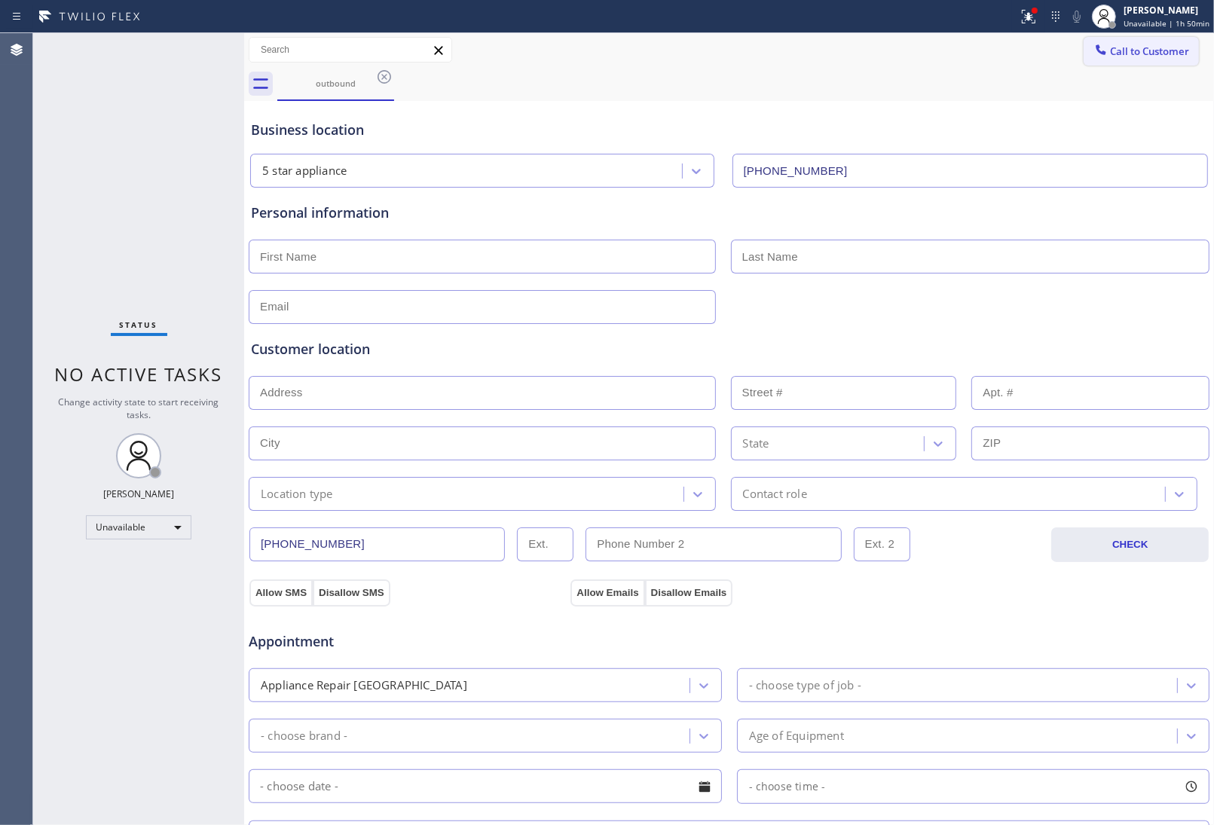
click at [1143, 45] on span "Call to Customer" at bounding box center [1149, 51] width 79 height 14
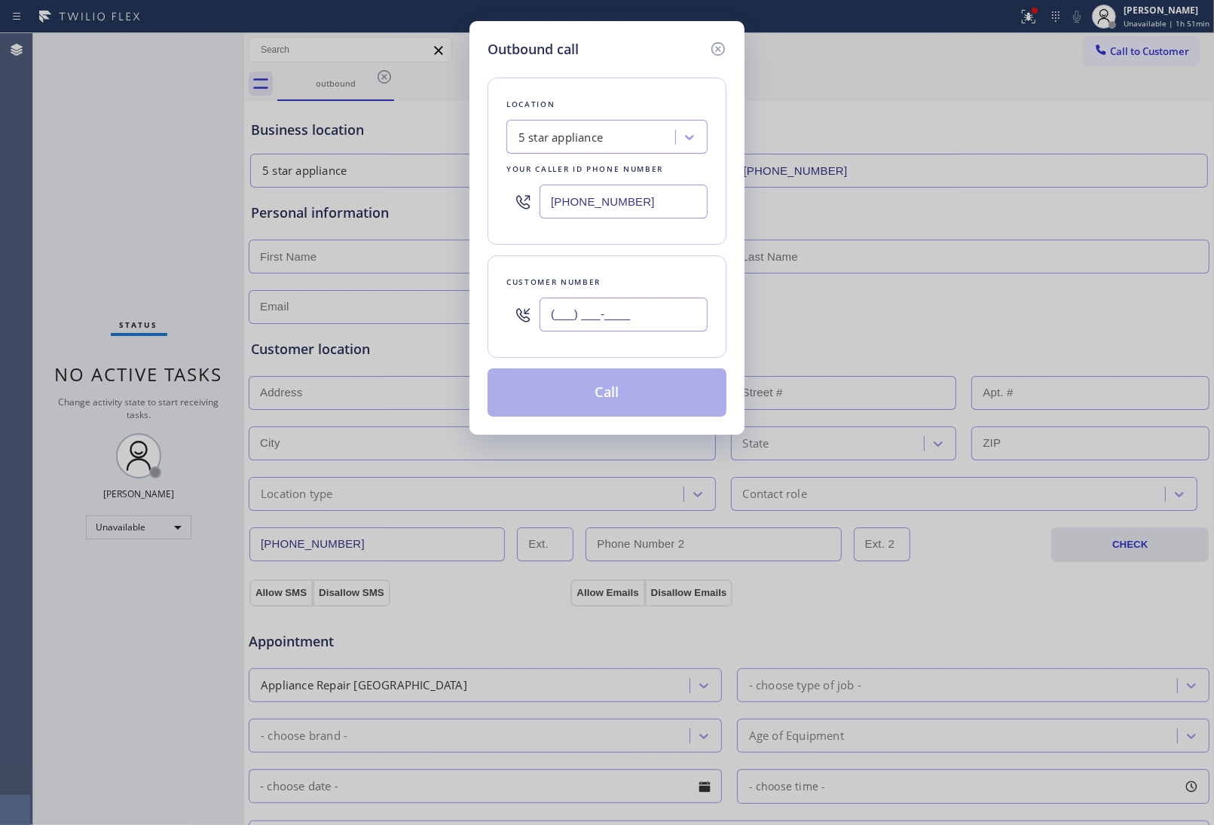
click at [575, 321] on input "(___) ___-____" at bounding box center [623, 315] width 168 height 34
paste input "908) 921-1347"
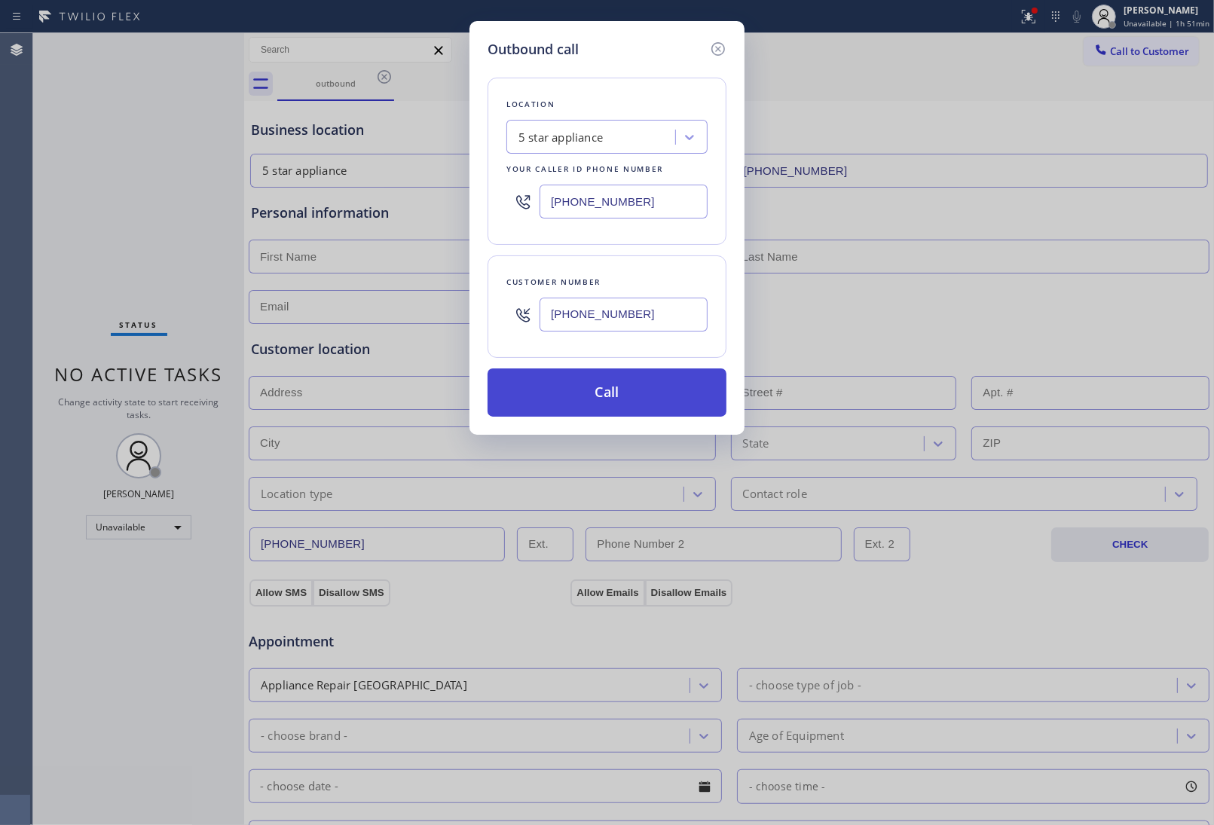
type input "(908) 921-1347"
click at [596, 371] on button "Call" at bounding box center [606, 392] width 239 height 48
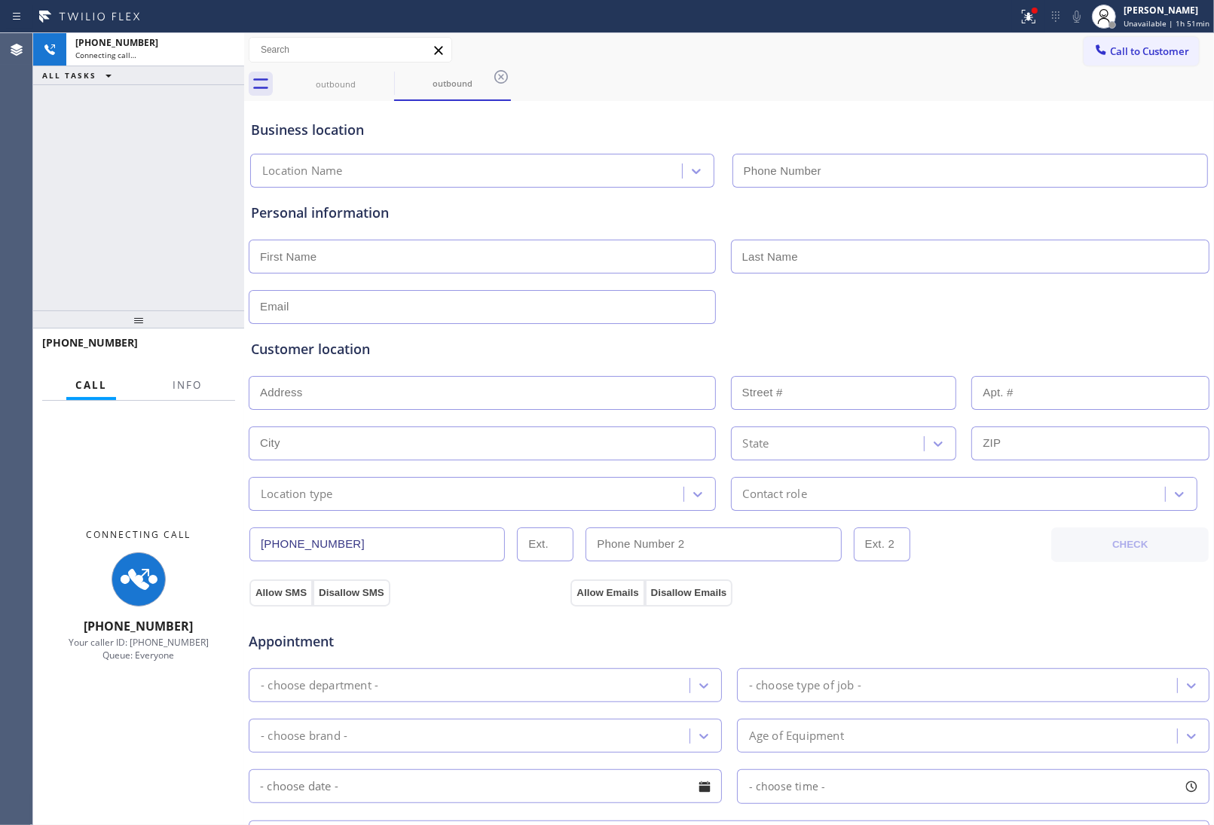
type input "(213) 687-2604"
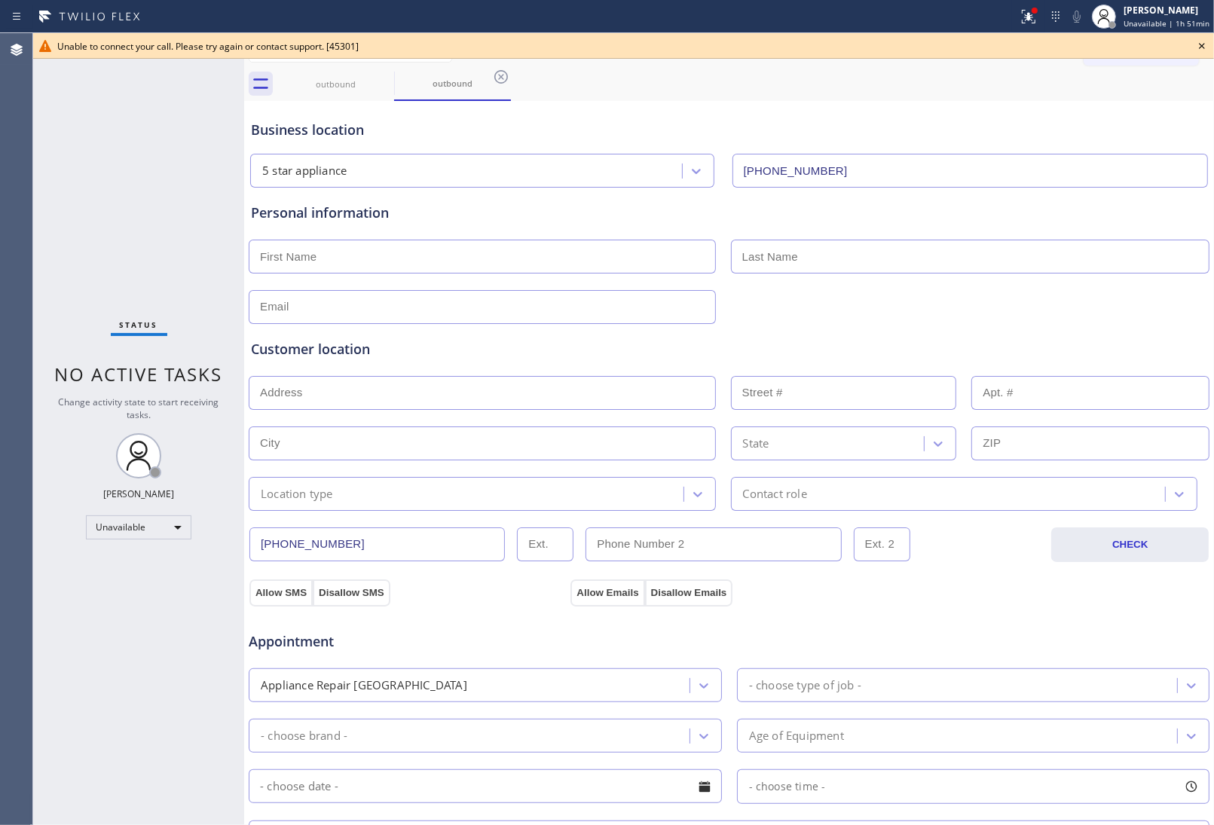
drag, startPoint x: 1184, startPoint y: 51, endPoint x: 1195, endPoint y: 50, distance: 11.4
click at [1190, 50] on div "Unable to connect your call. Please try again or contact support. [45301]" at bounding box center [623, 46] width 1181 height 26
click at [1206, 50] on icon at bounding box center [1202, 46] width 18 height 18
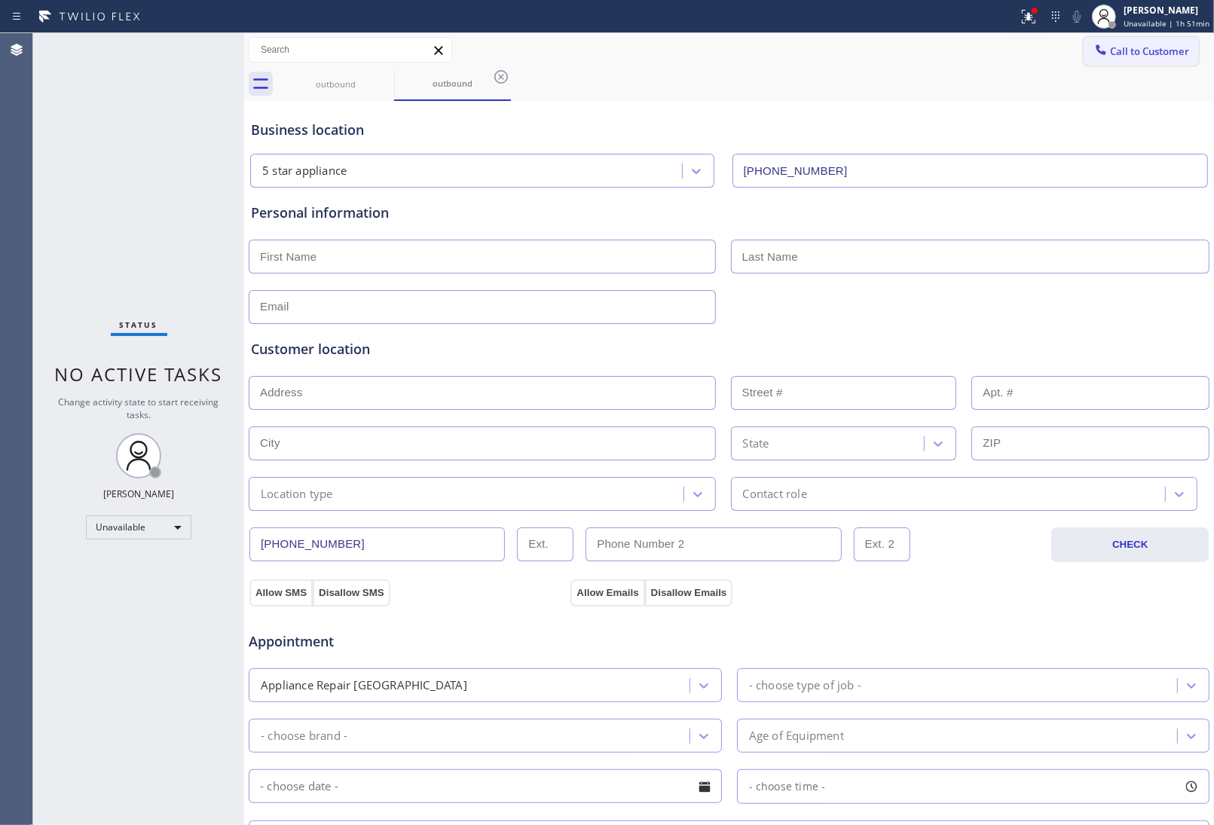
click at [1126, 45] on span "Call to Customer" at bounding box center [1149, 51] width 79 height 14
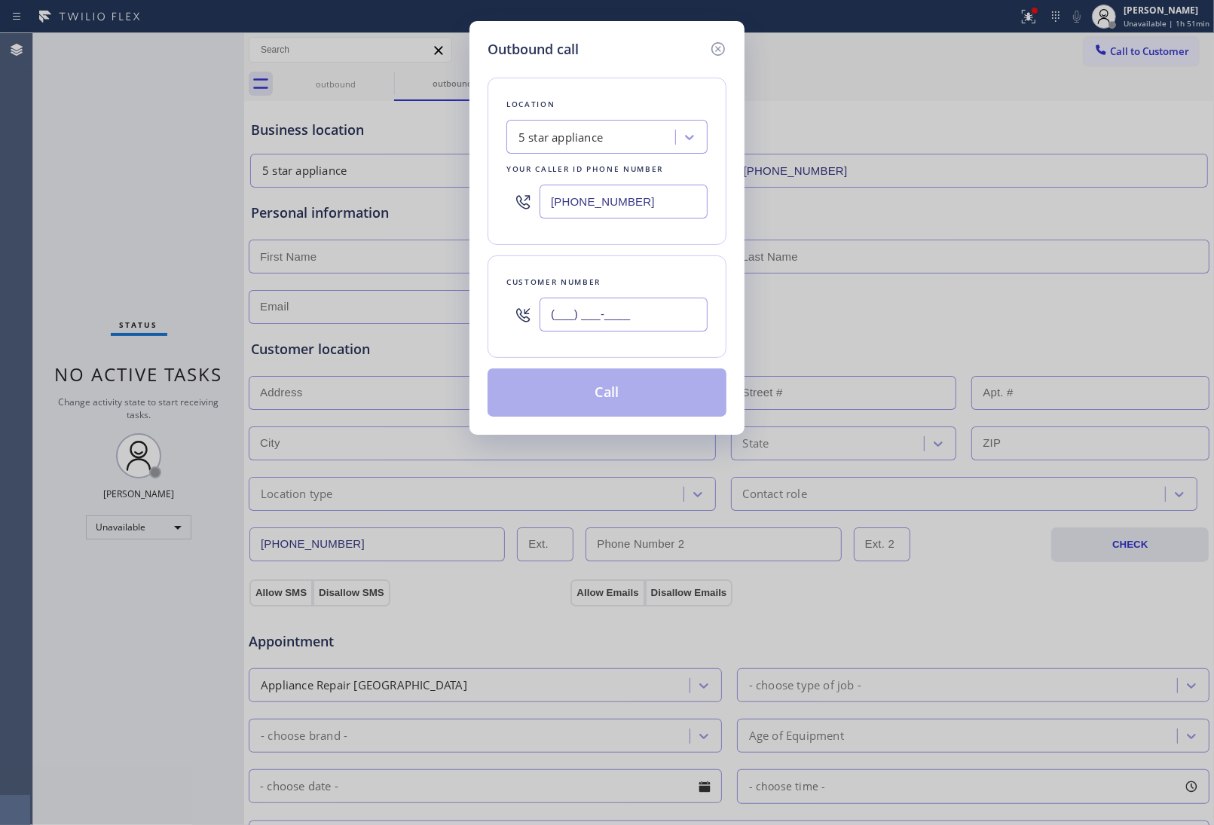
click at [599, 307] on input "(___) ___-____" at bounding box center [623, 315] width 168 height 34
paste input "908) 921-1347"
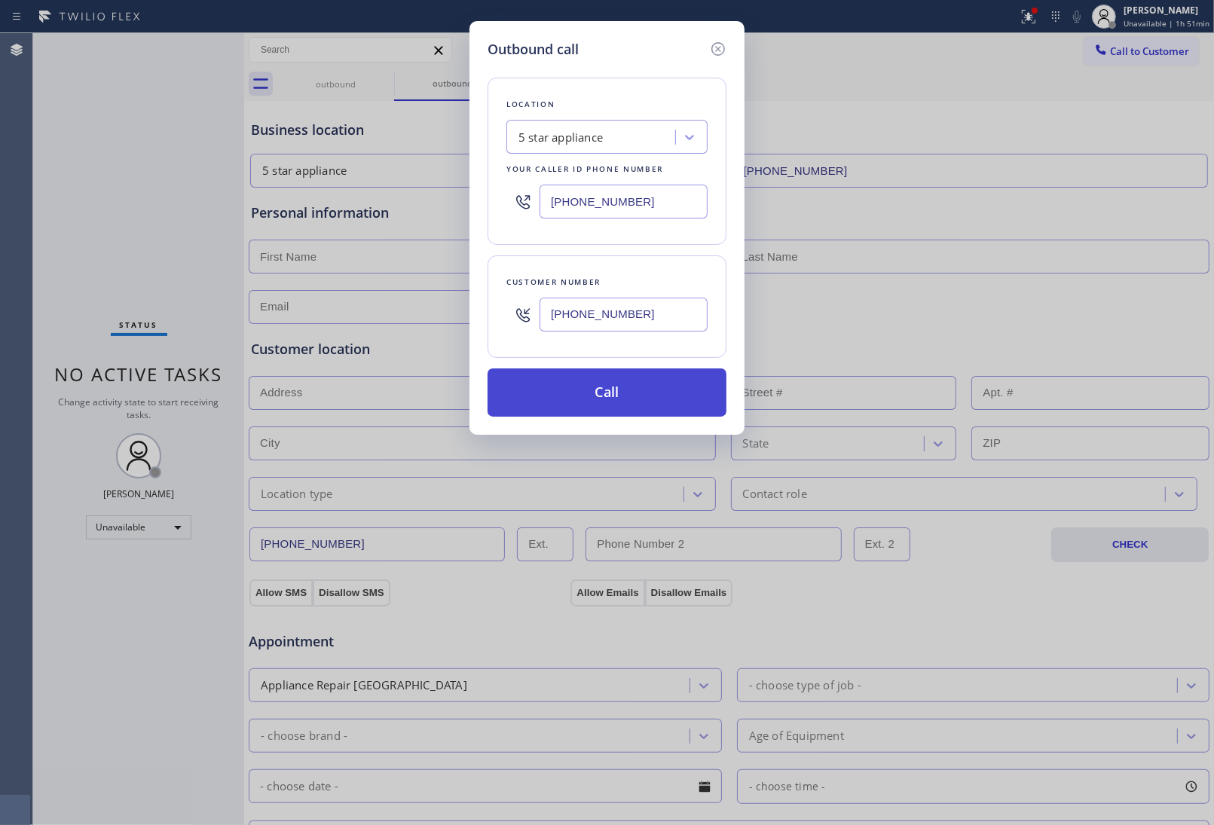
type input "(908) 921-1347"
click at [611, 388] on button "Call" at bounding box center [606, 392] width 239 height 48
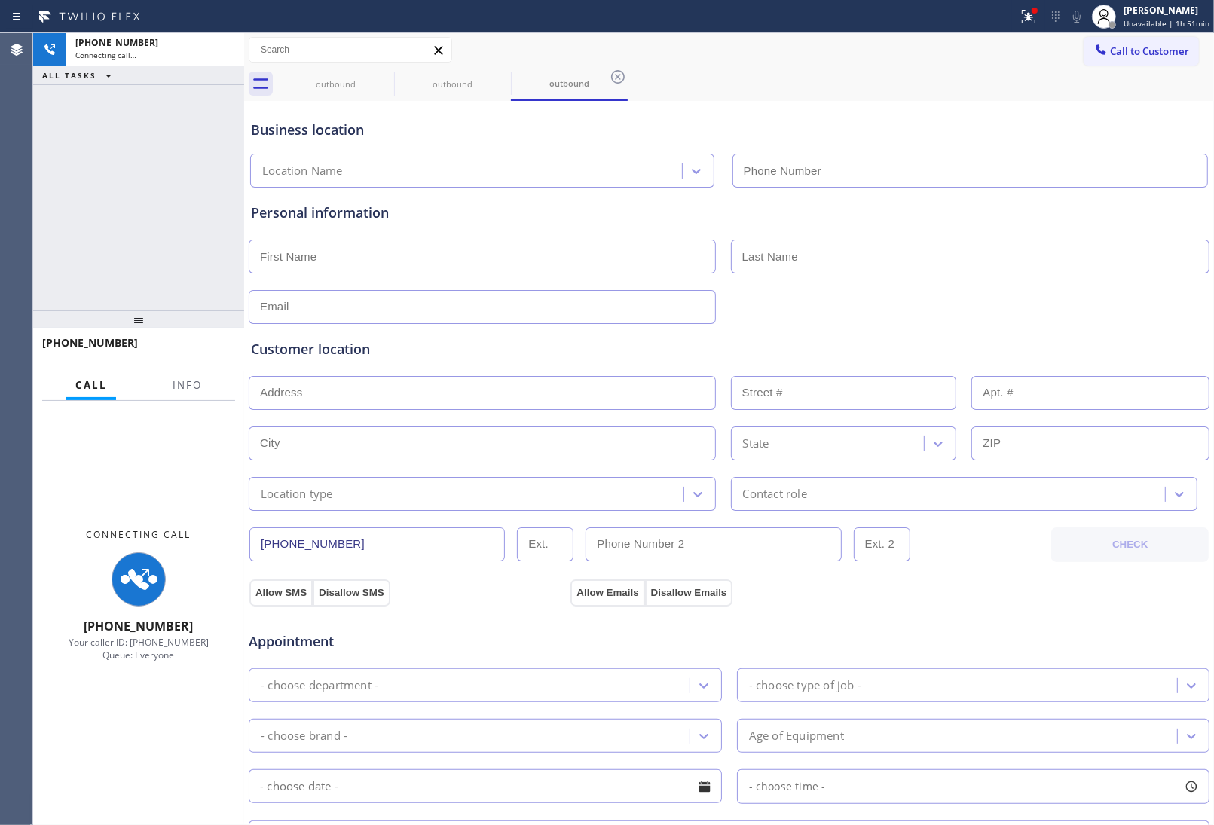
type input "(213) 687-2604"
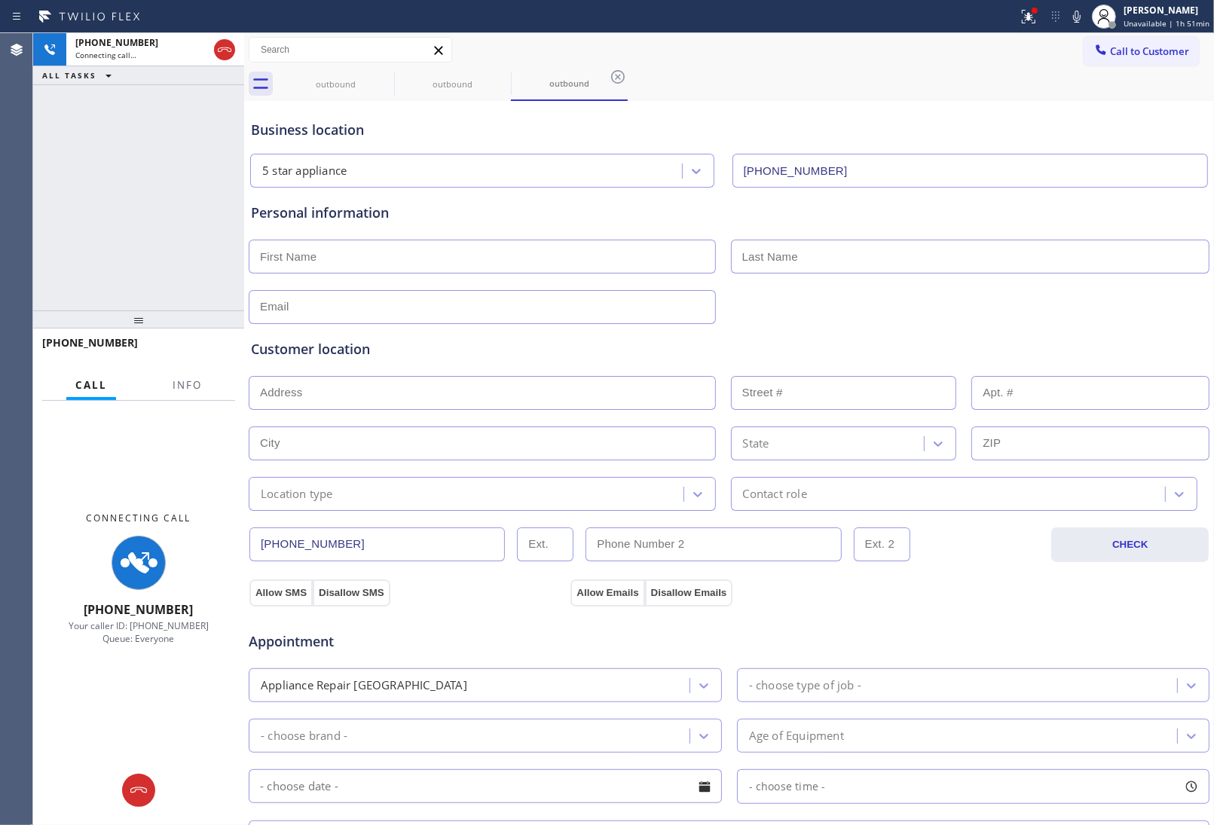
click at [1104, 288] on div "Personal information" at bounding box center [729, 263] width 956 height 121
click at [385, 77] on icon at bounding box center [384, 77] width 14 height 14
click at [0, 0] on icon at bounding box center [0, 0] width 0 height 0
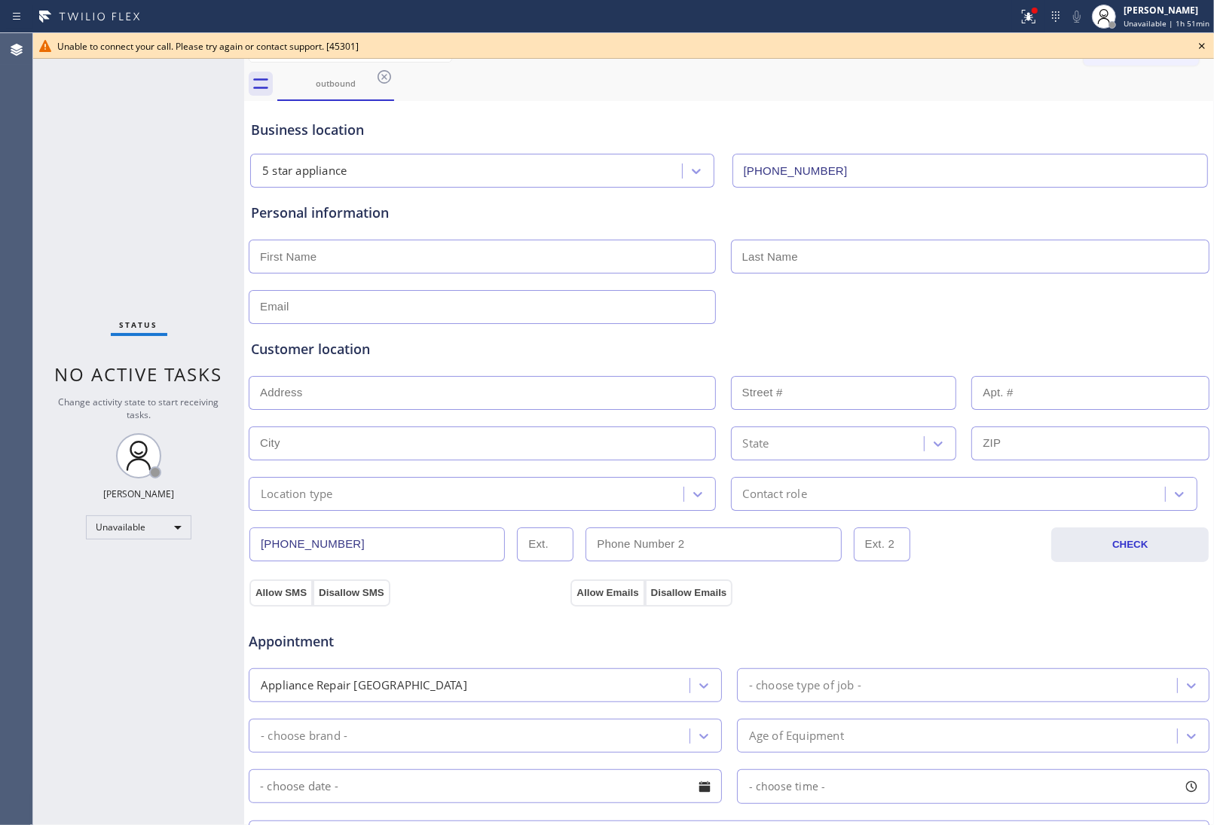
click at [1188, 44] on div "Unable to connect your call. Please try again or contact support. [45301]" at bounding box center [623, 46] width 1132 height 13
click at [1202, 47] on icon at bounding box center [1202, 46] width 18 height 18
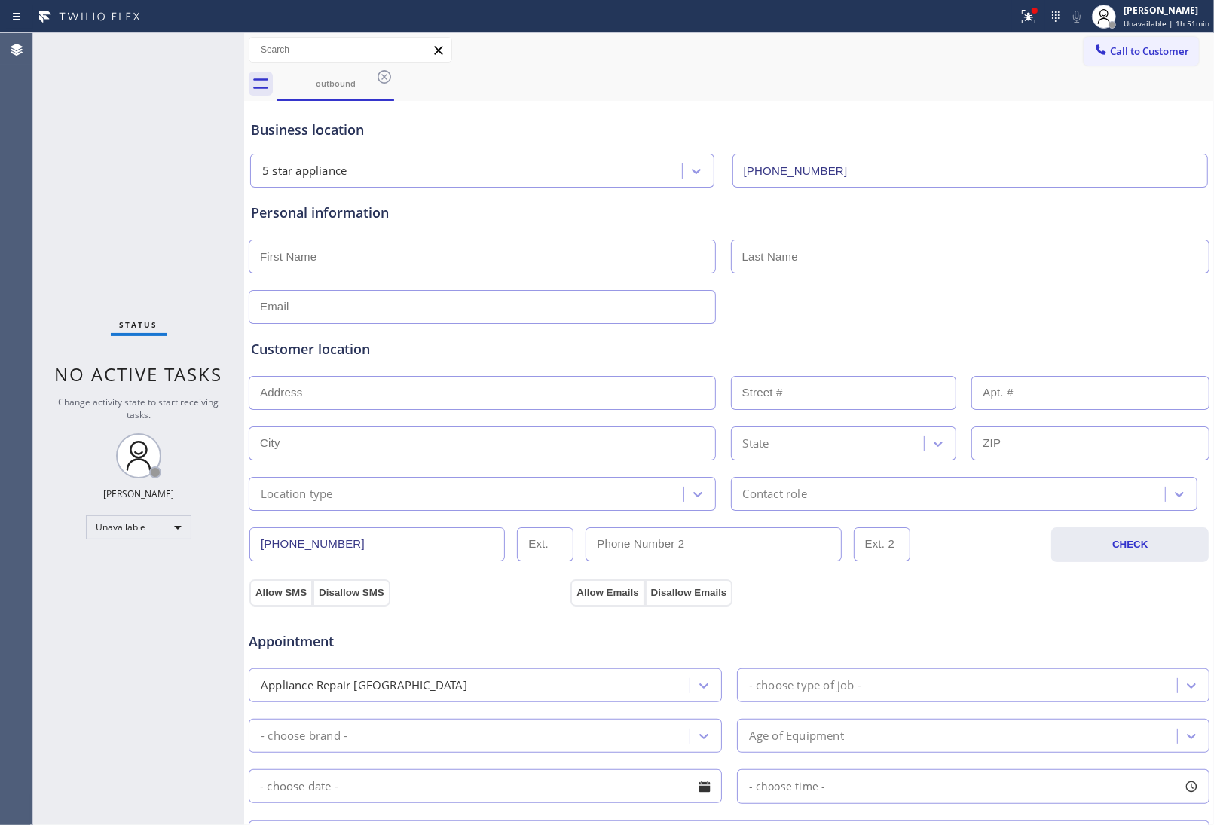
click at [1147, 35] on div "Call to Customer Outbound call Location 5 star appliance Your caller id phone n…" at bounding box center [729, 50] width 970 height 34
click at [1092, 57] on div at bounding box center [1101, 51] width 18 height 18
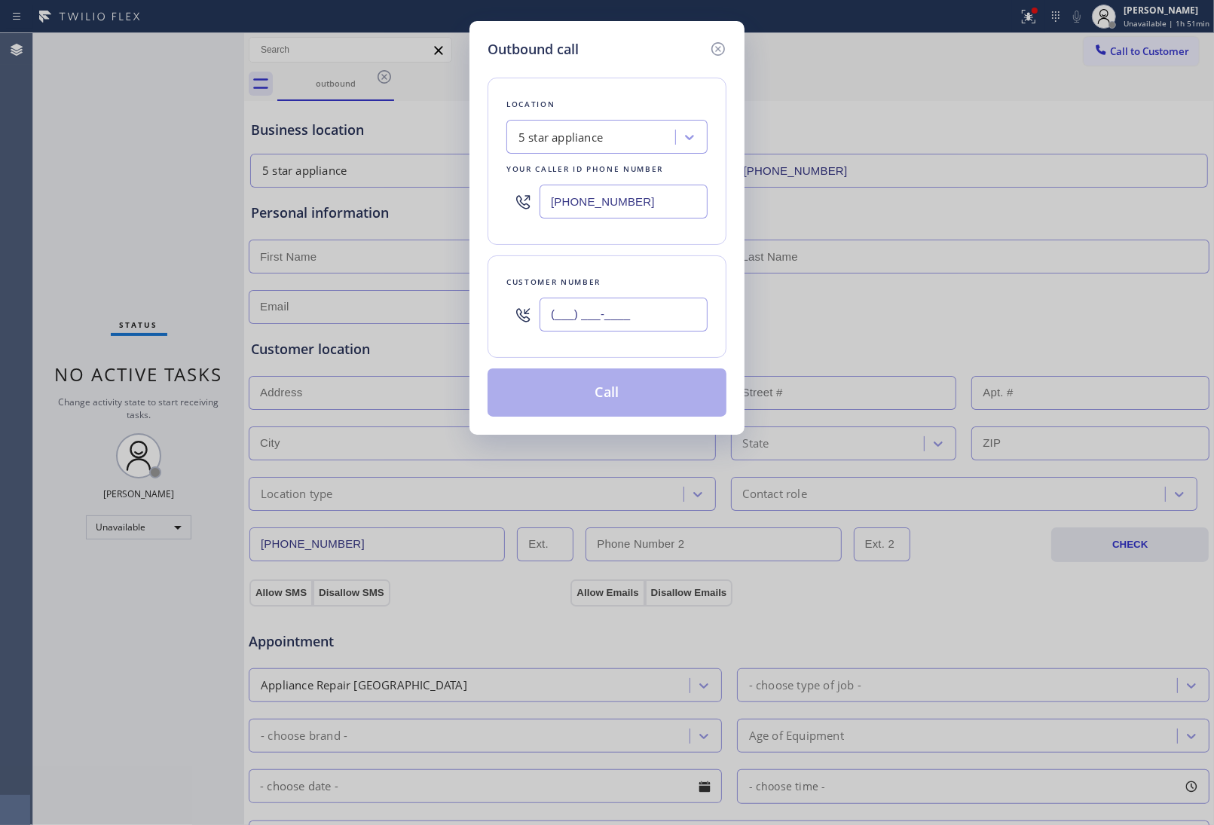
click at [648, 314] on input "(___) ___-____" at bounding box center [623, 315] width 168 height 34
paste input "908) 921-1347"
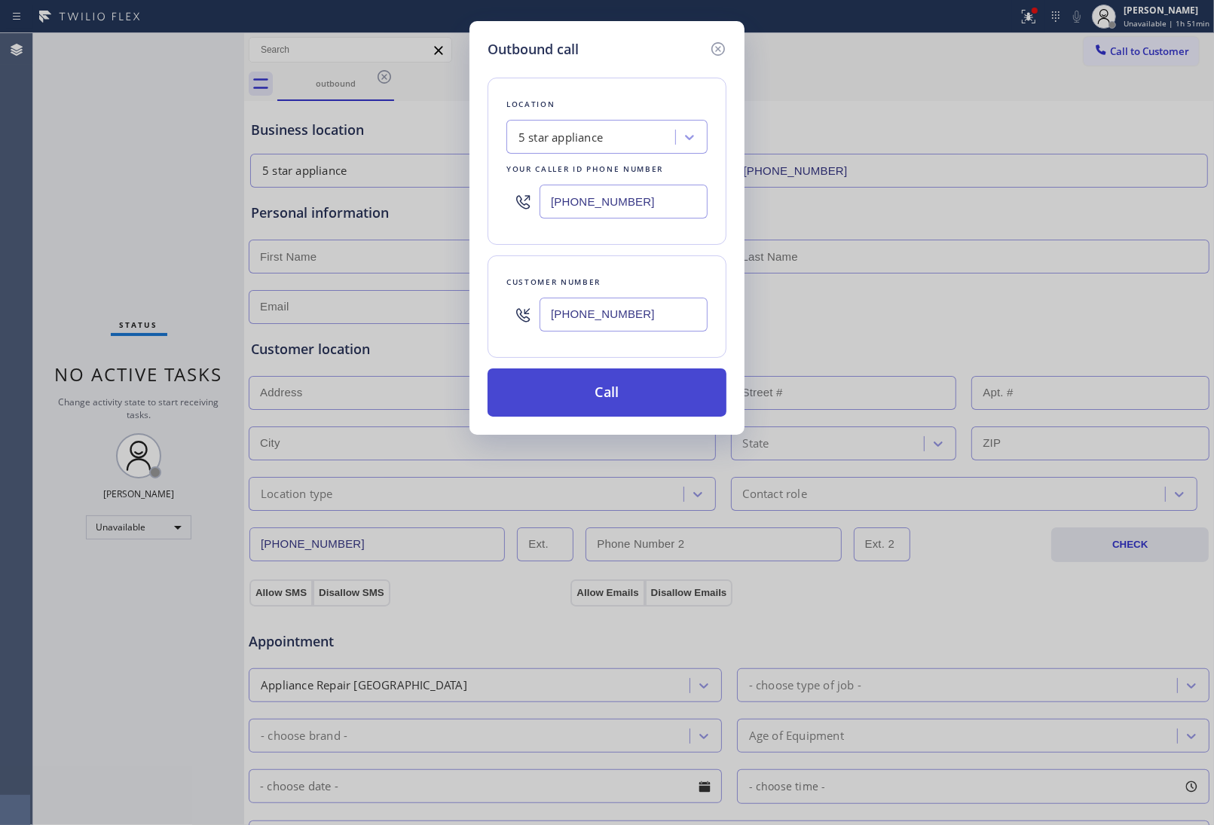
type input "(908) 921-1347"
click at [640, 400] on button "Call" at bounding box center [606, 392] width 239 height 48
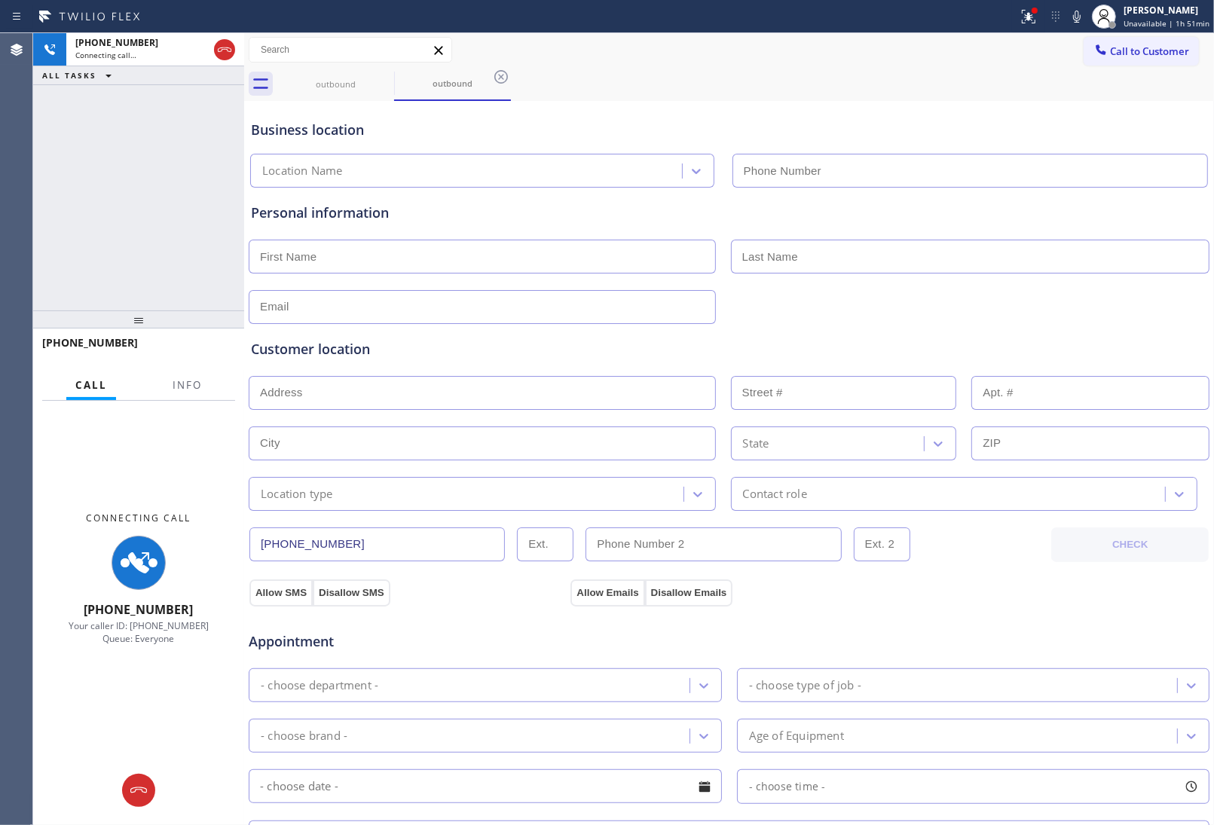
type input "(213) 687-2604"
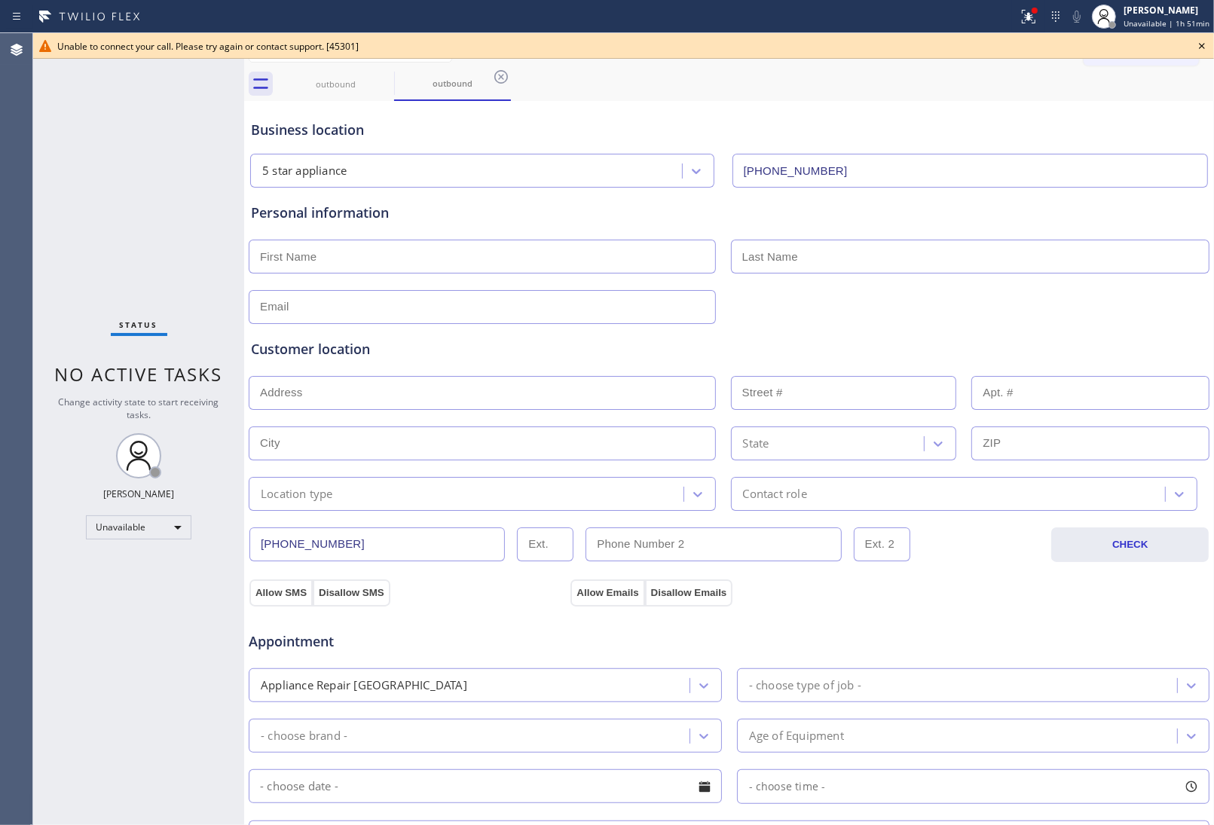
click at [1202, 43] on icon at bounding box center [1202, 46] width 18 height 18
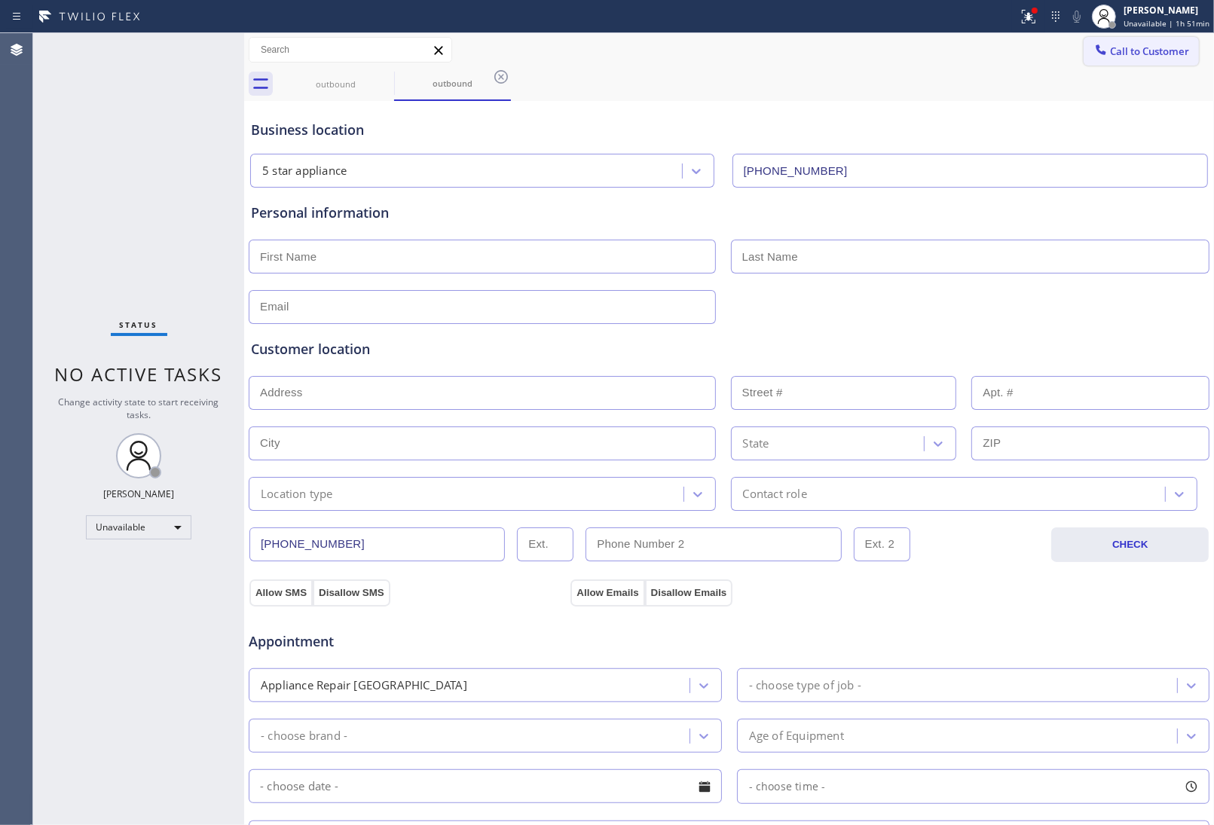
click at [1157, 49] on span "Call to Customer" at bounding box center [1149, 51] width 79 height 14
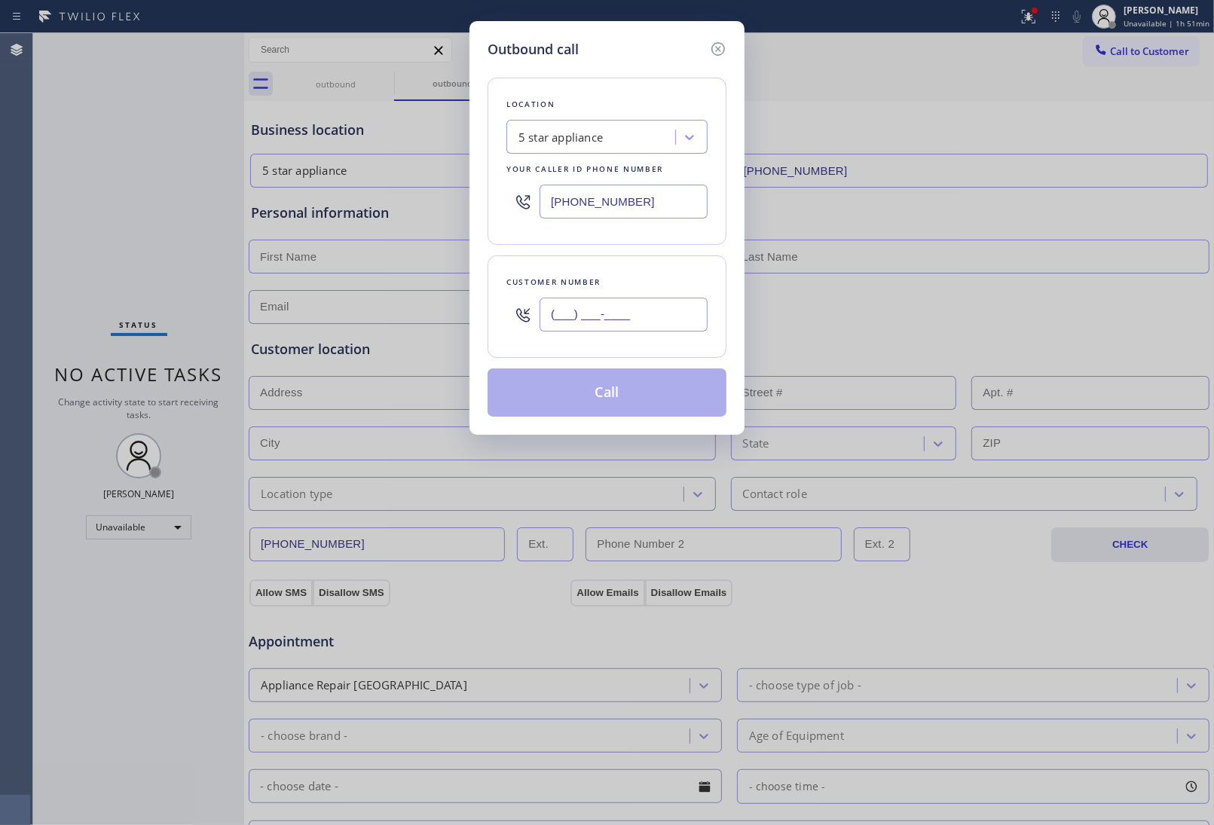
click at [558, 328] on input "(___) ___-____" at bounding box center [623, 315] width 168 height 34
paste input "908) 921-1347"
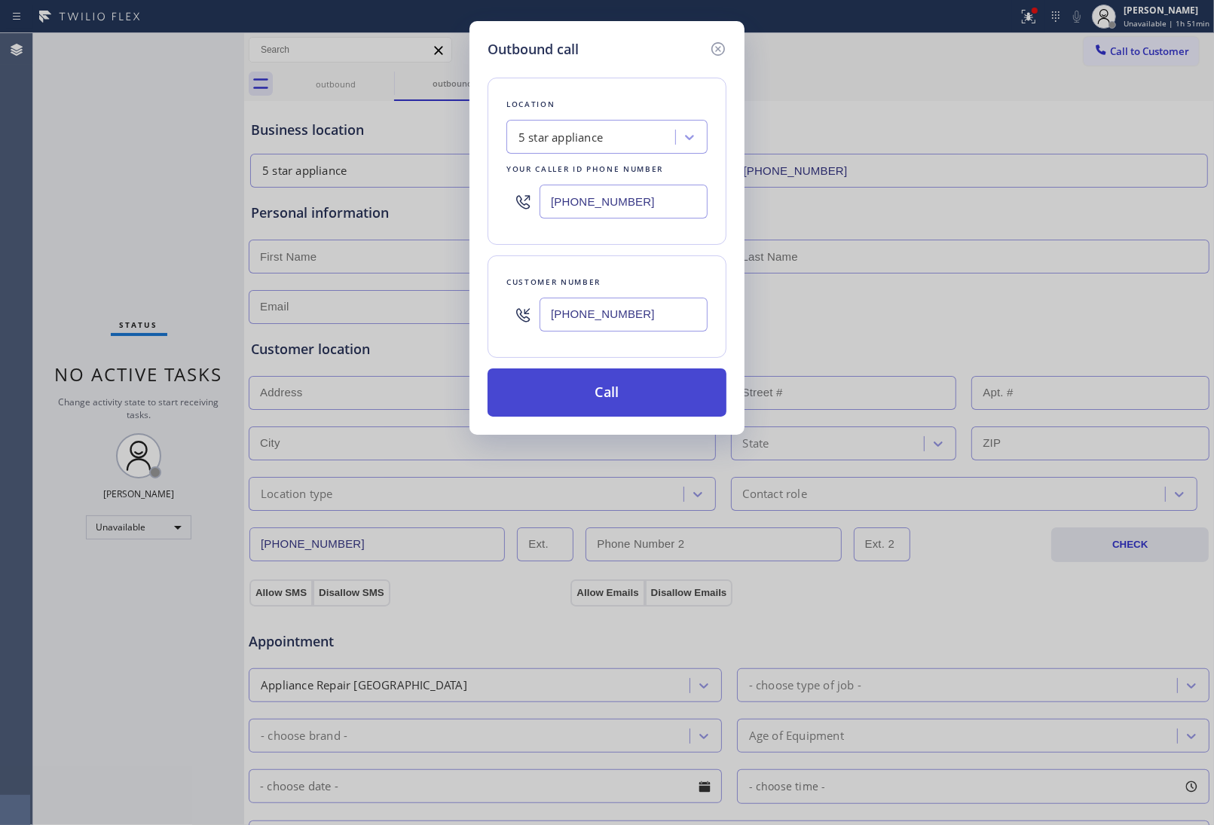
type input "(908) 921-1347"
click at [586, 401] on button "Call" at bounding box center [606, 392] width 239 height 48
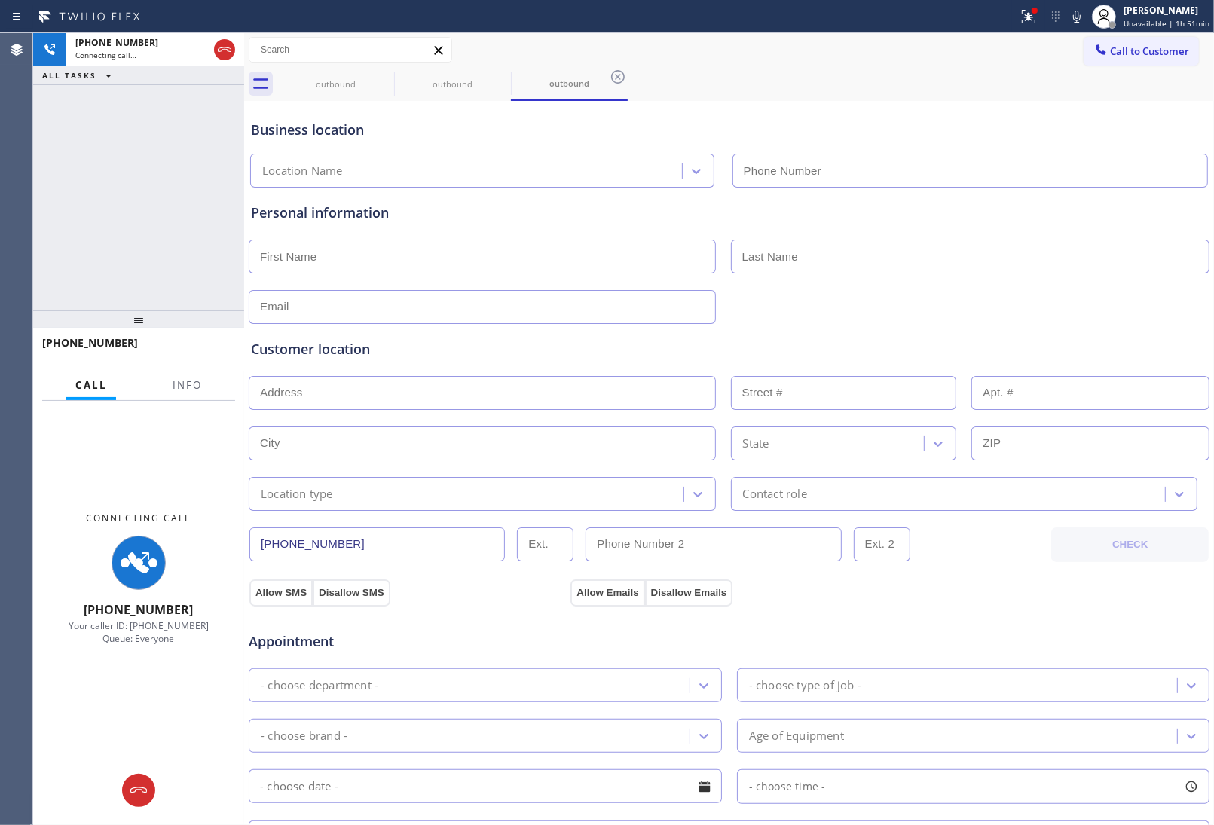
type input "(213) 687-2604"
click at [1047, 252] on input "text" at bounding box center [970, 257] width 479 height 34
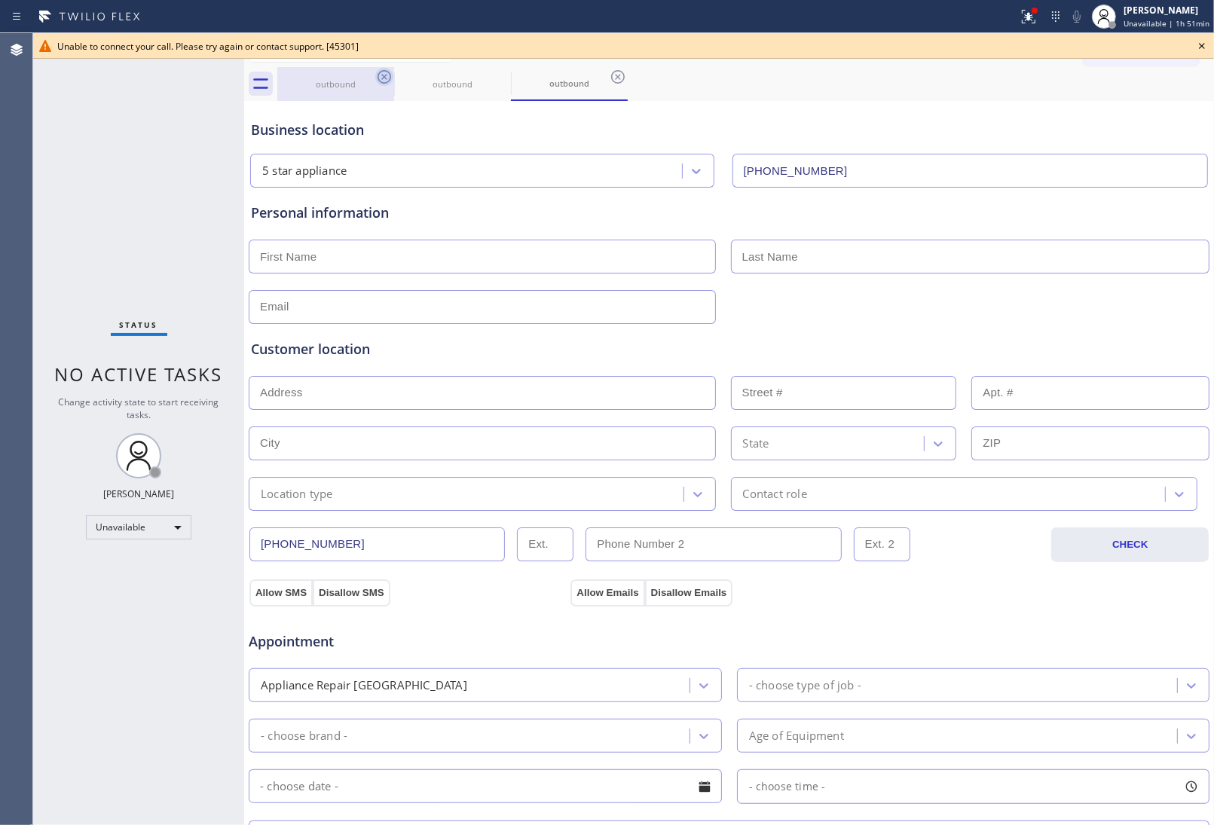
click at [388, 77] on icon at bounding box center [384, 77] width 18 height 18
click at [0, 0] on icon at bounding box center [0, 0] width 0 height 0
click at [609, 77] on icon at bounding box center [618, 77] width 18 height 18
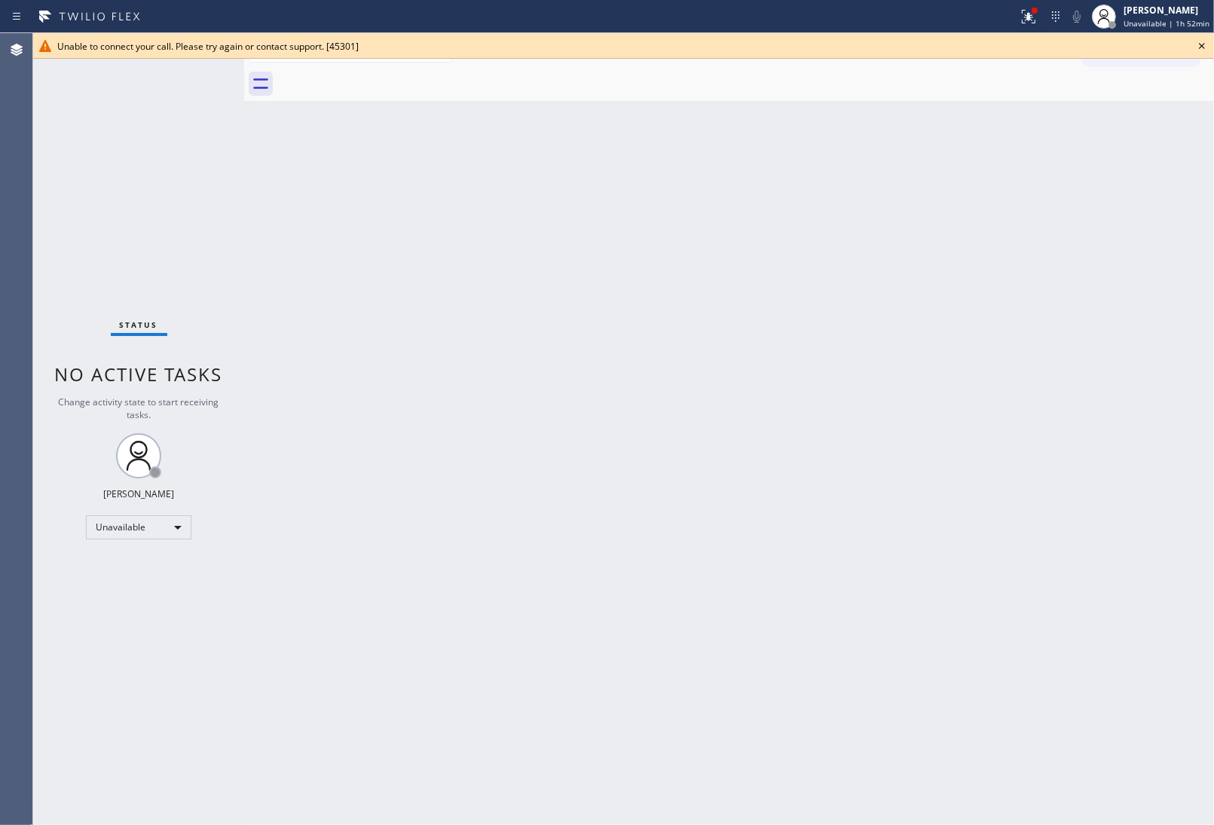
click at [914, 231] on div "Back to Dashboard Change Sender ID Customers Technicians Select a contact Outbo…" at bounding box center [729, 429] width 970 height 792
click at [1200, 41] on icon at bounding box center [1202, 46] width 18 height 18
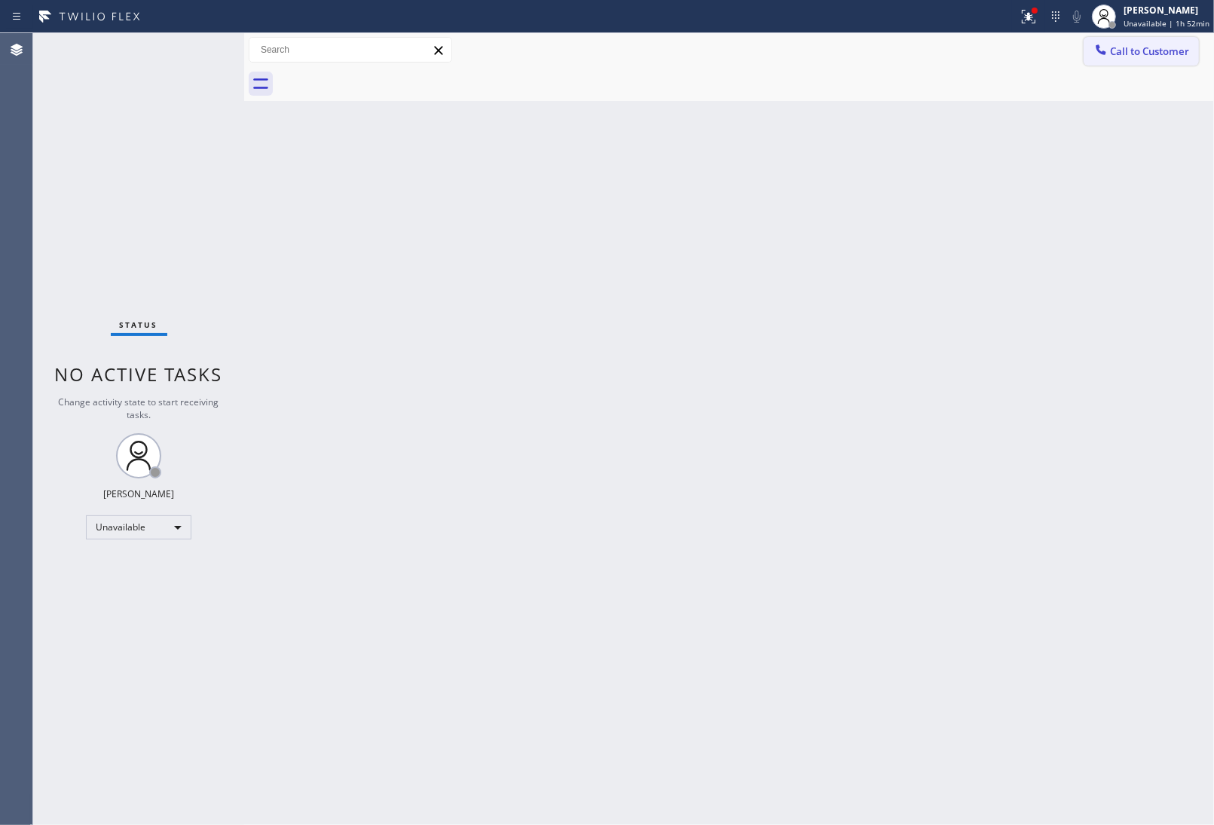
click at [1162, 46] on span "Call to Customer" at bounding box center [1149, 51] width 79 height 14
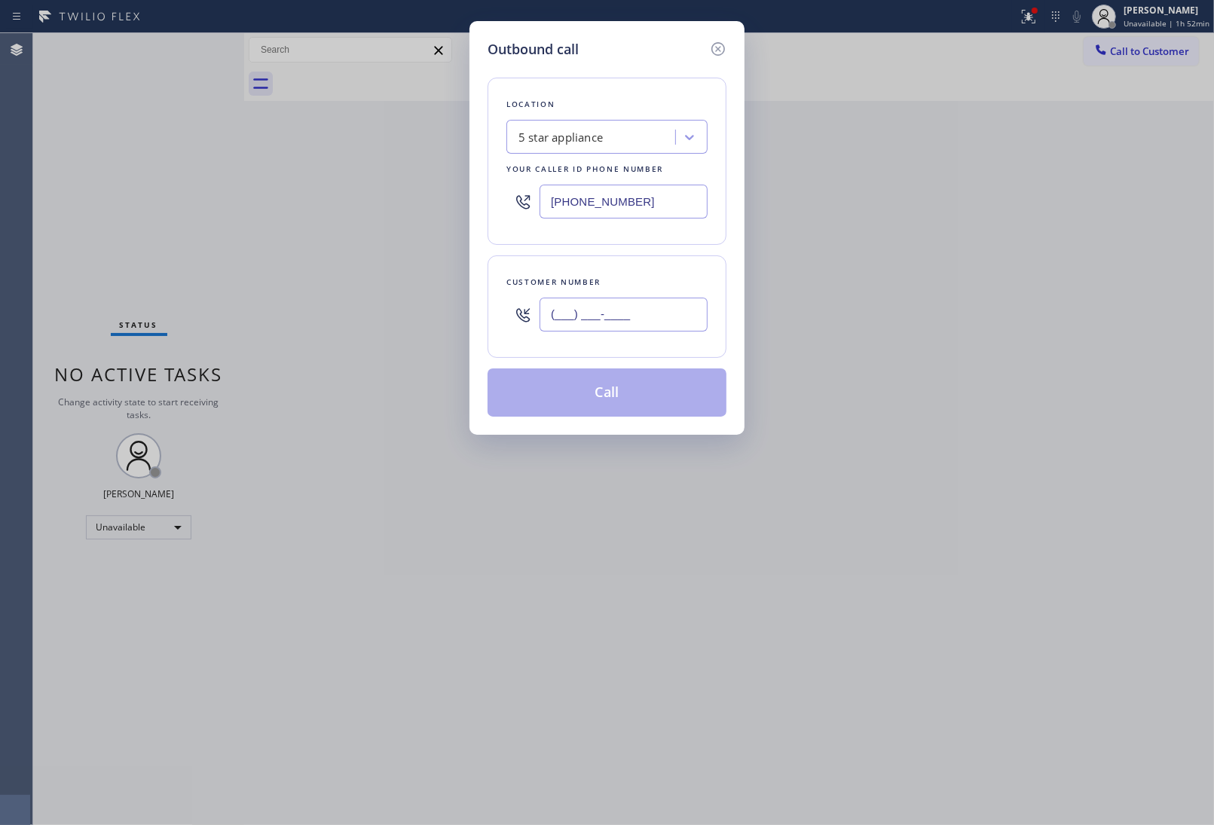
click at [611, 313] on input "(___) ___-____" at bounding box center [623, 315] width 168 height 34
paste input "908) 921-1347"
type input "(908) 921-1347"
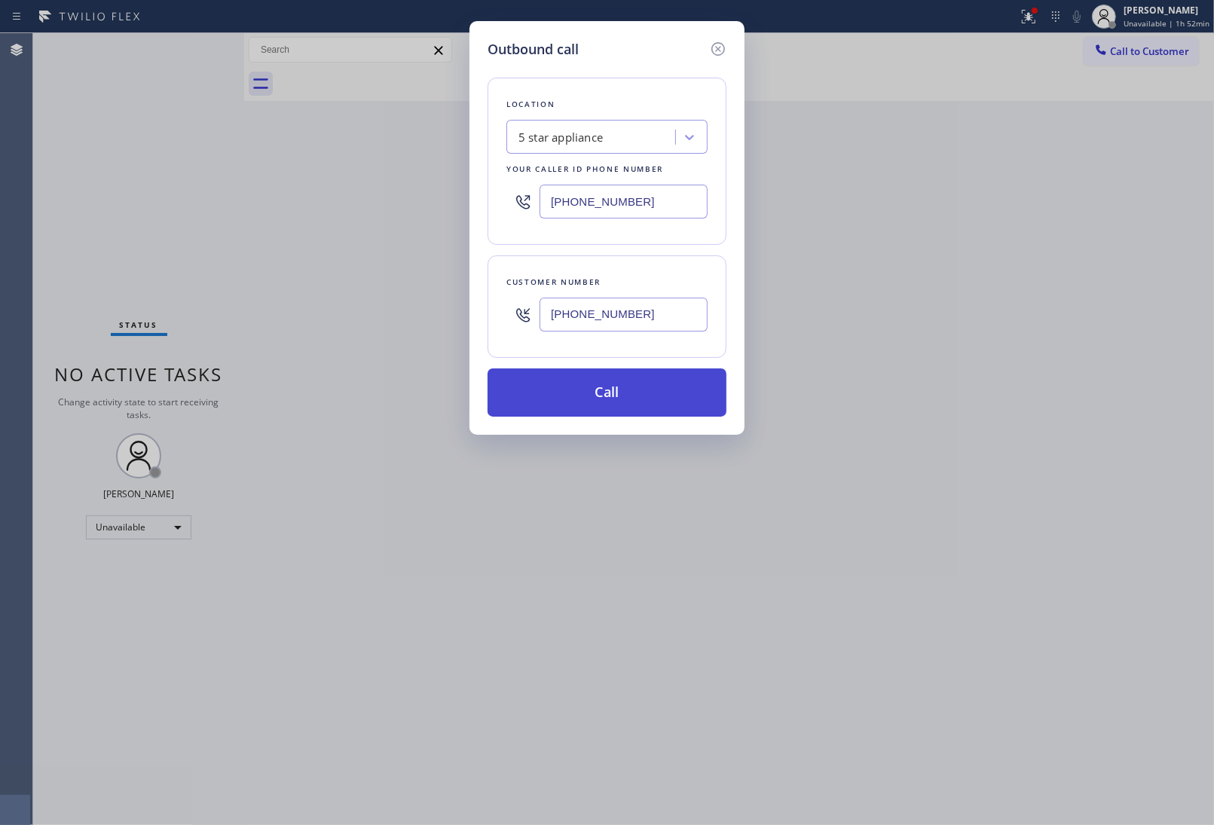
click at [635, 379] on button "Call" at bounding box center [606, 392] width 239 height 48
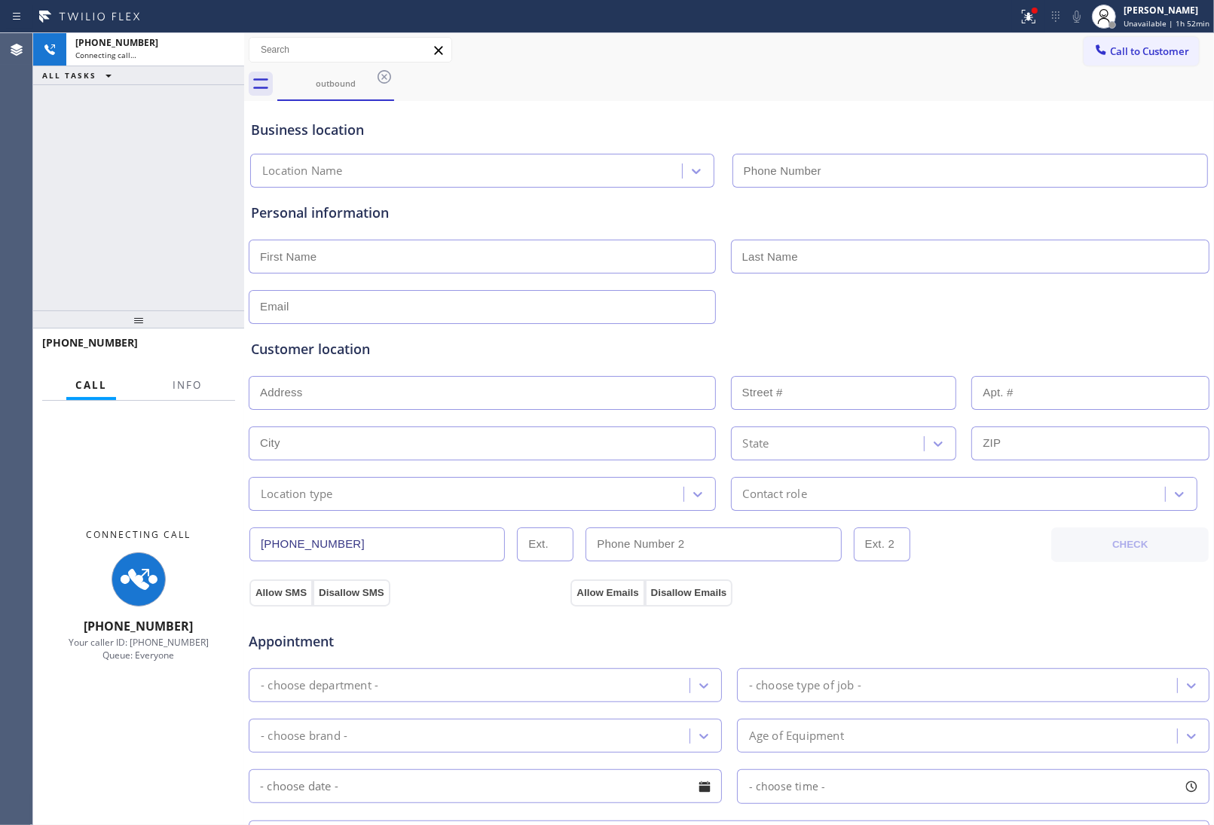
type input "(213) 687-2604"
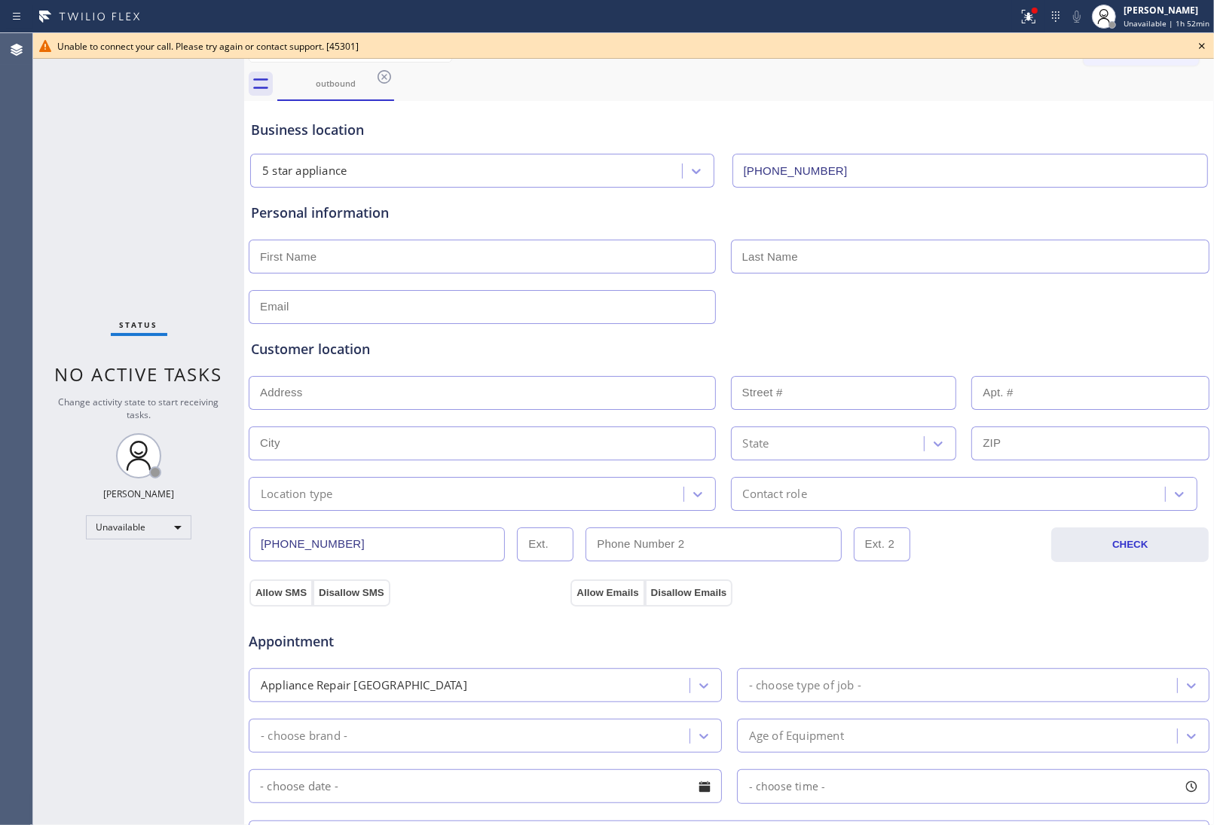
click at [1203, 42] on icon at bounding box center [1202, 46] width 18 height 18
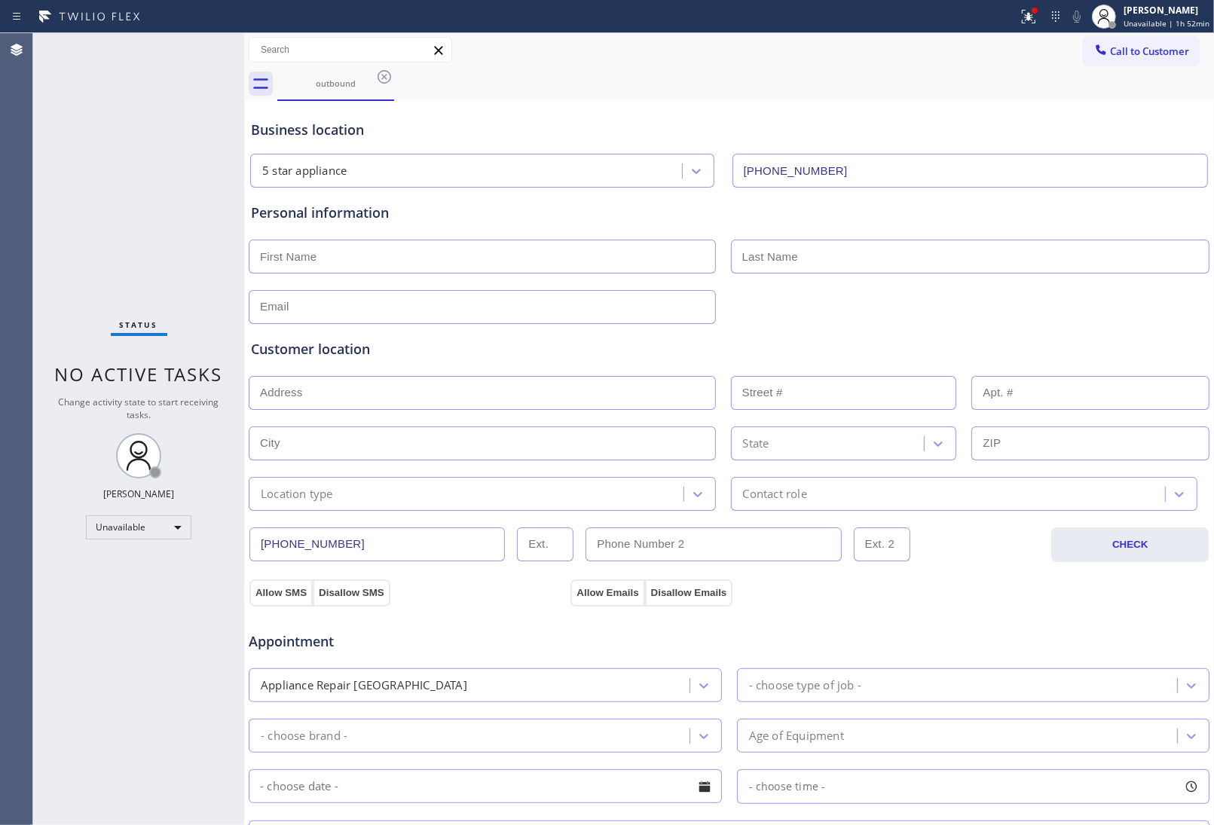
click at [383, 73] on icon at bounding box center [384, 77] width 18 height 18
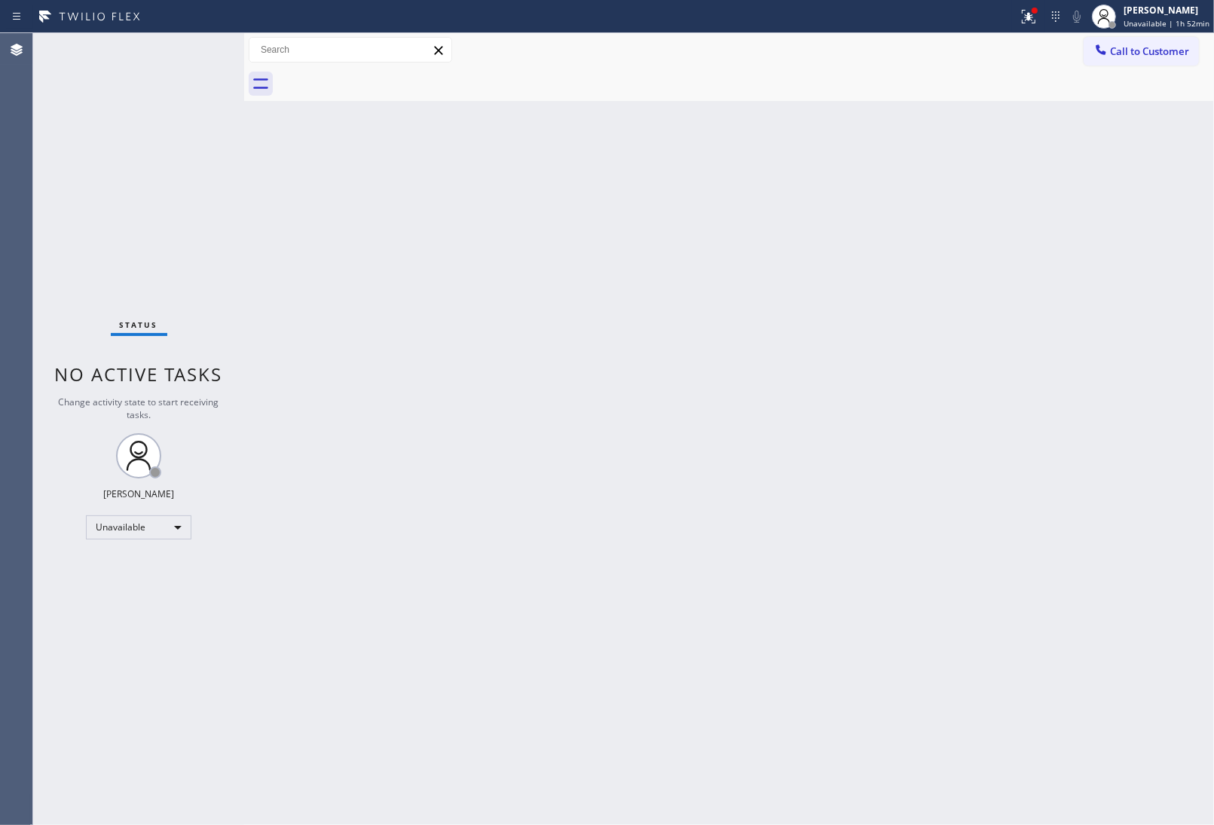
click at [383, 73] on div at bounding box center [745, 84] width 936 height 34
click at [382, 74] on div at bounding box center [745, 84] width 936 height 34
click at [1112, 63] on button "Call to Customer" at bounding box center [1140, 51] width 115 height 29
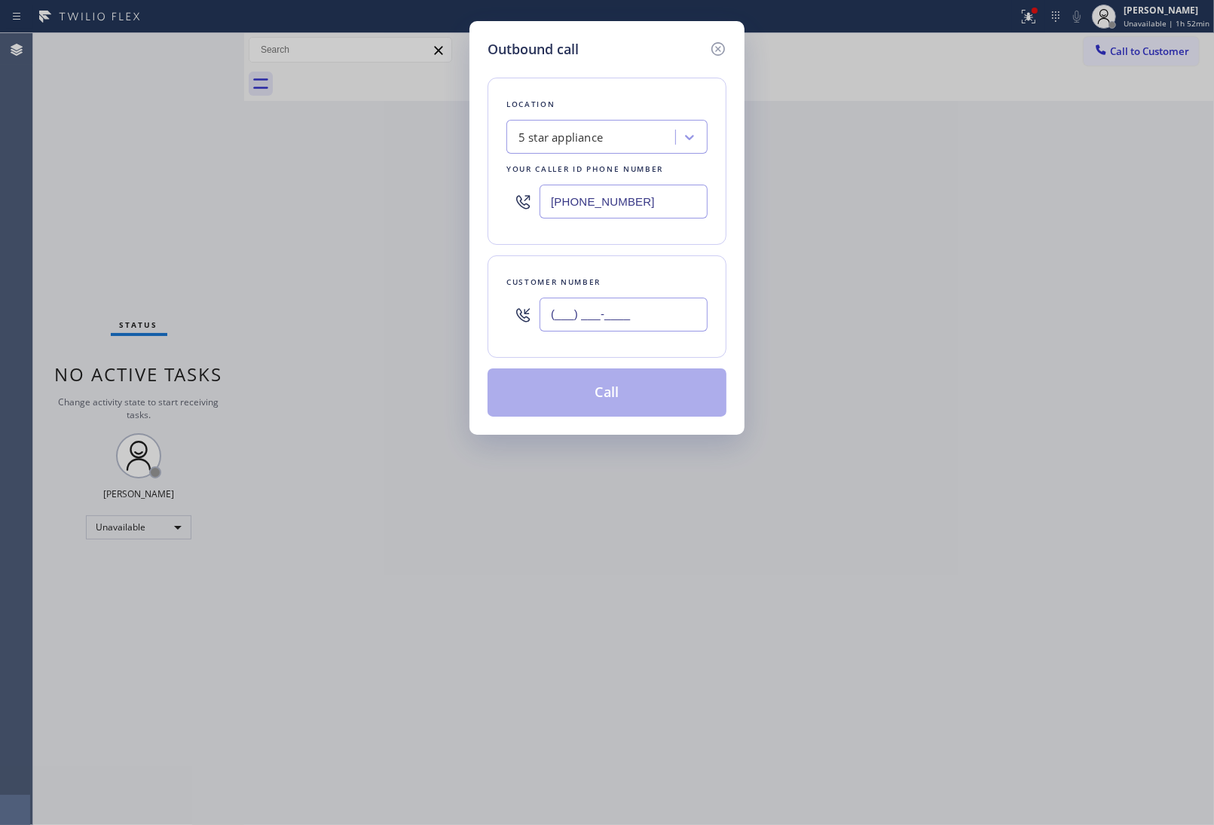
drag, startPoint x: 680, startPoint y: 313, endPoint x: 679, endPoint y: 321, distance: 8.3
click at [679, 313] on input "(___) ___-____" at bounding box center [623, 315] width 168 height 34
paste input "908) 921-1347"
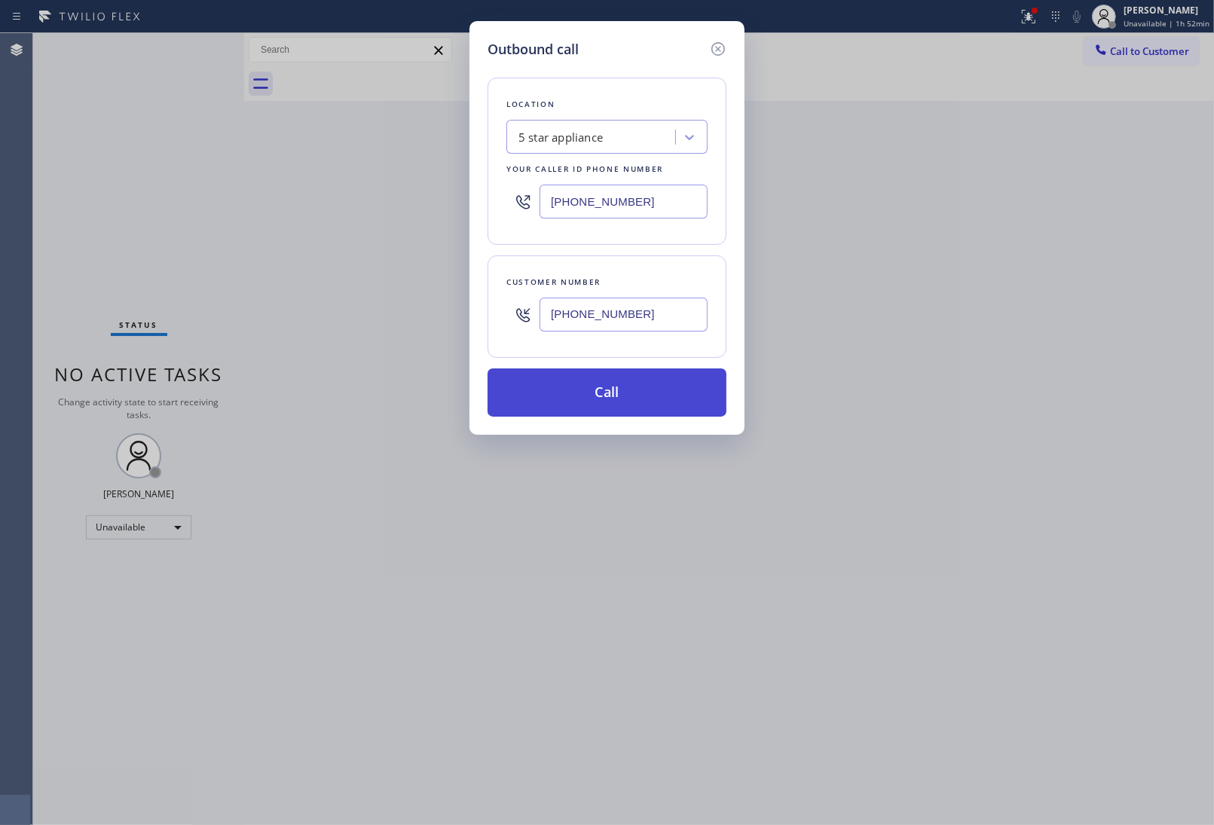
type input "(908) 921-1347"
click at [668, 402] on button "Call" at bounding box center [606, 392] width 239 height 48
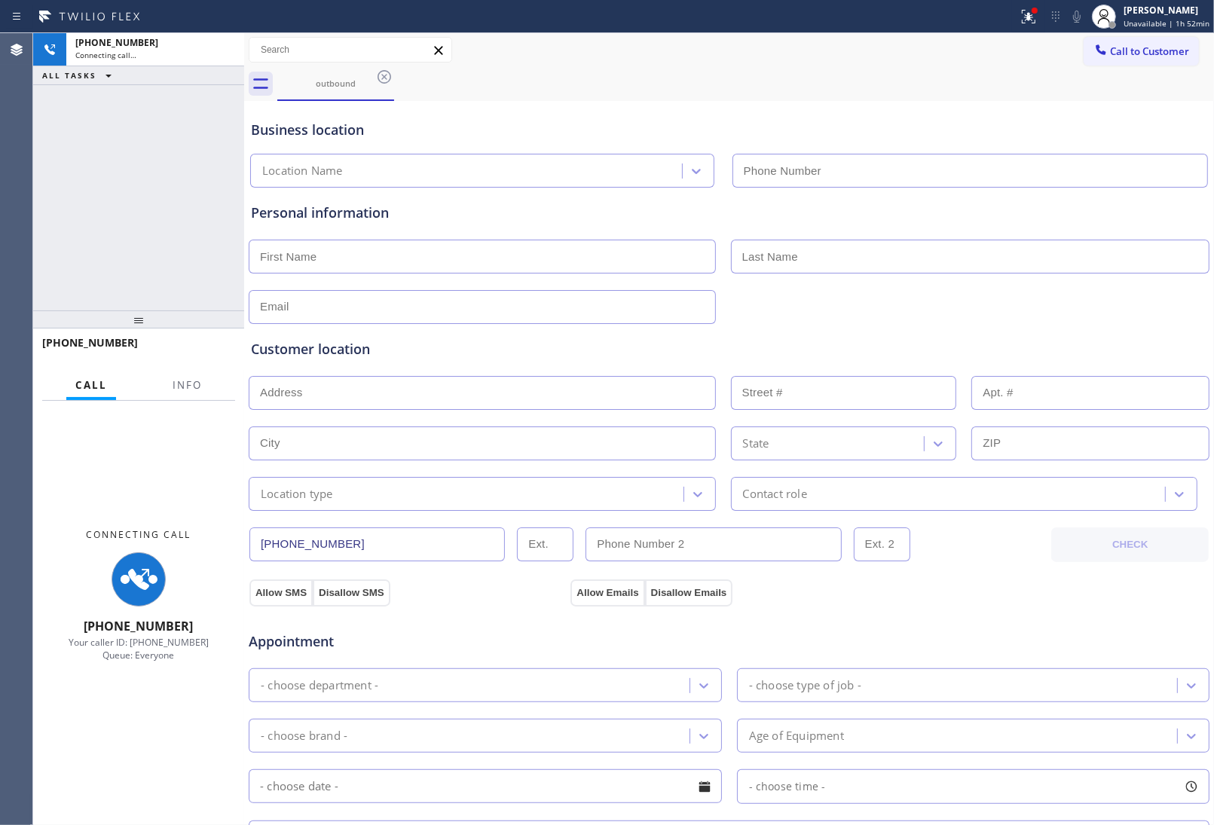
type input "(213) 687-2604"
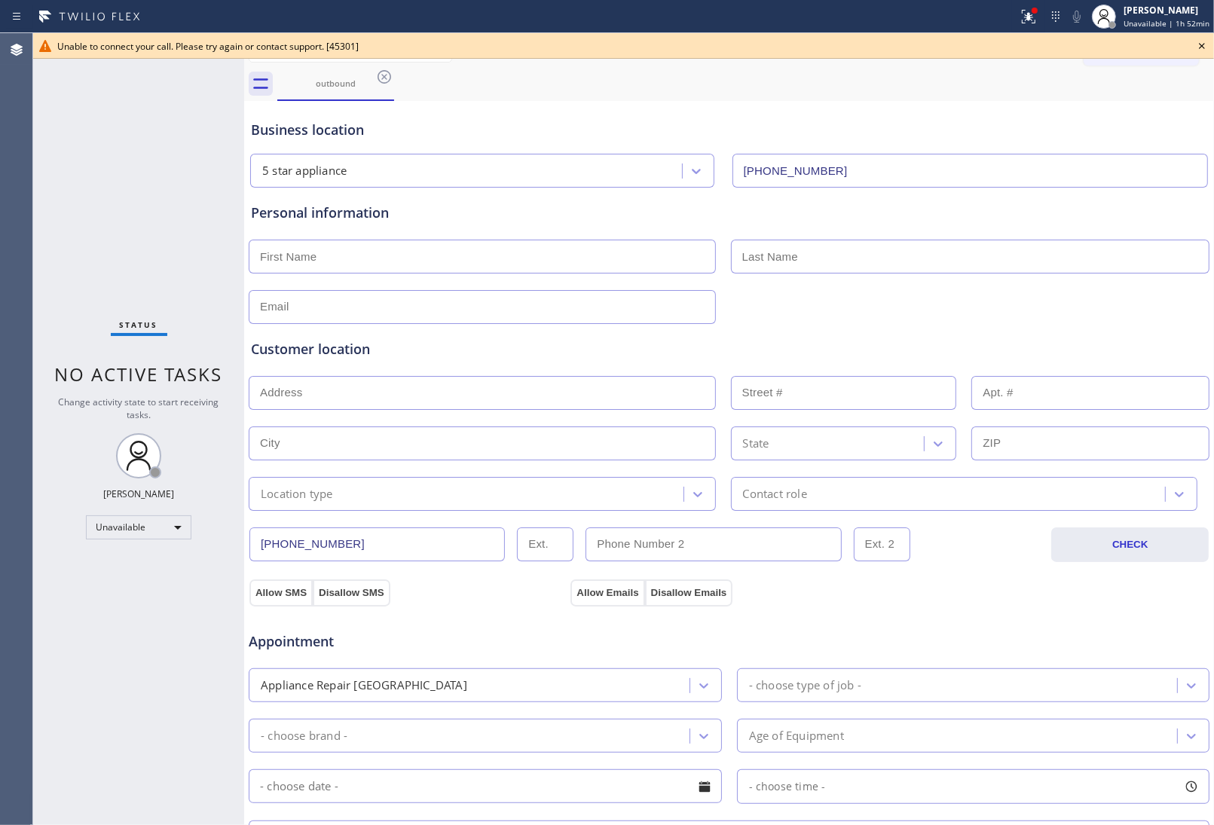
click at [1195, 50] on icon at bounding box center [1202, 46] width 18 height 18
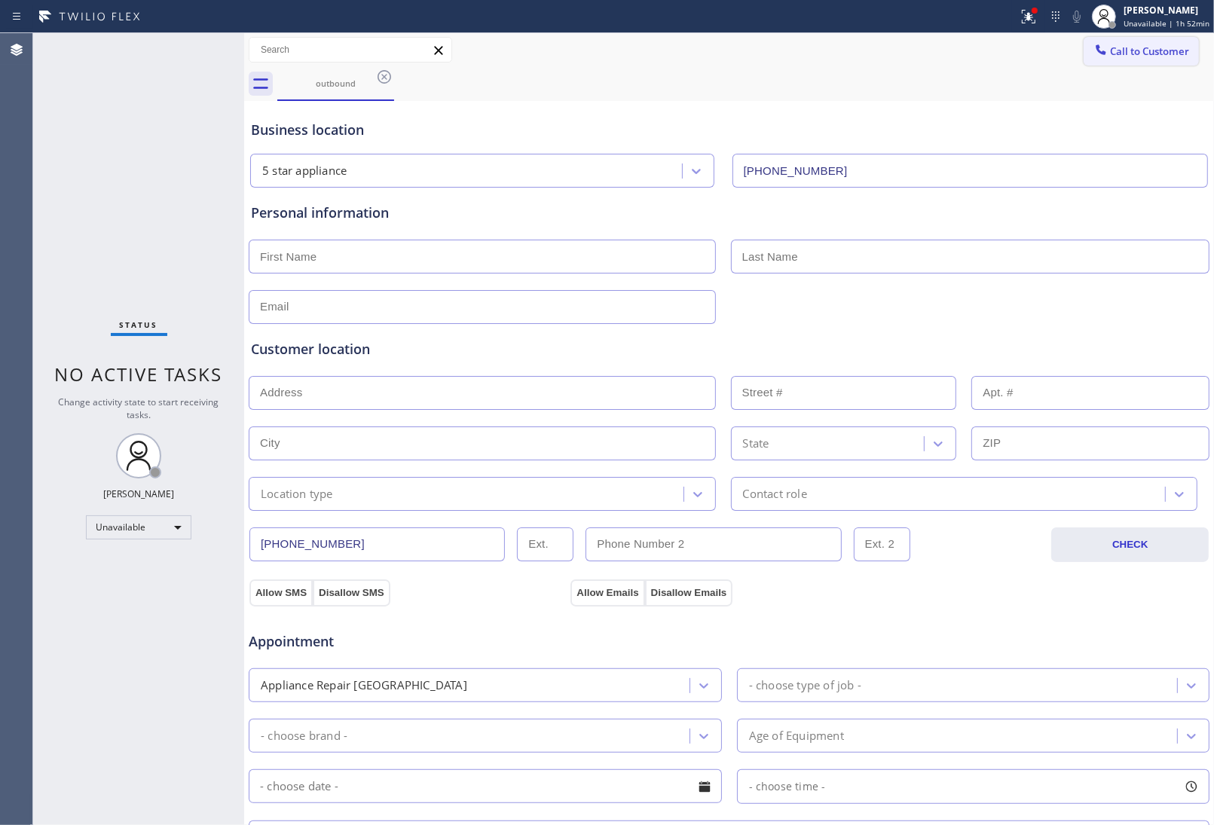
click at [1175, 44] on span "Call to Customer" at bounding box center [1149, 51] width 79 height 14
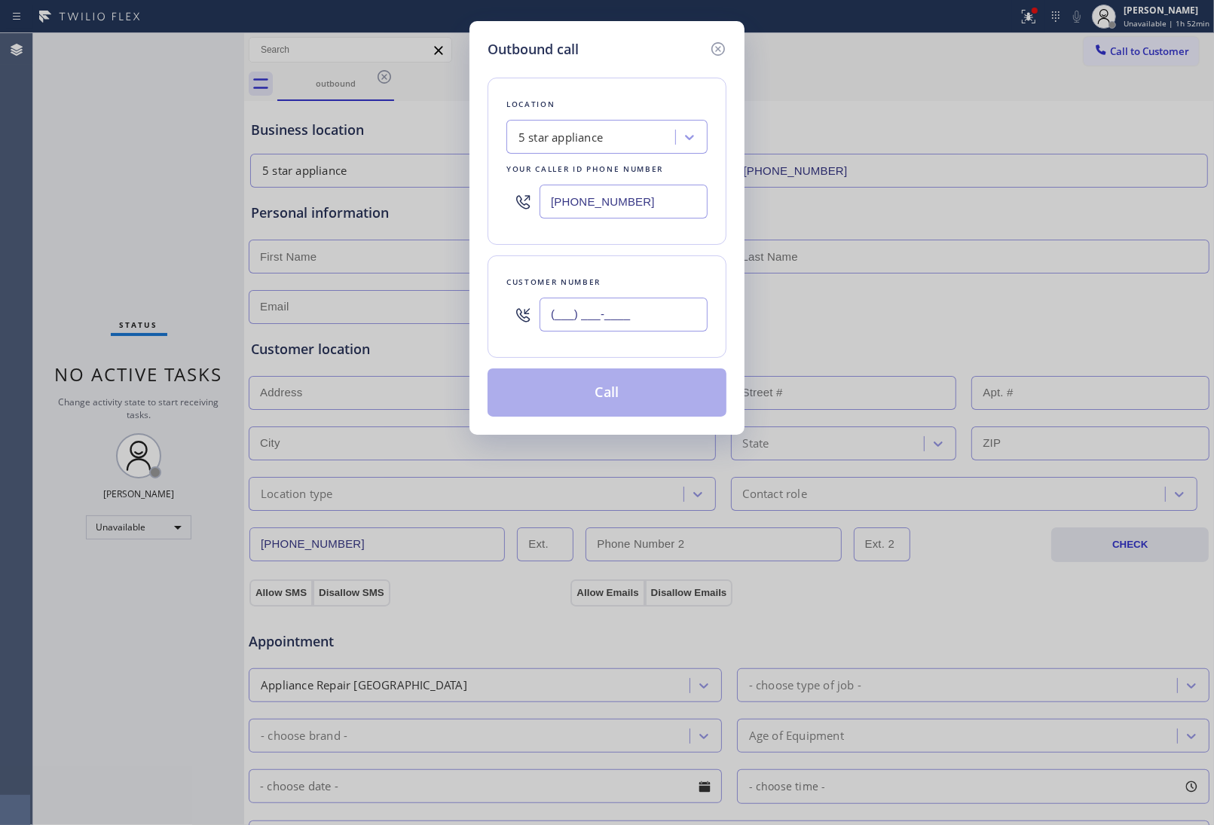
click at [652, 330] on input "(___) ___-____" at bounding box center [623, 315] width 168 height 34
paste input "908) 921-1347"
type input "(908) 921-1347"
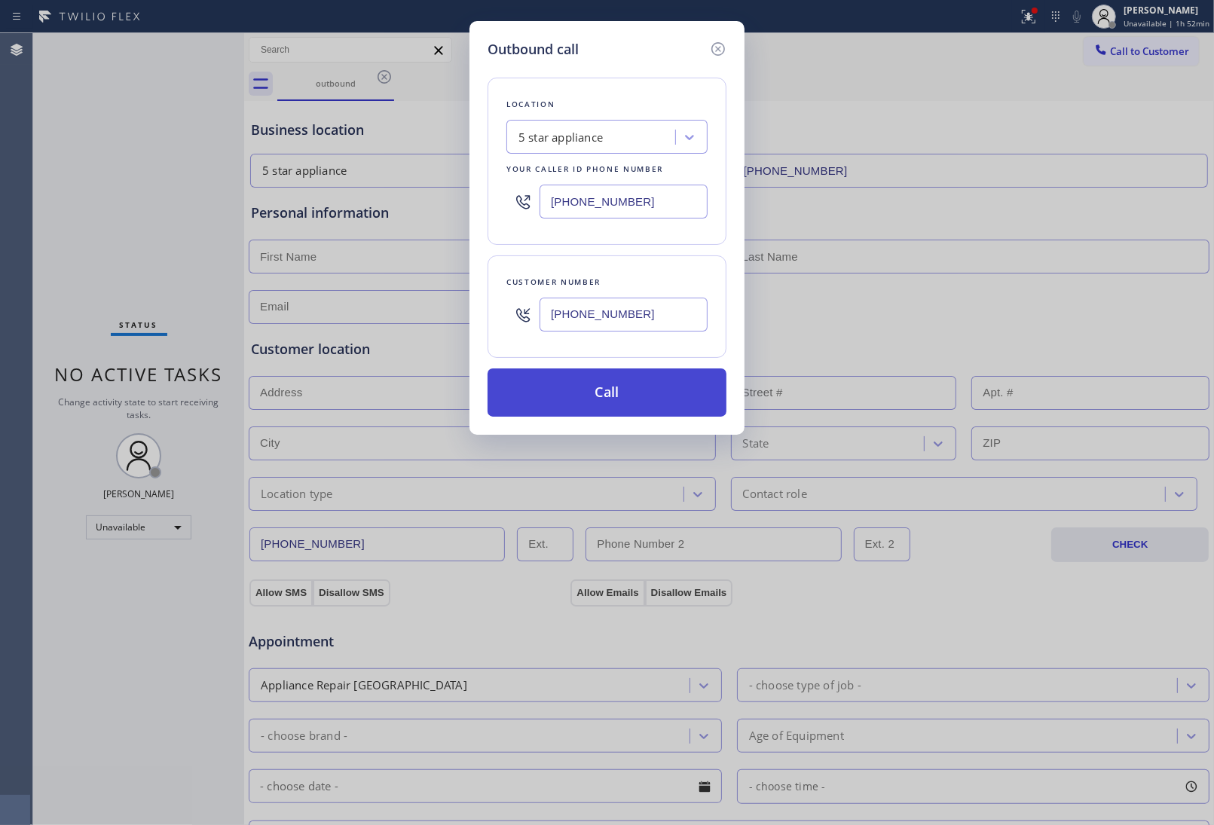
click at [612, 394] on button "Call" at bounding box center [606, 392] width 239 height 48
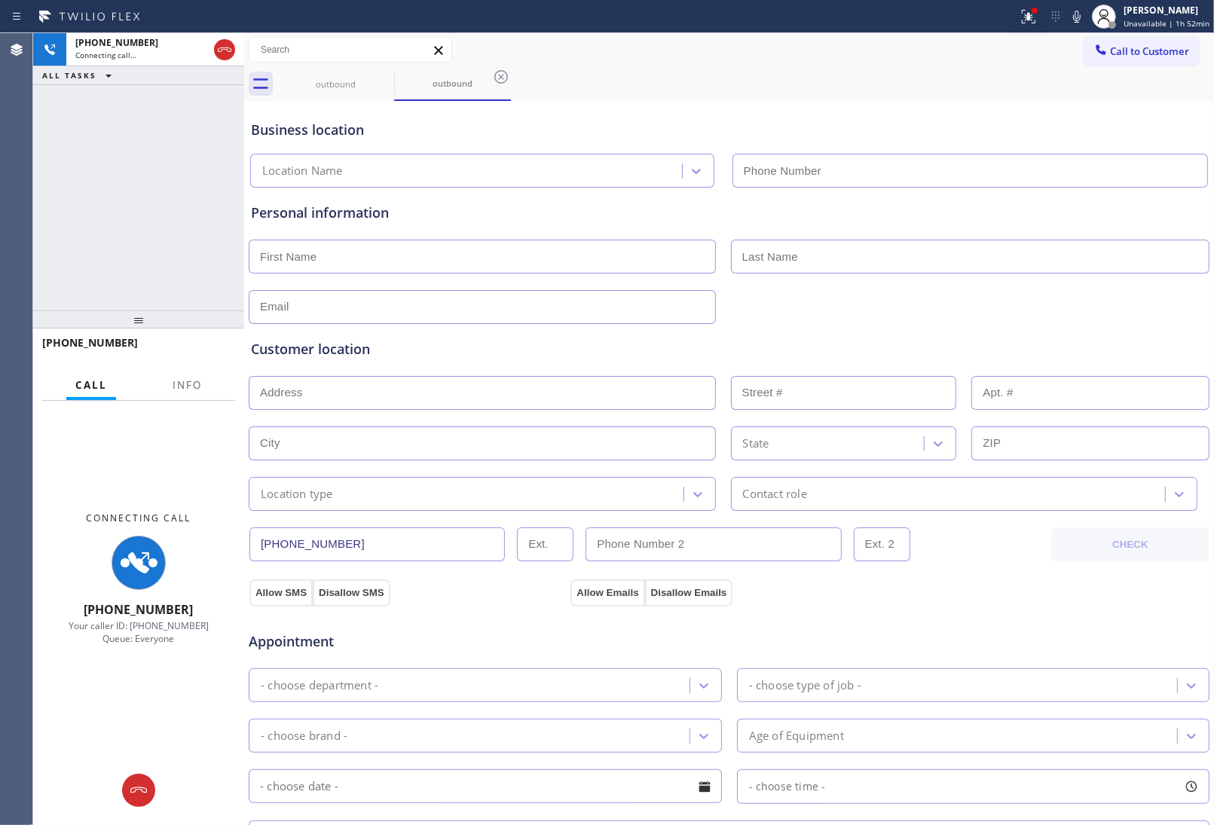
type input "(213) 687-2604"
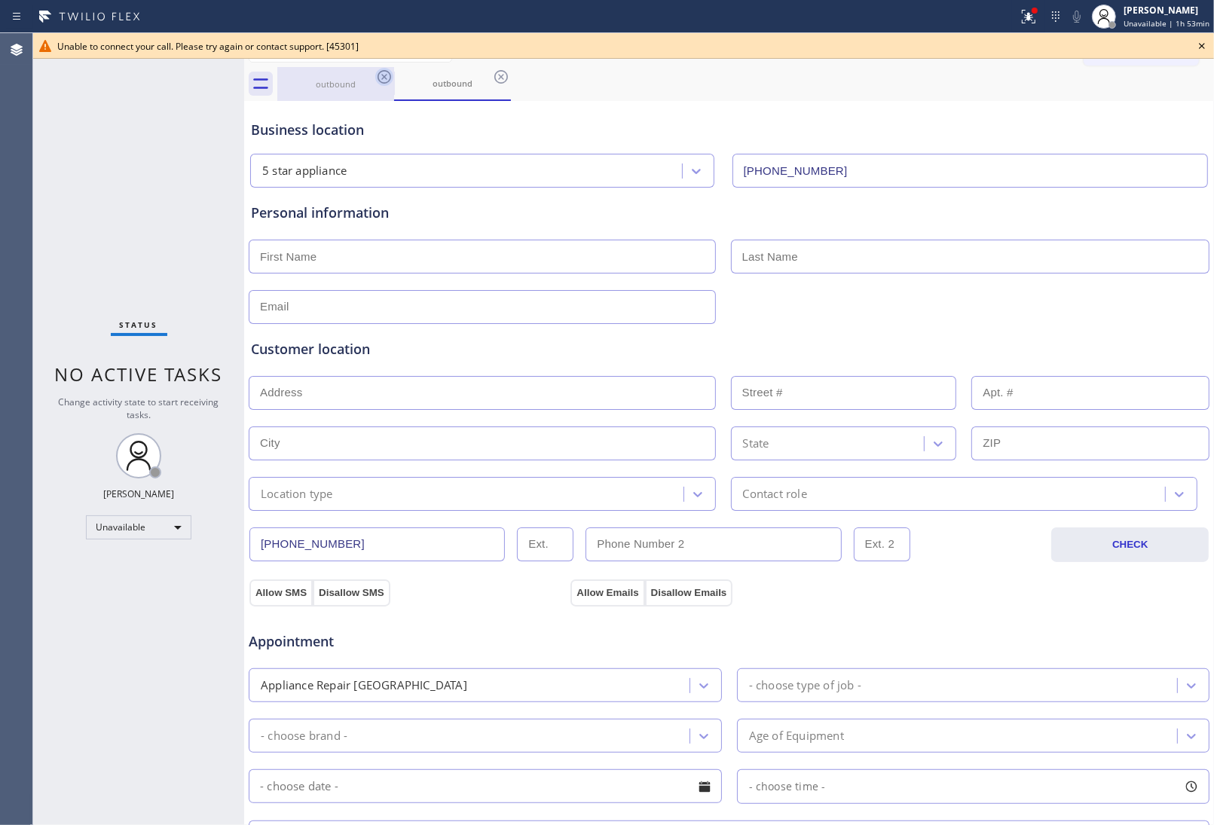
click at [383, 75] on icon at bounding box center [384, 77] width 14 height 14
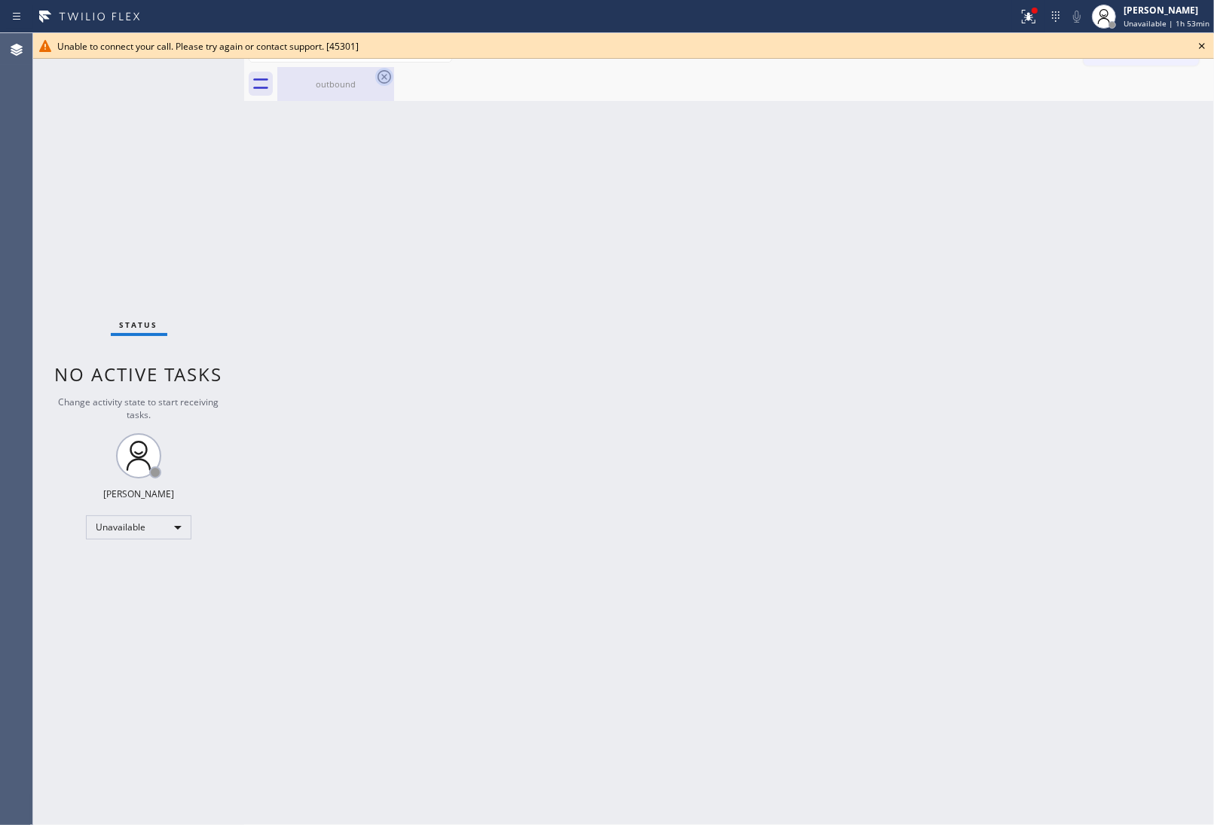
click at [383, 77] on icon at bounding box center [384, 77] width 14 height 14
click at [360, 84] on div "outbound" at bounding box center [336, 83] width 114 height 11
click at [380, 79] on div at bounding box center [745, 84] width 936 height 34
drag, startPoint x: 1206, startPoint y: 42, endPoint x: 1153, endPoint y: 55, distance: 54.3
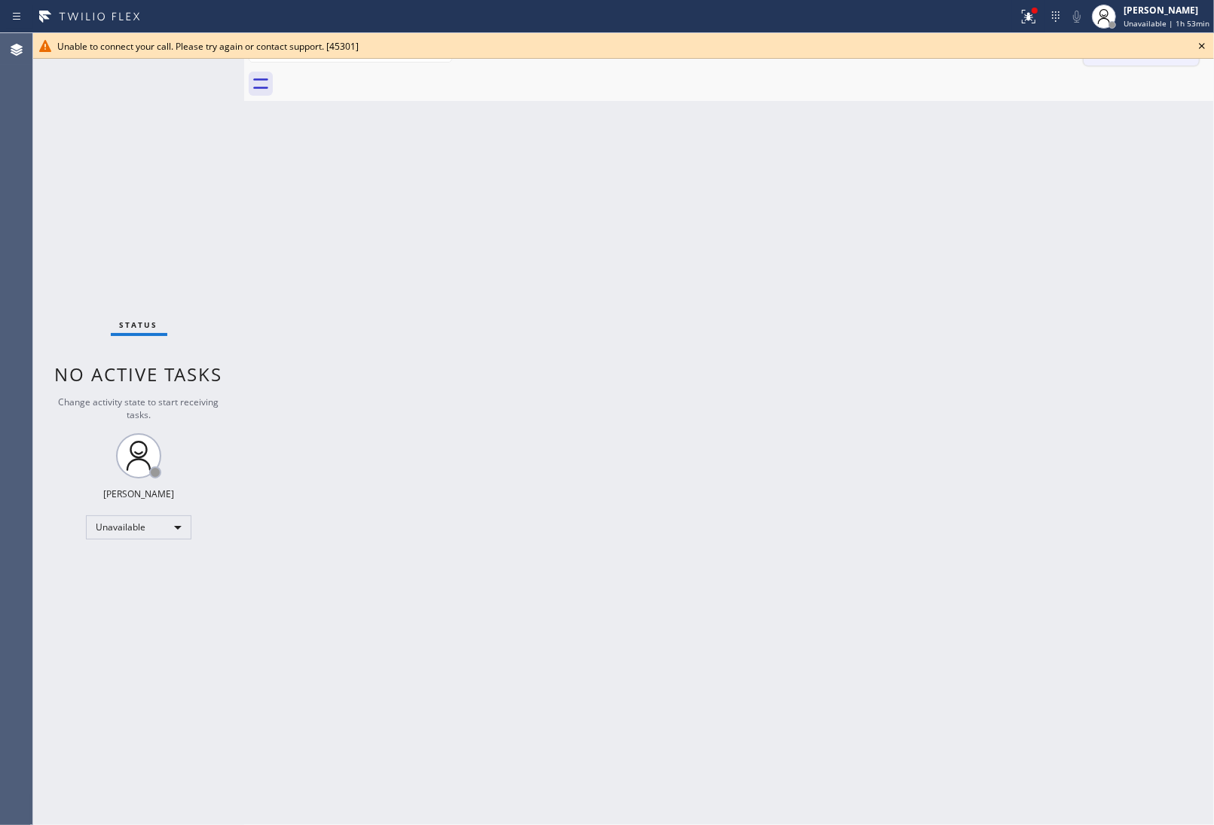
click at [1205, 43] on icon at bounding box center [1202, 46] width 18 height 18
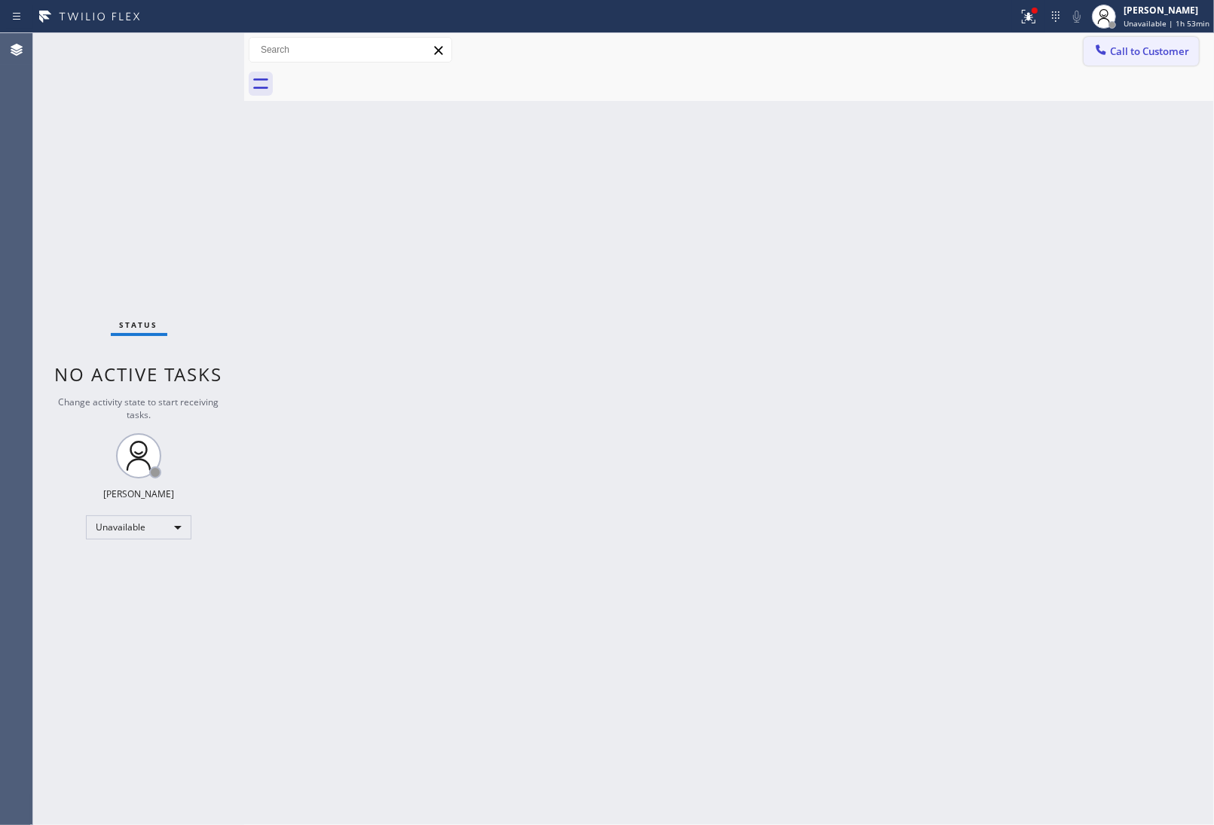
click at [1153, 55] on span "Call to Customer" at bounding box center [1149, 51] width 79 height 14
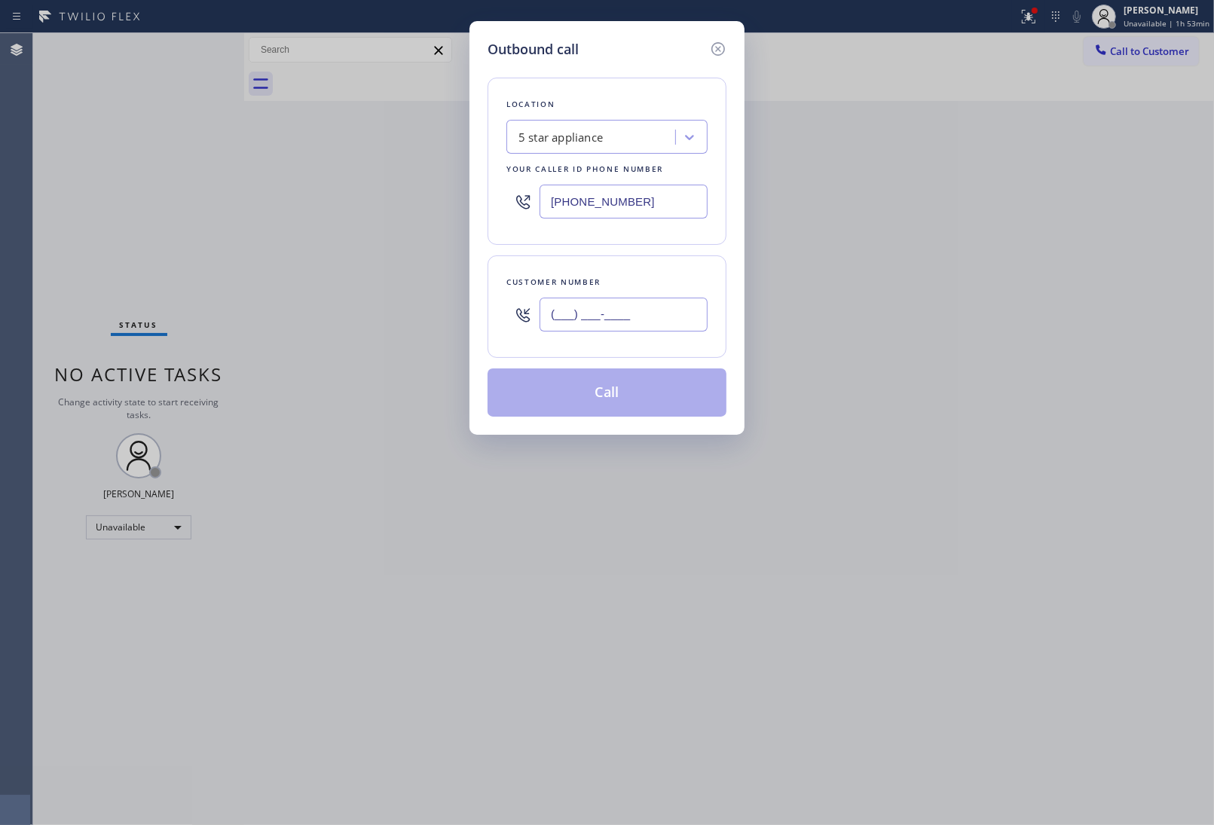
click at [661, 318] on input "(___) ___-____" at bounding box center [623, 315] width 168 height 34
paste input "908) 921-1347"
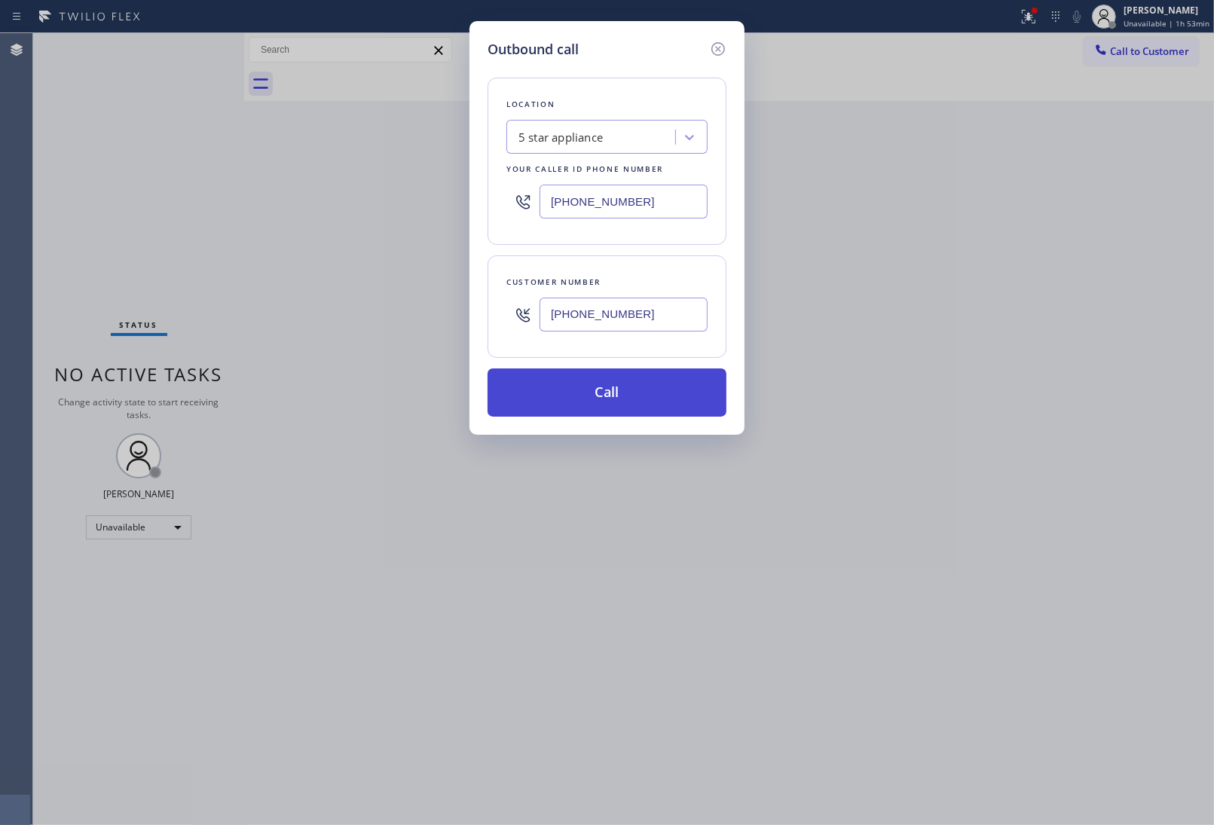
type input "(908) 921-1347"
click at [652, 386] on button "Call" at bounding box center [606, 392] width 239 height 48
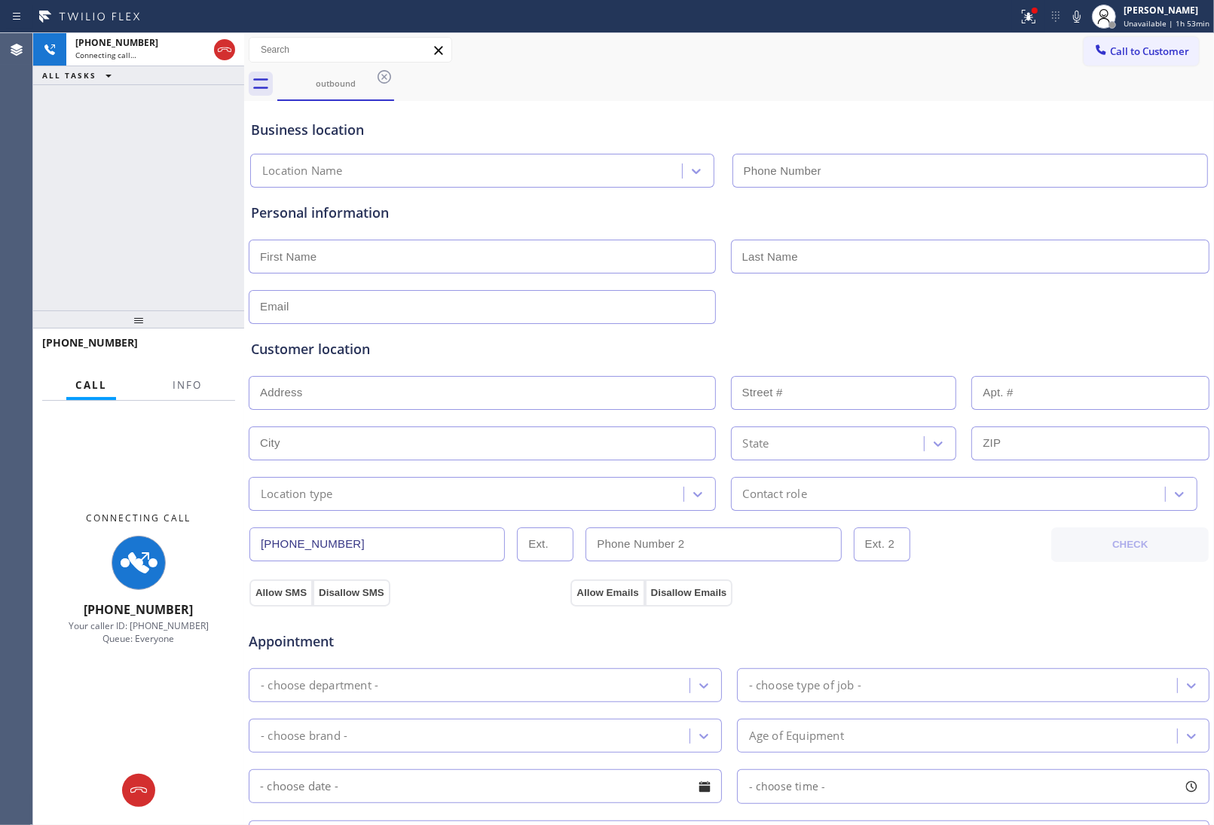
type input "(213) 687-2604"
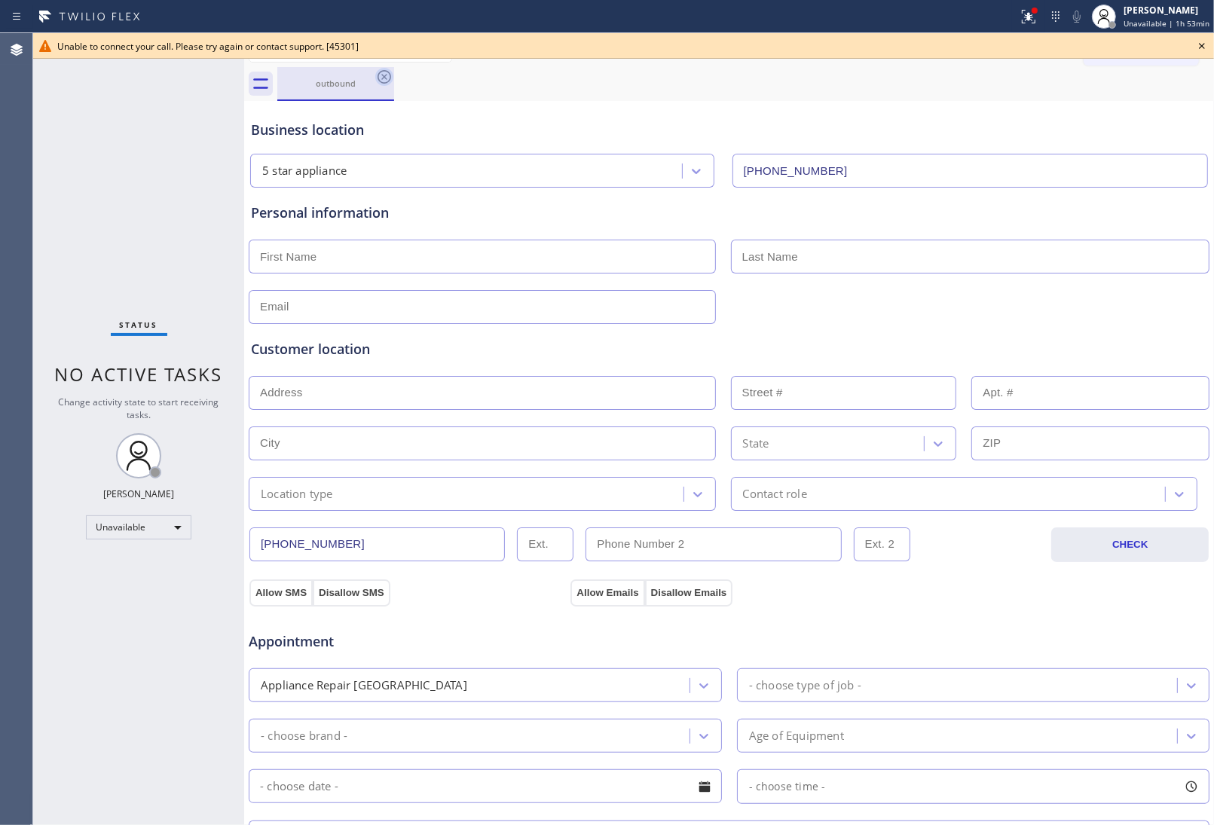
click at [383, 81] on icon at bounding box center [384, 77] width 18 height 18
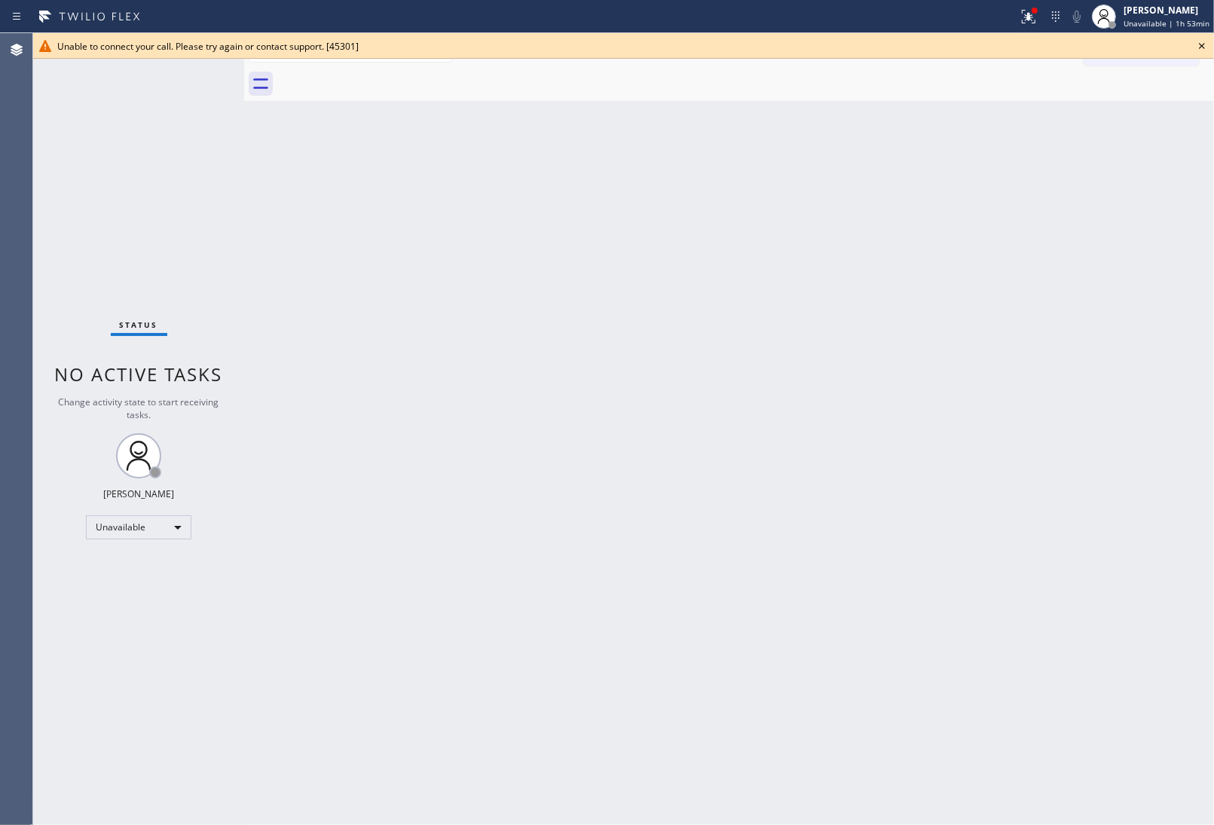
click at [1196, 38] on div "Unable to connect your call. Please try again or contact support. [45301]" at bounding box center [623, 46] width 1181 height 26
click at [1193, 42] on icon at bounding box center [1202, 46] width 18 height 18
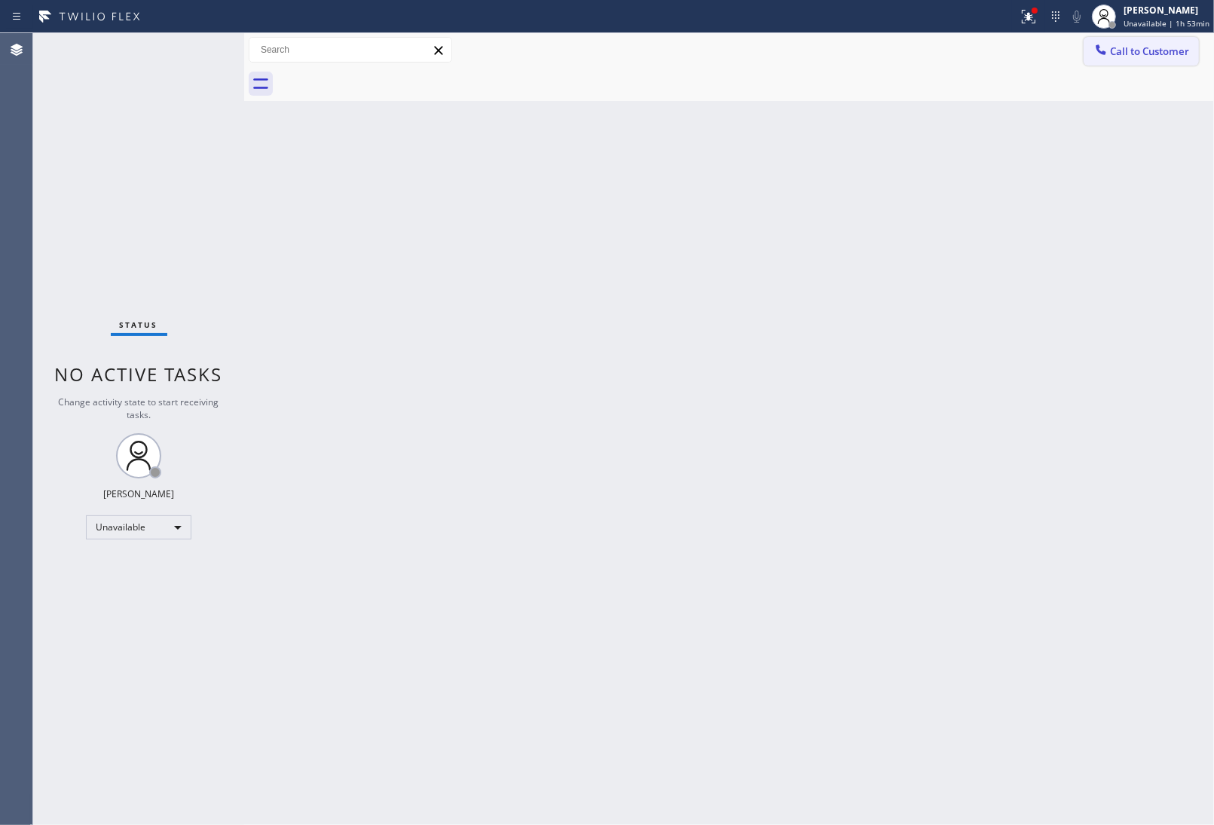
click at [1164, 46] on span "Call to Customer" at bounding box center [1149, 51] width 79 height 14
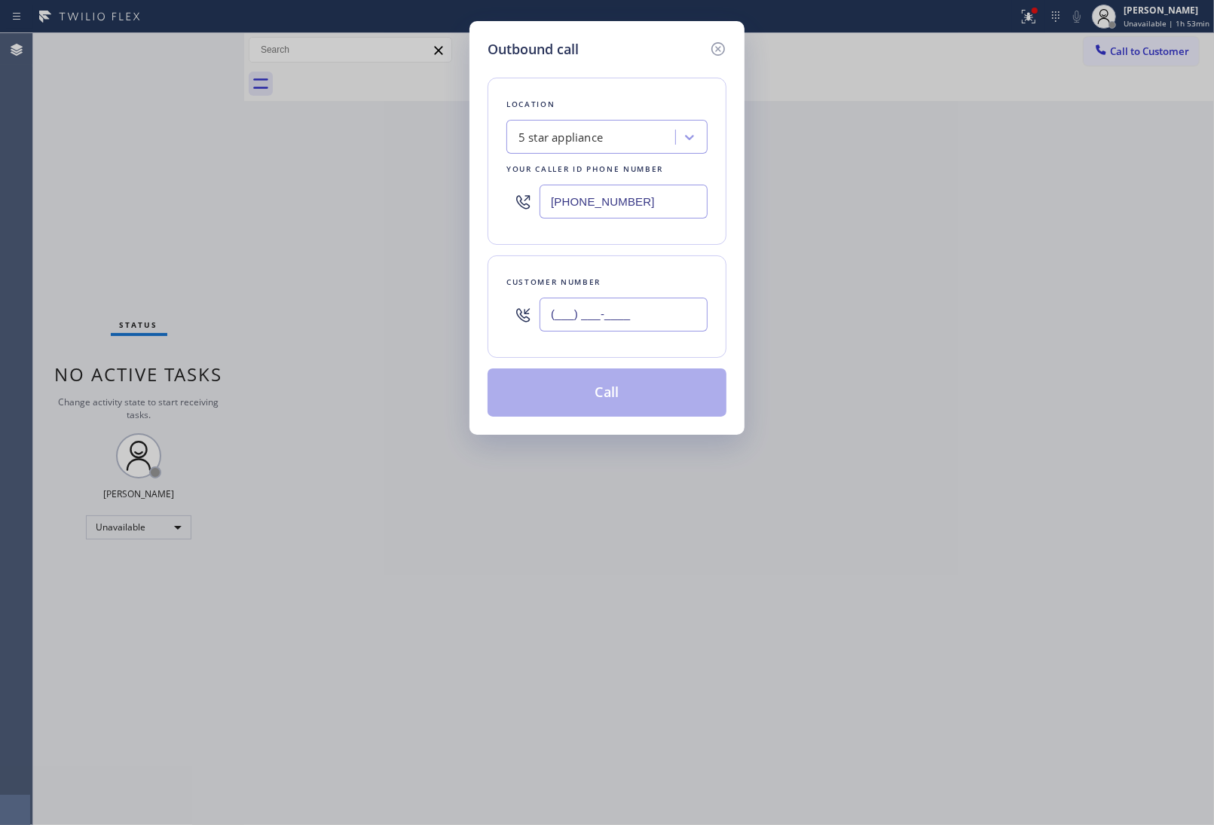
click at [643, 310] on input "(___) ___-____" at bounding box center [623, 315] width 168 height 34
paste input "908) 921-1347"
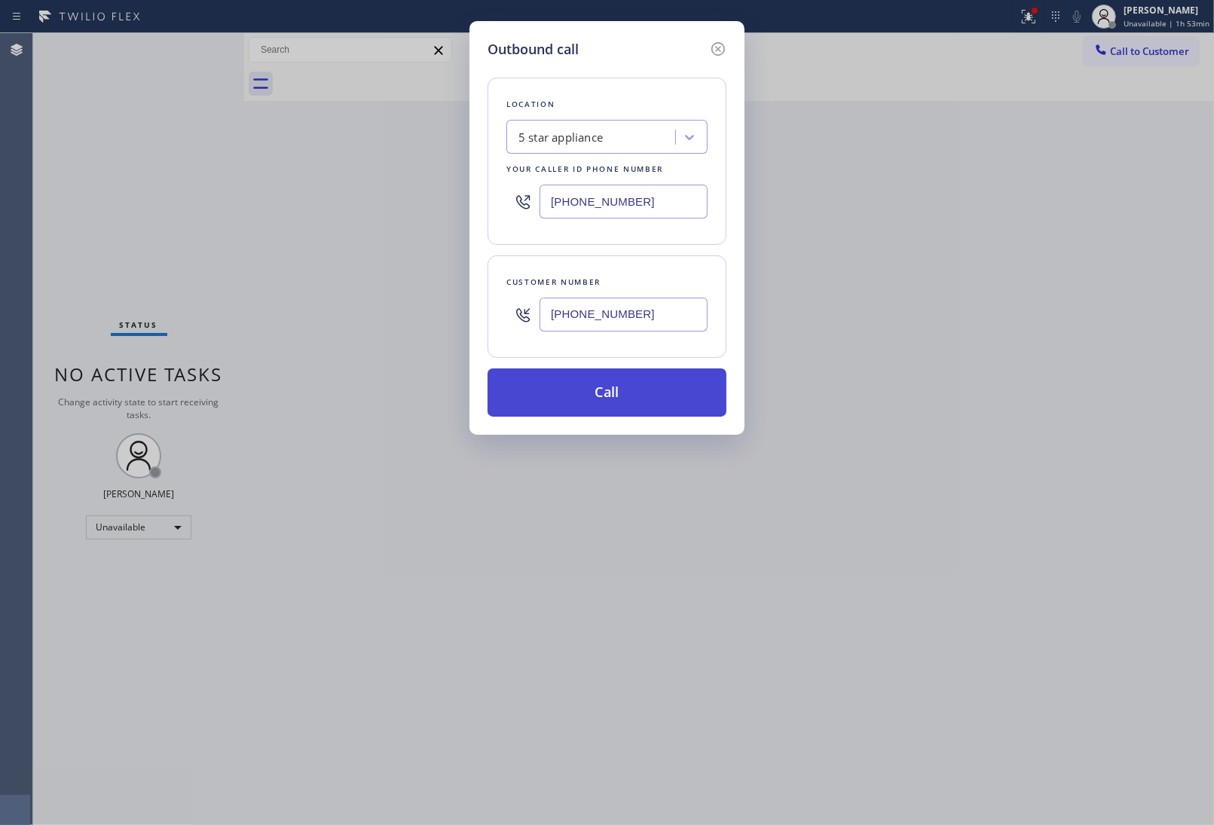
type input "(908) 921-1347"
click at [653, 393] on button "Call" at bounding box center [606, 392] width 239 height 48
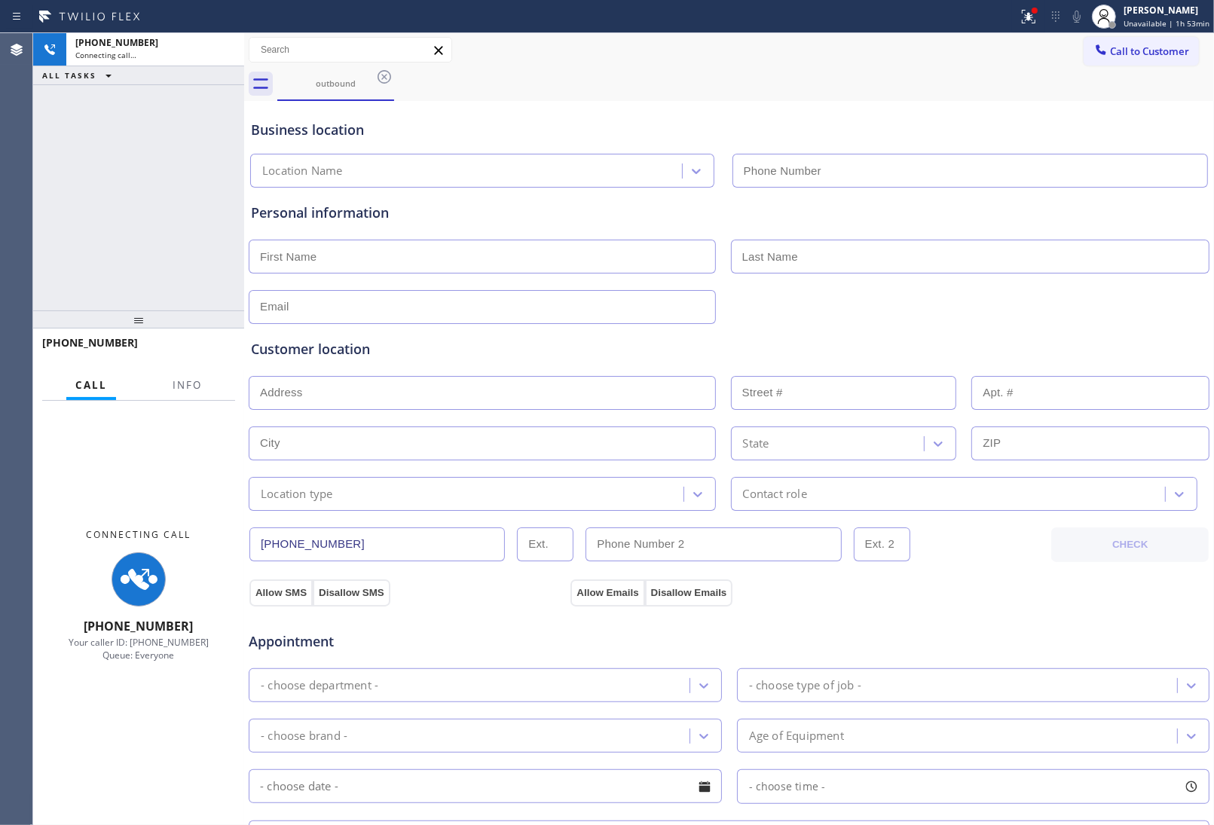
type input "(213) 687-2604"
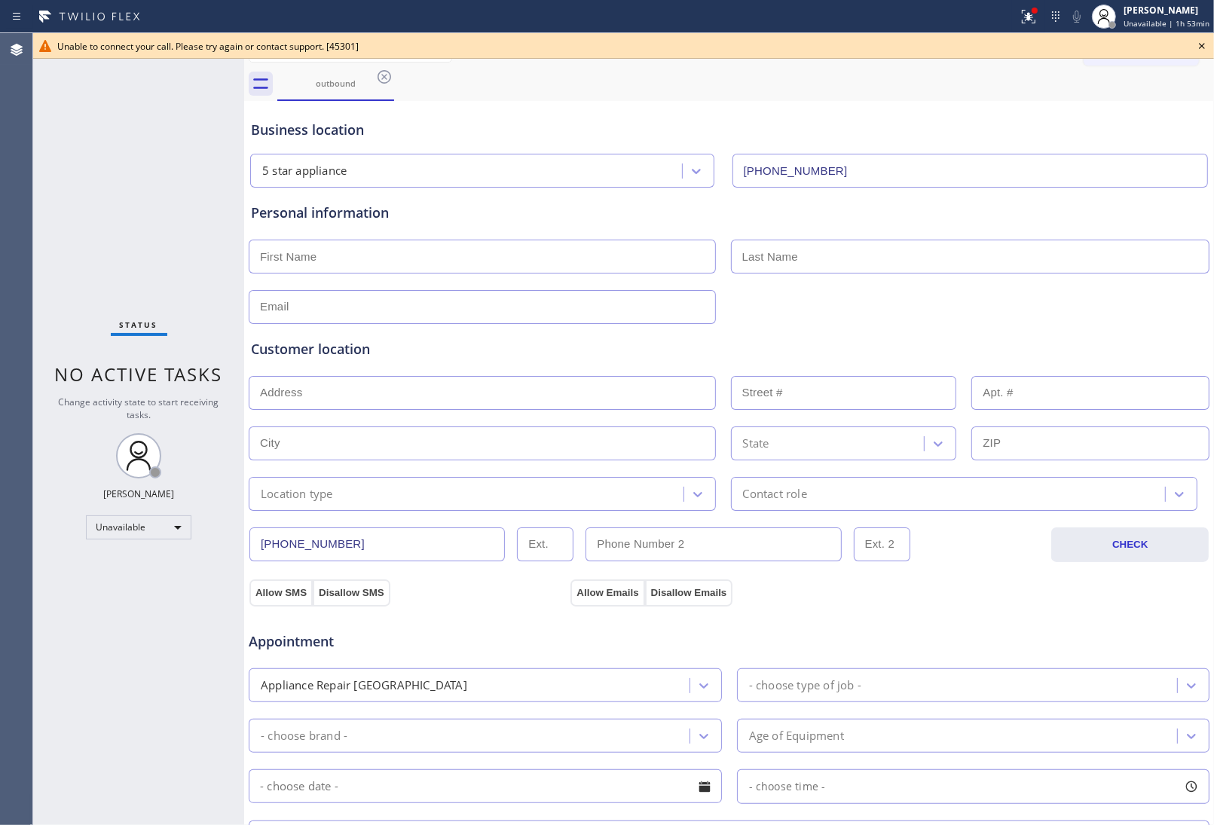
click at [1203, 47] on icon at bounding box center [1202, 46] width 6 height 6
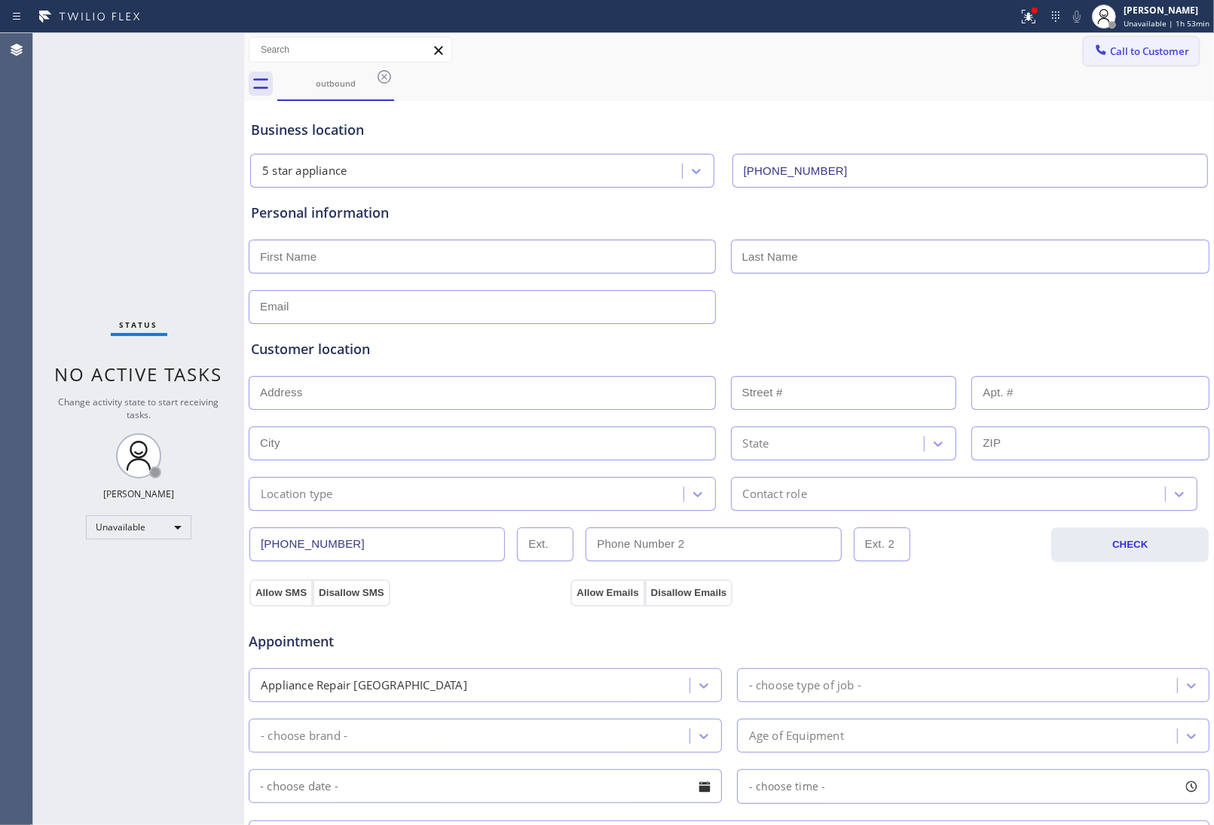
click at [1183, 44] on button "Call to Customer" at bounding box center [1140, 51] width 115 height 29
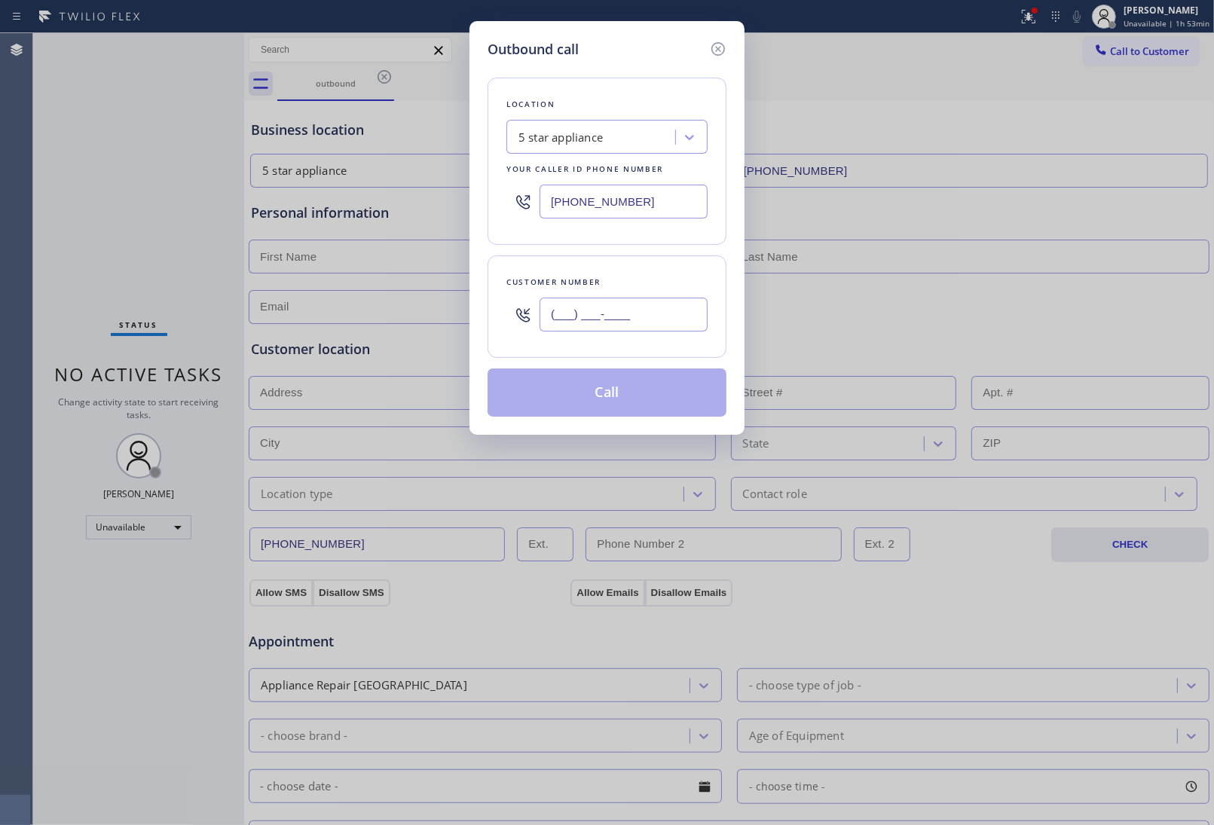
click at [582, 321] on input "(___) ___-____" at bounding box center [623, 315] width 168 height 34
paste input "908) 921-1347"
type input "(908) 921-1347"
click at [721, 46] on icon at bounding box center [718, 49] width 18 height 18
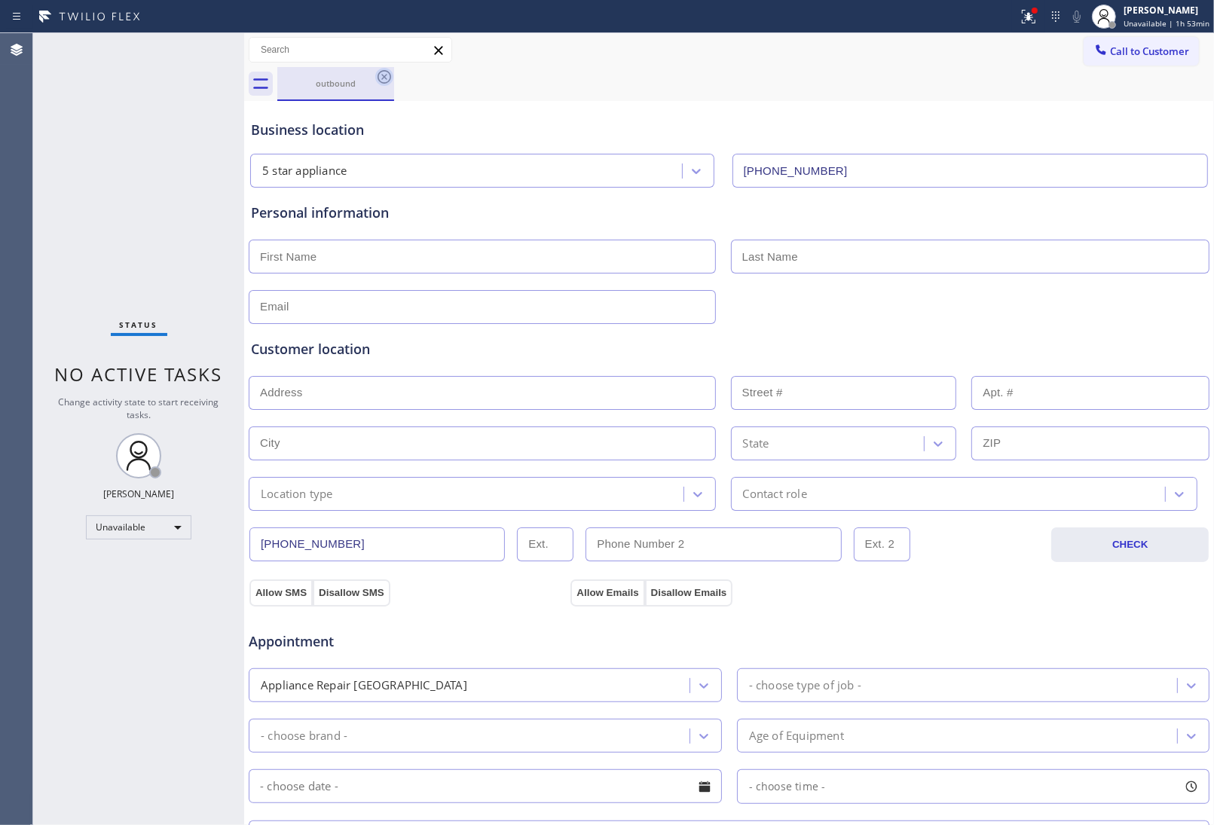
click at [379, 73] on icon at bounding box center [384, 77] width 14 height 14
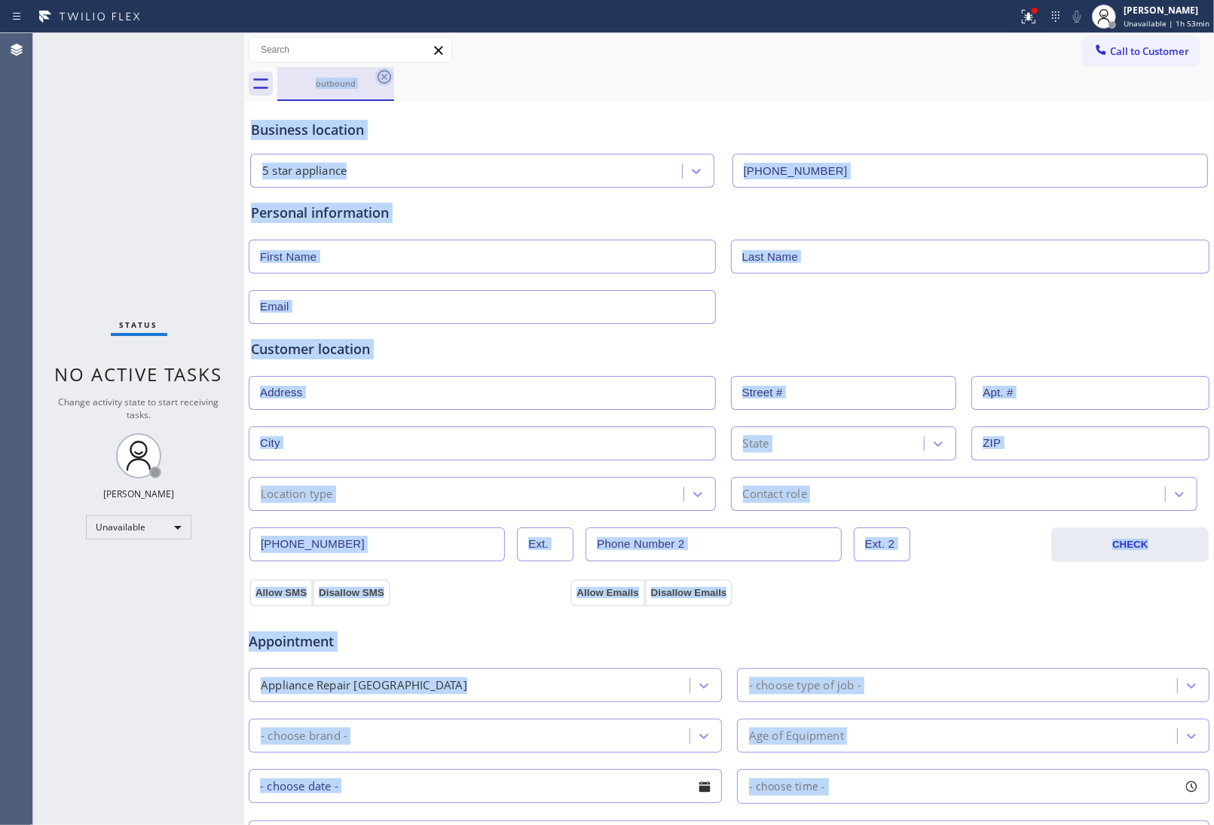
click at [379, 73] on div "outbound" at bounding box center [745, 84] width 936 height 34
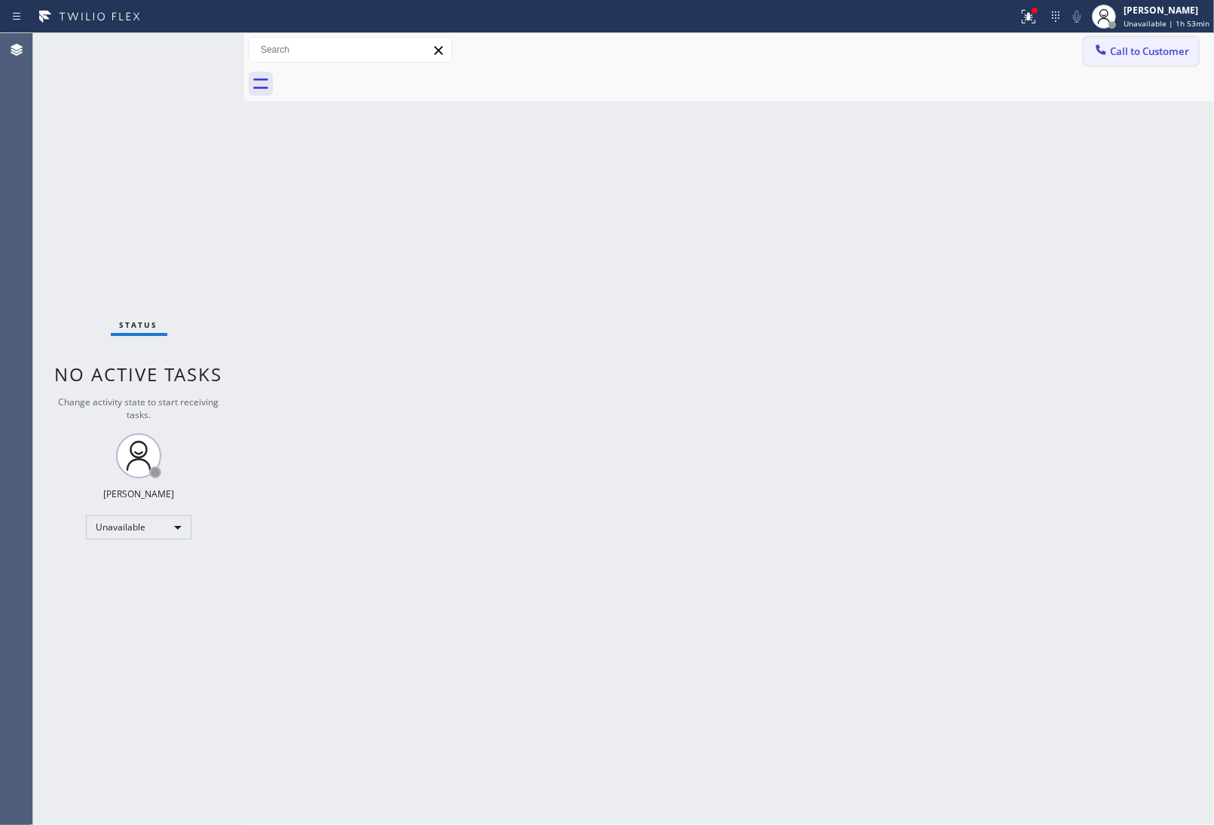
click at [1096, 53] on icon at bounding box center [1100, 49] width 15 height 15
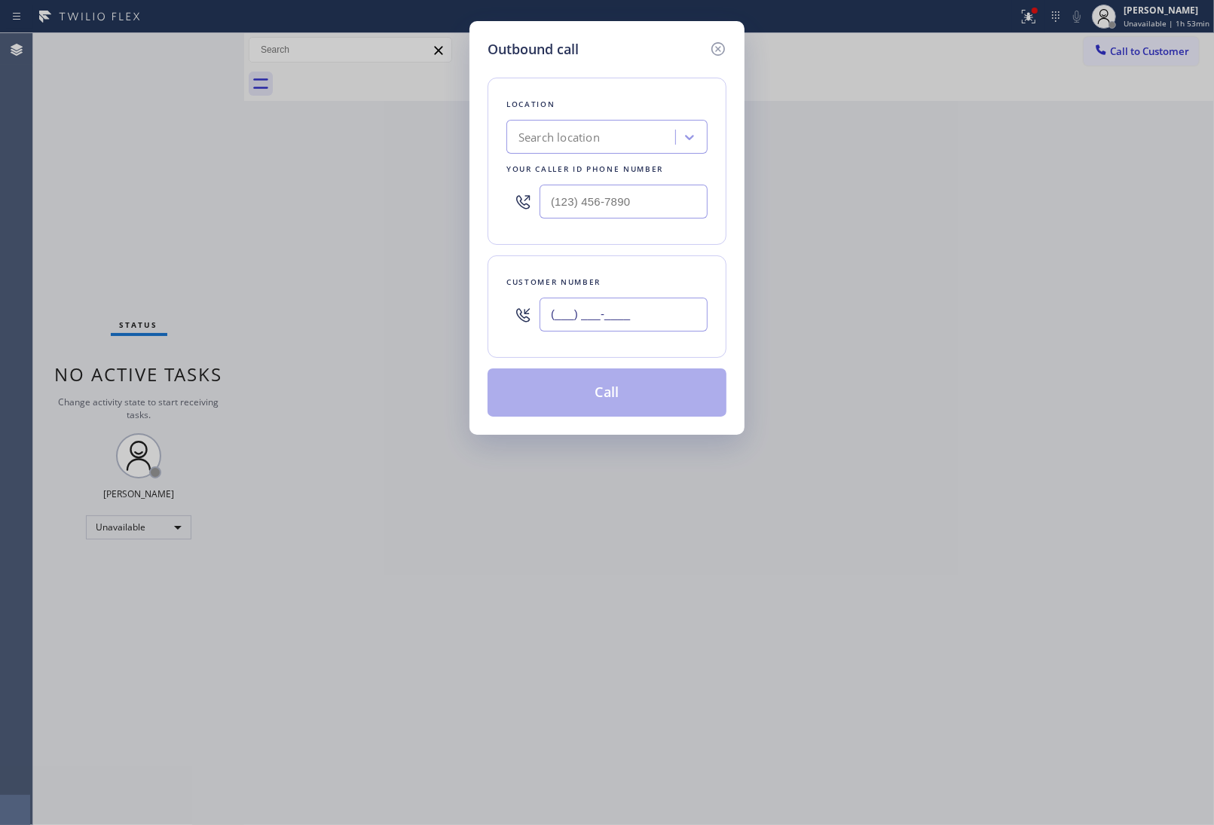
click at [638, 302] on input "(___) ___-____" at bounding box center [623, 315] width 168 height 34
paste input "908) 921-1347"
type input "(908) 921-1347"
click at [575, 122] on div "Search location" at bounding box center [606, 137] width 201 height 34
type input "5 Star A"
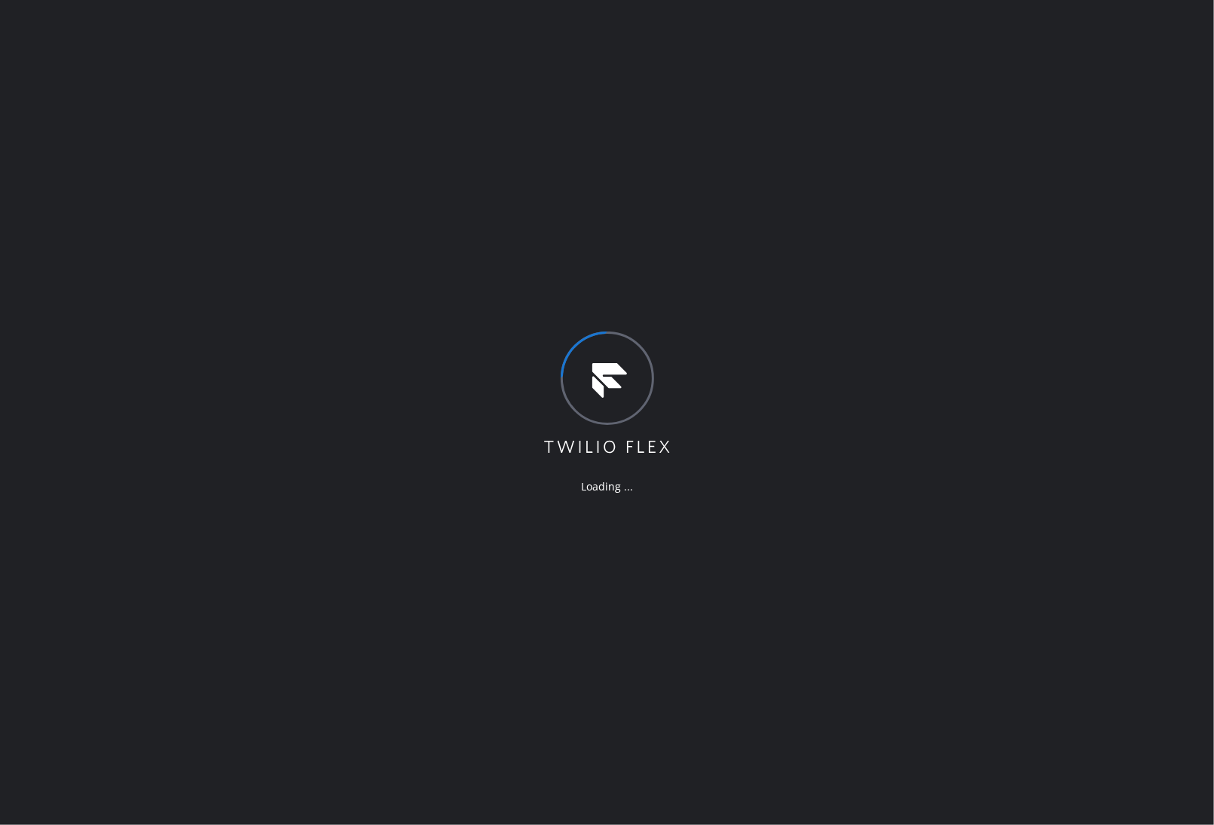
click at [547, 482] on div "Loading ..." at bounding box center [607, 486] width 130 height 14
click at [1110, 411] on div "Loading ..." at bounding box center [607, 412] width 1214 height 825
click at [363, 426] on div "Loading ..." at bounding box center [607, 412] width 1214 height 825
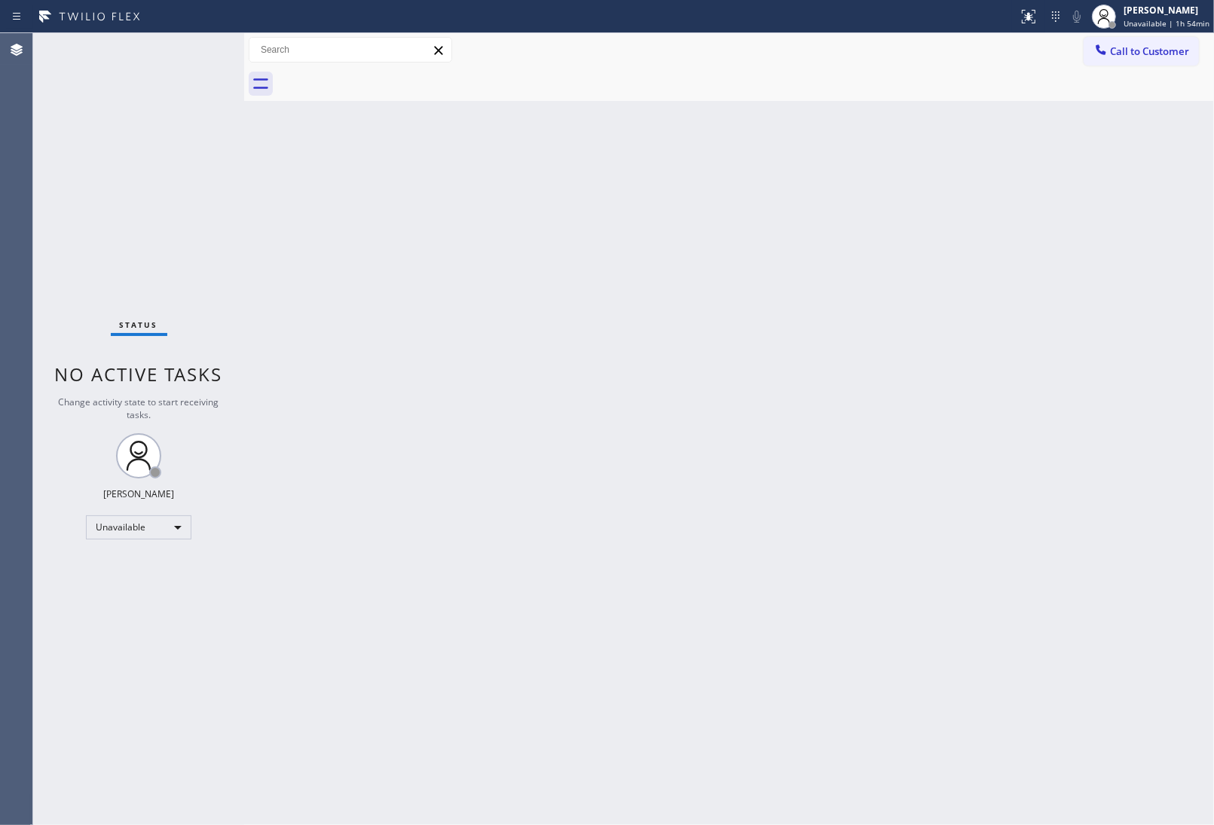
click at [1086, 219] on div "Back to Dashboard Change Sender ID Customers Technicians Select a contact Outbo…" at bounding box center [729, 429] width 970 height 792
click at [1113, 53] on span "Call to Customer" at bounding box center [1149, 51] width 79 height 14
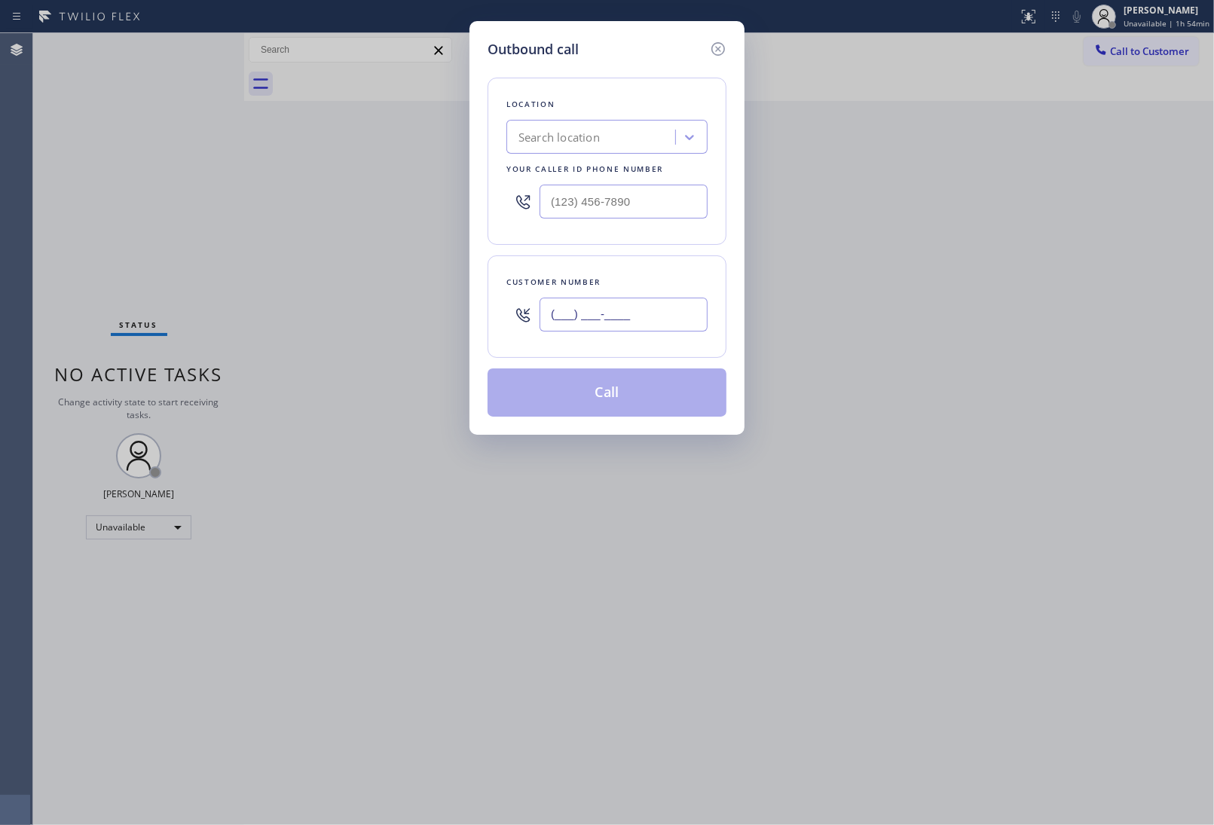
click at [623, 303] on input "(___) ___-____" at bounding box center [623, 315] width 168 height 34
paste input "908) 921-1347"
type input "(908) 921-1347"
click at [600, 145] on div "Search location 5" at bounding box center [593, 137] width 164 height 26
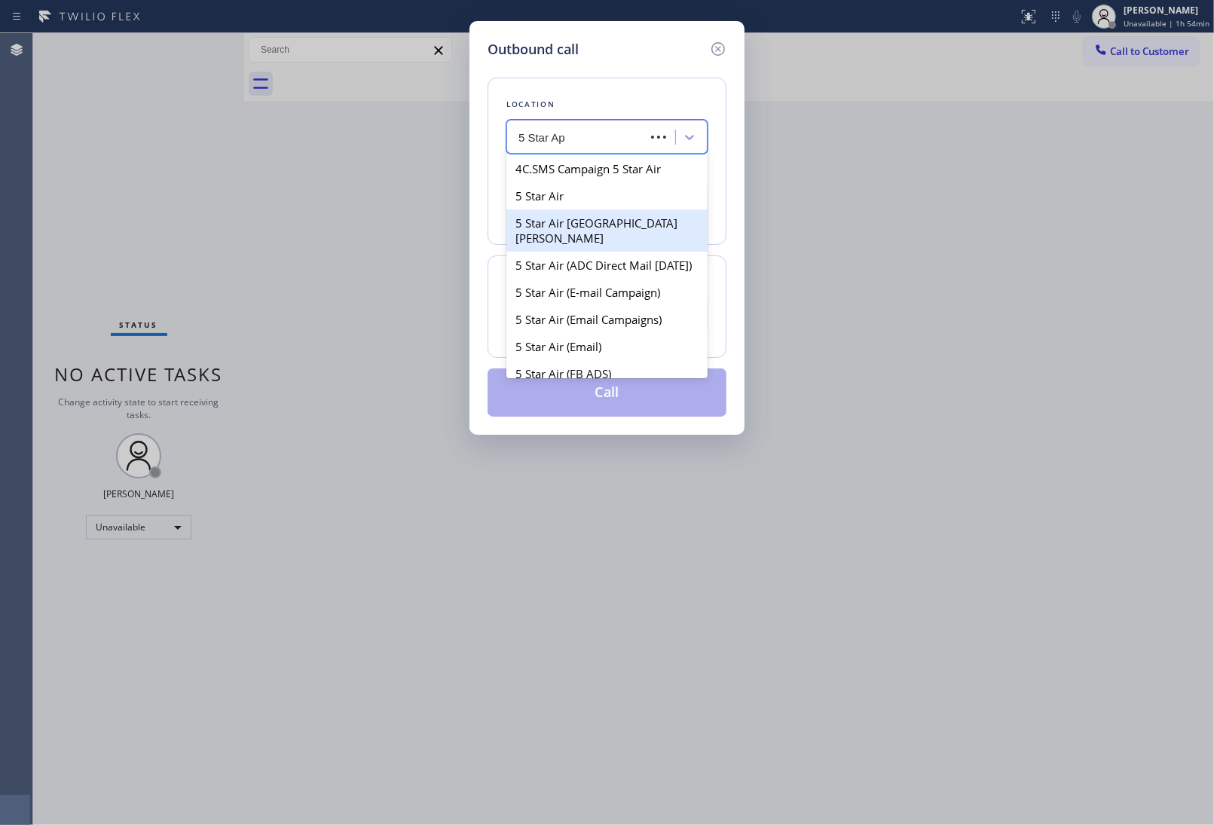
type input "5 Star App"
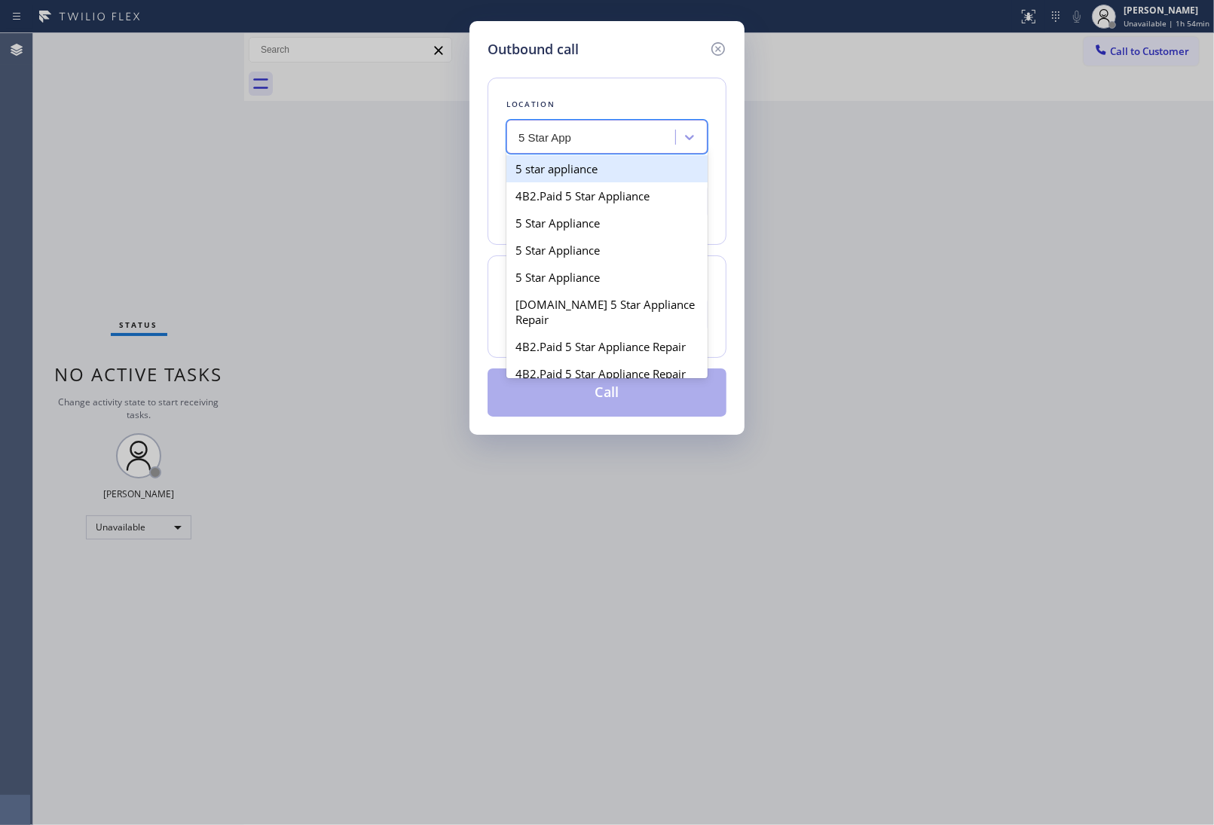
click at [561, 181] on div "5 star appliance" at bounding box center [606, 168] width 201 height 27
type input "(213) 687-2604"
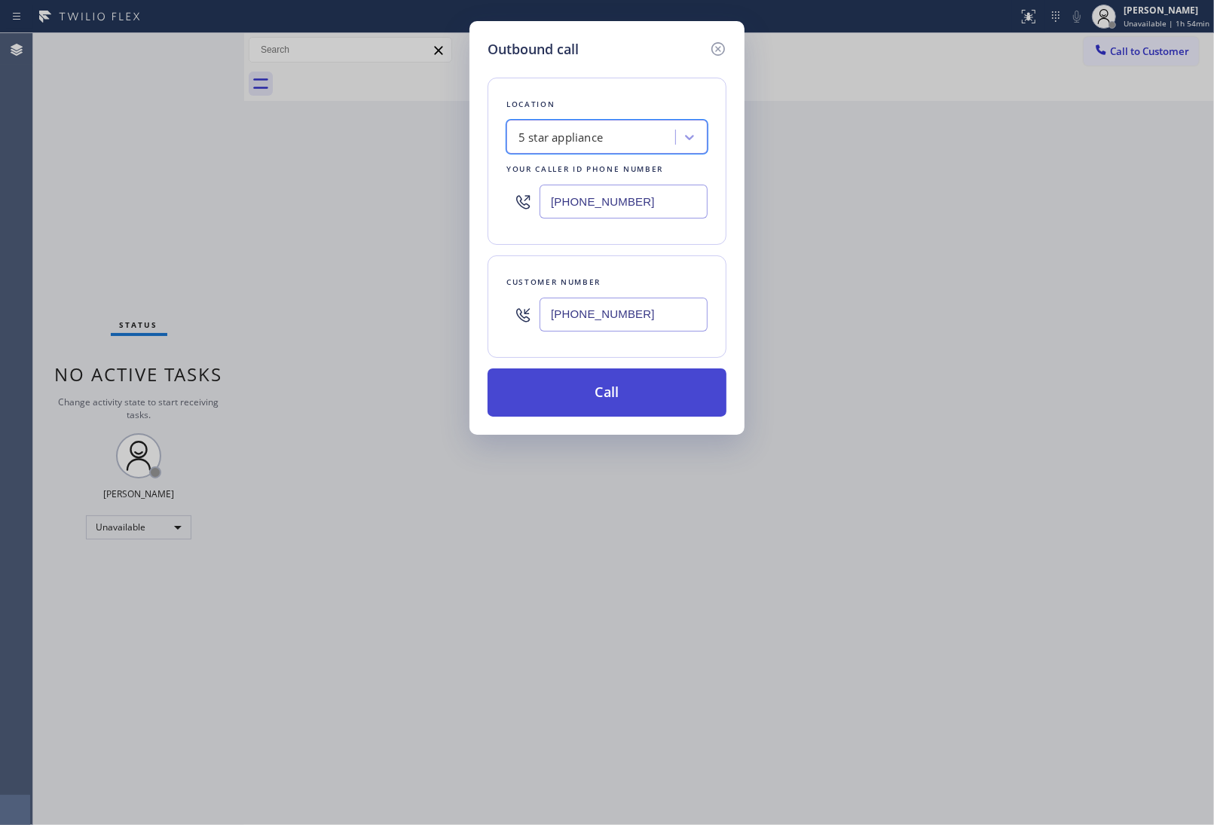
drag, startPoint x: 637, startPoint y: 431, endPoint x: 631, endPoint y: 415, distance: 17.2
click at [635, 430] on div "Outbound call Location option 5 star appliance, selected. 100 results available…" at bounding box center [606, 228] width 275 height 414
click at [622, 394] on button "Call" at bounding box center [606, 392] width 239 height 48
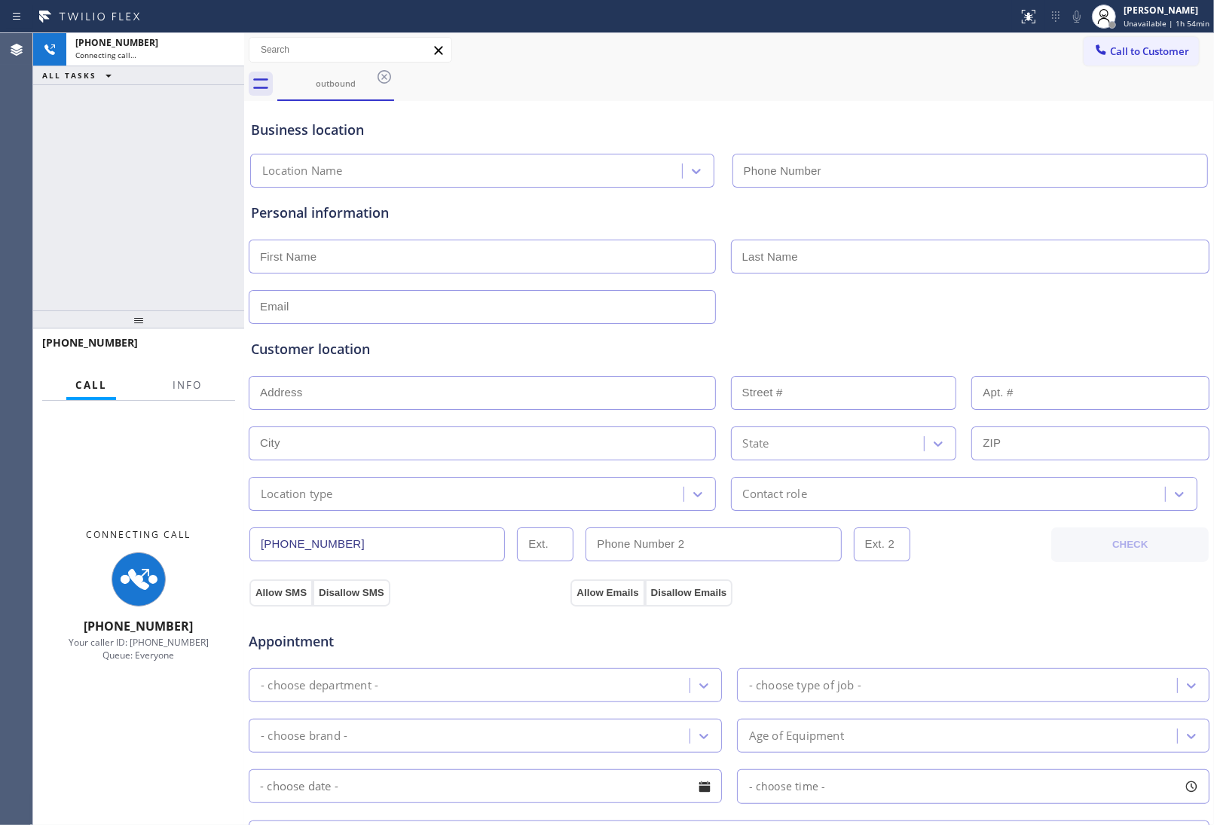
type input "(213) 687-2604"
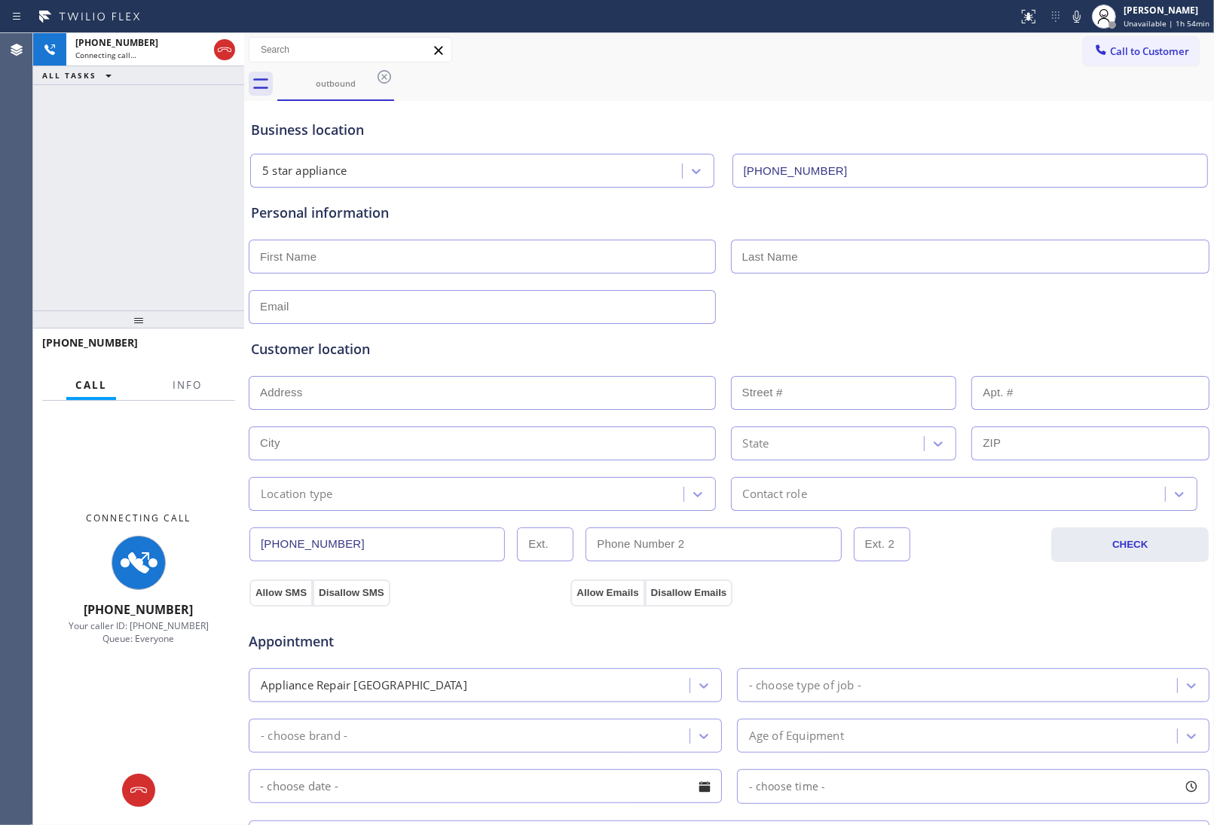
click at [1058, 331] on div "Customer location >> ADD NEW ADDRESS << + NEW ADDRESS State Location type Conta…" at bounding box center [729, 417] width 962 height 187
click at [179, 389] on span "Info" at bounding box center [187, 385] width 29 height 14
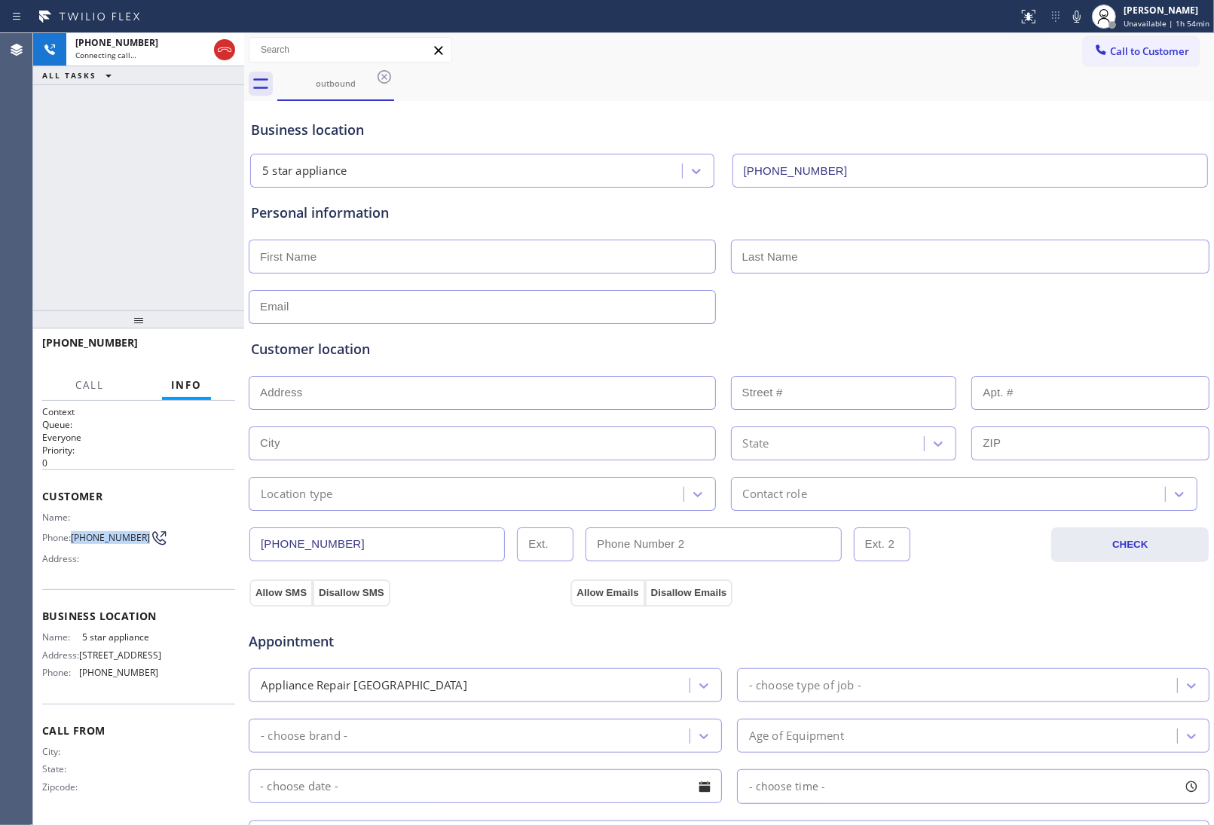
drag, startPoint x: 95, startPoint y: 542, endPoint x: 73, endPoint y: 527, distance: 26.5
click at [73, 532] on span "(908) 921-1347" at bounding box center [110, 537] width 79 height 11
copy span "(908) 921-1347"
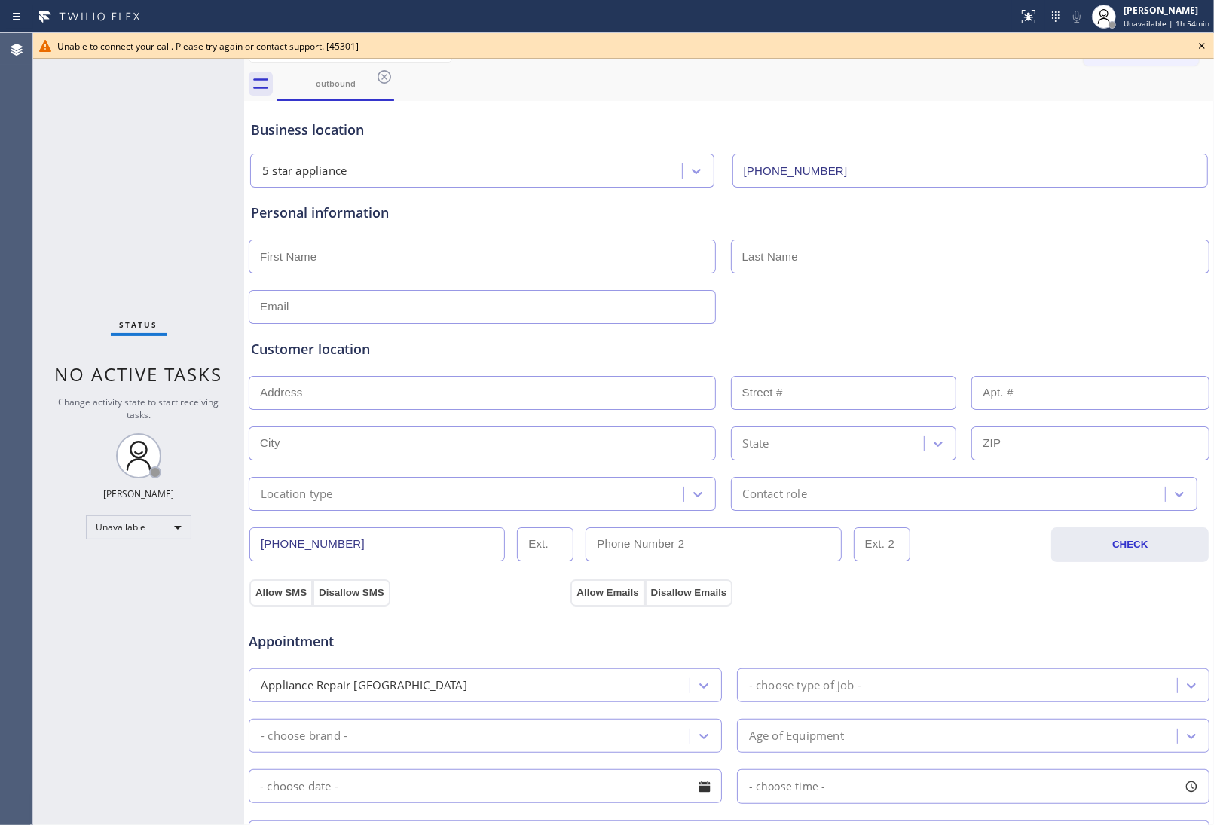
click at [1193, 42] on icon at bounding box center [1202, 46] width 18 height 18
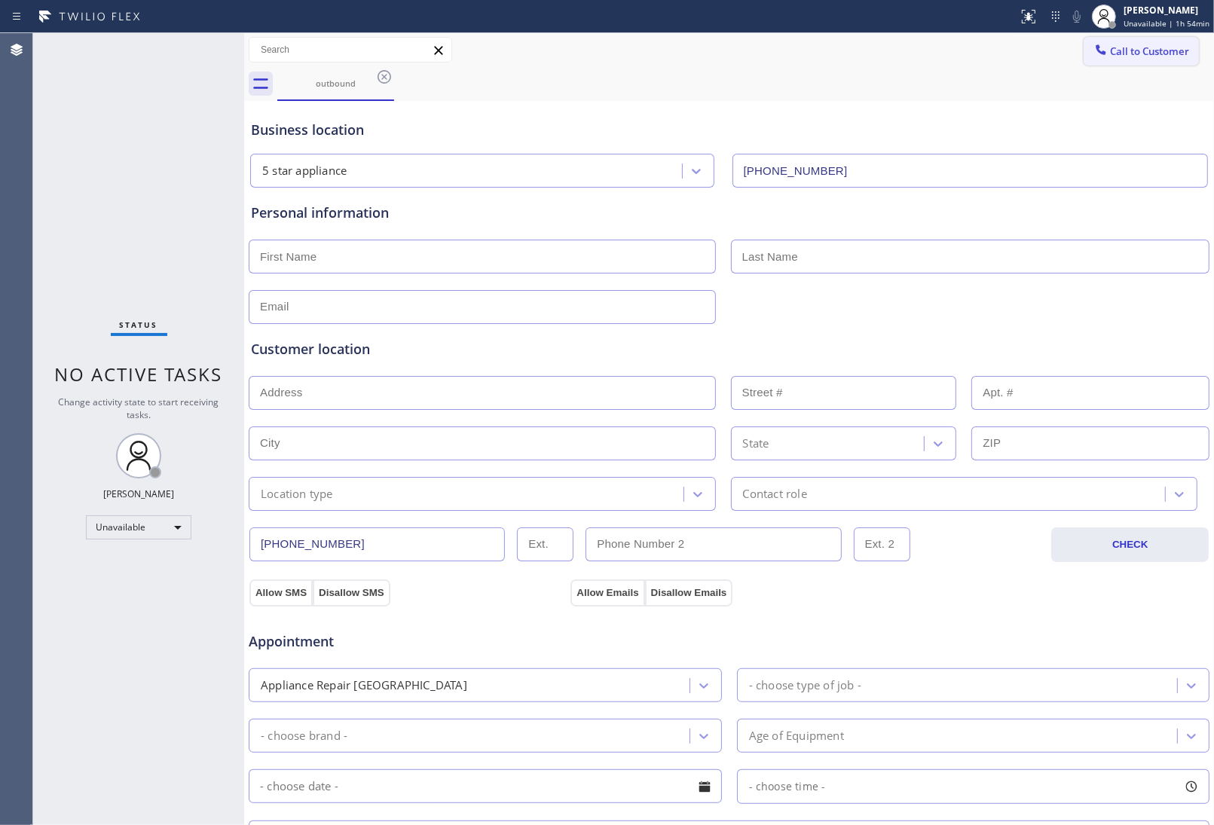
click at [1164, 44] on span "Call to Customer" at bounding box center [1149, 51] width 79 height 14
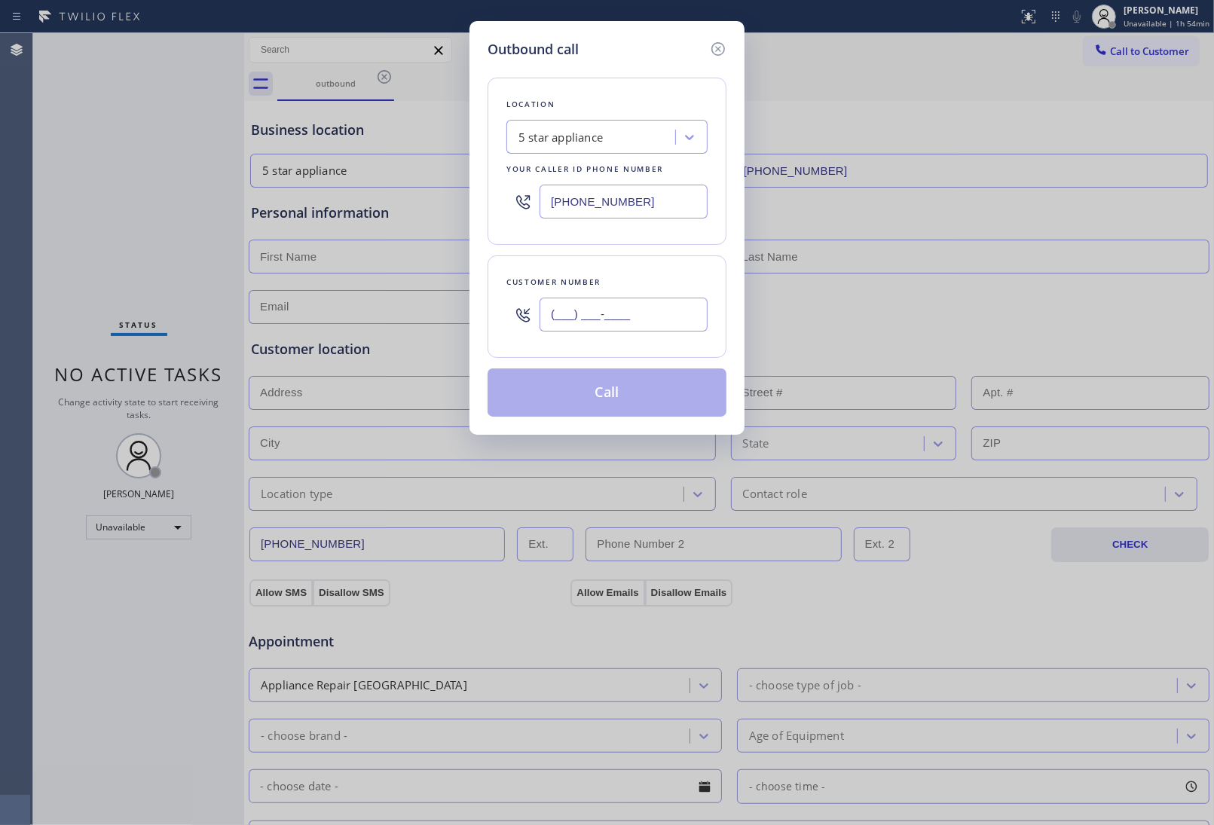
click at [675, 301] on input "(___) ___-____" at bounding box center [623, 315] width 168 height 34
paste input "908) 921-1347"
type input "(908) 921-1347"
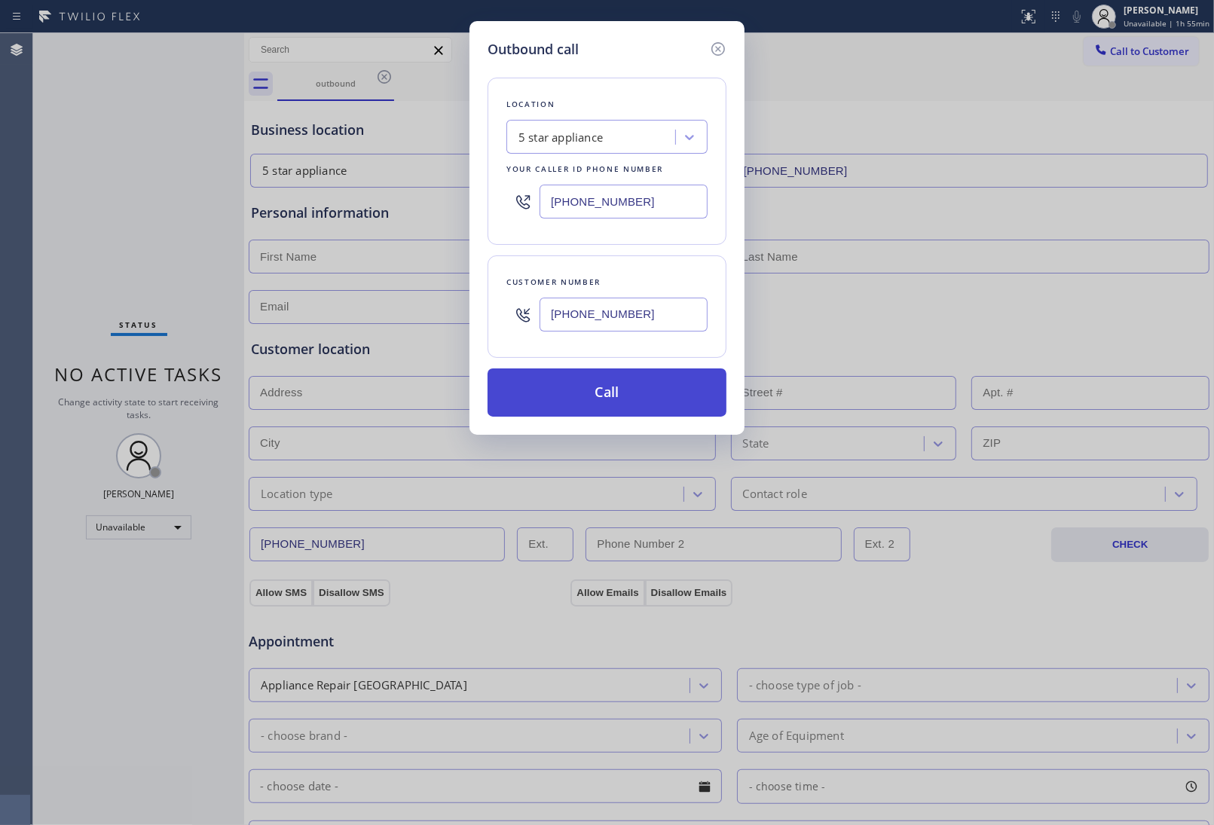
click at [620, 394] on button "Call" at bounding box center [606, 392] width 239 height 48
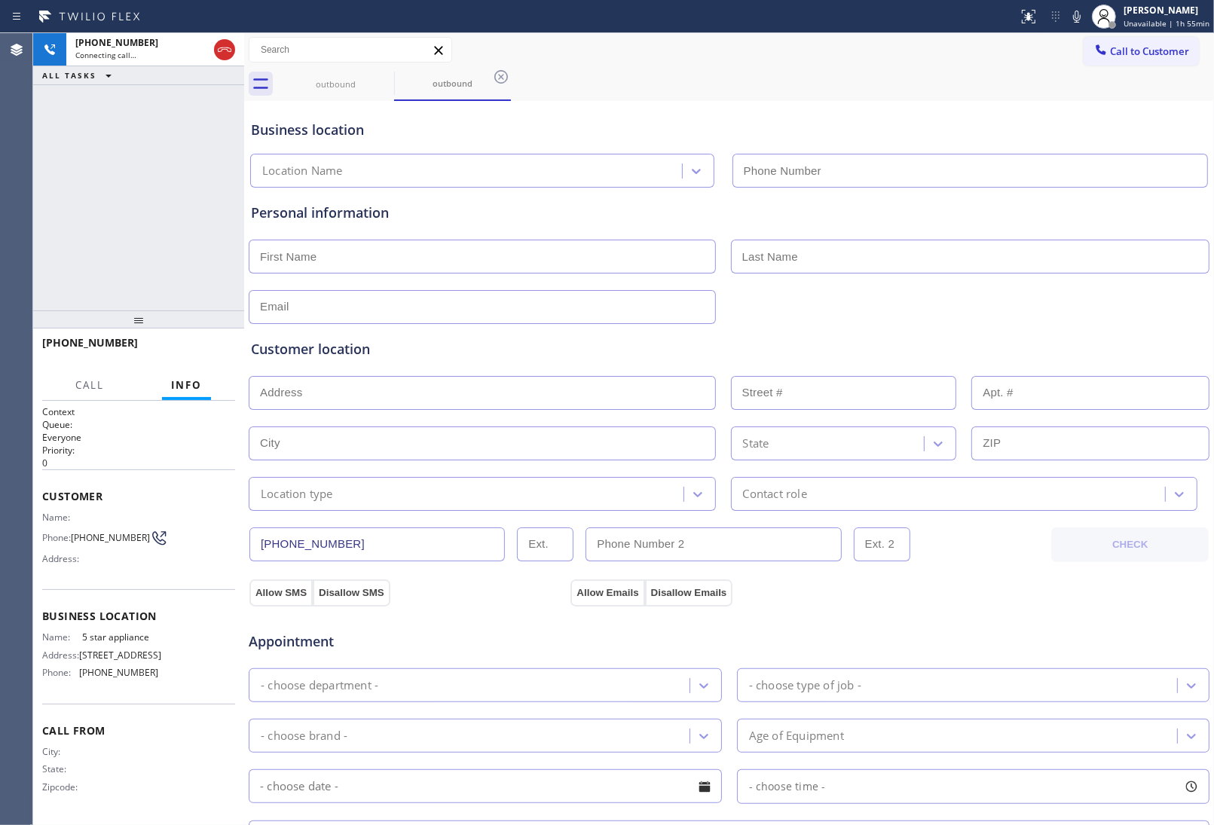
type input "(213) 687-2604"
click at [1023, 336] on div "Customer location >> ADD NEW ADDRESS << + NEW ADDRESS State Location type Conta…" at bounding box center [729, 417] width 962 height 187
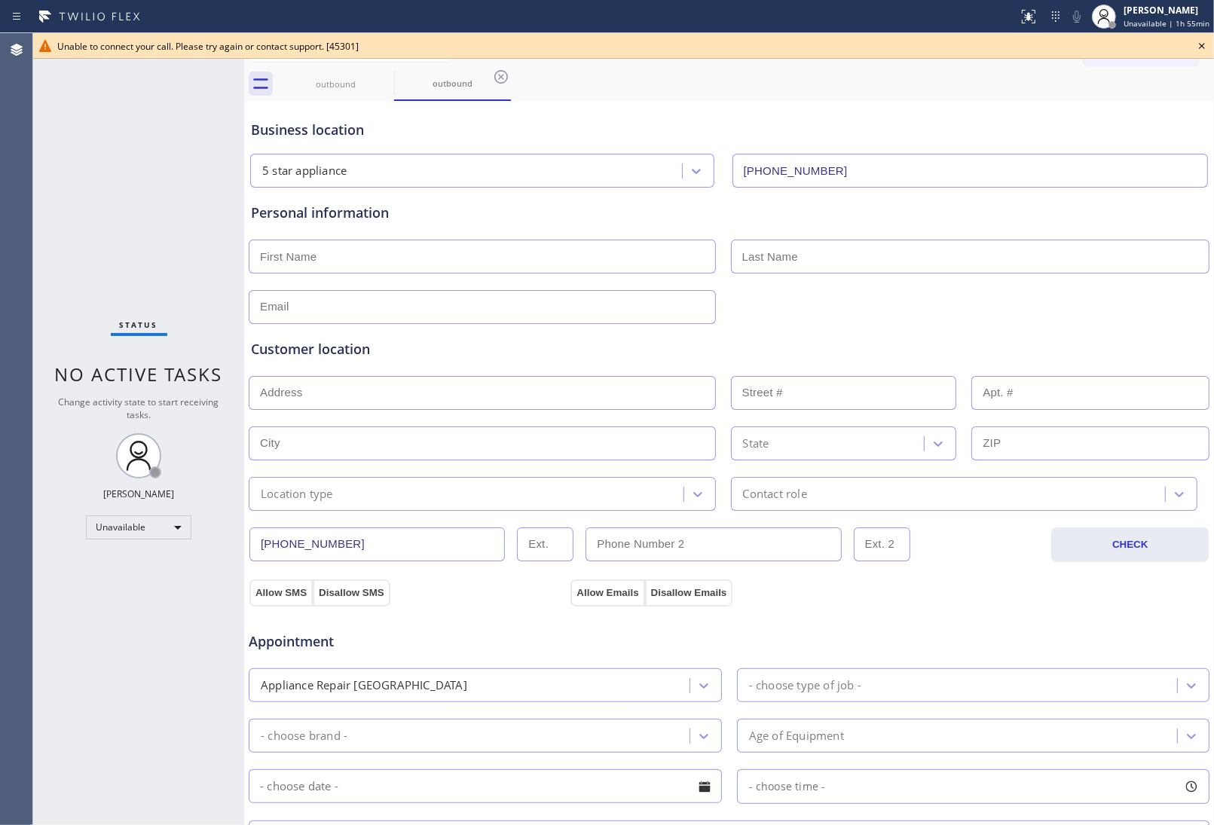
drag, startPoint x: 1196, startPoint y: 38, endPoint x: 1153, endPoint y: 44, distance: 43.3
click at [1194, 38] on icon at bounding box center [1202, 46] width 18 height 18
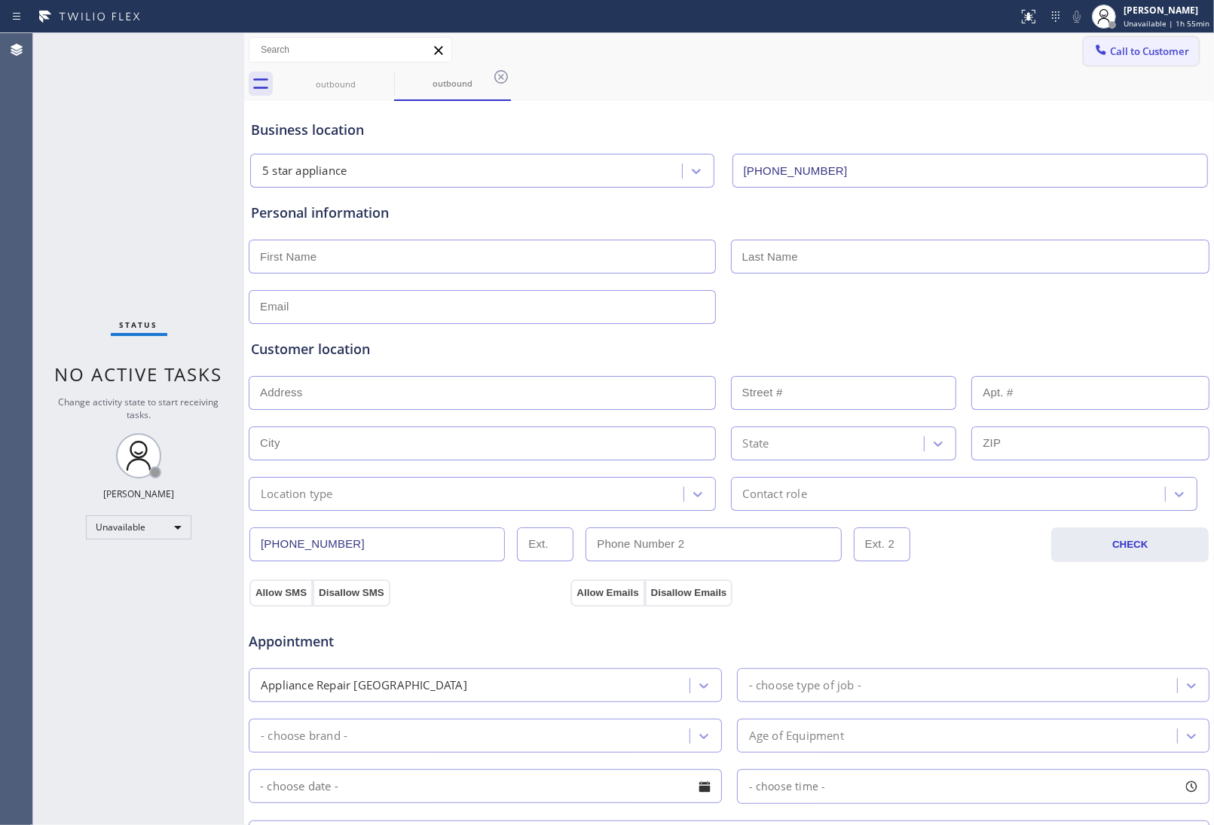
click at [1151, 44] on span "Call to Customer" at bounding box center [1149, 51] width 79 height 14
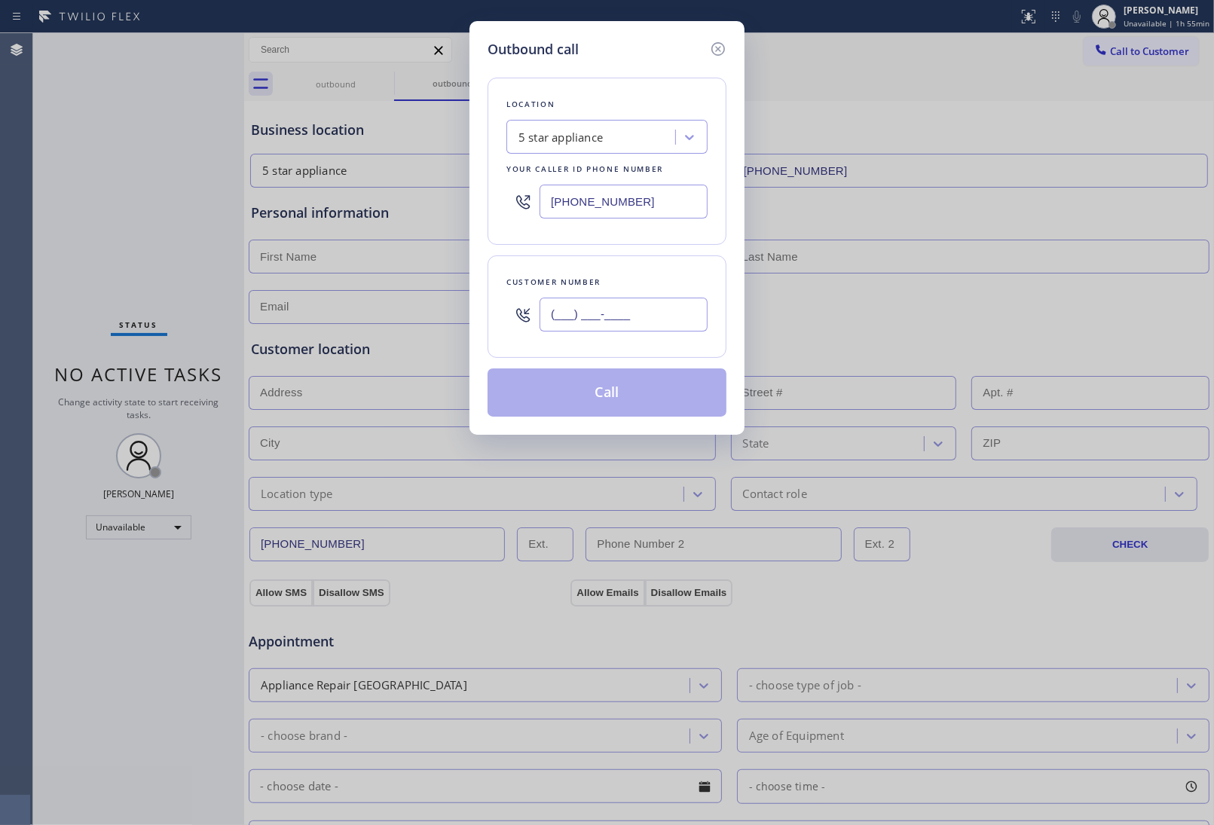
click at [570, 317] on input "(___) ___-____" at bounding box center [623, 315] width 168 height 34
paste input "908) 921-1347"
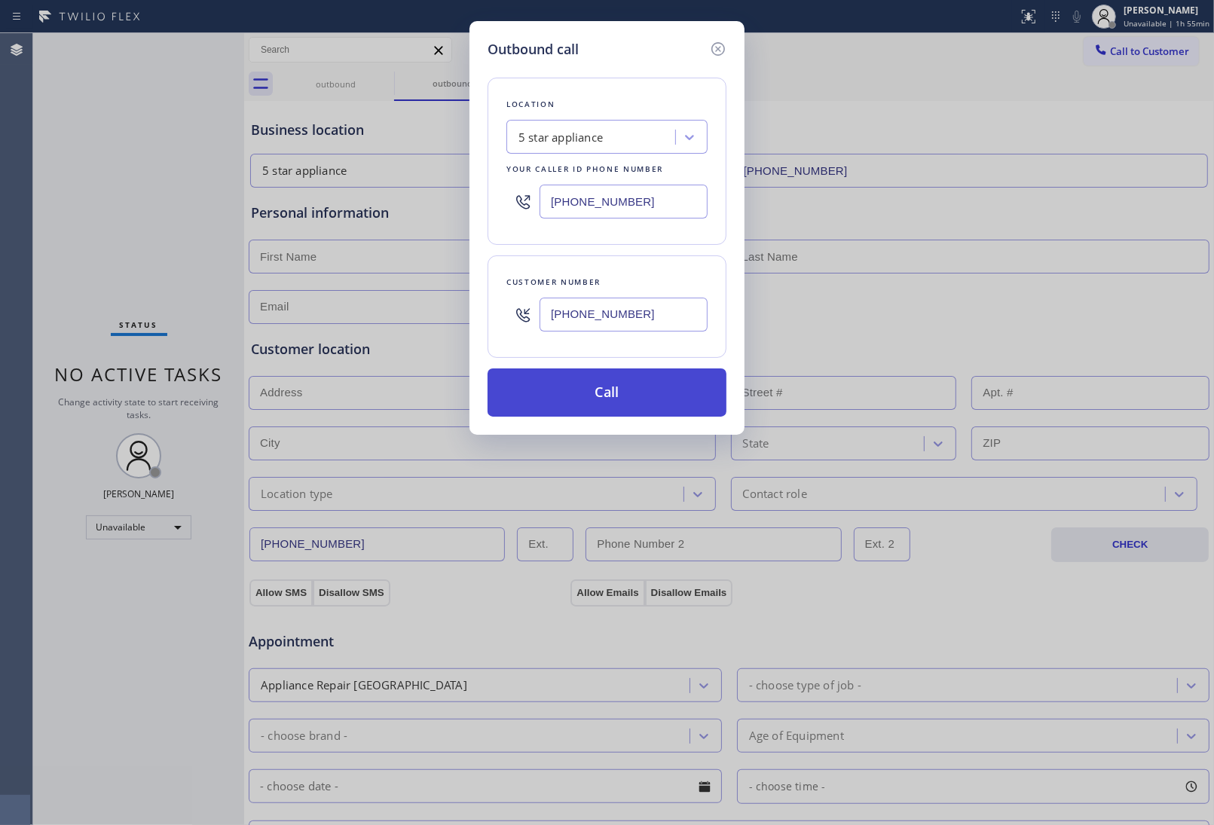
click at [619, 386] on button "Call" at bounding box center [606, 392] width 239 height 48
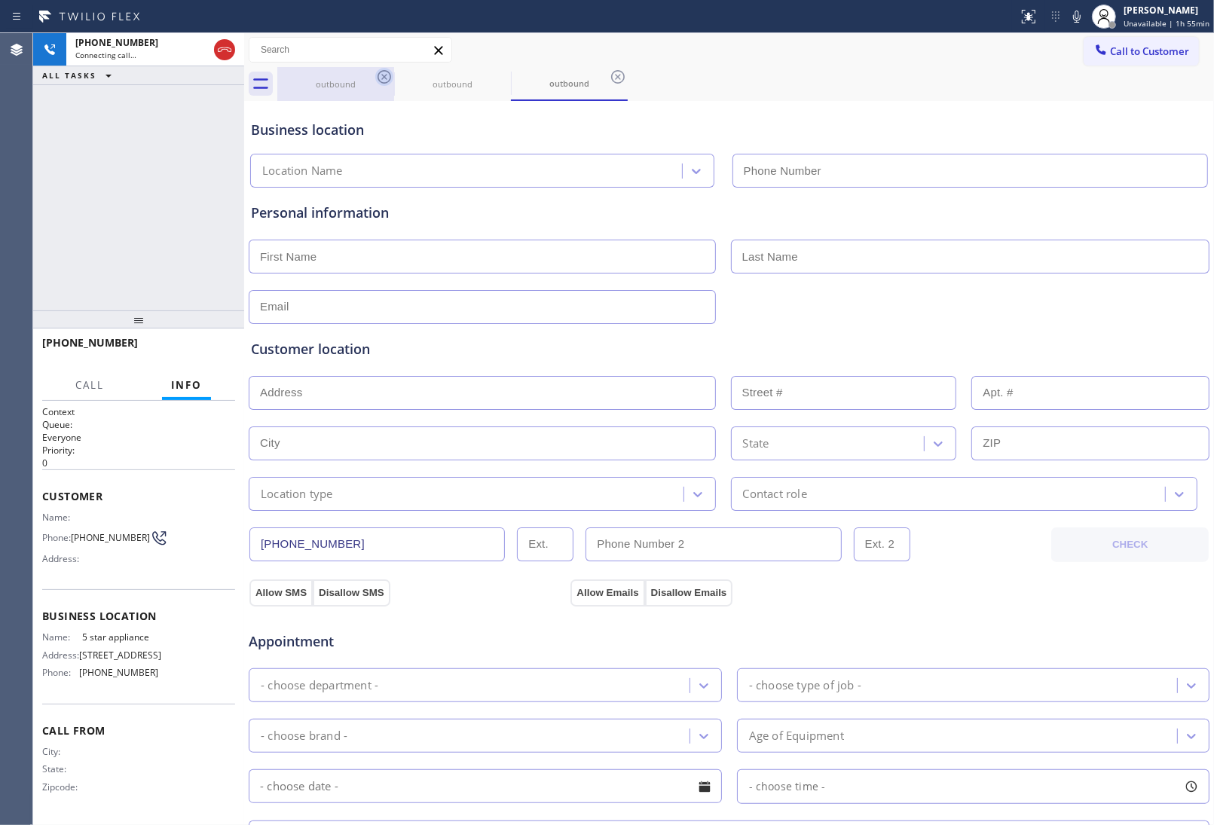
click at [384, 81] on icon at bounding box center [384, 77] width 18 height 18
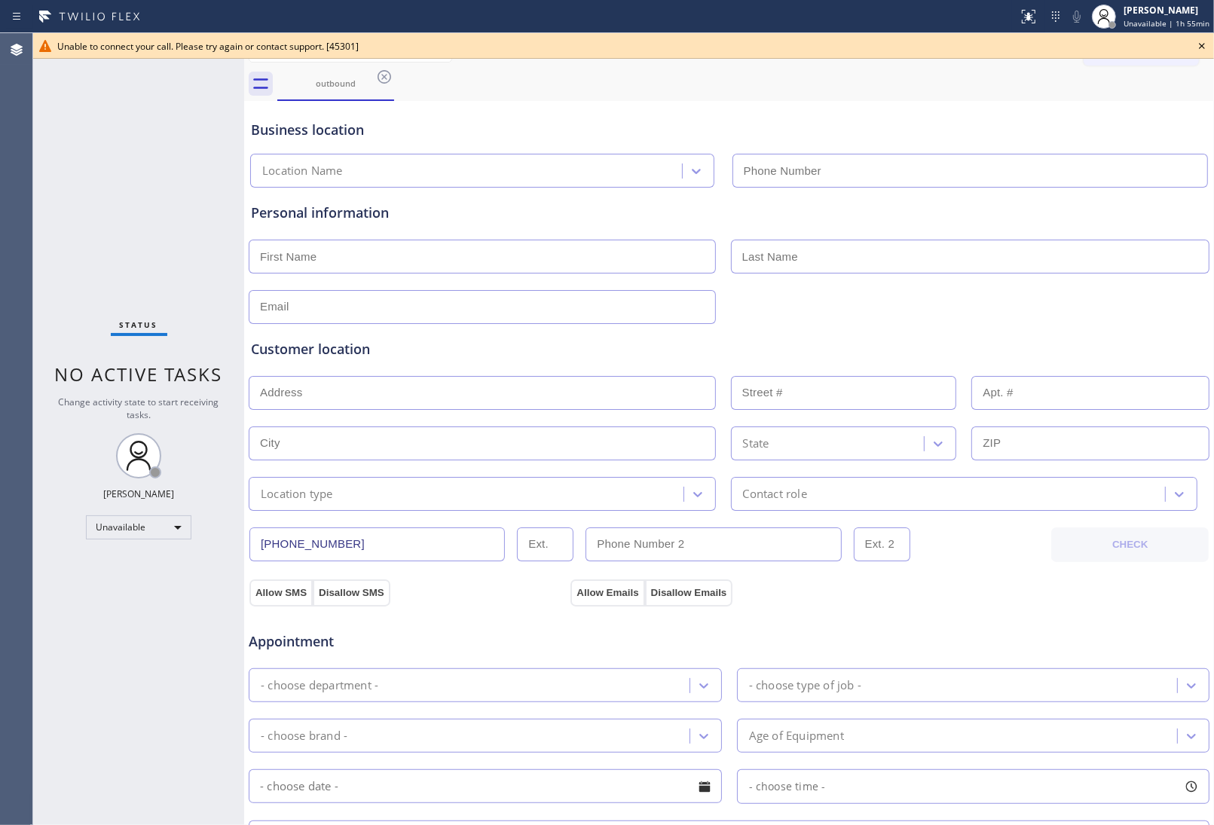
drag, startPoint x: 1202, startPoint y: 47, endPoint x: 1143, endPoint y: 44, distance: 59.6
click at [1200, 47] on icon at bounding box center [1202, 46] width 6 height 6
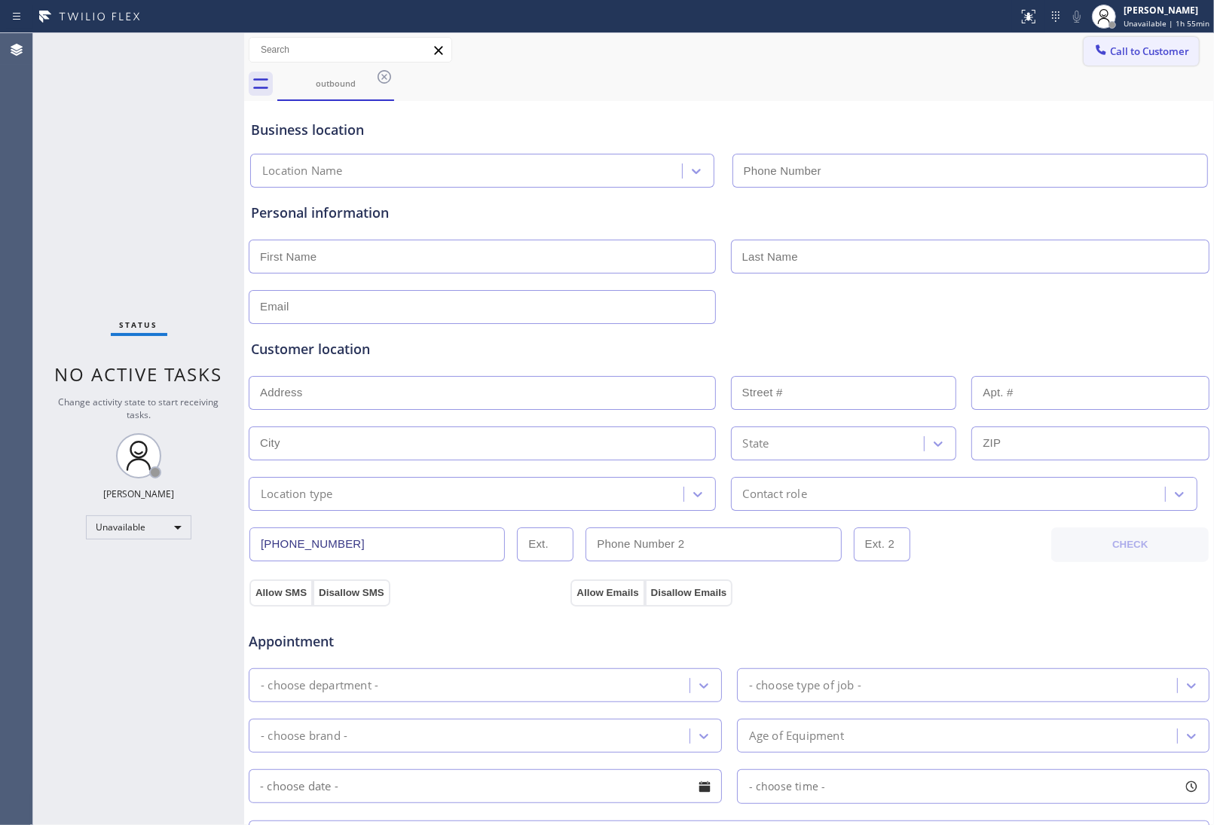
click at [1140, 43] on button "Call to Customer" at bounding box center [1140, 51] width 115 height 29
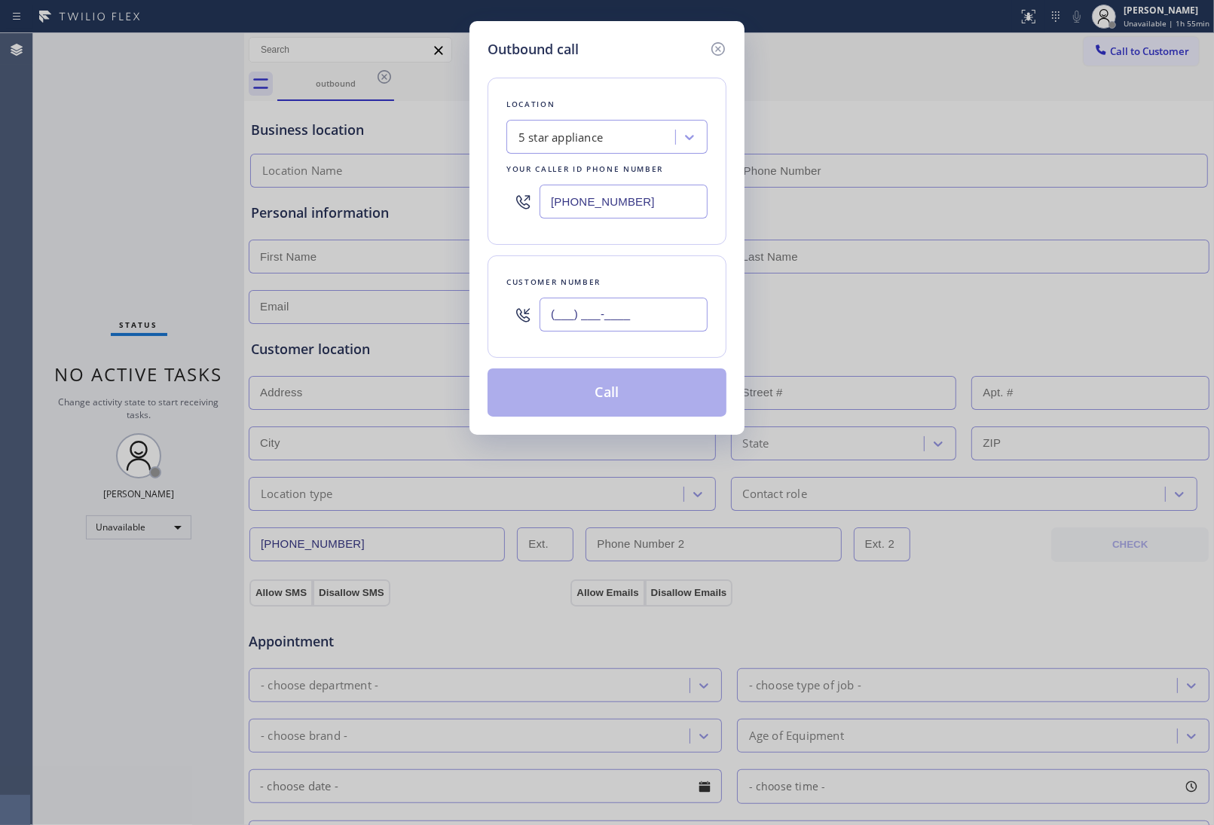
click at [674, 313] on input "(___) ___-____" at bounding box center [623, 315] width 168 height 34
paste input "908) 921-1347"
click at [656, 397] on button "Call" at bounding box center [606, 392] width 239 height 48
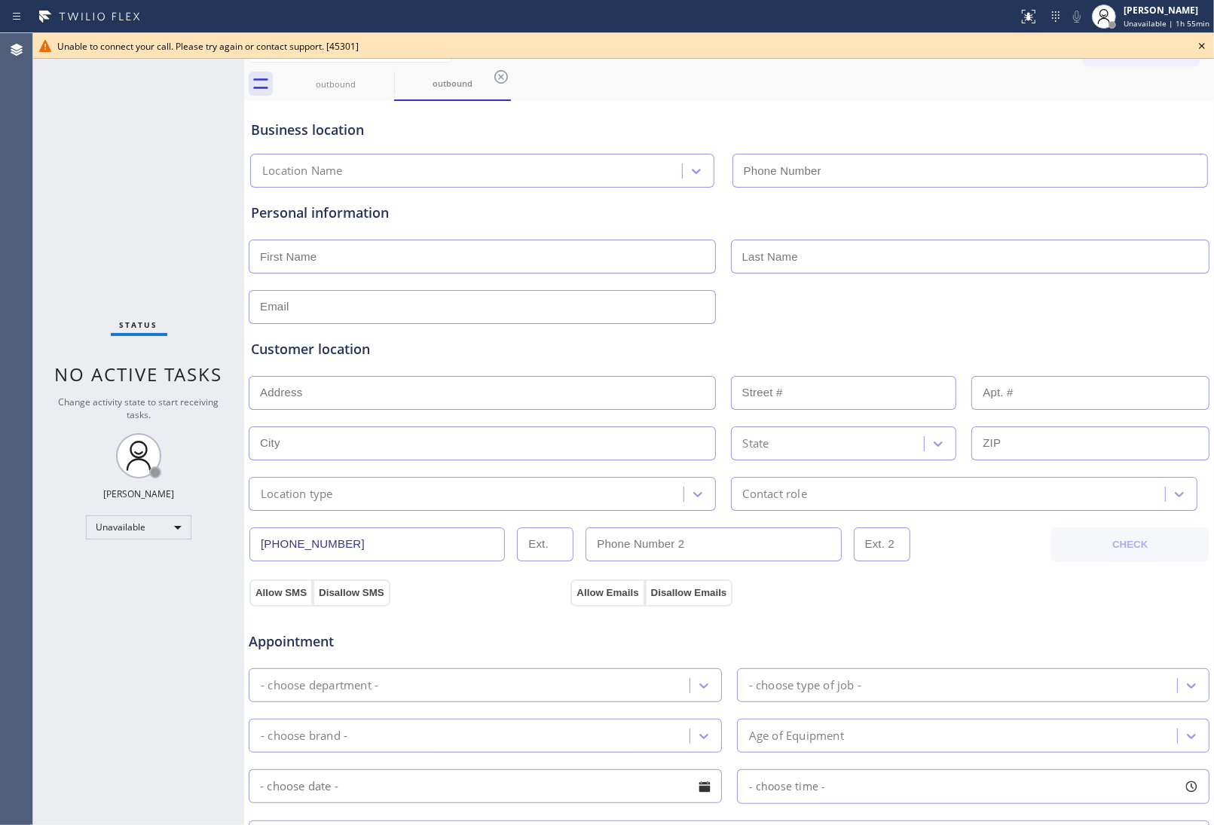
drag, startPoint x: 1193, startPoint y: 40, endPoint x: 1154, endPoint y: 47, distance: 39.0
click at [1193, 41] on icon at bounding box center [1202, 46] width 18 height 18
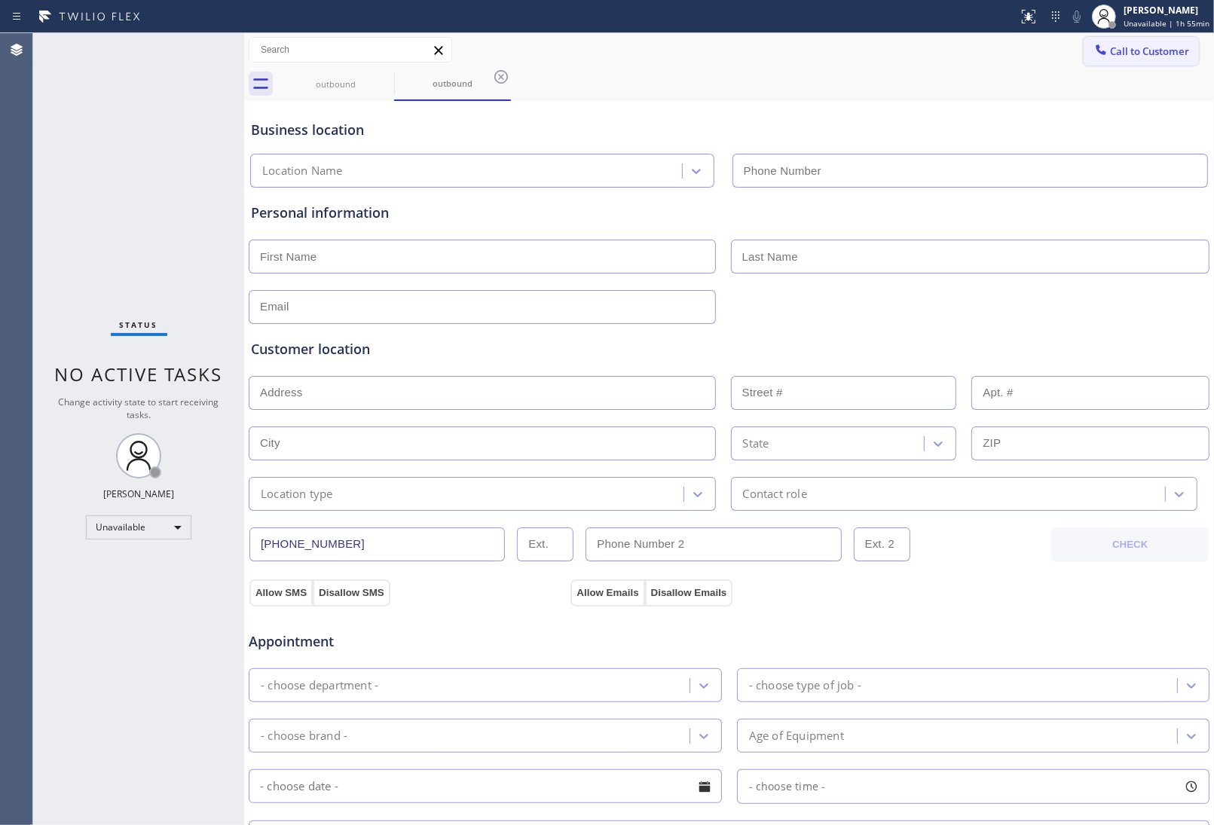
click at [1132, 47] on span "Call to Customer" at bounding box center [1149, 51] width 79 height 14
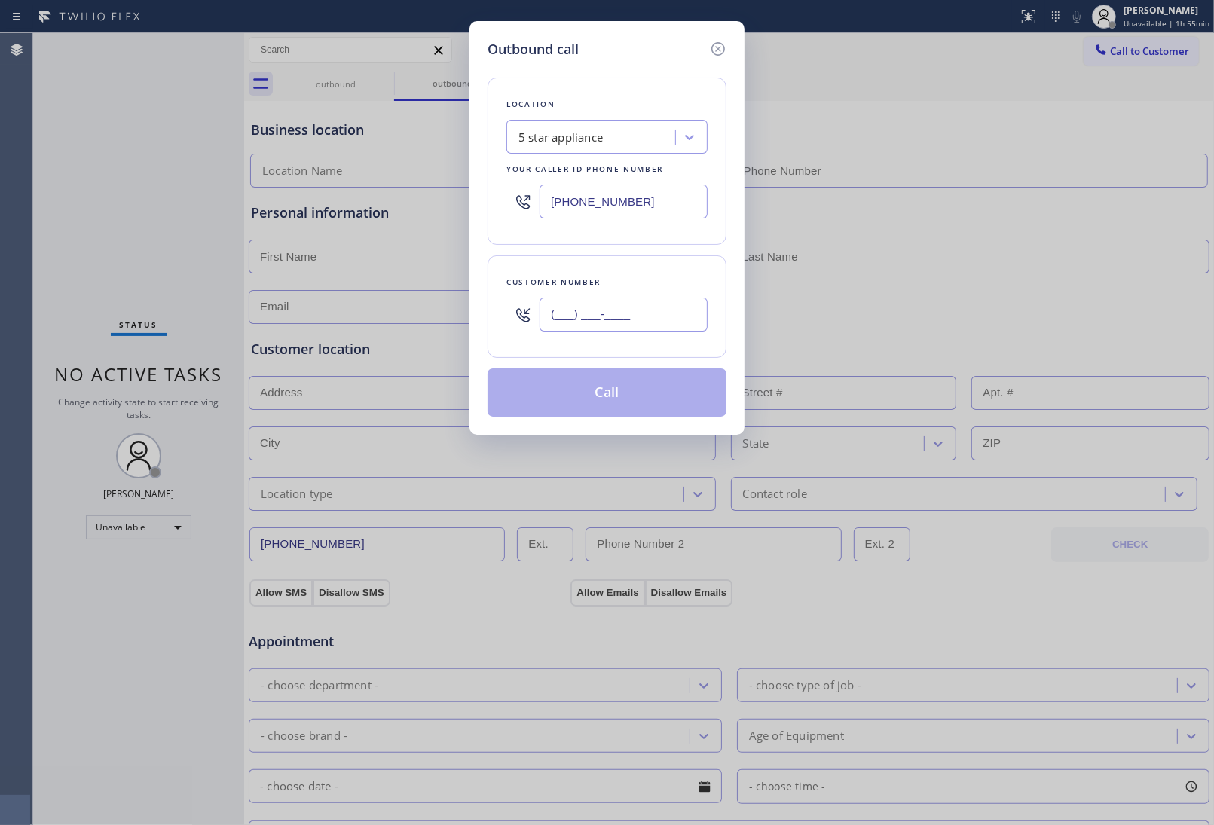
click at [686, 322] on input "(___) ___-____" at bounding box center [623, 315] width 168 height 34
paste input "908) 921-1347"
type input "[PHONE_NUMBER]"
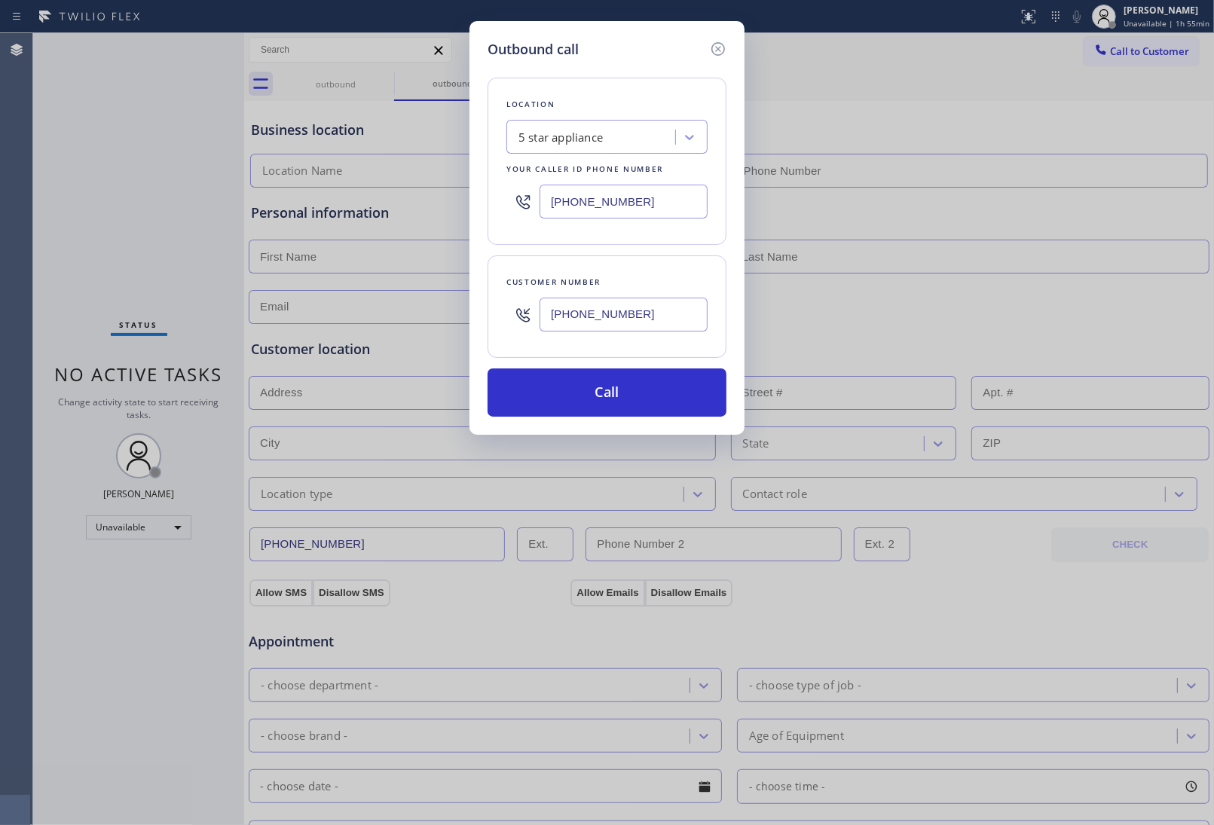
type input "(213) 687-2604"
click at [1064, 586] on div "Outbound call Location 5 star appliance Your caller id phone number (213) 687-2…" at bounding box center [607, 412] width 1214 height 825
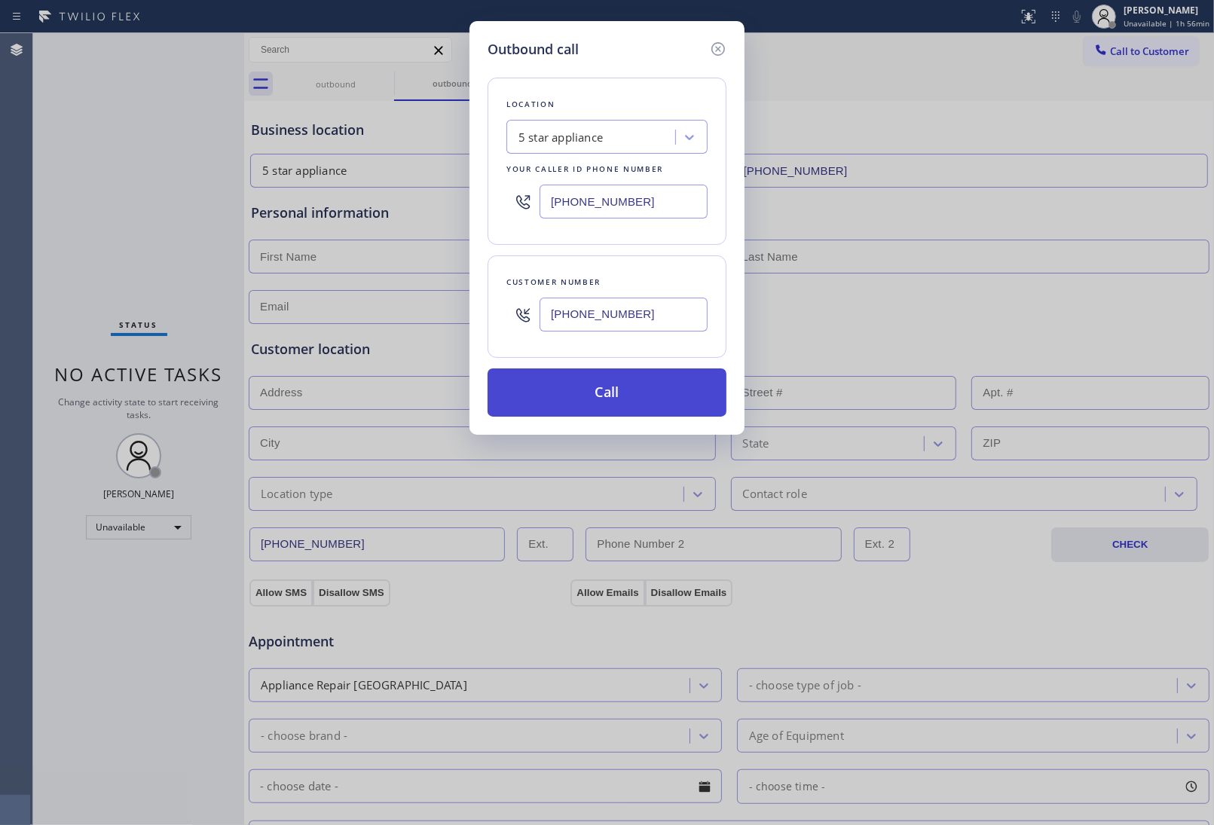
click at [644, 398] on button "Call" at bounding box center [606, 392] width 239 height 48
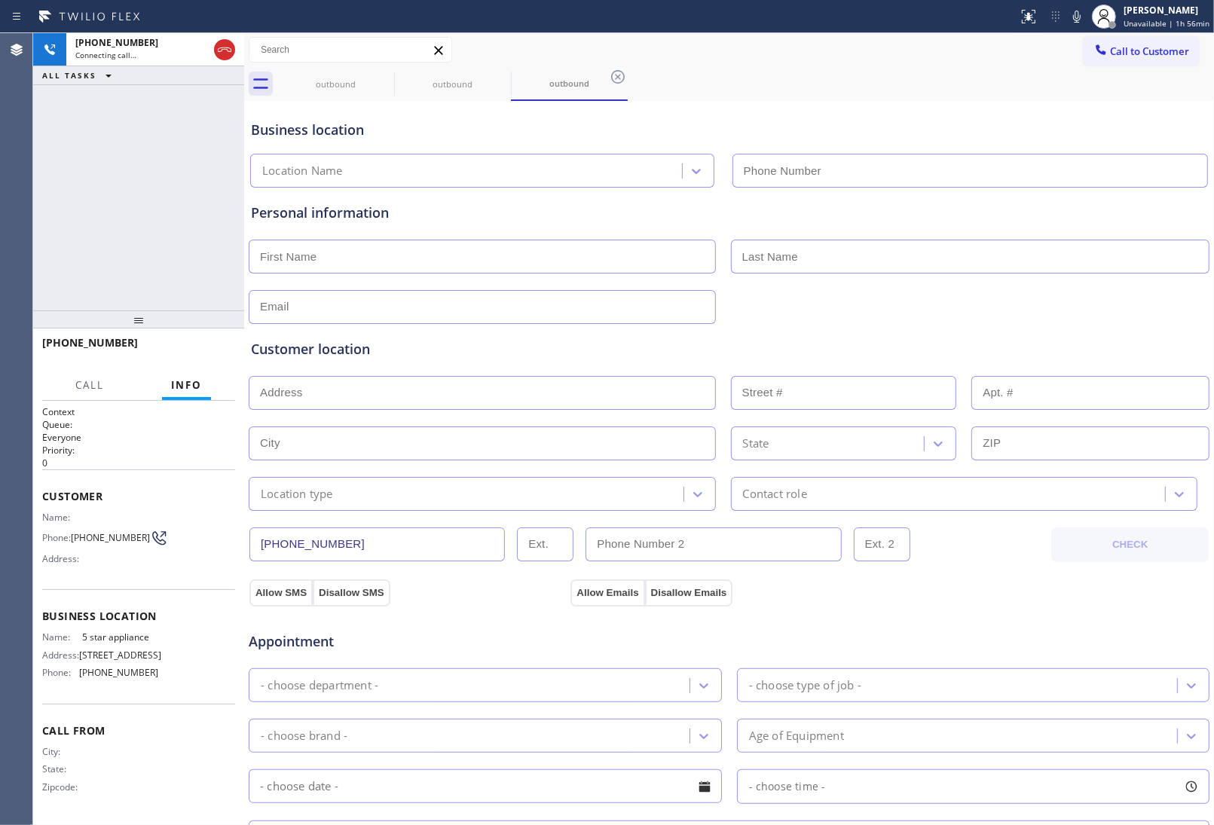
type input "(213) 687-2604"
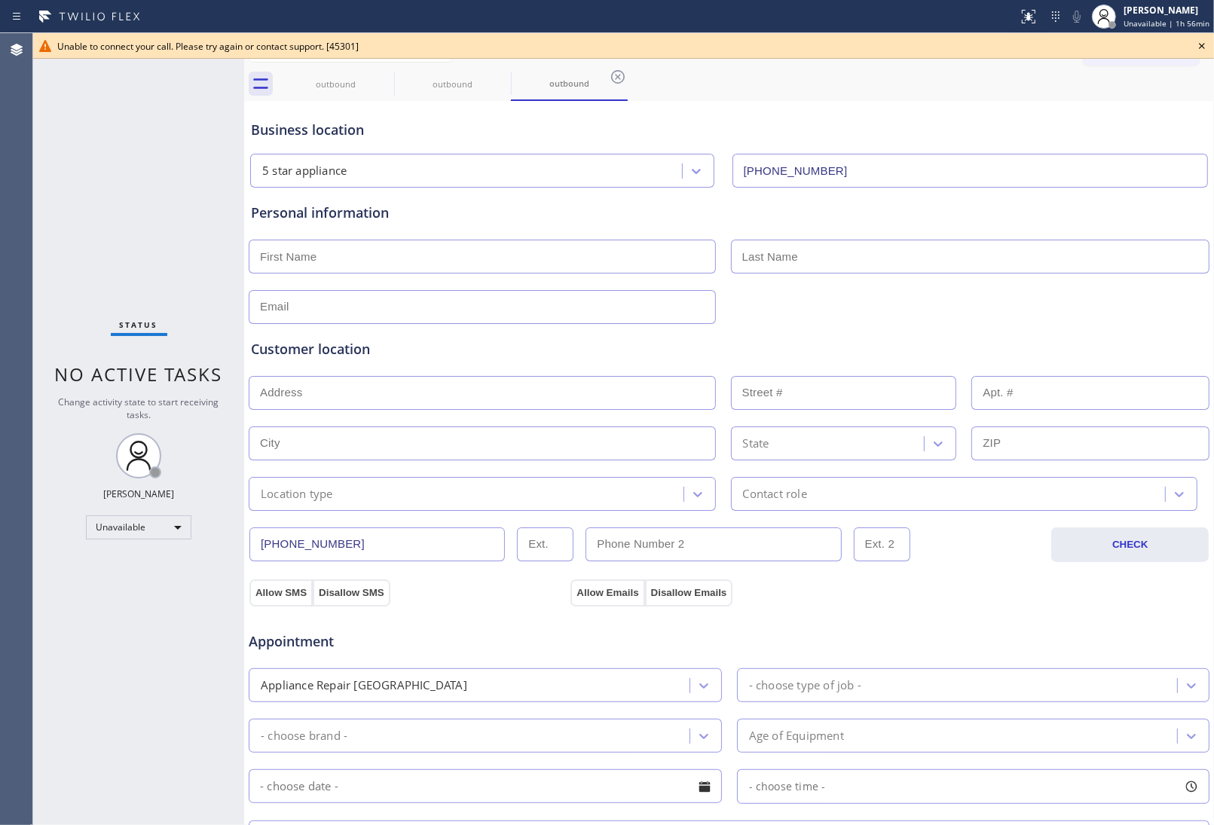
drag, startPoint x: 251, startPoint y: 168, endPoint x: 289, endPoint y: 133, distance: 51.2
click at [251, 168] on div "5 star appliance" at bounding box center [482, 171] width 464 height 34
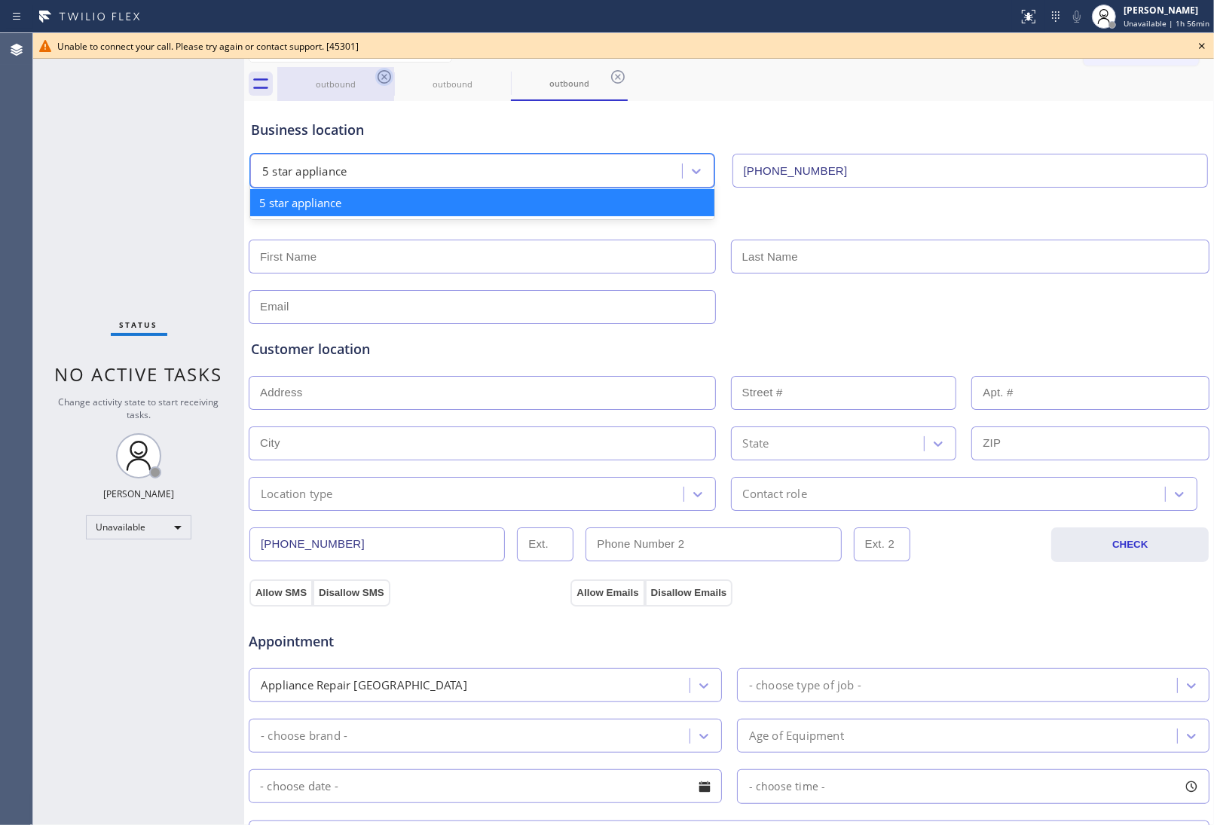
click at [377, 80] on icon at bounding box center [384, 77] width 18 height 18
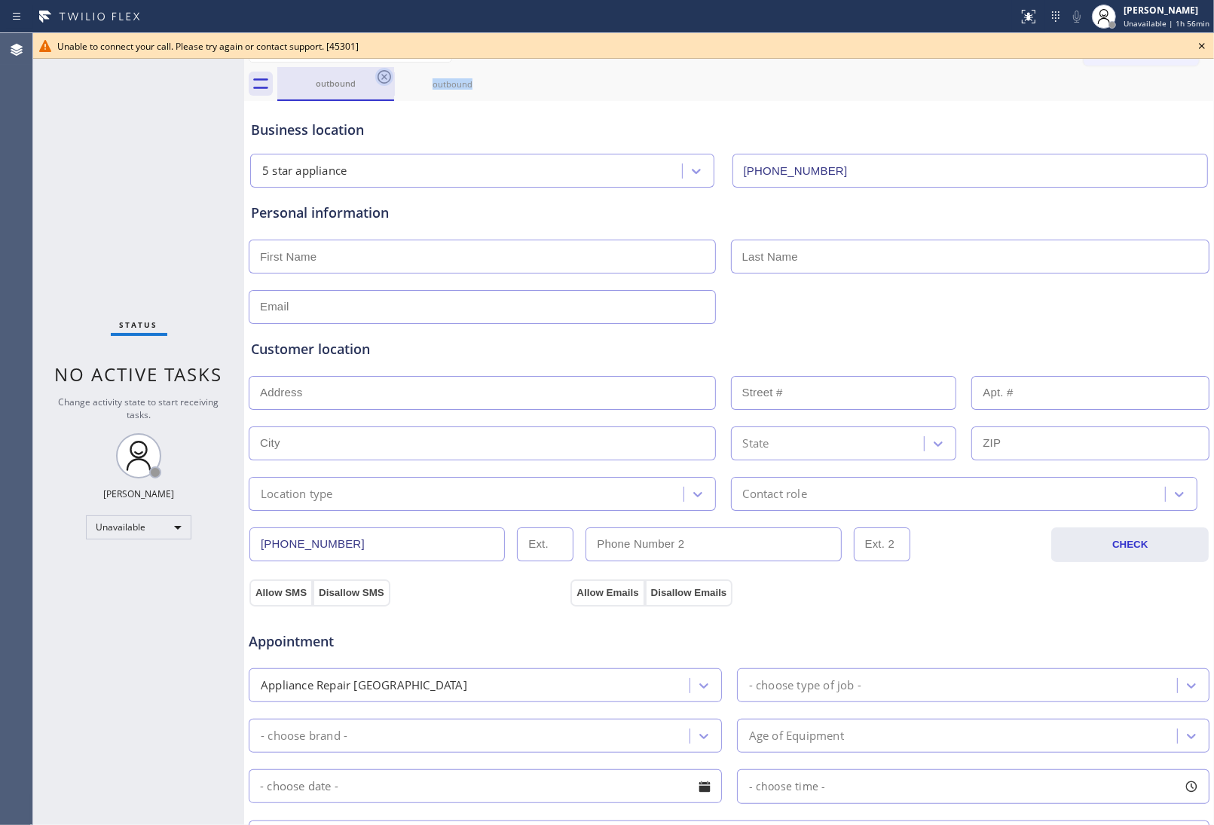
click at [377, 79] on icon at bounding box center [384, 77] width 18 height 18
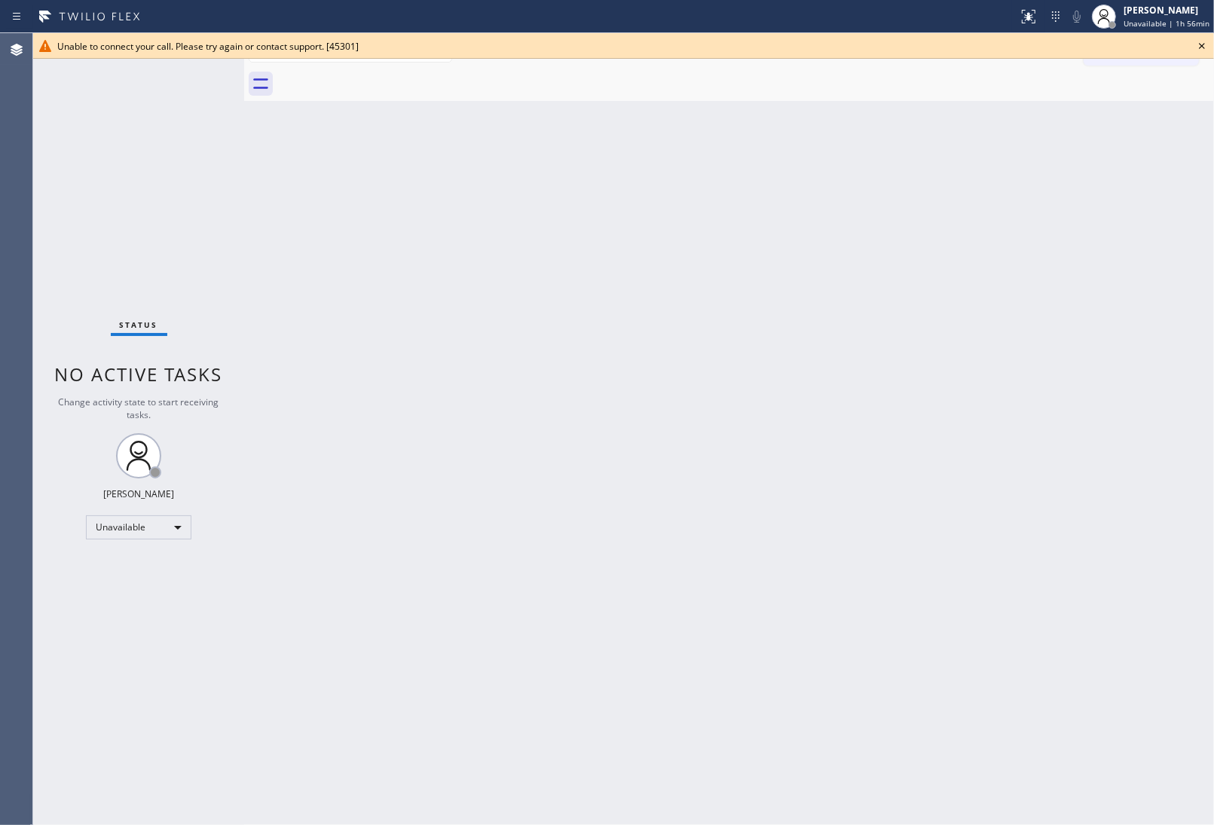
click at [377, 79] on div at bounding box center [745, 84] width 936 height 34
click at [1200, 47] on icon at bounding box center [1202, 46] width 6 height 6
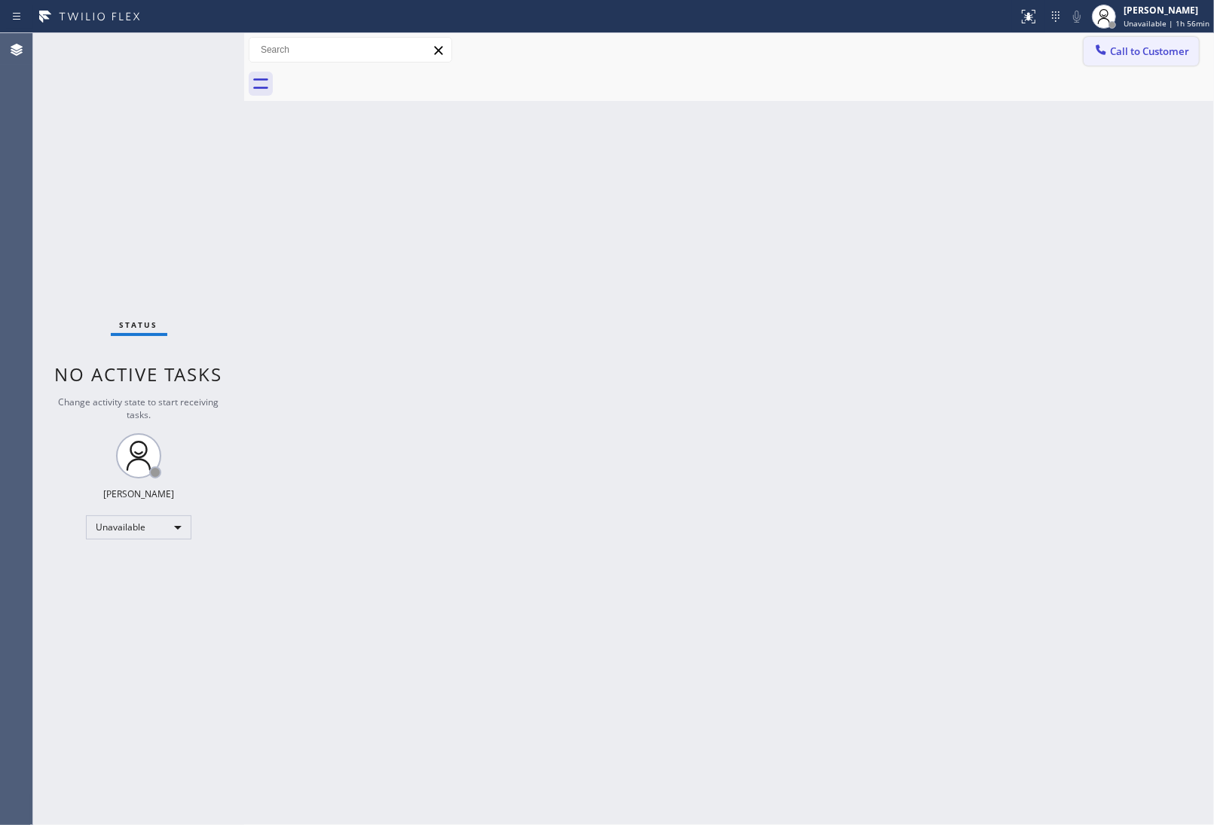
click at [1153, 50] on span "Call to Customer" at bounding box center [1149, 51] width 79 height 14
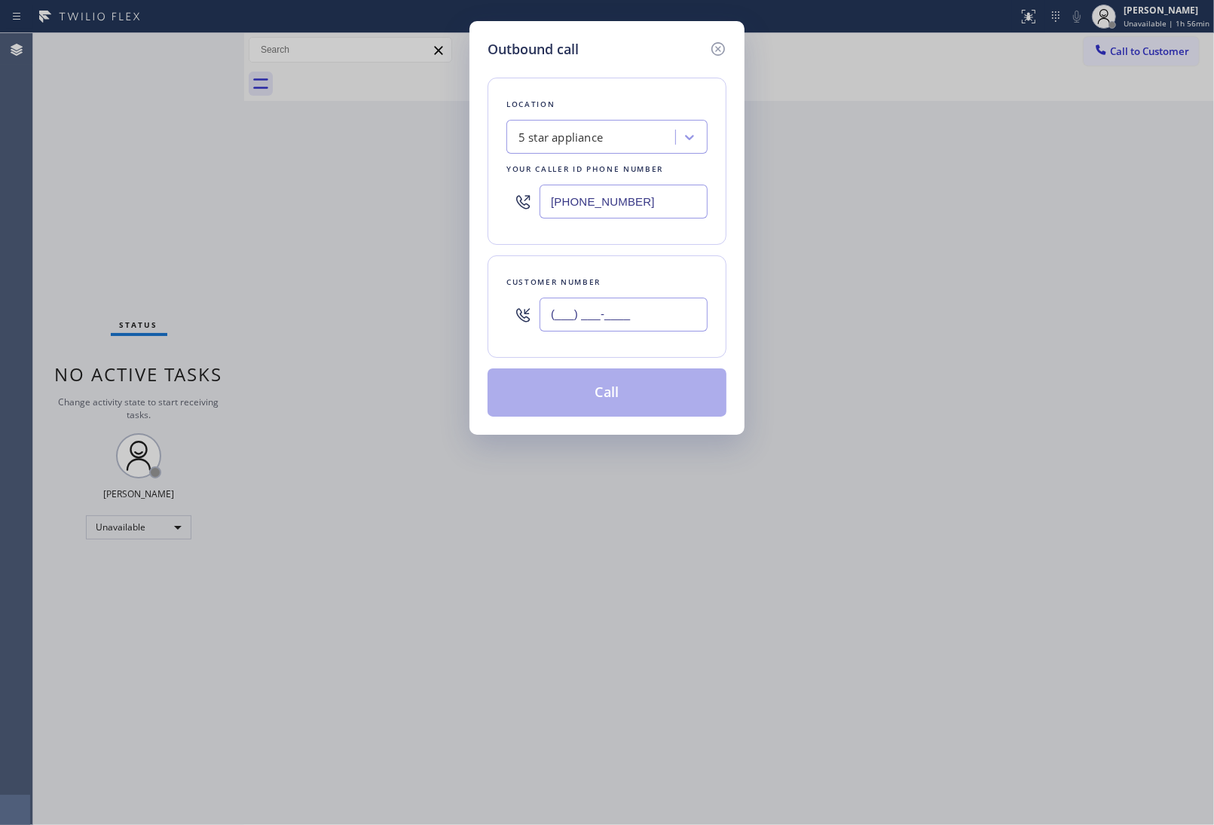
click at [650, 305] on input "(___) ___-____" at bounding box center [623, 315] width 168 height 34
paste input "908) 921-1347"
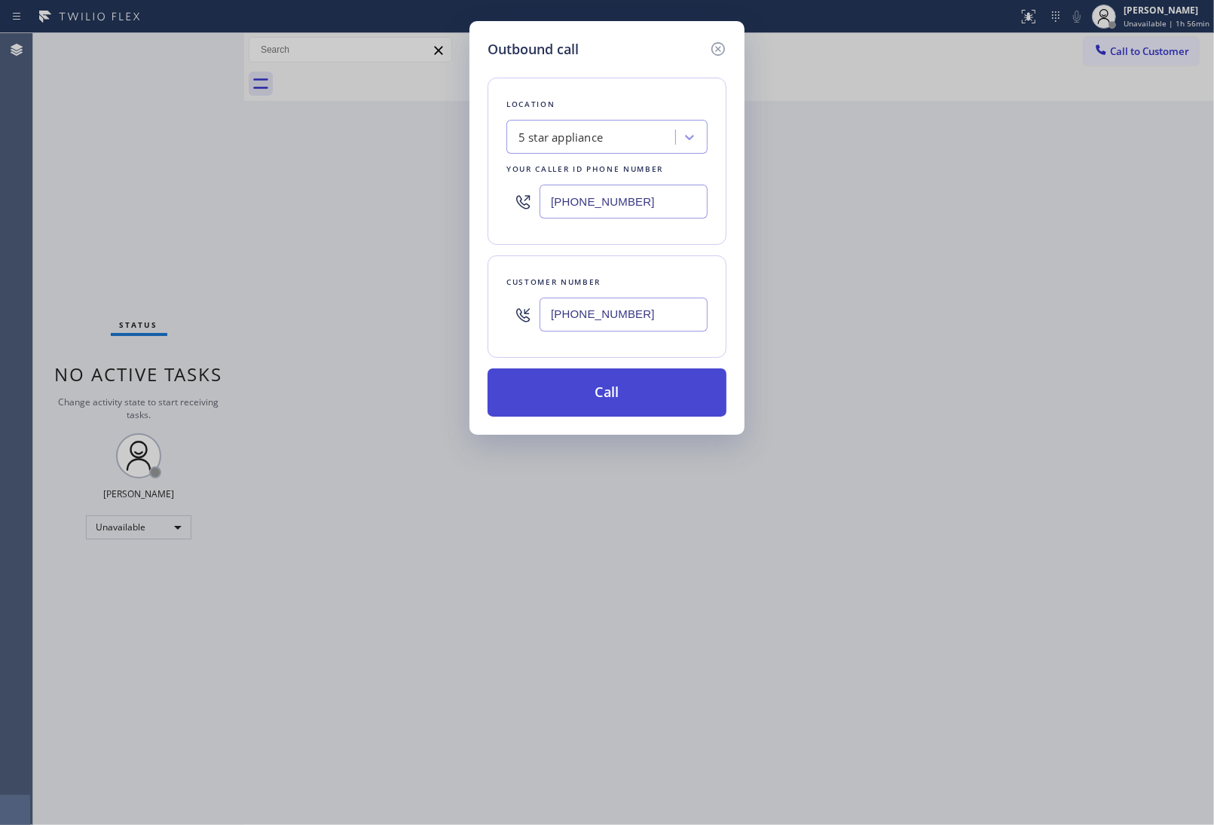
type input "[PHONE_NUMBER]"
click at [629, 408] on button "Call" at bounding box center [606, 392] width 239 height 48
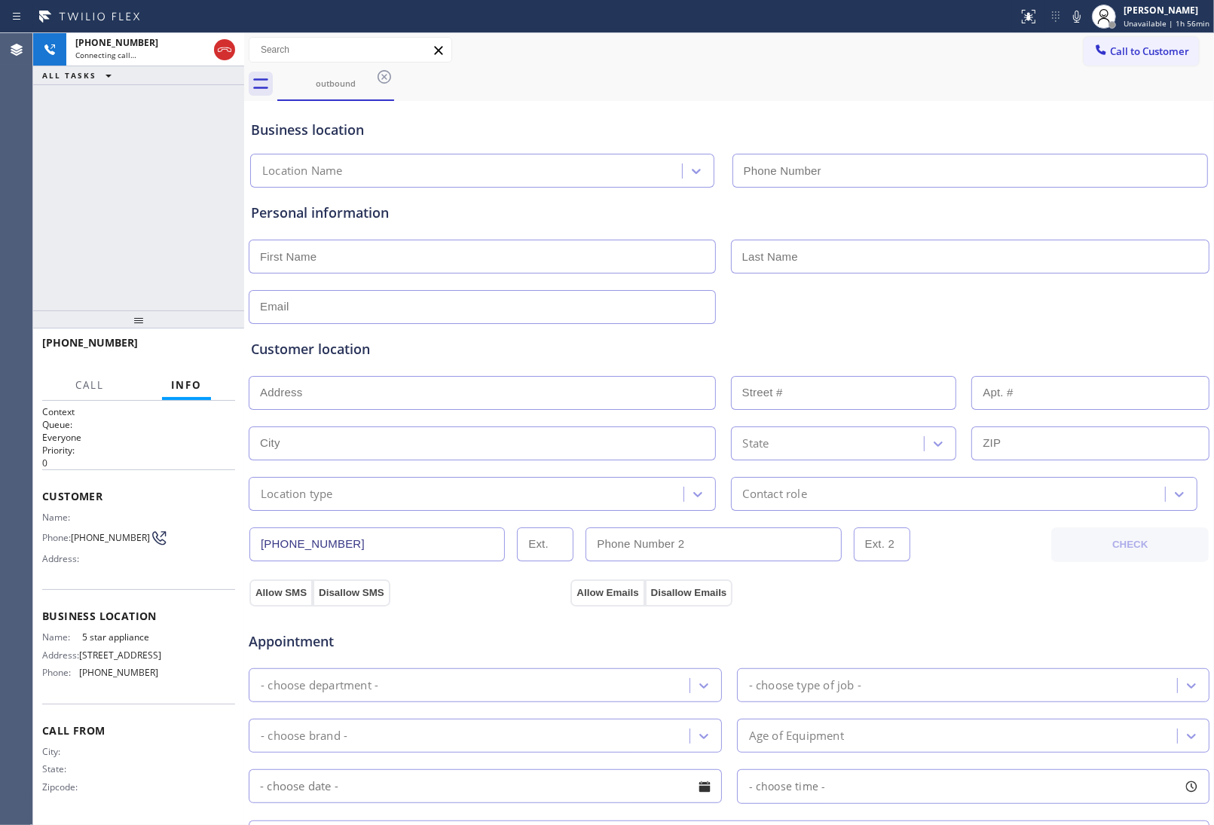
type input "(213) 687-2604"
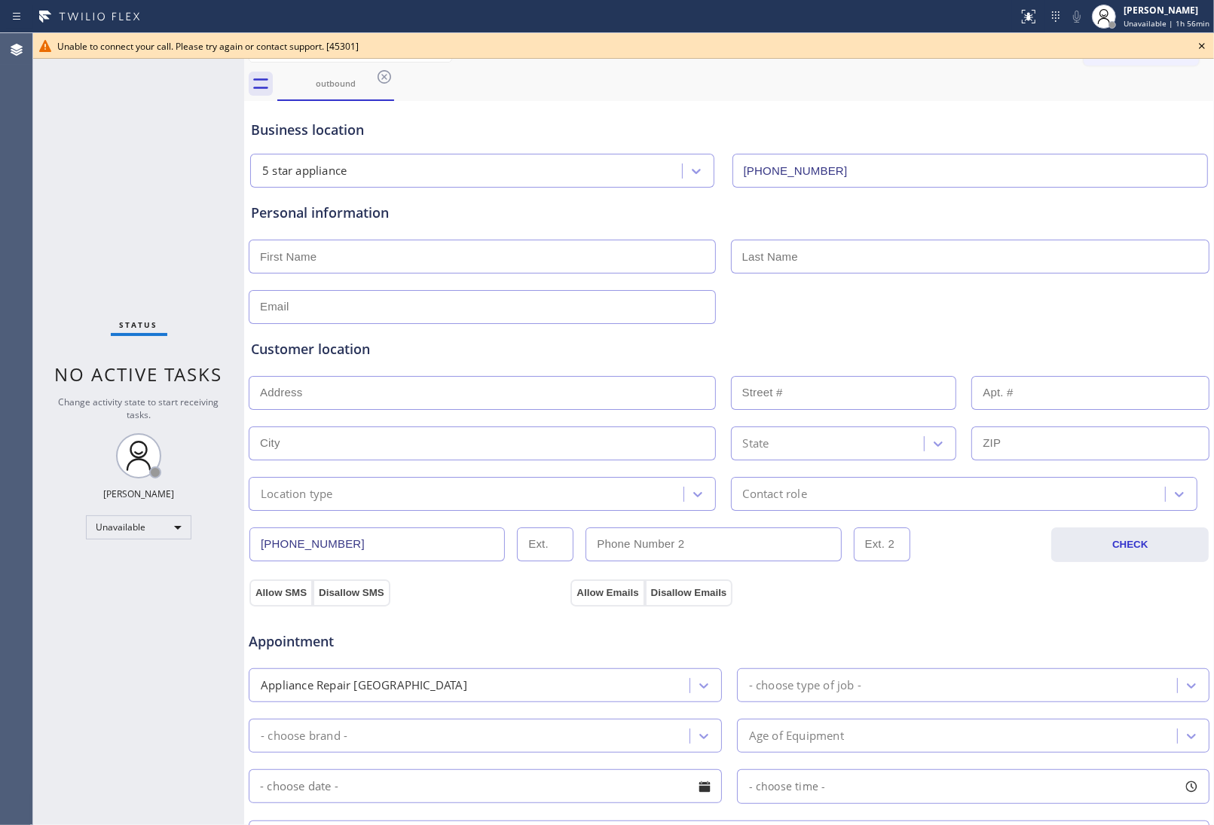
click at [1206, 45] on icon at bounding box center [1202, 46] width 18 height 18
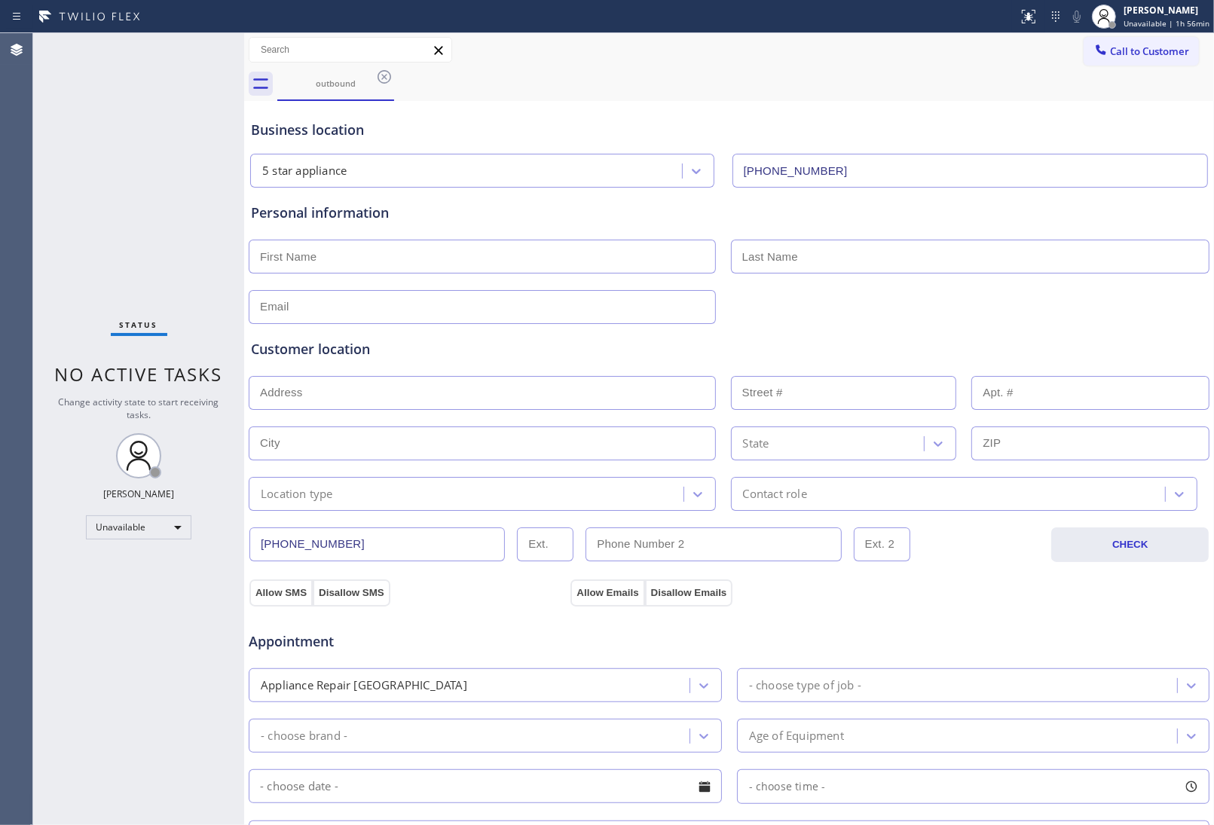
click at [1166, 40] on button "Call to Customer" at bounding box center [1140, 51] width 115 height 29
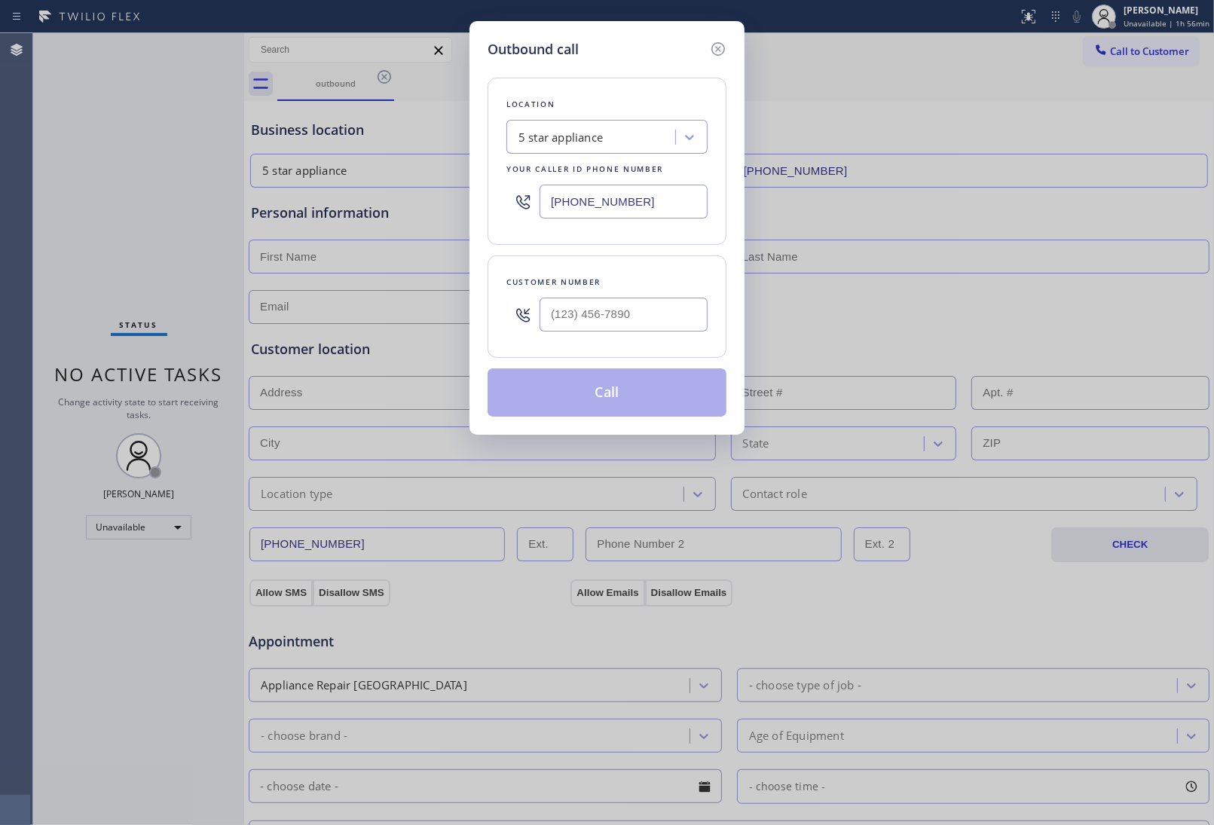
drag, startPoint x: 536, startPoint y: 343, endPoint x: 567, endPoint y: 326, distance: 35.7
click at [548, 336] on div "Customer number" at bounding box center [606, 306] width 239 height 102
click at [584, 318] on input "(___) ___-____" at bounding box center [623, 315] width 168 height 34
paste input "908) 921-1347"
type input "[PHONE_NUMBER]"
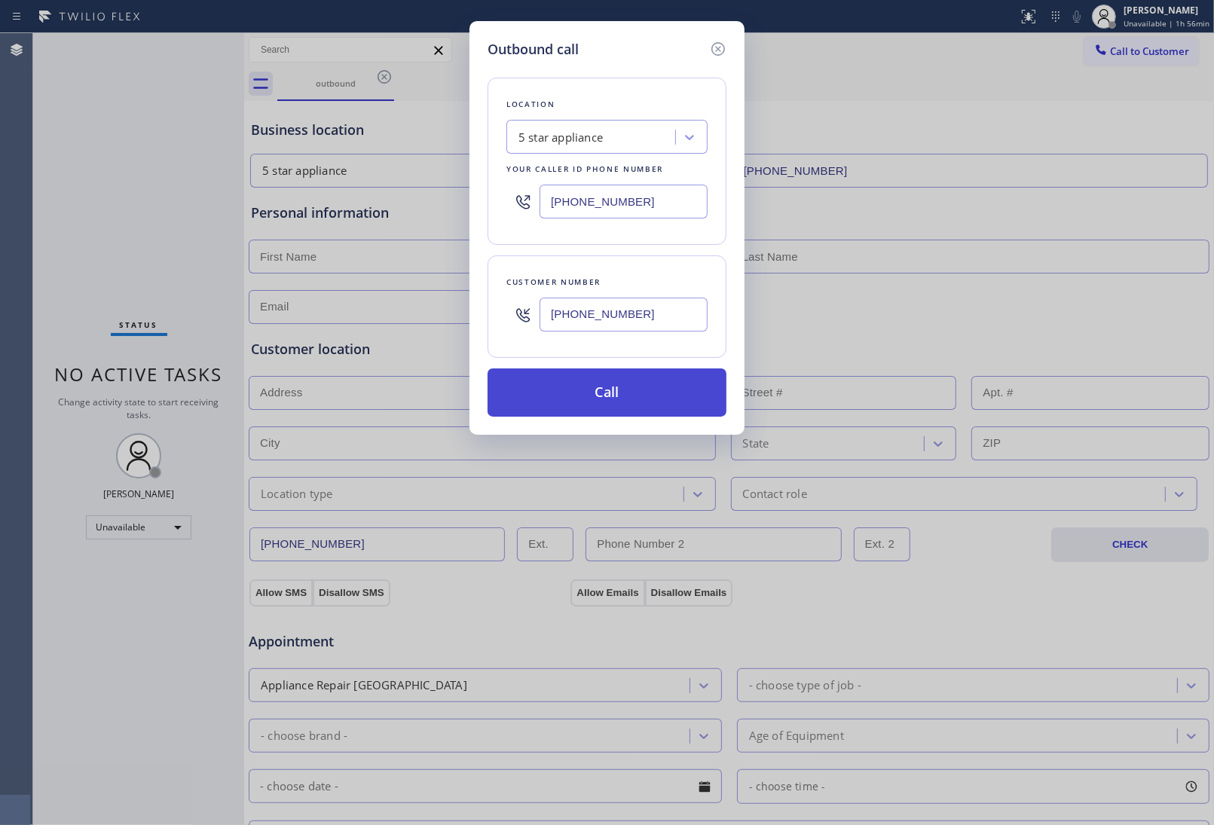
click at [607, 405] on button "Call" at bounding box center [606, 392] width 239 height 48
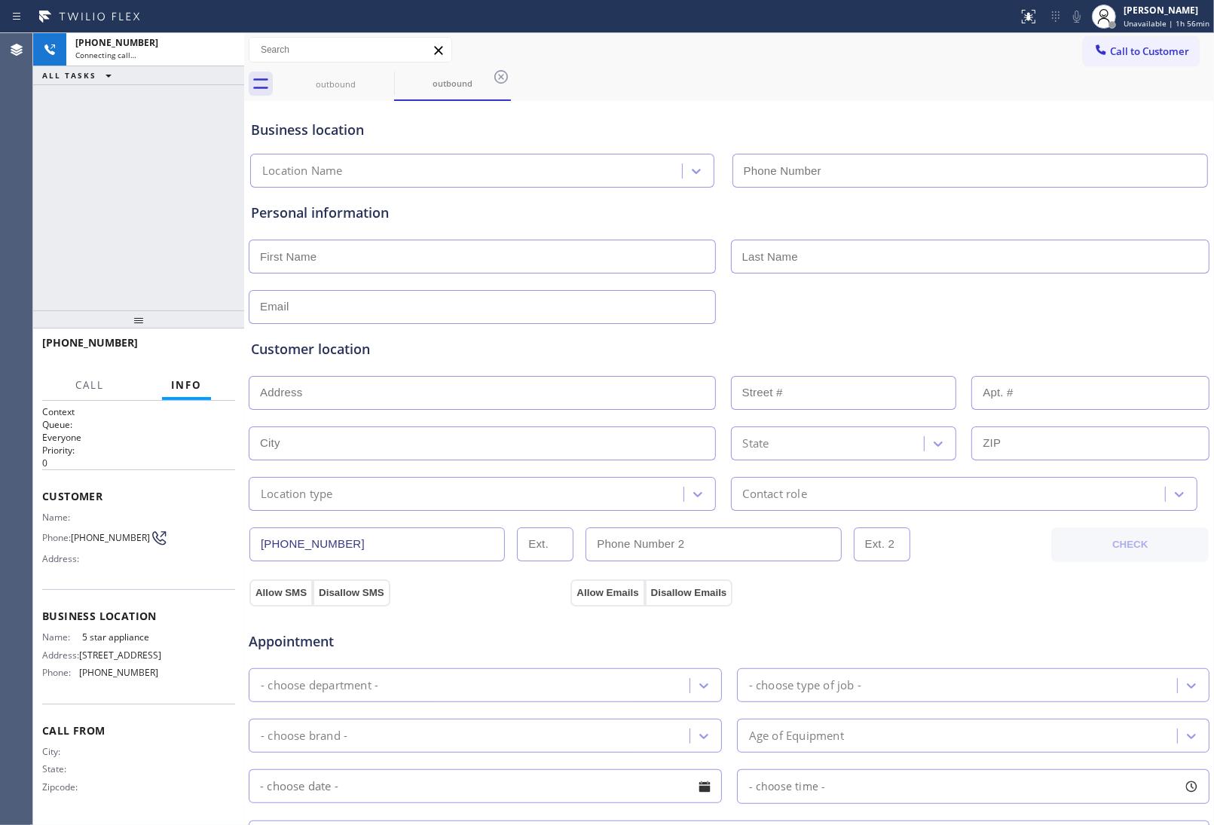
type input "(213) 687-2604"
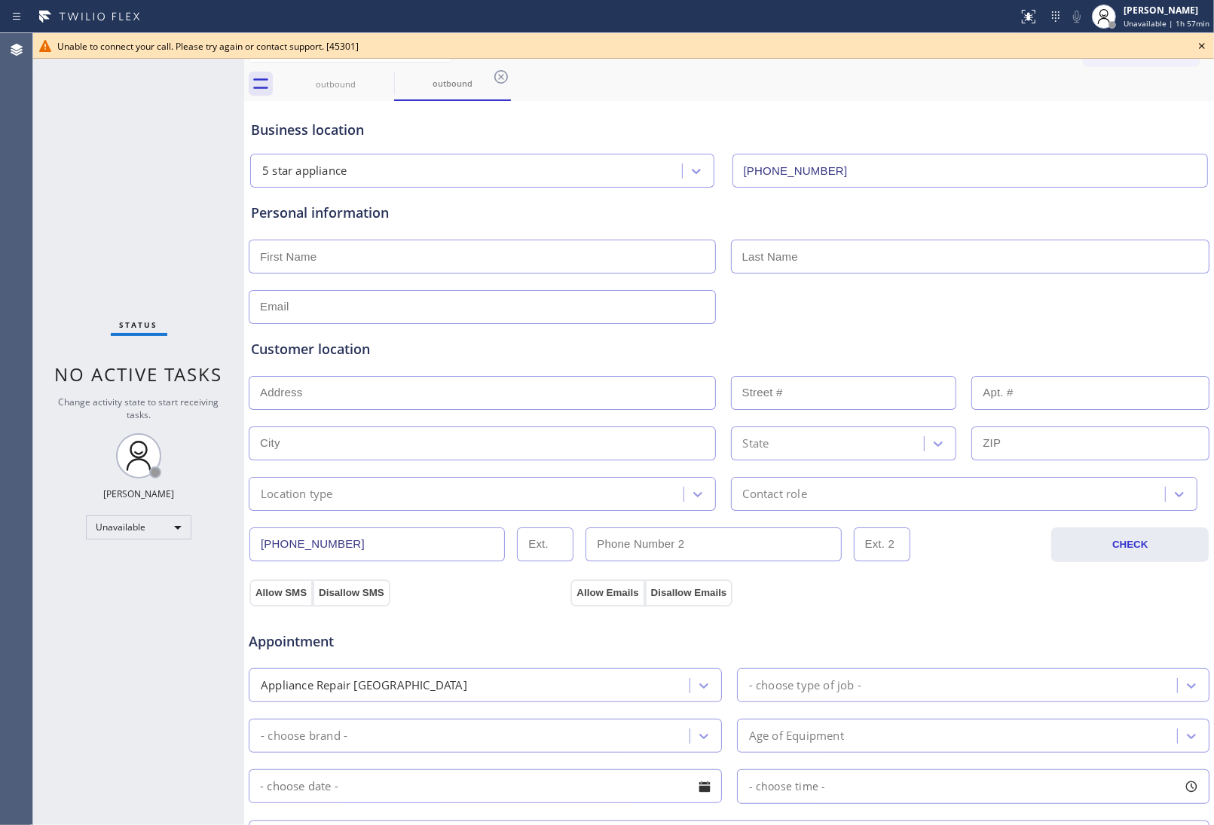
click at [1200, 44] on icon at bounding box center [1202, 46] width 6 height 6
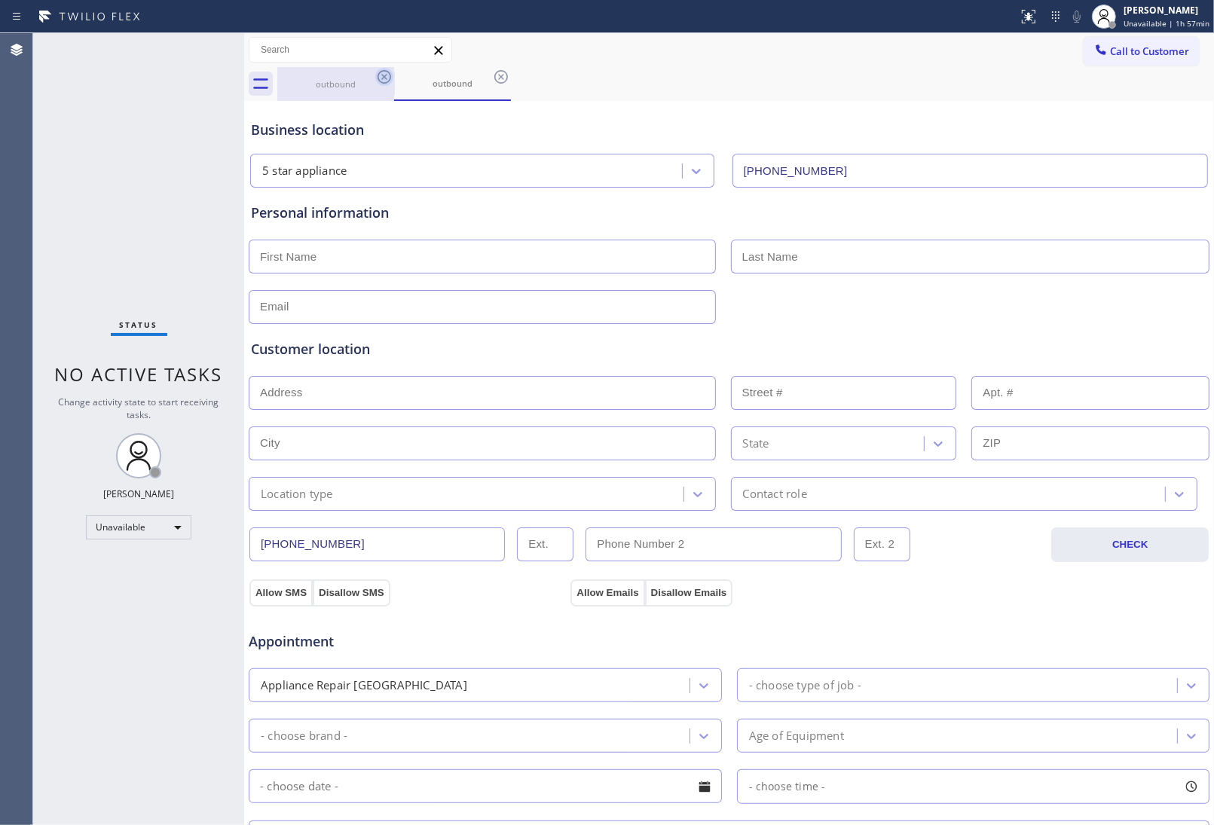
click at [381, 73] on icon at bounding box center [384, 77] width 18 height 18
click at [492, 73] on icon at bounding box center [501, 77] width 18 height 18
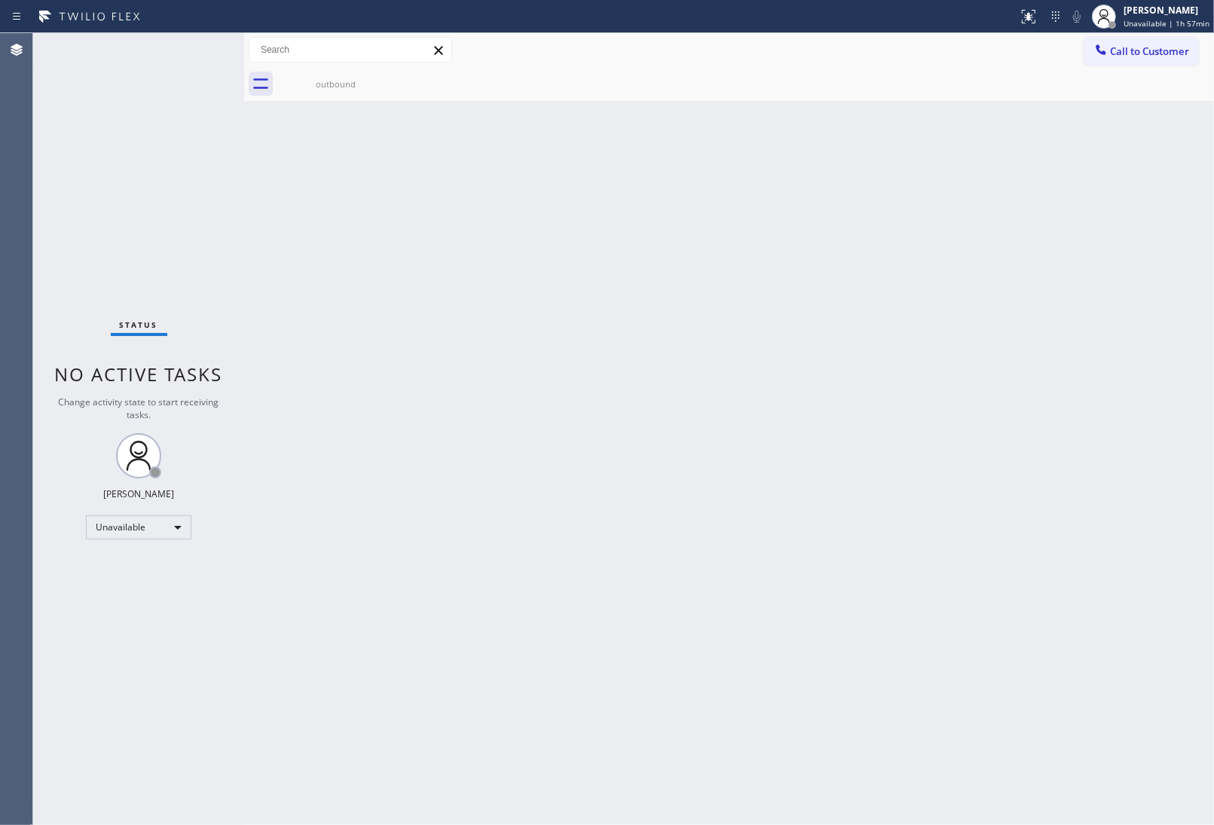
click at [0, 0] on icon at bounding box center [0, 0] width 0 height 0
click at [359, 90] on div "outbound" at bounding box center [336, 84] width 114 height 34
click at [389, 77] on div at bounding box center [745, 84] width 936 height 34
click at [1147, 57] on span "Call to Customer" at bounding box center [1149, 51] width 79 height 14
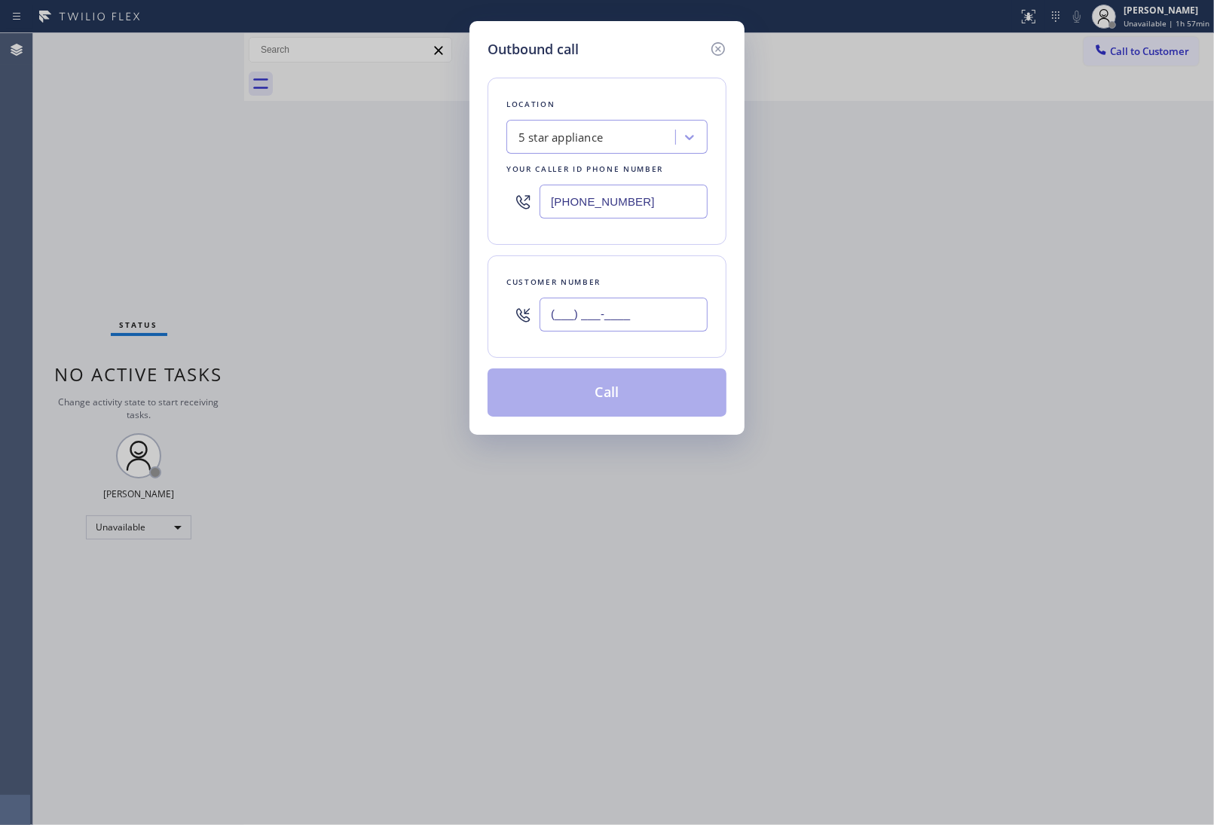
click at [652, 307] on input "(___) ___-____" at bounding box center [623, 315] width 168 height 34
paste input "908) 921-1347"
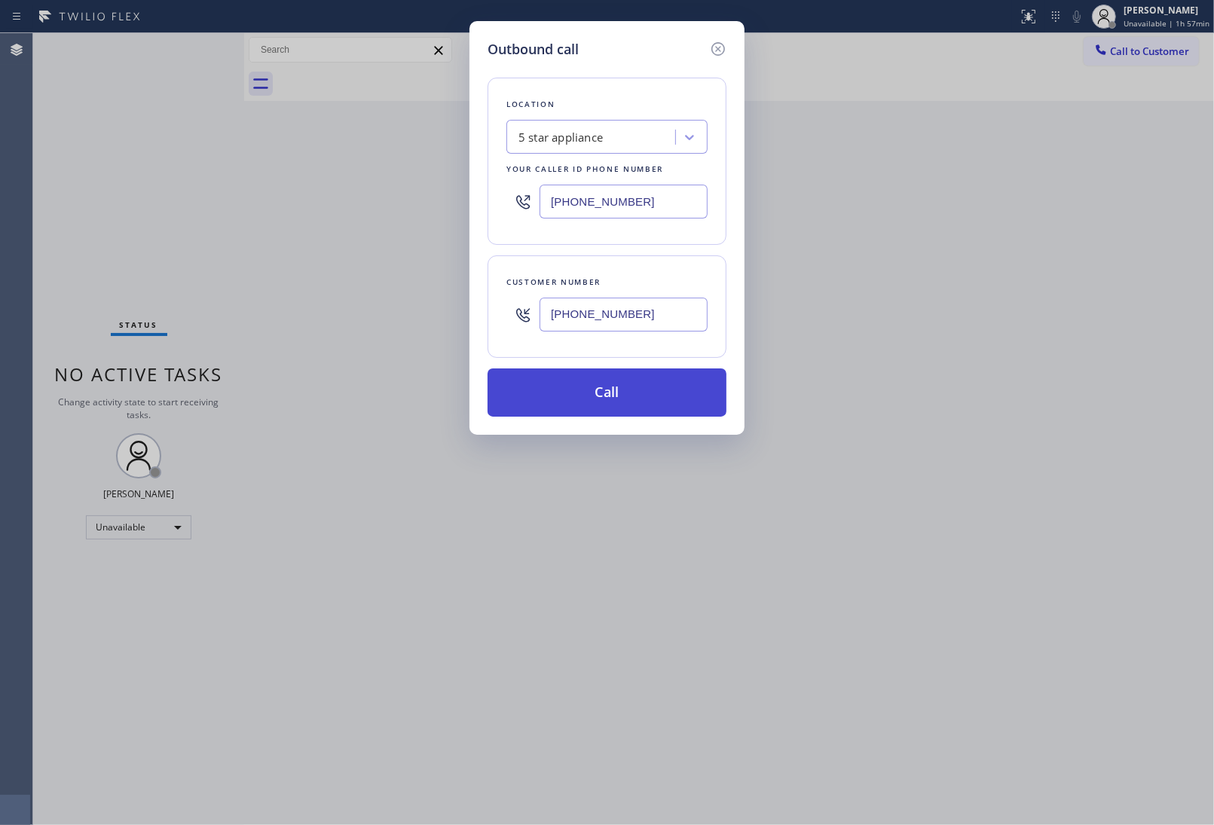
type input "[PHONE_NUMBER]"
click at [653, 401] on button "Call" at bounding box center [606, 392] width 239 height 48
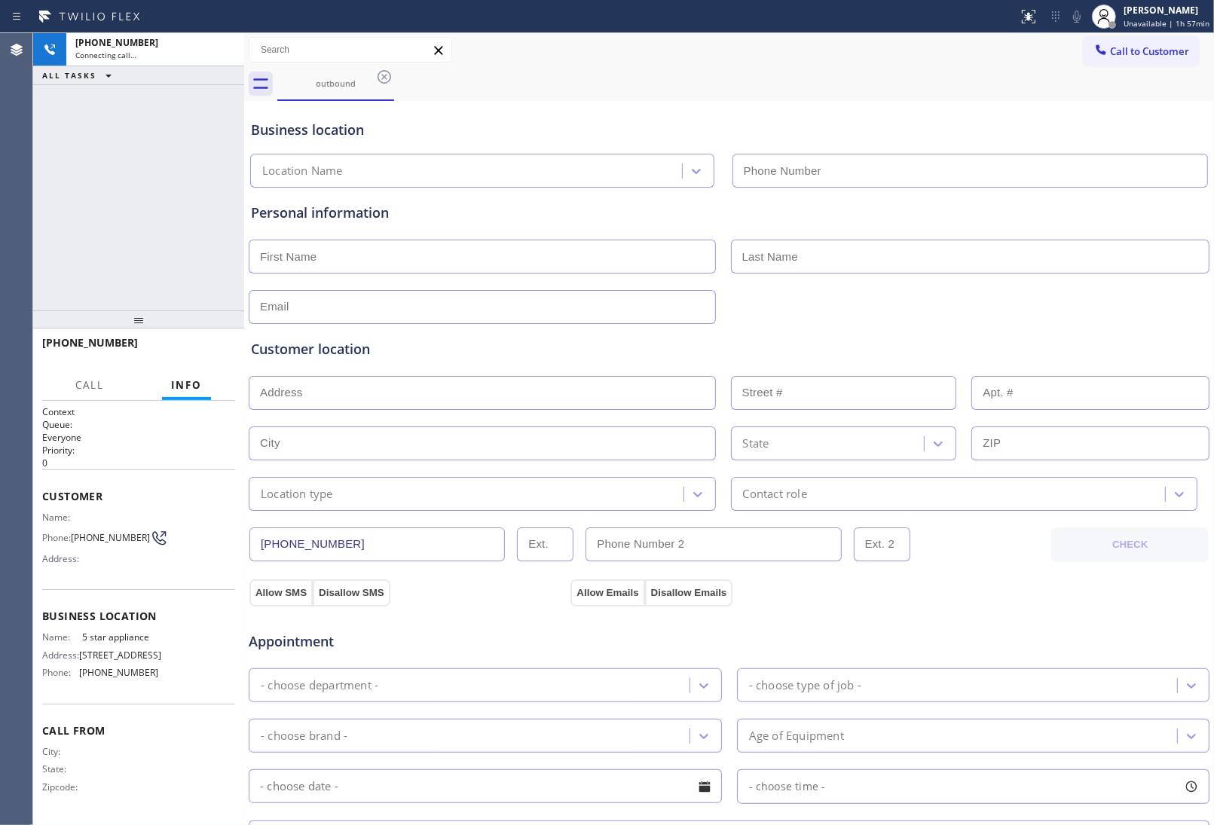
type input "(213) 687-2604"
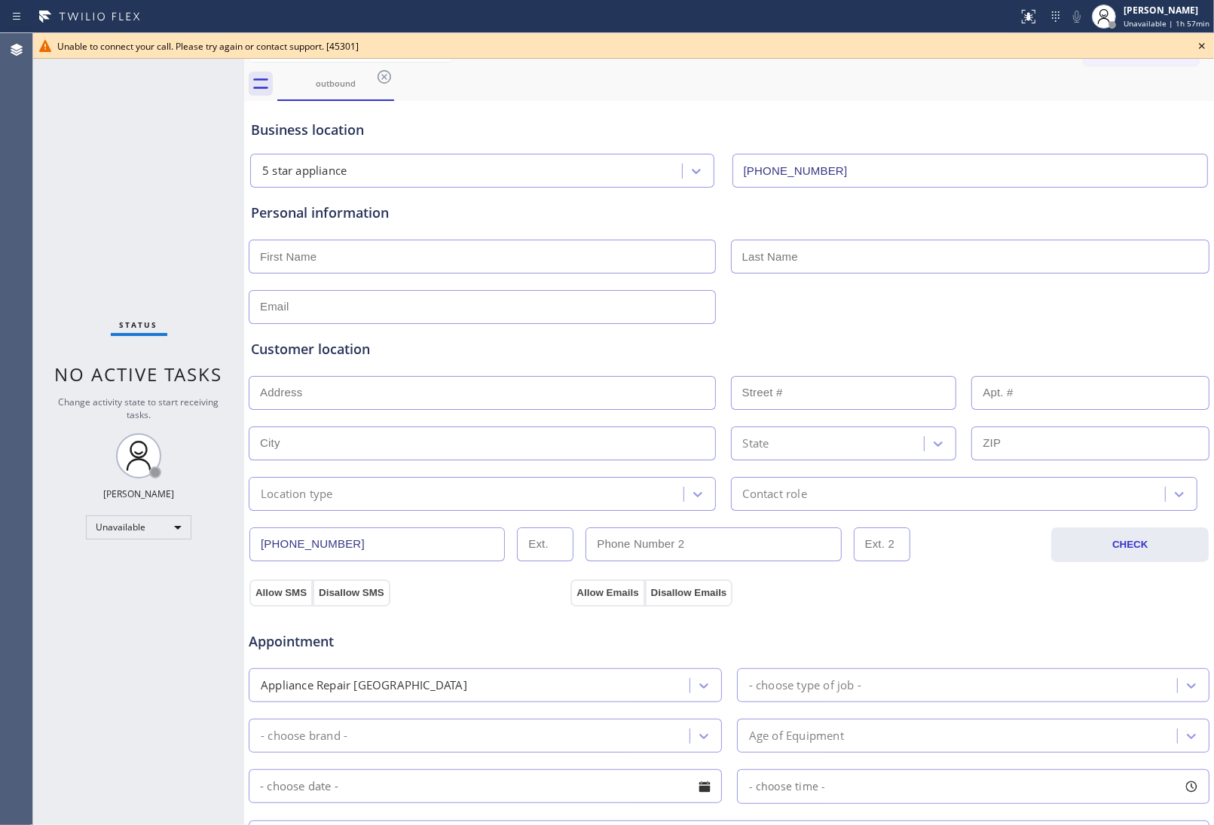
click at [1196, 39] on icon at bounding box center [1202, 46] width 18 height 18
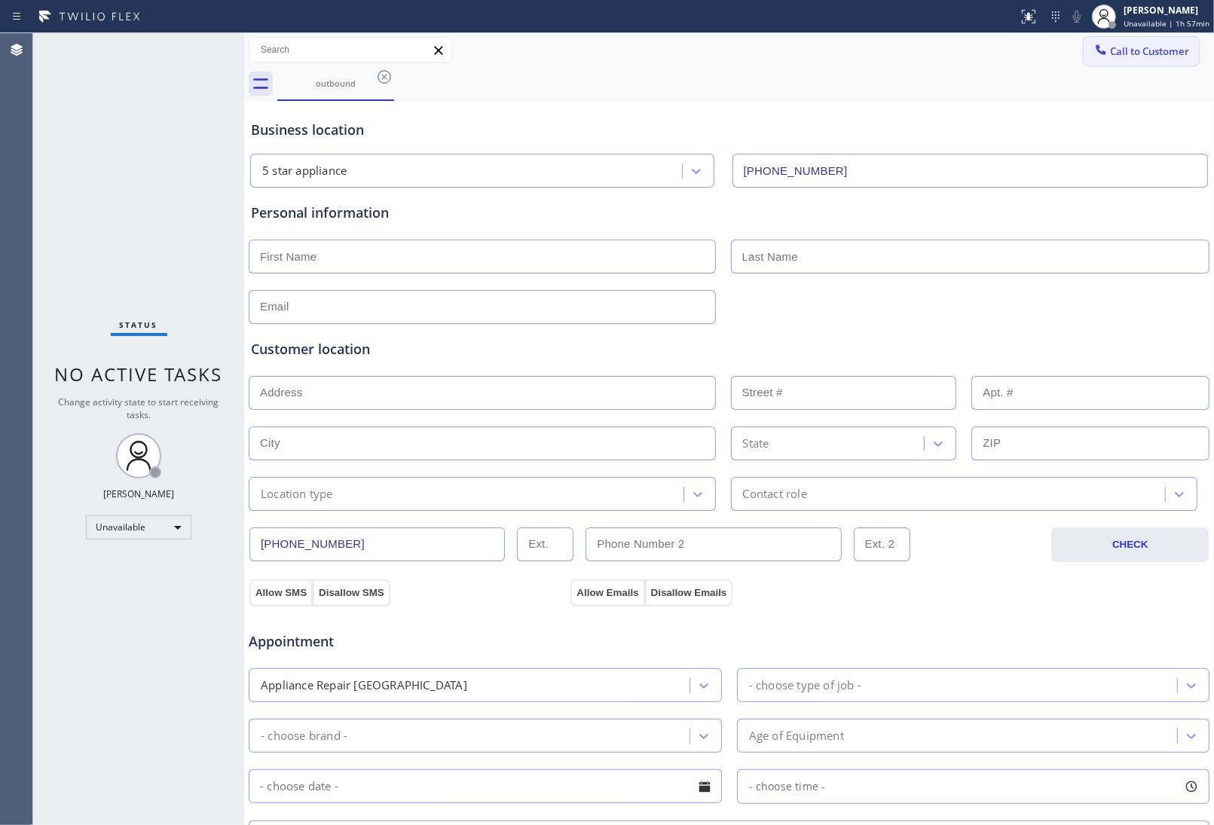
click at [1155, 42] on button "Call to Customer" at bounding box center [1140, 51] width 115 height 29
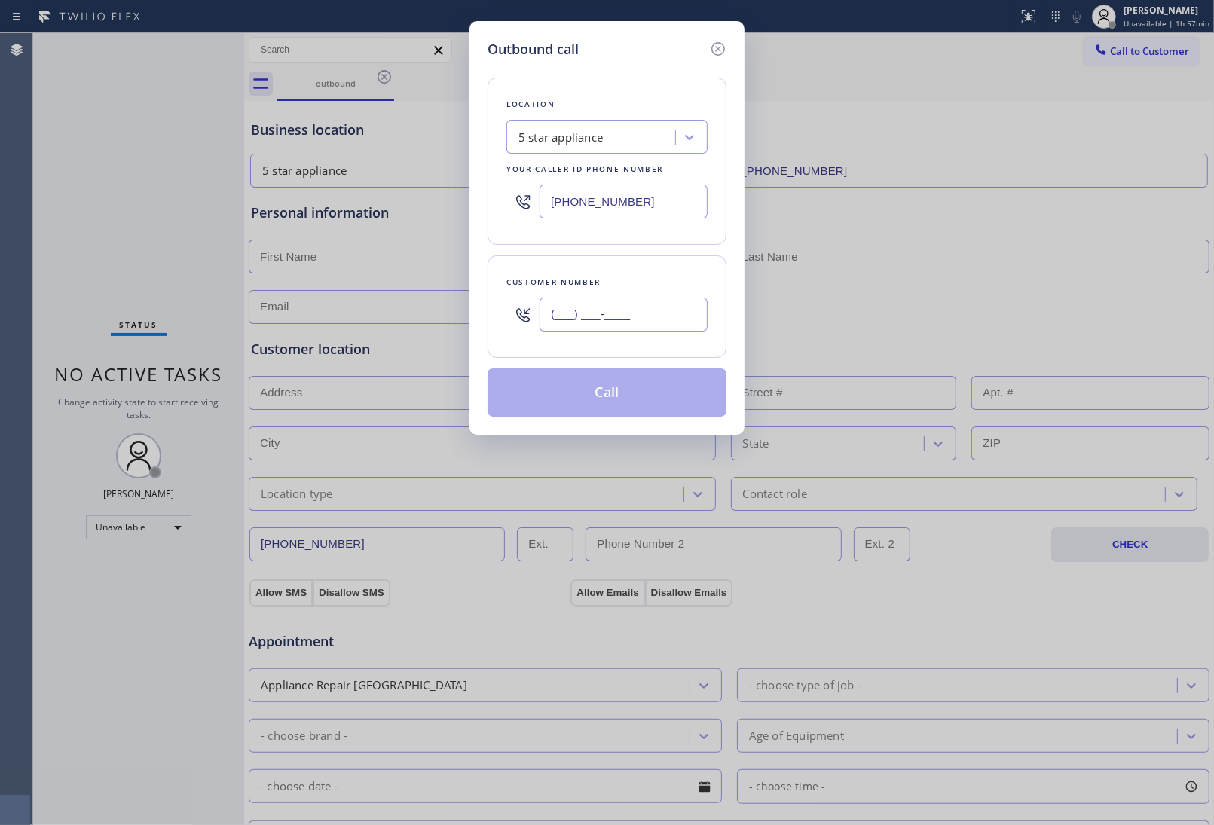
click at [589, 301] on input "(___) ___-____" at bounding box center [623, 315] width 168 height 34
paste input "908) 921-1347"
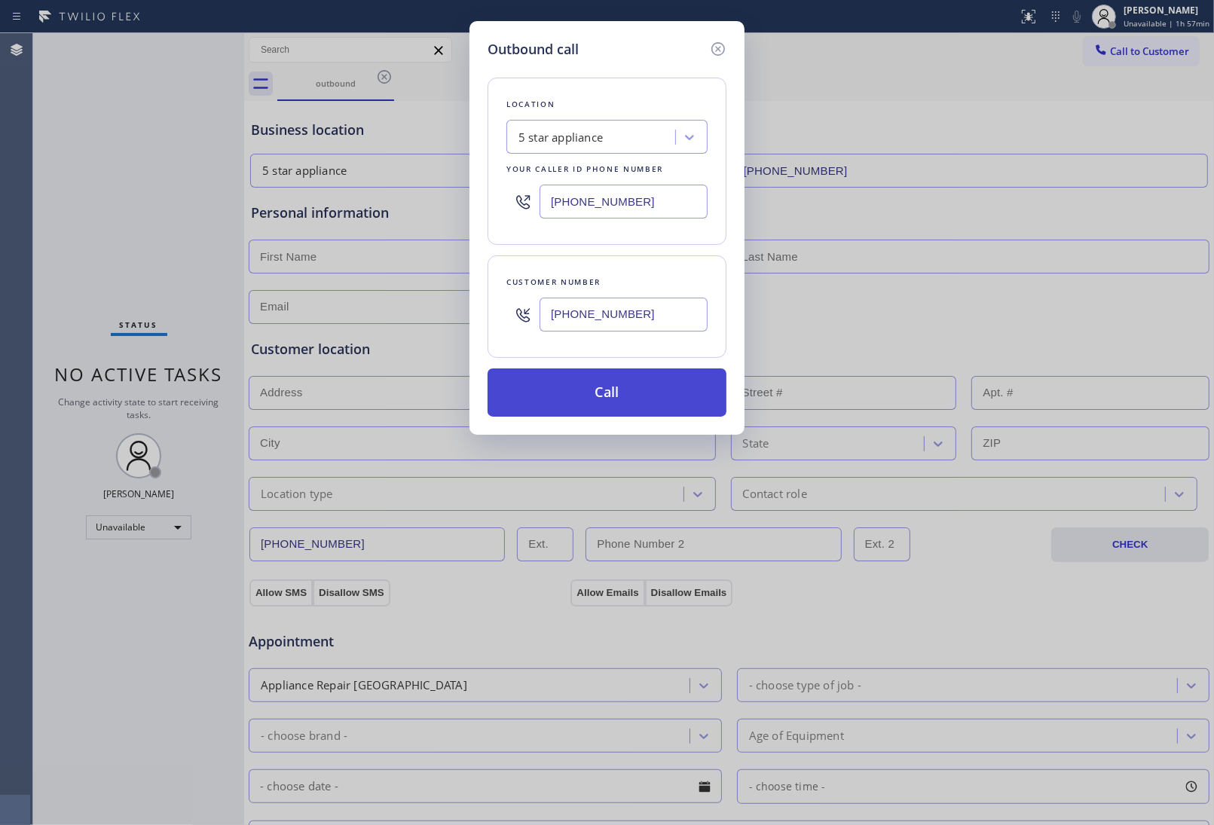
type input "[PHONE_NUMBER]"
click at [619, 402] on button "Call" at bounding box center [606, 392] width 239 height 48
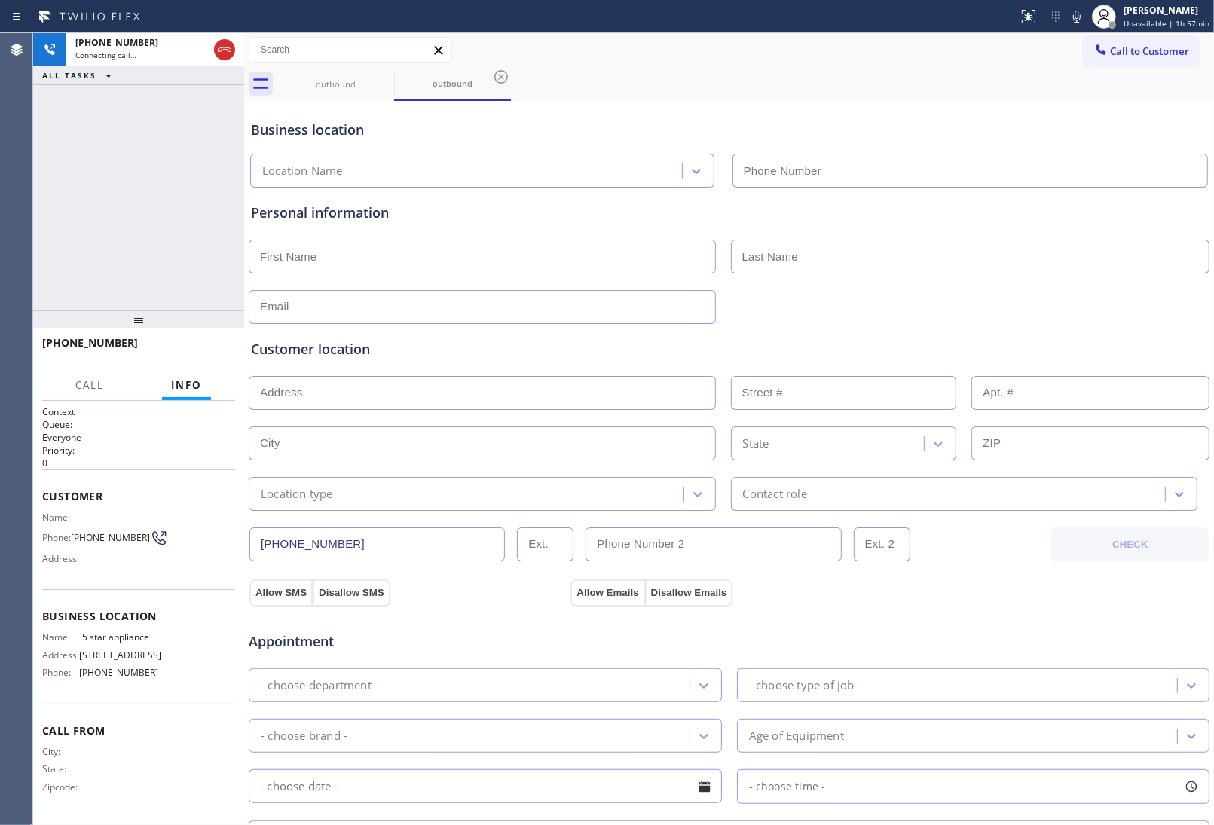
type input "(213) 687-2604"
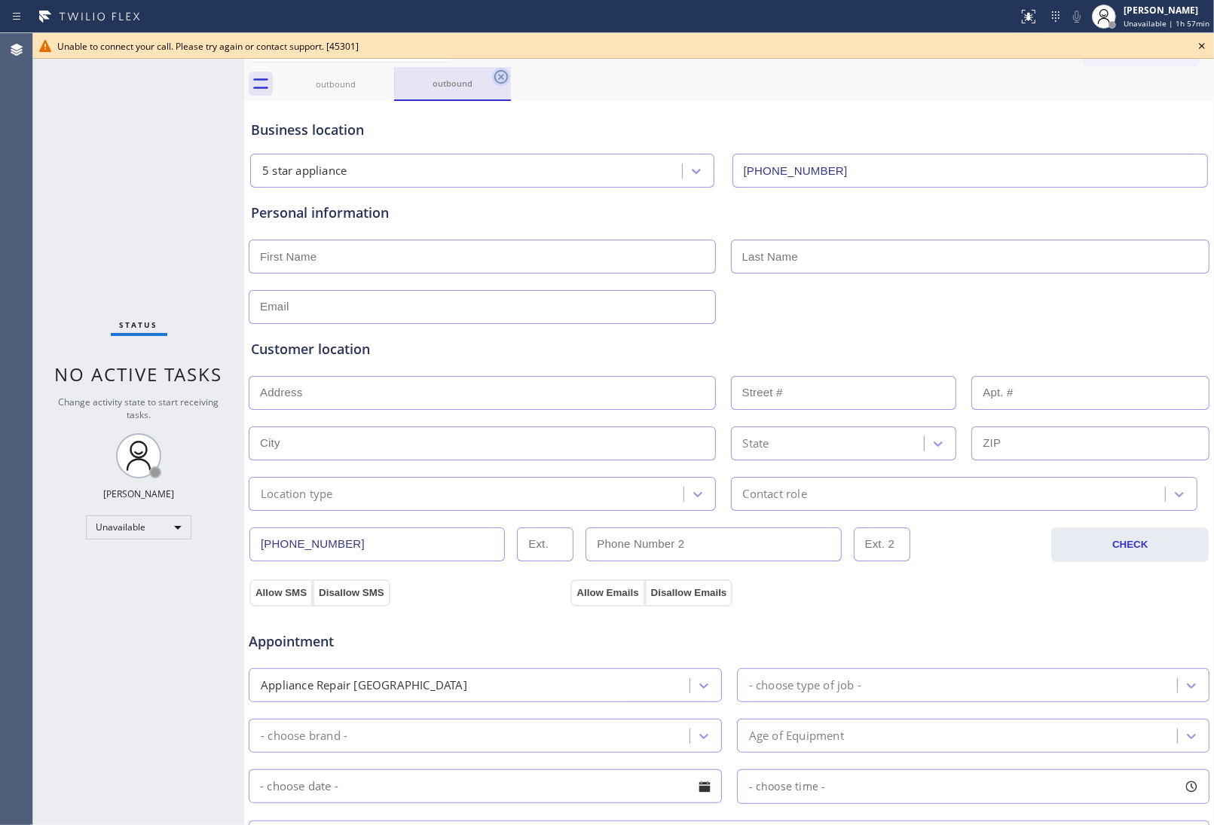
click at [502, 77] on icon at bounding box center [501, 77] width 14 height 14
click at [385, 73] on icon at bounding box center [384, 77] width 18 height 18
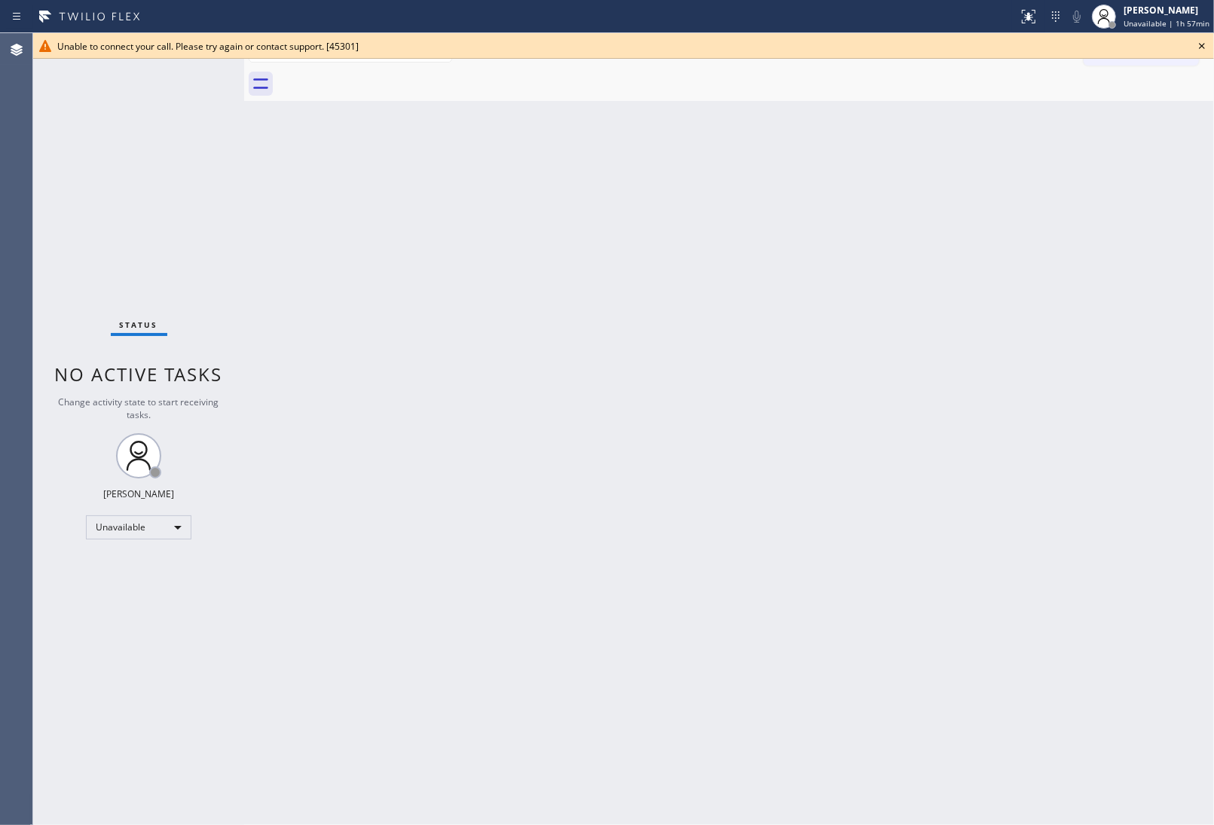
click at [1198, 41] on icon at bounding box center [1202, 46] width 18 height 18
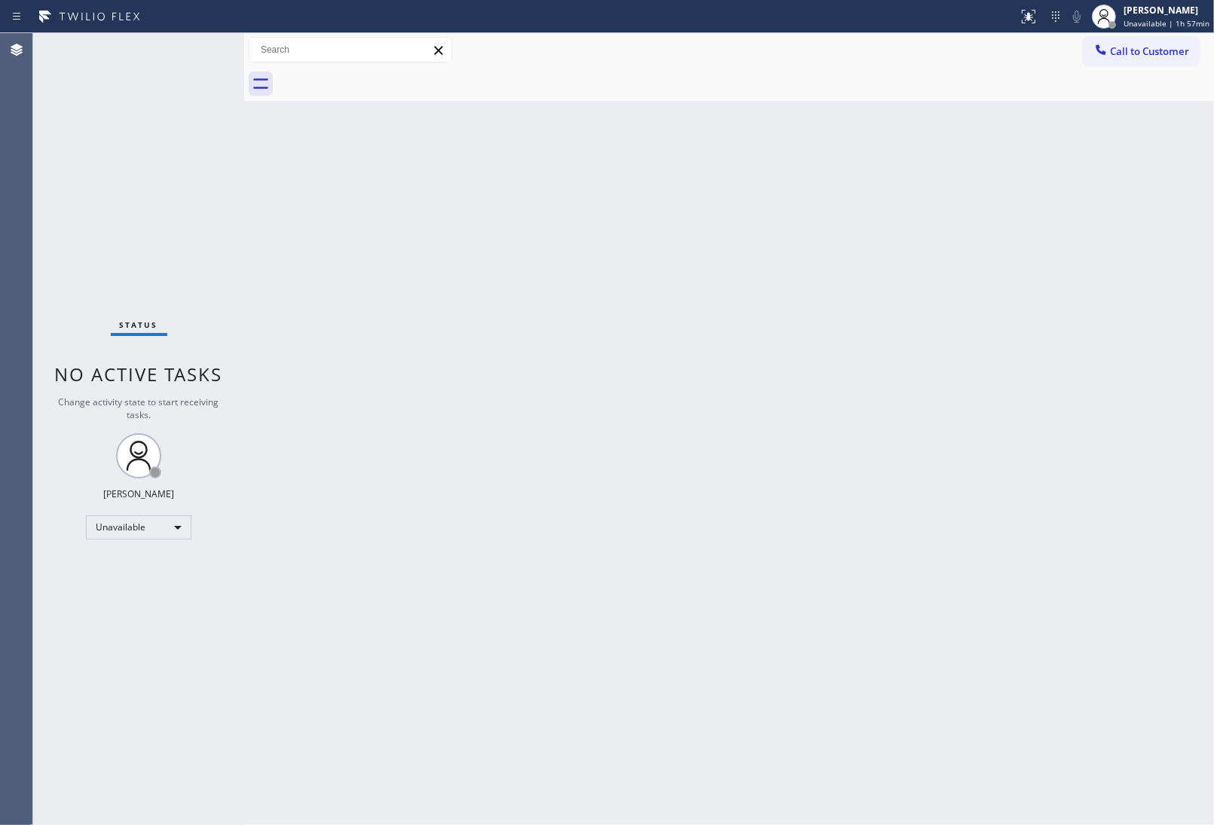
click at [1169, 50] on span "Call to Customer" at bounding box center [1149, 51] width 79 height 14
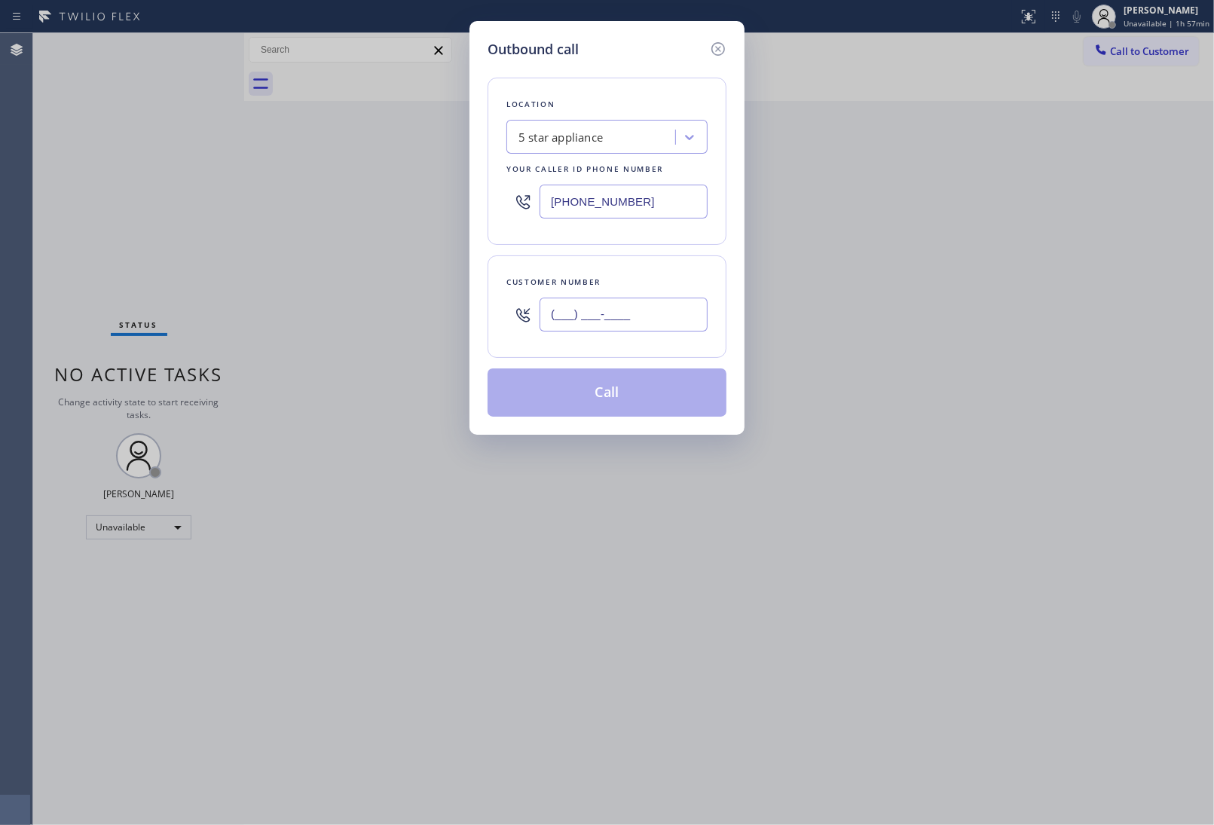
click at [631, 328] on input "(___) ___-____" at bounding box center [623, 315] width 168 height 34
paste input "908) 921-1347"
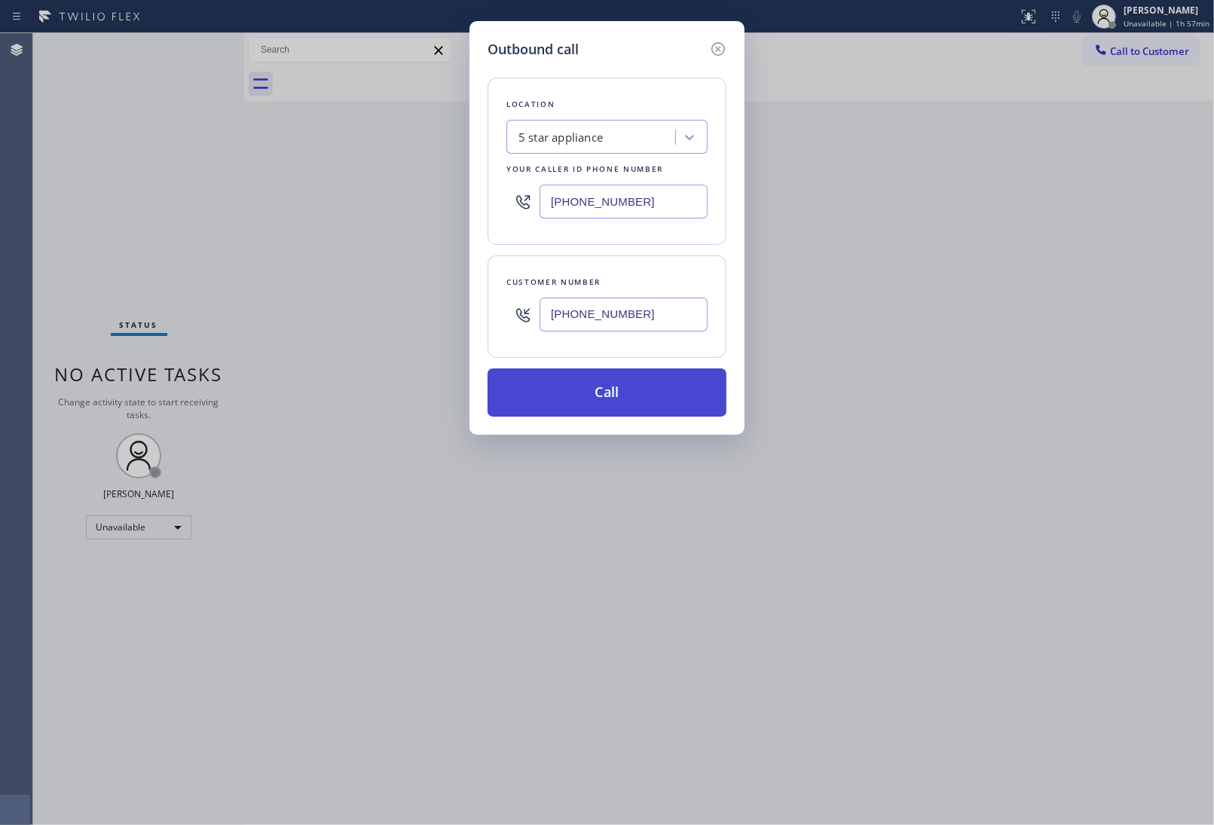
type input "[PHONE_NUMBER]"
click at [667, 392] on button "Call" at bounding box center [606, 392] width 239 height 48
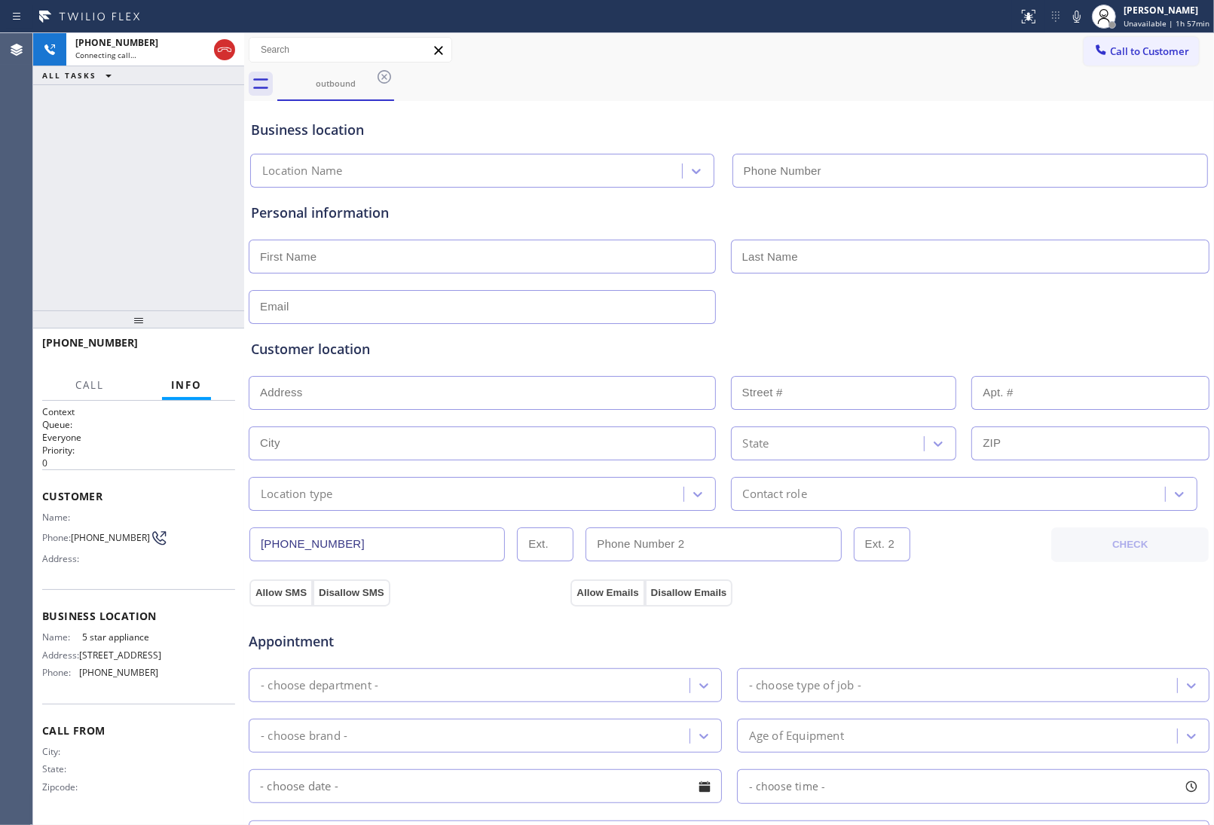
type input "(213) 687-2604"
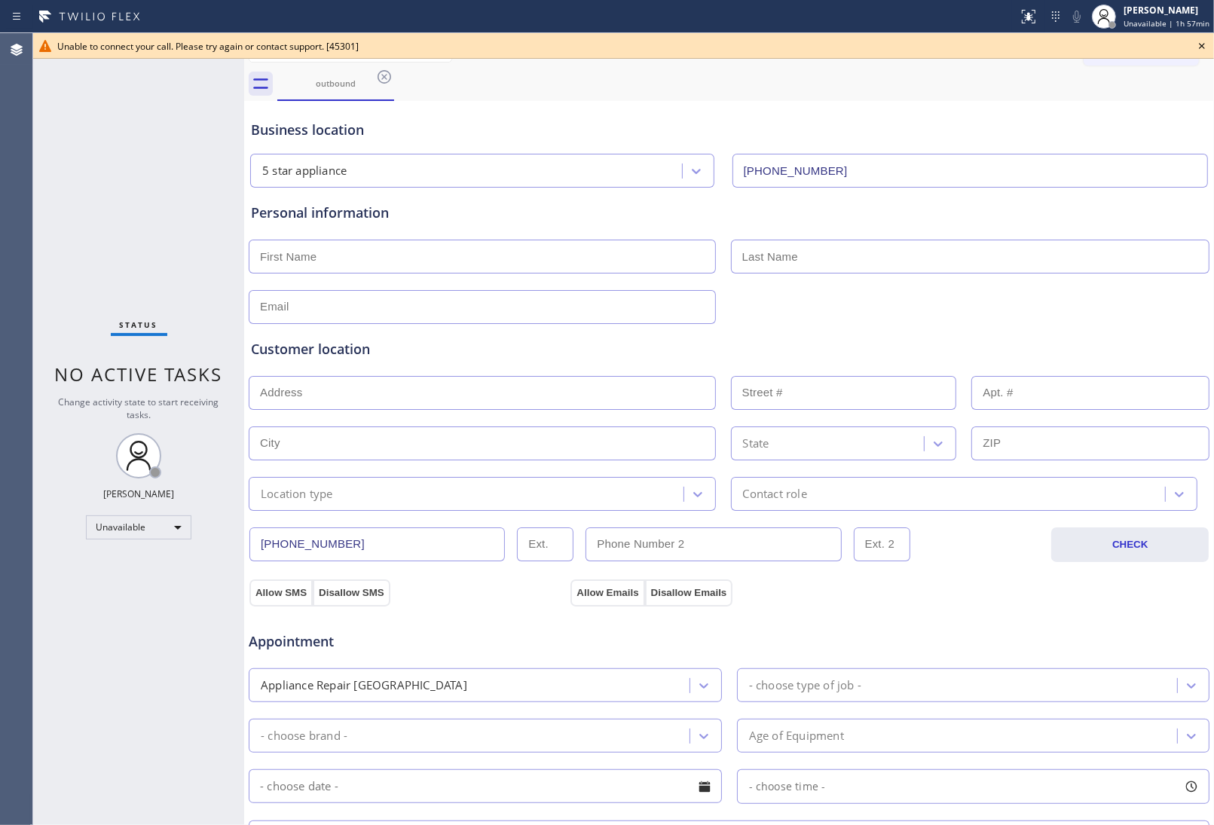
click at [1196, 39] on icon at bounding box center [1202, 46] width 18 height 18
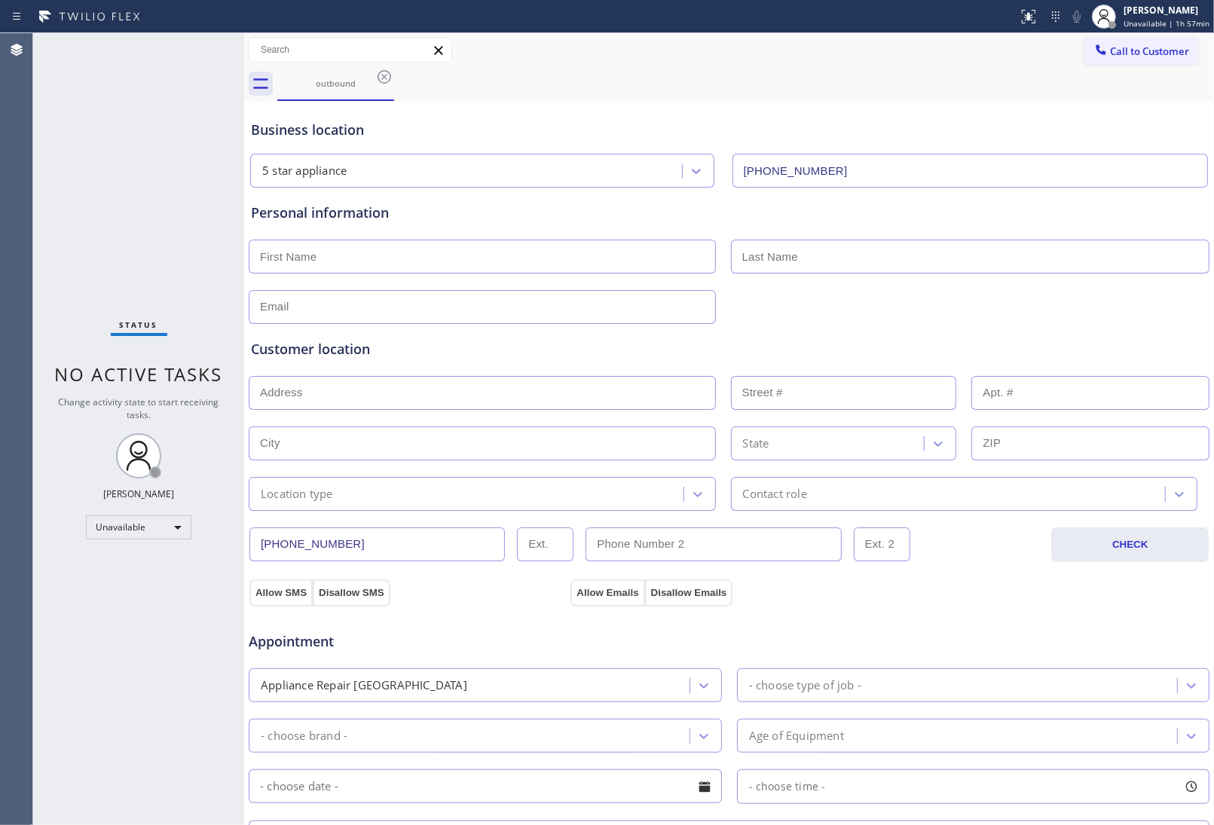
drag, startPoint x: 1170, startPoint y: 46, endPoint x: 1081, endPoint y: 130, distance: 122.0
click at [1169, 46] on span "Call to Customer" at bounding box center [1149, 51] width 79 height 14
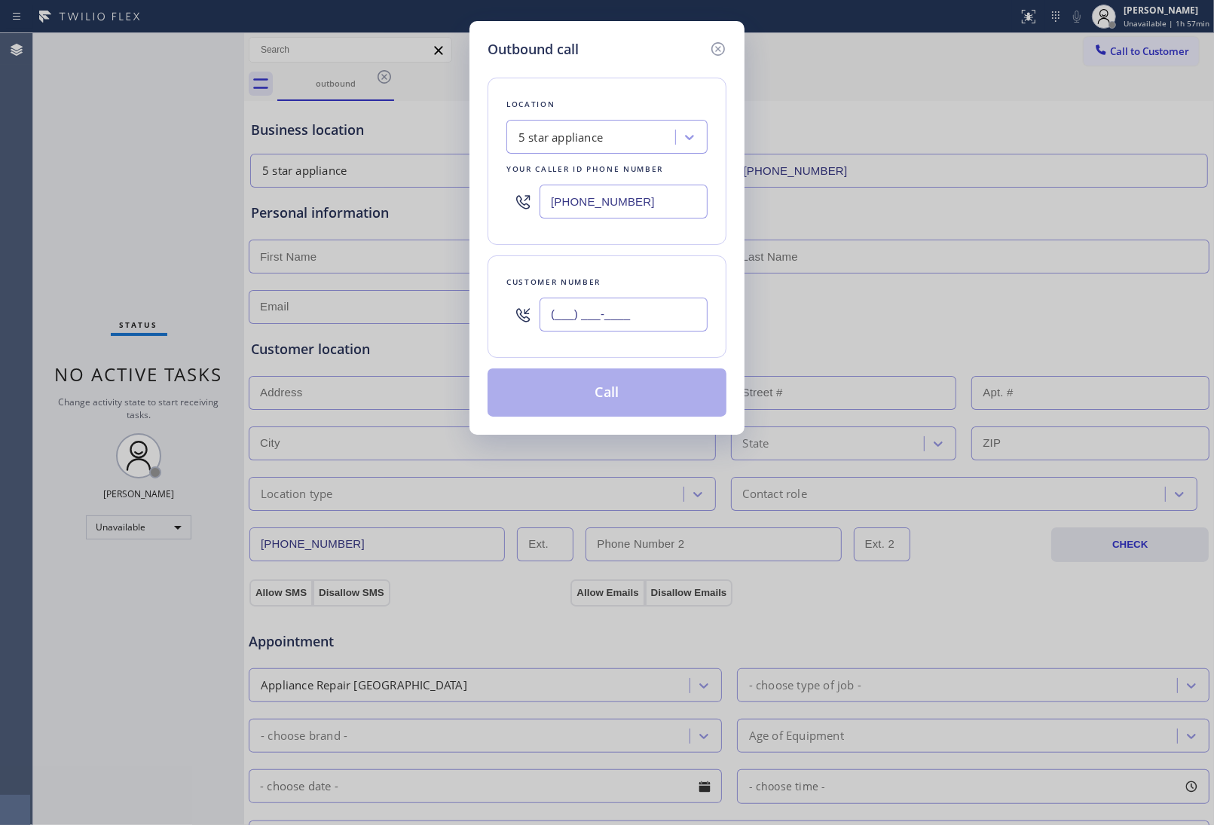
click at [637, 307] on input "(___) ___-____" at bounding box center [623, 315] width 168 height 34
paste input "908) 921-1347"
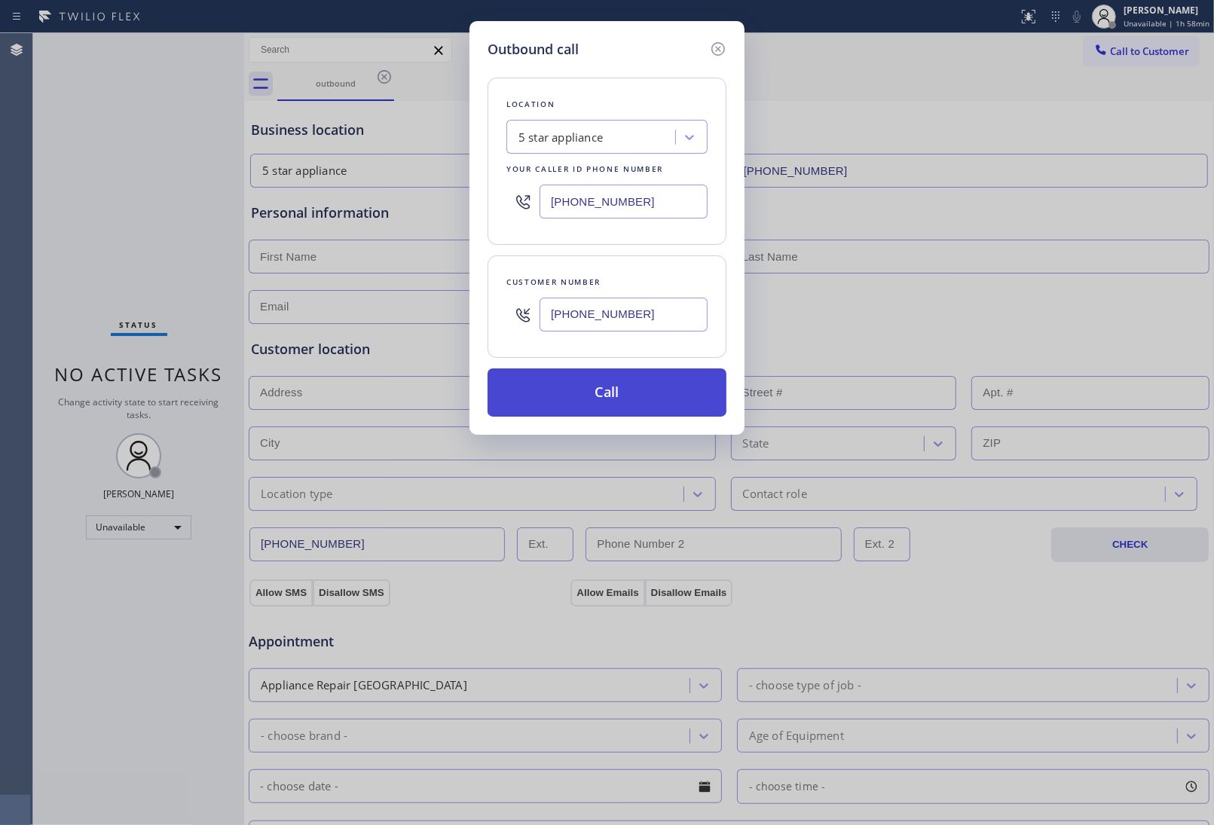
type input "[PHONE_NUMBER]"
click at [660, 401] on button "Call" at bounding box center [606, 392] width 239 height 48
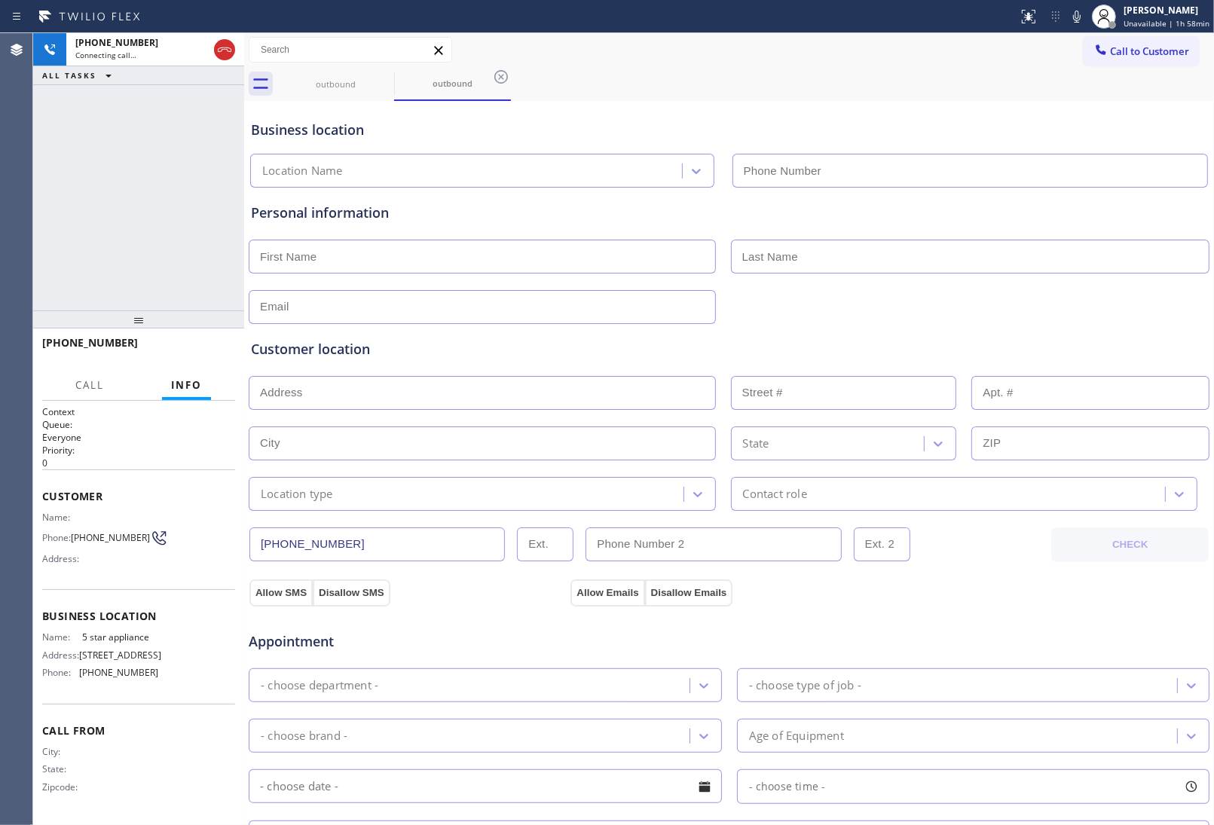
type input "(213) 687-2604"
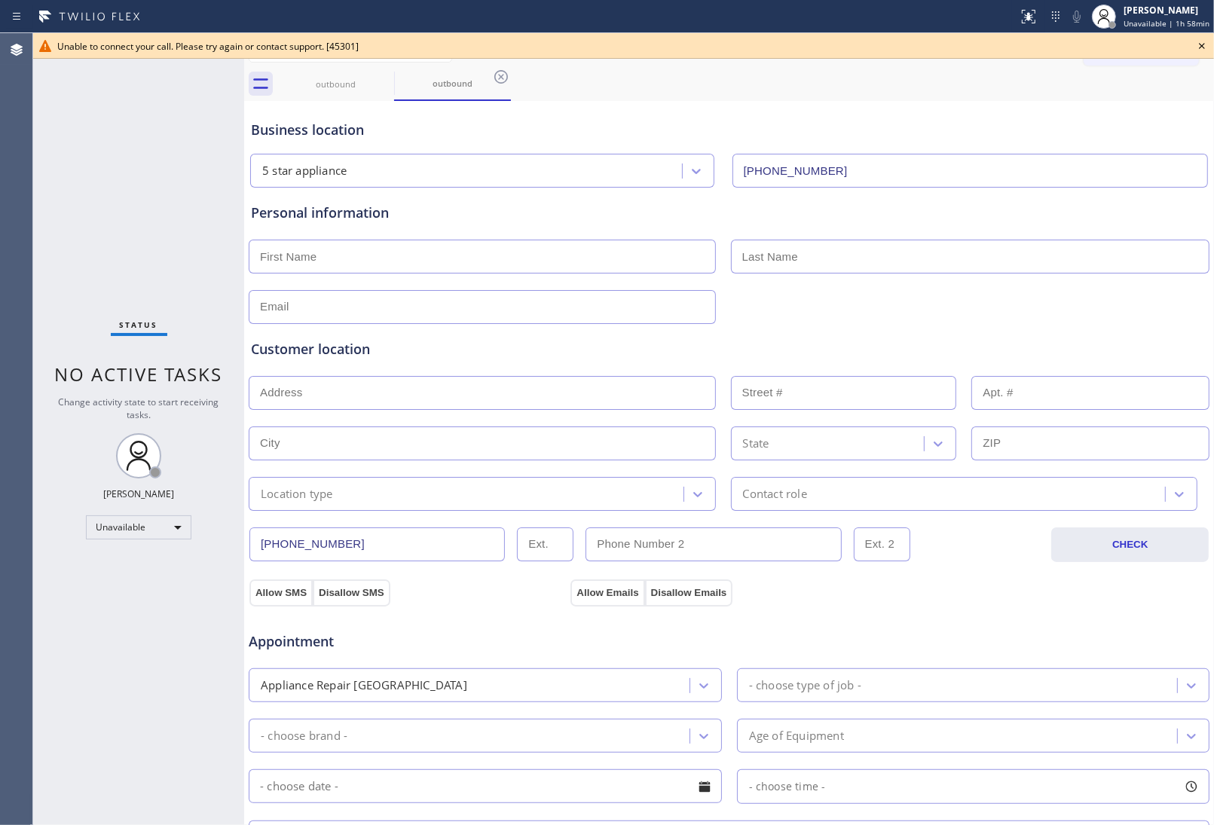
click at [1205, 55] on div "Unable to connect your call. Please try again or contact support. [45301]" at bounding box center [623, 46] width 1181 height 26
click at [1196, 47] on icon at bounding box center [1202, 46] width 18 height 18
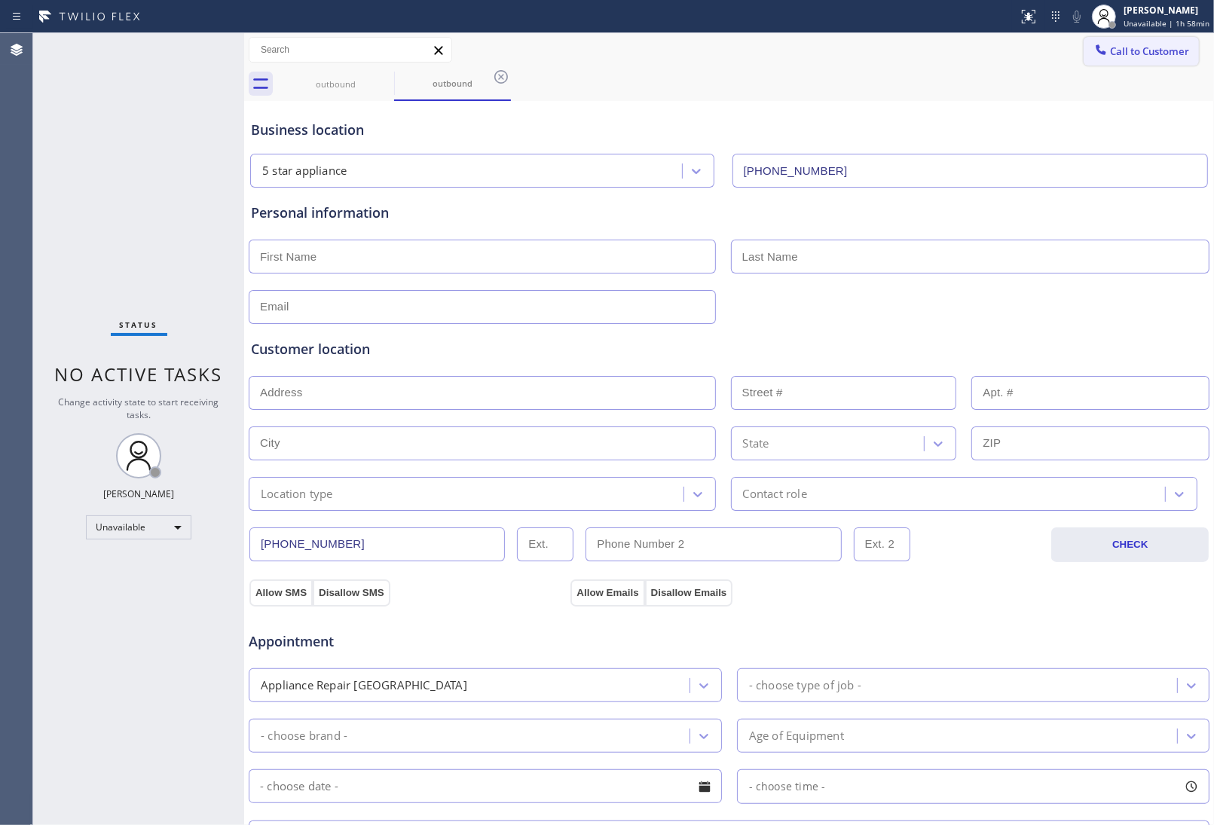
click at [1162, 53] on span "Call to Customer" at bounding box center [1149, 51] width 79 height 14
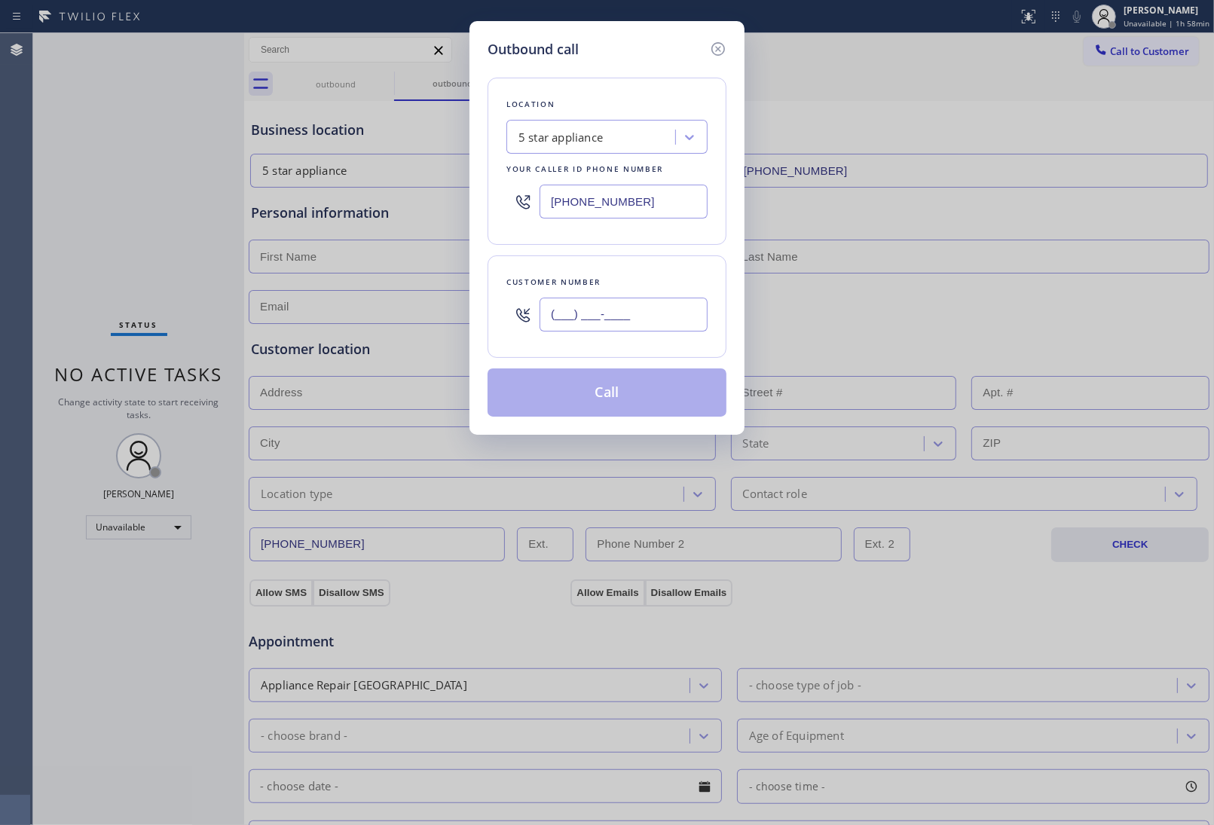
click at [650, 301] on input "(___) ___-____" at bounding box center [623, 315] width 168 height 34
paste input "908) 921-1347"
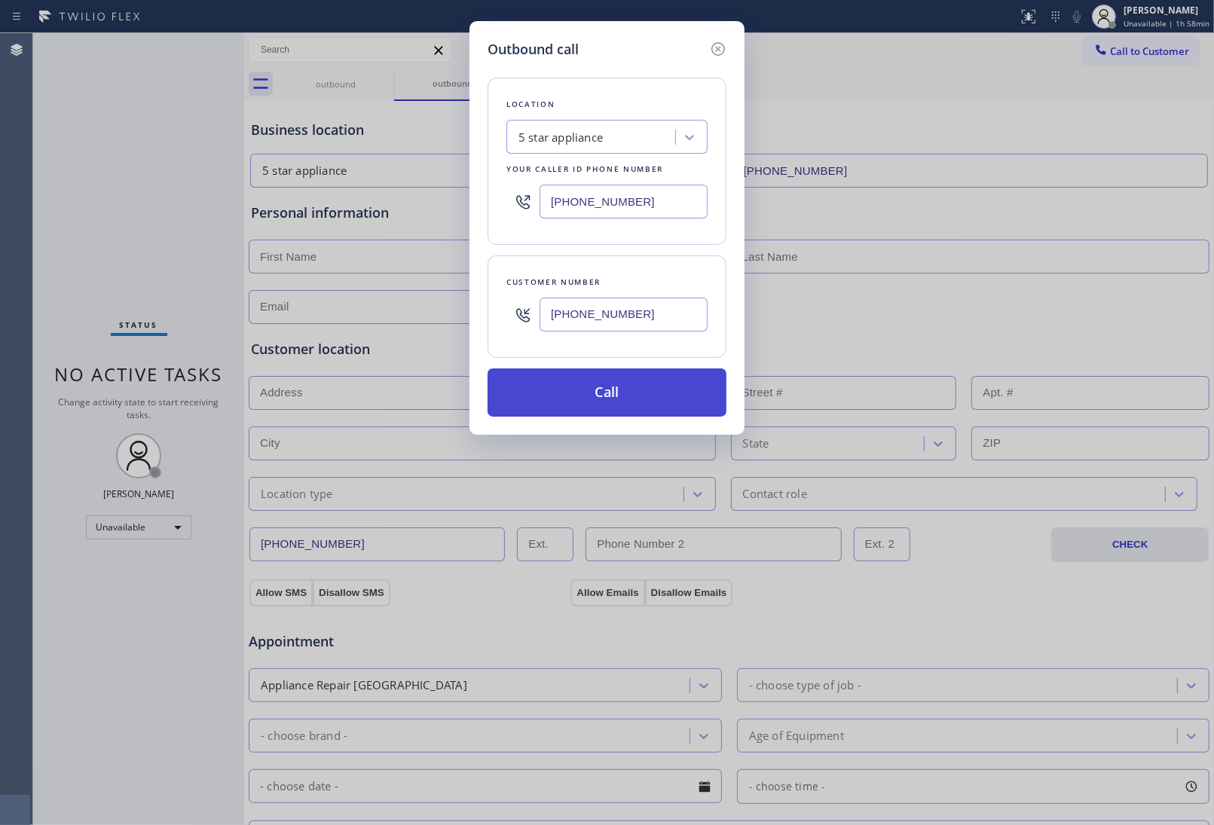
type input "[PHONE_NUMBER]"
click at [656, 392] on button "Call" at bounding box center [606, 392] width 239 height 48
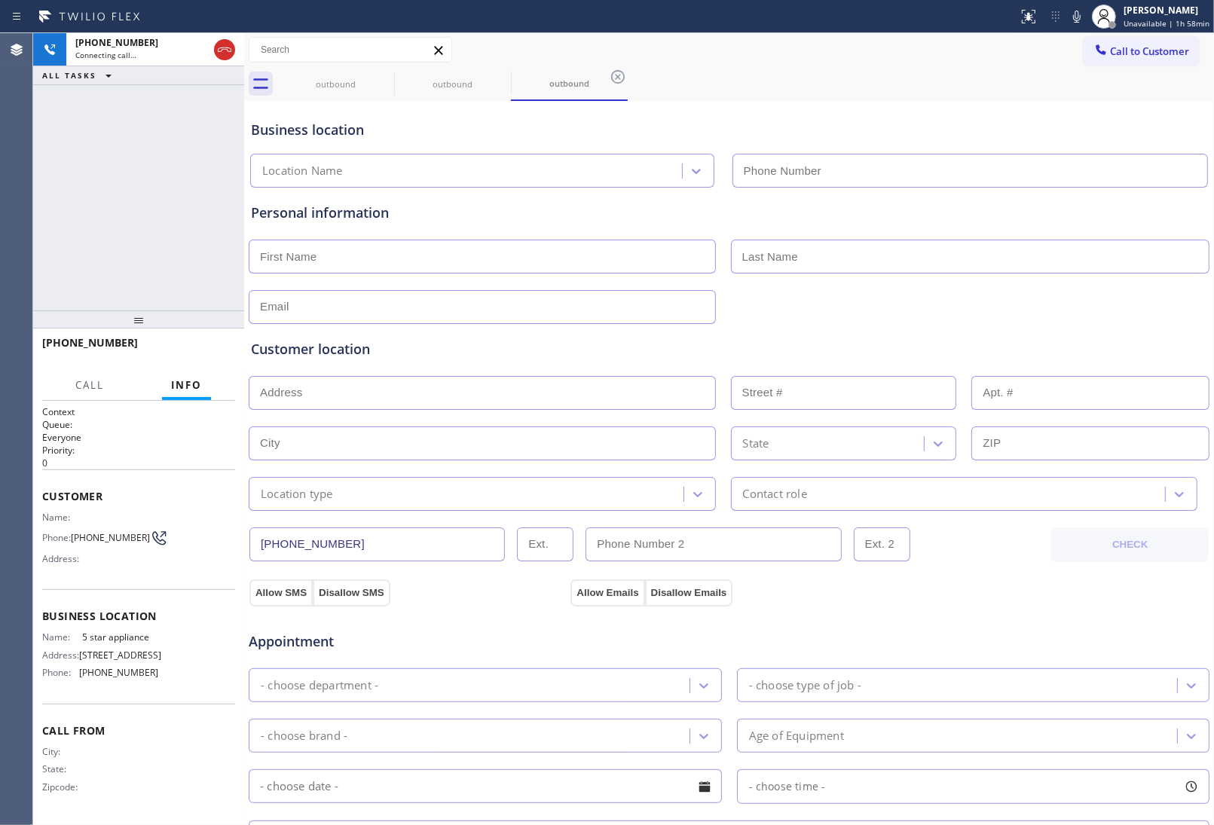
type input "(213) 687-2604"
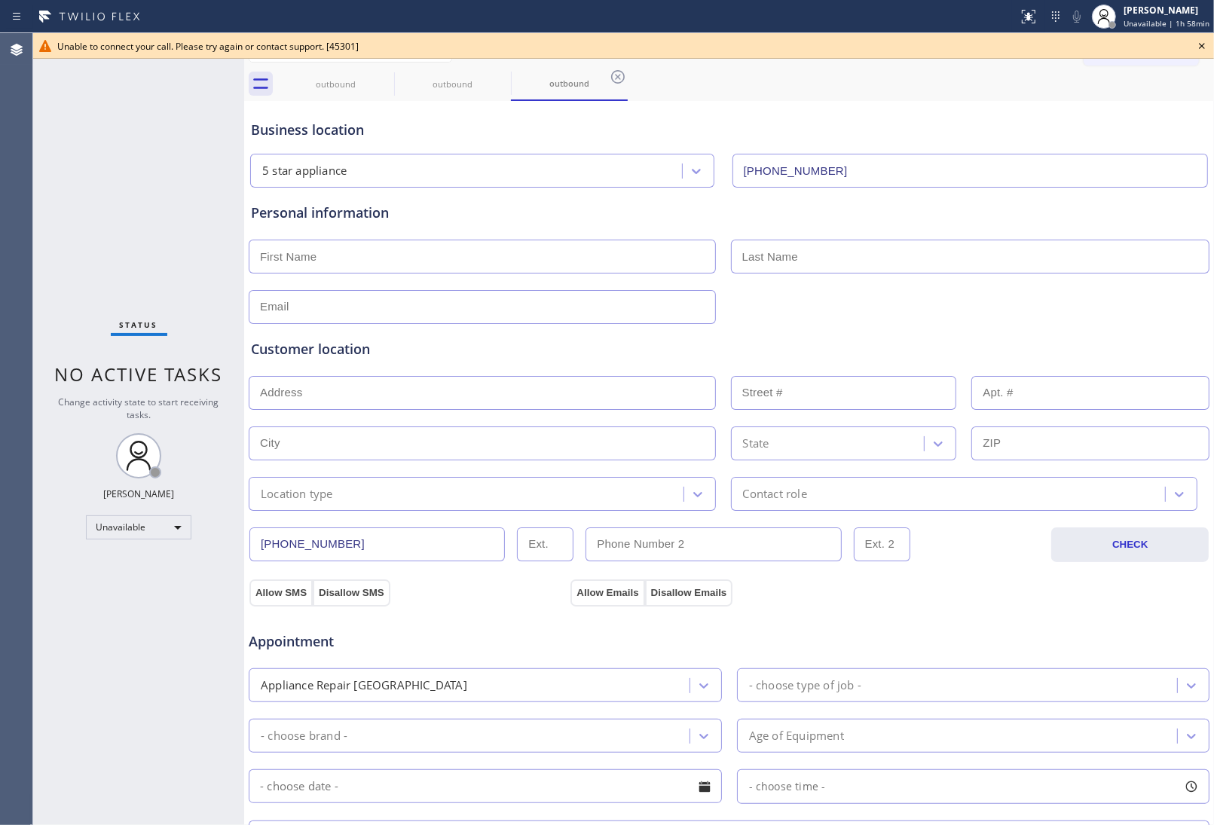
click at [1195, 43] on icon at bounding box center [1202, 46] width 18 height 18
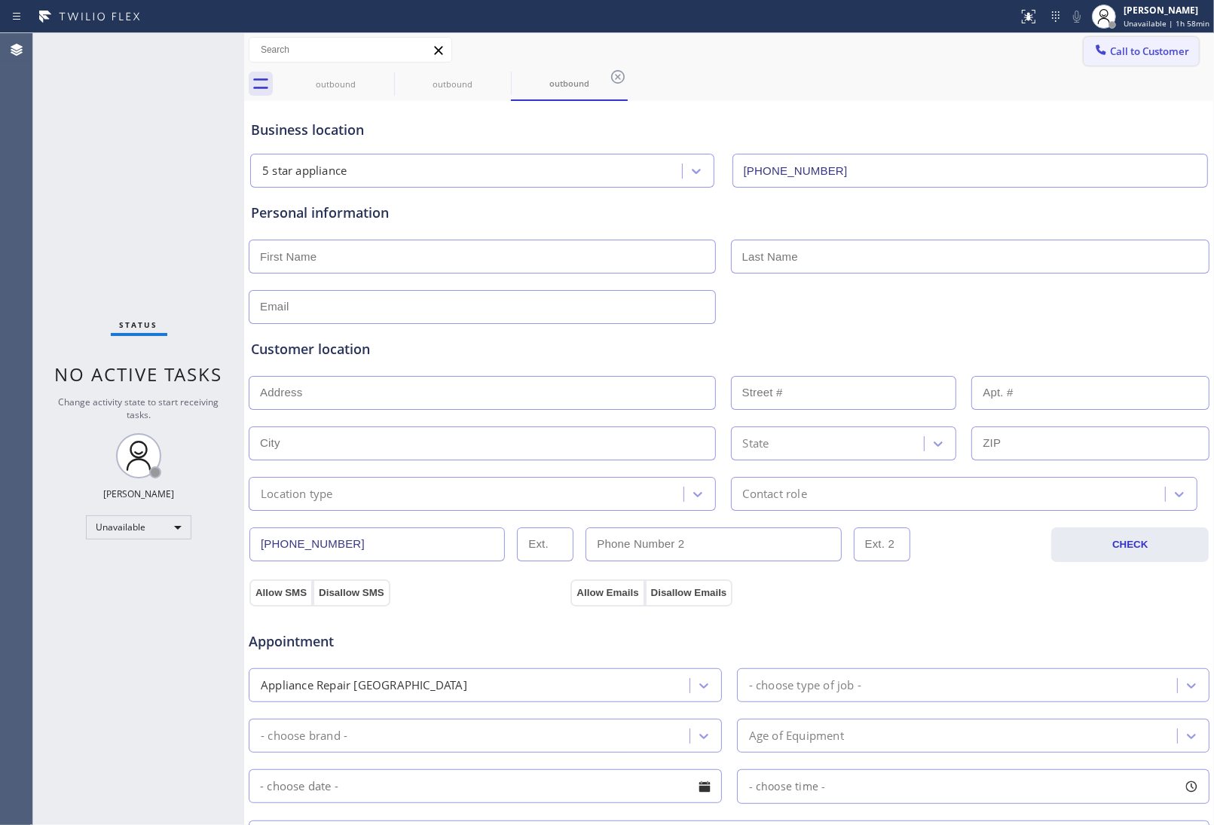
drag, startPoint x: 1150, startPoint y: 47, endPoint x: 1134, endPoint y: 47, distance: 16.6
click at [1149, 47] on span "Call to Customer" at bounding box center [1149, 51] width 79 height 14
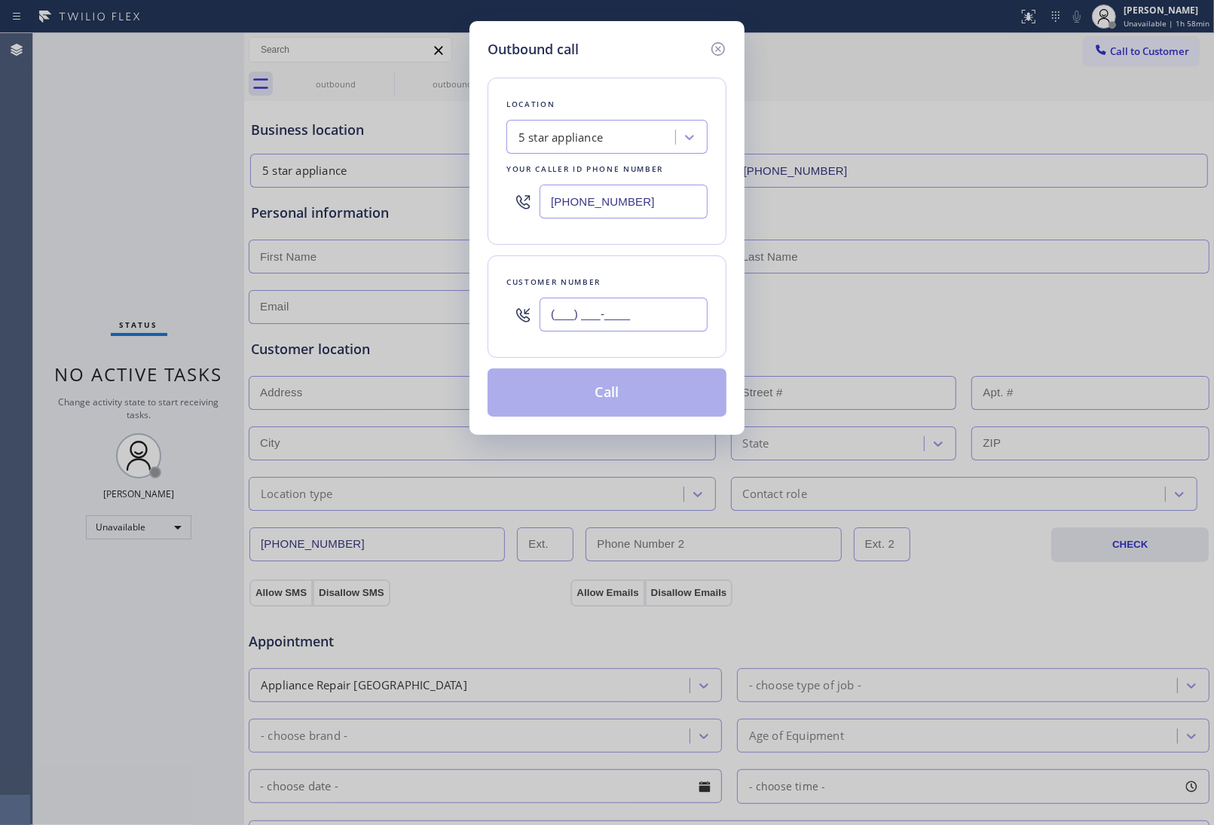
click at [642, 330] on input "(___) ___-____" at bounding box center [623, 315] width 168 height 34
paste input "908) 921-1347"
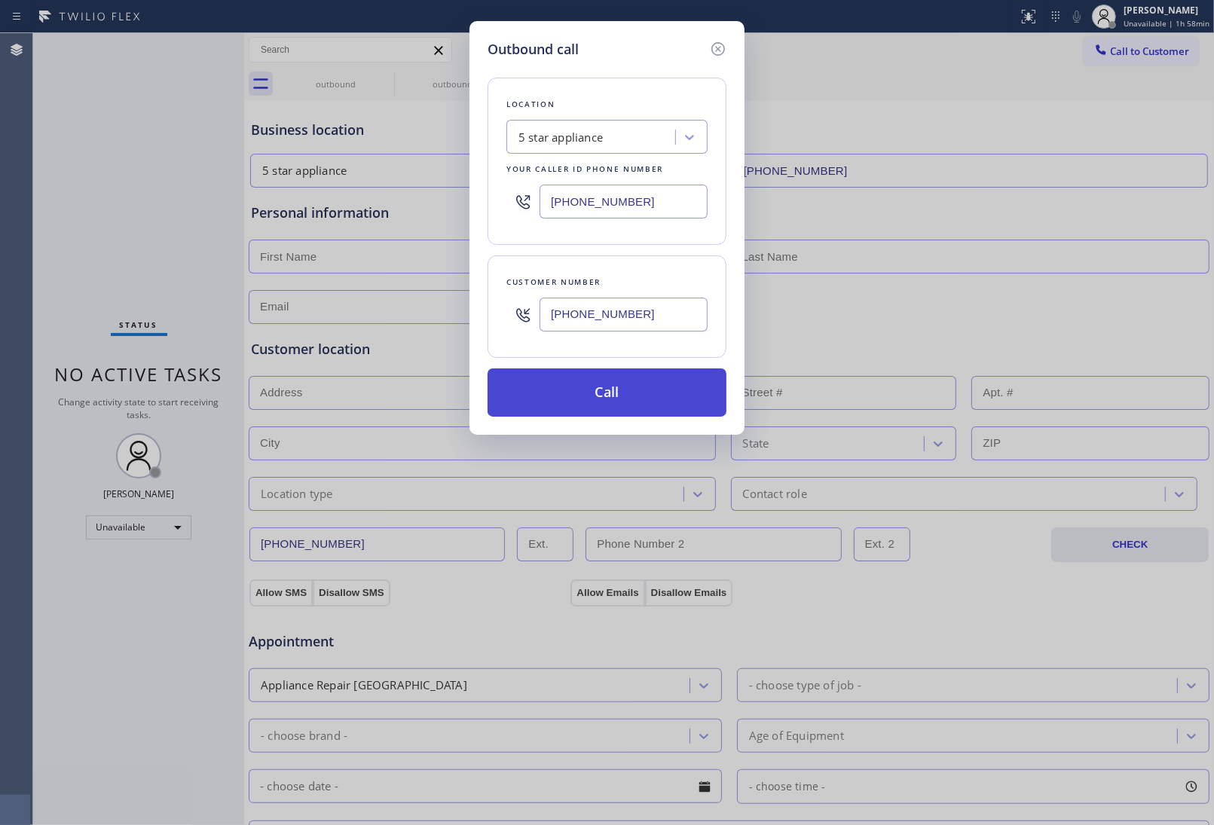
type input "[PHONE_NUMBER]"
click at [629, 389] on button "Call" at bounding box center [606, 392] width 239 height 48
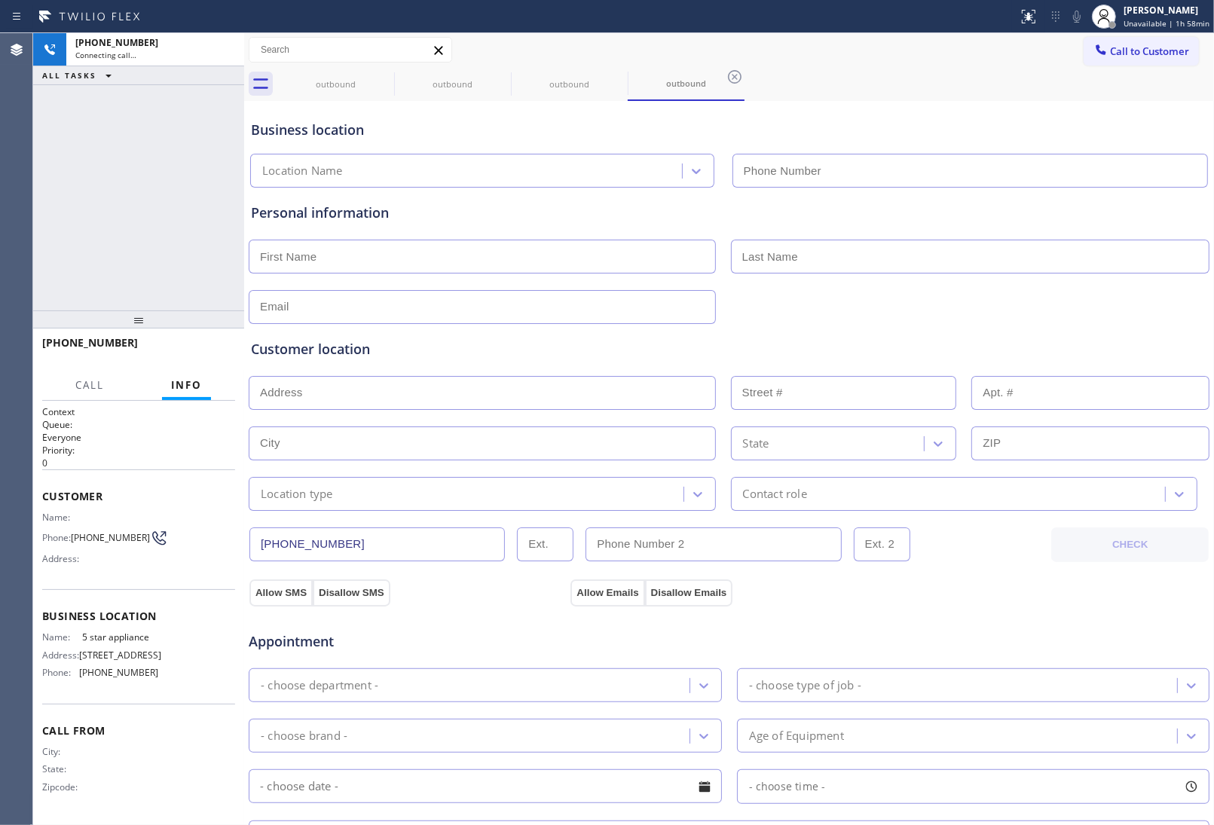
type input "(213) 687-2604"
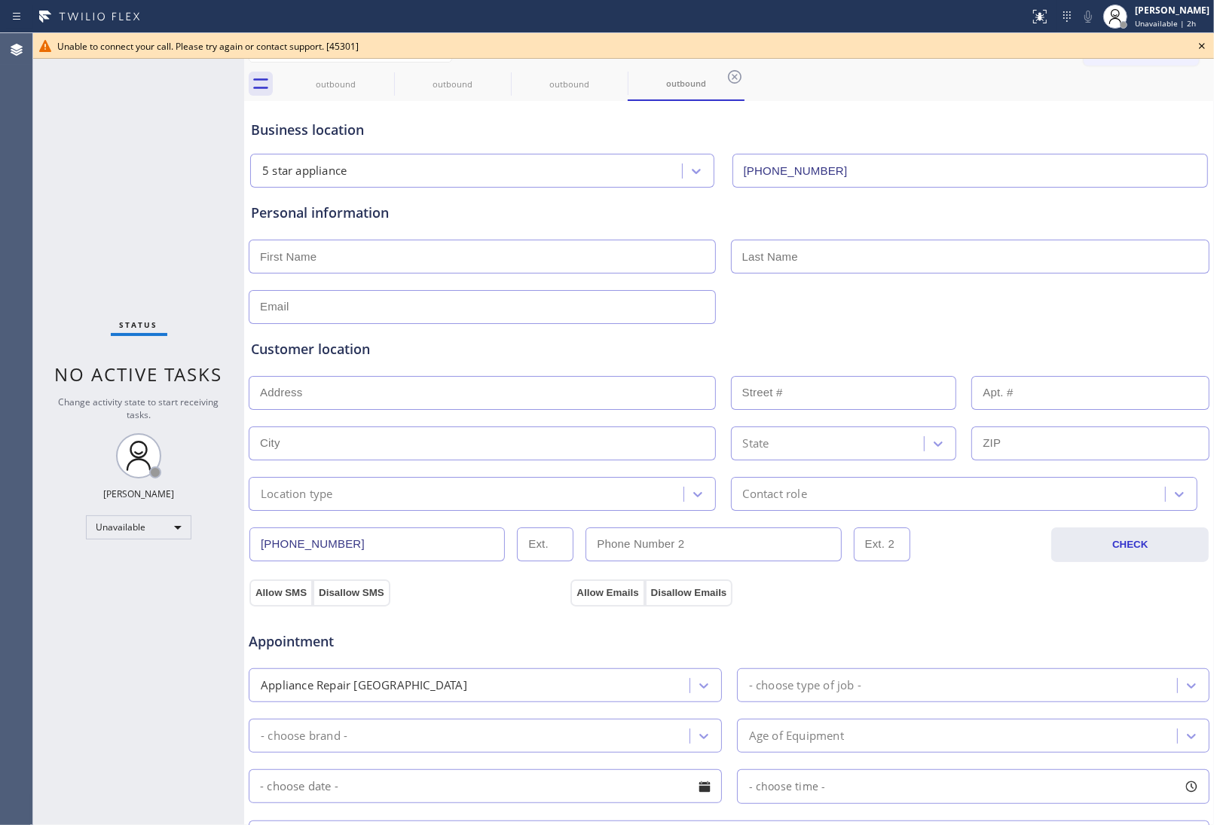
drag, startPoint x: 1204, startPoint y: 51, endPoint x: 1191, endPoint y: 51, distance: 12.8
click at [1199, 51] on icon at bounding box center [1202, 46] width 18 height 18
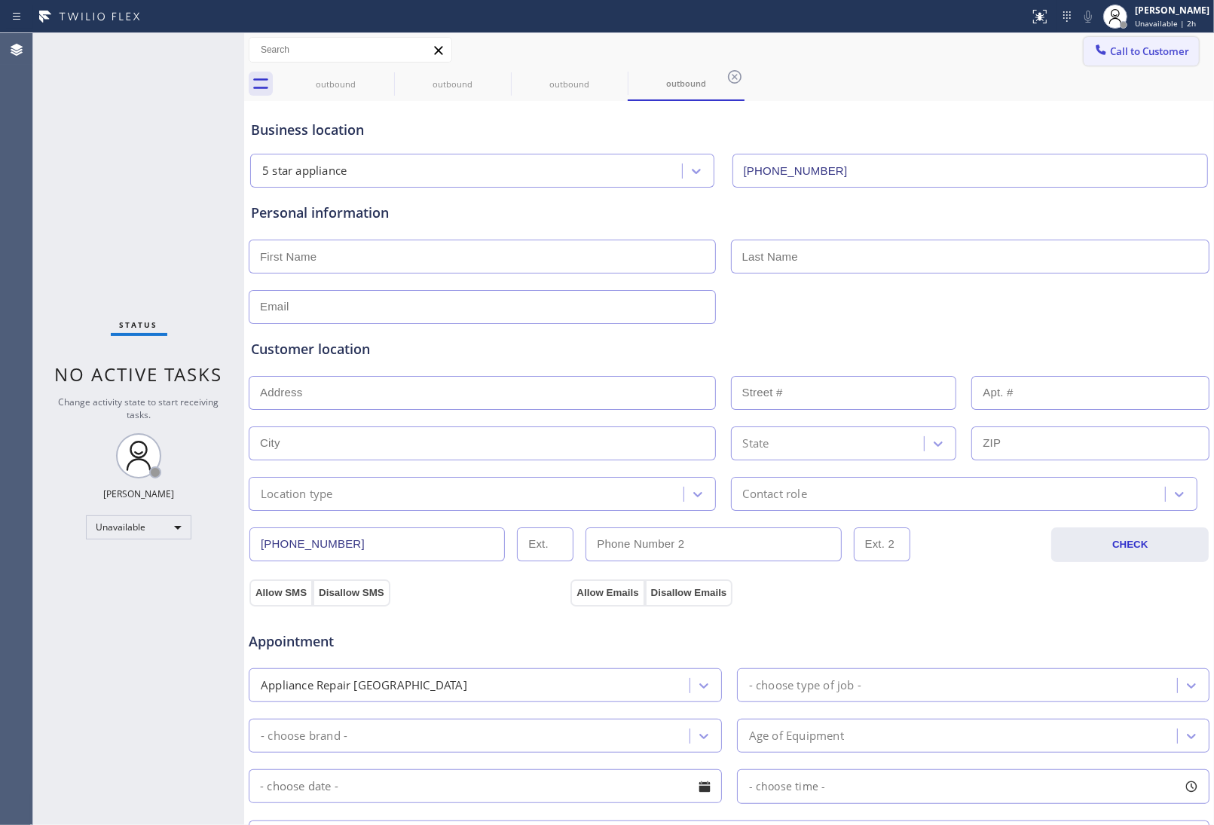
click at [1160, 51] on span "Call to Customer" at bounding box center [1149, 51] width 79 height 14
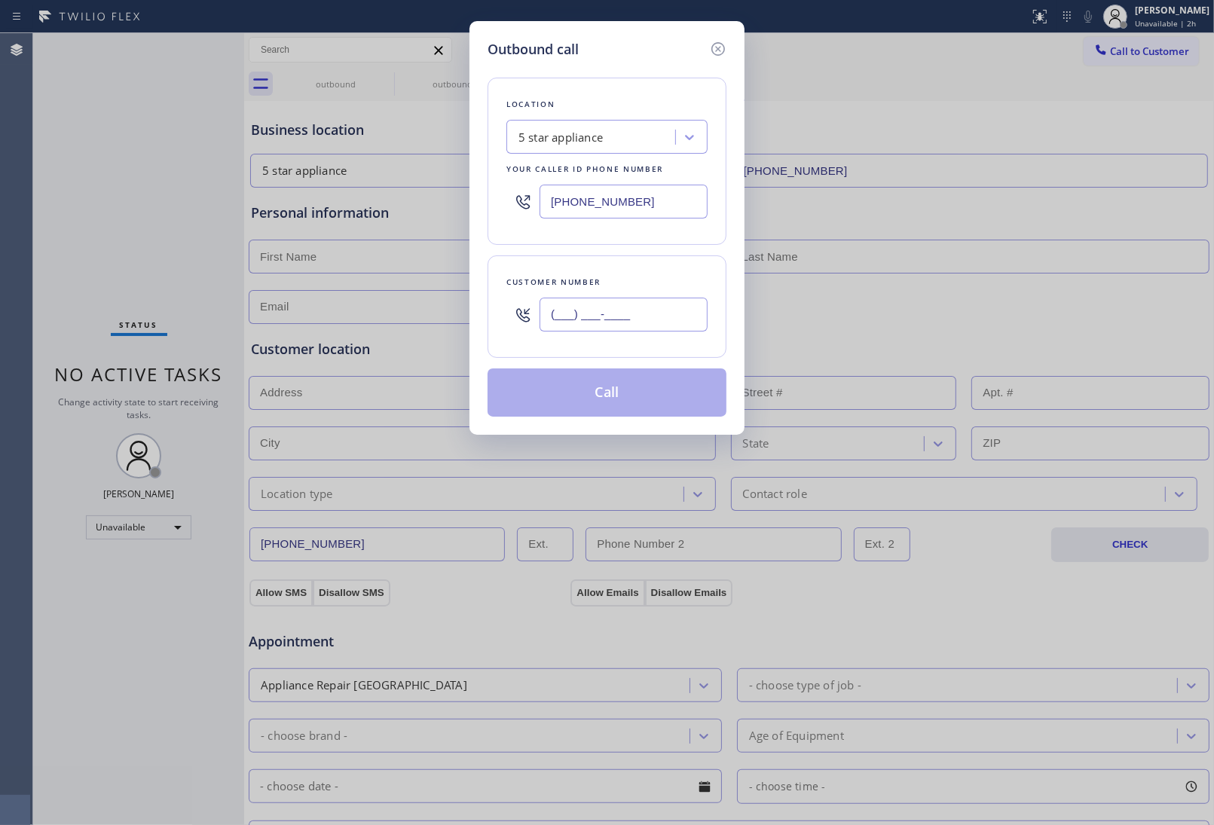
click at [623, 331] on input "(___) ___-____" at bounding box center [623, 315] width 168 height 34
paste input "908) 921-1347"
type input "[PHONE_NUMBER]"
click at [619, 362] on div "Location 5 star appliance Your caller id phone number (213) 687-2604 Customer n…" at bounding box center [606, 238] width 239 height 357
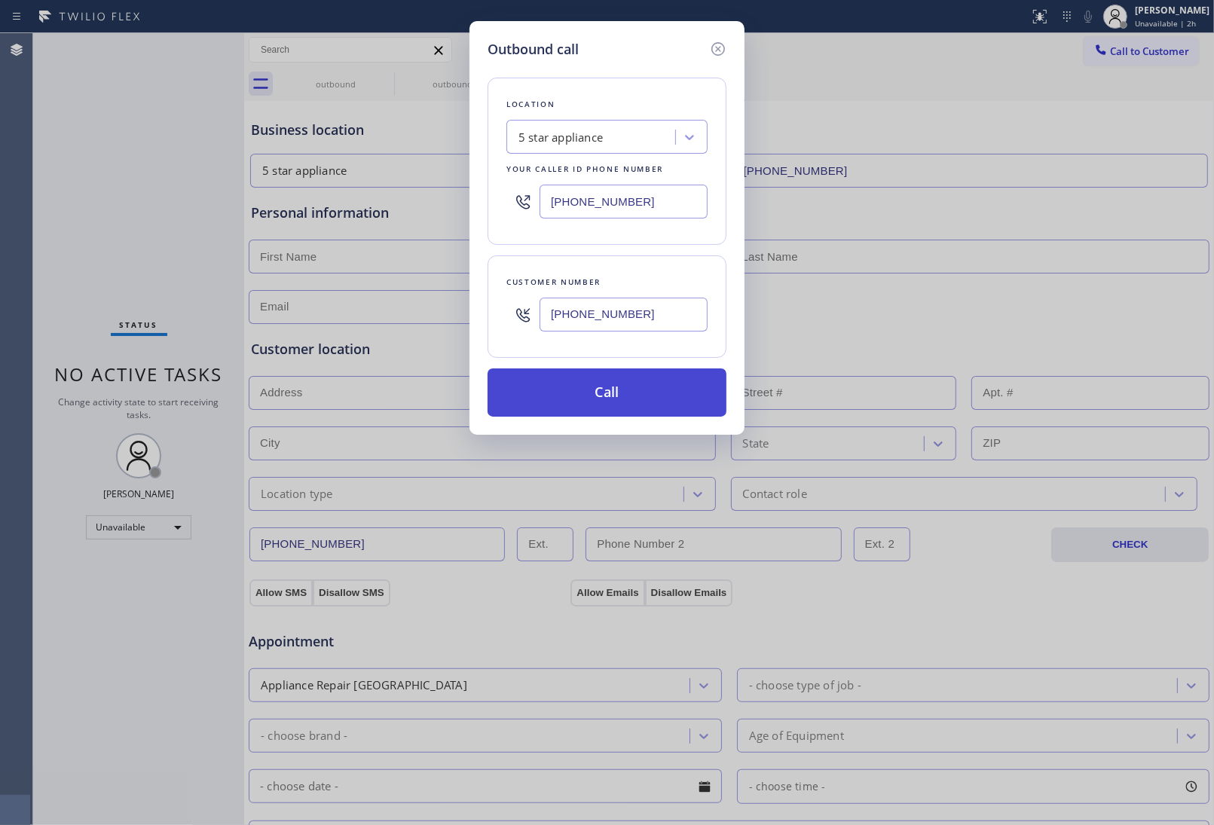
click at [609, 392] on button "Call" at bounding box center [606, 392] width 239 height 48
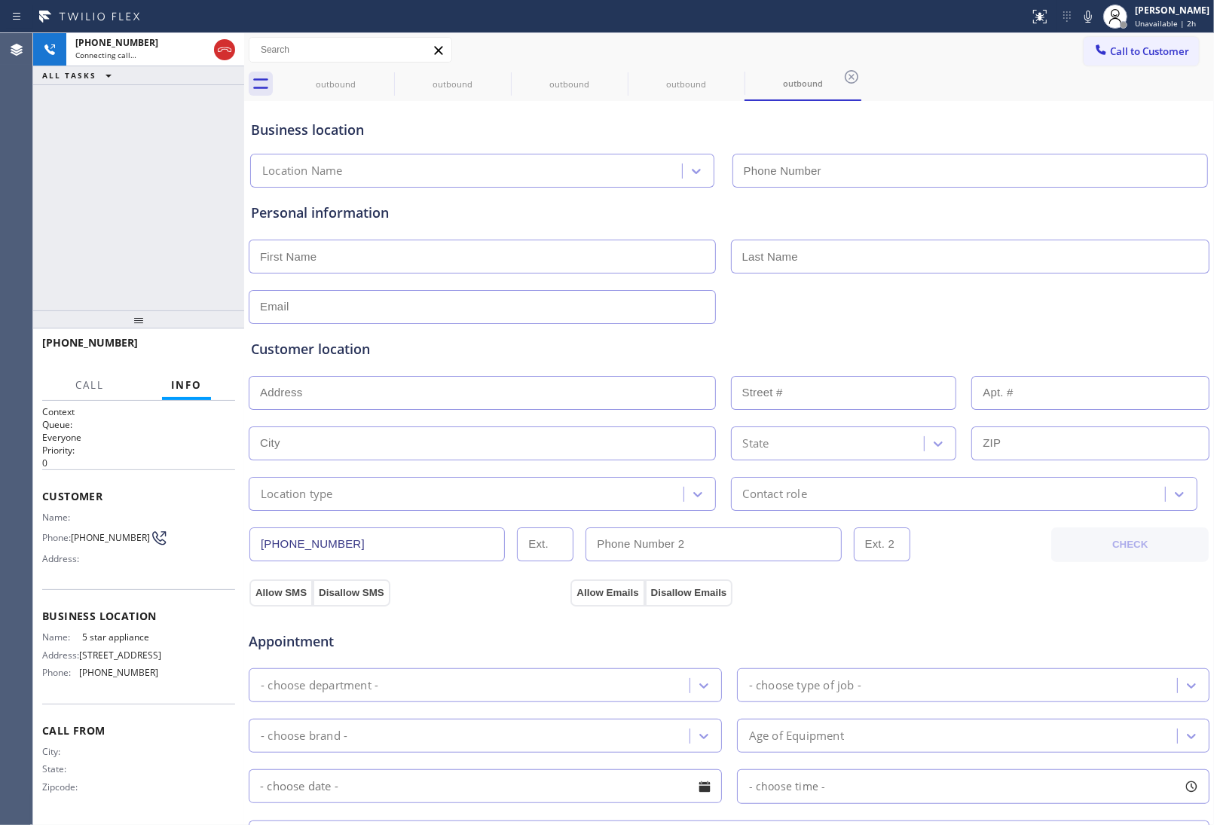
type input "(213) 687-2604"
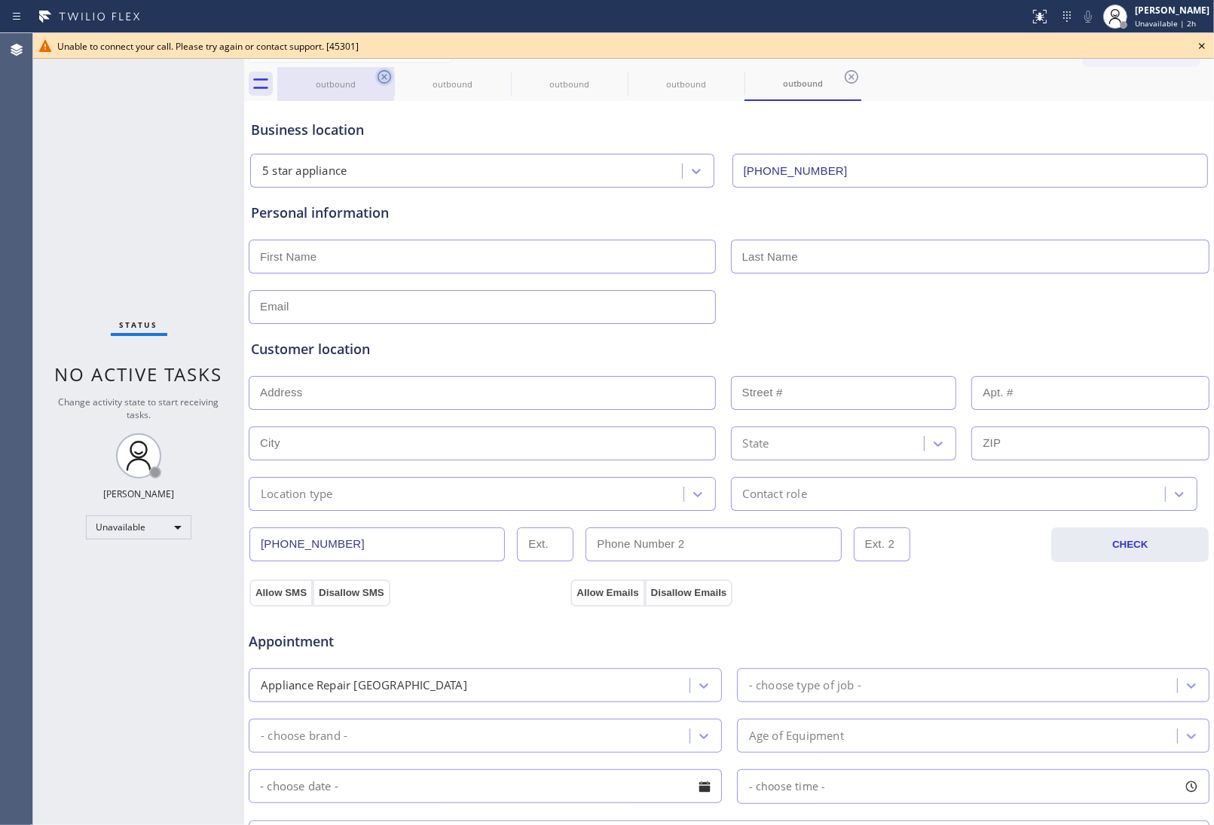
click at [380, 80] on icon at bounding box center [384, 77] width 18 height 18
click at [0, 0] on icon at bounding box center [0, 0] width 0 height 0
click at [380, 80] on icon at bounding box center [384, 77] width 18 height 18
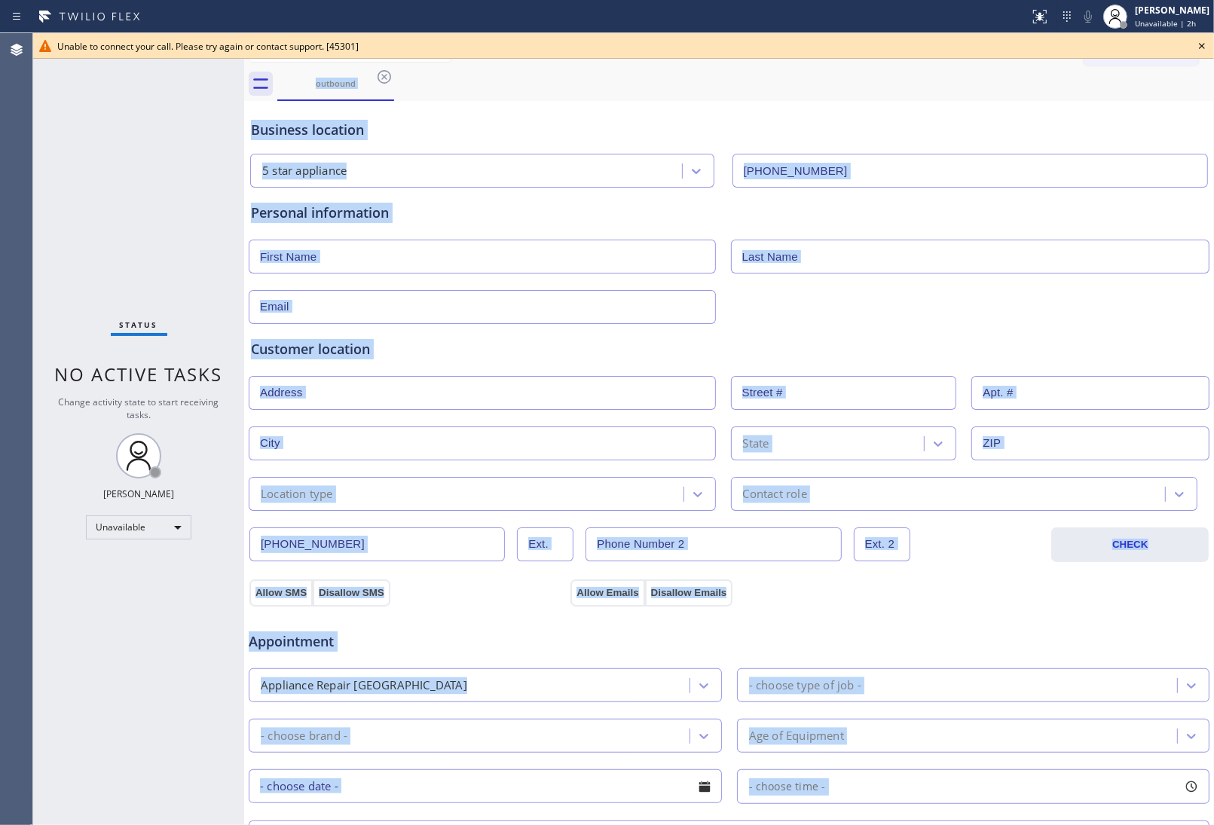
click at [380, 80] on div "outbound" at bounding box center [745, 84] width 936 height 34
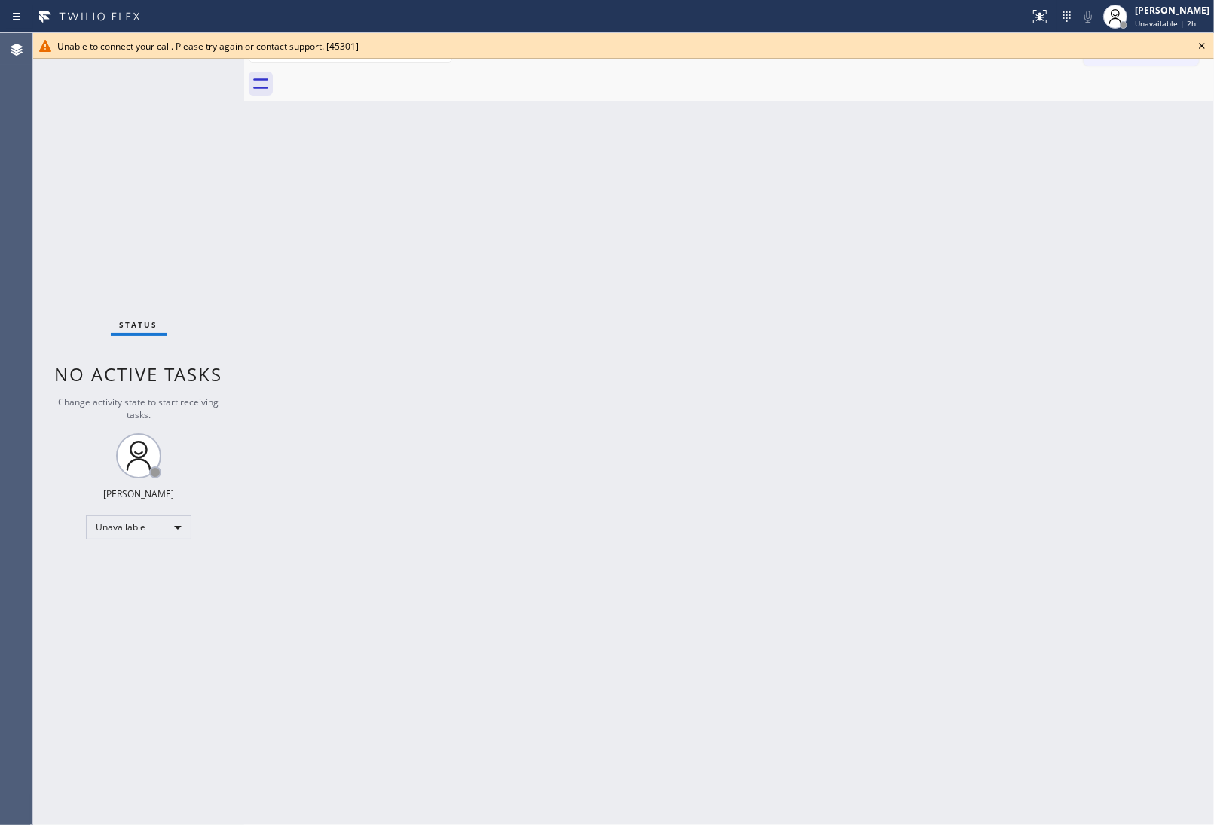
click at [1193, 47] on icon at bounding box center [1202, 46] width 18 height 18
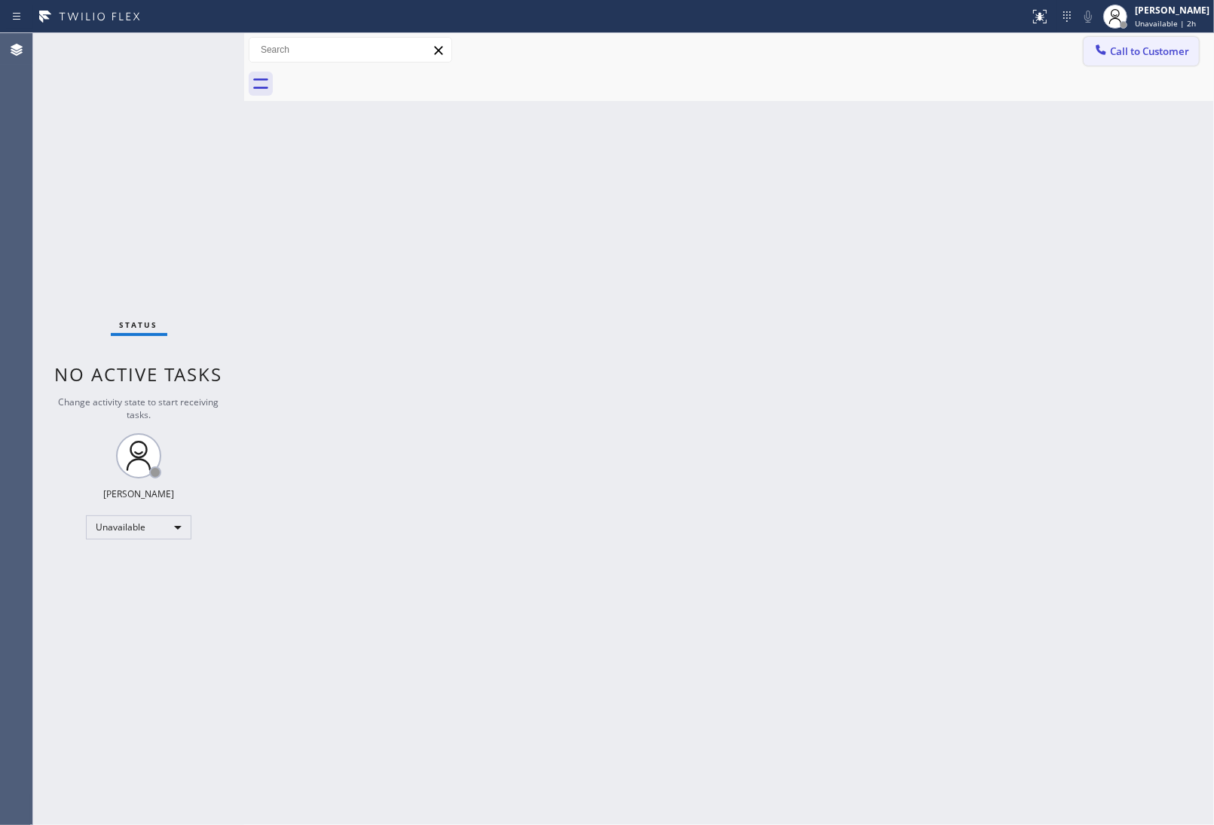
click at [1170, 47] on span "Call to Customer" at bounding box center [1149, 51] width 79 height 14
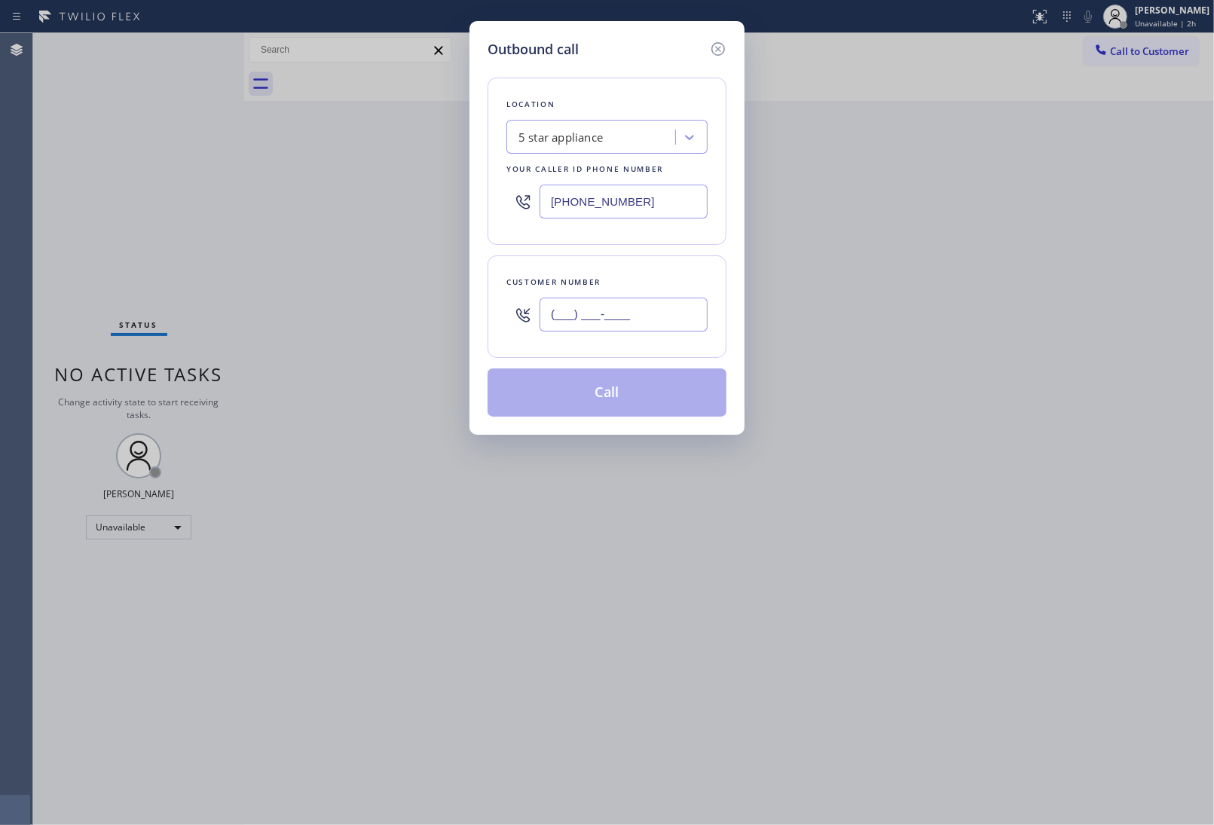
click at [684, 315] on input "(___) ___-____" at bounding box center [623, 315] width 168 height 34
paste input "908) 921-1347"
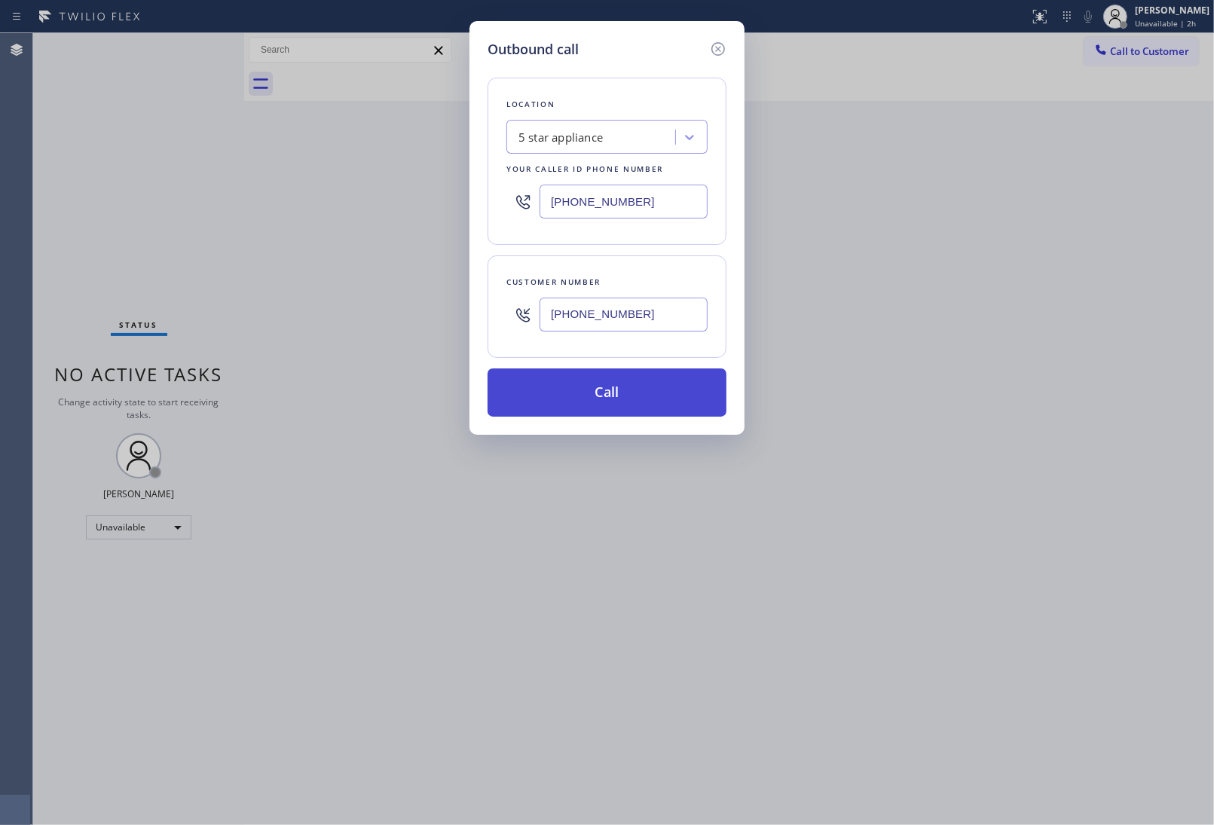
type input "[PHONE_NUMBER]"
click at [668, 403] on button "Call" at bounding box center [606, 392] width 239 height 48
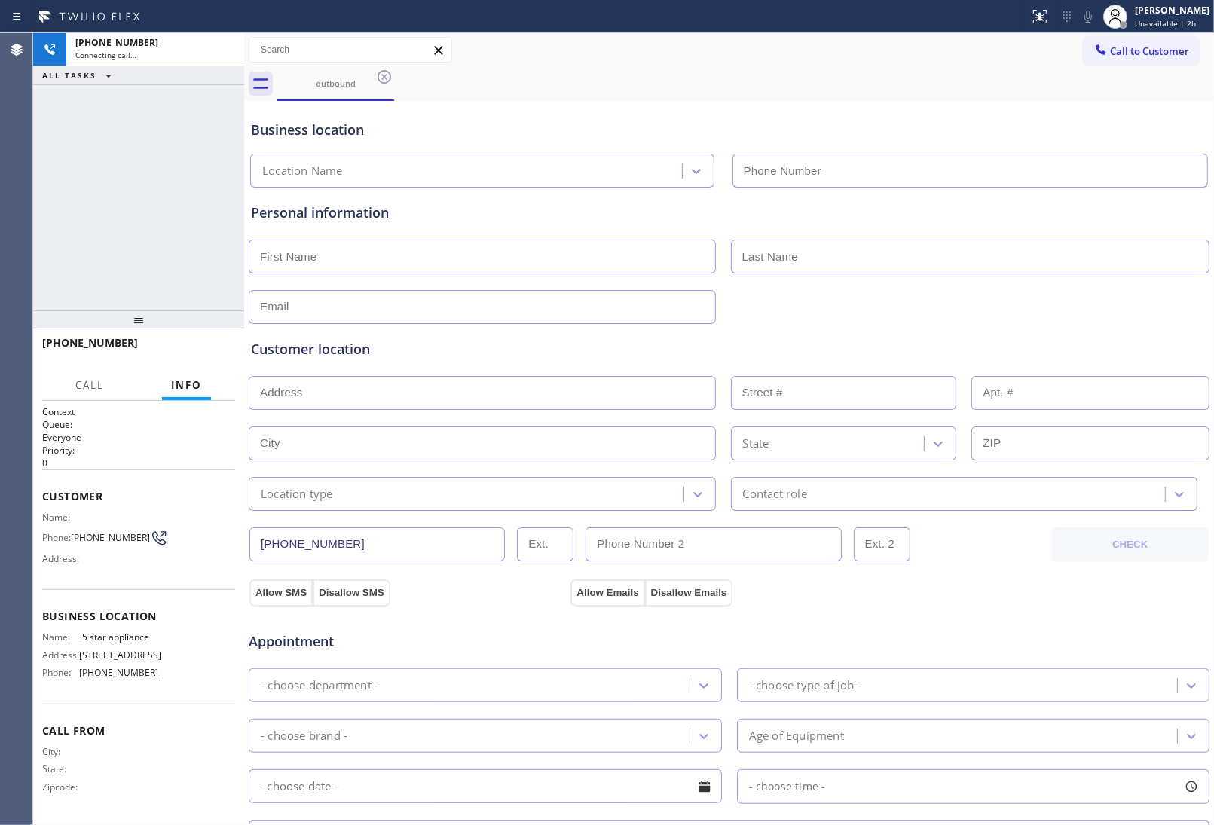
type input "(213) 687-2604"
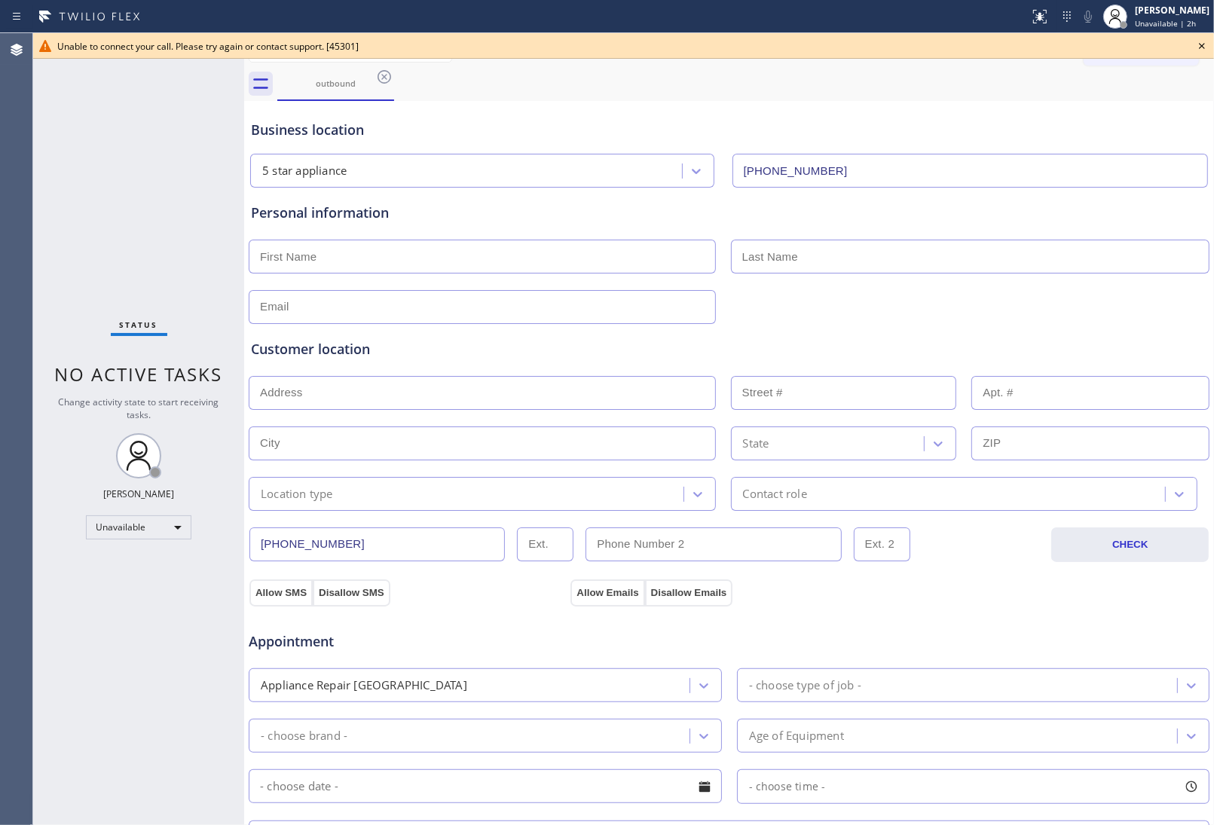
click at [1055, 341] on div "Customer location" at bounding box center [729, 349] width 956 height 20
click at [1204, 47] on icon at bounding box center [1202, 46] width 18 height 18
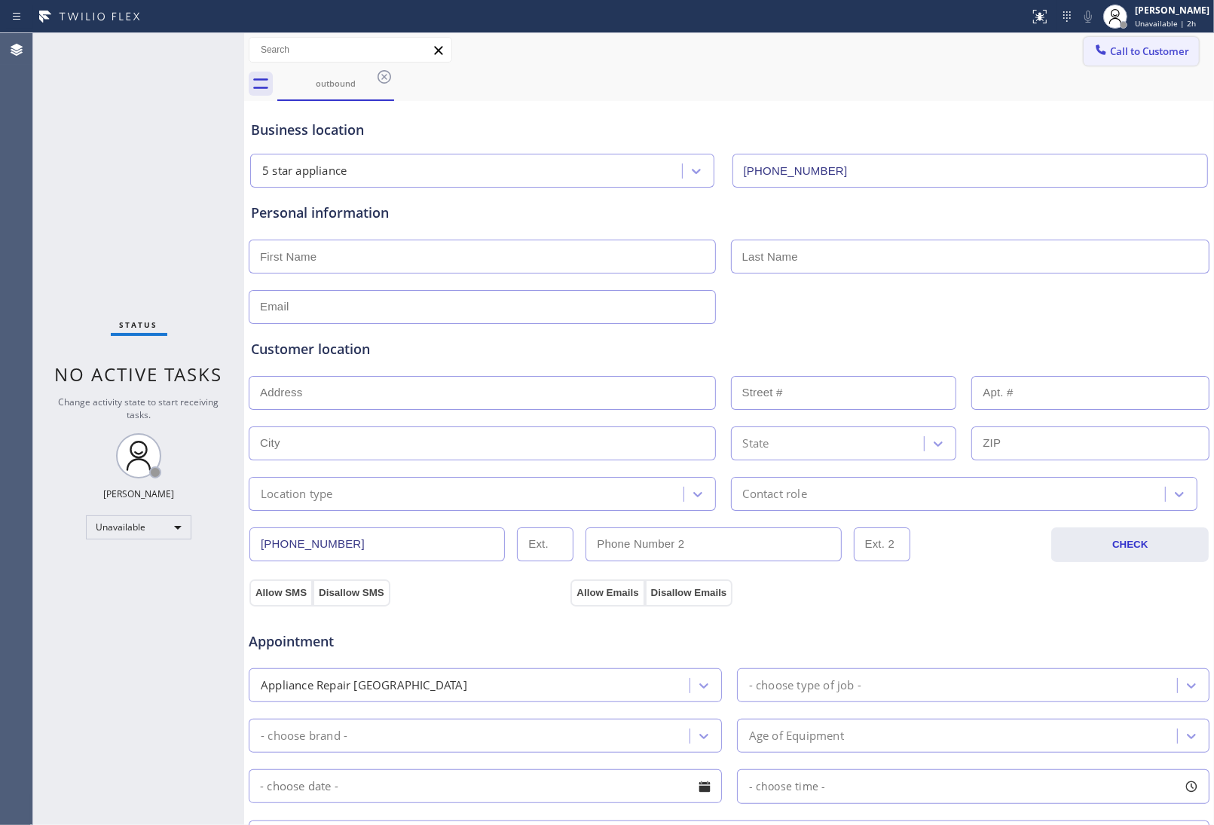
click at [1161, 46] on span "Call to Customer" at bounding box center [1149, 51] width 79 height 14
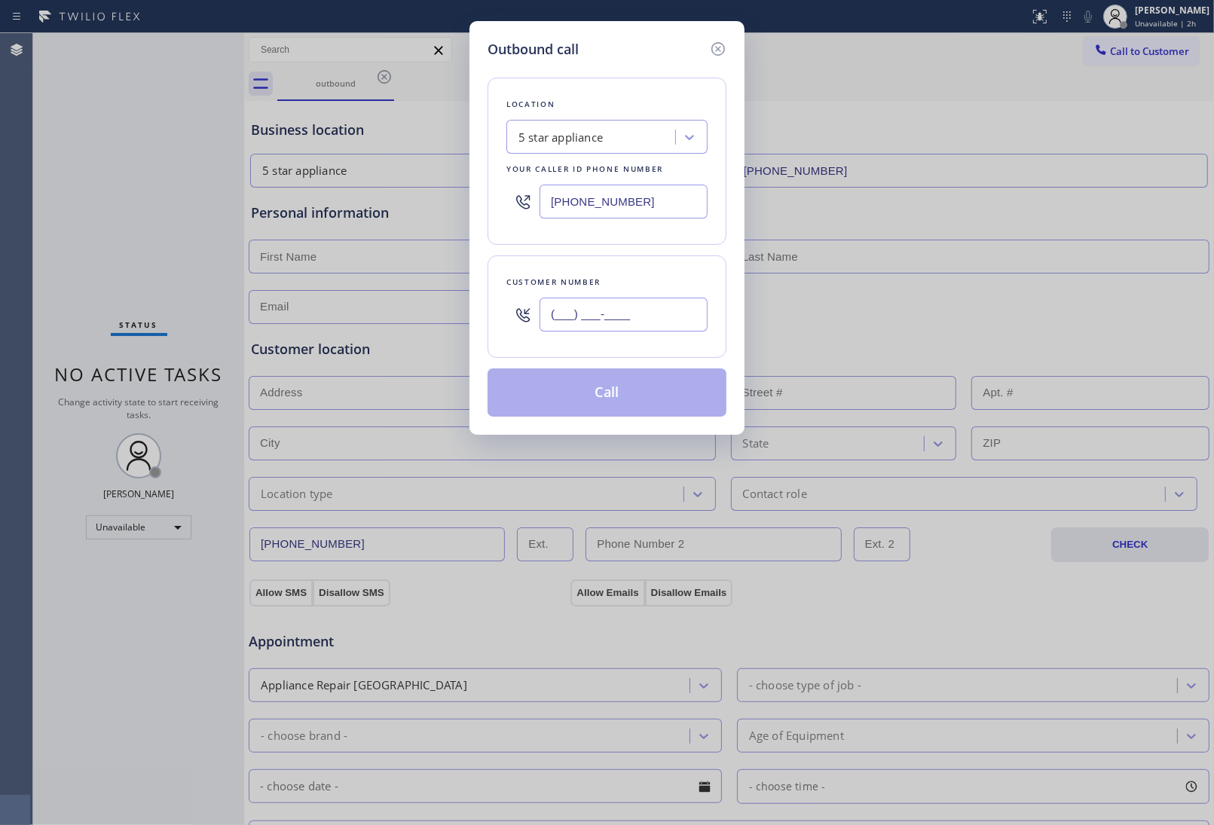
click at [623, 322] on input "(___) ___-____" at bounding box center [623, 315] width 168 height 34
paste input "908) 921-1347"
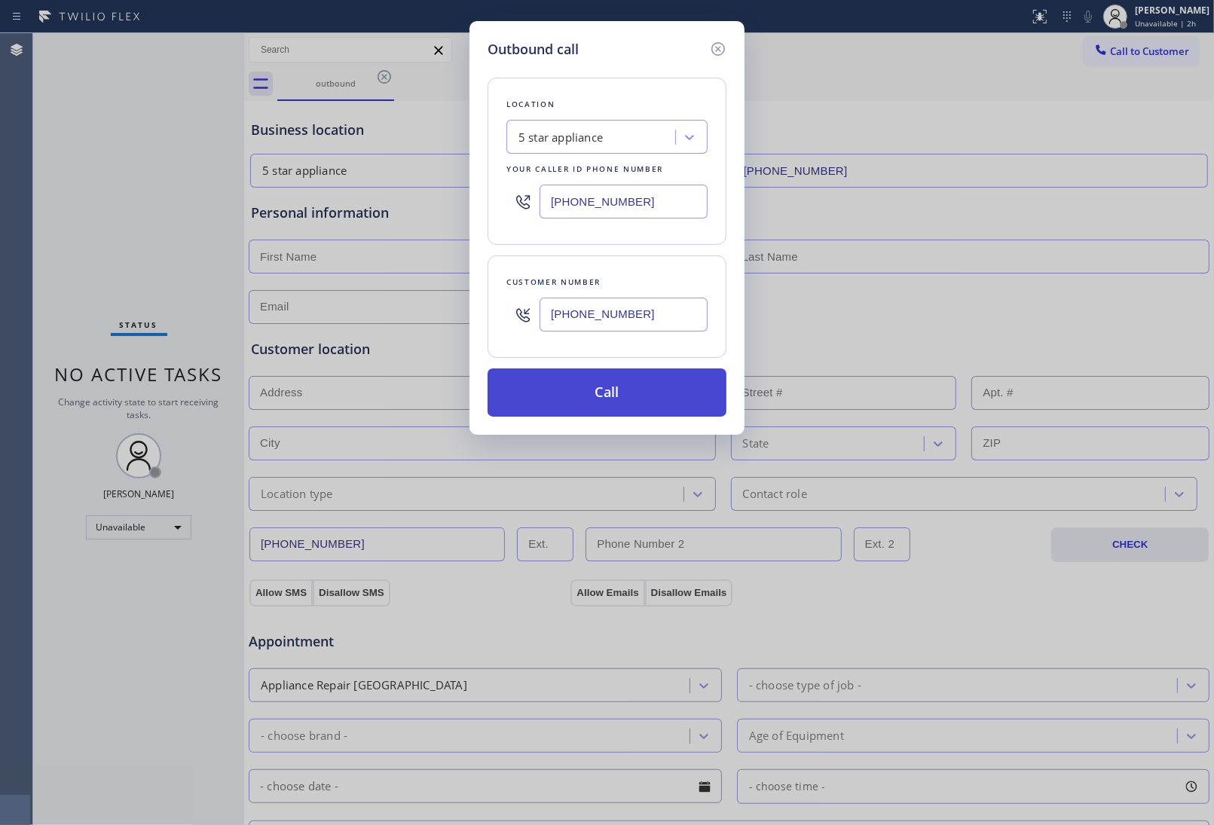
type input "[PHONE_NUMBER]"
click at [626, 396] on button "Call" at bounding box center [606, 392] width 239 height 48
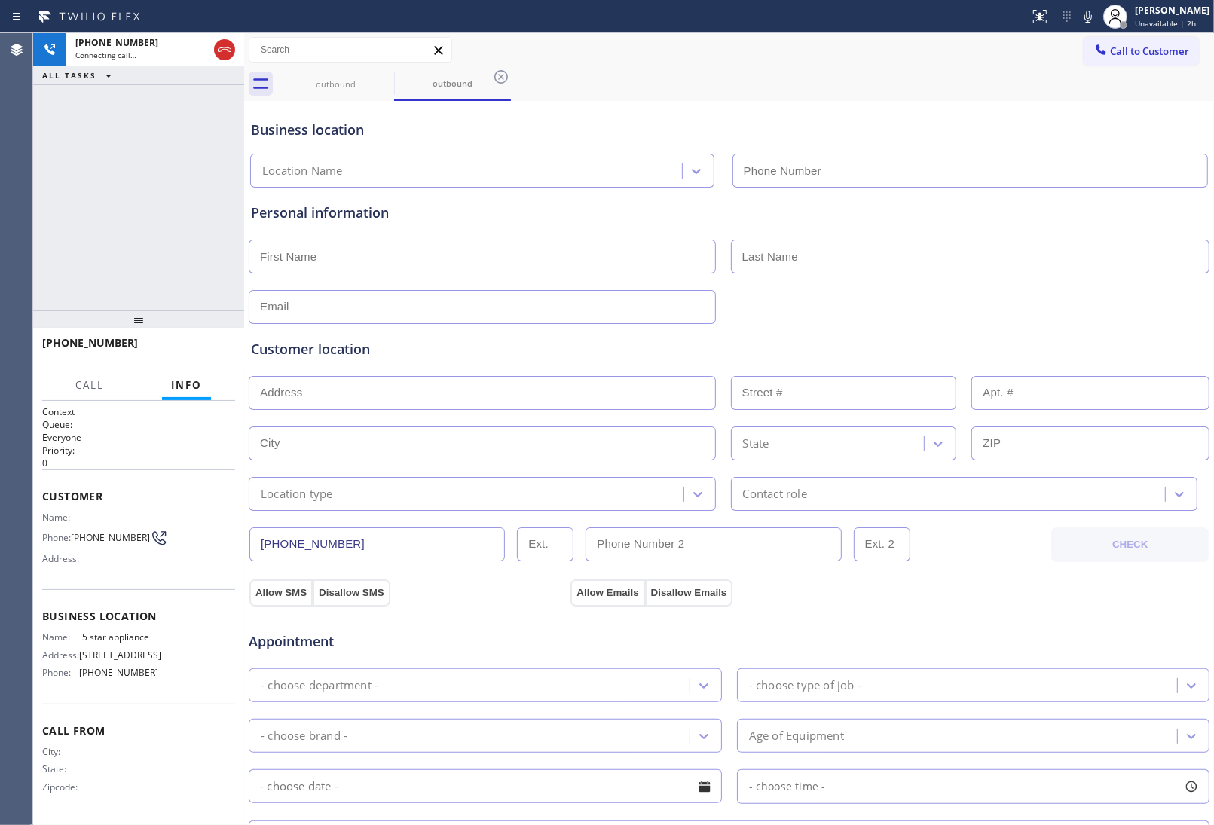
type input "(213) 687-2604"
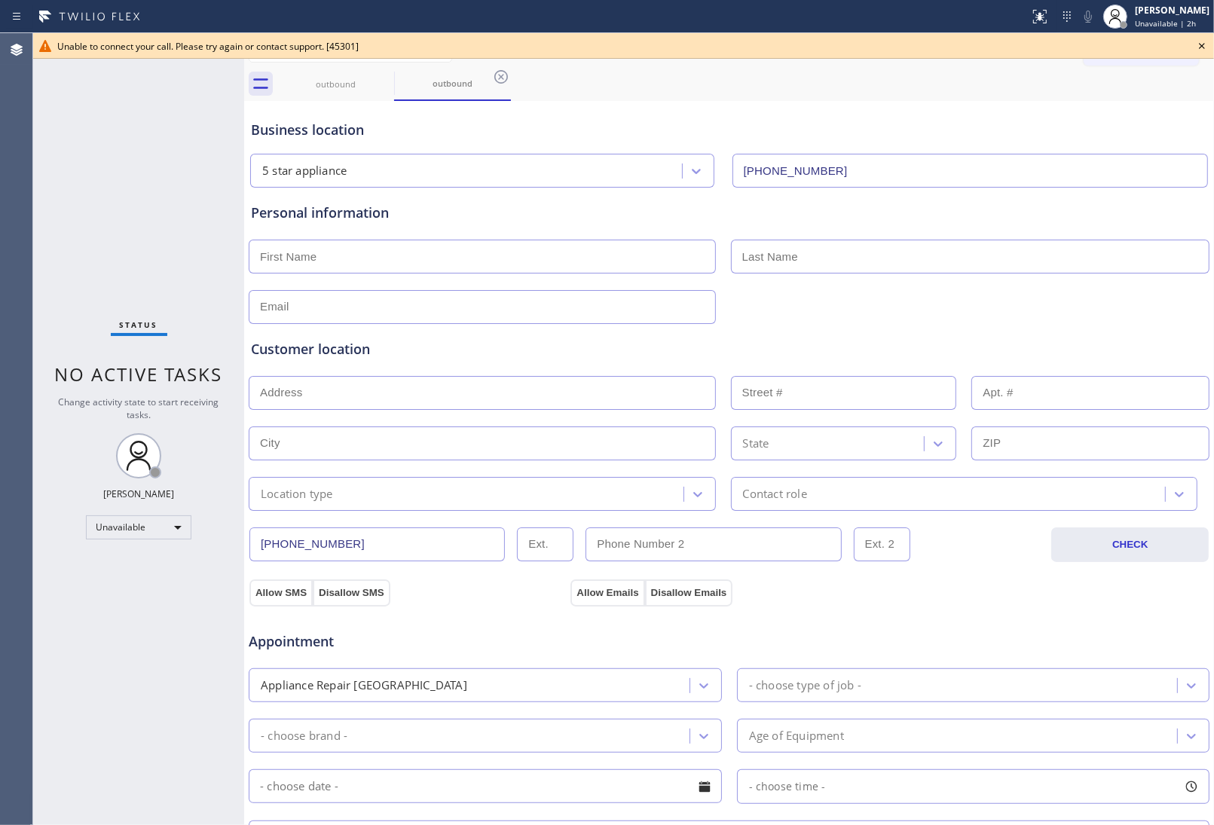
click at [1202, 39] on icon at bounding box center [1202, 46] width 18 height 18
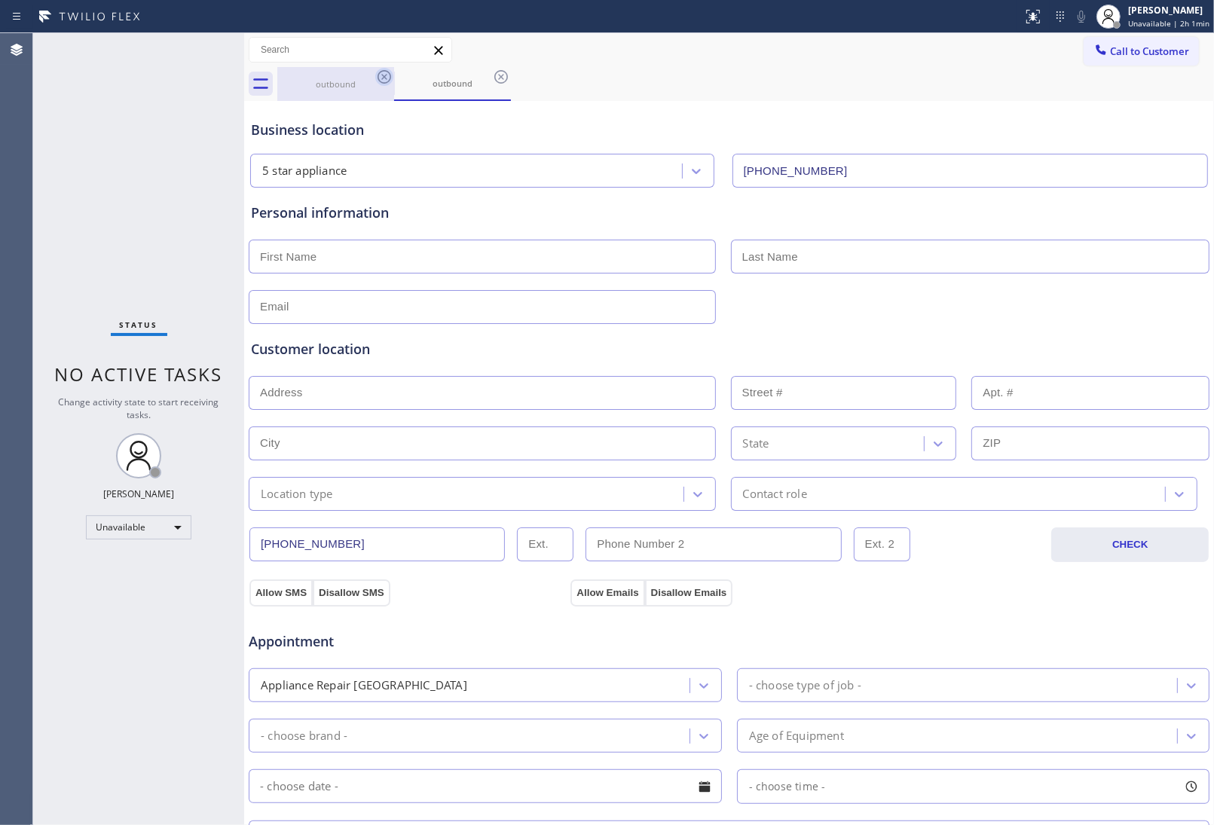
click at [385, 80] on icon at bounding box center [384, 77] width 18 height 18
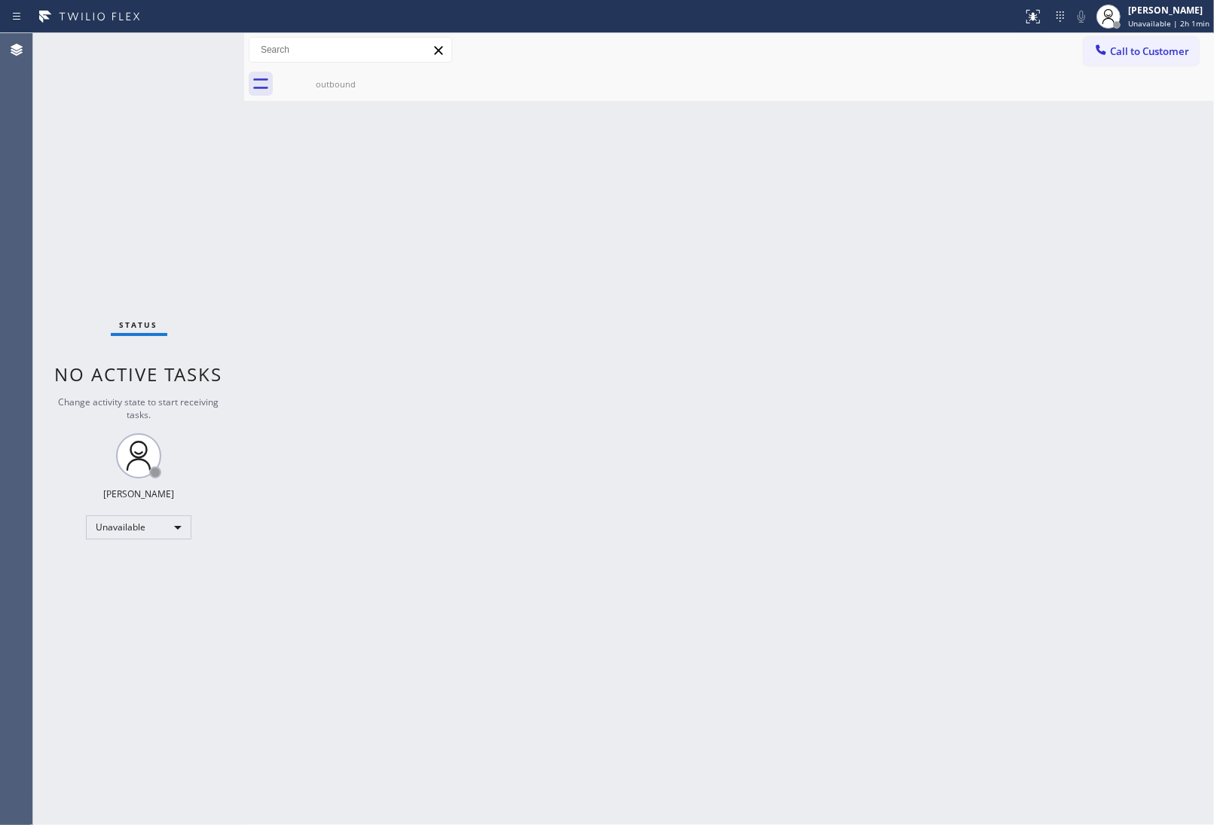
click at [0, 0] on icon at bounding box center [0, 0] width 0 height 0
click at [383, 76] on icon at bounding box center [384, 77] width 14 height 14
click at [336, 87] on div "outbound" at bounding box center [336, 83] width 114 height 11
click at [1140, 46] on span "Call to Customer" at bounding box center [1149, 51] width 79 height 14
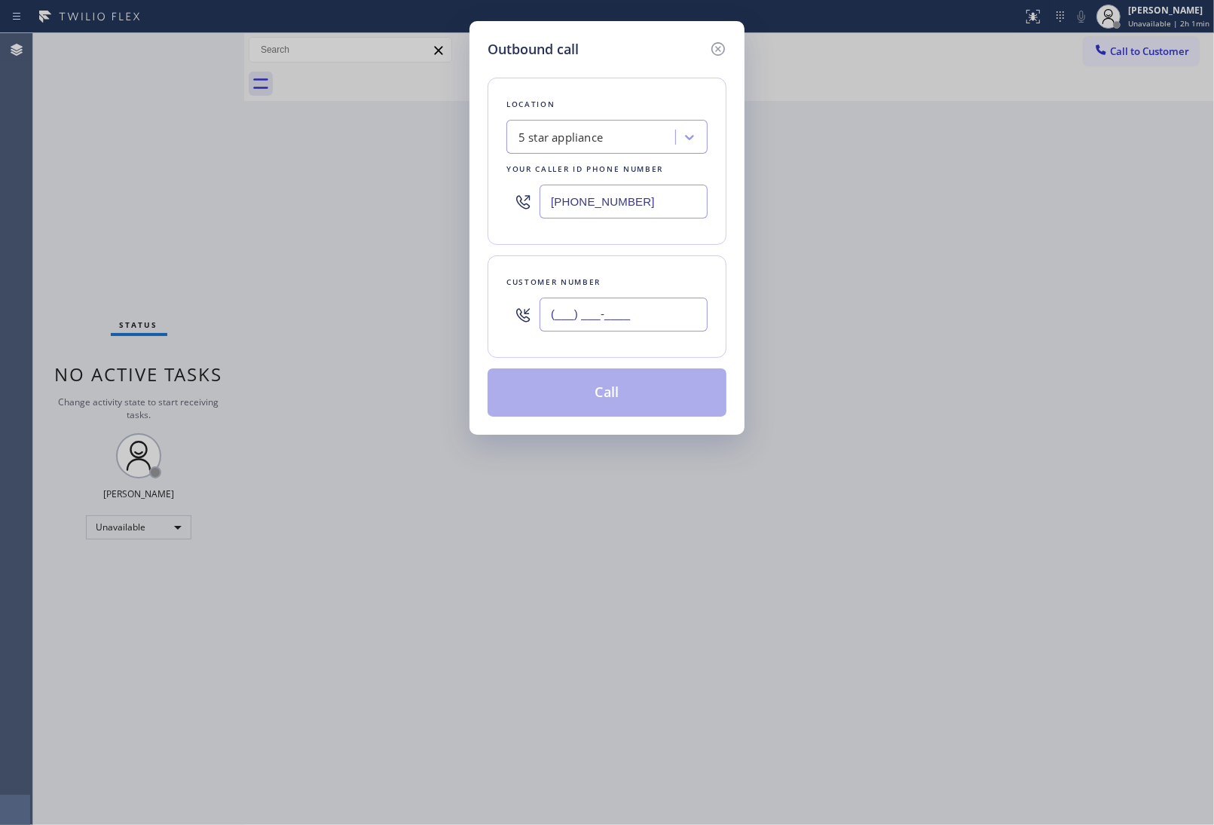
click at [652, 322] on input "(___) ___-____" at bounding box center [623, 315] width 168 height 34
paste input "908) 921-1347"
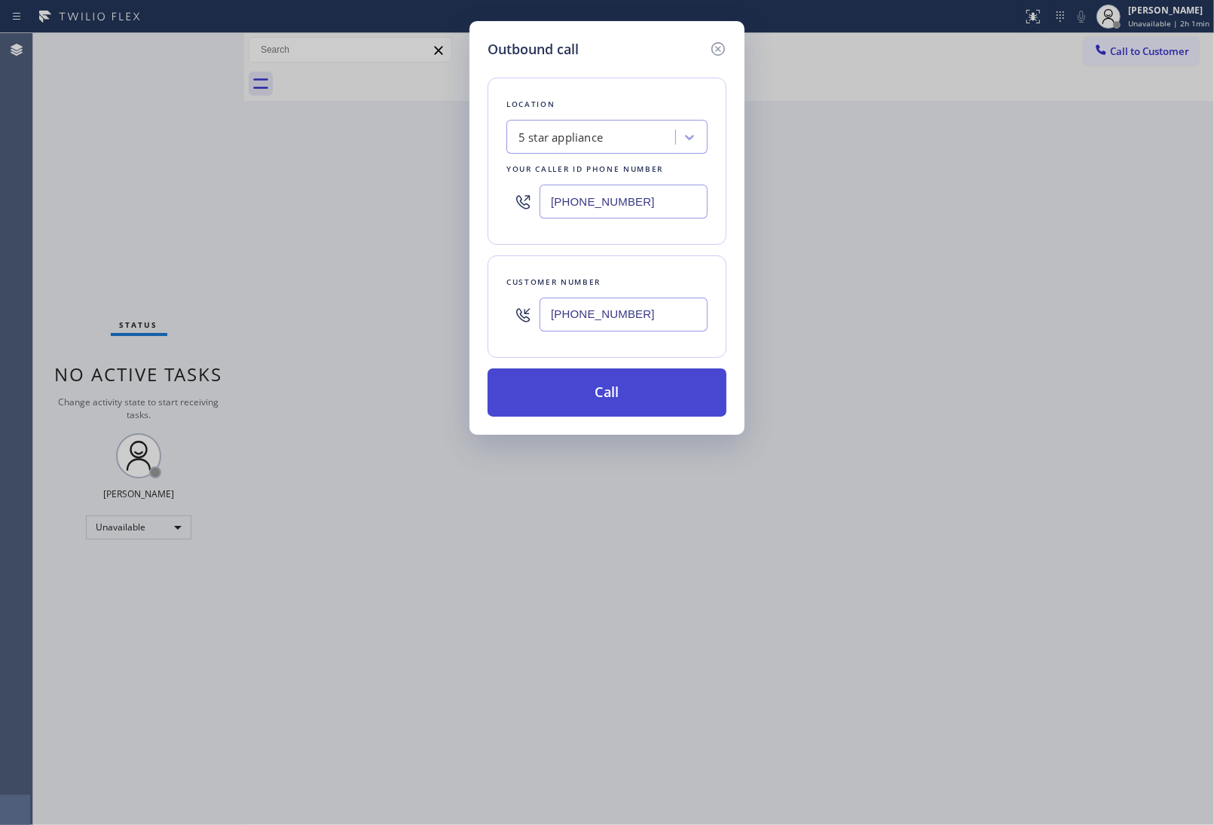
type input "[PHONE_NUMBER]"
click at [648, 392] on button "Call" at bounding box center [606, 392] width 239 height 48
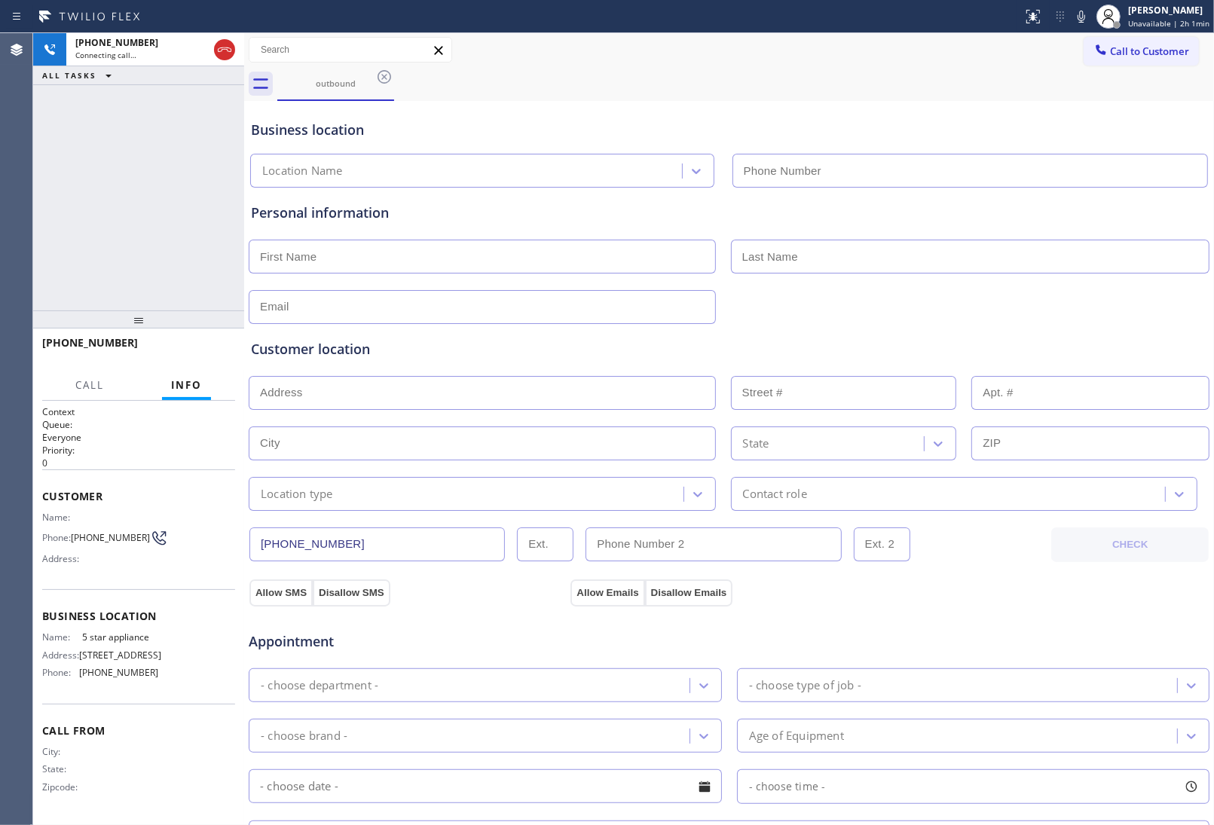
type input "(213) 687-2604"
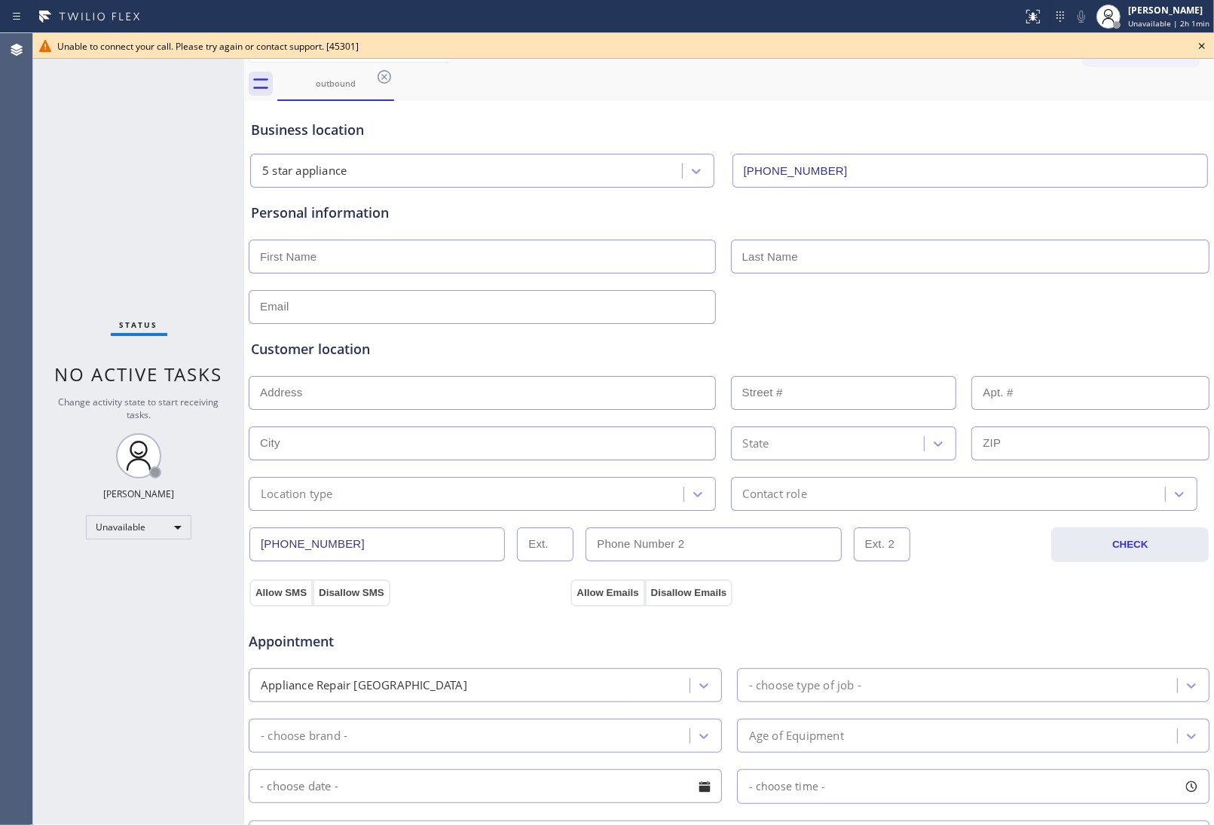
click at [1202, 47] on icon at bounding box center [1202, 46] width 18 height 18
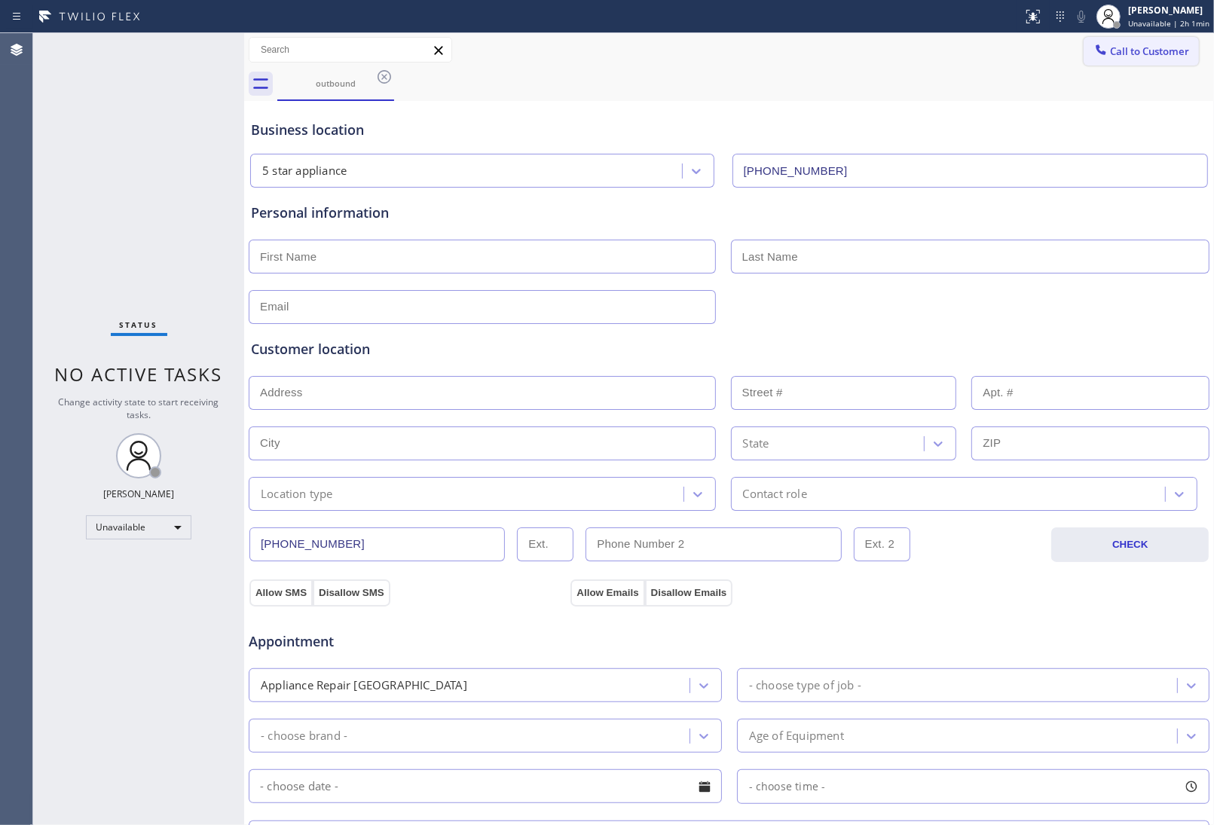
click at [1177, 47] on button "Call to Customer" at bounding box center [1140, 51] width 115 height 29
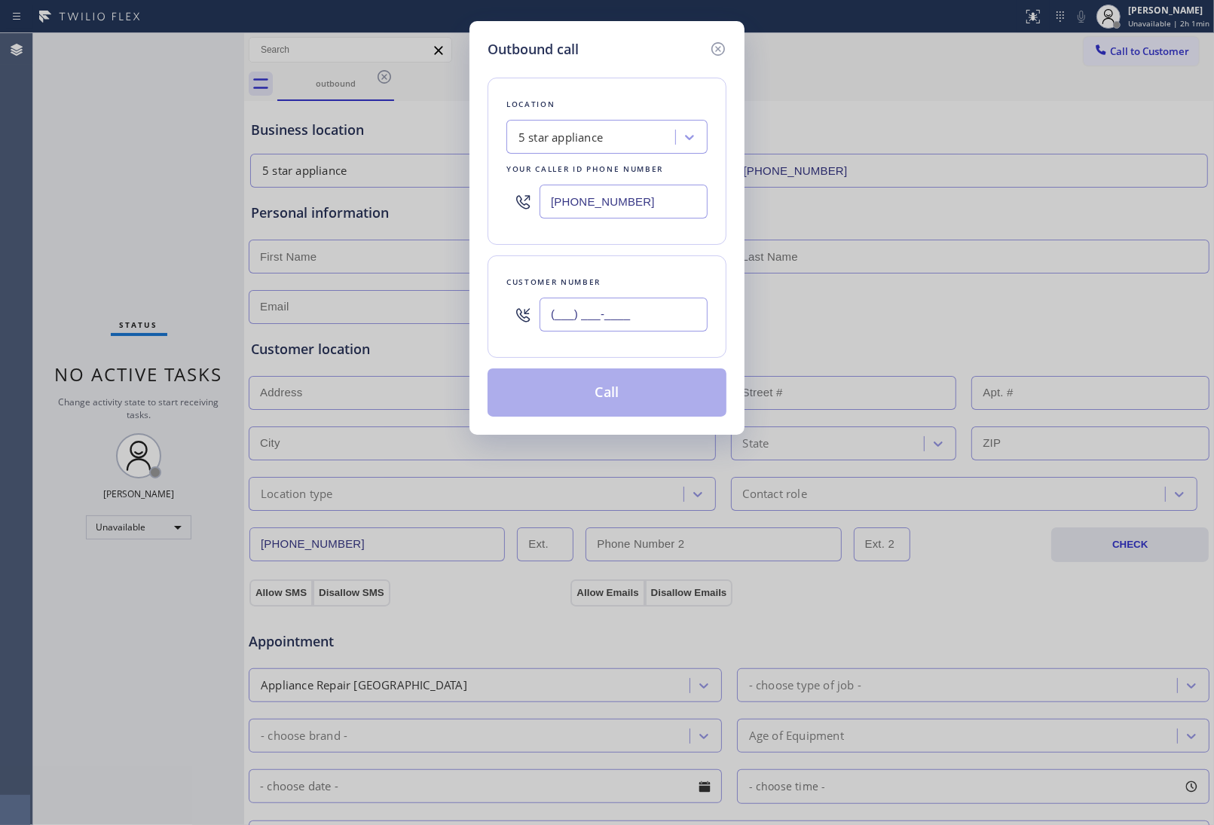
drag, startPoint x: 680, startPoint y: 306, endPoint x: 678, endPoint y: 313, distance: 7.9
click at [678, 313] on input "(___) ___-____" at bounding box center [623, 315] width 168 height 34
click at [674, 319] on input "(___) ___-____" at bounding box center [623, 315] width 168 height 34
paste input "text"
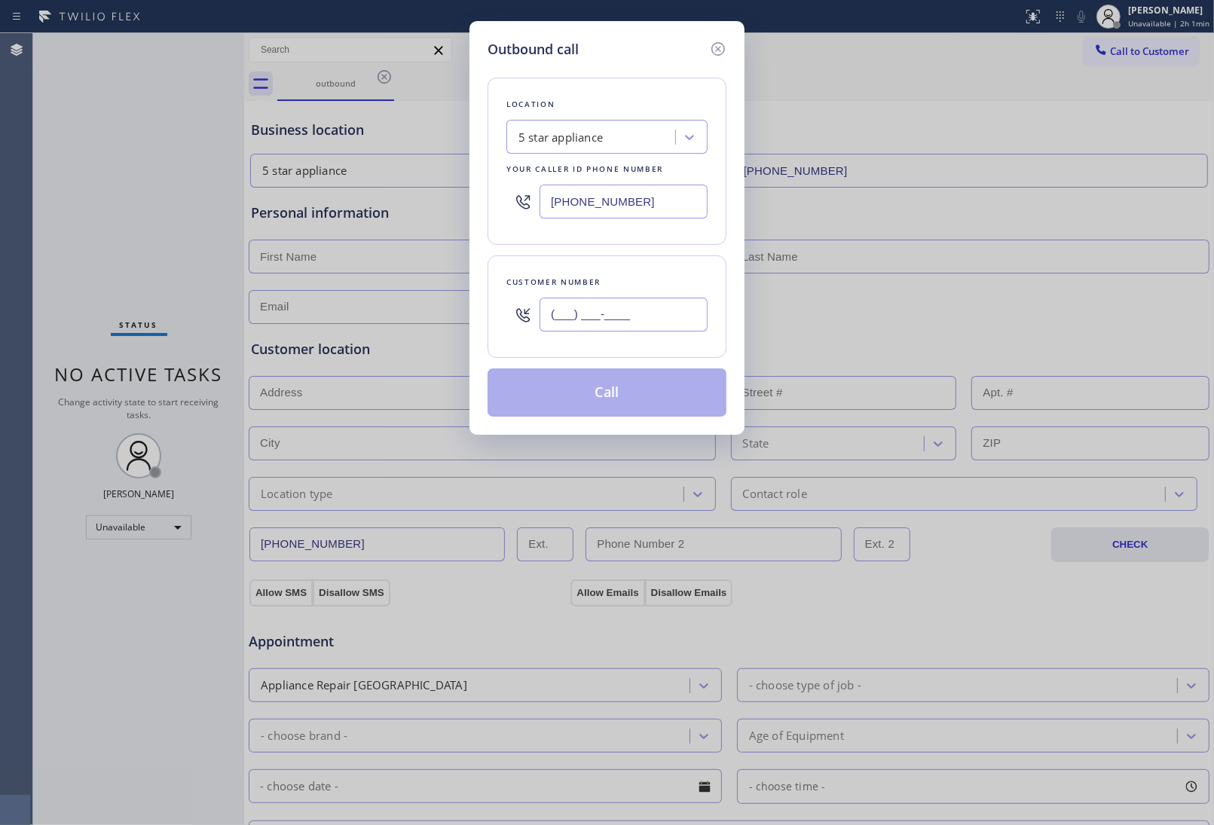
paste input "908) 921-1347"
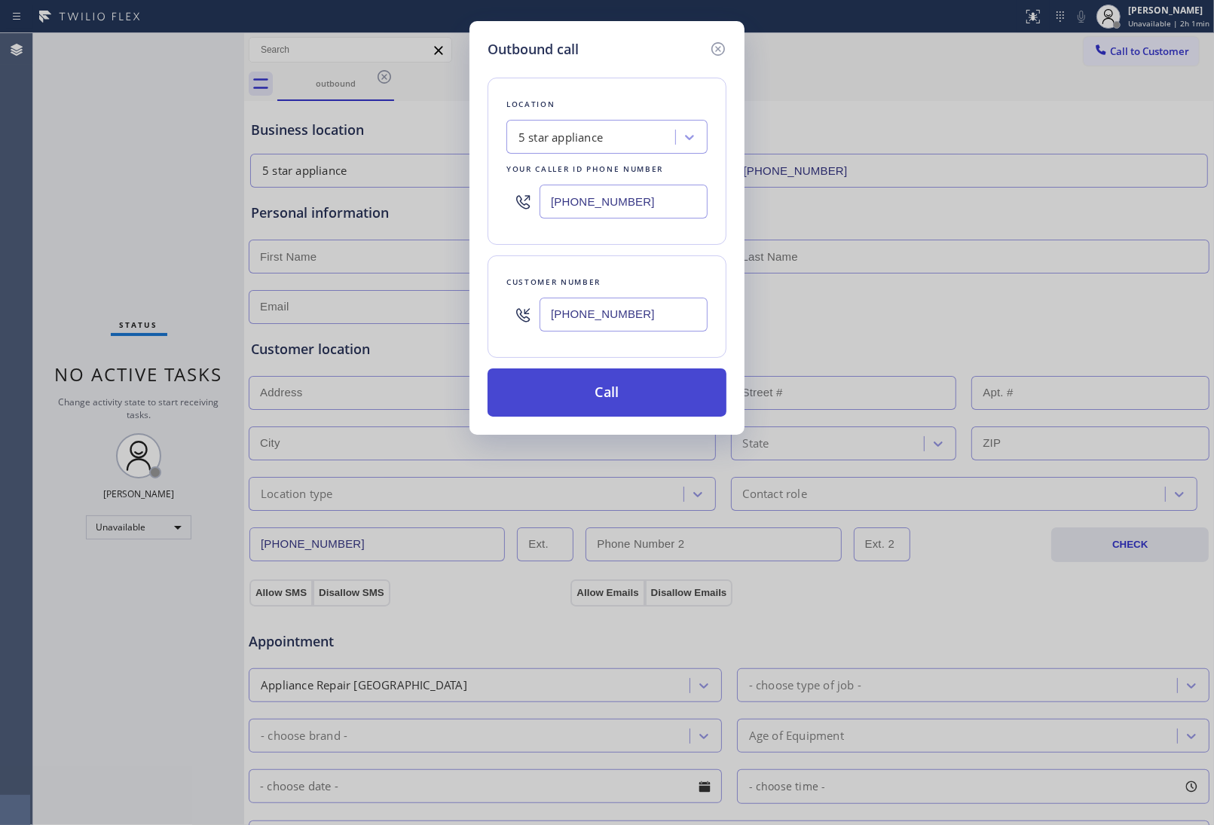
type input "[PHONE_NUMBER]"
click at [649, 399] on button "Call" at bounding box center [606, 392] width 239 height 48
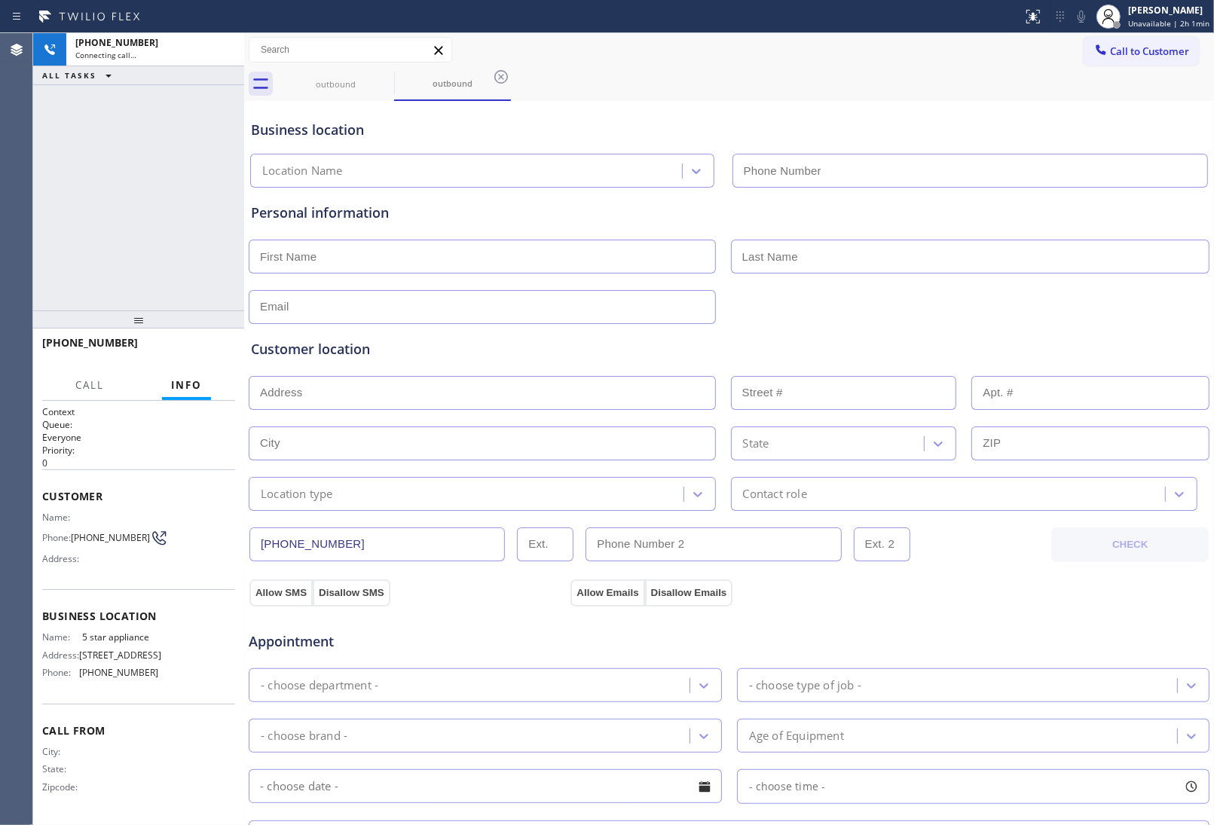
type input "(213) 687-2604"
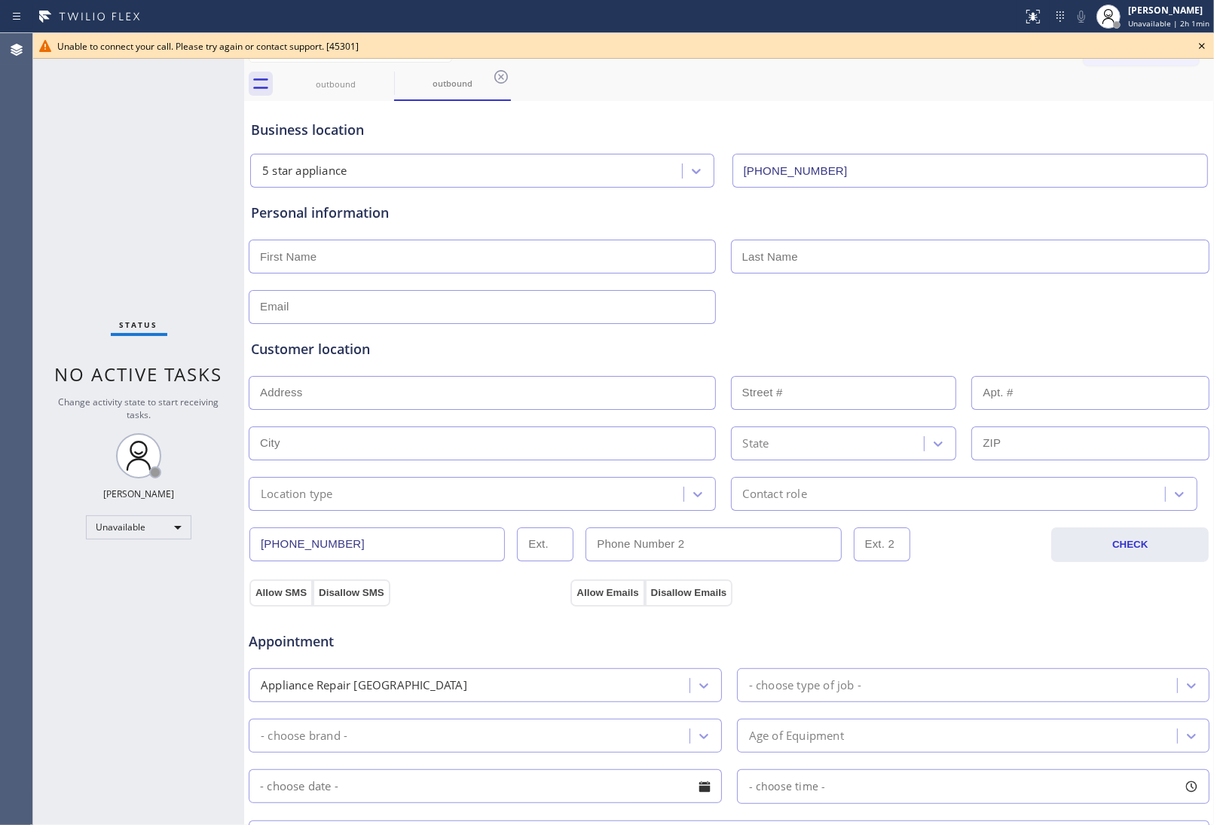
click at [1074, 332] on div "Customer location >> ADD NEW ADDRESS << + NEW ADDRESS State Location type Conta…" at bounding box center [729, 417] width 962 height 187
click at [381, 80] on icon at bounding box center [384, 77] width 18 height 18
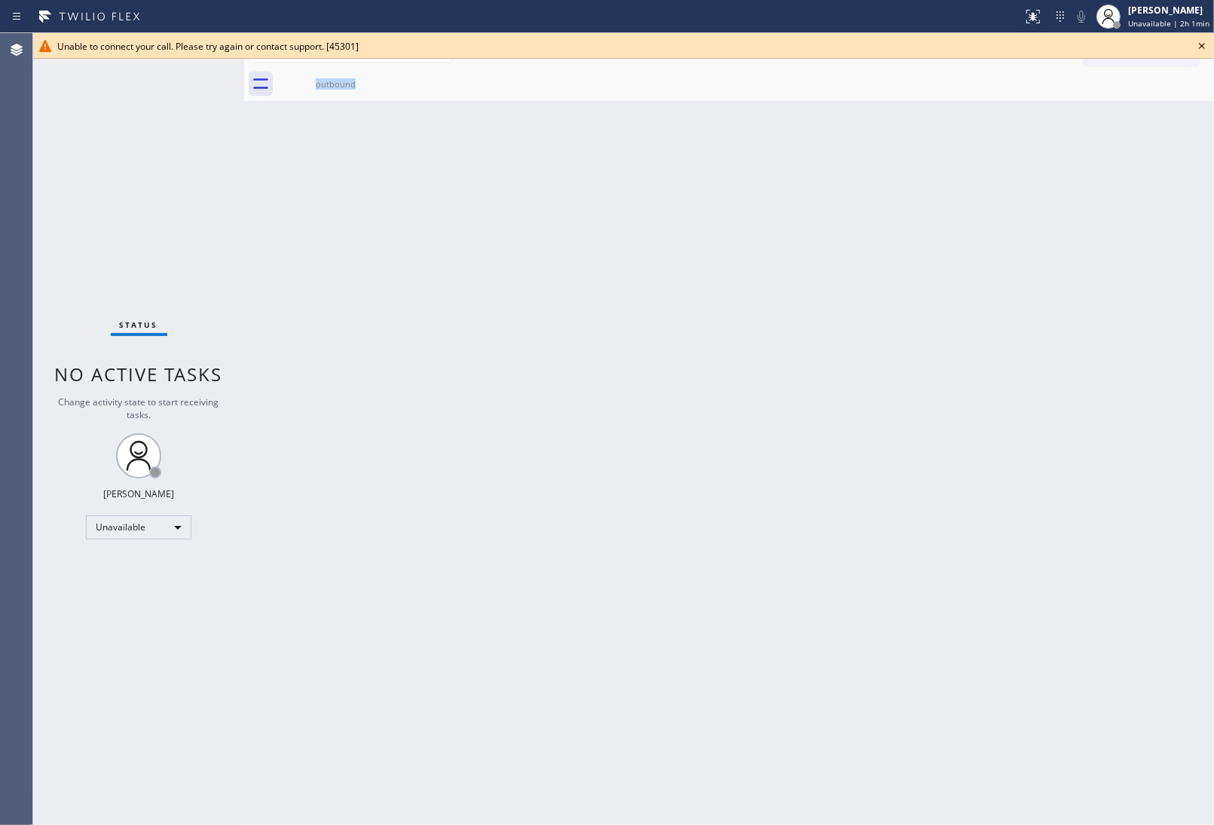
click at [381, 80] on div "outbound" at bounding box center [335, 84] width 117 height 34
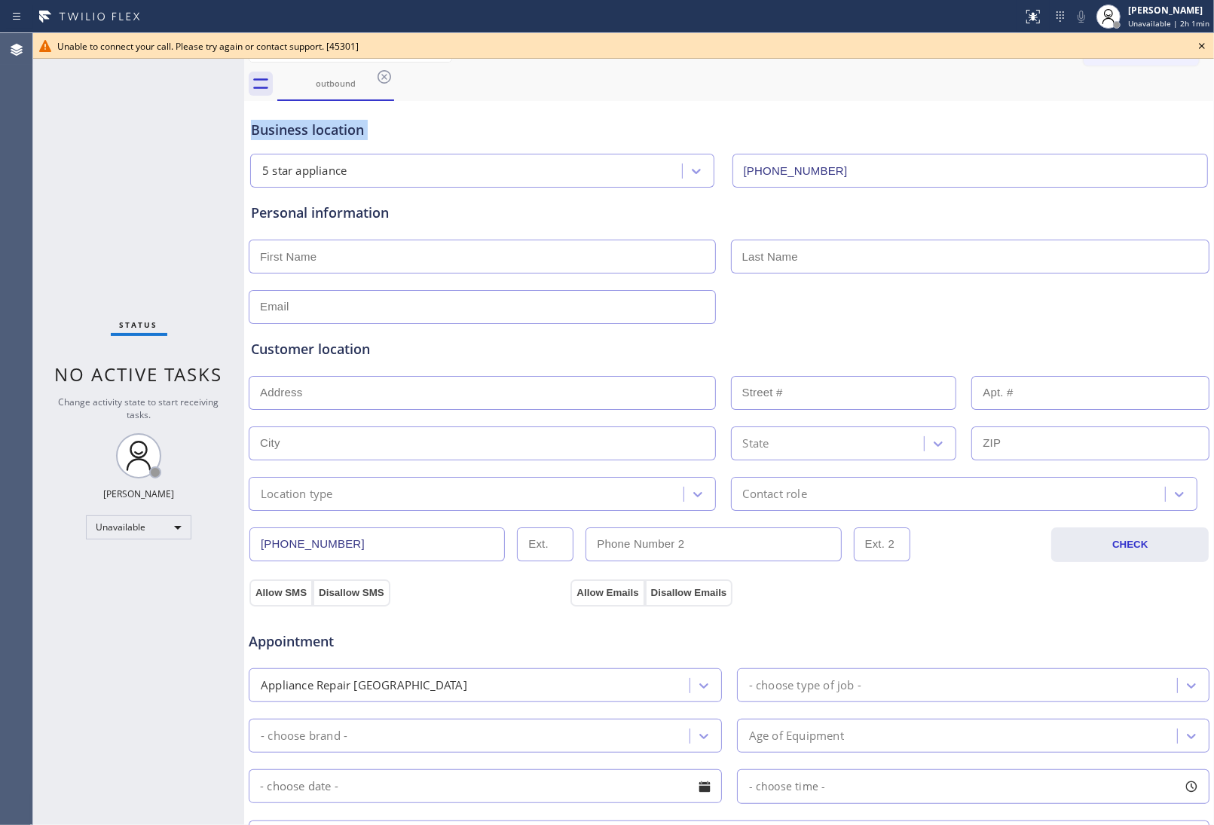
click at [381, 80] on icon at bounding box center [384, 77] width 18 height 18
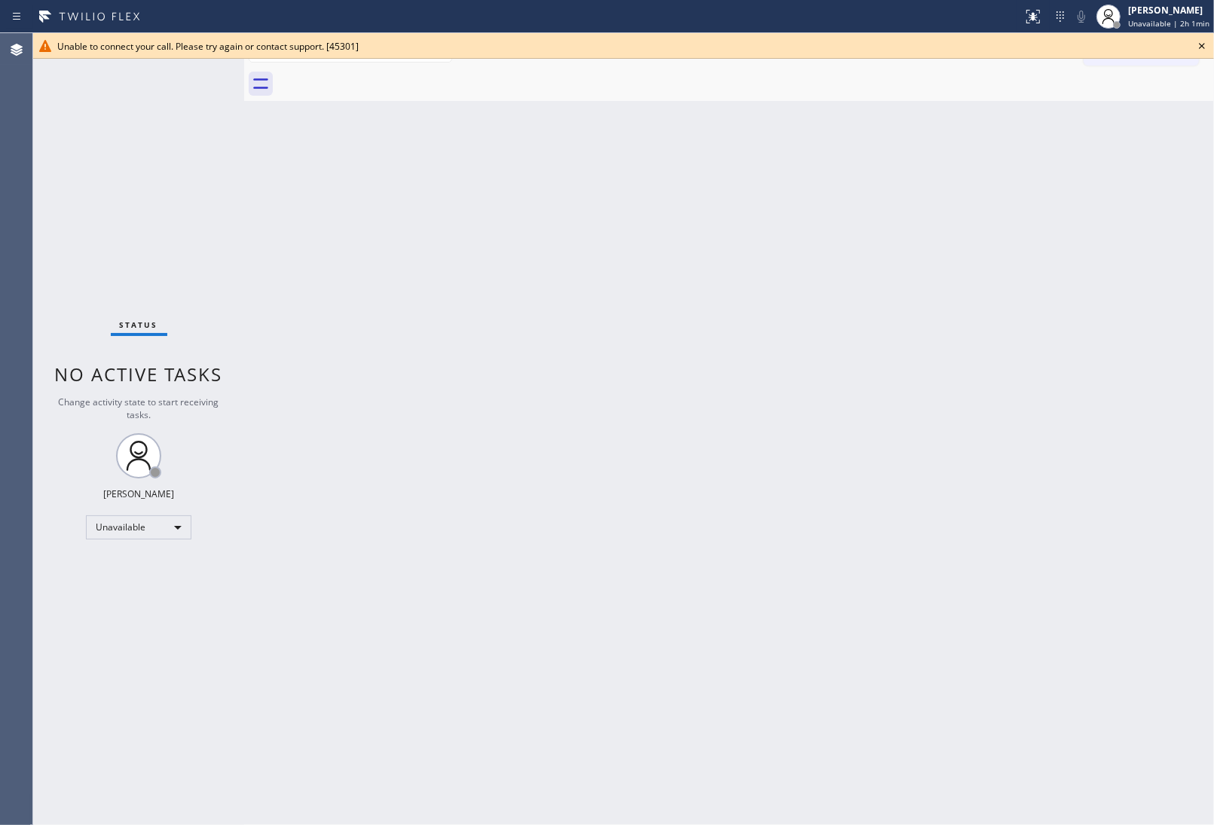
click at [1203, 43] on icon at bounding box center [1202, 46] width 18 height 18
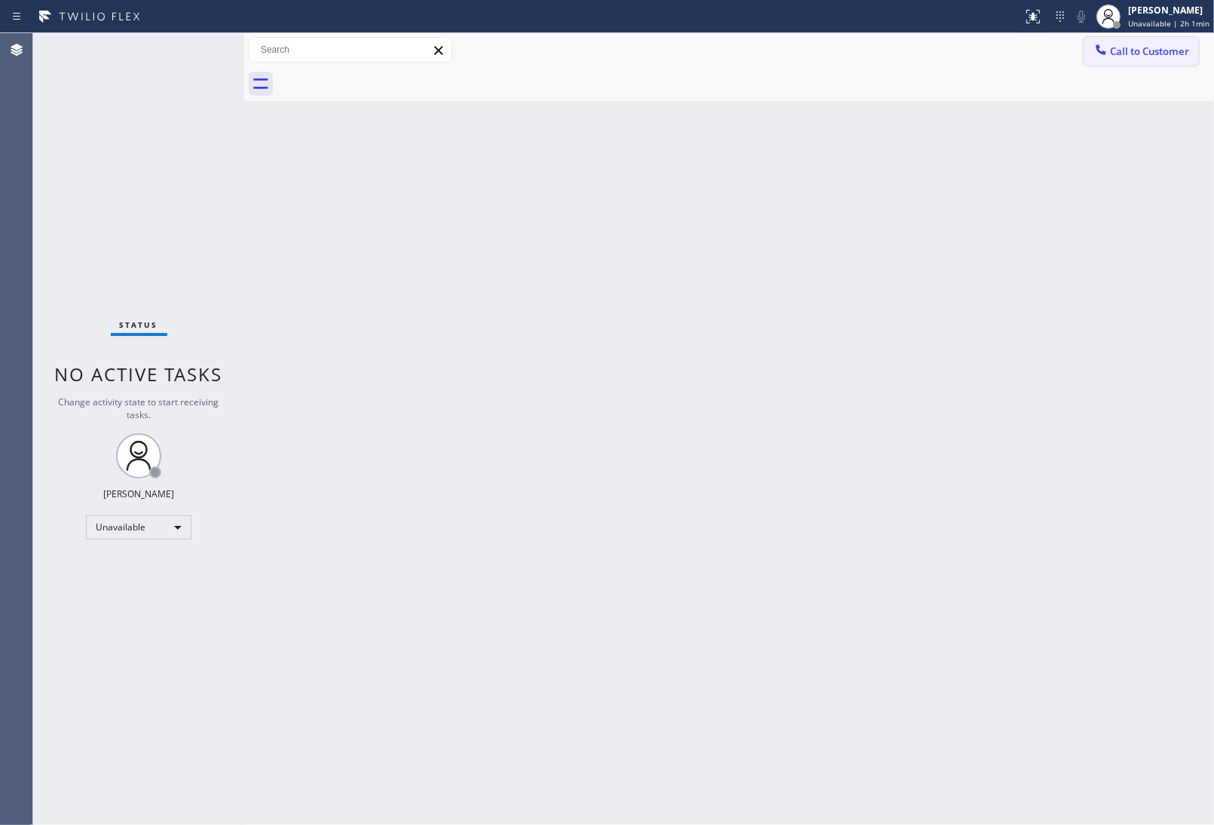
click at [1155, 53] on span "Call to Customer" at bounding box center [1149, 51] width 79 height 14
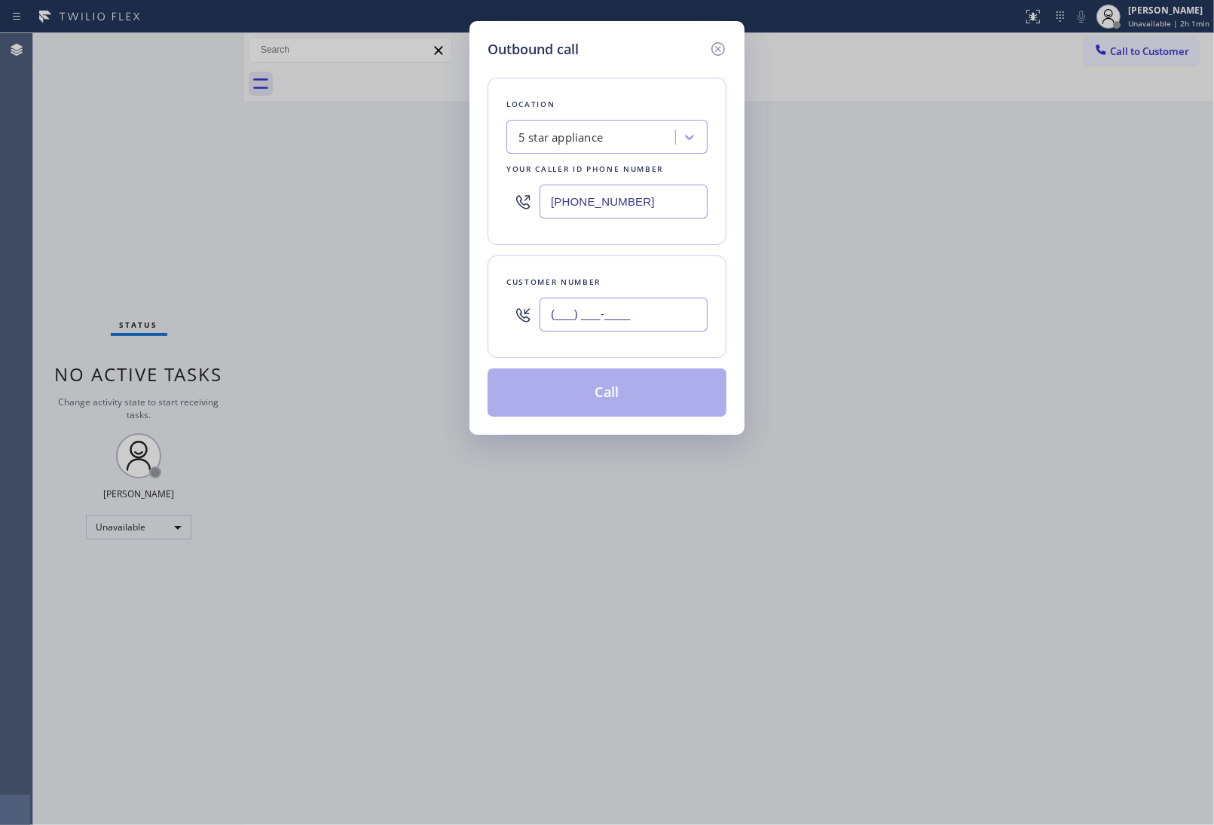
click at [608, 317] on input "(___) ___-____" at bounding box center [623, 315] width 168 height 34
paste input "908) 921-1347"
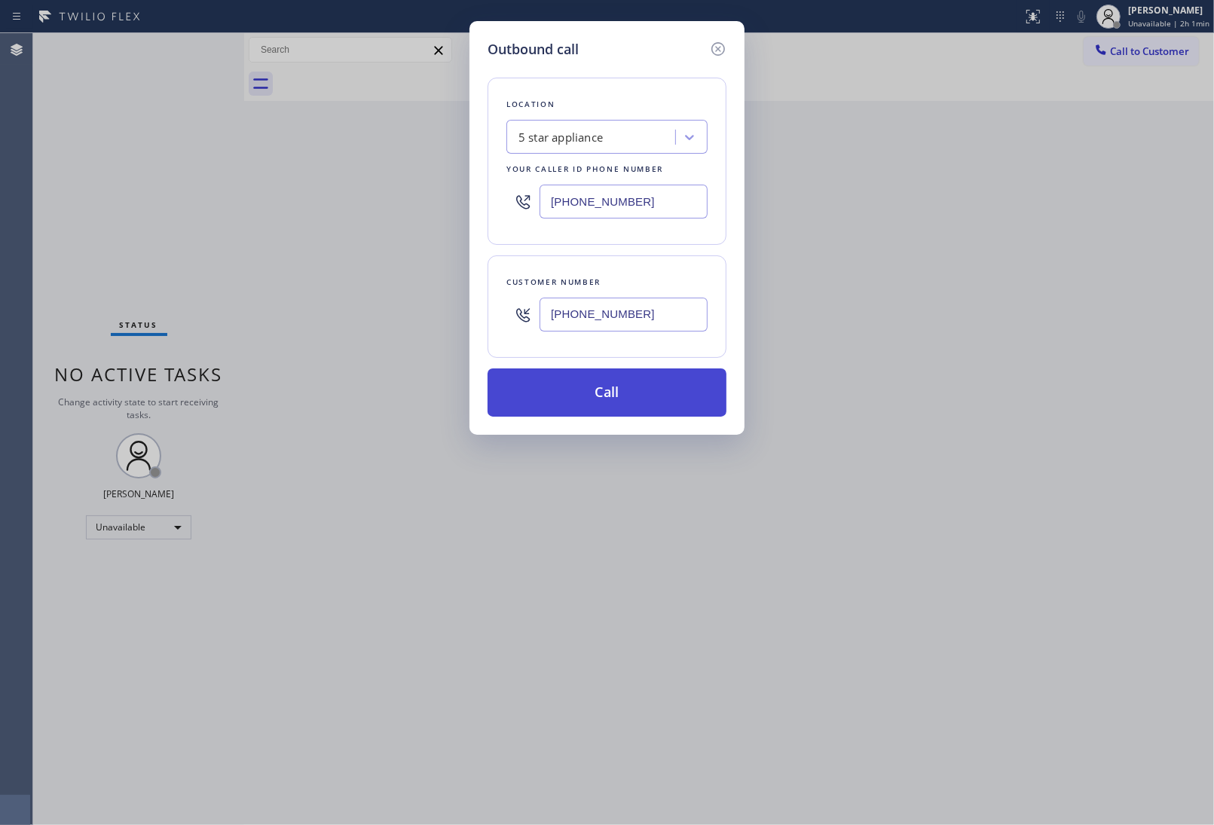
type input "[PHONE_NUMBER]"
drag, startPoint x: 641, startPoint y: 389, endPoint x: 822, endPoint y: 781, distance: 431.5
click at [642, 389] on button "Call" at bounding box center [606, 392] width 239 height 48
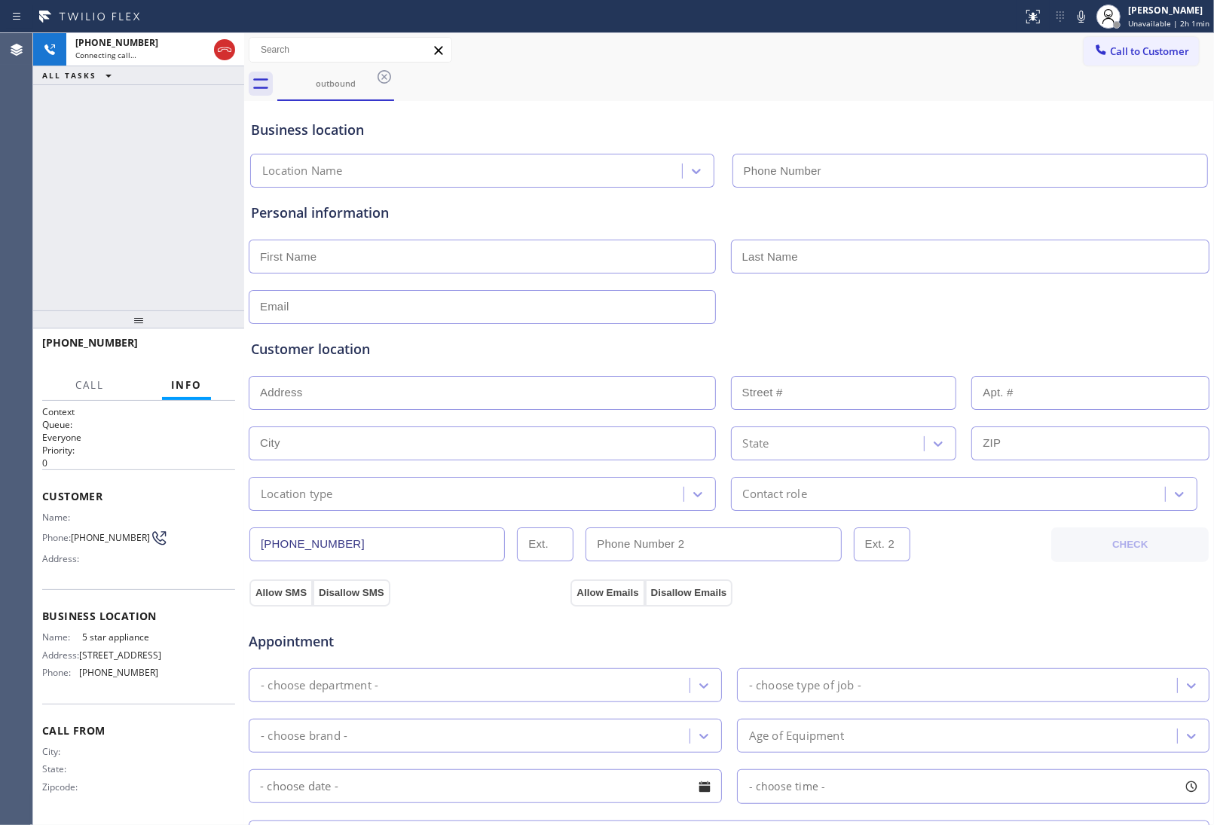
type input "(213) 687-2604"
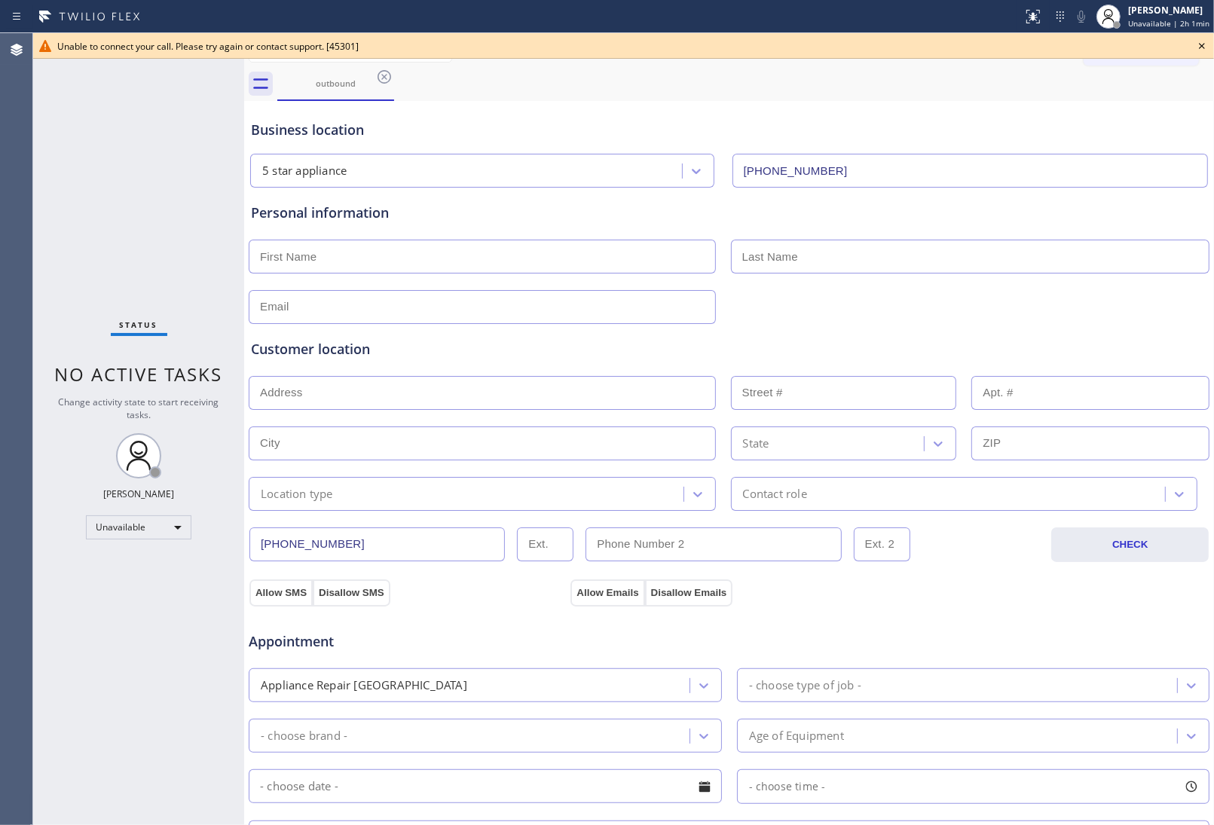
drag, startPoint x: 1022, startPoint y: 473, endPoint x: 1032, endPoint y: 464, distance: 13.9
click at [1032, 464] on div "Customer location >> ADD NEW ADDRESS << + NEW ADDRESS State Location type Conta…" at bounding box center [729, 425] width 956 height 172
drag, startPoint x: 1206, startPoint y: 43, endPoint x: 1172, endPoint y: 41, distance: 33.9
click at [1204, 42] on icon at bounding box center [1202, 46] width 18 height 18
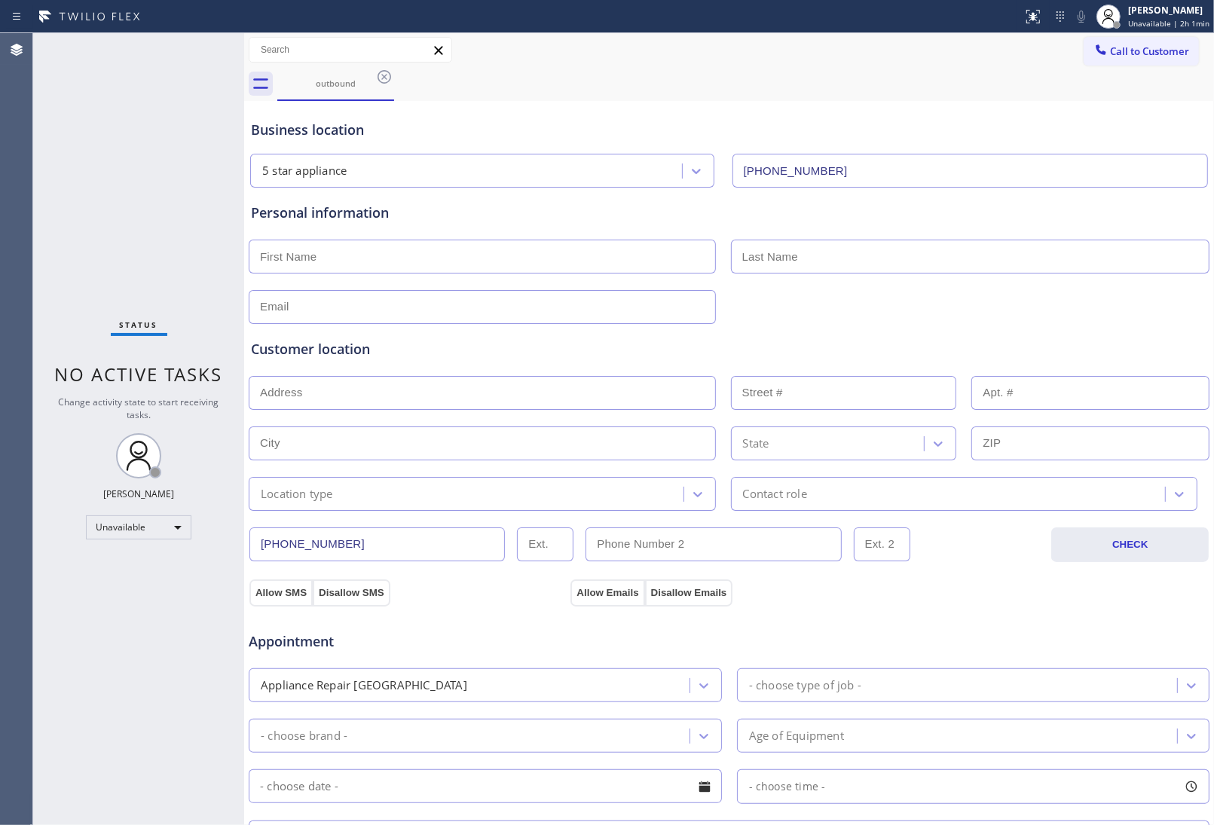
drag, startPoint x: 1170, startPoint y: 42, endPoint x: 1150, endPoint y: 53, distance: 22.9
click at [1169, 42] on button "Call to Customer" at bounding box center [1140, 51] width 115 height 29
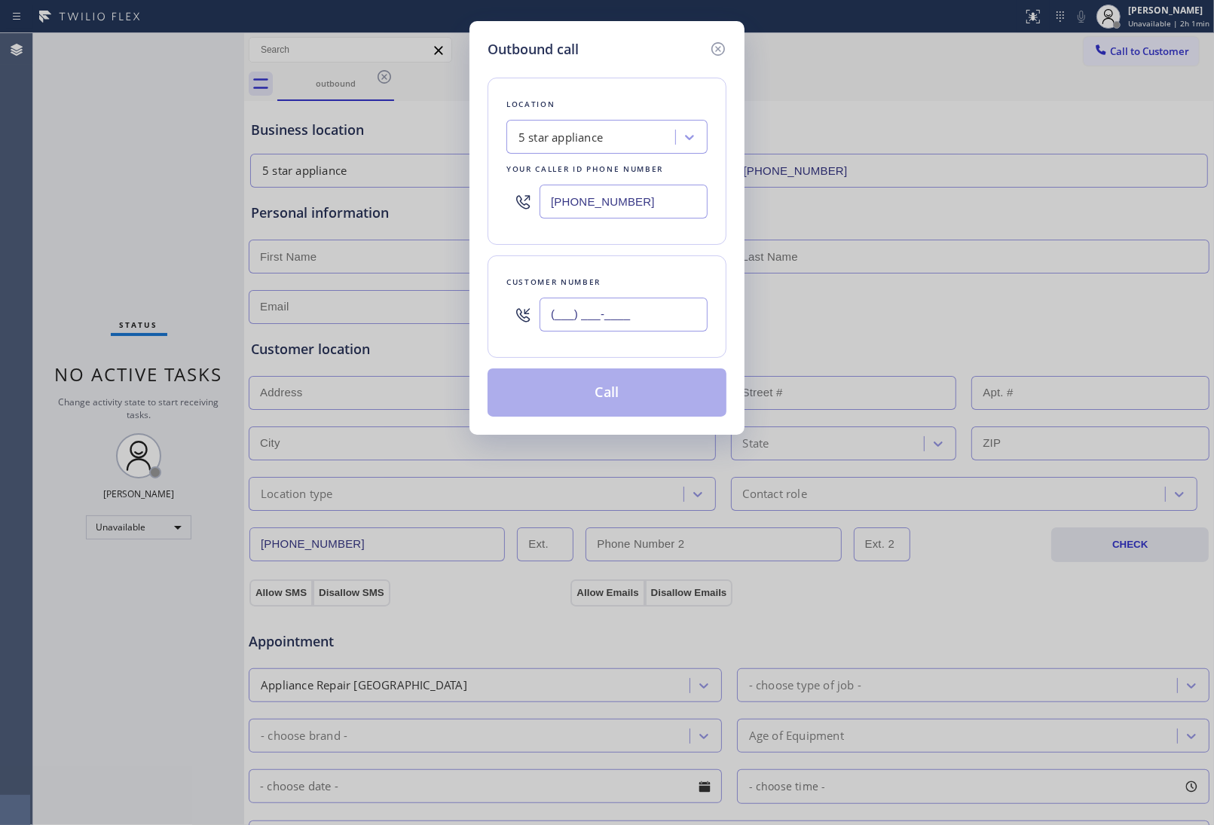
click at [586, 322] on input "(___) ___-____" at bounding box center [623, 315] width 168 height 34
paste input "908) 921-1347"
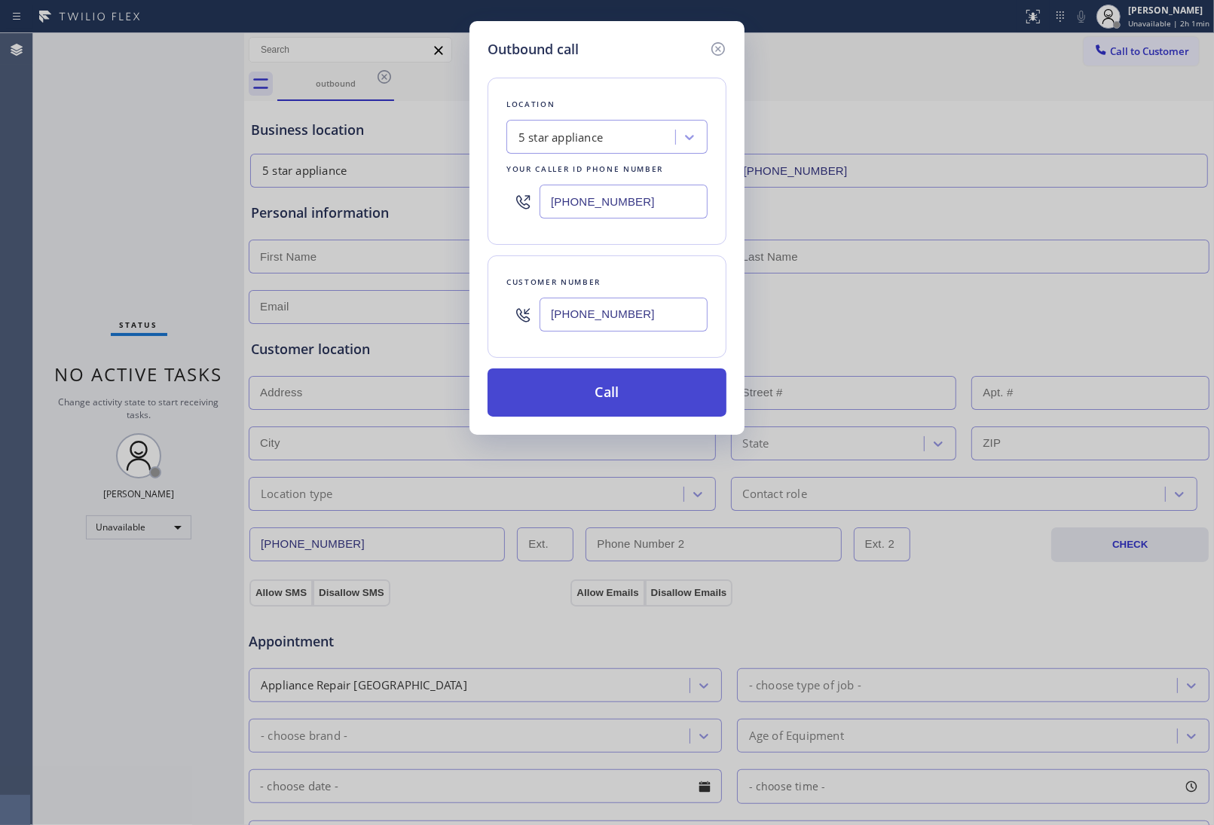
type input "[PHONE_NUMBER]"
click at [581, 396] on button "Call" at bounding box center [606, 392] width 239 height 48
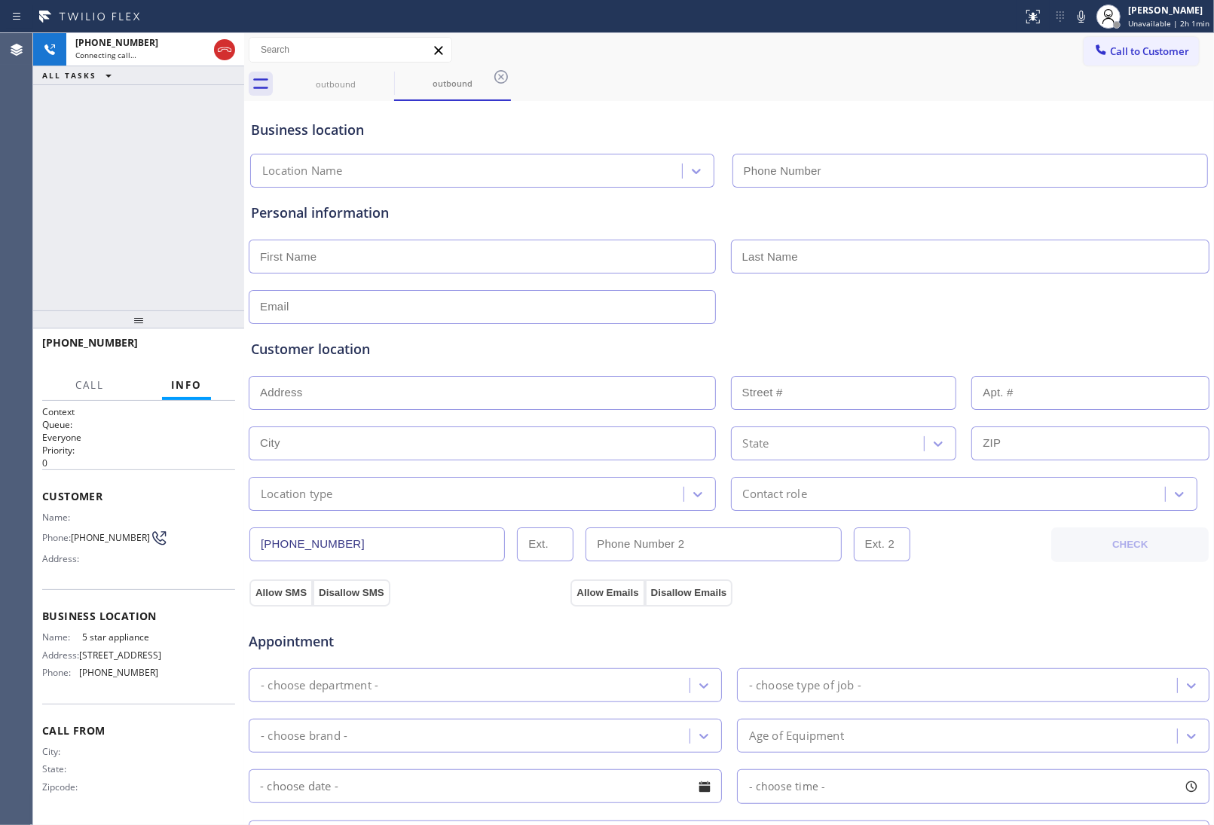
type input "(213) 687-2604"
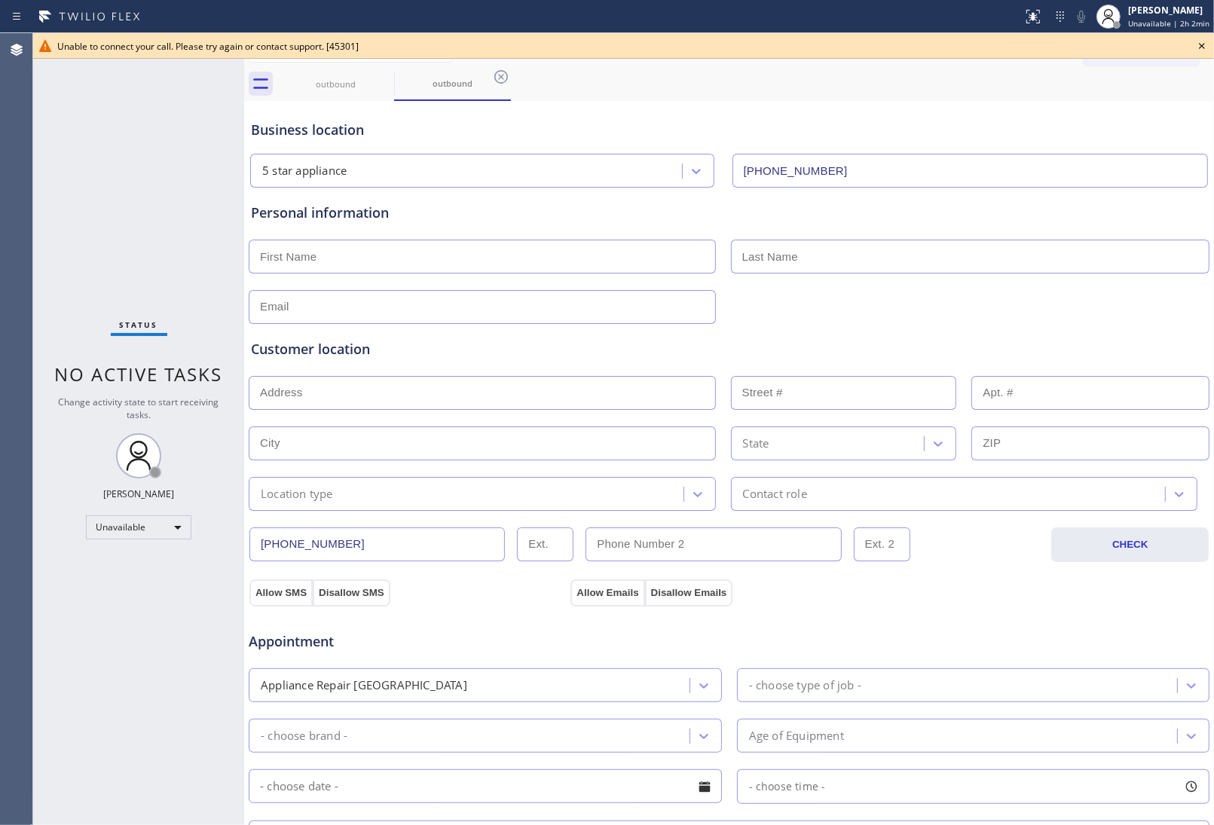
drag, startPoint x: 1076, startPoint y: 304, endPoint x: 1115, endPoint y: 219, distance: 93.0
click at [1077, 301] on div at bounding box center [729, 305] width 964 height 37
click at [1203, 44] on icon at bounding box center [1202, 46] width 6 height 6
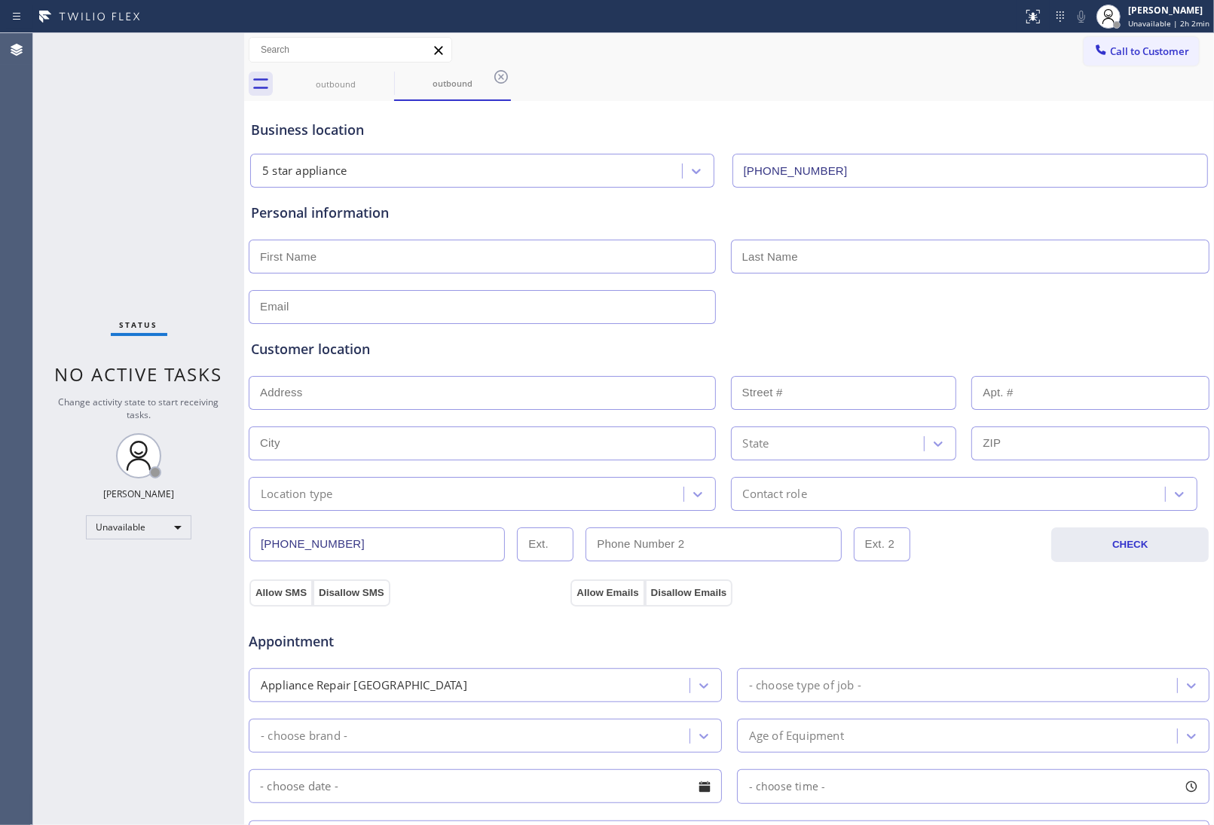
drag, startPoint x: 1168, startPoint y: 42, endPoint x: 1101, endPoint y: 60, distance: 69.4
click at [1166, 42] on button "Call to Customer" at bounding box center [1140, 51] width 115 height 29
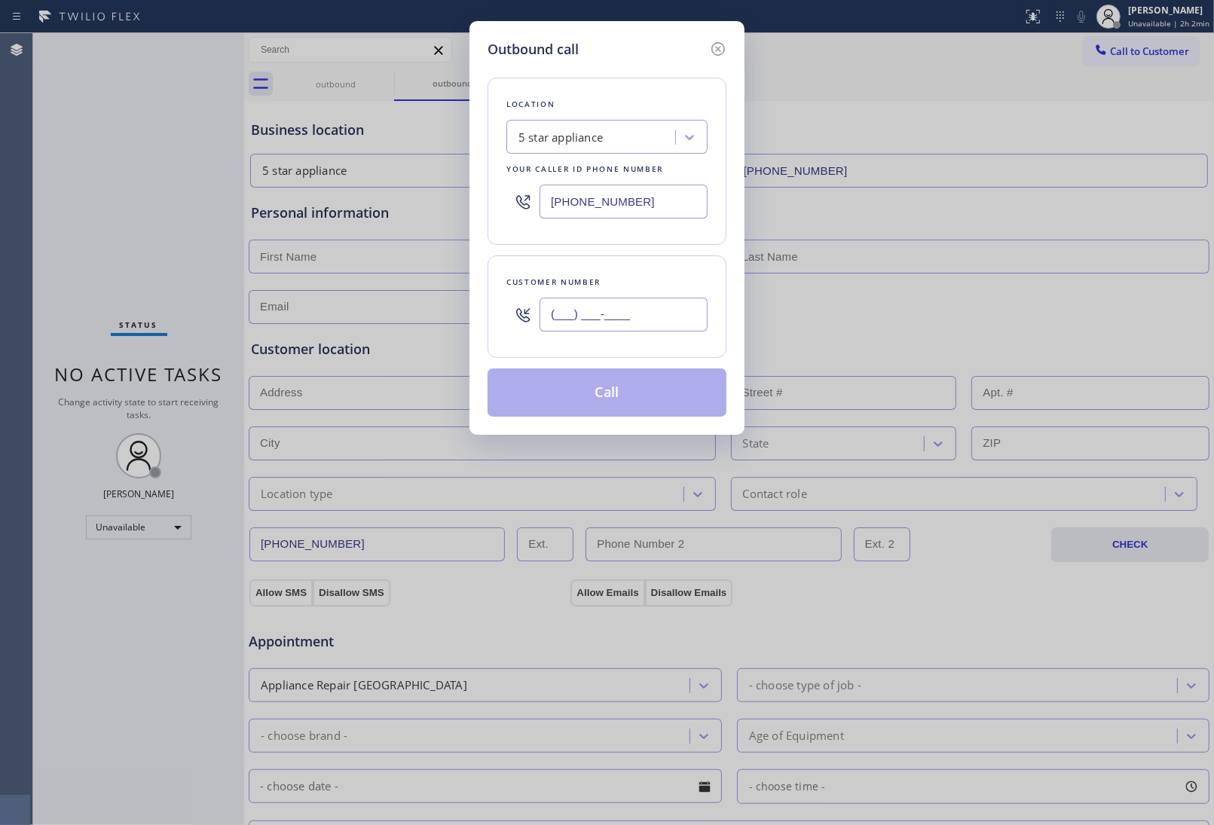
click at [663, 310] on input "(___) ___-____" at bounding box center [623, 315] width 168 height 34
paste input "908) 921-1347"
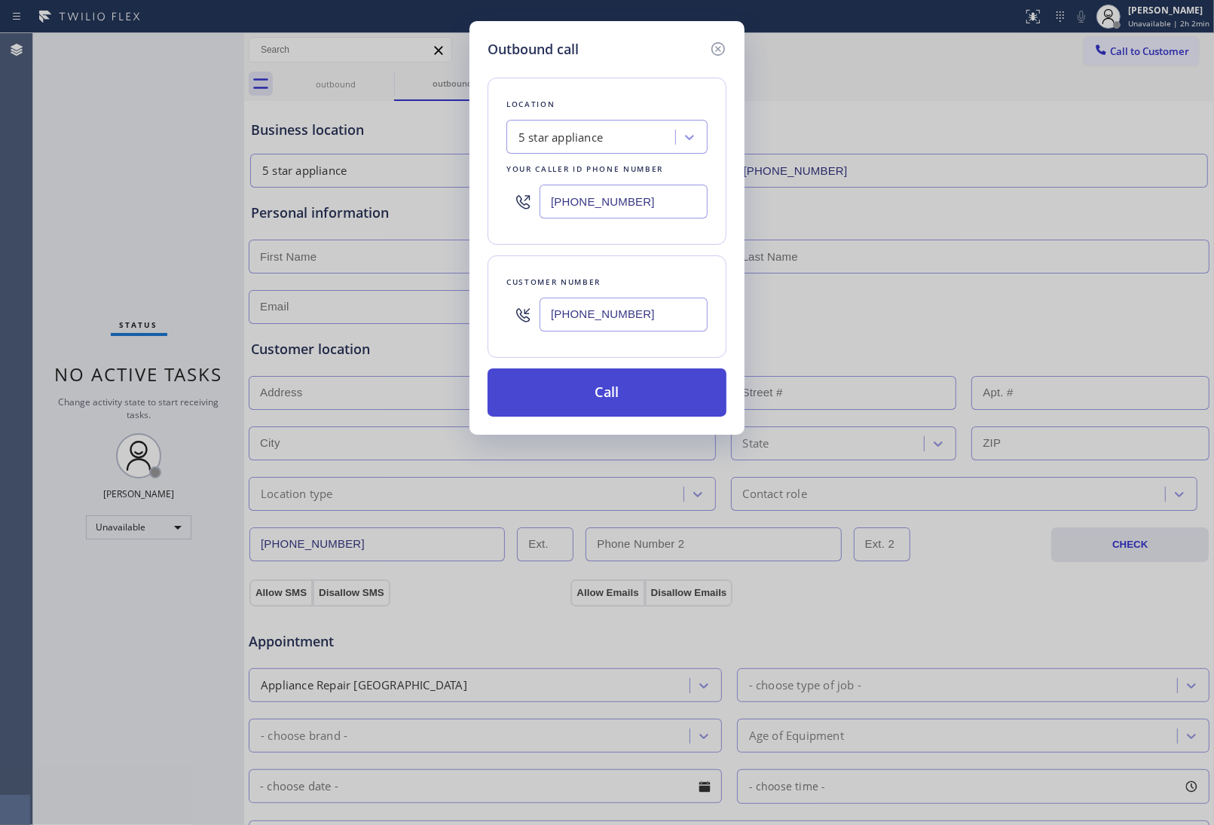
type input "[PHONE_NUMBER]"
click at [640, 402] on button "Call" at bounding box center [606, 392] width 239 height 48
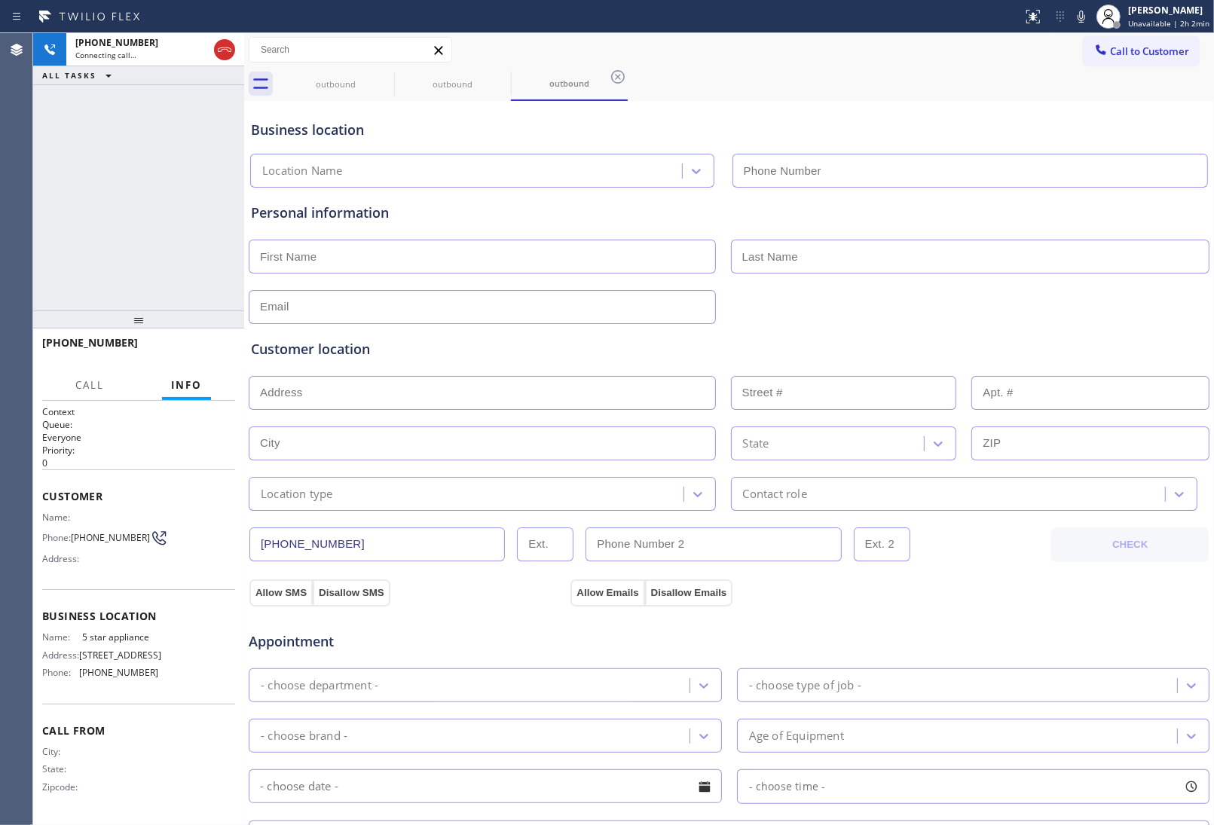
type input "(213) 687-2604"
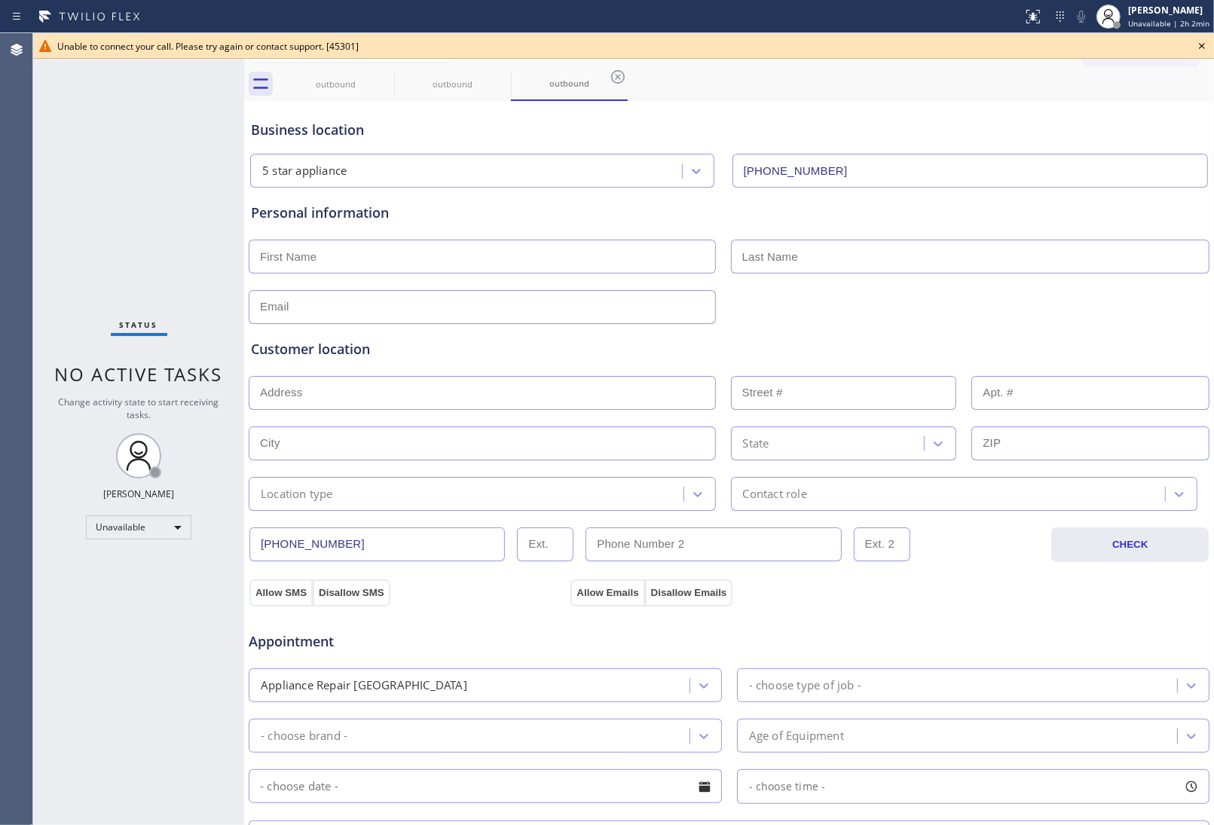
click at [1090, 291] on div at bounding box center [729, 305] width 964 height 37
click at [1196, 47] on icon at bounding box center [1202, 46] width 18 height 18
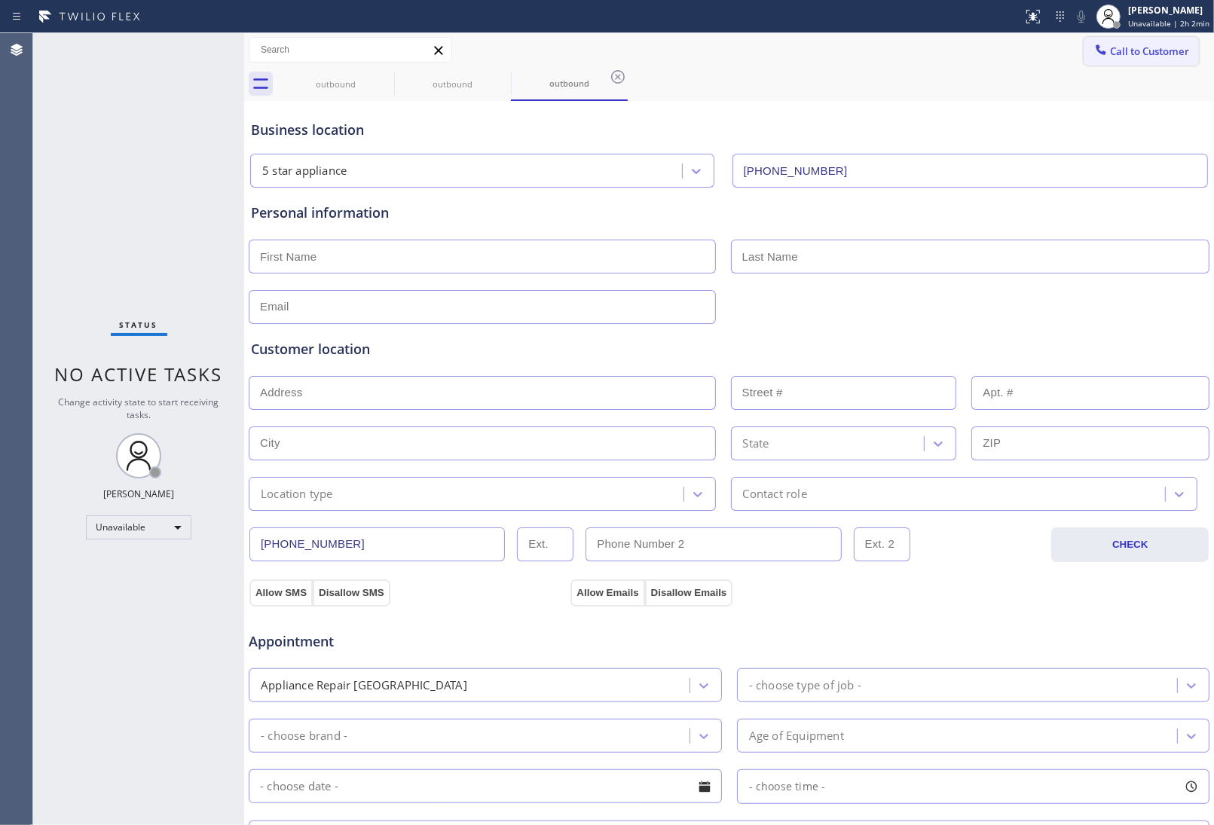
click at [1154, 47] on span "Call to Customer" at bounding box center [1149, 51] width 79 height 14
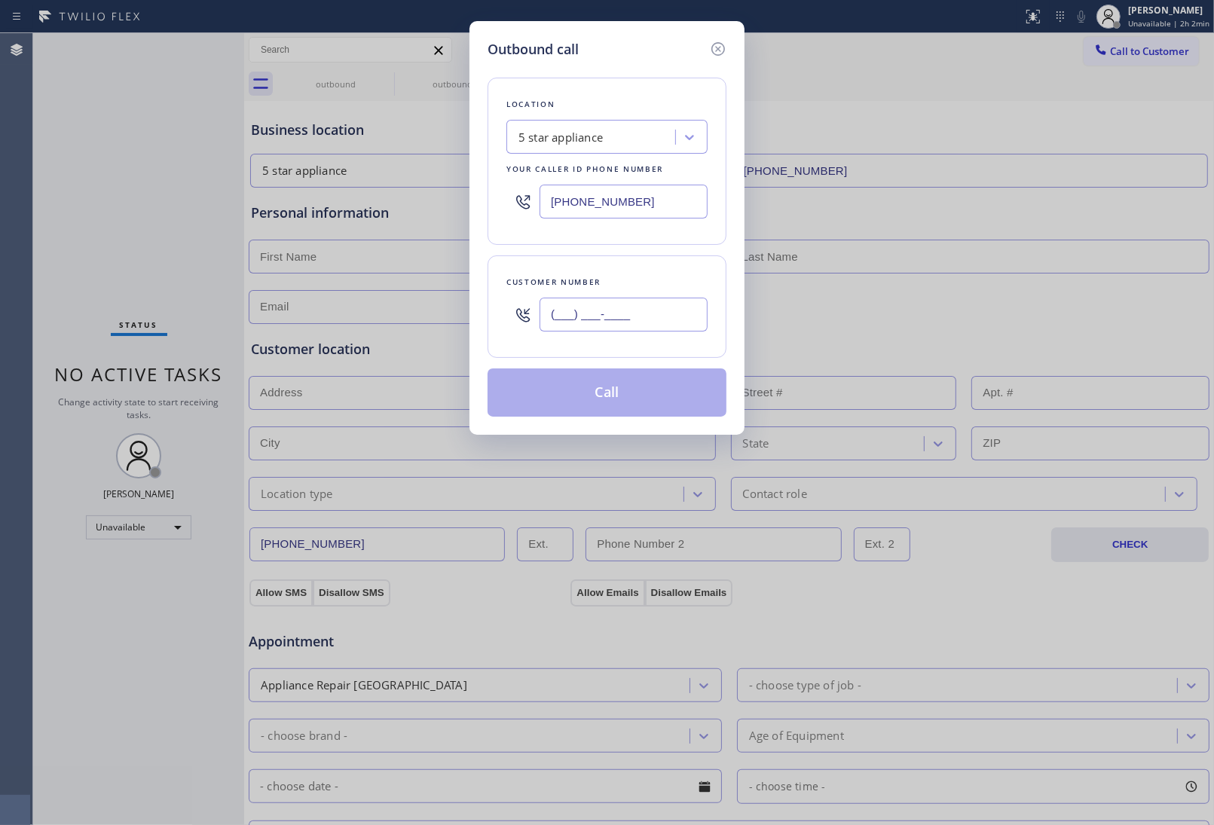
click at [667, 310] on input "(___) ___-____" at bounding box center [623, 315] width 168 height 34
paste input "908) 921-1347"
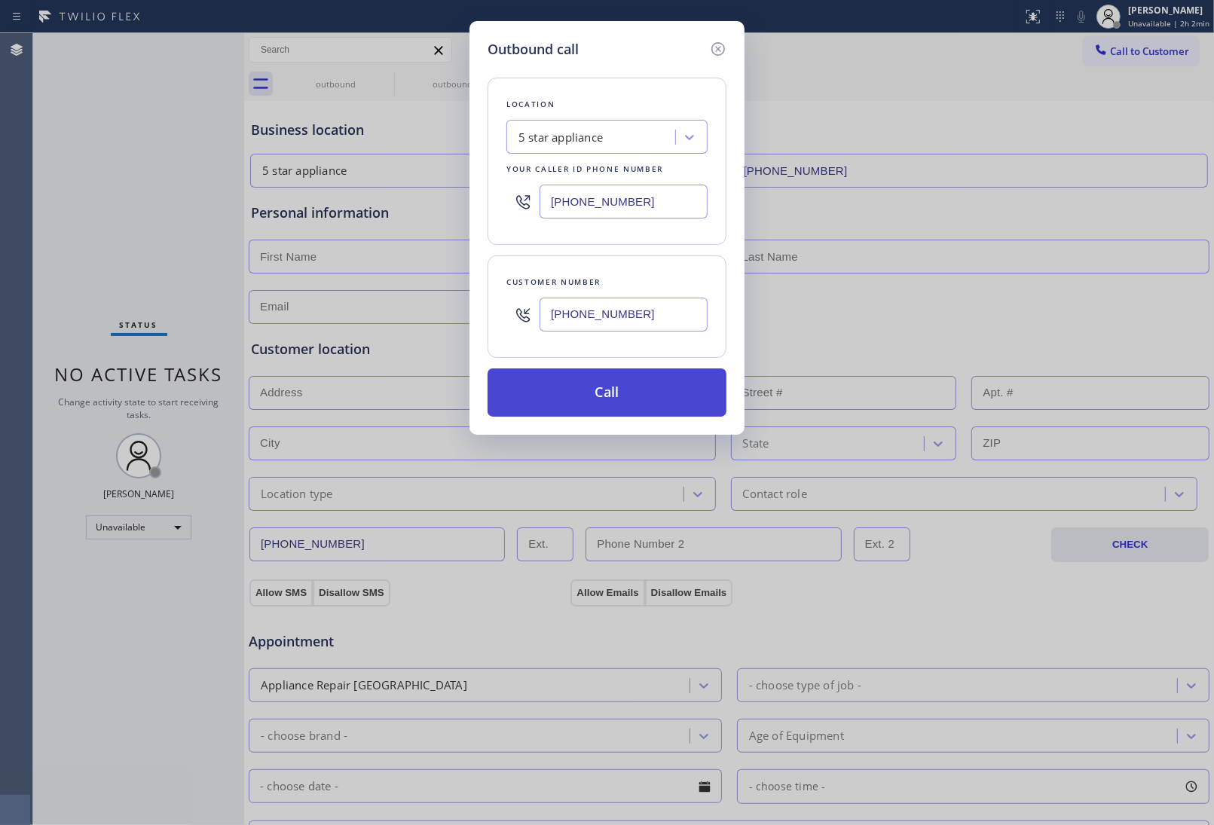
type input "[PHONE_NUMBER]"
click at [595, 394] on button "Call" at bounding box center [606, 392] width 239 height 48
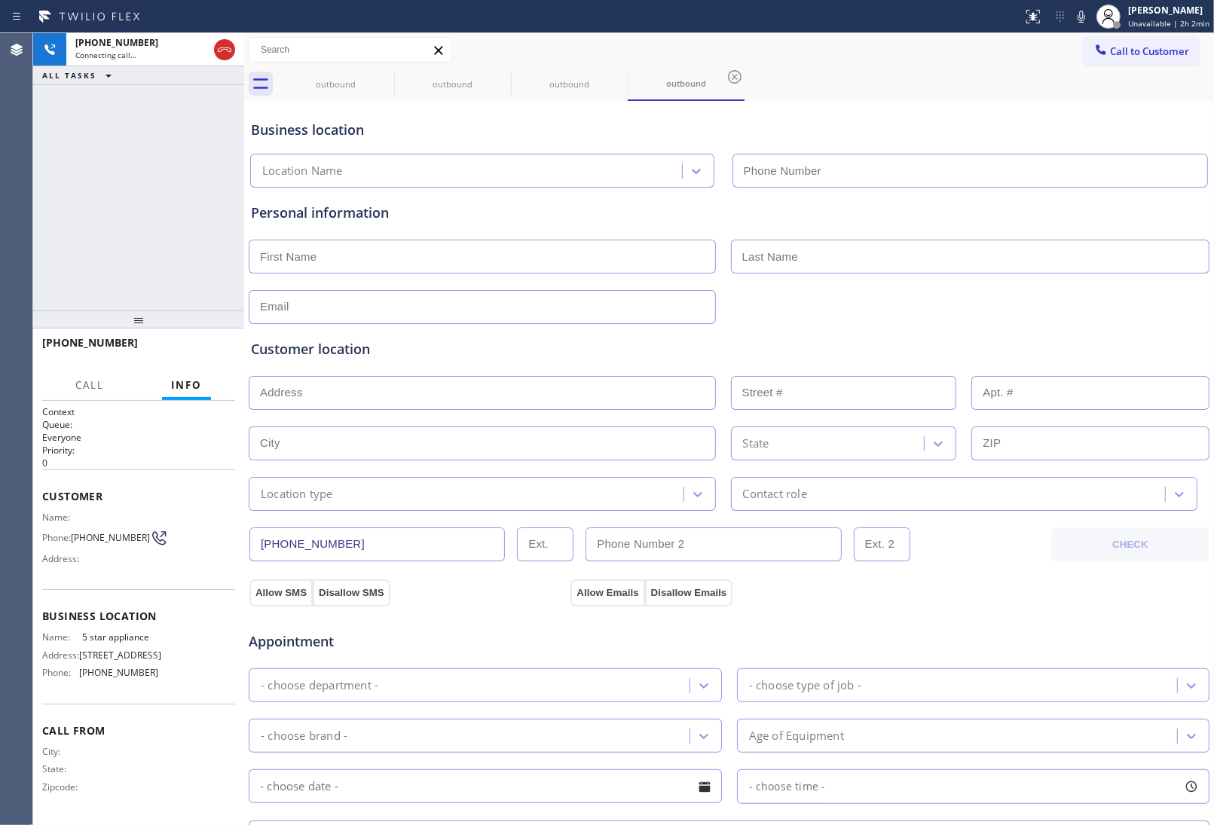
type input "(213) 687-2604"
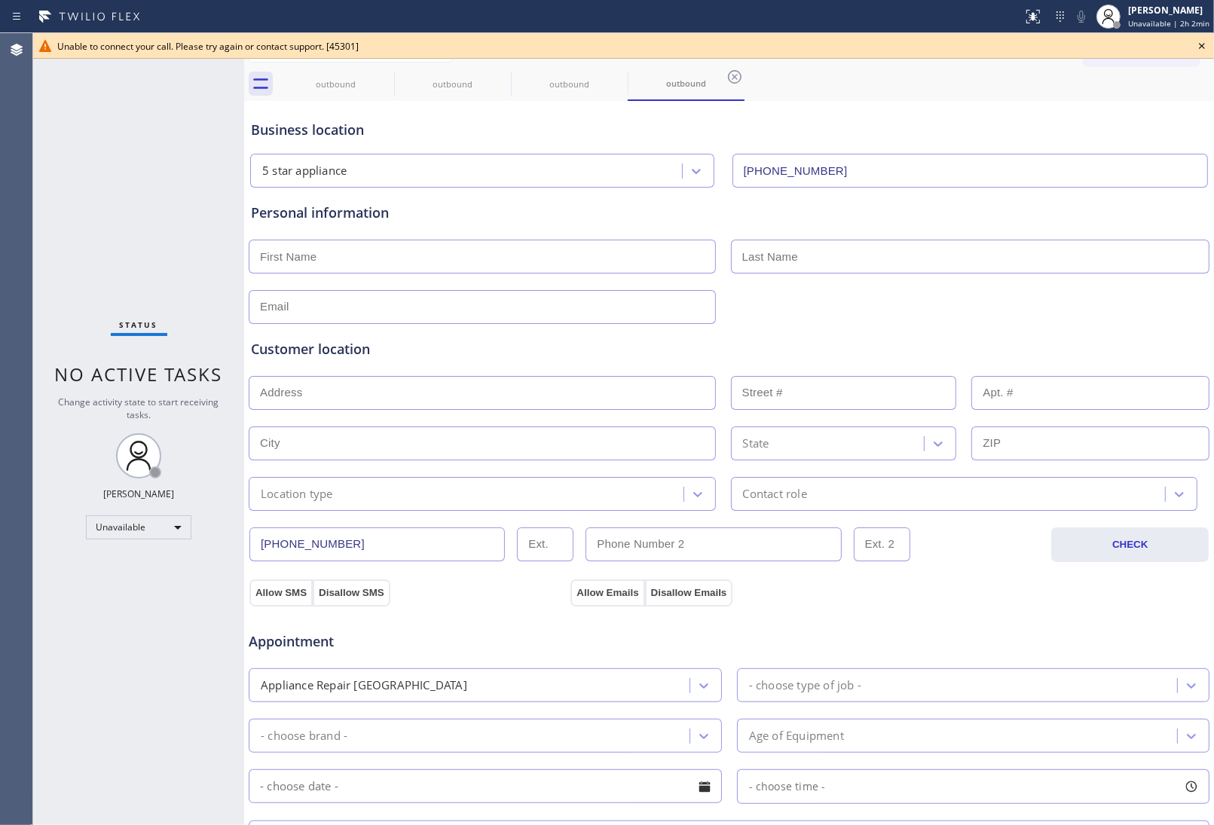
drag, startPoint x: 1059, startPoint y: 646, endPoint x: 818, endPoint y: 252, distance: 461.9
click at [1052, 623] on div "Appointment" at bounding box center [729, 632] width 964 height 38
click at [378, 76] on icon at bounding box center [384, 77] width 14 height 14
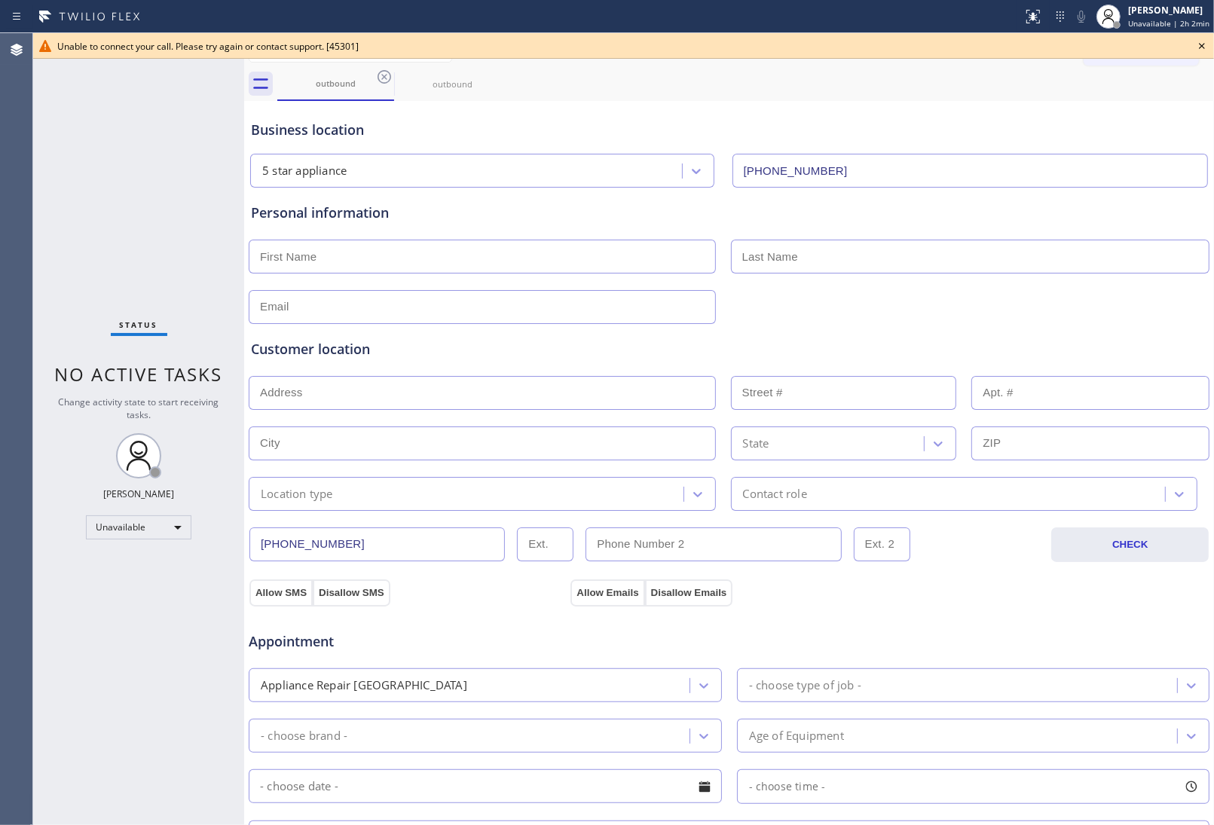
click at [0, 0] on icon at bounding box center [0, 0] width 0 height 0
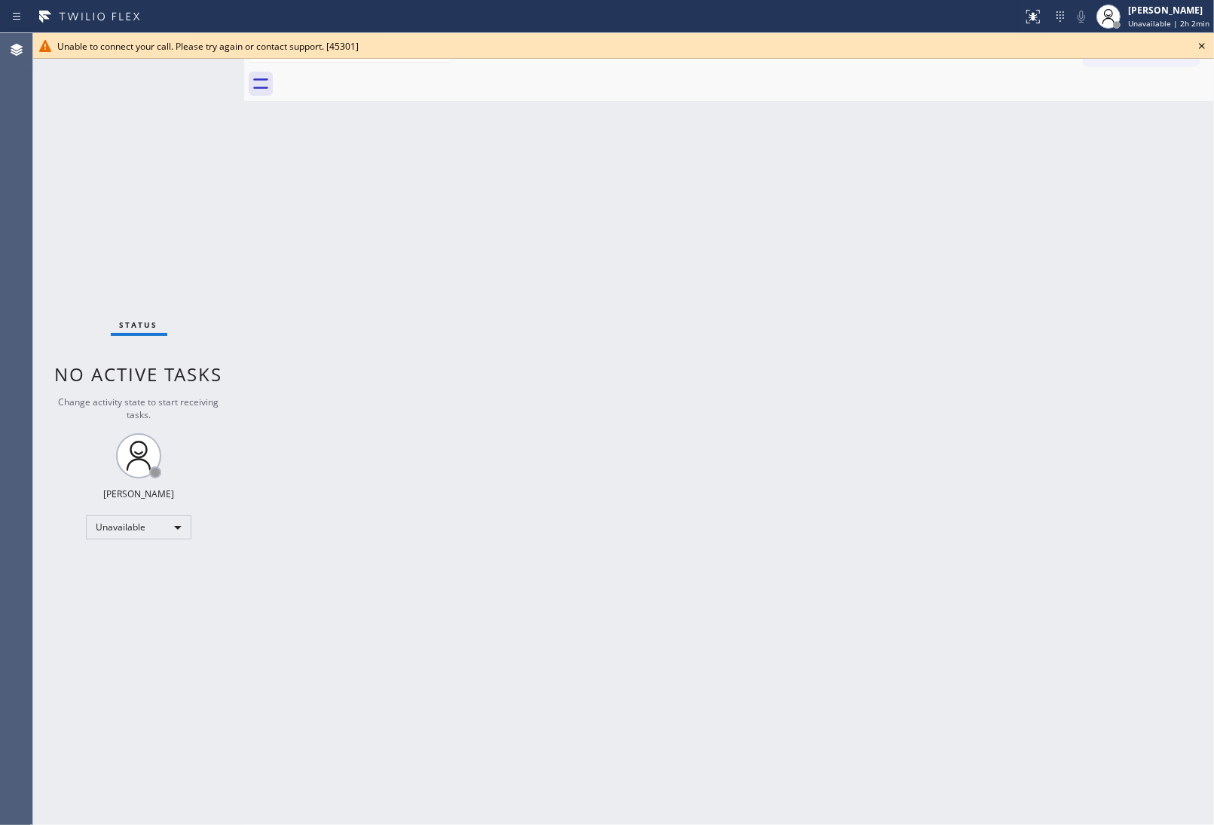
click at [378, 76] on div at bounding box center [745, 84] width 936 height 34
click at [1202, 50] on icon at bounding box center [1202, 46] width 18 height 18
click at [1157, 54] on span "Call to Customer" at bounding box center [1149, 51] width 79 height 14
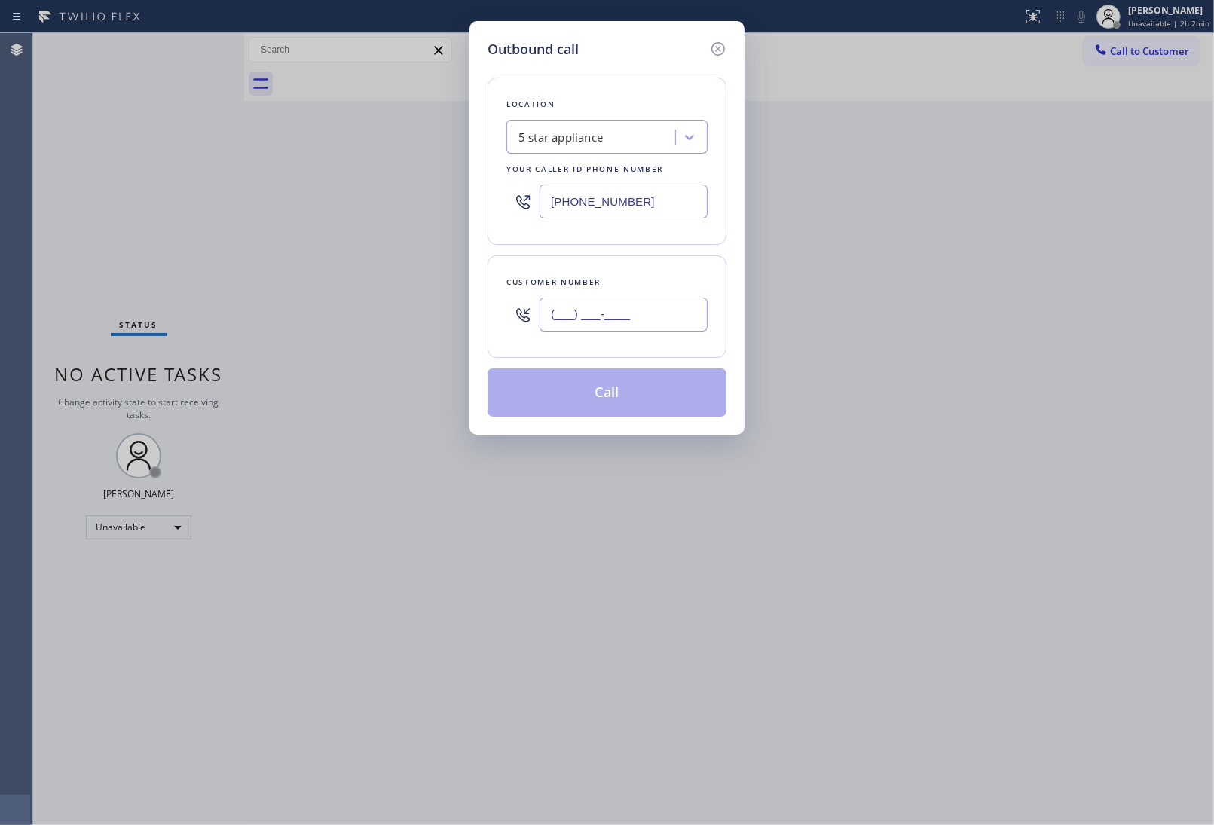
click at [595, 325] on input "(___) ___-____" at bounding box center [623, 315] width 168 height 34
paste input "908) 921-1347"
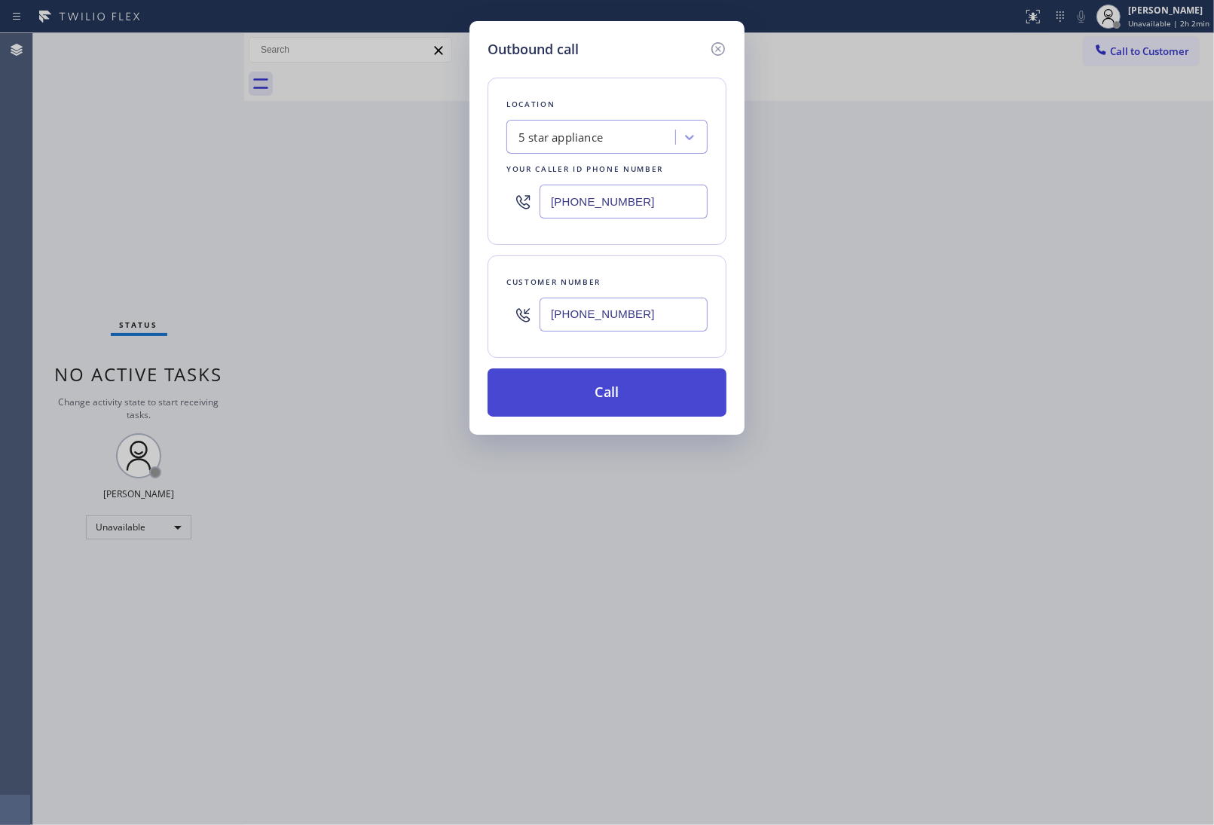
type input "[PHONE_NUMBER]"
click at [605, 394] on button "Call" at bounding box center [606, 392] width 239 height 48
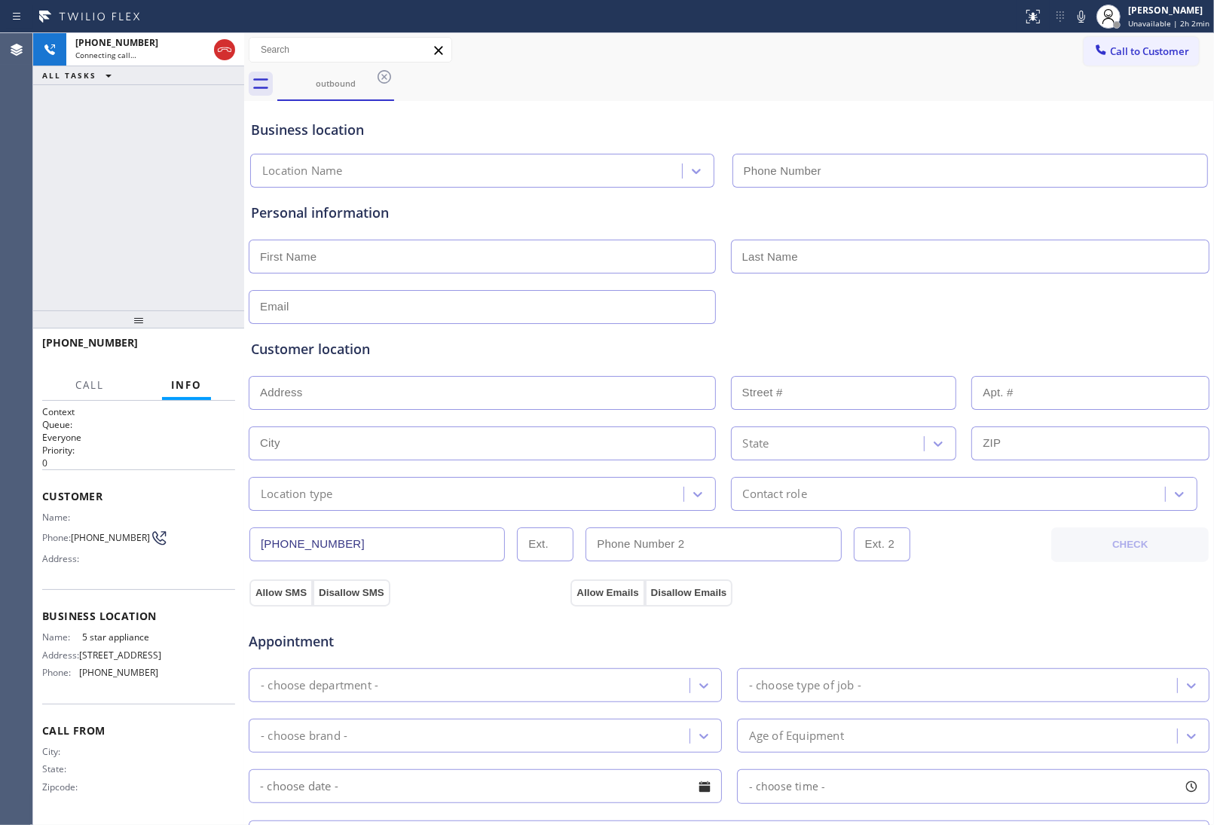
type input "(213) 687-2604"
click at [1070, 322] on div "Customer location >> ADD NEW ADDRESS << + NEW ADDRESS State Location type Conta…" at bounding box center [729, 414] width 962 height 193
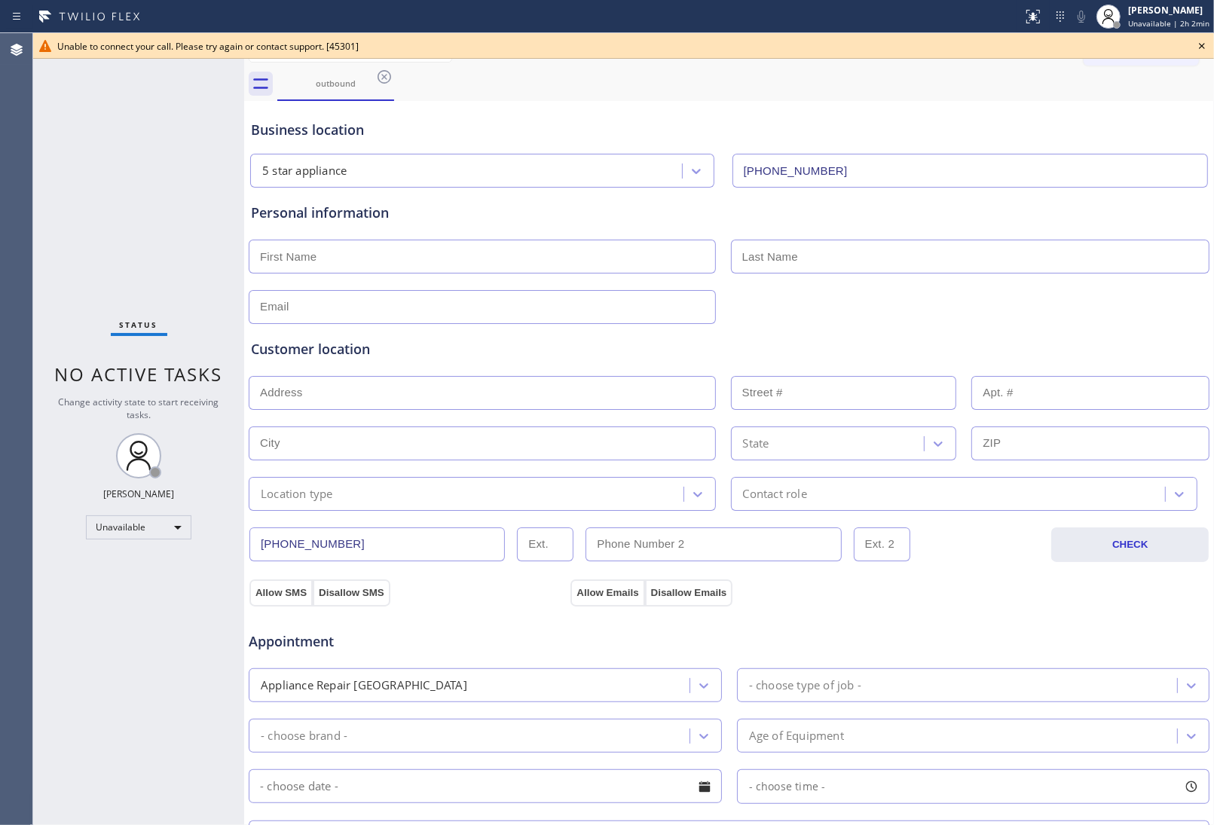
click at [1200, 45] on icon at bounding box center [1202, 46] width 6 height 6
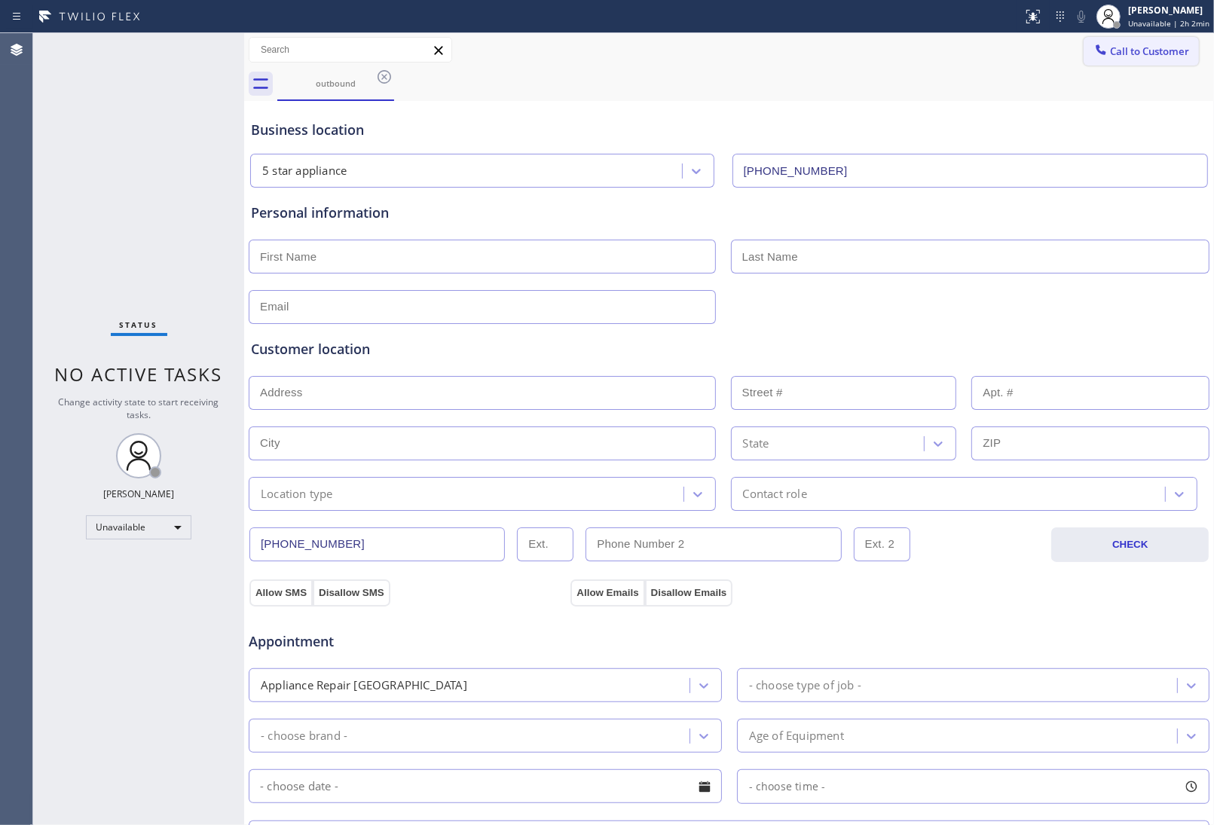
click at [1134, 40] on button "Call to Customer" at bounding box center [1140, 51] width 115 height 29
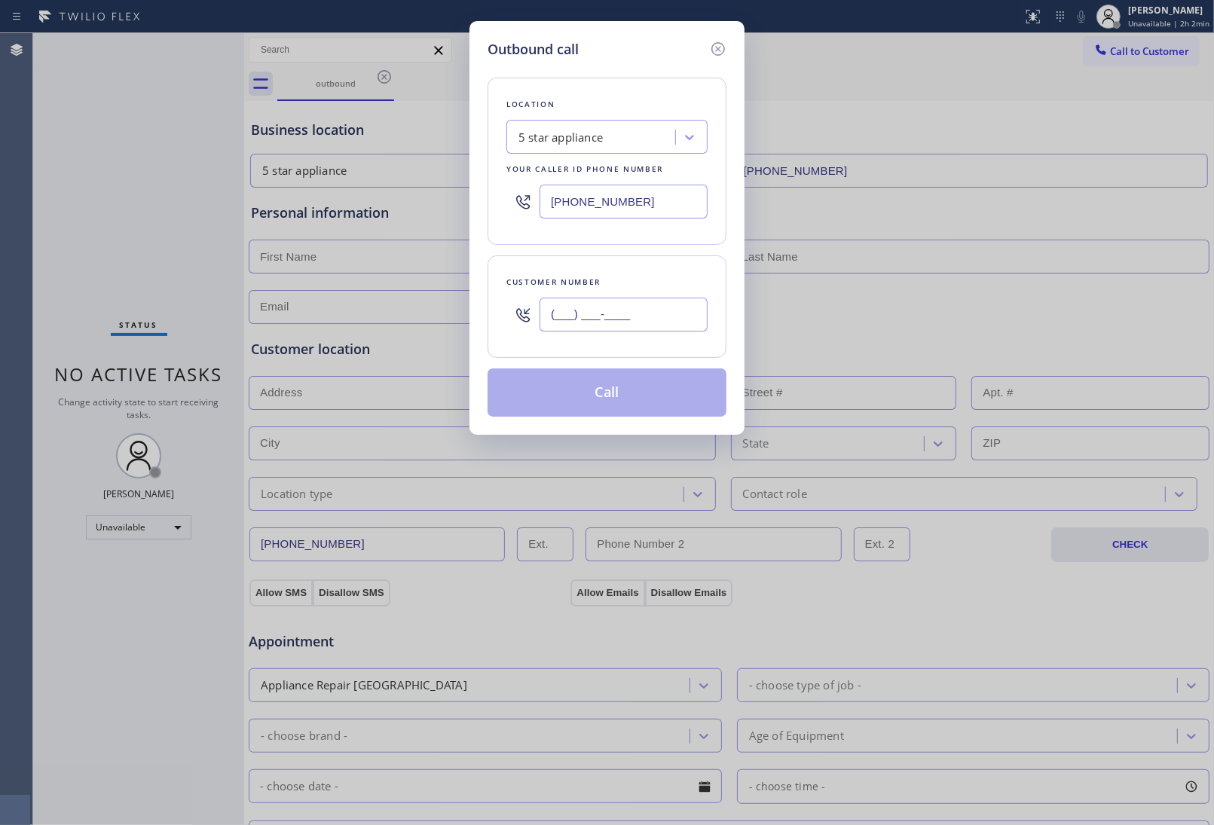
click at [615, 307] on input "(___) ___-____" at bounding box center [623, 315] width 168 height 34
paste input "908) 921-1347"
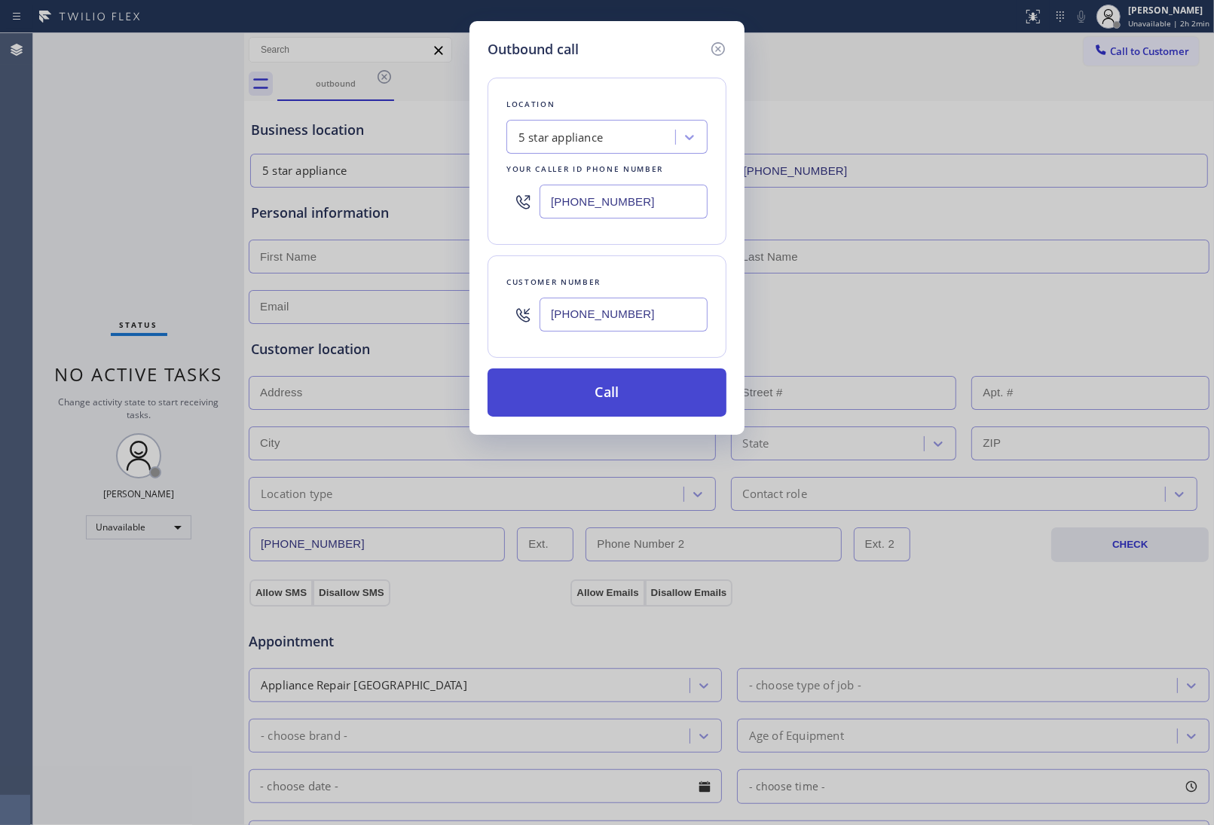
type input "[PHONE_NUMBER]"
click at [658, 403] on button "Call" at bounding box center [606, 392] width 239 height 48
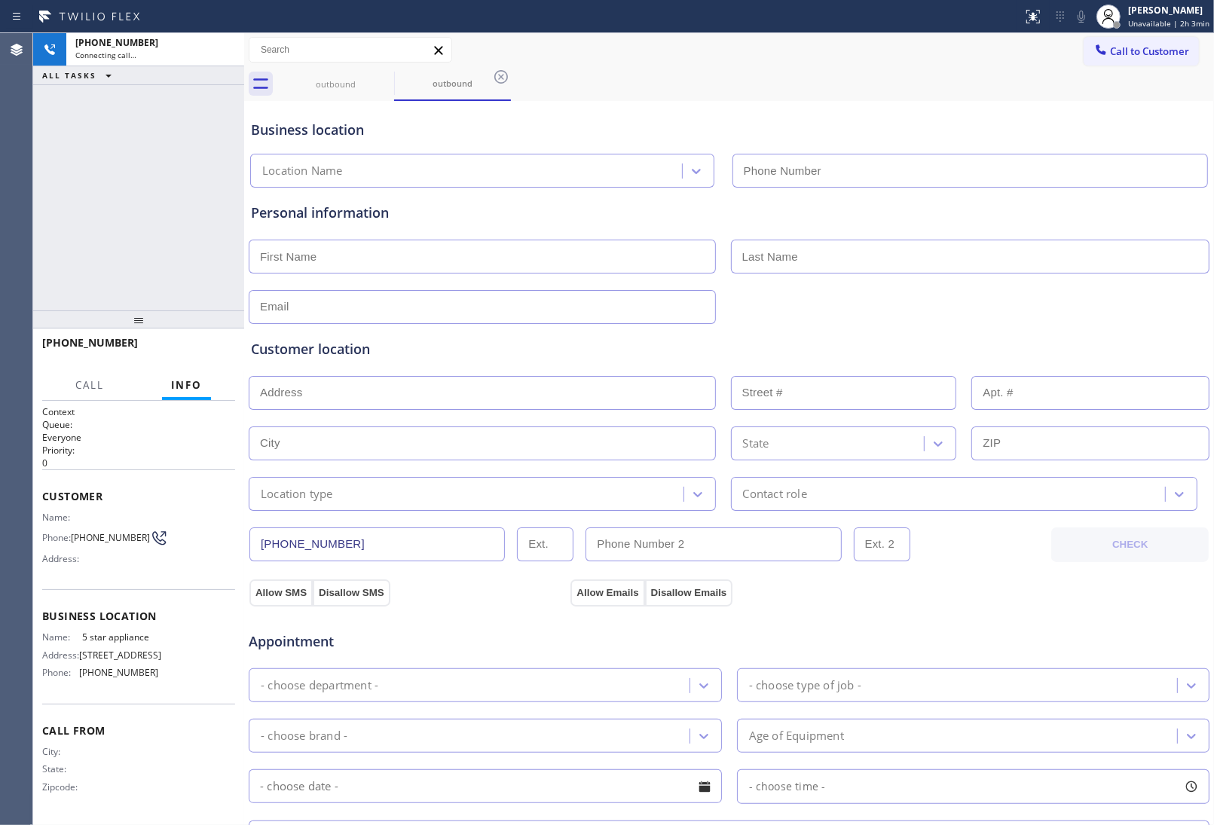
type input "(213) 687-2604"
click at [1117, 284] on div "Personal information" at bounding box center [729, 263] width 956 height 121
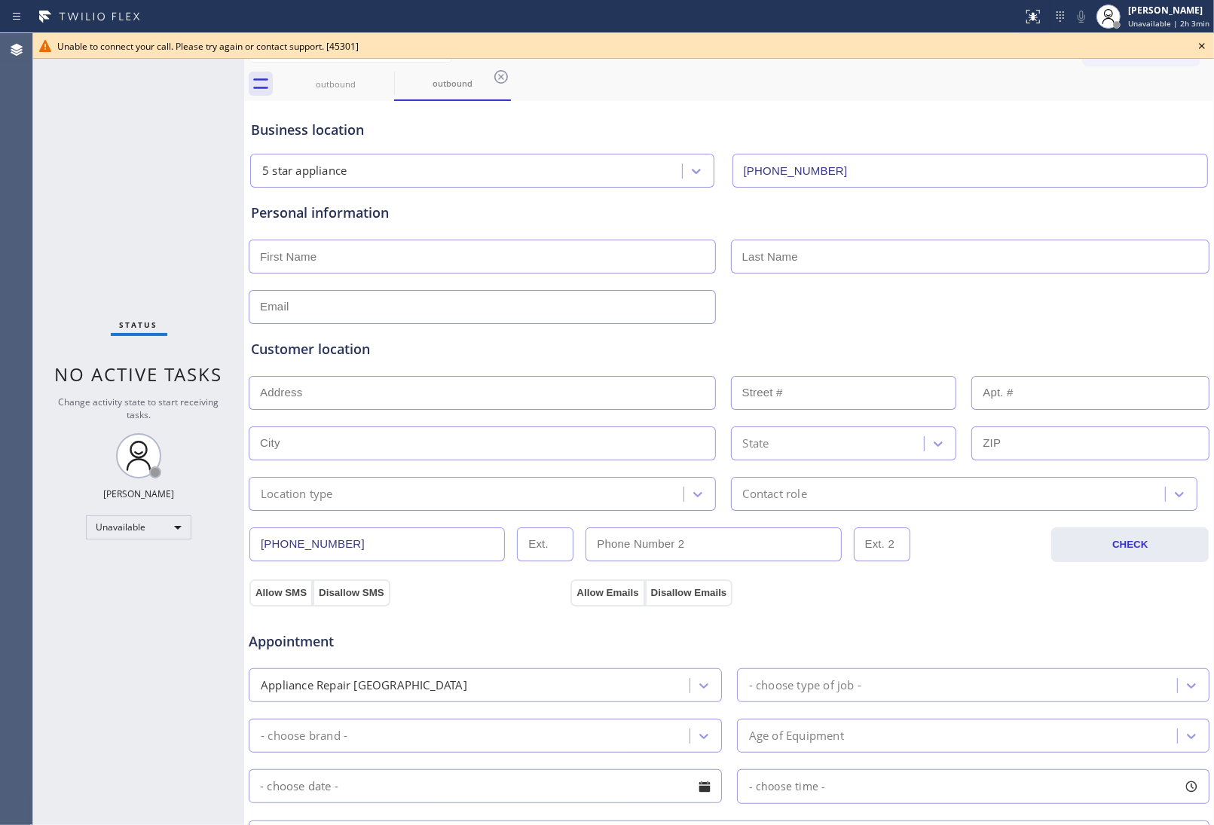
drag, startPoint x: 1087, startPoint y: 306, endPoint x: 667, endPoint y: 123, distance: 457.8
click at [1087, 306] on div at bounding box center [729, 305] width 964 height 37
click at [386, 83] on icon at bounding box center [384, 77] width 14 height 14
click at [394, 83] on div "outbound" at bounding box center [452, 84] width 117 height 34
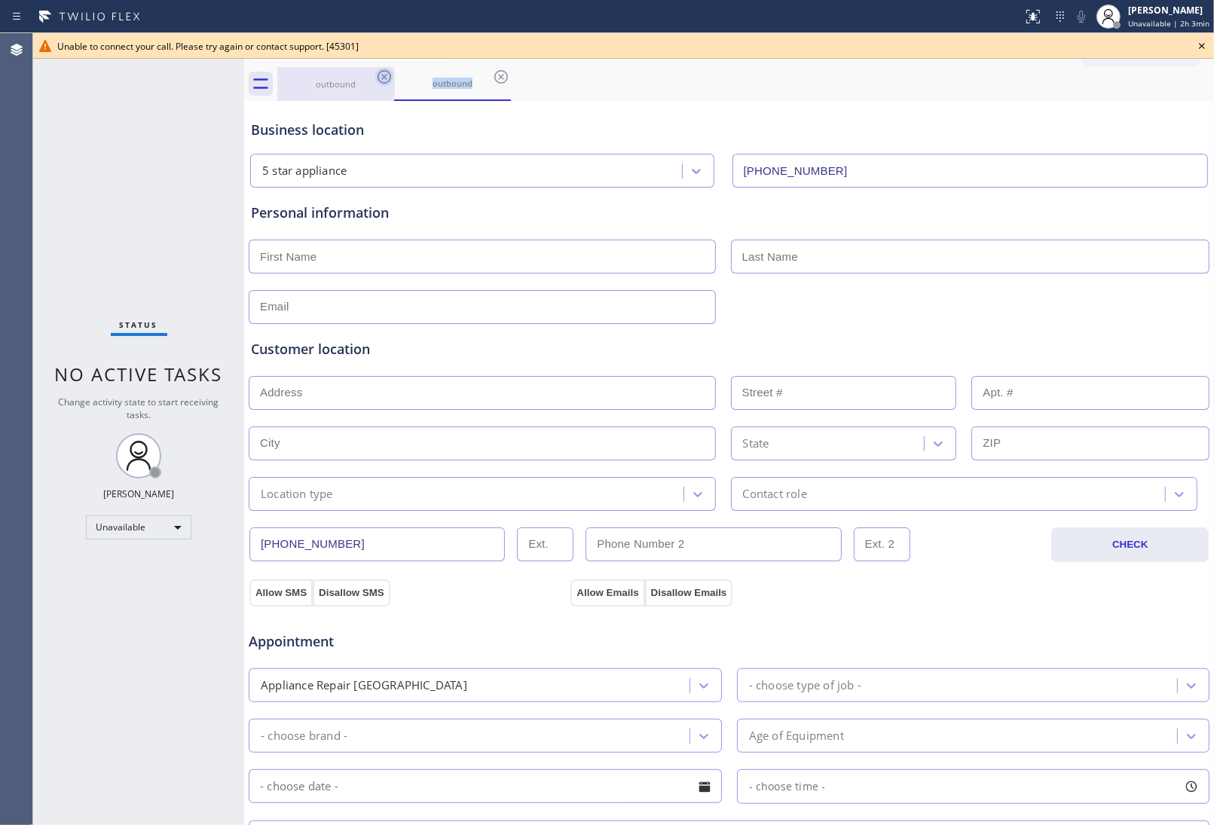
click at [494, 83] on icon at bounding box center [501, 77] width 14 height 14
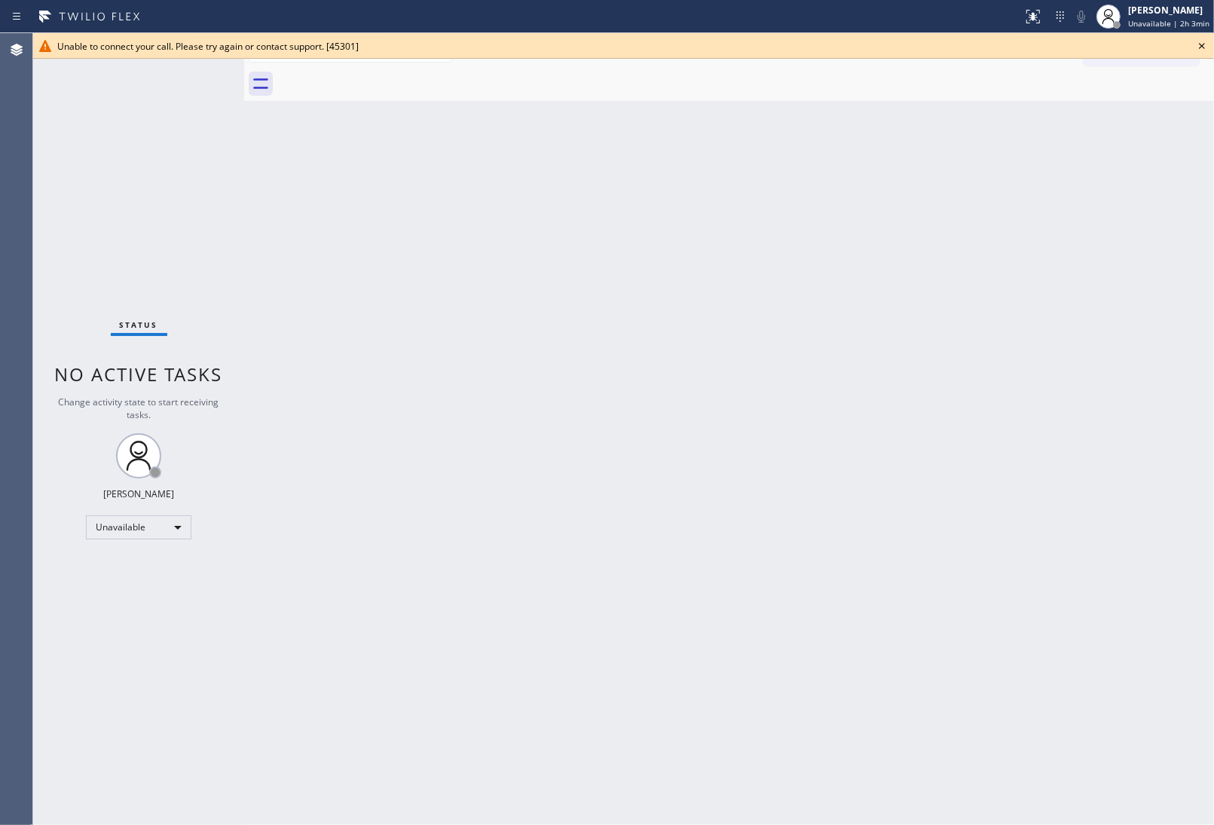
drag, startPoint x: 386, startPoint y: 83, endPoint x: 380, endPoint y: 75, distance: 9.6
click at [382, 81] on div at bounding box center [745, 84] width 936 height 34
click at [380, 75] on div at bounding box center [745, 84] width 936 height 34
click at [1199, 42] on icon at bounding box center [1202, 46] width 18 height 18
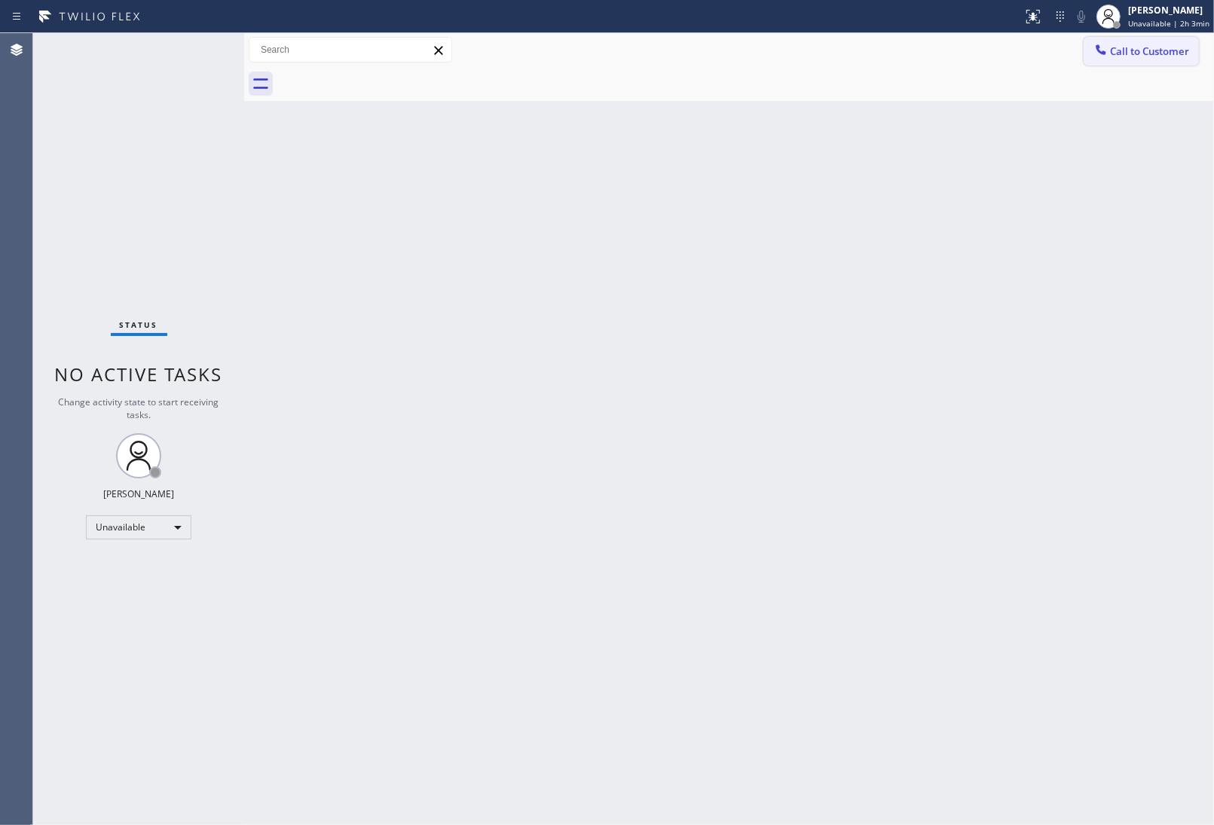
click at [1158, 53] on span "Call to Customer" at bounding box center [1149, 51] width 79 height 14
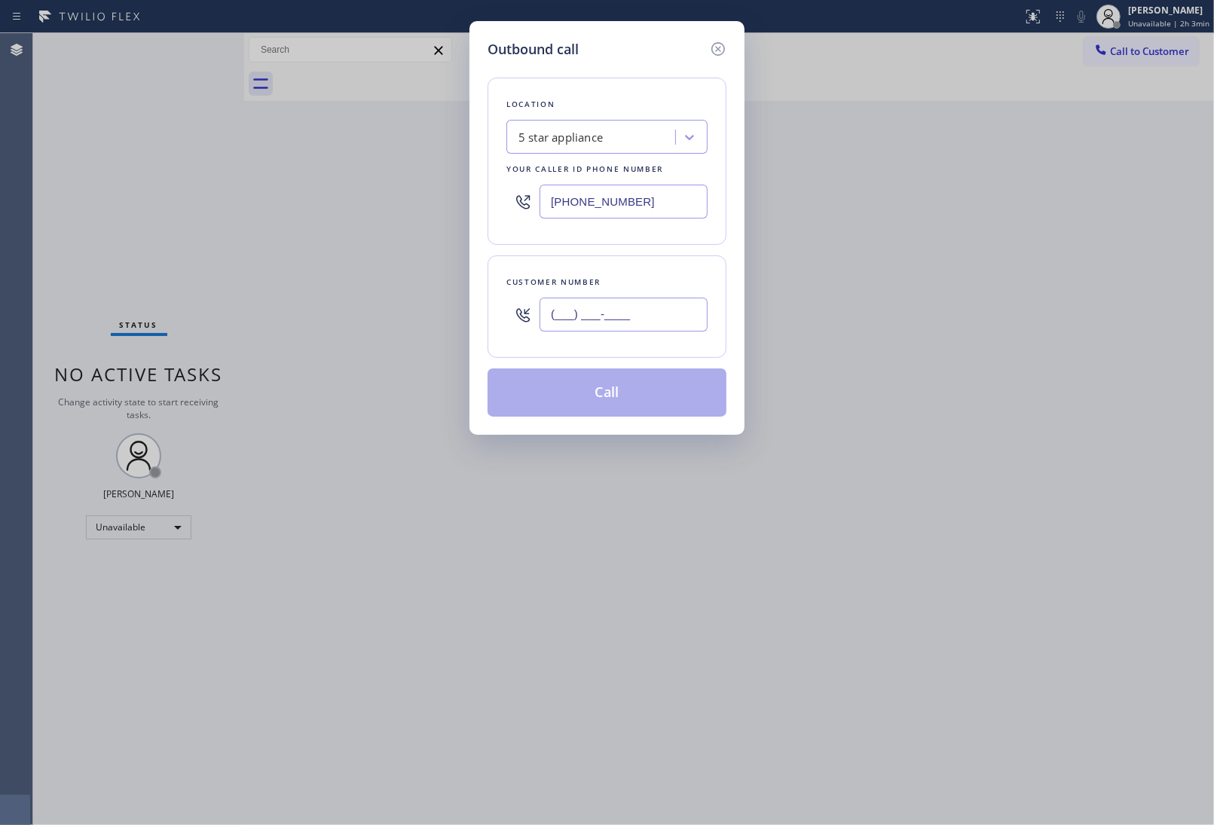
click at [643, 325] on input "(___) ___-____" at bounding box center [623, 315] width 168 height 34
paste input "908) 921-1347"
click at [1051, 417] on div "Outbound call Location 5 star appliance Your caller id phone number (213) 687-2…" at bounding box center [607, 412] width 1214 height 825
click at [646, 317] on input "[PHONE_NUMBER]" at bounding box center [623, 315] width 168 height 34
paste input "text"
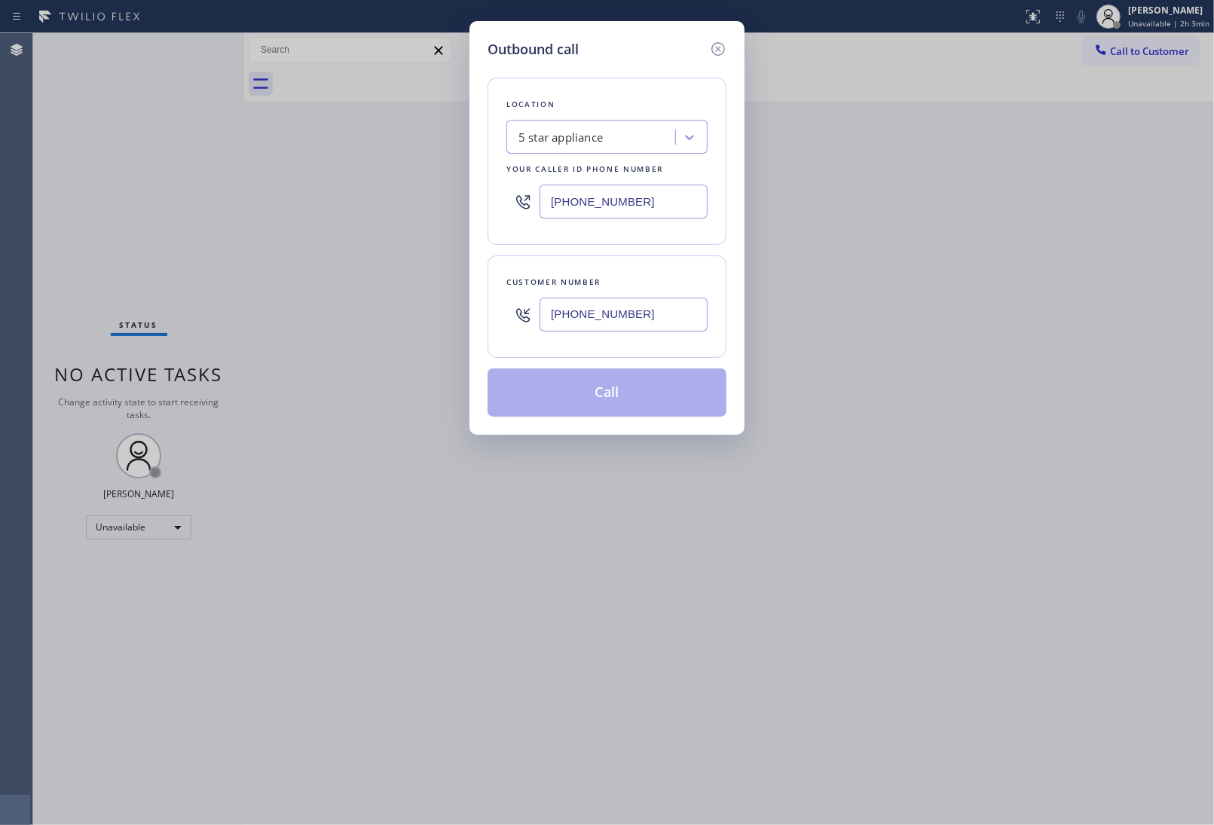
type input "[PHONE_NUMBER]"
click at [718, 50] on icon at bounding box center [718, 49] width 18 height 18
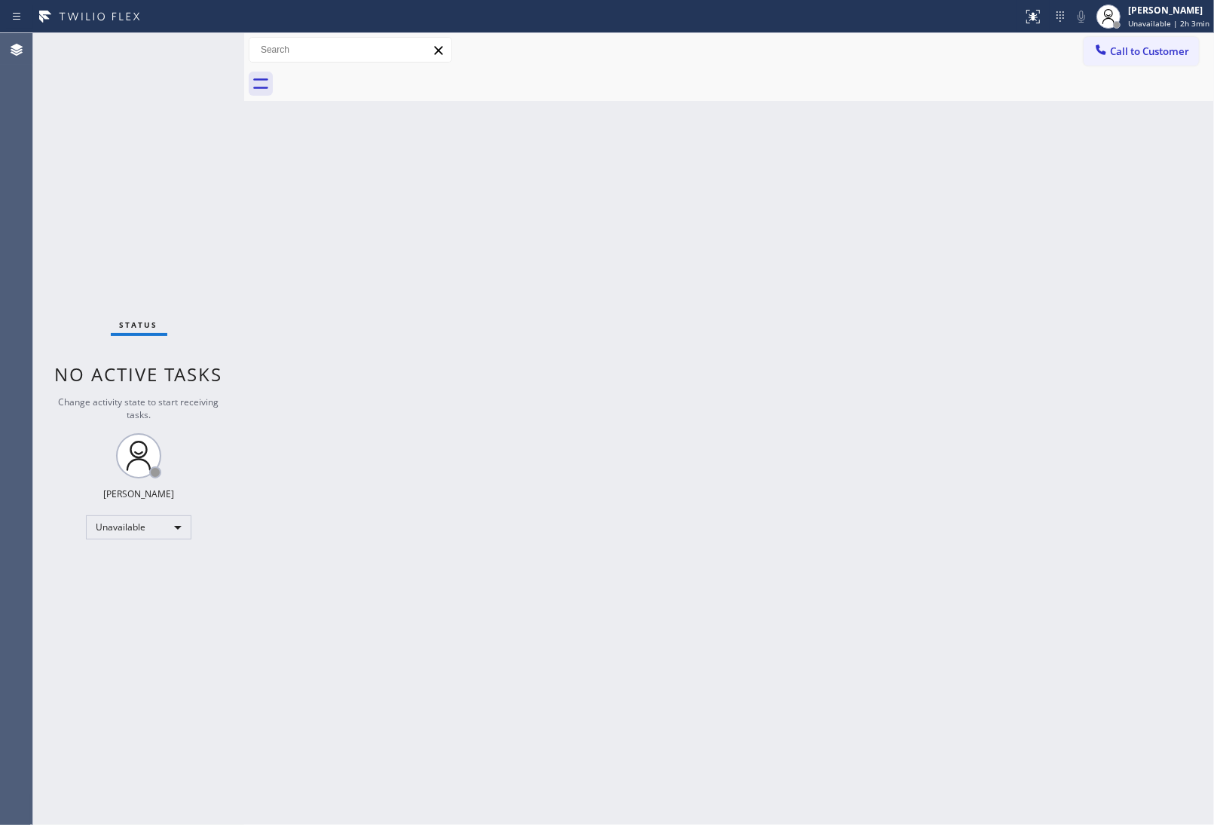
click at [520, 414] on div "Back to Dashboard Change Sender ID Customers Technicians Select a contact Outbo…" at bounding box center [729, 429] width 970 height 792
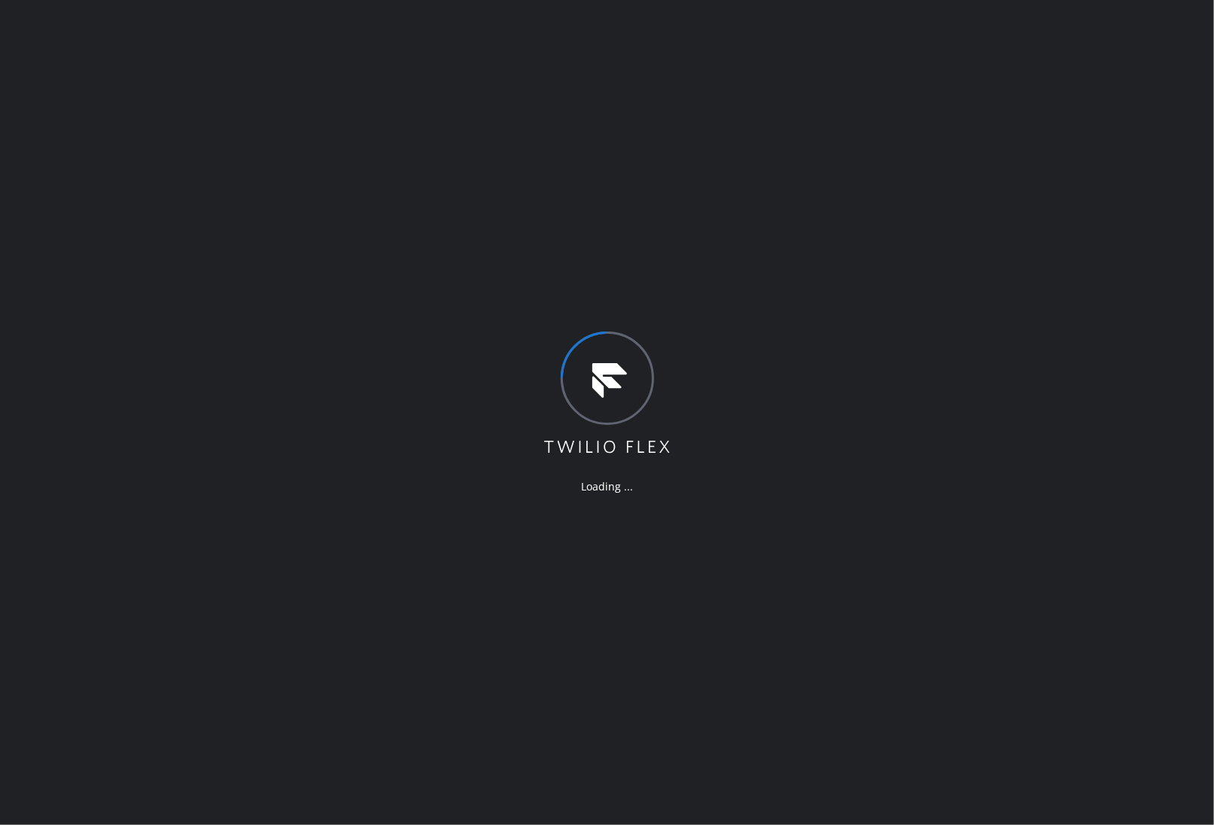
click at [1071, 550] on div "Loading ..." at bounding box center [607, 412] width 1214 height 825
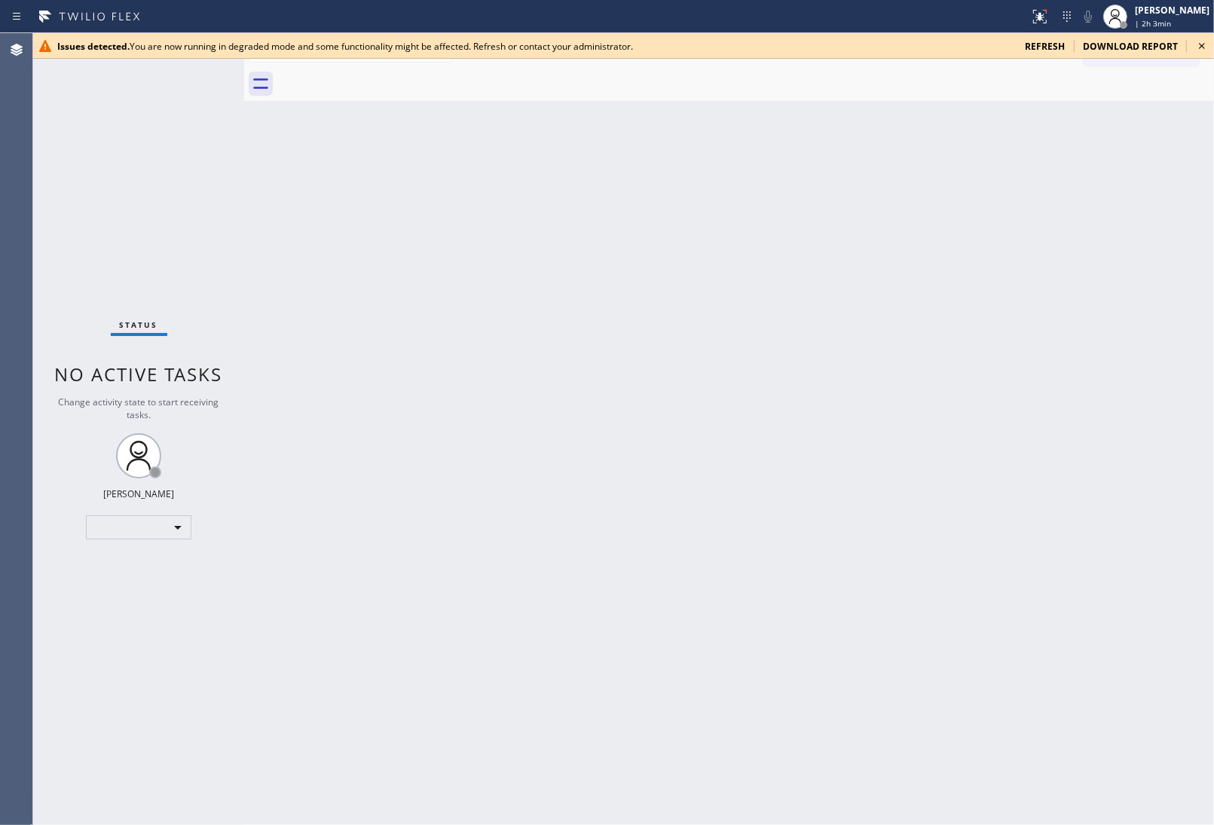
click at [1142, 386] on div "Back to Dashboard Change Sender ID Customers Technicians Select a contact Outbo…" at bounding box center [729, 429] width 970 height 792
click at [1204, 53] on icon at bounding box center [1202, 46] width 18 height 18
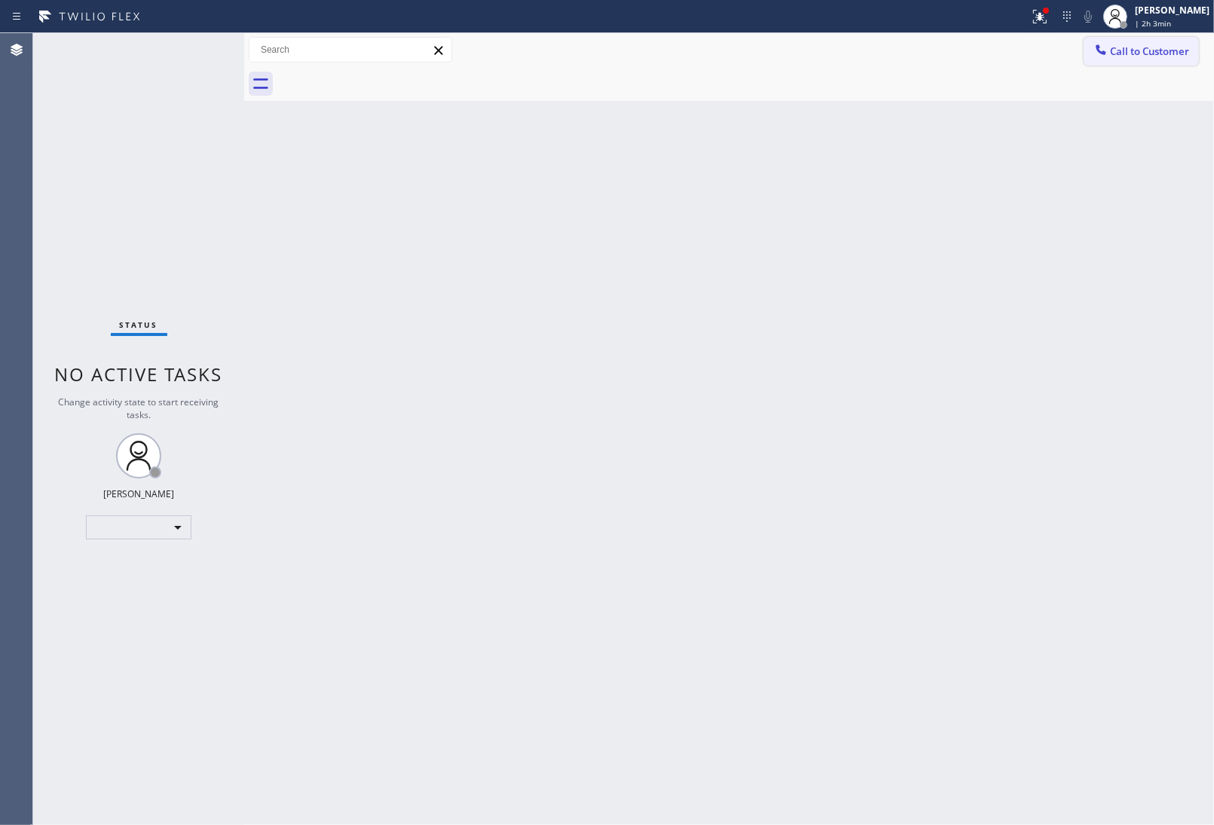
click at [1180, 47] on span "Call to Customer" at bounding box center [1149, 51] width 79 height 14
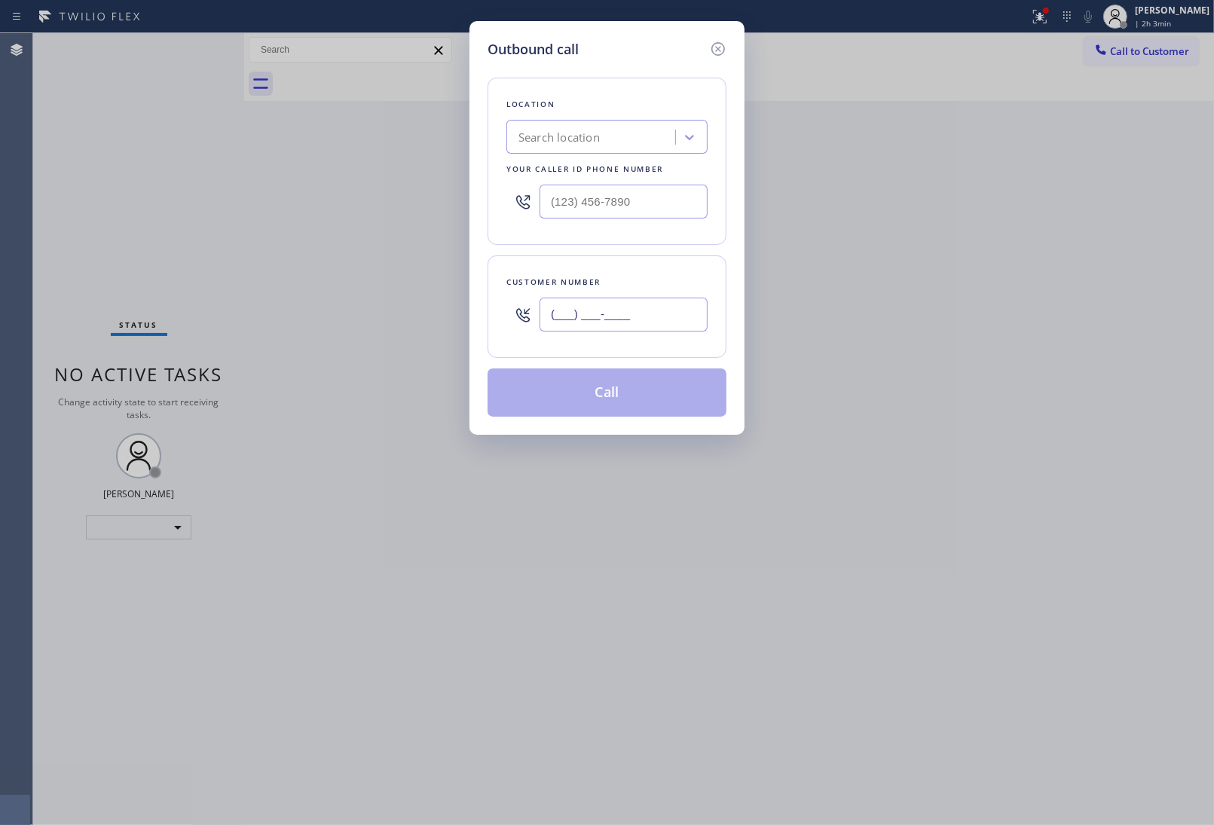
click at [604, 310] on input "(___) ___-____" at bounding box center [623, 315] width 168 height 34
paste input "820) 758-6433"
type input "[PHONE_NUMBER]"
click at [577, 121] on div "Search location" at bounding box center [606, 137] width 201 height 34
type input "5 Star Appliance"
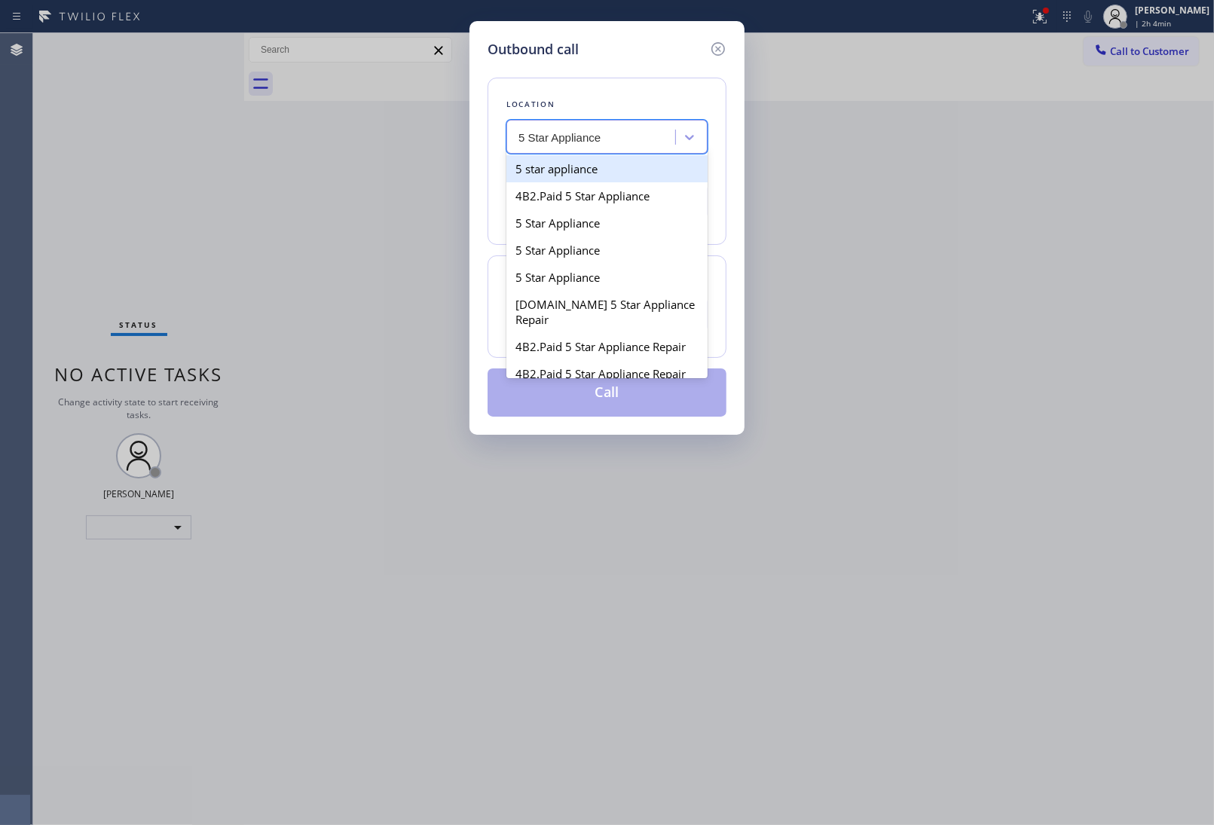
type input "[PHONE_NUMBER]"
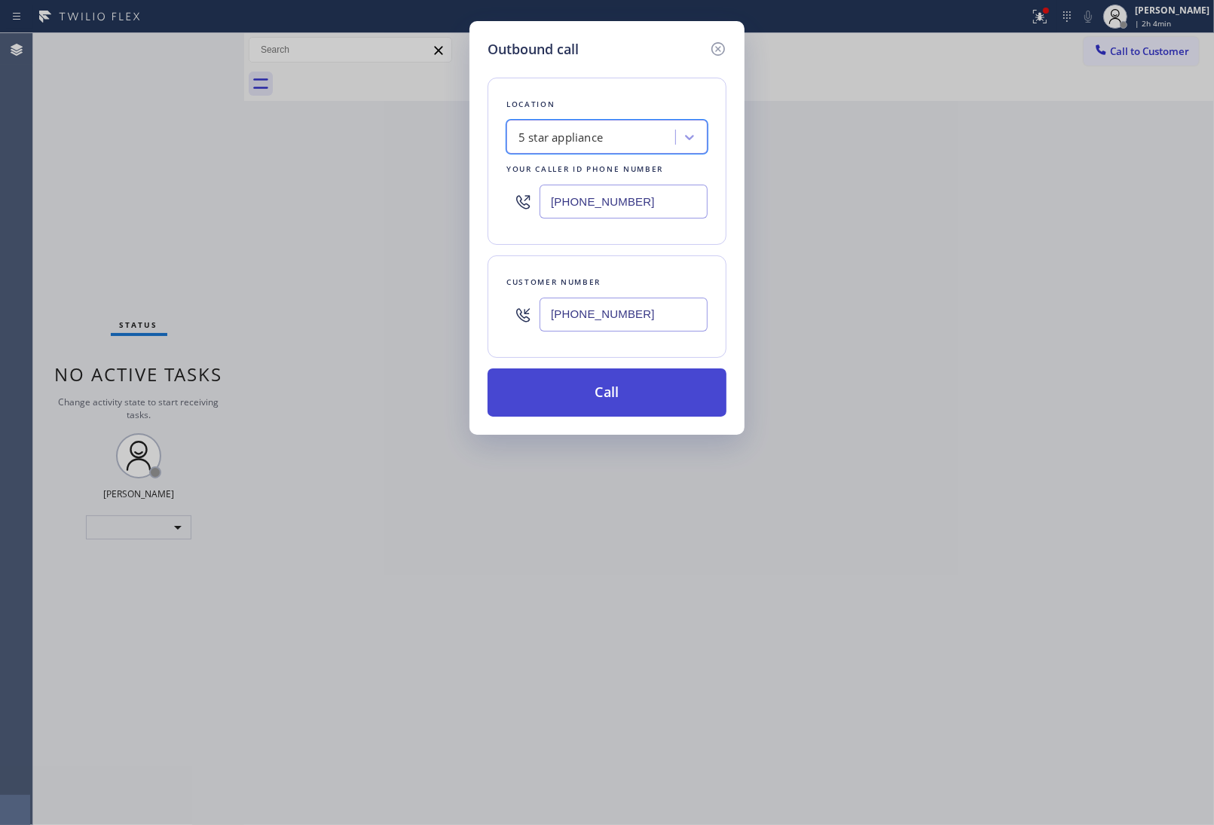
click at [633, 401] on button "Call" at bounding box center [606, 392] width 239 height 48
click at [487, 368] on button "Call" at bounding box center [606, 392] width 239 height 48
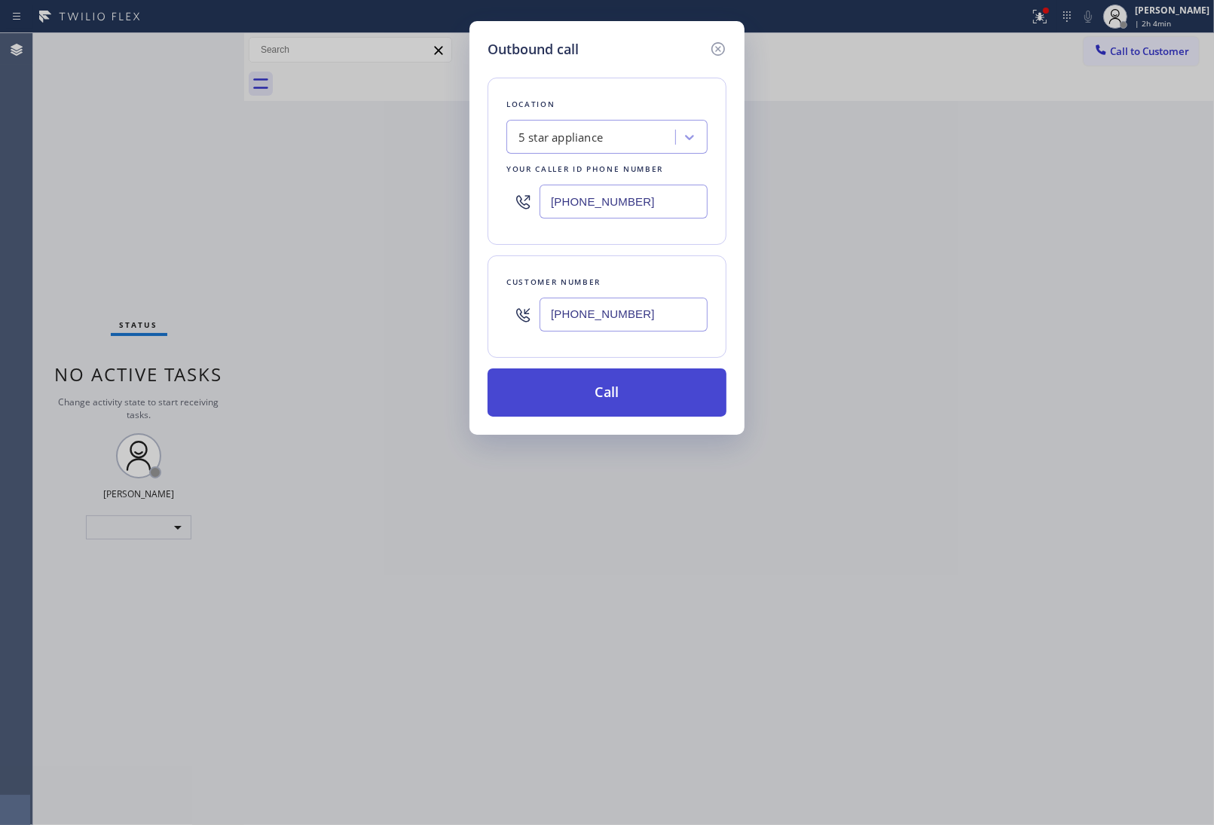
click at [487, 368] on button "Call" at bounding box center [606, 392] width 239 height 48
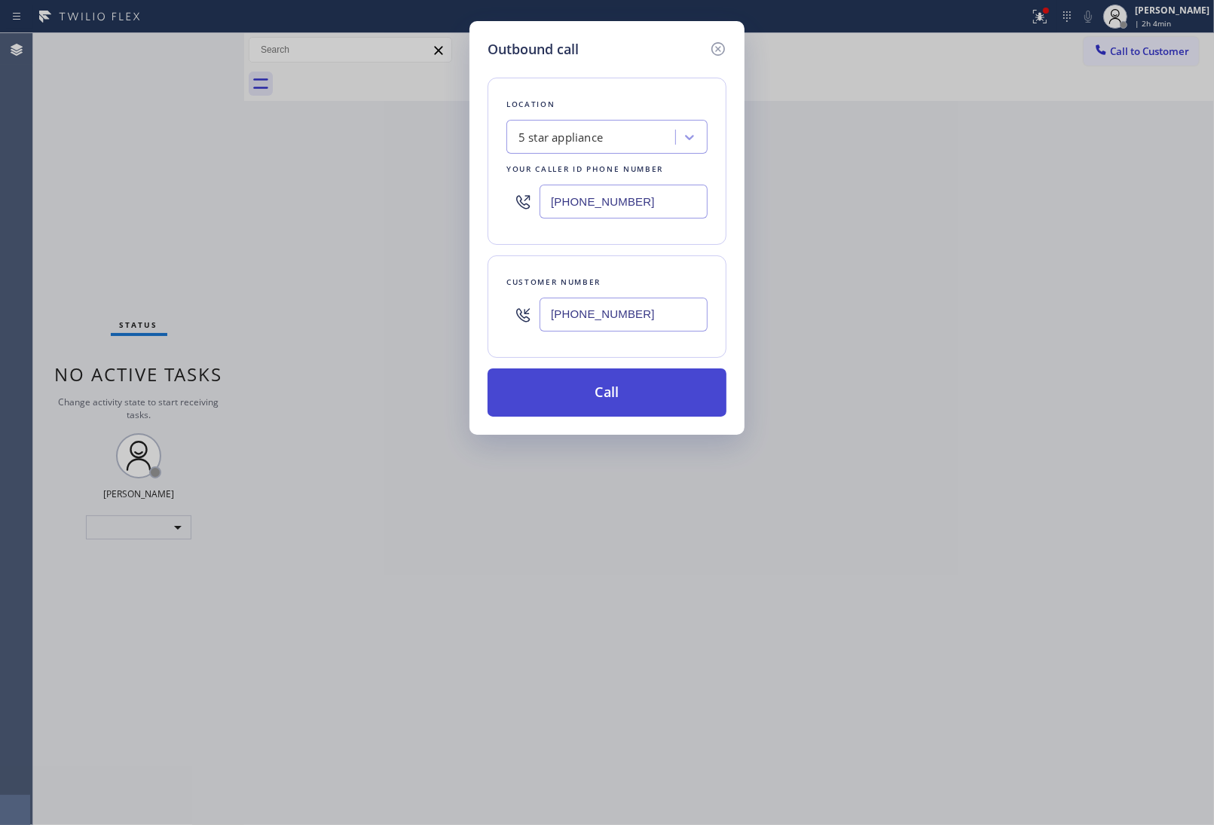
click at [487, 368] on button "Call" at bounding box center [606, 392] width 239 height 48
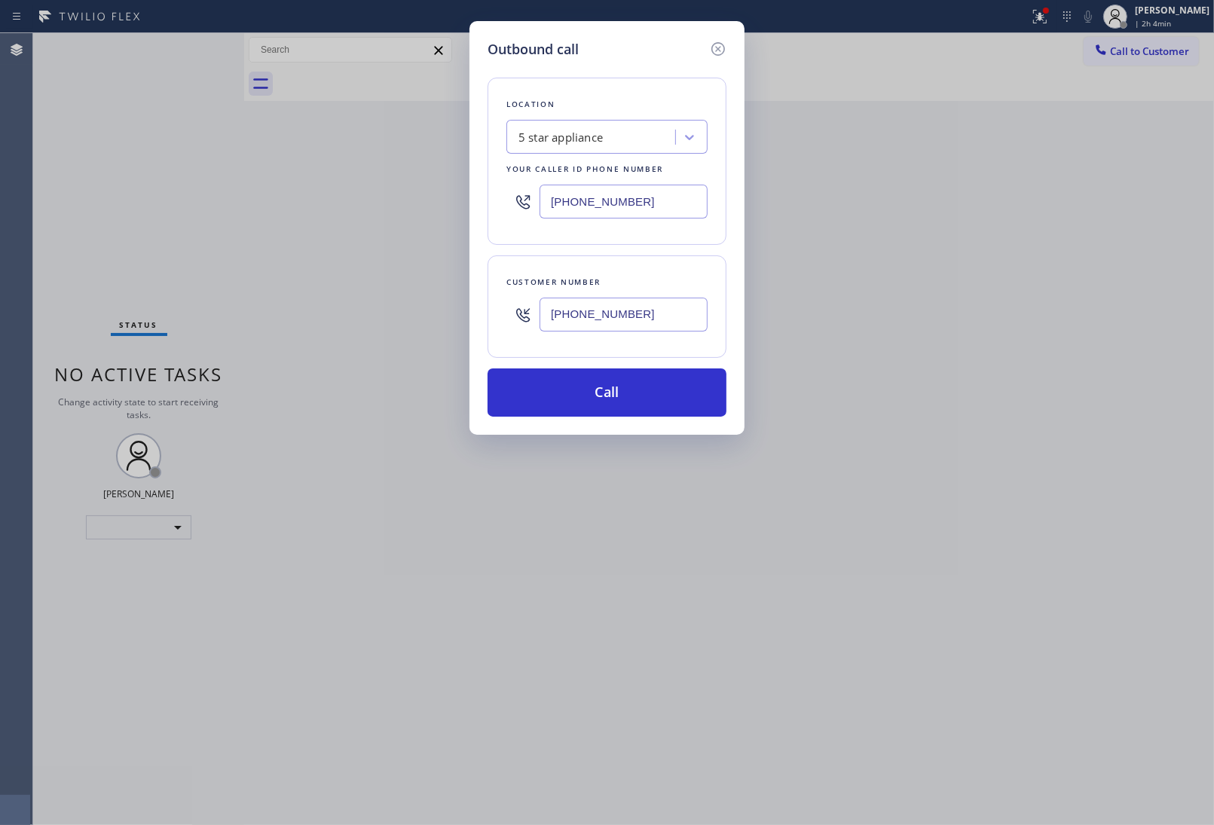
click at [786, 102] on div "Outbound call Location 5 star appliance Your caller id phone number [PHONE_NUMB…" at bounding box center [607, 412] width 1214 height 825
click at [716, 32] on div "Outbound call Location 5 star appliance Your caller id phone number [PHONE_NUMB…" at bounding box center [606, 228] width 275 height 414
click at [717, 44] on icon at bounding box center [718, 49] width 18 height 18
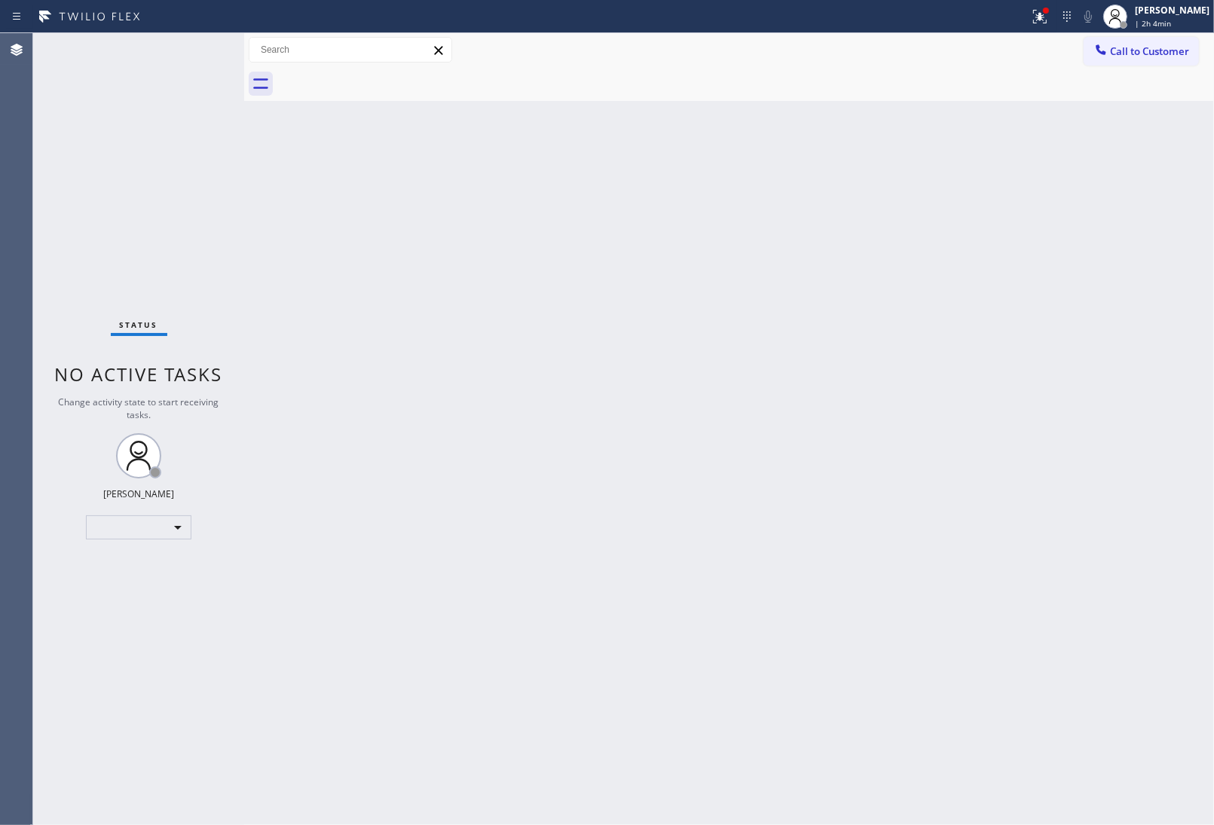
drag, startPoint x: 747, startPoint y: 348, endPoint x: 901, endPoint y: 249, distance: 182.6
click at [757, 345] on div "Back to Dashboard Change Sender ID Customers Technicians Select a contact Outbo…" at bounding box center [729, 429] width 970 height 792
click at [1143, 57] on span "Call to Customer" at bounding box center [1149, 51] width 79 height 14
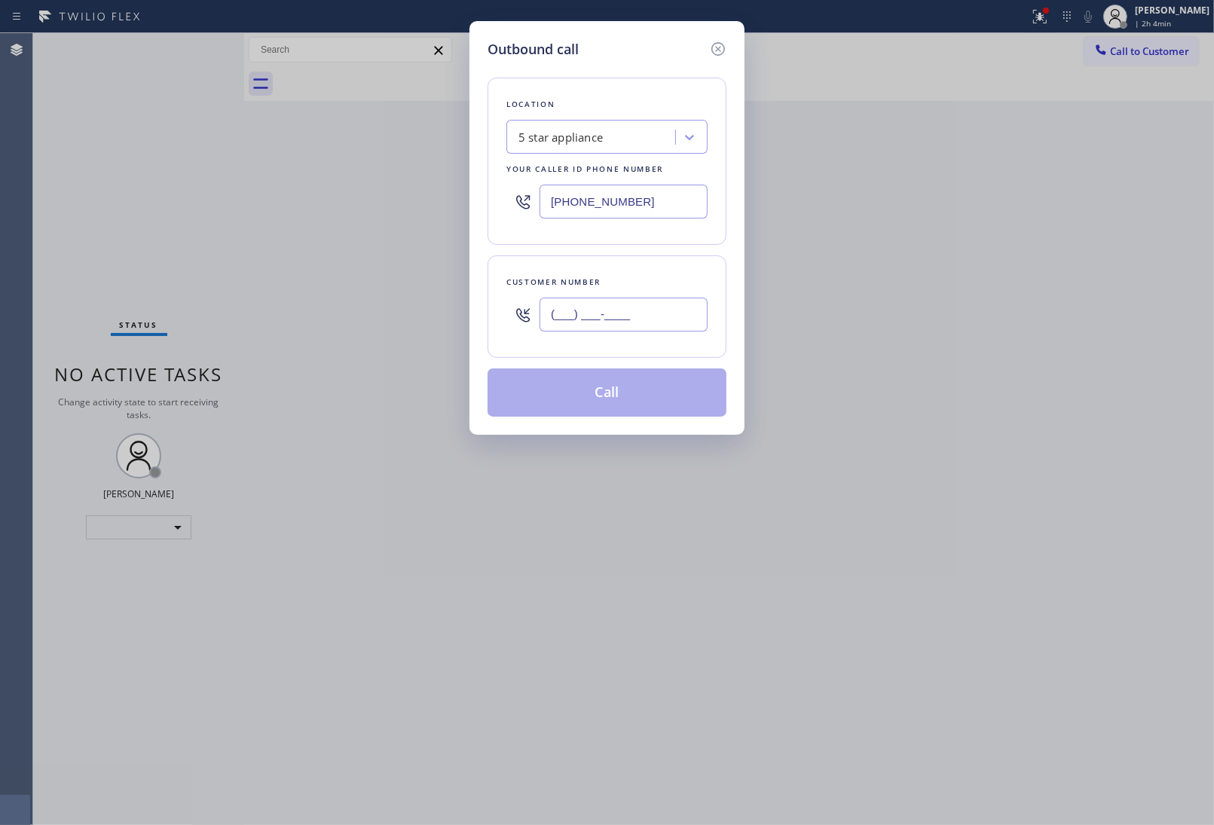
click at [586, 315] on input "(___) ___-____" at bounding box center [623, 315] width 168 height 34
paste input "820) 758-6433"
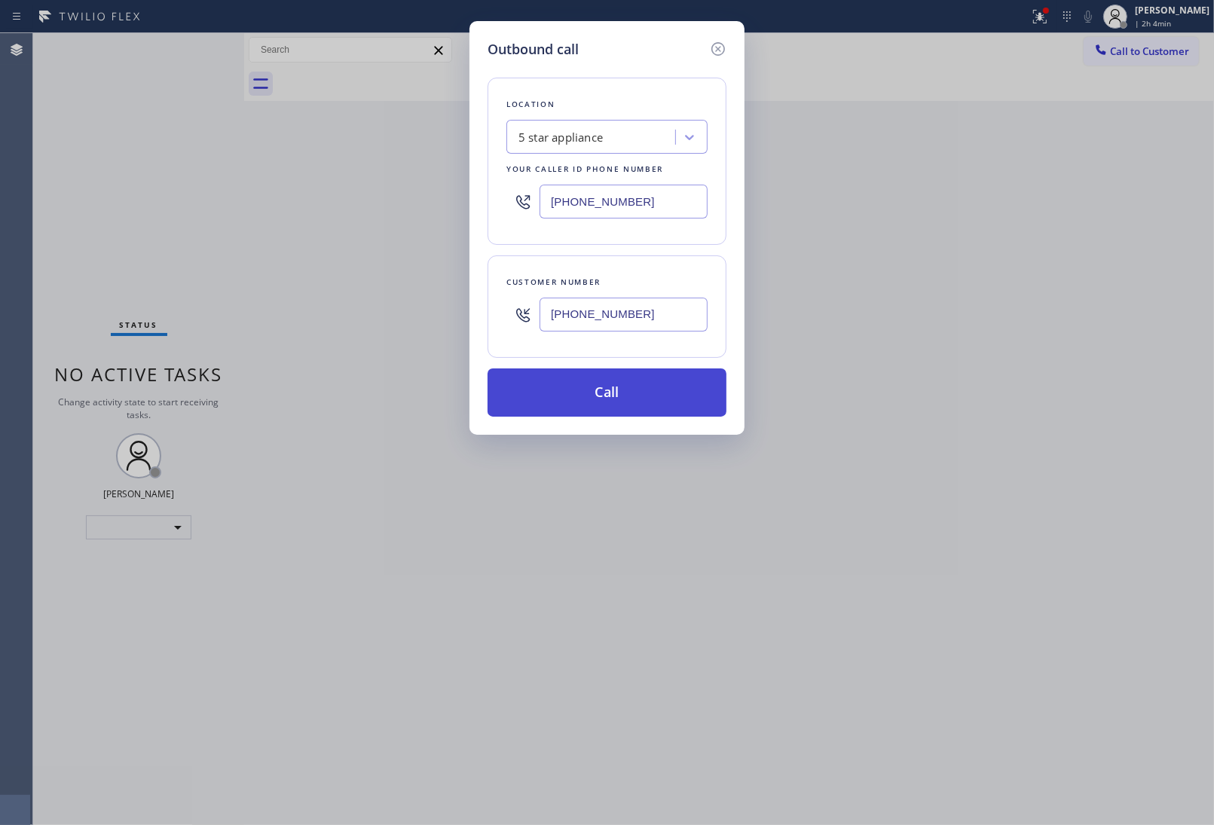
type input "[PHONE_NUMBER]"
click at [646, 393] on button "Call" at bounding box center [606, 392] width 239 height 48
click at [487, 368] on button "Call" at bounding box center [606, 392] width 239 height 48
click at [772, 103] on div "Outbound call Location 5 star appliance Your caller id phone number [PHONE_NUMB…" at bounding box center [607, 412] width 1214 height 825
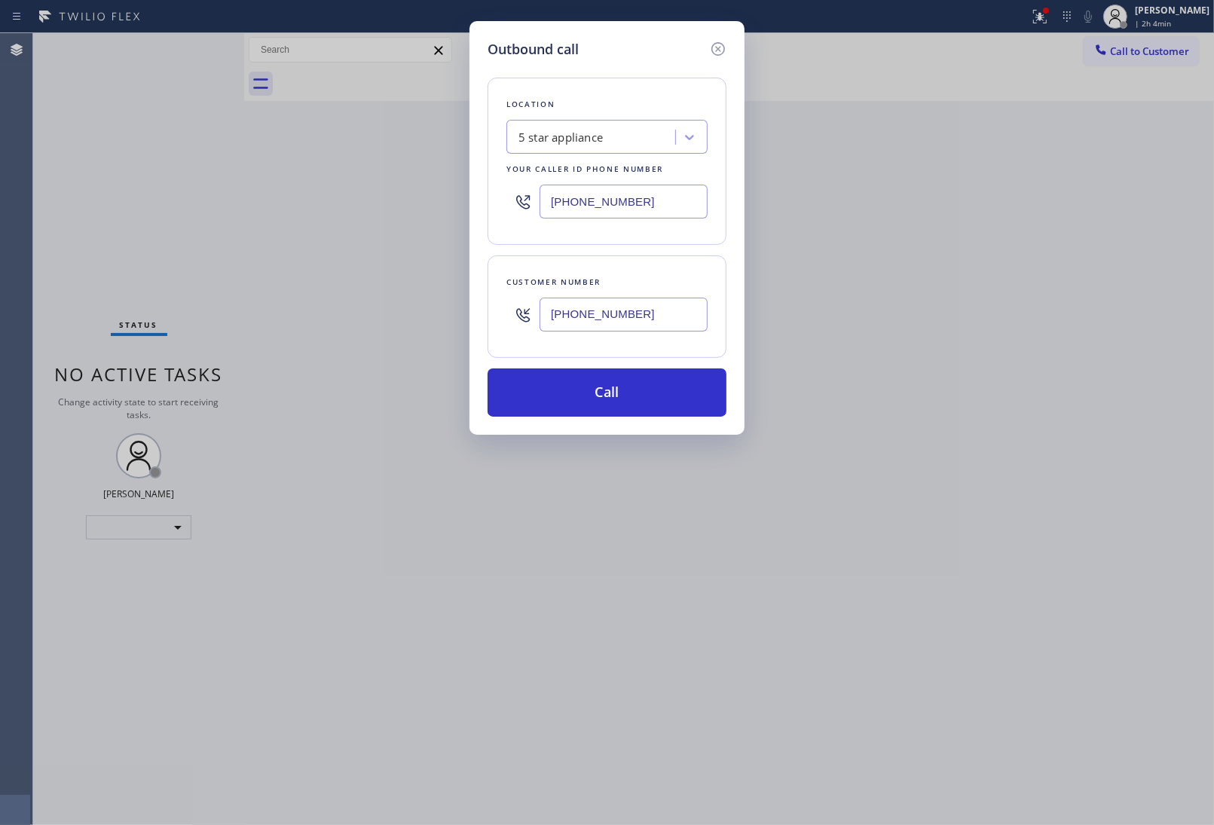
click at [772, 103] on div "Outbound call Location 5 star appliance Your caller id phone number [PHONE_NUMB…" at bounding box center [607, 412] width 1214 height 825
click at [718, 41] on icon at bounding box center [718, 49] width 18 height 18
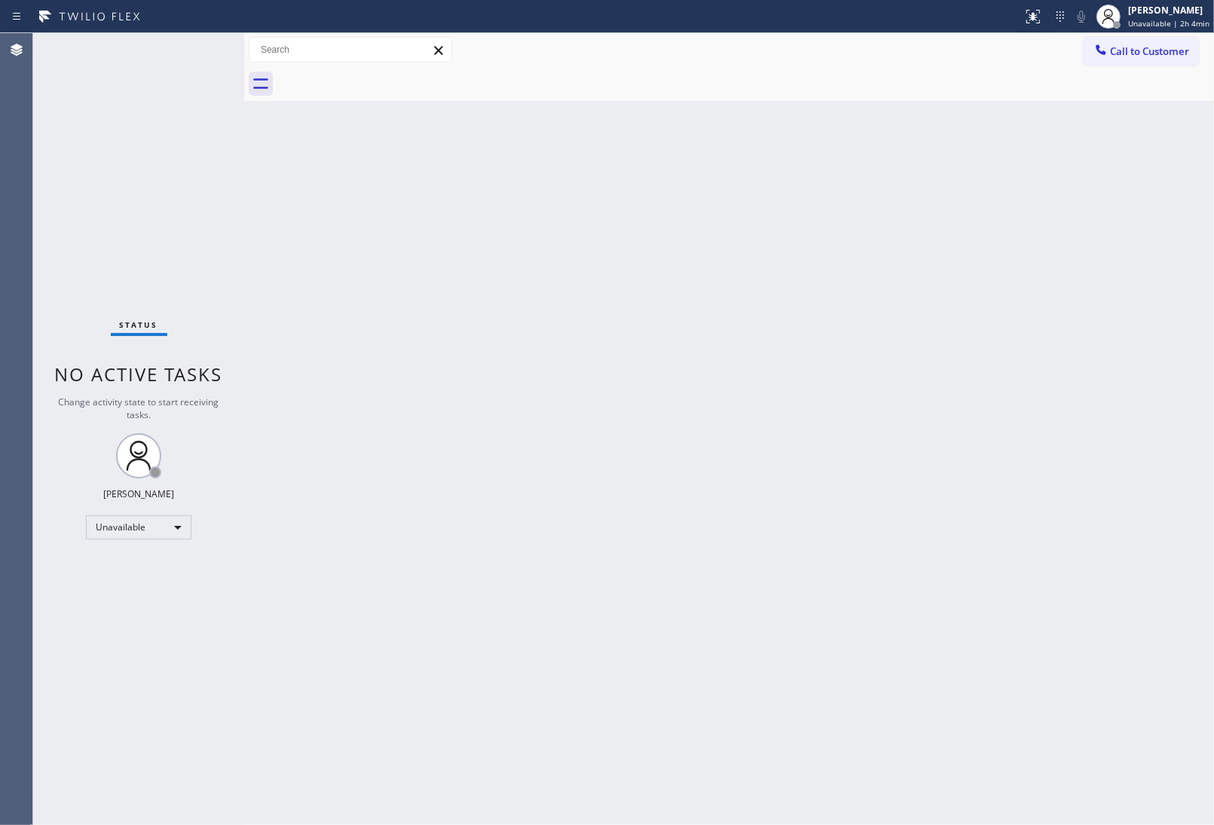
click at [1128, 426] on div "Back to Dashboard Change Sender ID Customers Technicians Select a contact Outbo…" at bounding box center [729, 429] width 970 height 792
drag, startPoint x: 1149, startPoint y: 70, endPoint x: 1132, endPoint y: 61, distance: 19.5
click at [1149, 69] on div at bounding box center [745, 84] width 936 height 34
click at [1139, 61] on button "Call to Customer" at bounding box center [1140, 51] width 115 height 29
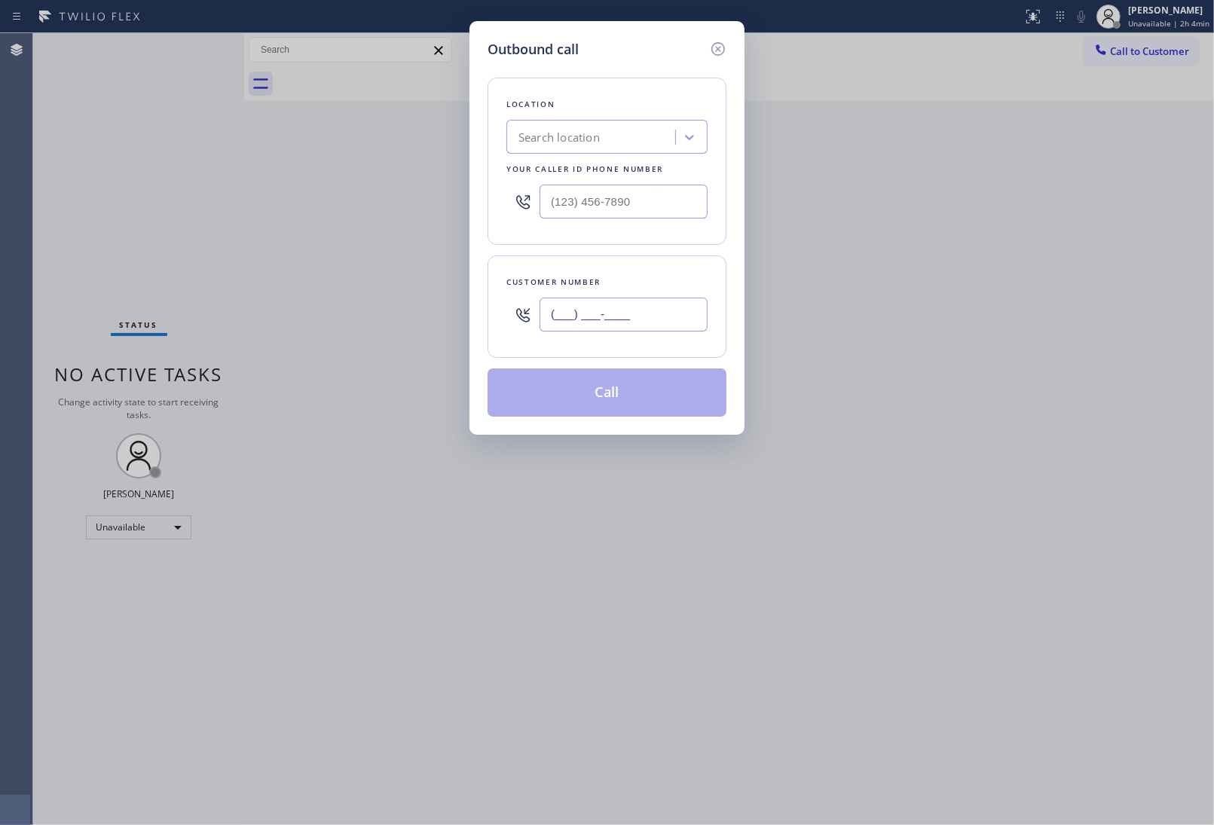
click at [603, 322] on input "(___) ___-____" at bounding box center [623, 315] width 168 height 34
paste input "820) 758-6433"
type input "[PHONE_NUMBER]"
click at [562, 140] on div "Search location" at bounding box center [558, 137] width 81 height 17
type input "5 Star Appliance Rep"
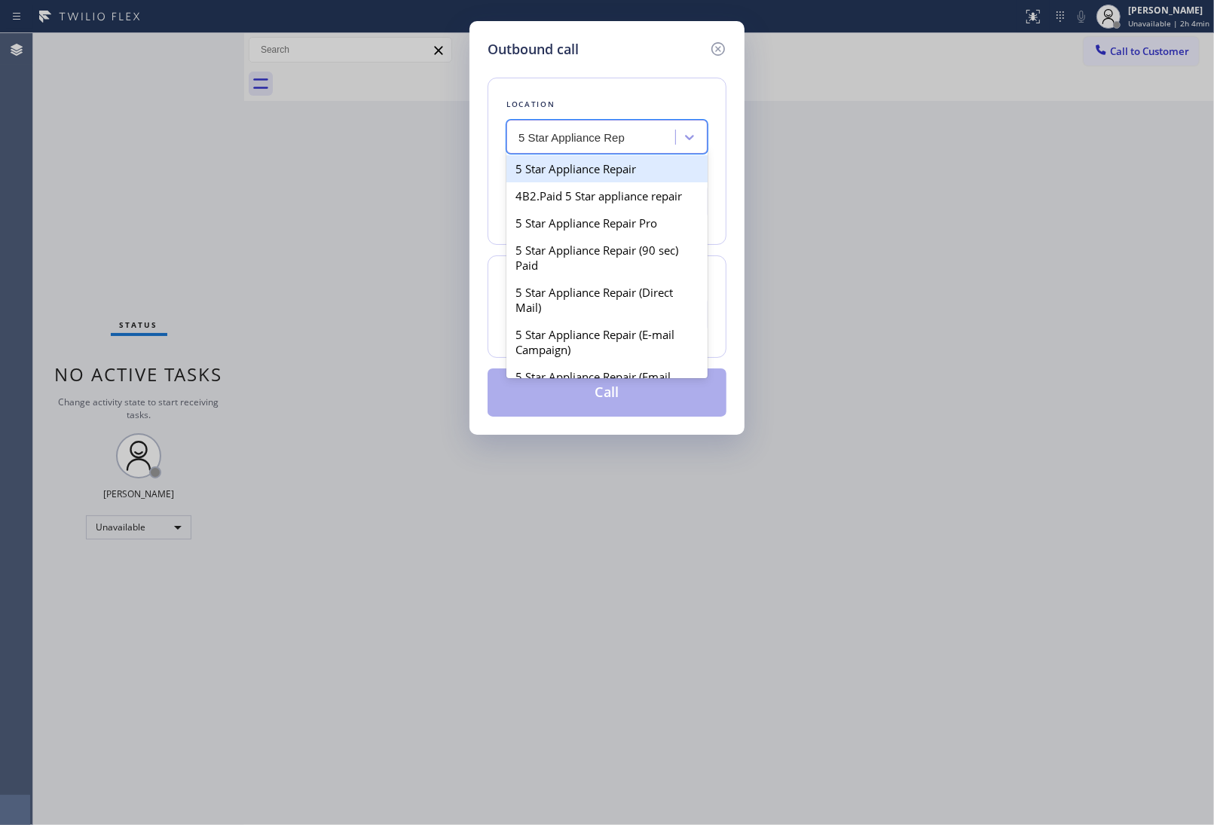
click at [579, 163] on div "5 Star Appliance Repair" at bounding box center [606, 168] width 201 height 27
type input "[PHONE_NUMBER]"
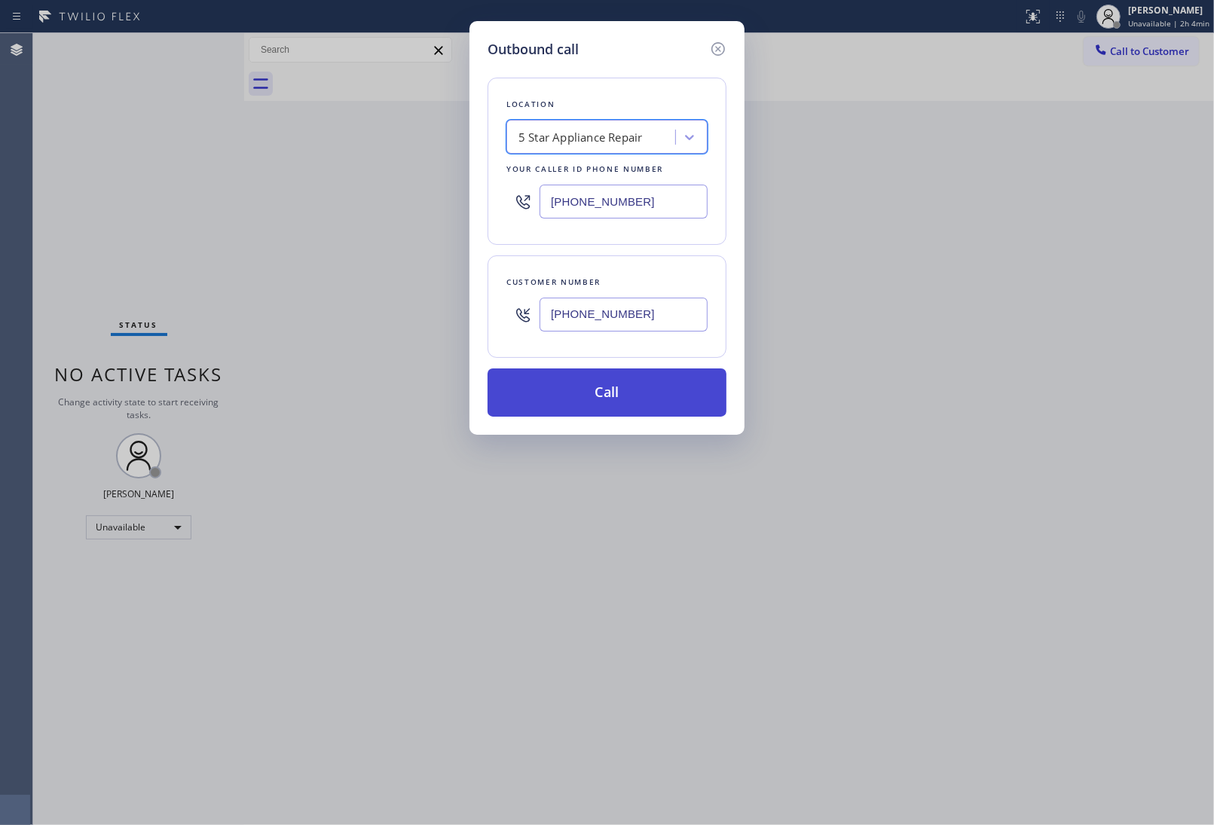
click at [616, 407] on button "Call" at bounding box center [606, 392] width 239 height 48
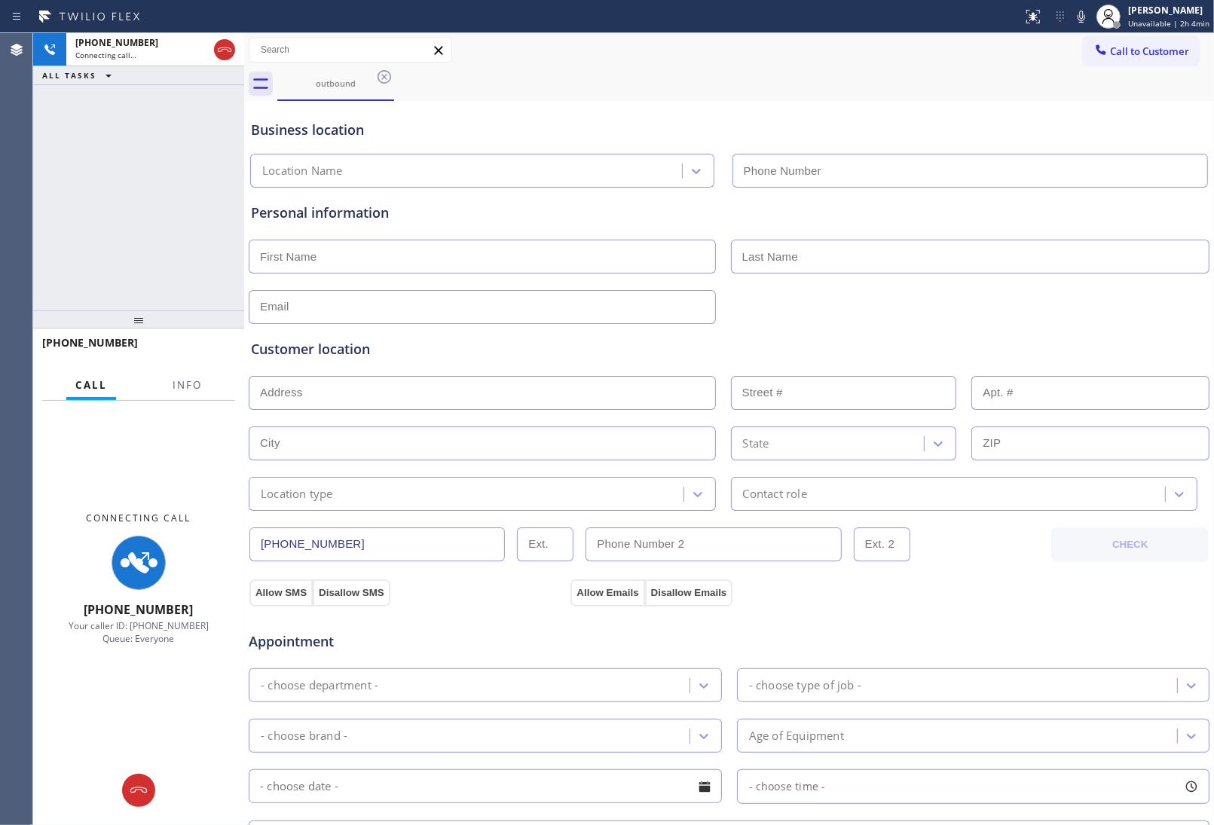
type input "[PHONE_NUMBER]"
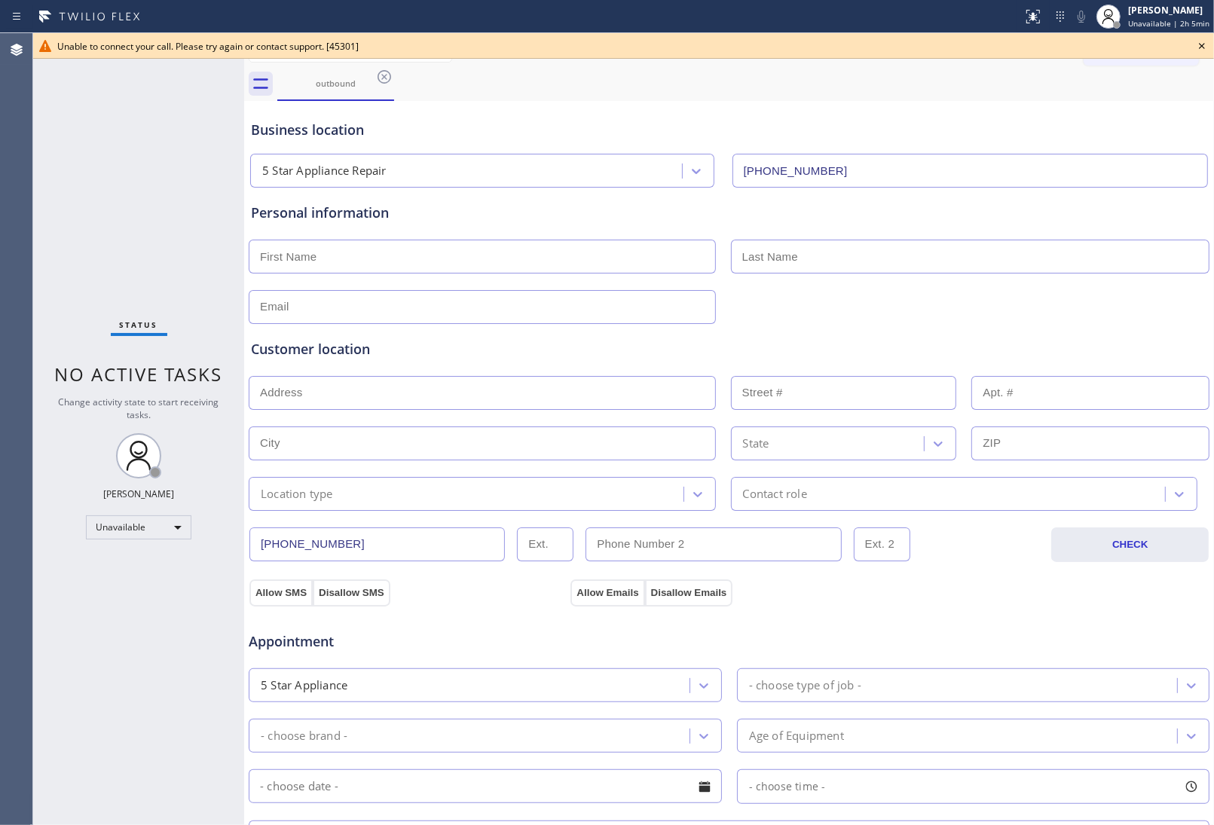
click at [1198, 38] on icon at bounding box center [1202, 46] width 18 height 18
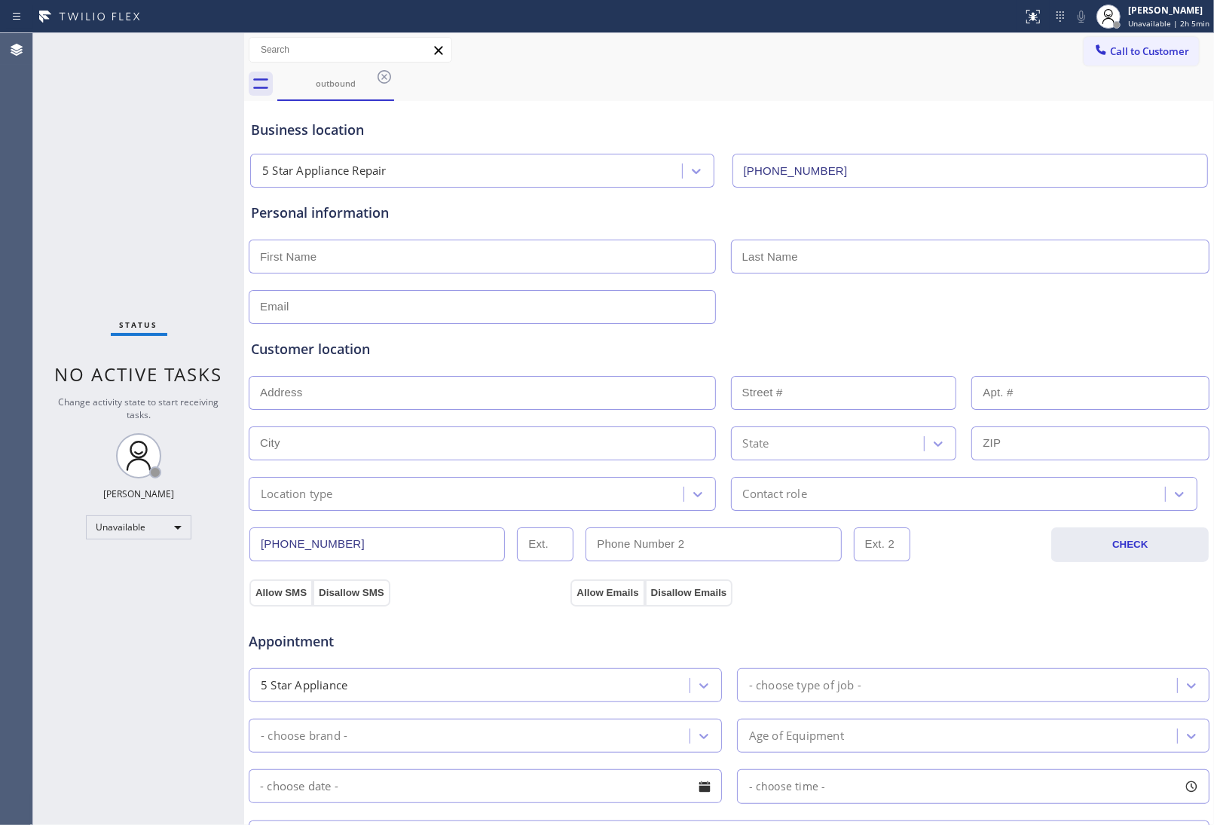
click at [1051, 50] on div "Call to Customer Outbound call Location 5 Star Appliance Repair Your caller id …" at bounding box center [729, 50] width 970 height 26
click at [1108, 61] on button "Call to Customer" at bounding box center [1140, 51] width 115 height 29
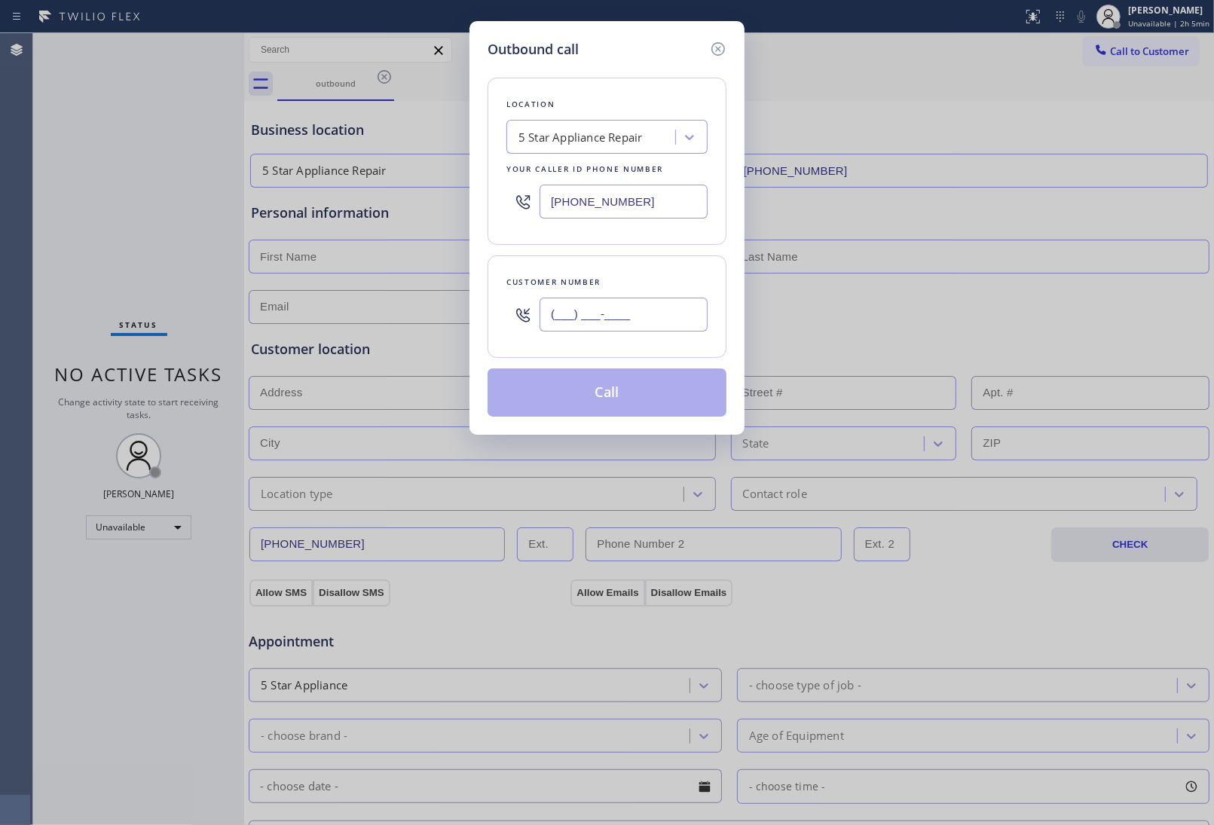
click at [595, 315] on input "(___) ___-____" at bounding box center [623, 315] width 168 height 34
paste input "820) 758-6433"
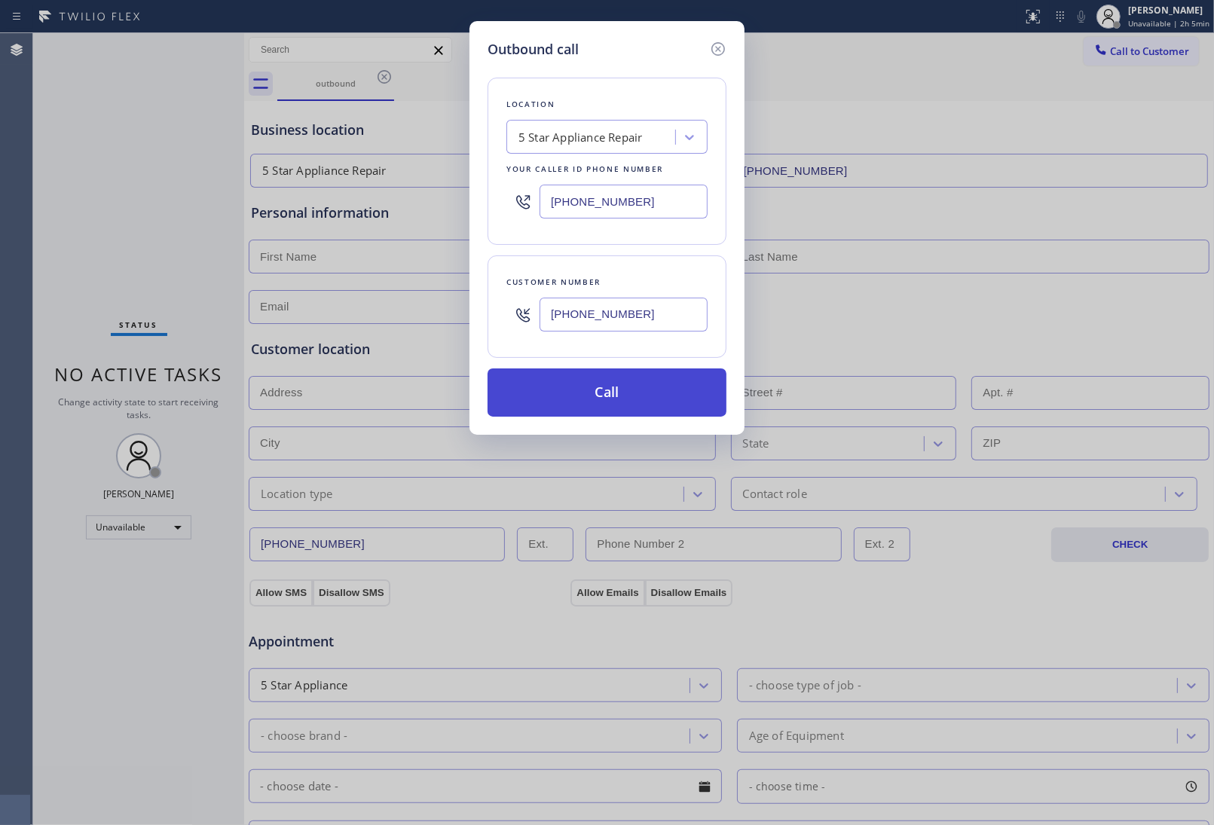
type input "[PHONE_NUMBER]"
click at [635, 392] on button "Call" at bounding box center [606, 392] width 239 height 48
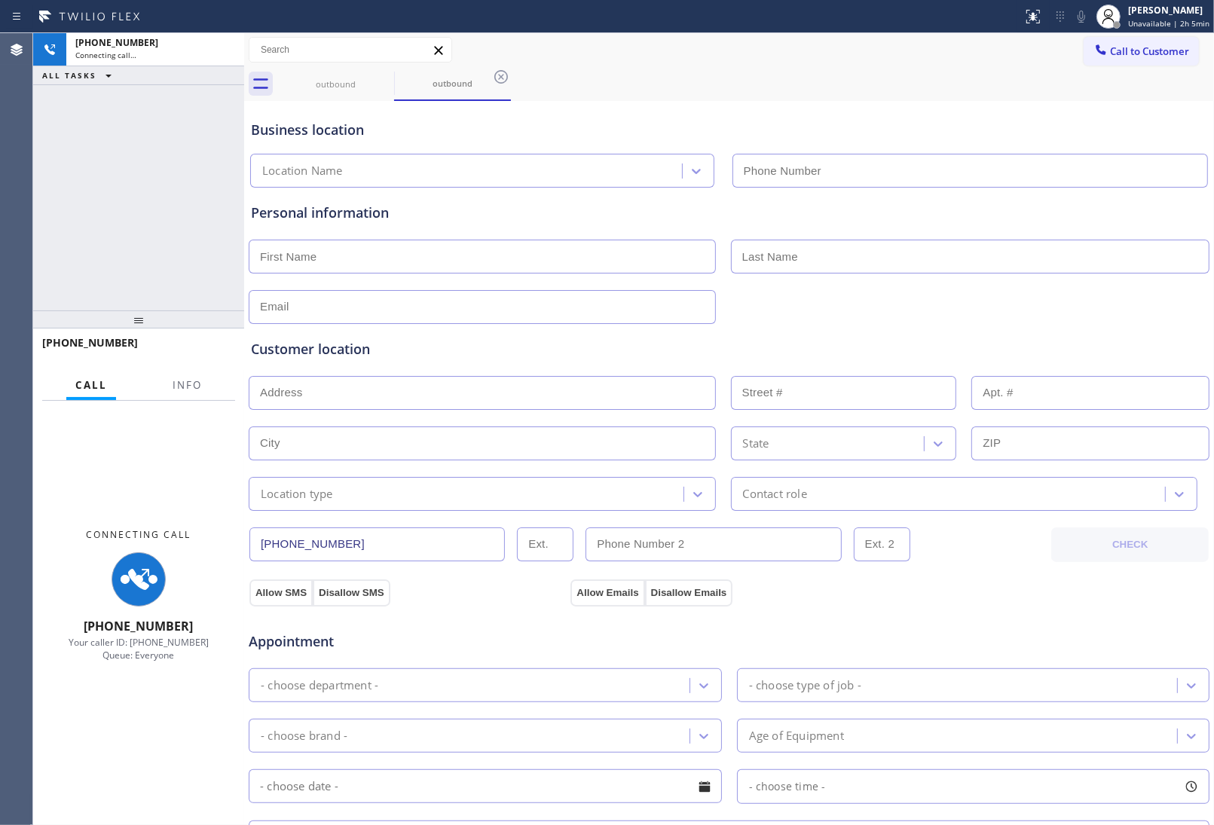
type input "[PHONE_NUMBER]"
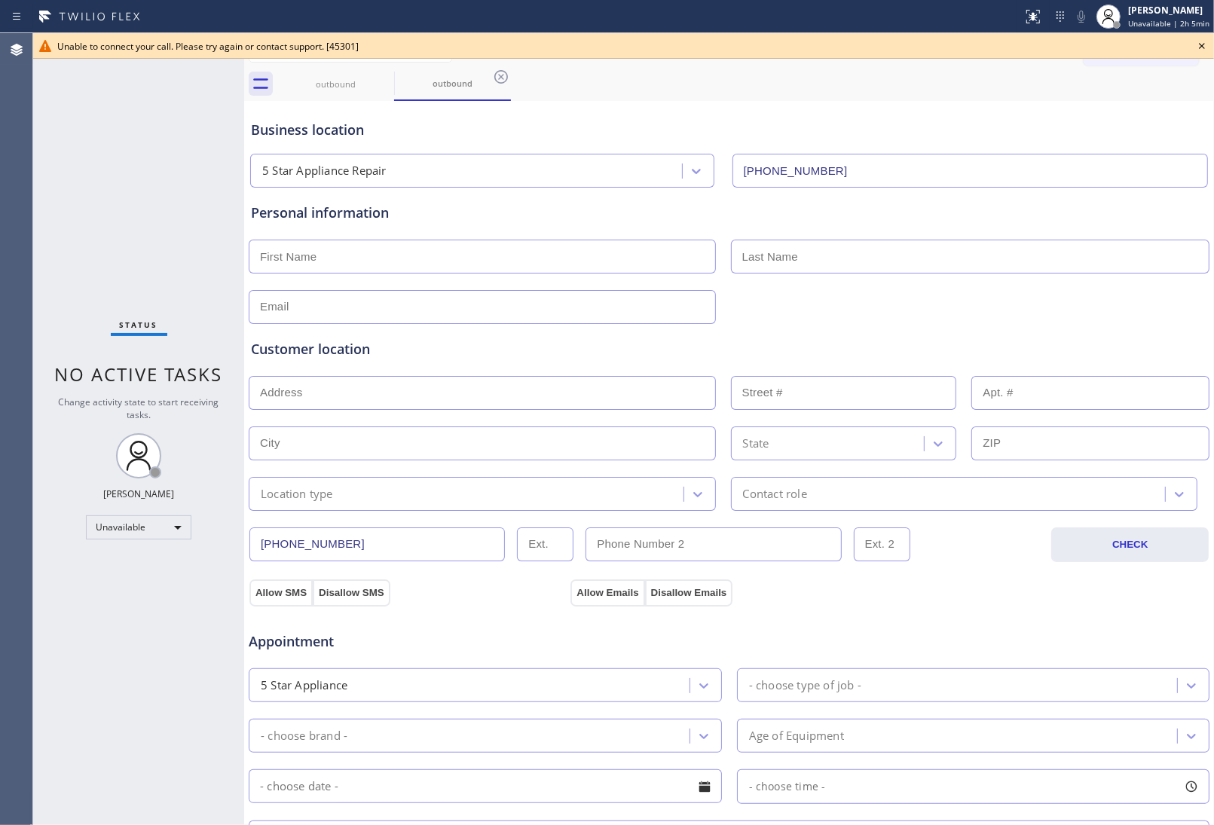
click at [1202, 50] on icon at bounding box center [1202, 46] width 18 height 18
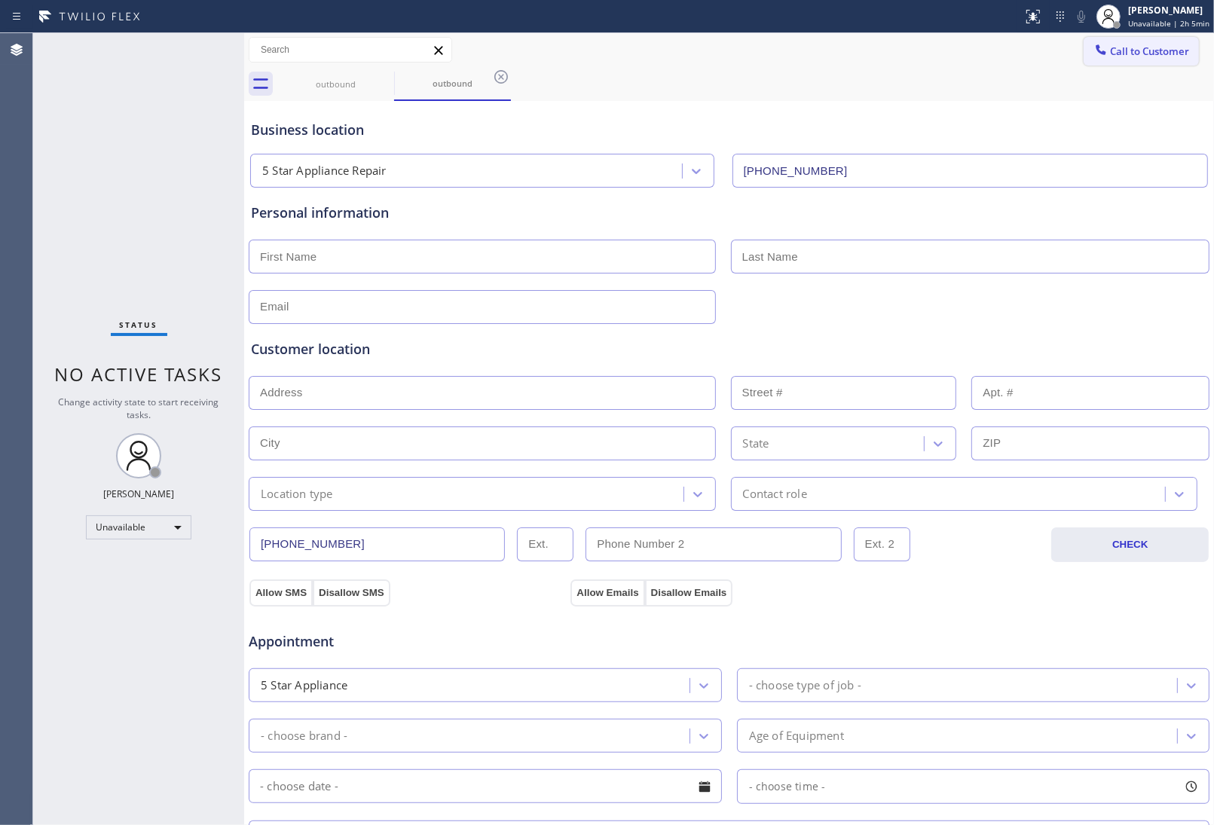
click at [1136, 50] on span "Call to Customer" at bounding box center [1149, 51] width 79 height 14
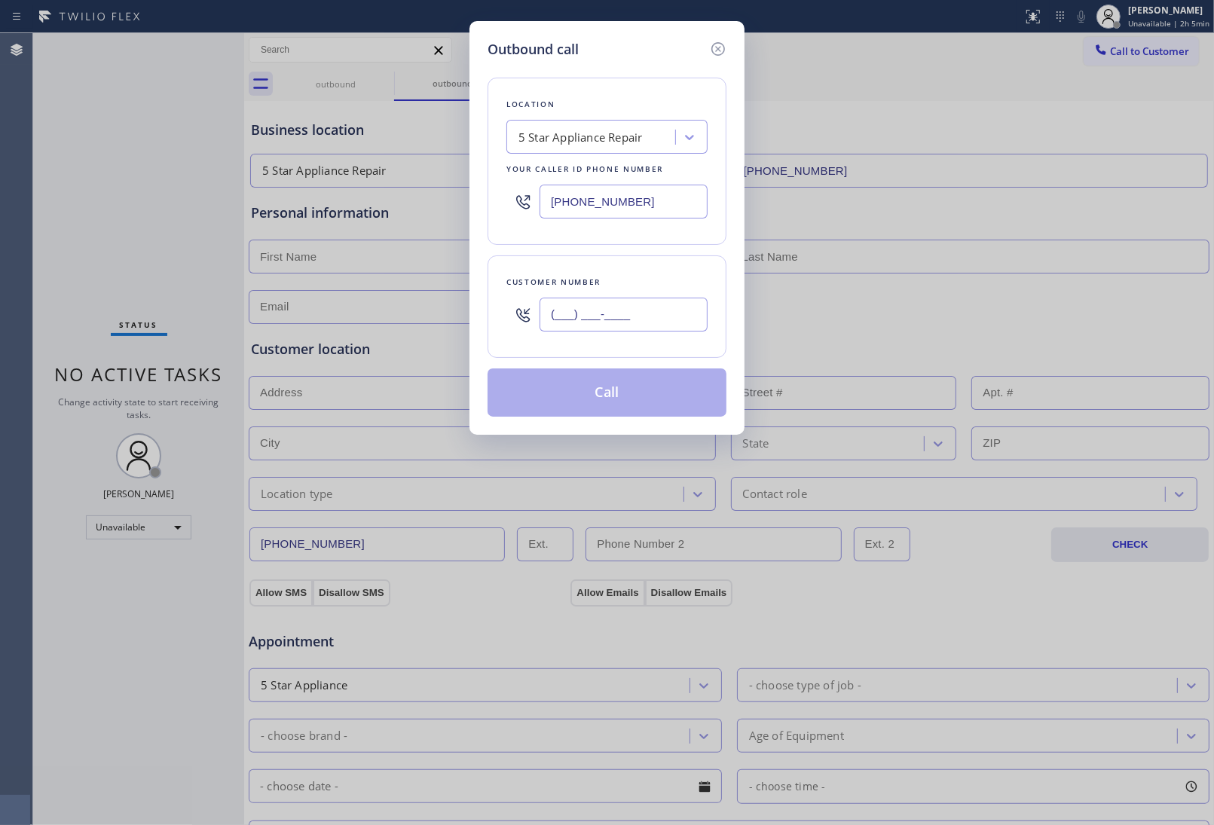
click at [664, 305] on input "(___) ___-____" at bounding box center [623, 315] width 168 height 34
paste input "820) 758-6433"
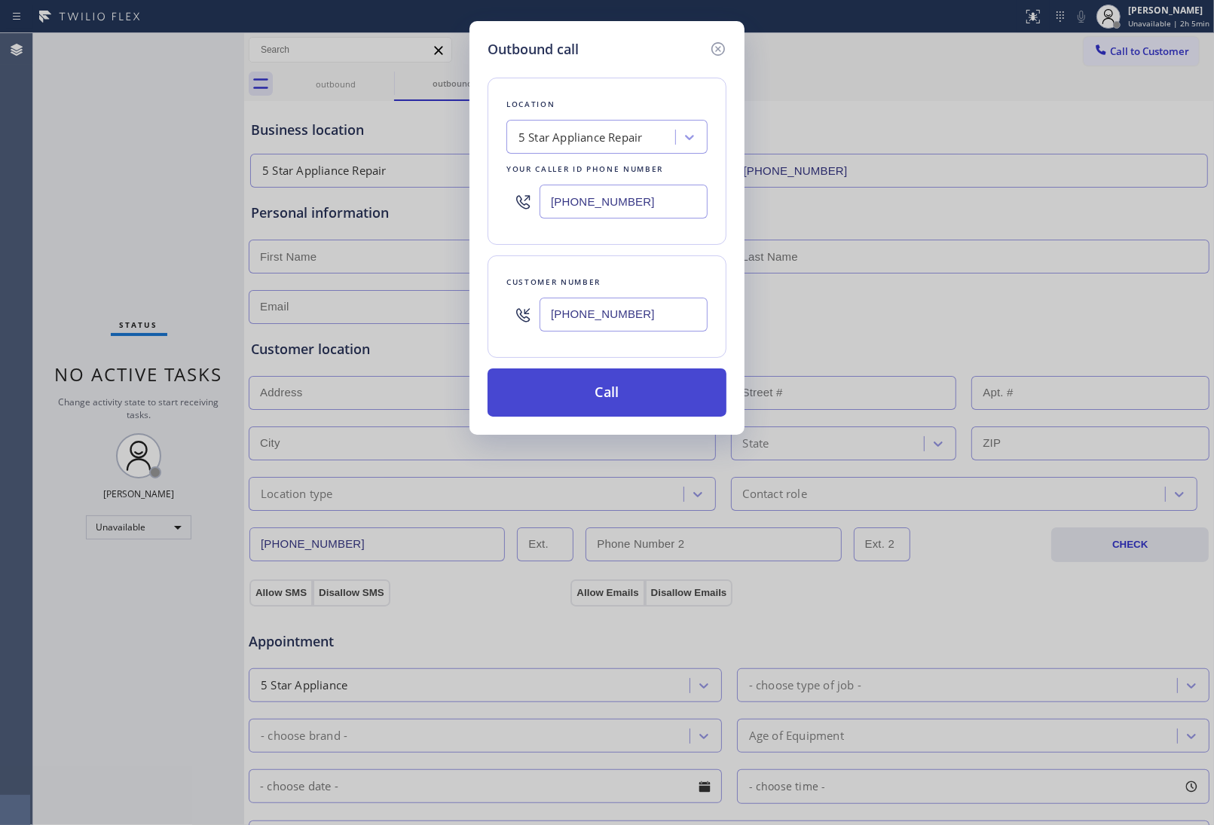
type input "[PHONE_NUMBER]"
click at [618, 398] on button "Call" at bounding box center [606, 392] width 239 height 48
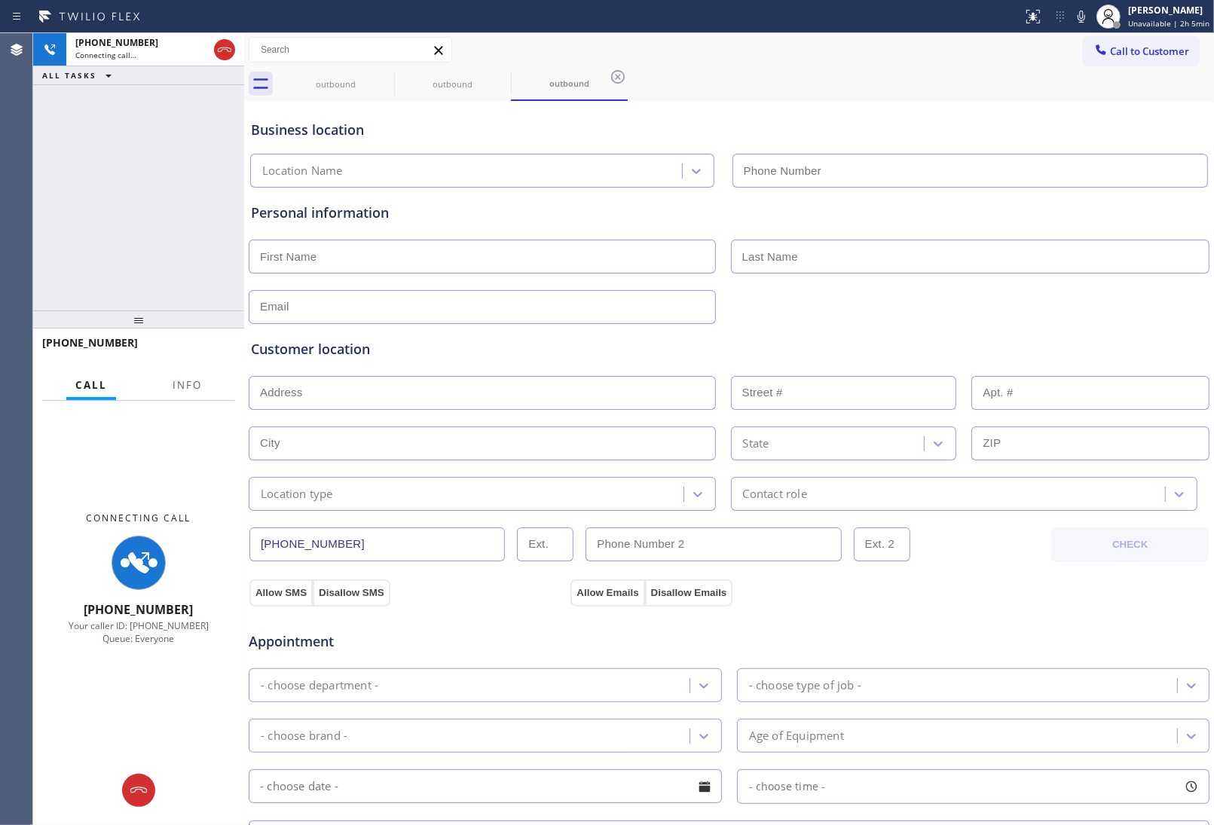
type input "[PHONE_NUMBER]"
click at [1134, 281] on div "Personal information" at bounding box center [729, 263] width 956 height 121
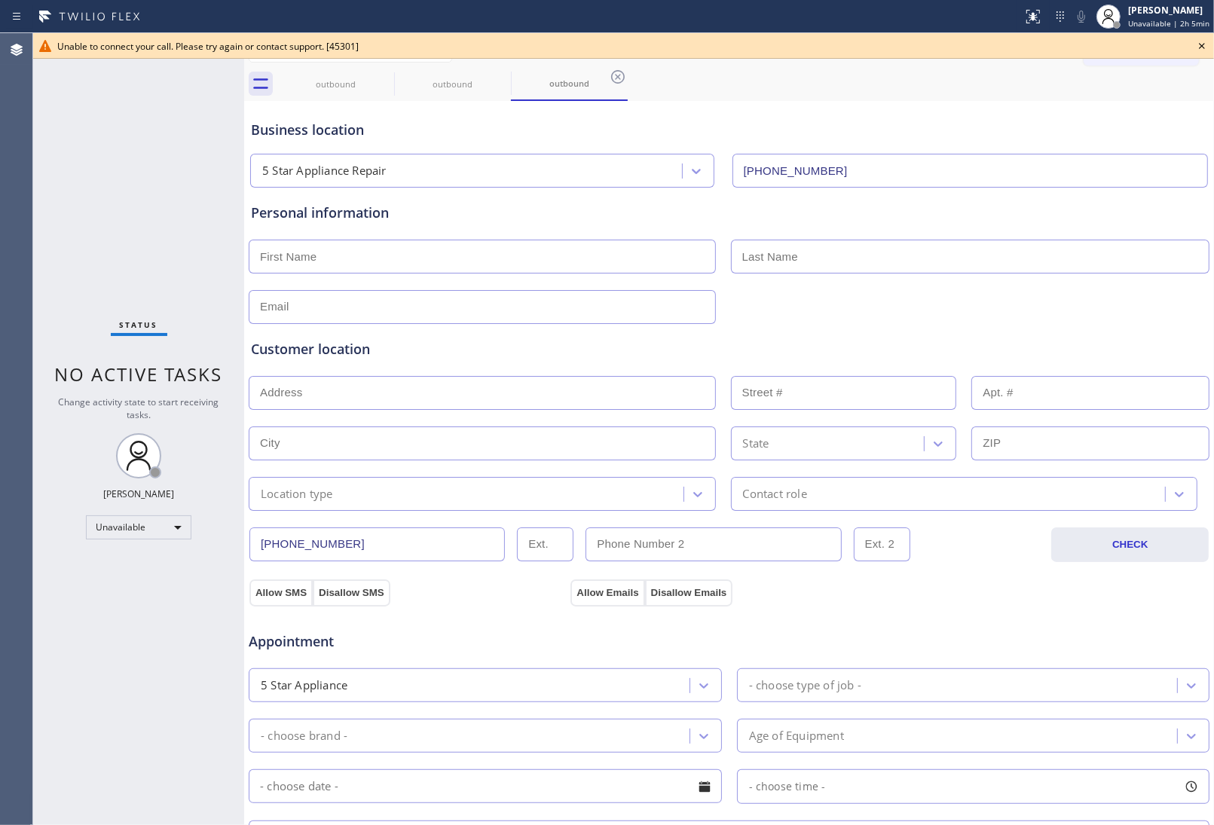
drag, startPoint x: 1113, startPoint y: 153, endPoint x: 1165, endPoint y: 68, distance: 99.7
click at [1113, 154] on input "[PHONE_NUMBER]" at bounding box center [970, 171] width 476 height 34
click at [1199, 47] on icon at bounding box center [1202, 46] width 6 height 6
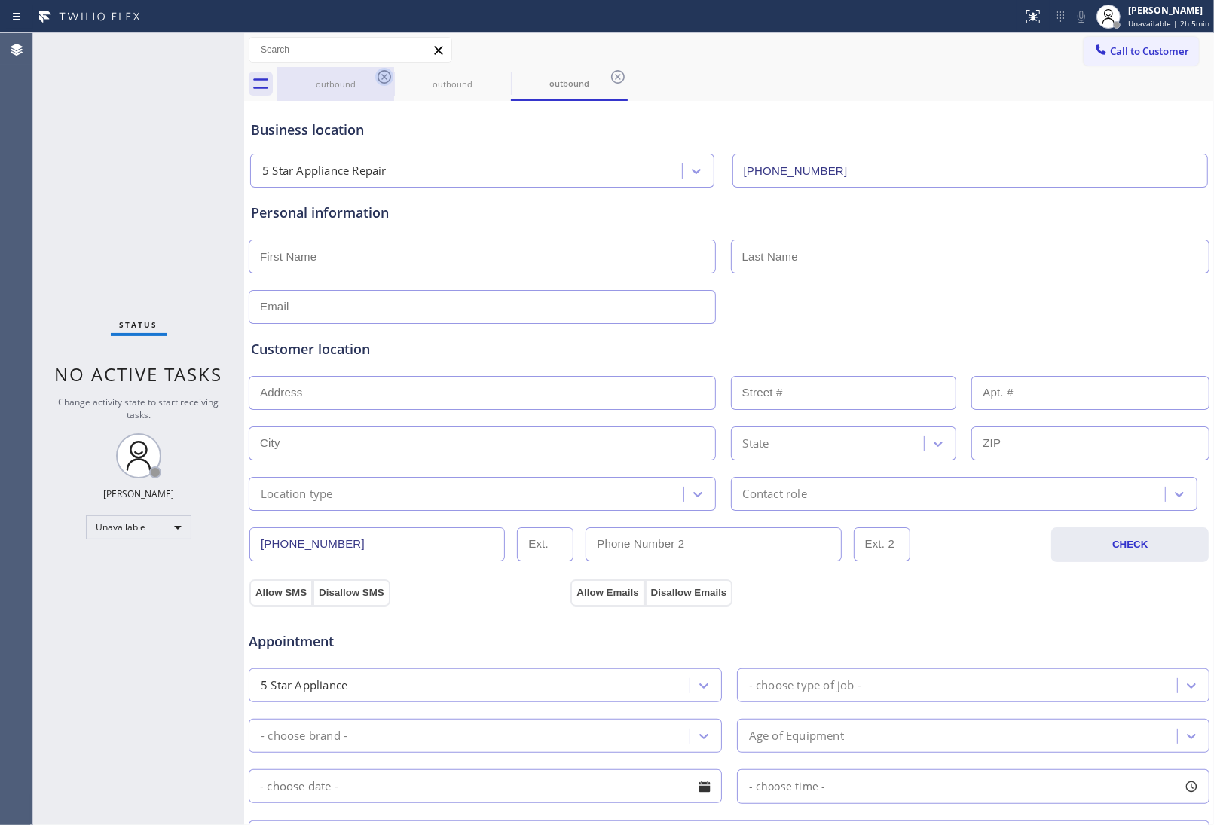
click at [386, 72] on icon at bounding box center [384, 77] width 18 height 18
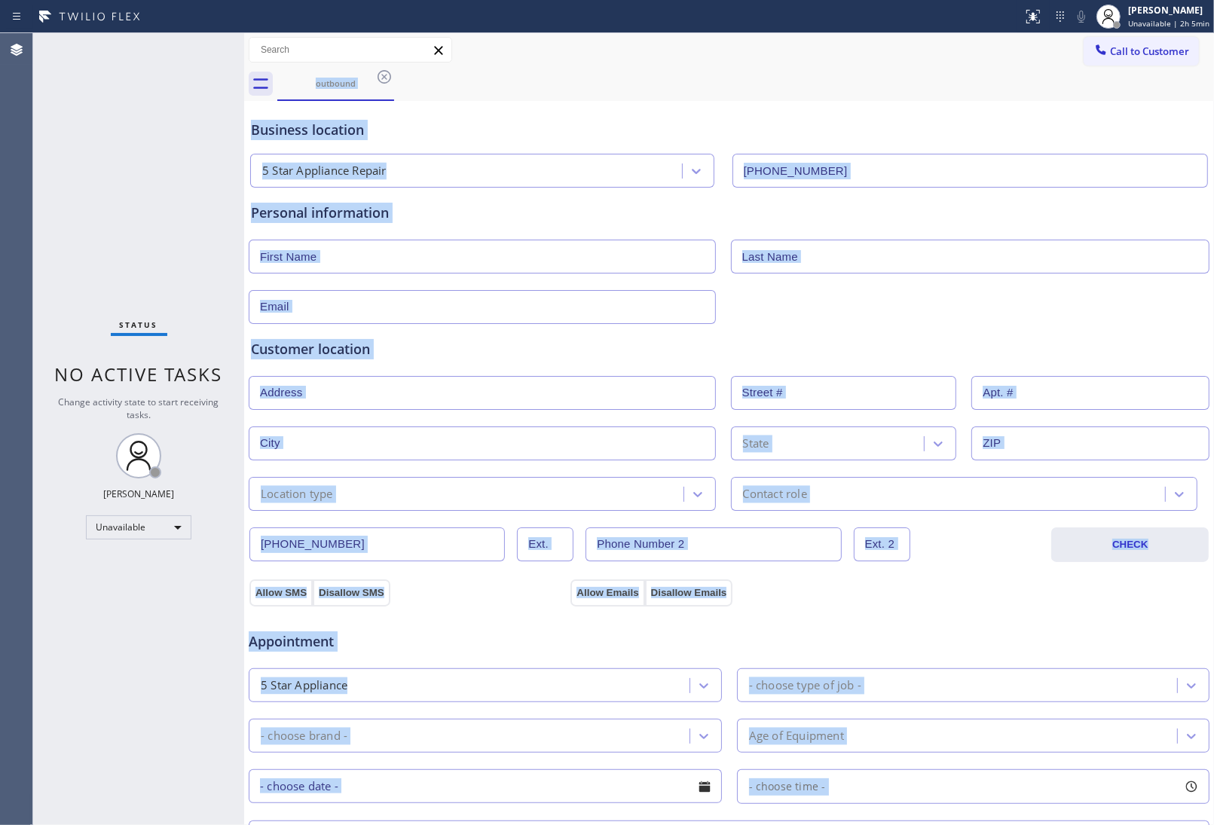
click at [386, 72] on div "outbound" at bounding box center [745, 84] width 936 height 34
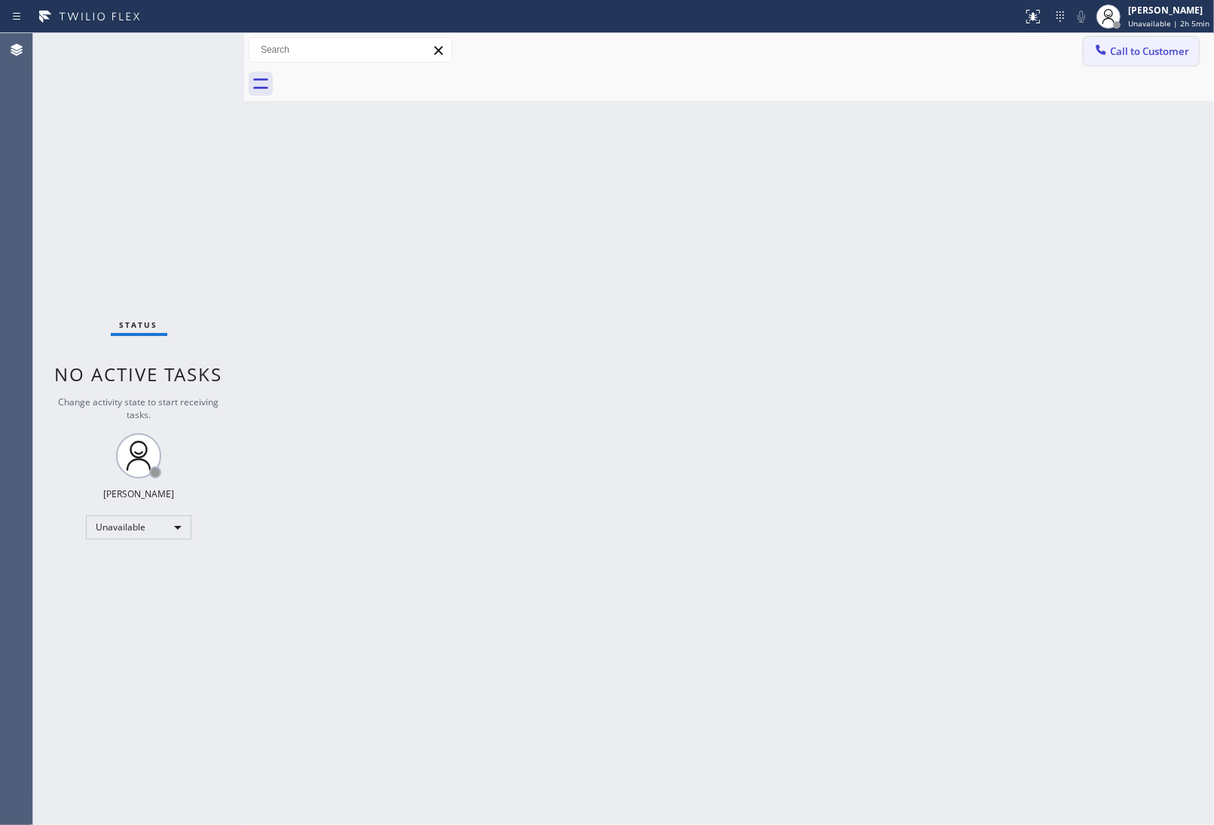
drag, startPoint x: 1159, startPoint y: 49, endPoint x: 1116, endPoint y: 68, distance: 46.2
click at [1158, 49] on span "Call to Customer" at bounding box center [1149, 51] width 79 height 14
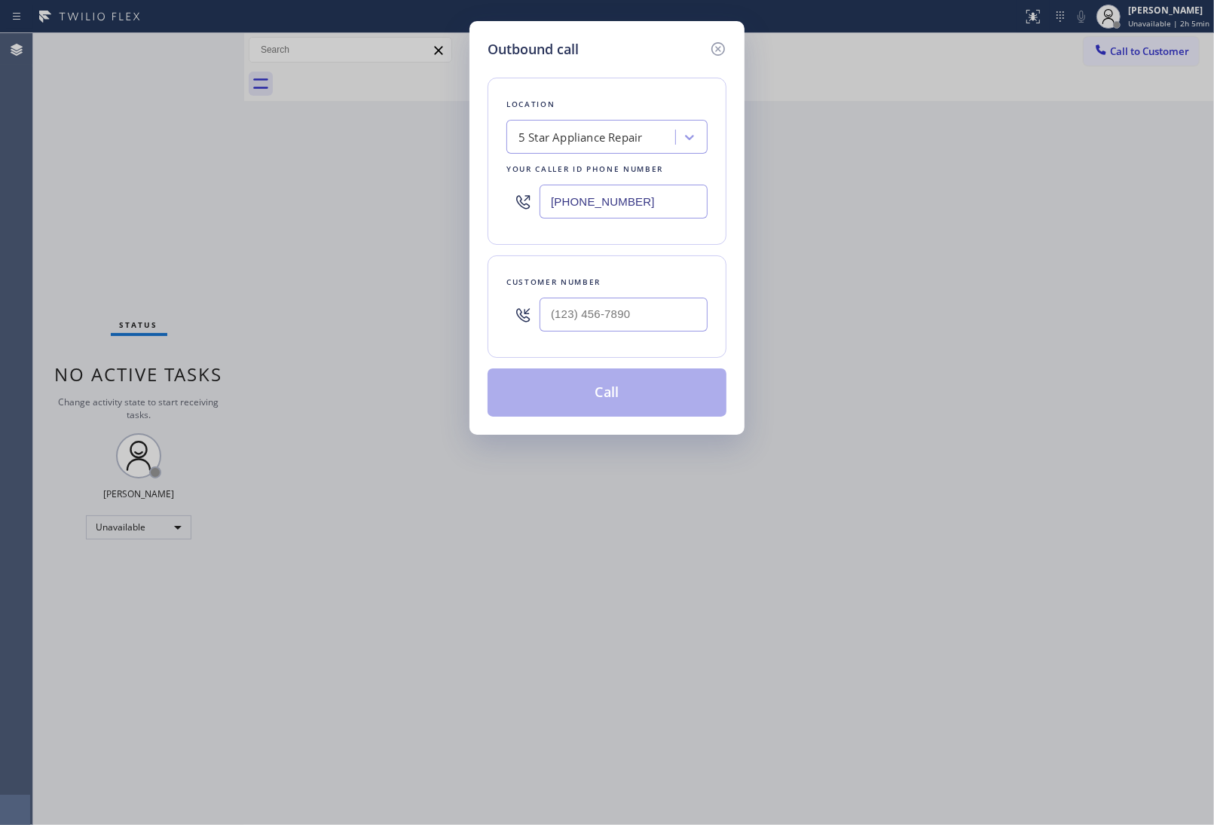
click at [605, 336] on div at bounding box center [623, 314] width 168 height 49
click at [603, 325] on input "(___) ___-____" at bounding box center [623, 315] width 168 height 34
paste input "820) 758-6433"
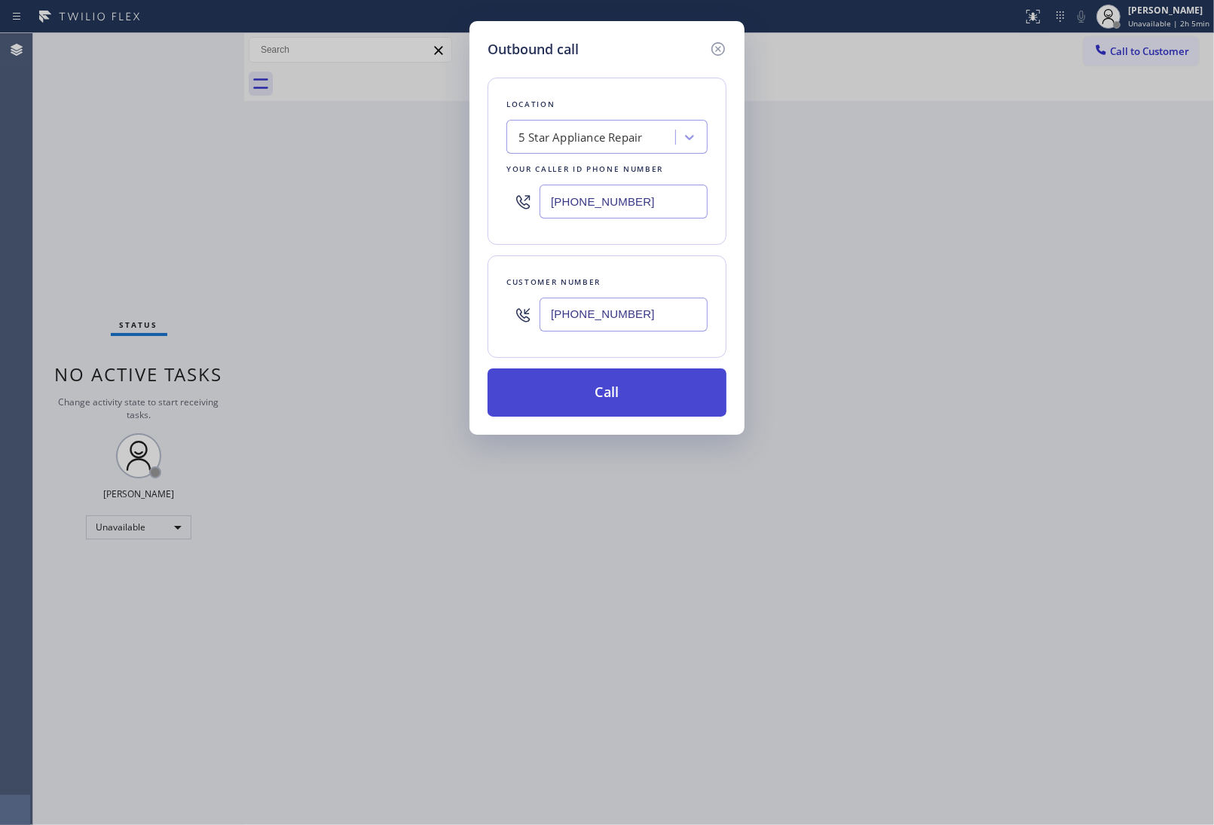
type input "[PHONE_NUMBER]"
click at [610, 392] on button "Call" at bounding box center [606, 392] width 239 height 48
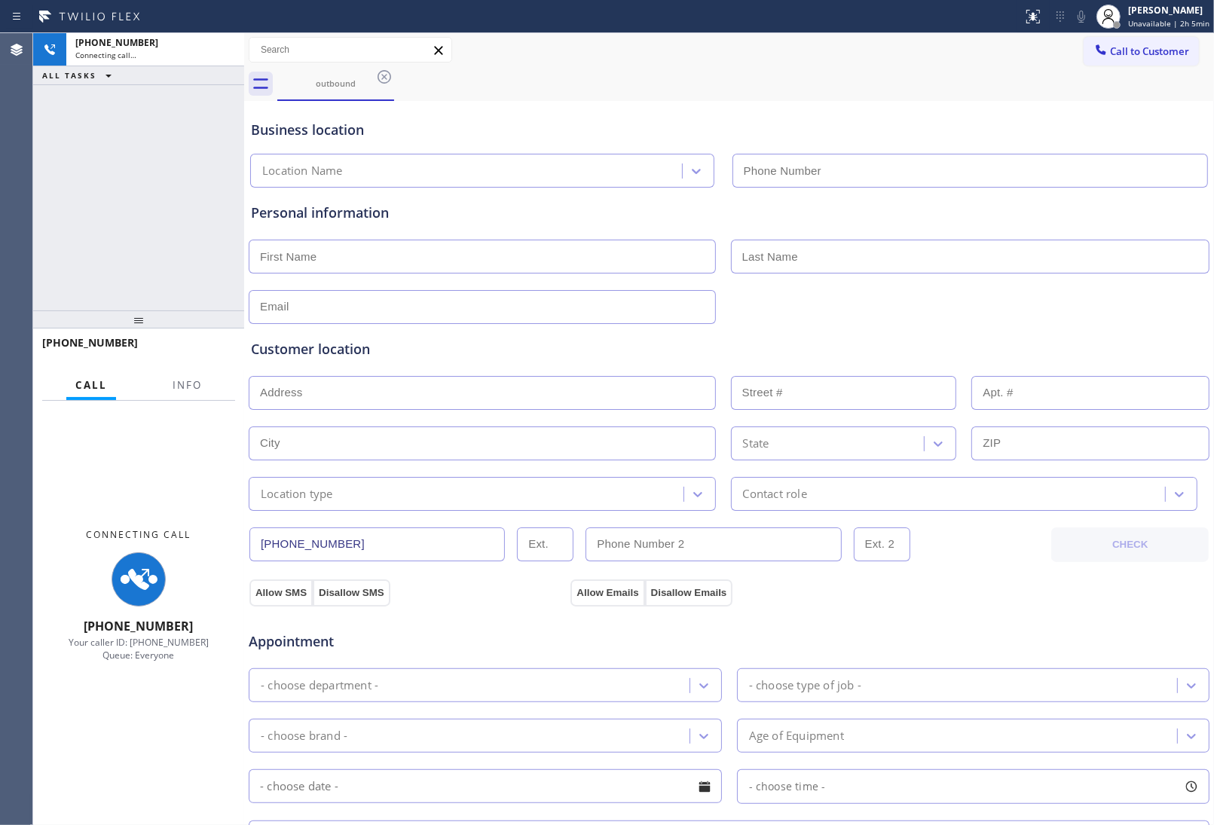
type input "[PHONE_NUMBER]"
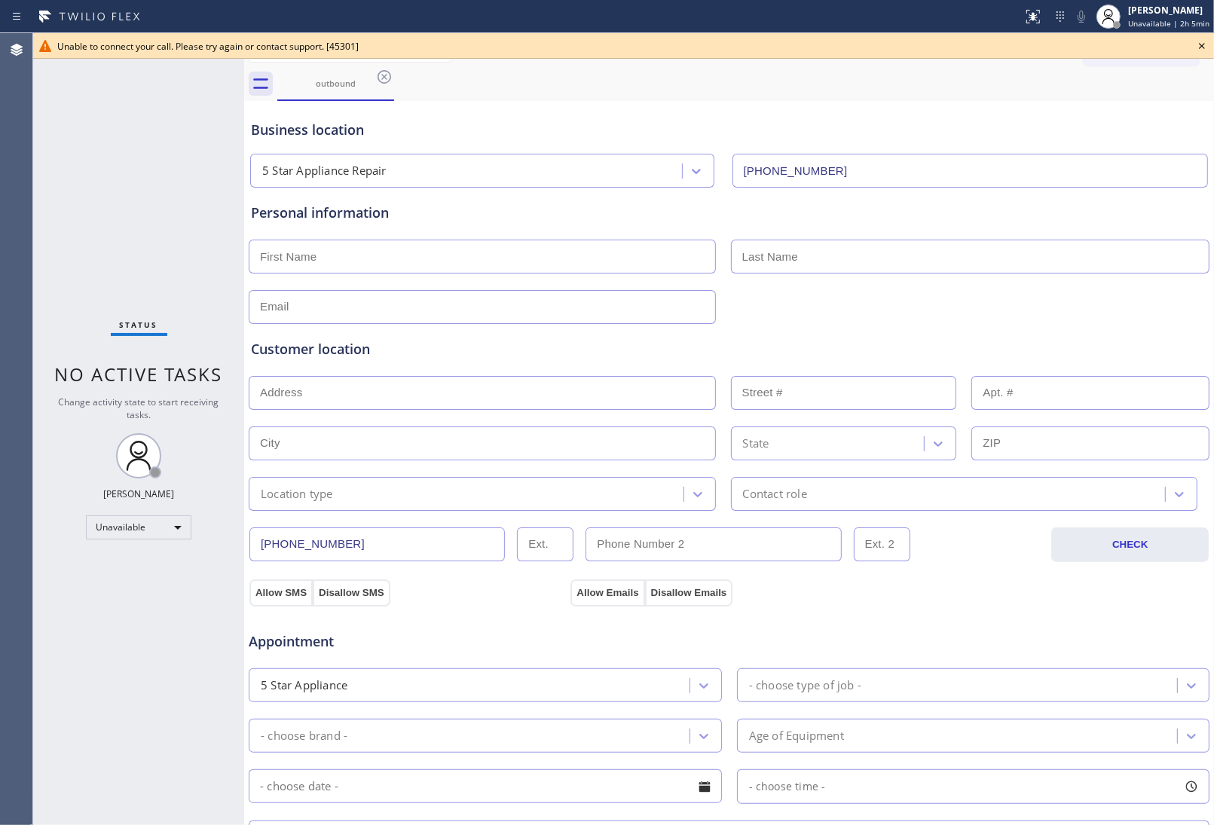
click at [385, 73] on icon at bounding box center [384, 77] width 18 height 18
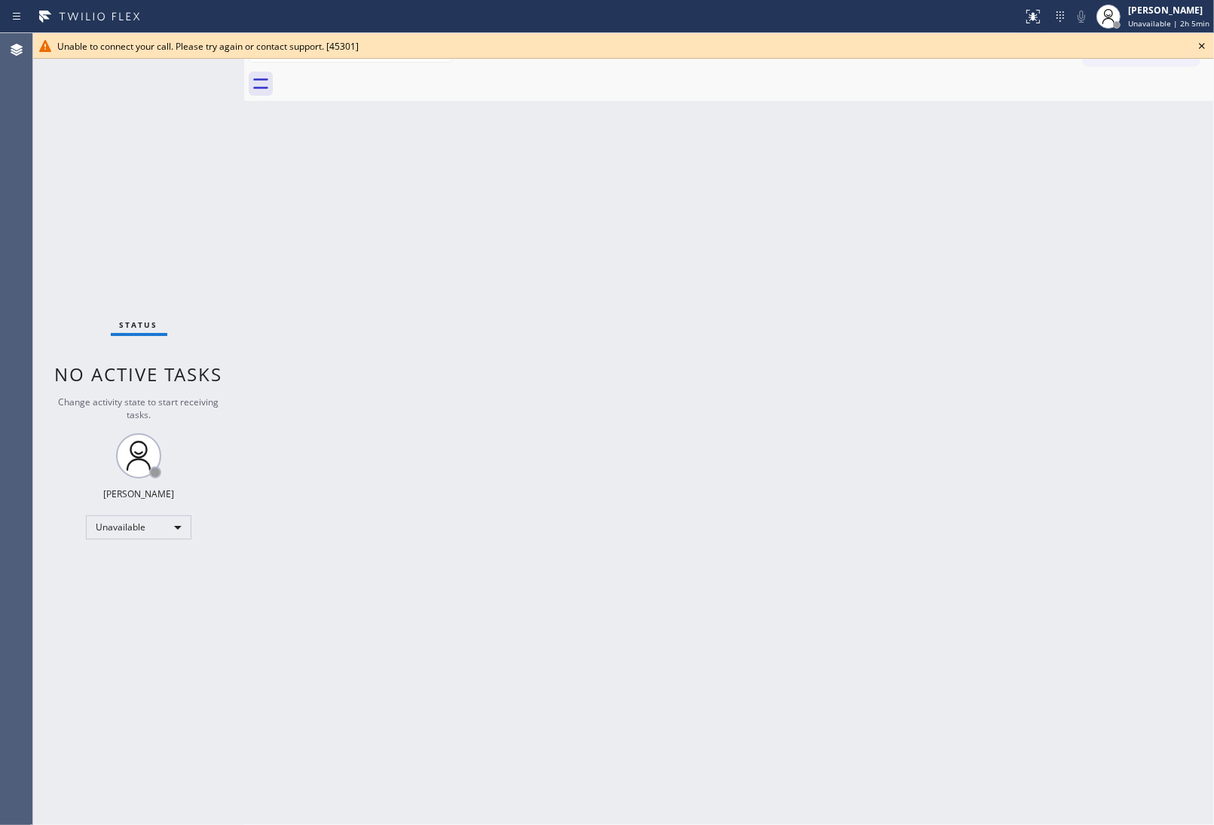
click at [1203, 41] on icon at bounding box center [1202, 46] width 18 height 18
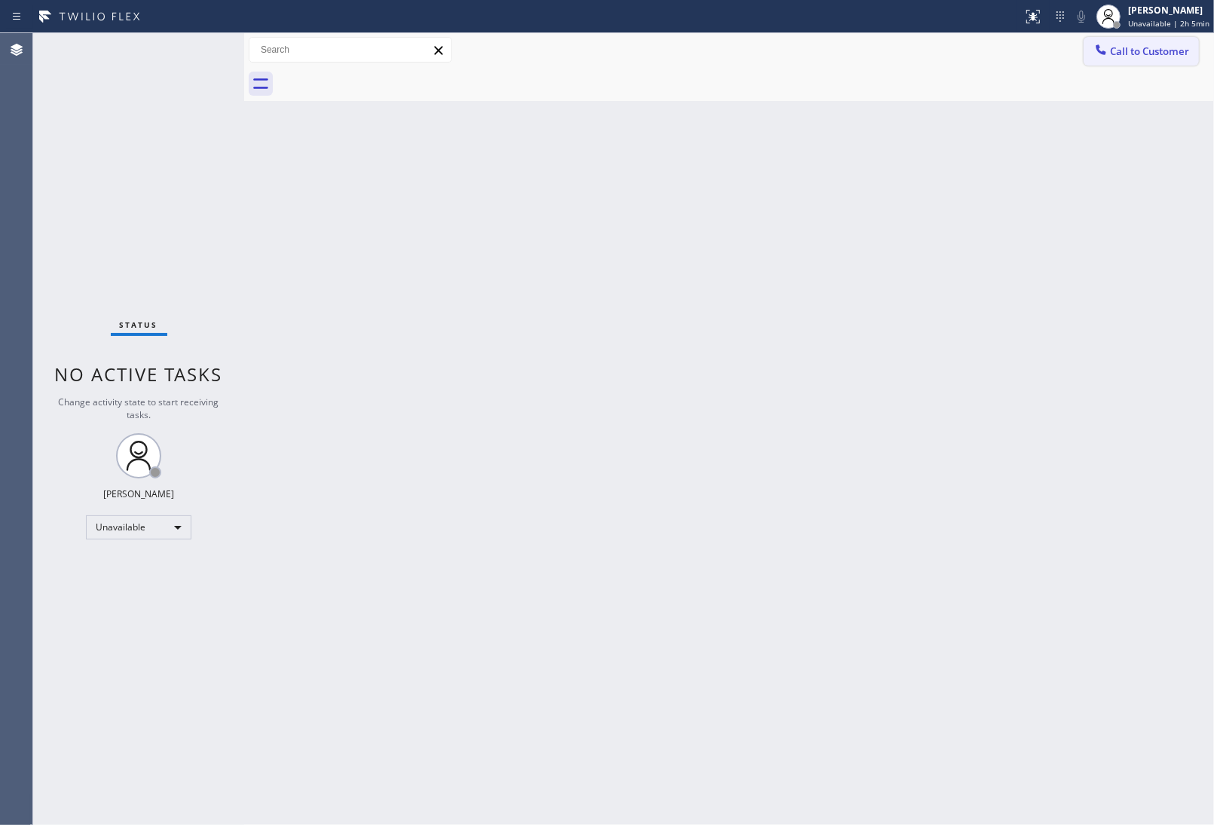
click at [1180, 46] on span "Call to Customer" at bounding box center [1149, 51] width 79 height 14
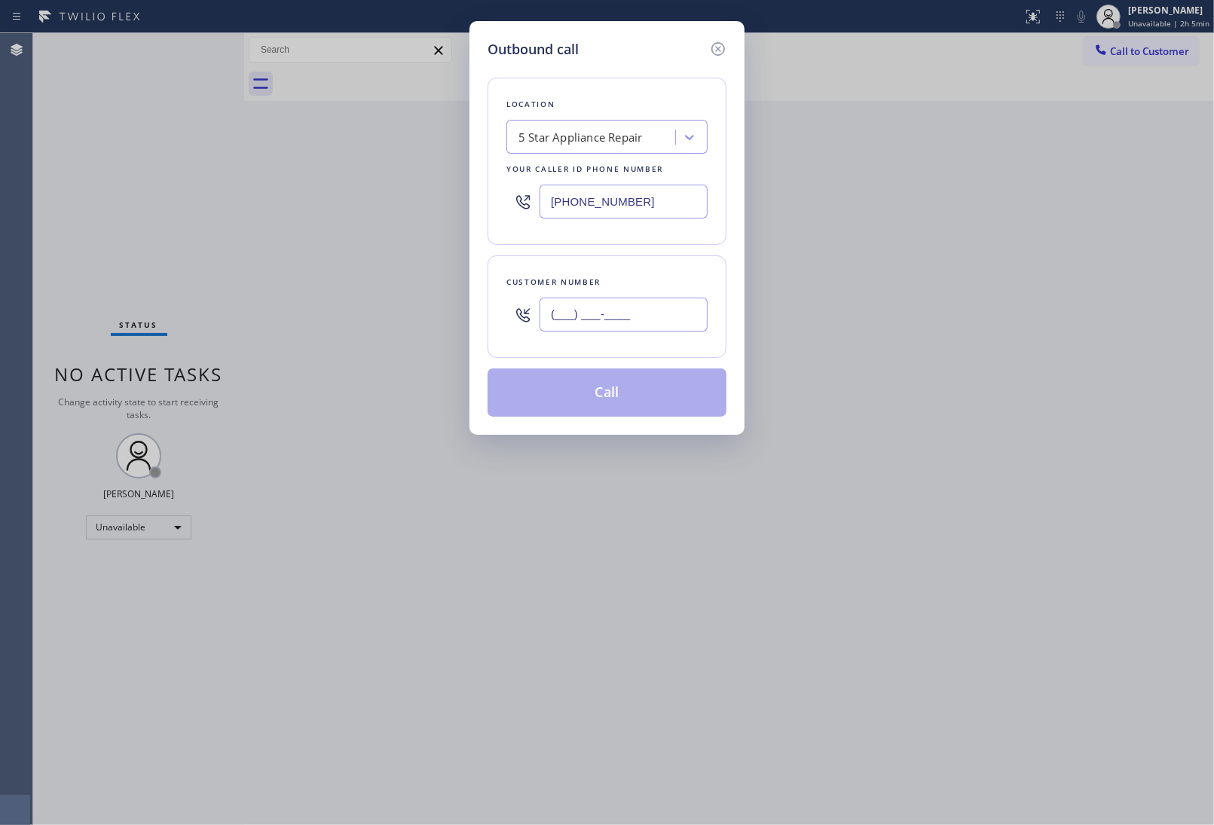
click at [652, 317] on input "(___) ___-____" at bounding box center [623, 315] width 168 height 34
paste input "820) 758-6433"
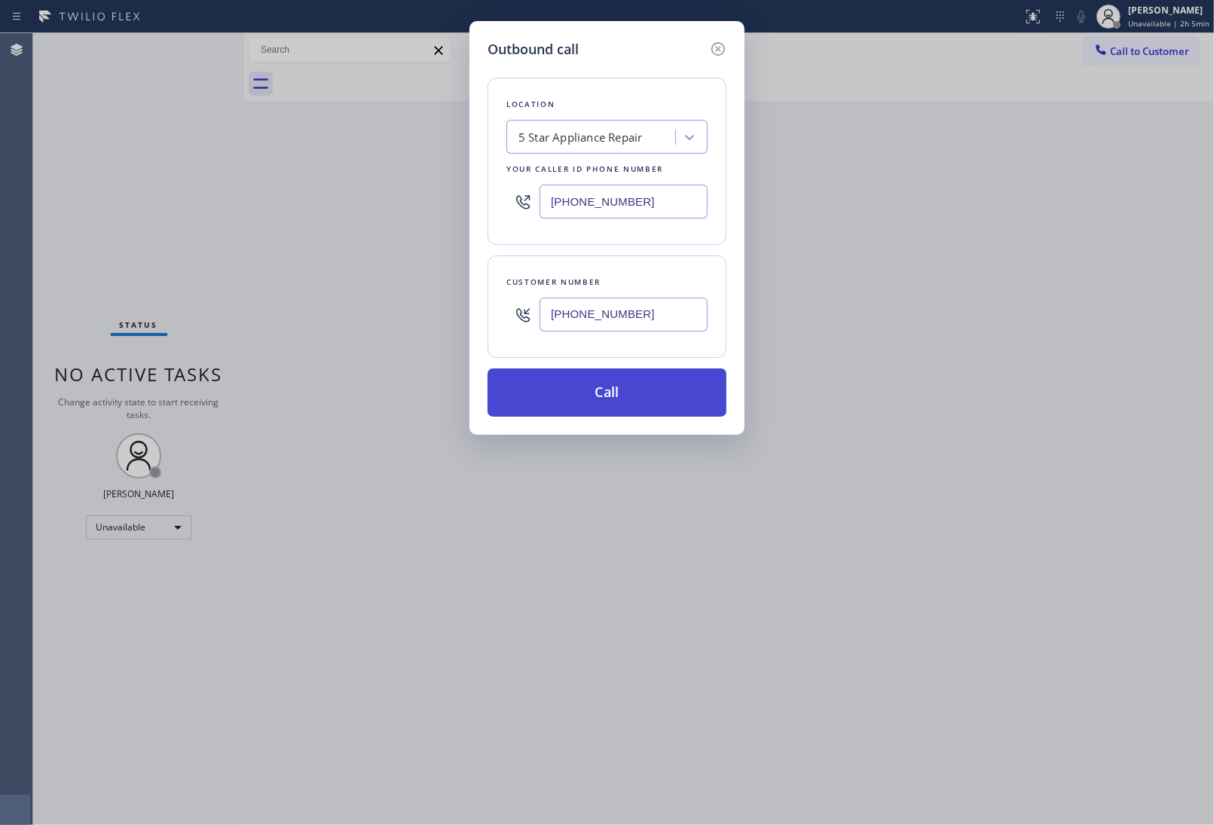
type input "[PHONE_NUMBER]"
drag, startPoint x: 652, startPoint y: 398, endPoint x: 653, endPoint y: 382, distance: 15.9
click at [653, 383] on button "Call" at bounding box center [606, 392] width 239 height 48
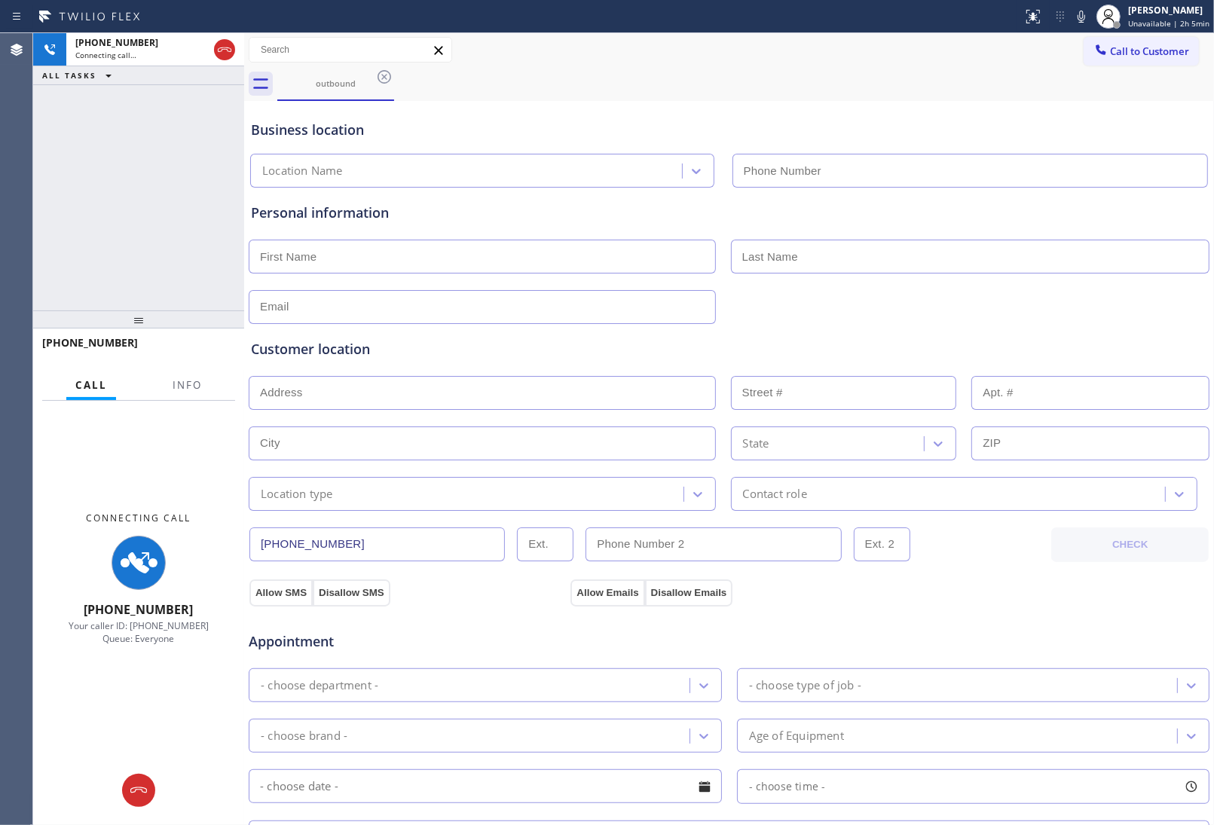
type input "[PHONE_NUMBER]"
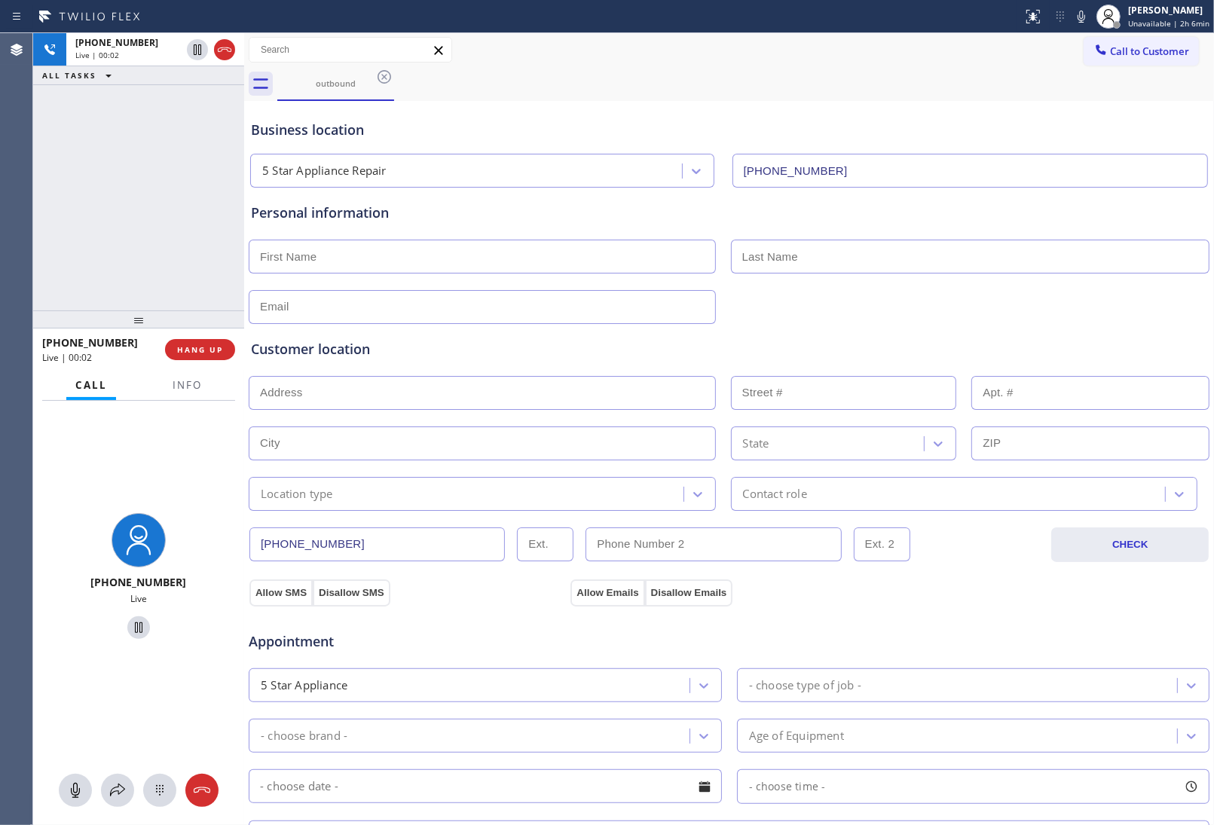
click at [170, 362] on div "[PHONE_NUMBER] Live | 00:02 HANG UP" at bounding box center [138, 349] width 193 height 39
click at [176, 358] on button "HANG UP" at bounding box center [200, 349] width 70 height 21
click at [185, 354] on span "HANG UP" at bounding box center [200, 349] width 46 height 11
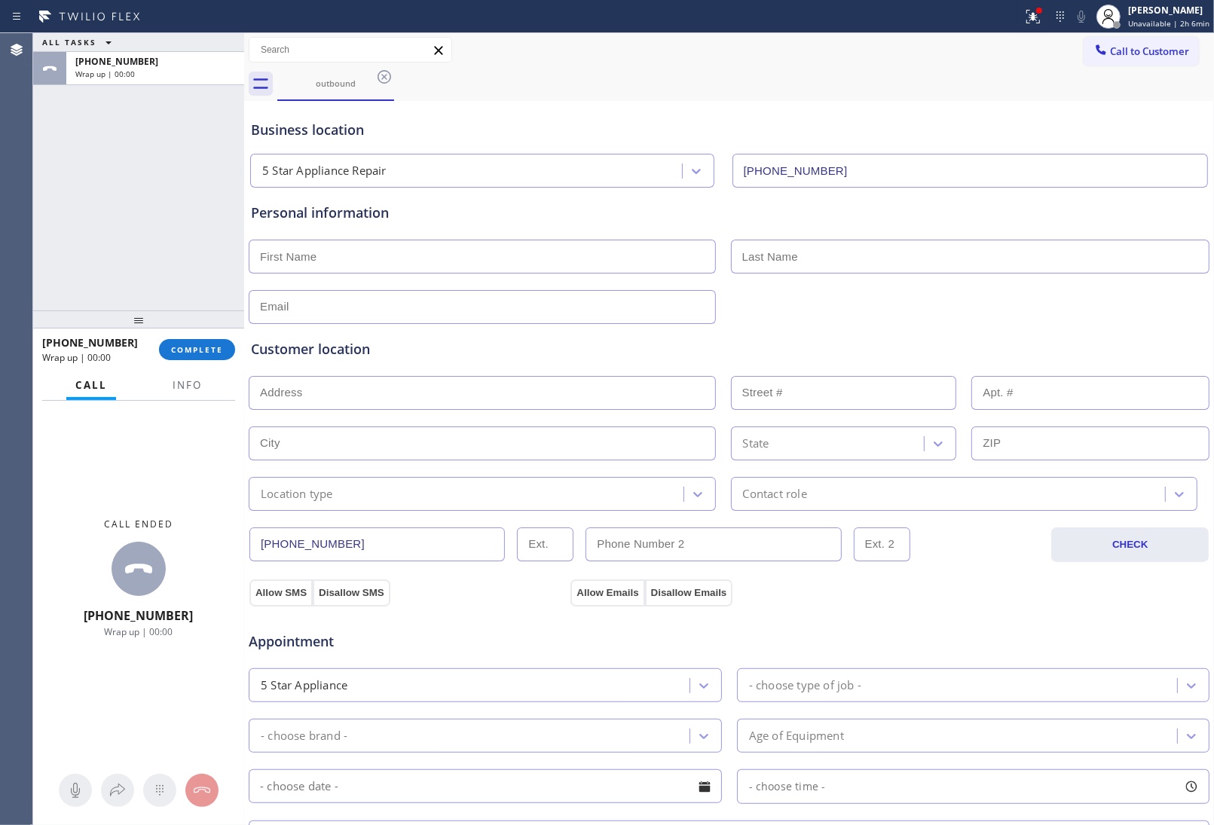
click at [182, 365] on div "[PHONE_NUMBER] Wrap up | 00:00 COMPLETE" at bounding box center [138, 349] width 193 height 39
click at [251, 343] on div "Customer location" at bounding box center [729, 349] width 956 height 20
click at [206, 345] on span "COMPLETE" at bounding box center [197, 349] width 52 height 11
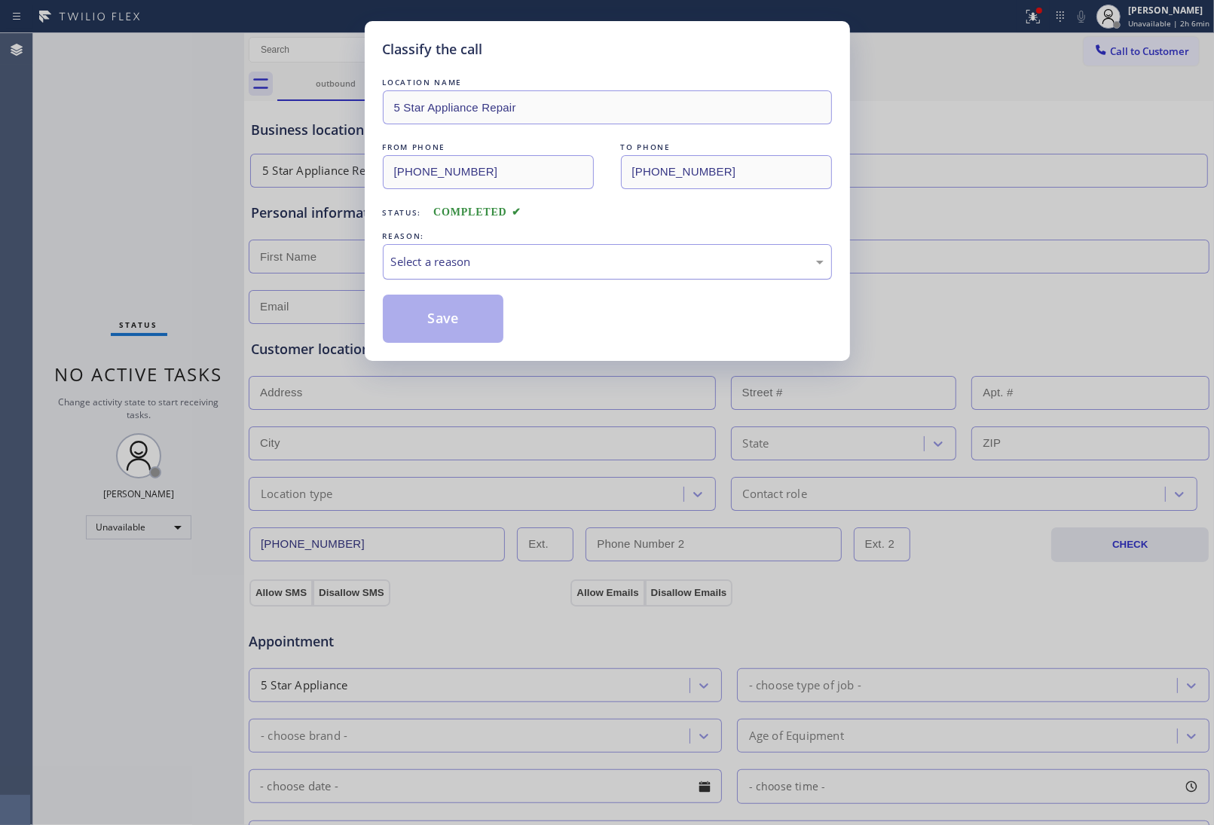
drag, startPoint x: 491, startPoint y: 220, endPoint x: 492, endPoint y: 253, distance: 33.2
click at [496, 226] on div "LOCATION NAME 5 Star Appliance Repair FROM PHONE [PHONE_NUMBER] TO PHONE [PHONE…" at bounding box center [607, 209] width 449 height 268
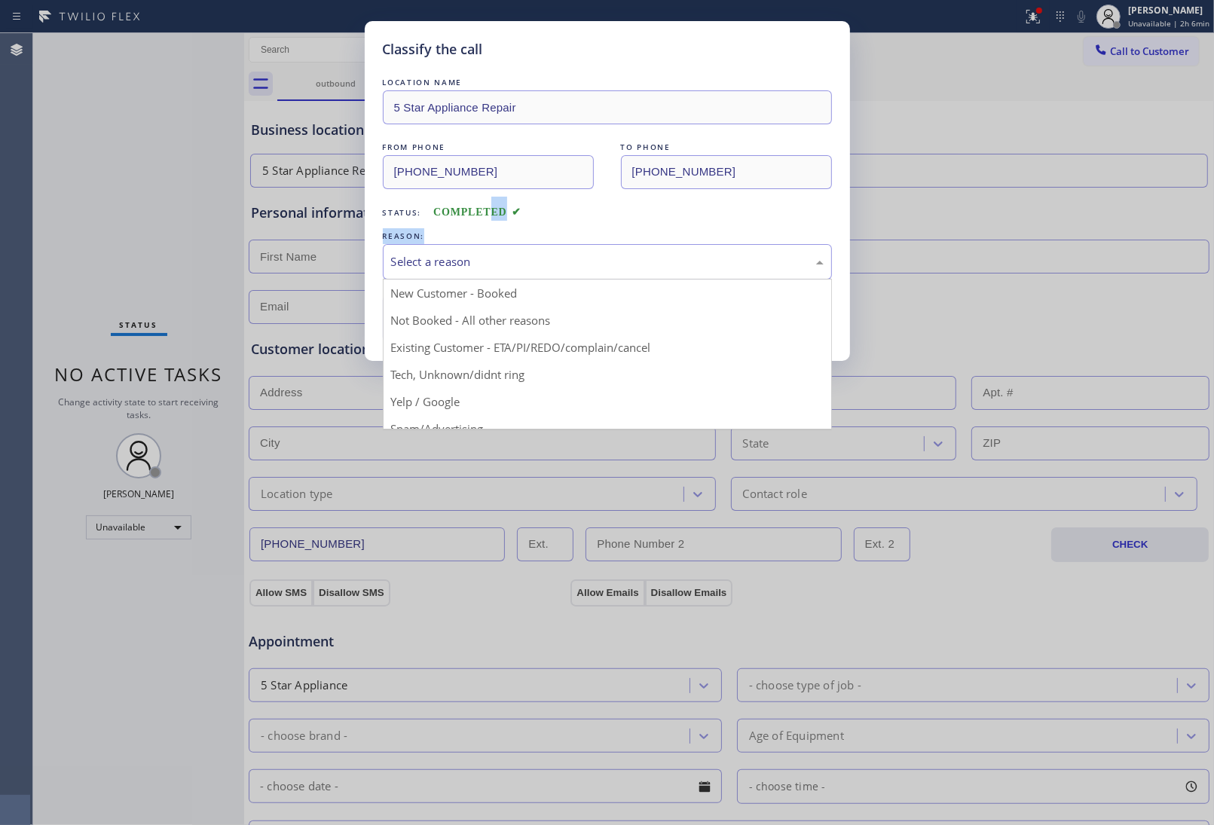
click at [490, 262] on div "Select a reason" at bounding box center [607, 261] width 432 height 17
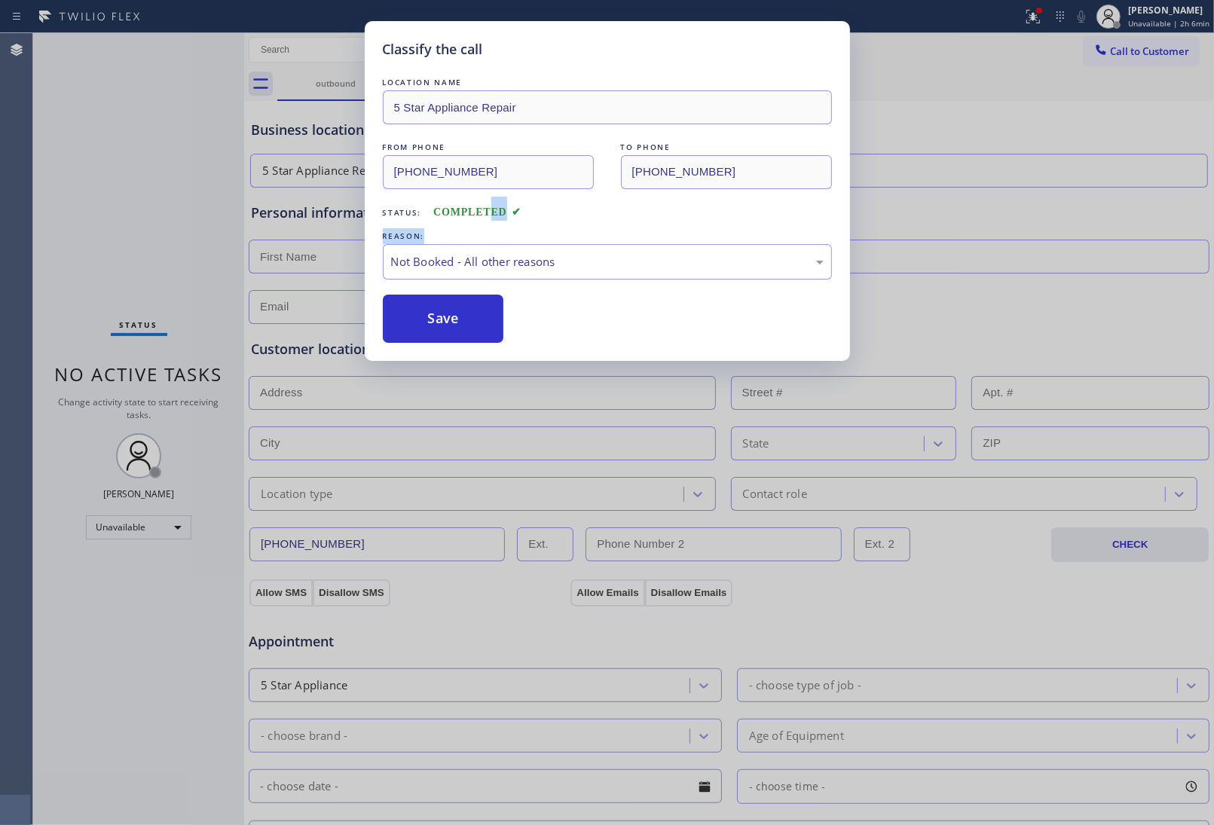
click at [457, 313] on button "Save" at bounding box center [443, 319] width 121 height 48
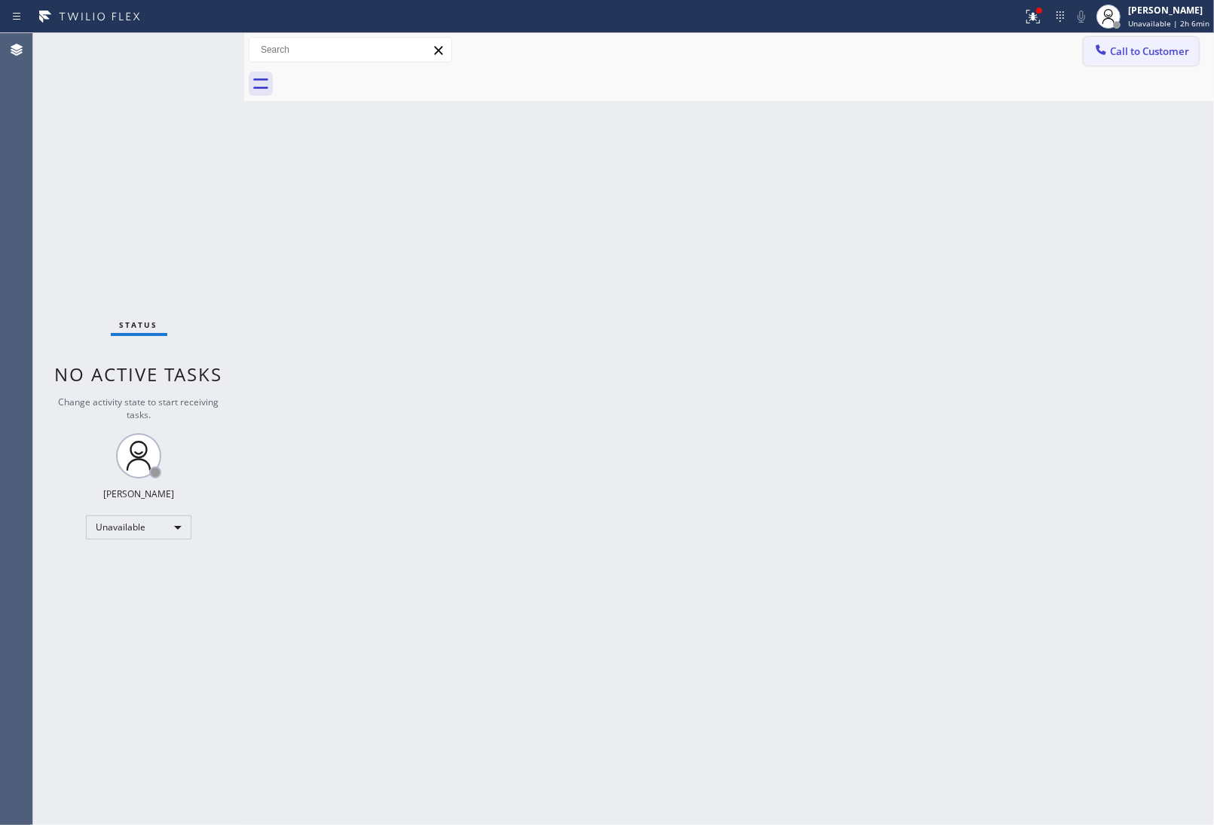
click at [1161, 50] on span "Call to Customer" at bounding box center [1149, 51] width 79 height 14
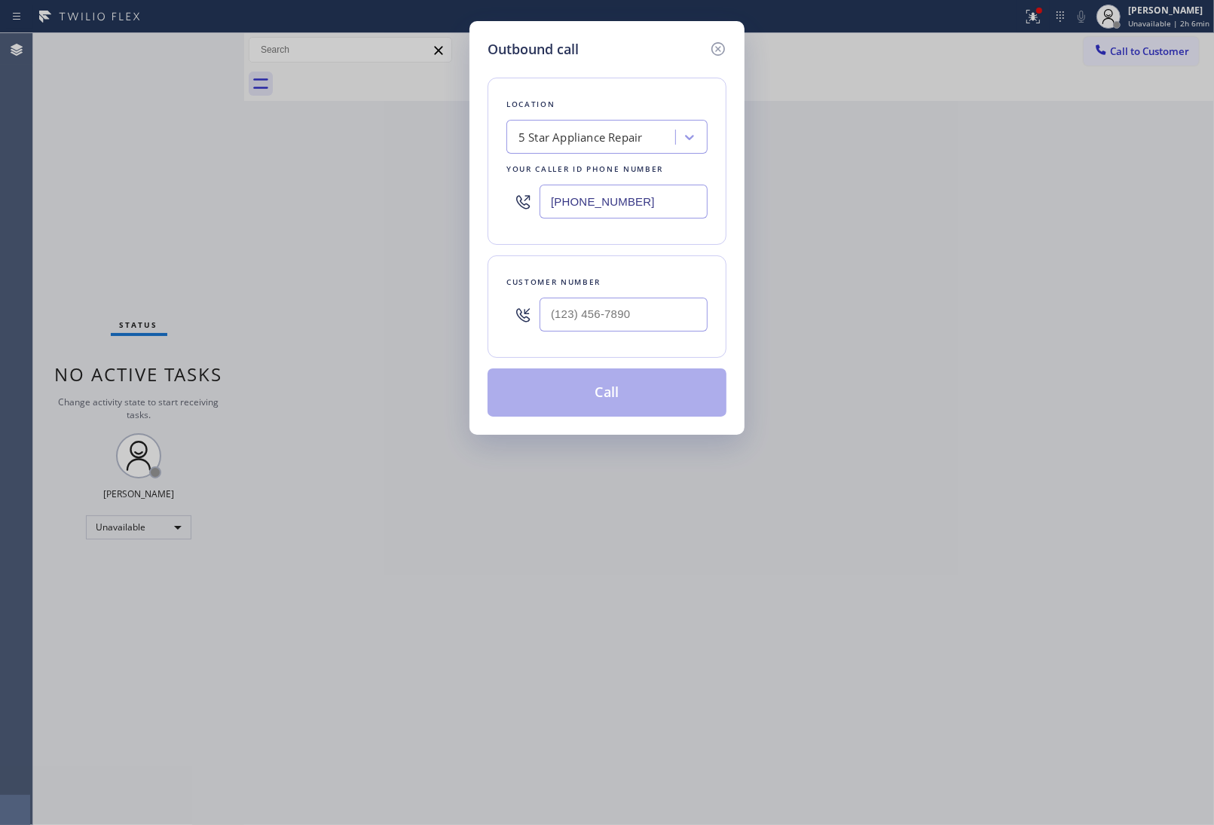
click at [255, 603] on div "Outbound call Location 5 Star Appliance Repair Your caller id phone number [PHO…" at bounding box center [607, 412] width 1214 height 825
click at [588, 333] on div at bounding box center [623, 314] width 168 height 49
click at [591, 316] on input "(___) ___-____" at bounding box center [623, 315] width 168 height 34
paste input "820) 758-6433"
type input "[PHONE_NUMBER]"
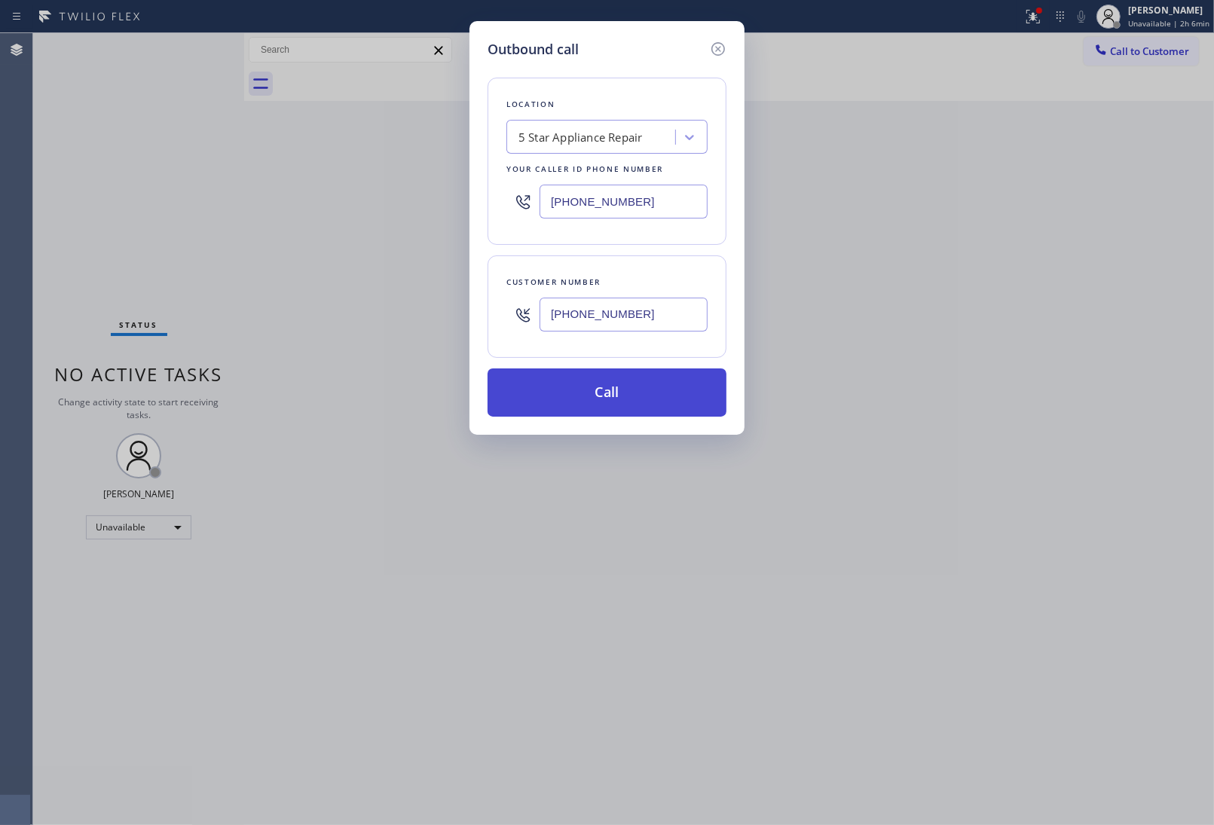
click at [586, 404] on button "Call" at bounding box center [606, 392] width 239 height 48
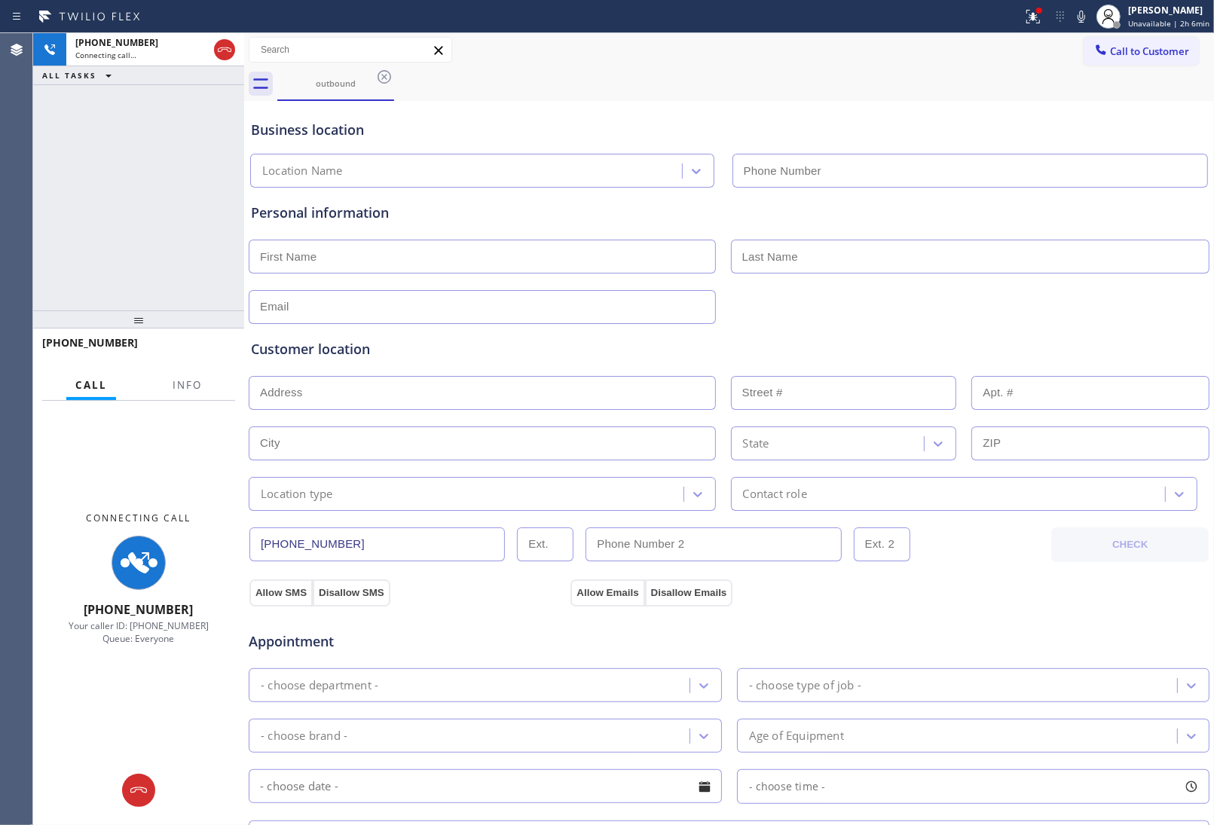
type input "[PHONE_NUMBER]"
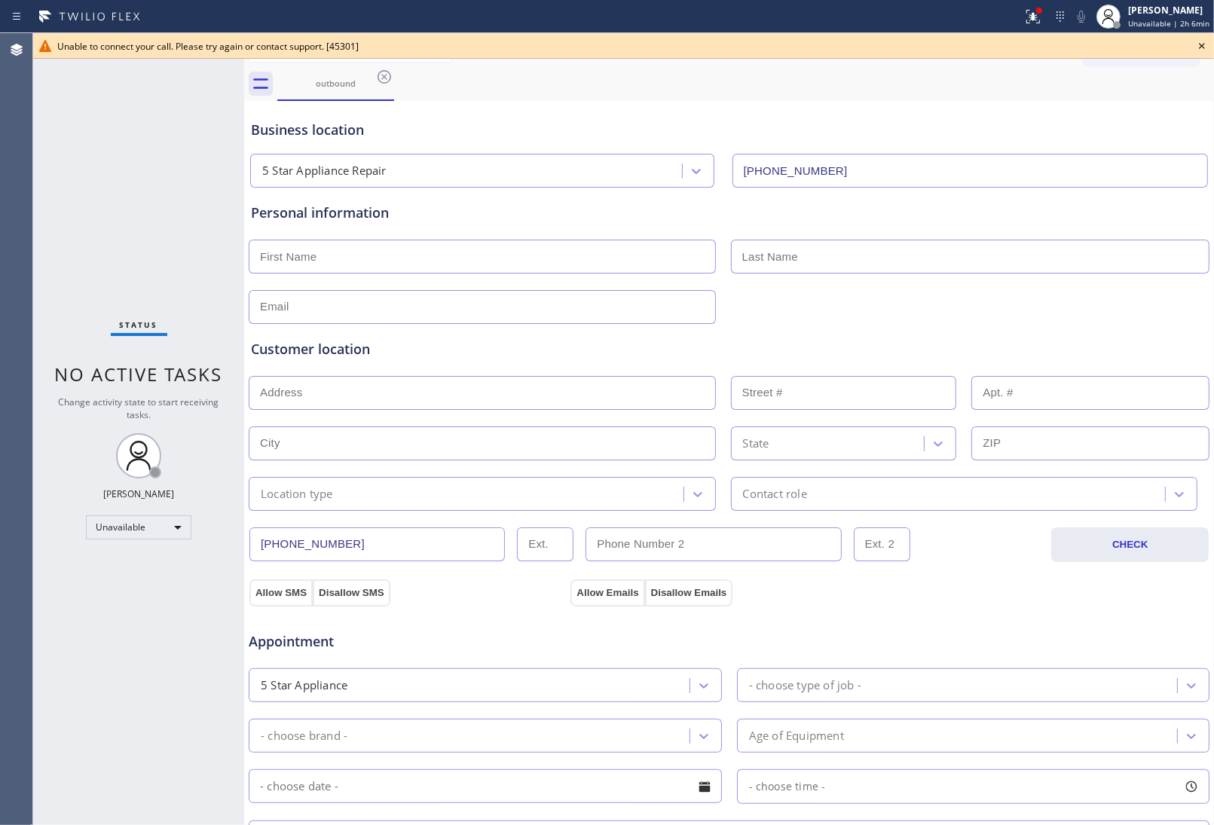
click at [1202, 45] on icon at bounding box center [1202, 46] width 6 height 6
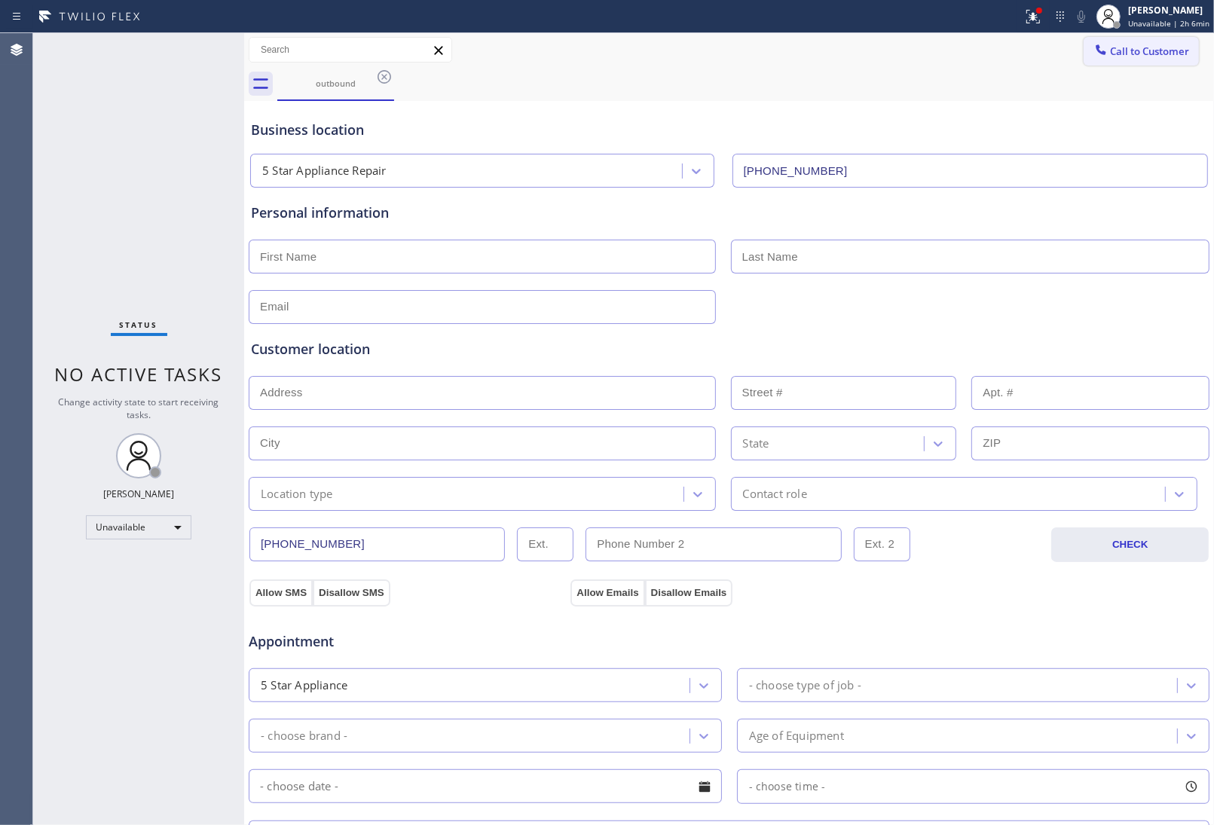
click at [1132, 49] on span "Call to Customer" at bounding box center [1149, 51] width 79 height 14
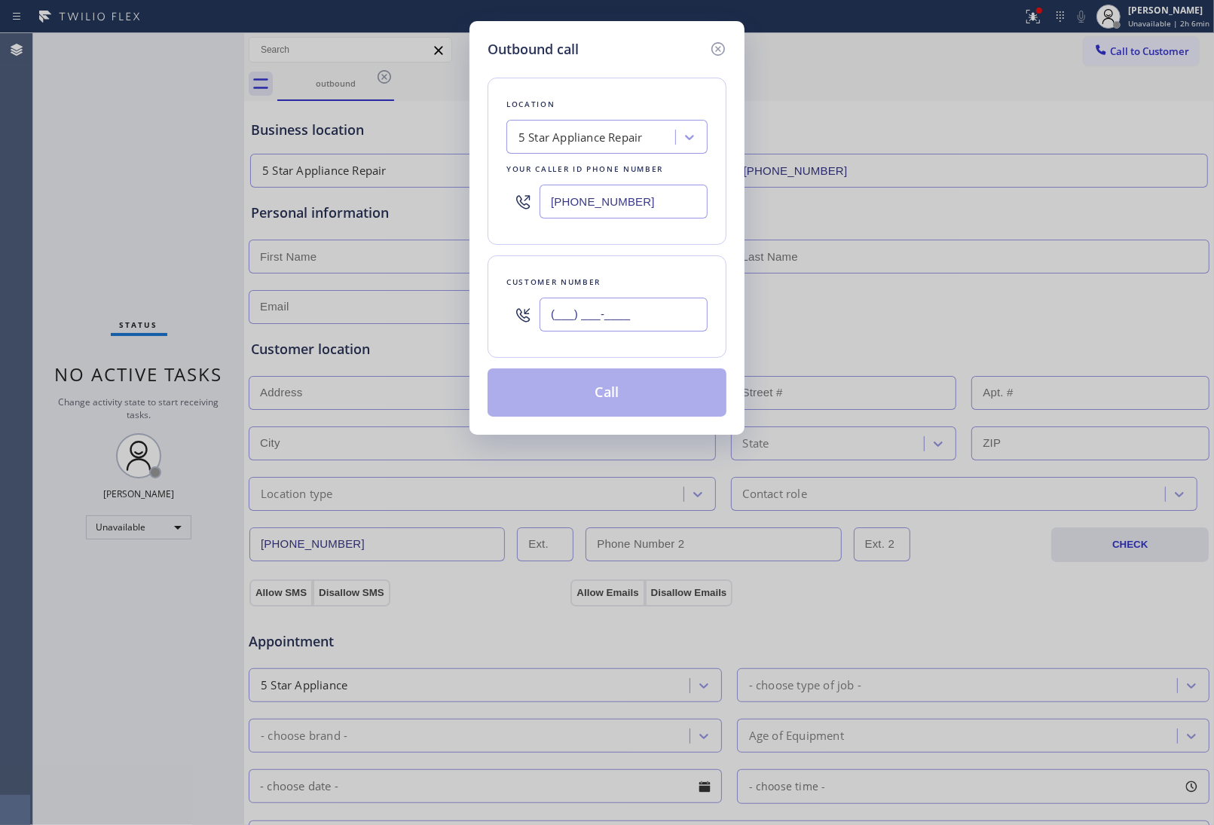
click at [656, 317] on input "(___) ___-____" at bounding box center [623, 315] width 168 height 34
paste input "820) 758-6433"
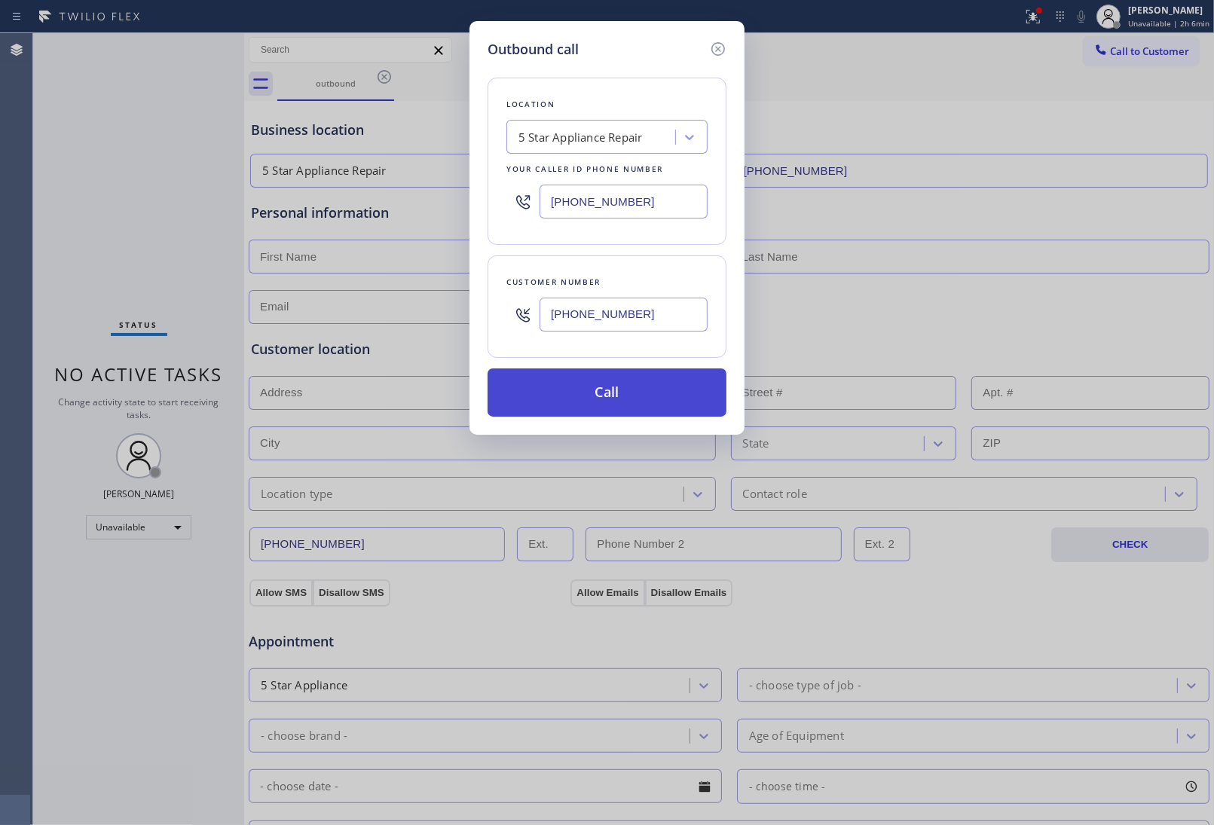
type input "[PHONE_NUMBER]"
click at [649, 401] on button "Call" at bounding box center [606, 392] width 239 height 48
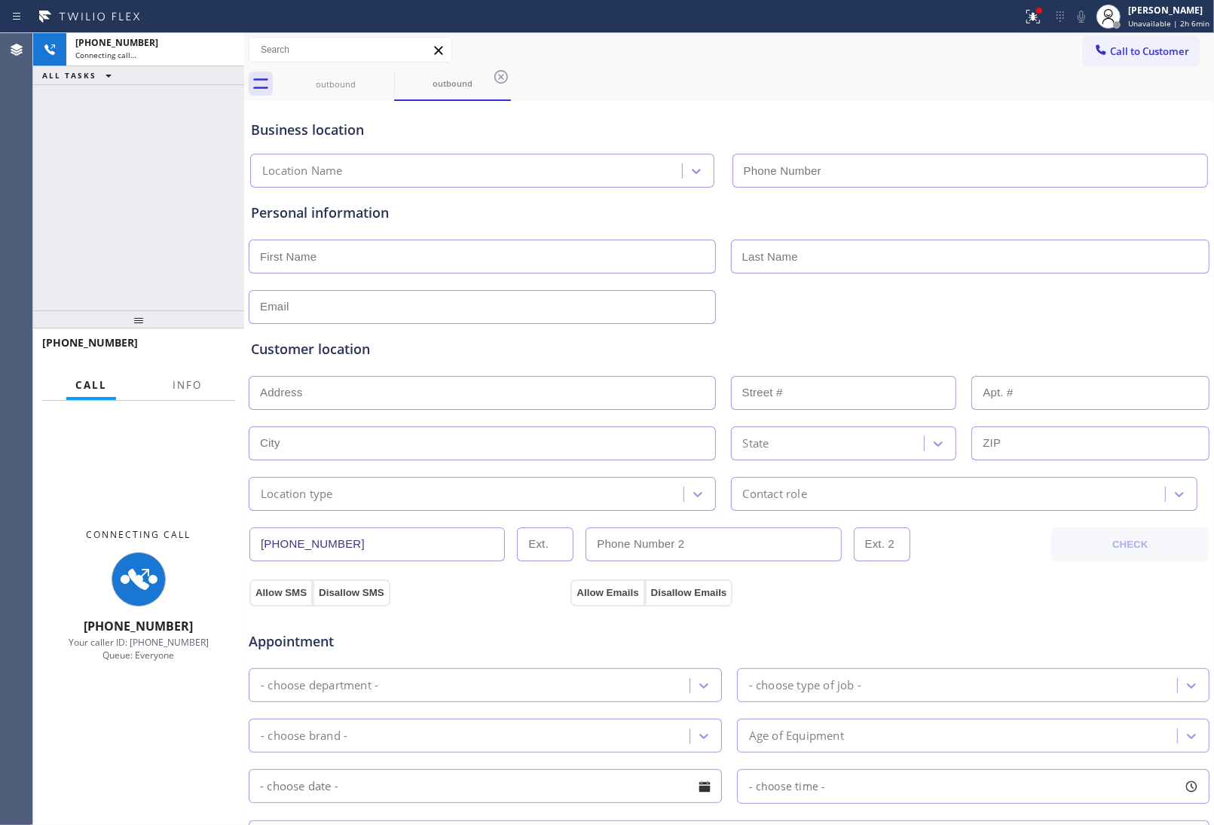
type input "[PHONE_NUMBER]"
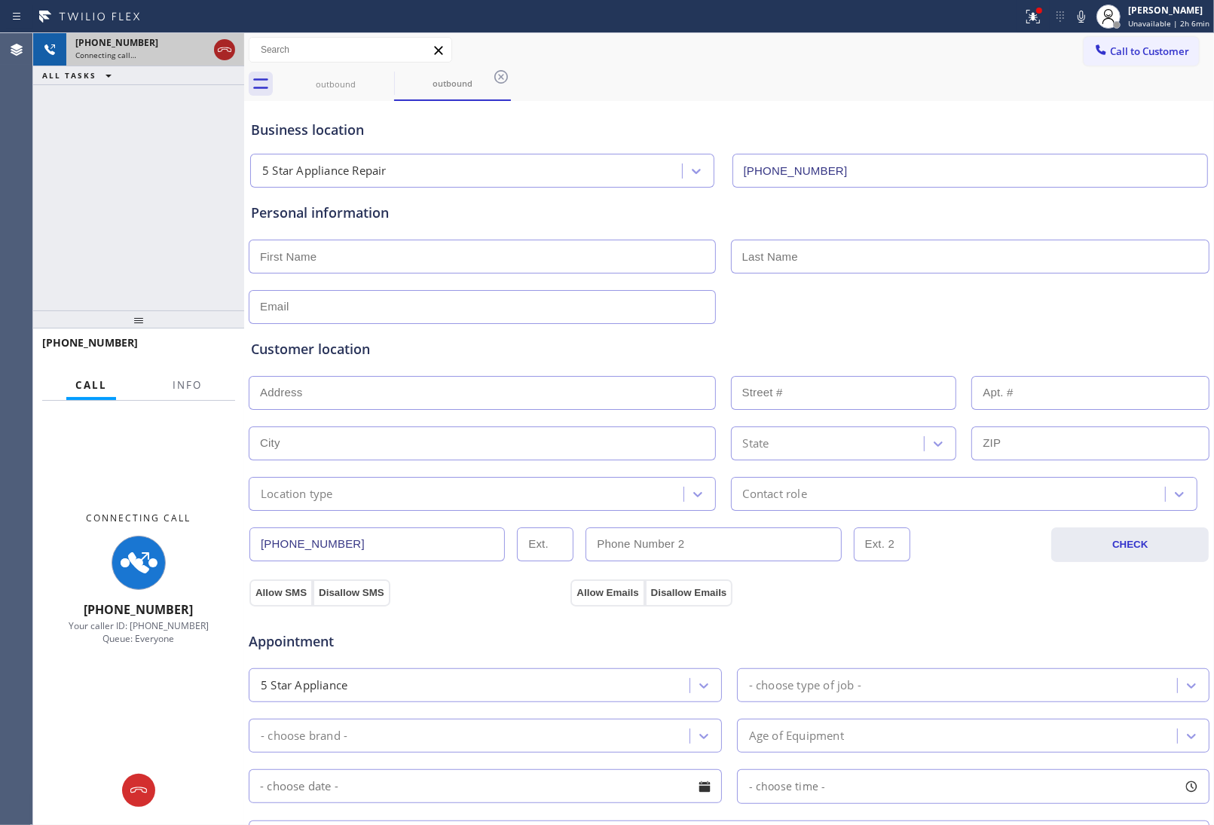
click at [218, 51] on icon at bounding box center [225, 49] width 14 height 5
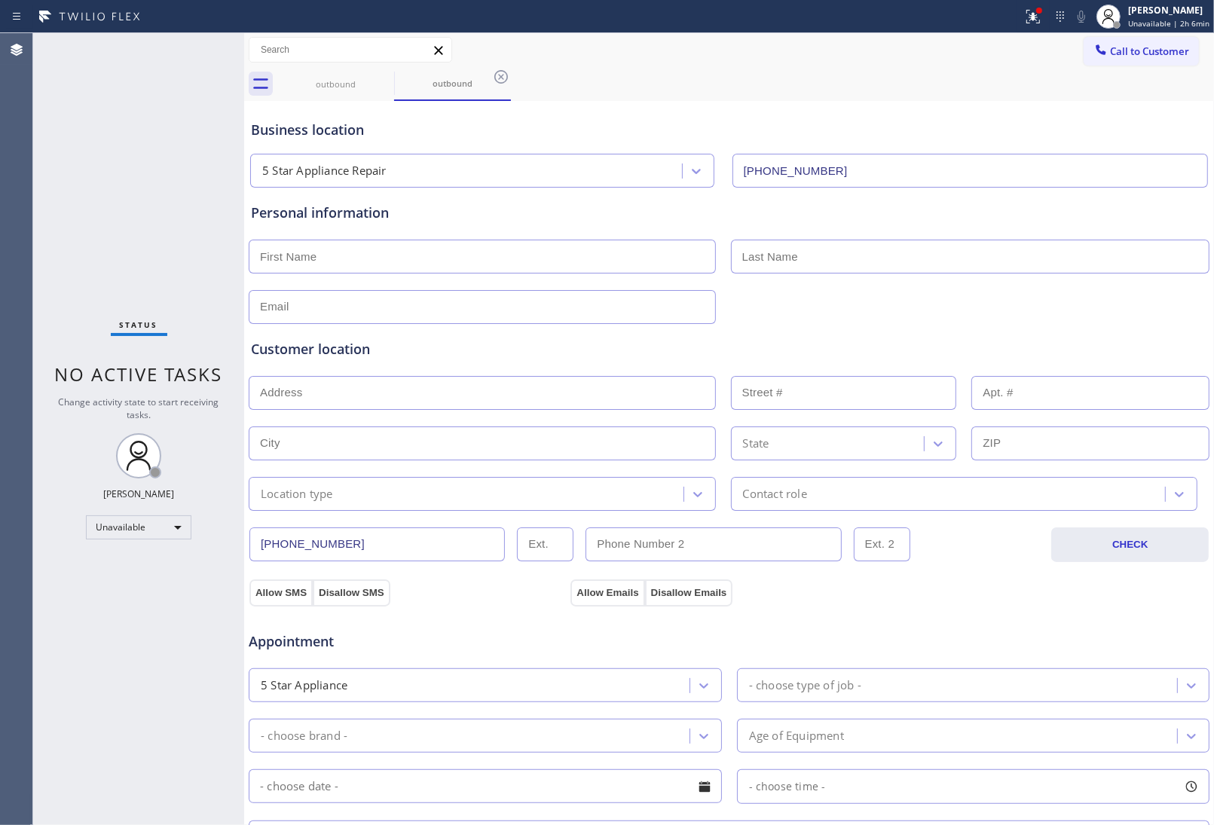
click at [1162, 35] on div "Call to Customer Outbound call Location 5 Star Appliance Repair Your caller id …" at bounding box center [729, 50] width 970 height 34
click at [1067, 69] on div "outbound outbound" at bounding box center [745, 84] width 936 height 34
click at [1093, 57] on icon at bounding box center [1100, 49] width 15 height 15
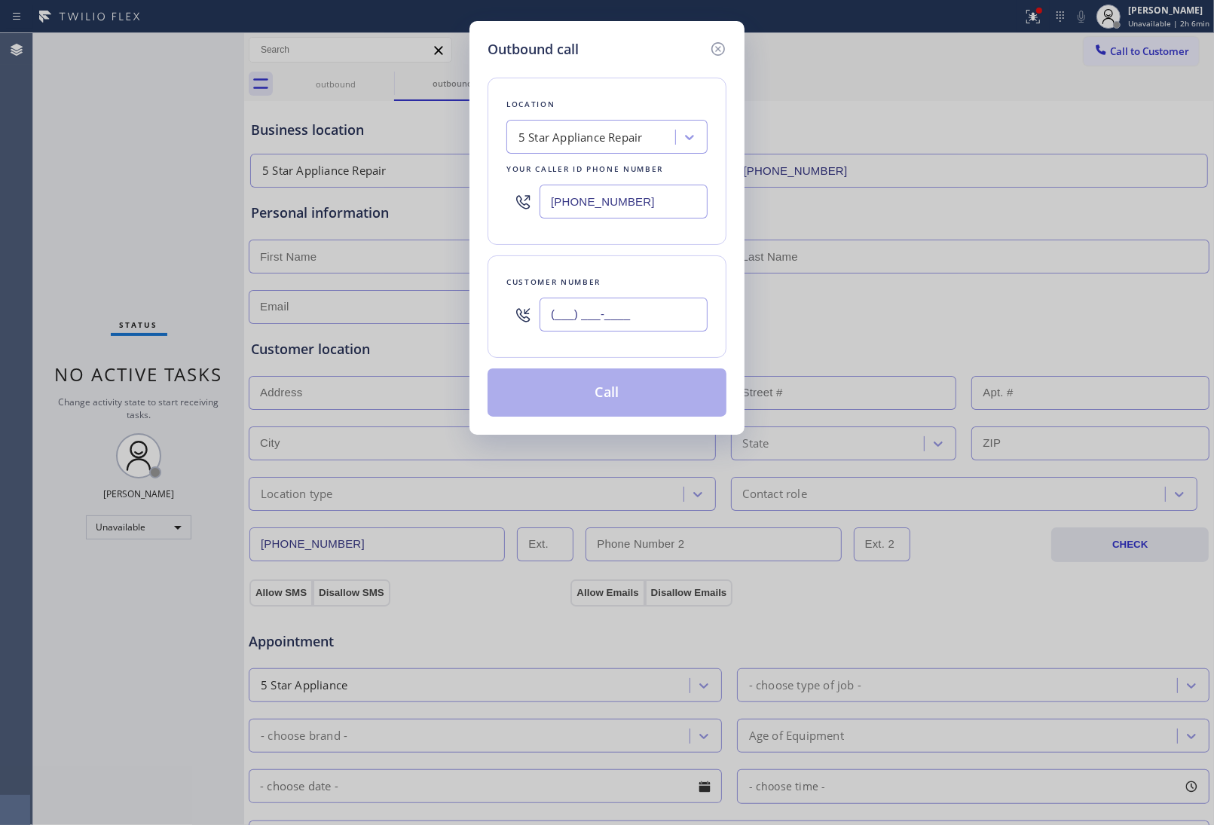
click at [646, 321] on input "(___) ___-____" at bounding box center [623, 315] width 168 height 34
paste input "820) 758-6433"
type input "[PHONE_NUMBER]"
click at [622, 396] on button "Call" at bounding box center [606, 392] width 239 height 48
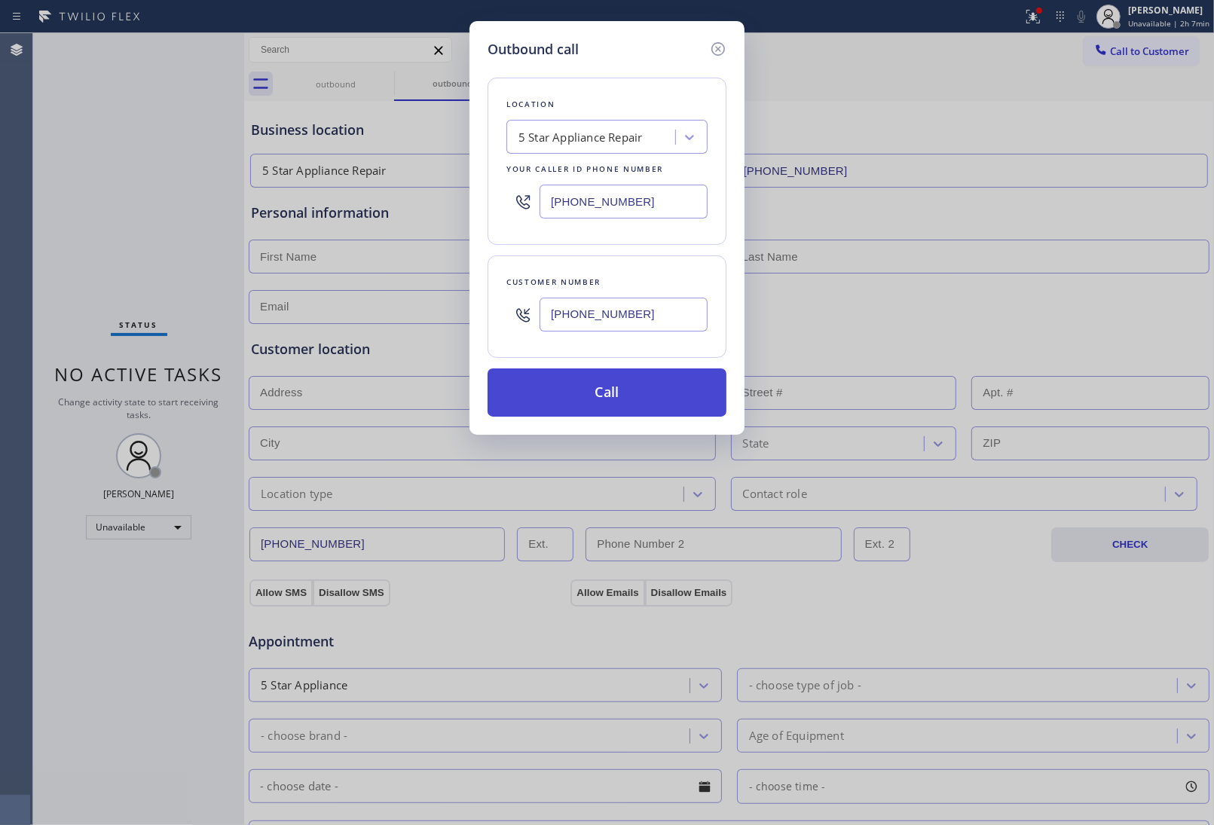
click at [622, 396] on button "Call" at bounding box center [606, 392] width 239 height 48
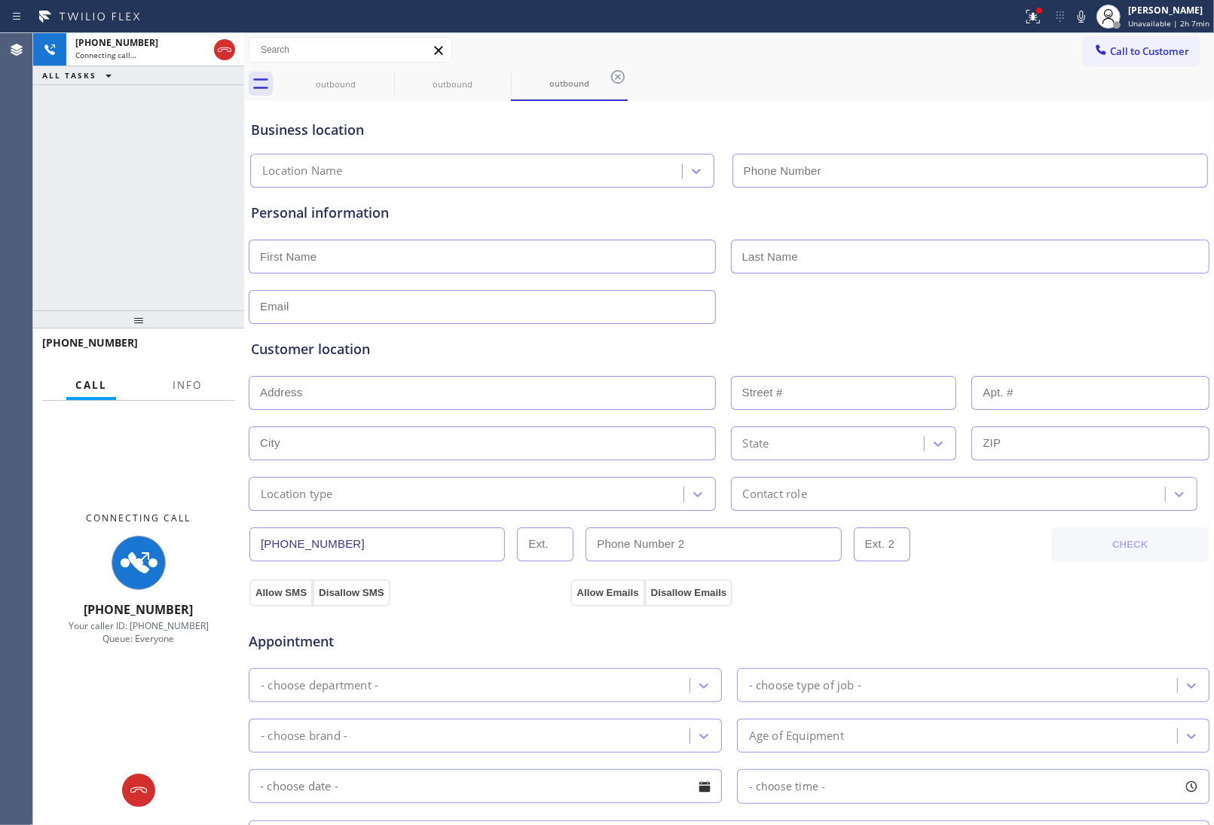
type input "[PHONE_NUMBER]"
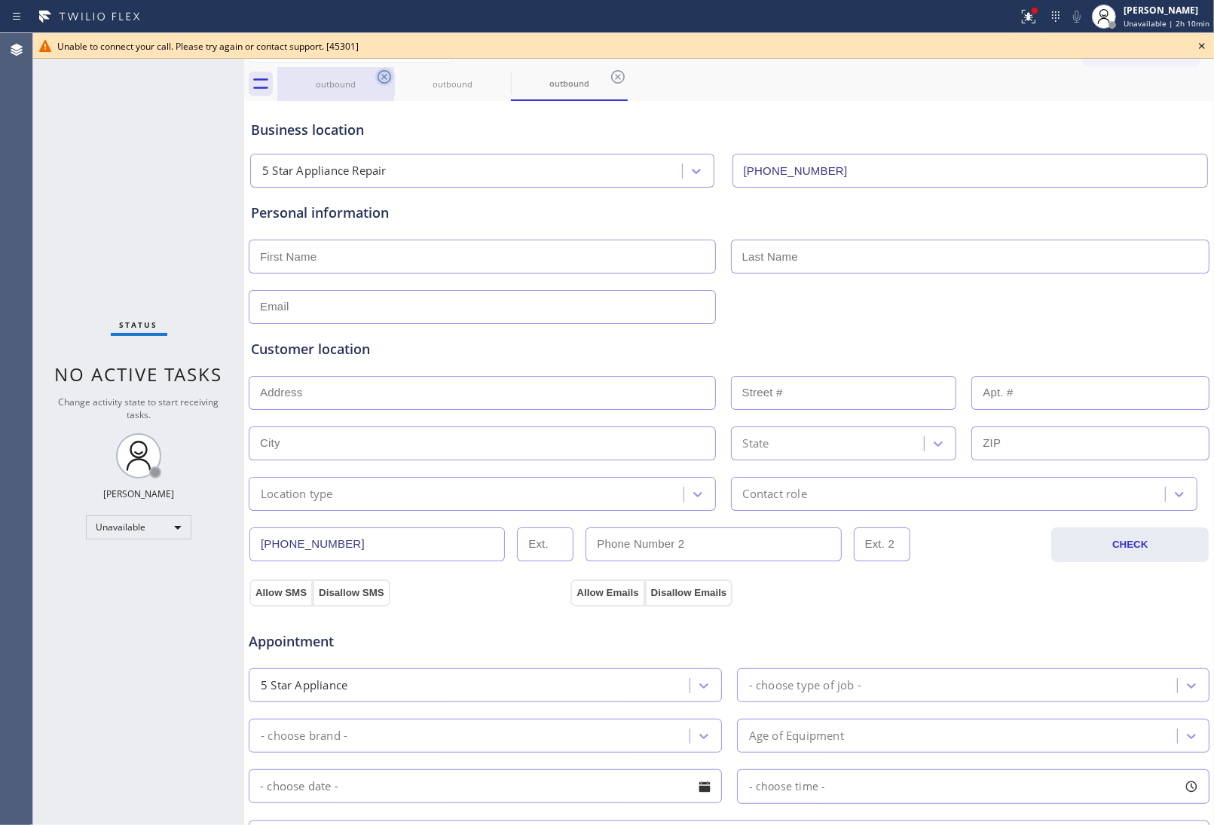
click at [381, 72] on icon at bounding box center [384, 77] width 18 height 18
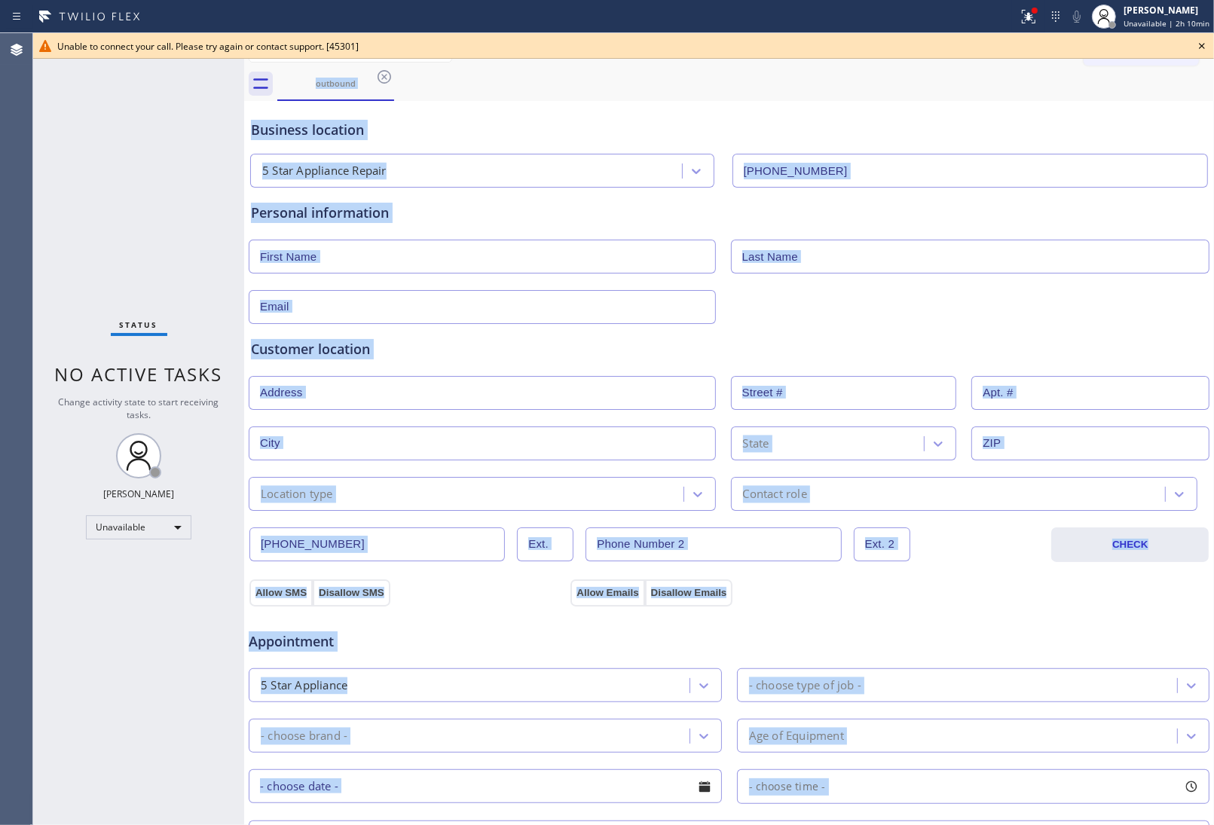
click at [381, 72] on div "outbound" at bounding box center [745, 84] width 936 height 34
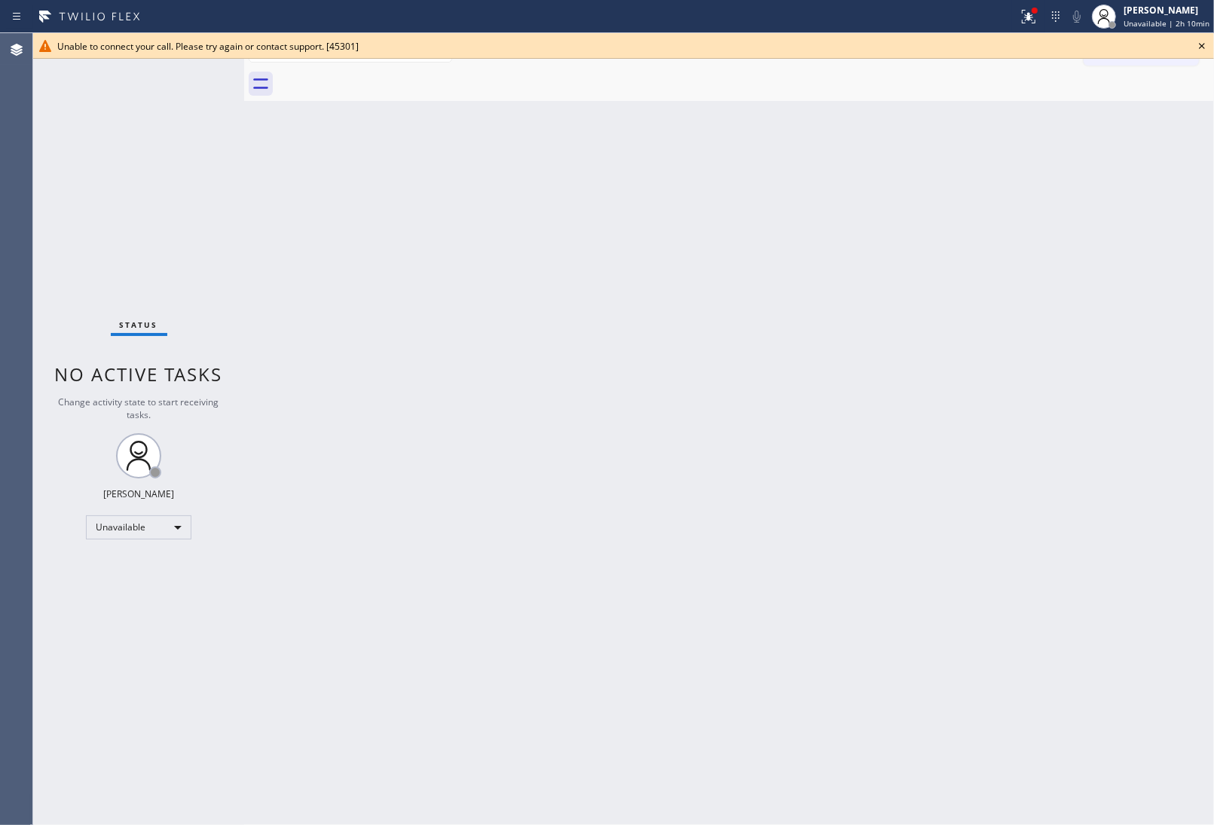
click at [381, 72] on div at bounding box center [745, 84] width 936 height 34
click at [1205, 50] on icon at bounding box center [1202, 46] width 18 height 18
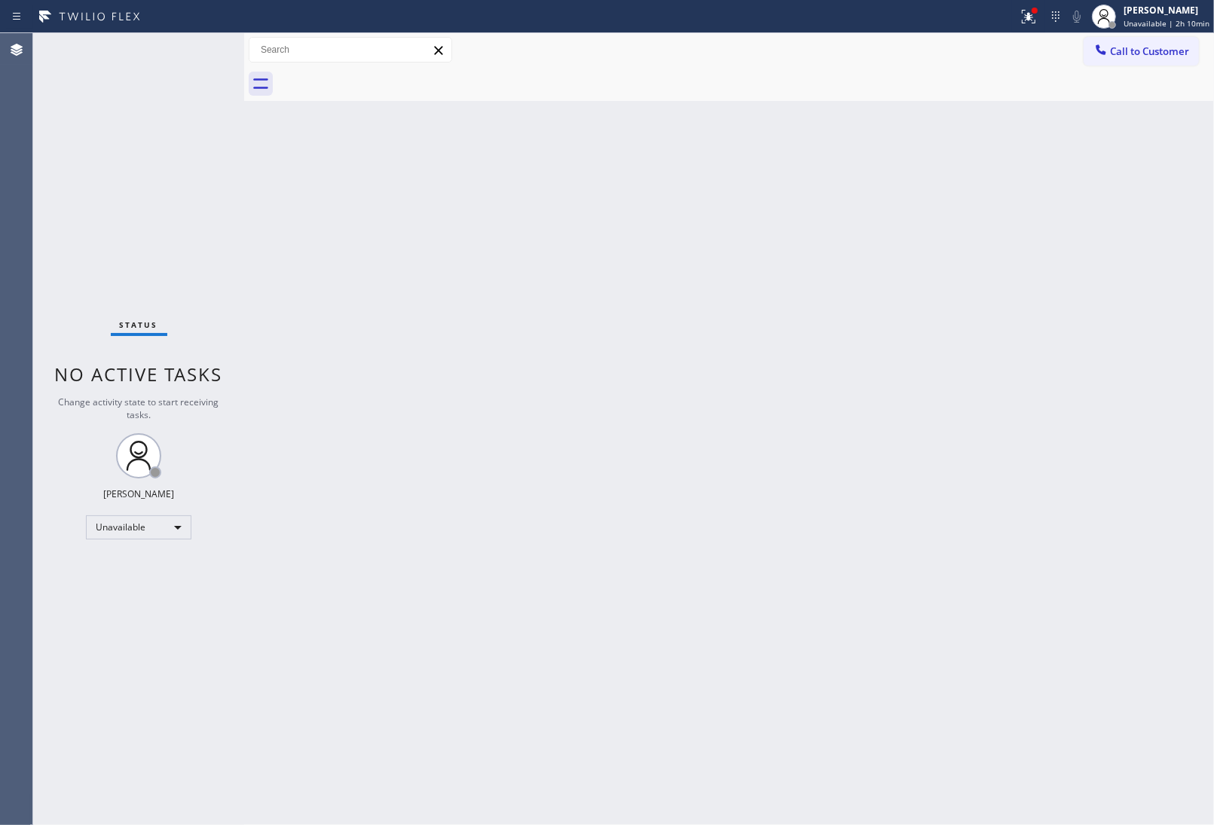
drag, startPoint x: 903, startPoint y: 178, endPoint x: 936, endPoint y: 170, distance: 34.9
click at [936, 170] on div "Back to Dashboard Change Sender ID Customers Technicians Select a contact Outbo…" at bounding box center [729, 429] width 970 height 792
click at [1150, 54] on span "Call to Customer" at bounding box center [1149, 51] width 79 height 14
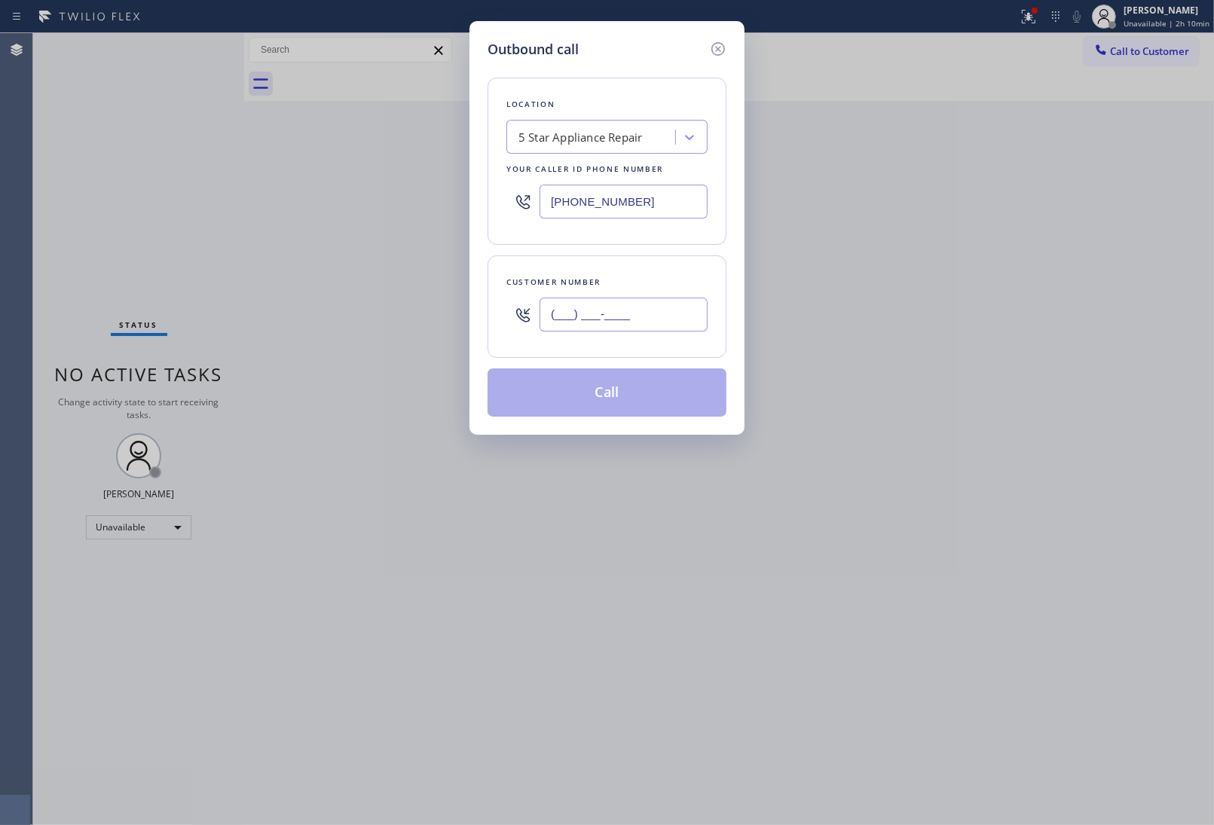
click at [586, 309] on input "(___) ___-____" at bounding box center [623, 315] width 168 height 34
paste input "908) 921-1347"
type input "[PHONE_NUMBER]"
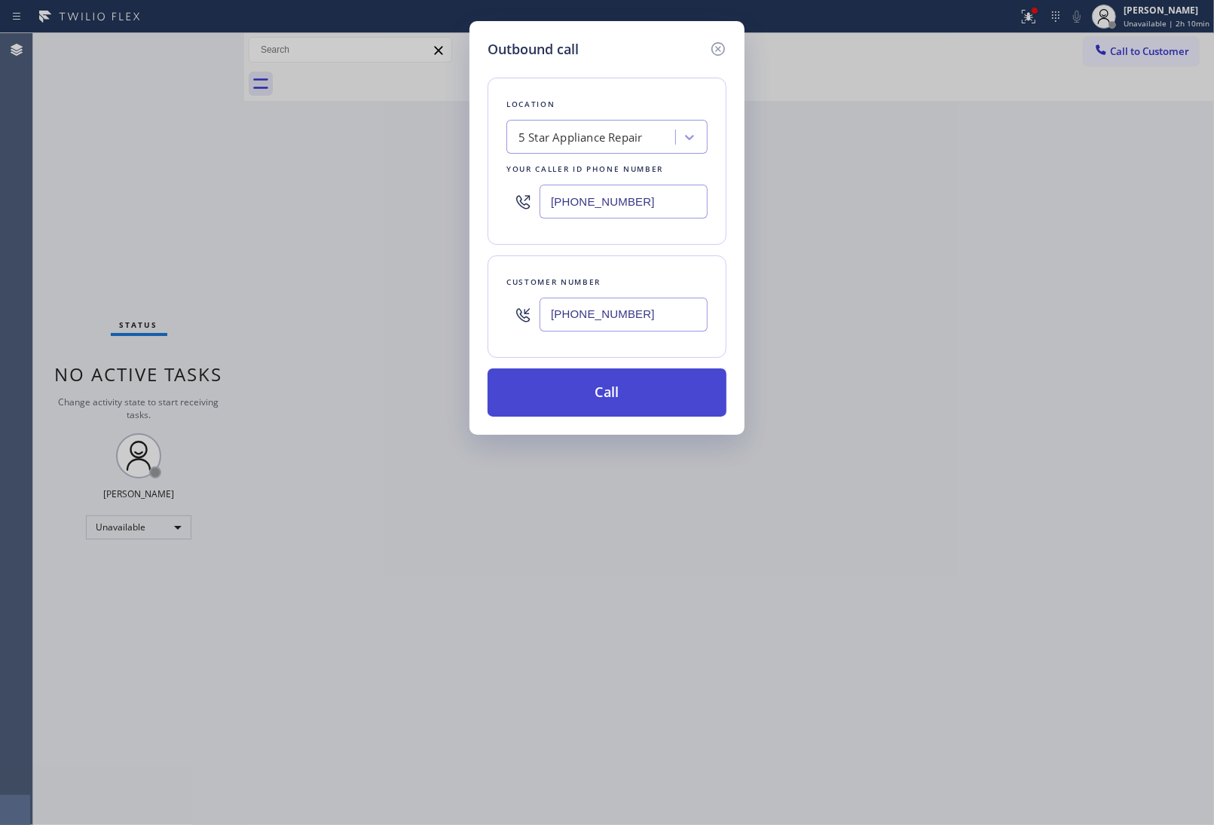
click at [628, 397] on button "Call" at bounding box center [606, 392] width 239 height 48
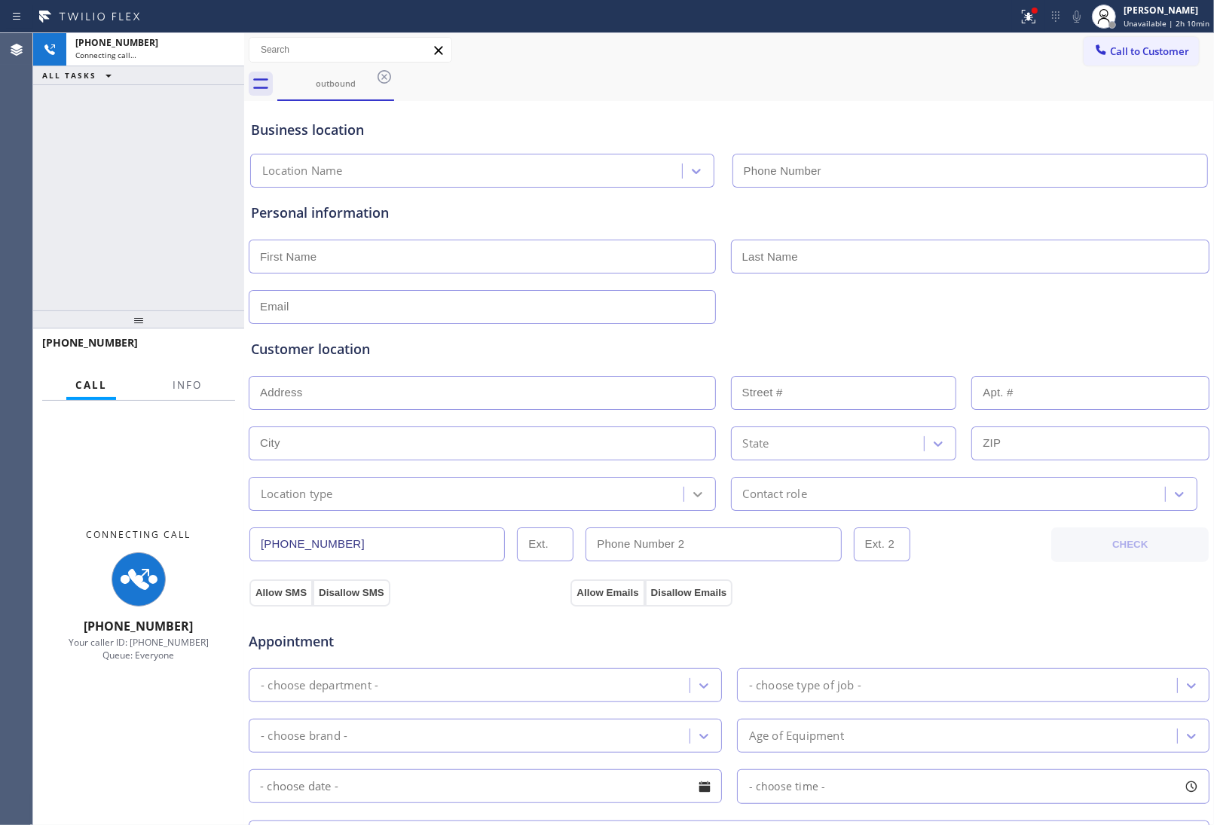
type input "[PHONE_NUMBER]"
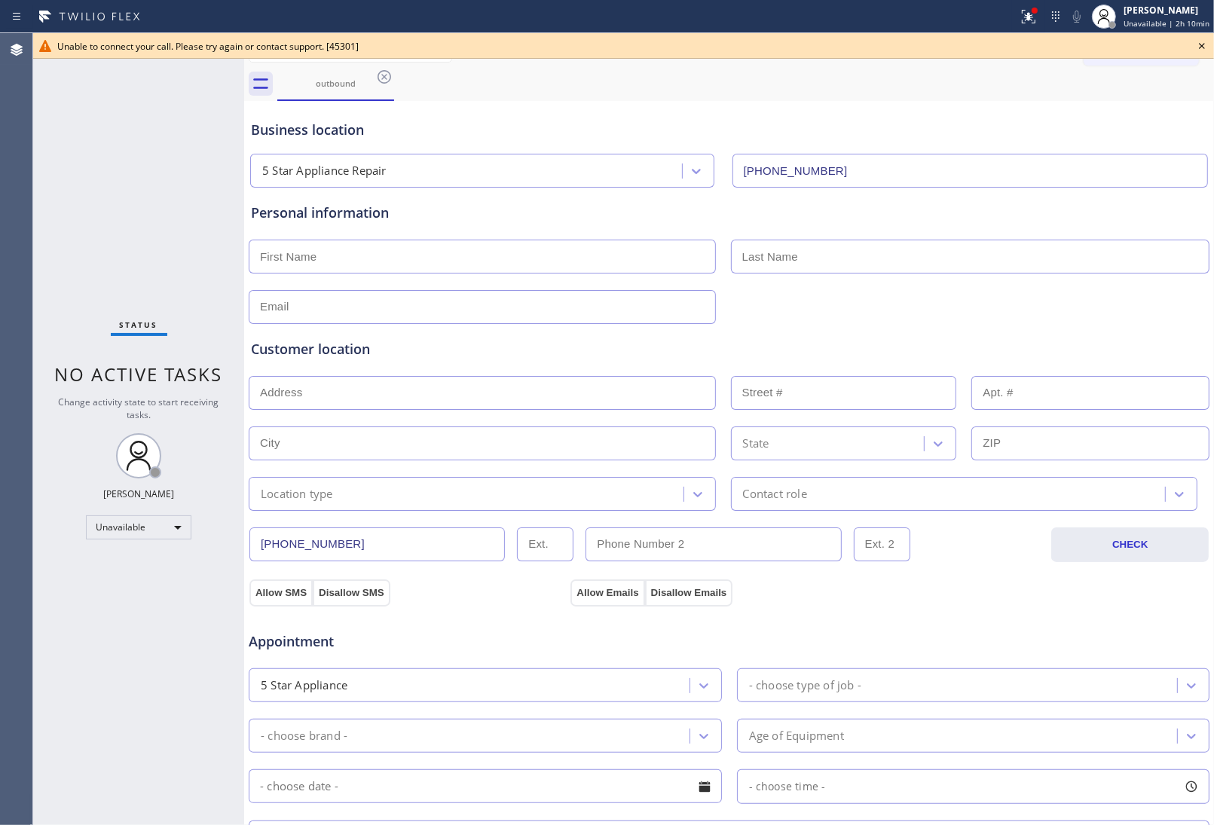
drag, startPoint x: 1190, startPoint y: 59, endPoint x: 1196, endPoint y: 47, distance: 13.5
click at [1190, 57] on div "Unable to connect your call. Please try again or contact support. [45301] Class…" at bounding box center [623, 429] width 1181 height 792
click at [1196, 47] on icon at bounding box center [1202, 46] width 18 height 18
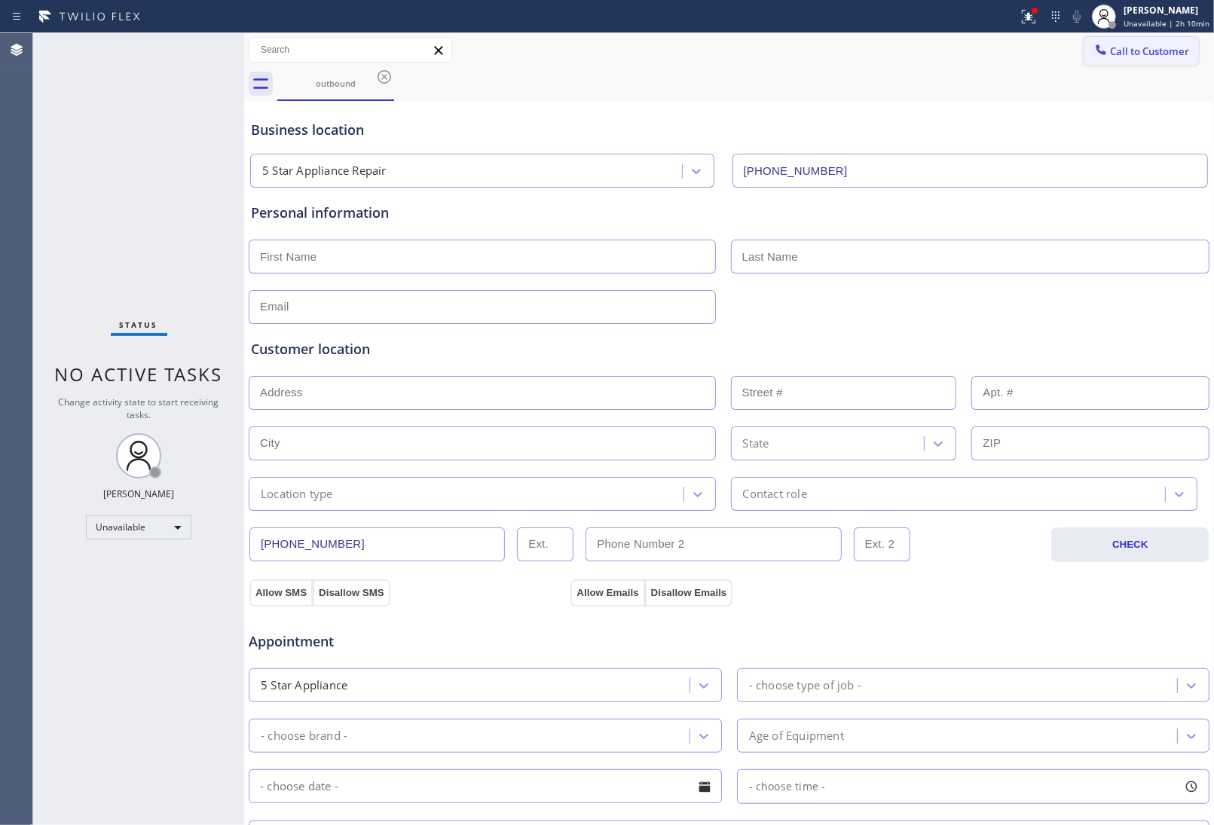
click at [1130, 50] on span "Call to Customer" at bounding box center [1149, 51] width 79 height 14
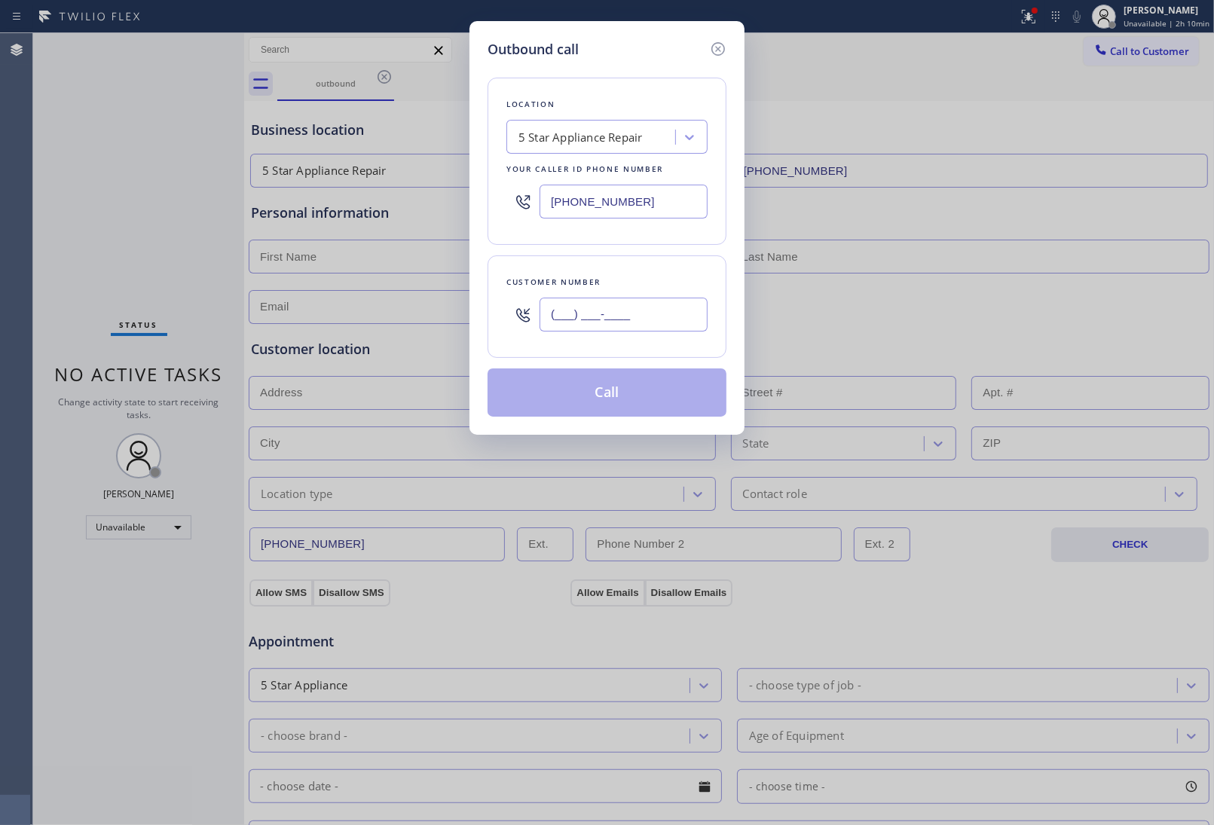
click at [607, 328] on input "(___) ___-____" at bounding box center [623, 315] width 168 height 34
paste input "908) 921-1347"
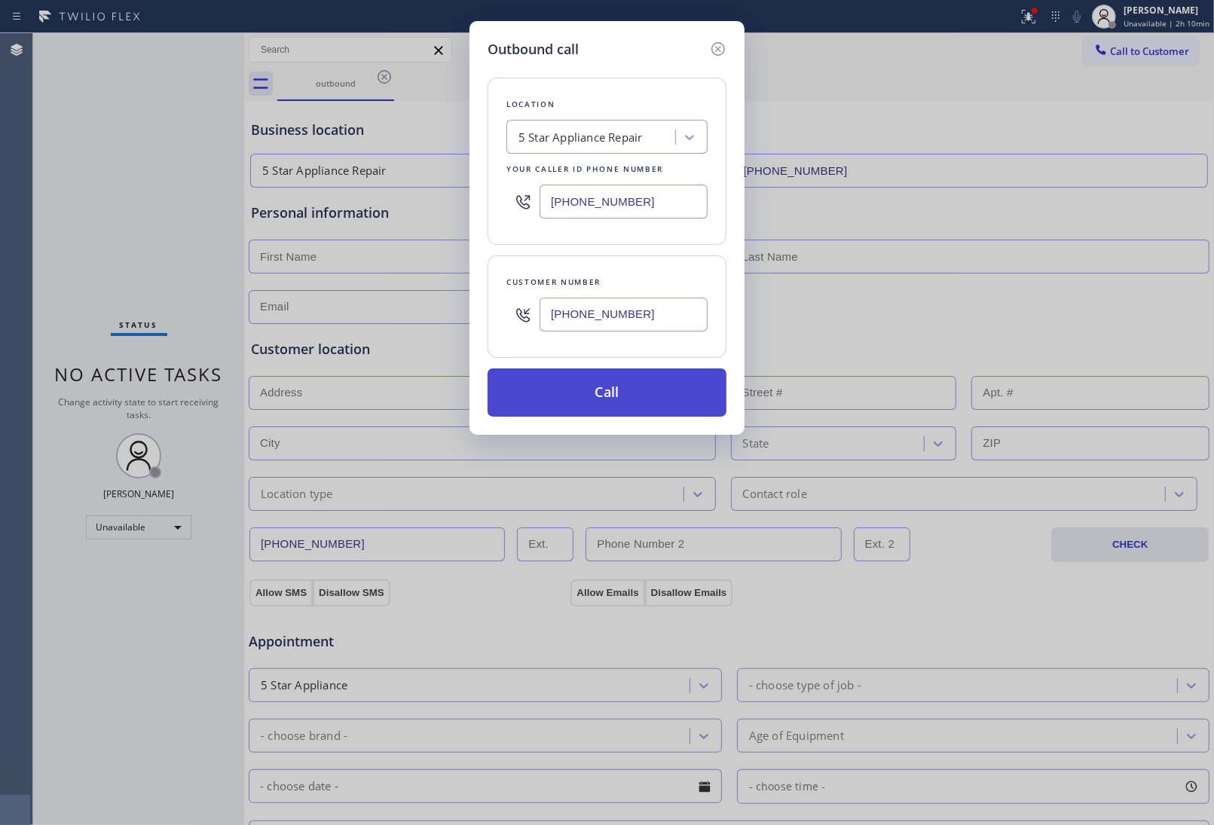
type input "[PHONE_NUMBER]"
click at [623, 405] on button "Call" at bounding box center [606, 392] width 239 height 48
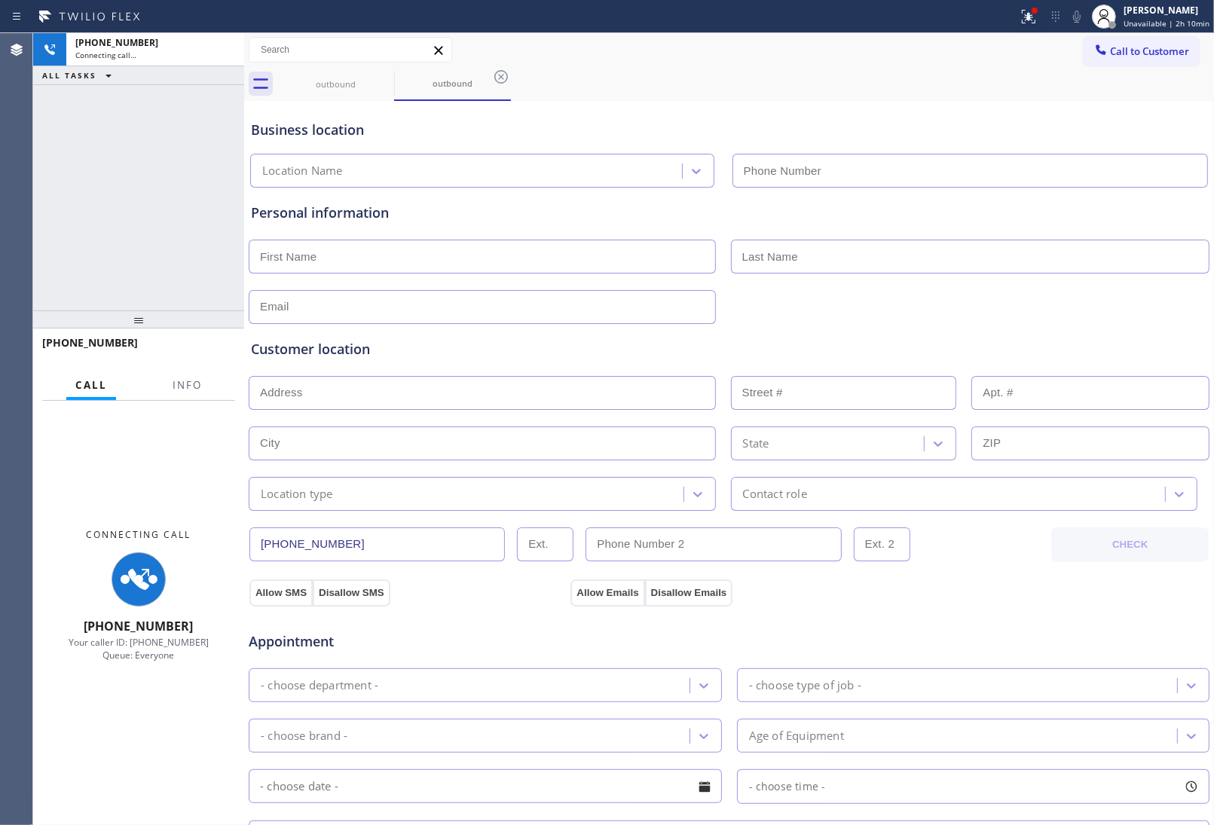
type input "[PHONE_NUMBER]"
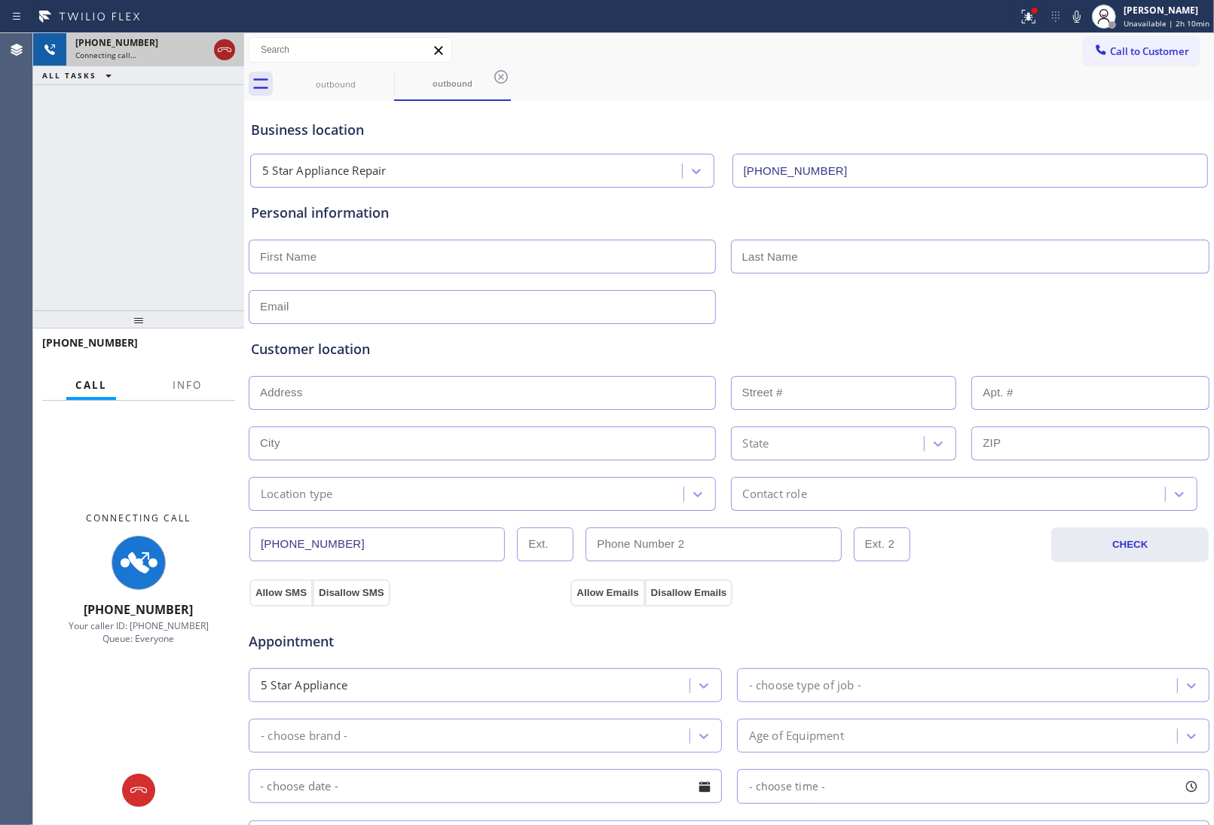
click at [226, 49] on icon at bounding box center [225, 49] width 14 height 5
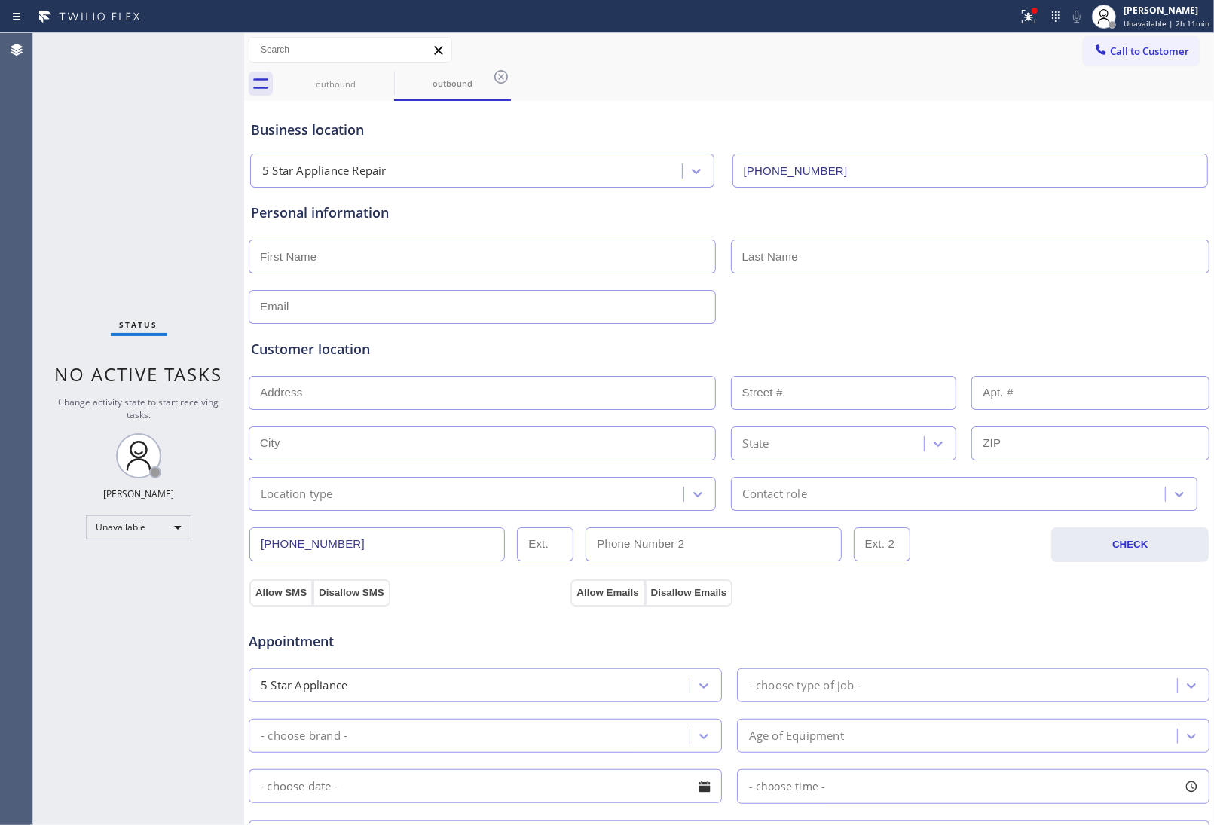
click at [1043, 170] on input "[PHONE_NUMBER]" at bounding box center [970, 171] width 476 height 34
click at [1031, 17] on icon at bounding box center [1028, 17] width 18 height 18
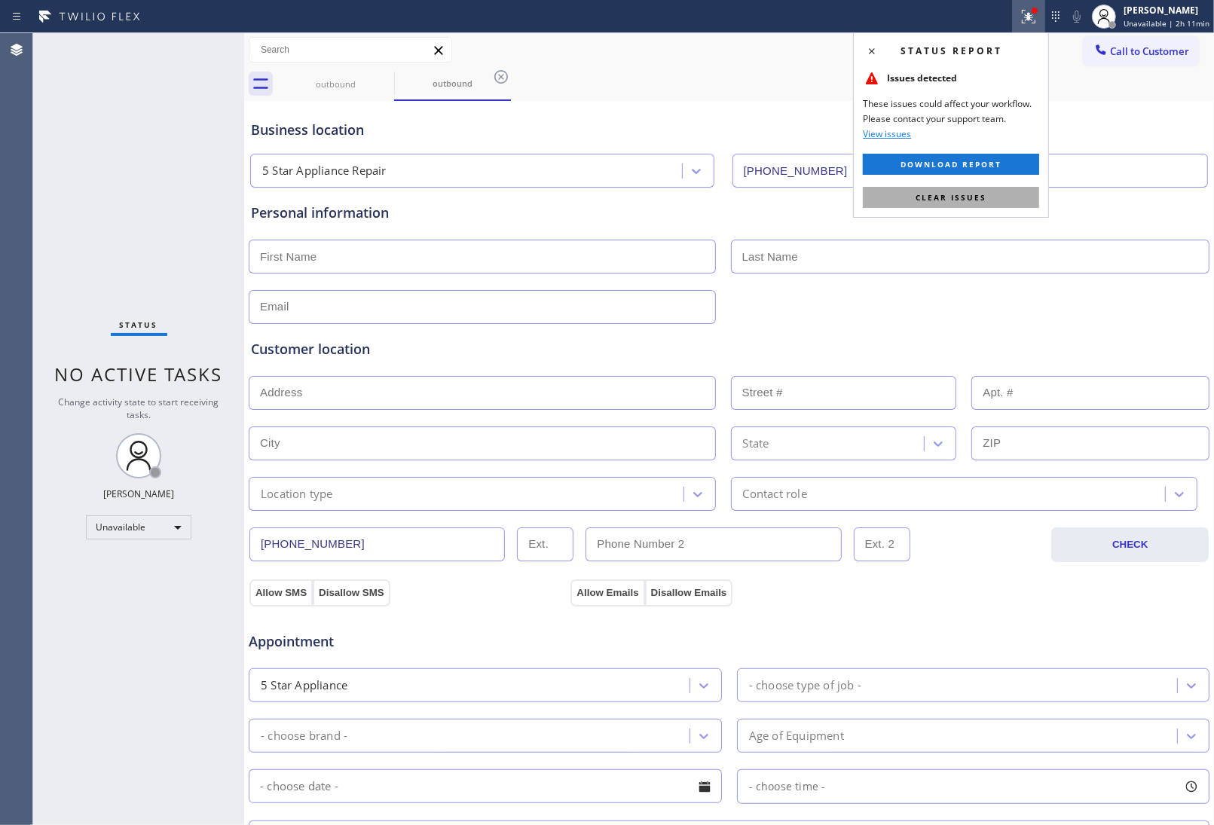
click at [953, 200] on span "Clear issues" at bounding box center [950, 197] width 71 height 11
